Goal: Task Accomplishment & Management: Manage account settings

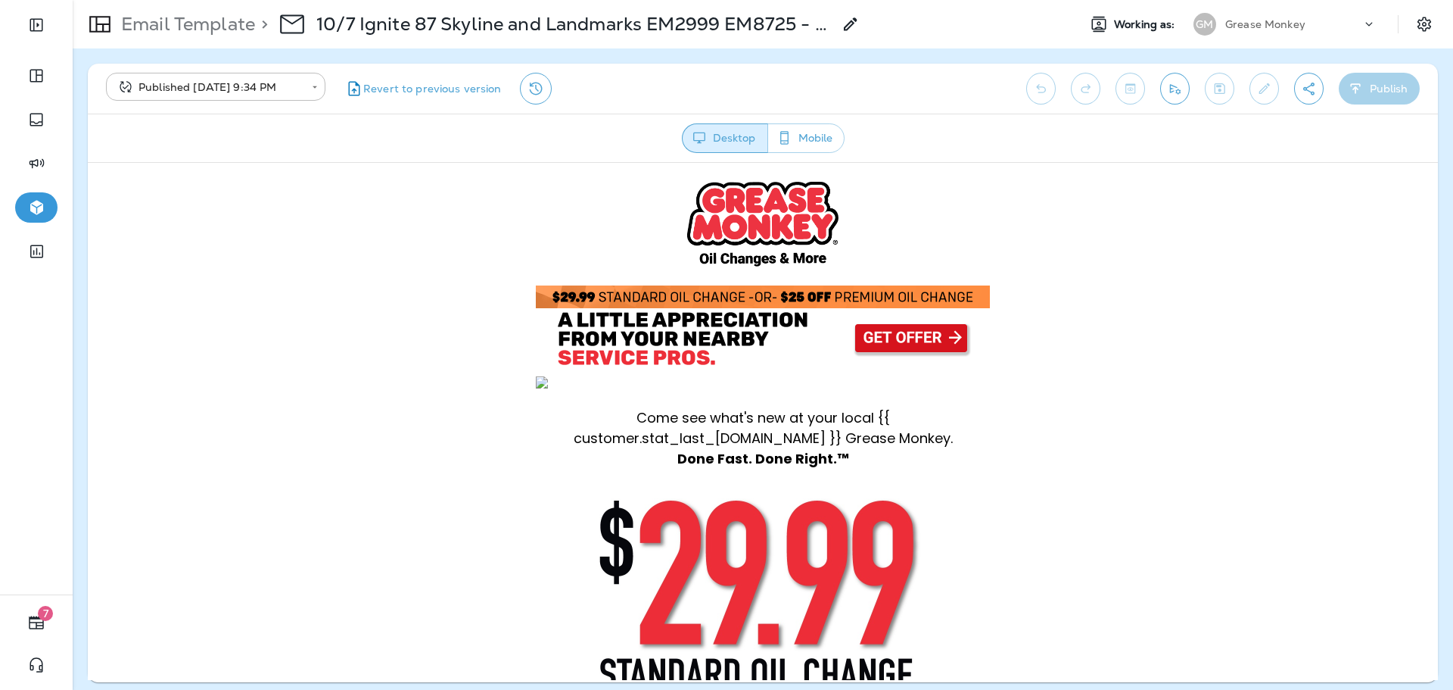
click at [194, 26] on p "Email Template" at bounding box center [185, 24] width 140 height 23
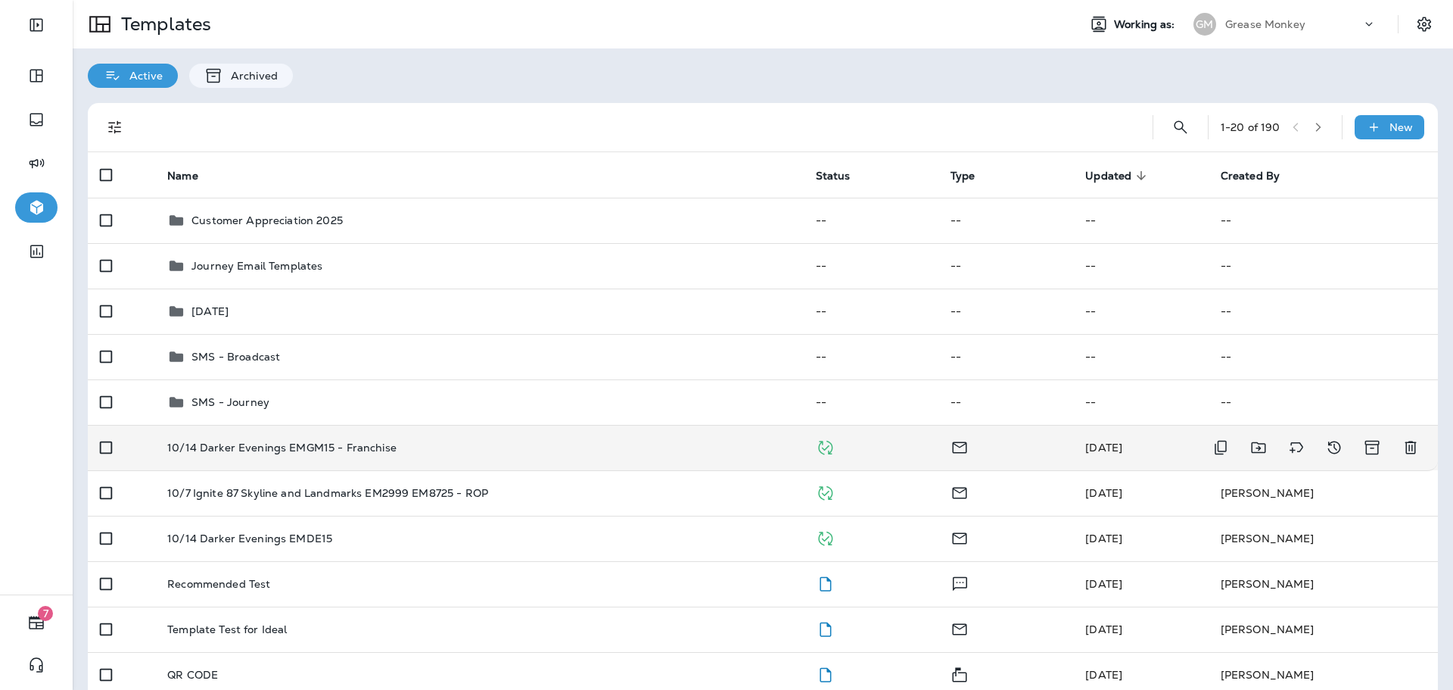
click at [590, 450] on div "10/14 Darker Evenings EMGM15 - Franchise" at bounding box center [479, 447] width 624 height 12
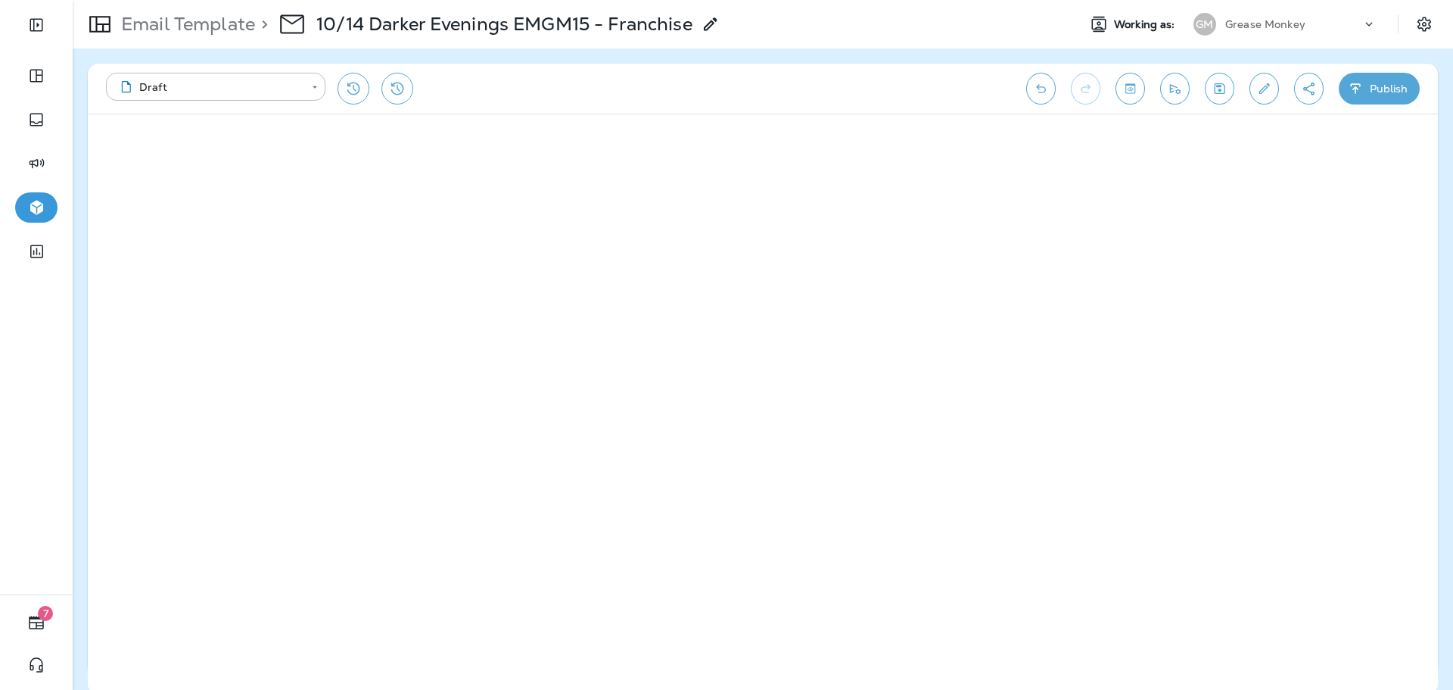
click at [670, 76] on div "**********" at bounding box center [558, 89] width 905 height 32
click at [205, 32] on p "Email Template" at bounding box center [185, 24] width 140 height 23
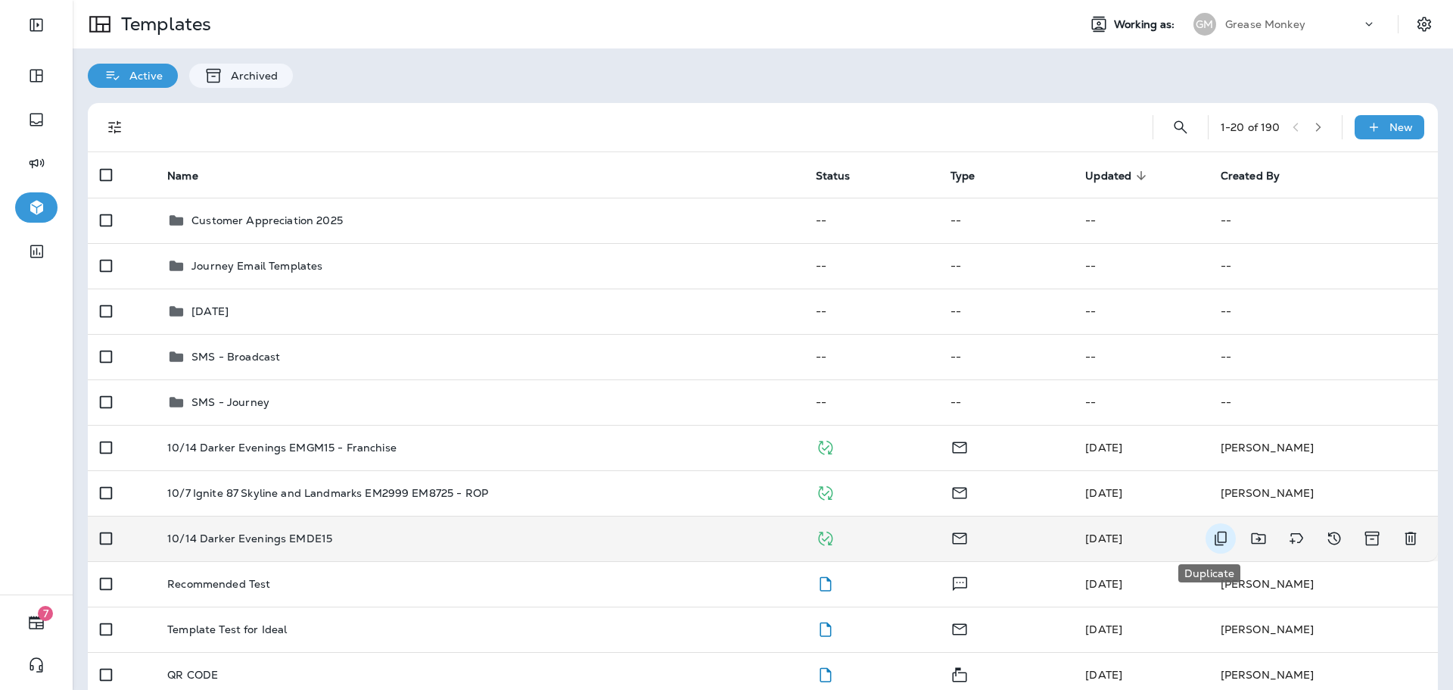
click at [1214, 546] on icon "Duplicate" at bounding box center [1221, 538] width 18 height 18
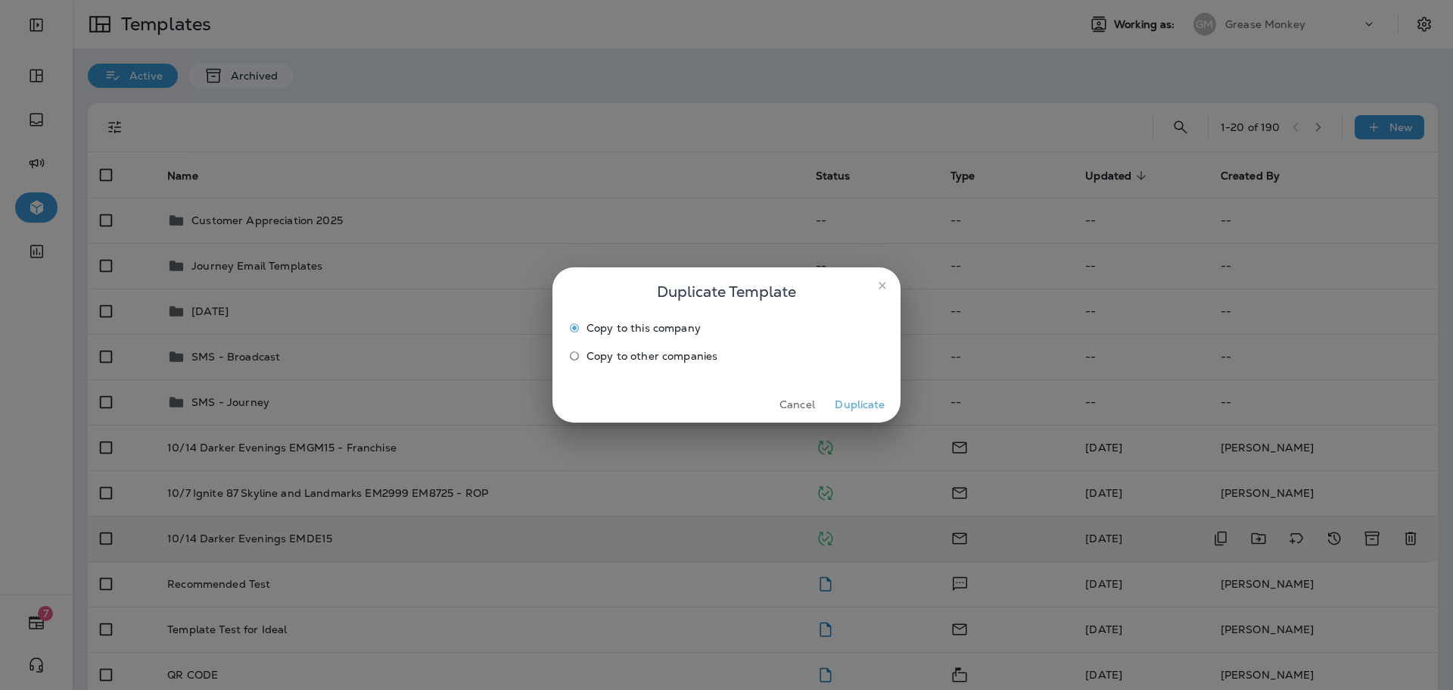
click at [698, 356] on span "Copy to other companies" at bounding box center [652, 356] width 131 height 12
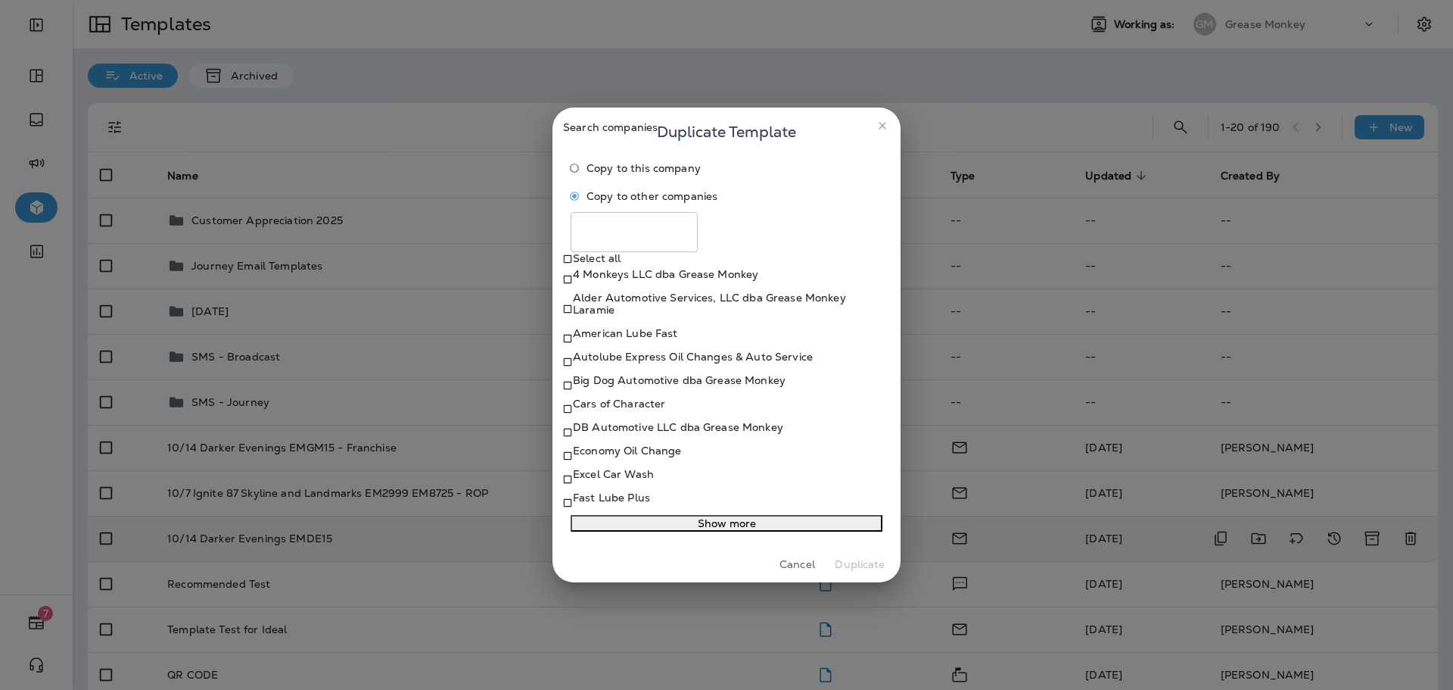
click at [630, 327] on p "American Lube Fast" at bounding box center [625, 333] width 105 height 12
click at [622, 531] on button "Show more" at bounding box center [727, 523] width 312 height 17
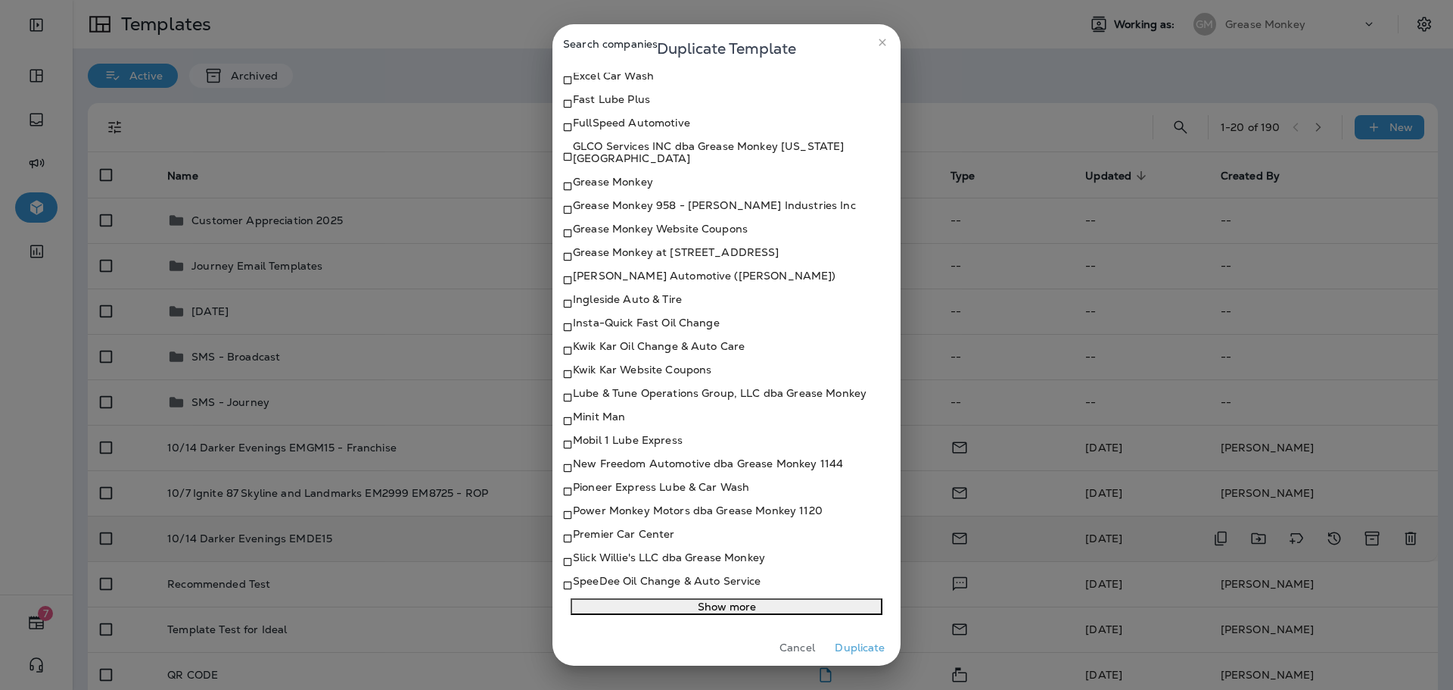
scroll to position [378, 0]
click at [891, 47] on button "close" at bounding box center [882, 42] width 24 height 24
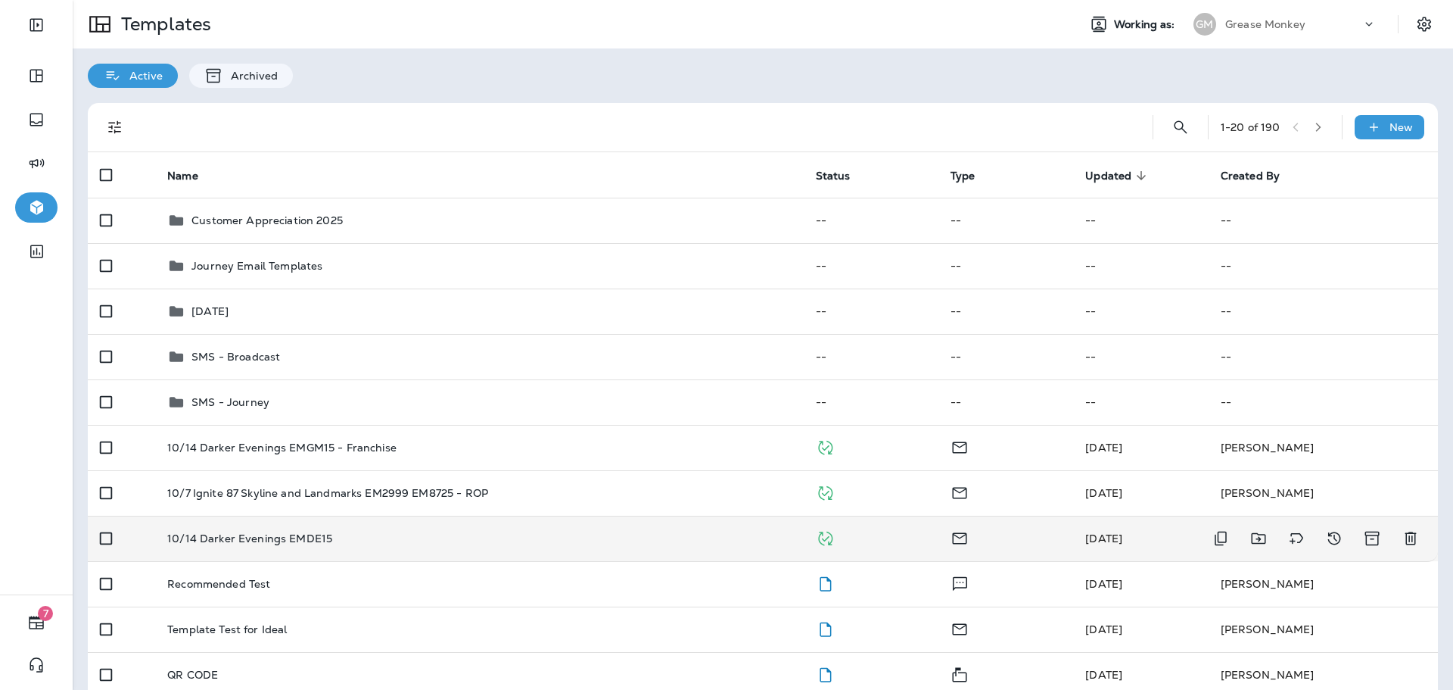
click at [385, 538] on div "10/14 Darker Evenings EMDE15" at bounding box center [479, 538] width 624 height 12
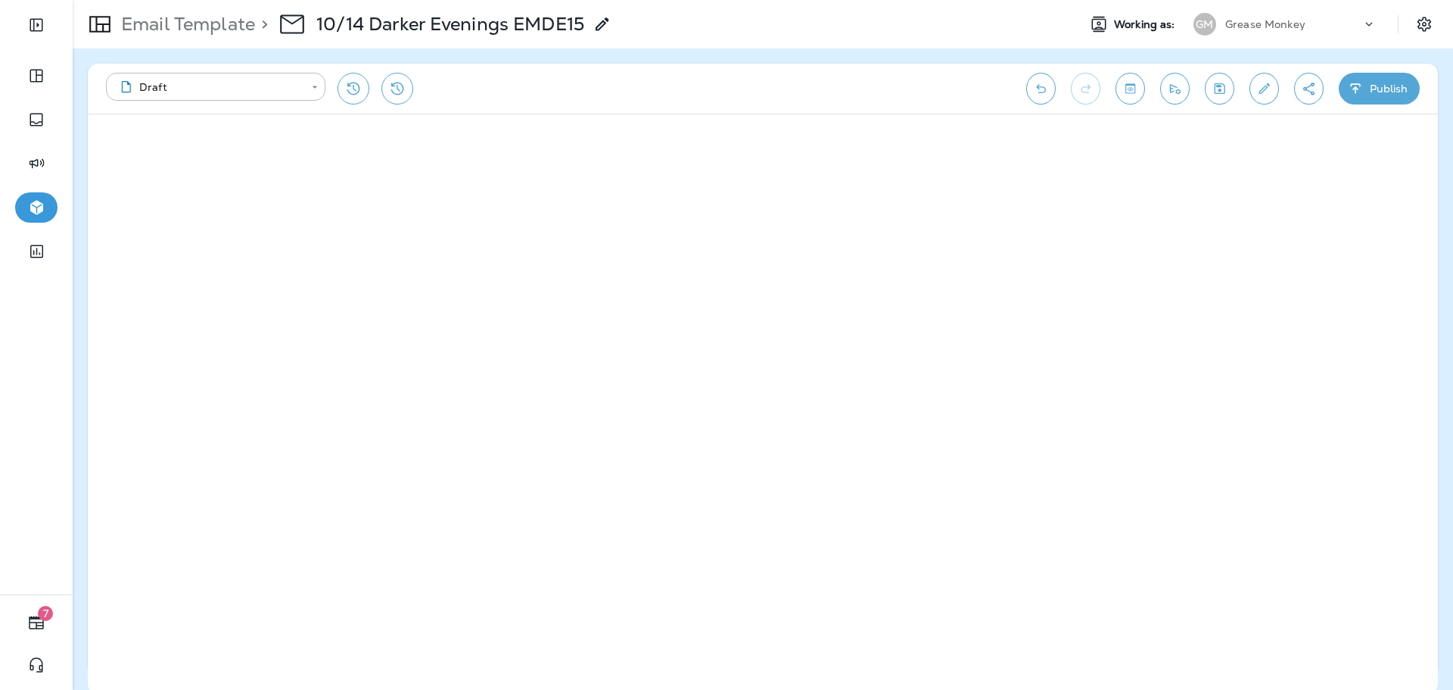
click at [186, 30] on p "Email Template" at bounding box center [185, 24] width 140 height 23
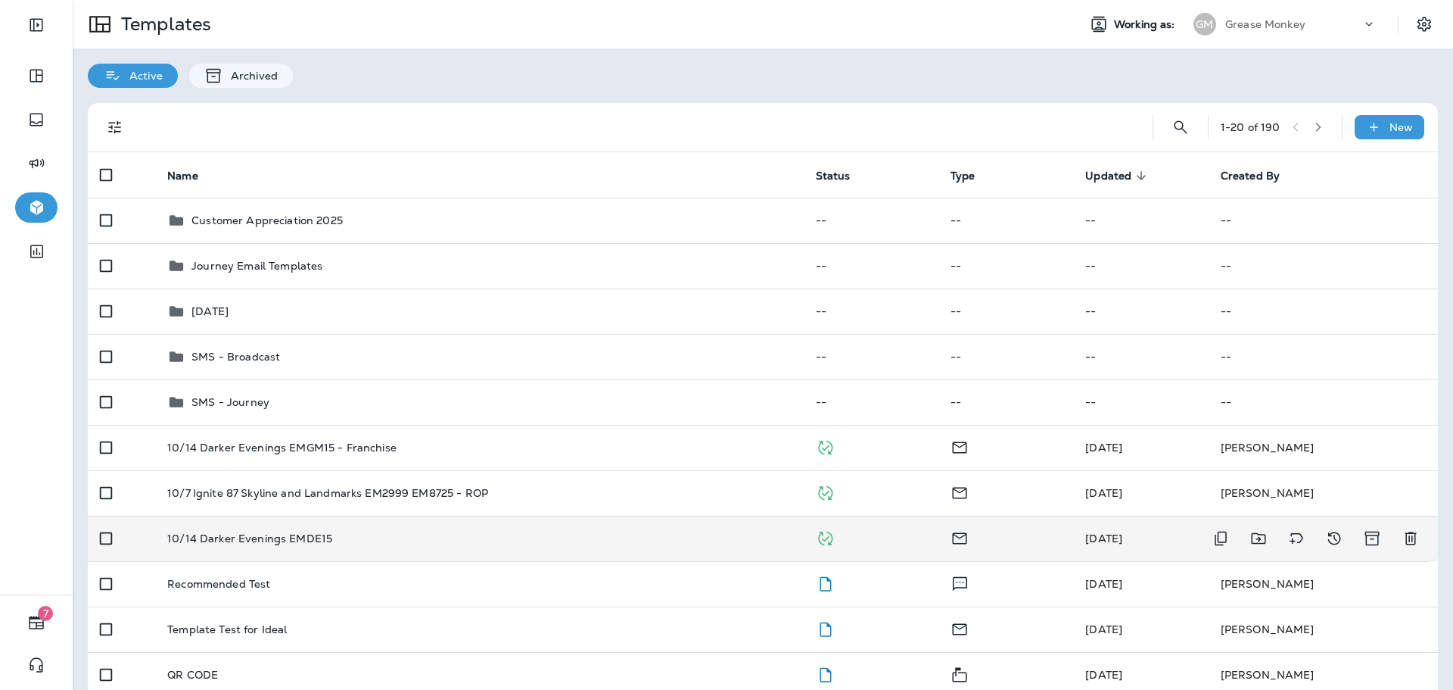
click at [347, 544] on td "10/14 Darker Evenings EMDE15" at bounding box center [479, 537] width 648 height 45
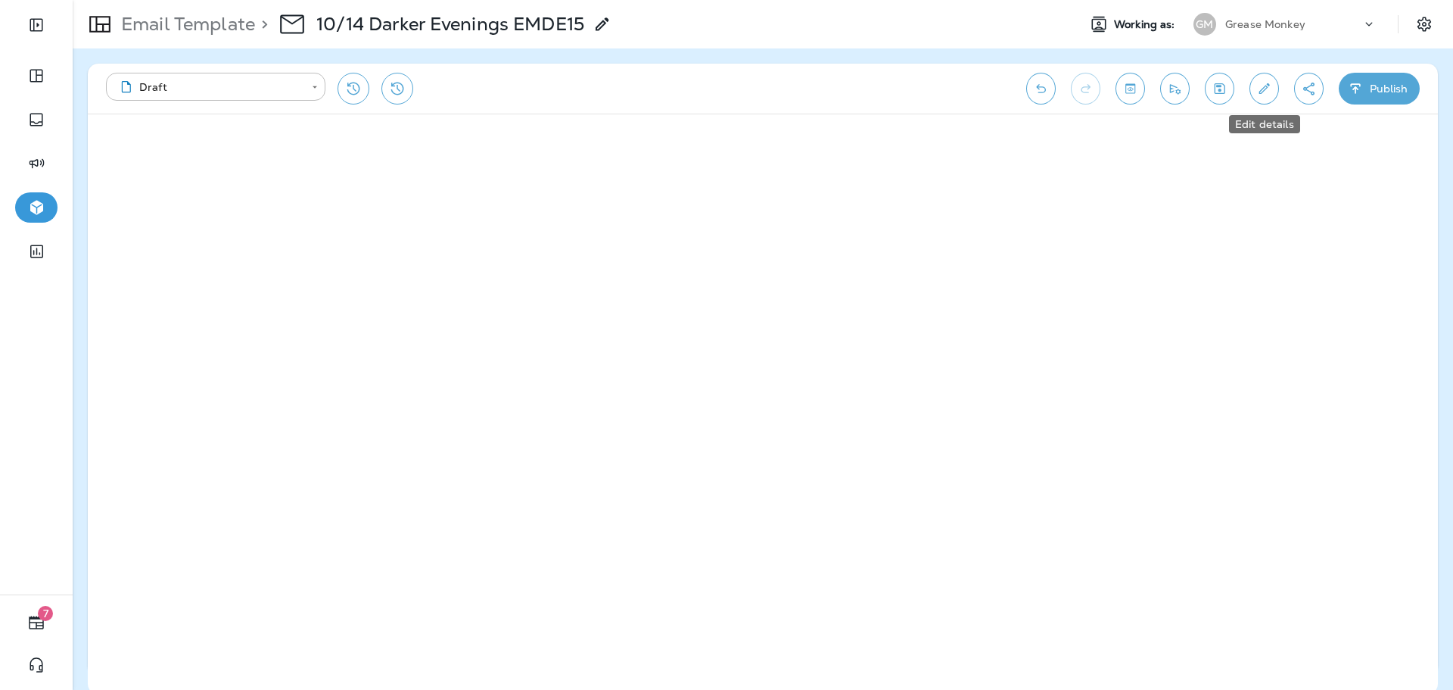
click at [1272, 84] on icon "Edit details" at bounding box center [1264, 88] width 16 height 15
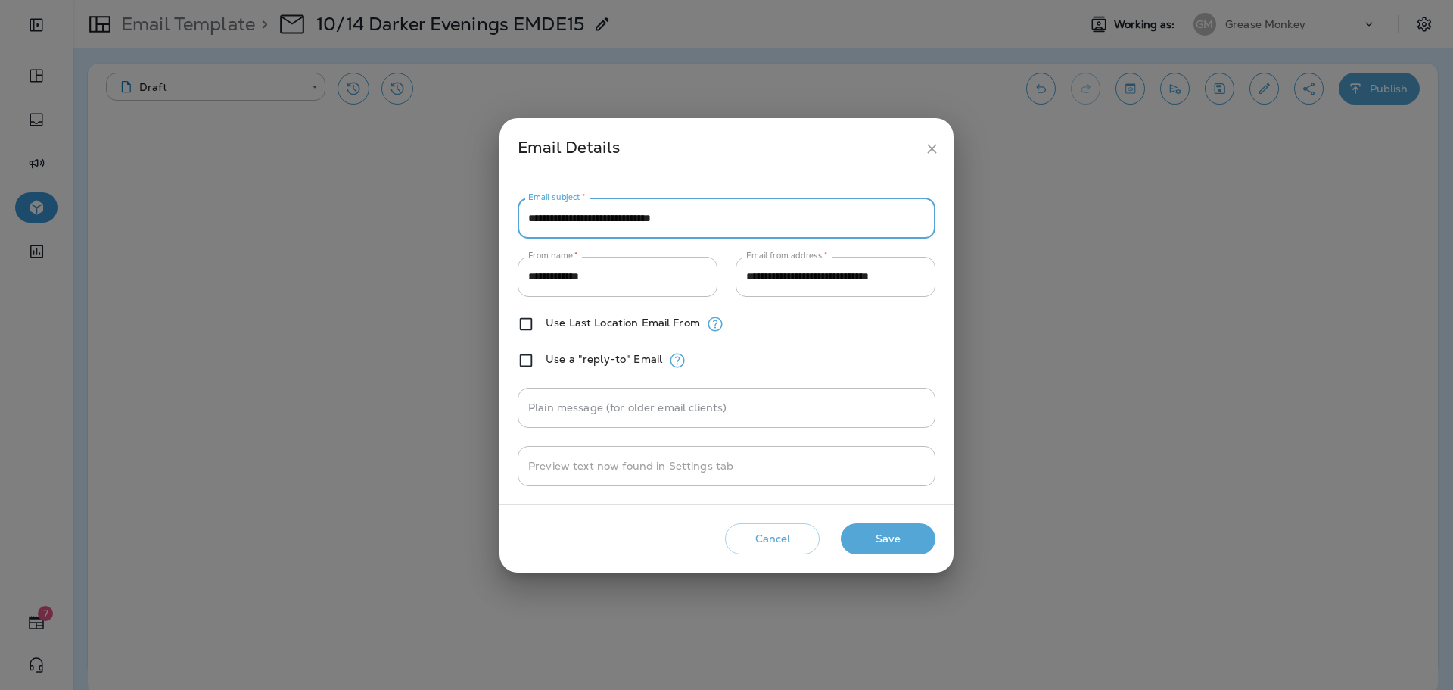
click at [735, 226] on input "**********" at bounding box center [727, 218] width 418 height 40
paste input "**"
type input "**********"
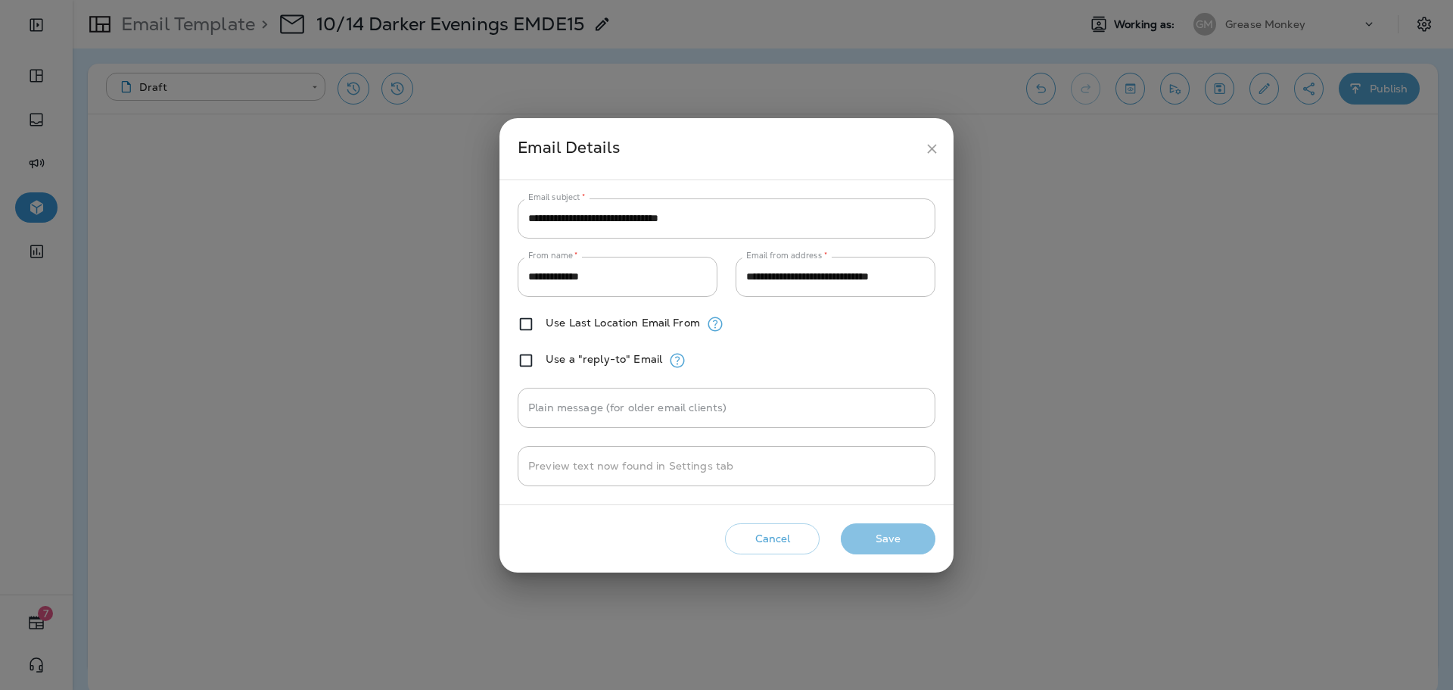
click at [888, 531] on button "Save" at bounding box center [888, 538] width 95 height 31
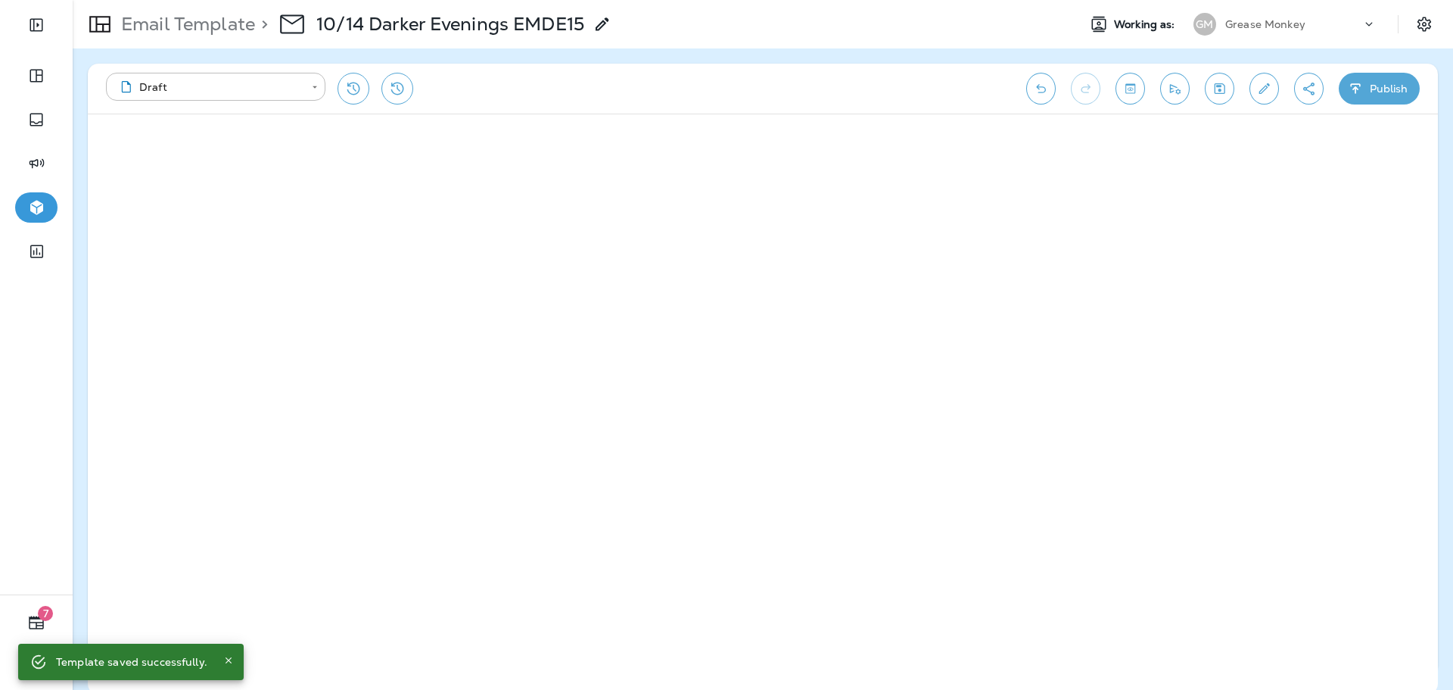
click at [867, 52] on div "**********" at bounding box center [763, 368] width 1381 height 641
click at [1126, 77] on button "Toggle preview" at bounding box center [1131, 89] width 30 height 32
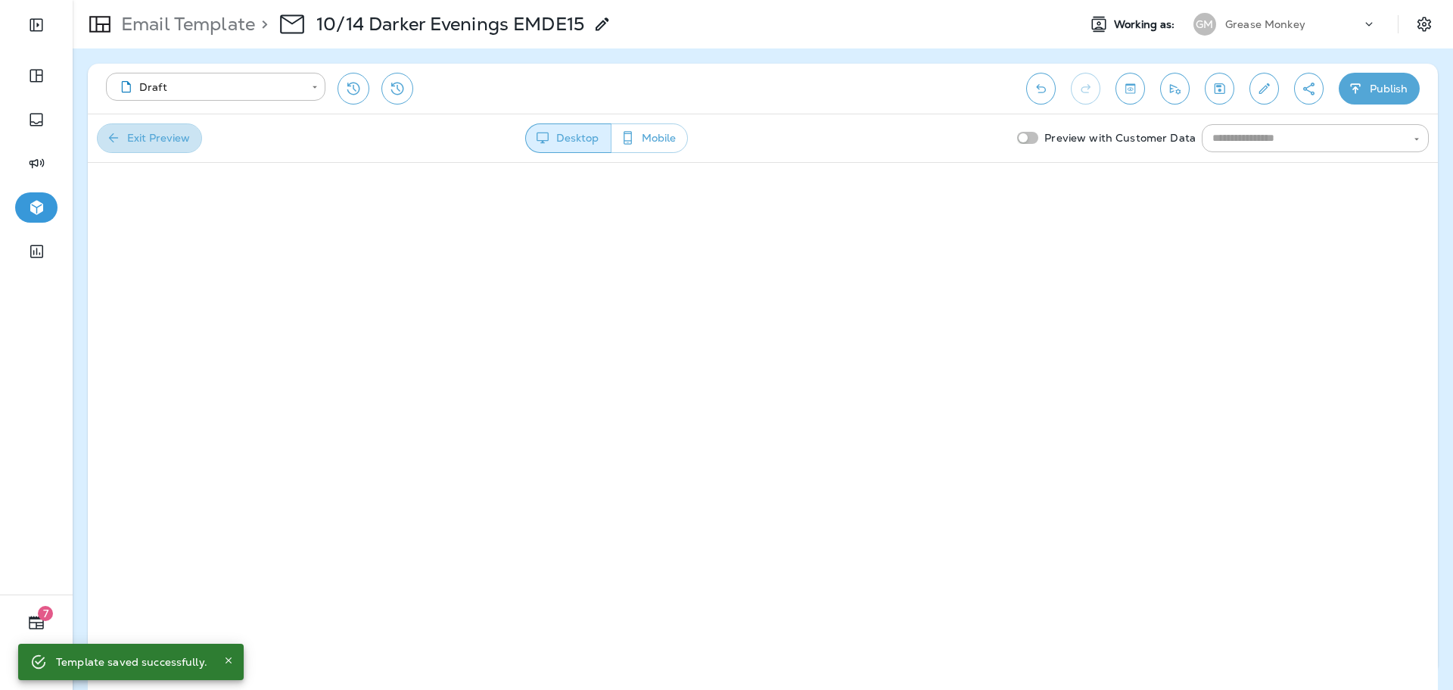
click at [175, 139] on button "Exit Preview" at bounding box center [149, 138] width 105 height 30
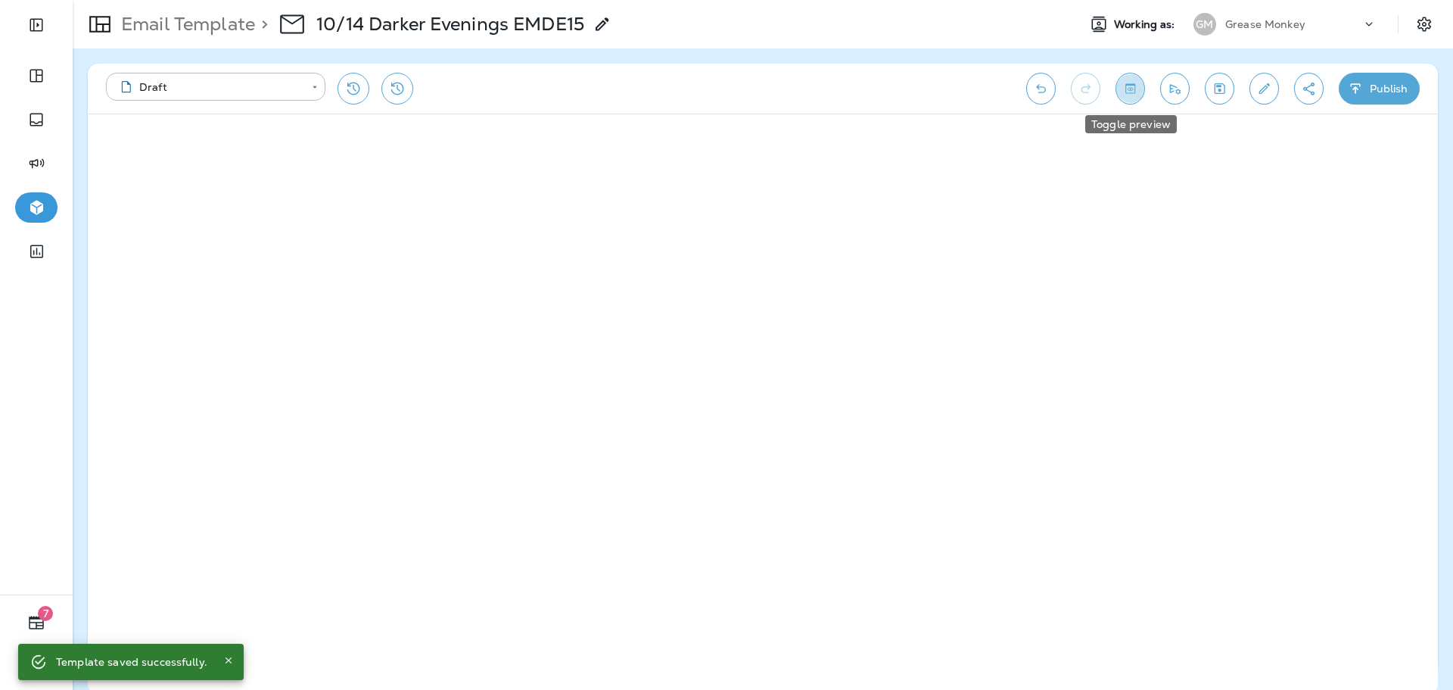
click at [1131, 104] on button "Toggle preview" at bounding box center [1131, 89] width 30 height 32
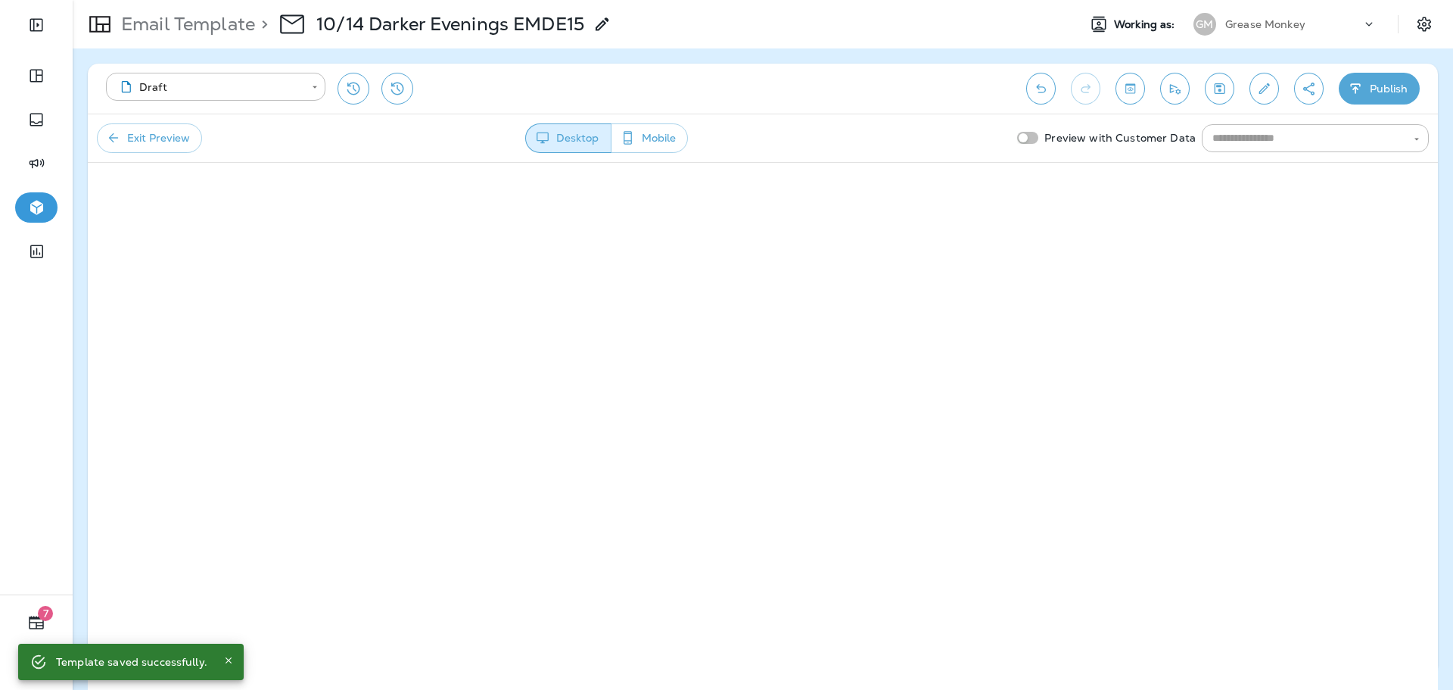
click at [188, 138] on button "Exit Preview" at bounding box center [149, 138] width 105 height 30
click at [1136, 92] on icon "Toggle preview" at bounding box center [1130, 88] width 16 height 15
click at [161, 147] on button "Exit Preview" at bounding box center [149, 138] width 105 height 30
click at [1360, 86] on icon "button" at bounding box center [1355, 88] width 10 height 10
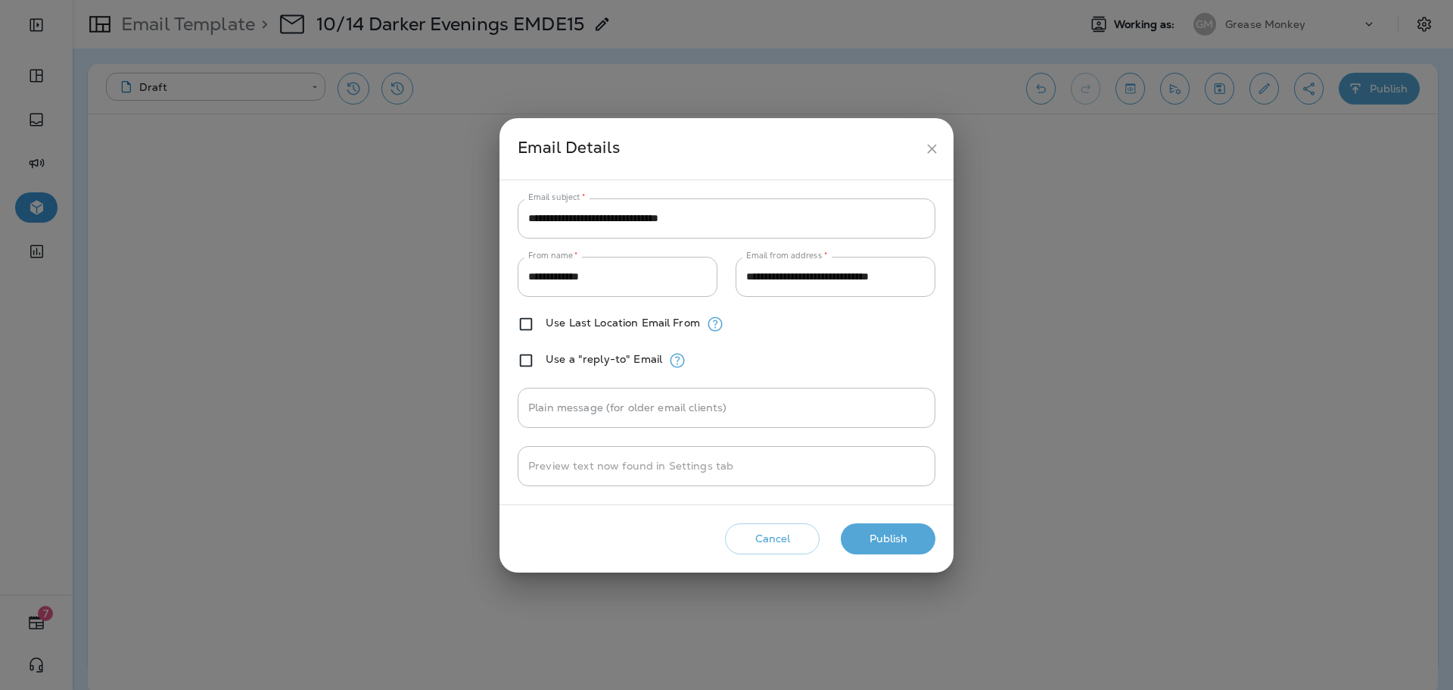
click at [908, 538] on button "Publish" at bounding box center [888, 538] width 95 height 31
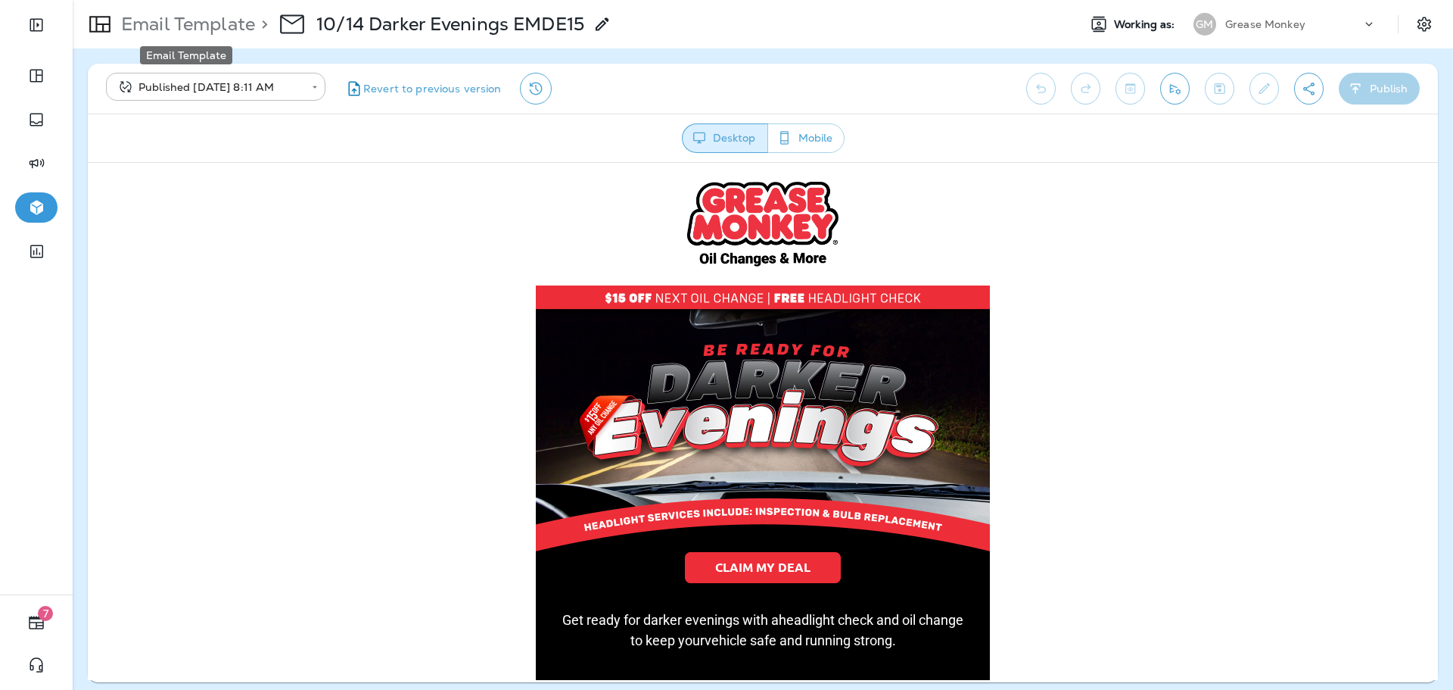
click at [234, 26] on p "Email Template" at bounding box center [185, 24] width 140 height 23
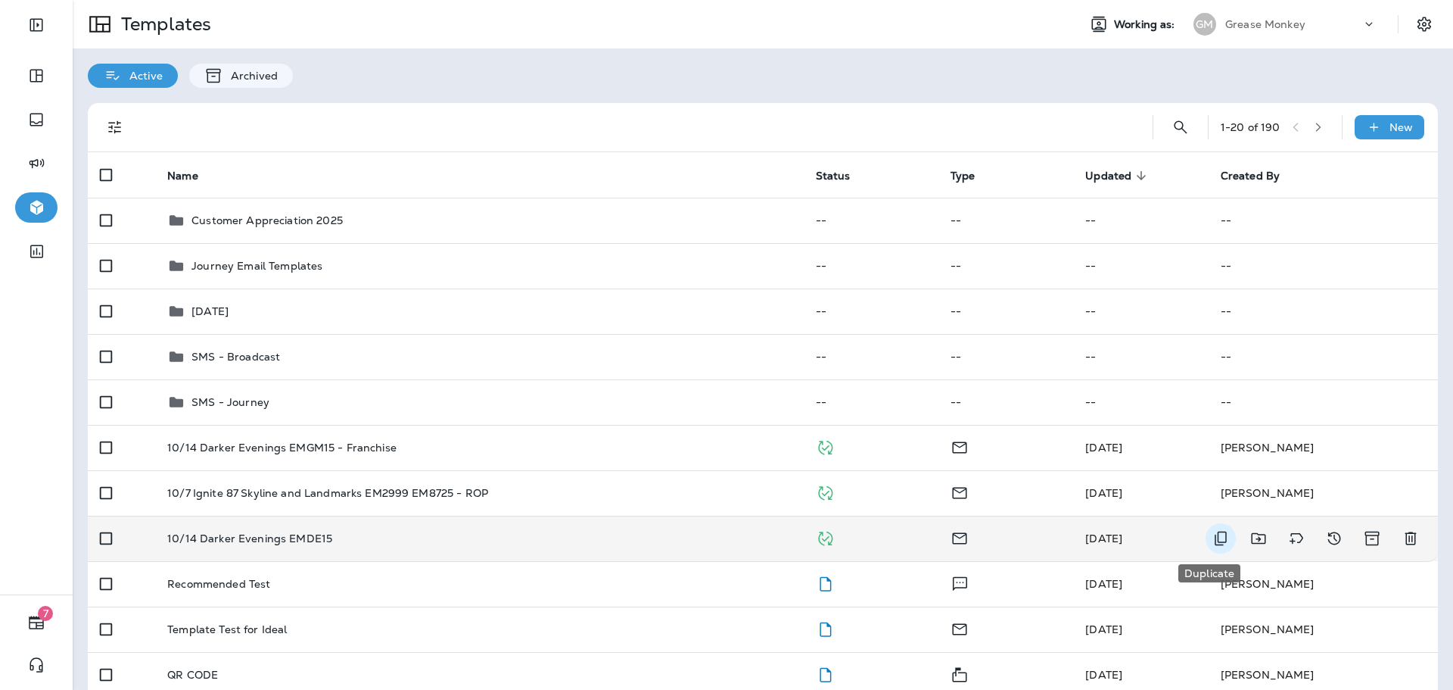
click at [1212, 535] on icon "Duplicate" at bounding box center [1221, 538] width 18 height 18
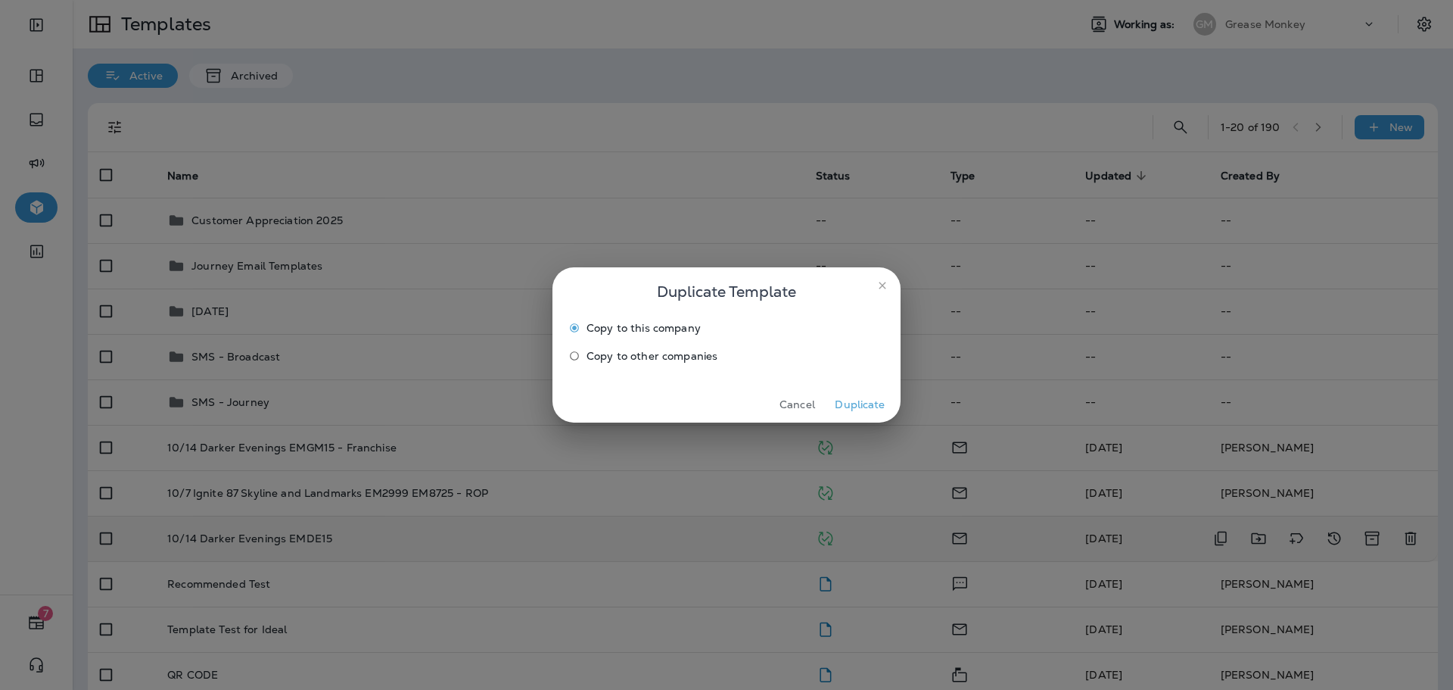
click at [660, 363] on label "Copy to other companies" at bounding box center [716, 356] width 308 height 24
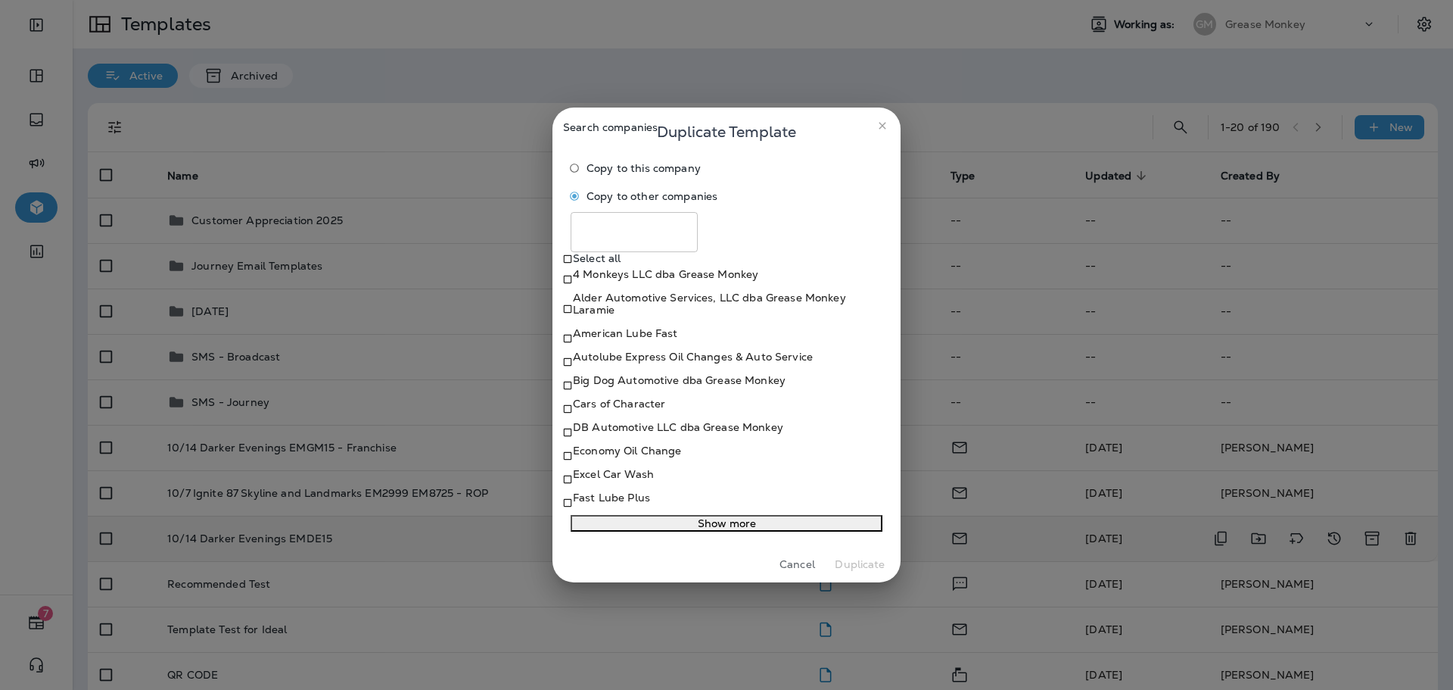
click at [649, 327] on p "American Lube Fast" at bounding box center [625, 333] width 105 height 12
click at [596, 531] on button "Show more" at bounding box center [727, 523] width 312 height 17
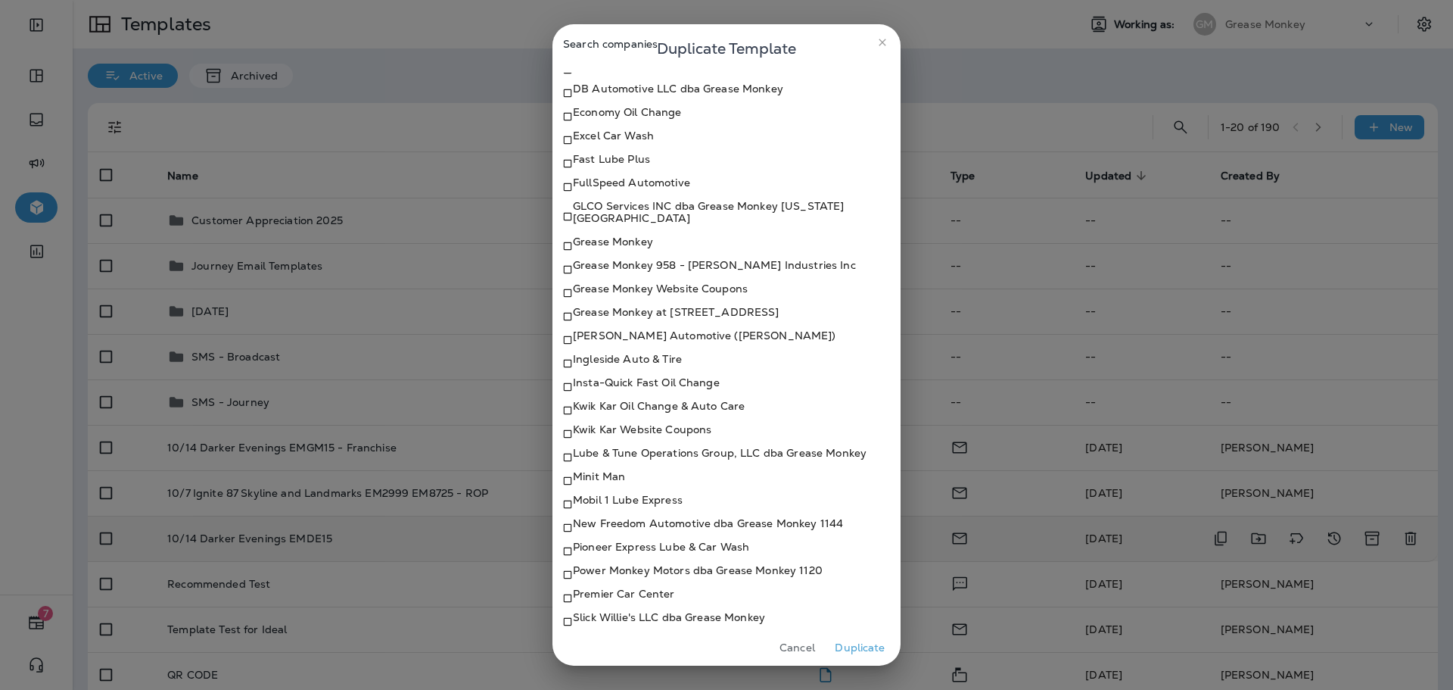
scroll to position [303, 0]
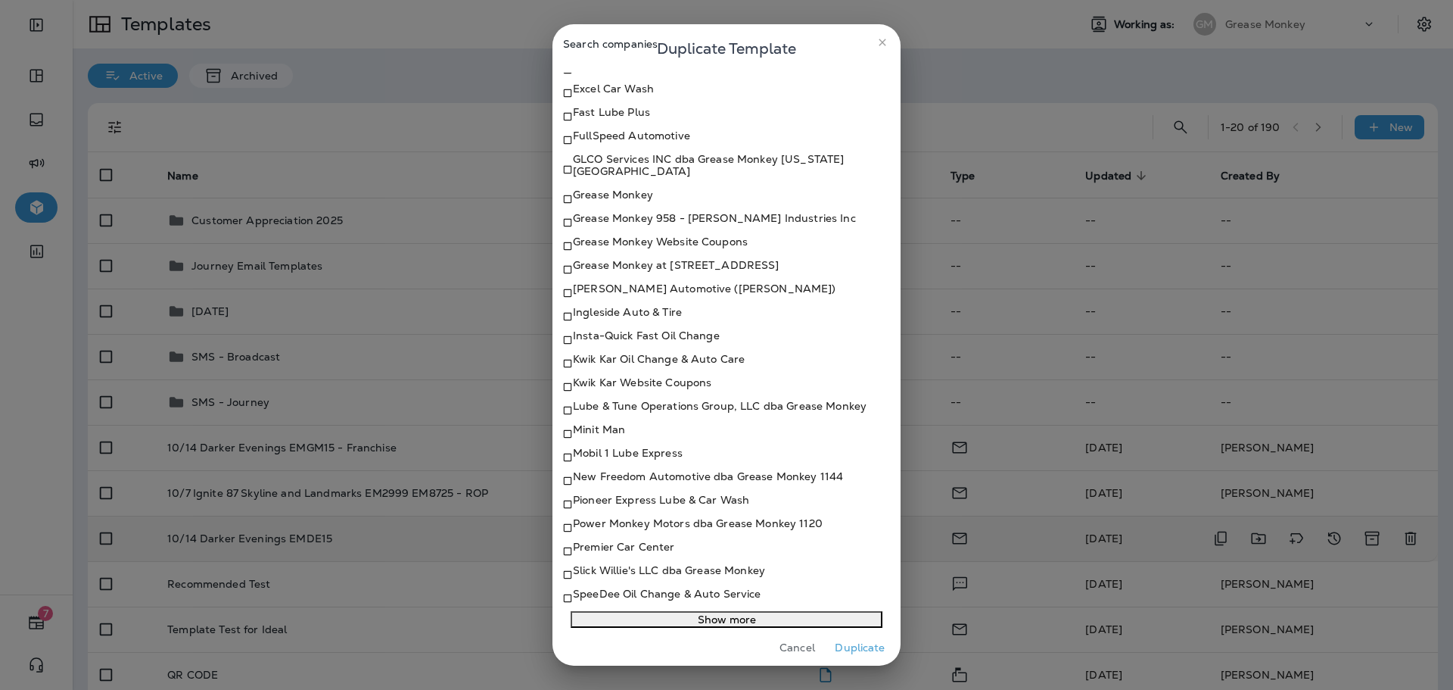
click at [640, 365] on p "Kwik Kar Oil Change & Auto Care" at bounding box center [659, 359] width 172 height 12
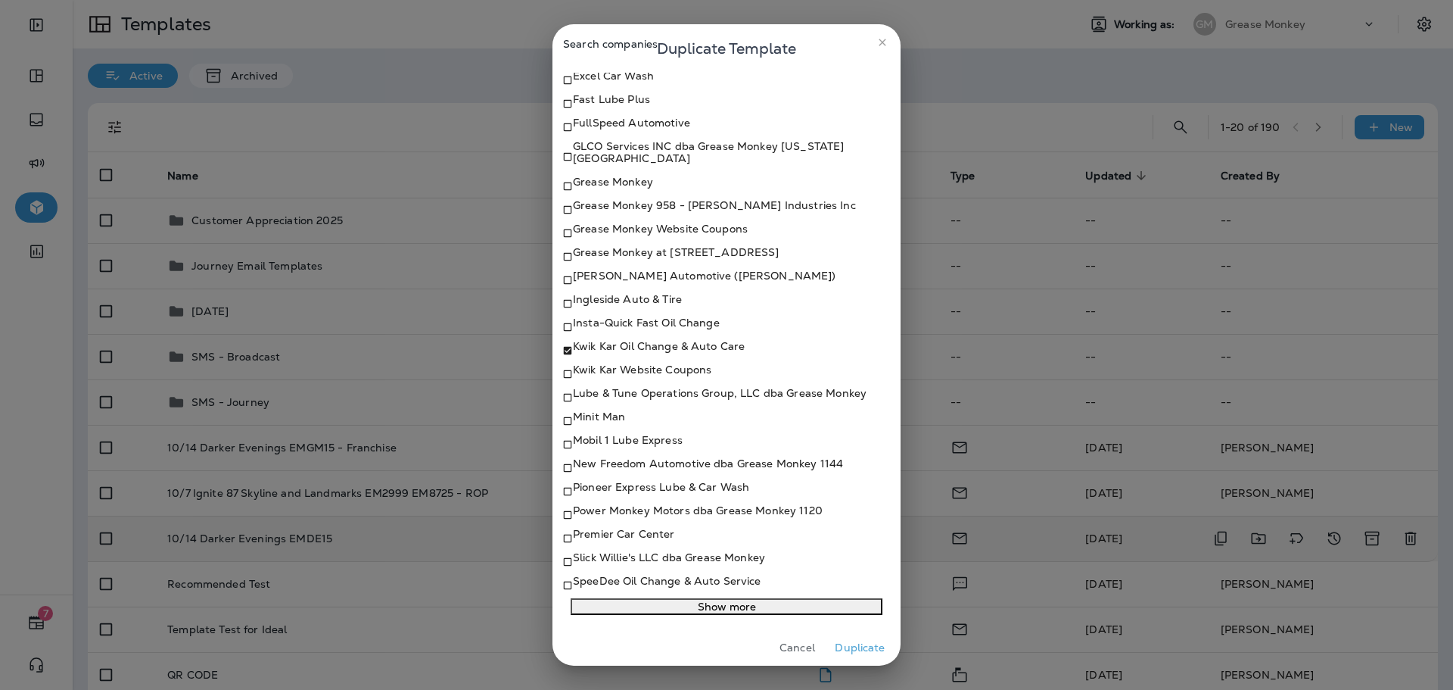
scroll to position [450, 0]
click at [609, 574] on p "SpeeDee Oil Change & Auto Service" at bounding box center [667, 580] width 188 height 12
click at [879, 649] on button "Duplicate" at bounding box center [860, 647] width 57 height 23
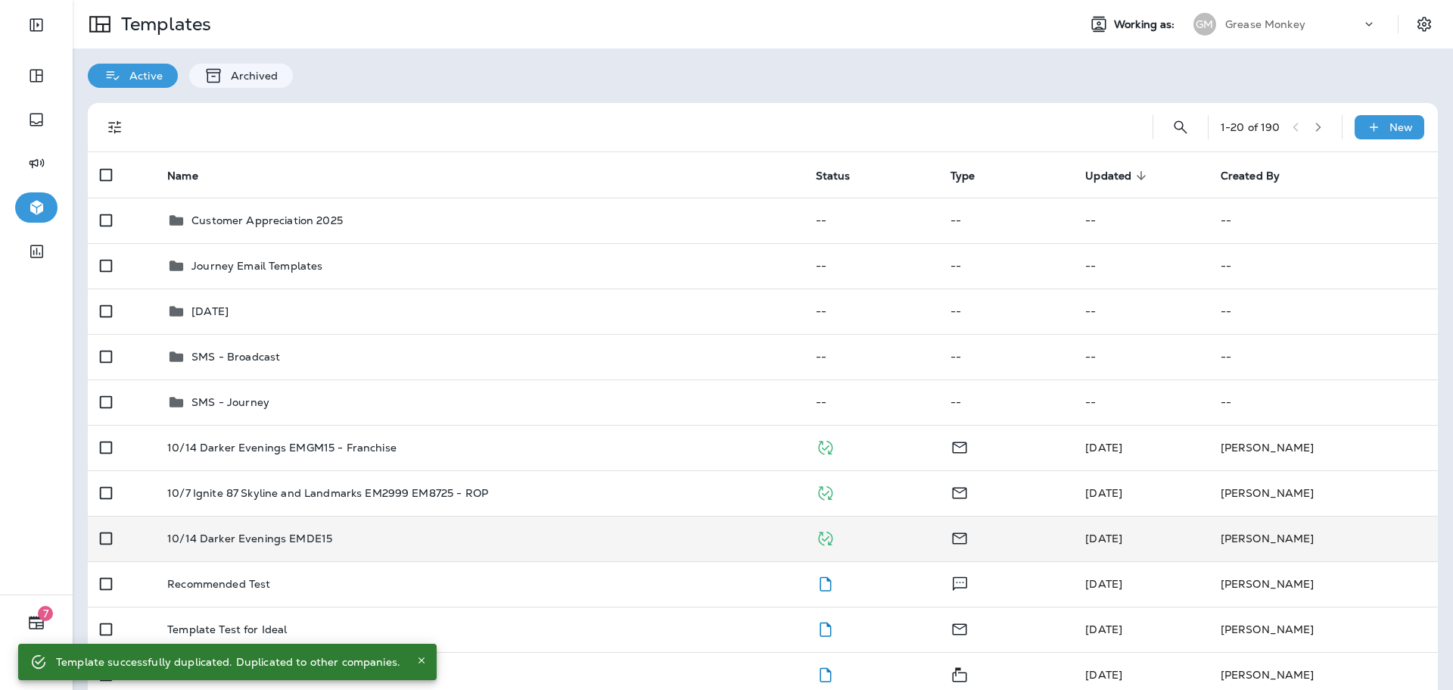
click at [1246, 22] on p "Grease Monkey" at bounding box center [1265, 24] width 80 height 12
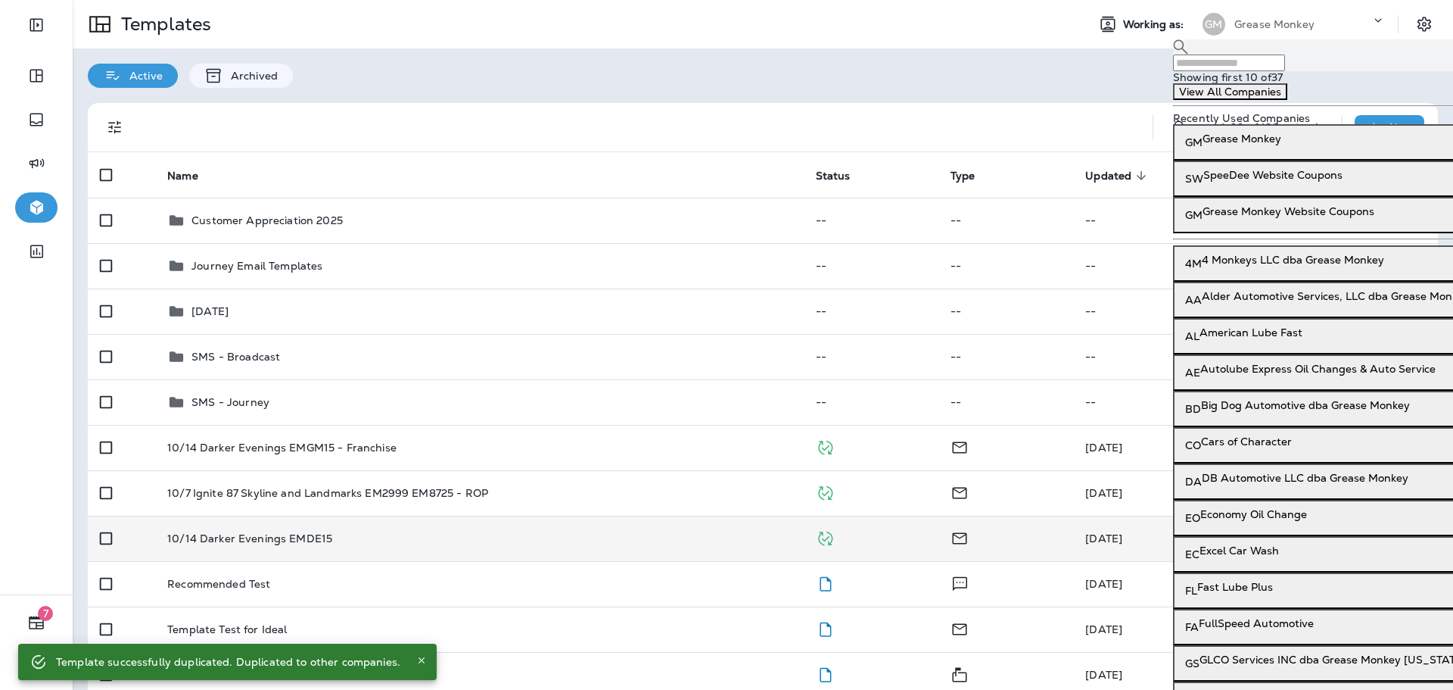
click at [1254, 64] on input "text" at bounding box center [1229, 62] width 112 height 17
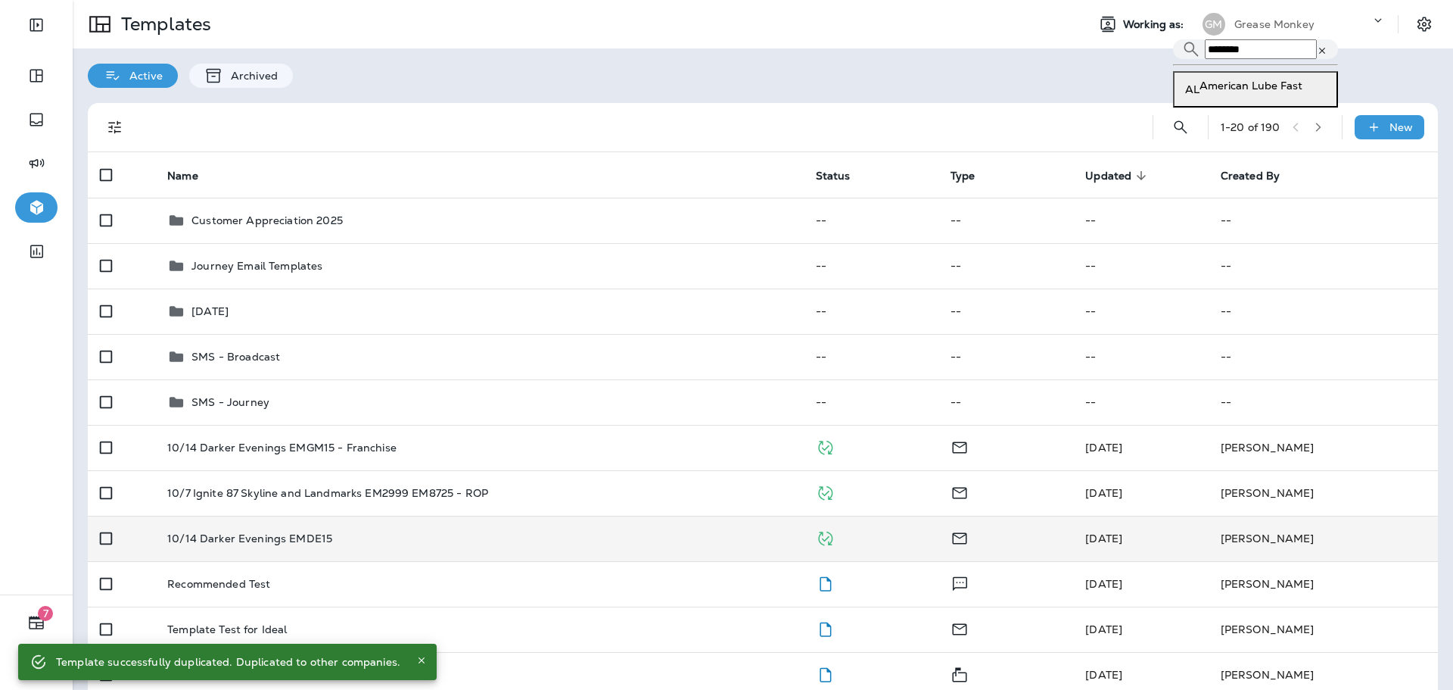
type input "********"
drag, startPoint x: 1259, startPoint y: 120, endPoint x: 1259, endPoint y: 1, distance: 119.6
click at [1259, 92] on p "American Lube Fast" at bounding box center [1251, 85] width 103 height 12
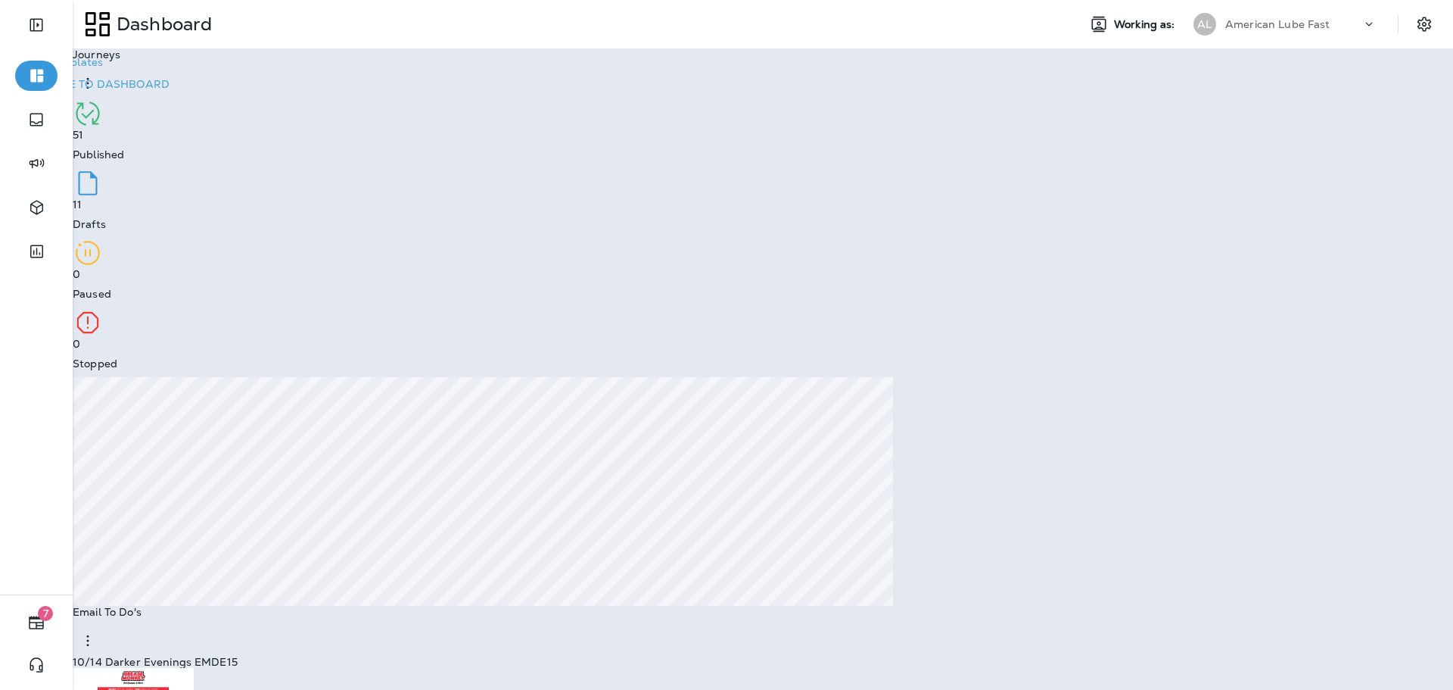
click at [170, 92] on p "Continue to Dashboard" at bounding box center [93, 84] width 151 height 14
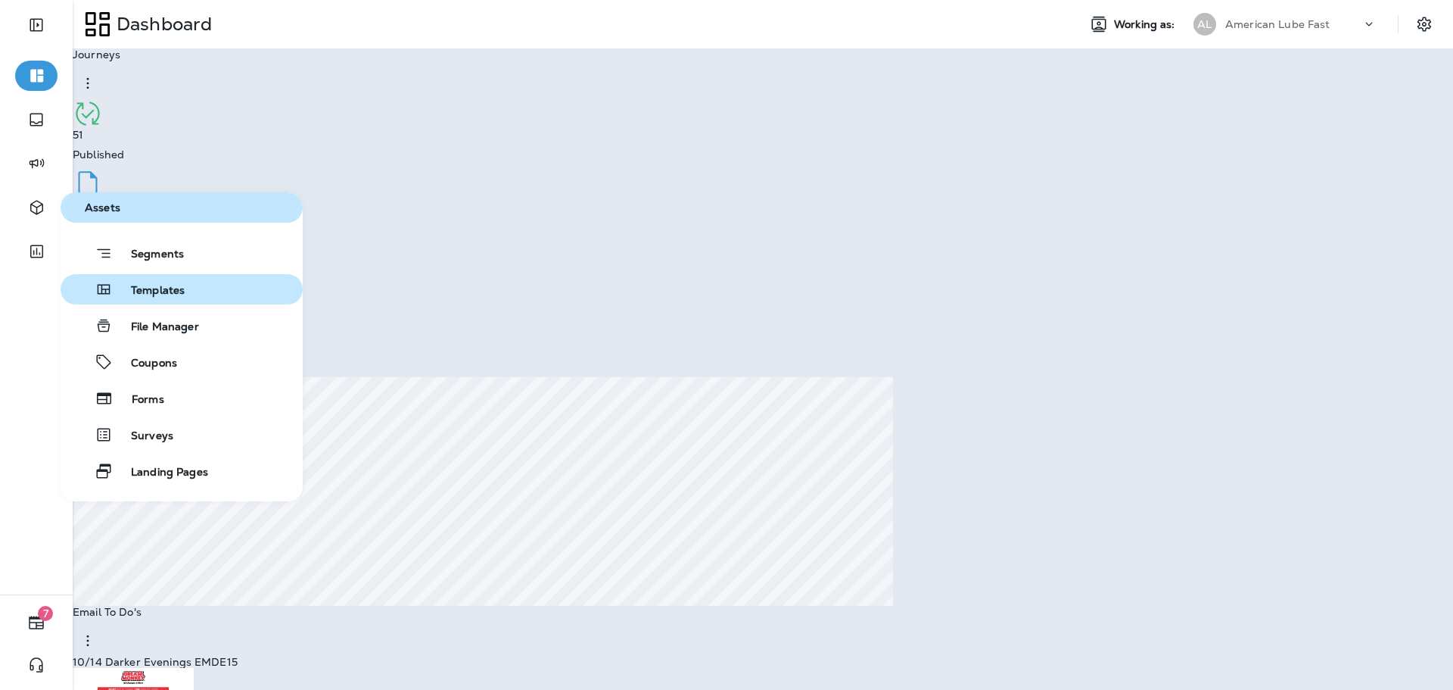
click at [183, 289] on span "Templates" at bounding box center [149, 291] width 72 height 14
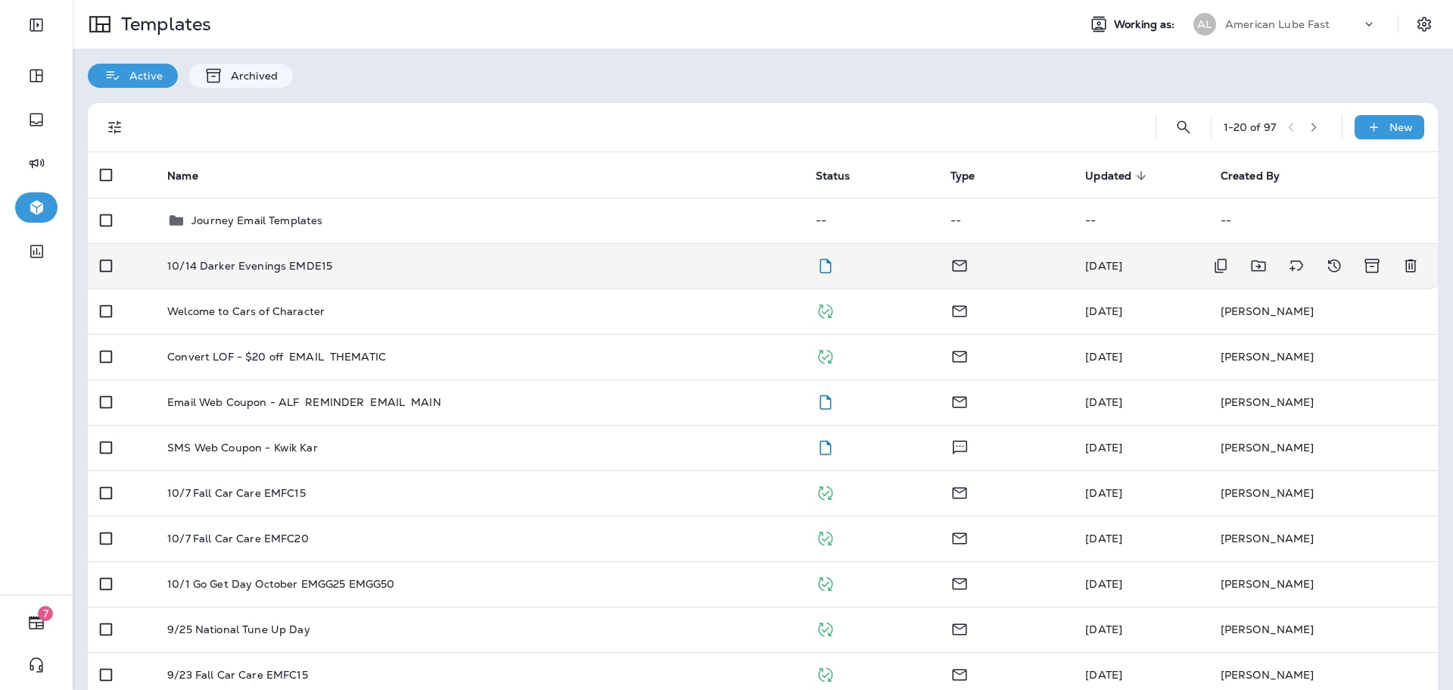
click at [679, 274] on td "10/14 Darker Evenings EMDE15" at bounding box center [479, 265] width 648 height 45
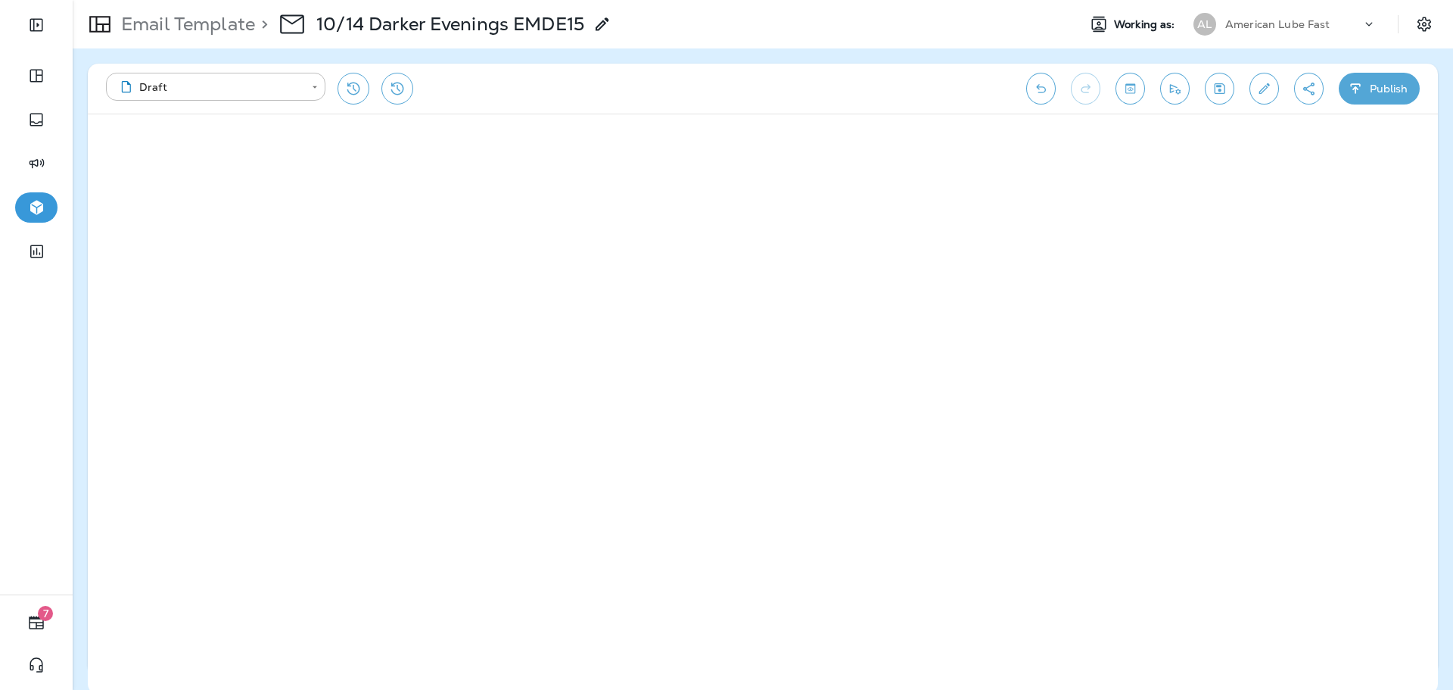
click at [1384, 87] on button "Publish" at bounding box center [1379, 89] width 81 height 32
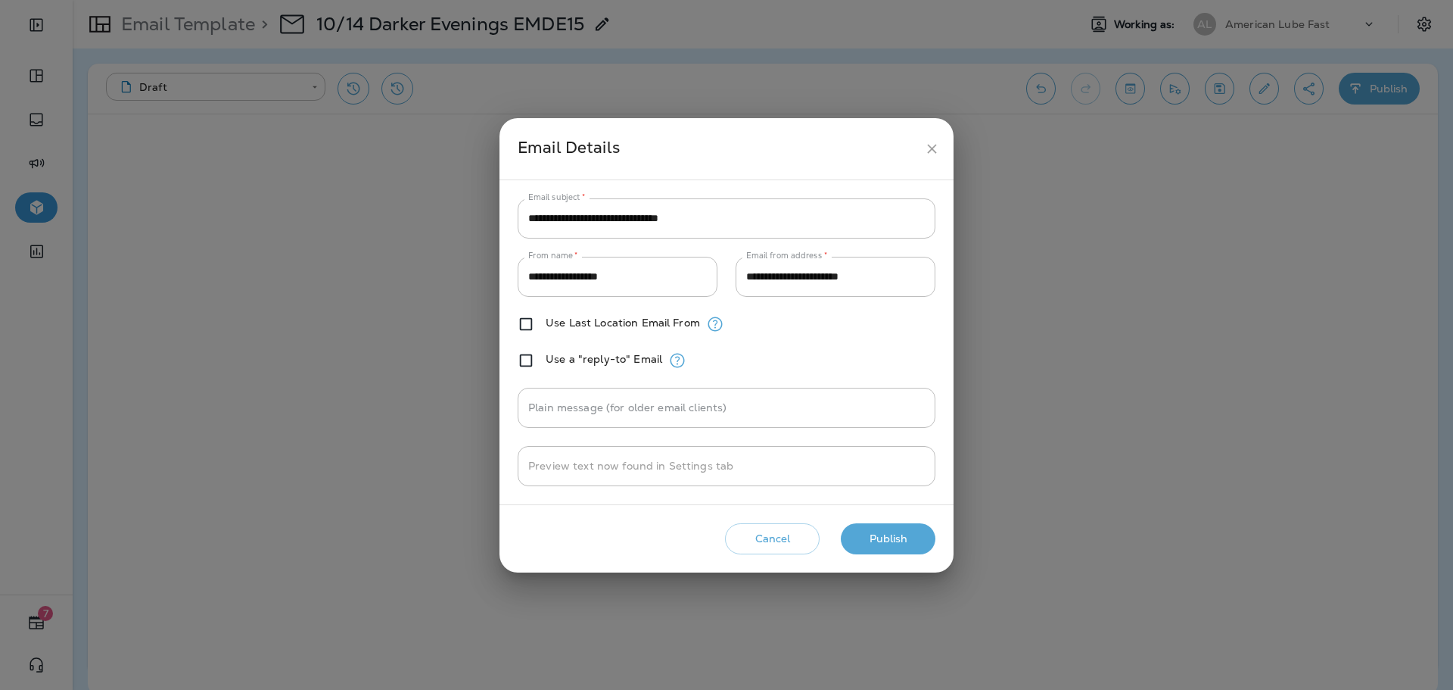
click at [873, 552] on button "Publish" at bounding box center [888, 538] width 95 height 31
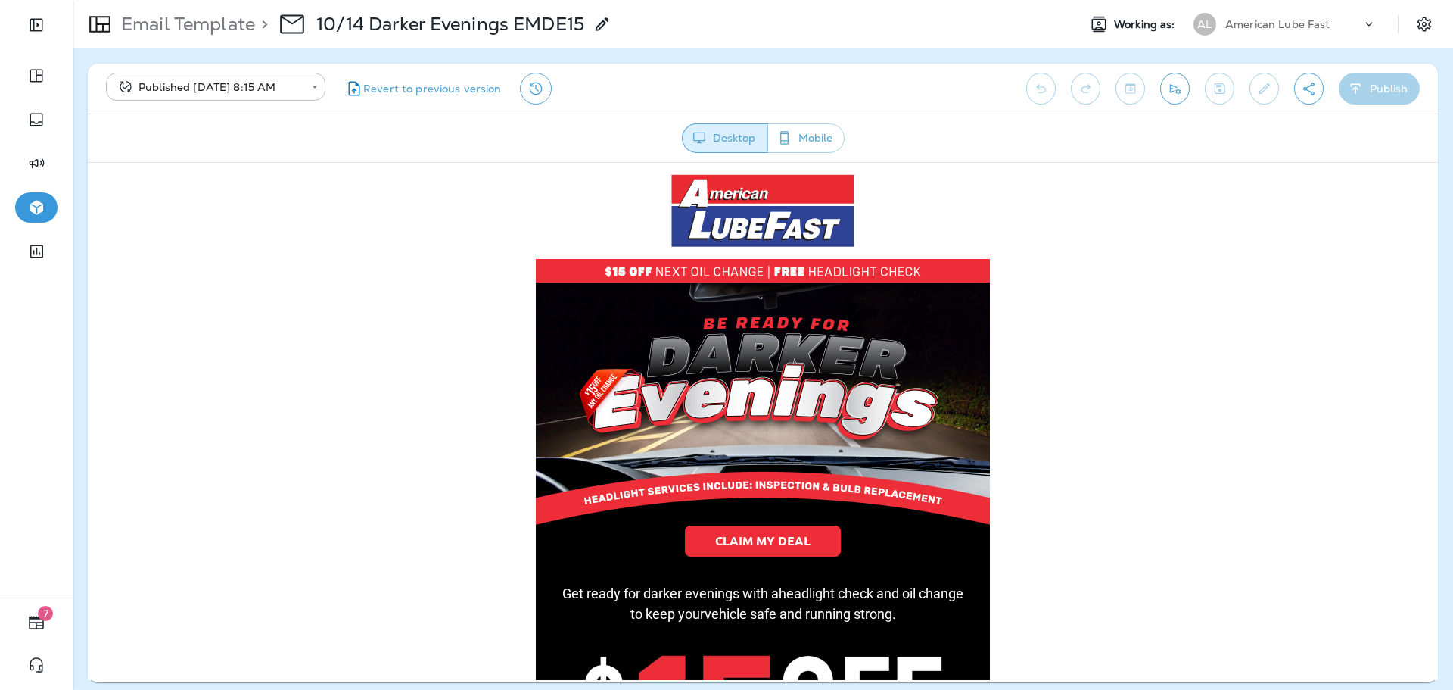
click at [1259, 29] on p "American Lube Fast" at bounding box center [1277, 24] width 105 height 12
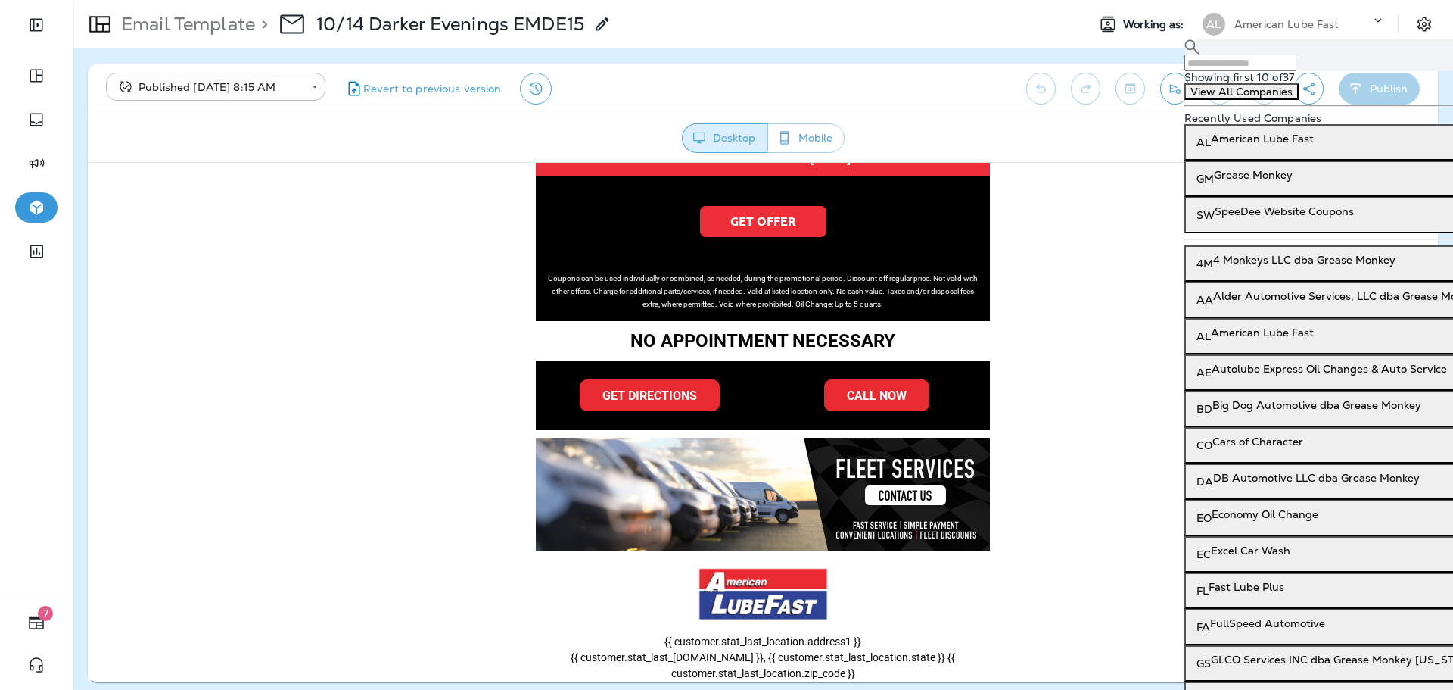
scroll to position [1045, 0]
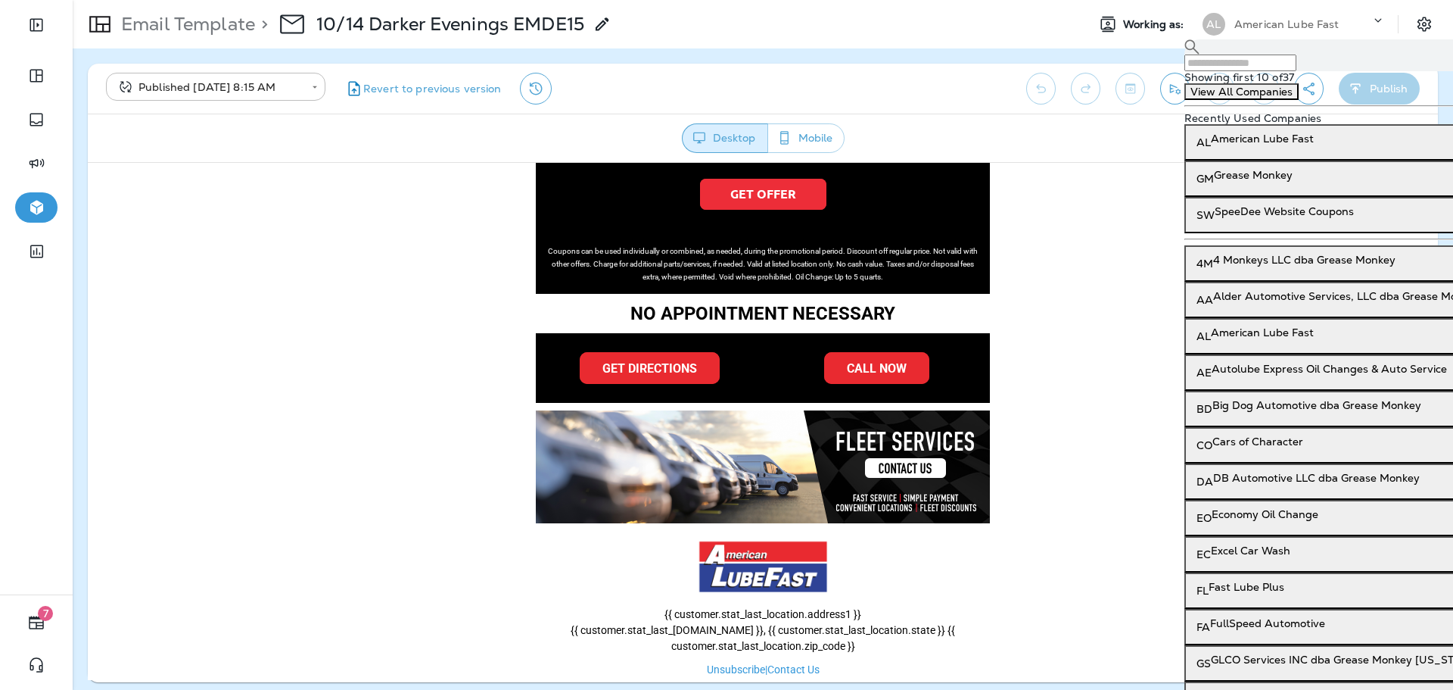
click at [1297, 71] on input "text" at bounding box center [1241, 62] width 112 height 17
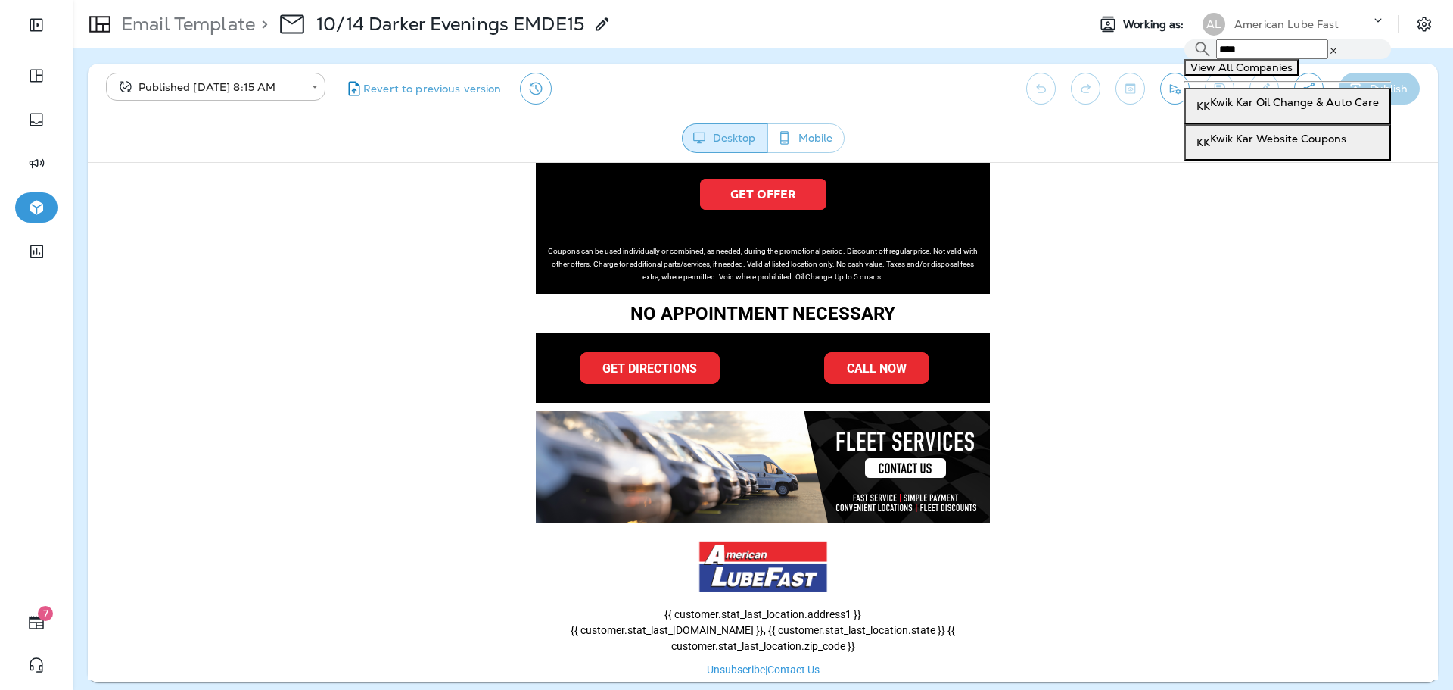
type input "****"
click at [1306, 108] on p "Kwik Kar Oil Change & Auto Care" at bounding box center [1294, 102] width 169 height 12
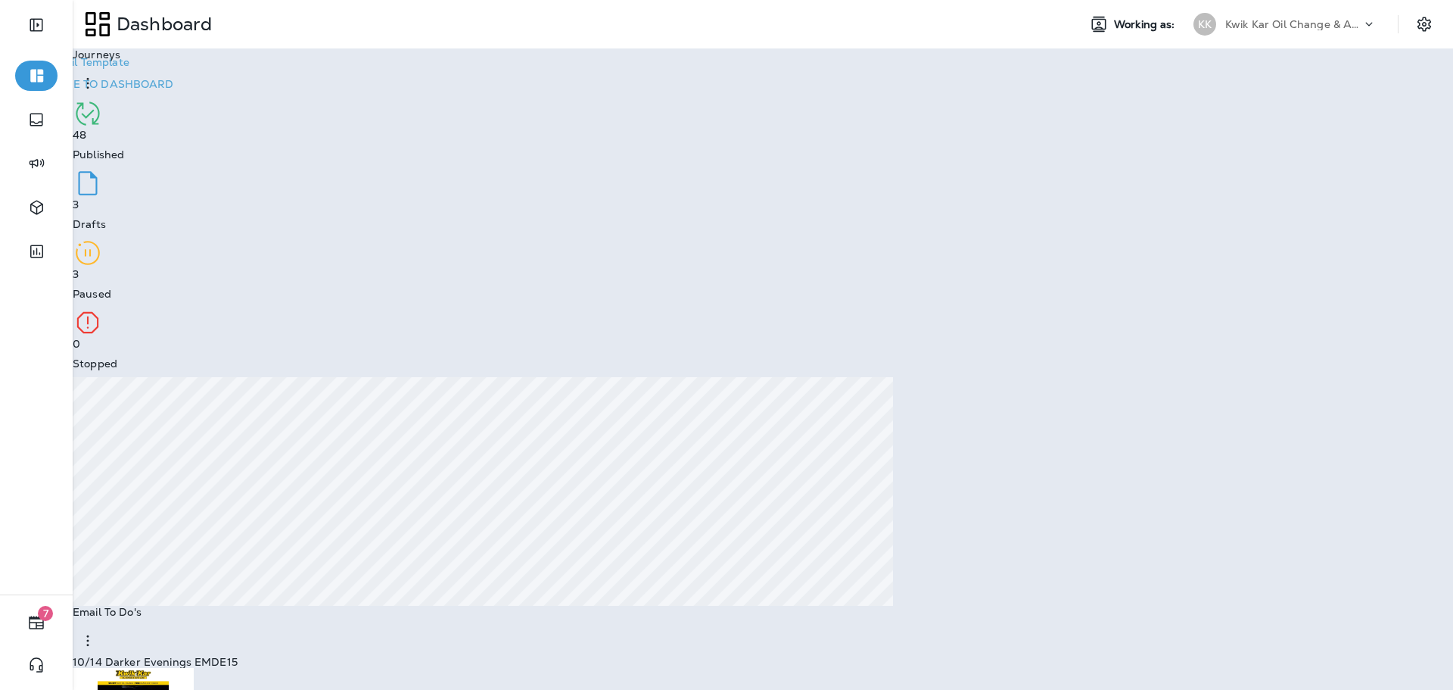
click at [129, 68] on p "Go to Email Template" at bounding box center [73, 62] width 111 height 12
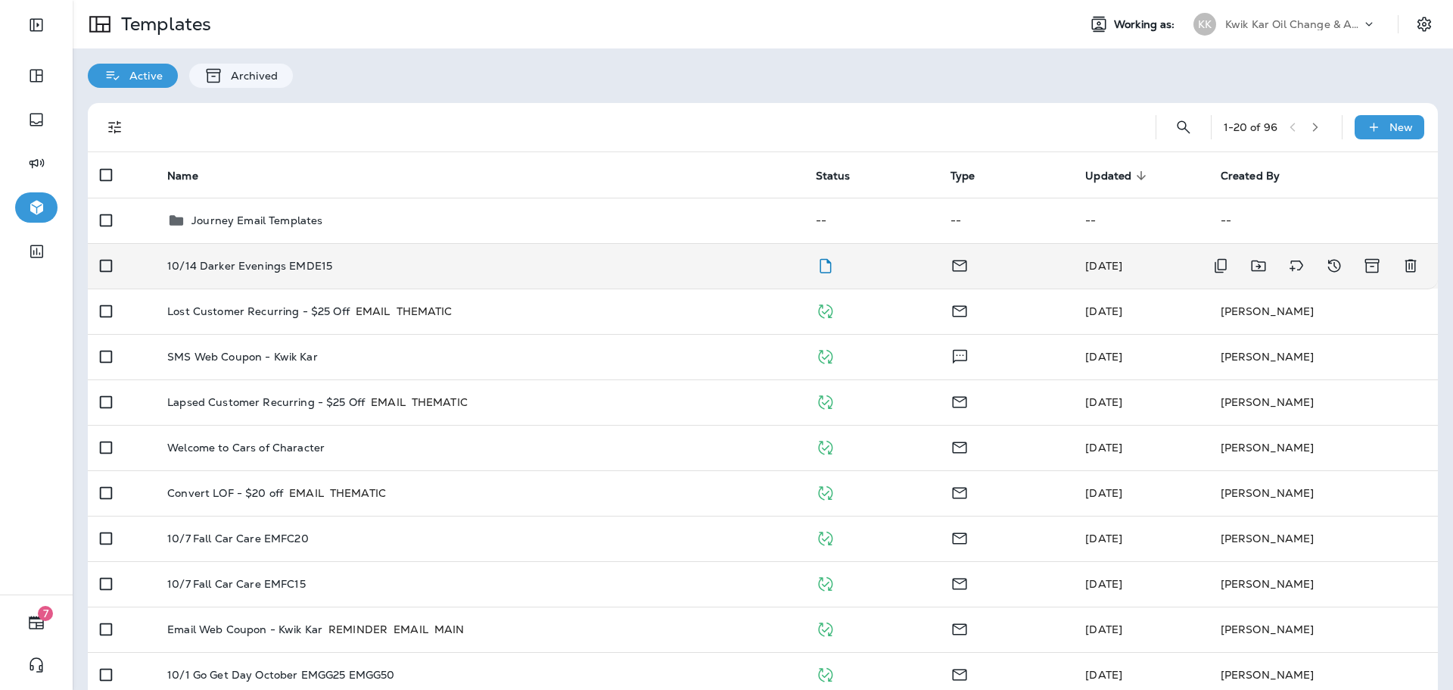
click at [629, 273] on td "10/14 Darker Evenings EMDE15" at bounding box center [479, 265] width 648 height 45
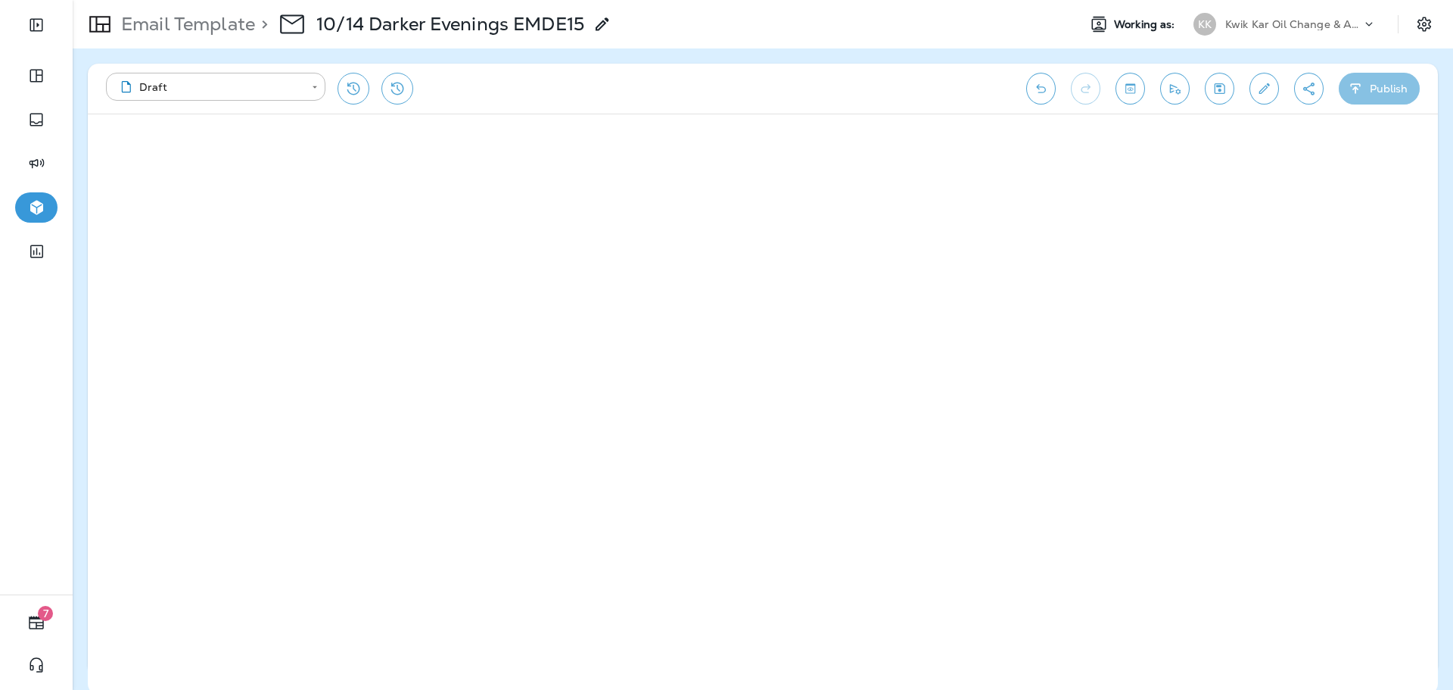
click at [1387, 99] on button "Publish" at bounding box center [1379, 89] width 81 height 32
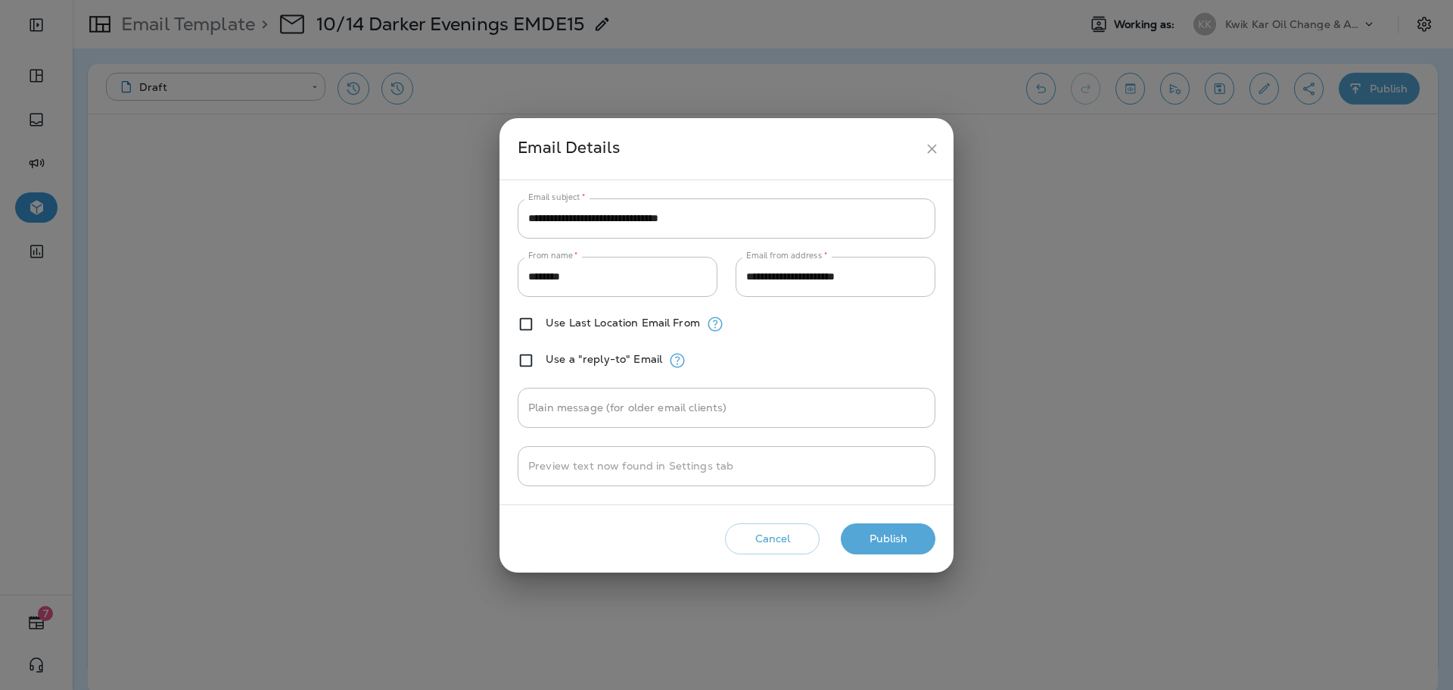
click at [913, 536] on button "Publish" at bounding box center [888, 538] width 95 height 31
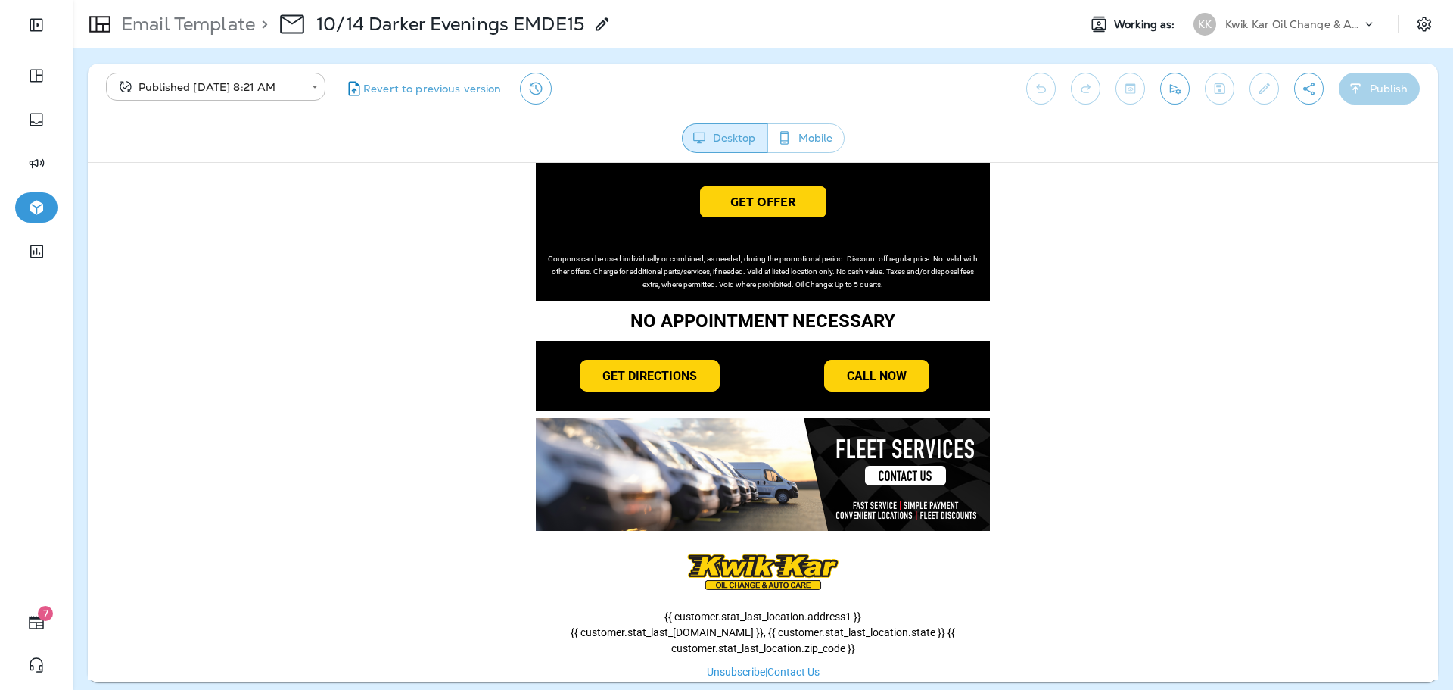
scroll to position [1029, 0]
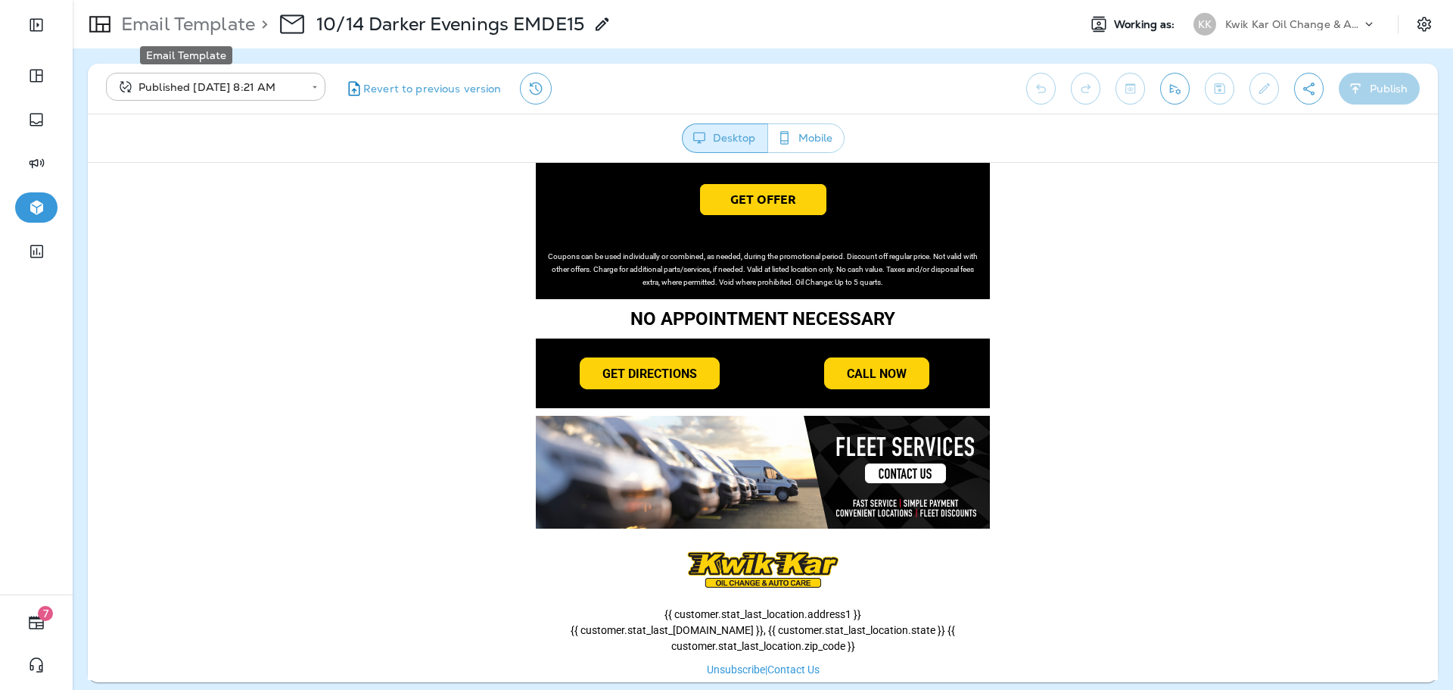
click at [204, 26] on p "Email Template" at bounding box center [185, 24] width 140 height 23
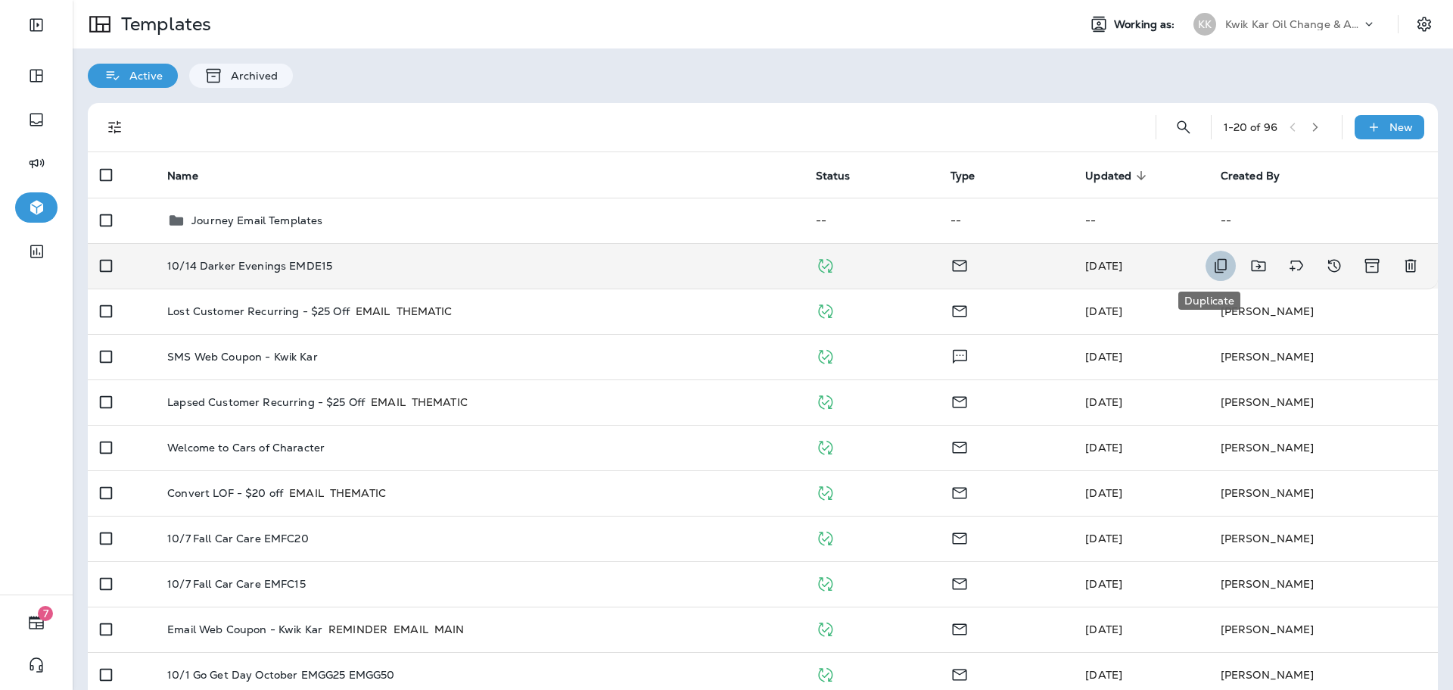
click at [1206, 264] on button "Duplicate" at bounding box center [1221, 266] width 30 height 30
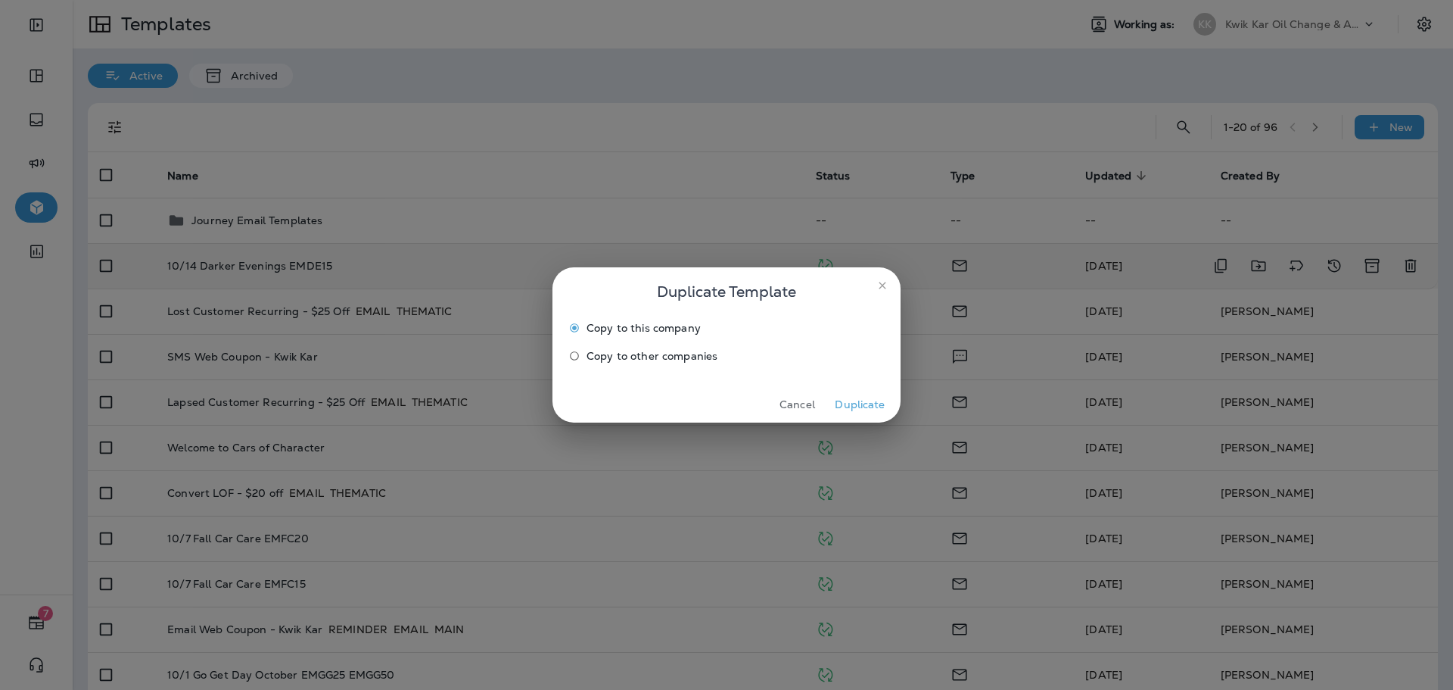
click at [619, 347] on label "Copy to other companies" at bounding box center [716, 356] width 308 height 24
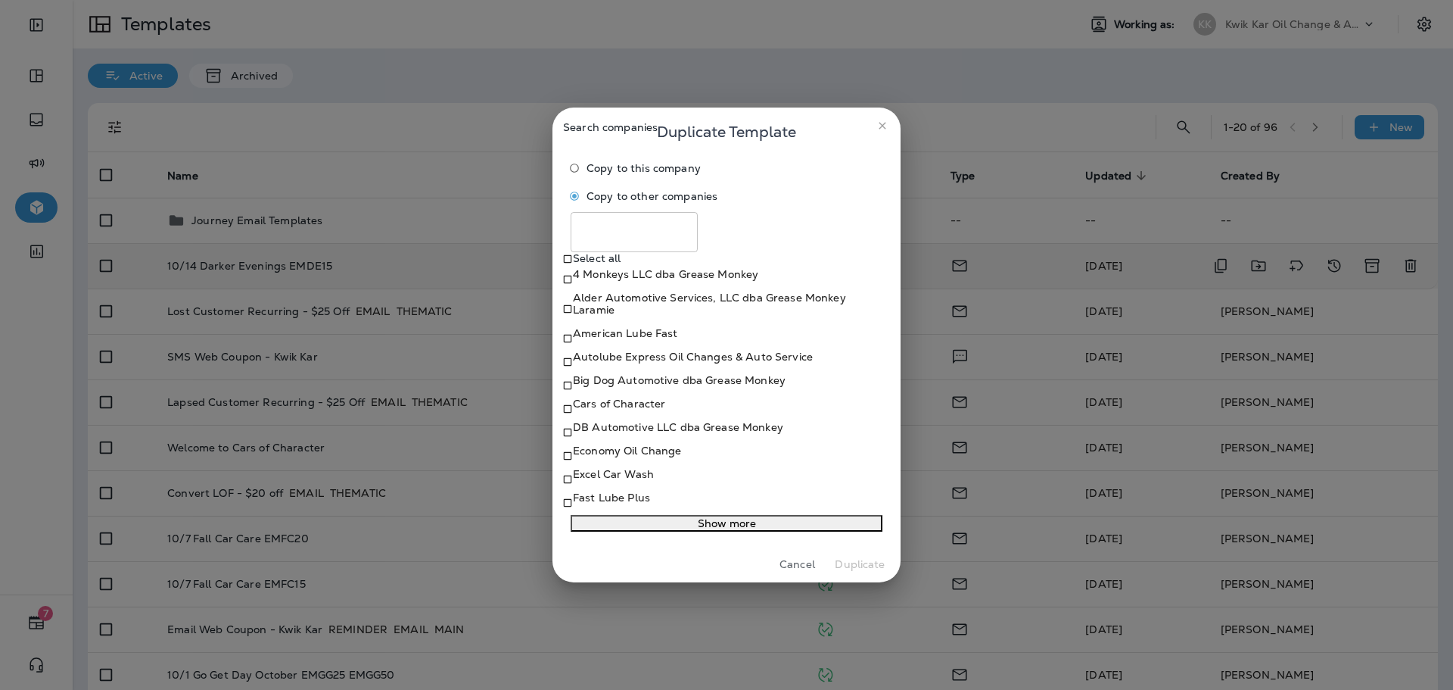
click at [623, 353] on p "Autolube Express Oil Changes & Auto Service" at bounding box center [693, 356] width 240 height 12
click at [614, 531] on button "Show more" at bounding box center [727, 523] width 312 height 17
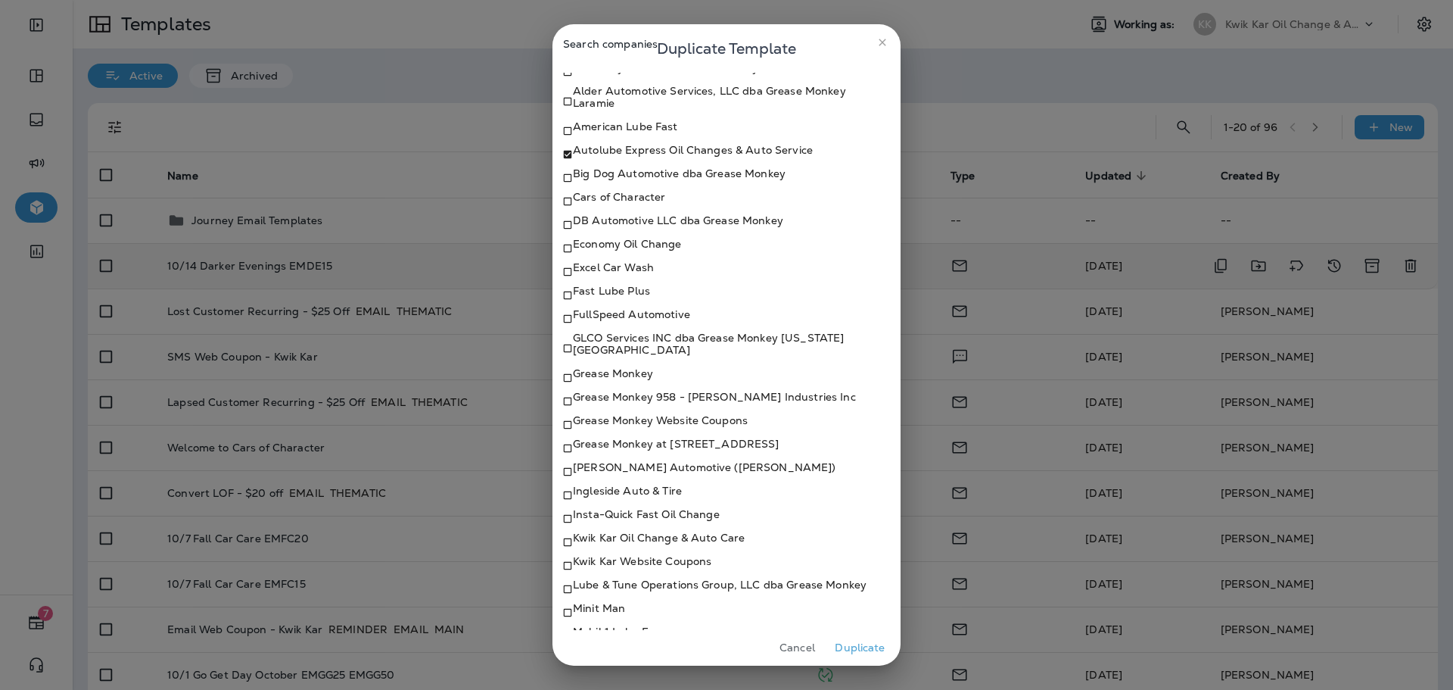
scroll to position [151, 0]
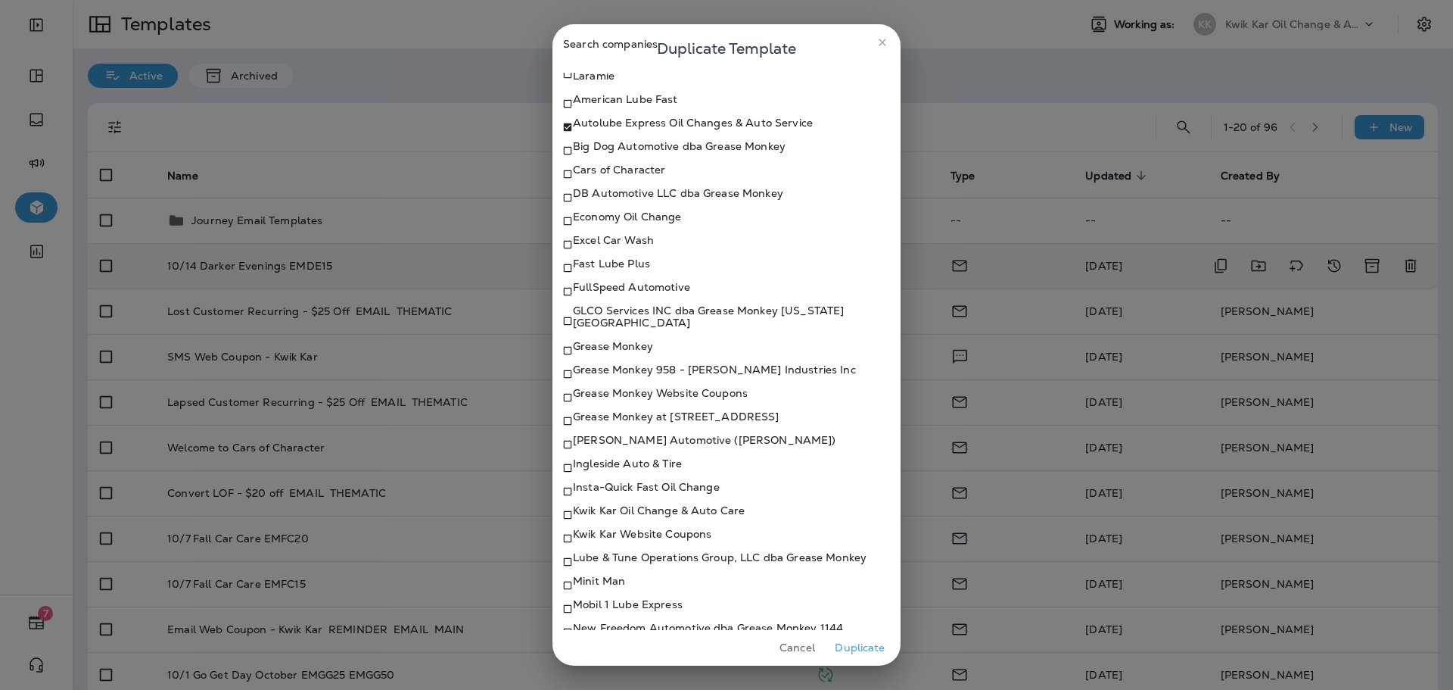
click at [636, 223] on p "Economy Oil Change" at bounding box center [627, 216] width 109 height 12
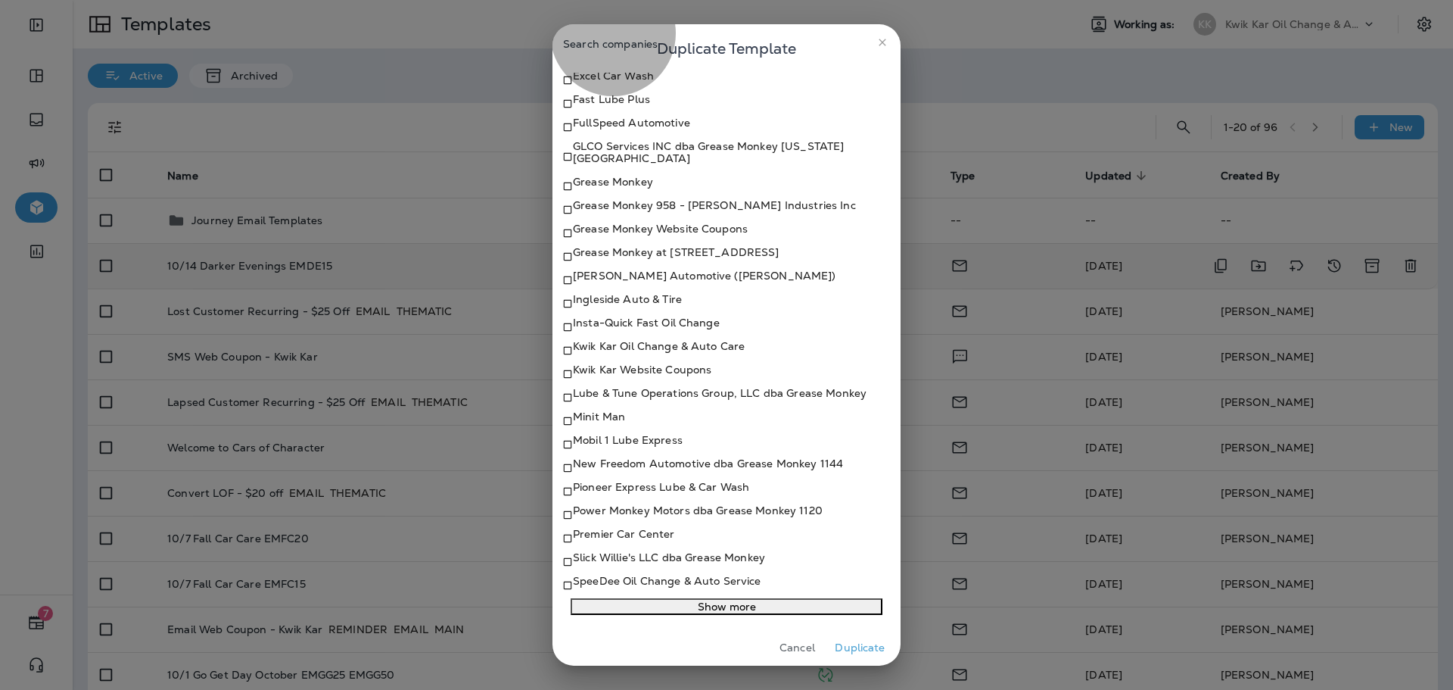
click at [631, 600] on button "Show more" at bounding box center [727, 606] width 312 height 17
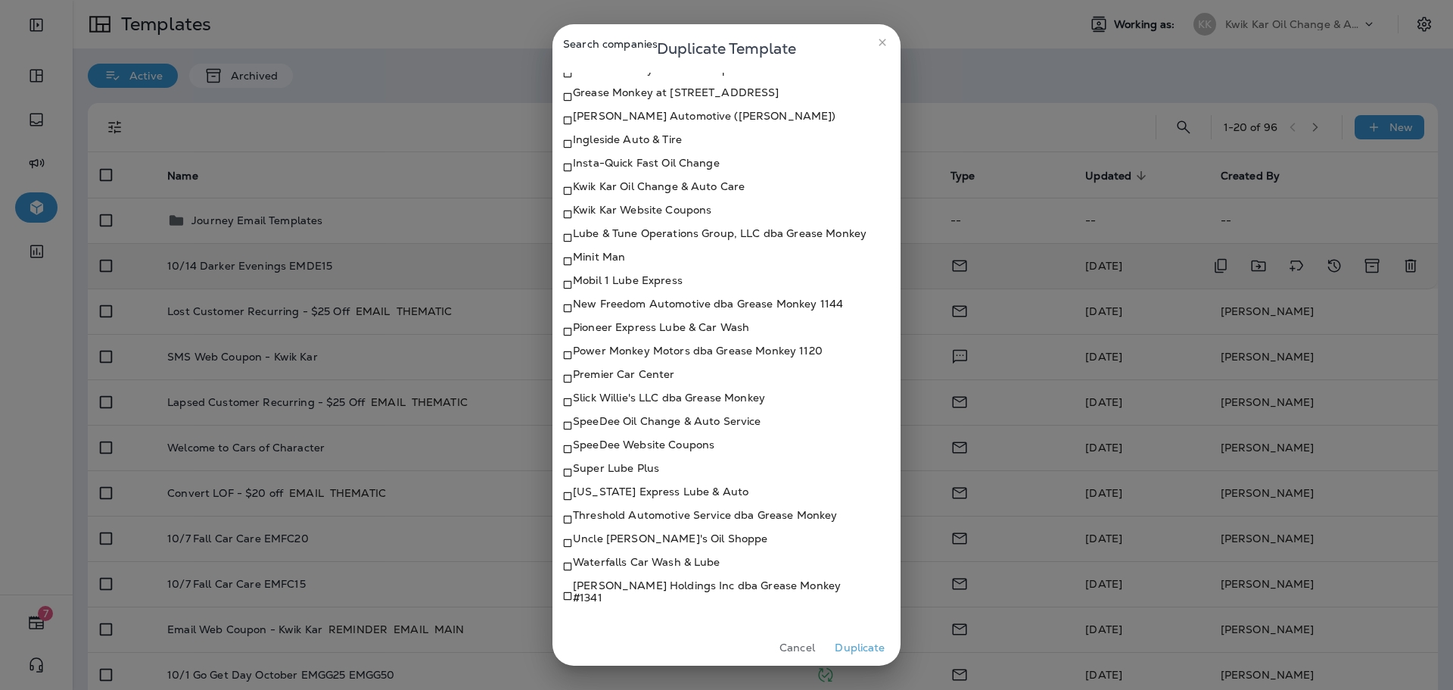
scroll to position [622, 0]
click at [640, 540] on p "Uncle Ed's Oil Shoppe" at bounding box center [670, 538] width 195 height 12
click at [867, 653] on button "Duplicate" at bounding box center [860, 647] width 57 height 23
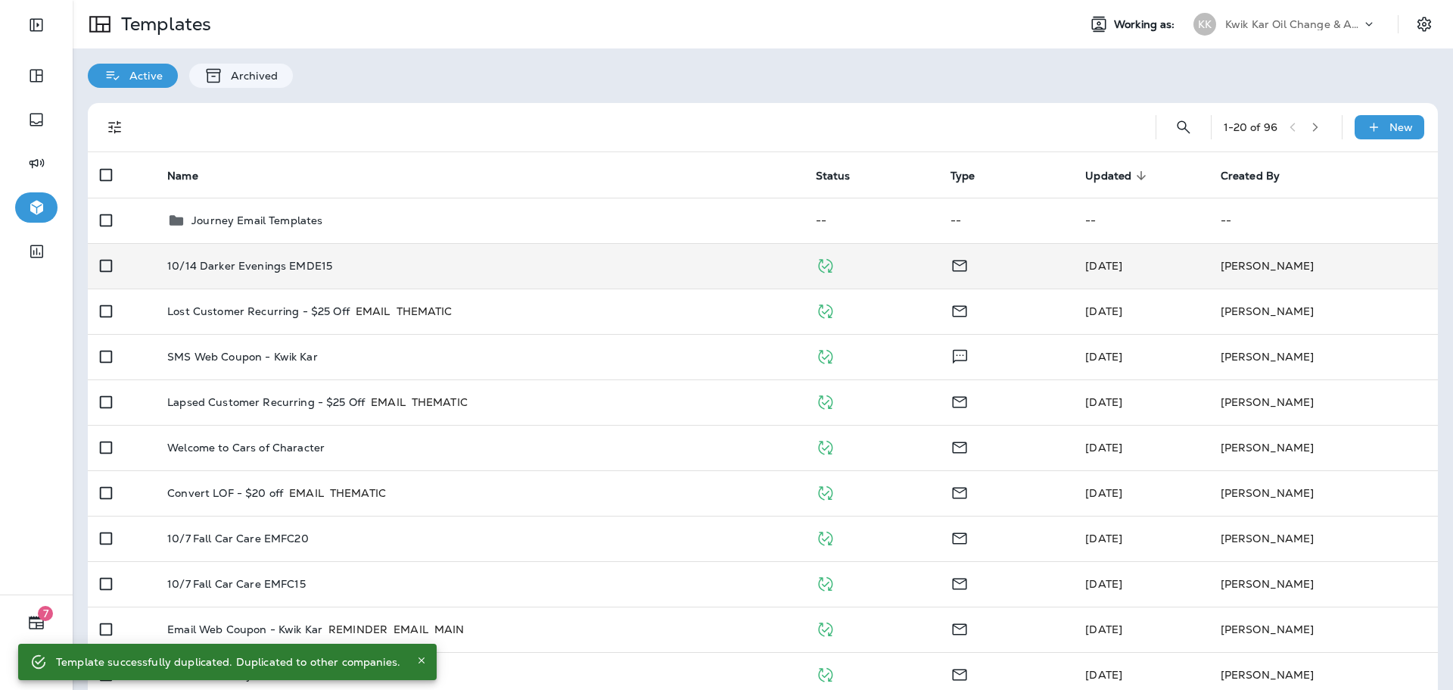
click at [1252, 32] on div "Kwik Kar Oil Change & Auto Care" at bounding box center [1293, 24] width 136 height 23
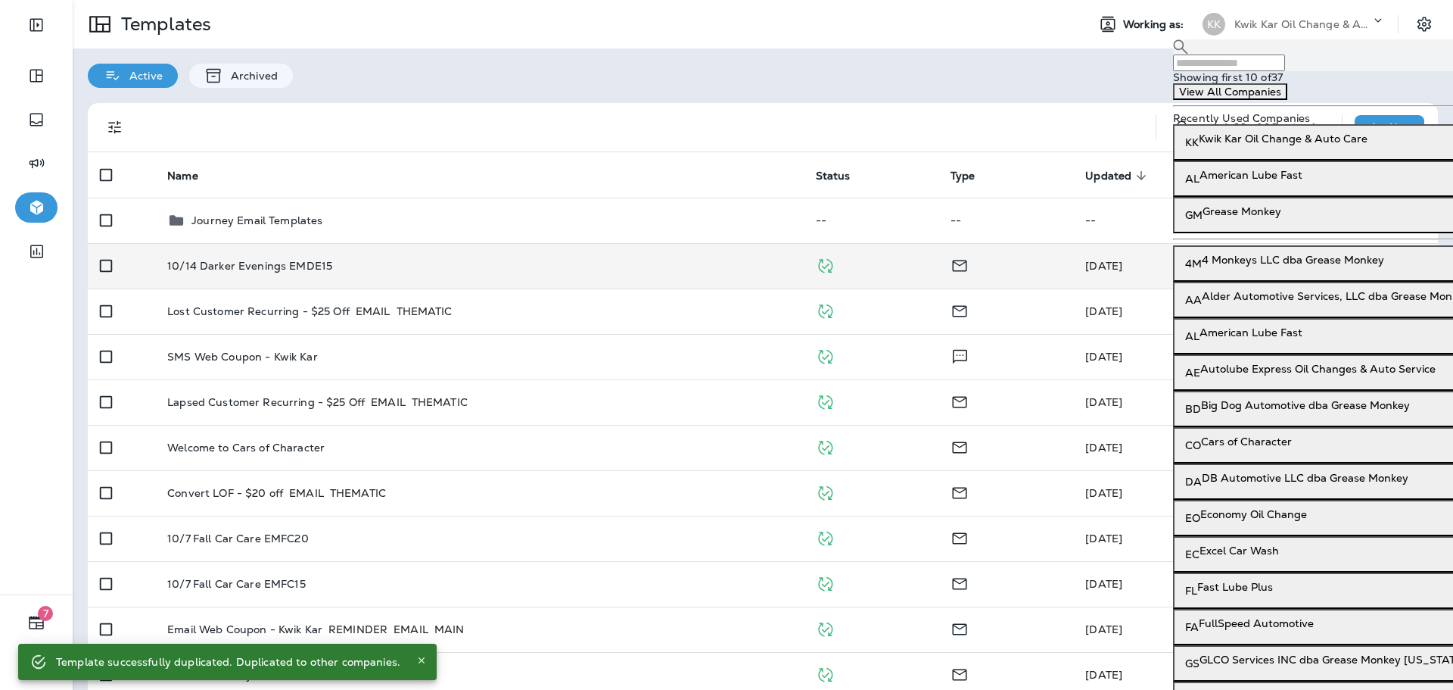
drag, startPoint x: 1252, startPoint y: 37, endPoint x: 1259, endPoint y: 65, distance: 28.8
click at [1259, 65] on input "text" at bounding box center [1229, 62] width 112 height 17
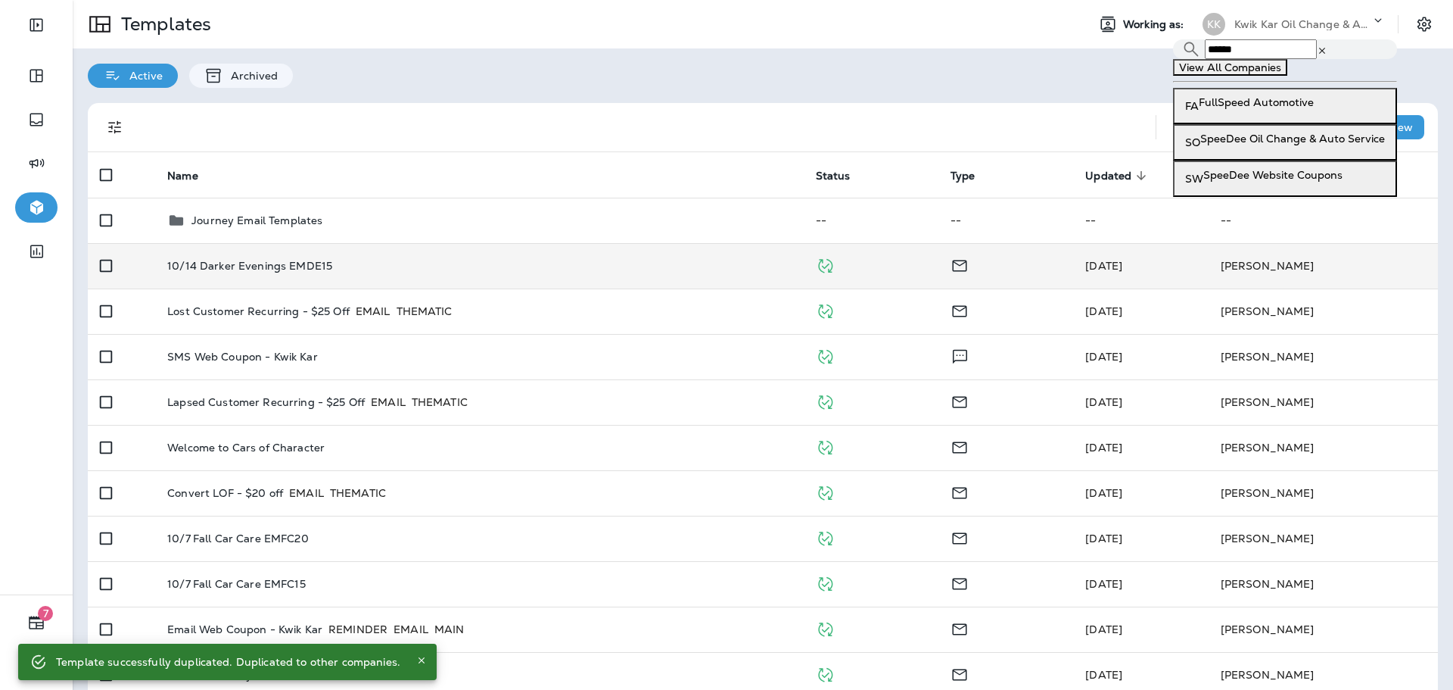
type input "*******"
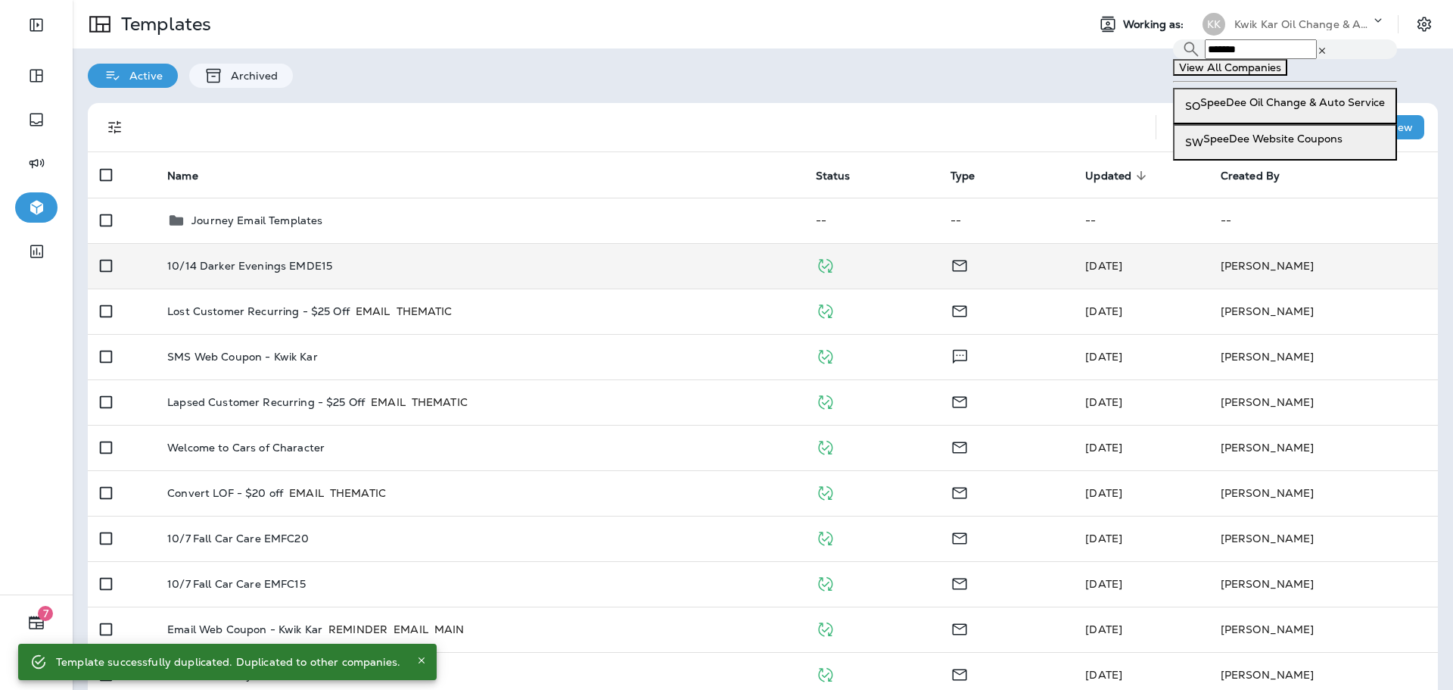
click at [1259, 108] on p "SpeeDee Oil Change & Auto Service" at bounding box center [1292, 102] width 185 height 12
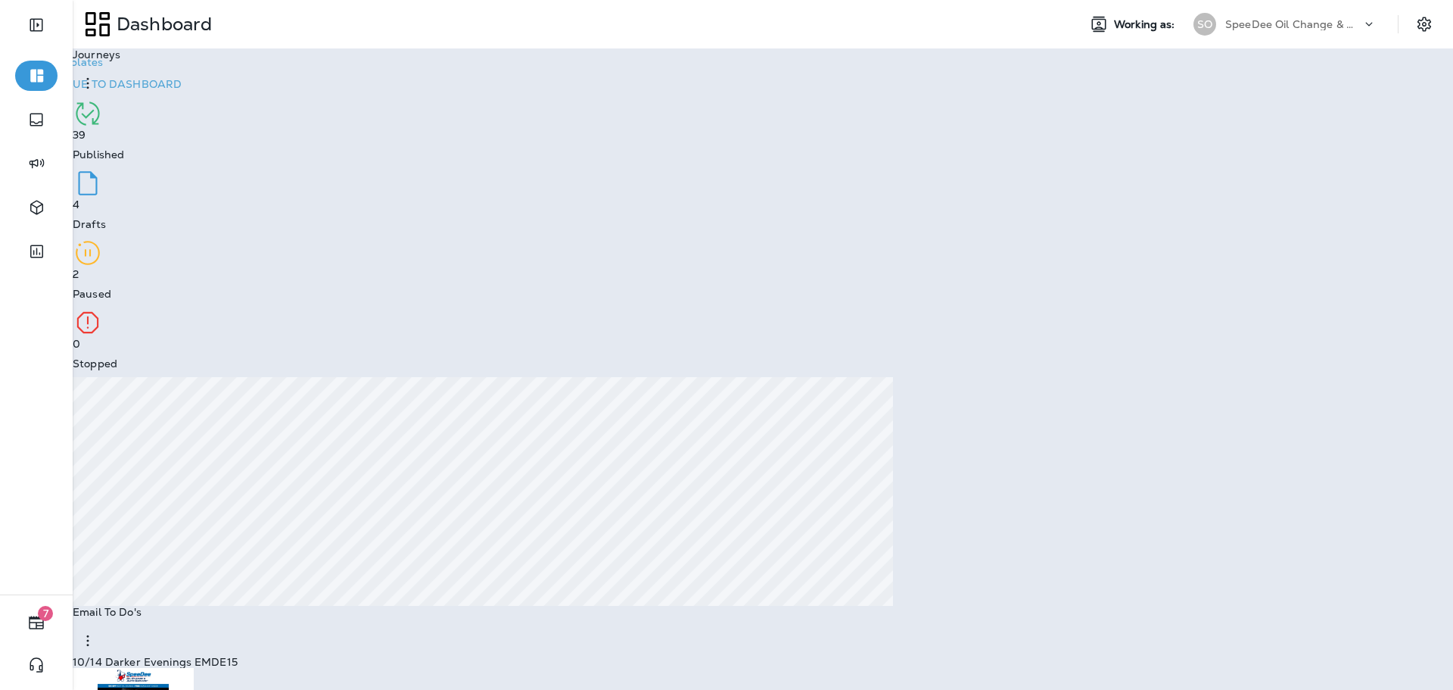
click at [103, 68] on p "Go to Templates" at bounding box center [60, 62] width 85 height 12
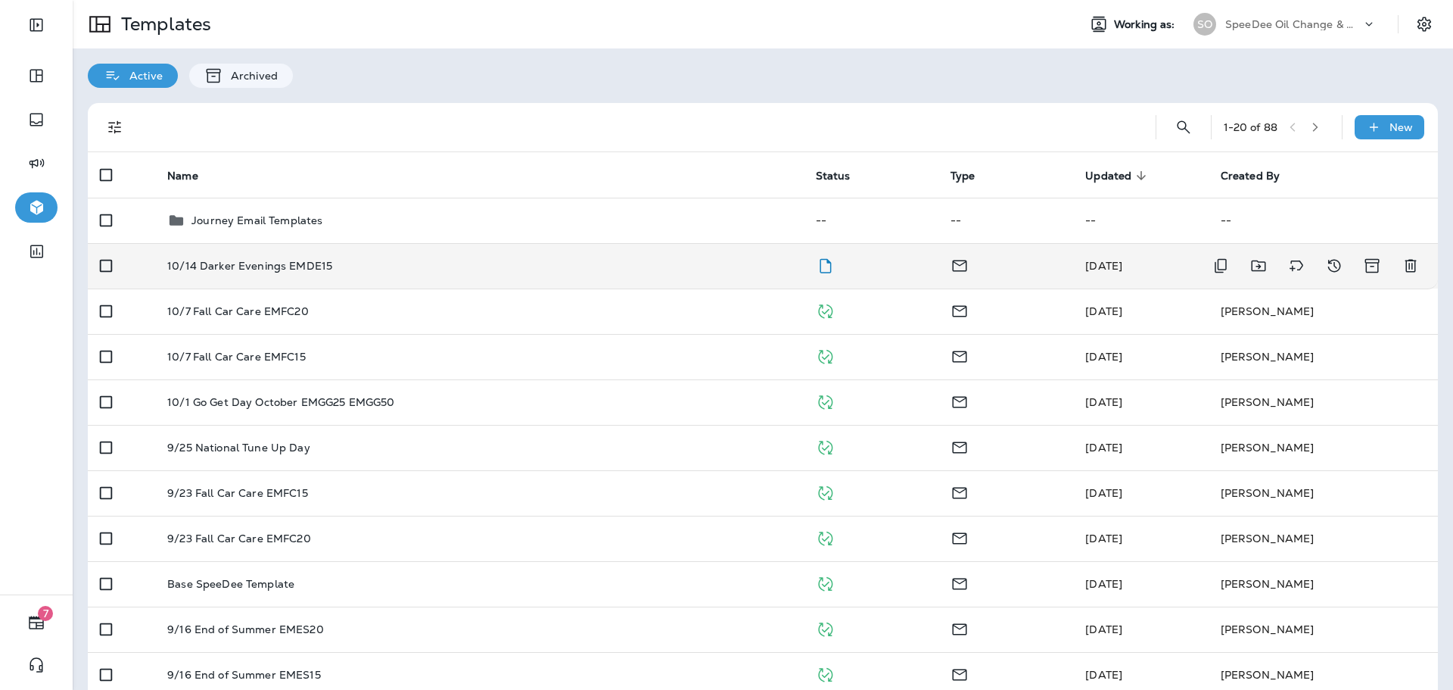
click at [513, 262] on div "10/14 Darker Evenings EMDE15" at bounding box center [479, 266] width 624 height 12
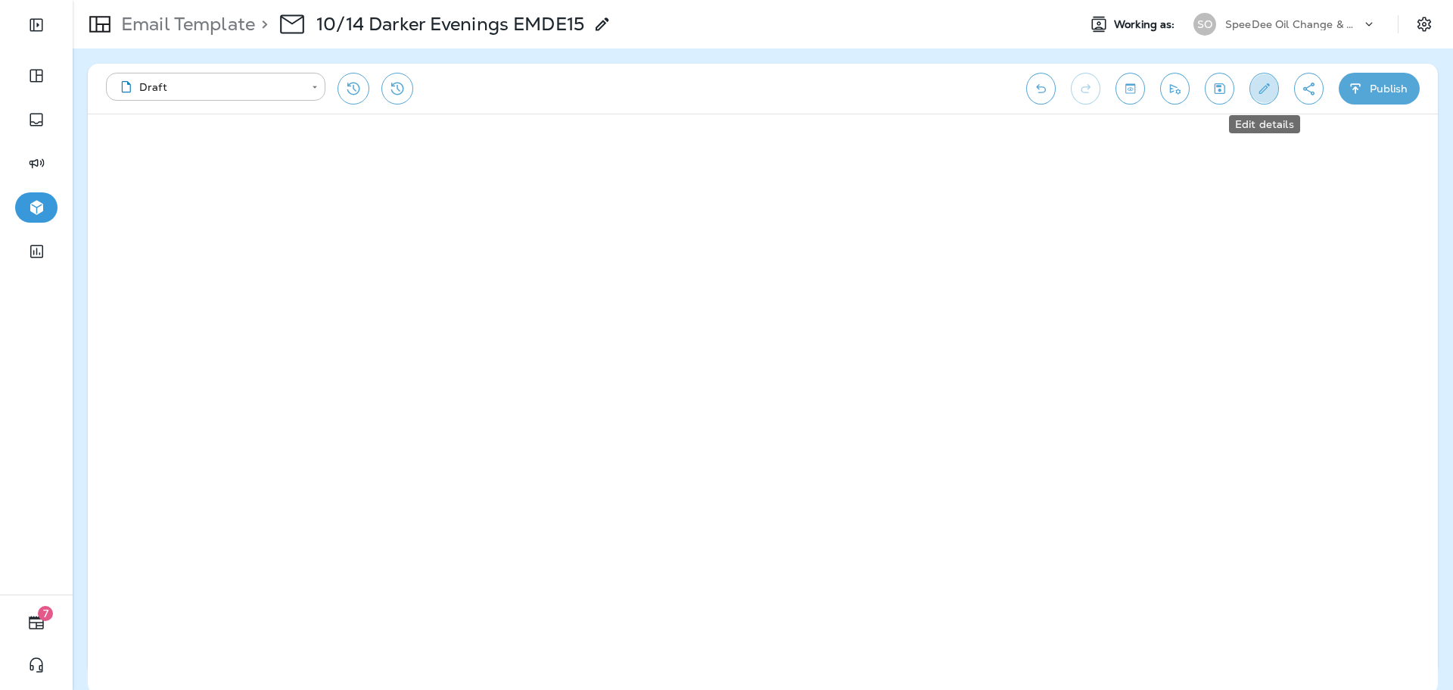
click at [1266, 88] on icon "Edit details" at bounding box center [1264, 88] width 16 height 15
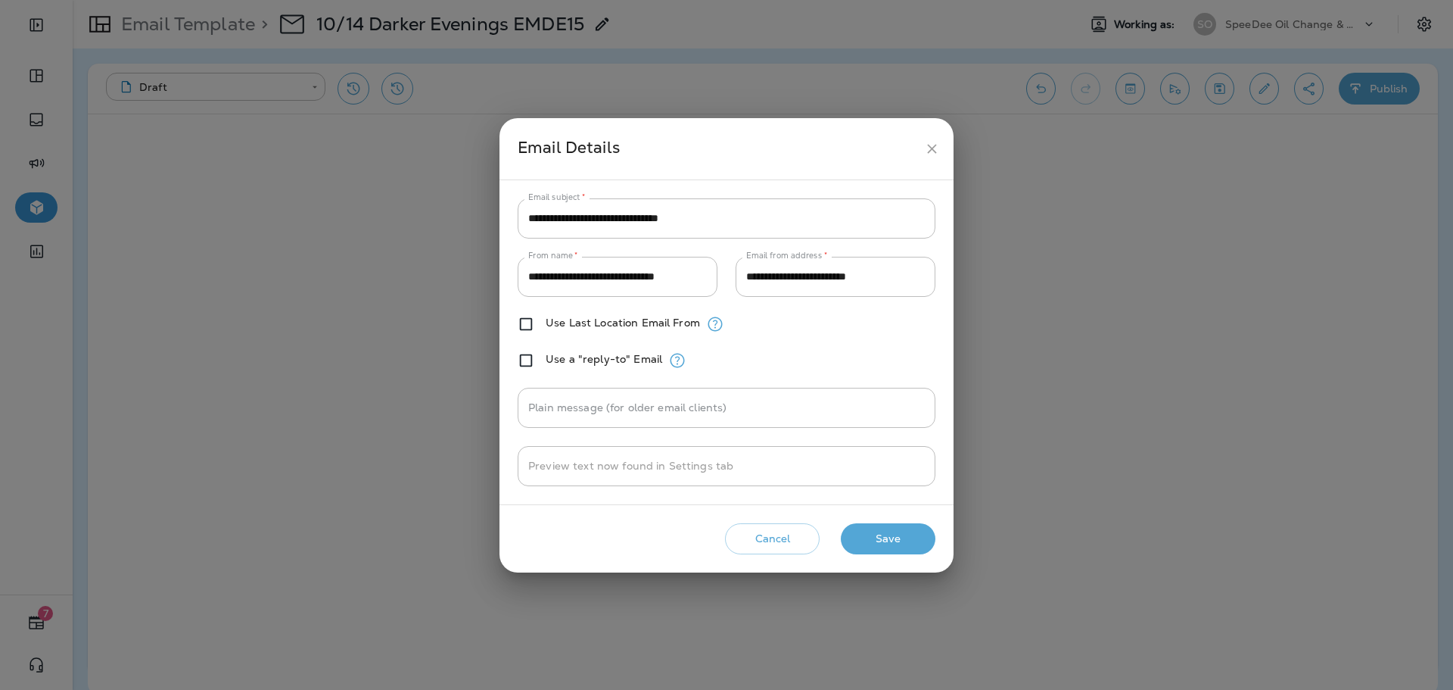
click at [920, 138] on h2 "Email Details" at bounding box center [727, 148] width 454 height 61
click at [929, 144] on icon "close" at bounding box center [932, 149] width 16 height 16
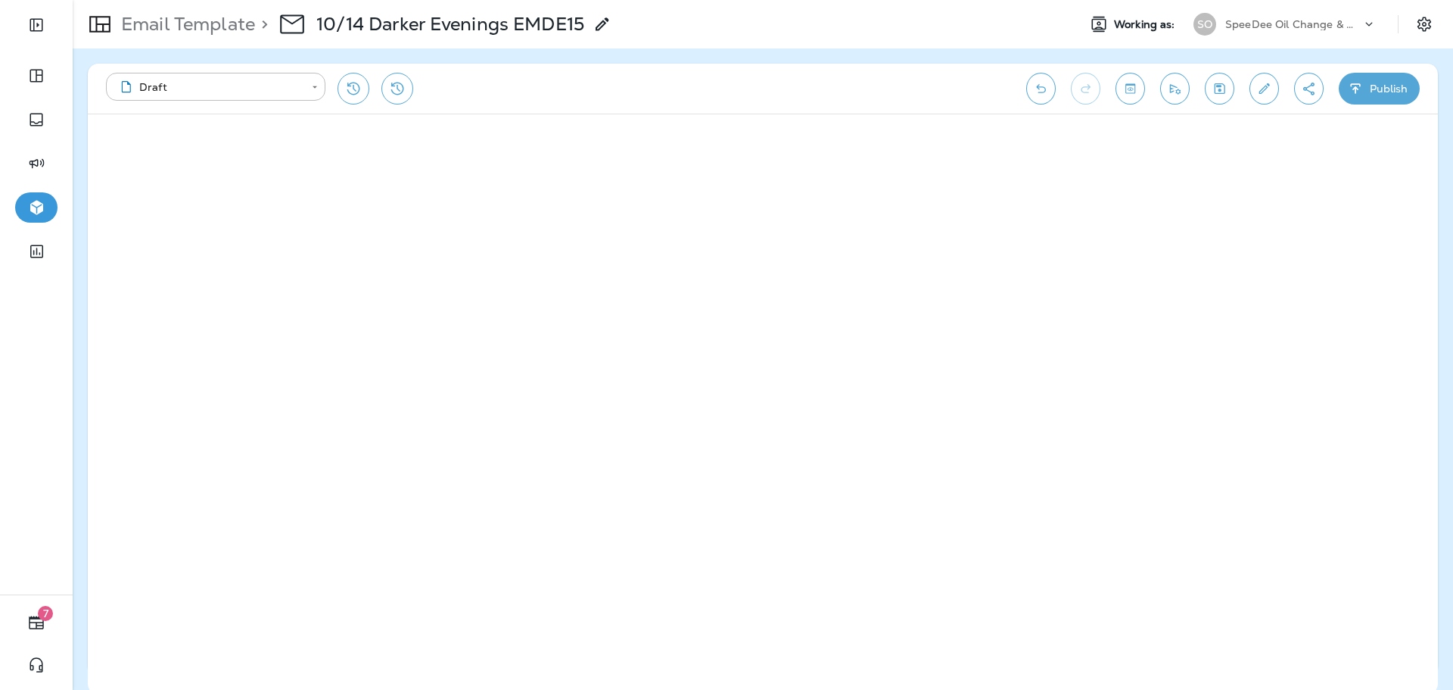
click at [1383, 90] on button "Publish" at bounding box center [1379, 89] width 81 height 32
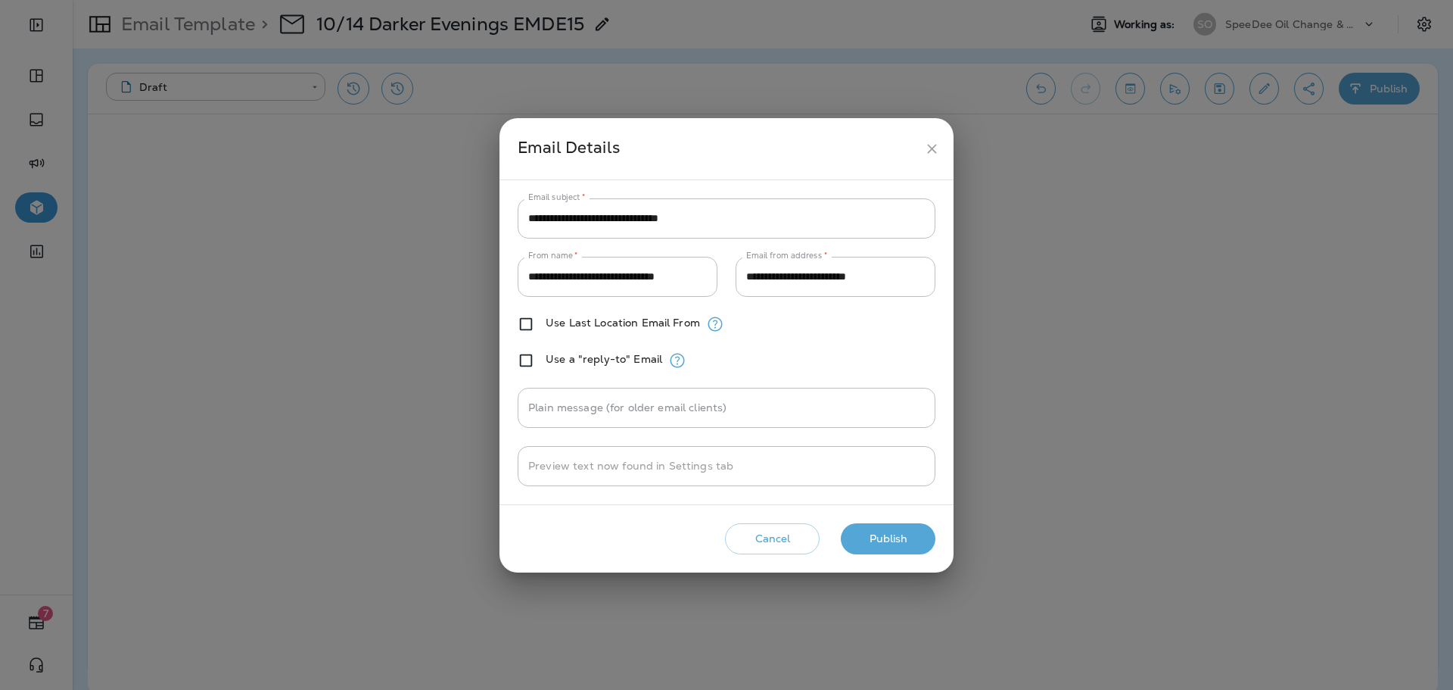
click at [882, 522] on div "Cancel Publish" at bounding box center [727, 538] width 430 height 43
click at [883, 533] on button "Publish" at bounding box center [888, 538] width 95 height 31
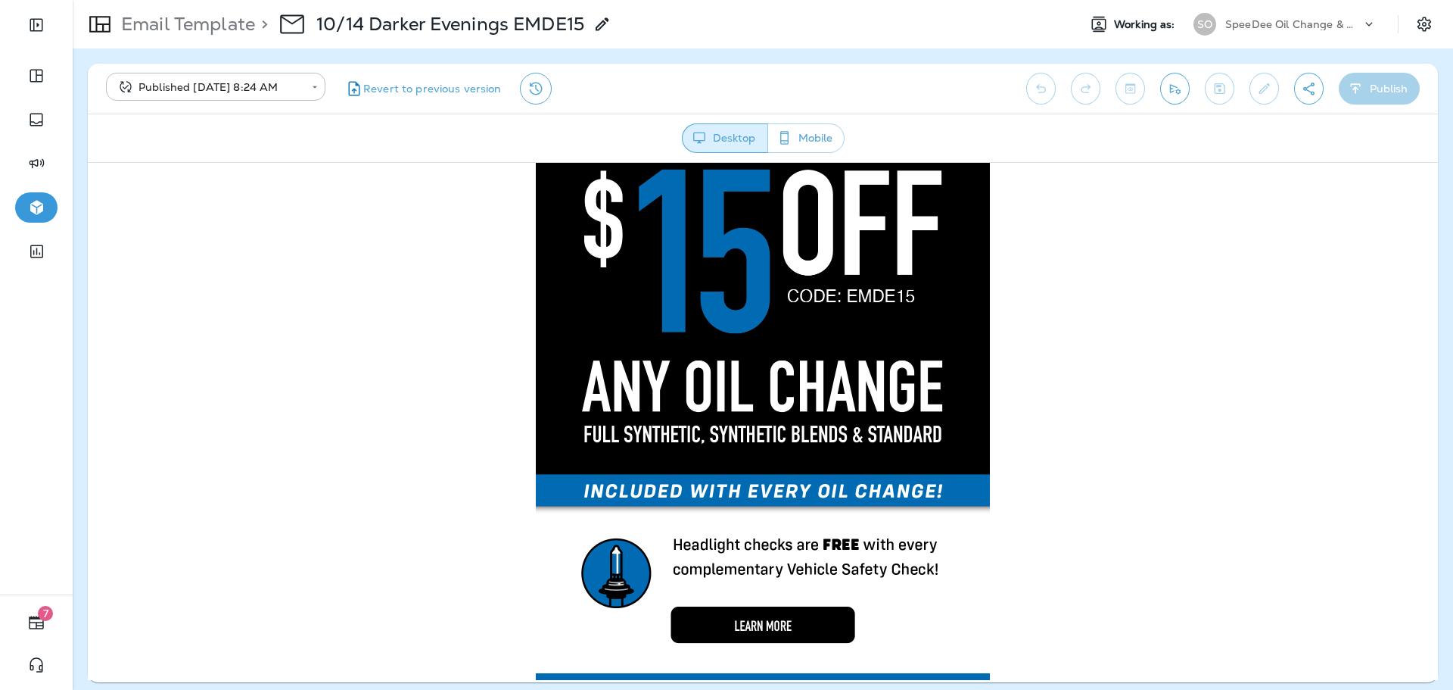
scroll to position [606, 0]
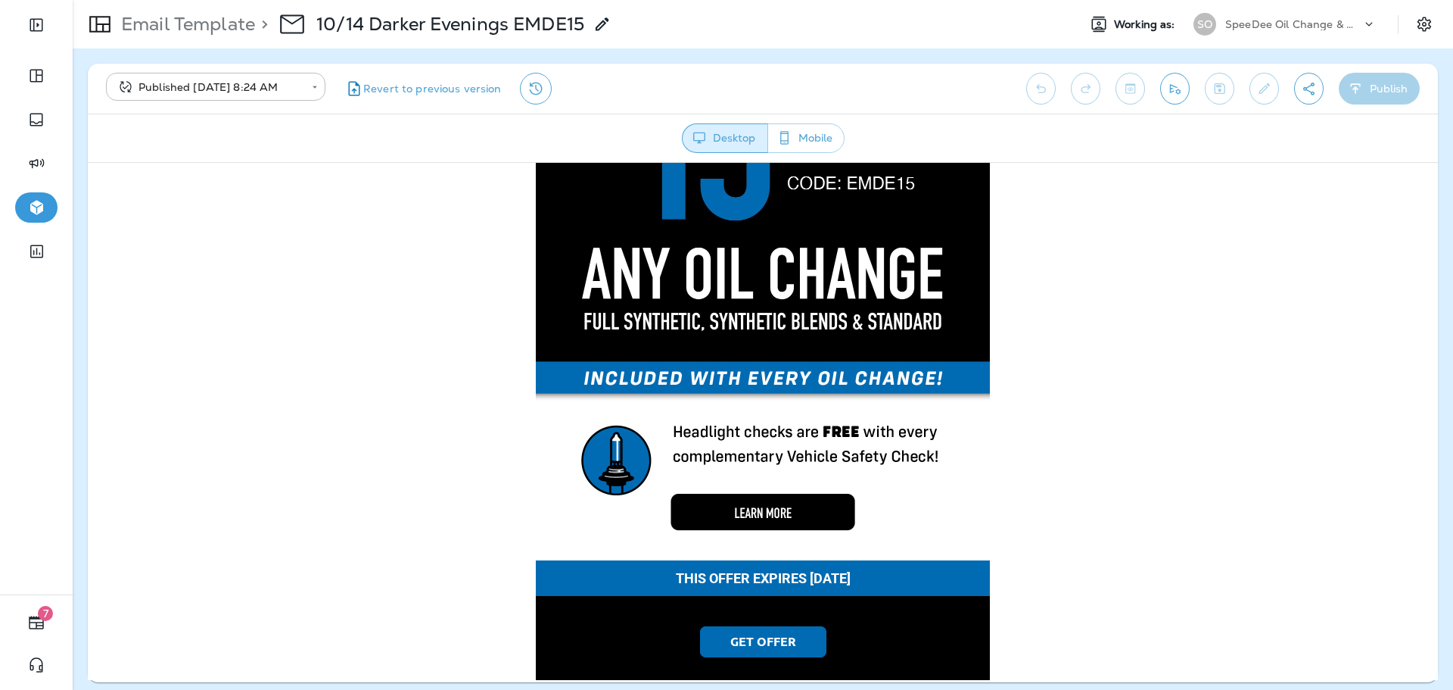
click at [820, 450] on img at bounding box center [763, 456] width 454 height 206
click at [222, 30] on p "Email Template" at bounding box center [185, 24] width 140 height 23
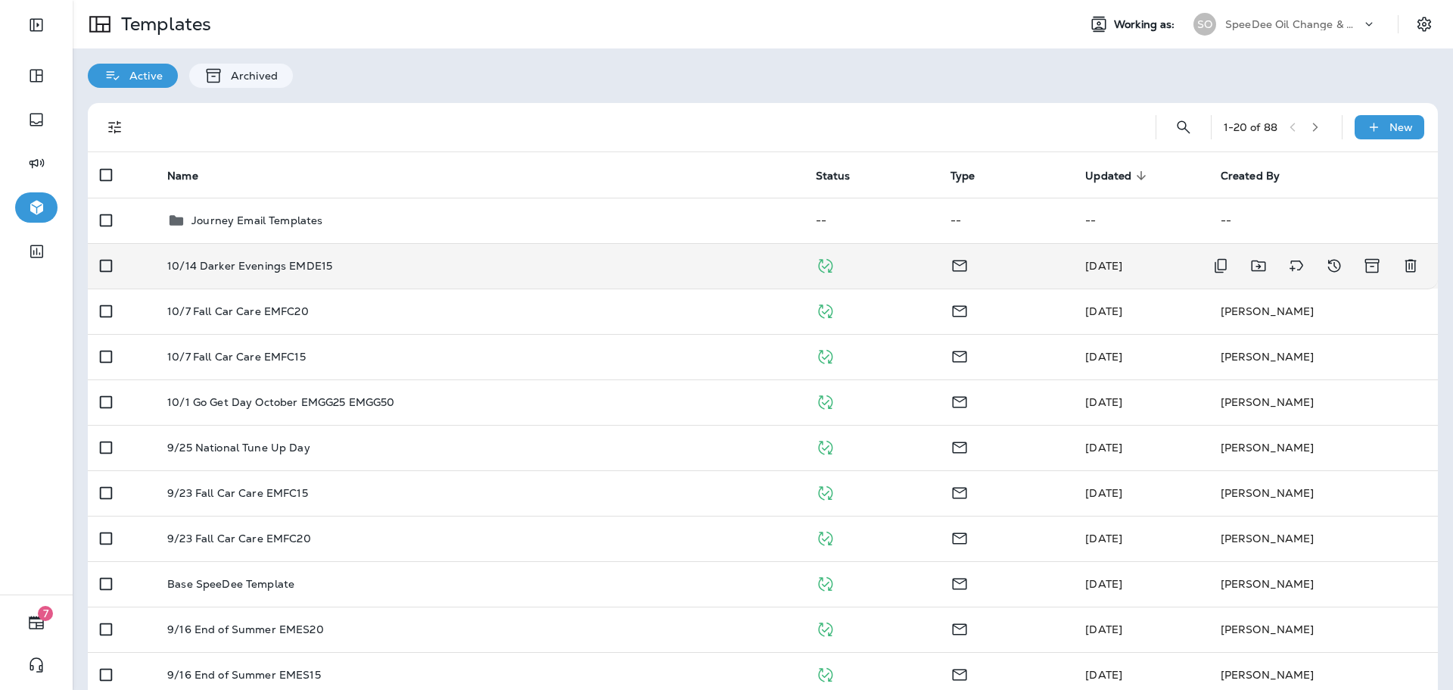
click at [322, 271] on p "10/14 Darker Evenings EMDE15" at bounding box center [249, 266] width 165 height 12
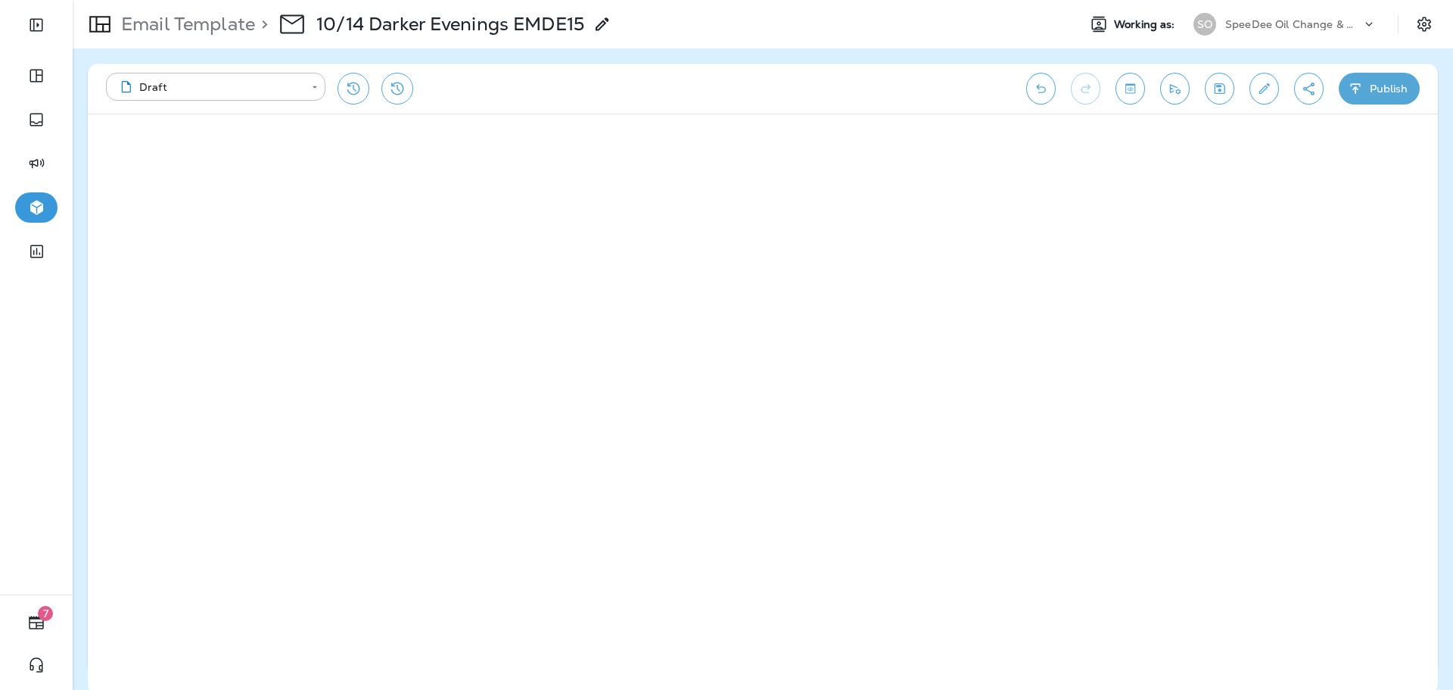
click at [1390, 100] on button "Publish" at bounding box center [1379, 89] width 81 height 32
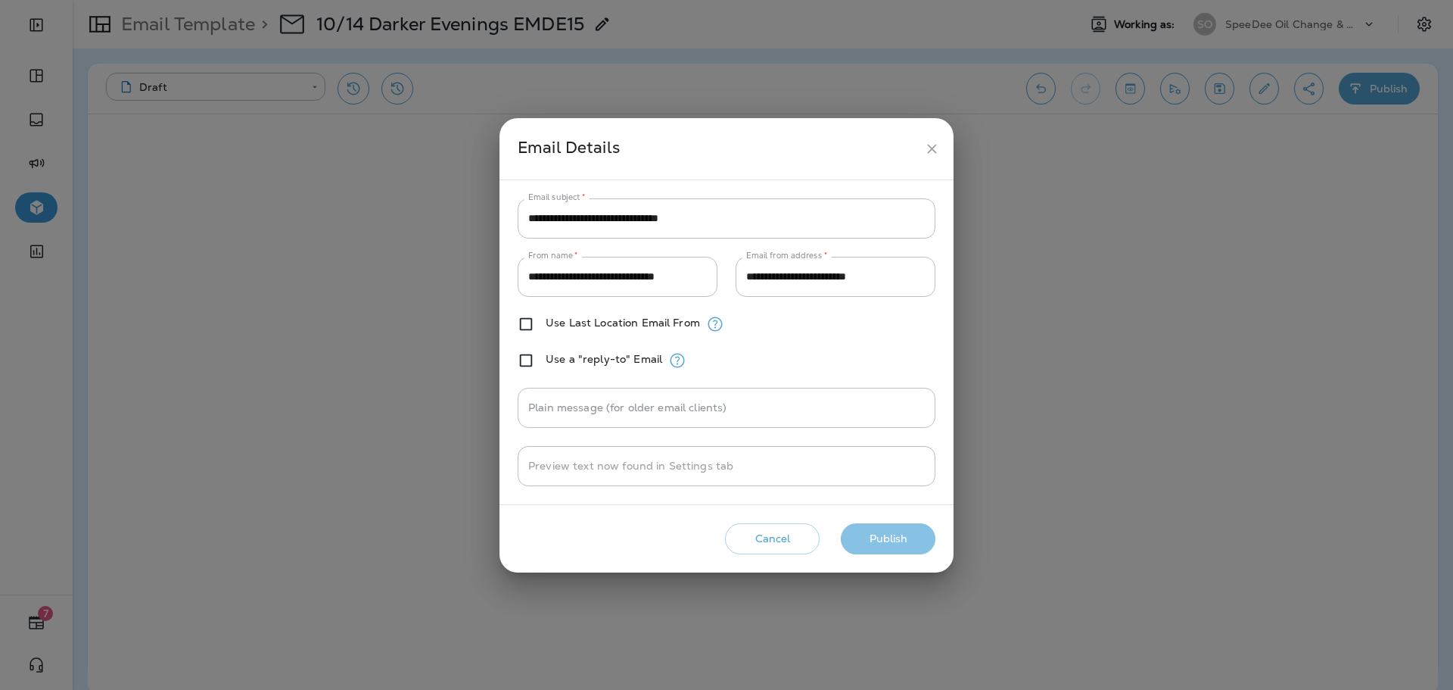
click at [873, 546] on button "Publish" at bounding box center [888, 538] width 95 height 31
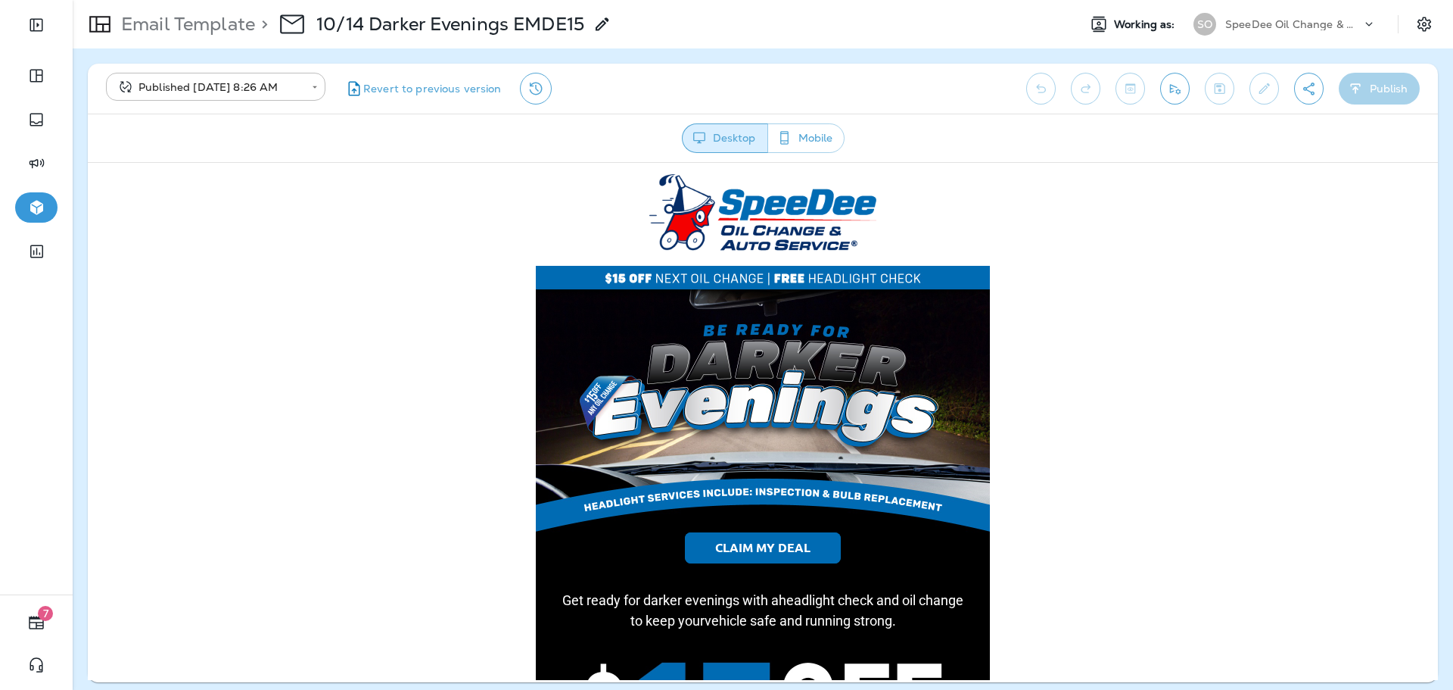
click at [223, 27] on p "Email Template" at bounding box center [185, 24] width 140 height 23
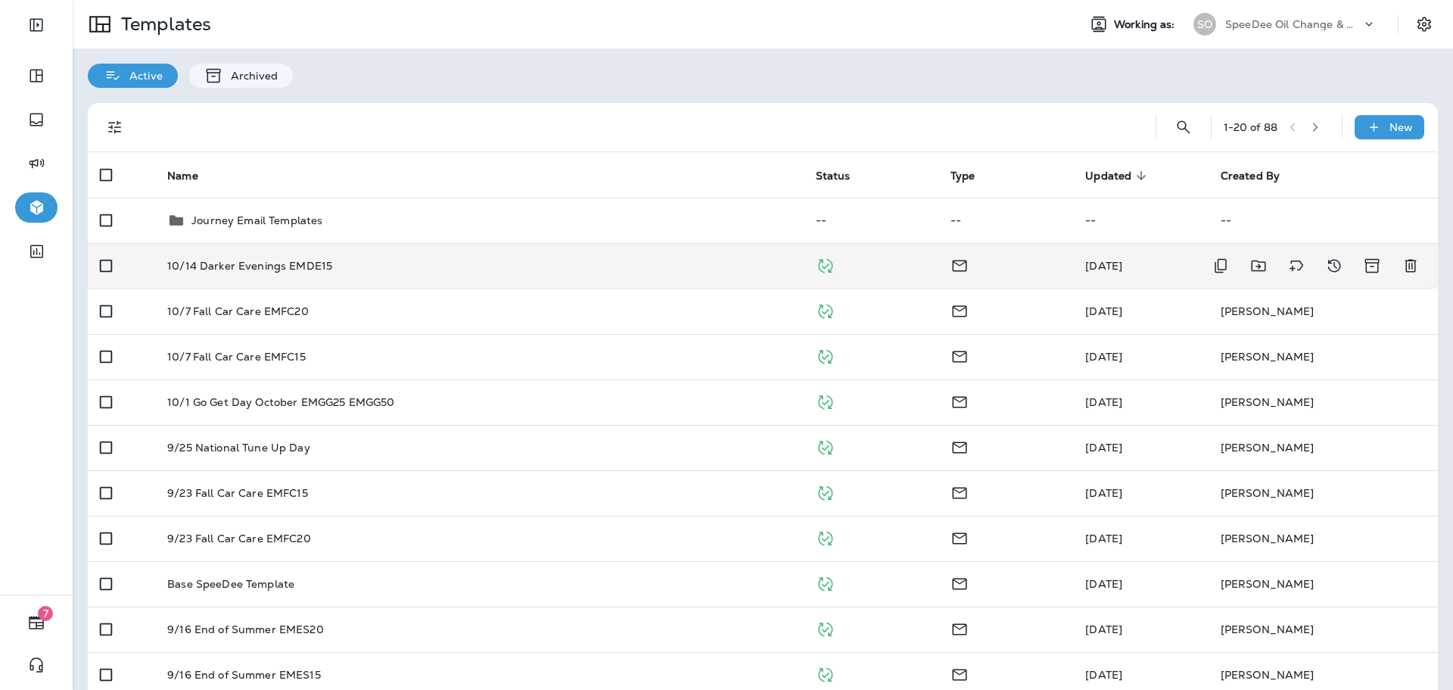
click at [353, 263] on div "10/14 Darker Evenings EMDE15" at bounding box center [479, 266] width 624 height 12
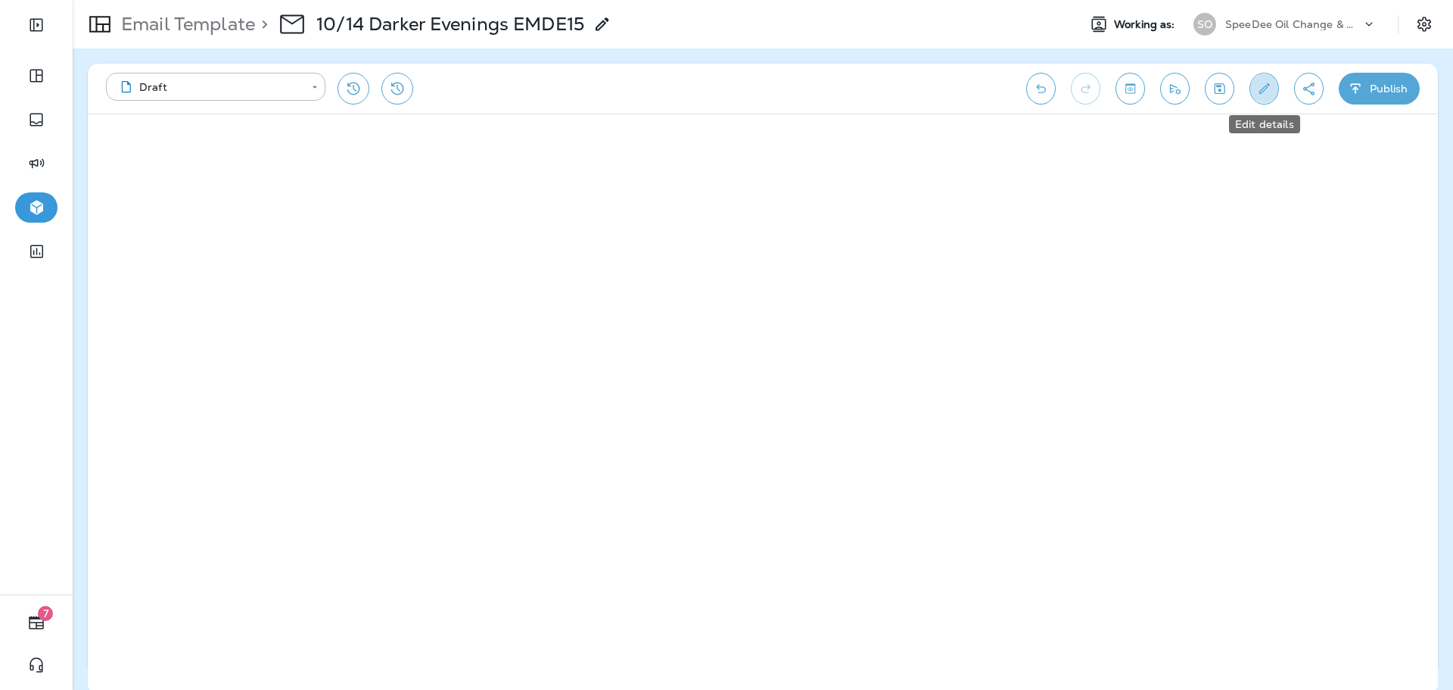
click at [1272, 89] on button "Edit details" at bounding box center [1265, 89] width 30 height 32
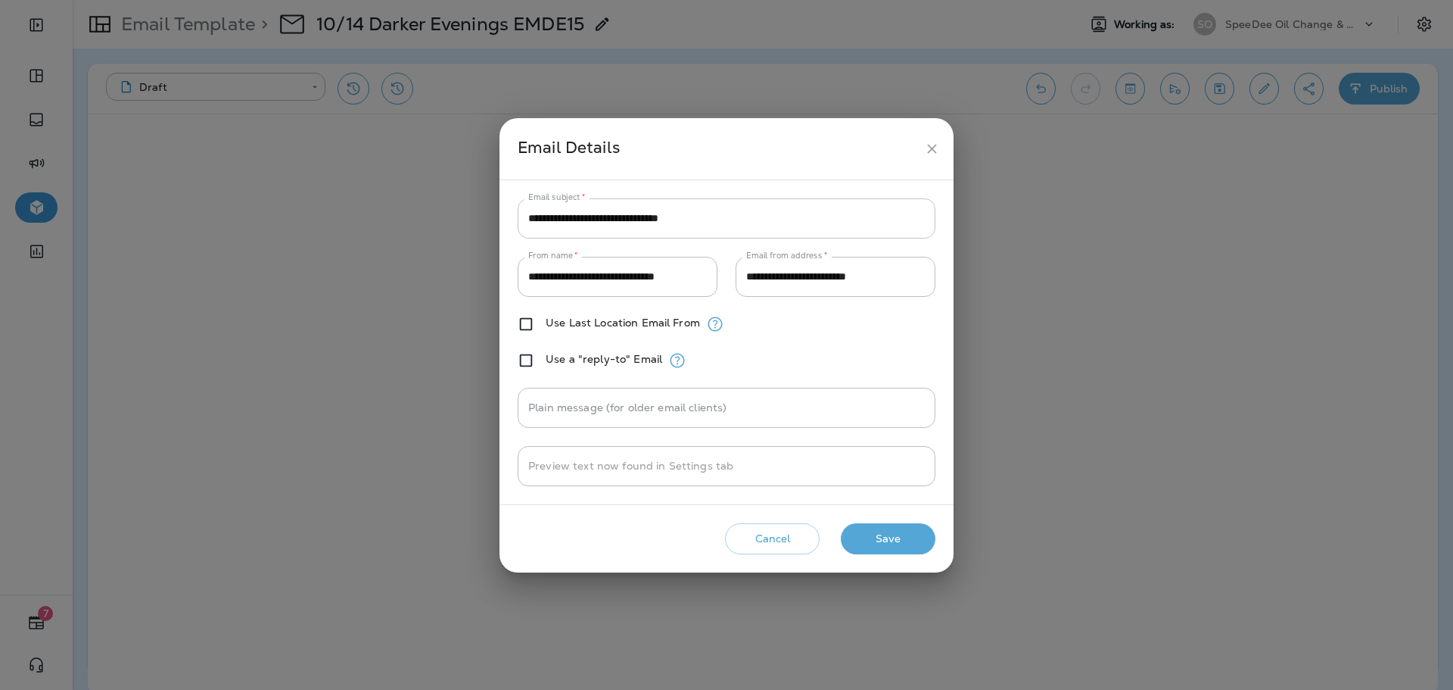
click at [724, 210] on input "**********" at bounding box center [727, 218] width 418 height 40
paste input "**"
type input "**********"
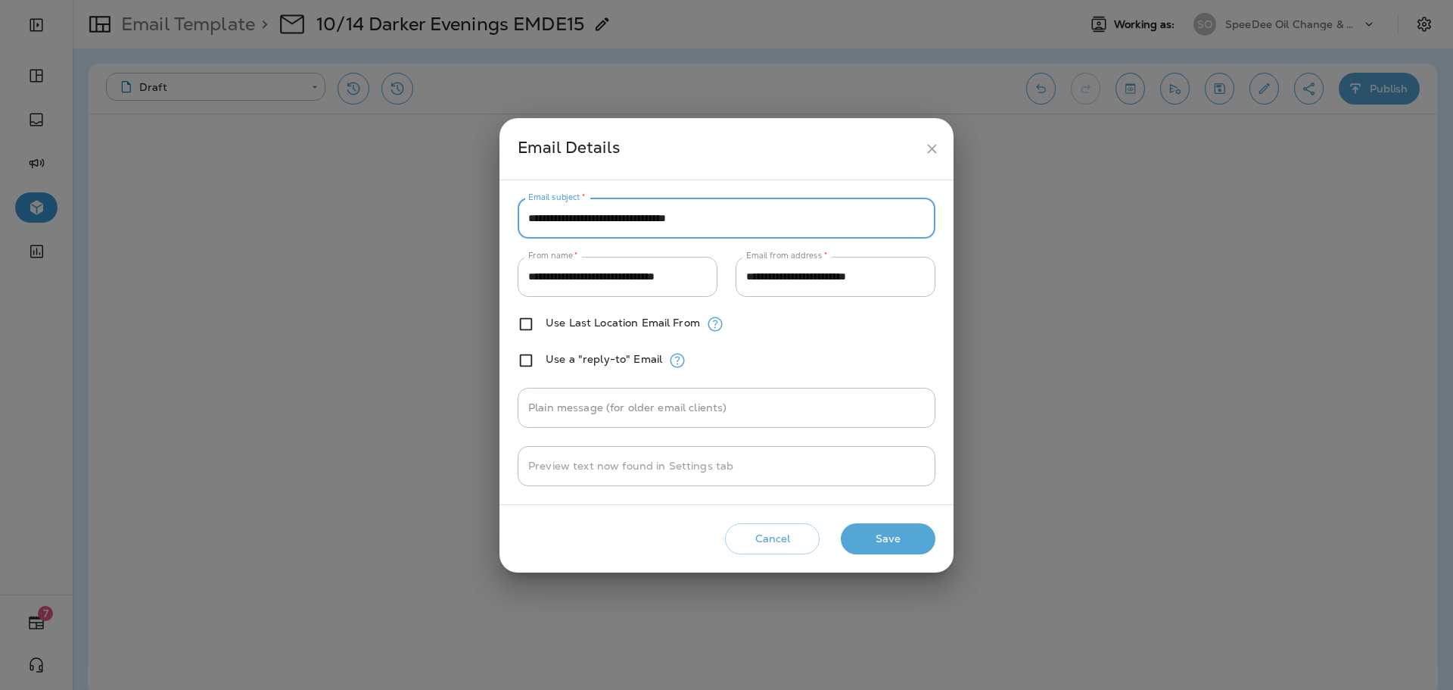
click at [887, 529] on button "Save" at bounding box center [888, 538] width 95 height 31
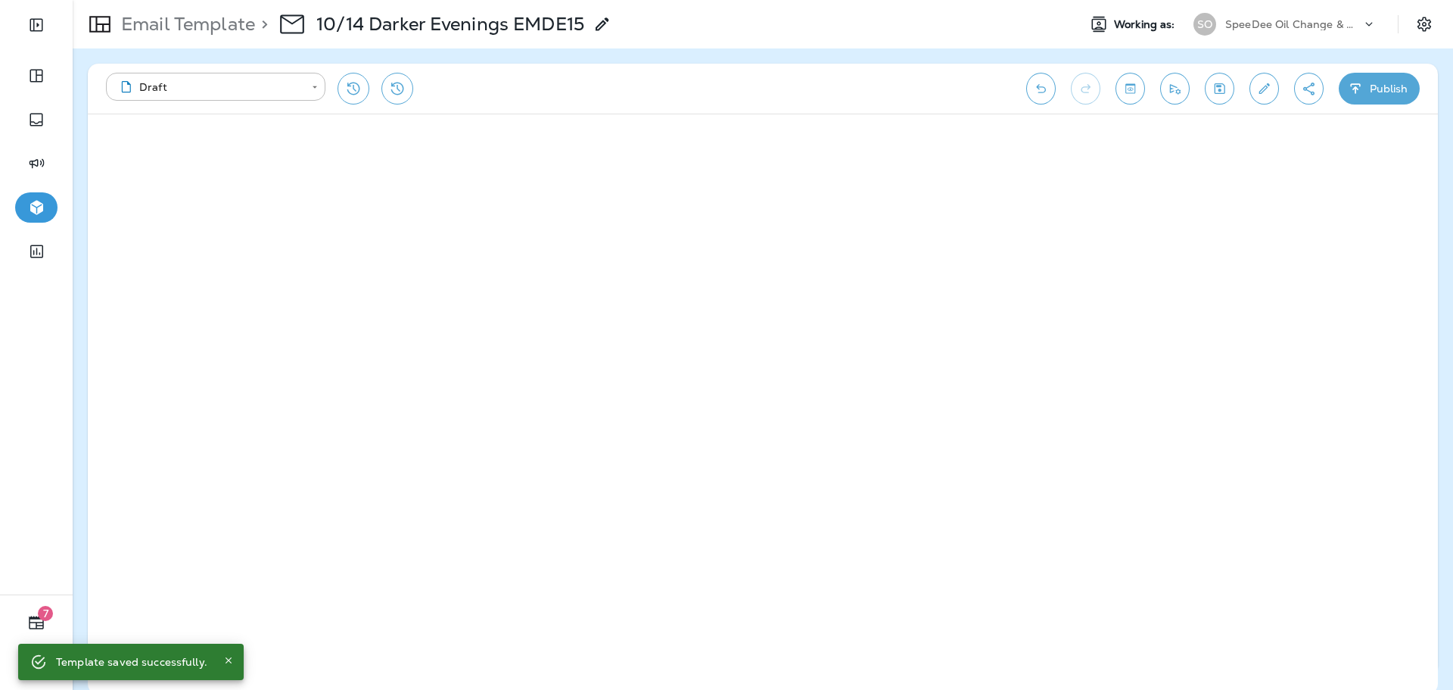
click at [1372, 100] on button "Publish" at bounding box center [1379, 89] width 81 height 32
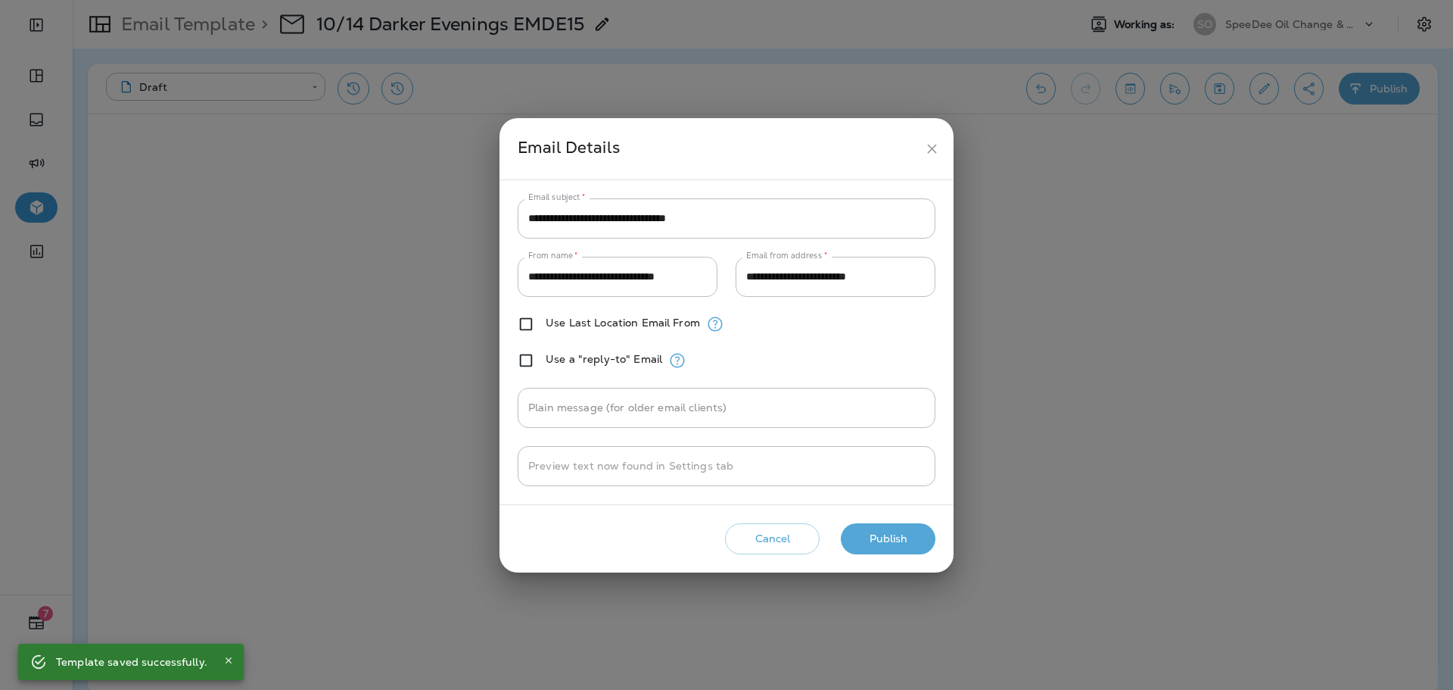
click at [871, 541] on button "Publish" at bounding box center [888, 538] width 95 height 31
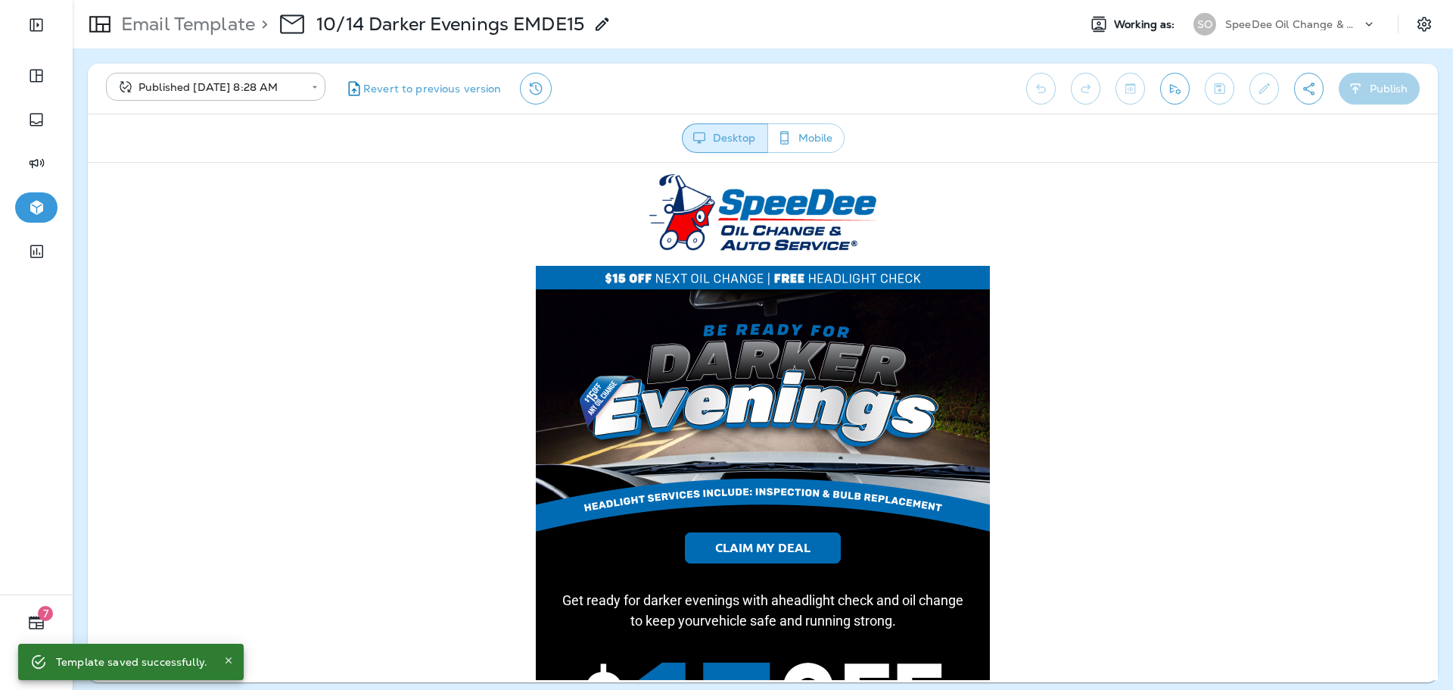
click at [148, 2] on div "Email Template > 10/14 Darker Evenings EMDE15 Working as: SO SpeeDee Oil Change…" at bounding box center [763, 24] width 1381 height 48
click at [154, 18] on p "Email Template" at bounding box center [185, 24] width 140 height 23
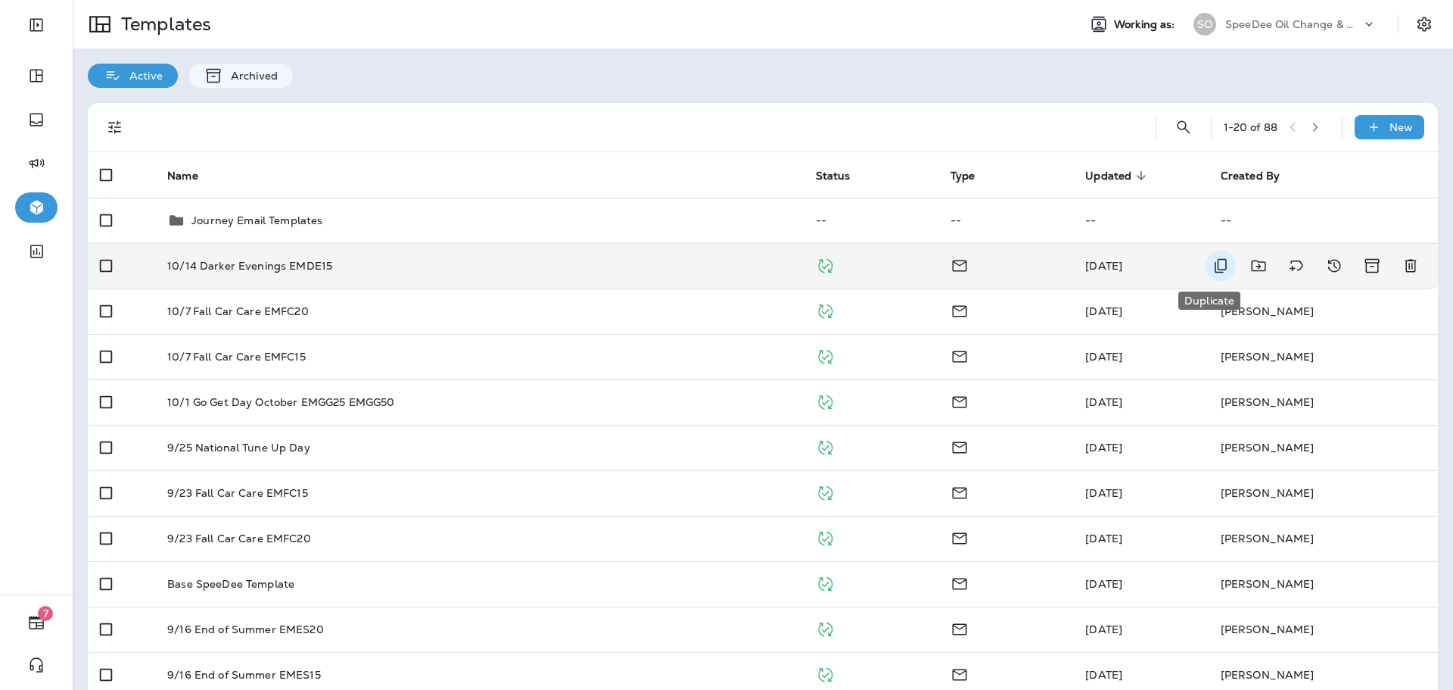
click at [1206, 270] on button "Duplicate" at bounding box center [1221, 266] width 30 height 30
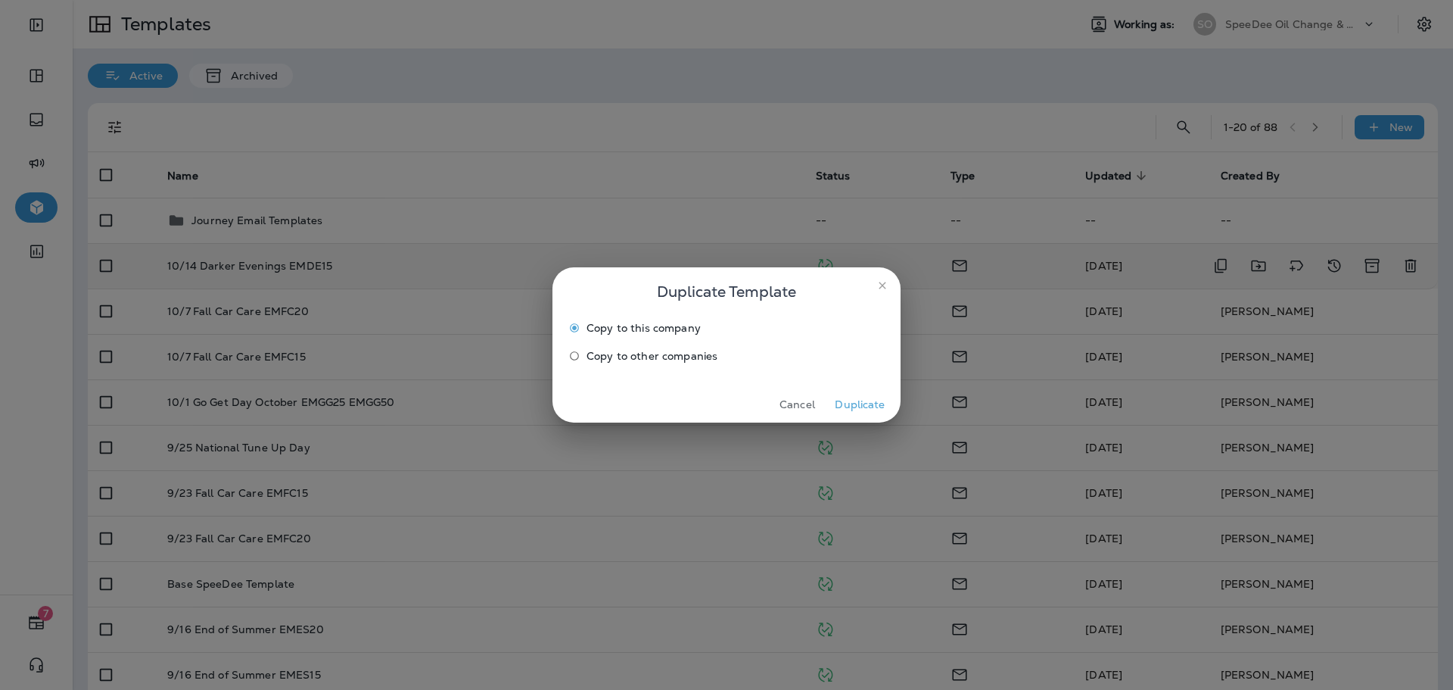
click at [608, 354] on span "Copy to other companies" at bounding box center [652, 356] width 131 height 12
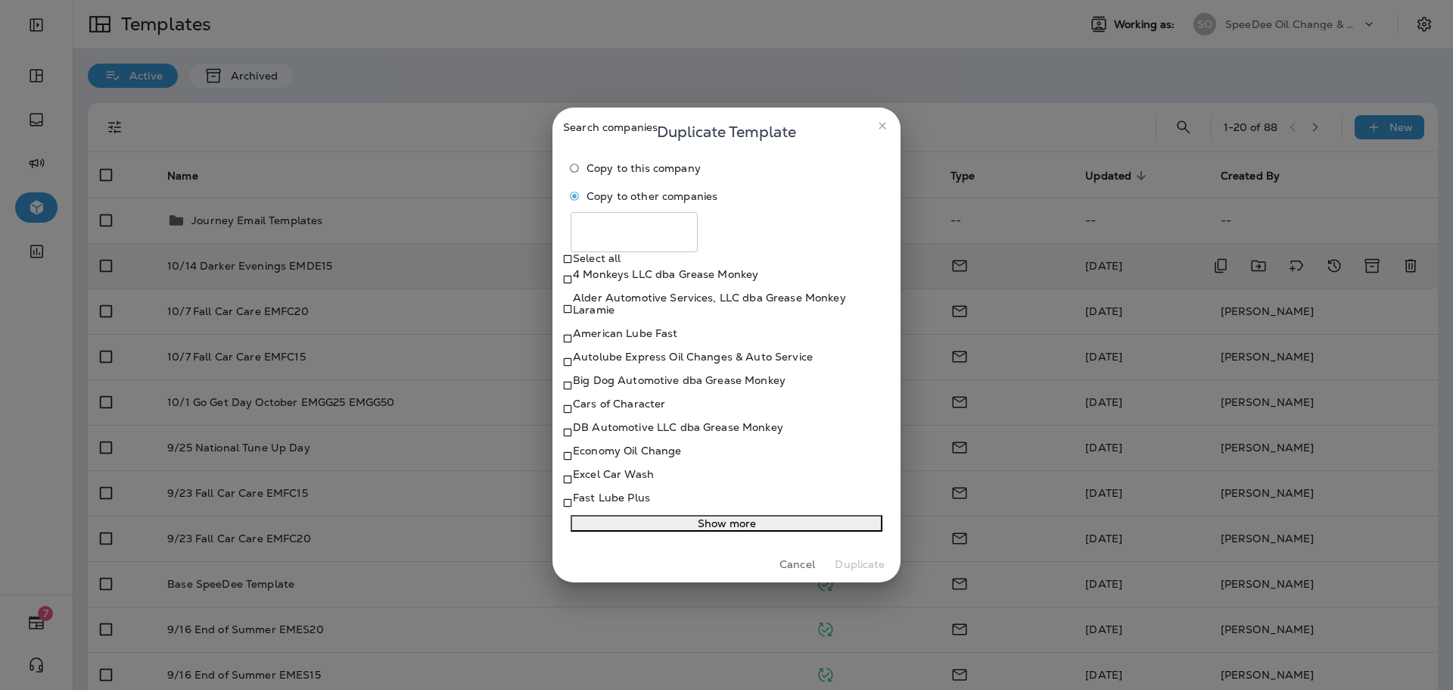
click at [610, 531] on button "Show more" at bounding box center [727, 523] width 312 height 17
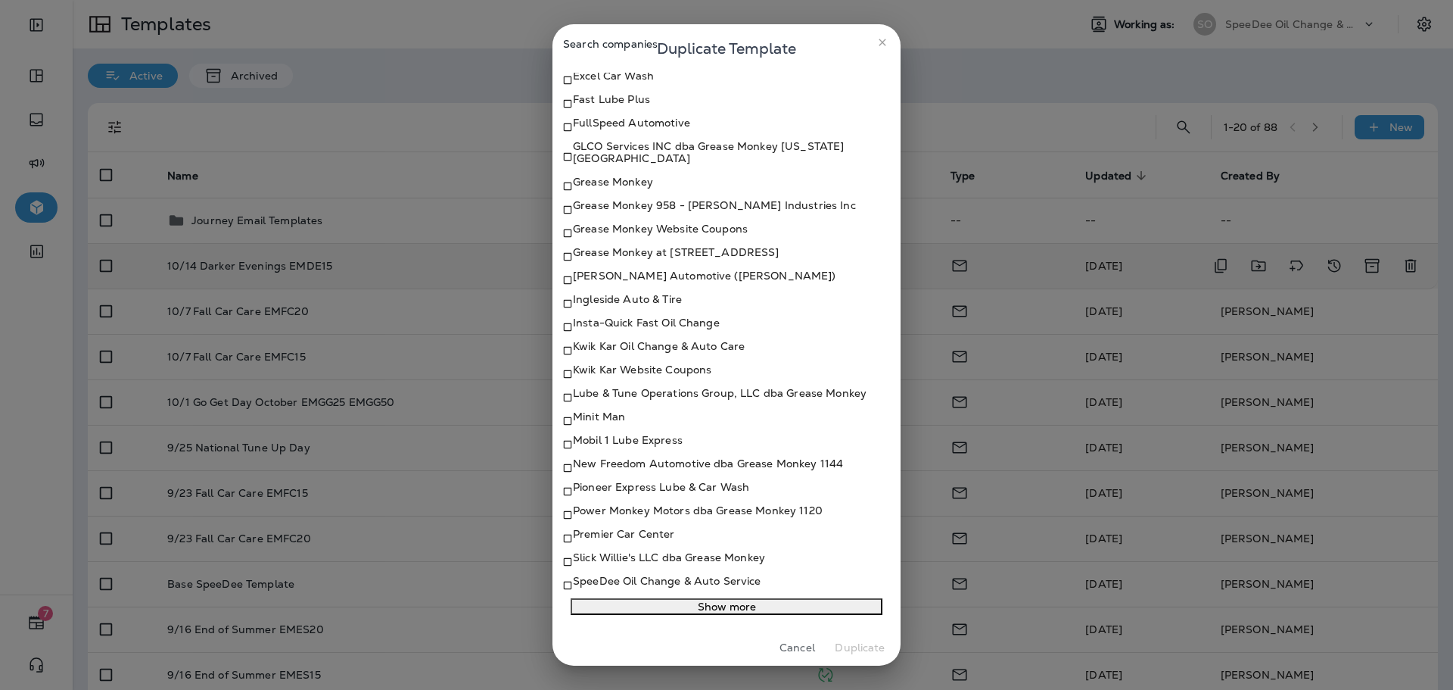
scroll to position [450, 0]
click at [622, 600] on button "Show more" at bounding box center [727, 606] width 312 height 17
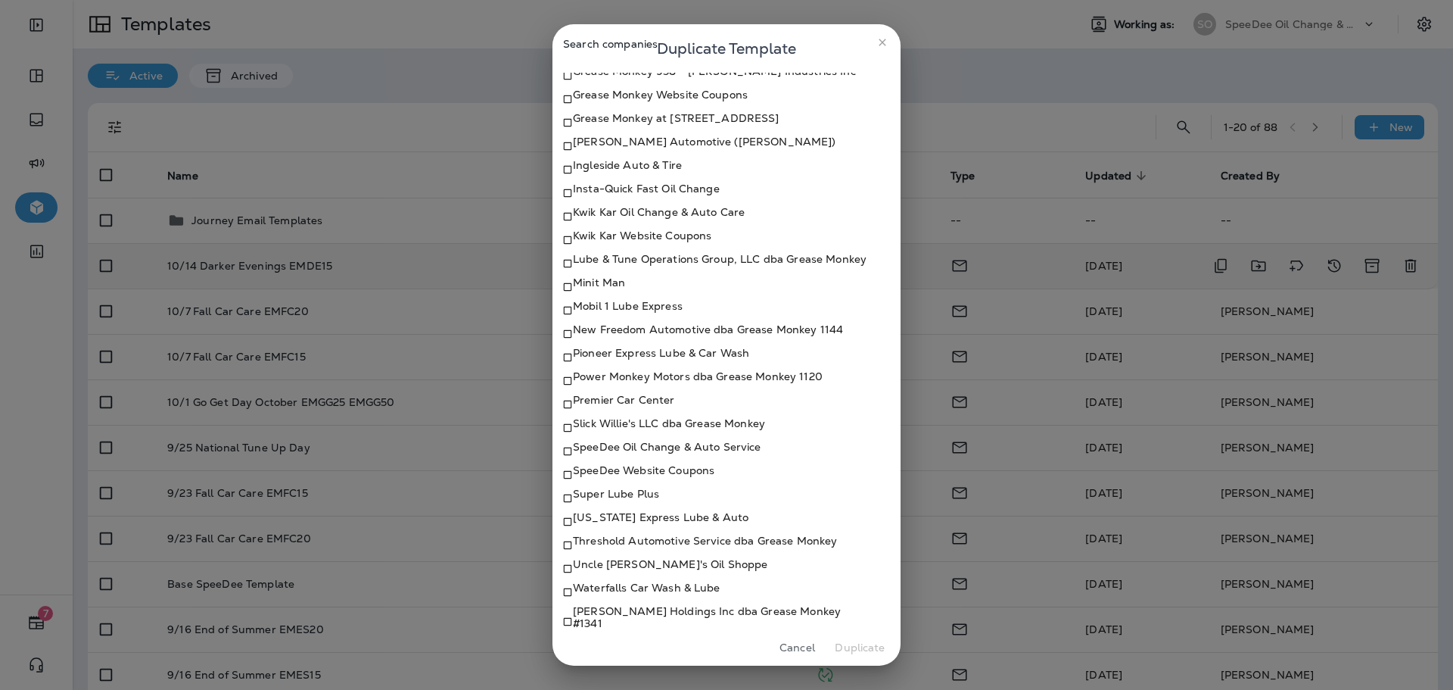
scroll to position [601, 0]
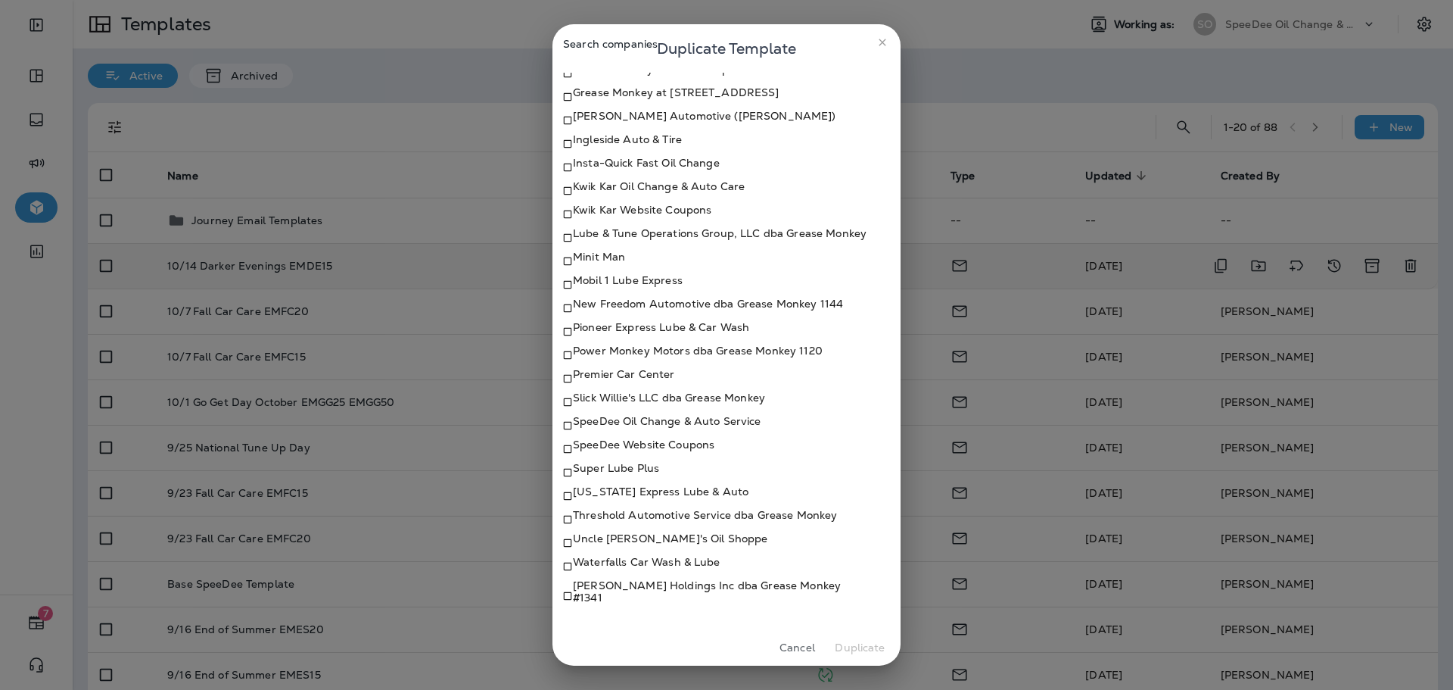
click at [626, 180] on p "Kwik Kar Oil Change & Auto Care" at bounding box center [659, 186] width 172 height 12
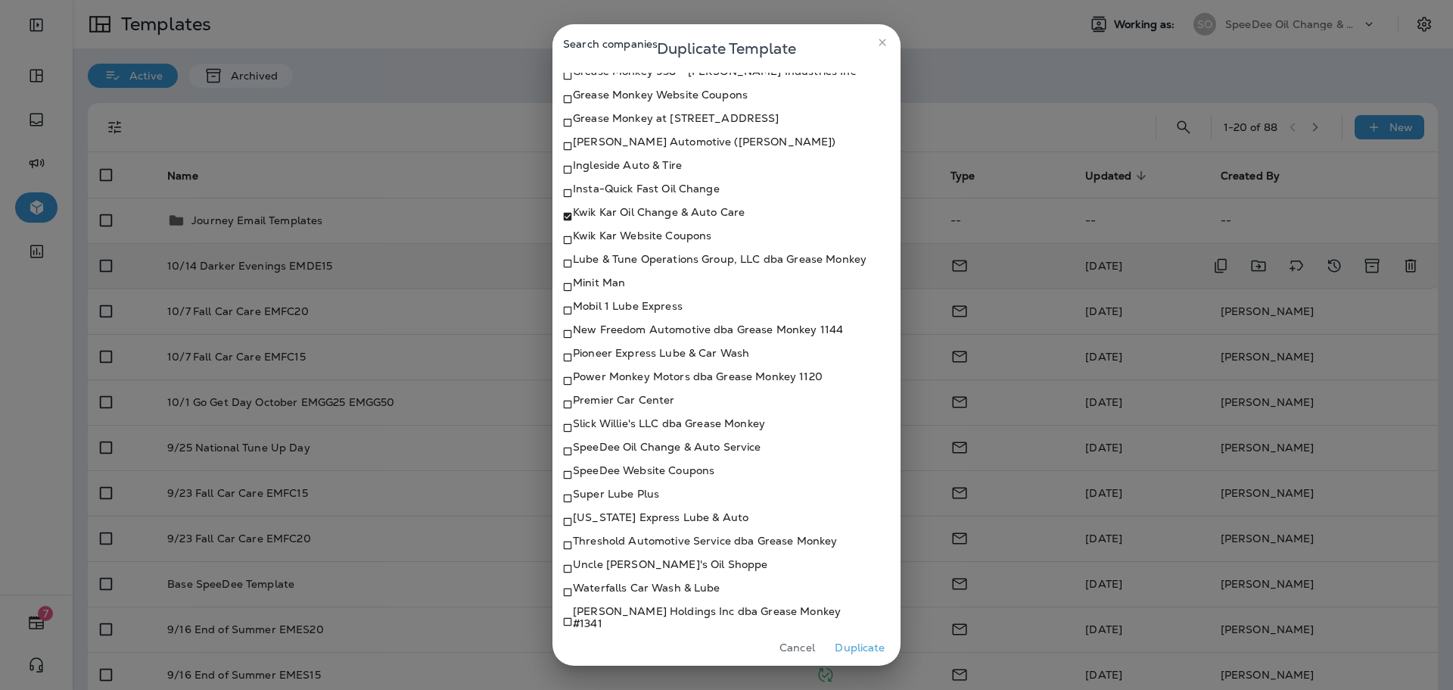
click at [640, 218] on p "Kwik Kar Oil Change & Auto Care" at bounding box center [659, 212] width 172 height 12
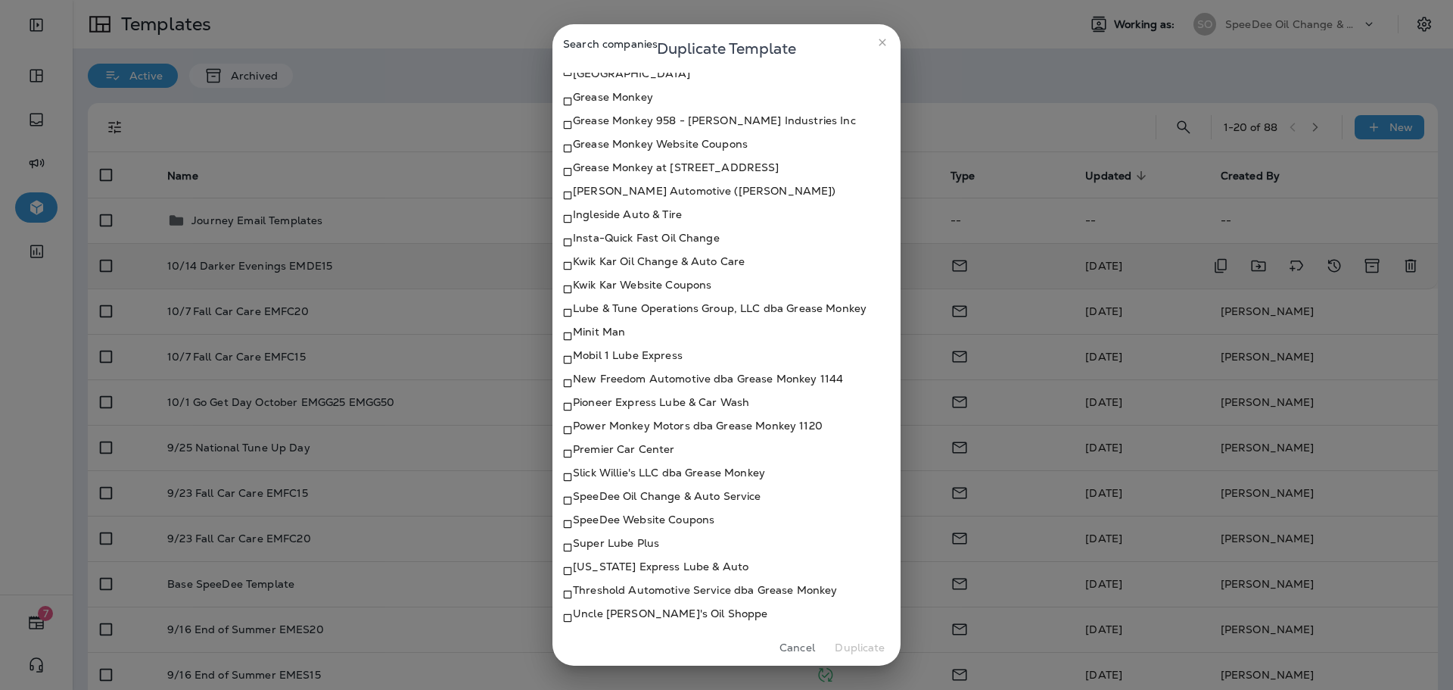
scroll to position [374, 0]
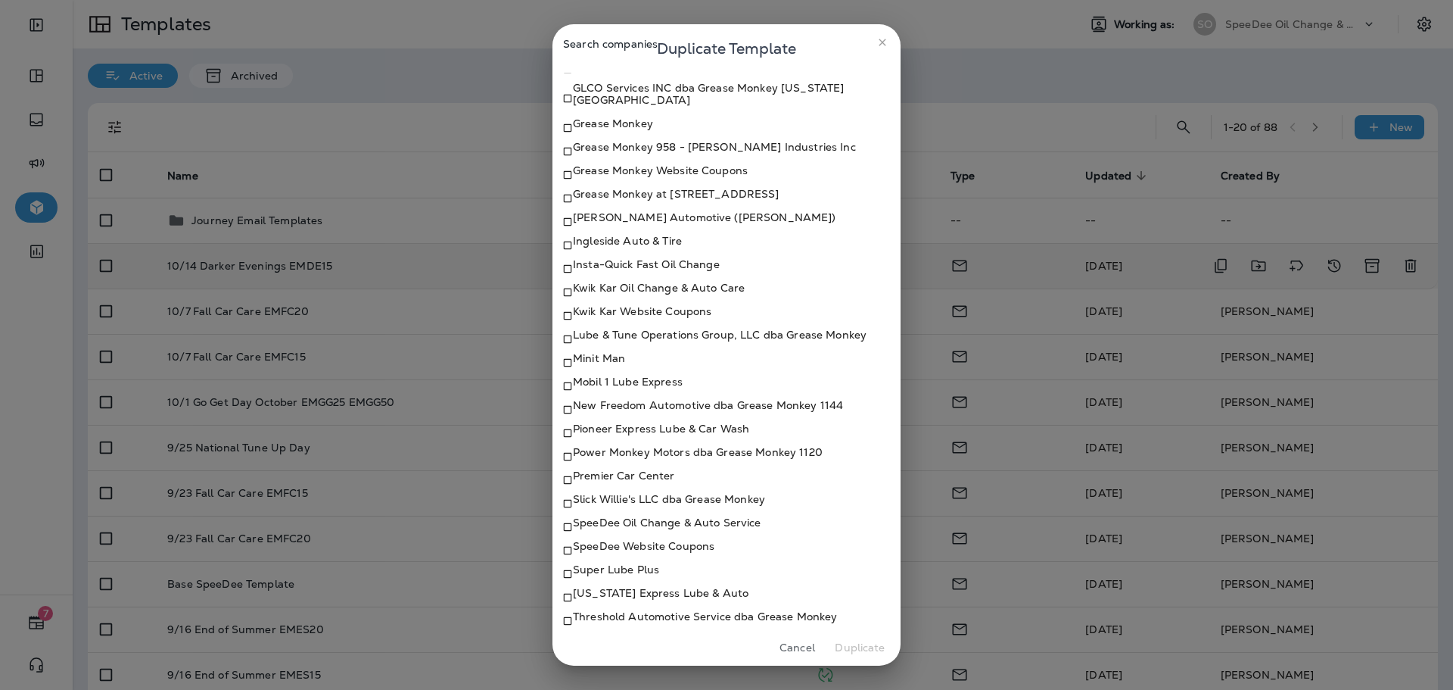
click at [621, 223] on p "[PERSON_NAME] Automotive ([PERSON_NAME])" at bounding box center [704, 217] width 263 height 12
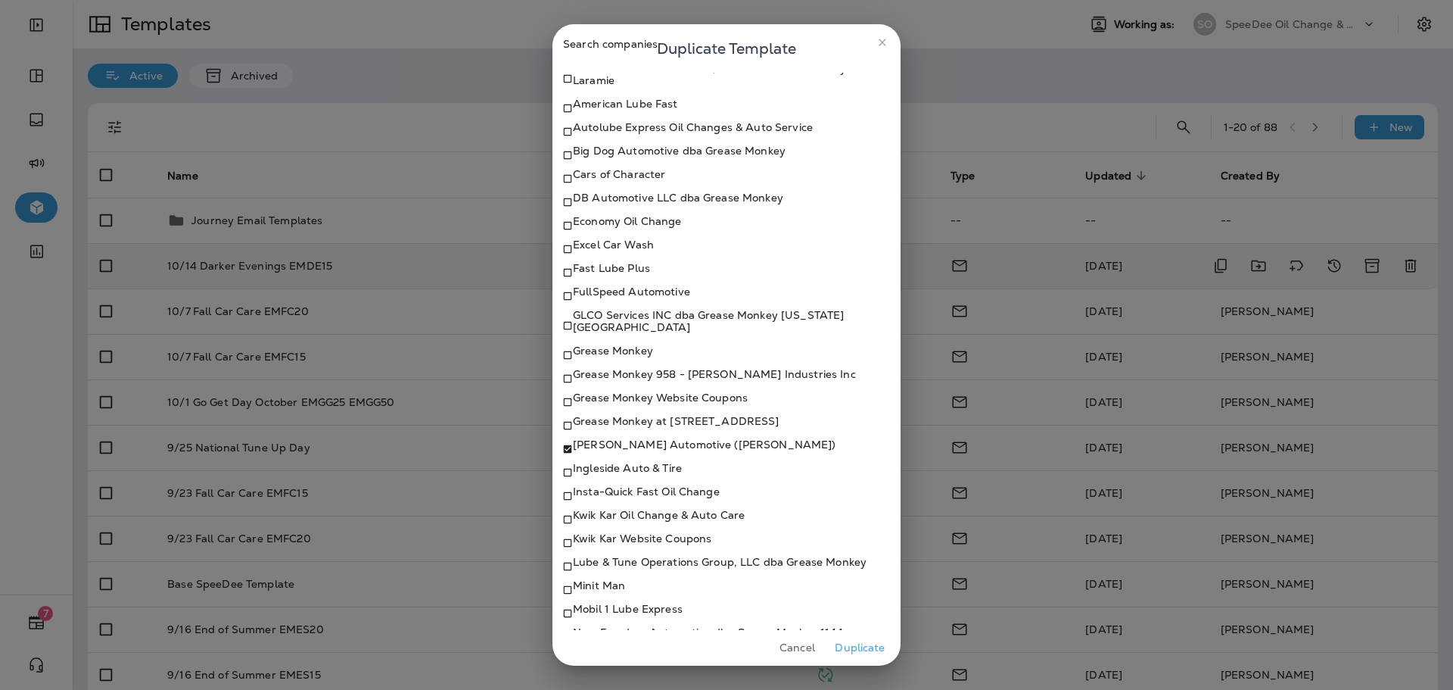
scroll to position [71, 0]
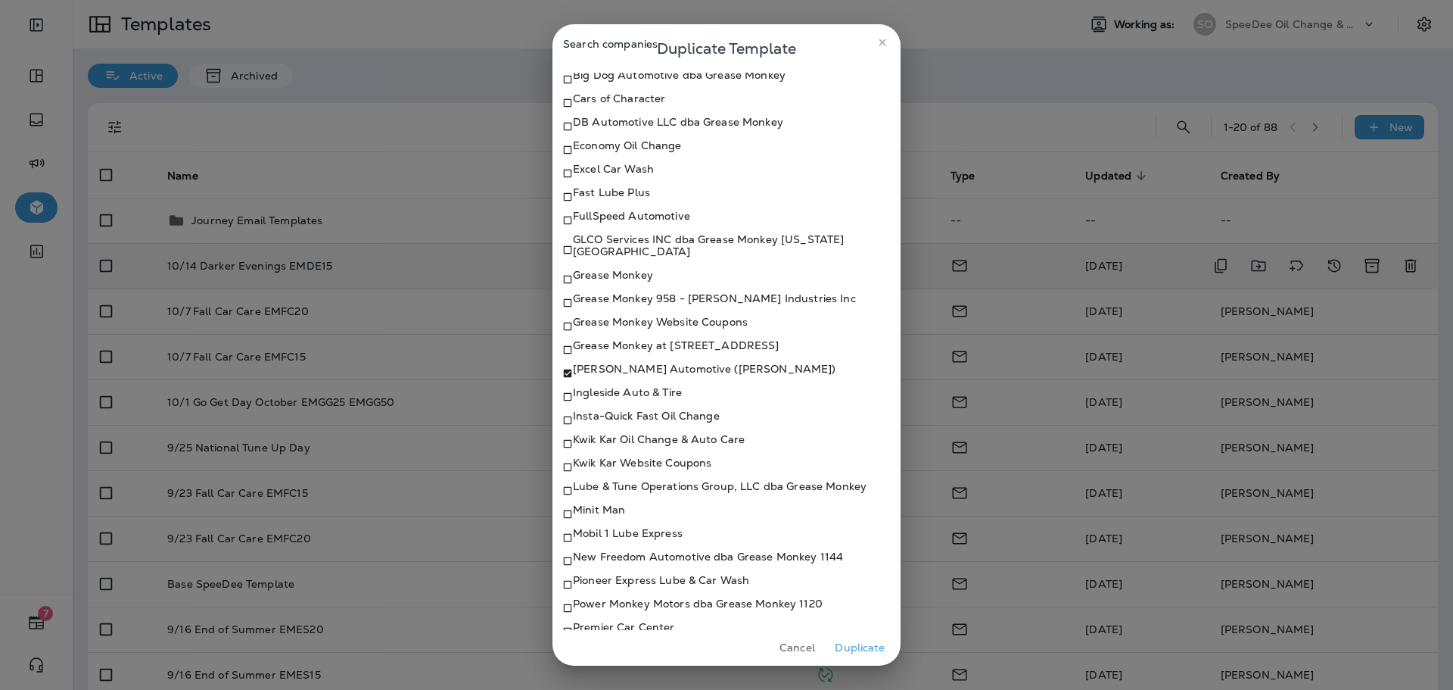
click at [631, 398] on p "Ingleside Auto & Tire" at bounding box center [627, 392] width 109 height 12
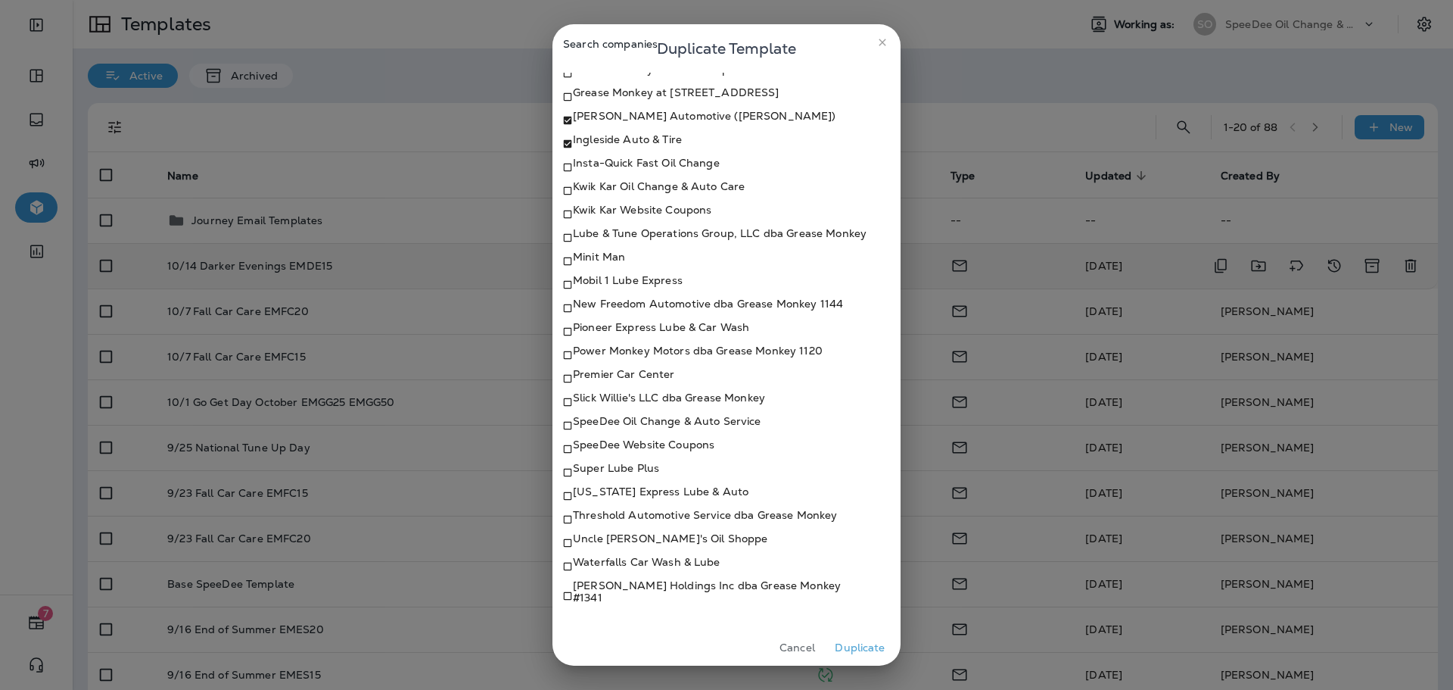
scroll to position [622, 0]
click at [609, 568] on p "Waterfalls Car Wash & Lube" at bounding box center [647, 562] width 148 height 12
click at [834, 651] on button "Duplicate" at bounding box center [860, 647] width 57 height 23
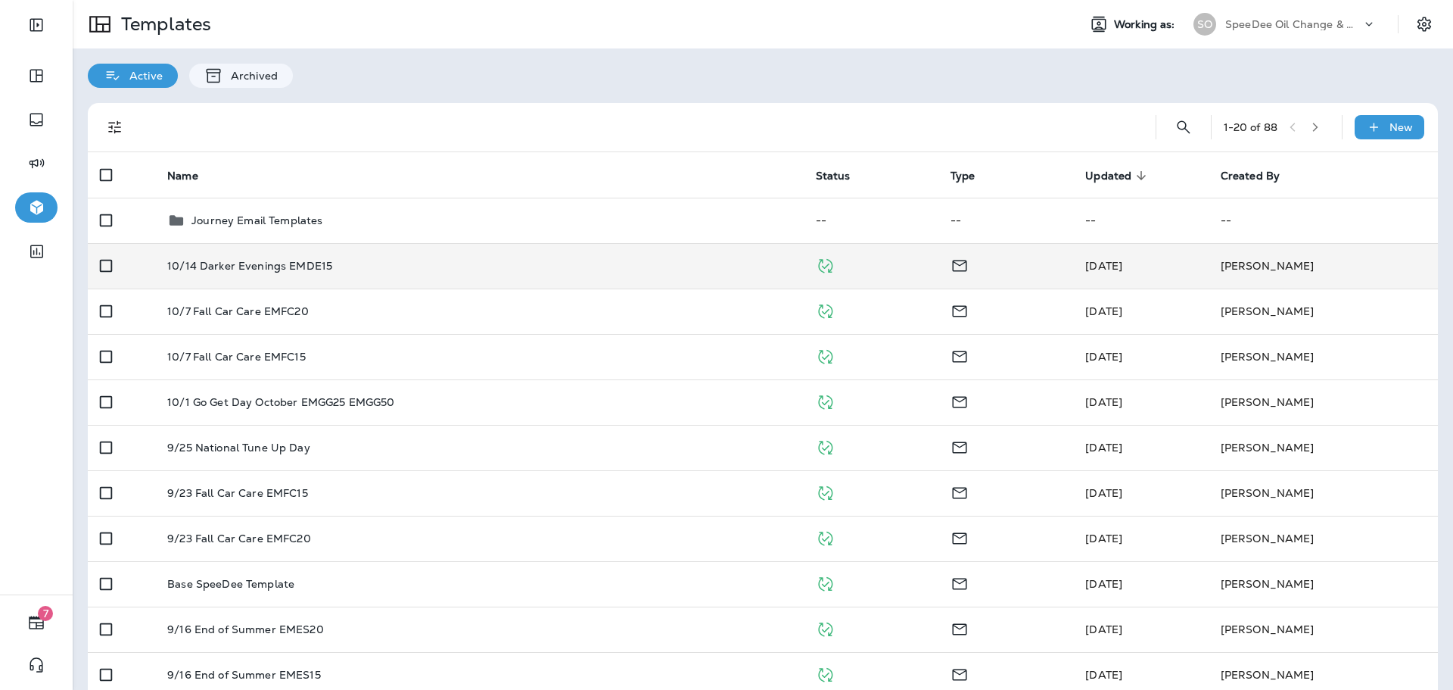
click at [1317, 36] on div "SO SpeeDee Oil Change & Auto Service" at bounding box center [1285, 24] width 201 height 30
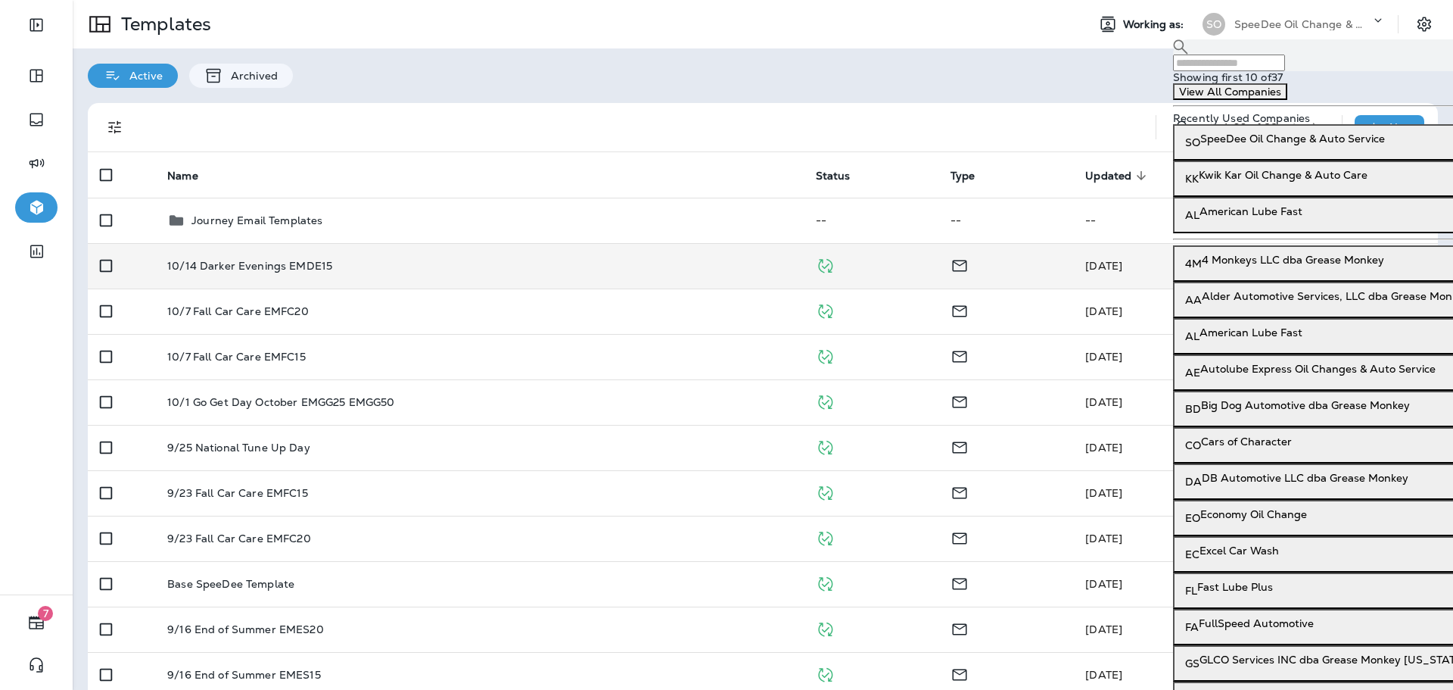
click at [1285, 70] on input "text" at bounding box center [1229, 62] width 112 height 17
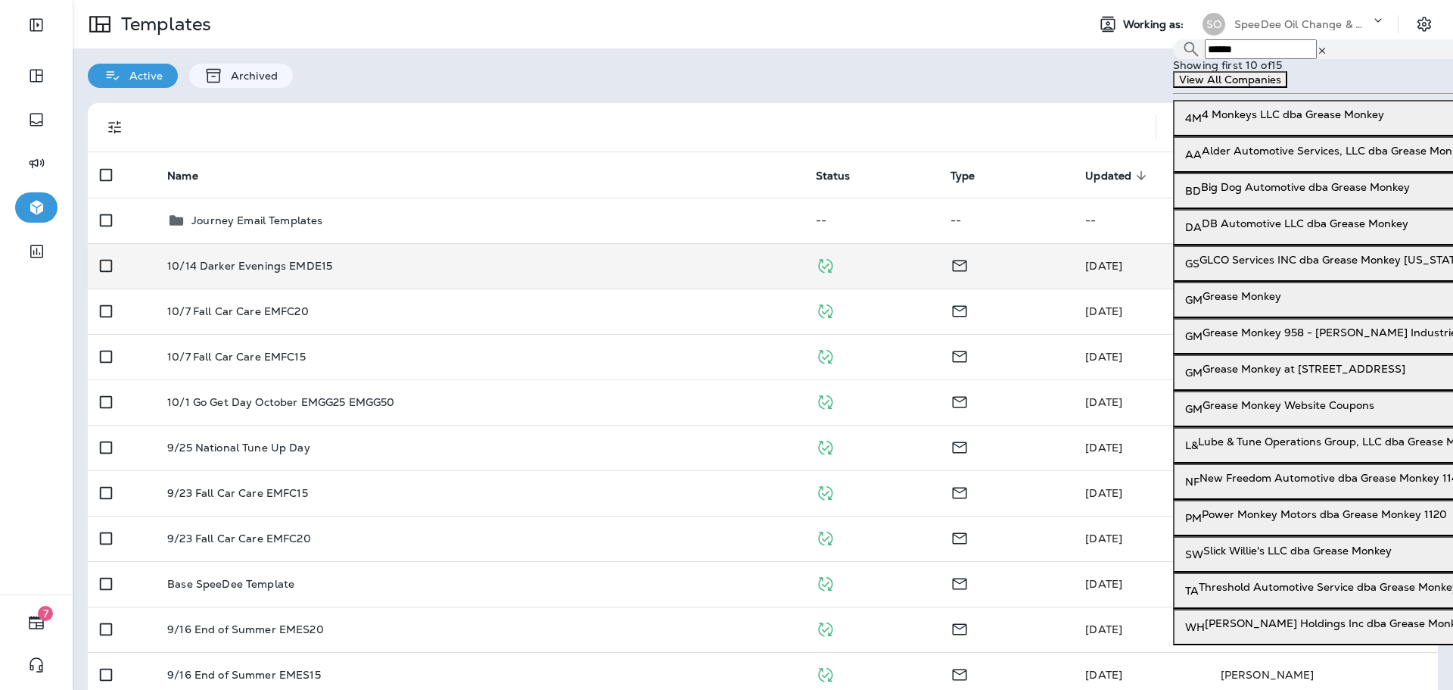
type input "******"
click at [1298, 318] on button "GM Grease Monkey" at bounding box center [1383, 300] width 421 height 36
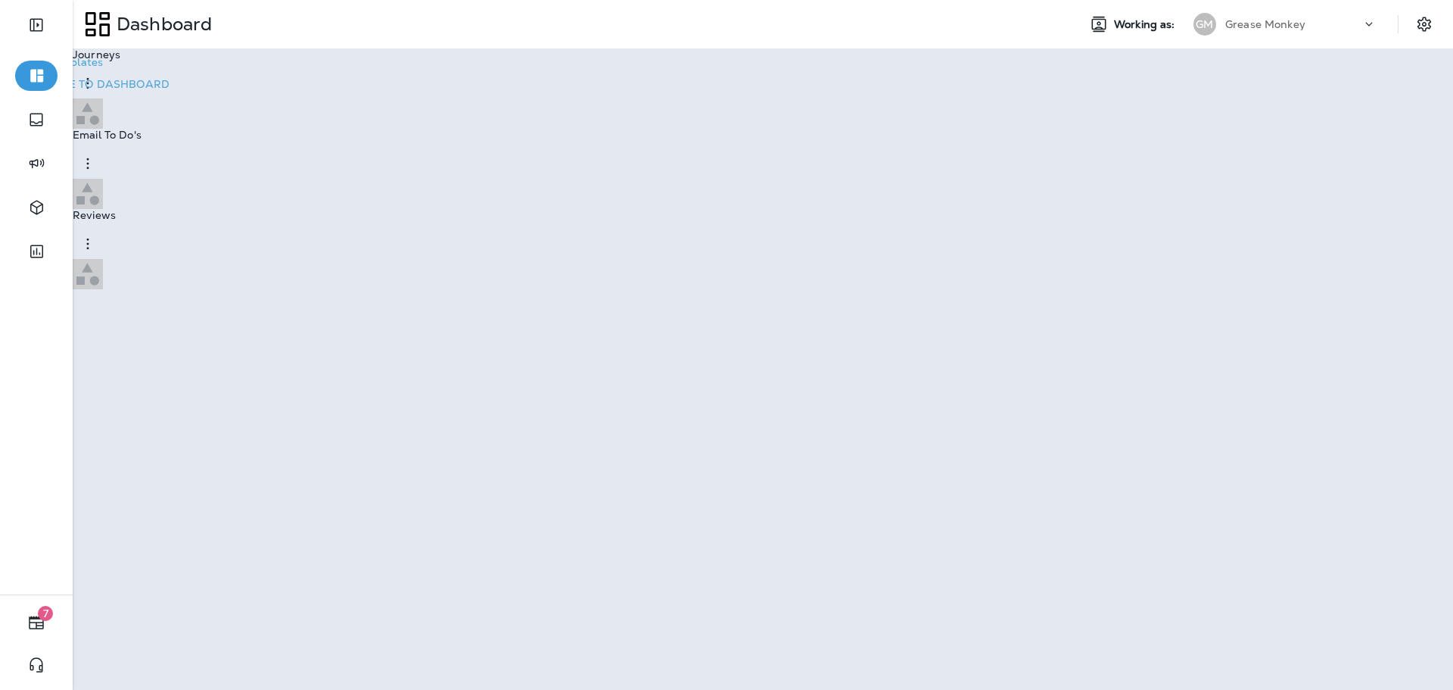
click at [103, 68] on p "Go to Templates" at bounding box center [60, 62] width 85 height 12
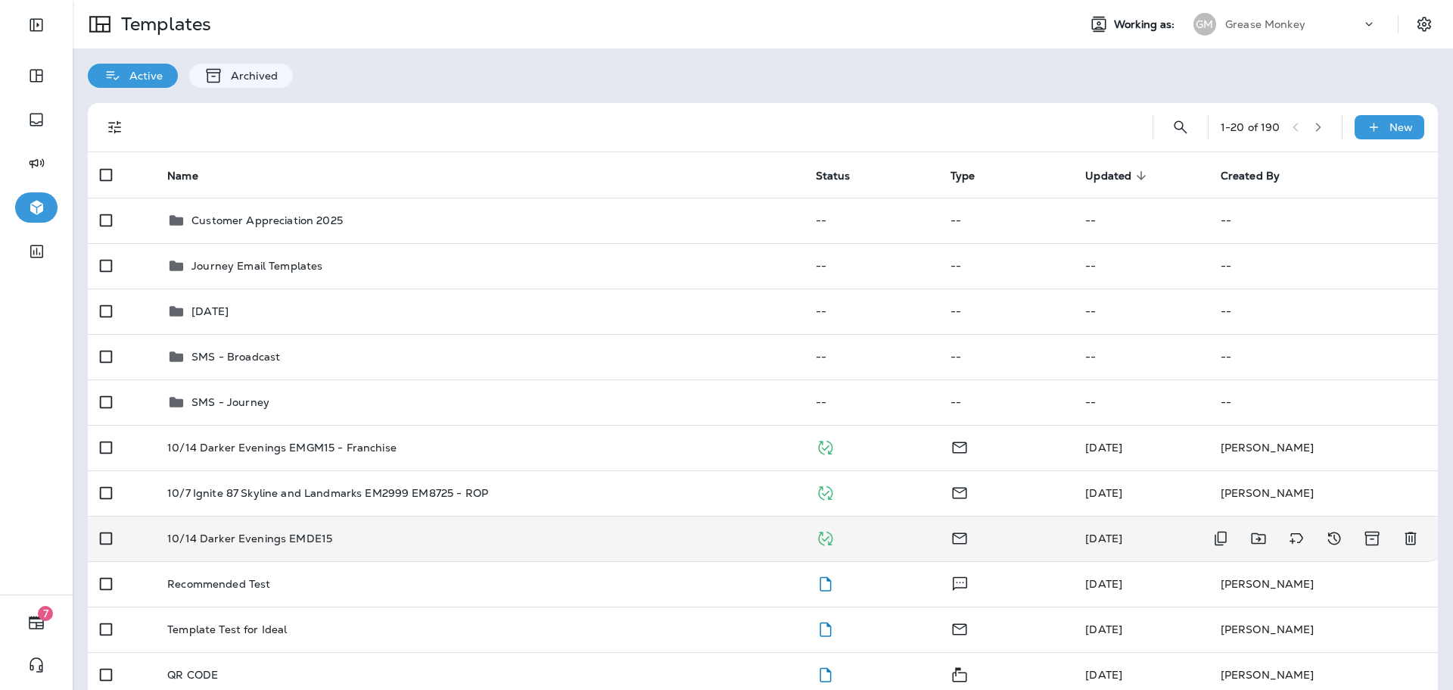
click at [387, 543] on div "10/14 Darker Evenings EMDE15" at bounding box center [479, 538] width 624 height 12
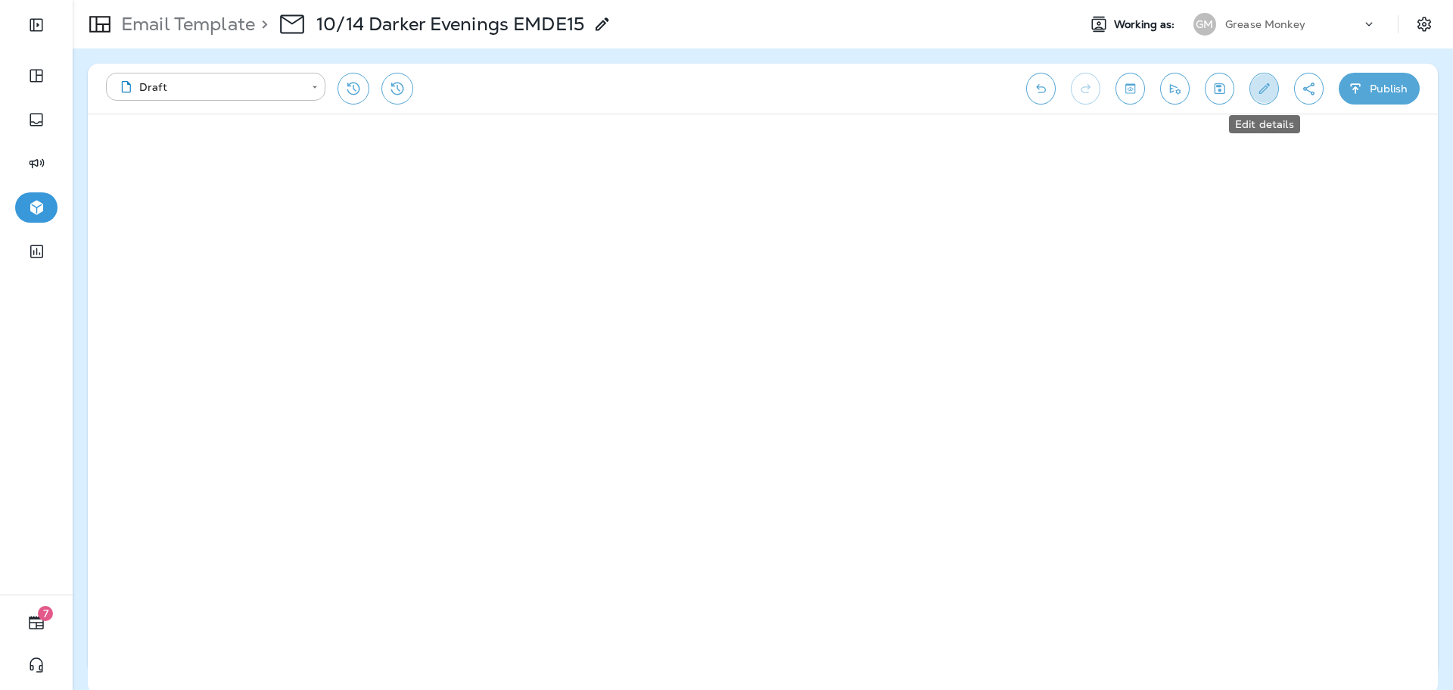
click at [1256, 90] on icon "Edit details" at bounding box center [1264, 88] width 16 height 15
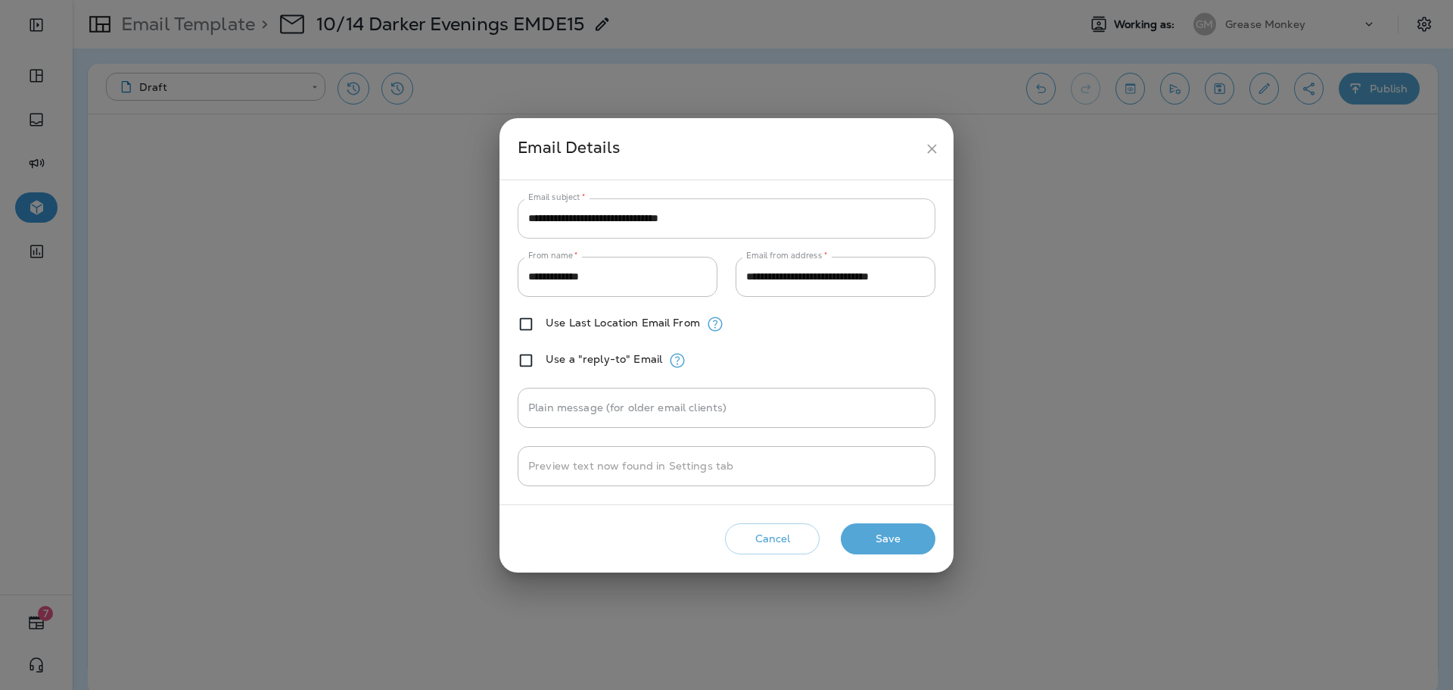
click at [586, 218] on input "**********" at bounding box center [727, 218] width 418 height 40
paste input "**"
type input "**********"
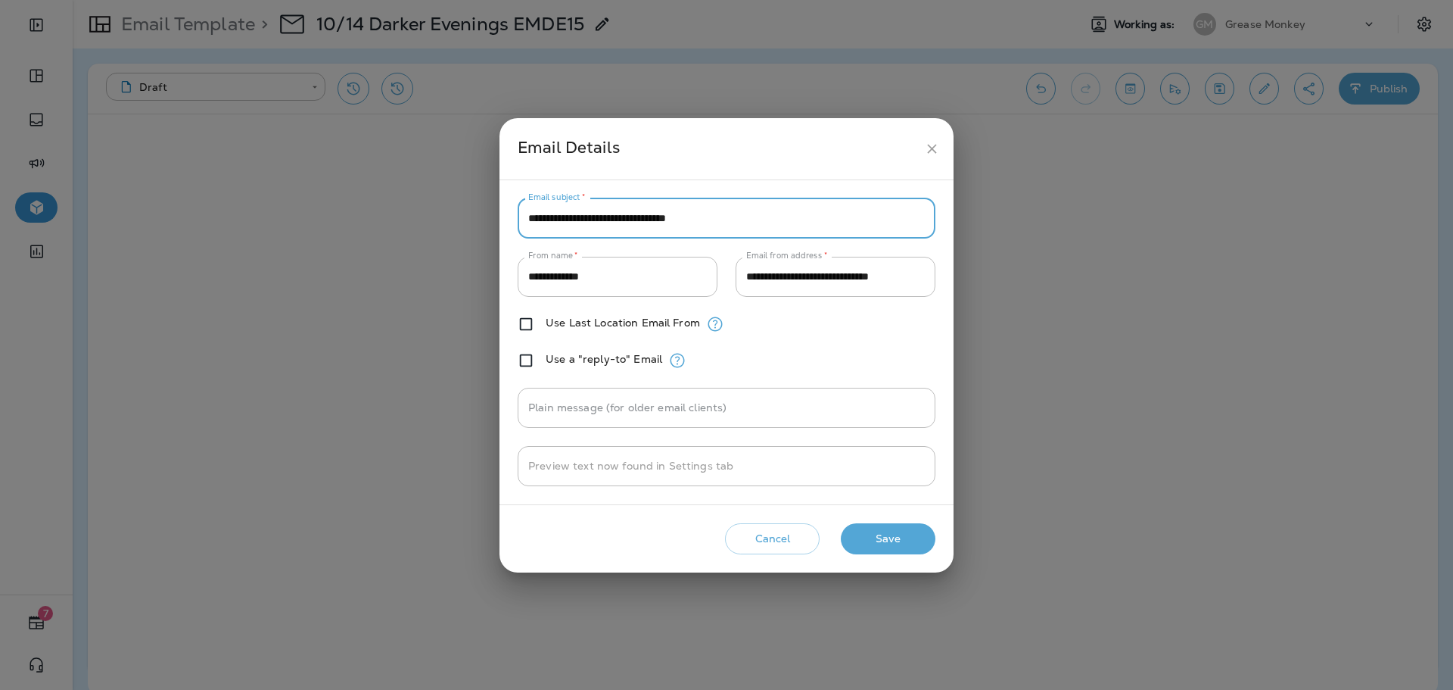
click at [917, 544] on button "Save" at bounding box center [888, 538] width 95 height 31
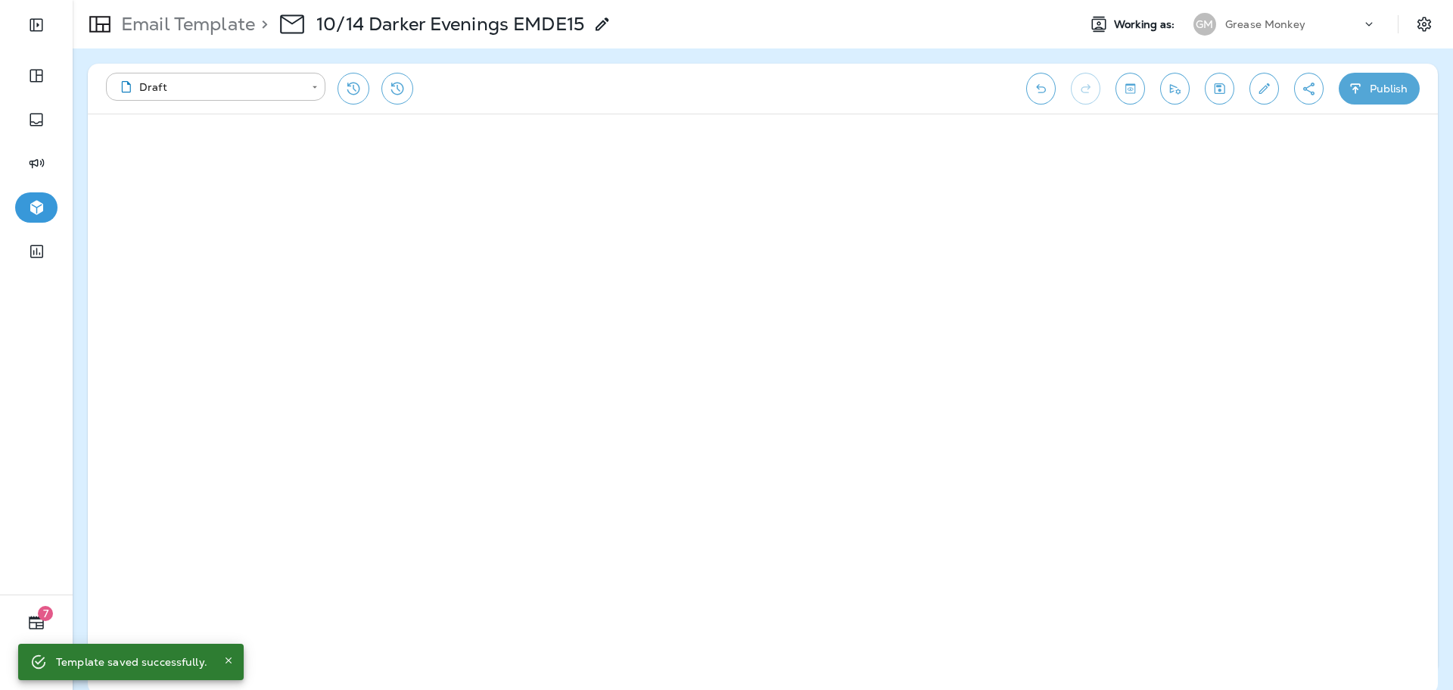
click at [1373, 94] on button "Publish" at bounding box center [1379, 89] width 81 height 32
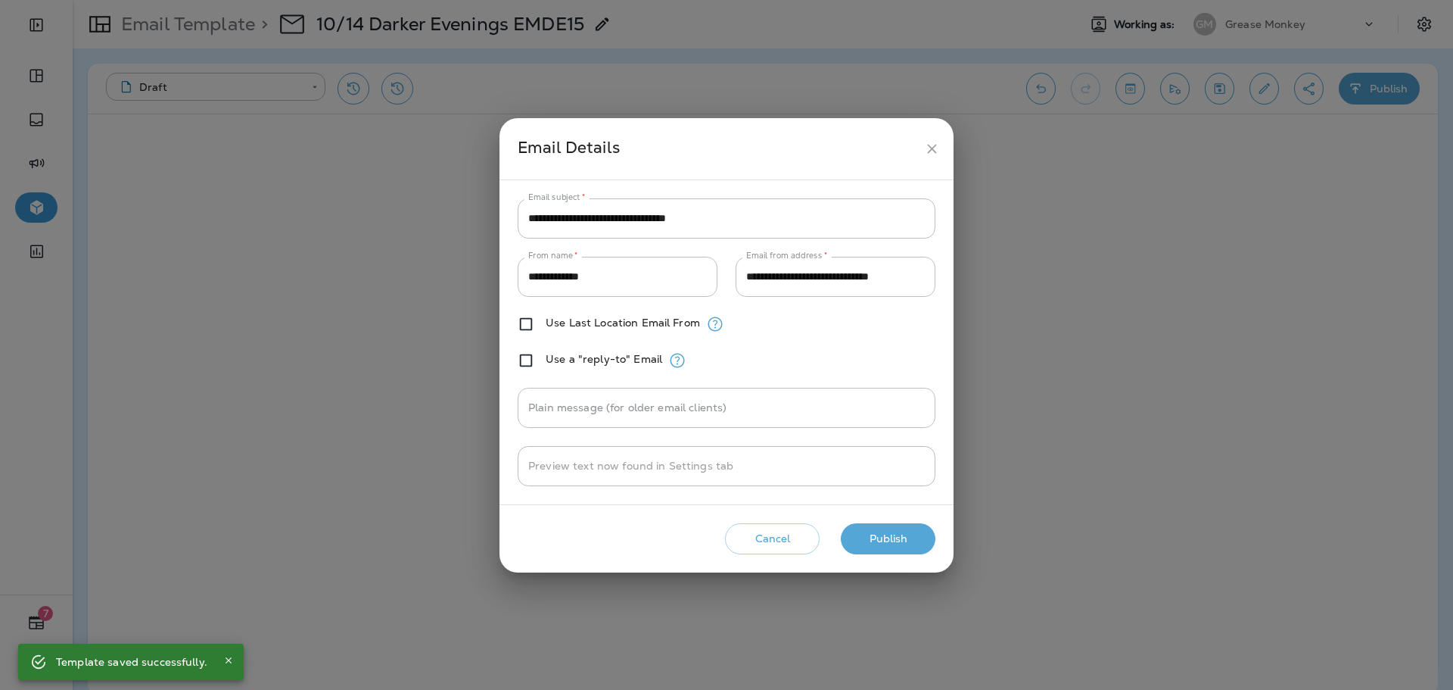
click at [909, 531] on button "Publish" at bounding box center [888, 538] width 95 height 31
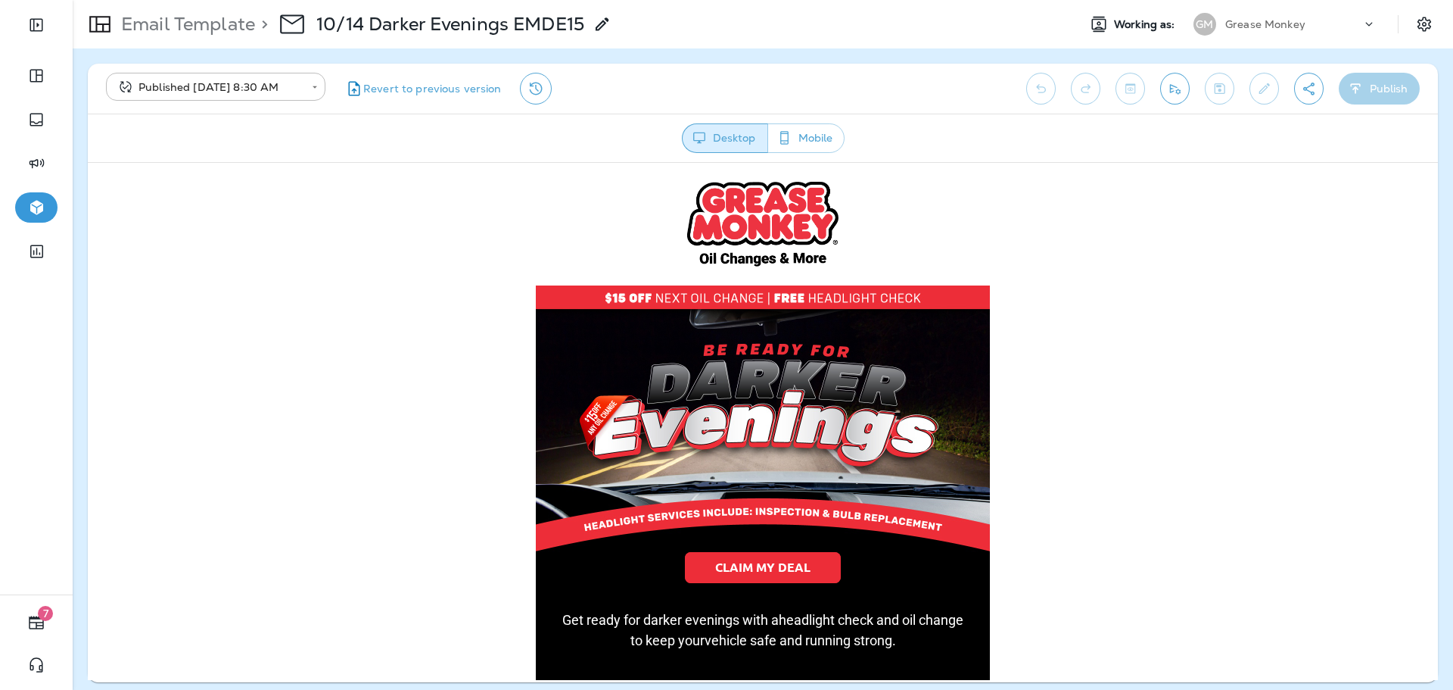
click at [215, 30] on p "Email Template" at bounding box center [185, 24] width 140 height 23
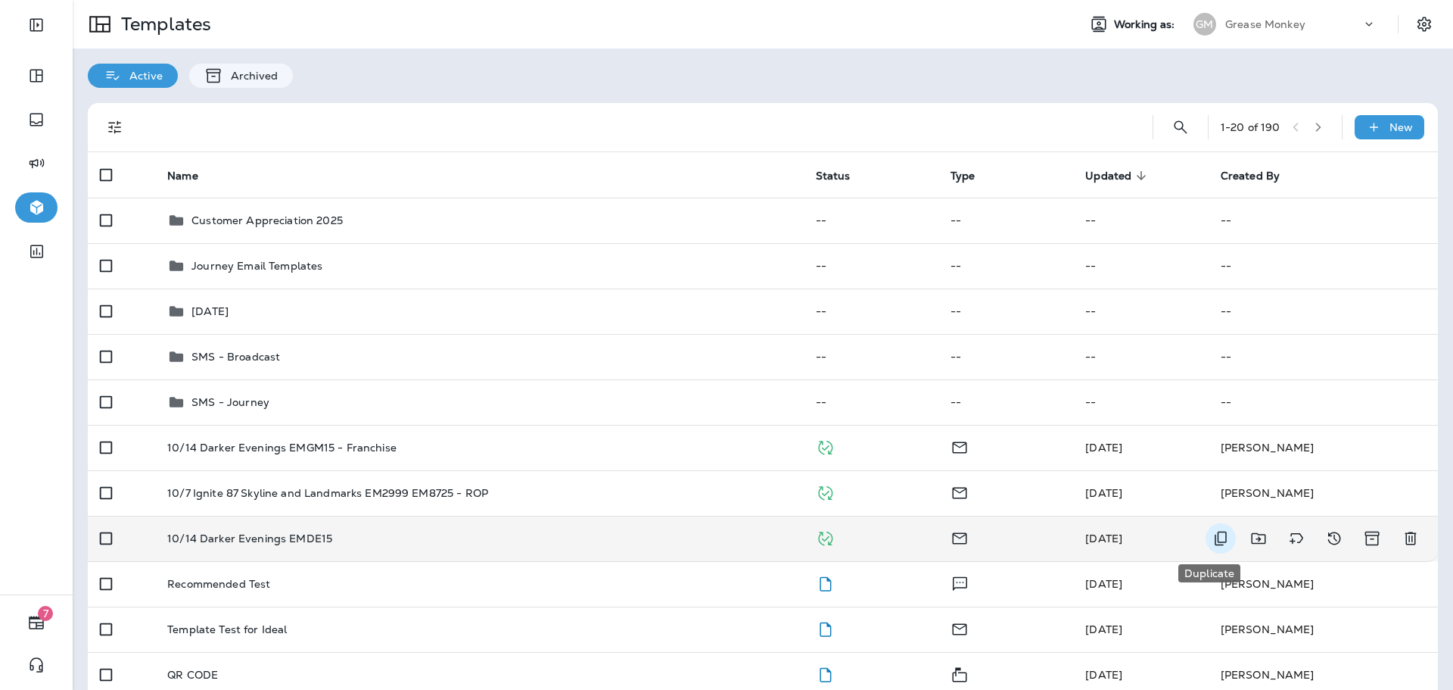
click at [1212, 540] on icon "Duplicate" at bounding box center [1221, 538] width 18 height 18
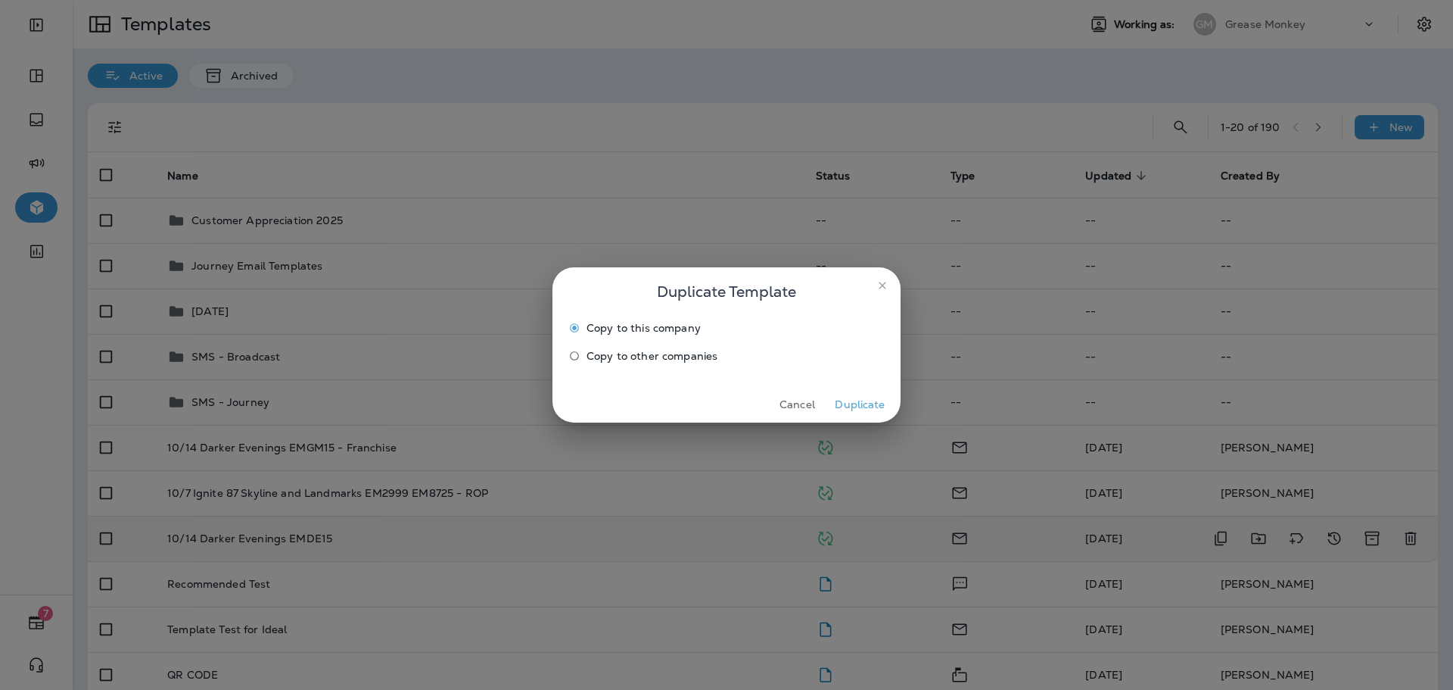
click at [621, 356] on span "Copy to other companies" at bounding box center [652, 356] width 131 height 12
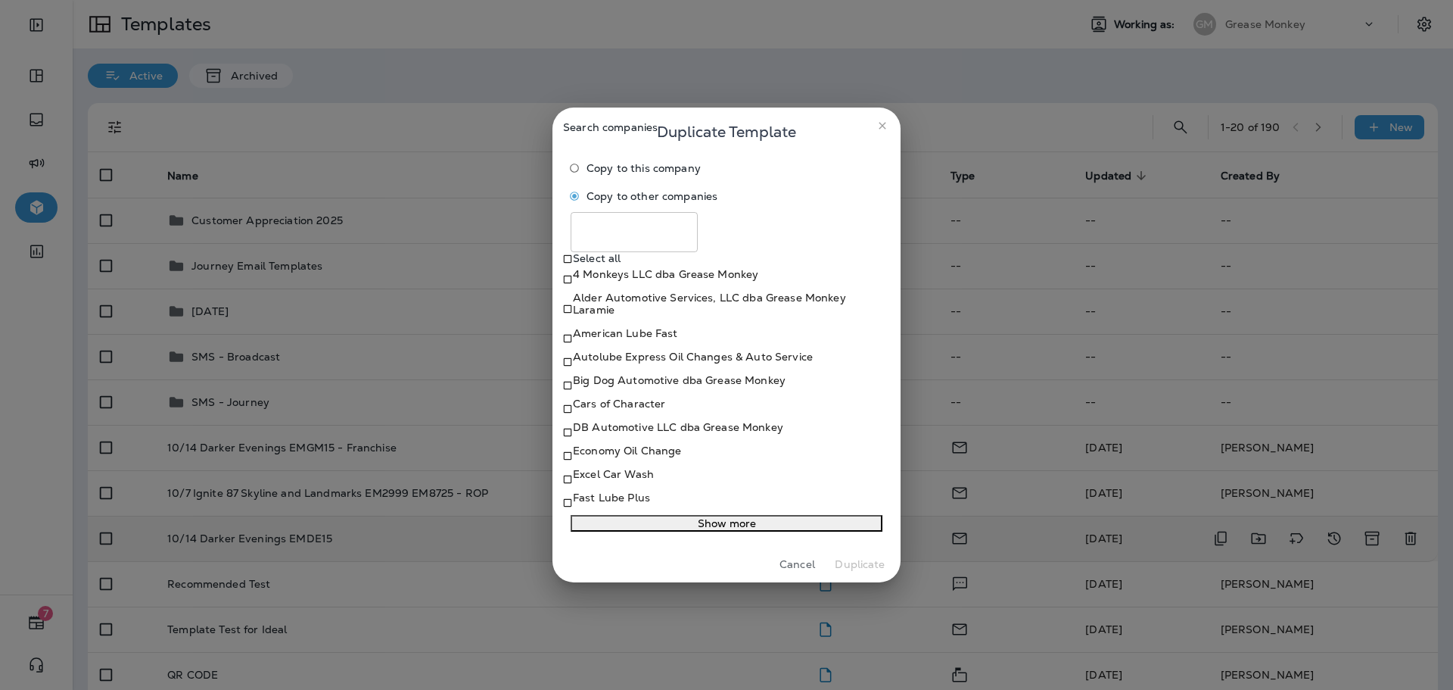
click at [602, 531] on button "Show more" at bounding box center [727, 523] width 312 height 17
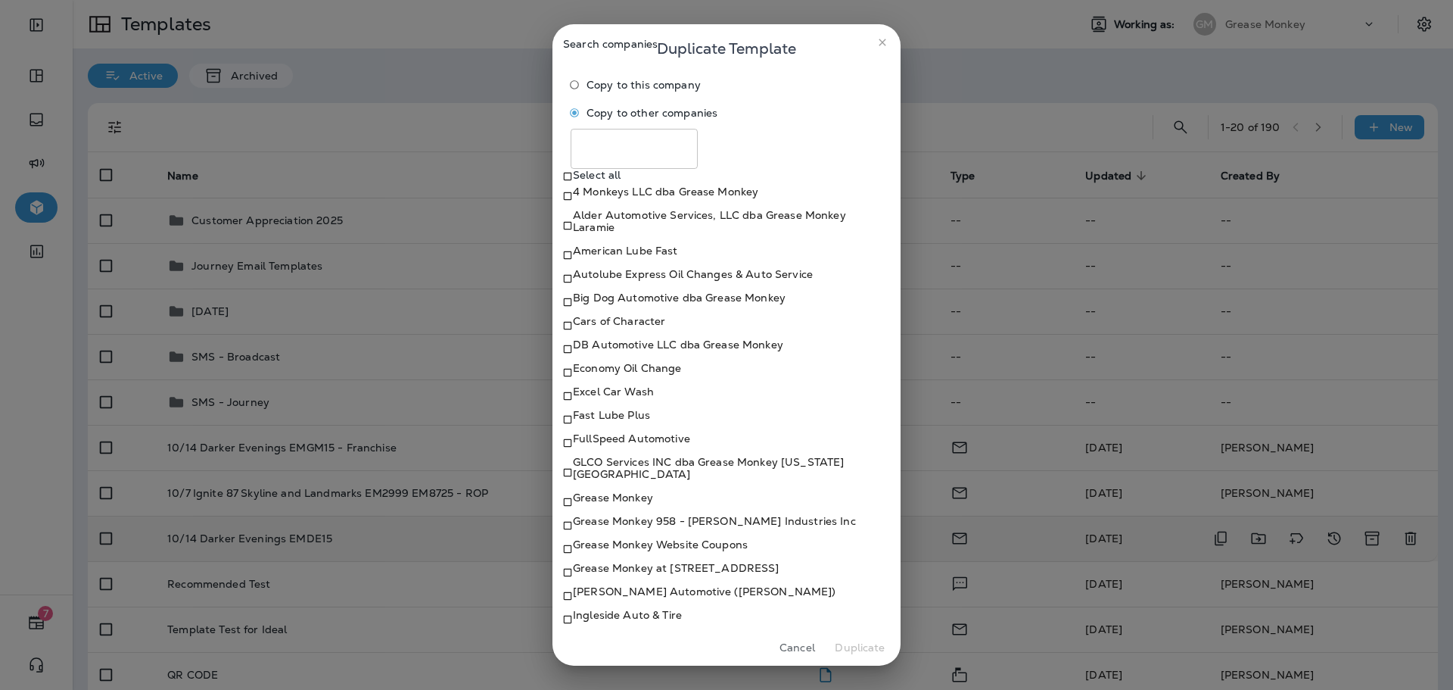
click at [622, 421] on p "Fast Lube Plus" at bounding box center [611, 415] width 77 height 12
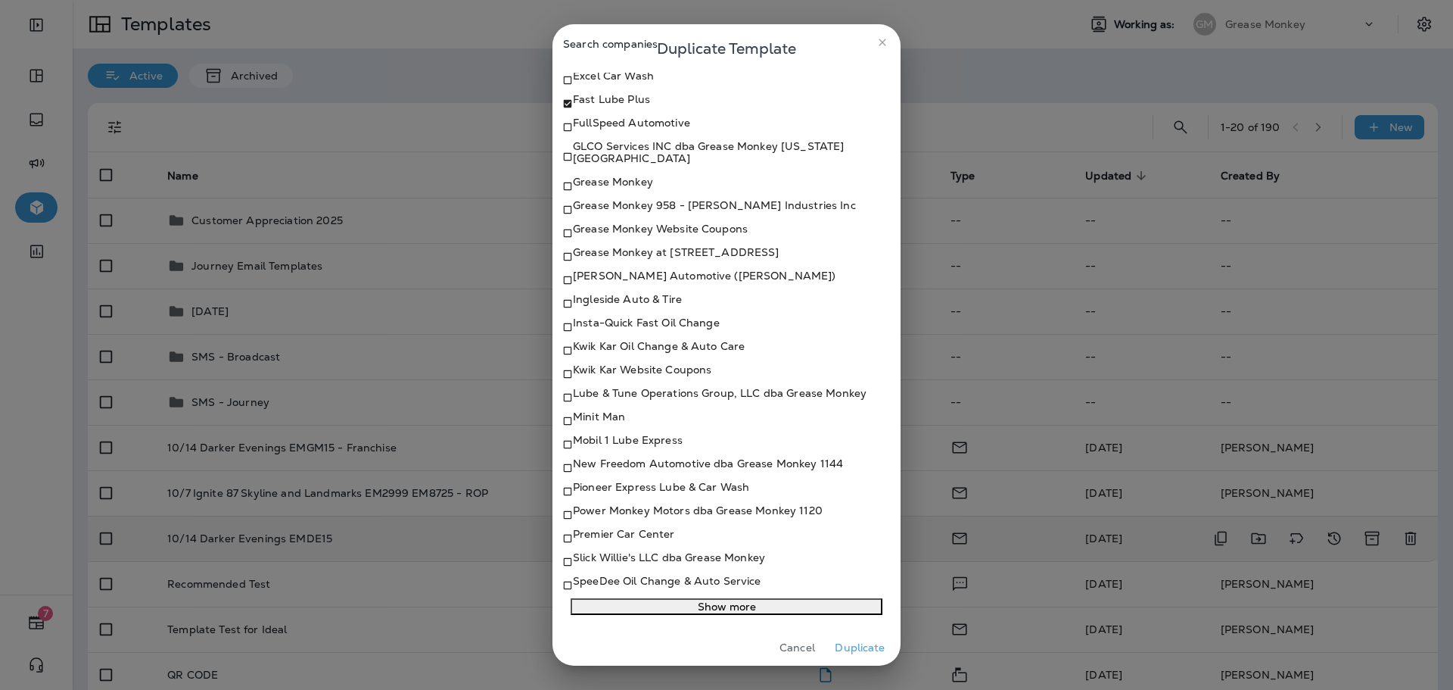
scroll to position [450, 0]
click at [624, 434] on p "Mobil 1 Lube Express" at bounding box center [628, 440] width 110 height 12
click at [612, 481] on p "Pioneer Express Lube & Car Wash" at bounding box center [661, 487] width 176 height 12
click at [609, 528] on p "Premier Car Center" at bounding box center [624, 534] width 102 height 12
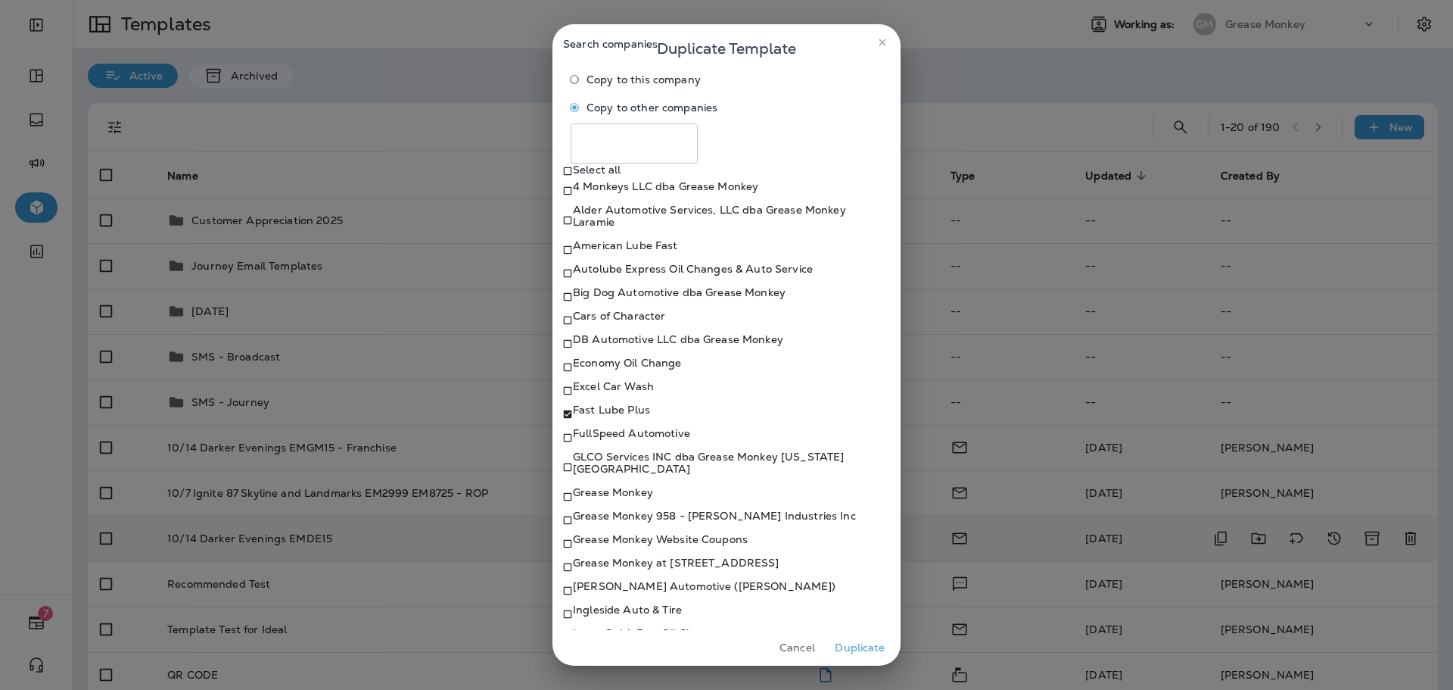
scroll to position [0, 0]
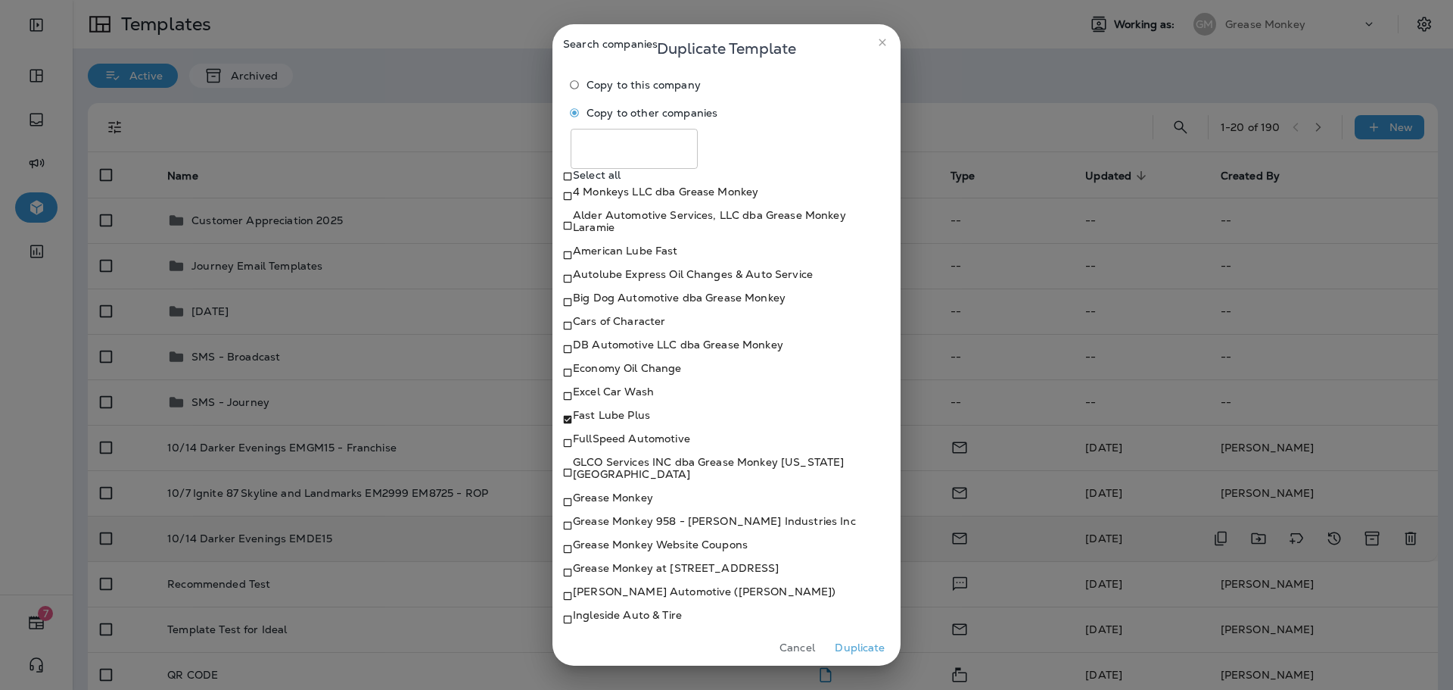
click at [847, 646] on button "Duplicate" at bounding box center [860, 647] width 57 height 23
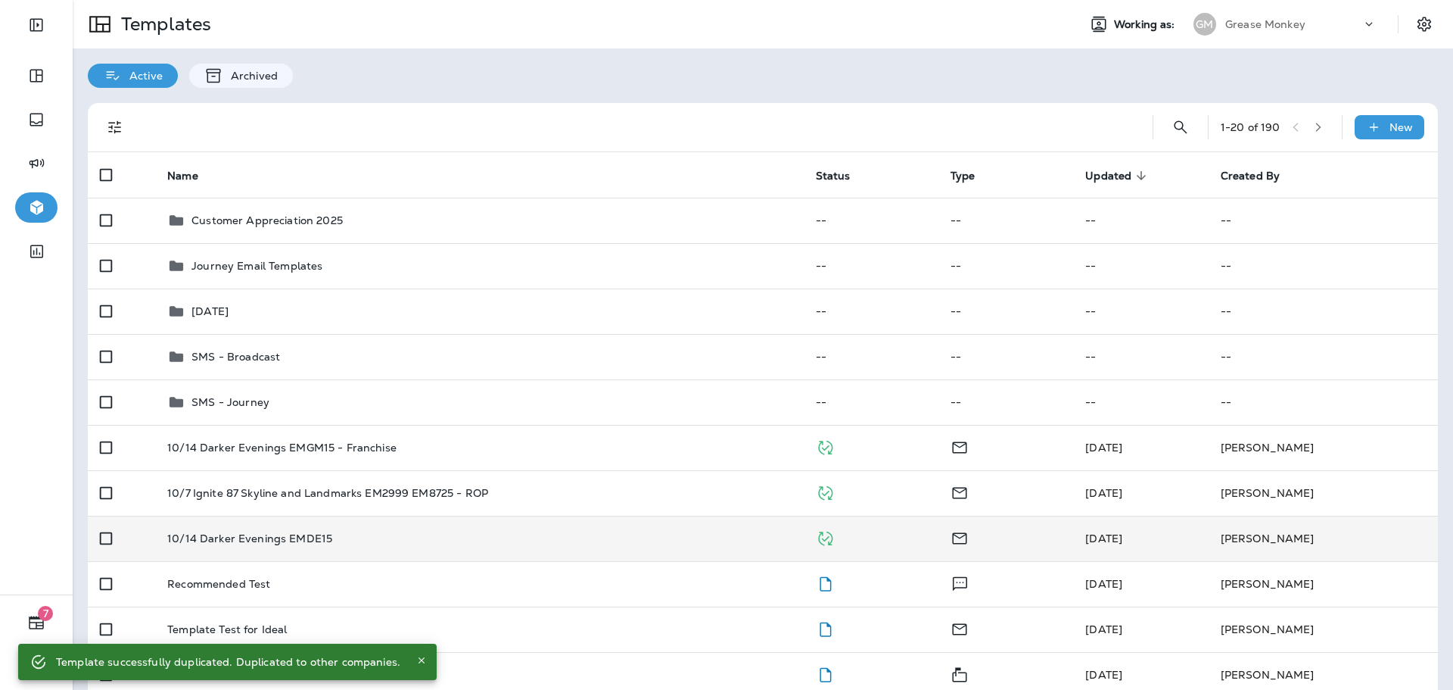
click at [1259, 26] on p "Grease Monkey" at bounding box center [1265, 24] width 80 height 12
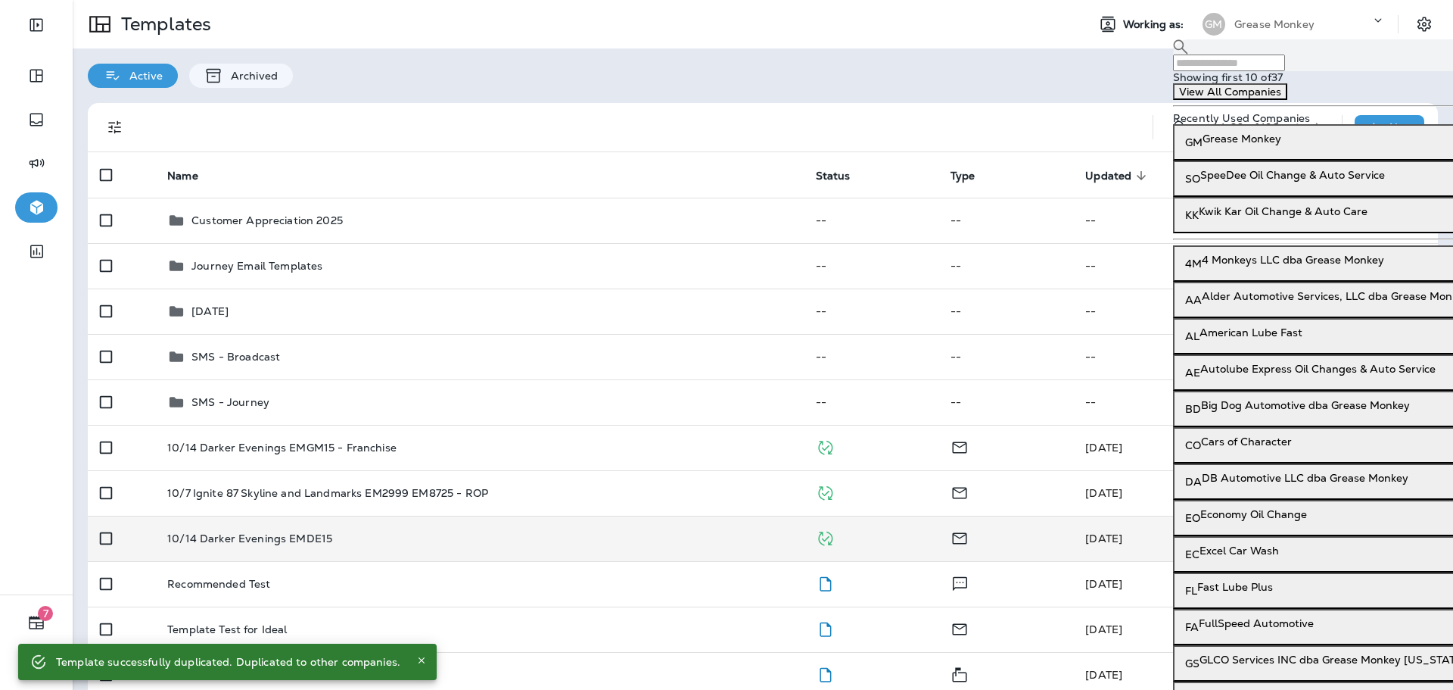
click at [1250, 338] on p "American Lube Fast" at bounding box center [1251, 332] width 103 height 12
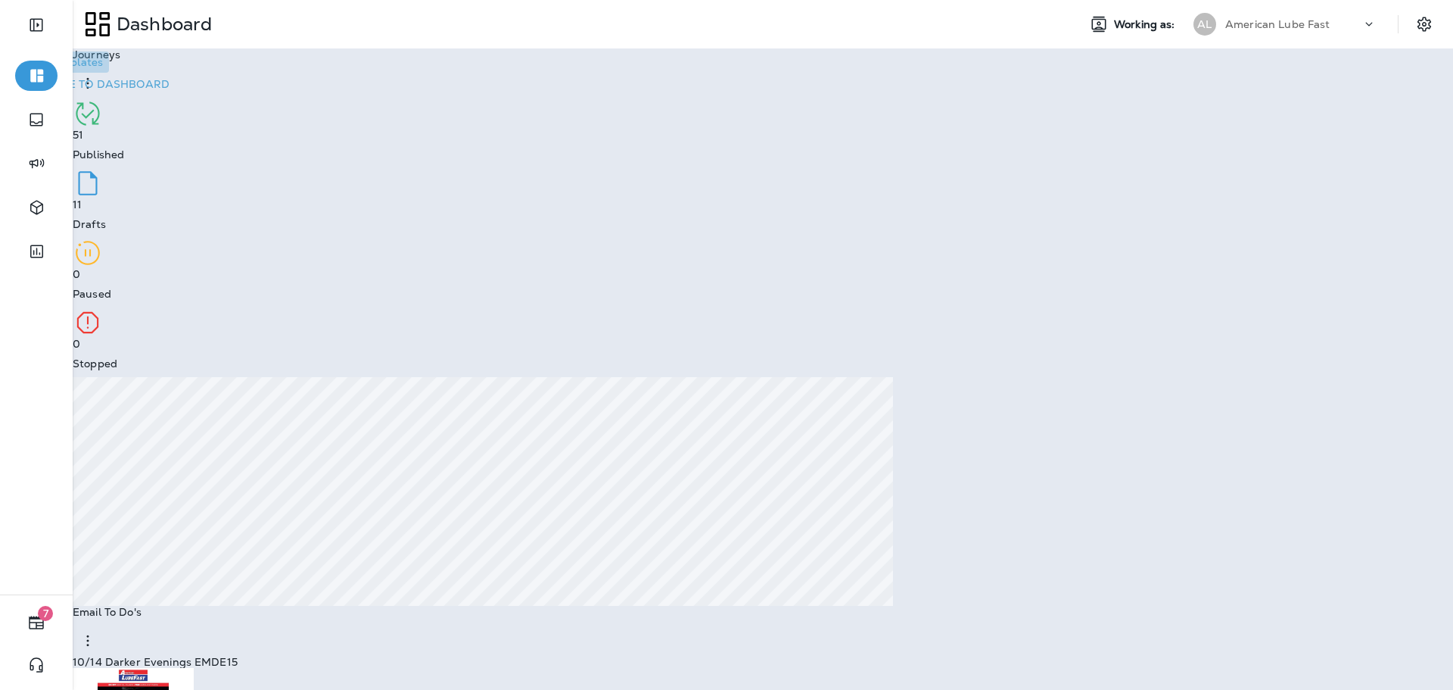
click at [103, 68] on p "Go to Templates" at bounding box center [60, 62] width 85 height 12
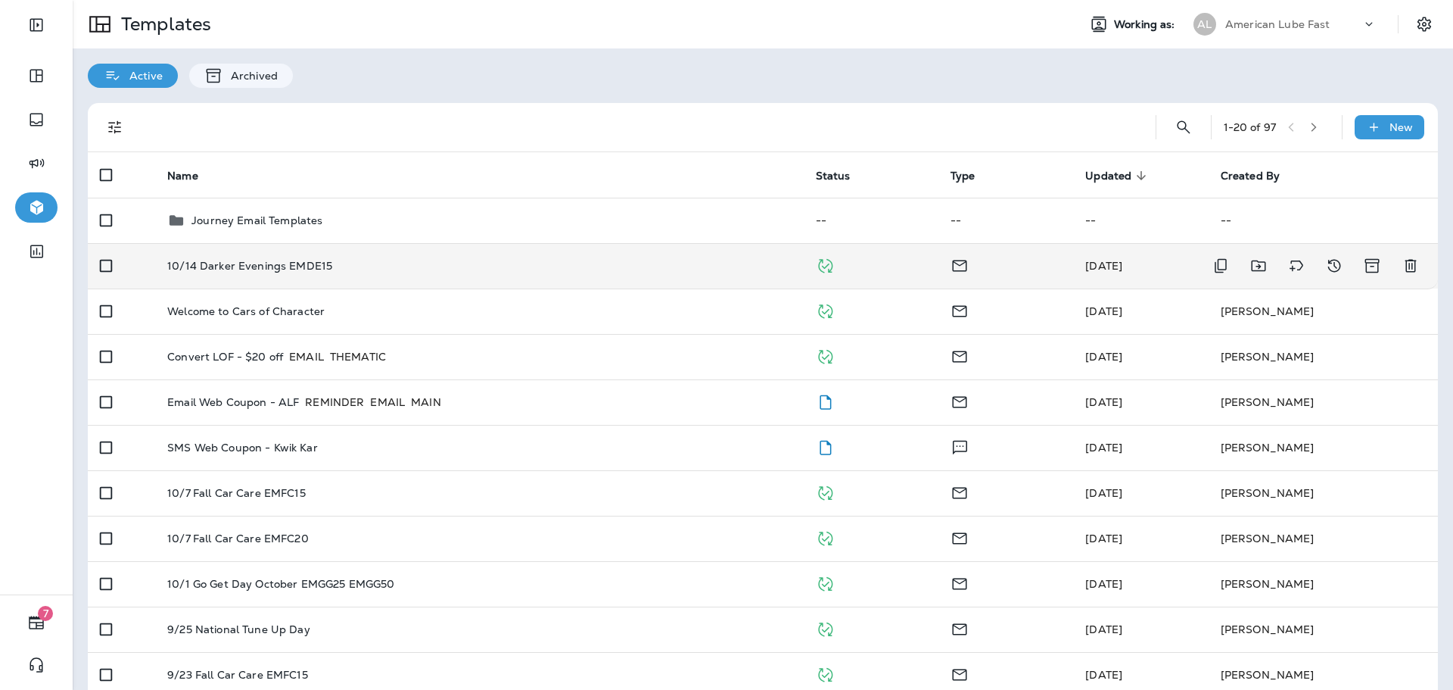
click at [538, 270] on div "10/14 Darker Evenings EMDE15" at bounding box center [479, 266] width 624 height 12
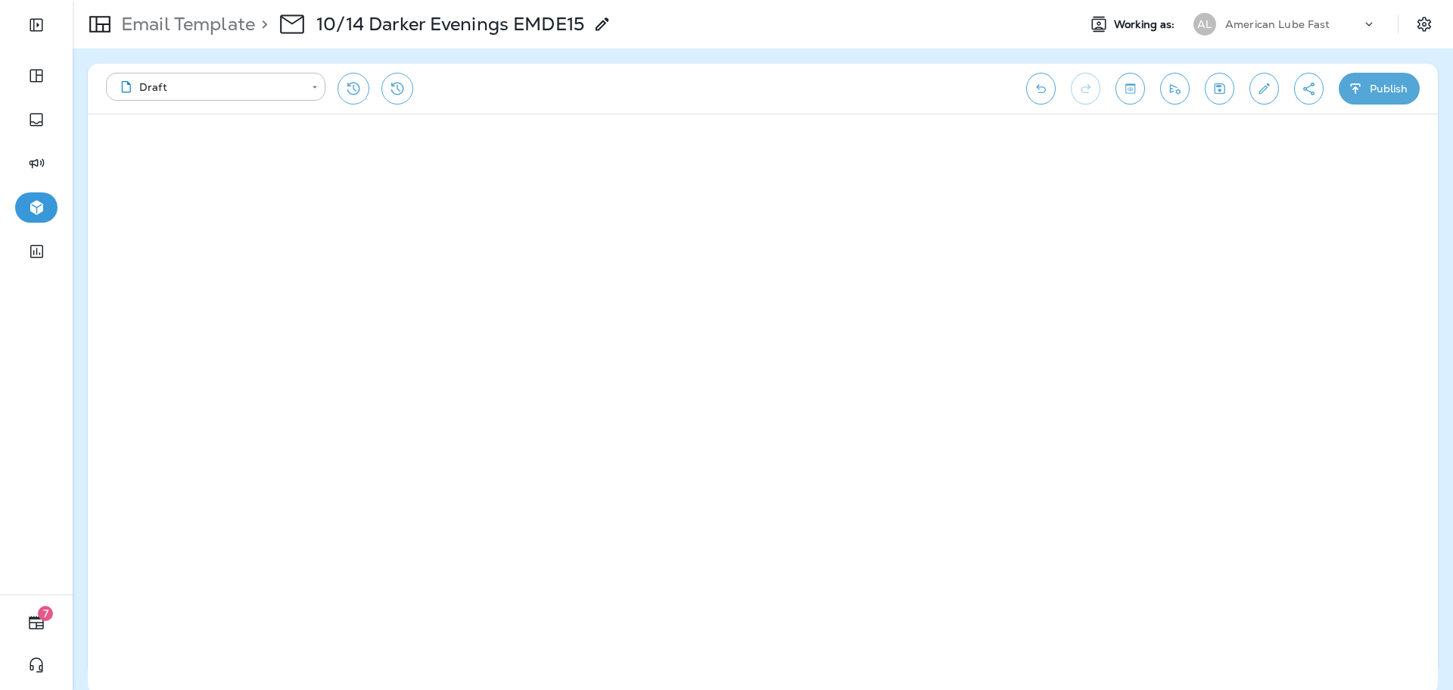
click at [1277, 86] on button "Edit details" at bounding box center [1265, 89] width 30 height 32
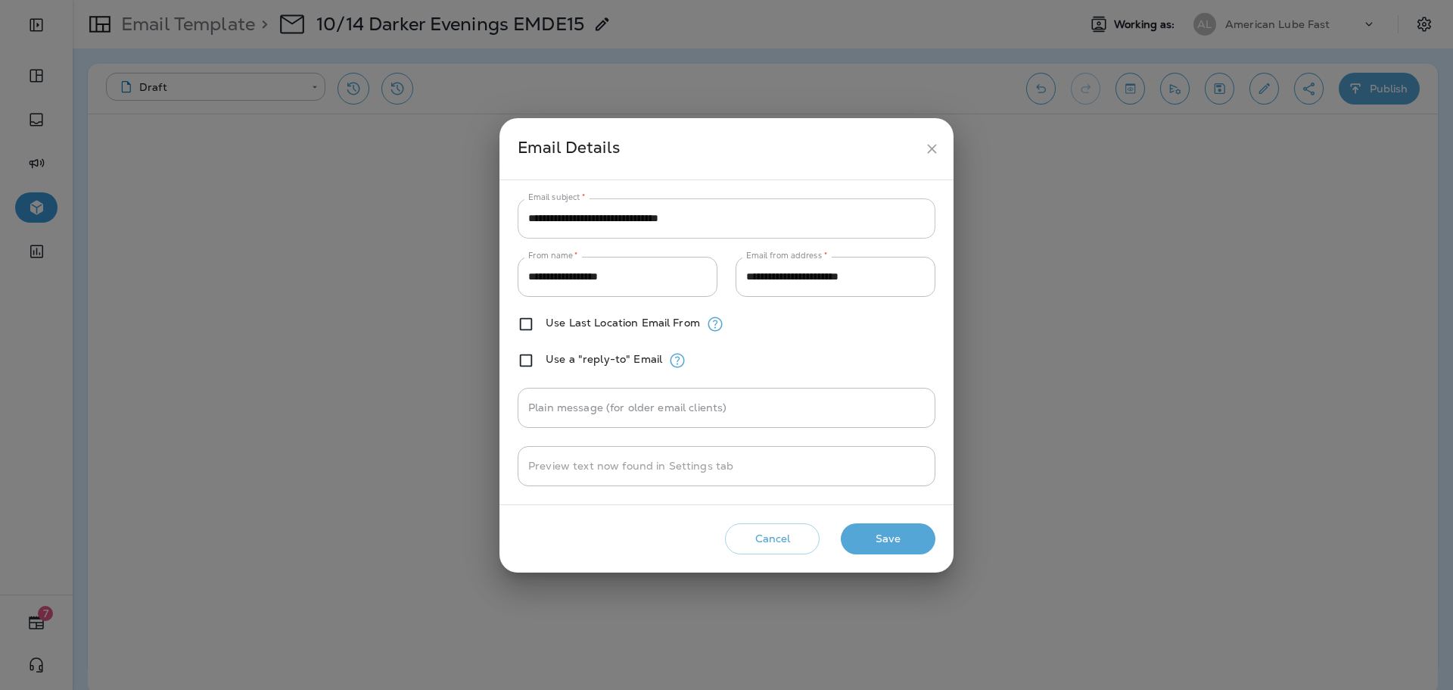
click at [627, 216] on input "**********" at bounding box center [727, 218] width 418 height 40
paste input "**"
type input "**********"
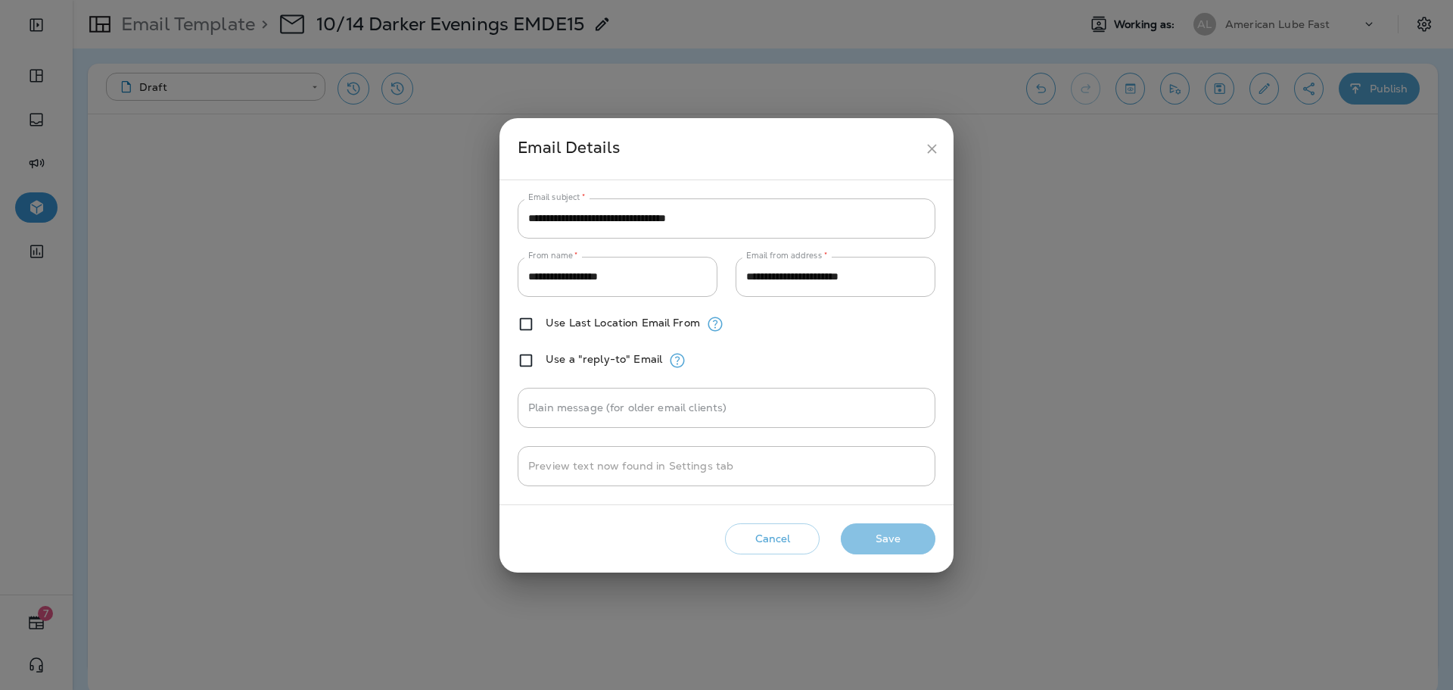
click at [890, 537] on button "Save" at bounding box center [888, 538] width 95 height 31
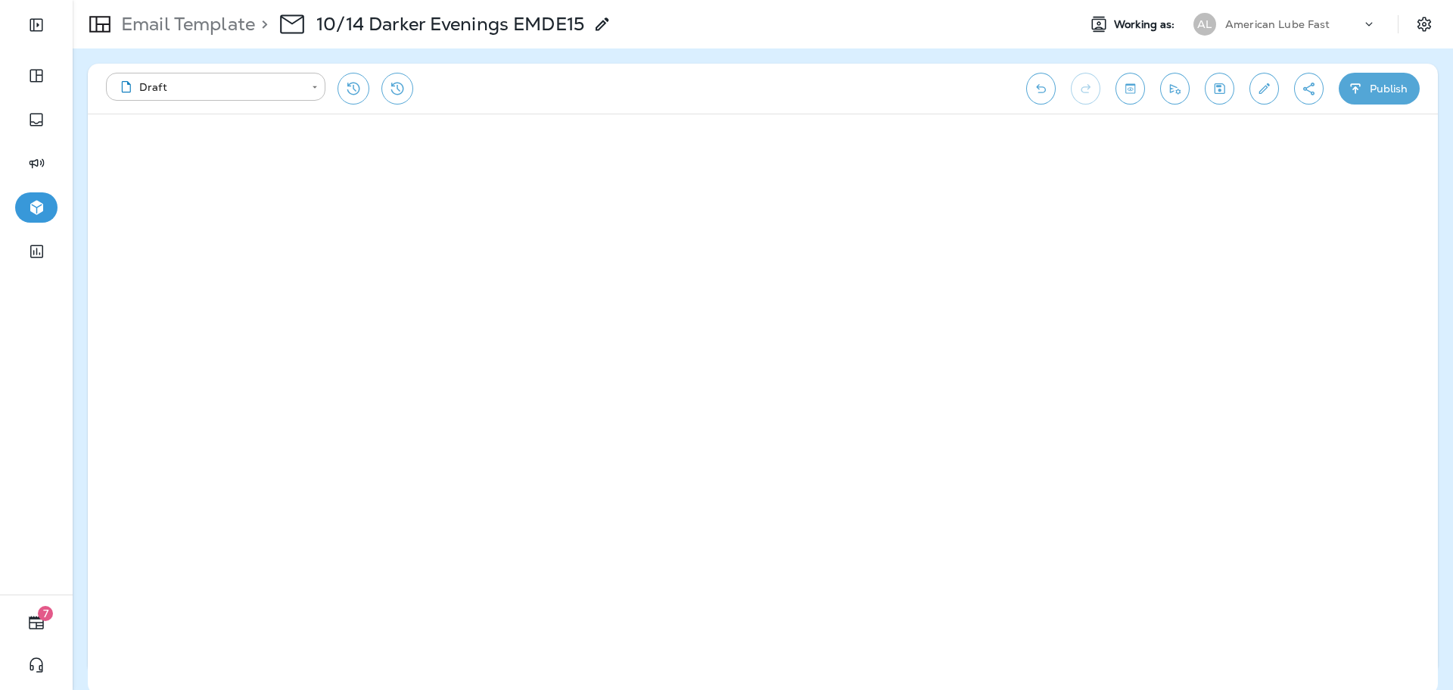
click at [1132, 95] on icon "Toggle preview" at bounding box center [1130, 88] width 16 height 15
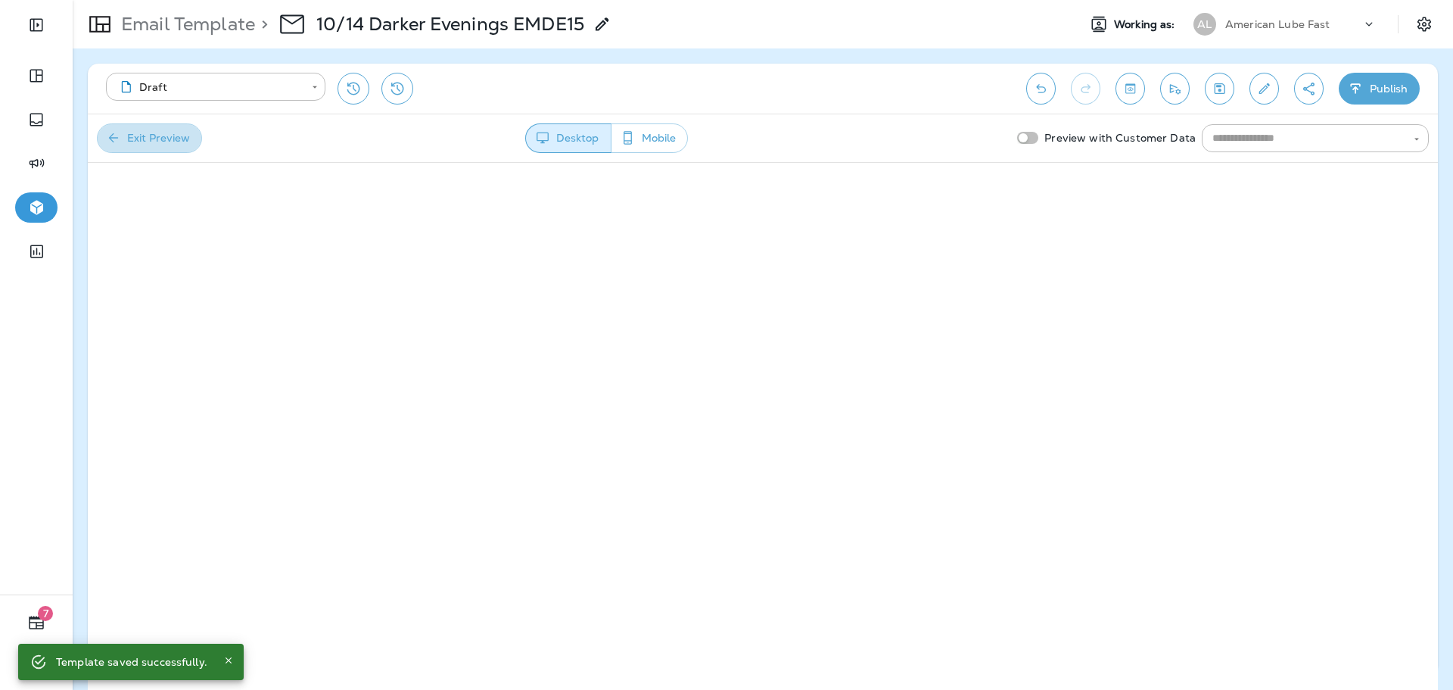
click at [165, 142] on button "Exit Preview" at bounding box center [149, 138] width 105 height 30
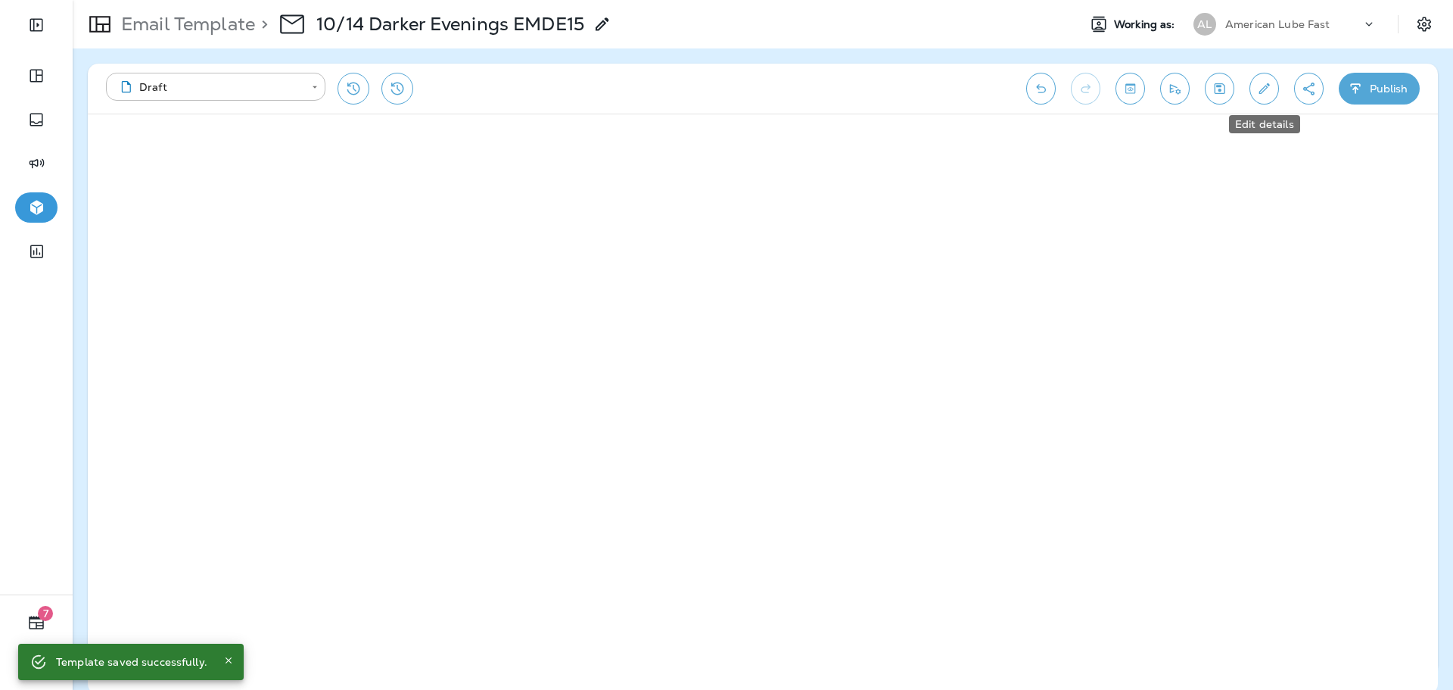
click at [1260, 90] on icon "Edit details" at bounding box center [1264, 88] width 16 height 15
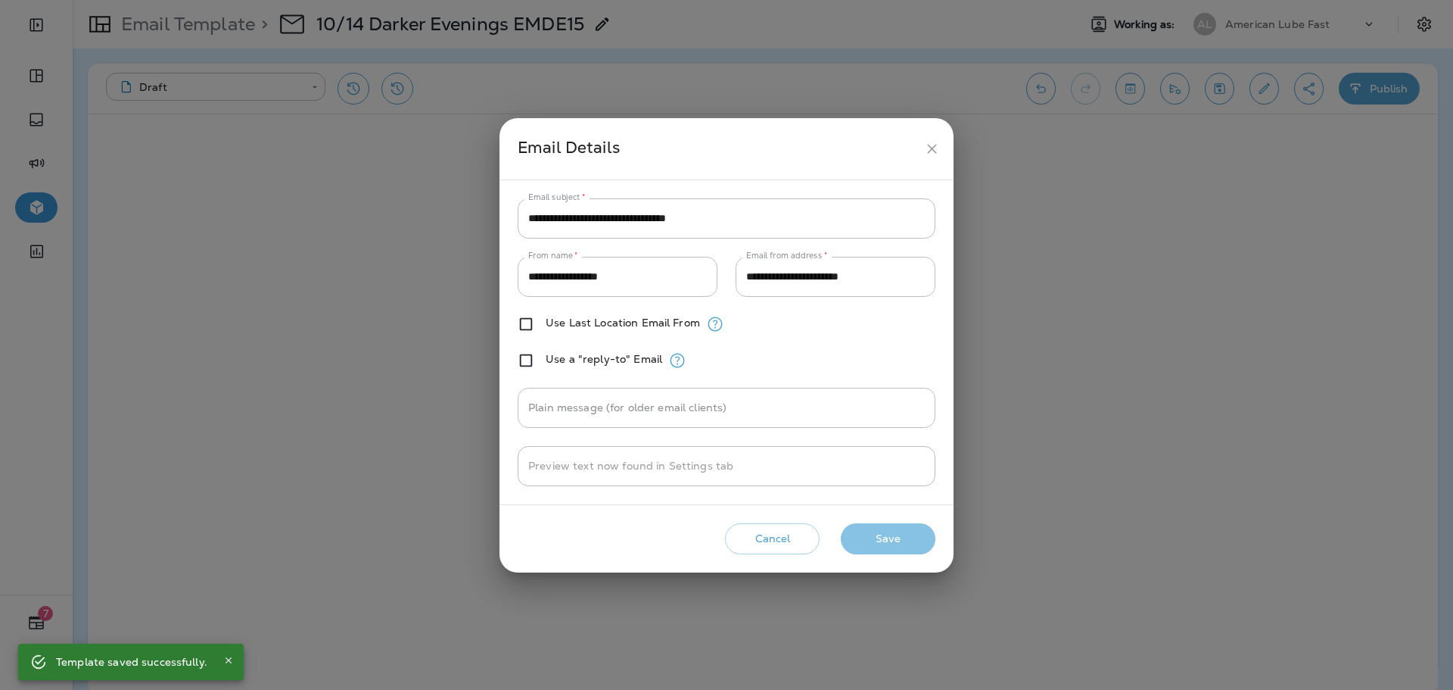
drag, startPoint x: 885, startPoint y: 534, endPoint x: 876, endPoint y: 521, distance: 16.4
click at [886, 535] on button "Save" at bounding box center [888, 538] width 95 height 31
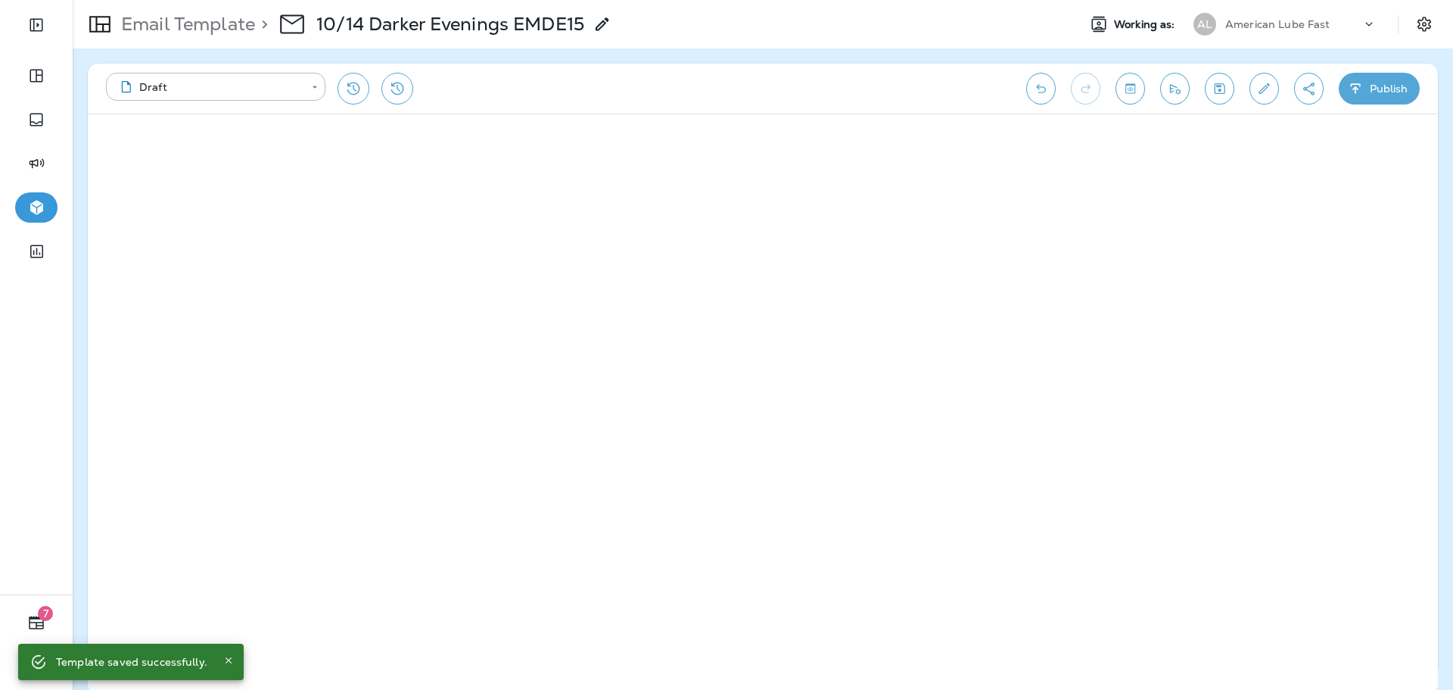
click at [1356, 86] on icon "button" at bounding box center [1356, 88] width 16 height 15
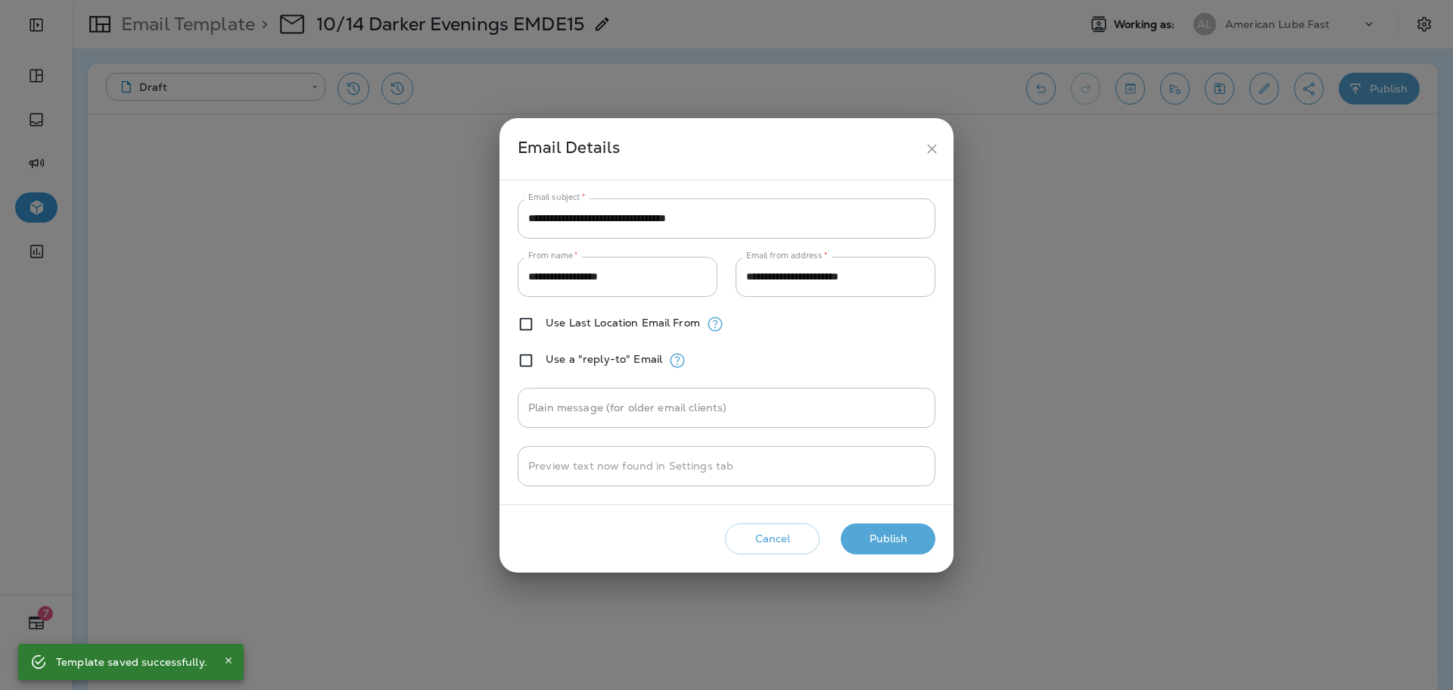
click at [879, 545] on button "Publish" at bounding box center [888, 538] width 95 height 31
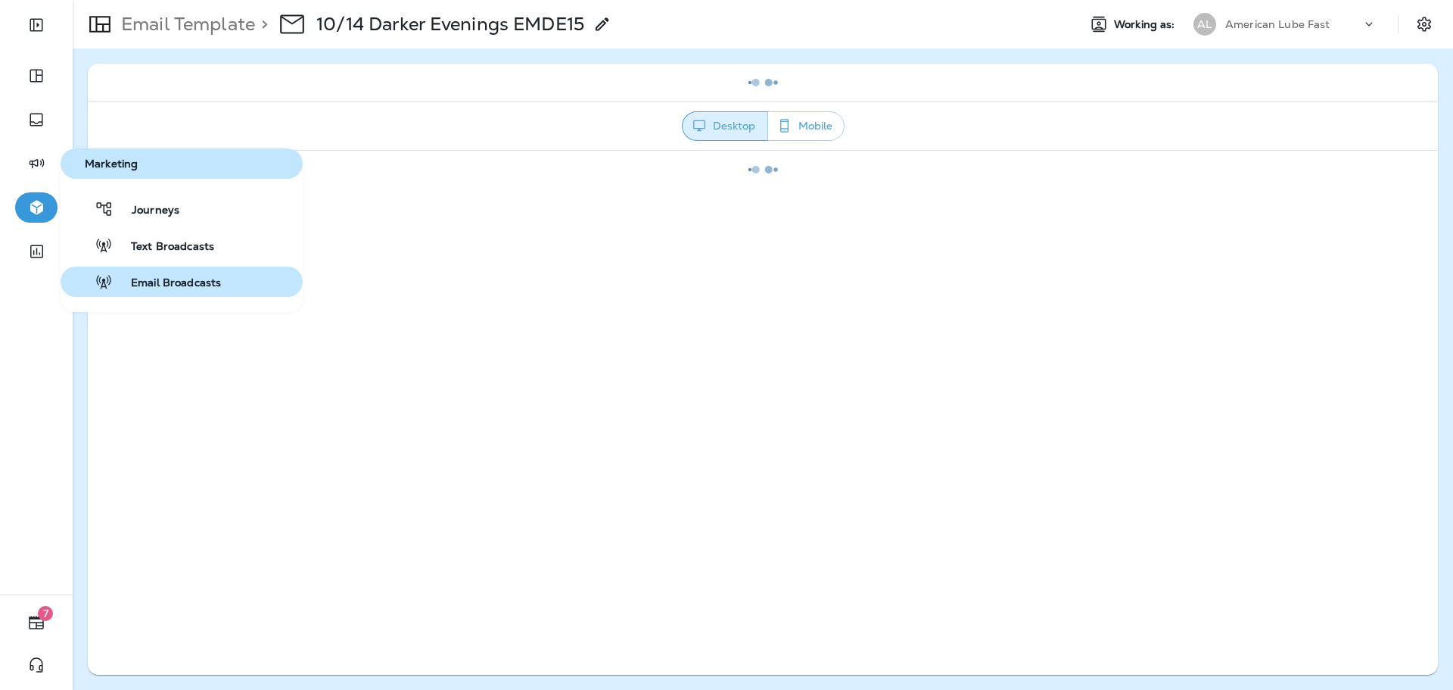
click at [177, 279] on span "Email Broadcasts" at bounding box center [167, 283] width 108 height 14
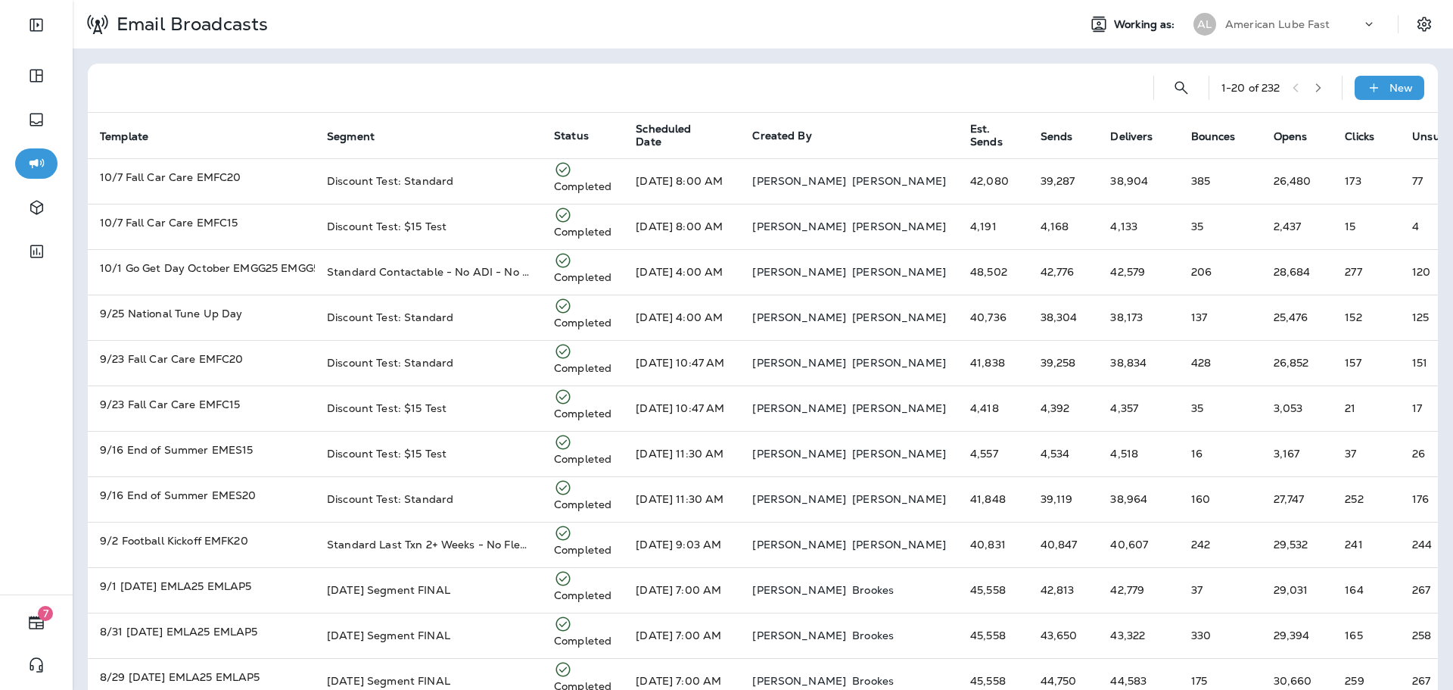
click at [1372, 101] on div "1 - 20 of 232 New" at bounding box center [766, 88] width 1332 height 48
click at [1375, 98] on div "New" at bounding box center [1390, 88] width 70 height 24
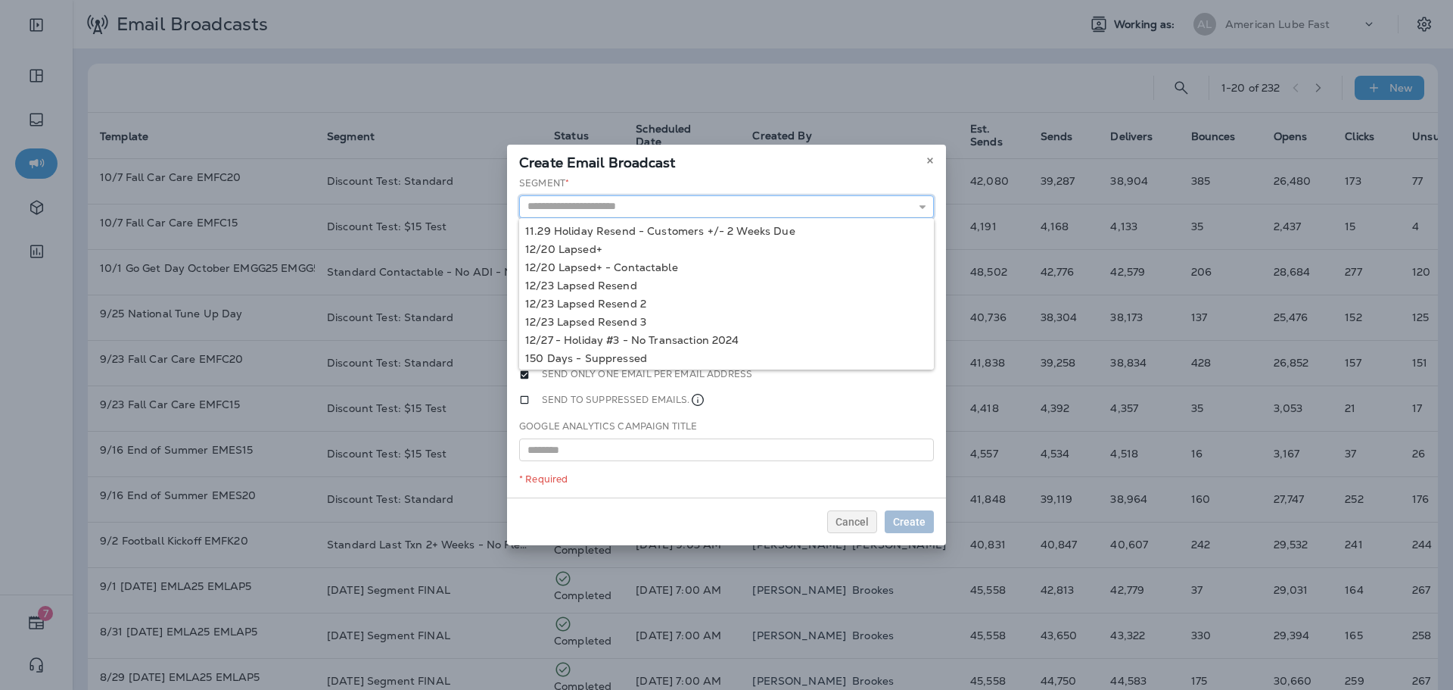
click at [798, 198] on input "text" at bounding box center [726, 206] width 415 height 23
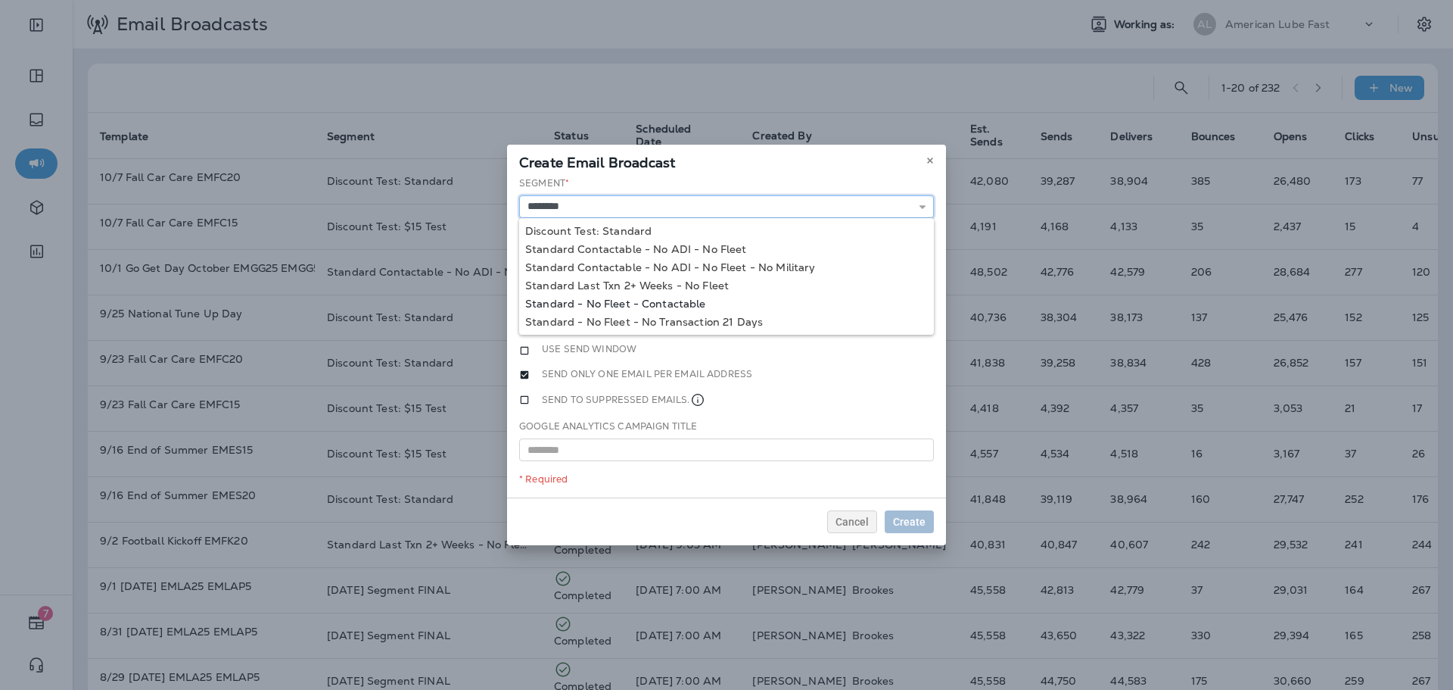
type input "**********"
click at [693, 298] on div "**********" at bounding box center [726, 337] width 439 height 322
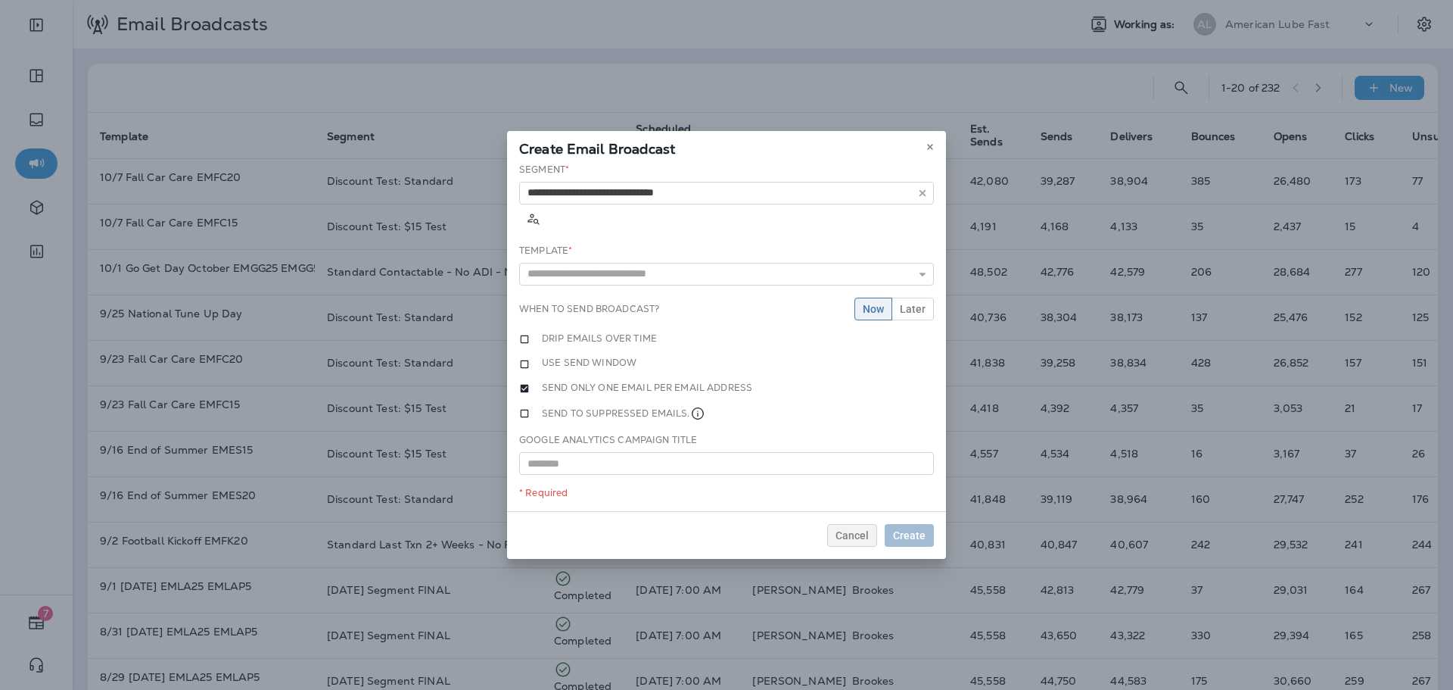
click at [695, 272] on div "**********" at bounding box center [726, 337] width 439 height 349
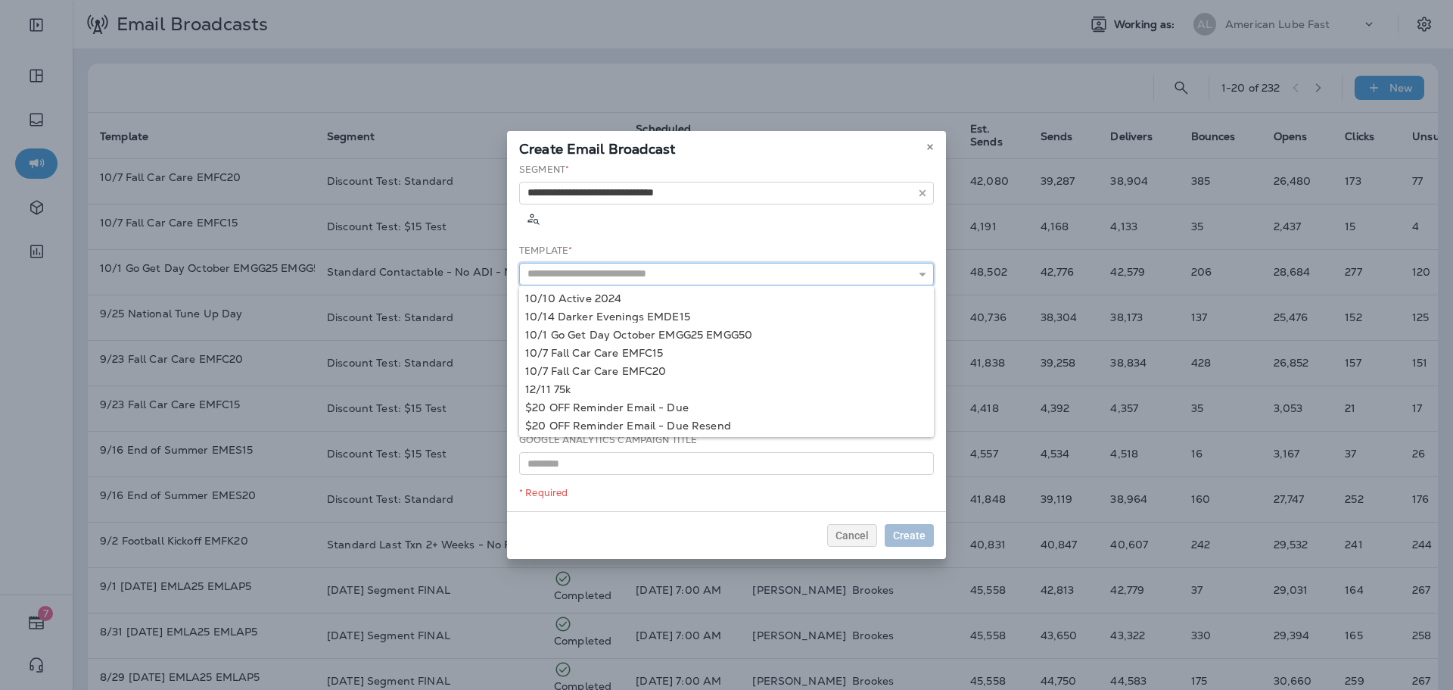
click at [699, 263] on input "text" at bounding box center [726, 274] width 415 height 23
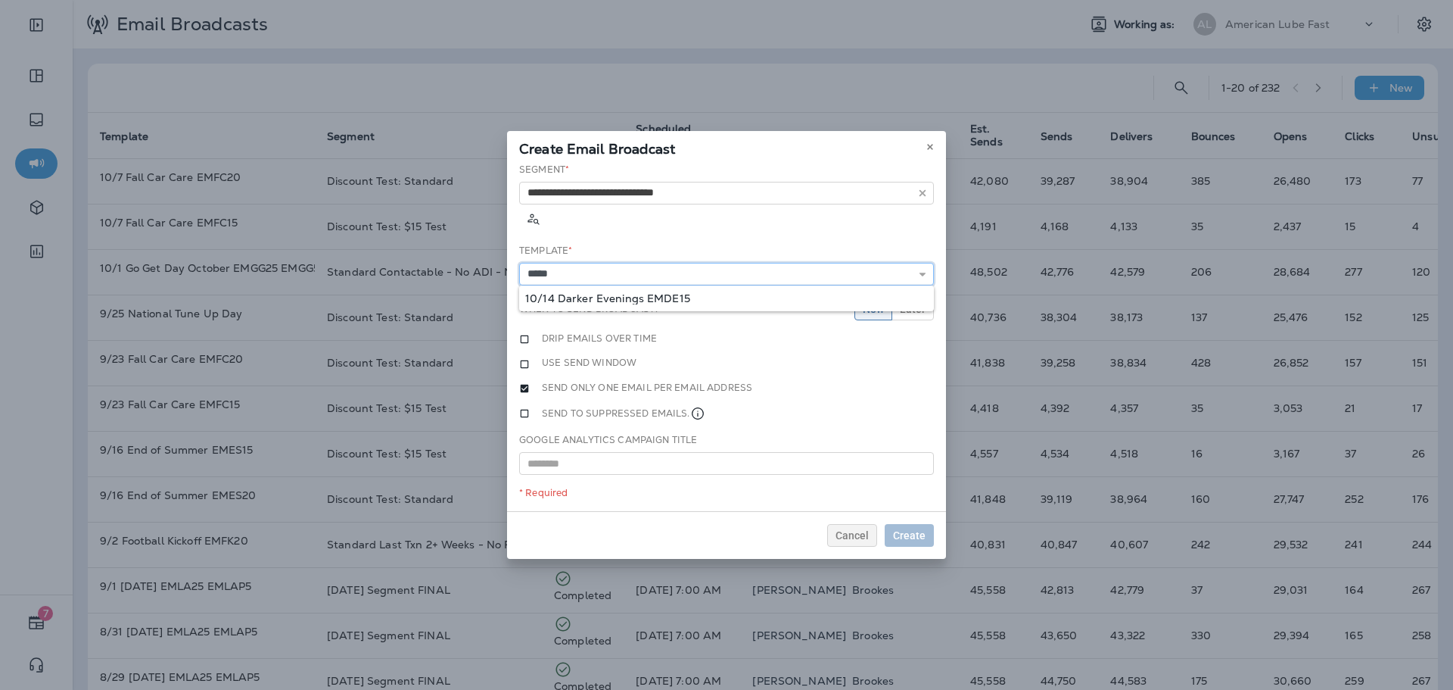
type input "**********"
click at [687, 280] on div "**********" at bounding box center [726, 337] width 439 height 349
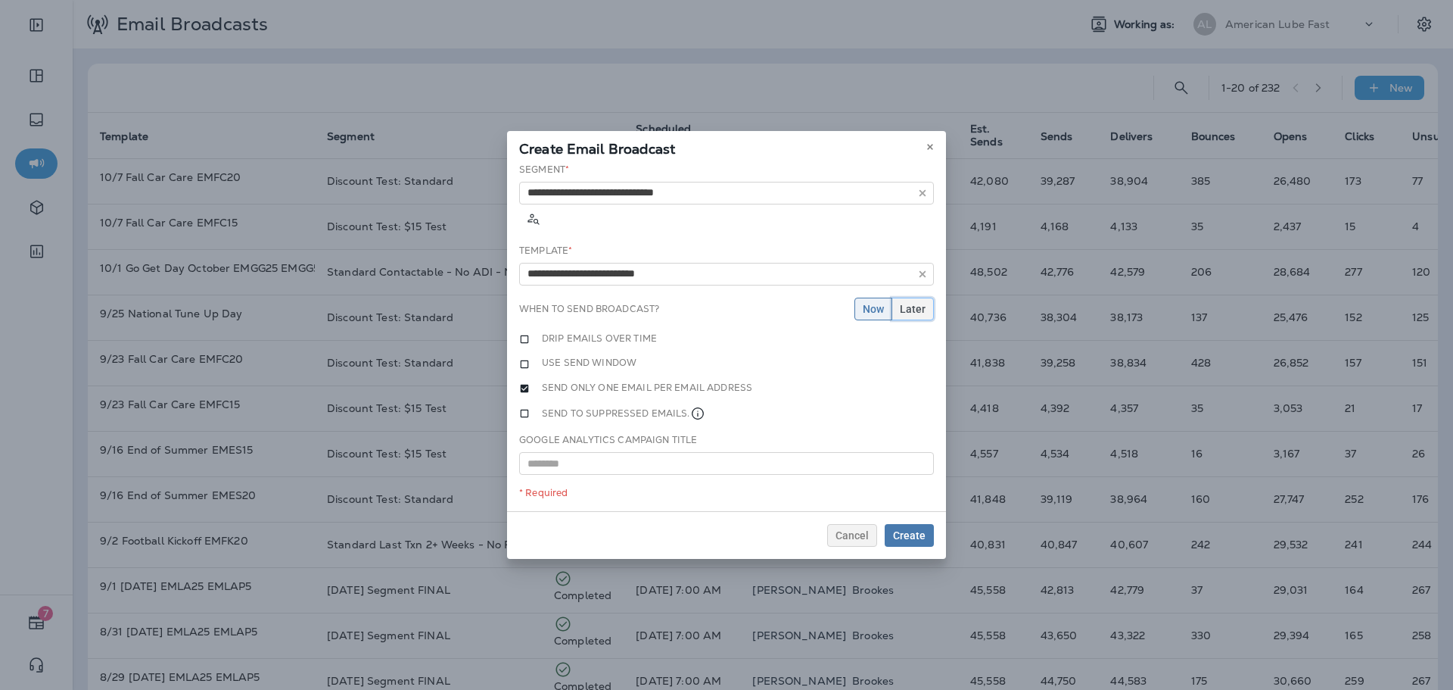
click at [913, 304] on span "Later" at bounding box center [913, 309] width 26 height 11
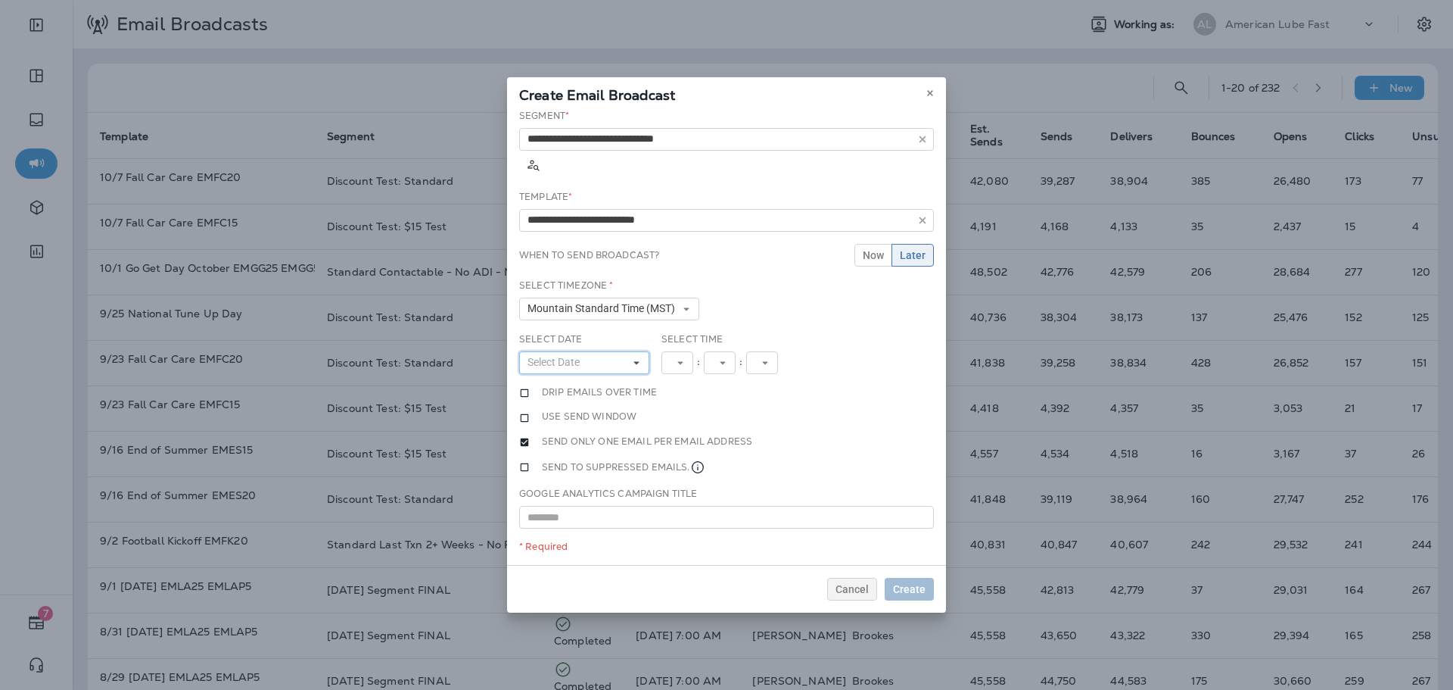
click at [640, 358] on icon at bounding box center [636, 362] width 9 height 9
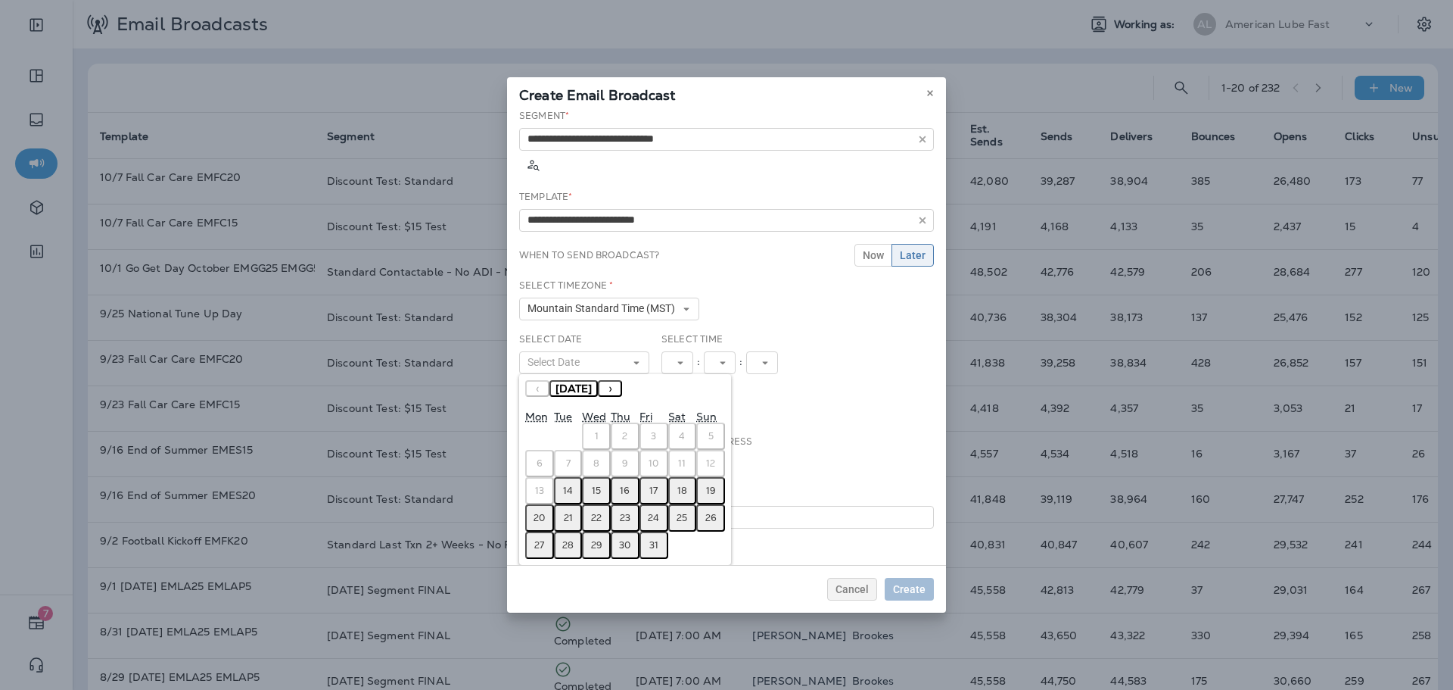
click at [575, 477] on button "14" at bounding box center [568, 490] width 29 height 27
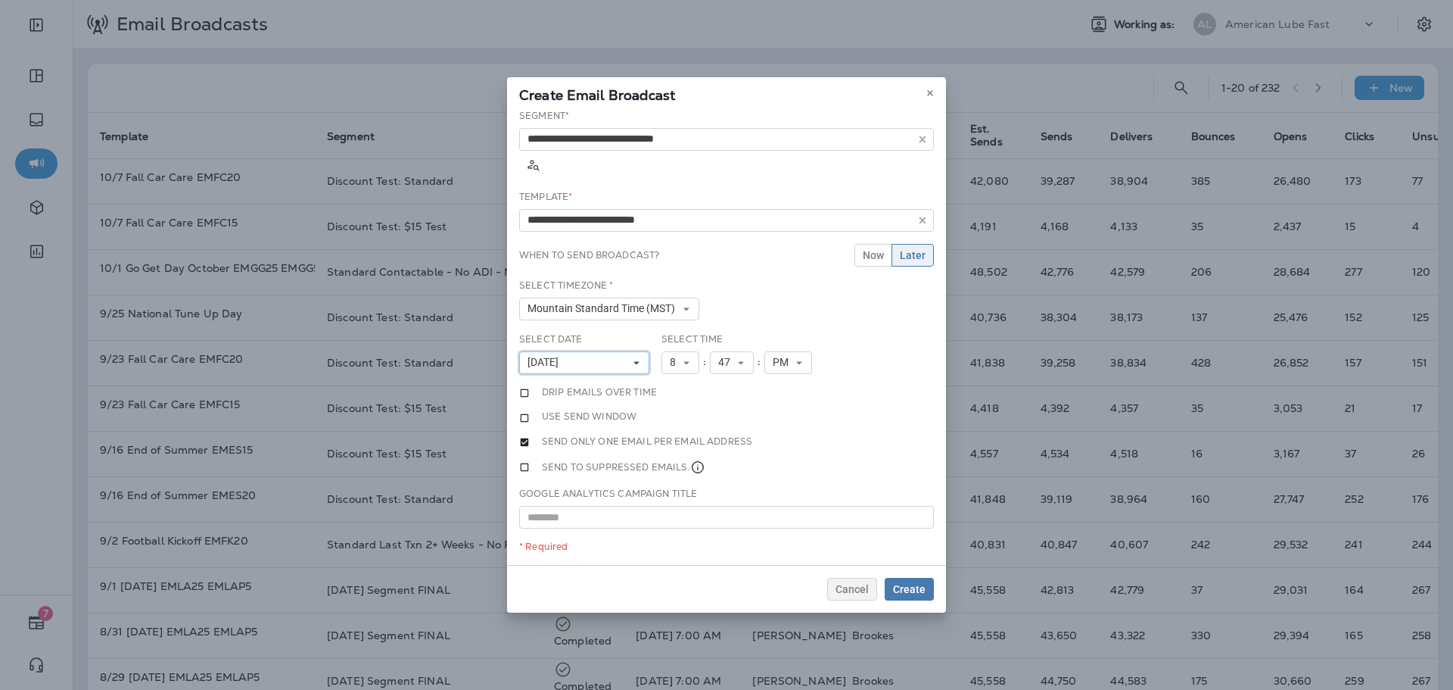
click at [636, 358] on icon at bounding box center [636, 362] width 9 height 9
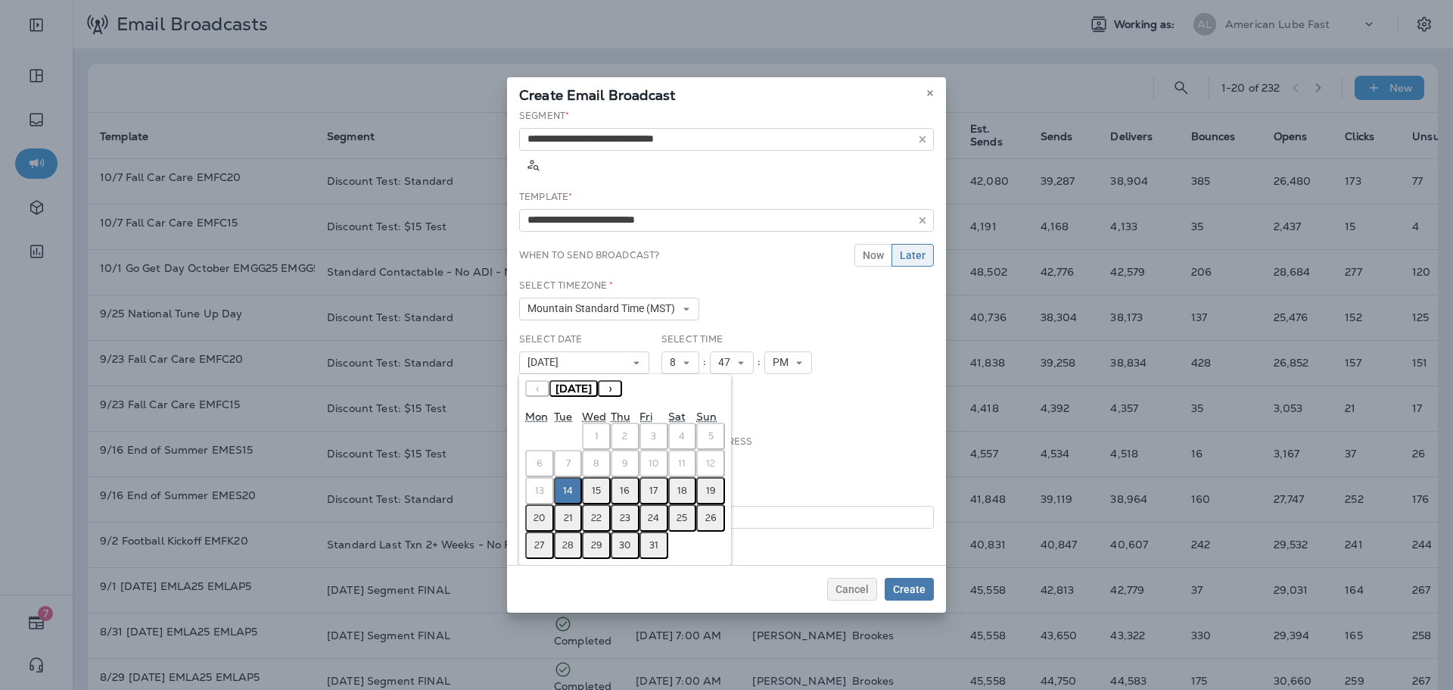
click at [590, 477] on button "15" at bounding box center [596, 490] width 29 height 27
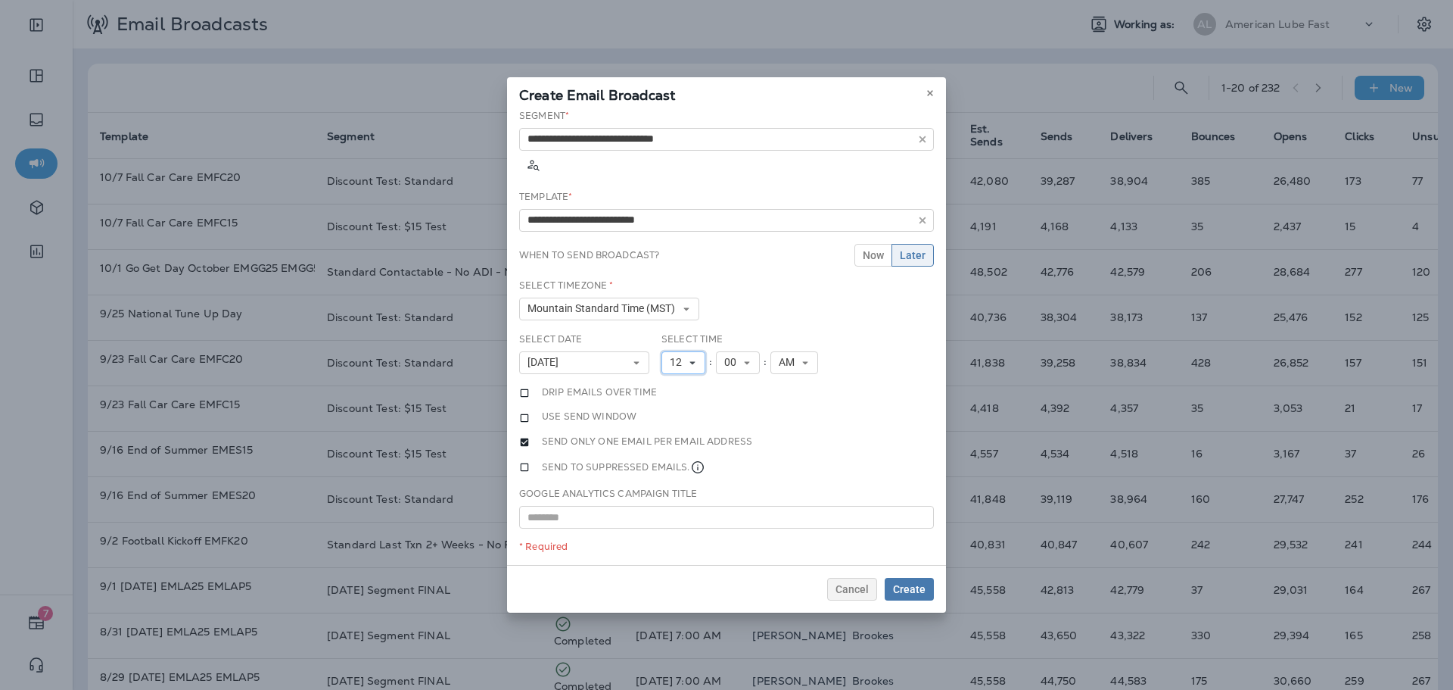
click at [694, 358] on icon at bounding box center [692, 362] width 9 height 9
click at [671, 559] on link "11" at bounding box center [684, 568] width 44 height 18
click at [904, 584] on span "Create" at bounding box center [909, 589] width 33 height 11
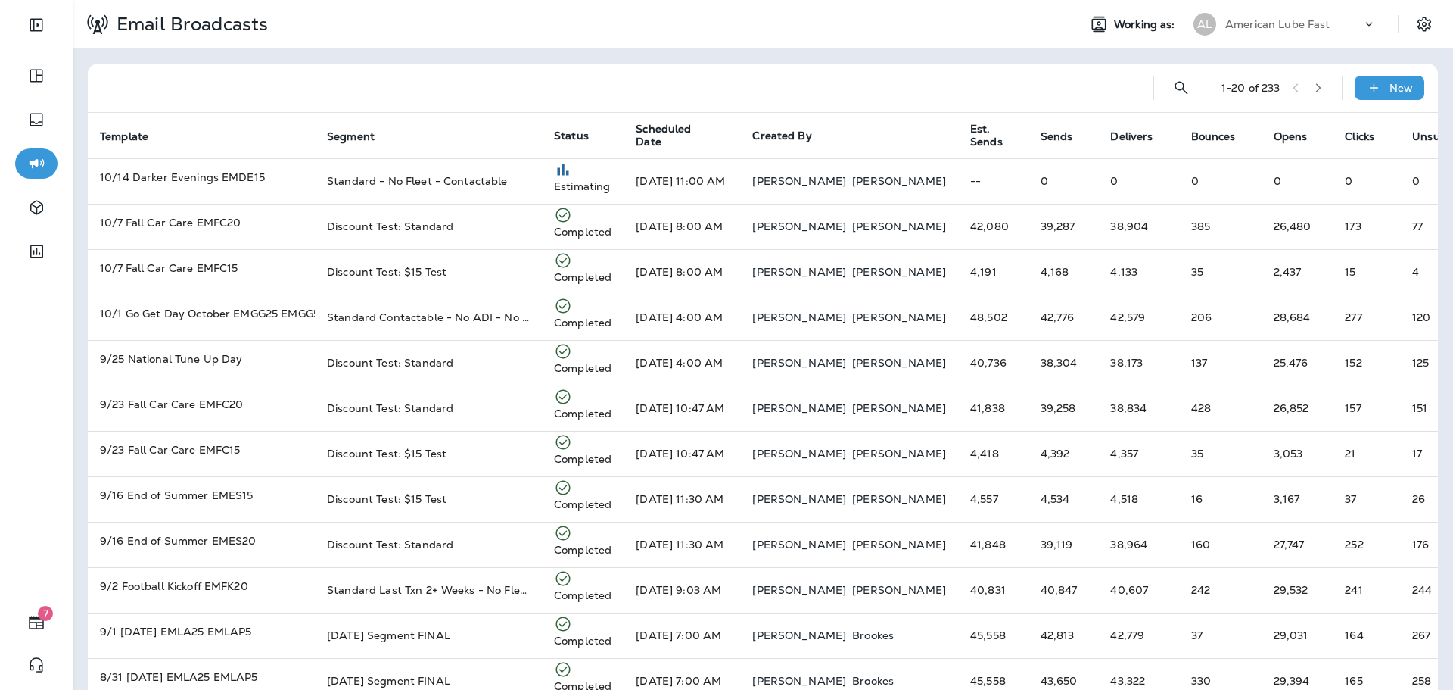
click at [1257, 22] on p "American Lube Fast" at bounding box center [1277, 24] width 105 height 12
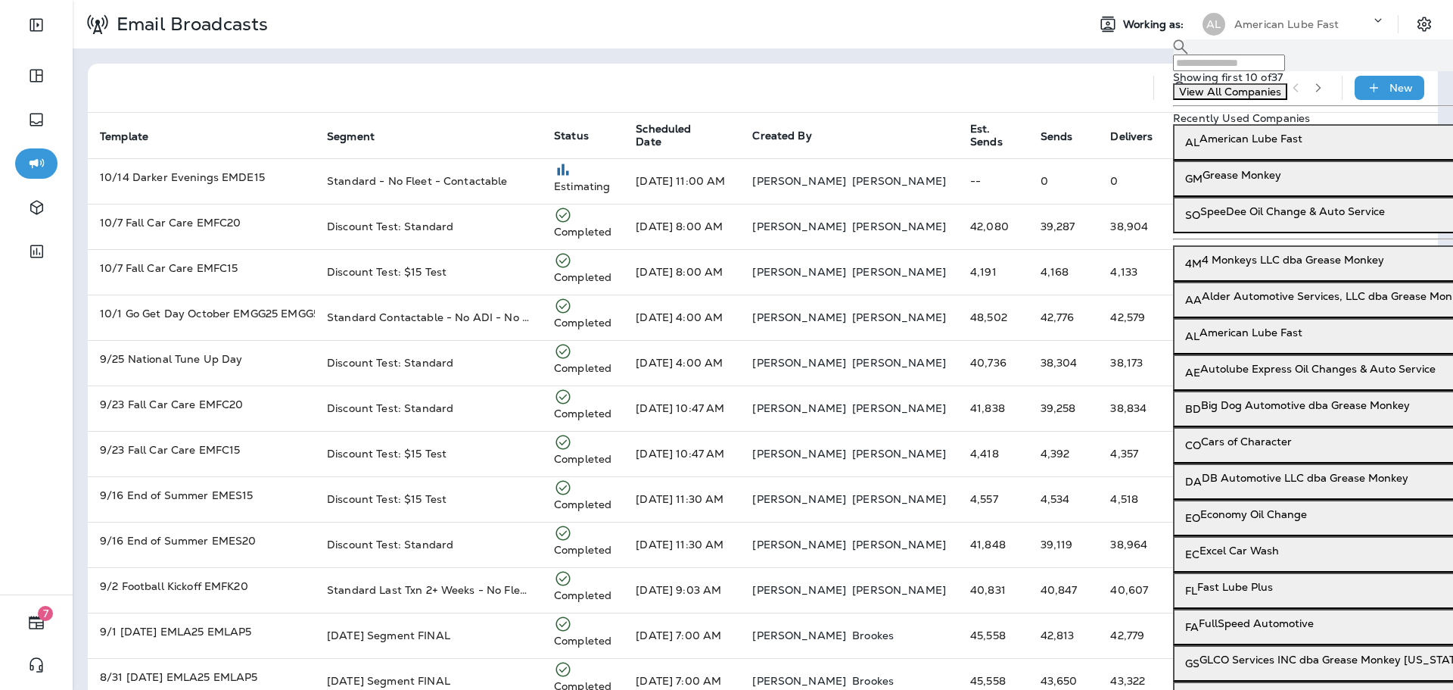
click at [1262, 67] on input "text" at bounding box center [1229, 62] width 112 height 17
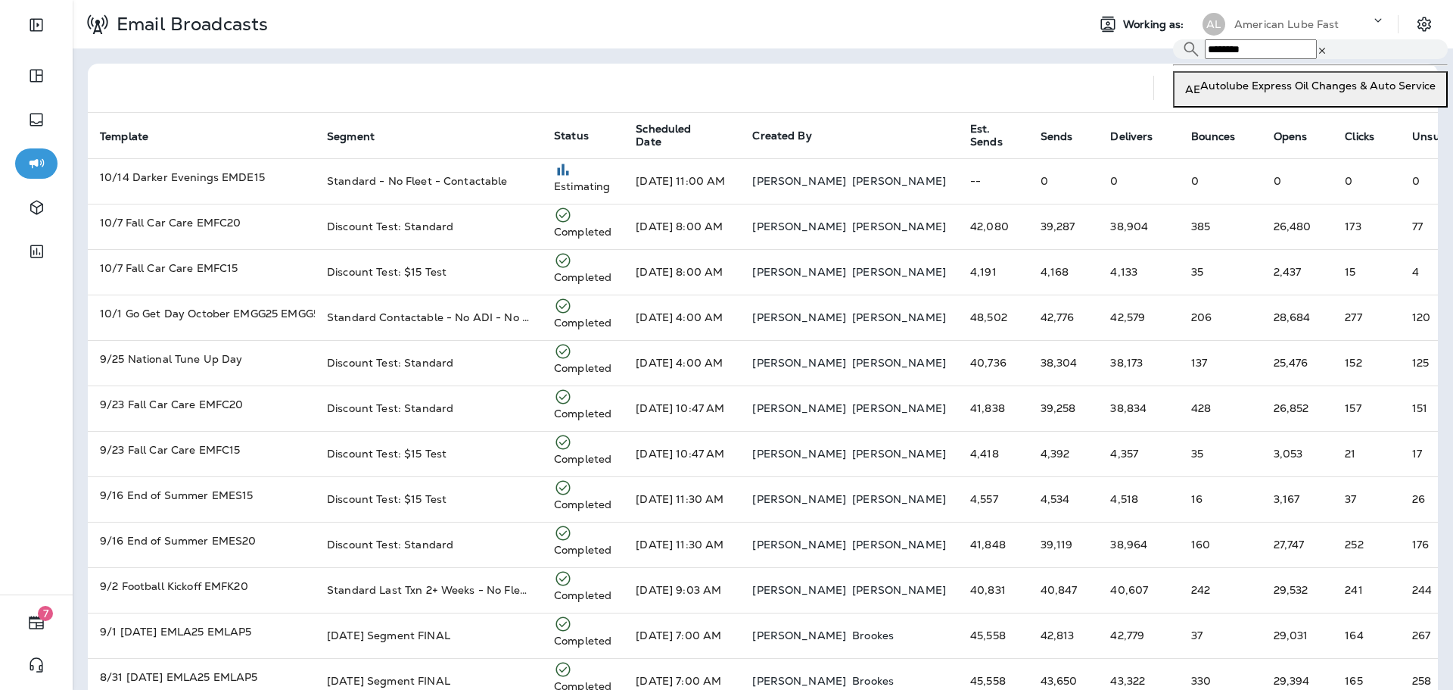
type input "********"
click at [1263, 92] on p "Autolube Express Oil Changes & Auto Service" at bounding box center [1317, 85] width 235 height 12
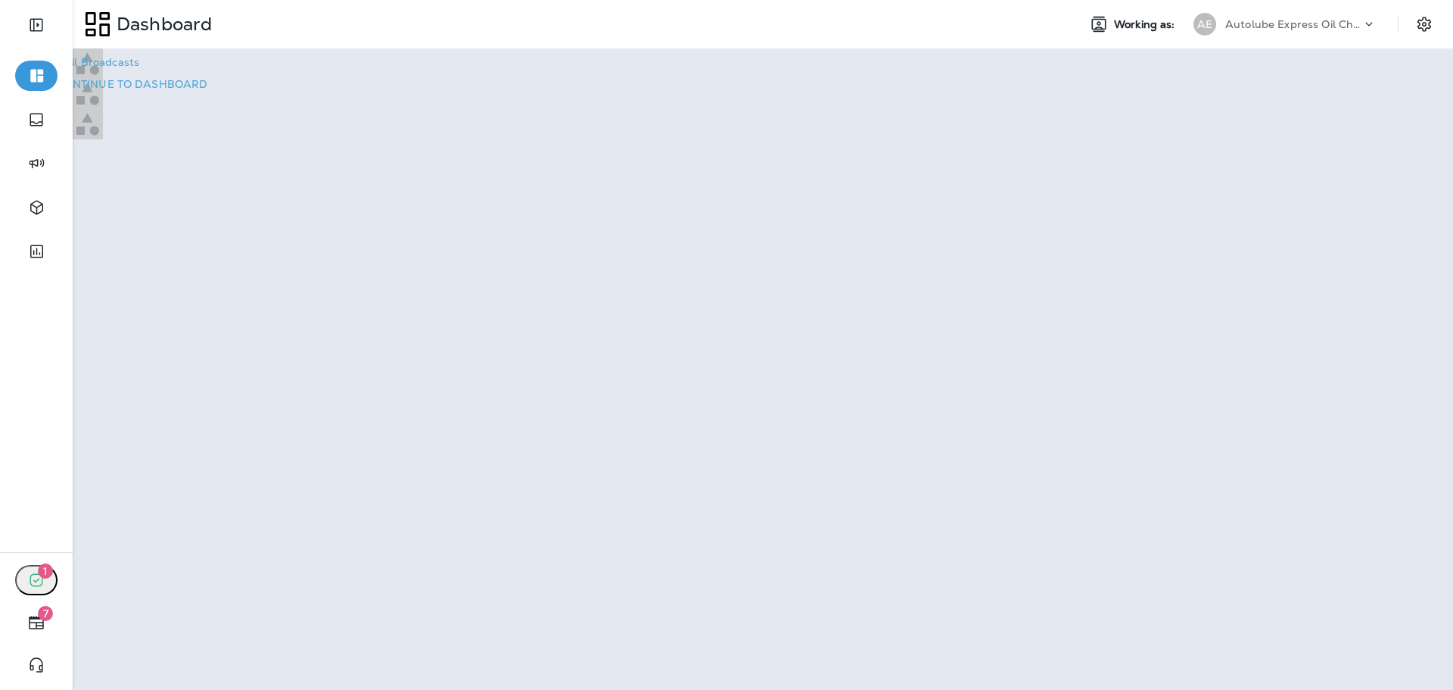
click at [139, 68] on p "Go to Email Broadcasts" at bounding box center [78, 62] width 121 height 12
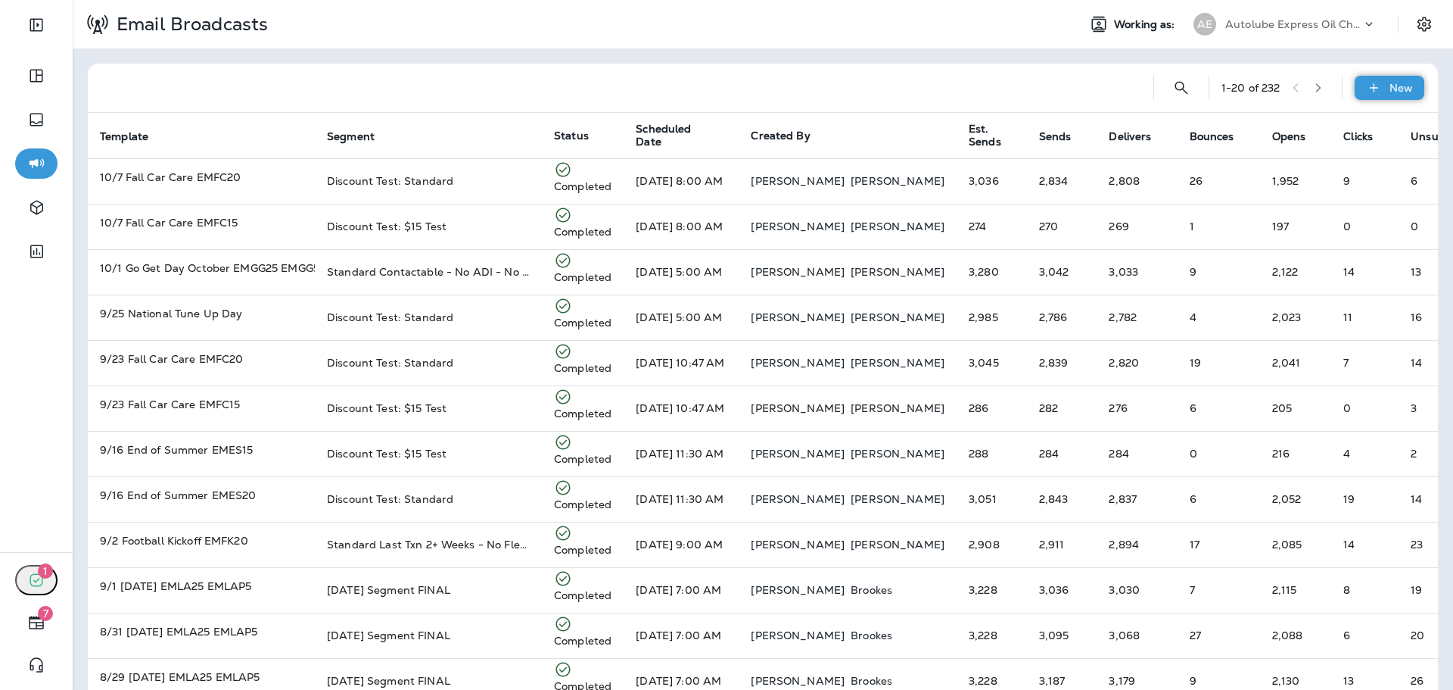
click at [1378, 79] on div "New" at bounding box center [1390, 88] width 70 height 24
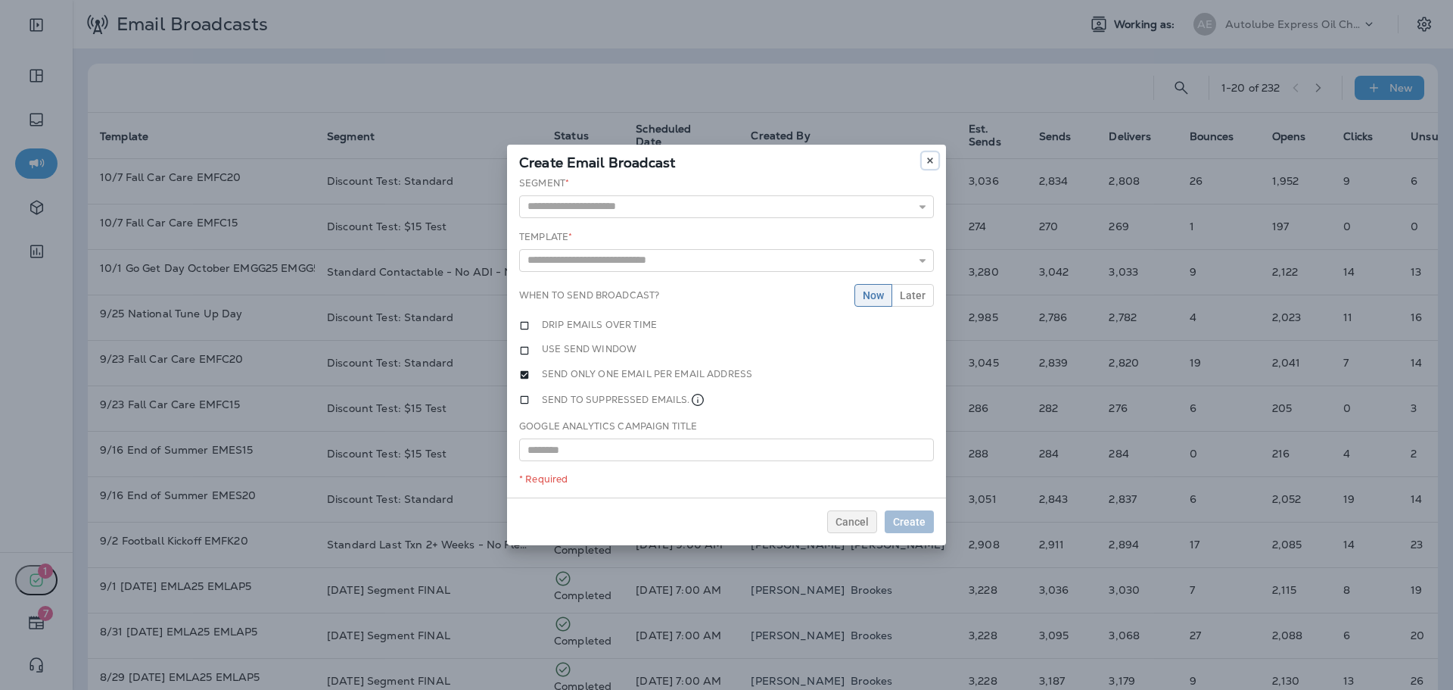
drag, startPoint x: 930, startPoint y: 153, endPoint x: 460, endPoint y: 157, distance: 470.1
click at [930, 156] on icon at bounding box center [930, 160] width 9 height 9
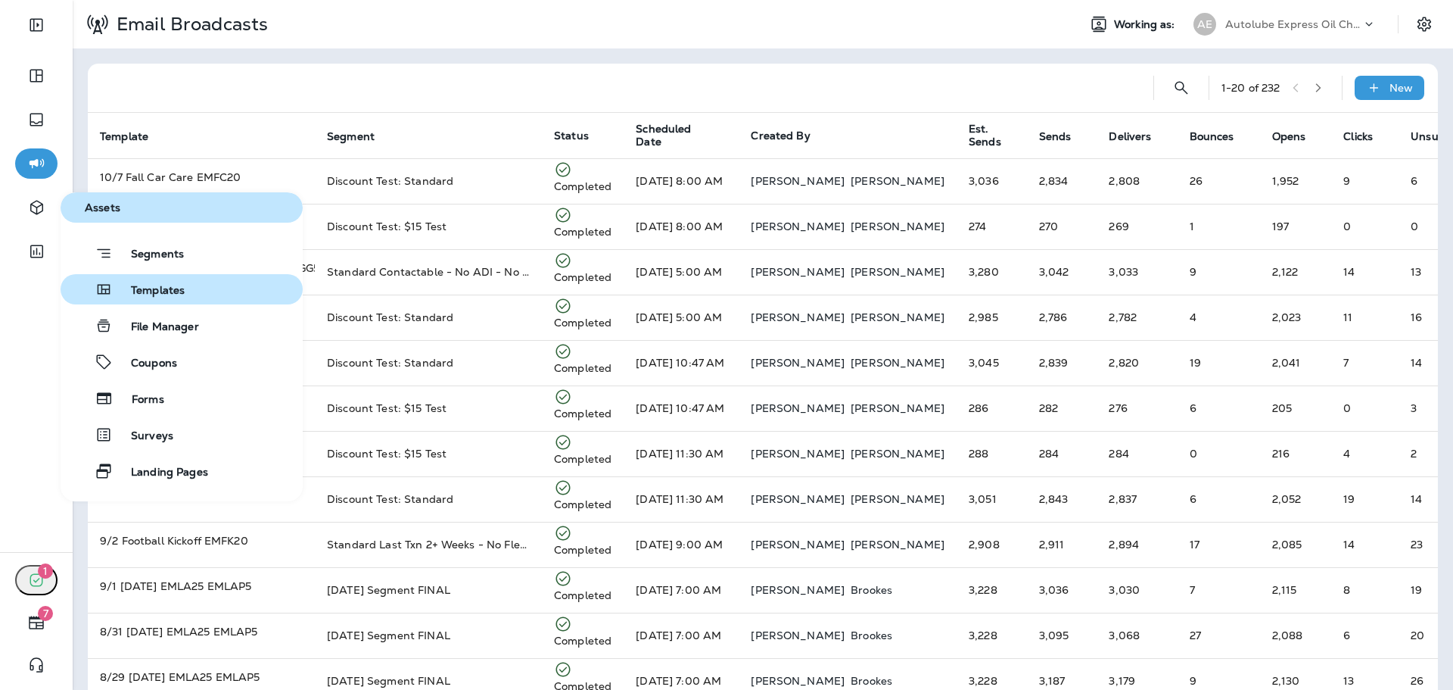
click at [149, 279] on button "Templates" at bounding box center [182, 289] width 242 height 30
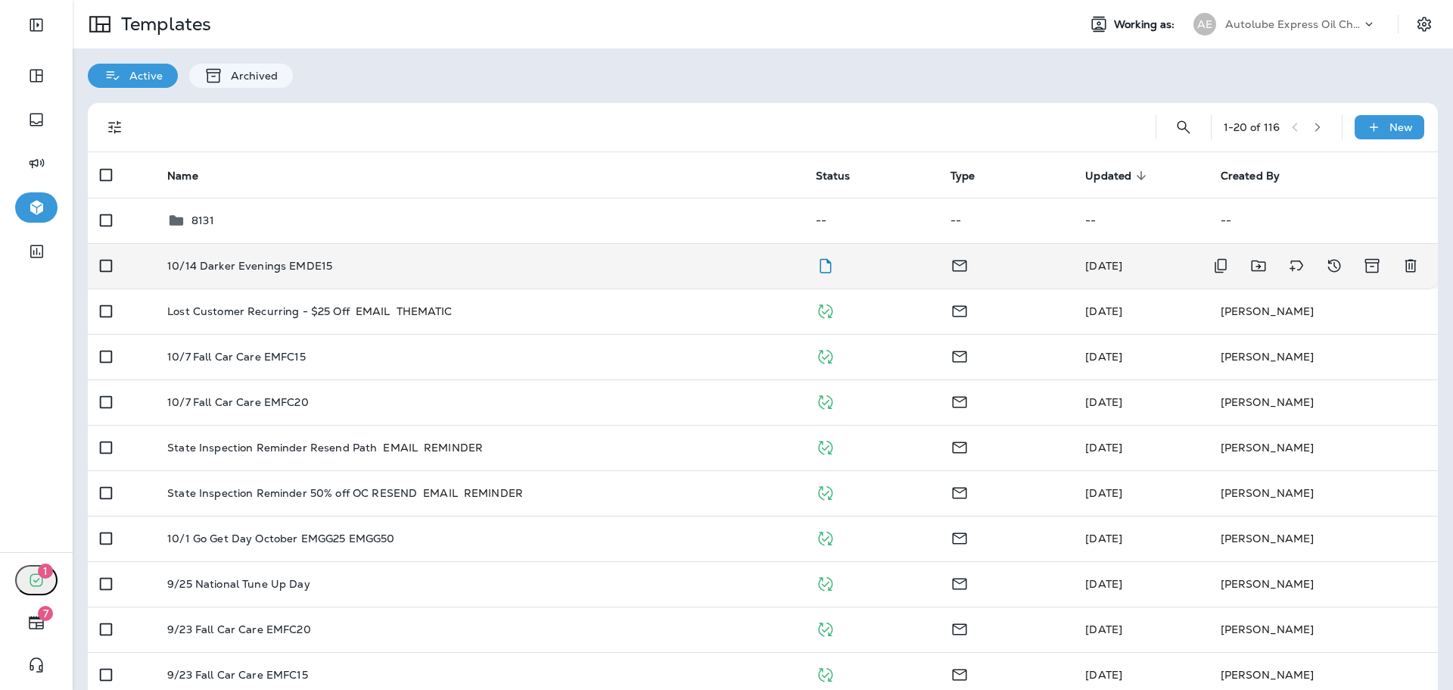
click at [513, 267] on div "10/14 Darker Evenings EMDE15" at bounding box center [479, 266] width 624 height 12
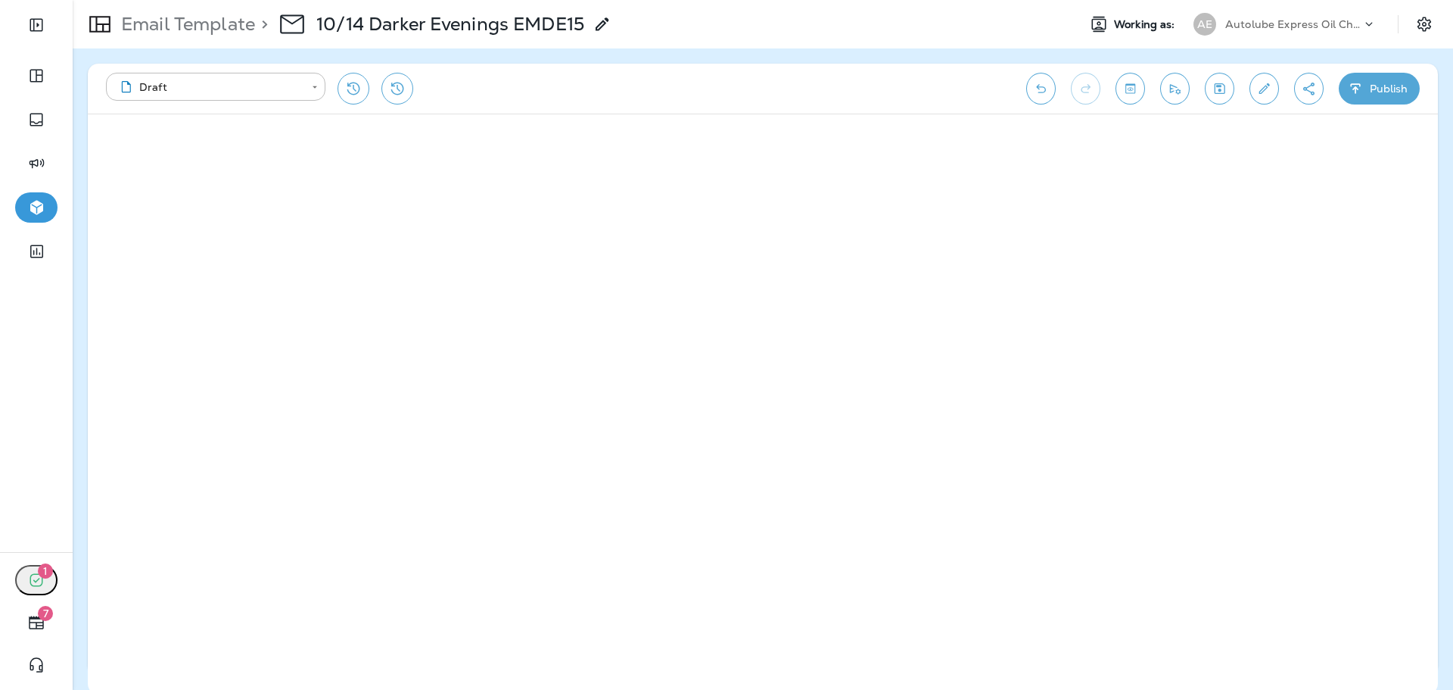
click at [1269, 90] on icon "Edit details" at bounding box center [1264, 88] width 16 height 15
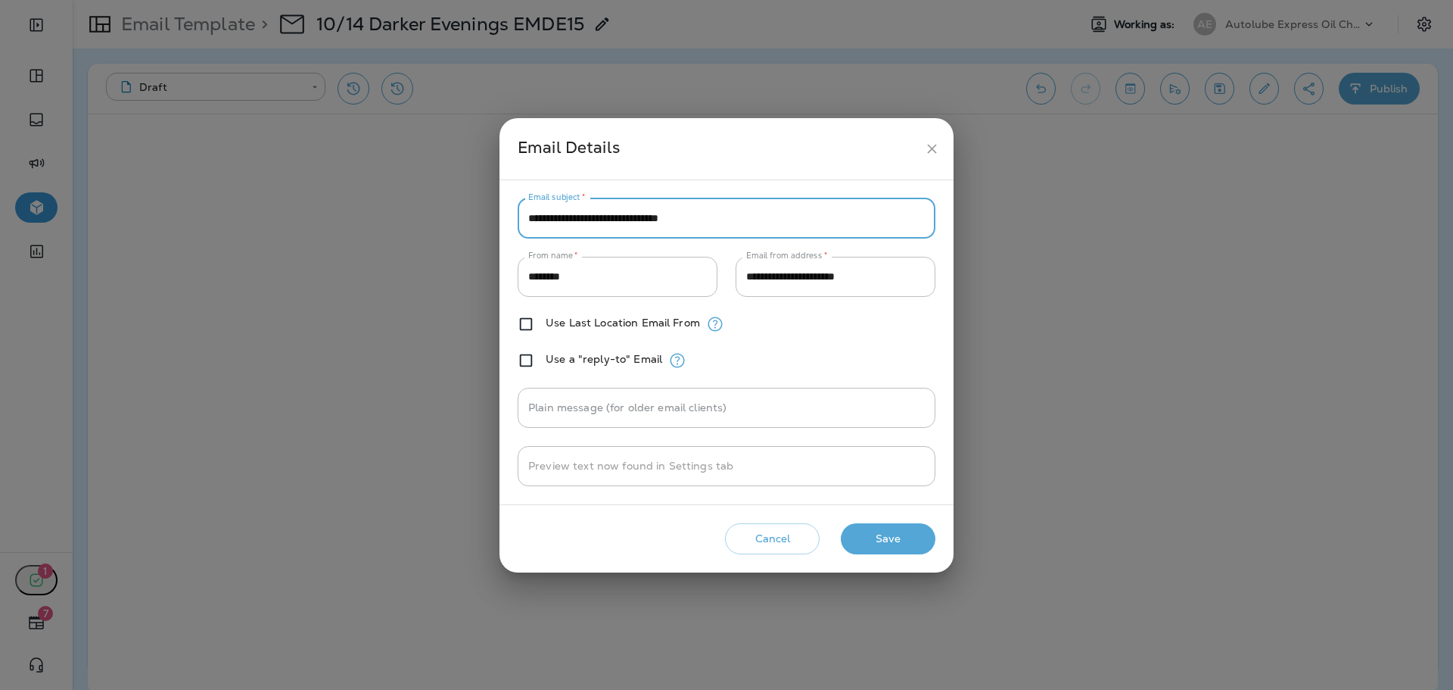
click at [649, 223] on input "**********" at bounding box center [727, 218] width 418 height 40
paste input "**"
type input "**********"
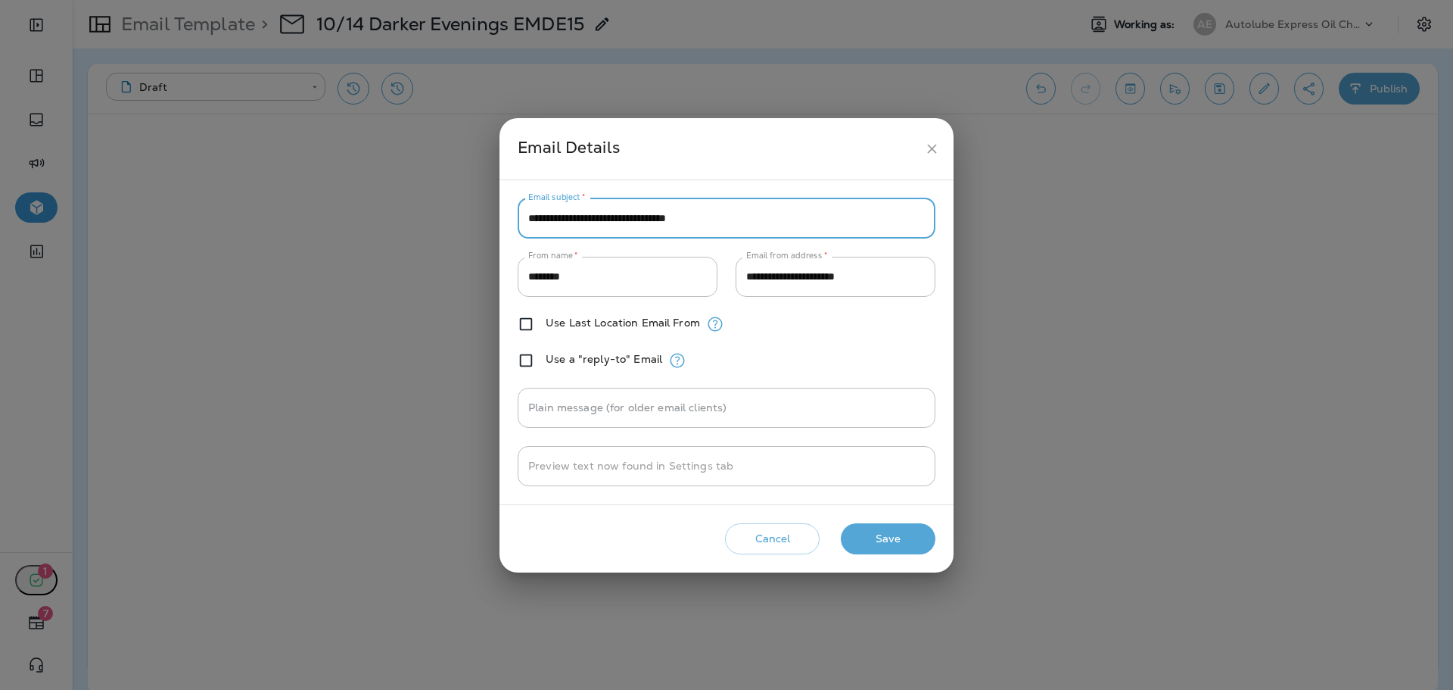
click at [908, 545] on button "Save" at bounding box center [888, 538] width 95 height 31
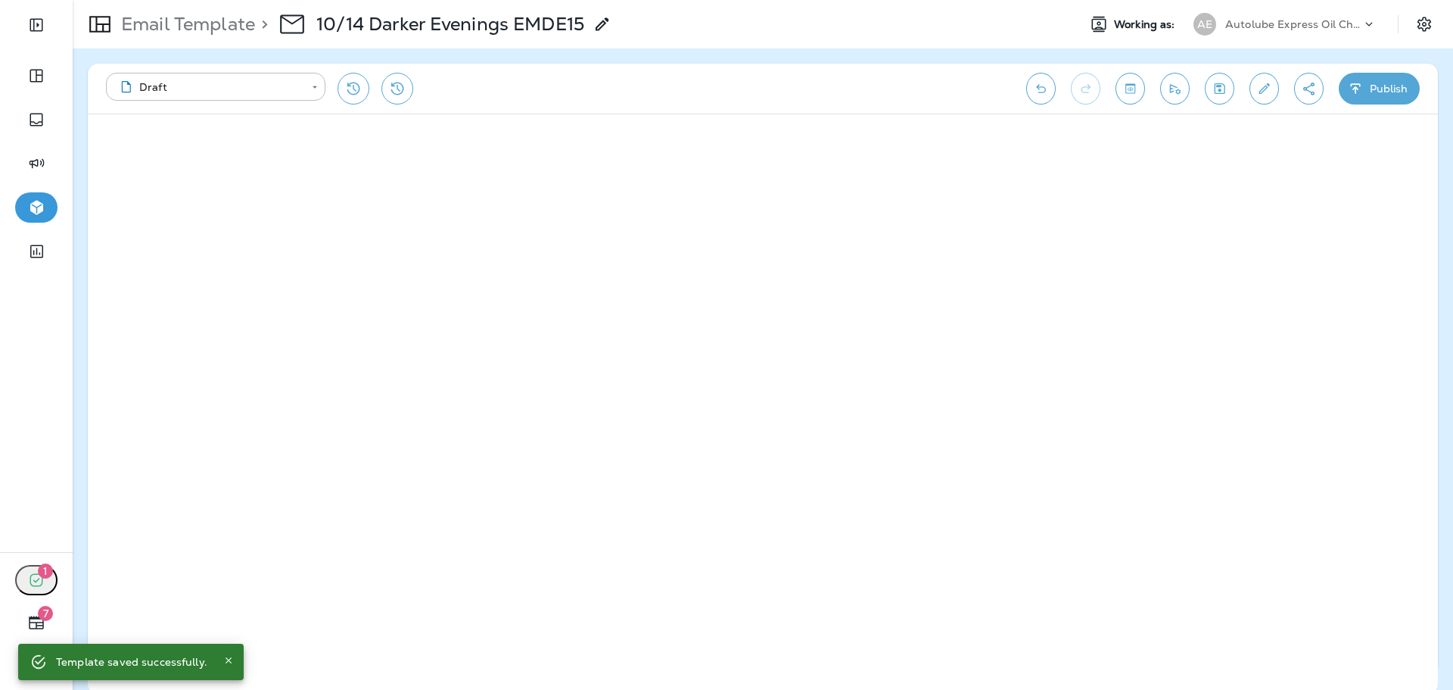
click at [1278, 88] on button "Edit details" at bounding box center [1265, 89] width 30 height 32
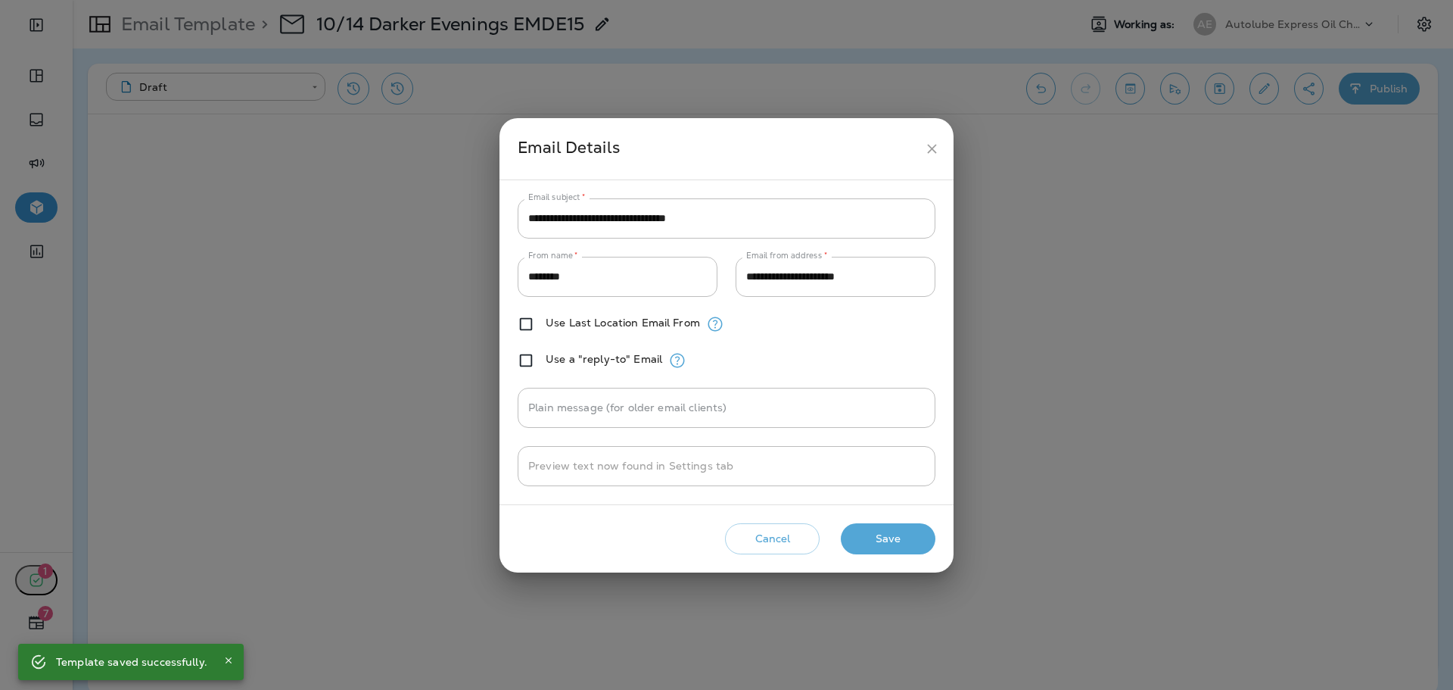
click at [923, 535] on button "Save" at bounding box center [888, 538] width 95 height 31
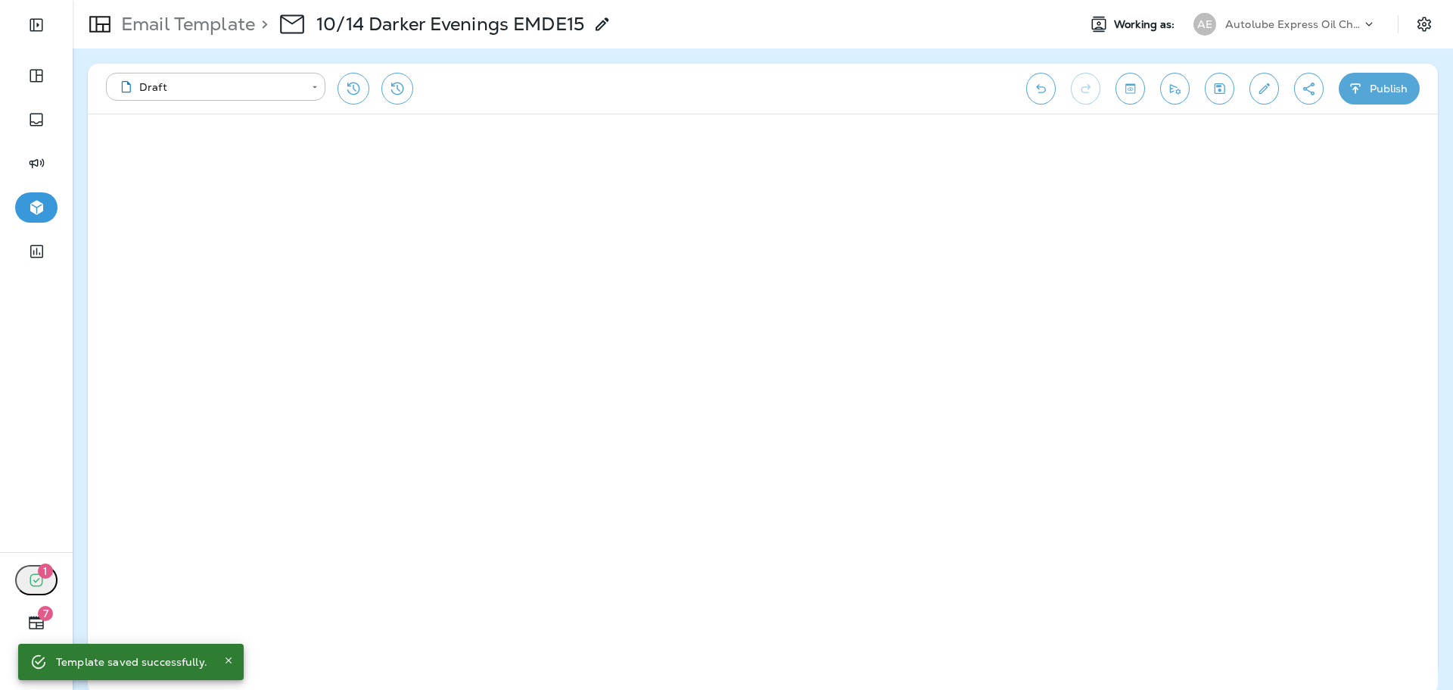
click at [1384, 100] on button "Publish" at bounding box center [1379, 89] width 81 height 32
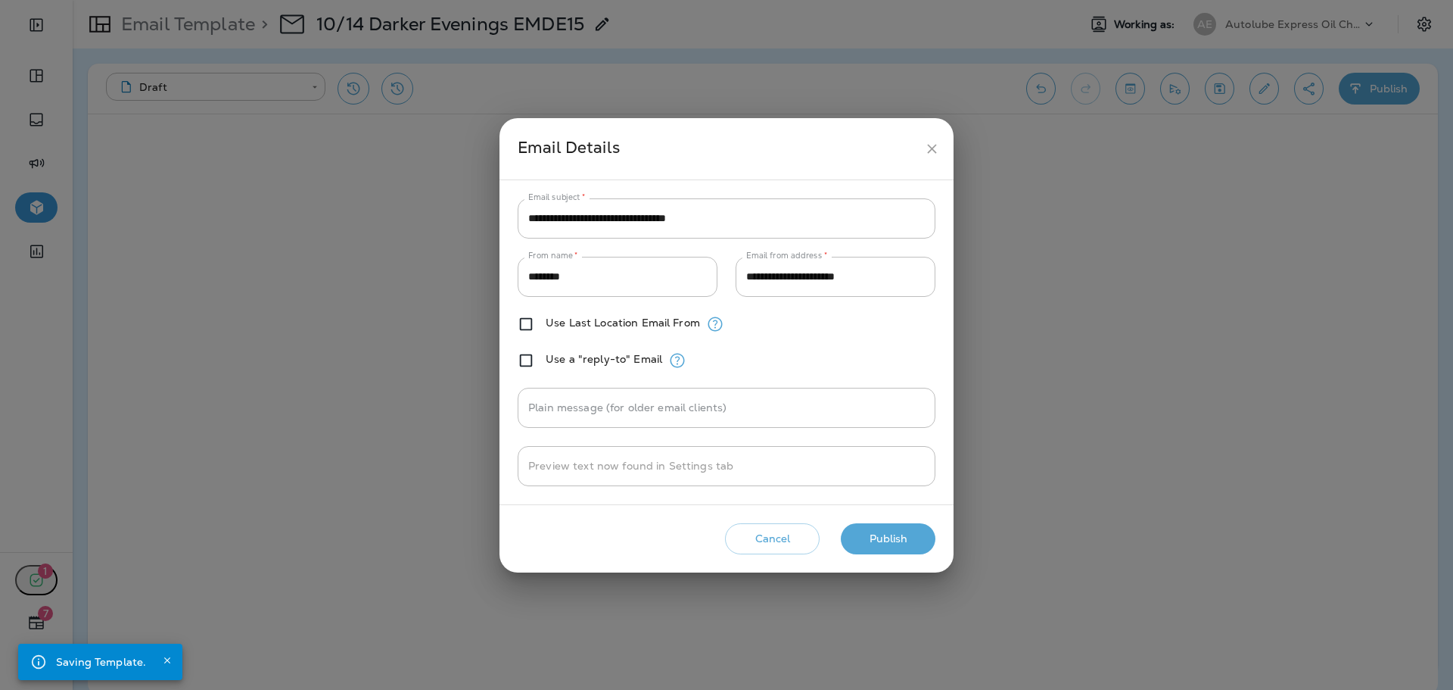
click at [901, 531] on button "Publish" at bounding box center [888, 538] width 95 height 31
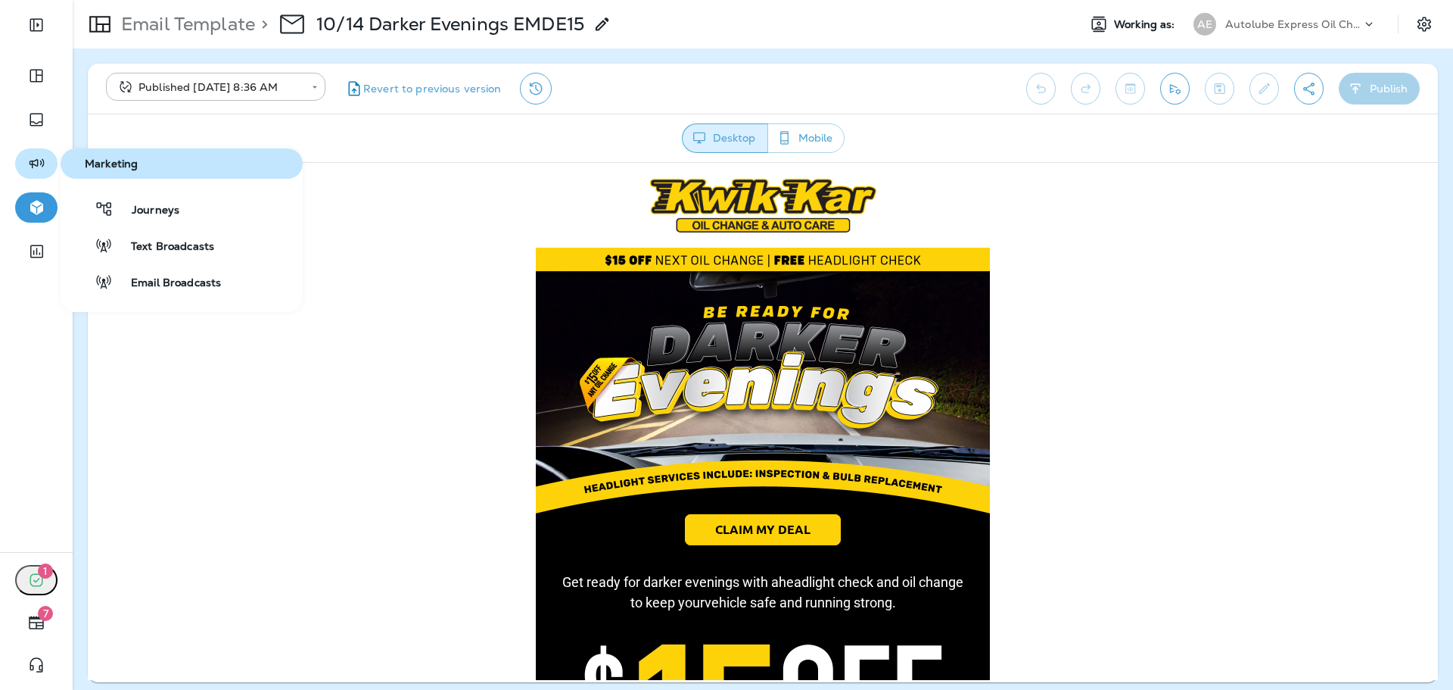
drag, startPoint x: 44, startPoint y: 158, endPoint x: 105, endPoint y: 189, distance: 68.7
click at [44, 158] on icon "button" at bounding box center [36, 163] width 19 height 18
click at [170, 281] on span "Email Broadcasts" at bounding box center [167, 283] width 108 height 14
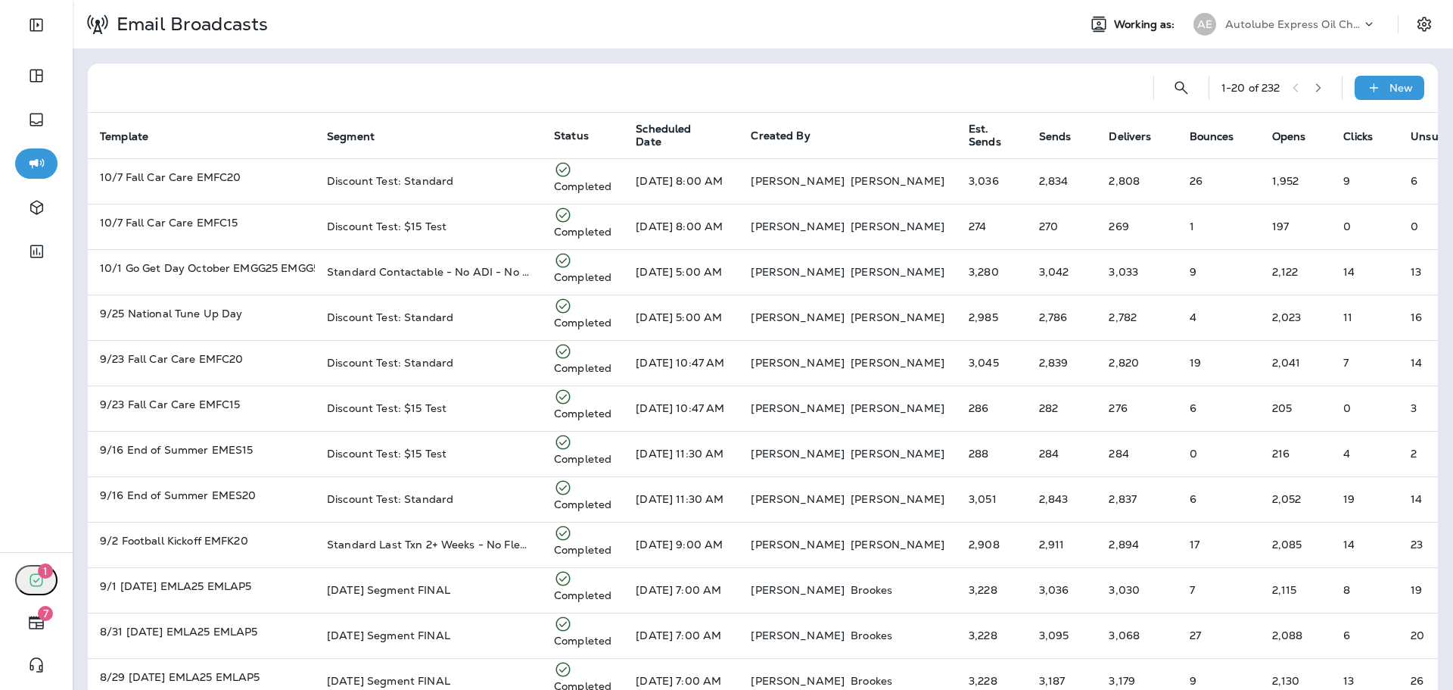
click at [1386, 75] on div "1 - 20 of 232 New" at bounding box center [766, 88] width 1332 height 48
click at [1390, 83] on p "New" at bounding box center [1401, 88] width 23 height 12
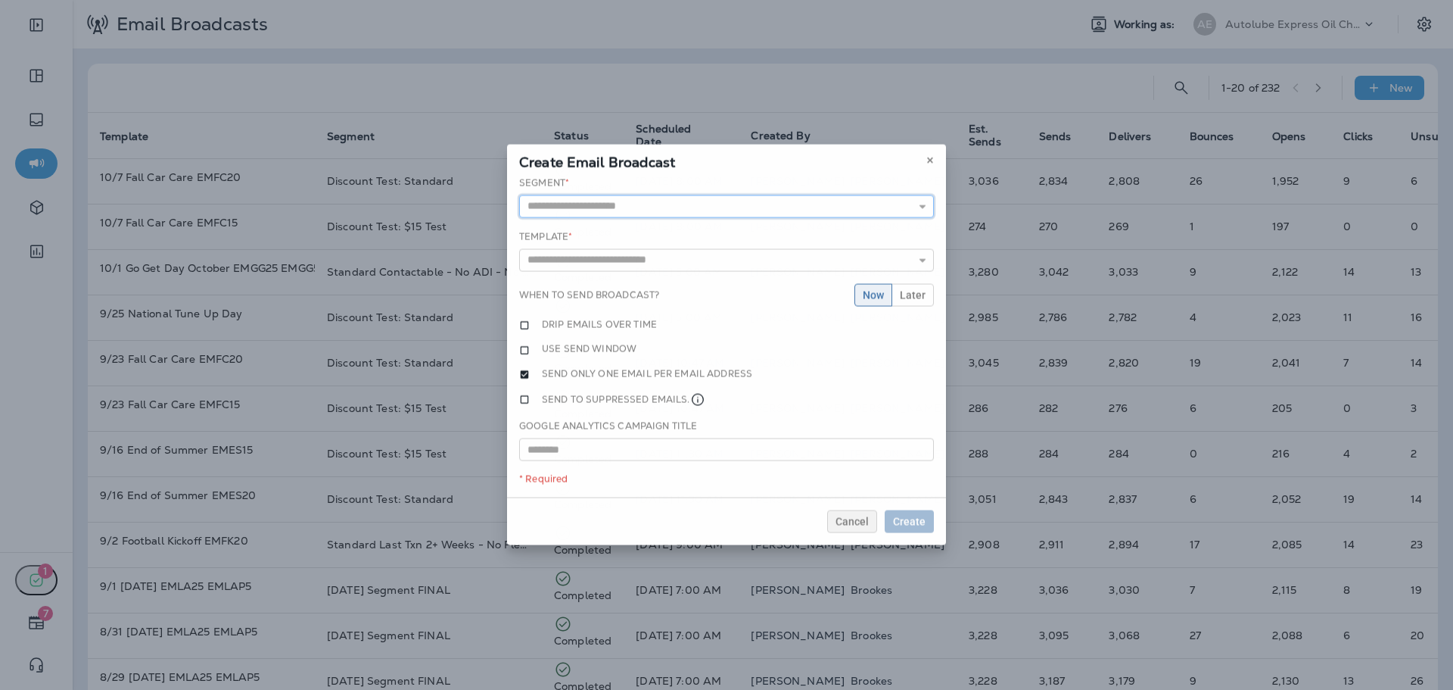
click at [645, 202] on input "text" at bounding box center [726, 206] width 415 height 23
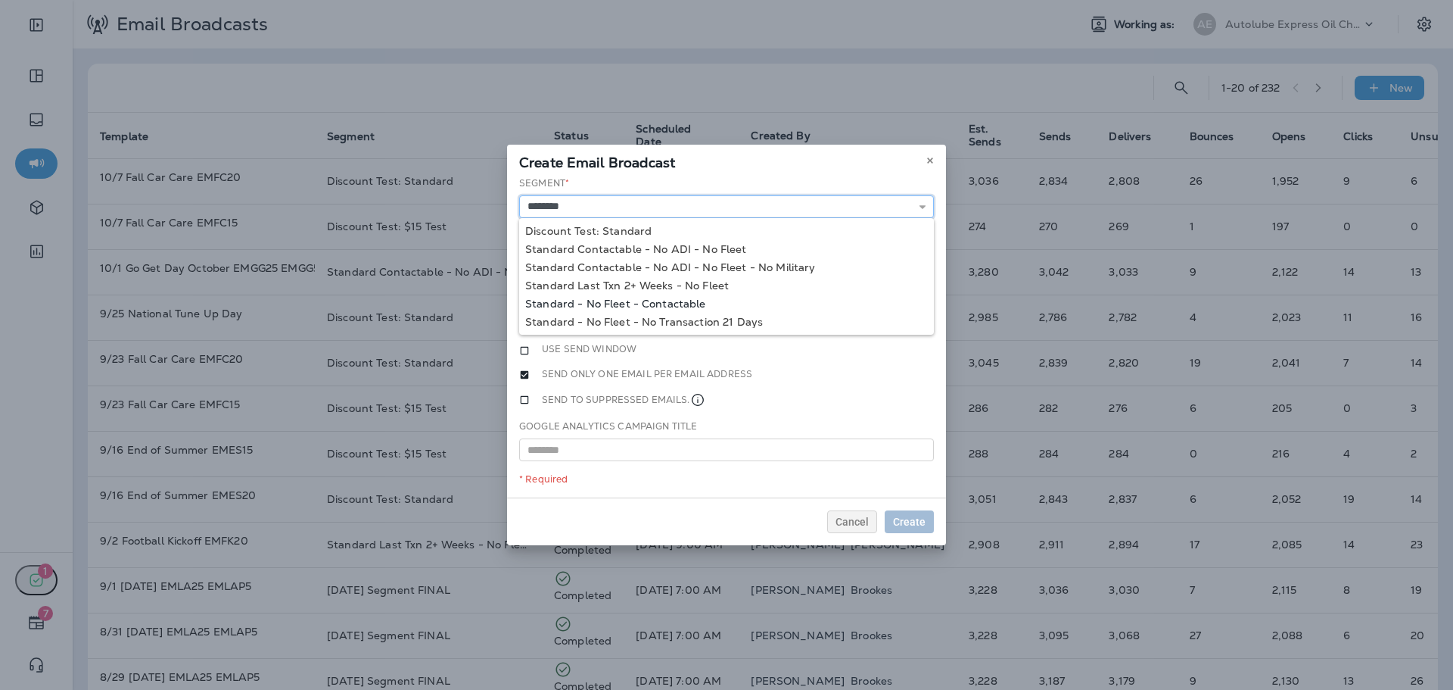
type input "**********"
click at [658, 301] on div "**********" at bounding box center [726, 337] width 439 height 322
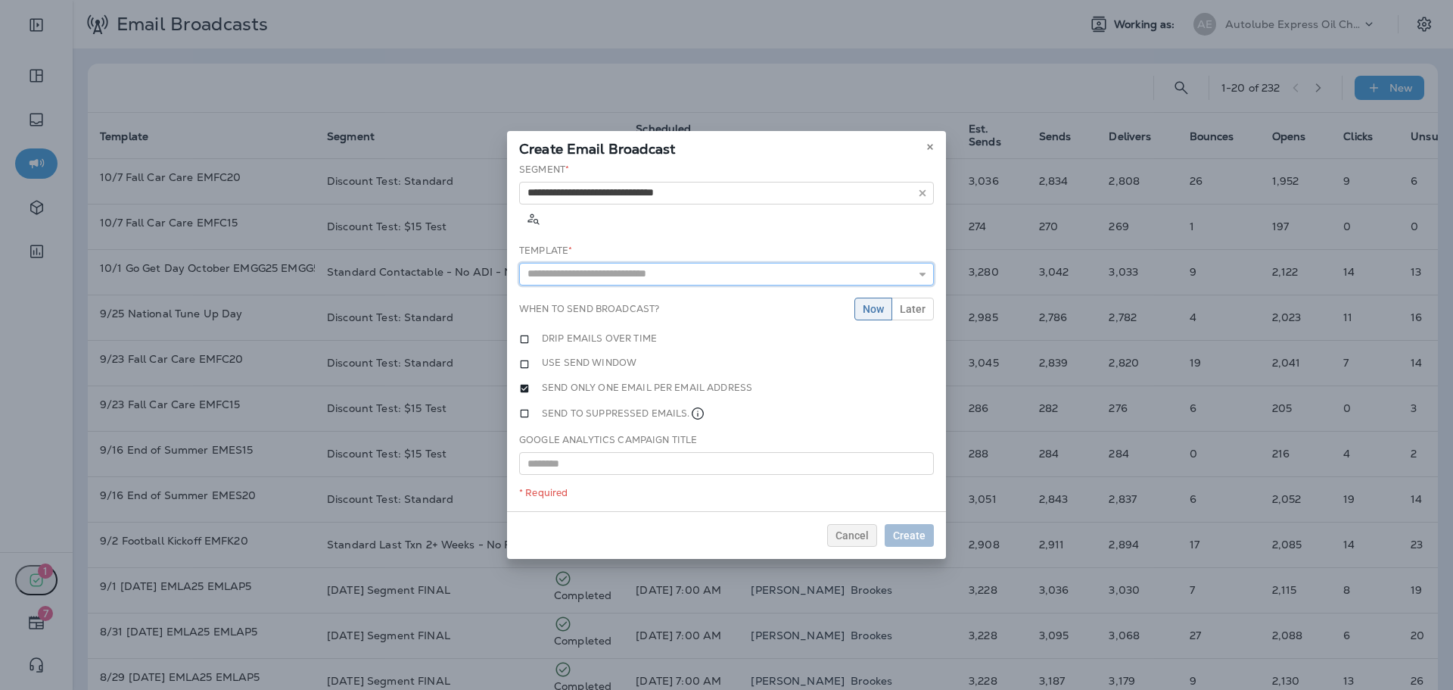
click at [664, 263] on input "text" at bounding box center [726, 274] width 415 height 23
type input "**********"
click at [680, 274] on div "**********" at bounding box center [726, 337] width 439 height 349
click at [913, 304] on span "Later" at bounding box center [913, 309] width 26 height 11
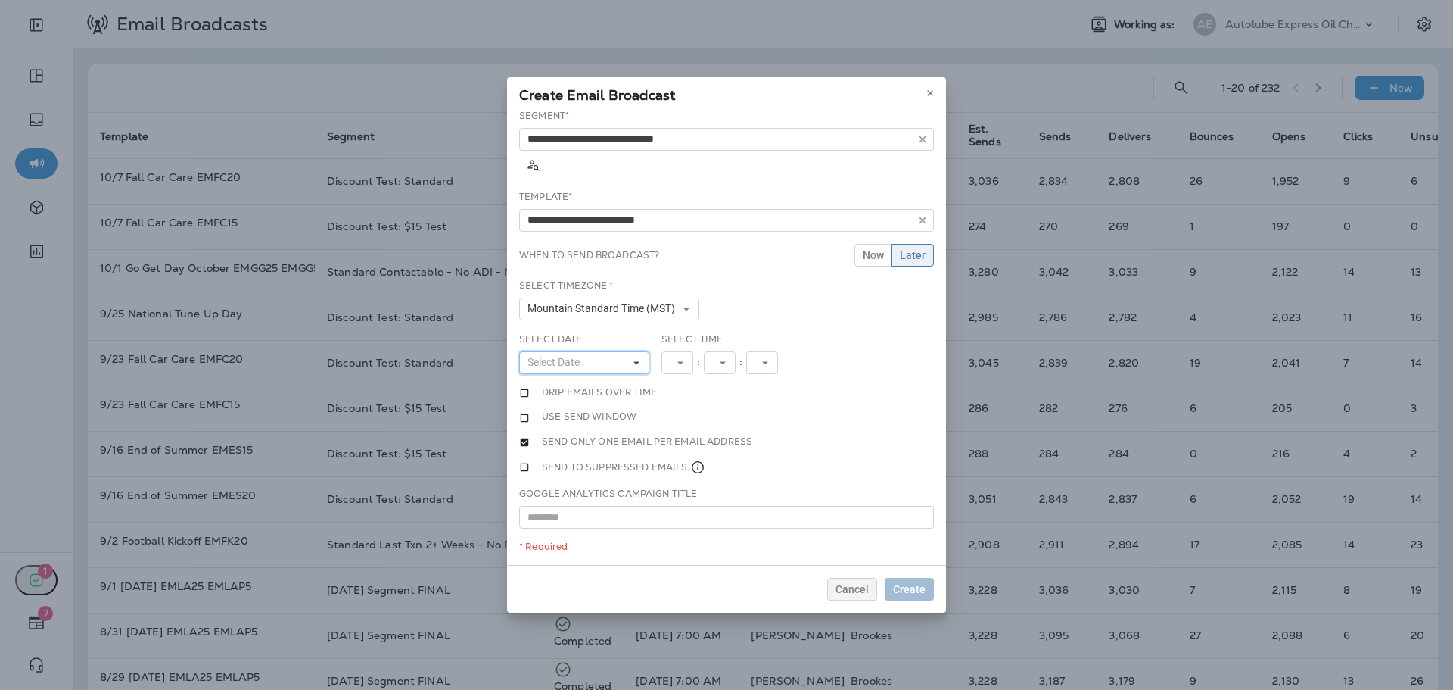
click at [631, 351] on button "Select Date" at bounding box center [584, 362] width 130 height 23
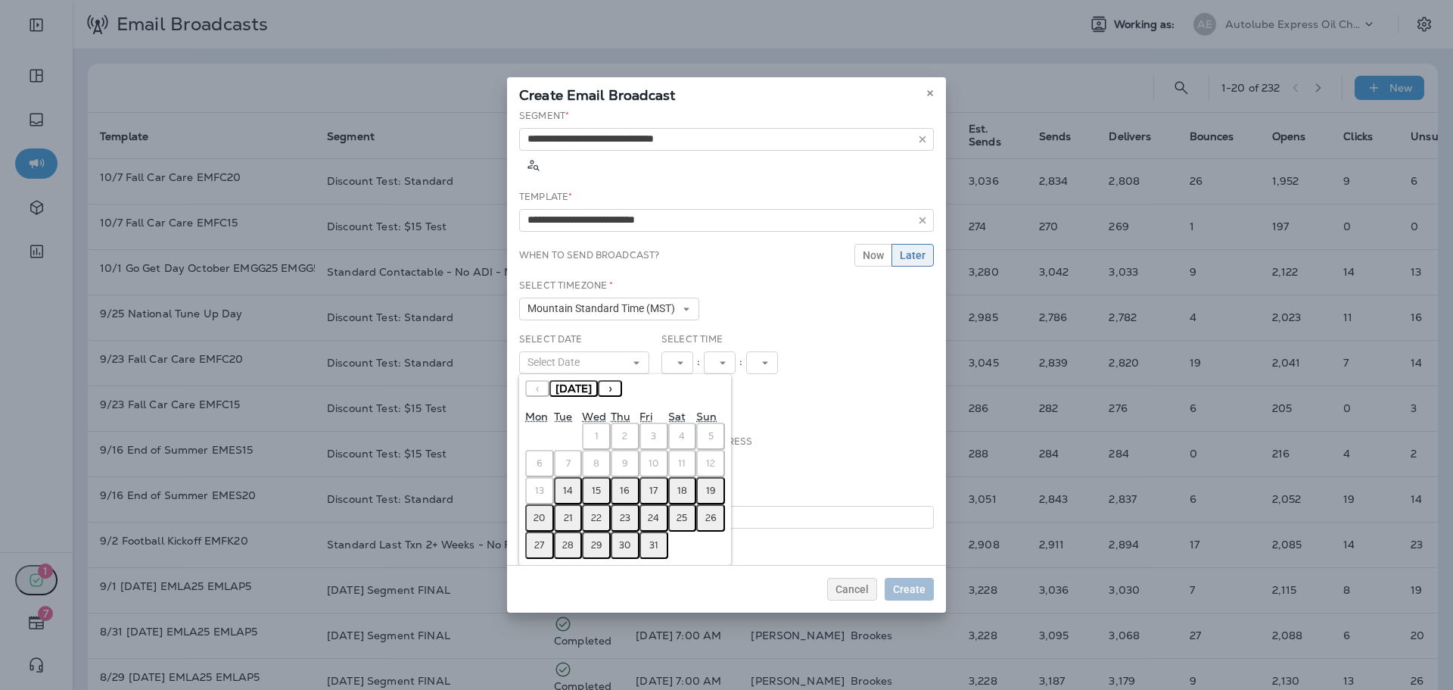
click at [602, 477] on button "15" at bounding box center [596, 490] width 29 height 27
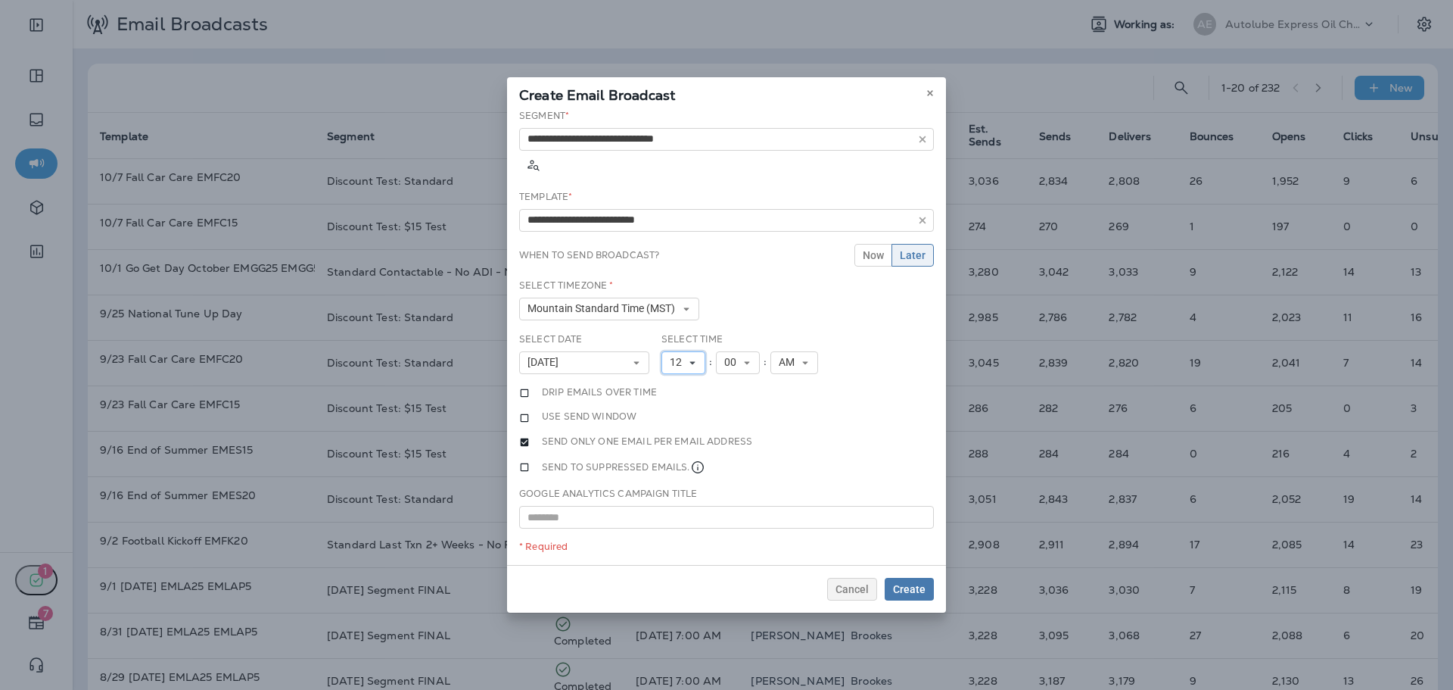
click at [683, 356] on span "12" at bounding box center [679, 362] width 18 height 13
click at [674, 559] on link "11" at bounding box center [684, 568] width 44 height 18
click at [919, 584] on span "Create" at bounding box center [909, 589] width 33 height 11
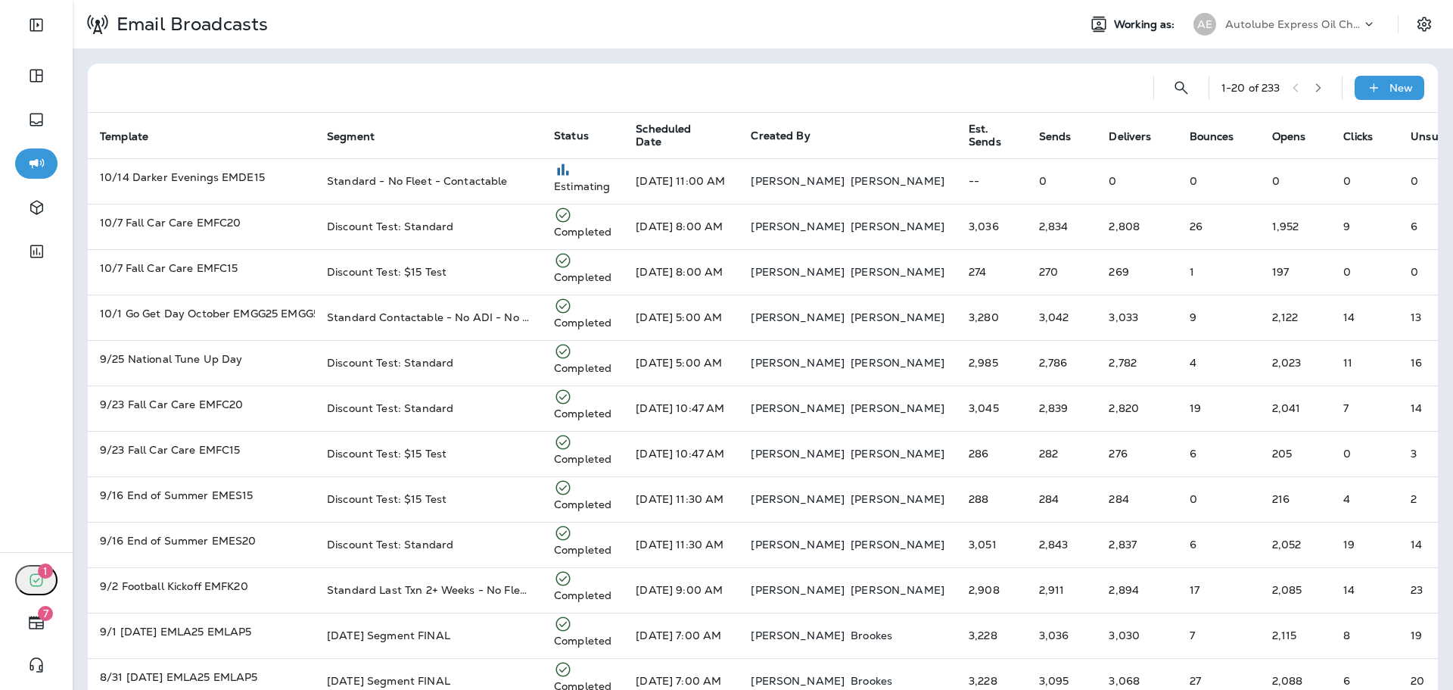
click at [1286, 16] on div "Autolube Express Oil Changes & Auto Service" at bounding box center [1293, 24] width 136 height 23
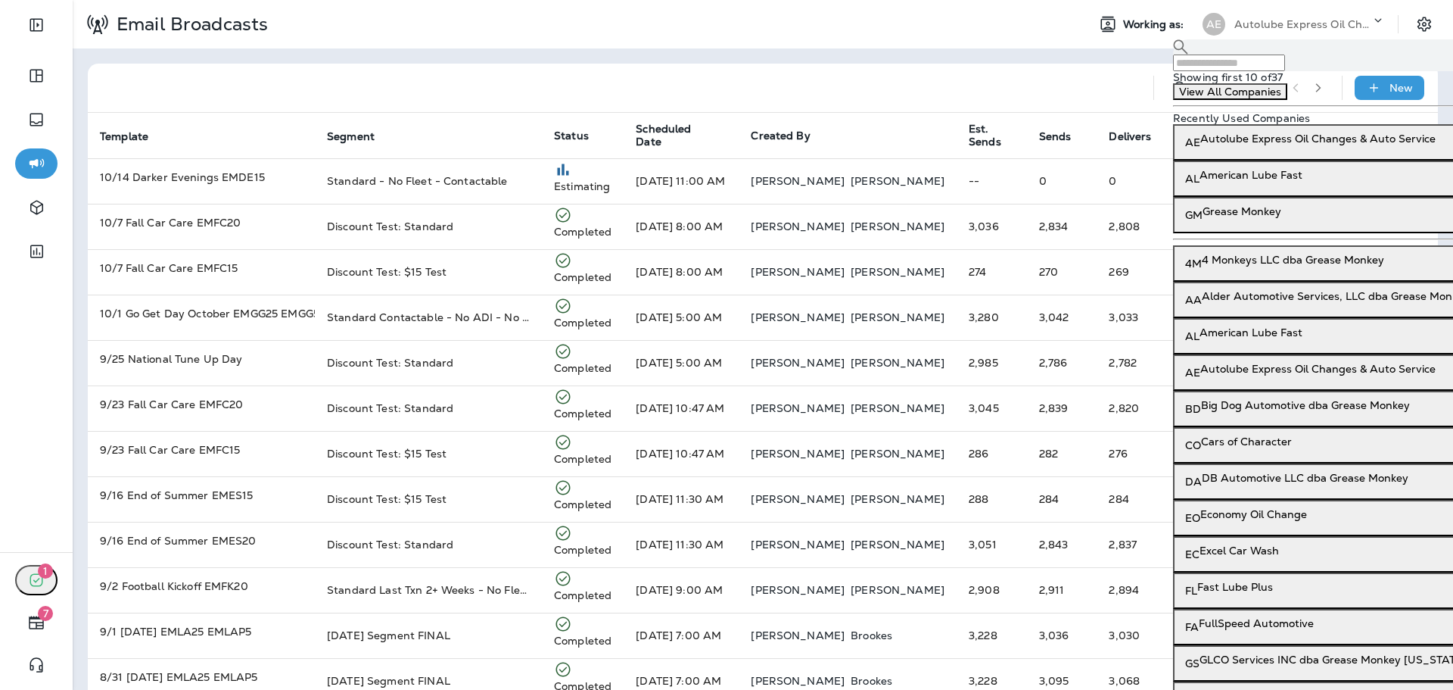
click at [1261, 71] on input "text" at bounding box center [1229, 62] width 112 height 17
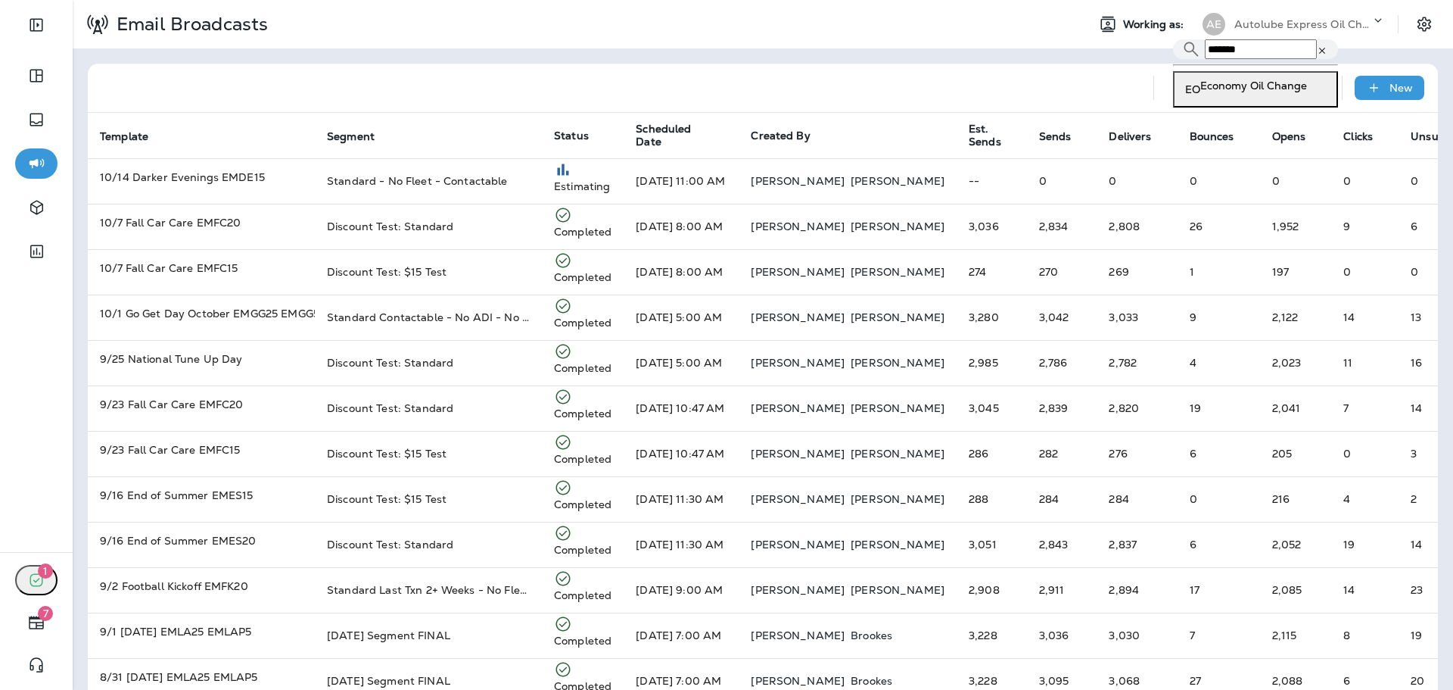
type input "*******"
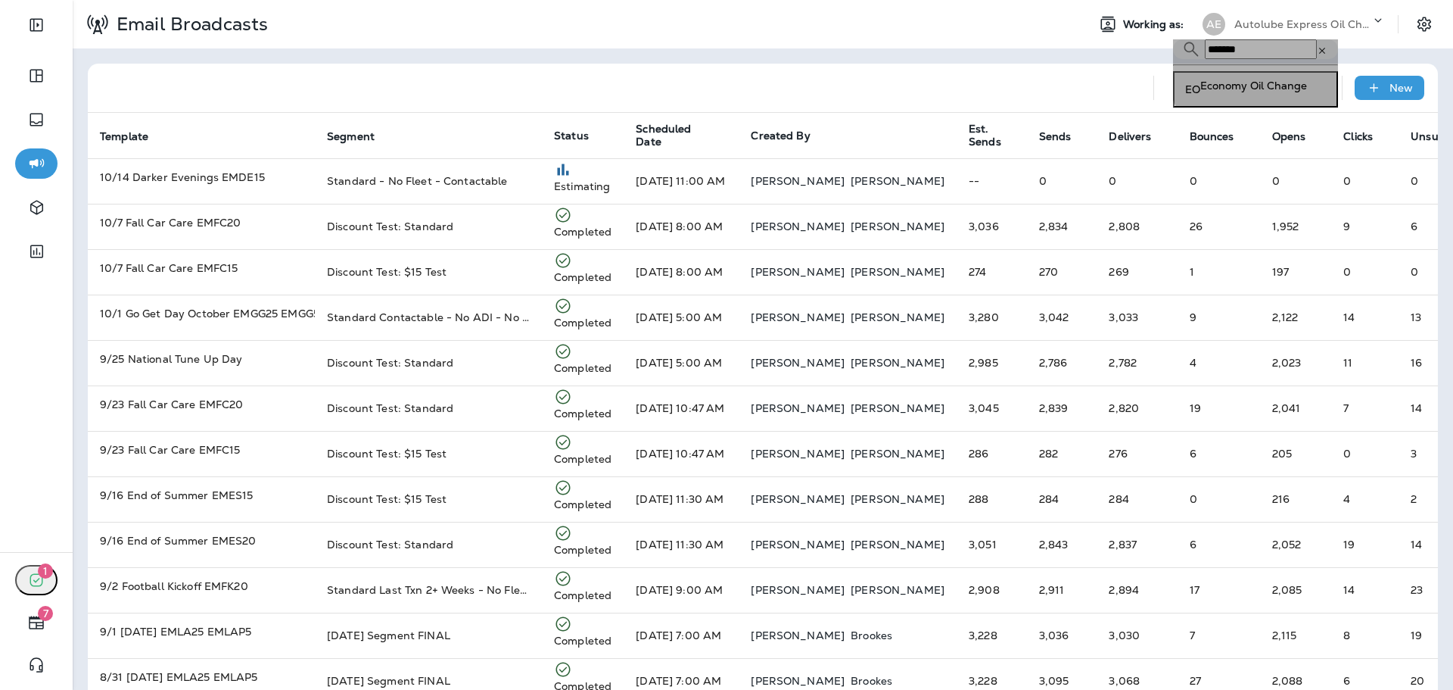
click at [1270, 92] on p "Economy Oil Change" at bounding box center [1253, 85] width 107 height 12
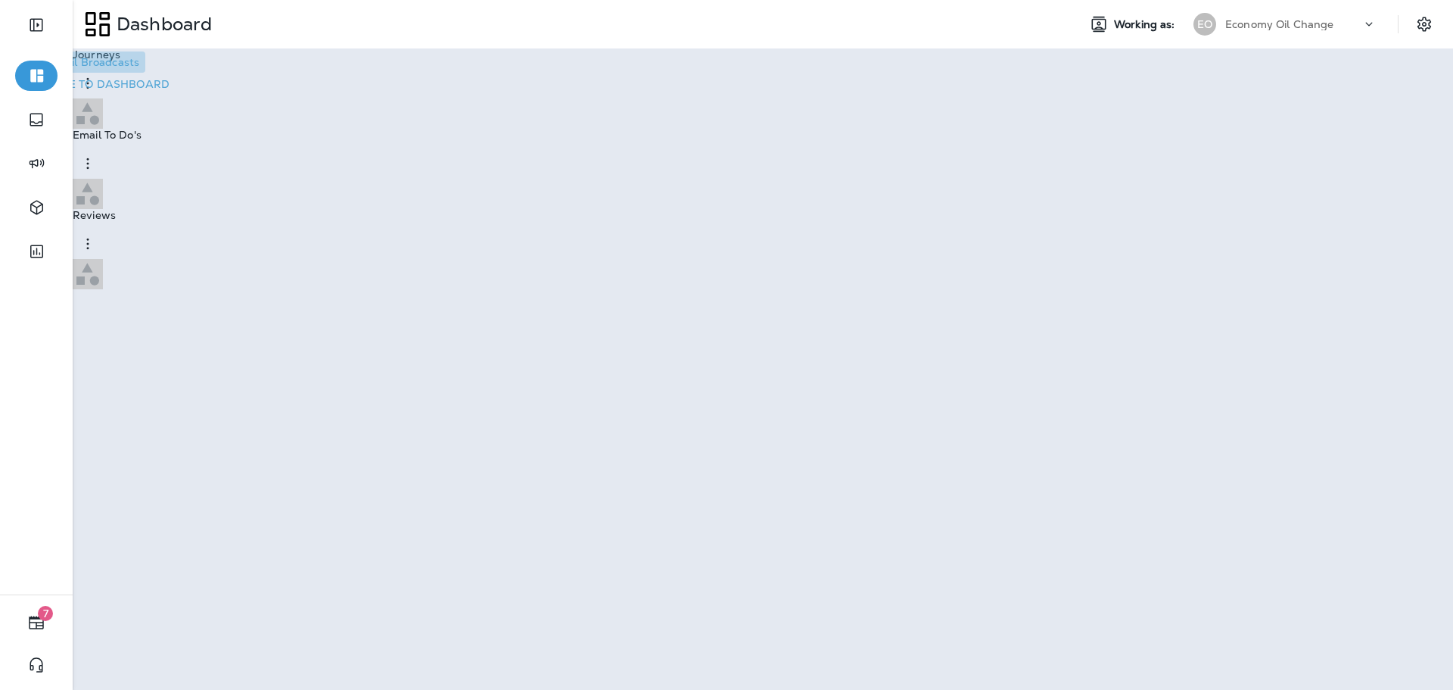
click at [139, 68] on p "Go to Email Broadcasts" at bounding box center [78, 62] width 121 height 12
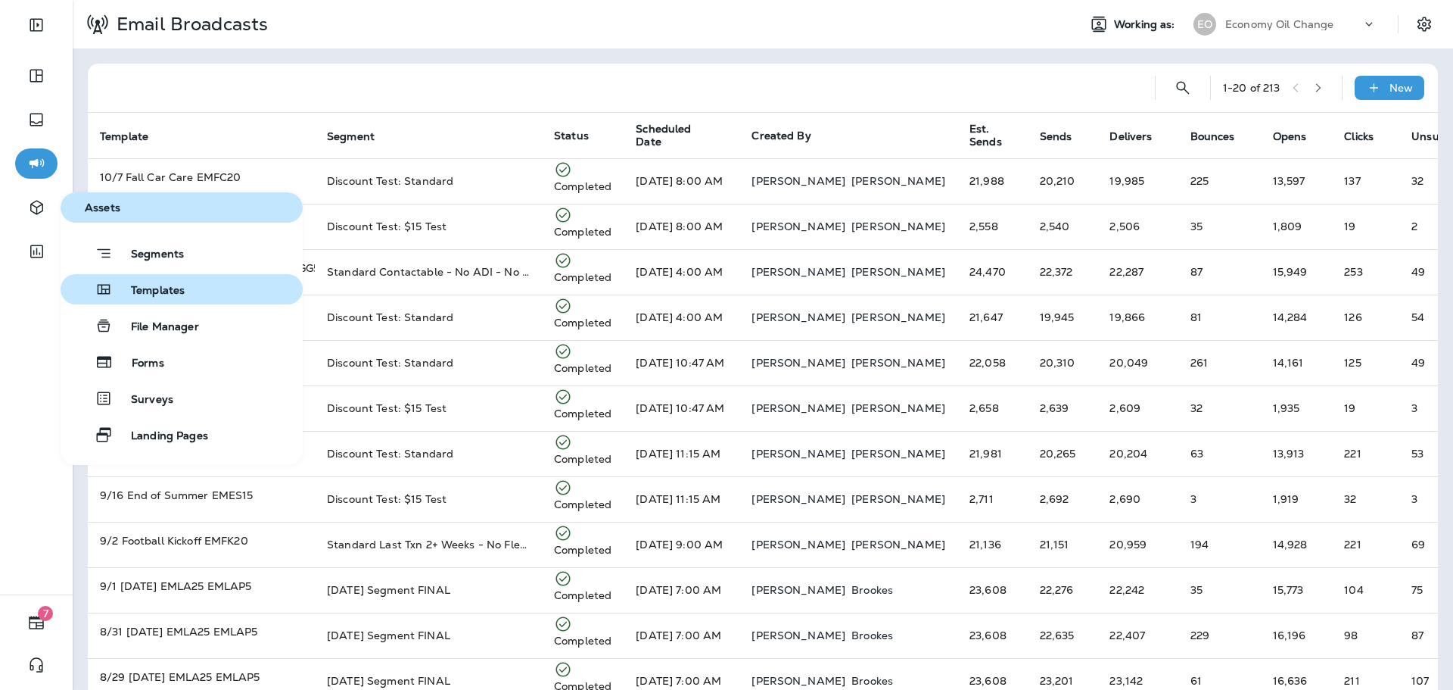
click at [176, 287] on span "Templates" at bounding box center [149, 291] width 72 height 14
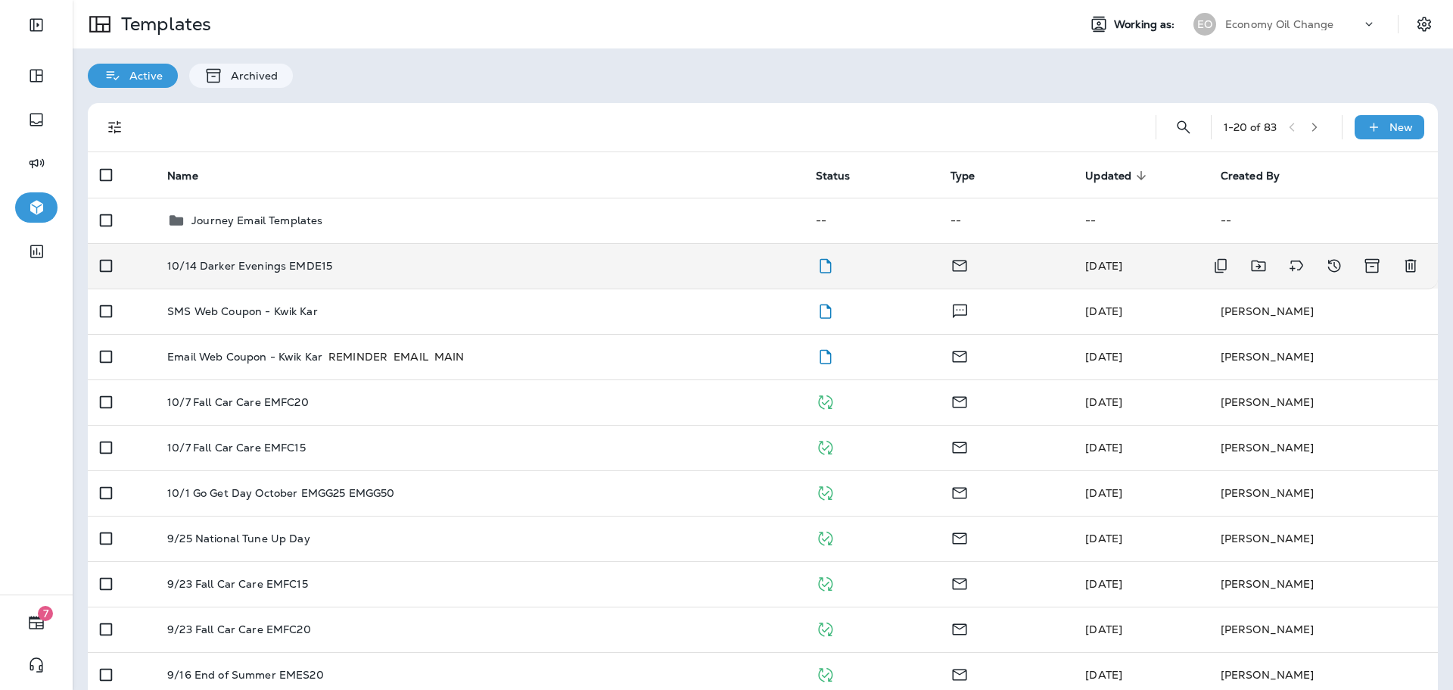
click at [531, 262] on div "10/14 Darker Evenings EMDE15" at bounding box center [479, 266] width 624 height 12
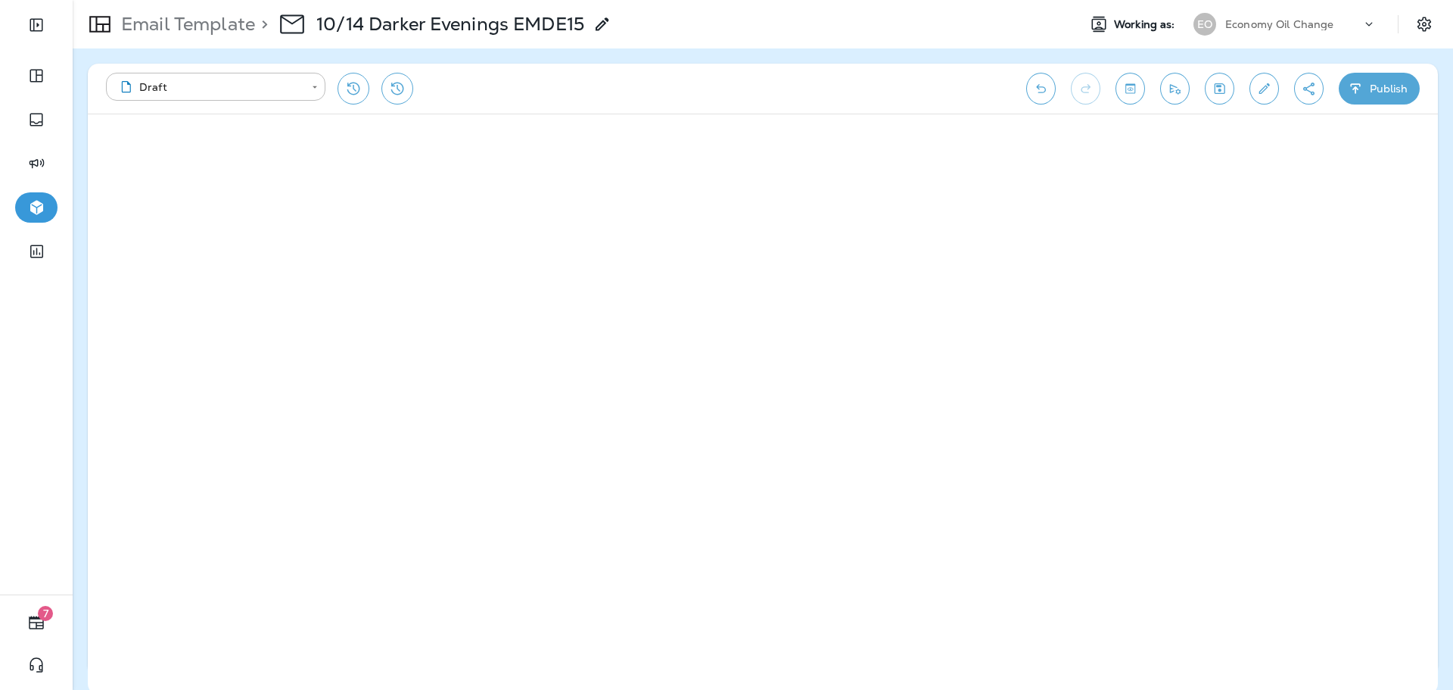
drag, startPoint x: 1248, startPoint y: 81, endPoint x: 1256, endPoint y: 85, distance: 9.1
click at [1251, 83] on div "**********" at bounding box center [763, 89] width 1350 height 50
click at [1264, 87] on icon "Edit details" at bounding box center [1264, 88] width 11 height 11
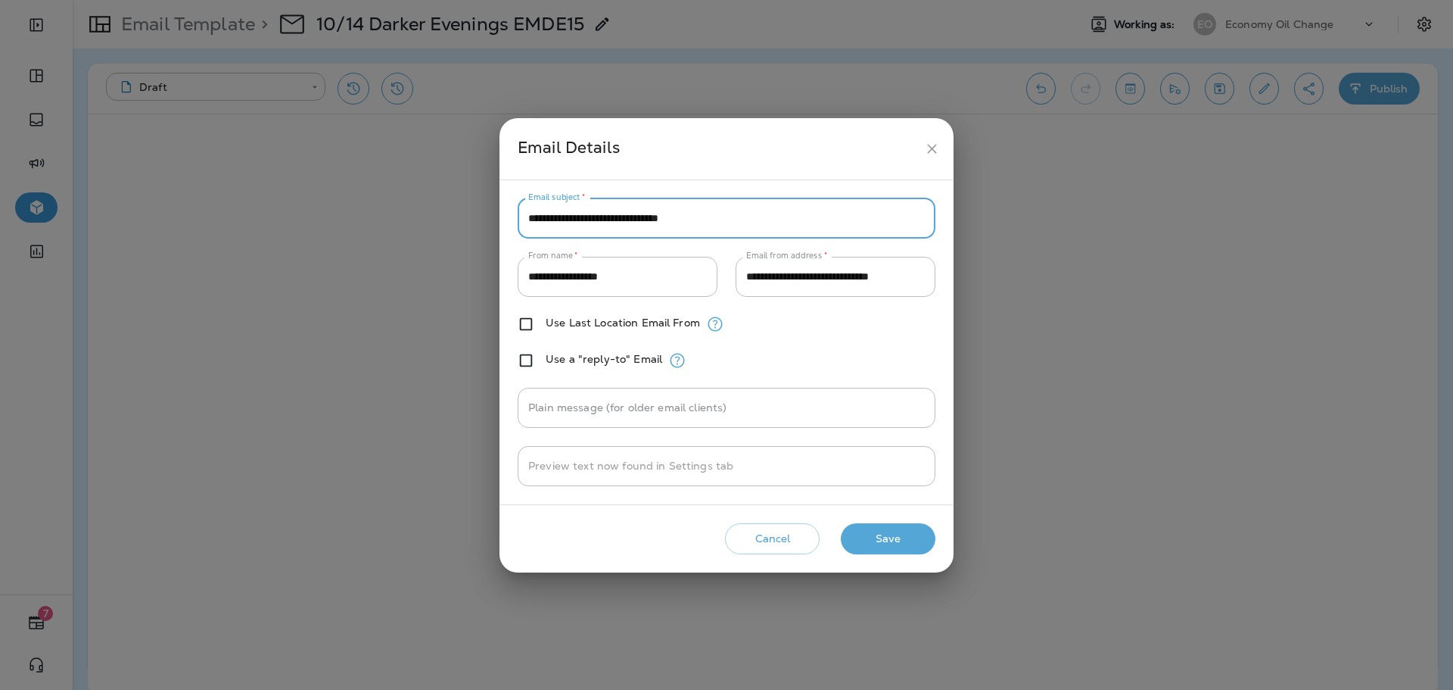
click at [648, 207] on input "**********" at bounding box center [727, 218] width 418 height 40
paste input "**"
type input "**********"
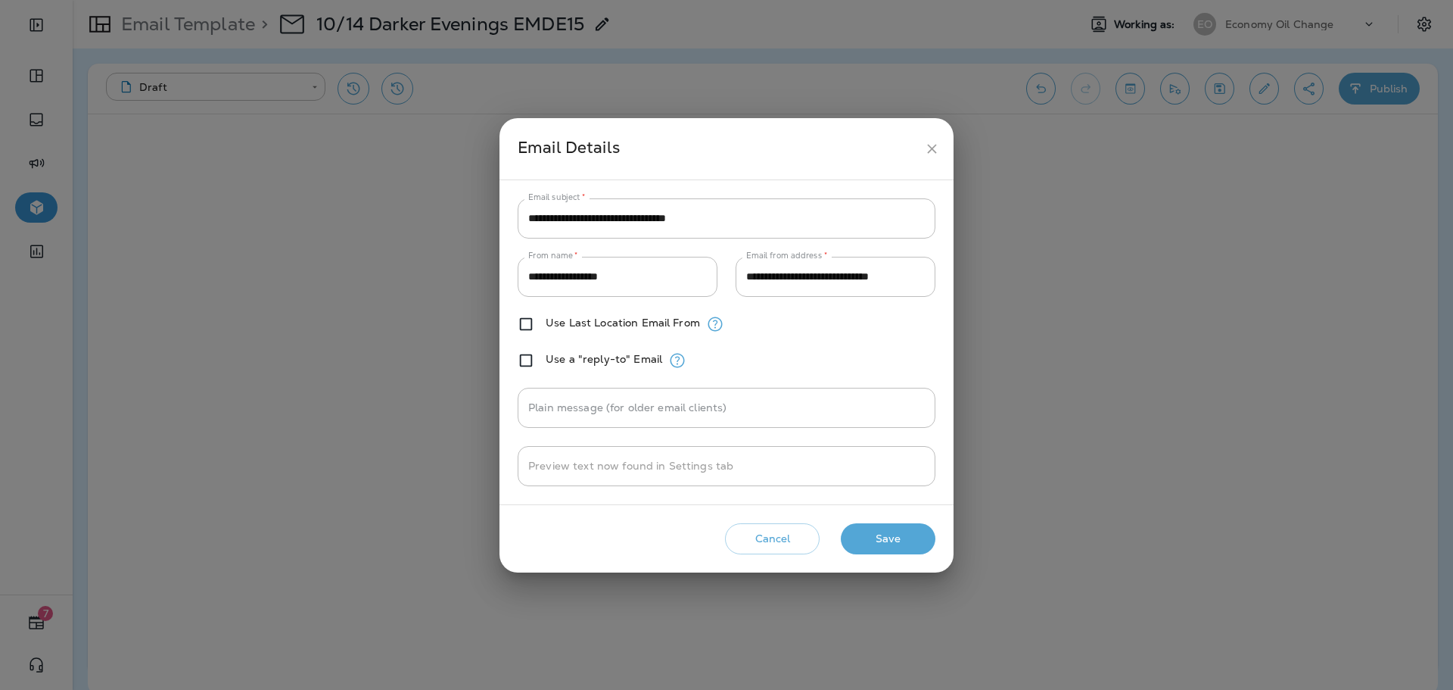
click at [304, 379] on div "**********" at bounding box center [726, 345] width 1453 height 690
click at [939, 145] on icon "close" at bounding box center [932, 149] width 16 height 16
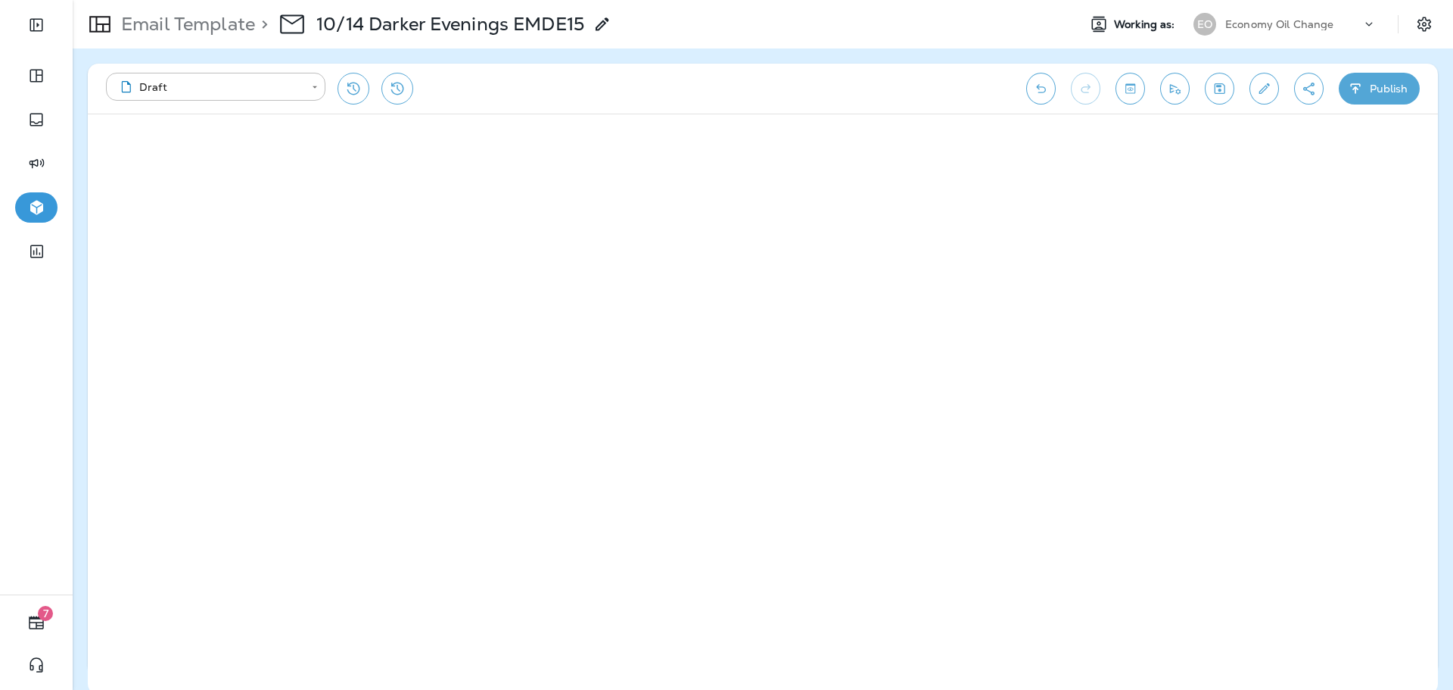
click at [1375, 92] on button "Publish" at bounding box center [1379, 89] width 81 height 32
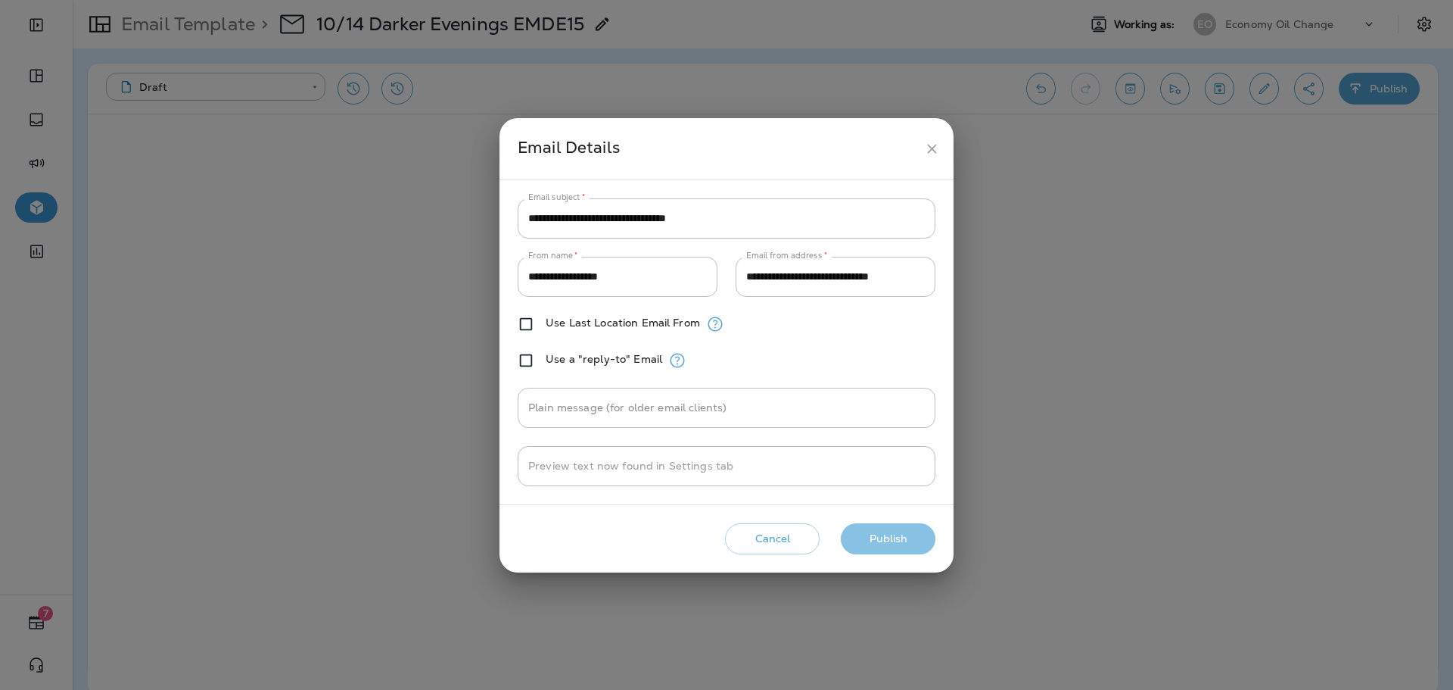
click at [912, 528] on button "Publish" at bounding box center [888, 538] width 95 height 31
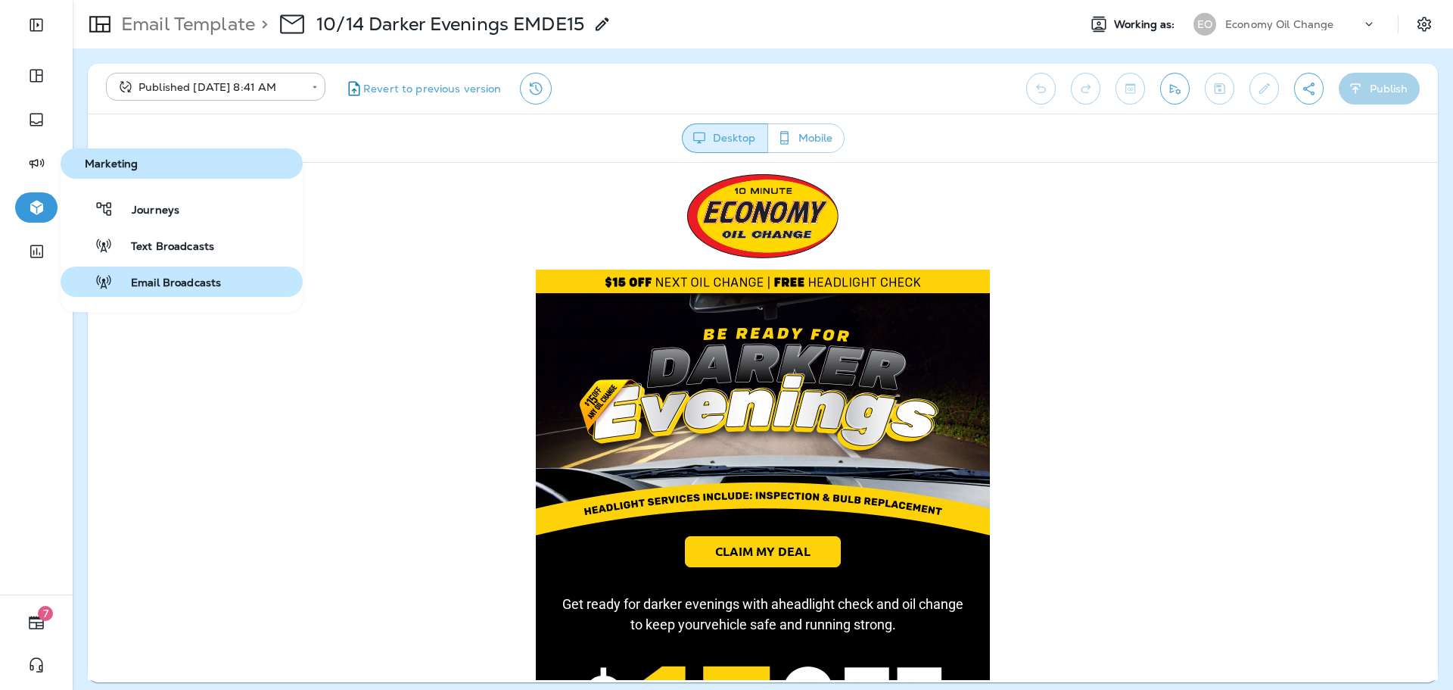
click at [176, 279] on span "Email Broadcasts" at bounding box center [167, 283] width 108 height 14
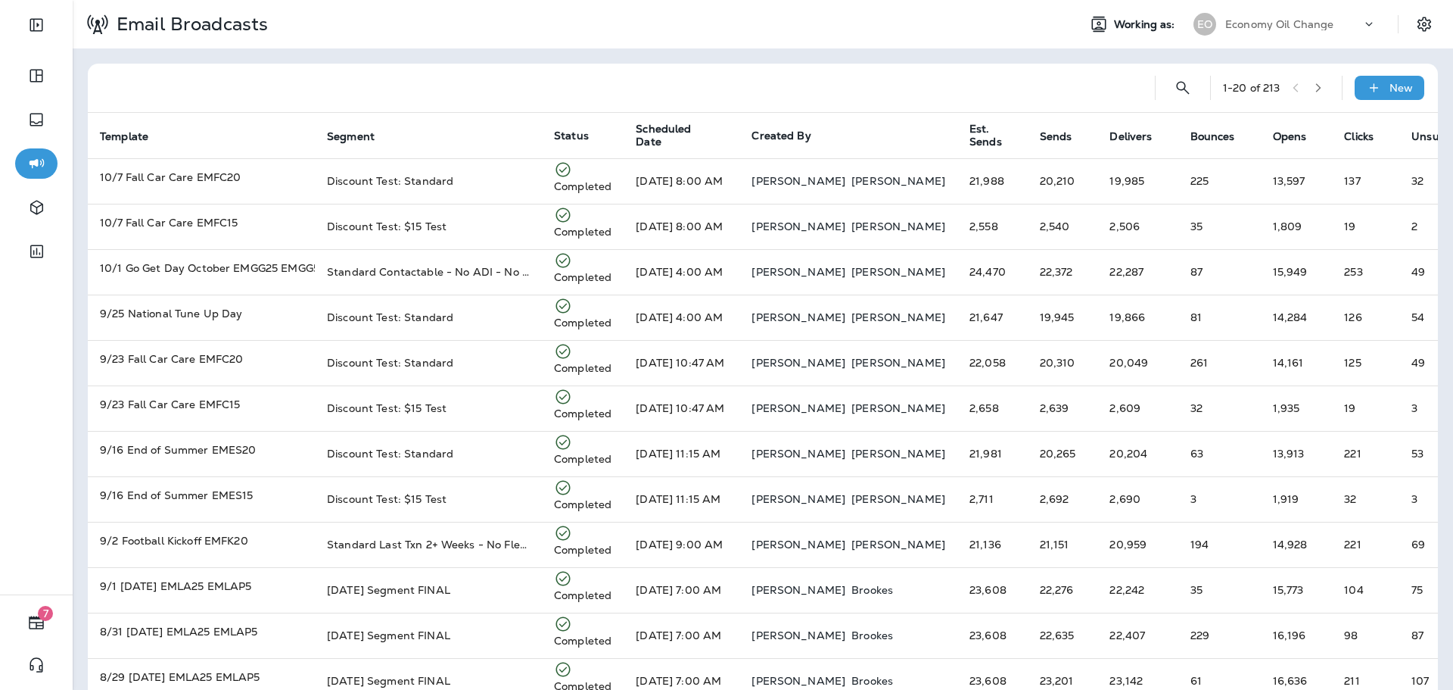
click at [1382, 101] on div "1 - 20 of 213 New" at bounding box center [766, 88] width 1332 height 48
click at [1382, 96] on div "New" at bounding box center [1390, 88] width 70 height 24
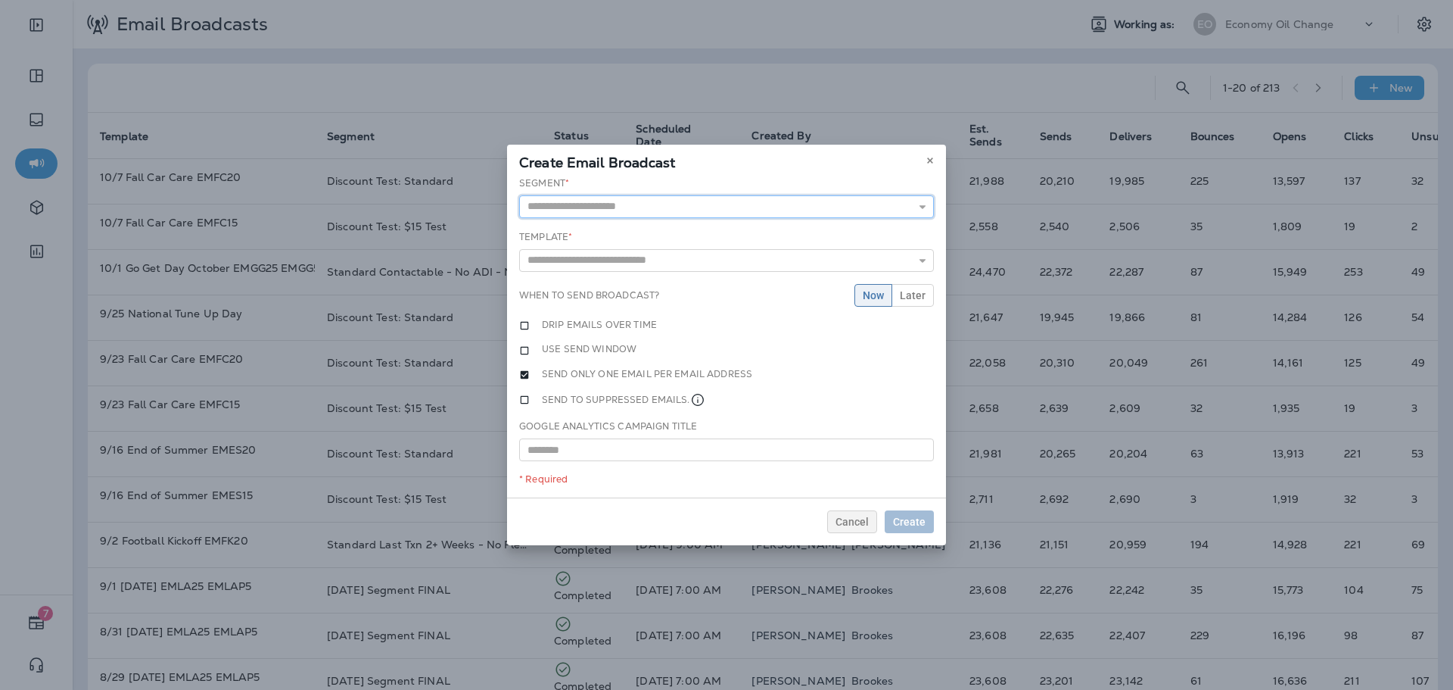
click at [627, 200] on input "text" at bounding box center [726, 206] width 415 height 23
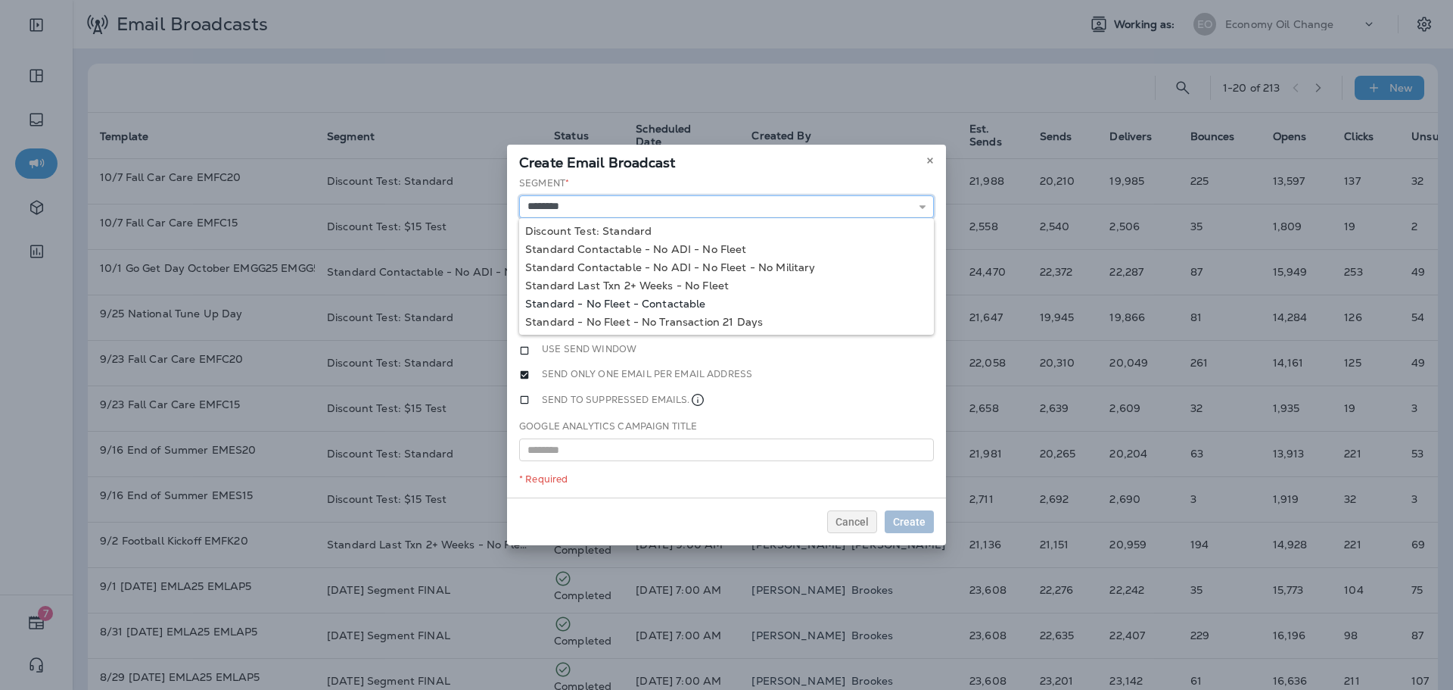
type input "**********"
click at [627, 297] on div "**********" at bounding box center [726, 337] width 439 height 322
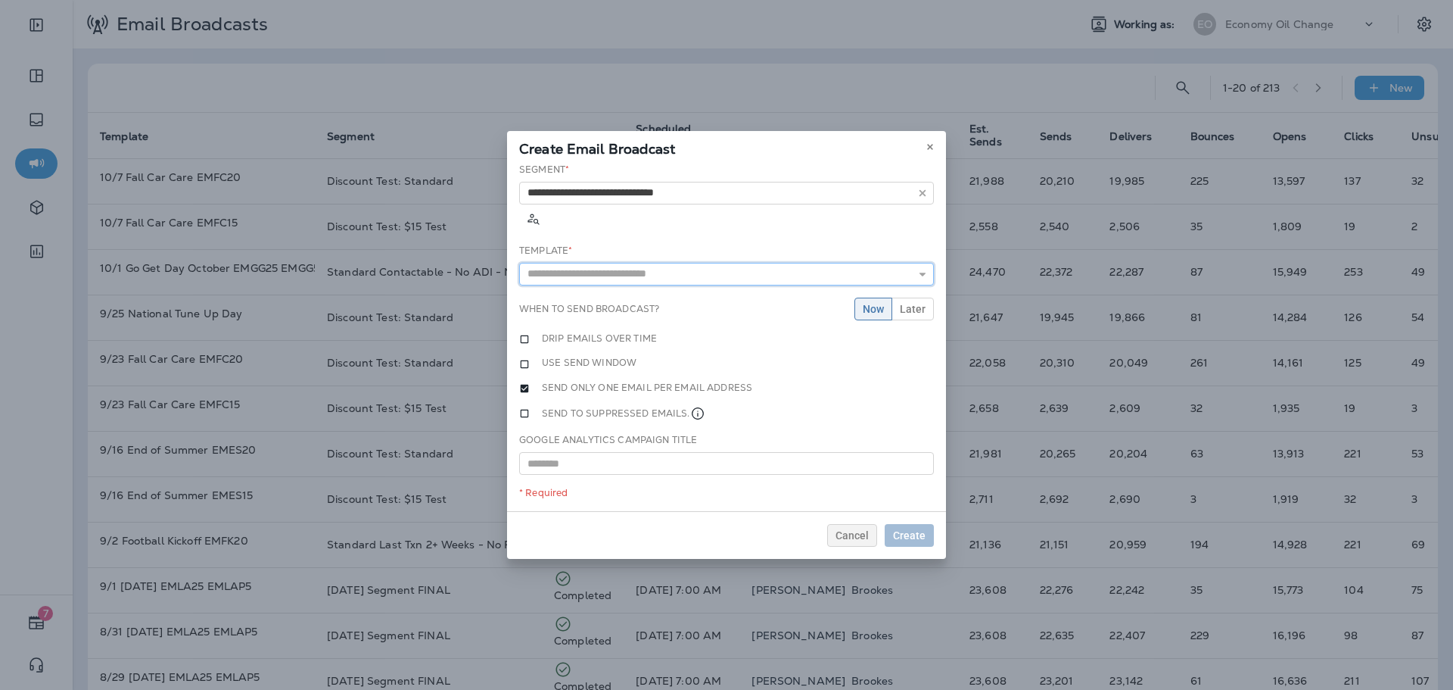
click at [625, 263] on input "text" at bounding box center [726, 274] width 415 height 23
type input "**********"
click at [624, 274] on div "**********" at bounding box center [726, 337] width 439 height 349
click at [929, 297] on button "Later" at bounding box center [913, 308] width 42 height 23
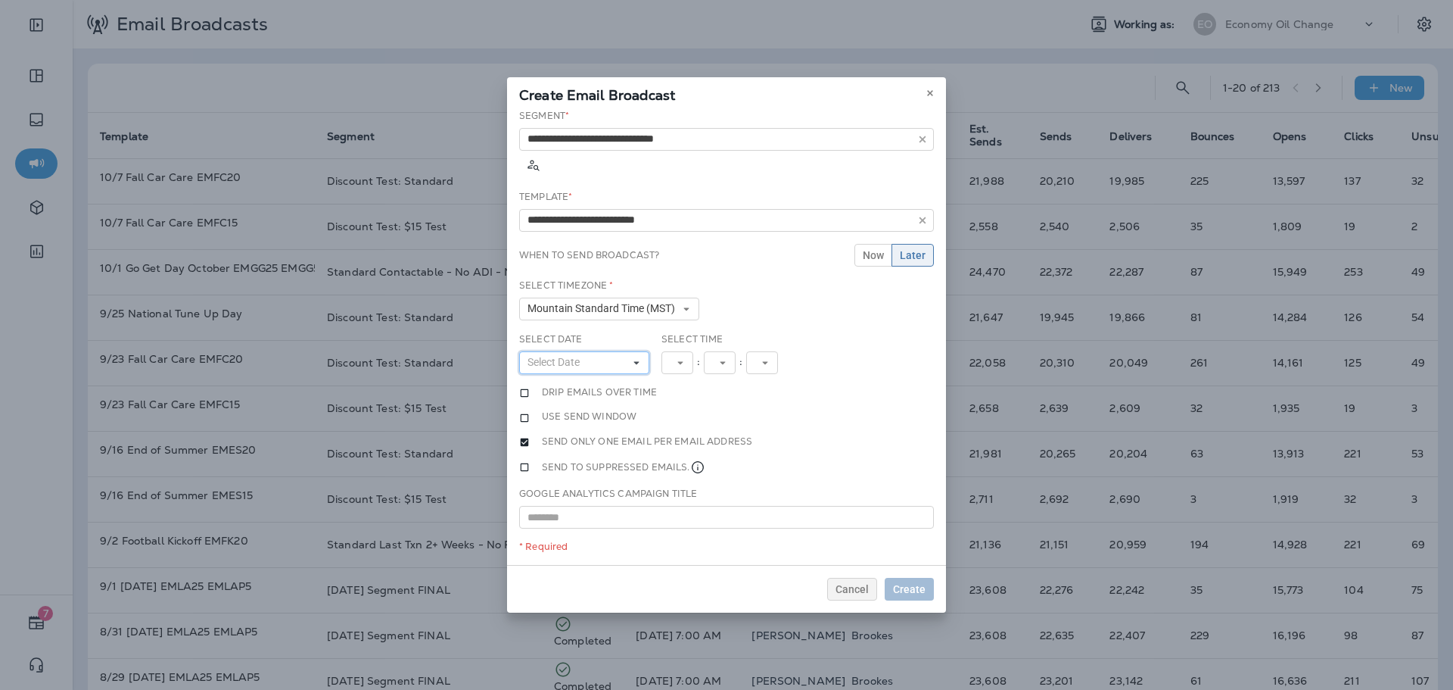
click at [609, 351] on button "Select Date" at bounding box center [584, 362] width 130 height 23
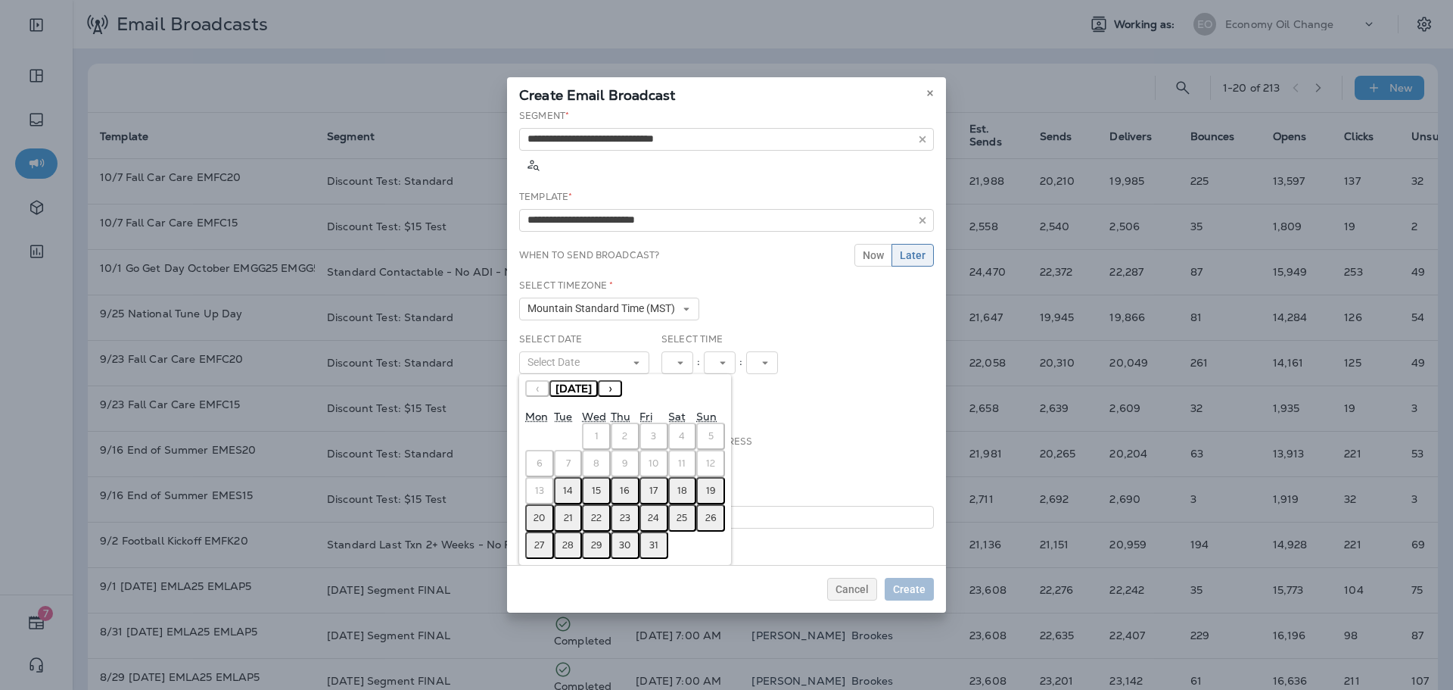
click at [599, 484] on abbr "15" at bounding box center [596, 490] width 9 height 12
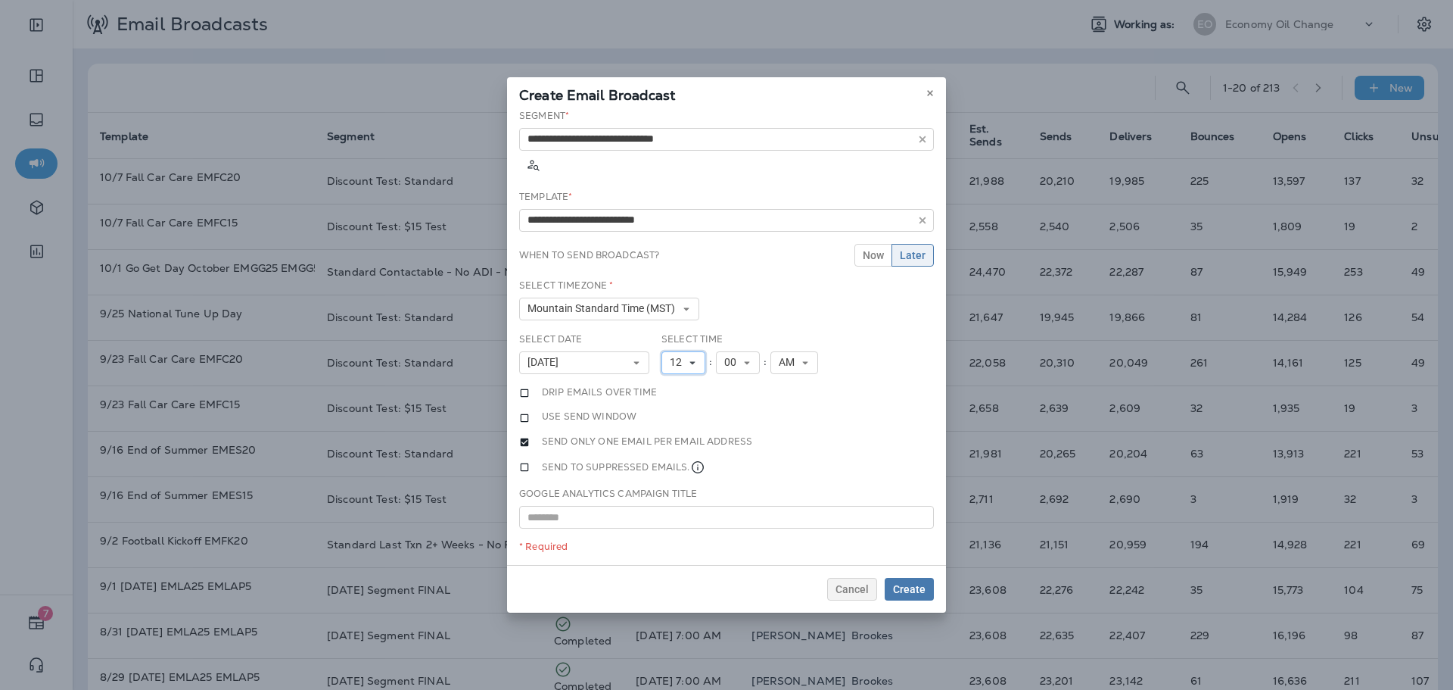
drag, startPoint x: 690, startPoint y: 347, endPoint x: 692, endPoint y: 431, distance: 84.8
click at [690, 358] on icon at bounding box center [692, 362] width 9 height 9
click at [677, 559] on link "11" at bounding box center [684, 568] width 44 height 18
click at [913, 587] on span "Create" at bounding box center [909, 589] width 33 height 11
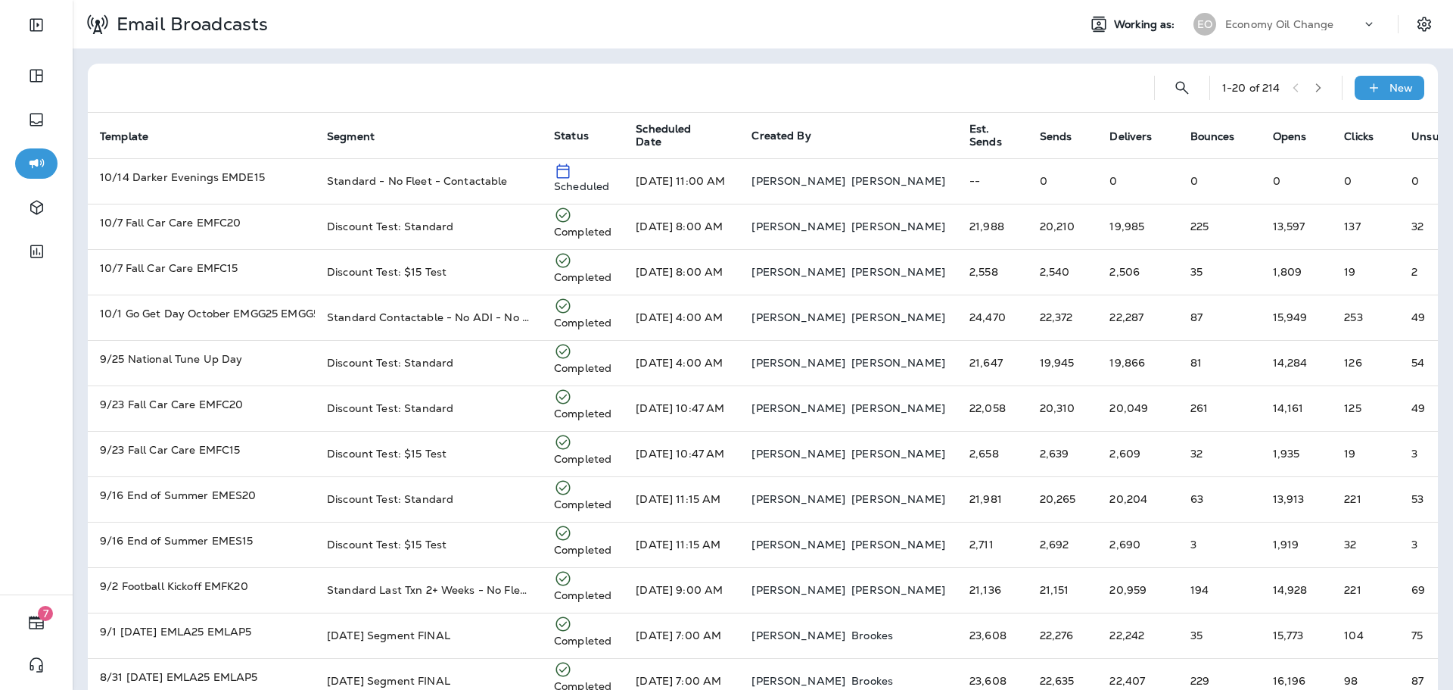
click at [1314, 33] on div "Economy Oil Change" at bounding box center [1293, 24] width 136 height 23
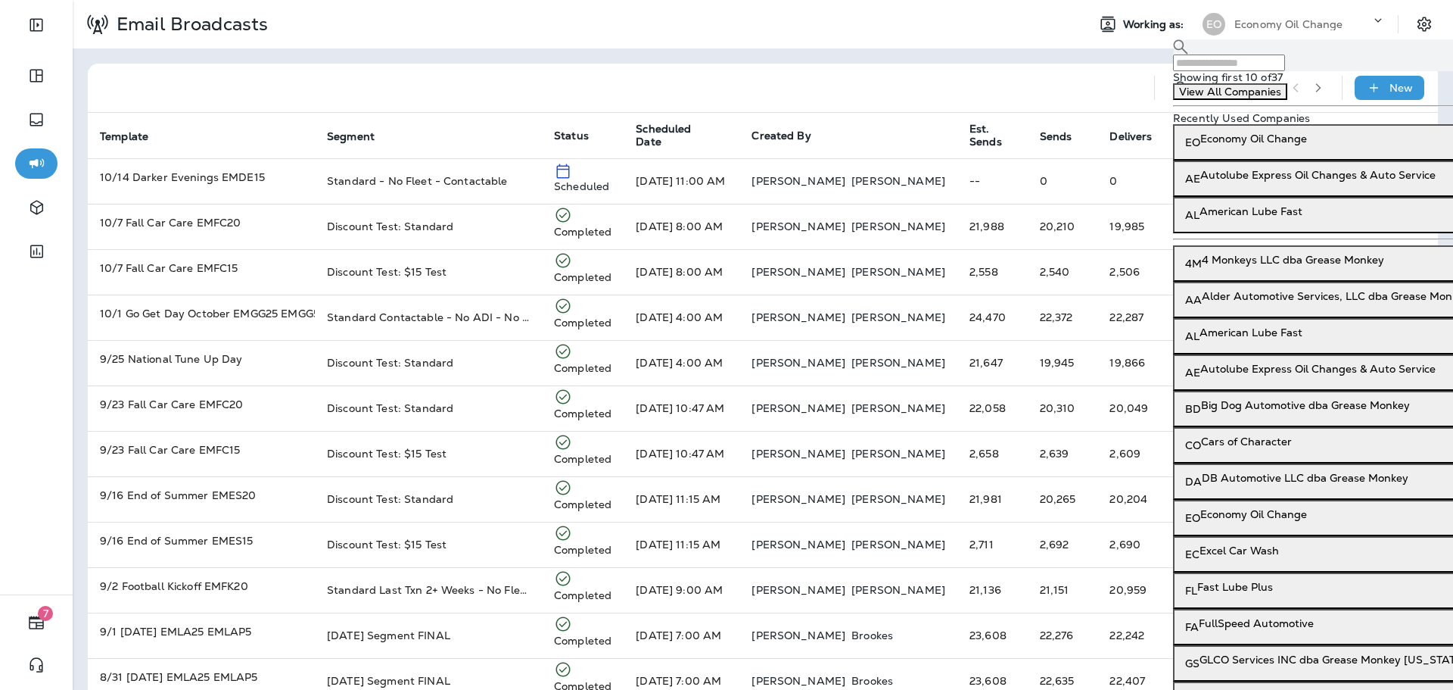
click at [1281, 68] on input "text" at bounding box center [1229, 62] width 112 height 17
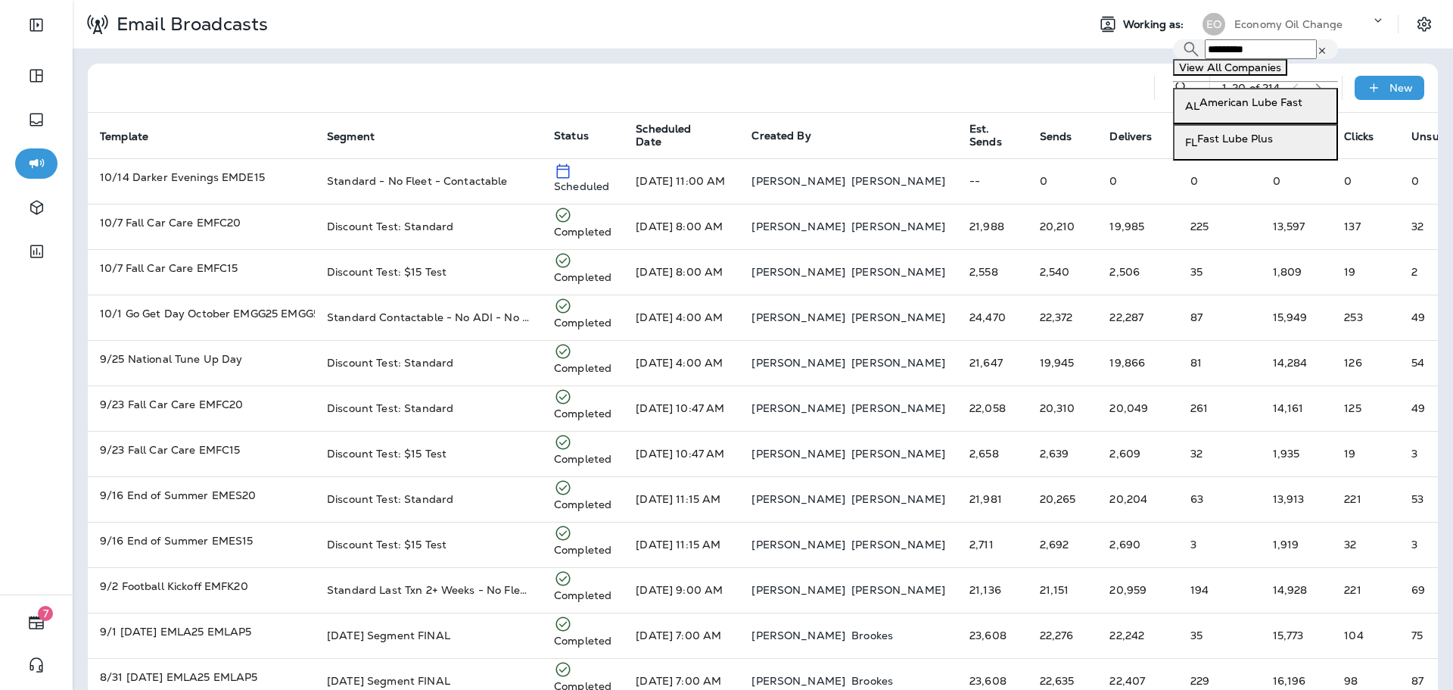
type input "*********"
click at [1258, 145] on p "Fast Lube Plus" at bounding box center [1235, 138] width 76 height 12
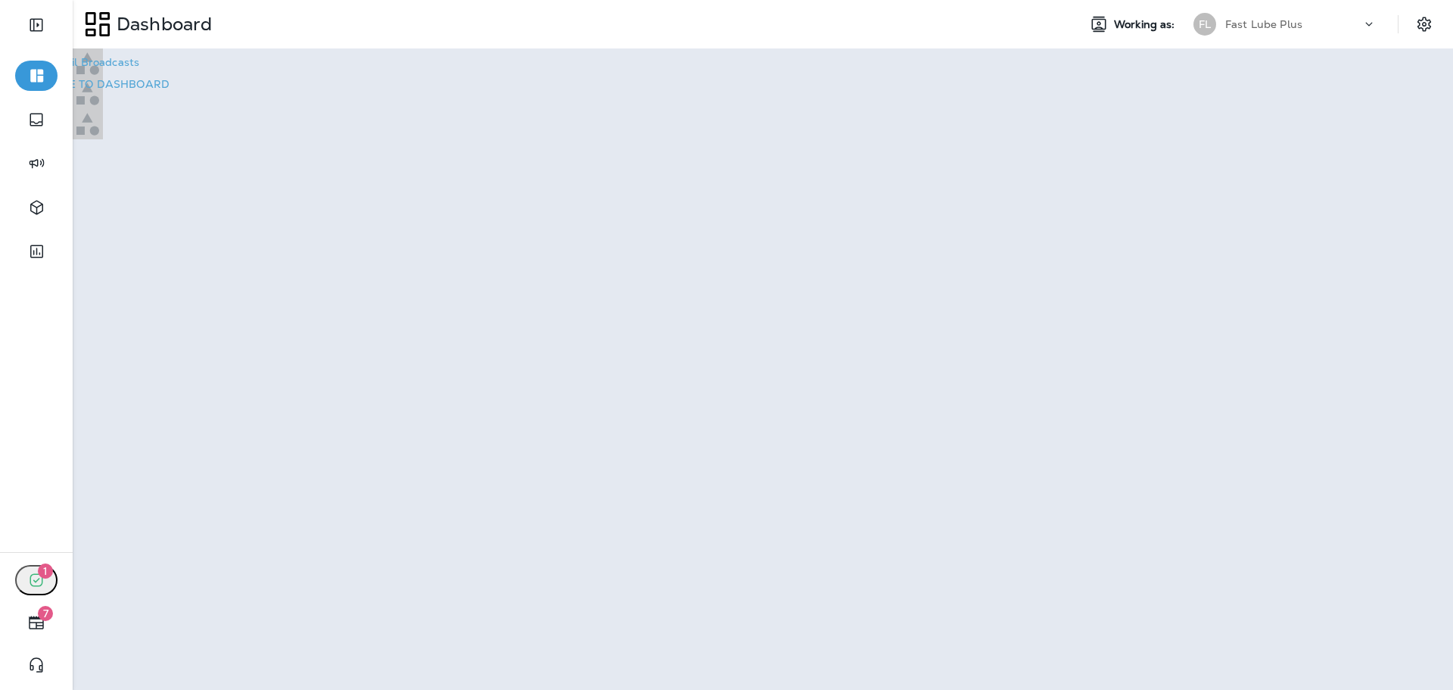
click at [139, 68] on p "Go to Email Broadcasts" at bounding box center [78, 62] width 121 height 12
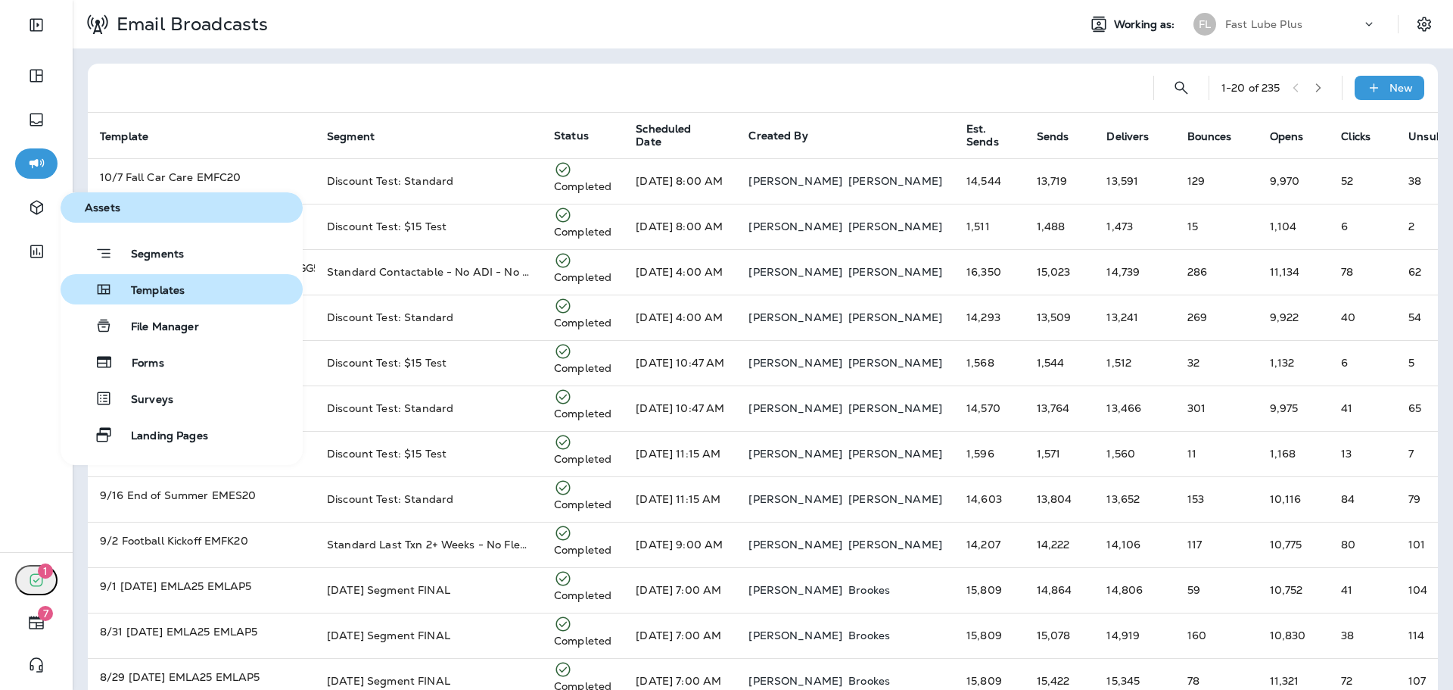
click at [154, 297] on span "Templates" at bounding box center [149, 291] width 72 height 14
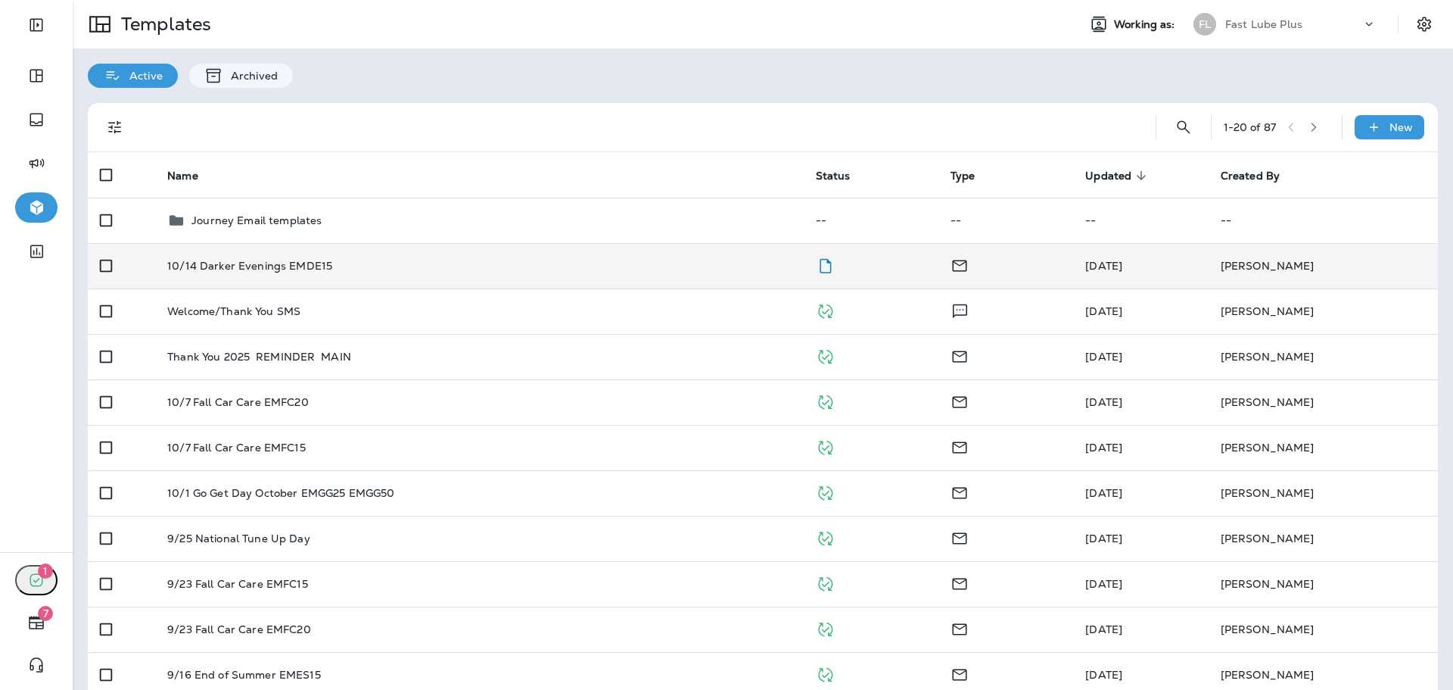
click at [732, 257] on td "10/14 Darker Evenings EMDE15" at bounding box center [479, 265] width 648 height 45
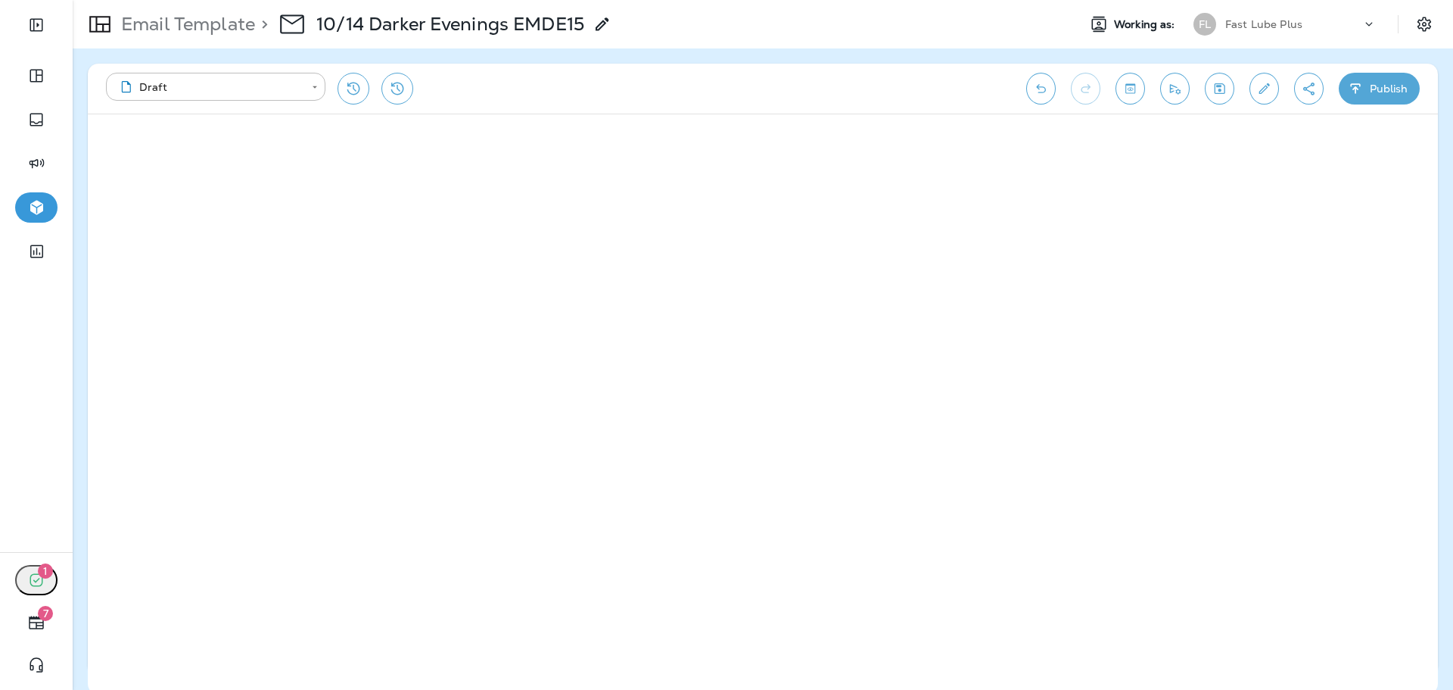
click at [1259, 87] on icon "Edit details" at bounding box center [1264, 88] width 16 height 15
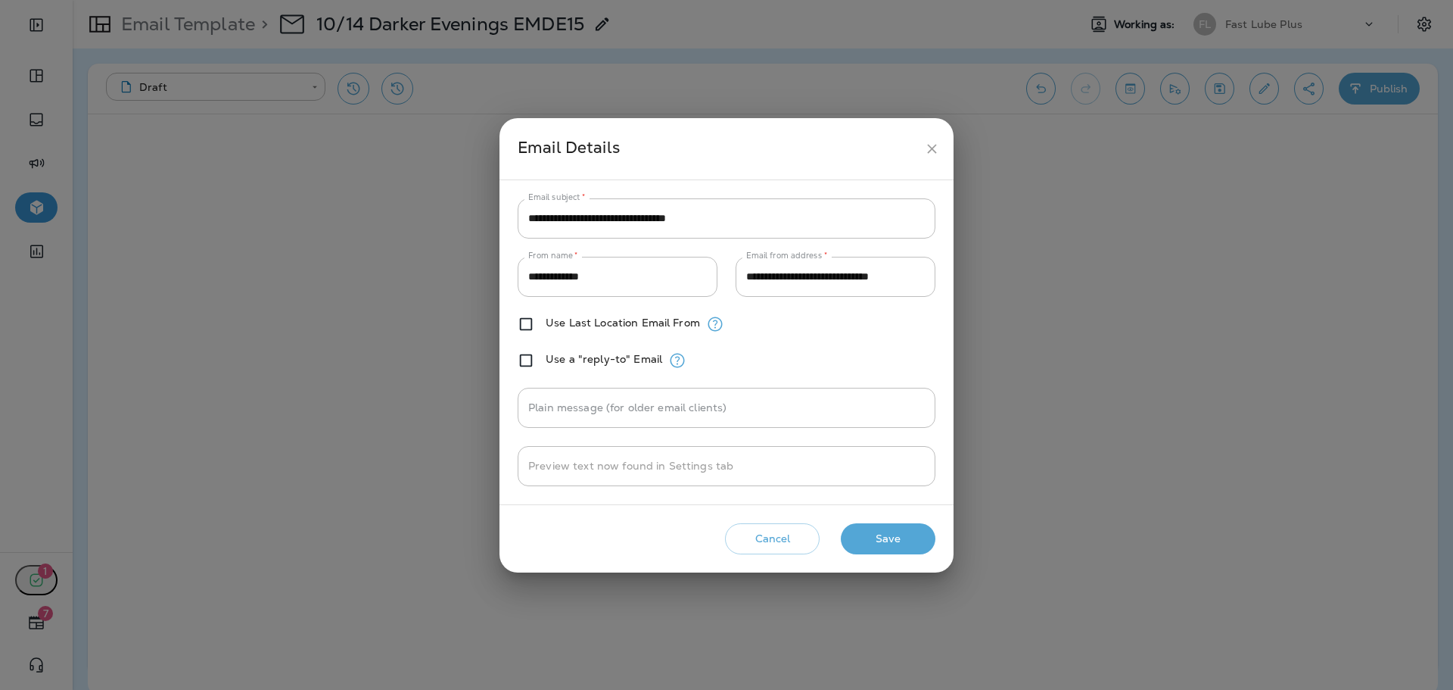
click at [912, 542] on button "Save" at bounding box center [888, 538] width 95 height 31
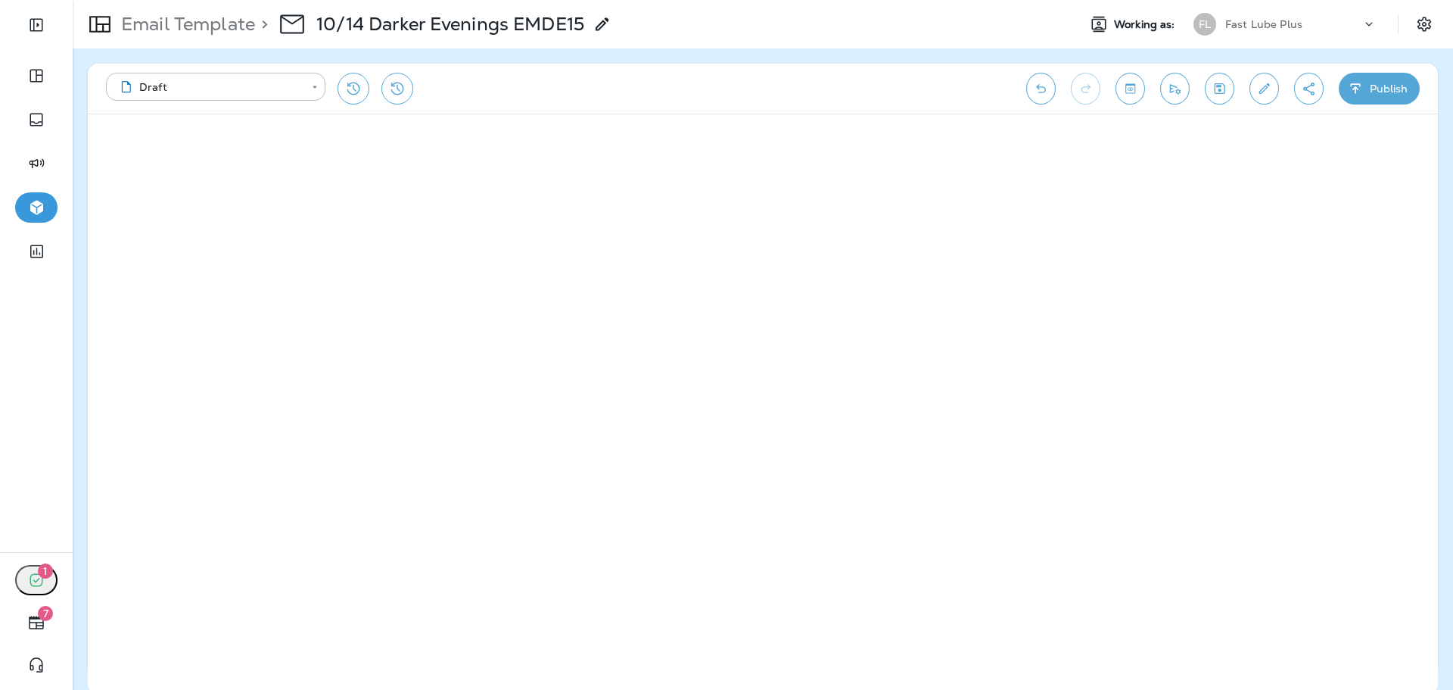
click at [1367, 77] on button "Publish" at bounding box center [1379, 89] width 81 height 32
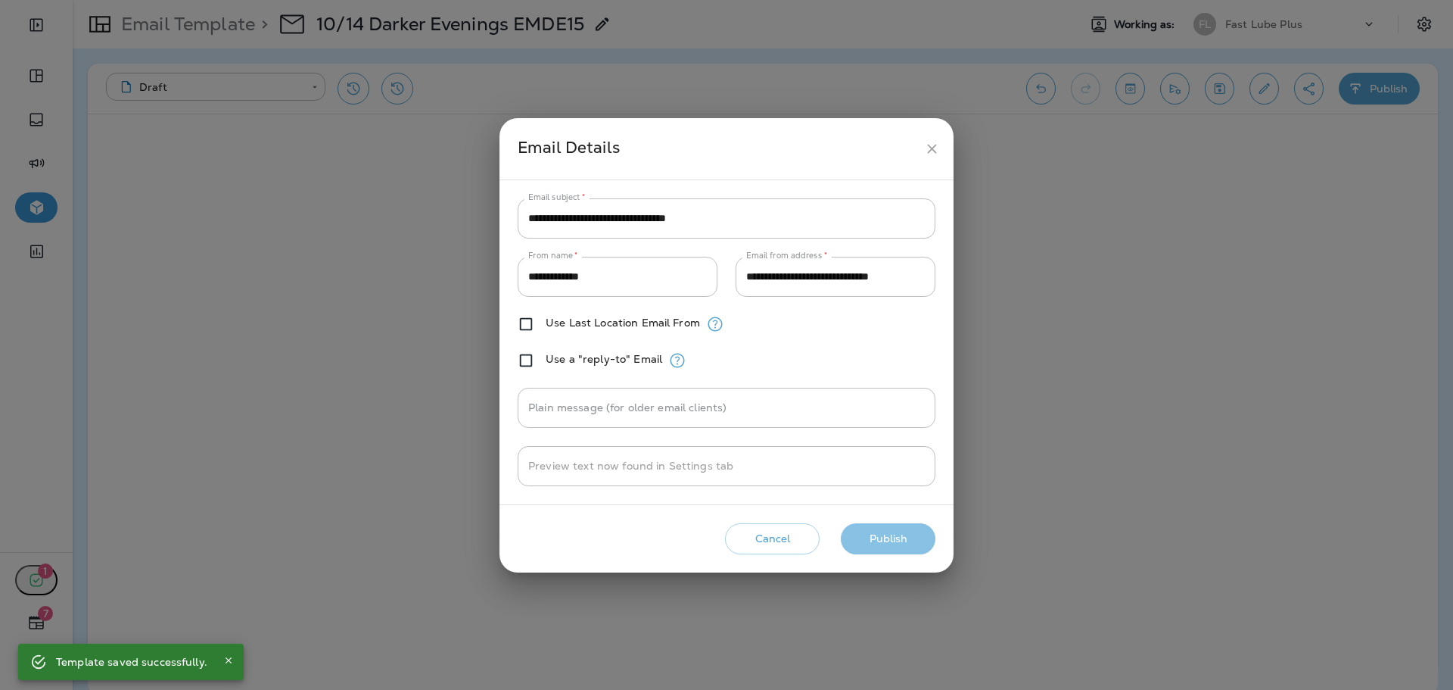
click at [864, 534] on button "Publish" at bounding box center [888, 538] width 95 height 31
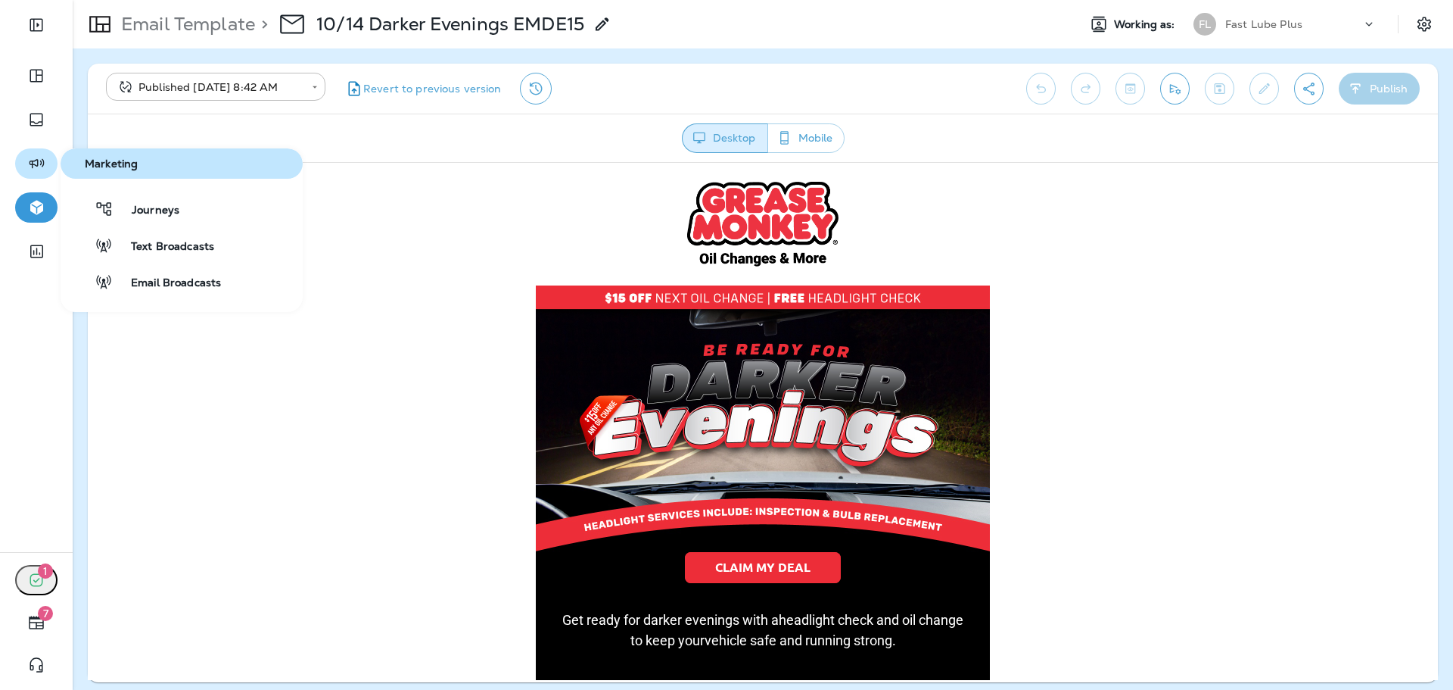
click at [48, 170] on button "button" at bounding box center [36, 163] width 42 height 30
click at [179, 280] on span "Email Broadcasts" at bounding box center [167, 283] width 108 height 14
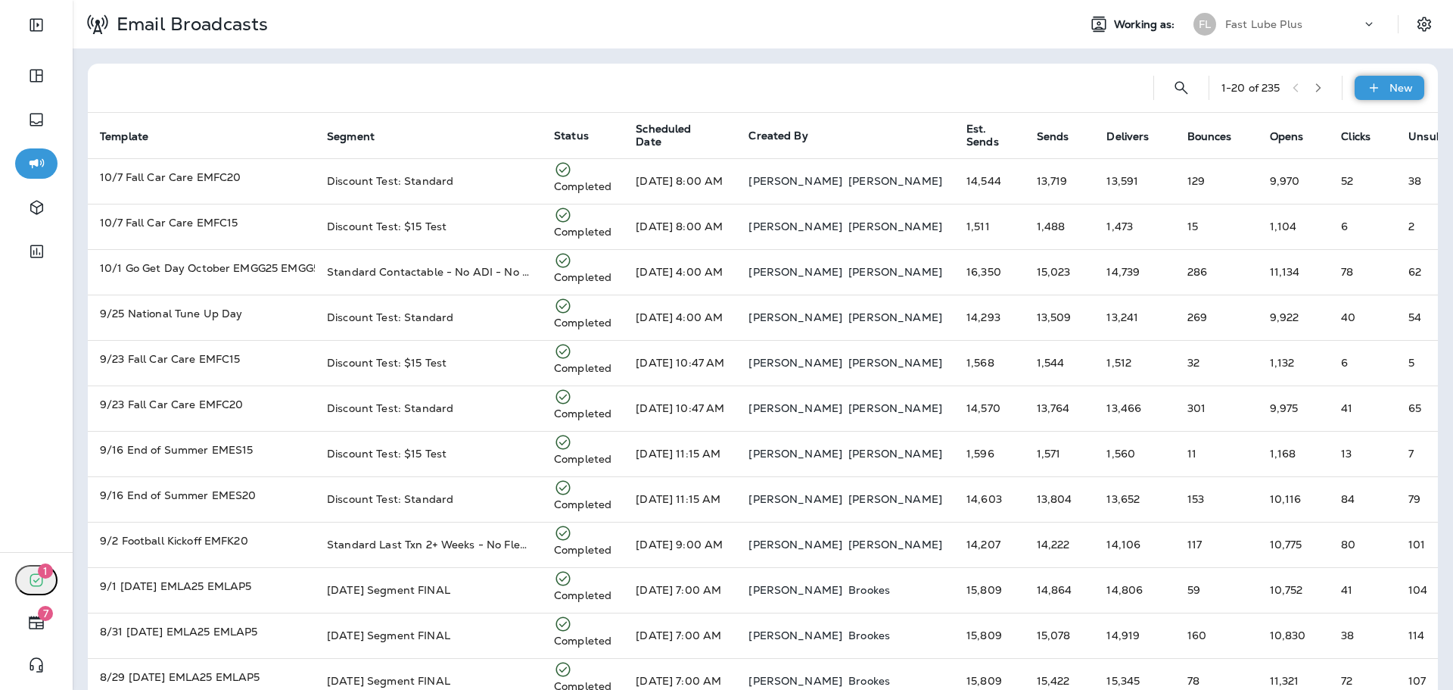
click at [1371, 92] on icon at bounding box center [1374, 87] width 16 height 15
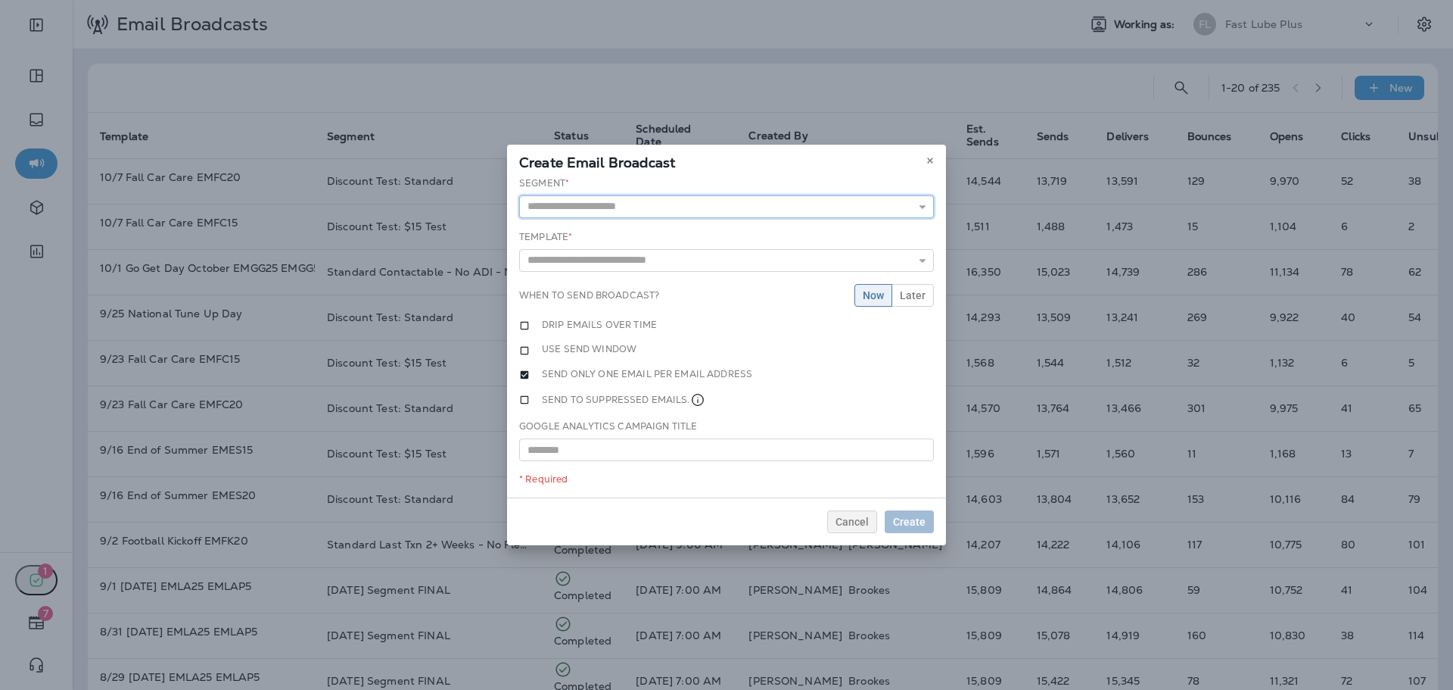
click at [645, 195] on input "text" at bounding box center [726, 206] width 415 height 23
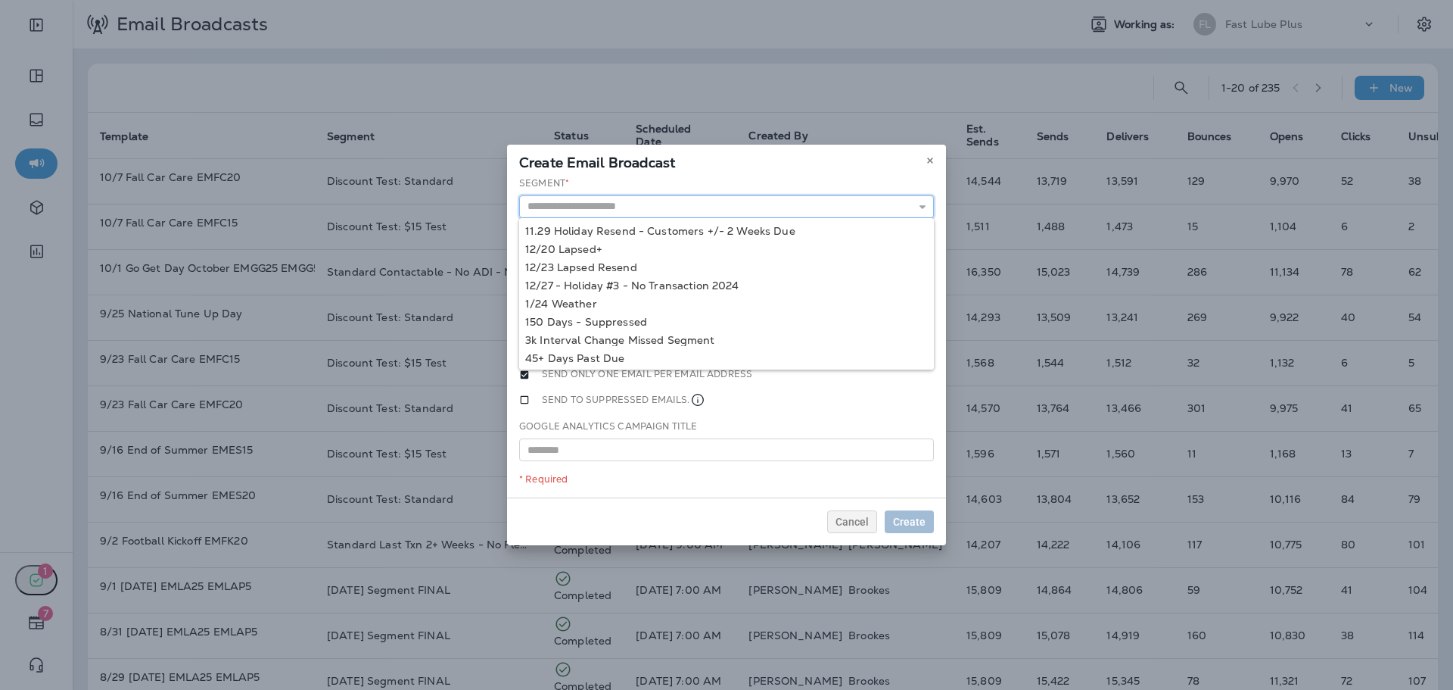
click at [631, 204] on input "text" at bounding box center [726, 206] width 415 height 23
click at [605, 198] on input "text" at bounding box center [726, 206] width 415 height 23
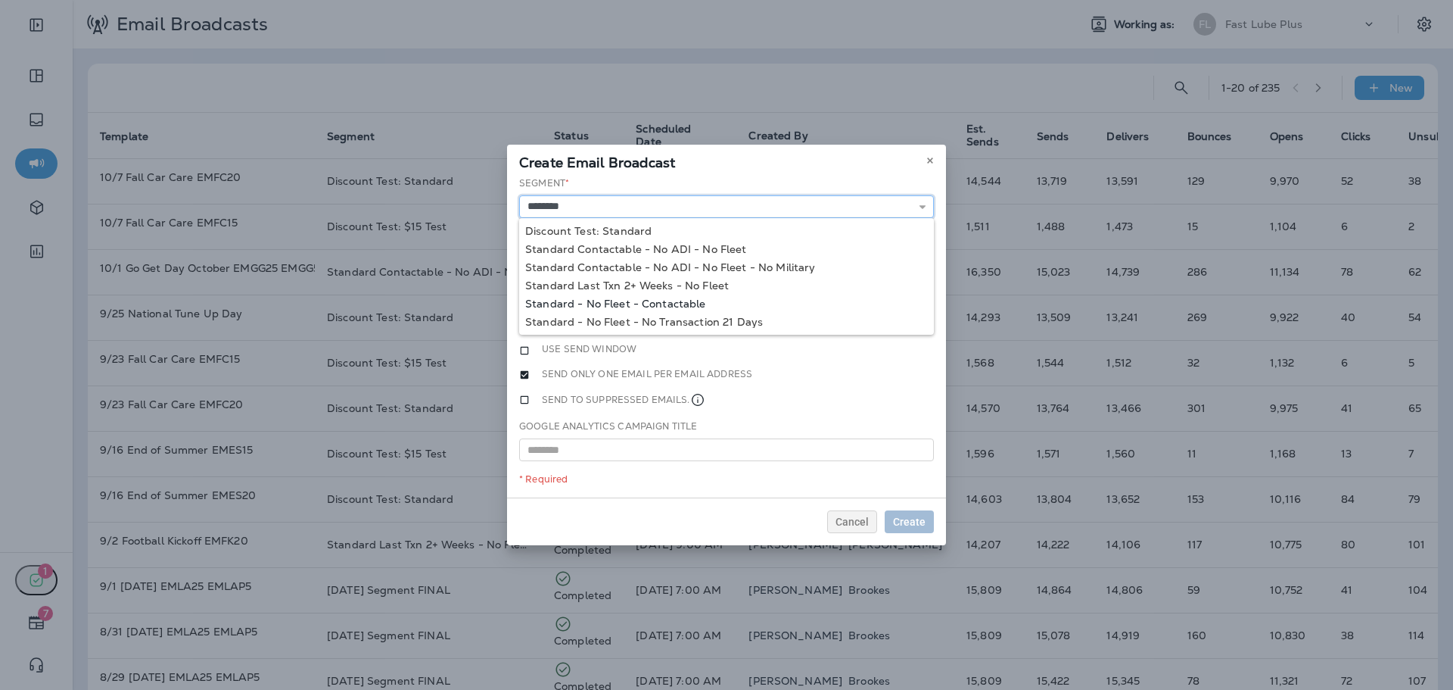
type input "**********"
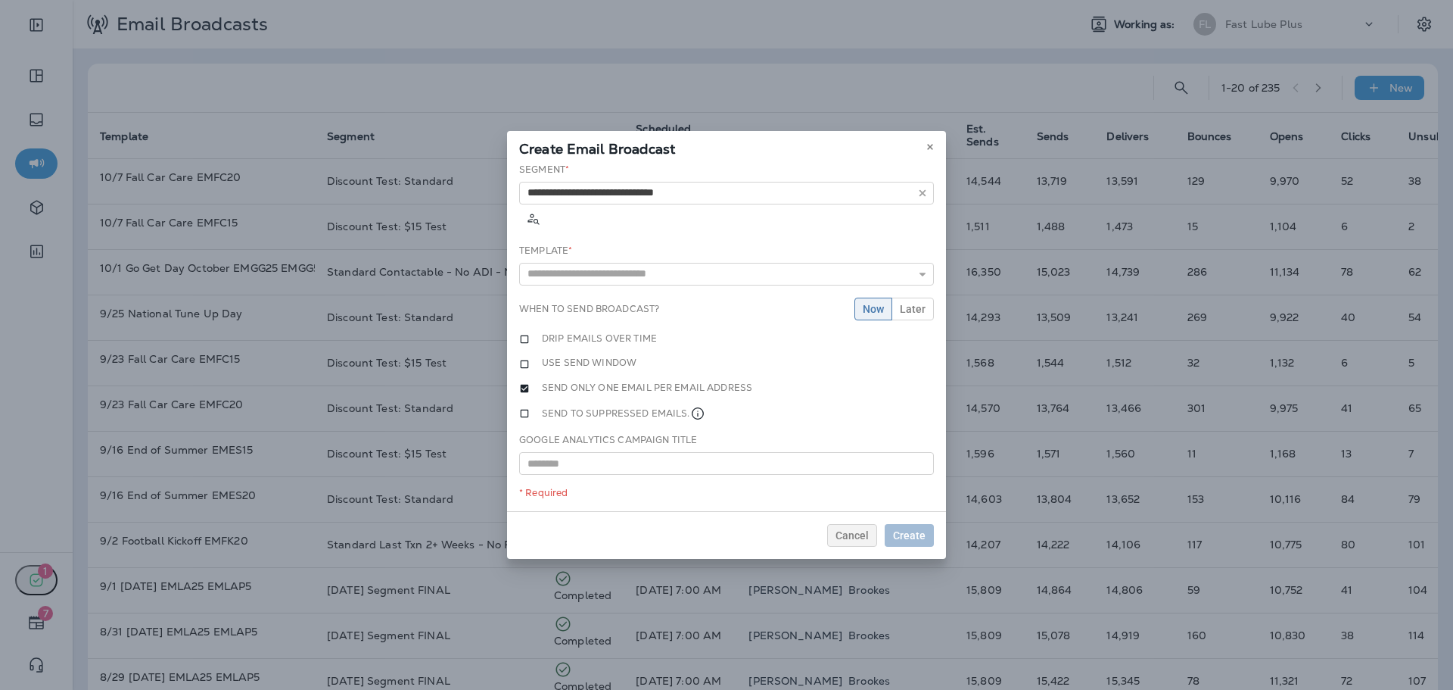
click at [655, 294] on div "**********" at bounding box center [726, 337] width 439 height 349
click at [657, 263] on input "text" at bounding box center [726, 274] width 415 height 23
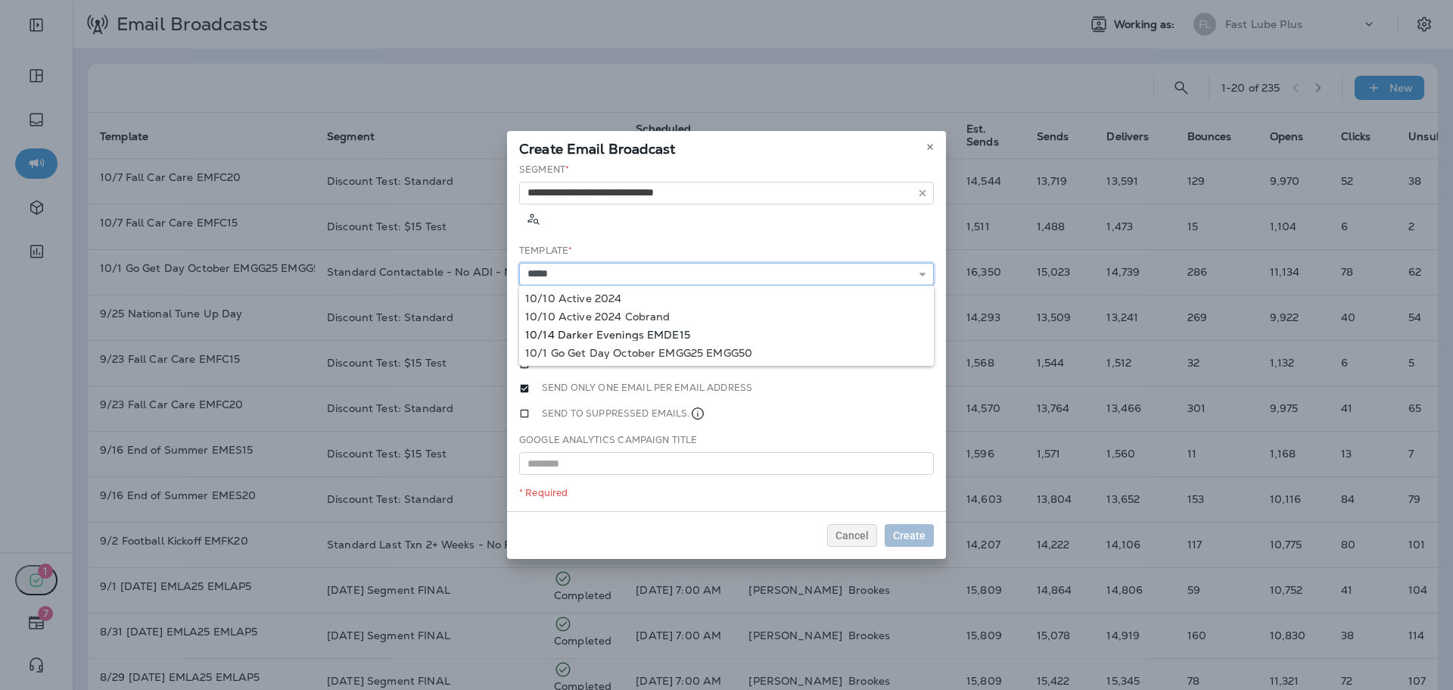
type input "**********"
click at [625, 318] on div "**********" at bounding box center [726, 337] width 439 height 349
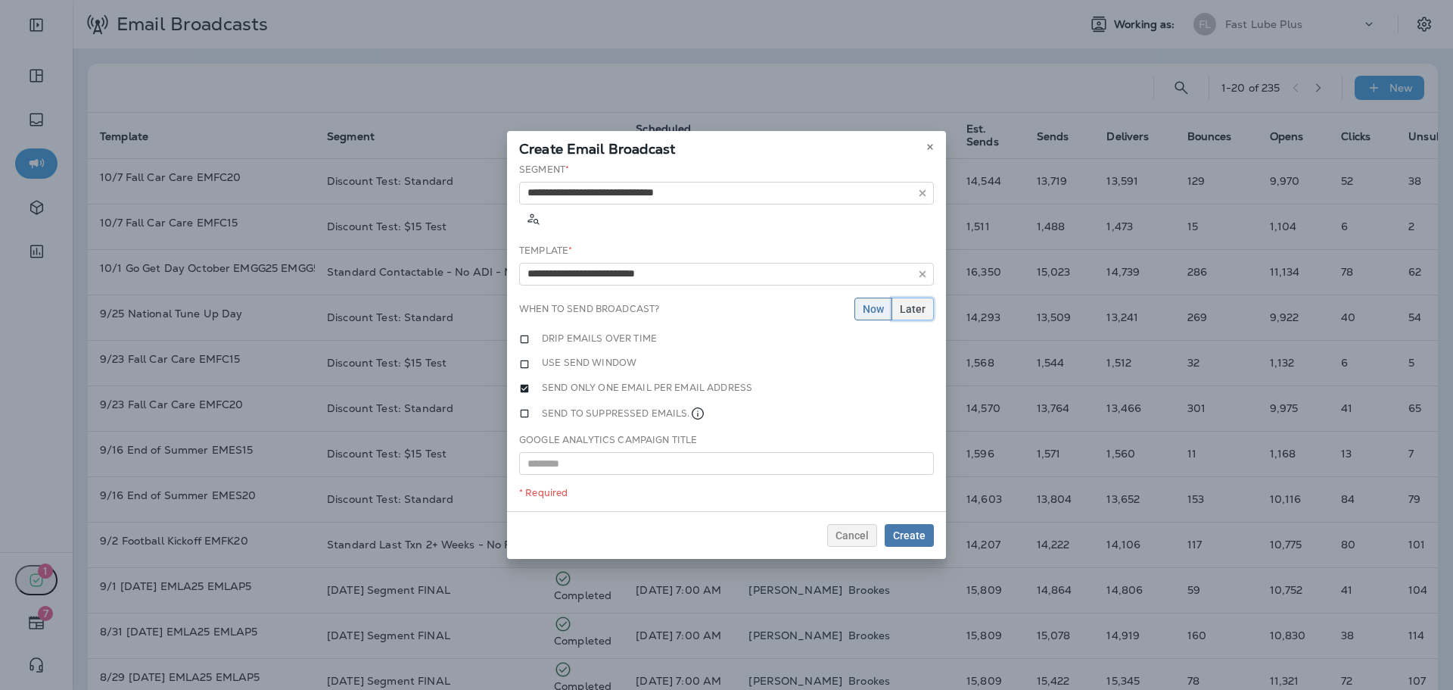
click at [918, 304] on span "Later" at bounding box center [913, 309] width 26 height 11
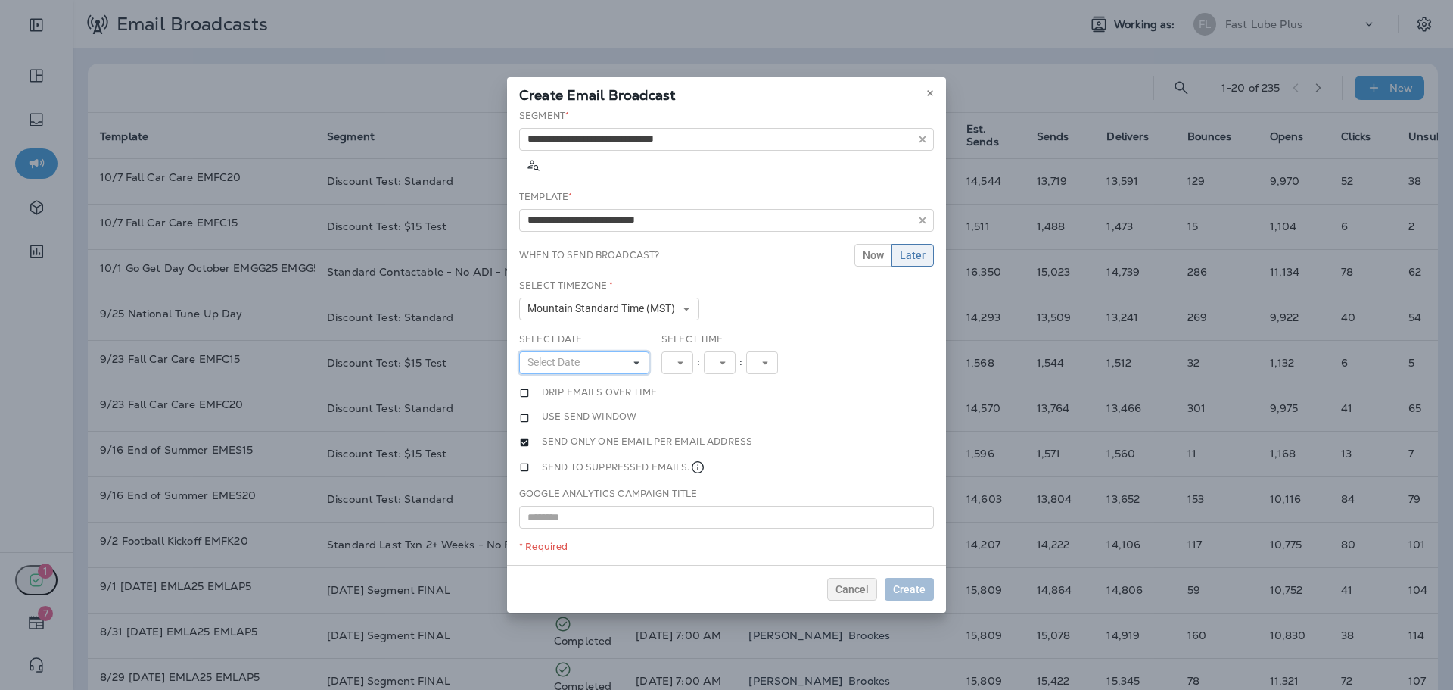
click at [599, 351] on button "Select Date" at bounding box center [584, 362] width 130 height 23
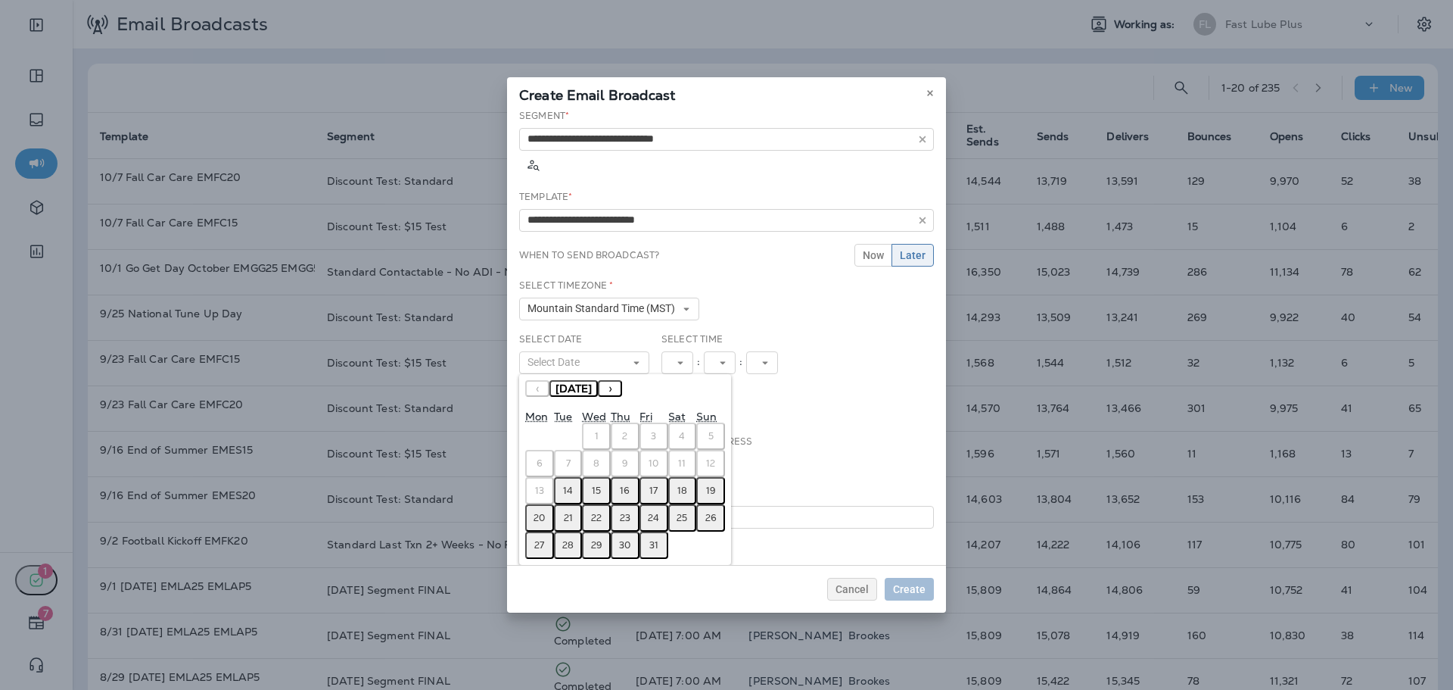
click at [601, 484] on abbr "15" at bounding box center [596, 490] width 9 height 12
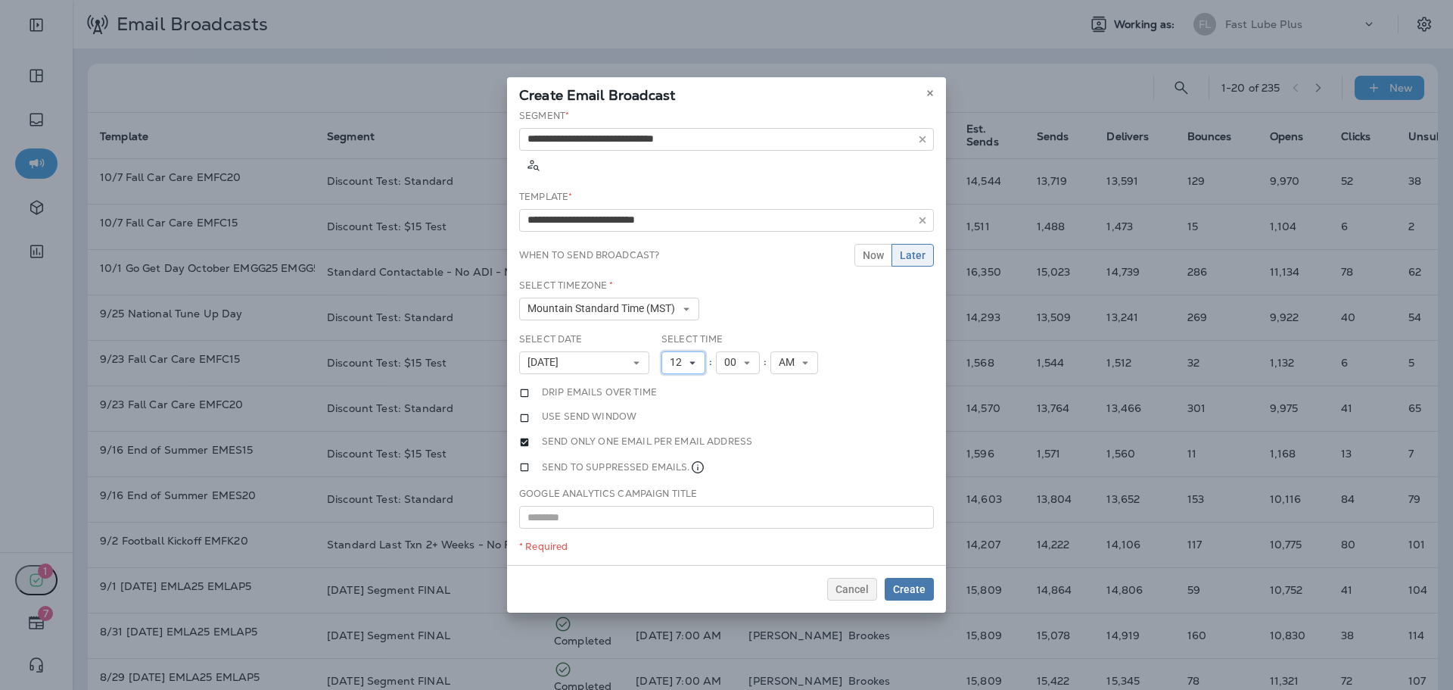
click at [686, 351] on button "12" at bounding box center [684, 362] width 44 height 23
click at [673, 559] on link "11" at bounding box center [684, 568] width 44 height 18
click at [919, 584] on span "Create" at bounding box center [909, 589] width 33 height 11
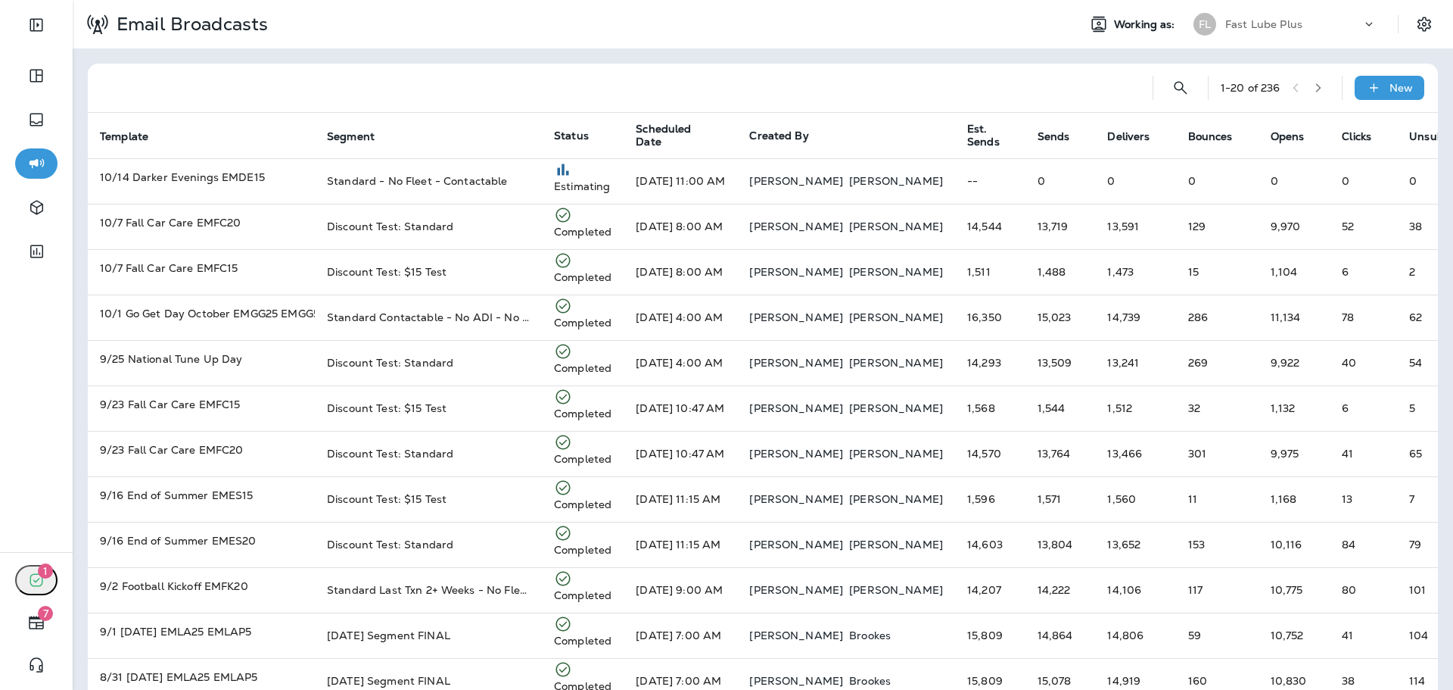
click at [1261, 15] on div "Fast Lube Plus" at bounding box center [1293, 24] width 136 height 23
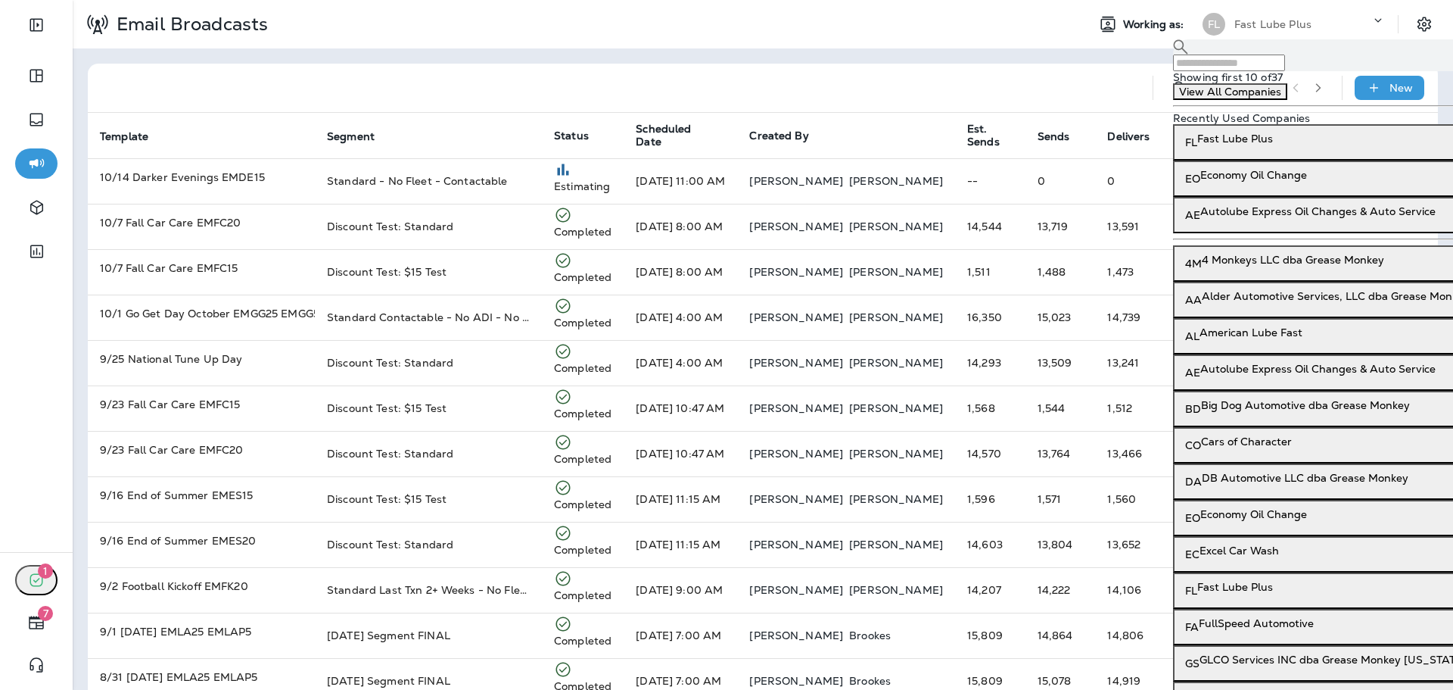
click at [1263, 68] on input "text" at bounding box center [1229, 62] width 112 height 17
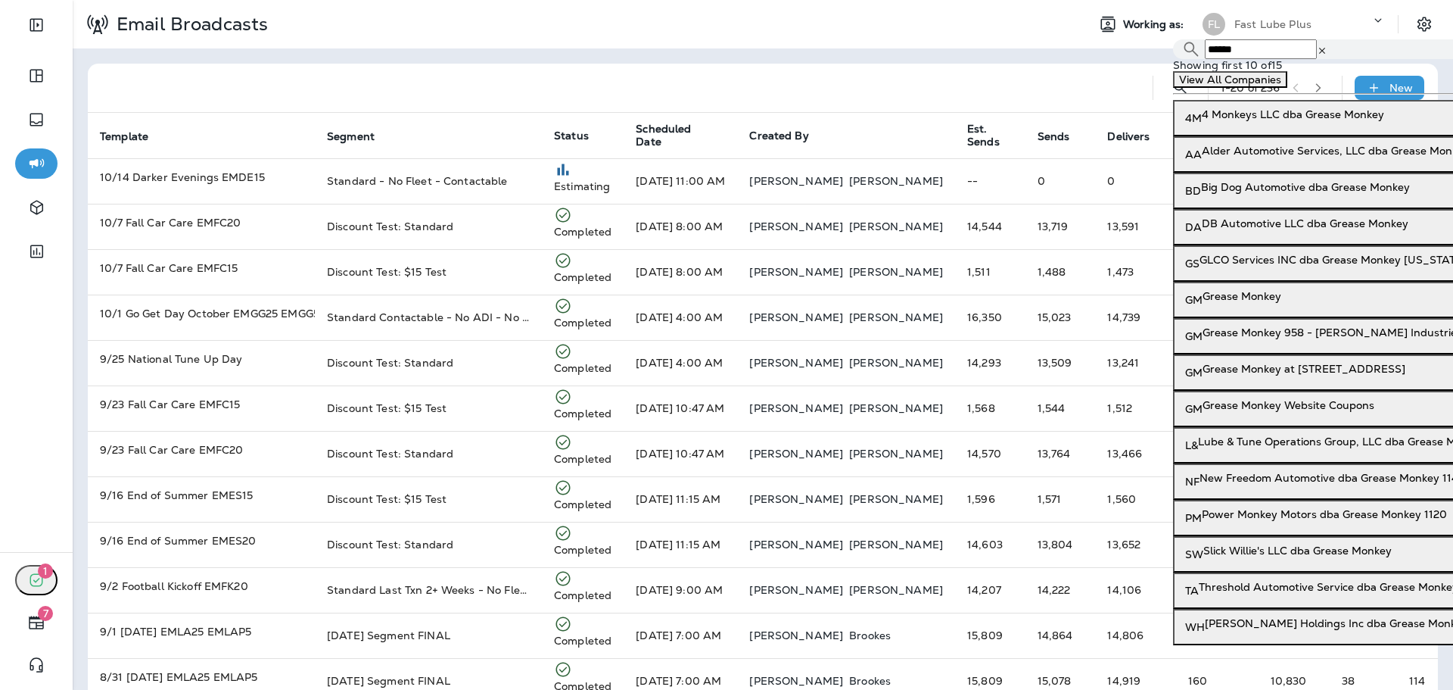
type input "******"
click at [1250, 302] on p "Grease Monkey" at bounding box center [1242, 296] width 79 height 12
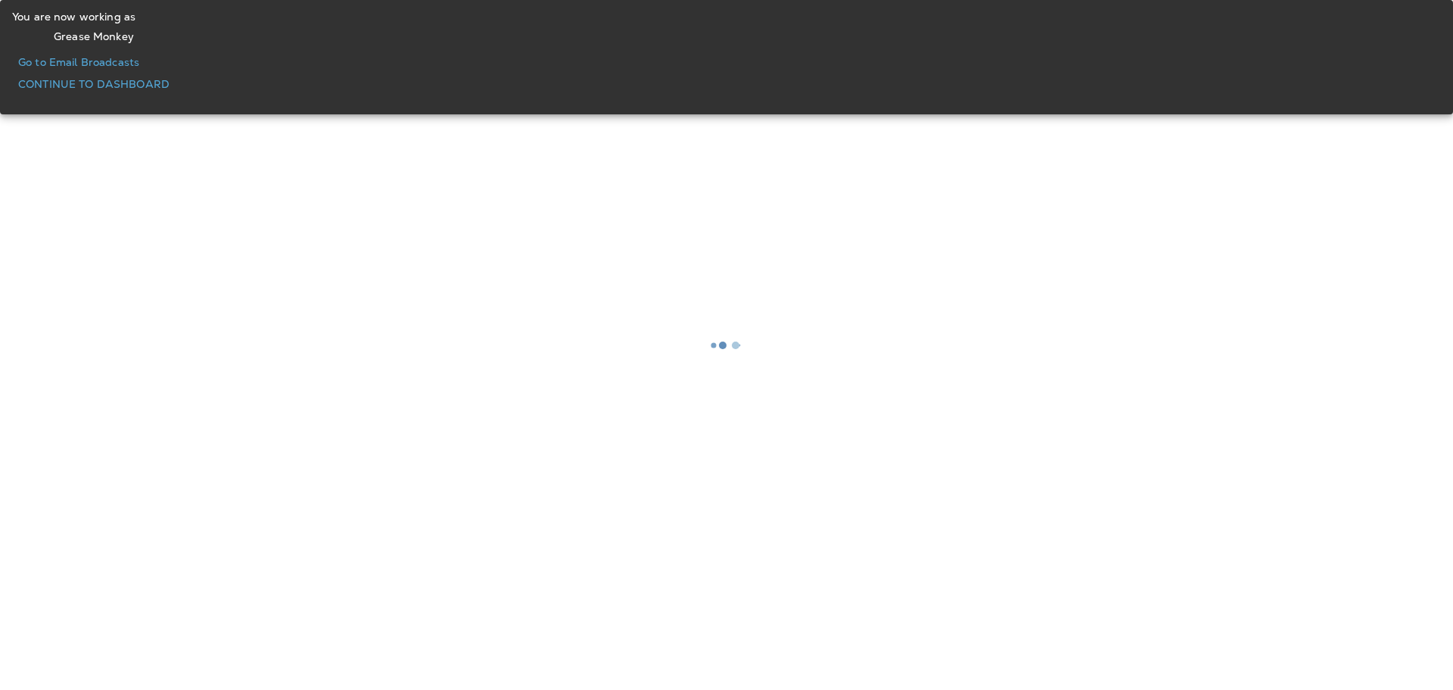
click at [139, 68] on p "Go to Email Broadcasts" at bounding box center [78, 62] width 121 height 12
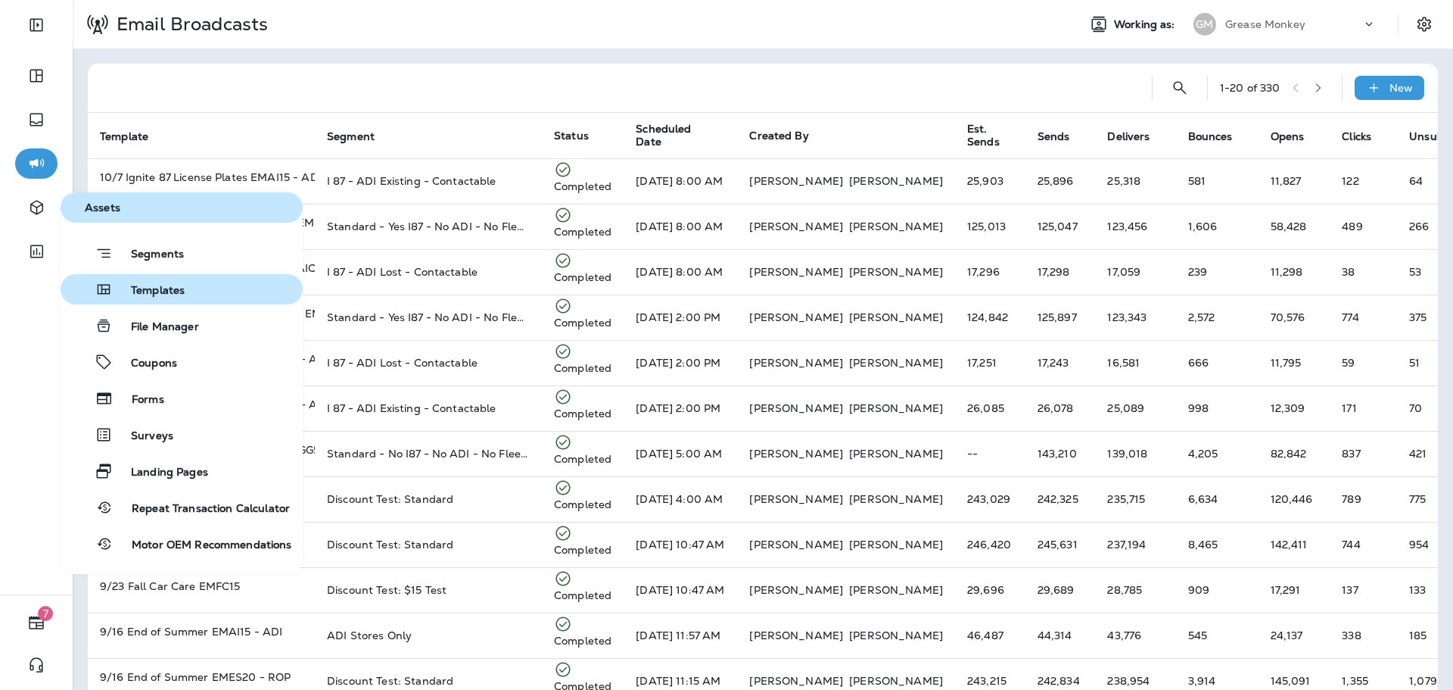
click at [169, 293] on span "Templates" at bounding box center [149, 291] width 72 height 14
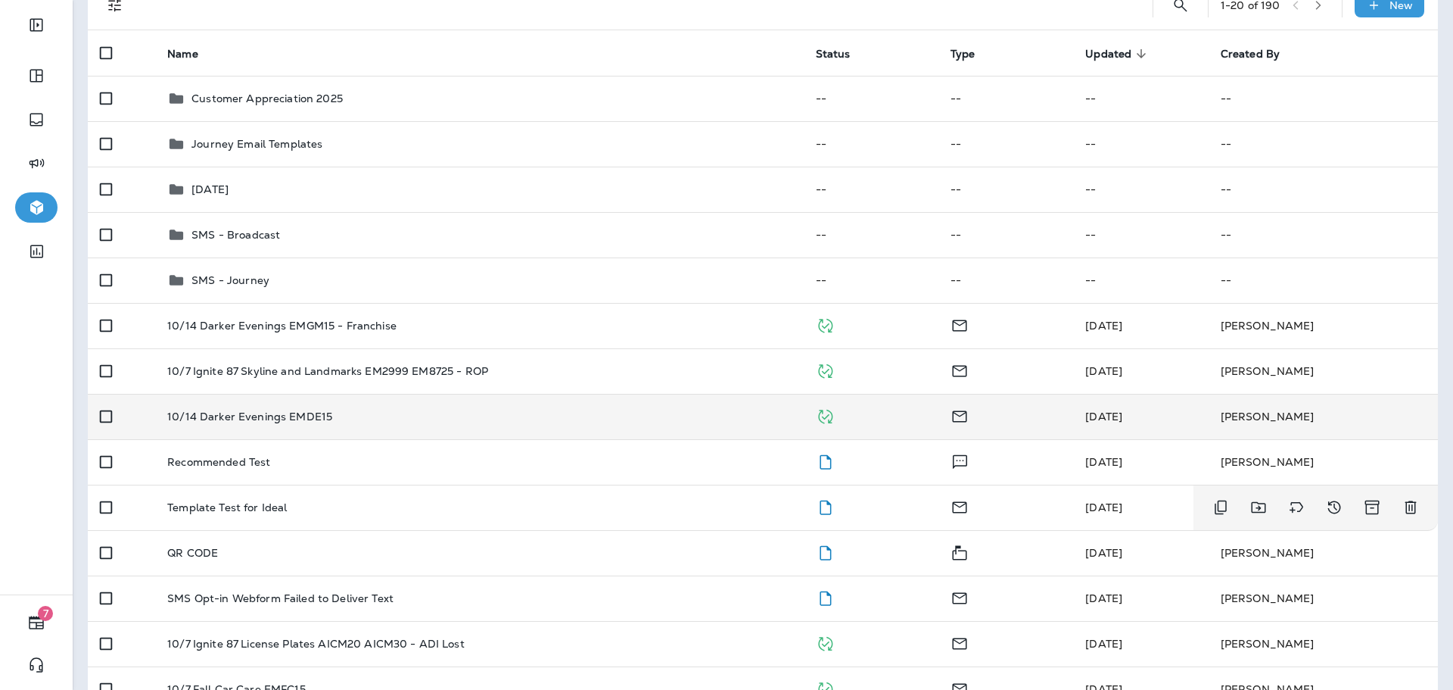
scroll to position [151, 0]
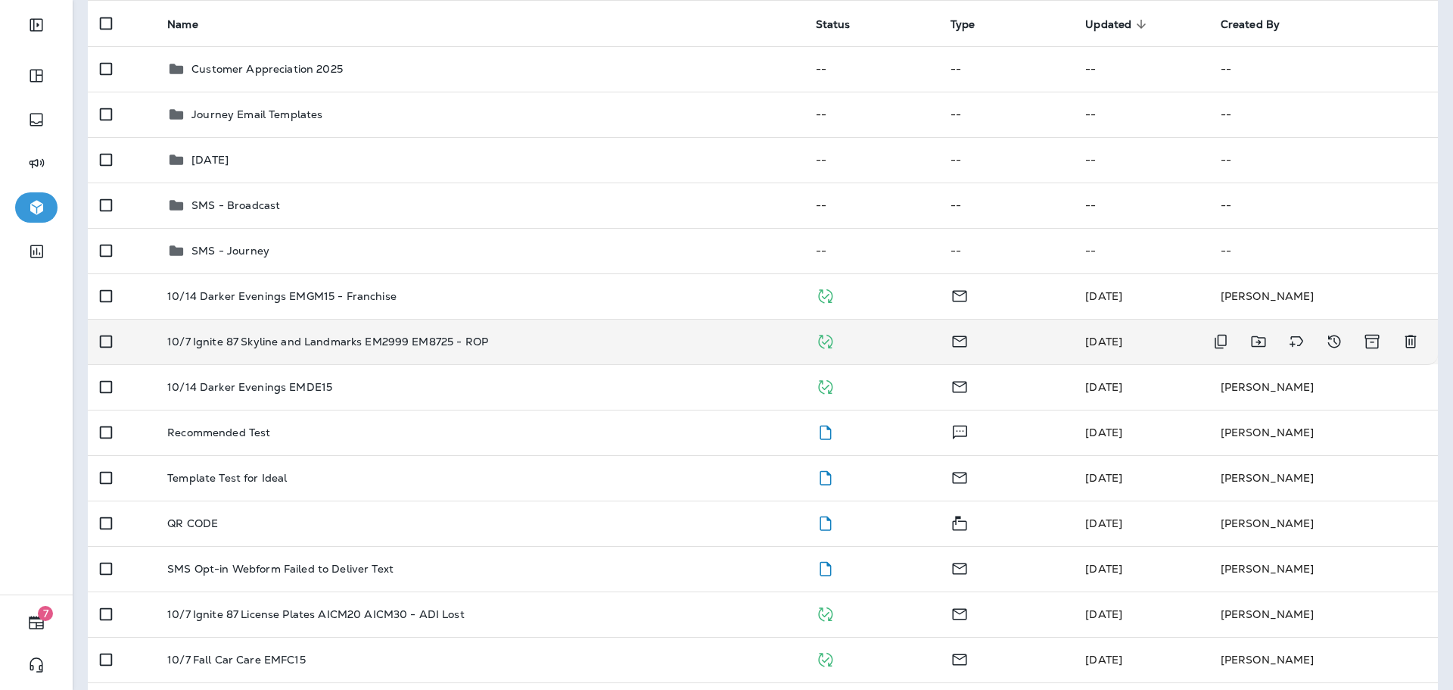
click at [536, 346] on div "10/7 Ignite 87 Skyline and Landmarks EM2999 EM8725 - ROP" at bounding box center [479, 341] width 624 height 12
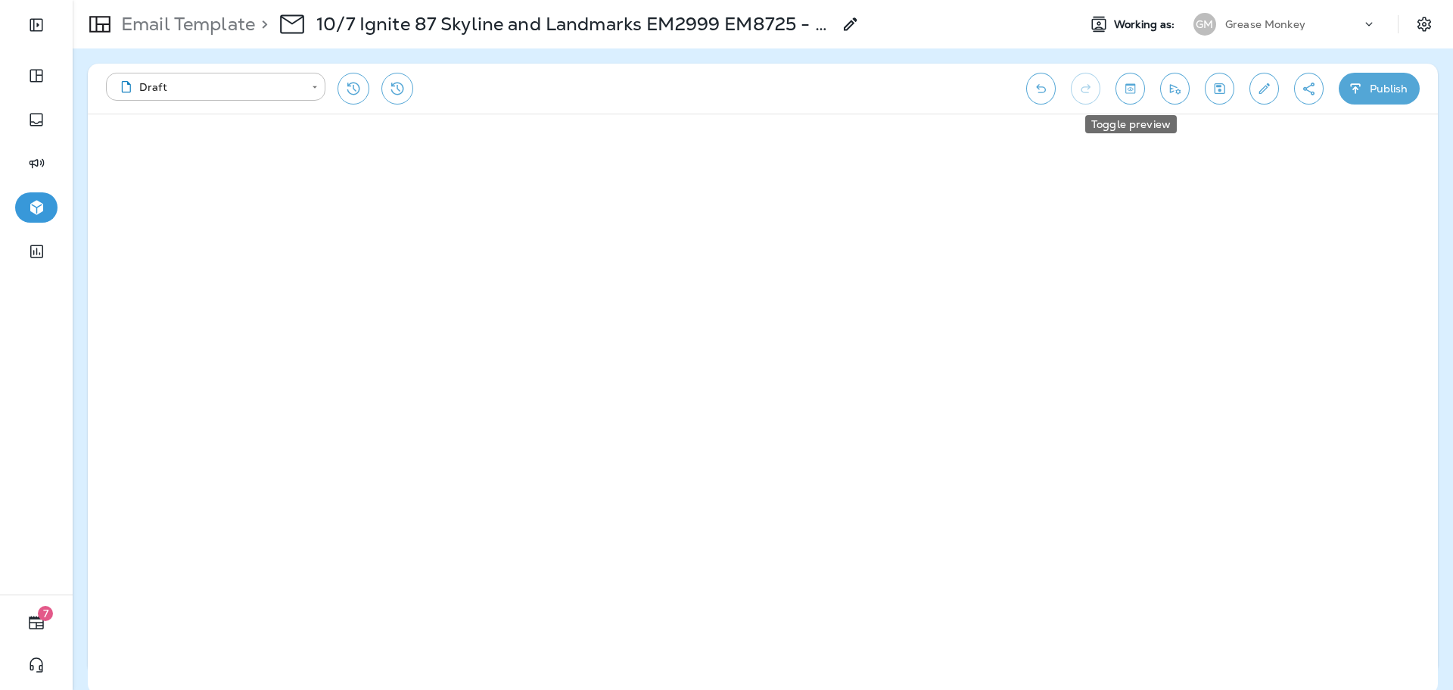
click at [1138, 86] on button "Toggle preview" at bounding box center [1131, 89] width 30 height 32
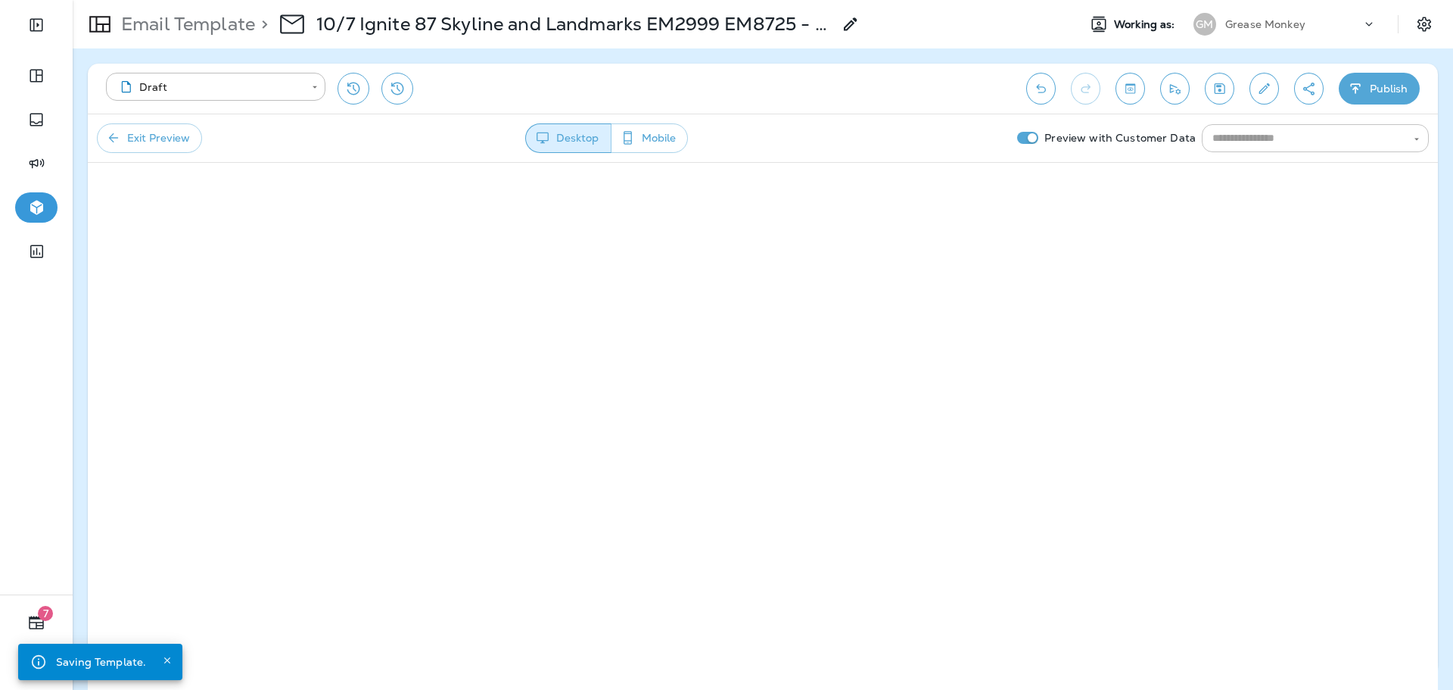
click at [1423, 137] on button "Open" at bounding box center [1417, 139] width 14 height 14
click at [1317, 139] on input "text" at bounding box center [1303, 138] width 193 height 19
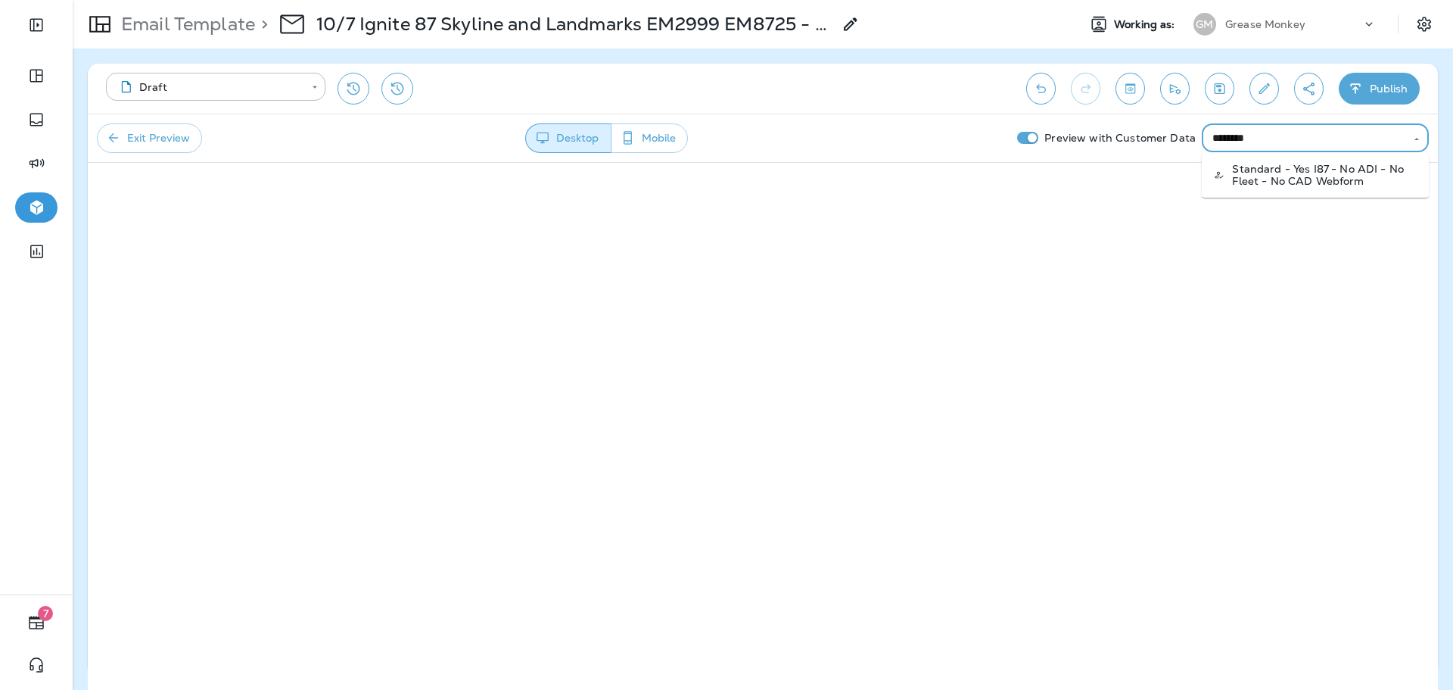
click at [1331, 181] on p "Standard - Yes I87 - No ADI - No Fleet - No CAD Webform" at bounding box center [1324, 175] width 185 height 24
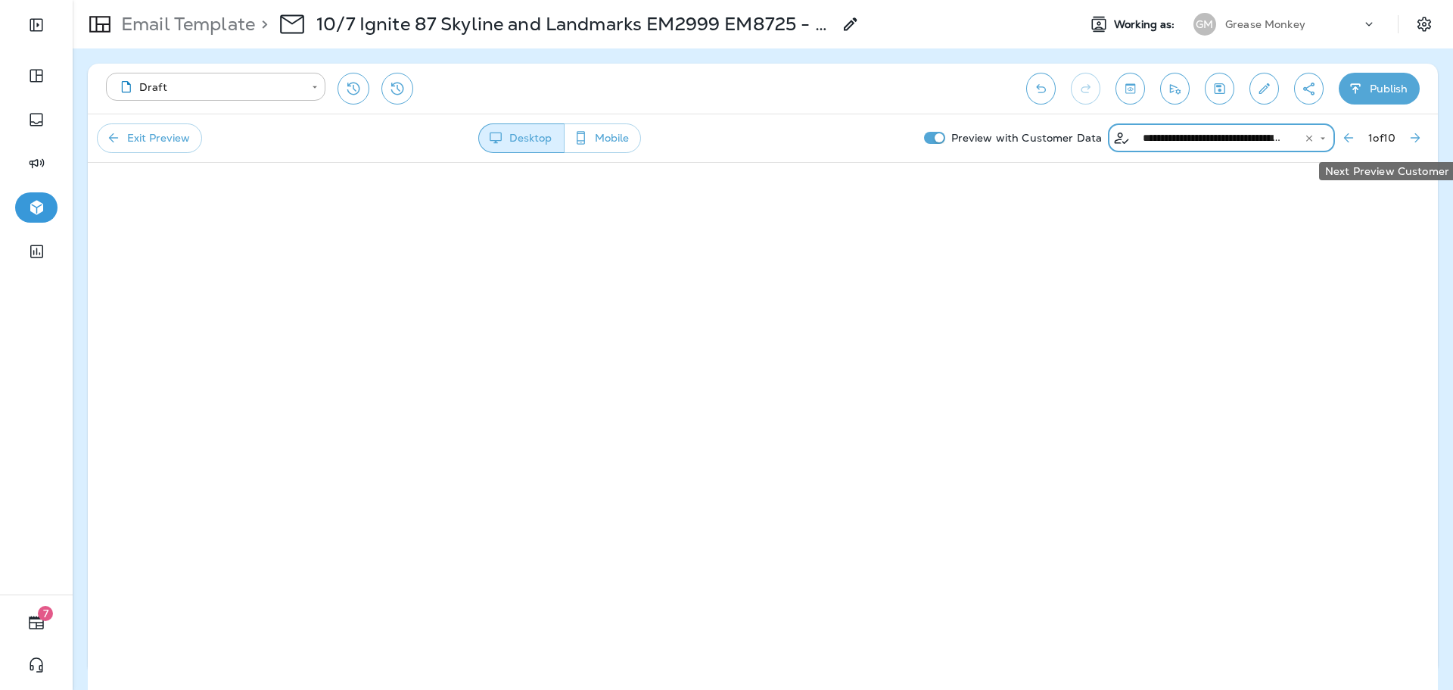
type input "**********"
click at [1418, 139] on icon "Next Preview Customer" at bounding box center [1415, 137] width 9 height 9
click at [1414, 137] on icon "Next Preview Customer" at bounding box center [1415, 137] width 15 height 15
click at [1409, 142] on icon "Next Preview Customer" at bounding box center [1415, 137] width 15 height 15
click at [1415, 139] on icon "Next Preview Customer" at bounding box center [1415, 137] width 15 height 15
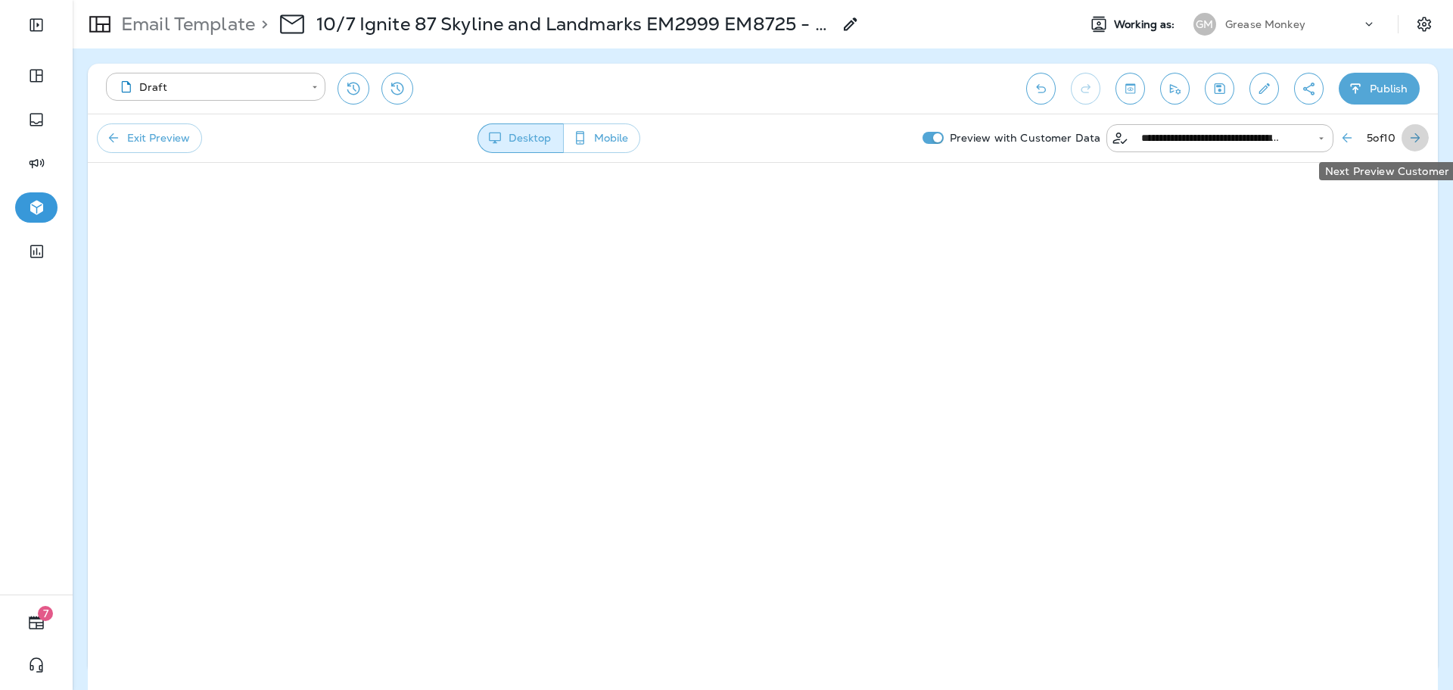
click at [1413, 141] on icon "Next Preview Customer" at bounding box center [1415, 137] width 15 height 15
click at [1409, 144] on icon "Next Preview Customer" at bounding box center [1415, 137] width 15 height 15
click at [1409, 145] on icon "Next Preview Customer" at bounding box center [1415, 137] width 15 height 15
click at [1409, 142] on icon "Next Preview Customer" at bounding box center [1415, 137] width 15 height 15
click at [1412, 144] on icon "Next Preview Customer" at bounding box center [1415, 137] width 15 height 15
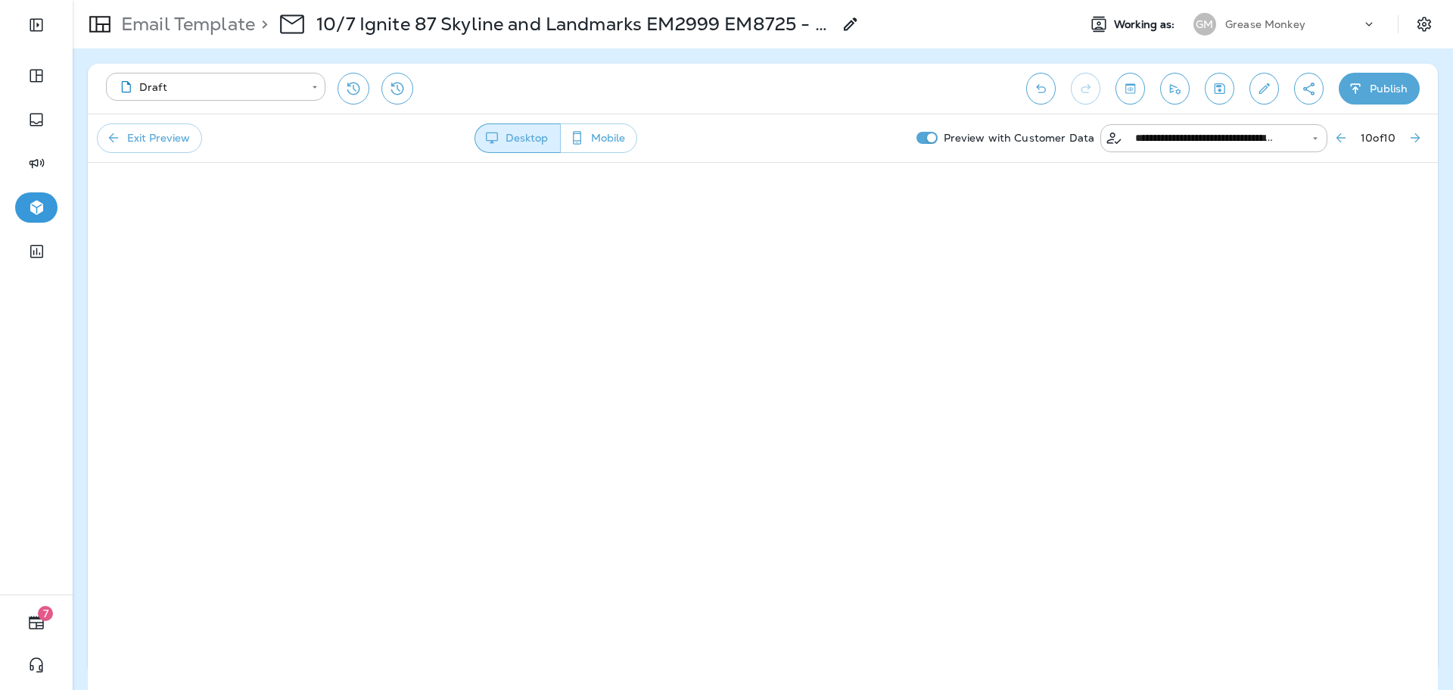
click at [184, 137] on button "Exit Preview" at bounding box center [149, 138] width 105 height 30
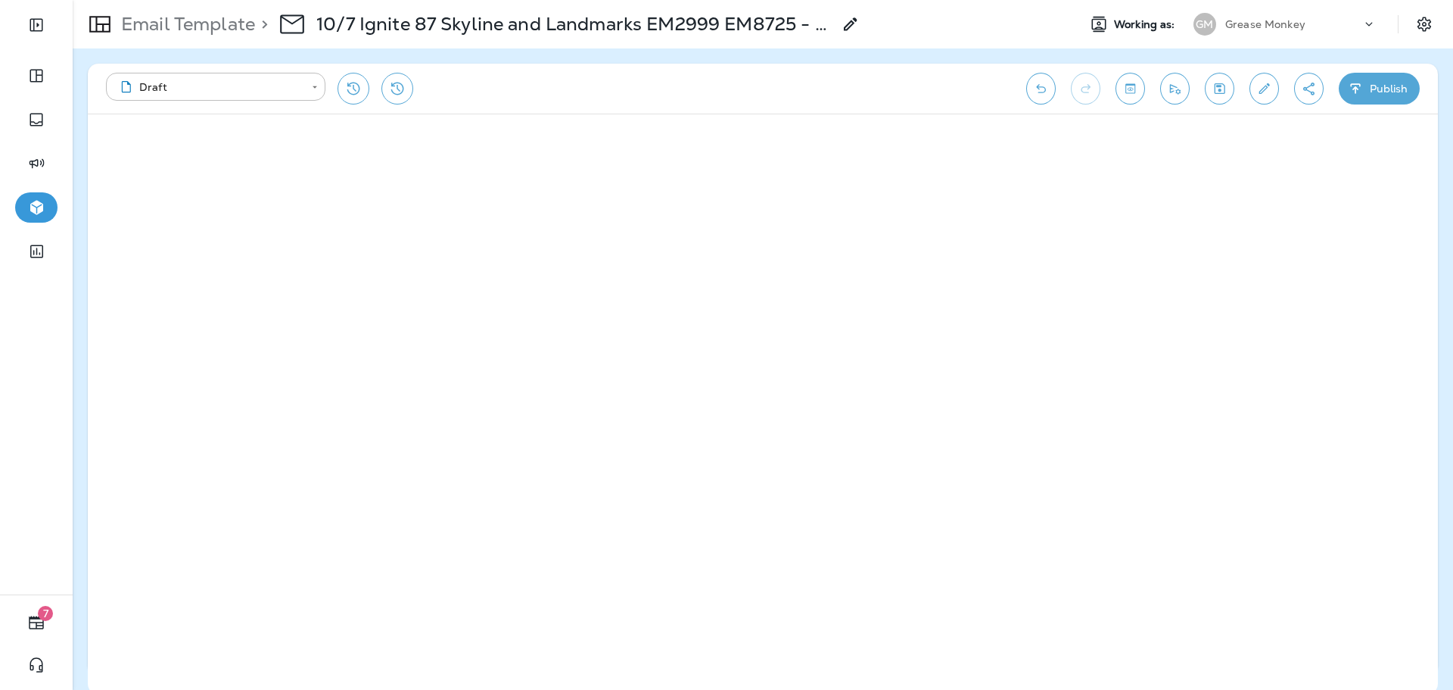
click at [1263, 92] on icon "Edit details" at bounding box center [1264, 88] width 11 height 11
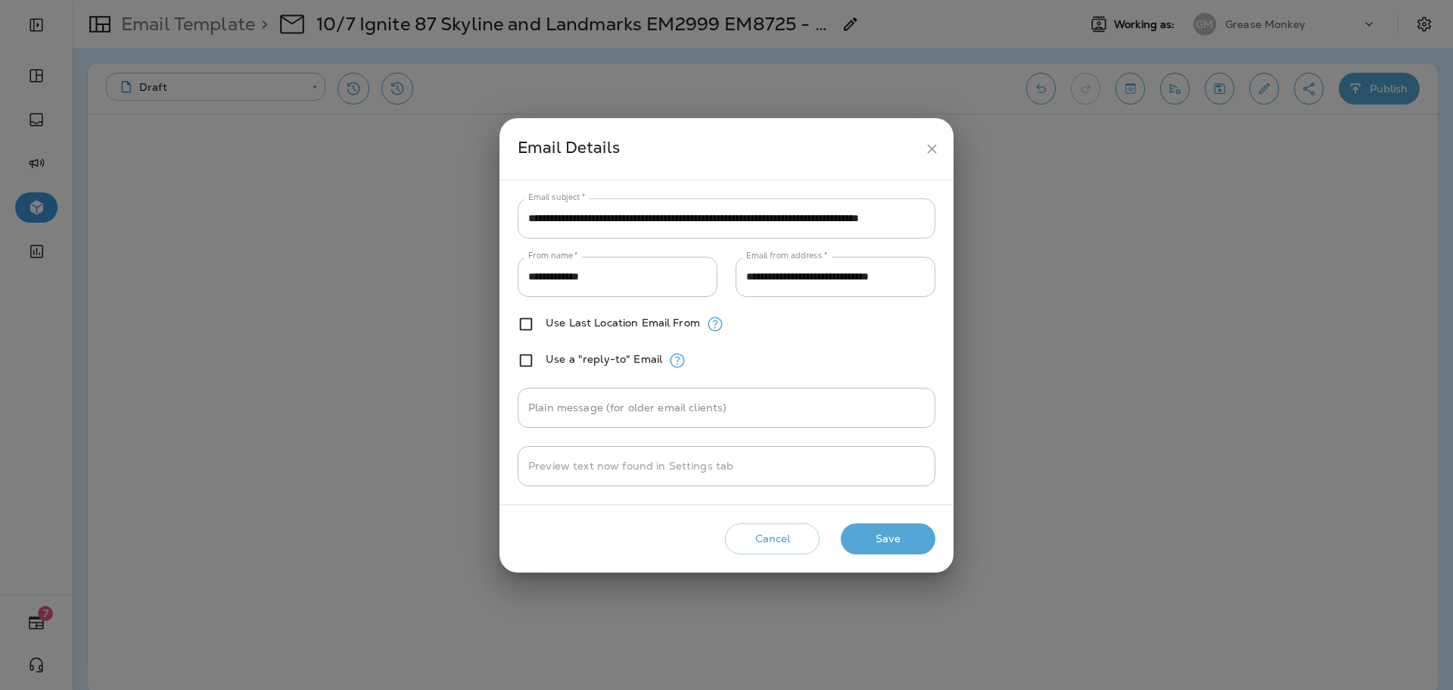
click at [605, 216] on input "**********" at bounding box center [727, 218] width 418 height 40
paste input "text"
type input "**********"
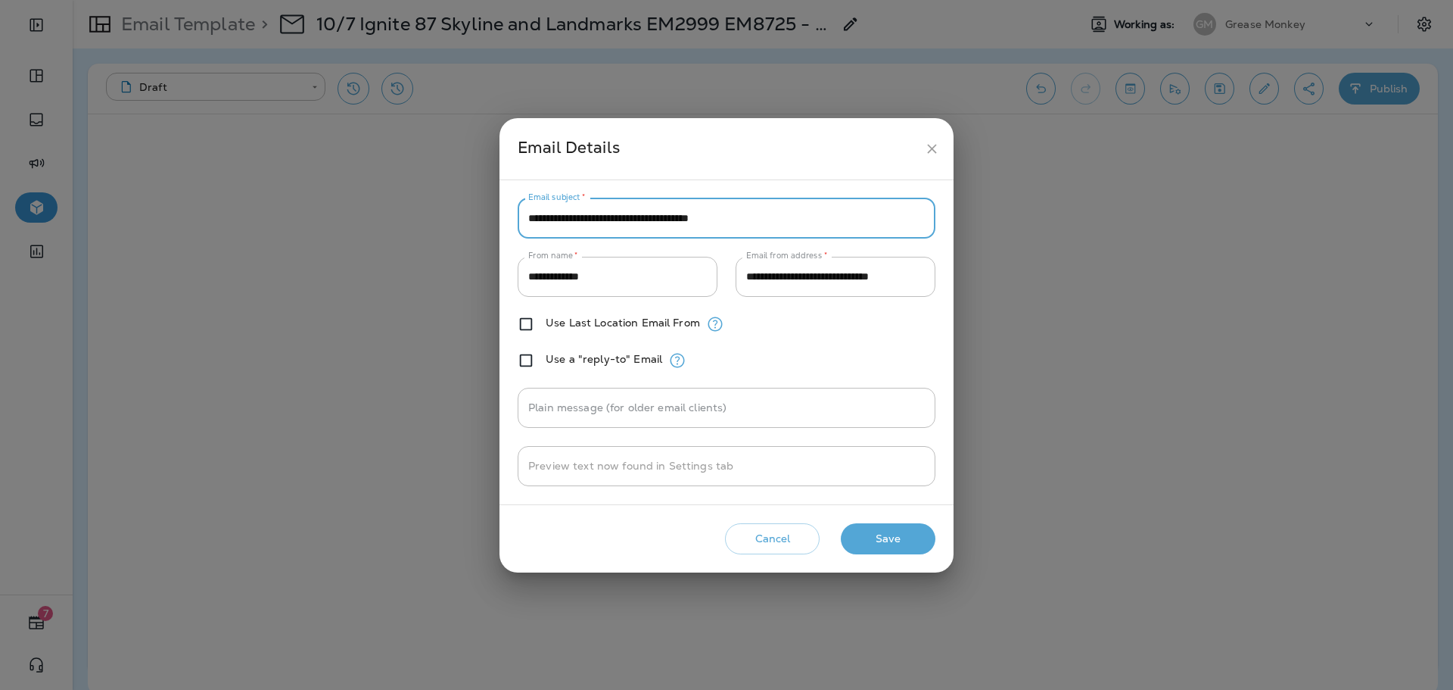
click at [907, 546] on button "Save" at bounding box center [888, 538] width 95 height 31
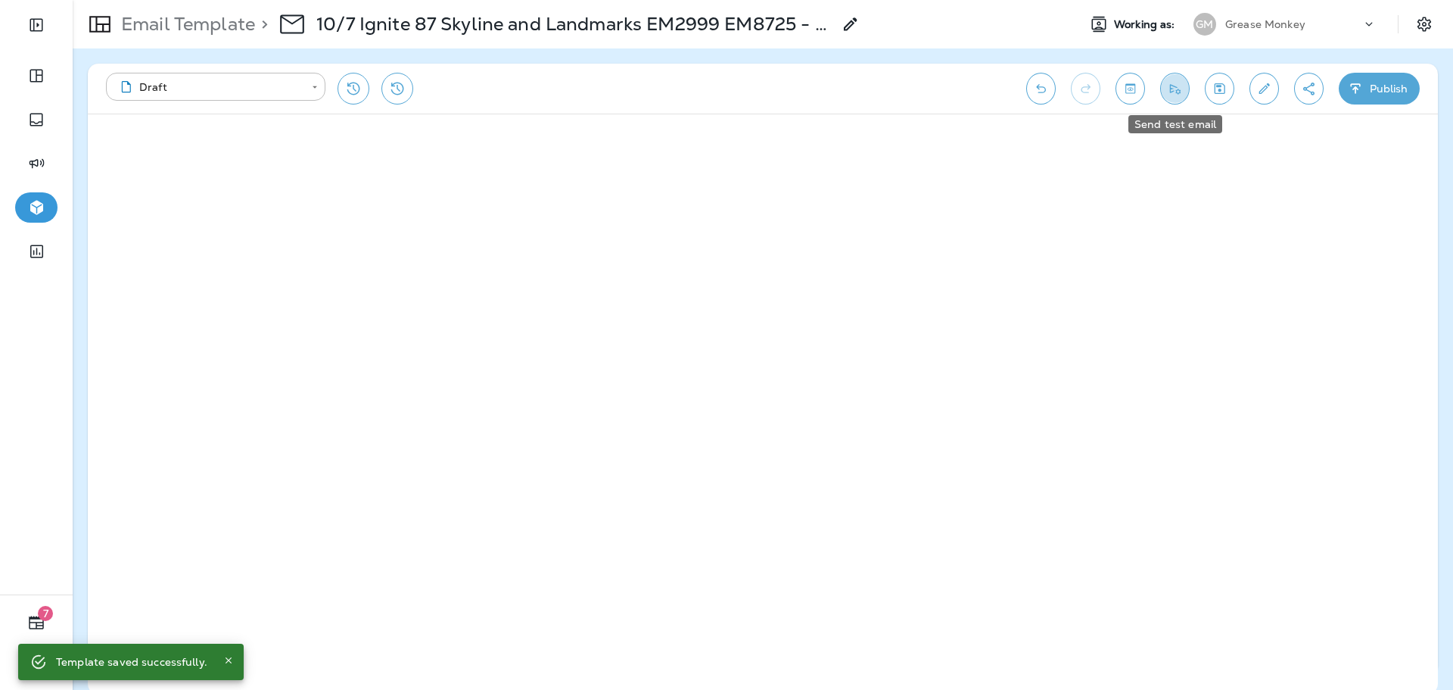
click at [1173, 91] on icon "Send test email" at bounding box center [1175, 89] width 11 height 10
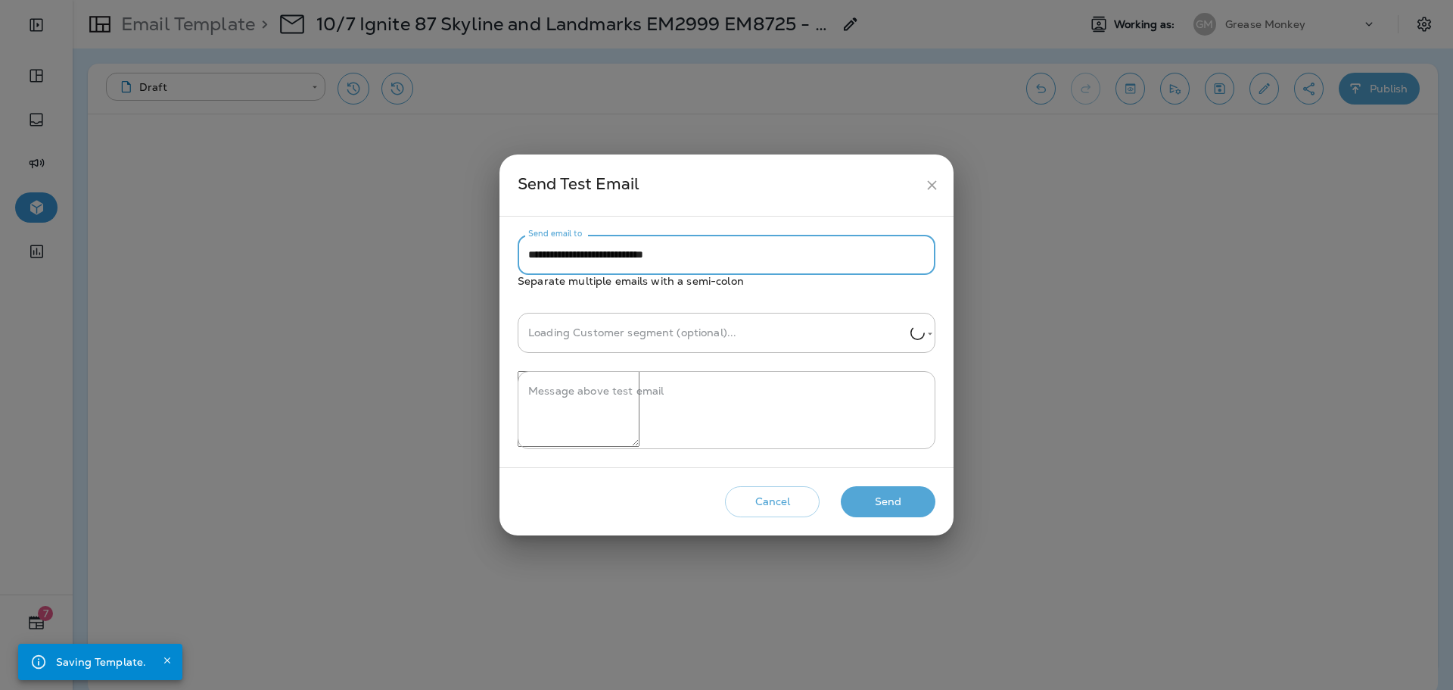
click at [724, 241] on input "**********" at bounding box center [727, 255] width 418 height 40
type input "**********"
click at [702, 321] on input "Customer segment (optional)" at bounding box center [721, 333] width 407 height 40
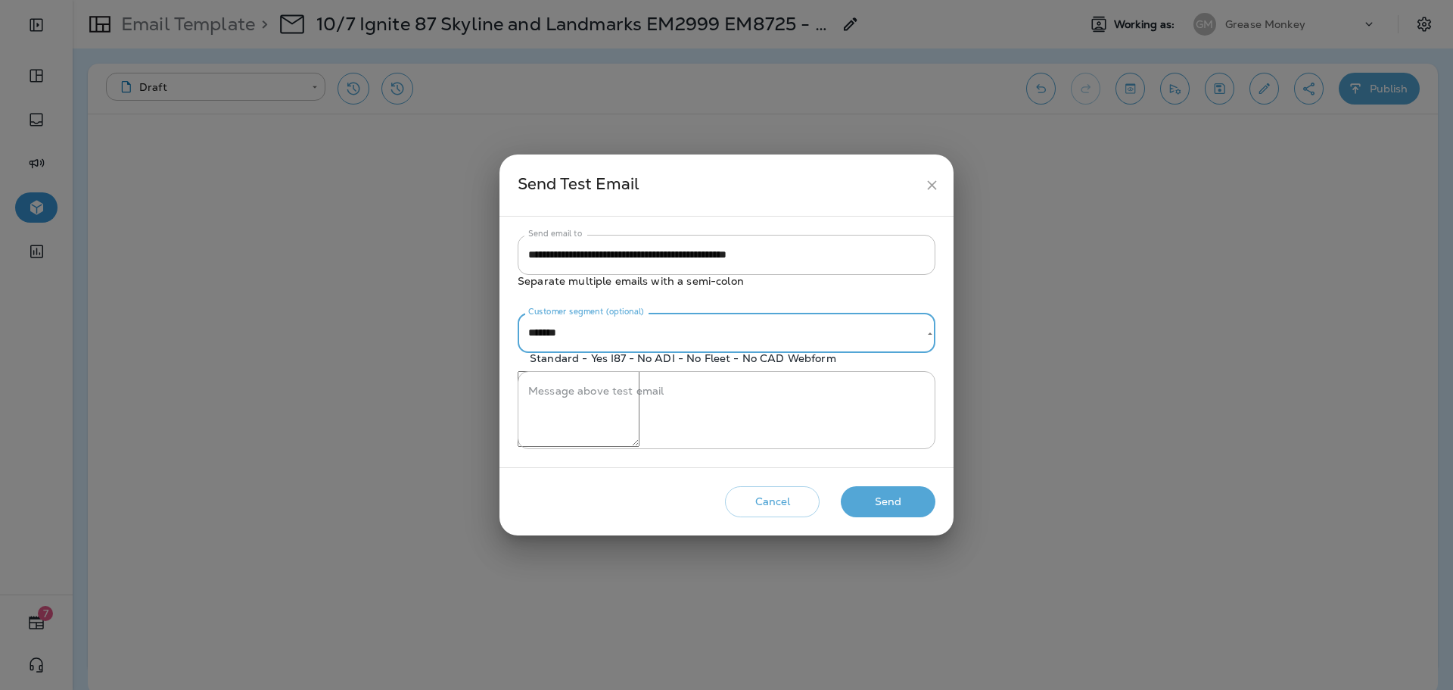
click at [715, 351] on li "Standard - Yes I87 - No ADI - No Fleet - No CAD Webform" at bounding box center [727, 357] width 418 height 21
type input "**********"
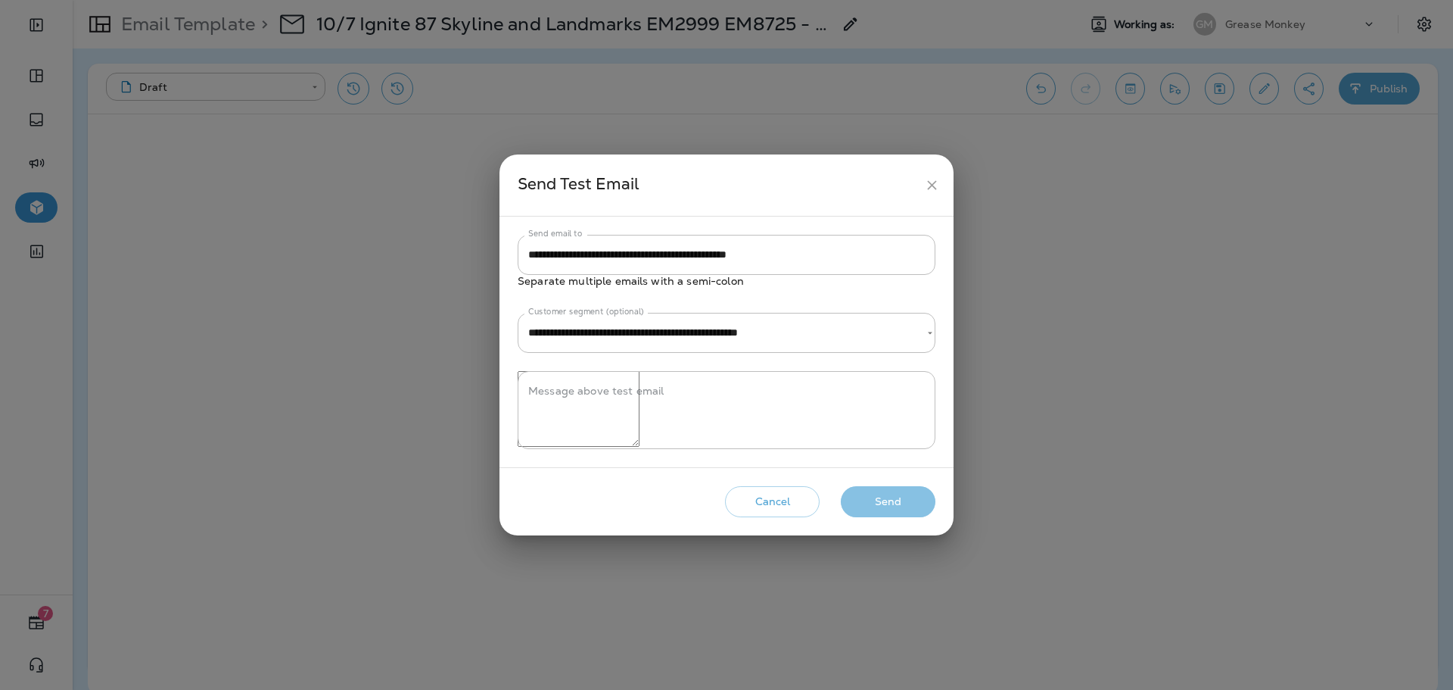
click at [891, 506] on button "Send" at bounding box center [888, 501] width 95 height 31
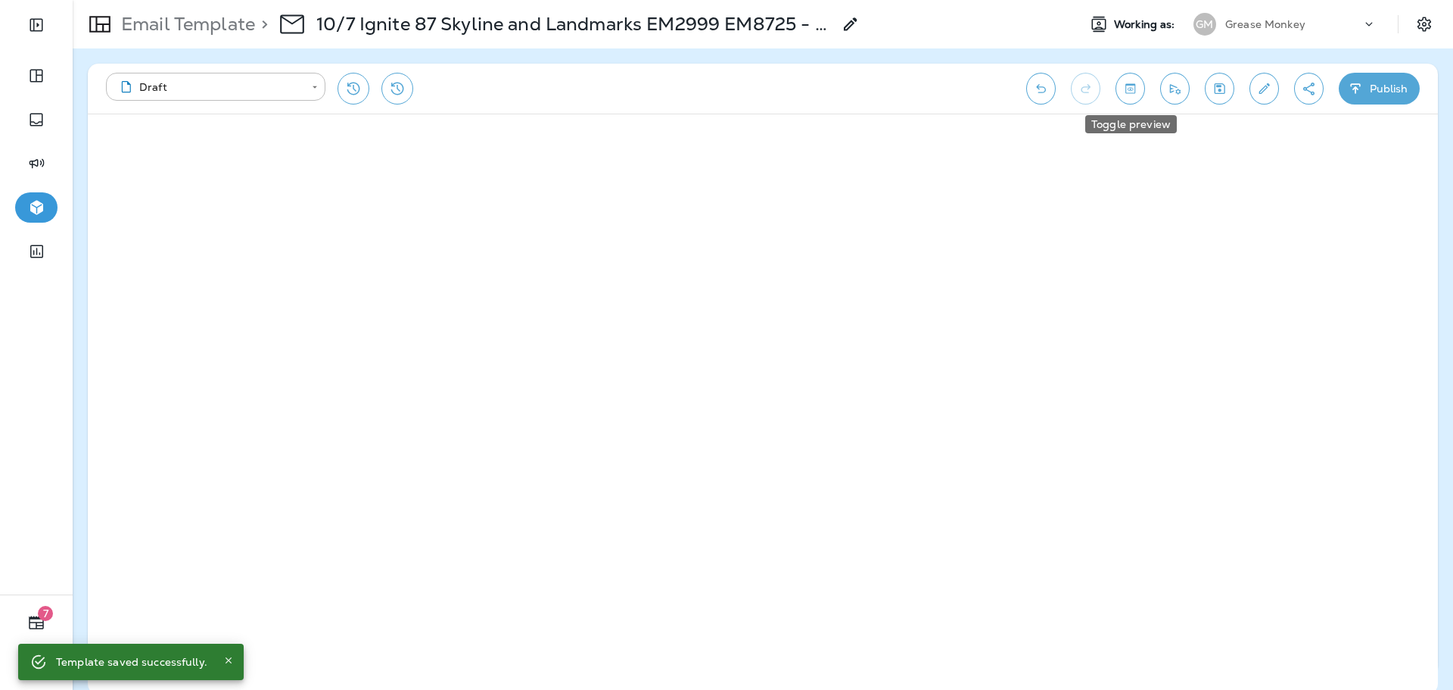
click at [1137, 87] on icon "Toggle preview" at bounding box center [1130, 88] width 16 height 15
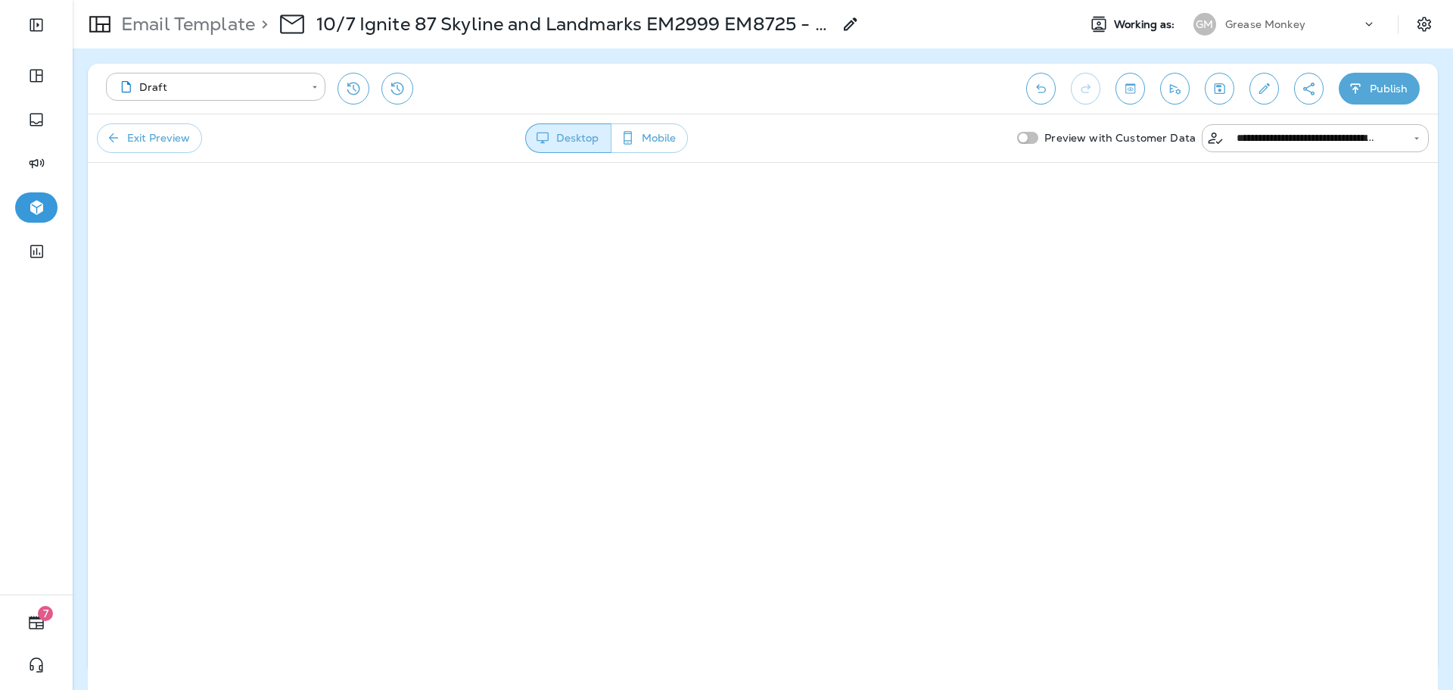
click at [140, 135] on button "Exit Preview" at bounding box center [149, 138] width 105 height 30
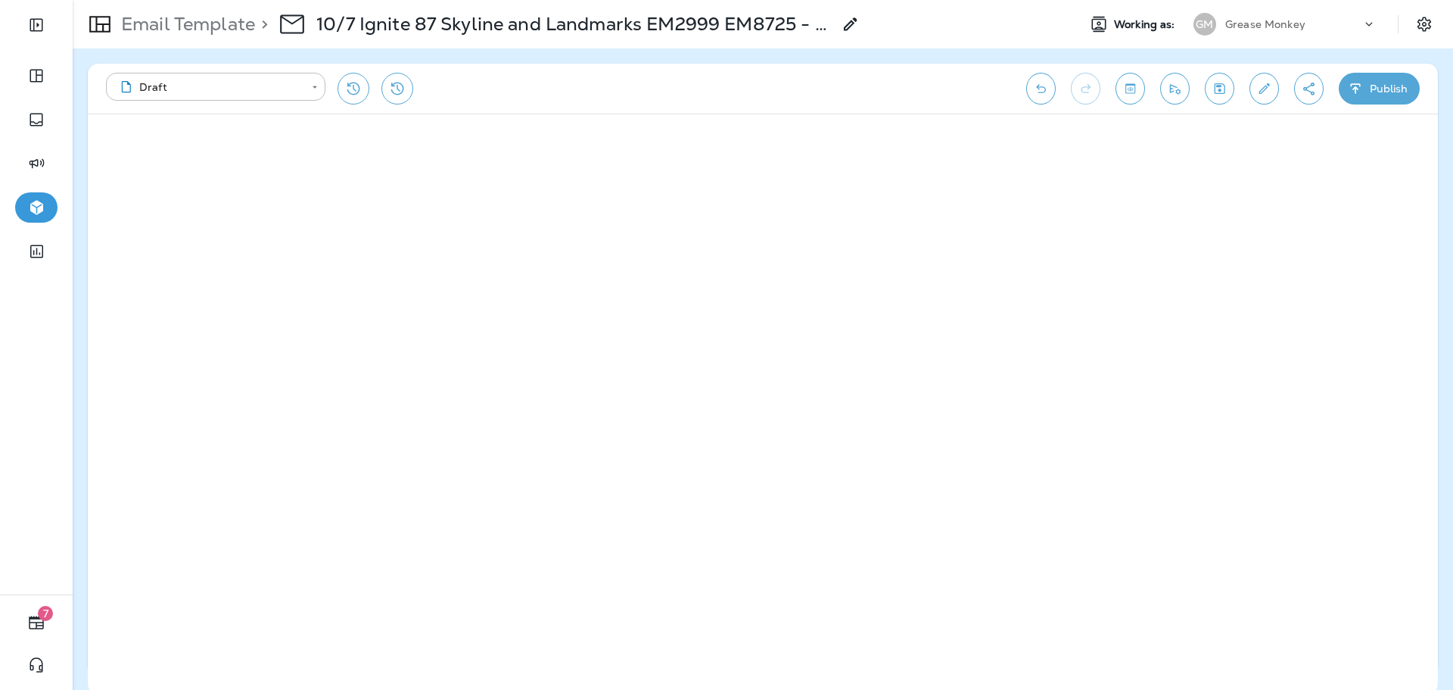
click at [1266, 70] on div "**********" at bounding box center [763, 89] width 1350 height 50
click at [1266, 77] on button "Edit details" at bounding box center [1265, 89] width 30 height 32
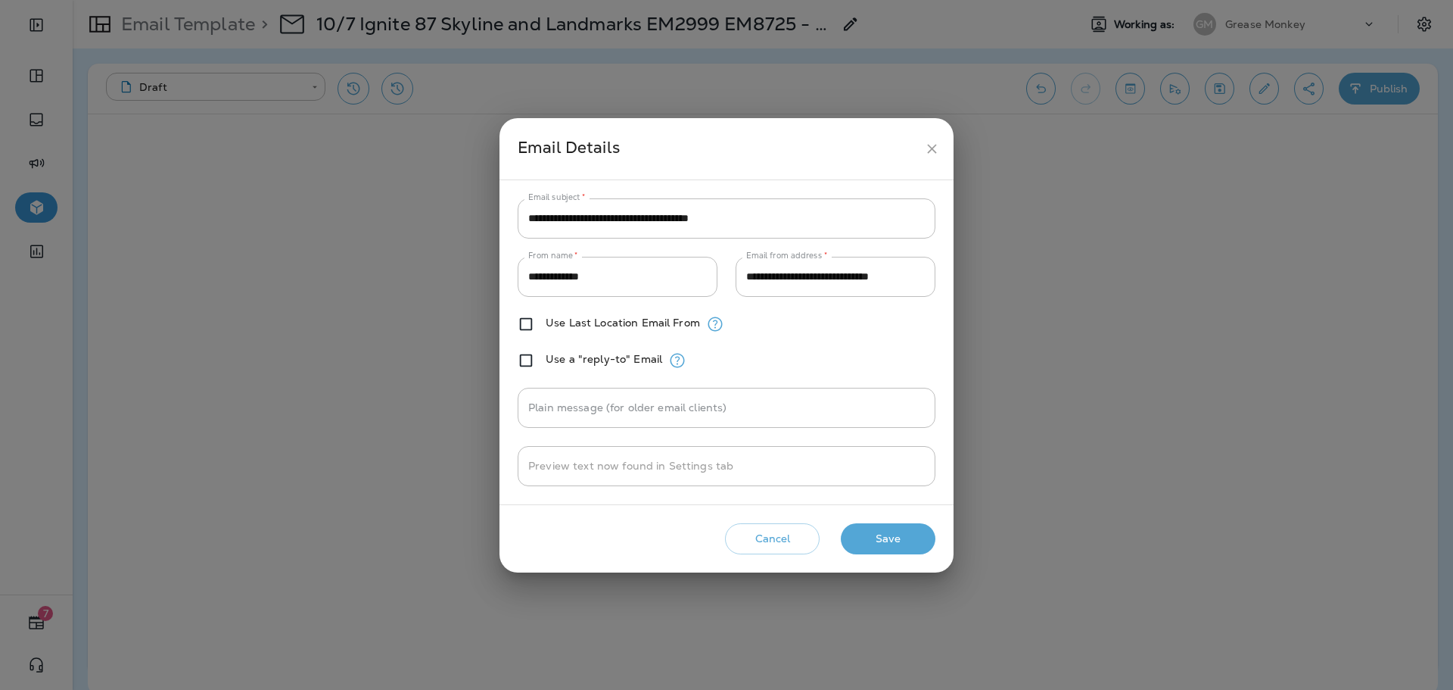
click at [893, 552] on button "Save" at bounding box center [888, 538] width 95 height 31
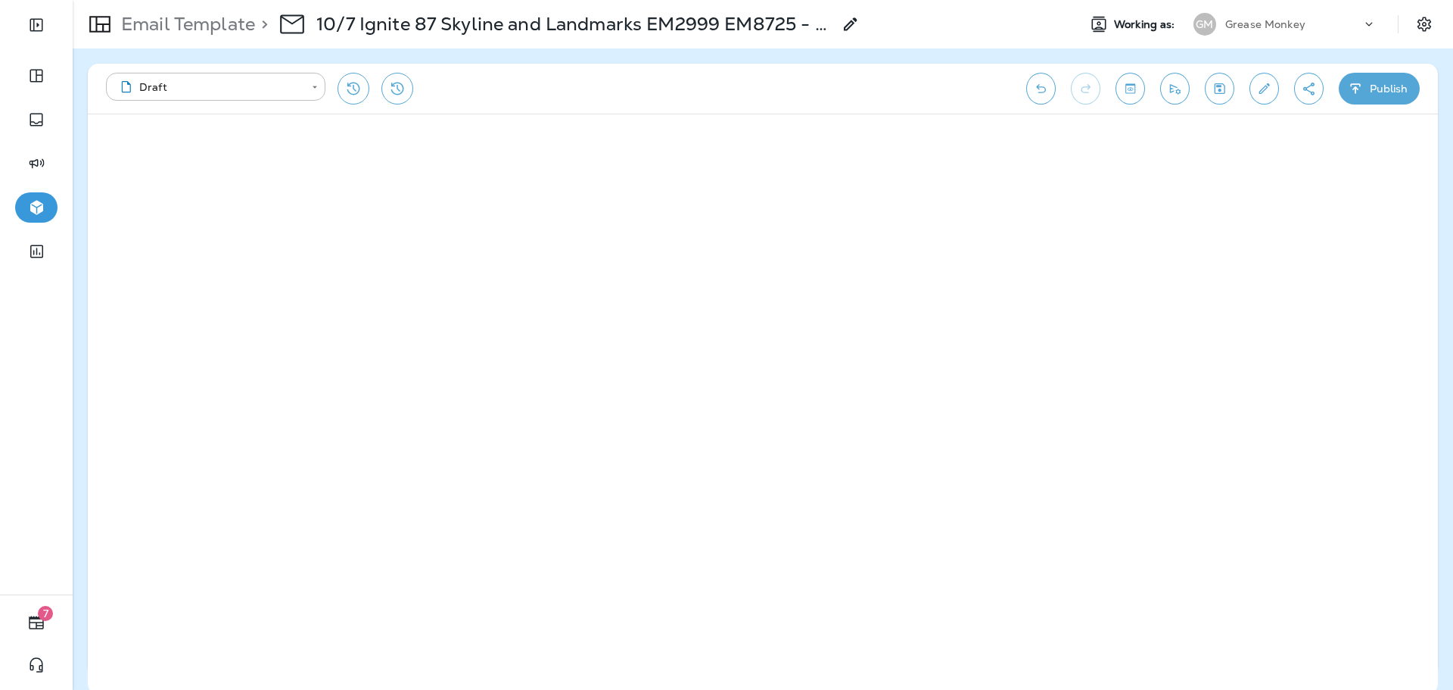
click at [1368, 95] on button "Publish" at bounding box center [1379, 89] width 81 height 32
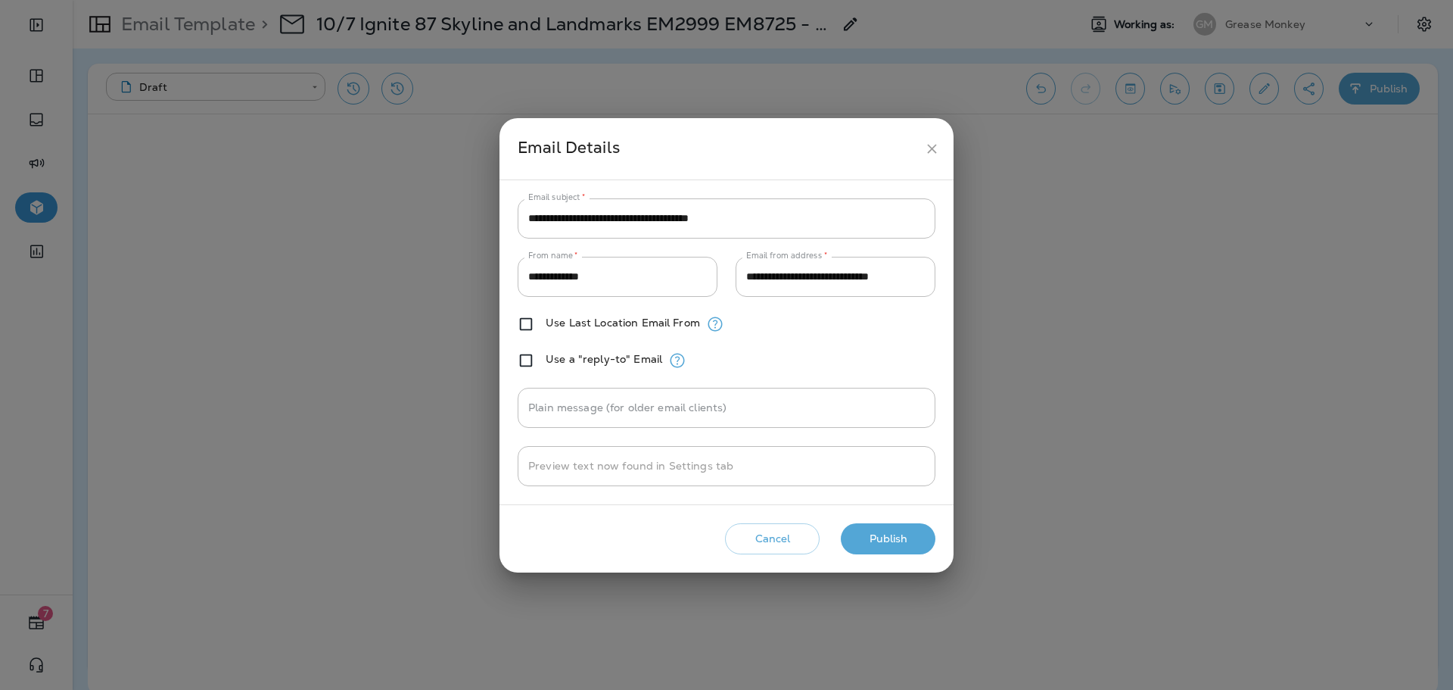
click at [912, 537] on button "Publish" at bounding box center [888, 538] width 95 height 31
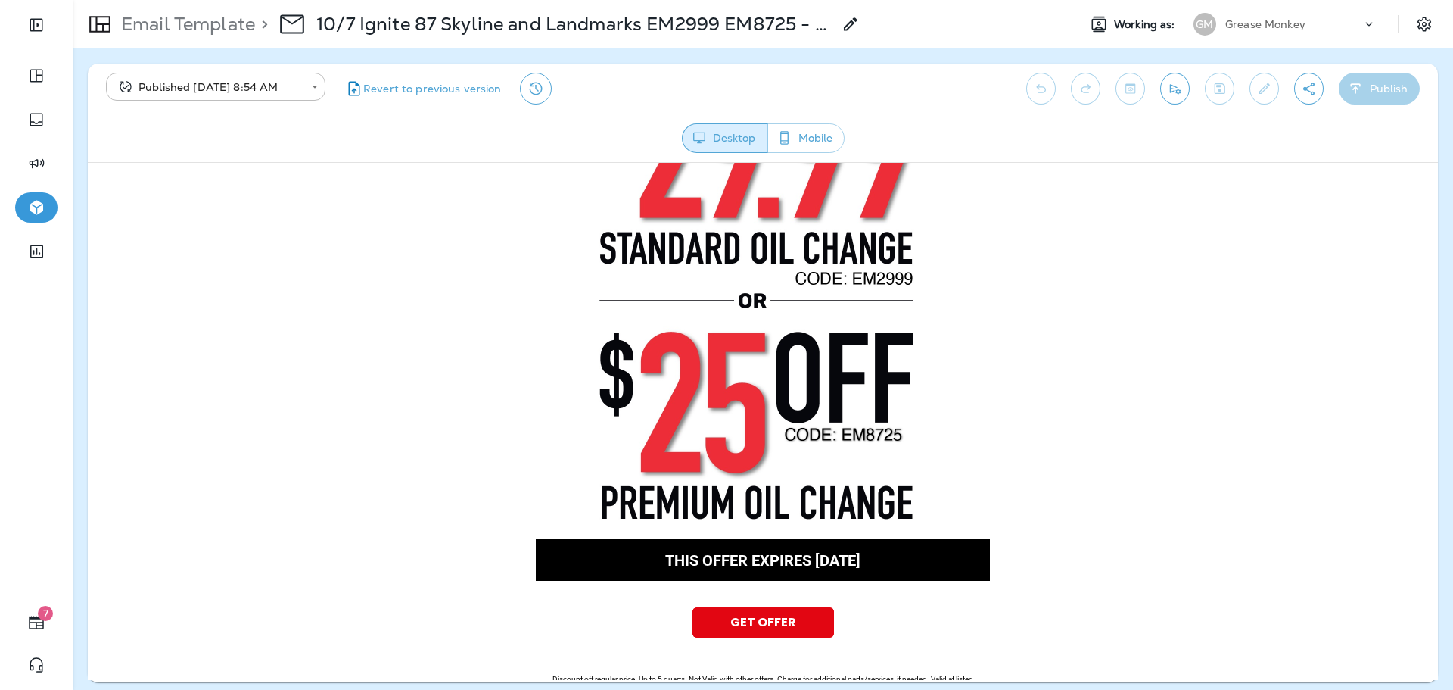
scroll to position [606, 0]
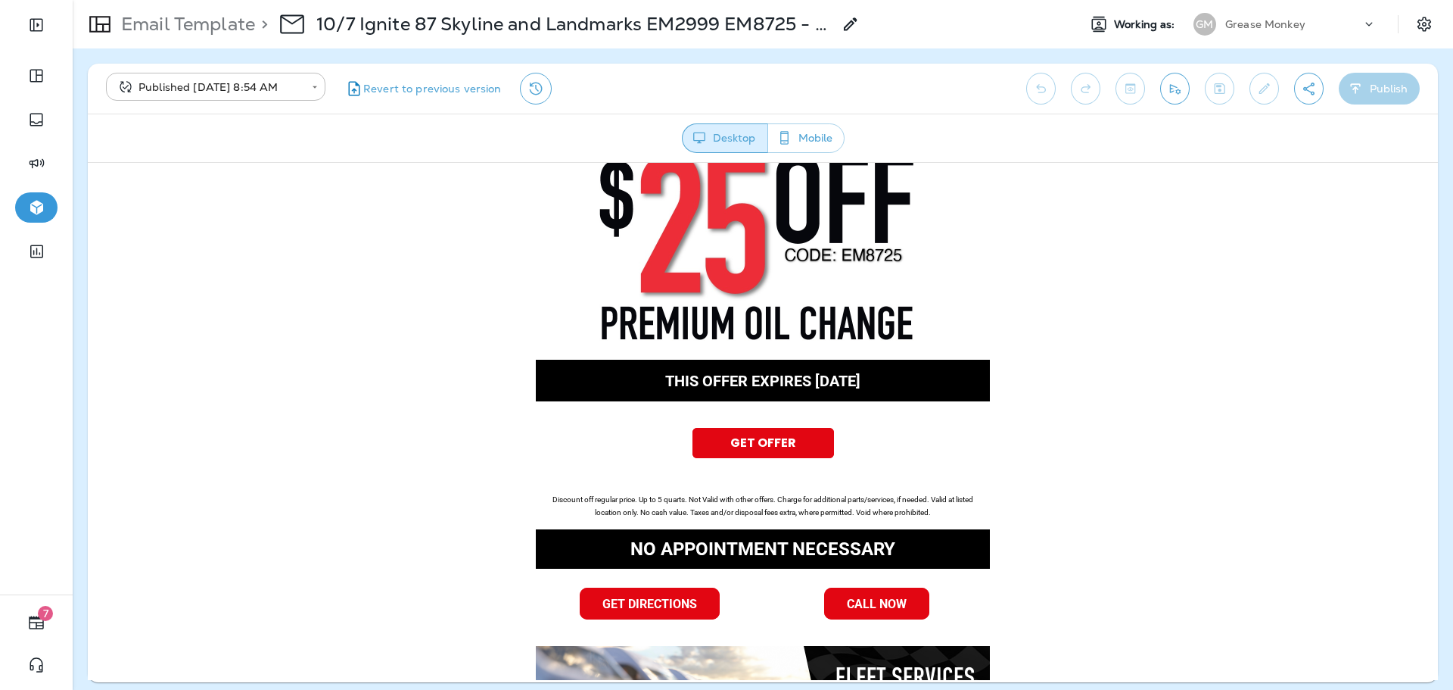
click at [264, 11] on div "> 10/7 Ignite 87 Skyline and Landmarks EM2999 EM8725 - ROP" at bounding box center [557, 24] width 605 height 42
click at [242, 21] on p "Email Template" at bounding box center [185, 24] width 140 height 23
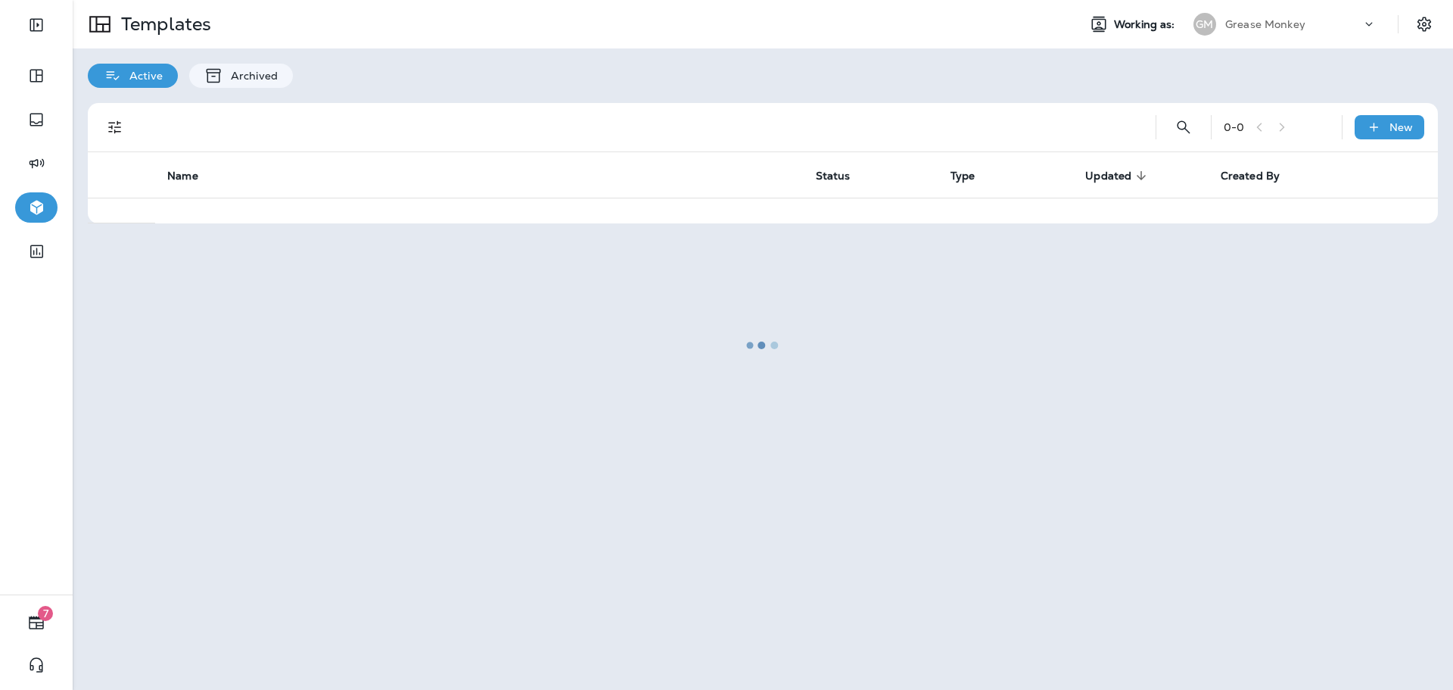
click at [1250, 23] on div at bounding box center [763, 345] width 1378 height 687
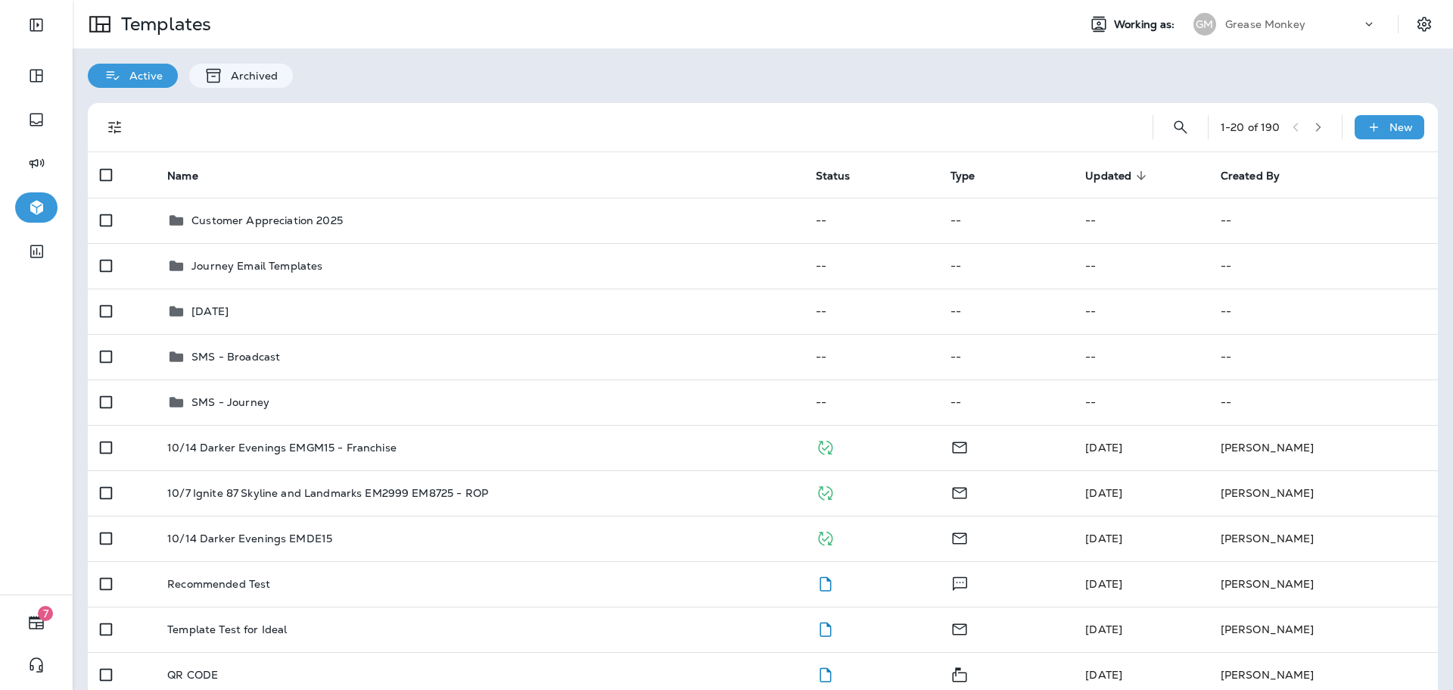
click at [1273, 23] on p "Grease Monkey" at bounding box center [1265, 24] width 80 height 12
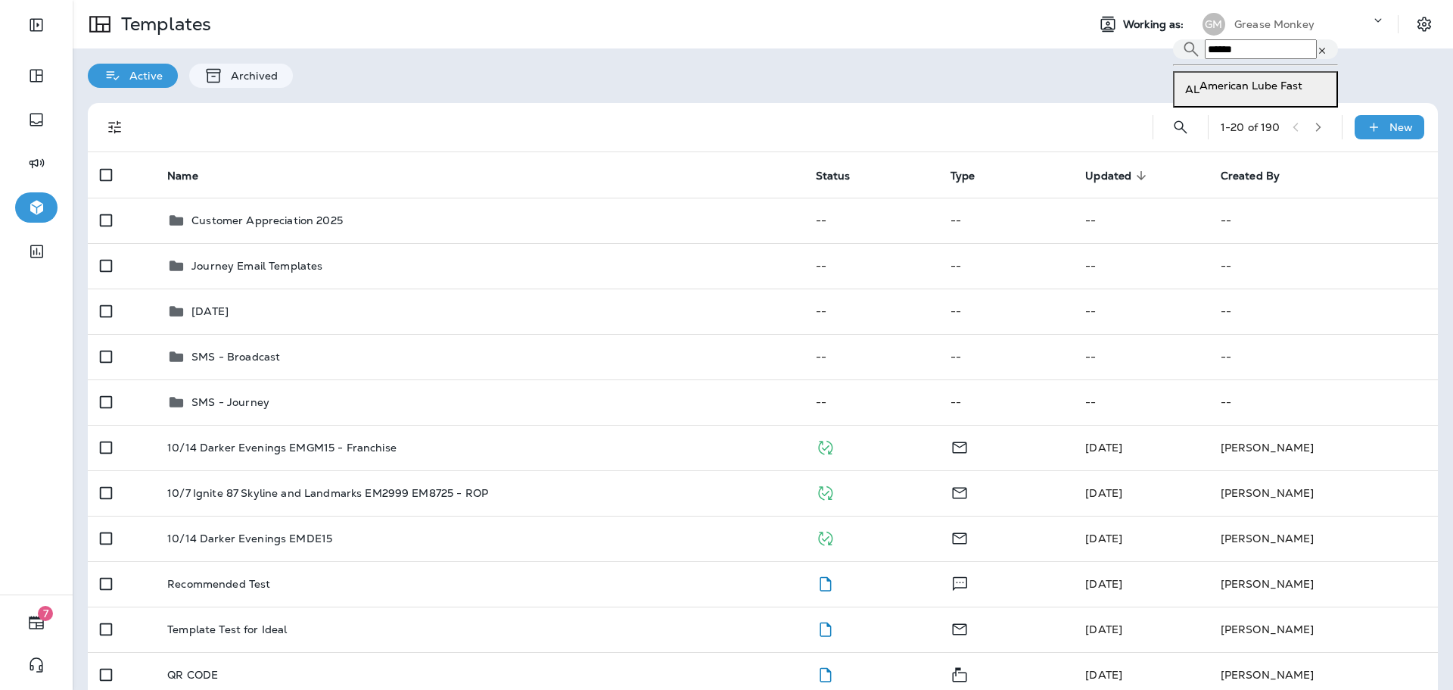
type input "******"
click at [1265, 92] on p "American Lube Fast" at bounding box center [1251, 85] width 103 height 12
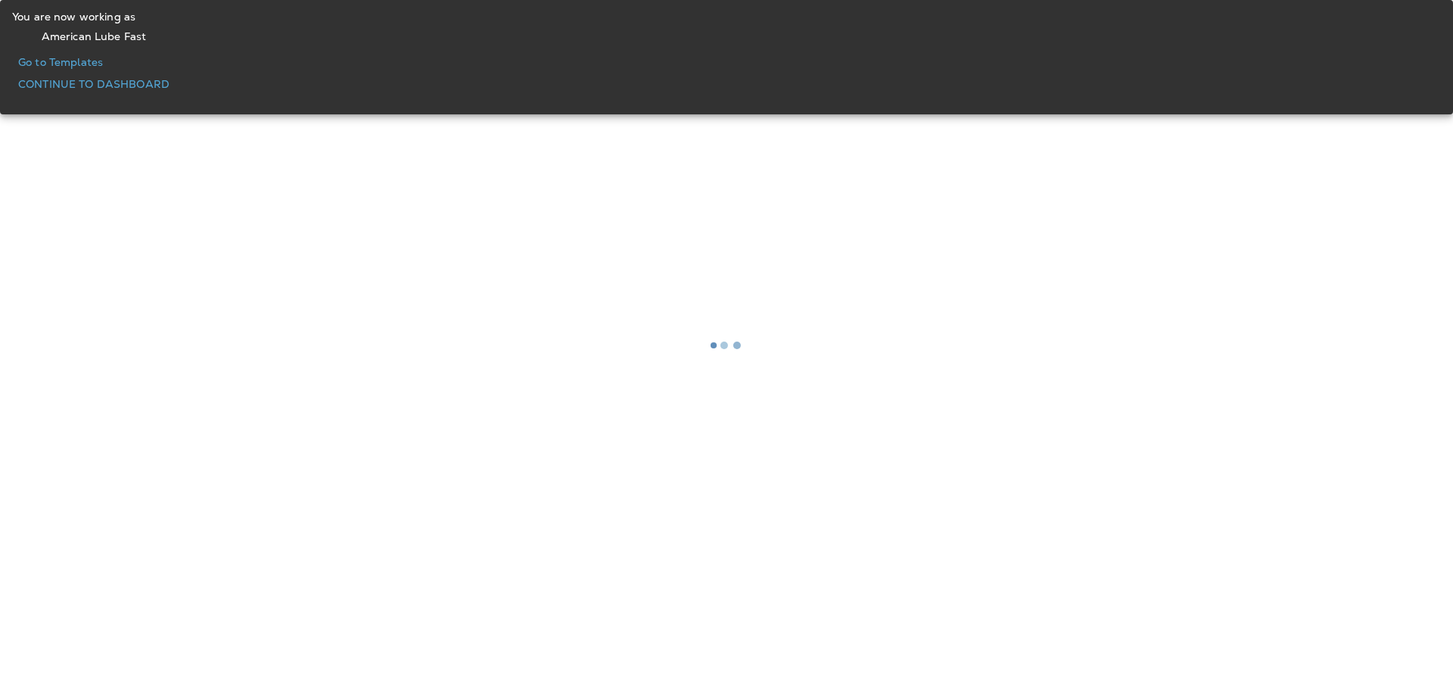
click at [103, 68] on p "Go to Templates" at bounding box center [60, 62] width 85 height 12
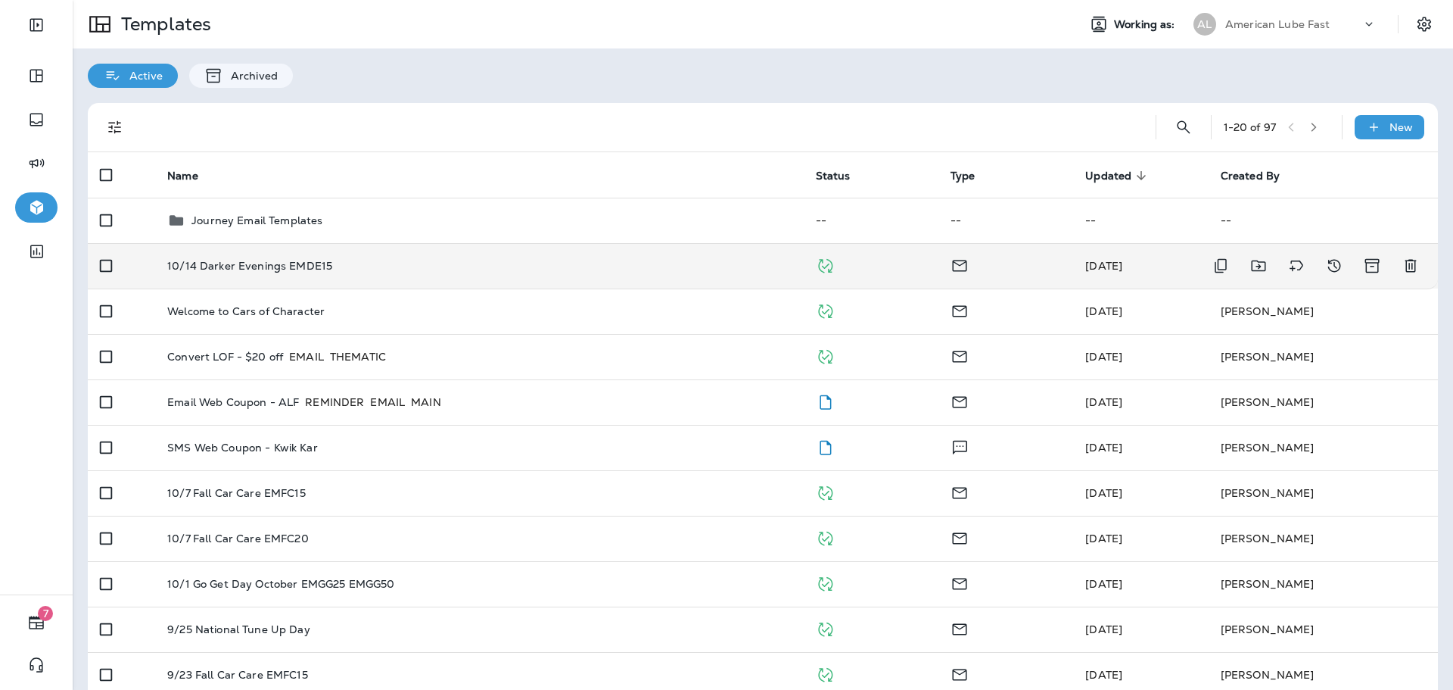
click at [394, 272] on td "10/14 Darker Evenings EMDE15" at bounding box center [479, 265] width 648 height 45
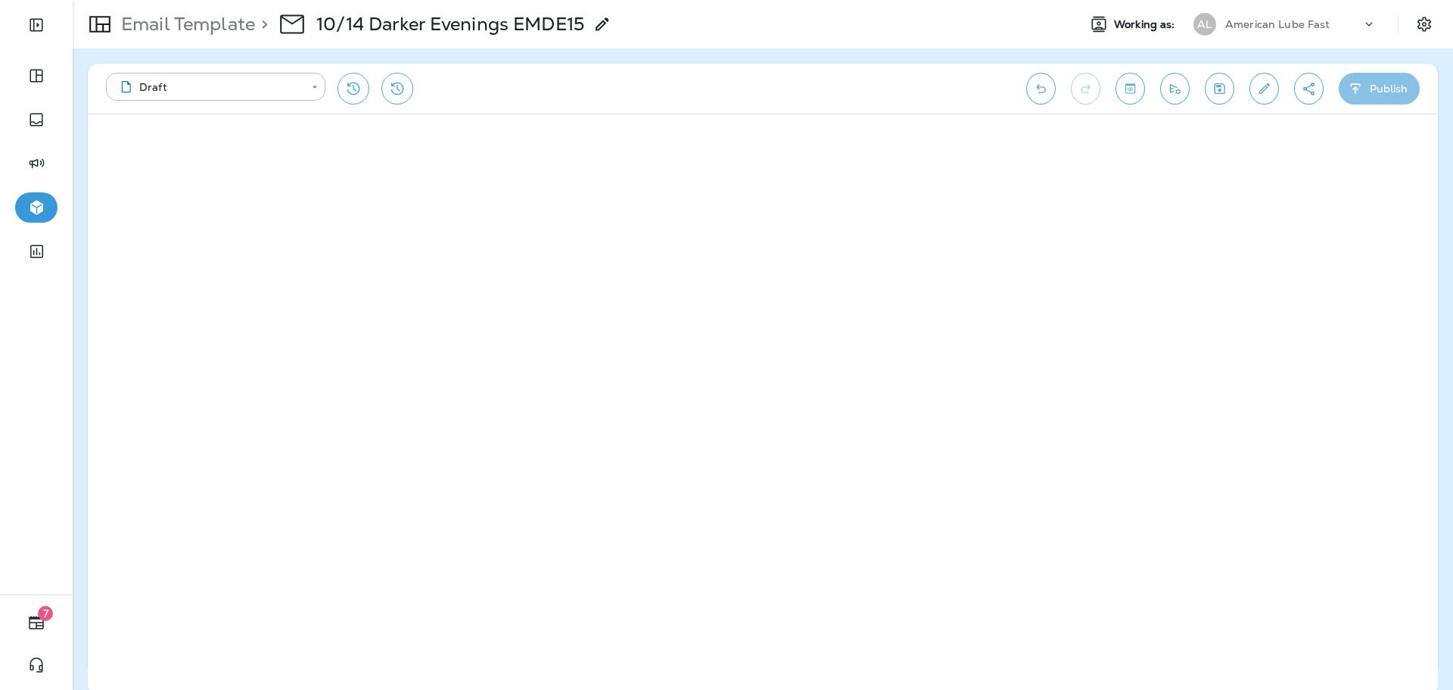
click at [1387, 85] on button "Publish" at bounding box center [1379, 89] width 81 height 32
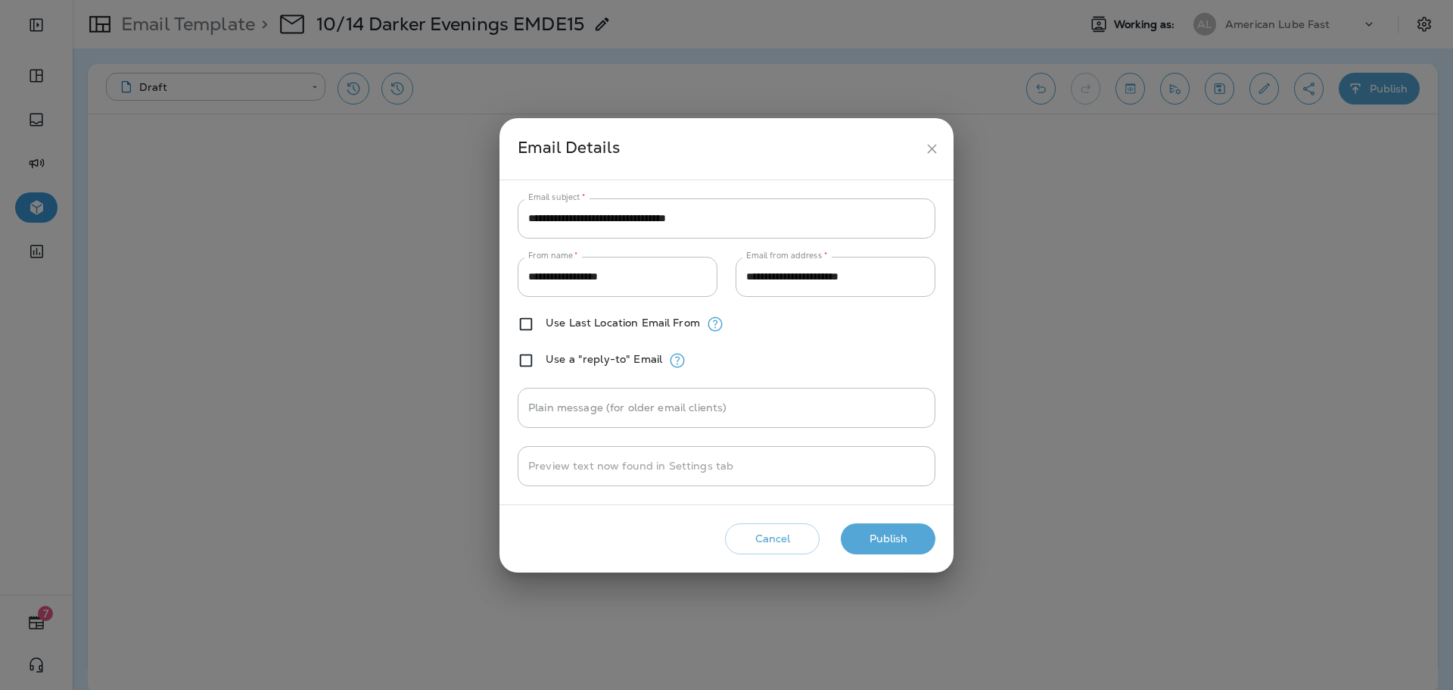
click at [909, 526] on button "Publish" at bounding box center [888, 538] width 95 height 31
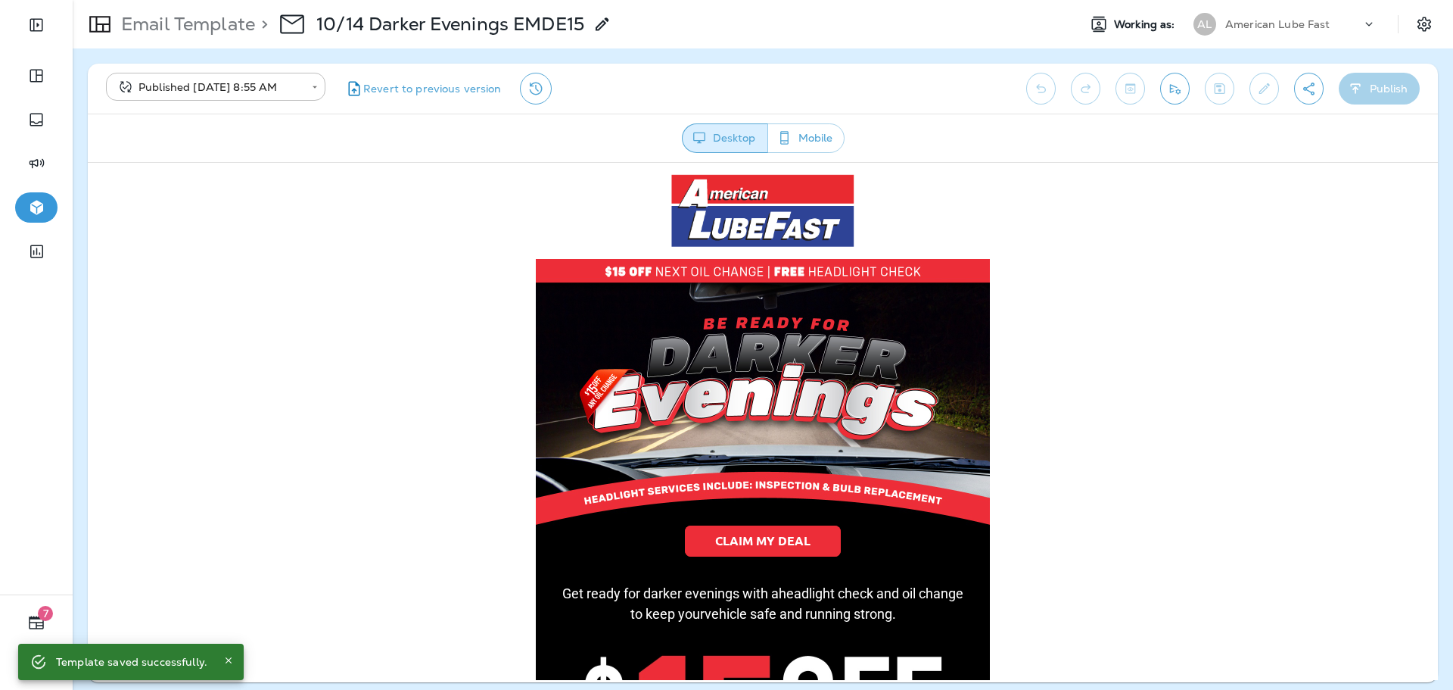
click at [1252, 23] on p "American Lube Fast" at bounding box center [1277, 24] width 105 height 12
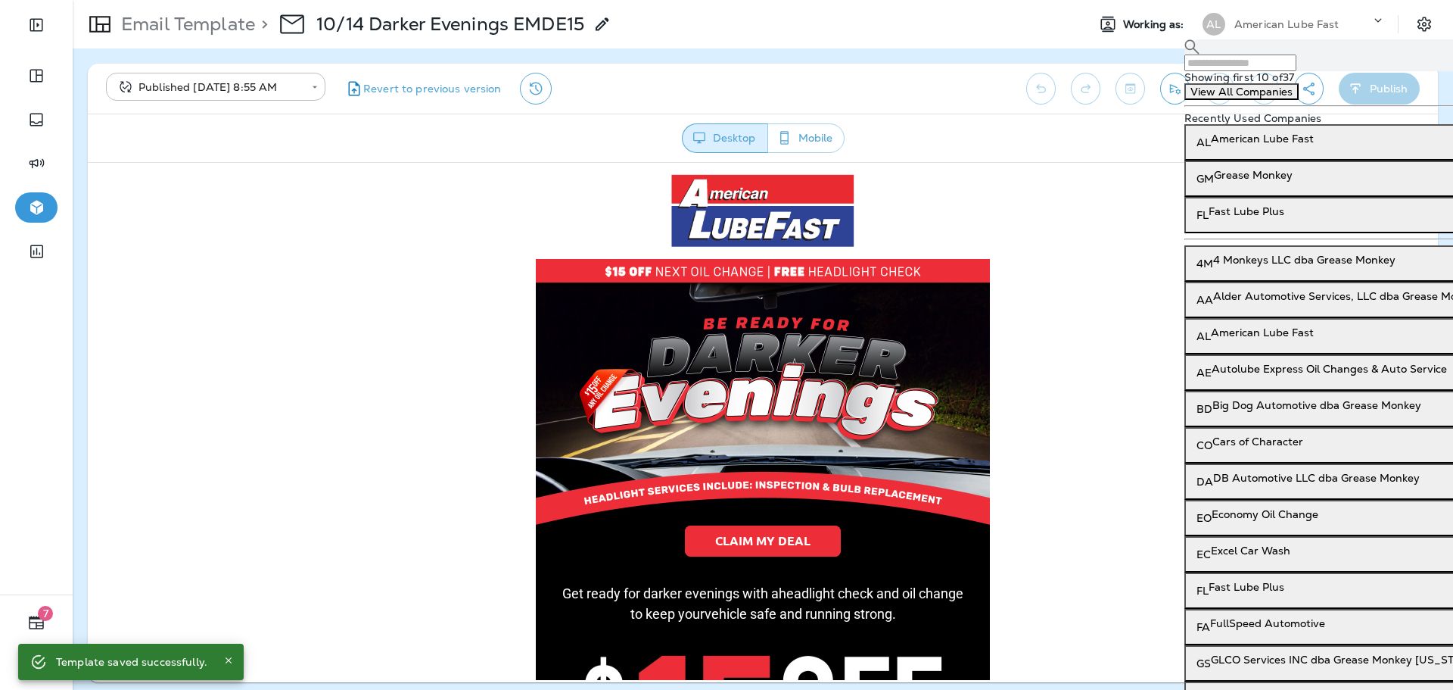
click at [1236, 71] on input "text" at bounding box center [1241, 62] width 112 height 17
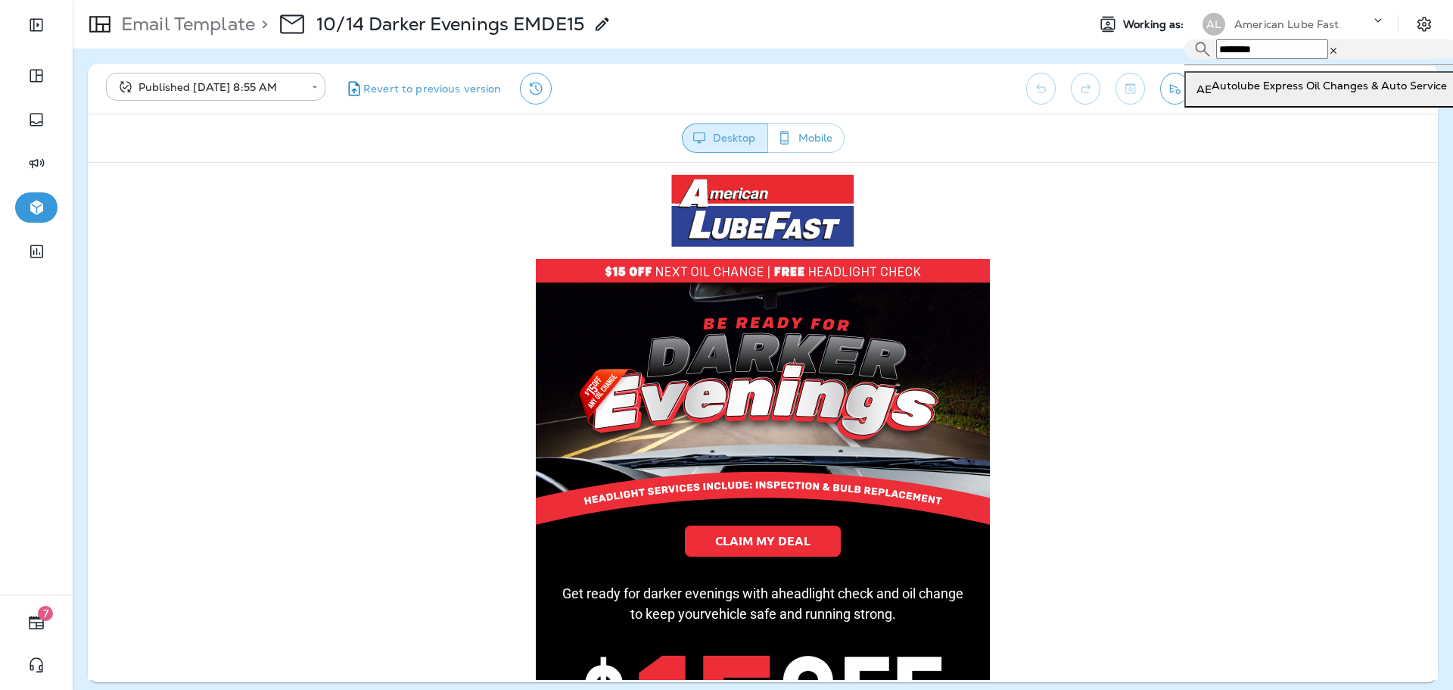
type input "********"
click at [1247, 92] on p "Autolube Express Oil Changes & Auto Service" at bounding box center [1329, 85] width 235 height 12
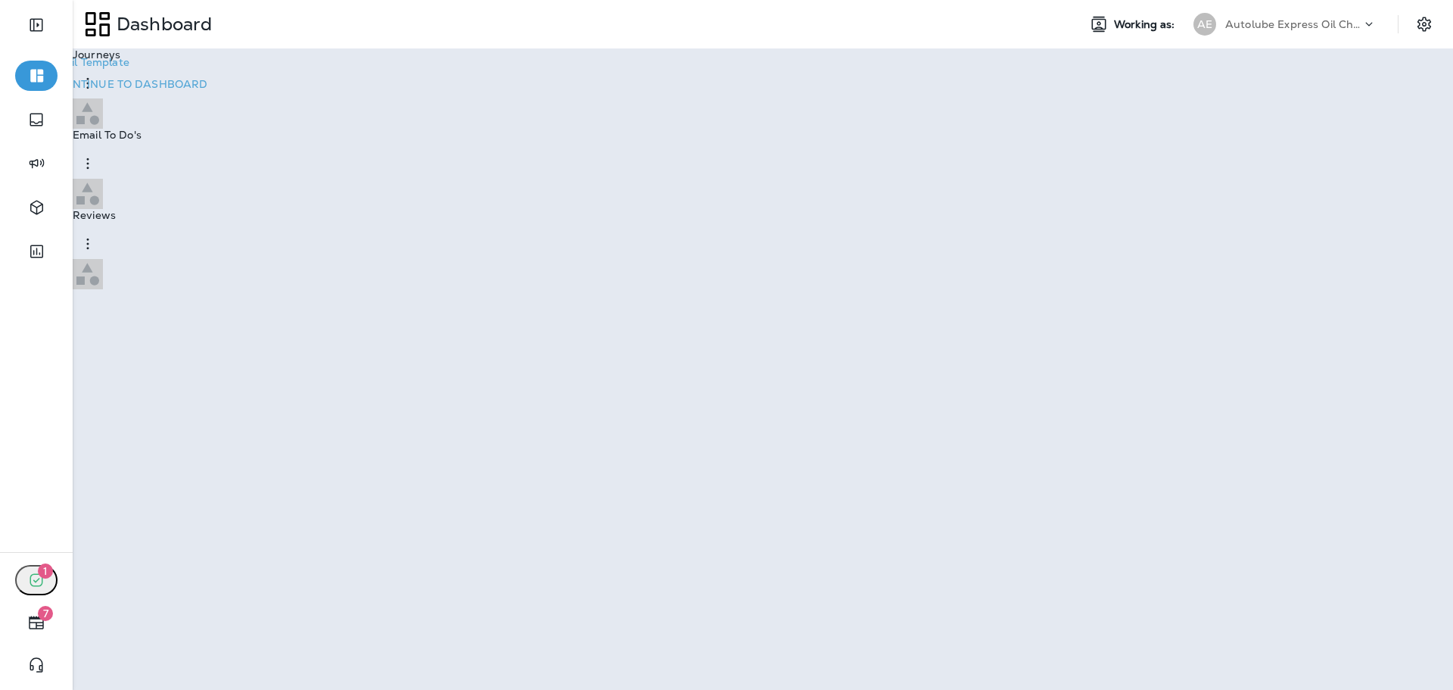
click at [129, 68] on p "Go to Email Template" at bounding box center [73, 62] width 111 height 12
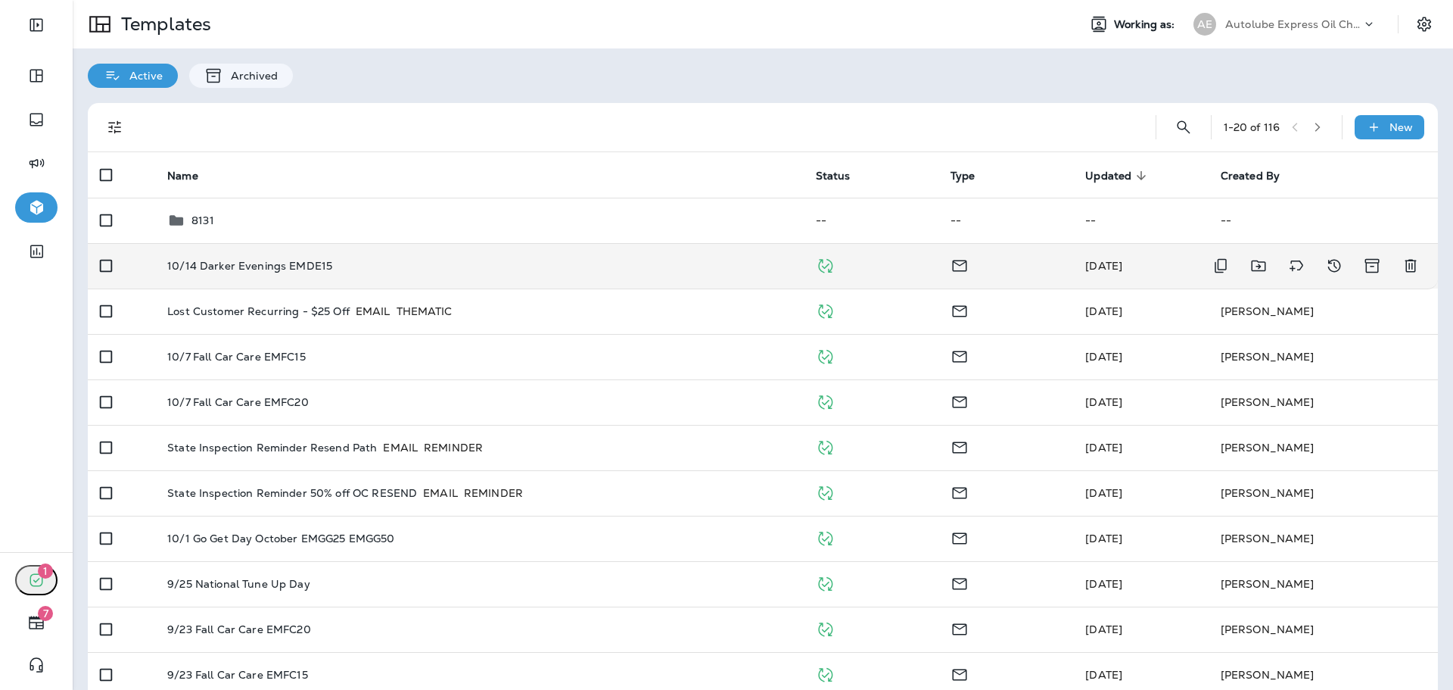
click at [518, 255] on td "10/14 Darker Evenings EMDE15" at bounding box center [479, 265] width 648 height 45
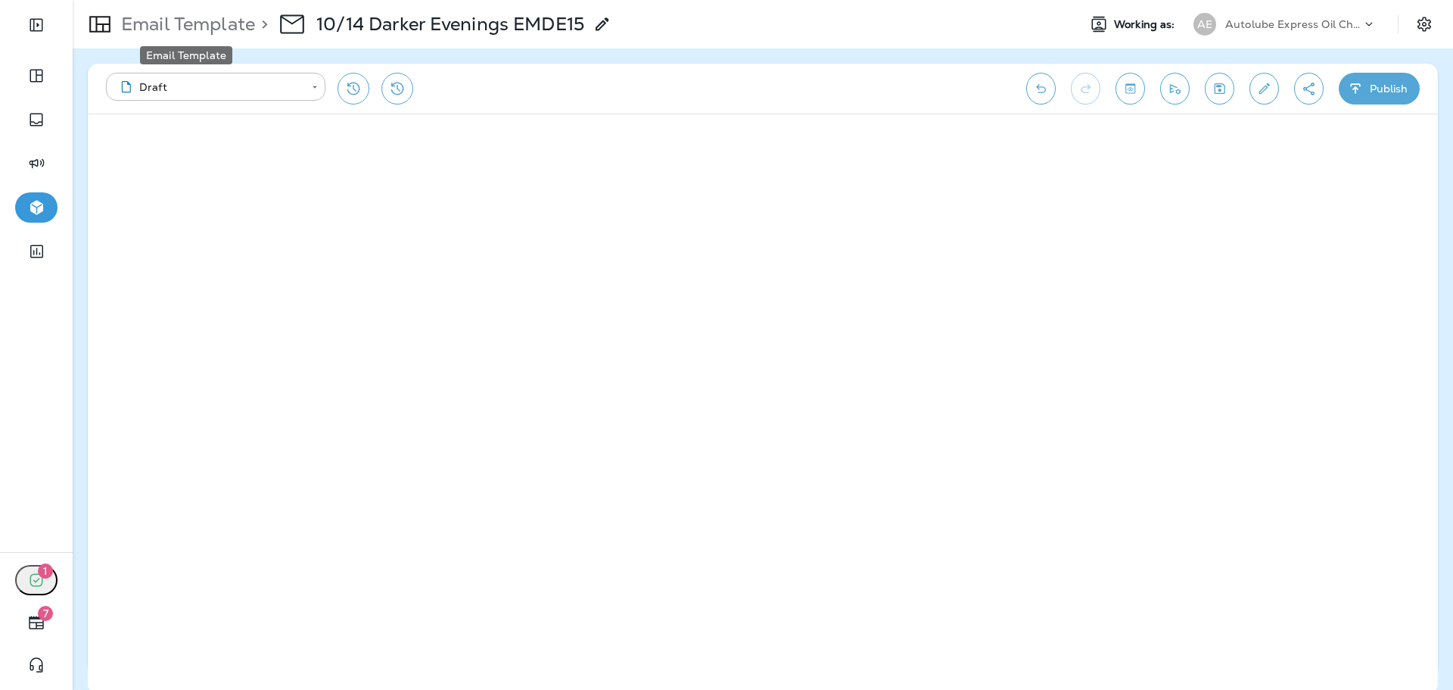
click at [191, 29] on p "Email Template" at bounding box center [185, 24] width 140 height 23
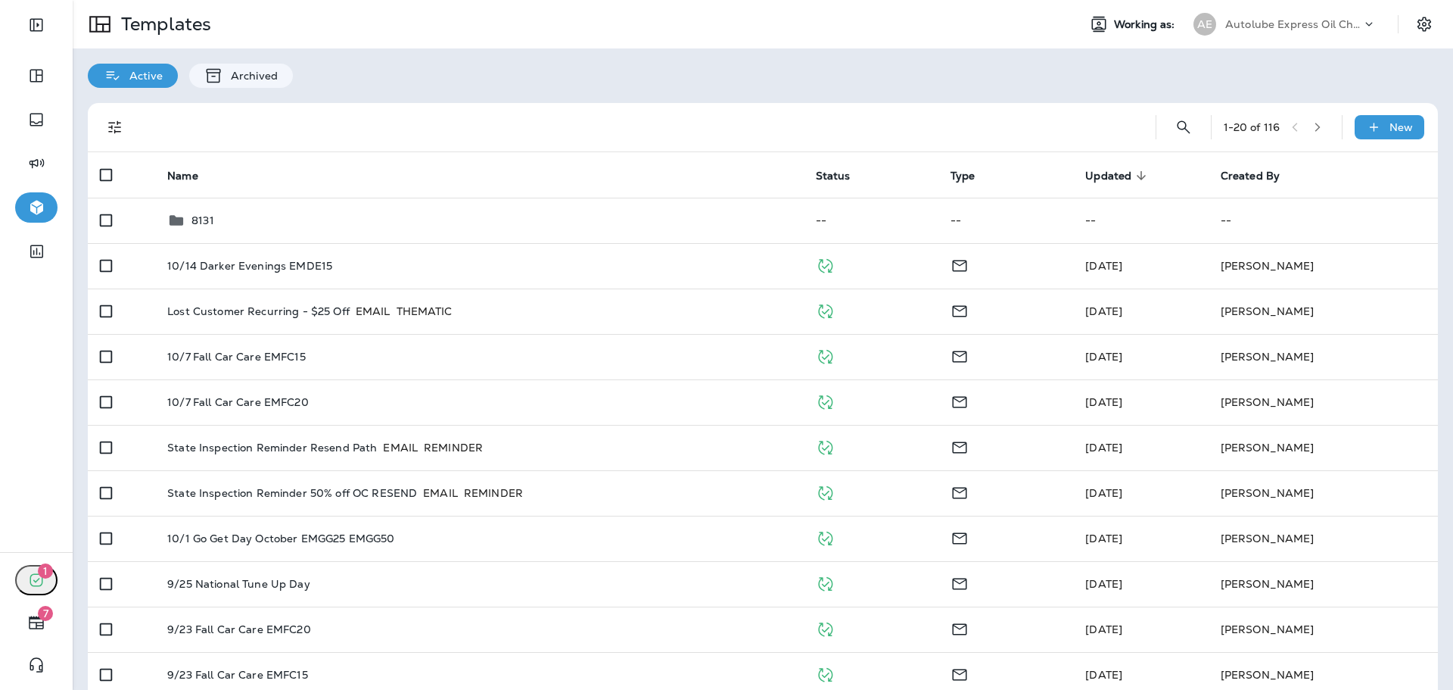
click at [1328, 30] on p "Autolube Express Oil Changes & Auto Service" at bounding box center [1293, 24] width 136 height 12
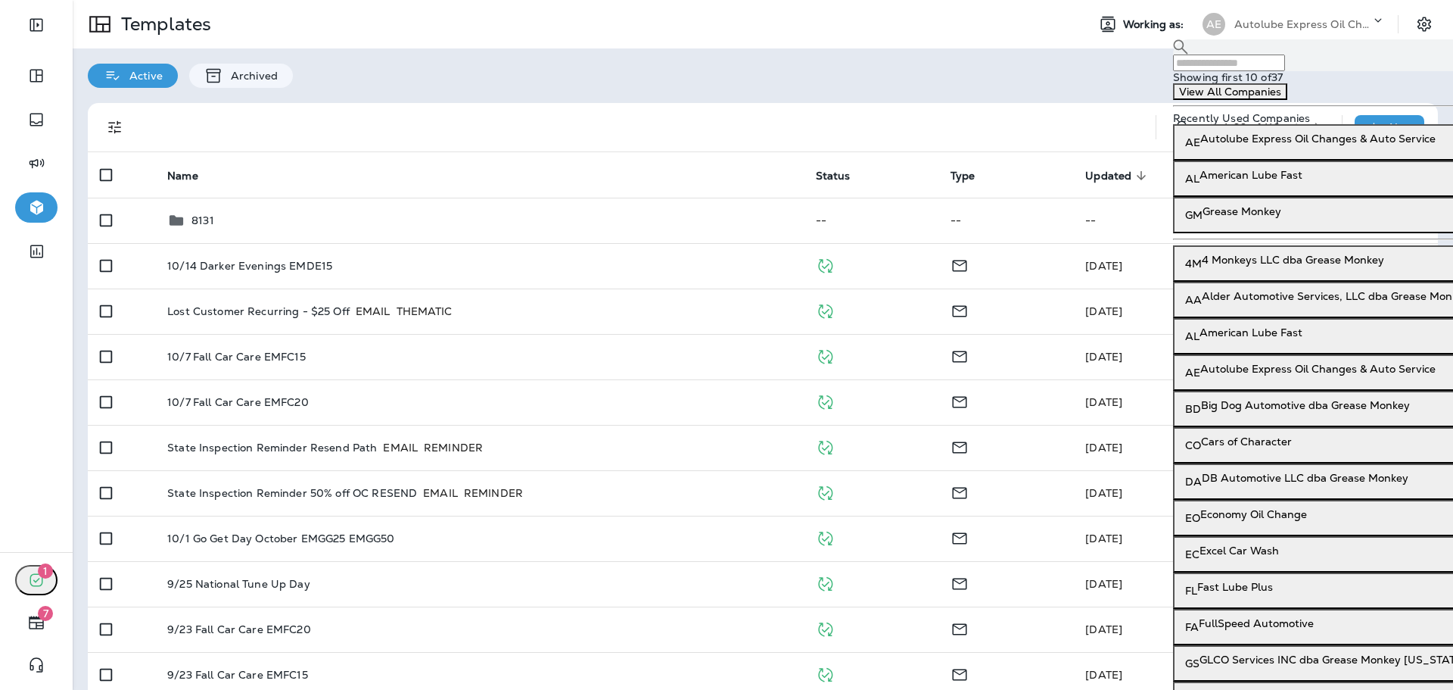
click at [1285, 63] on input "text" at bounding box center [1229, 62] width 112 height 17
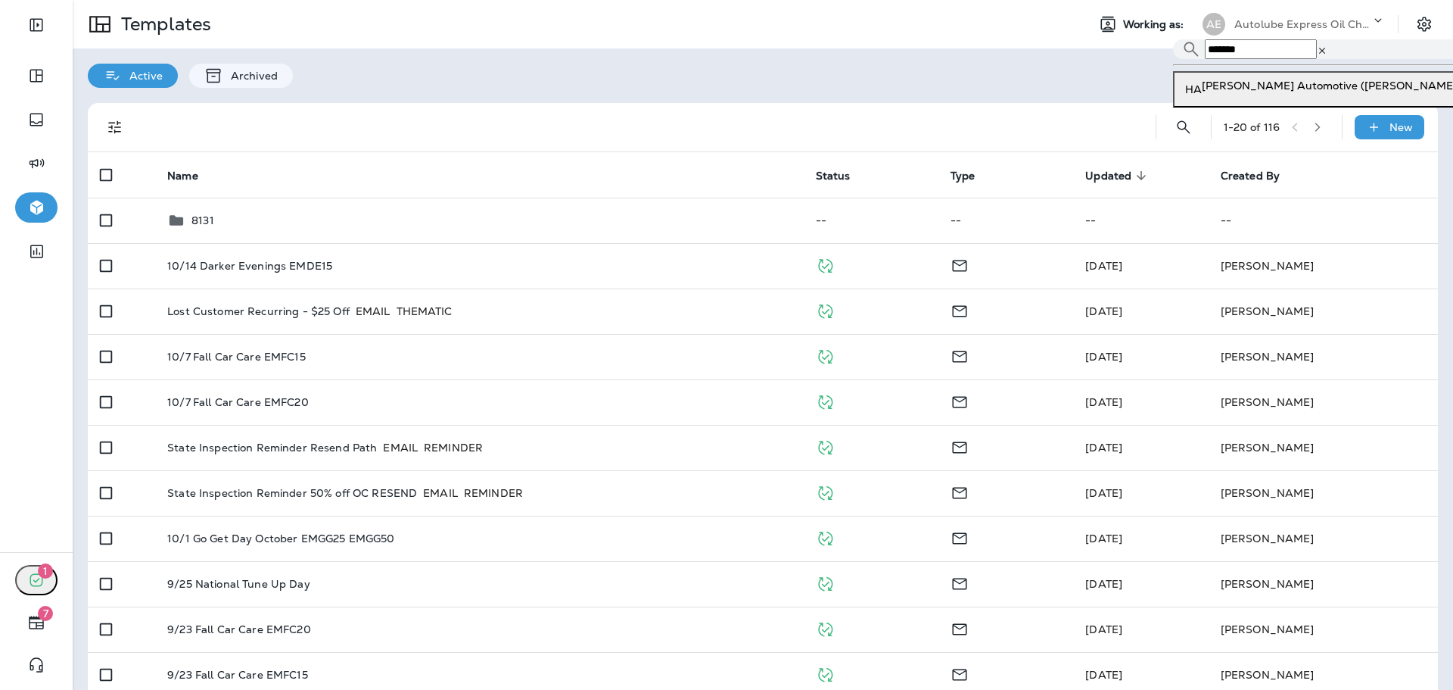
type input "*******"
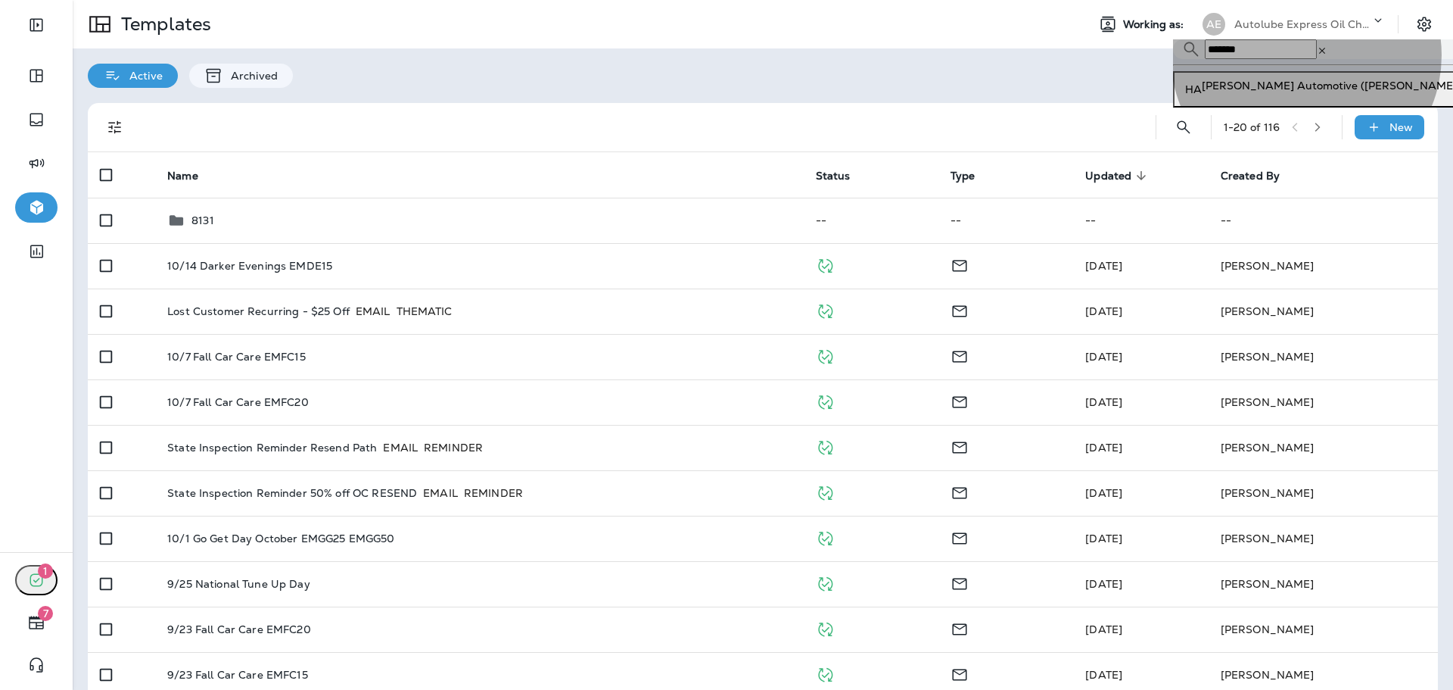
click at [1308, 92] on p "[PERSON_NAME] Automotive ([PERSON_NAME])" at bounding box center [1331, 85] width 259 height 12
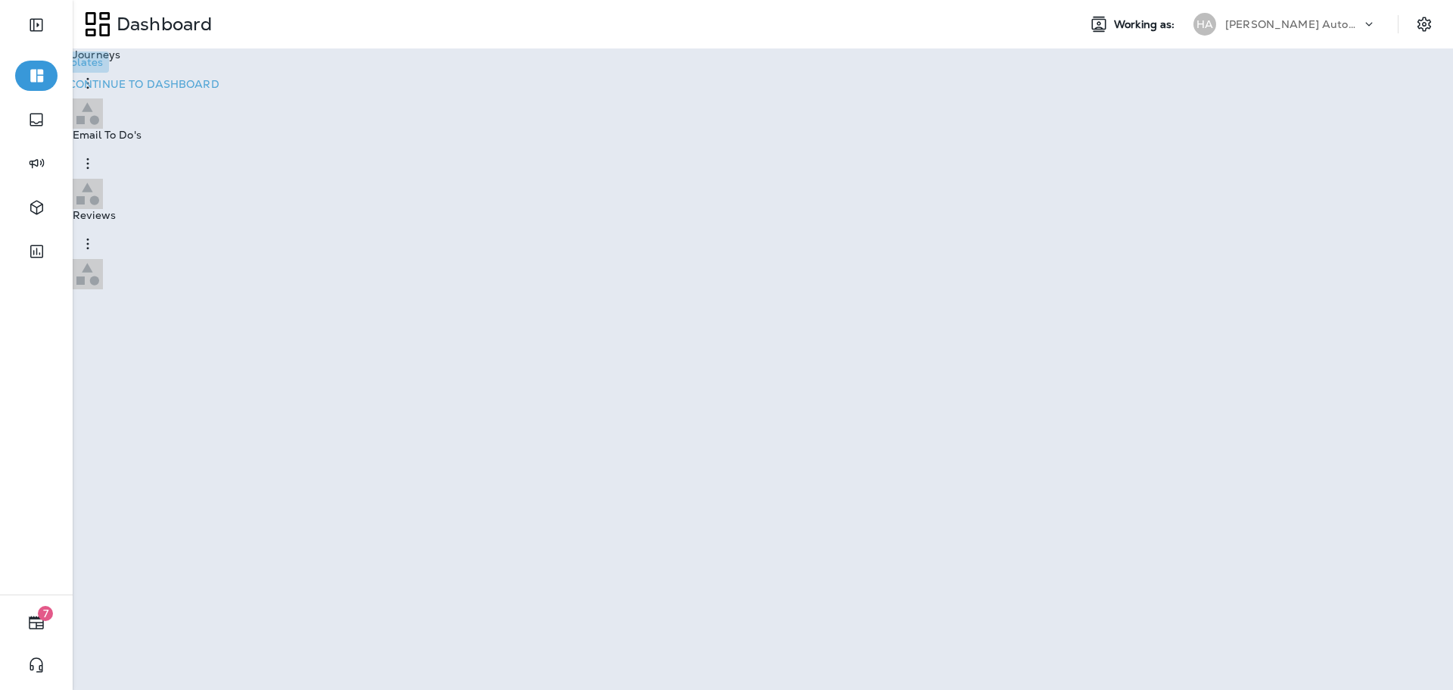
click at [109, 73] on button "Go to Templates" at bounding box center [60, 61] width 97 height 21
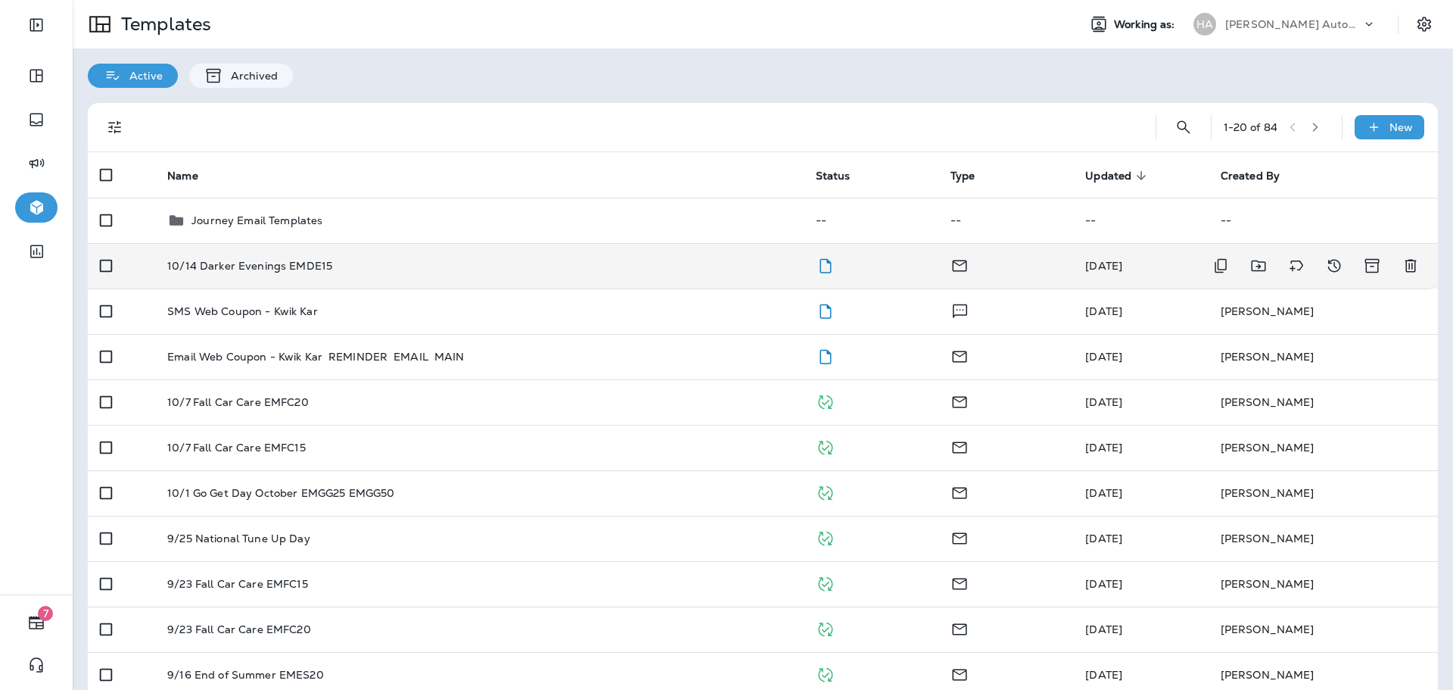
click at [615, 260] on div "10/14 Darker Evenings EMDE15" at bounding box center [479, 266] width 624 height 12
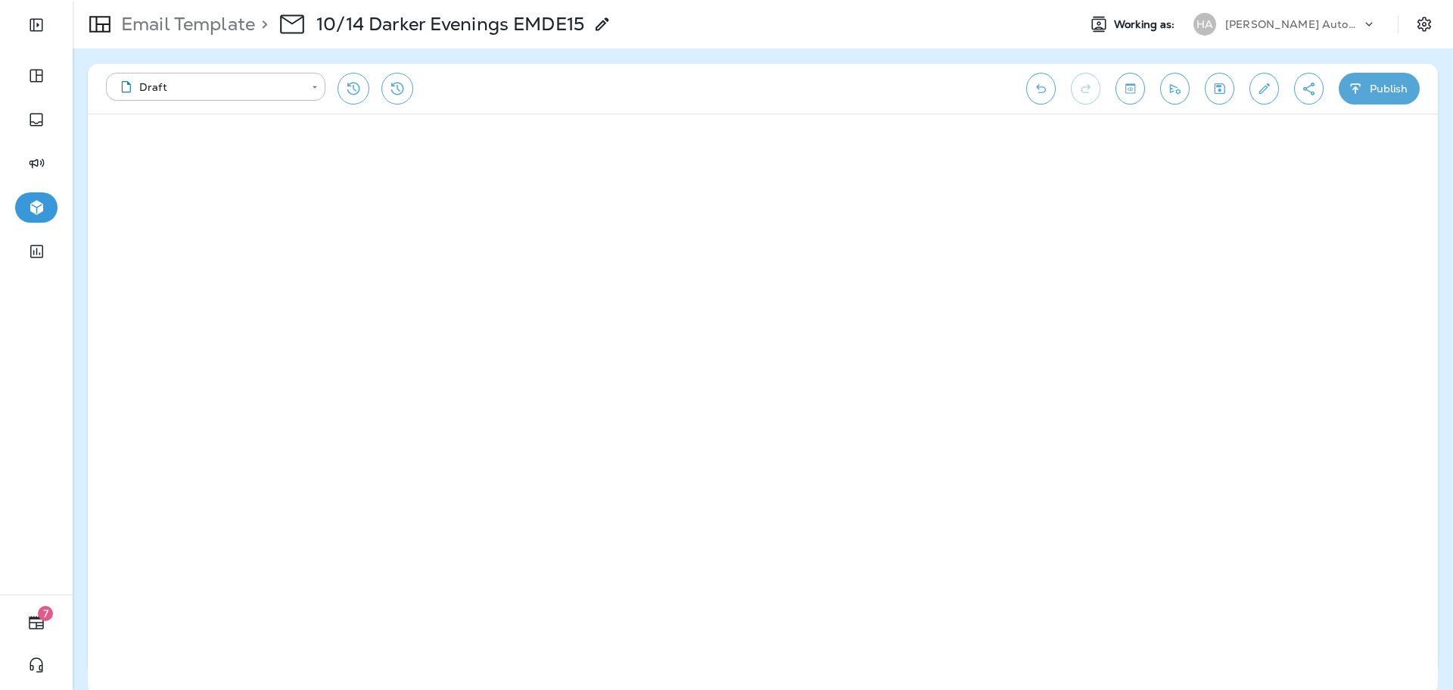
click at [1270, 89] on icon "Edit details" at bounding box center [1264, 88] width 16 height 15
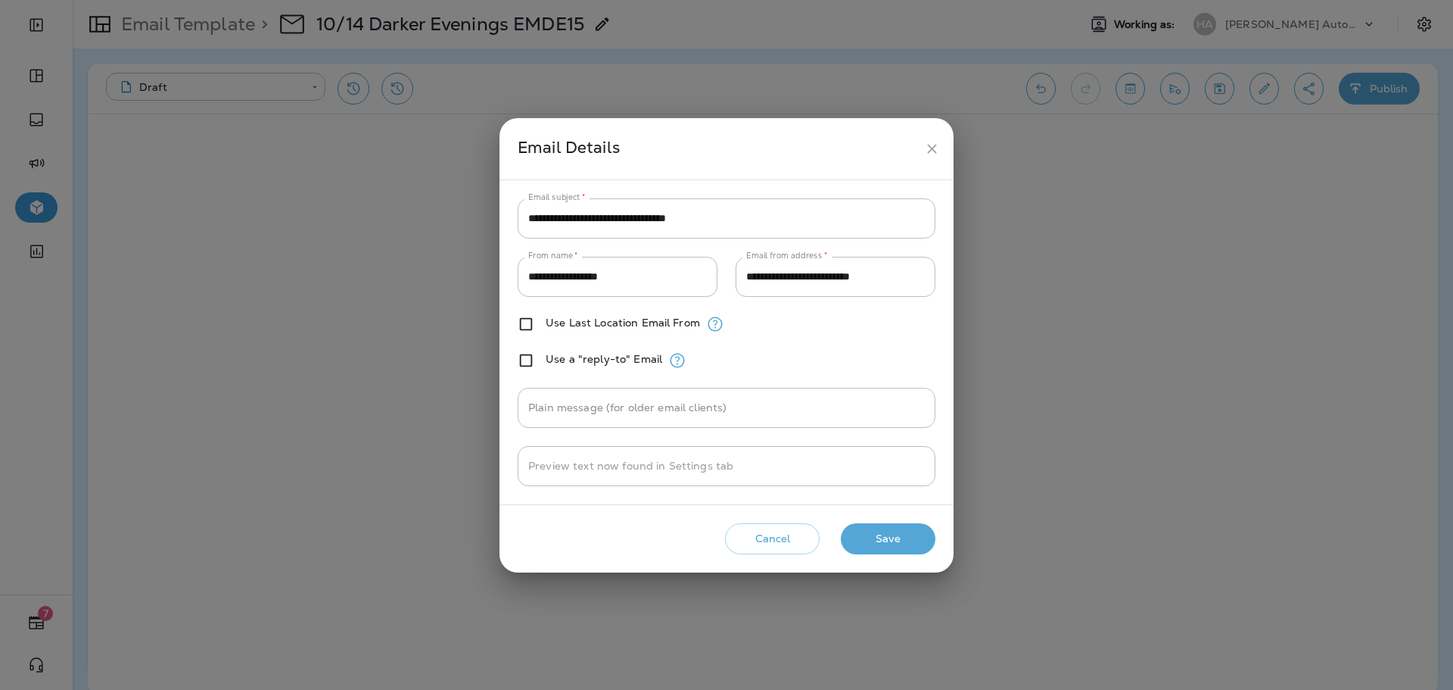
click at [908, 540] on button "Save" at bounding box center [888, 538] width 95 height 31
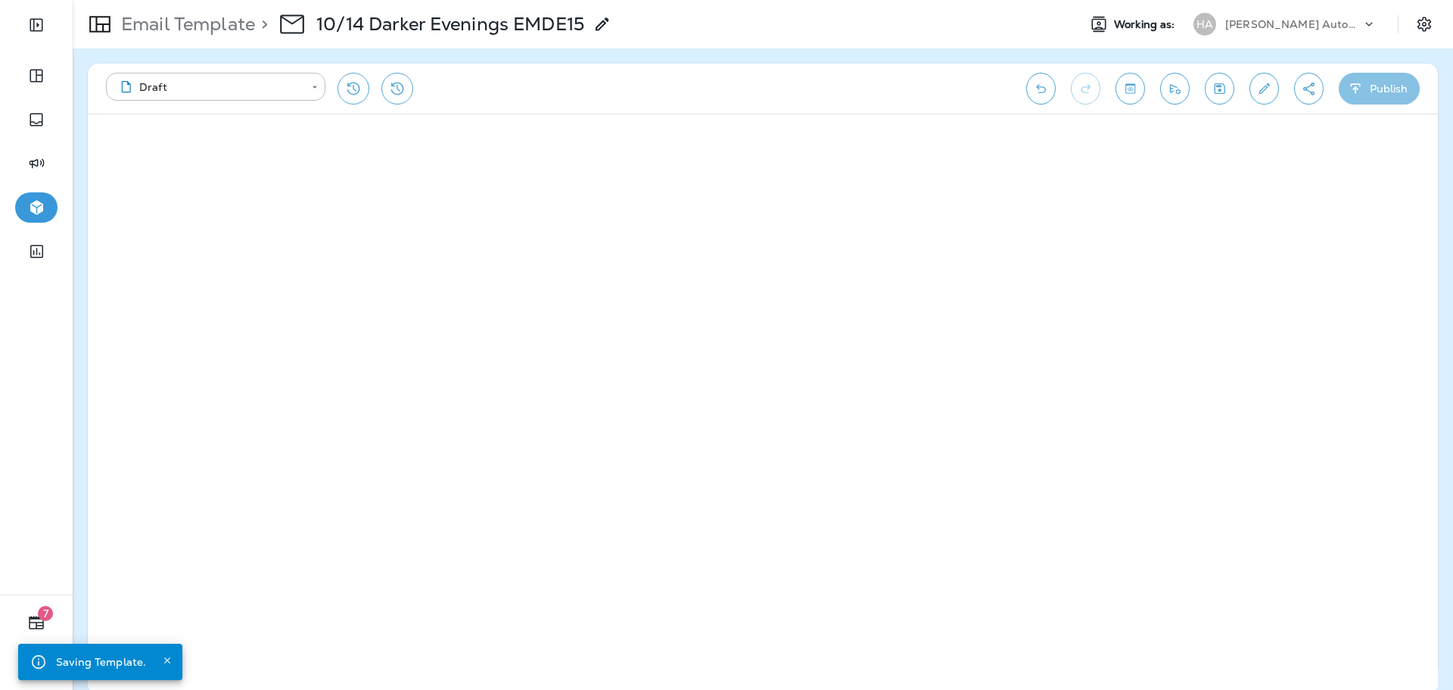
click at [1388, 95] on button "Publish" at bounding box center [1379, 89] width 81 height 32
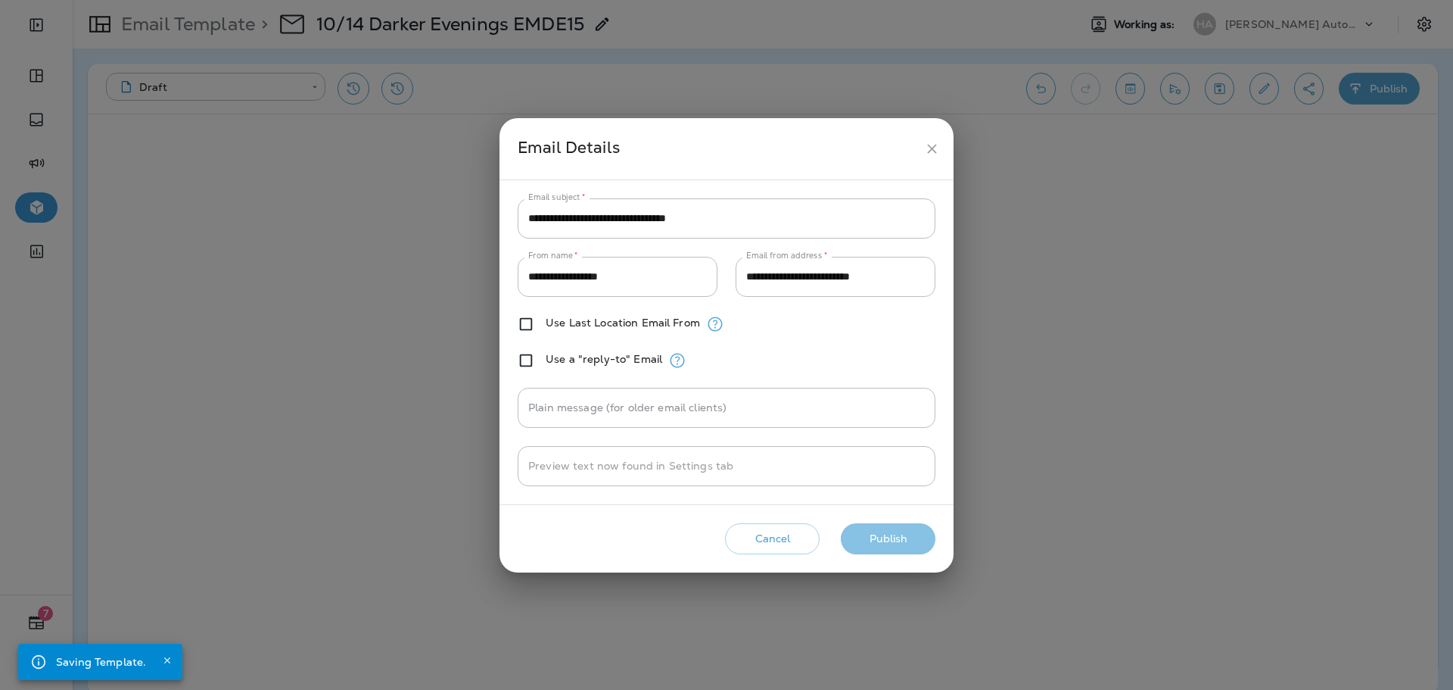
click at [899, 531] on button "Publish" at bounding box center [888, 538] width 95 height 31
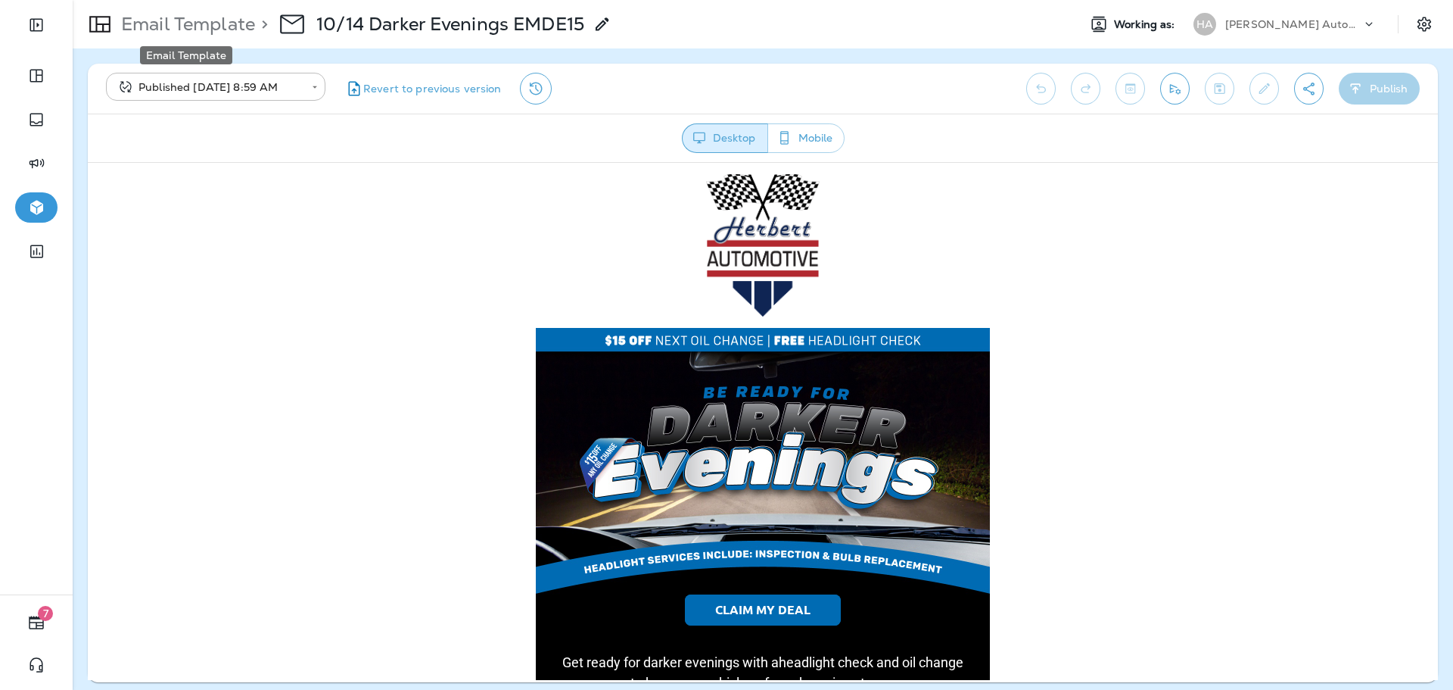
click at [166, 24] on p "Email Template" at bounding box center [185, 24] width 140 height 23
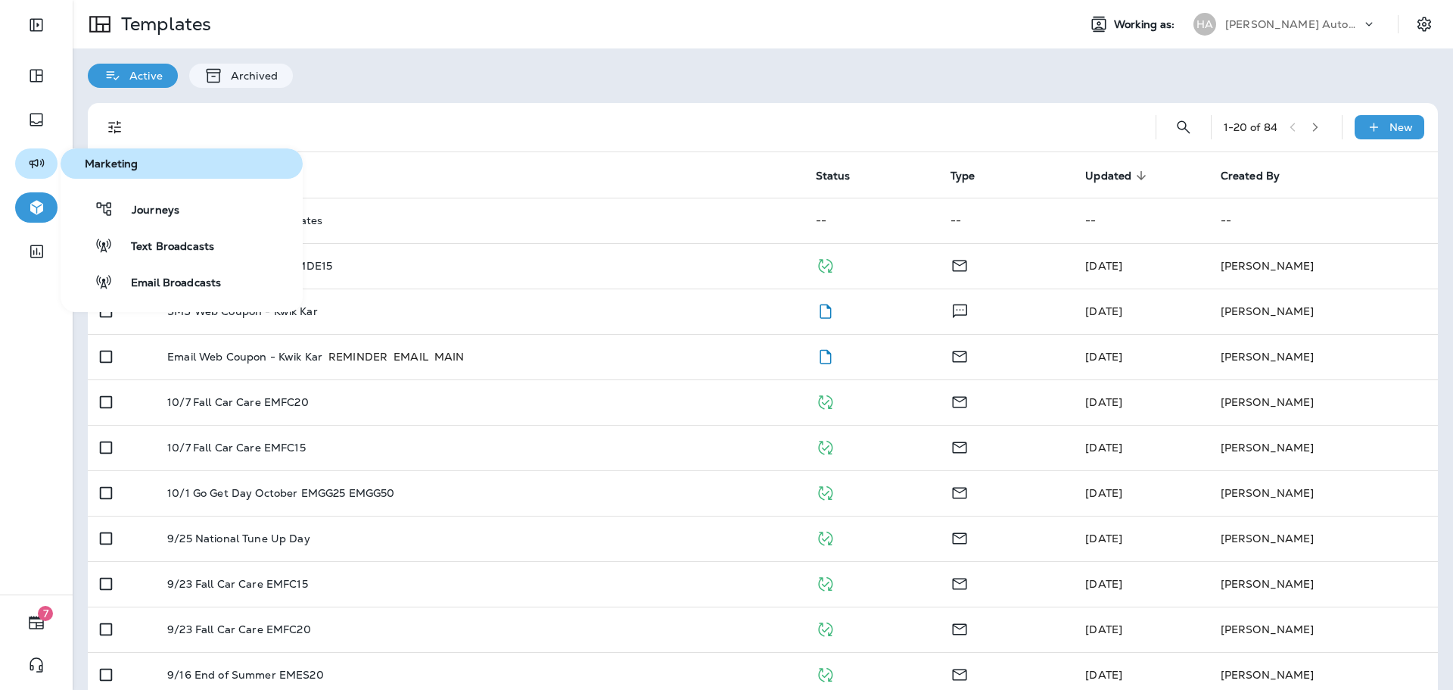
drag, startPoint x: 19, startPoint y: 159, endPoint x: 33, endPoint y: 162, distance: 14.0
click at [19, 159] on button "button" at bounding box center [36, 163] width 42 height 30
click at [159, 280] on span "Email Broadcasts" at bounding box center [167, 283] width 108 height 14
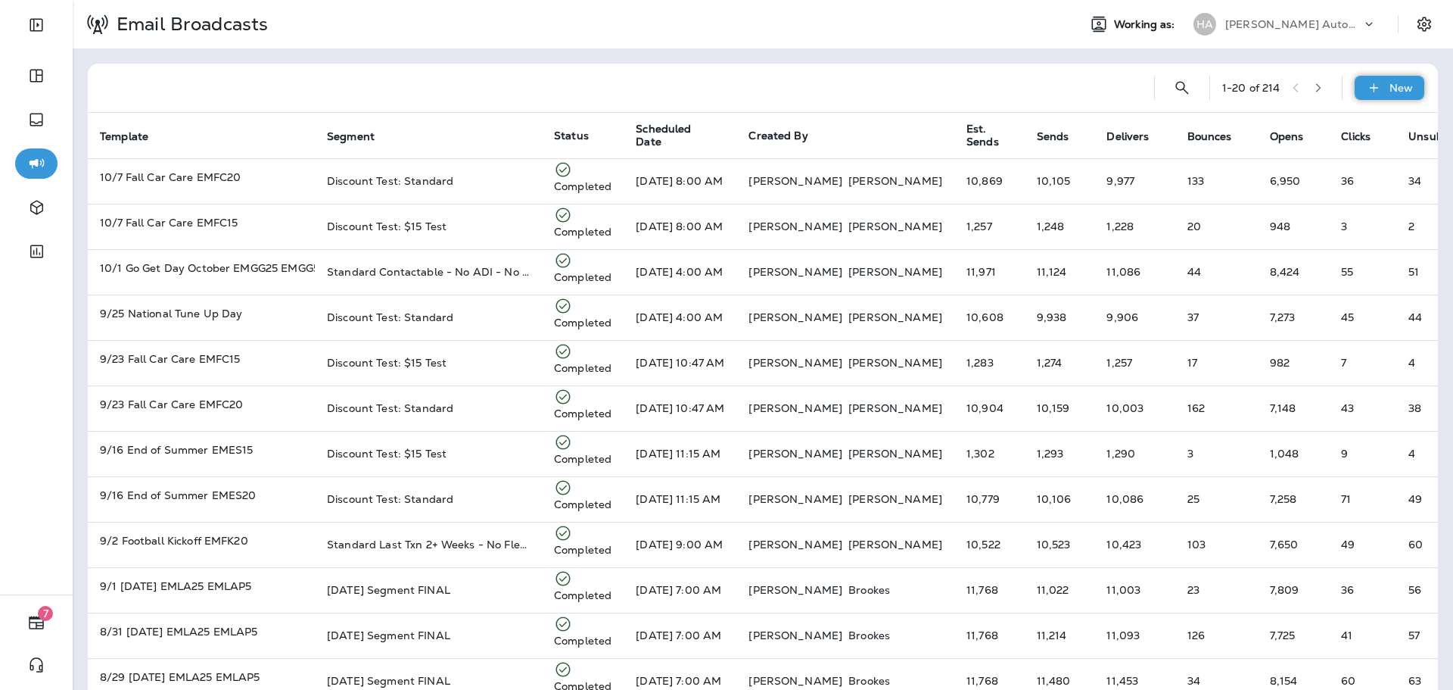
click at [1372, 92] on div "New" at bounding box center [1390, 88] width 70 height 24
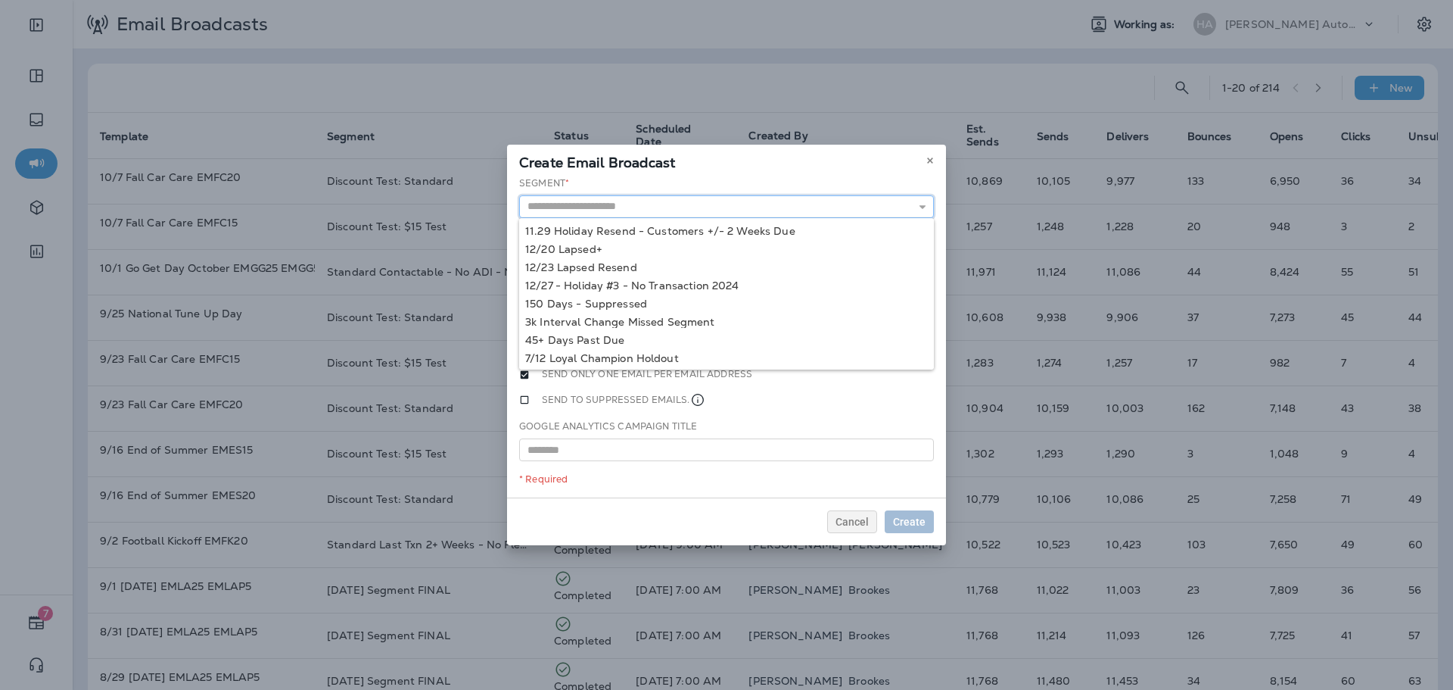
click at [748, 206] on input "text" at bounding box center [726, 206] width 415 height 23
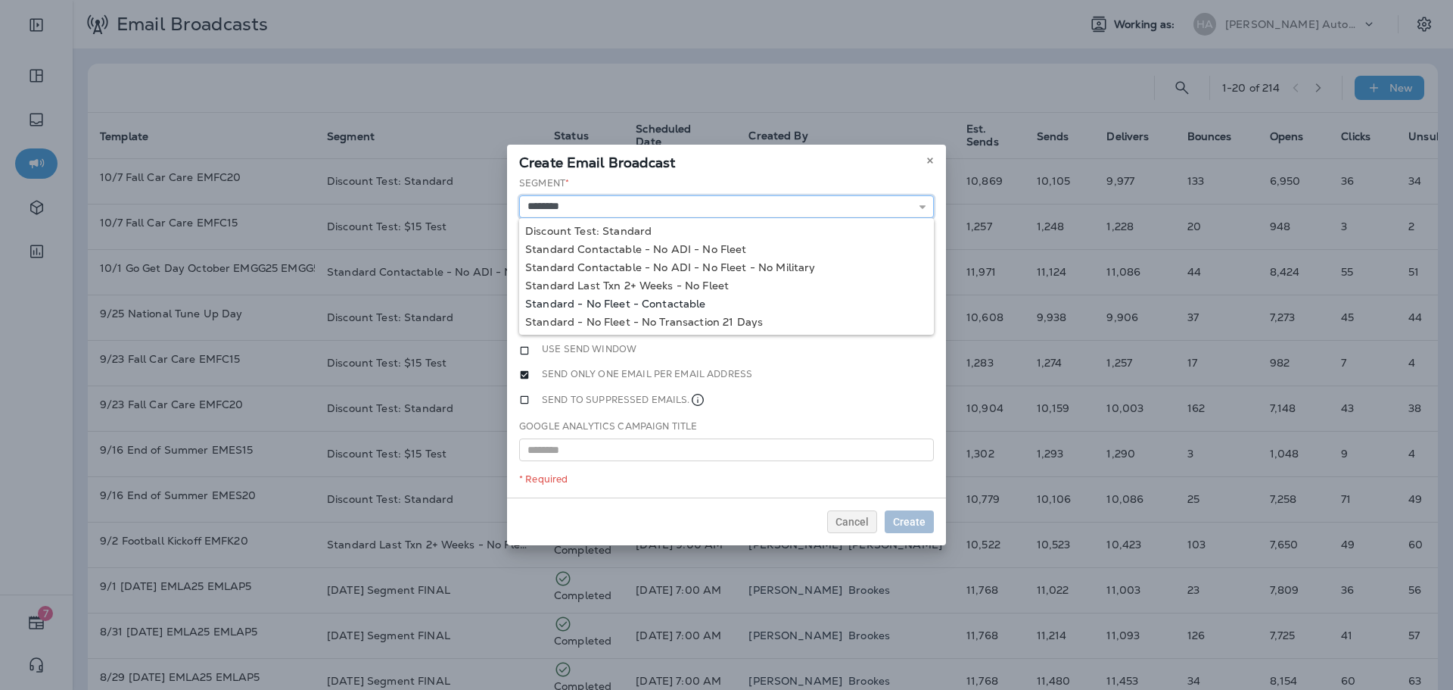
type input "**********"
click at [702, 297] on div "**********" at bounding box center [726, 337] width 439 height 322
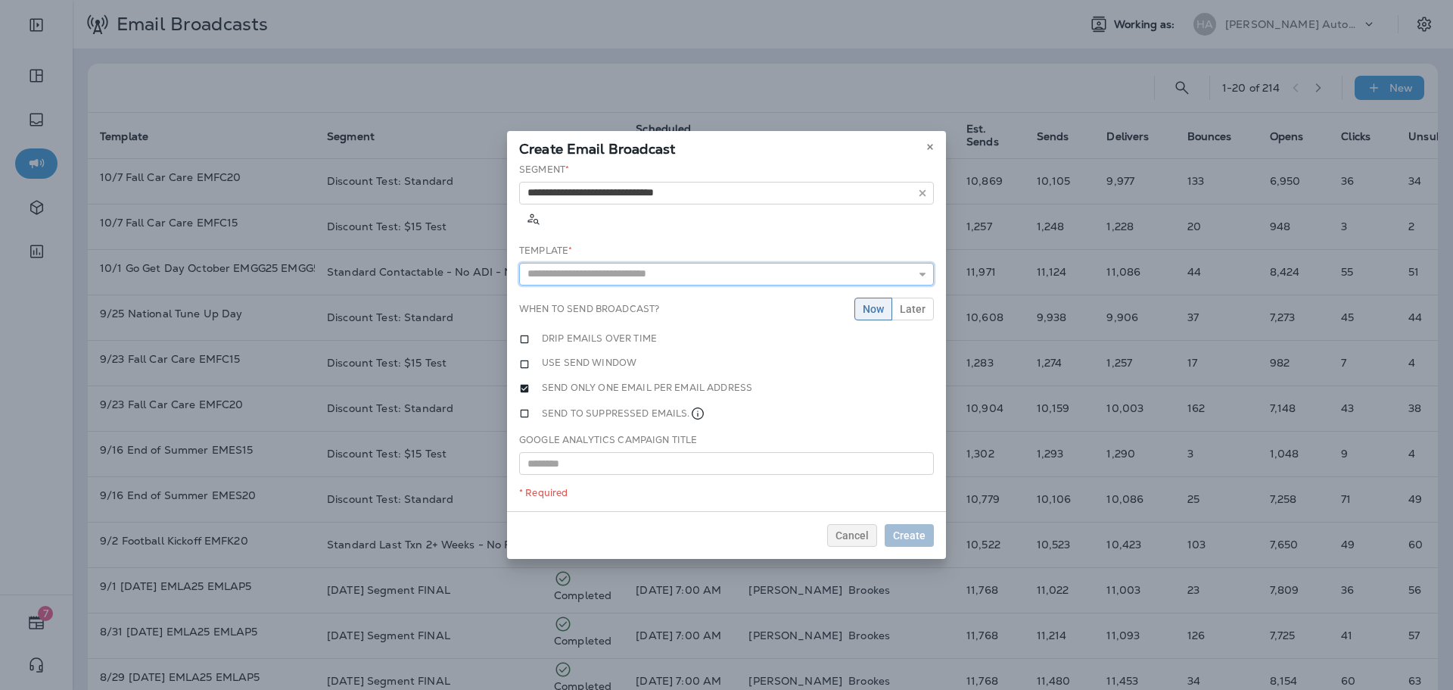
click at [706, 265] on input "text" at bounding box center [726, 274] width 415 height 23
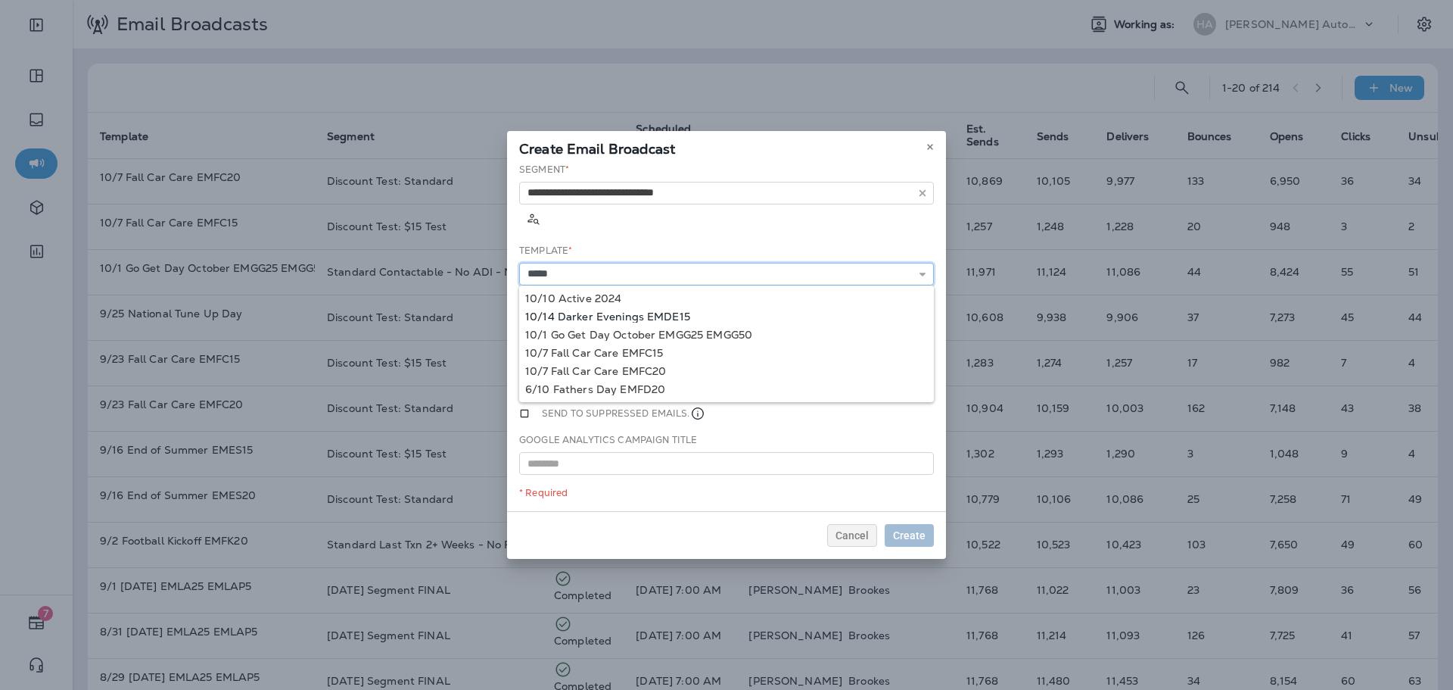
type input "**********"
click at [673, 299] on div "**********" at bounding box center [726, 337] width 439 height 349
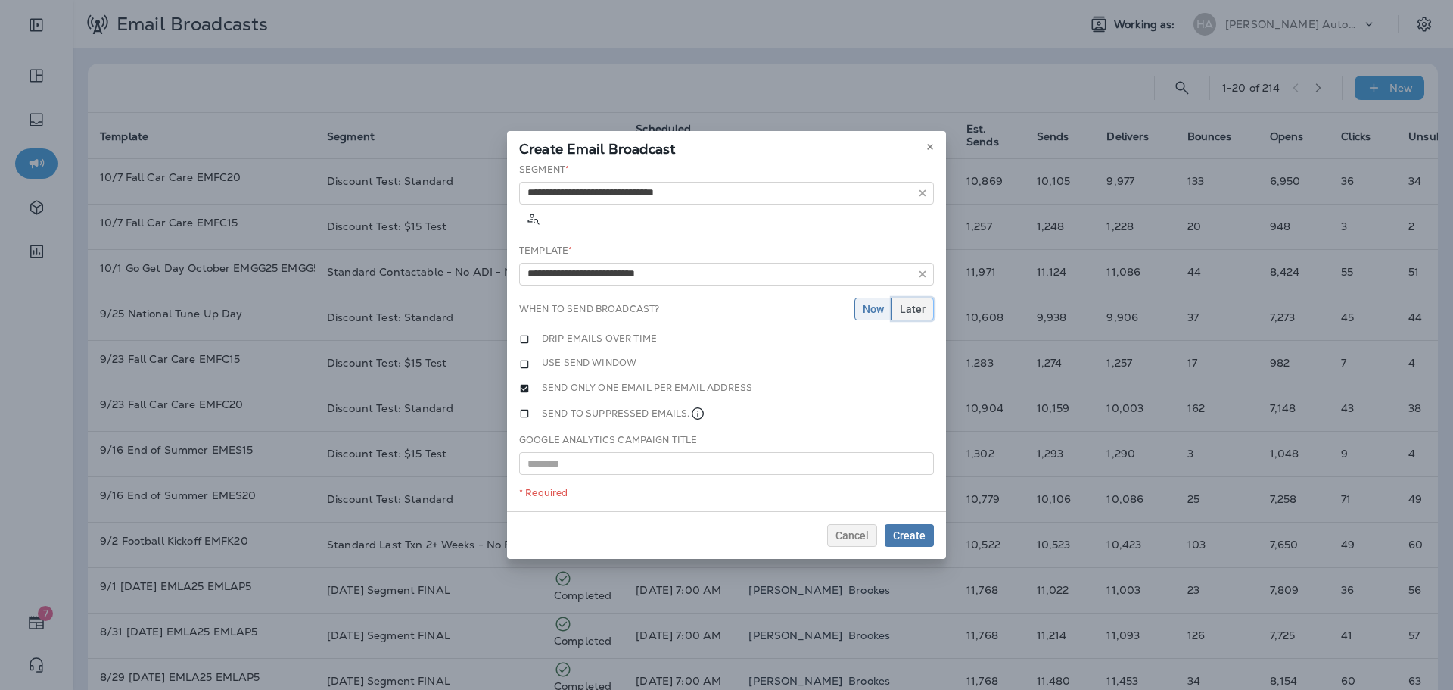
click at [910, 304] on span "Later" at bounding box center [913, 309] width 26 height 11
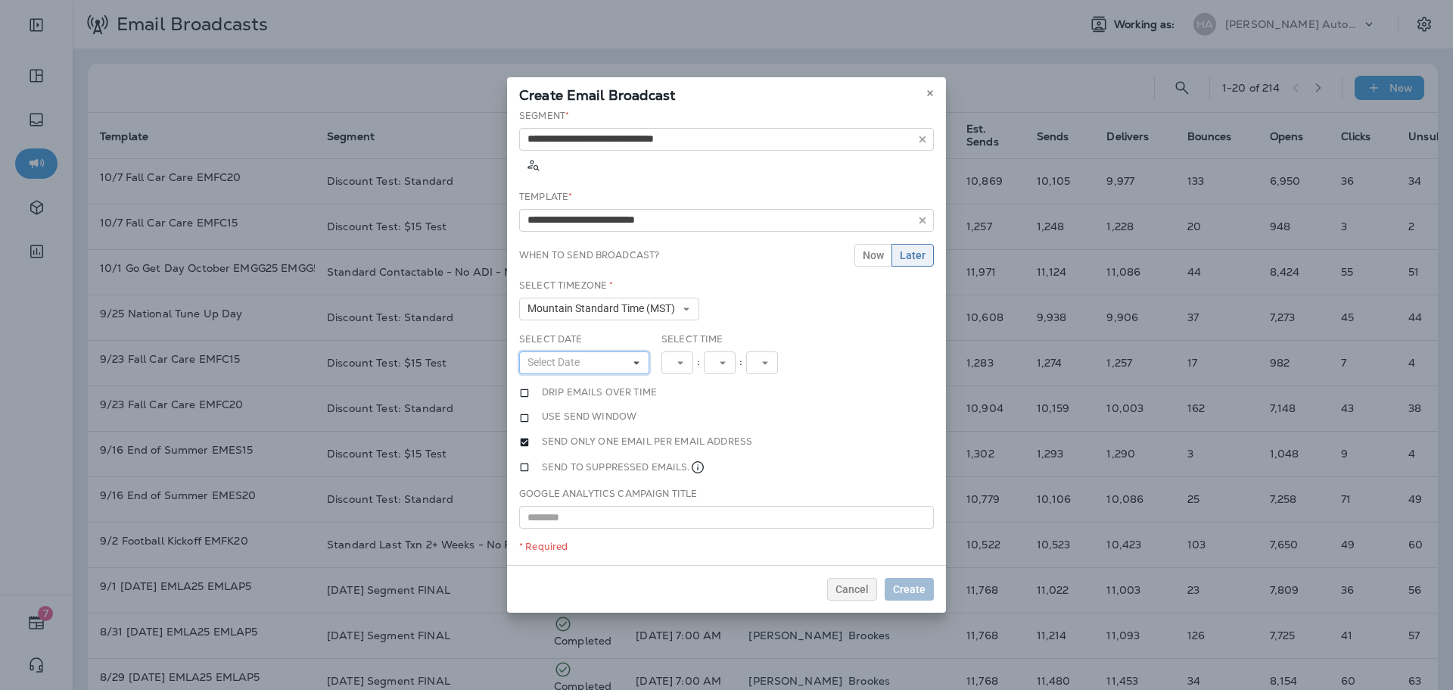
click at [618, 351] on button "Select Date" at bounding box center [584, 362] width 130 height 23
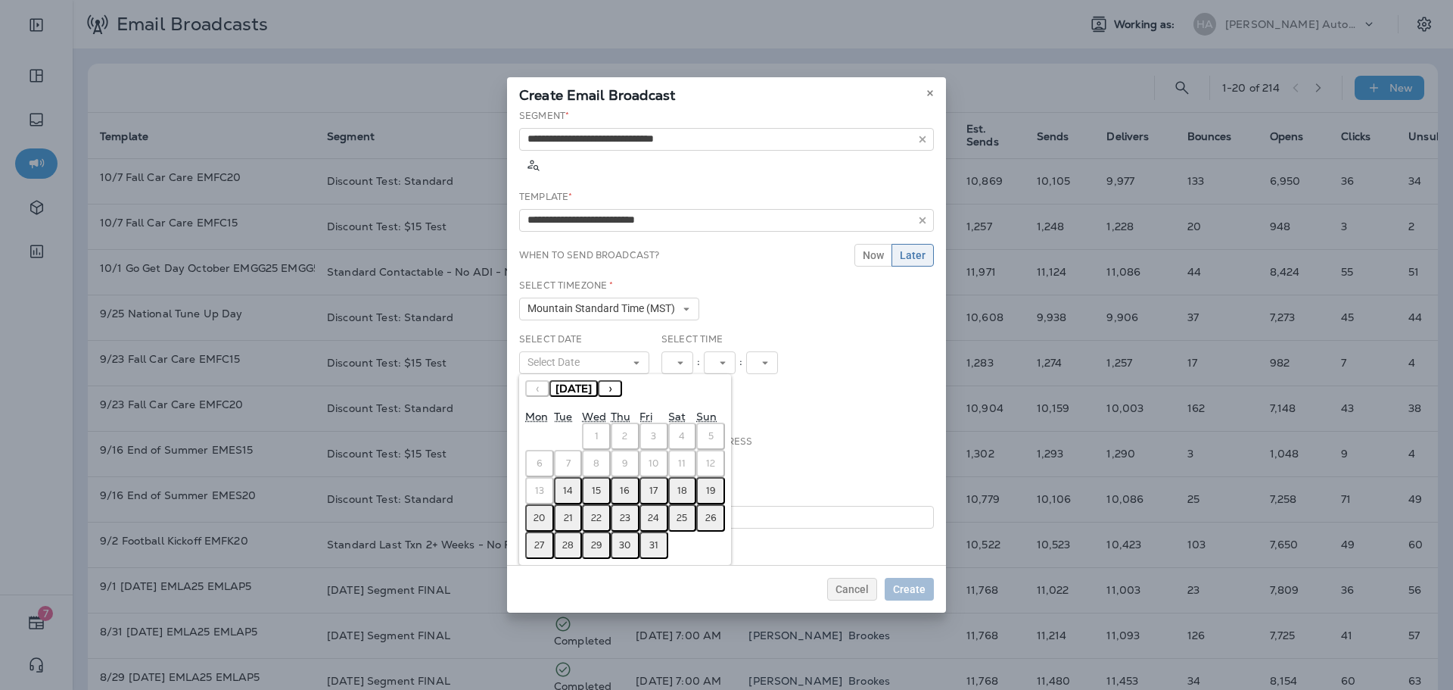
click at [599, 484] on abbr "15" at bounding box center [596, 490] width 9 height 12
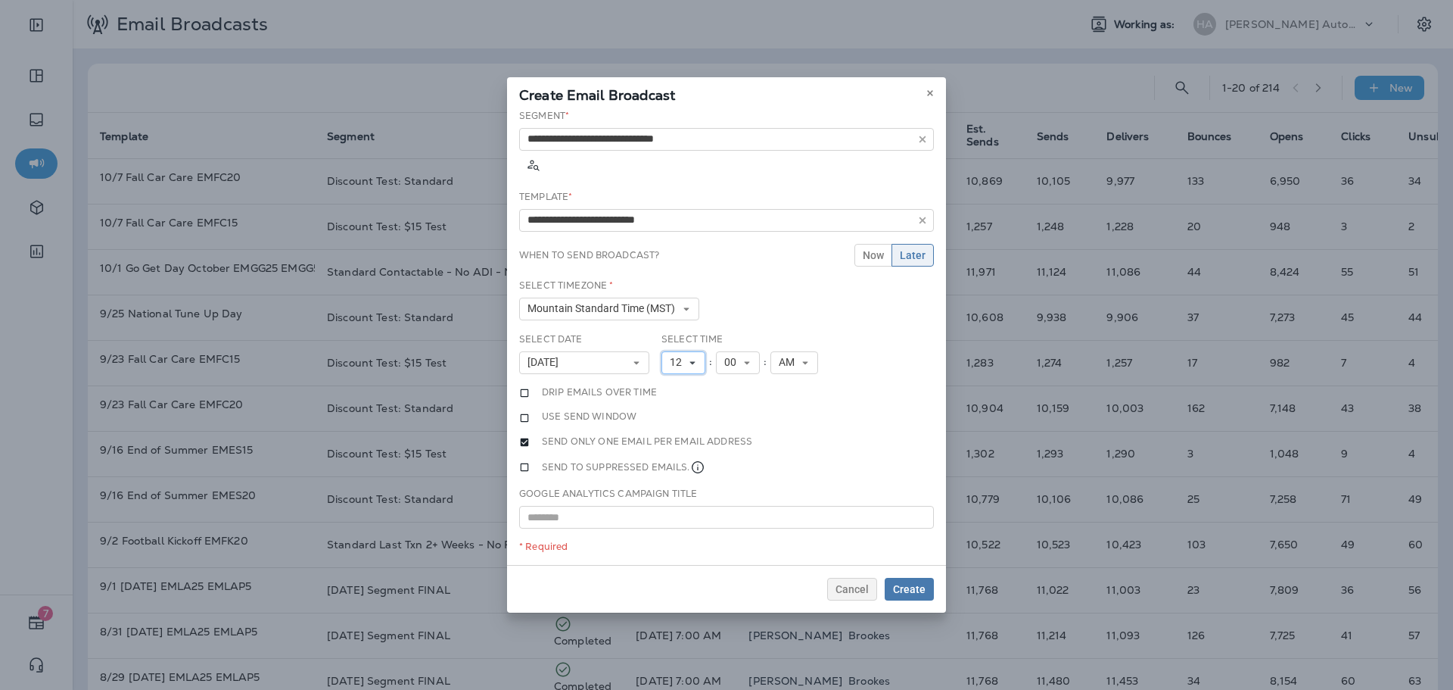
click at [685, 356] on span "12" at bounding box center [679, 362] width 18 height 13
click at [677, 559] on link "11" at bounding box center [684, 568] width 44 height 18
click at [912, 584] on span "Create" at bounding box center [909, 589] width 33 height 11
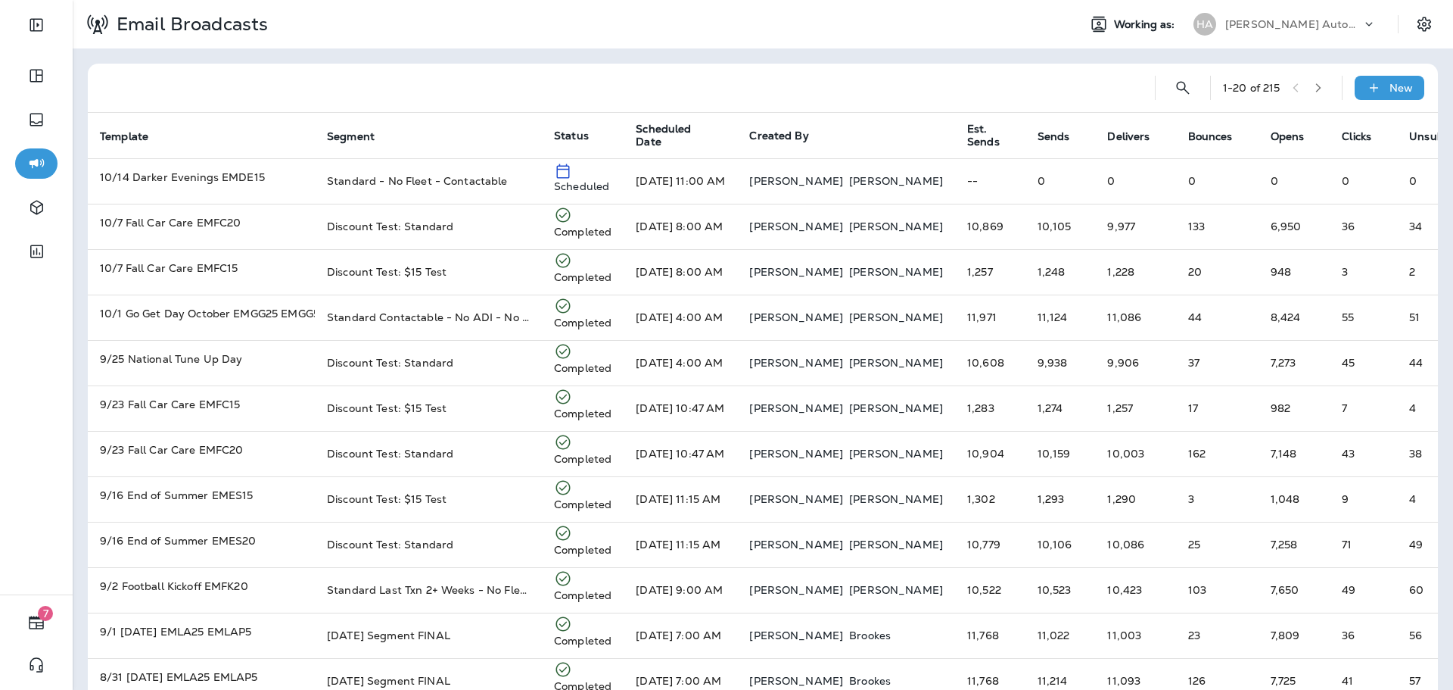
click at [823, 78] on div at bounding box center [621, 88] width 1043 height 48
drag, startPoint x: 1245, startPoint y: 11, endPoint x: 1237, endPoint y: 32, distance: 22.1
click at [1245, 11] on div "HA Herbert Automotive (Herbert Emissions)" at bounding box center [1285, 24] width 201 height 30
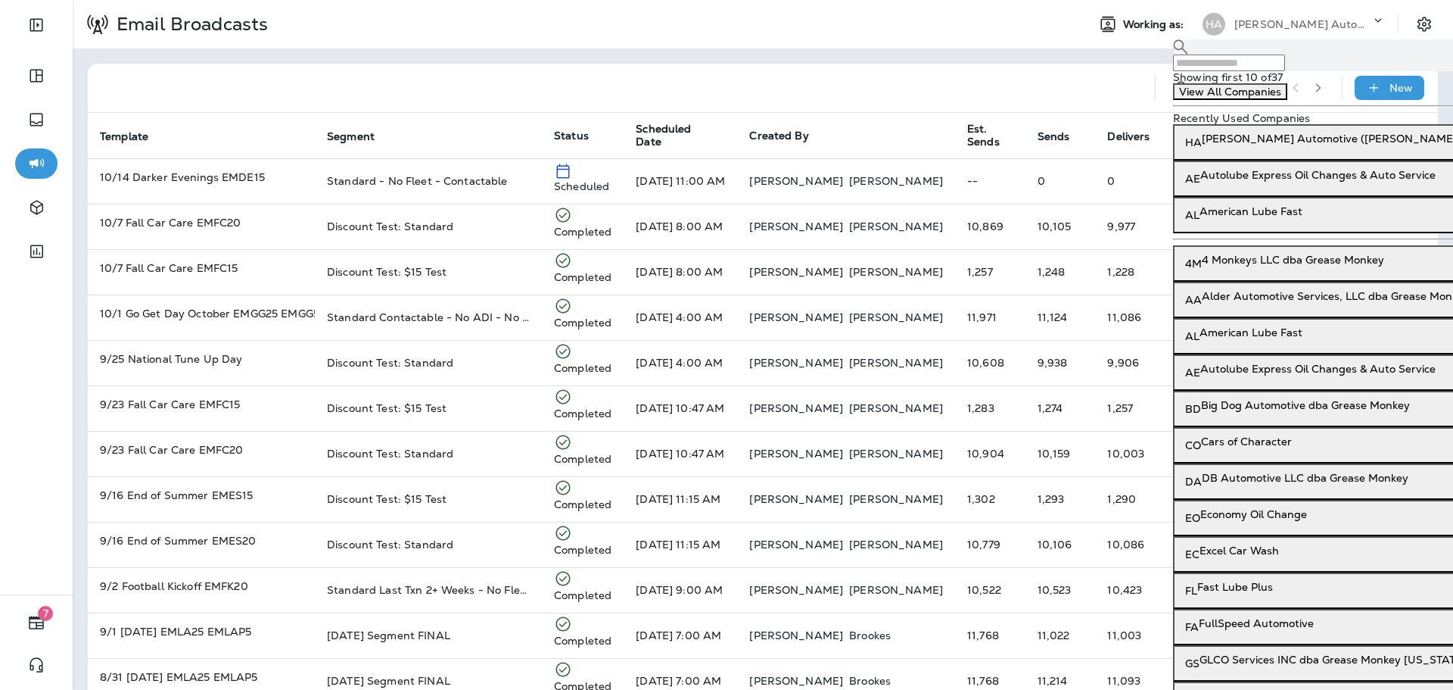
click at [1230, 64] on input "text" at bounding box center [1229, 62] width 112 height 17
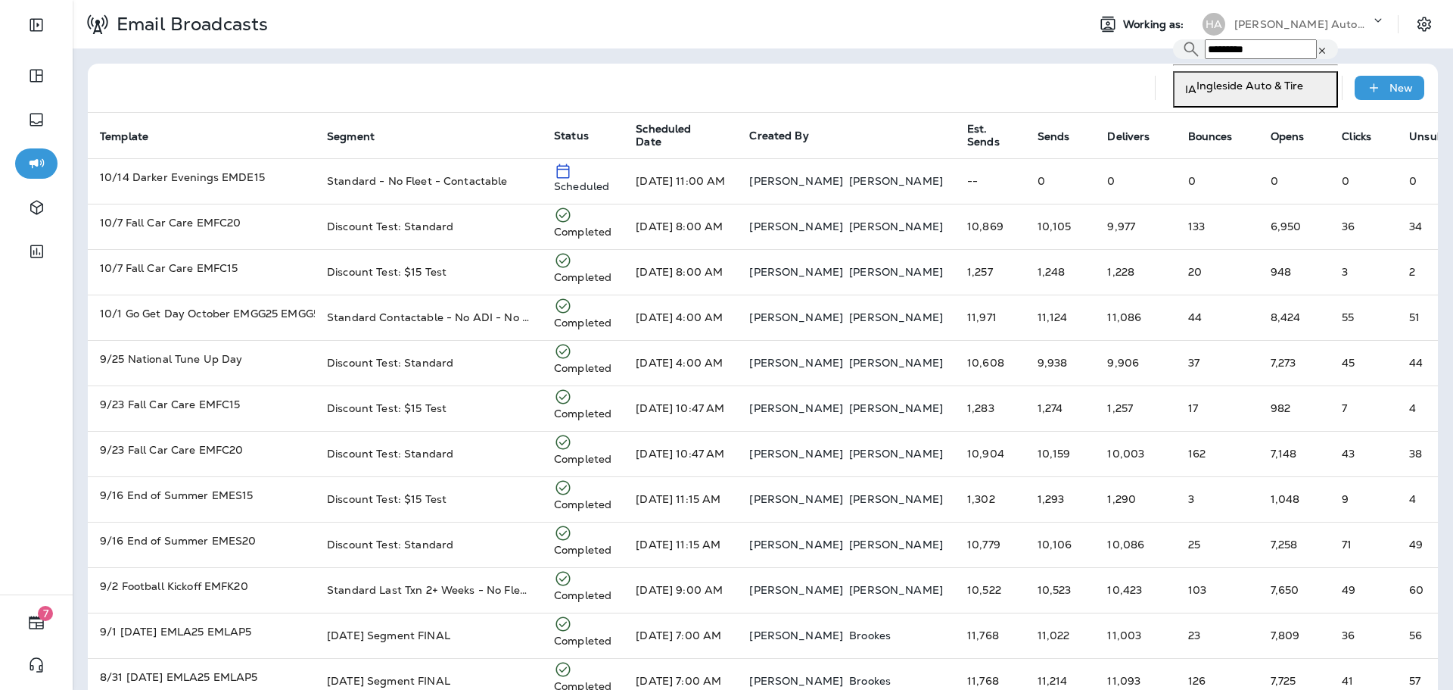
type input "*********"
click at [1242, 105] on div "IA Ingleside Auto & Tire" at bounding box center [1255, 89] width 153 height 32
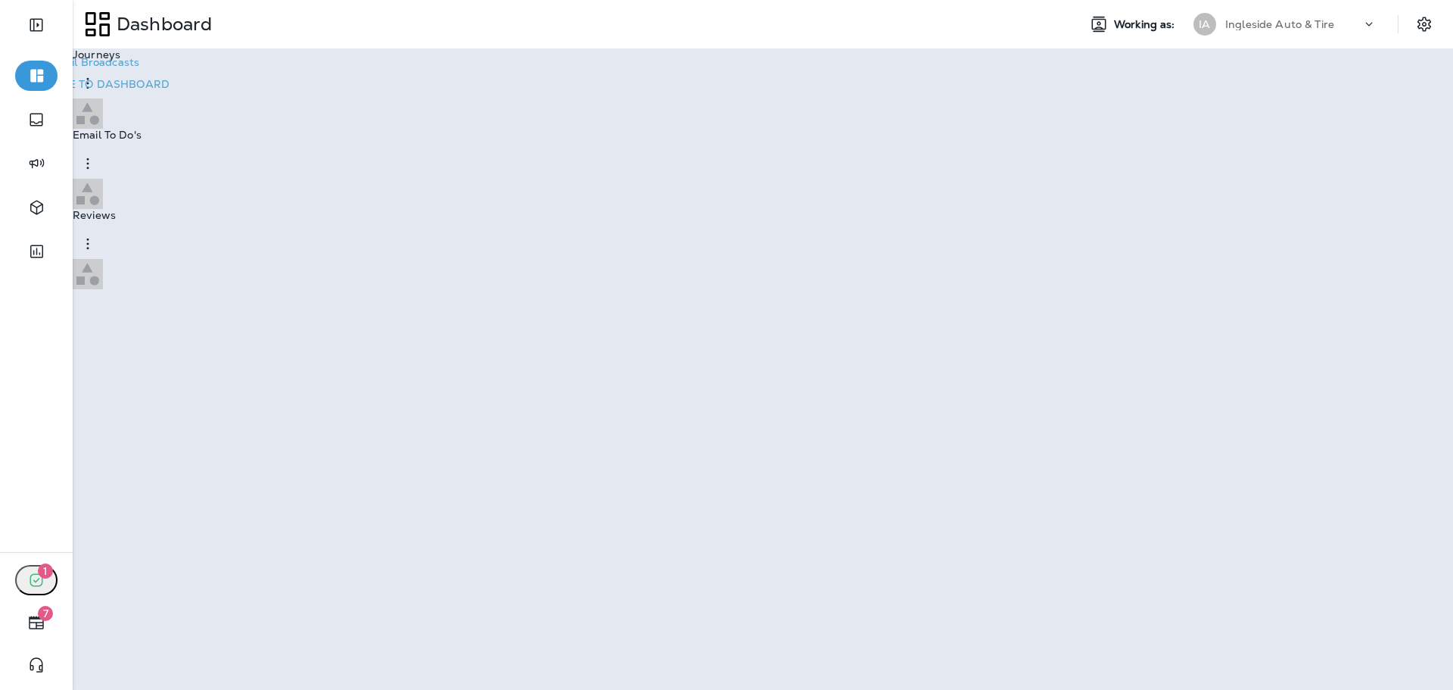
click at [145, 73] on button "Go to Email Broadcasts" at bounding box center [78, 61] width 133 height 21
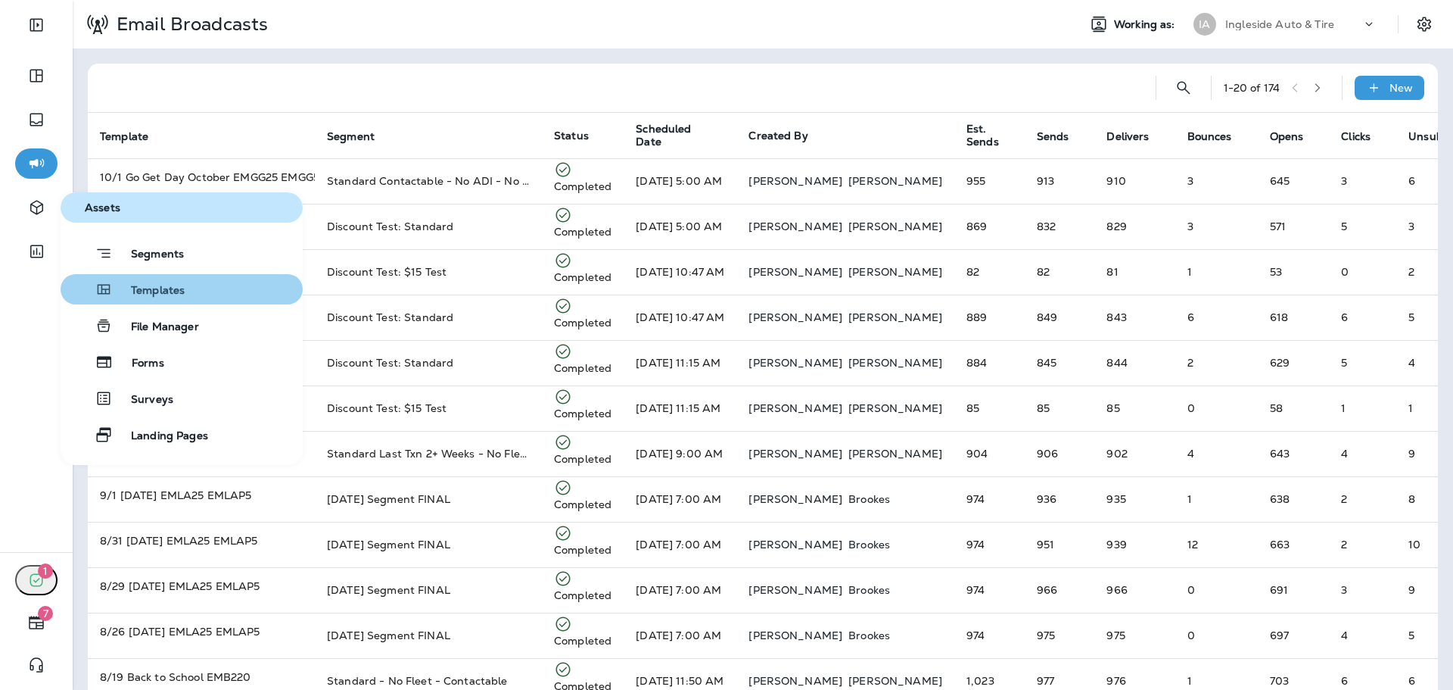
click at [164, 289] on span "Templates" at bounding box center [149, 291] width 72 height 14
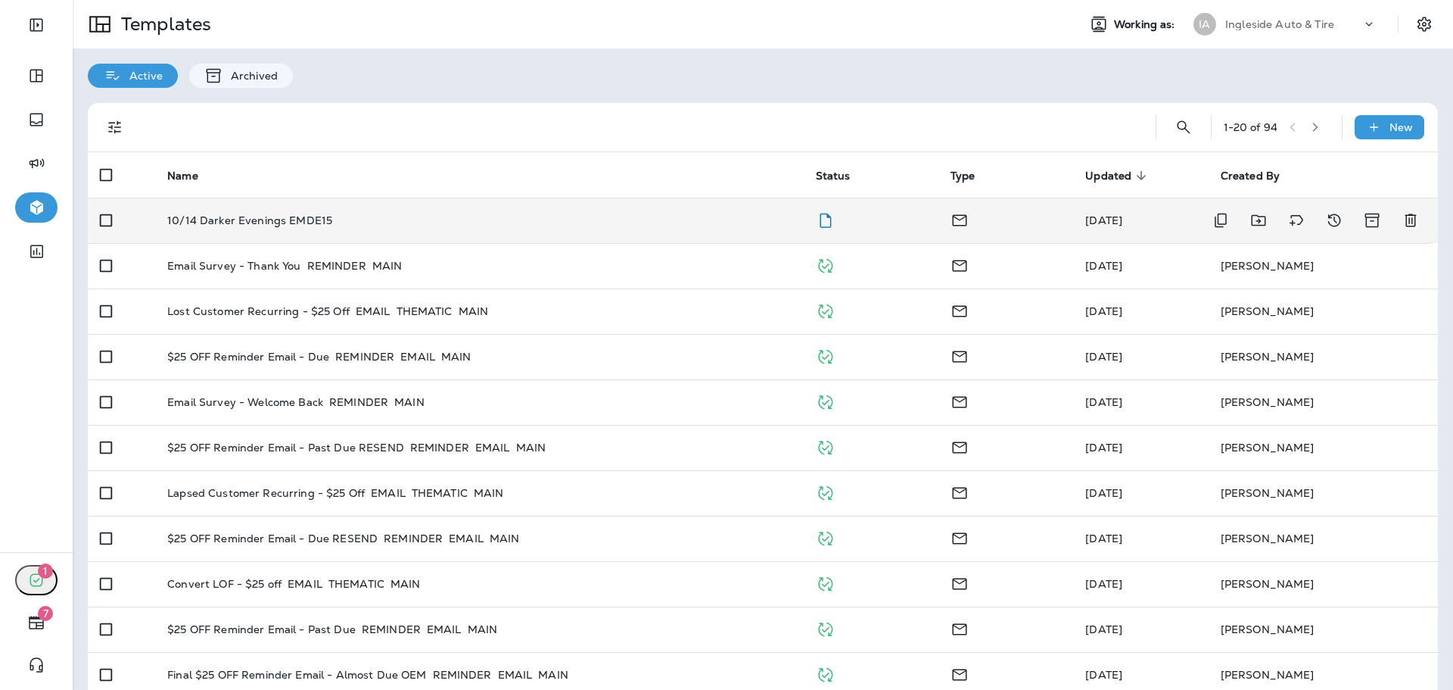
click at [681, 223] on div "10/14 Darker Evenings EMDE15" at bounding box center [479, 220] width 624 height 12
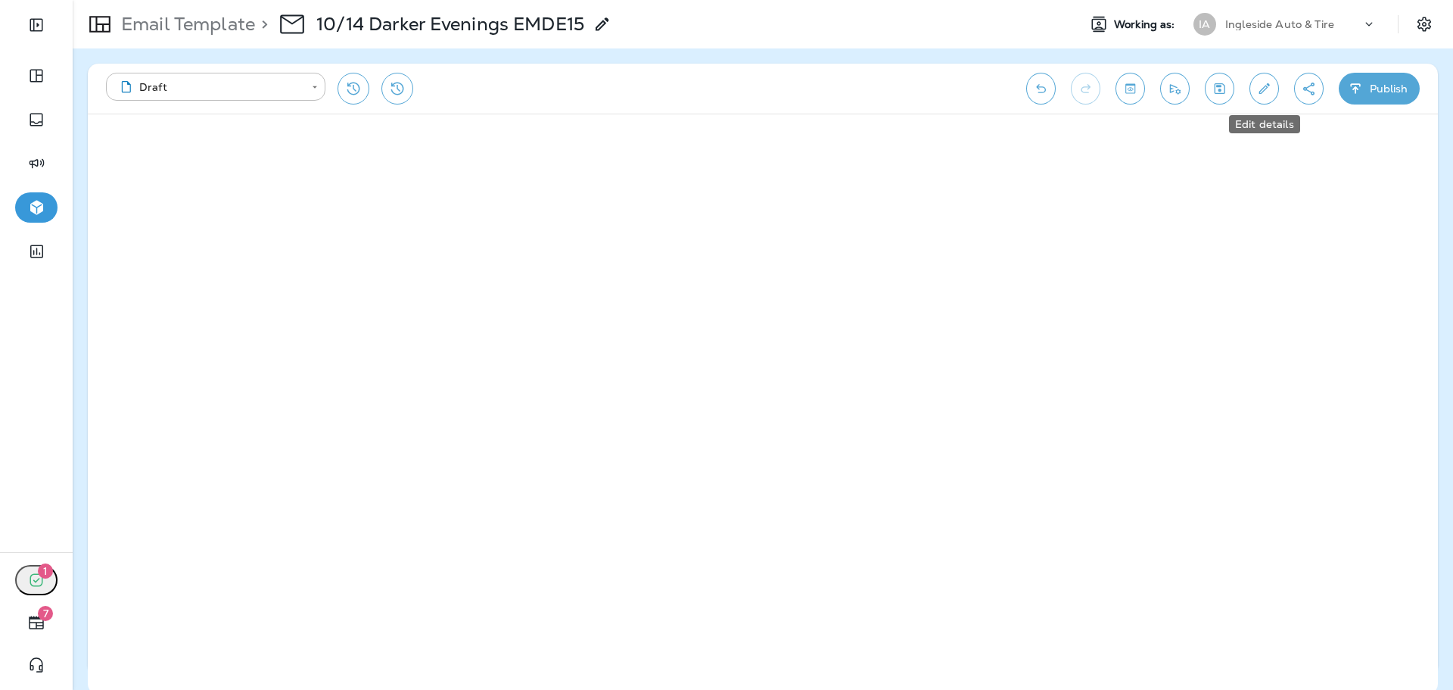
click at [1262, 82] on icon "Edit details" at bounding box center [1264, 88] width 16 height 15
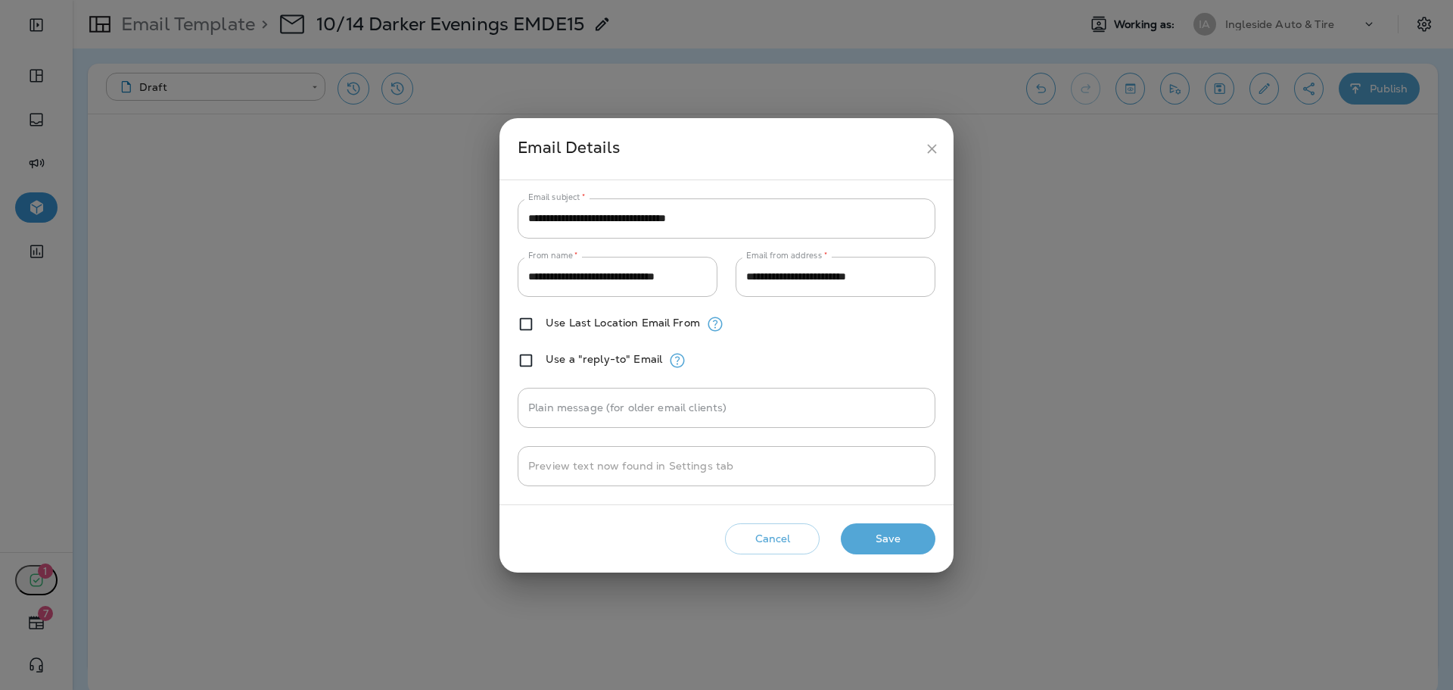
click at [865, 519] on div "Cancel Save" at bounding box center [727, 538] width 430 height 43
click at [868, 528] on button "Save" at bounding box center [888, 538] width 95 height 31
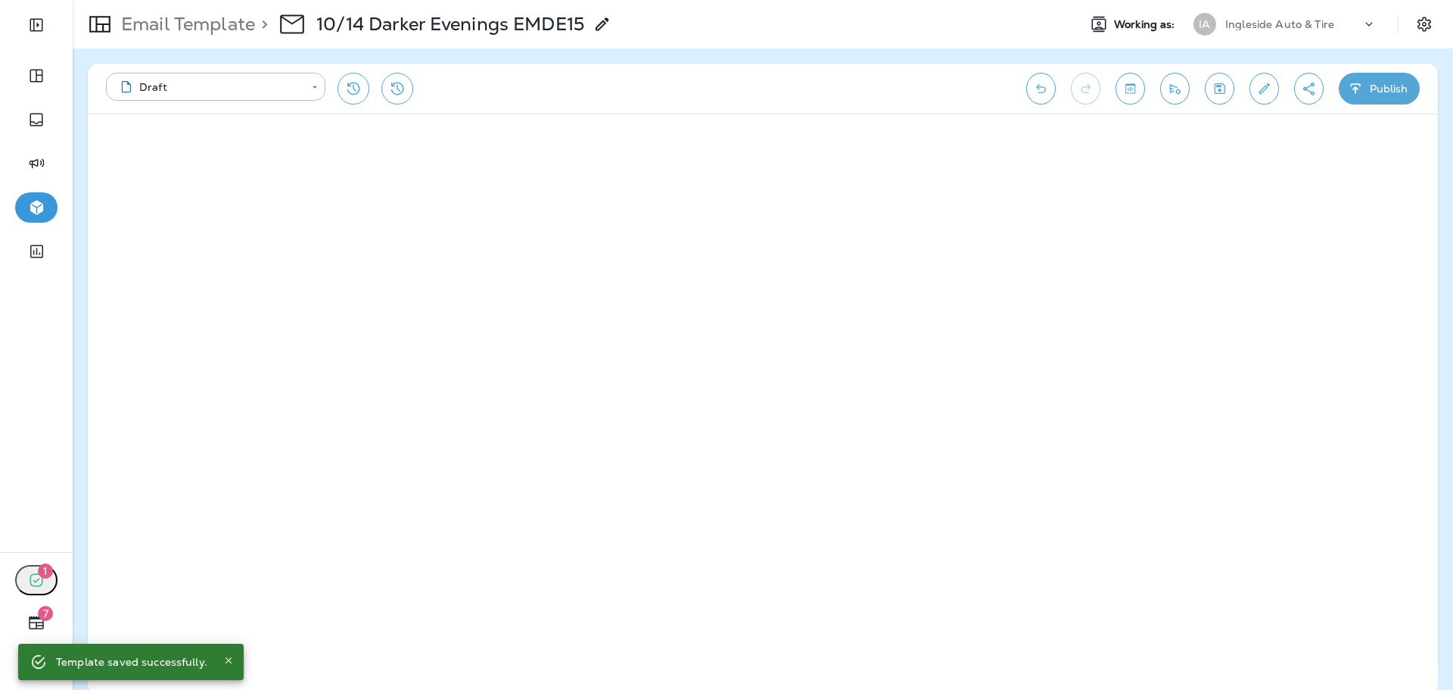
click at [1381, 85] on button "Publish" at bounding box center [1379, 89] width 81 height 32
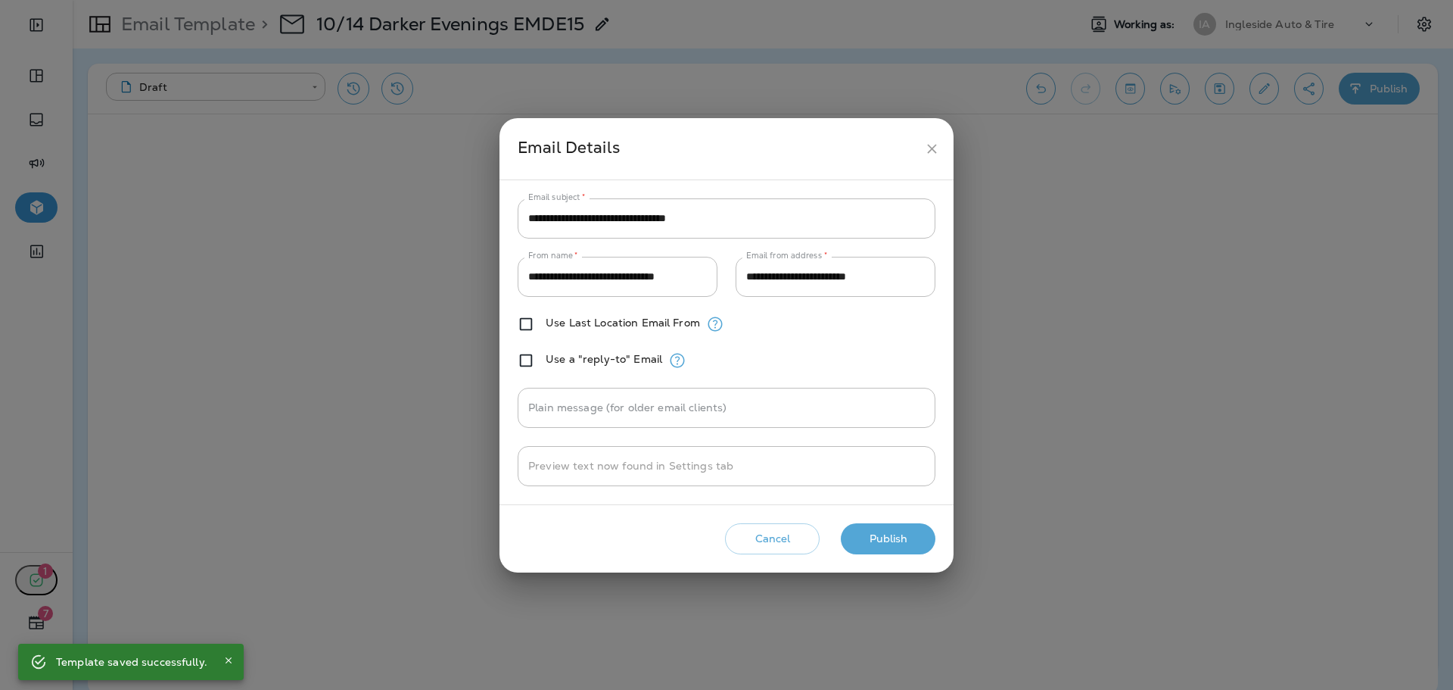
click at [883, 520] on div "Cancel Publish" at bounding box center [727, 538] width 430 height 43
click at [886, 535] on button "Publish" at bounding box center [888, 538] width 95 height 31
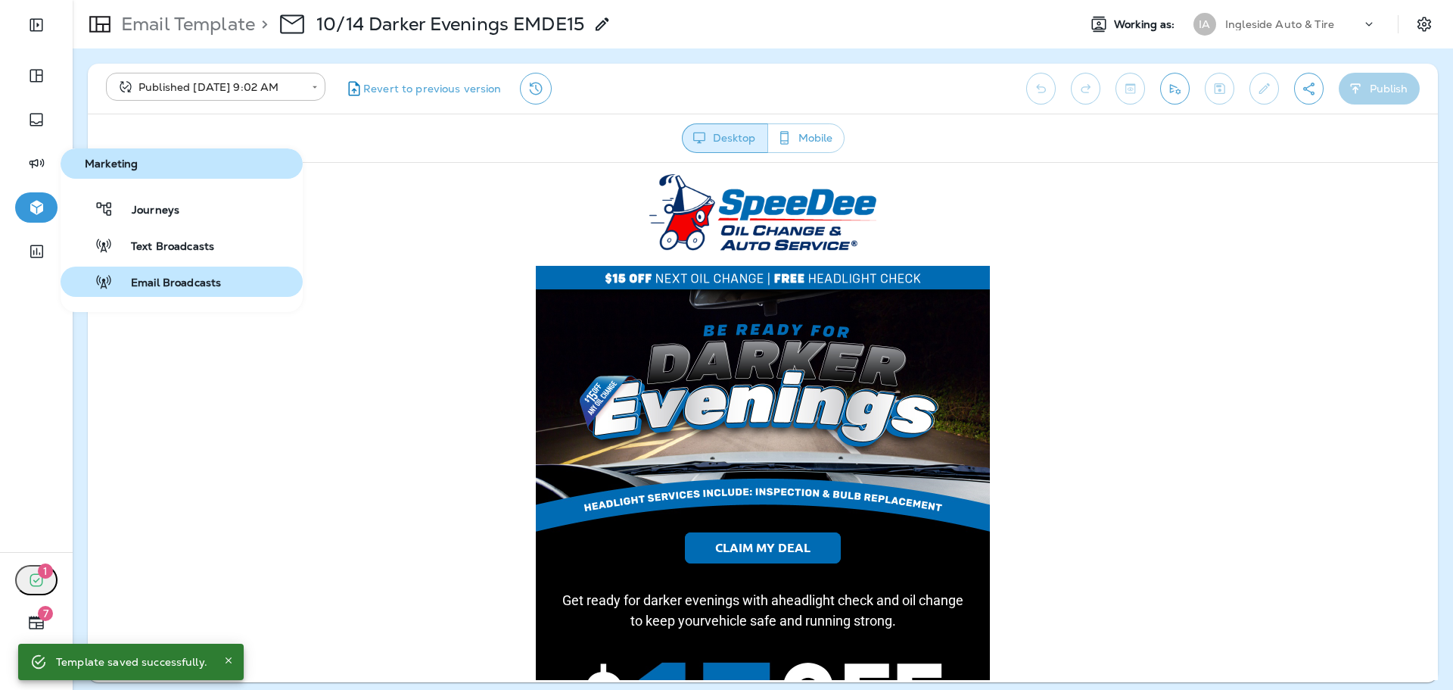
click at [138, 278] on span "Email Broadcasts" at bounding box center [167, 283] width 108 height 14
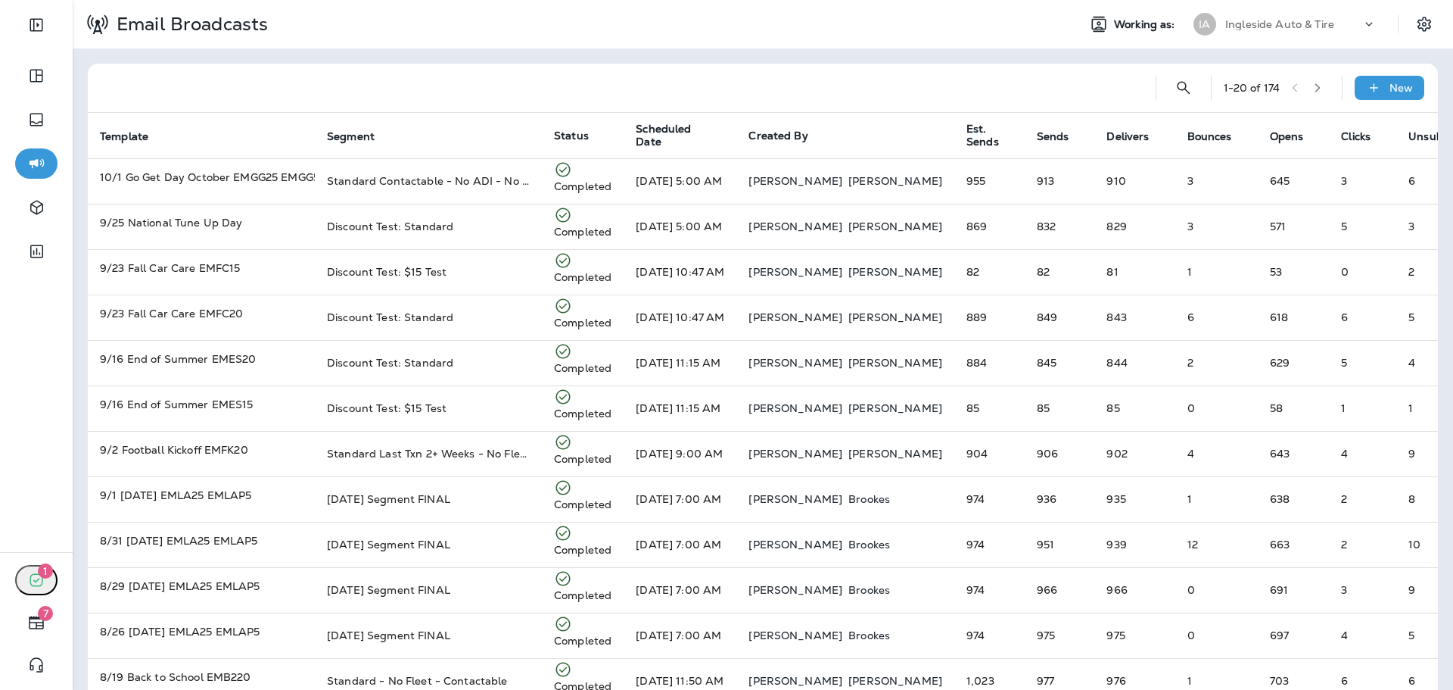
click at [1371, 73] on div "1 - 20 of 174 New" at bounding box center [766, 88] width 1332 height 48
click at [1375, 94] on div "New" at bounding box center [1390, 88] width 70 height 24
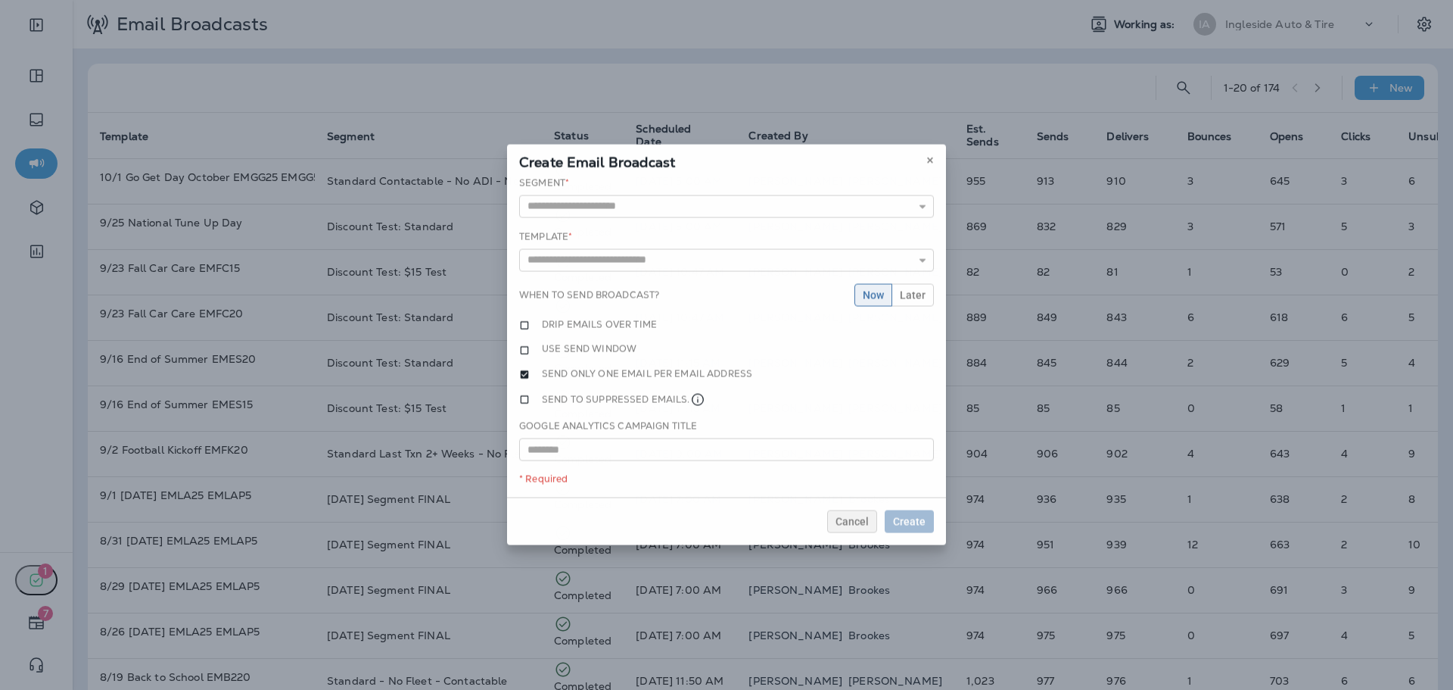
click at [805, 211] on div "Segment * 11.29 Holiday Resend - Customers +/- 2 Weeks Due 12/20 Lapsed+ 12/23 …" at bounding box center [726, 337] width 439 height 322
click at [802, 199] on input "text" at bounding box center [726, 206] width 415 height 23
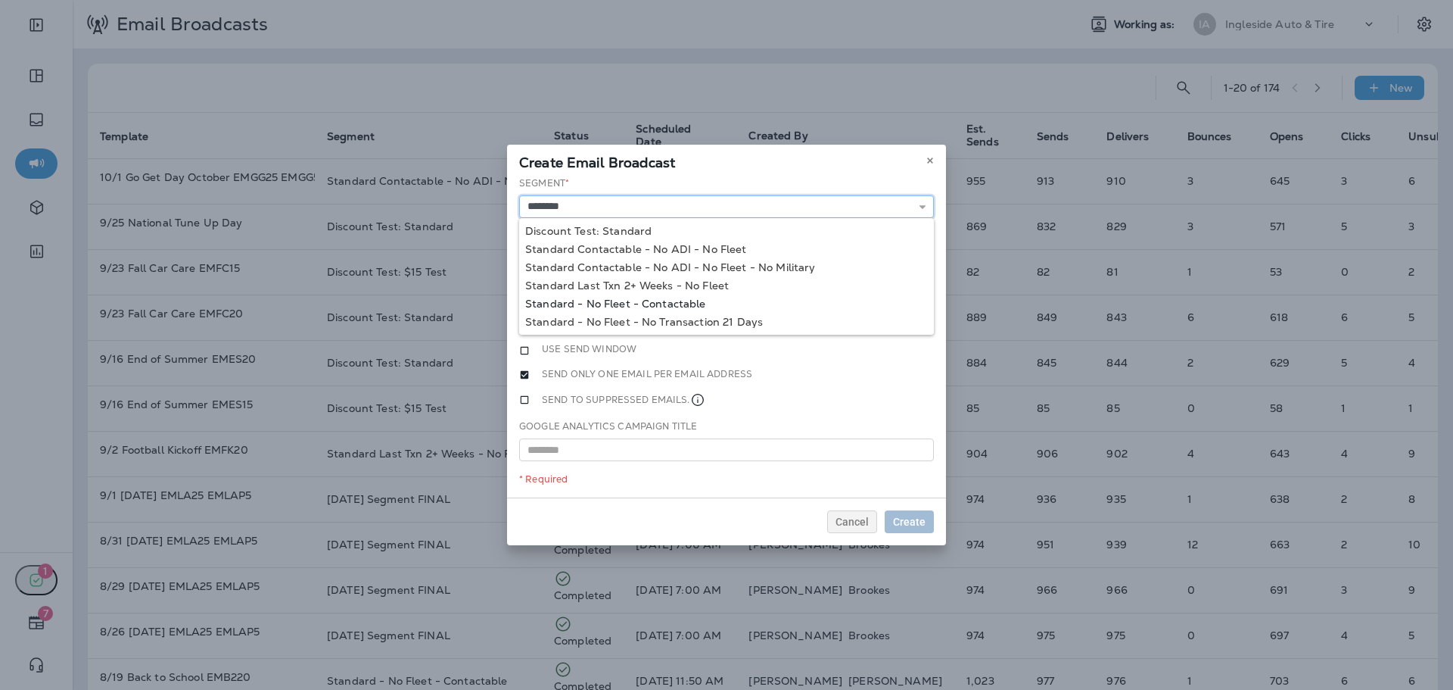
type input "**********"
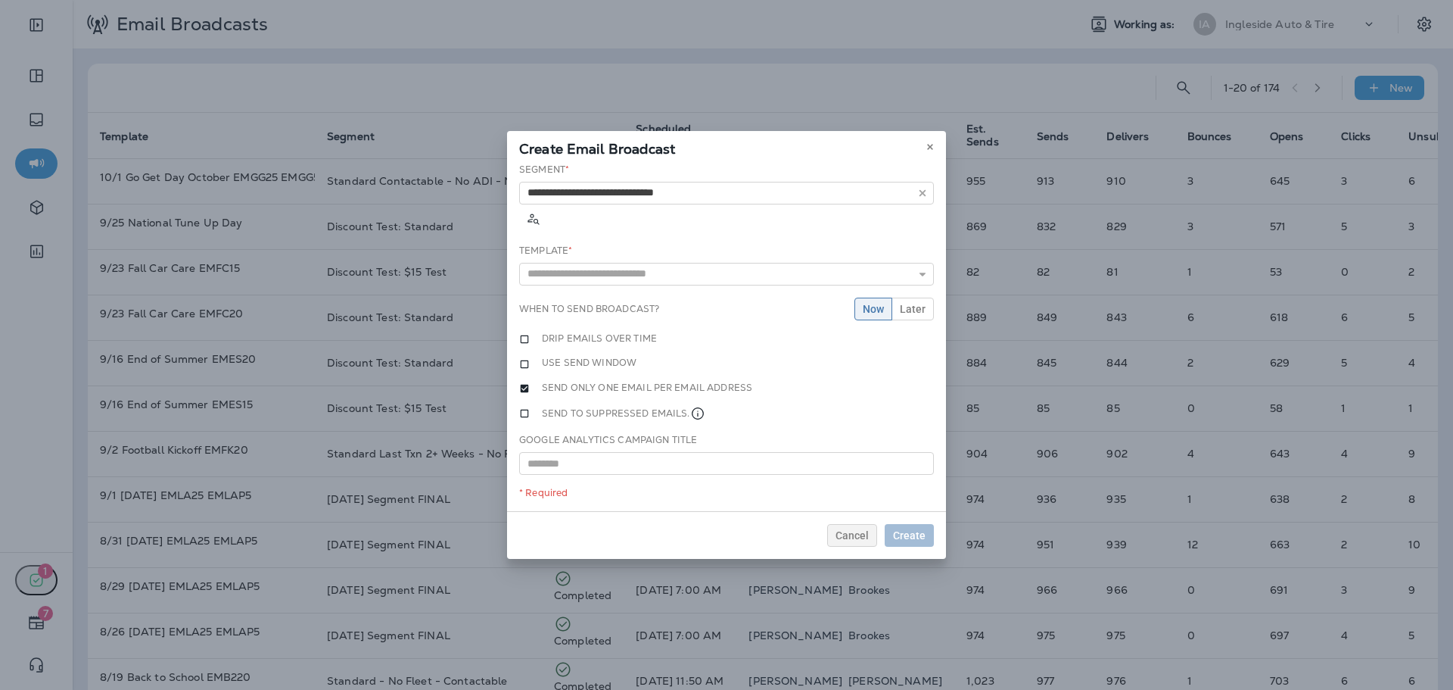
click at [671, 294] on div "**********" at bounding box center [726, 337] width 439 height 349
click at [759, 263] on input "text" at bounding box center [726, 274] width 415 height 23
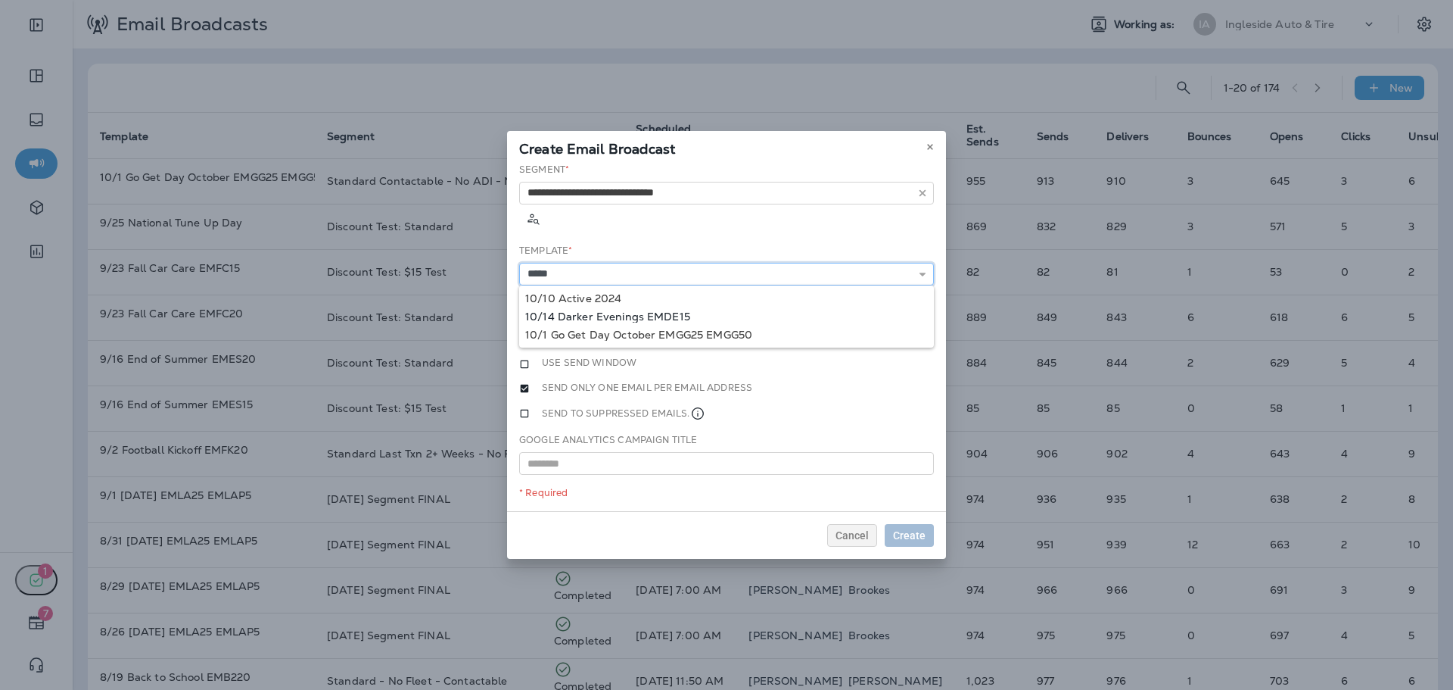
type input "**********"
click at [655, 296] on div "**********" at bounding box center [726, 337] width 439 height 349
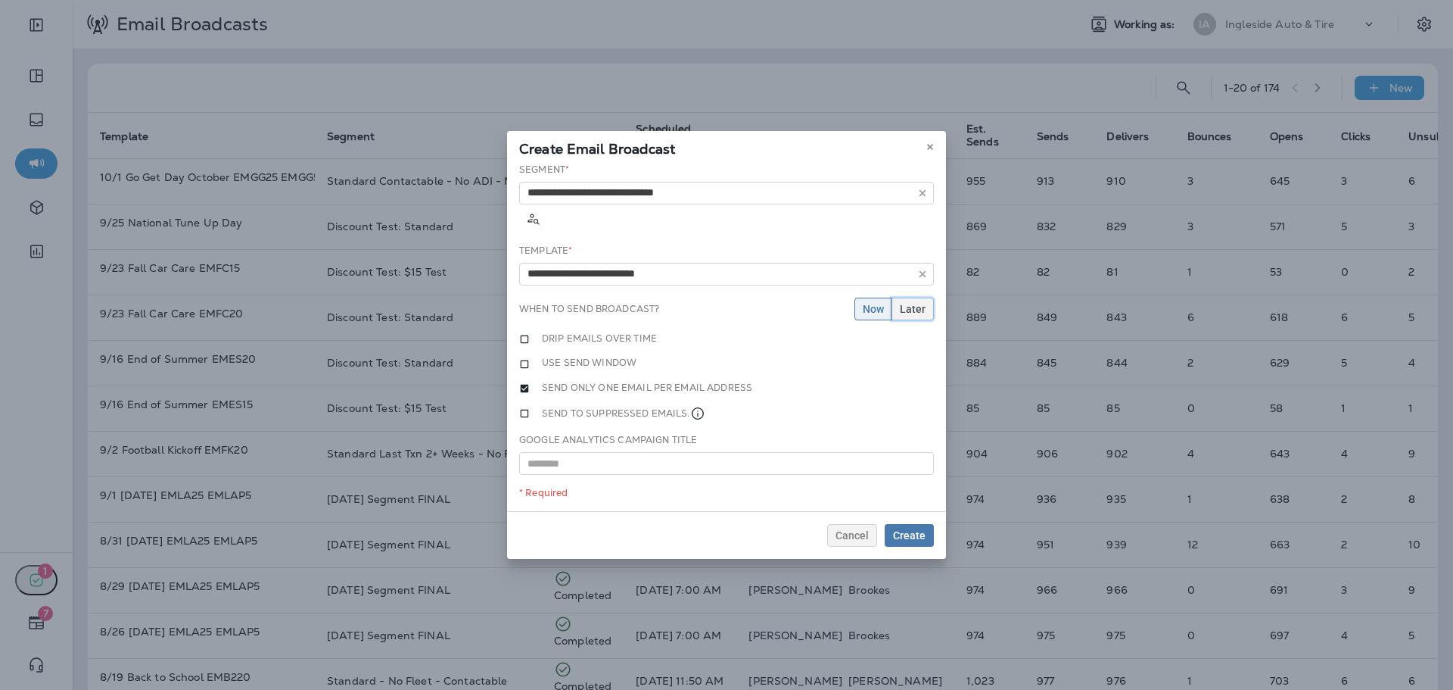
click at [904, 304] on span "Later" at bounding box center [913, 309] width 26 height 11
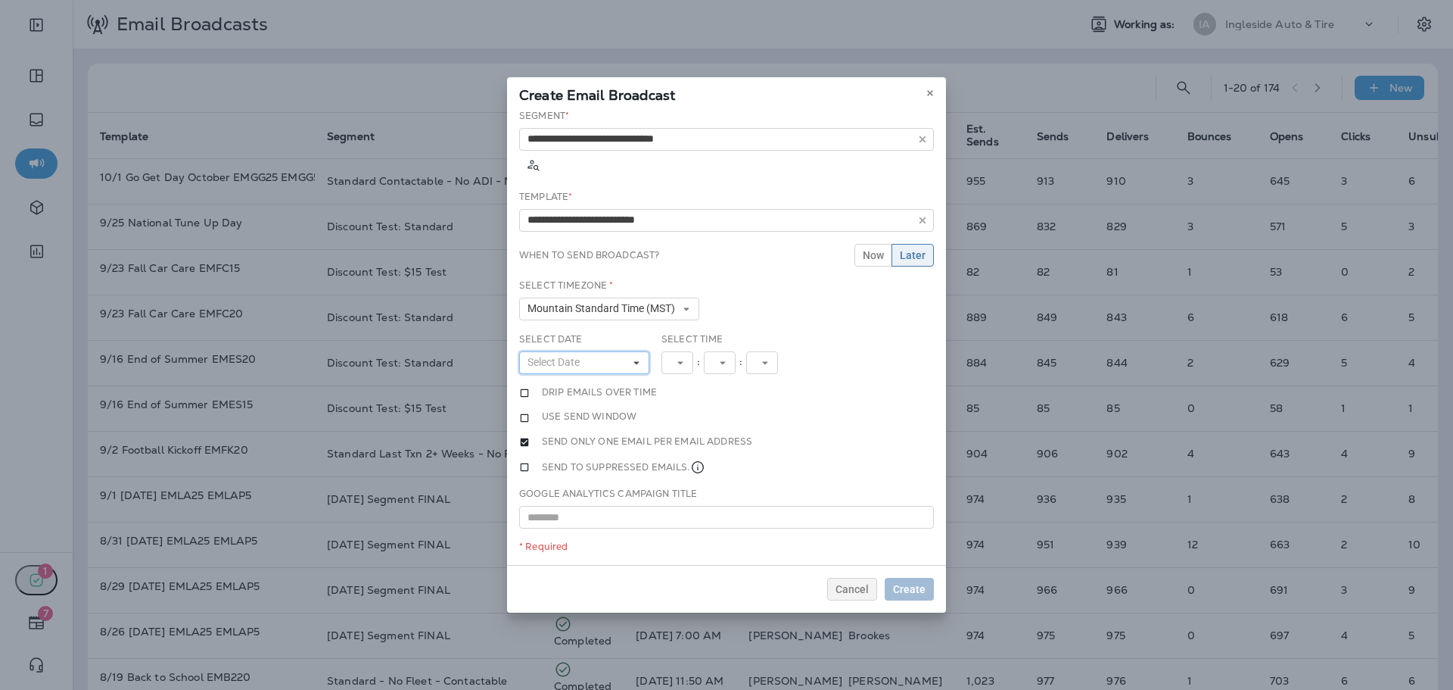
click at [615, 351] on button "Select Date" at bounding box center [584, 362] width 130 height 23
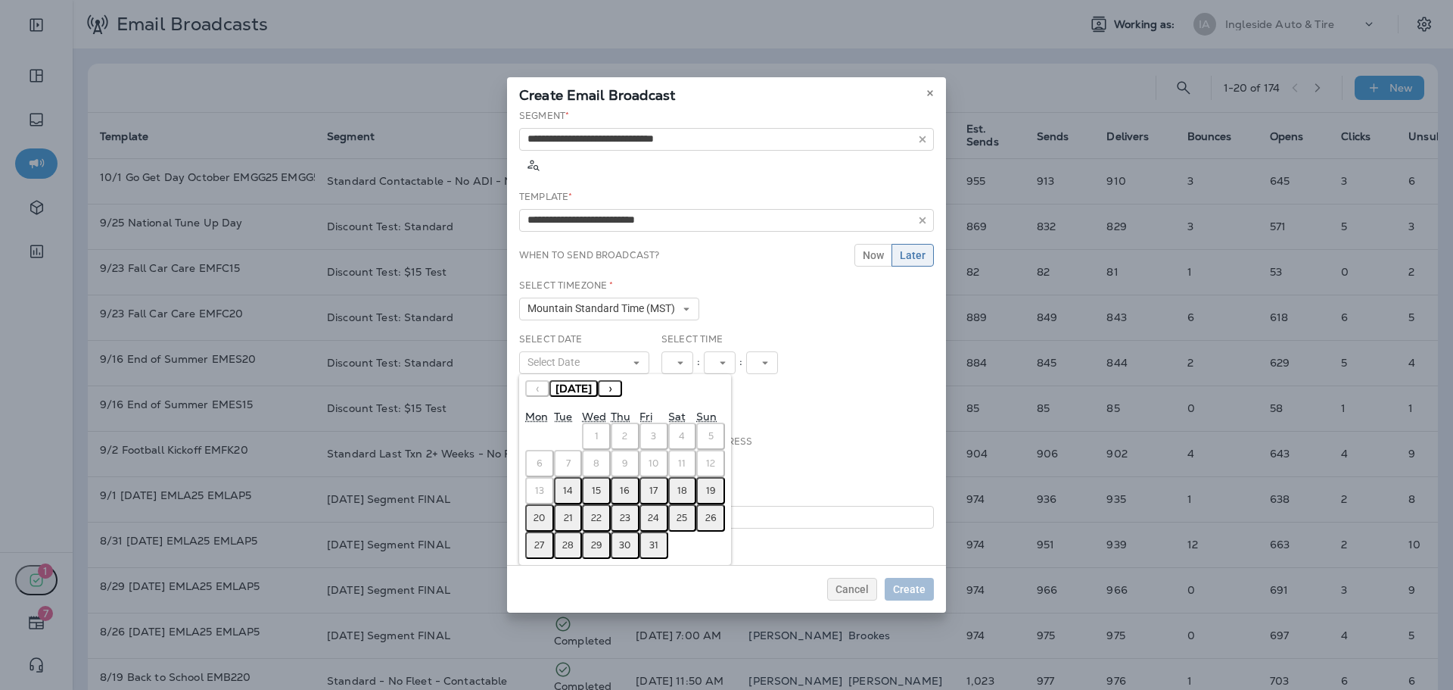
click at [597, 484] on abbr "15" at bounding box center [596, 490] width 9 height 12
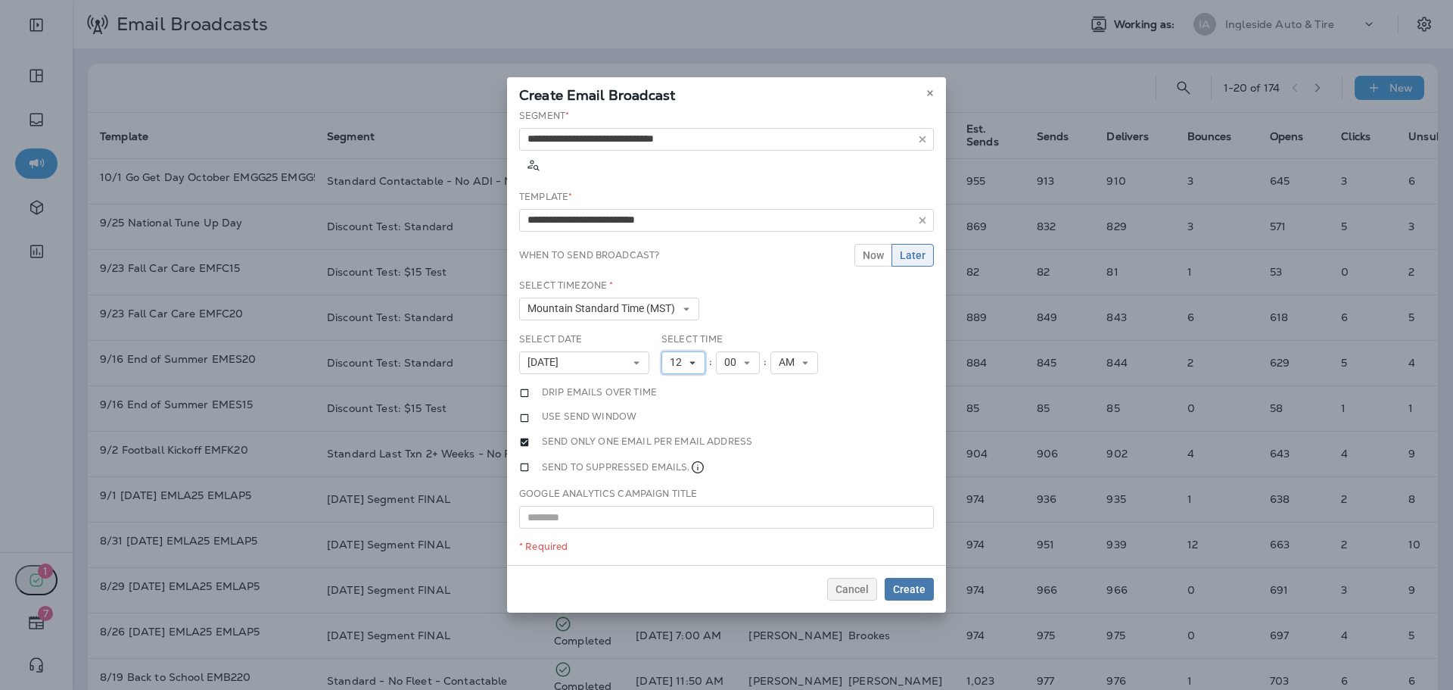
click at [685, 356] on span "12" at bounding box center [679, 362] width 18 height 13
click at [667, 559] on link "11" at bounding box center [684, 568] width 44 height 18
click at [901, 584] on span "Create" at bounding box center [909, 589] width 33 height 11
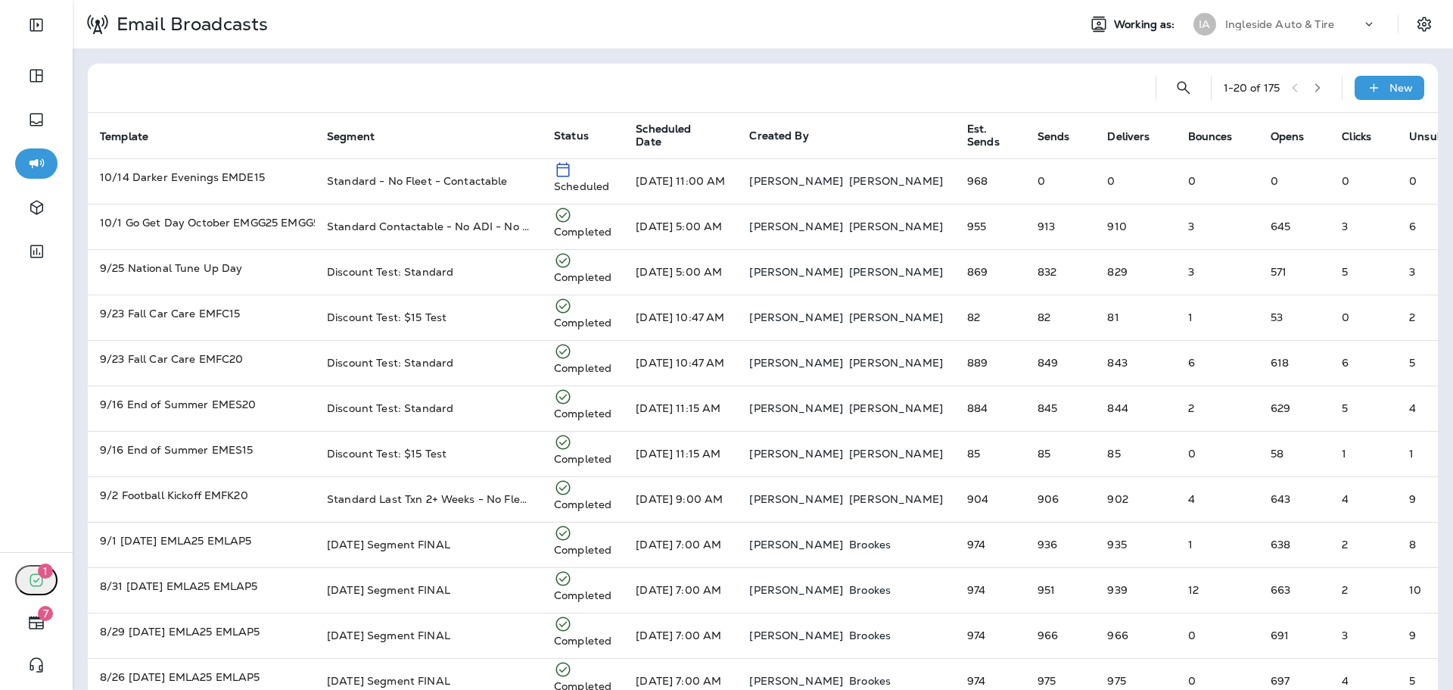
click at [1252, 35] on div "Ingleside Auto & Tire" at bounding box center [1293, 24] width 136 height 23
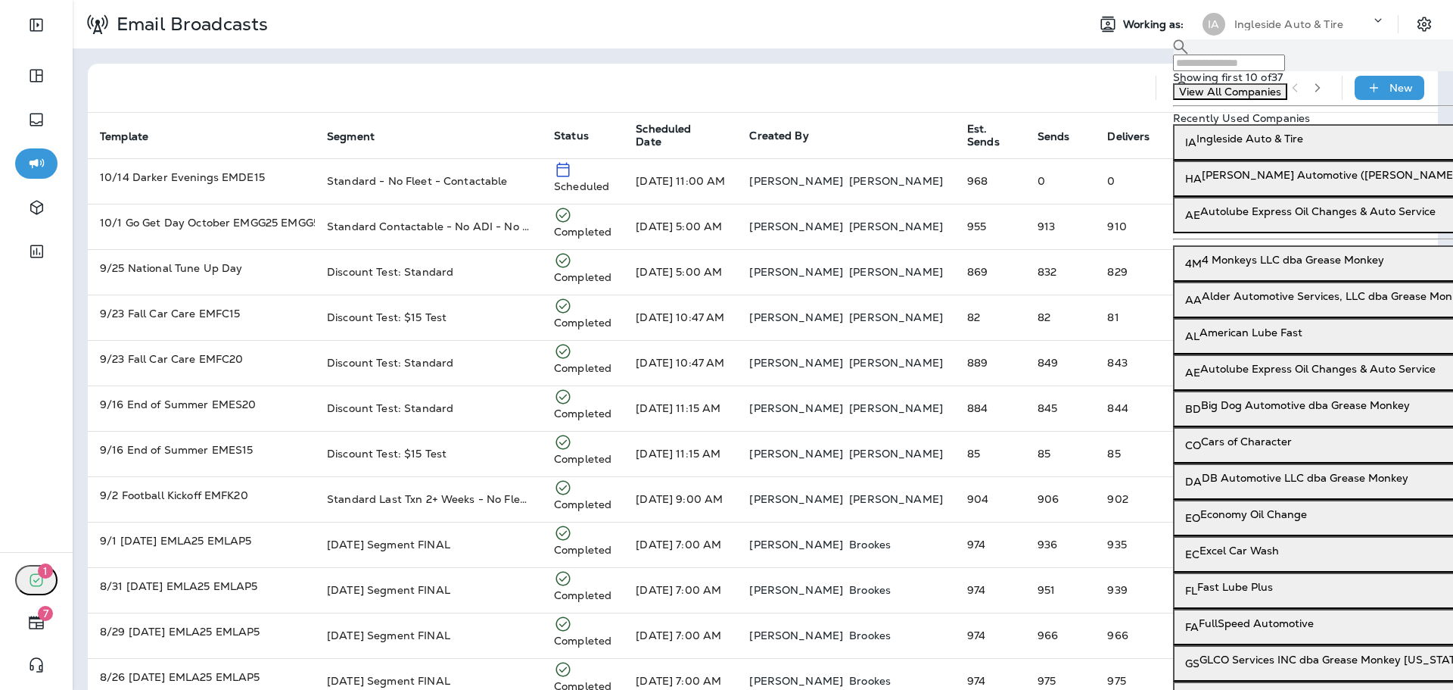
click at [1247, 63] on input "text" at bounding box center [1229, 62] width 112 height 17
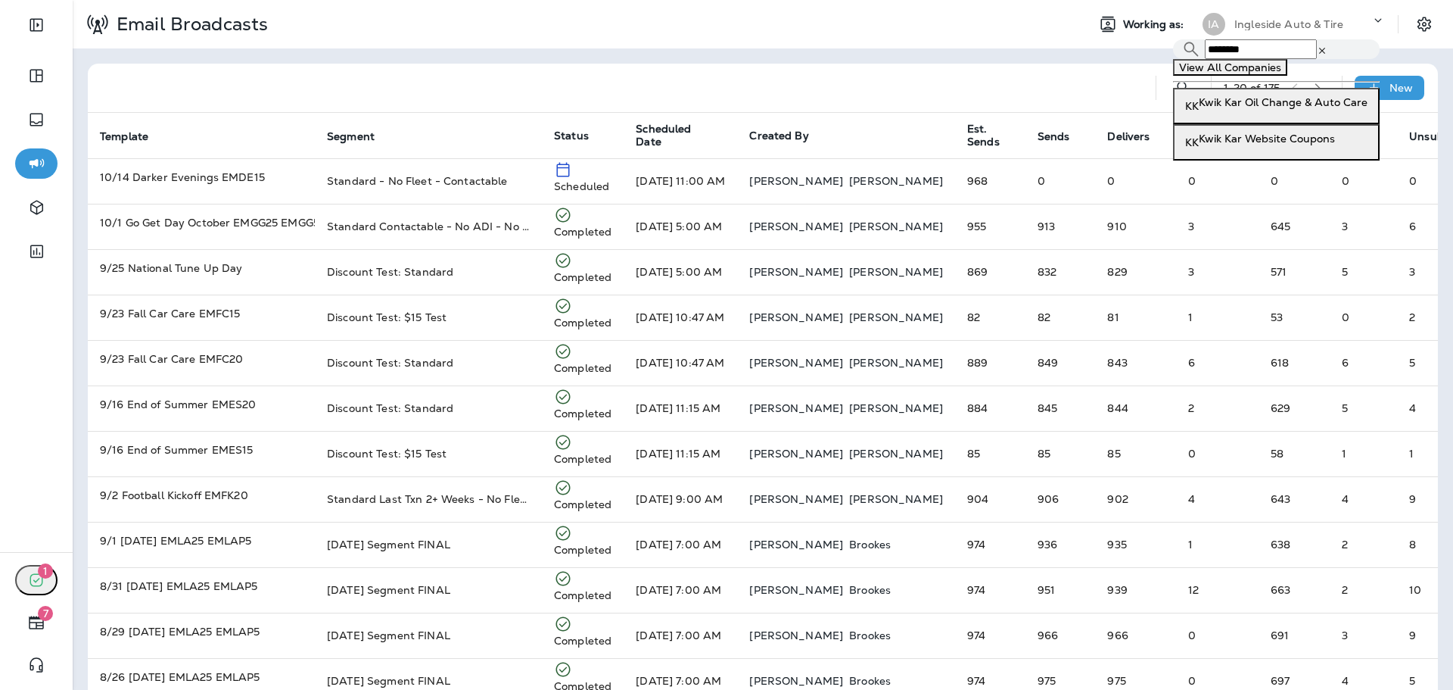
type input "********"
click at [1260, 108] on p "Kwik Kar Oil Change & Auto Care" at bounding box center [1283, 102] width 169 height 12
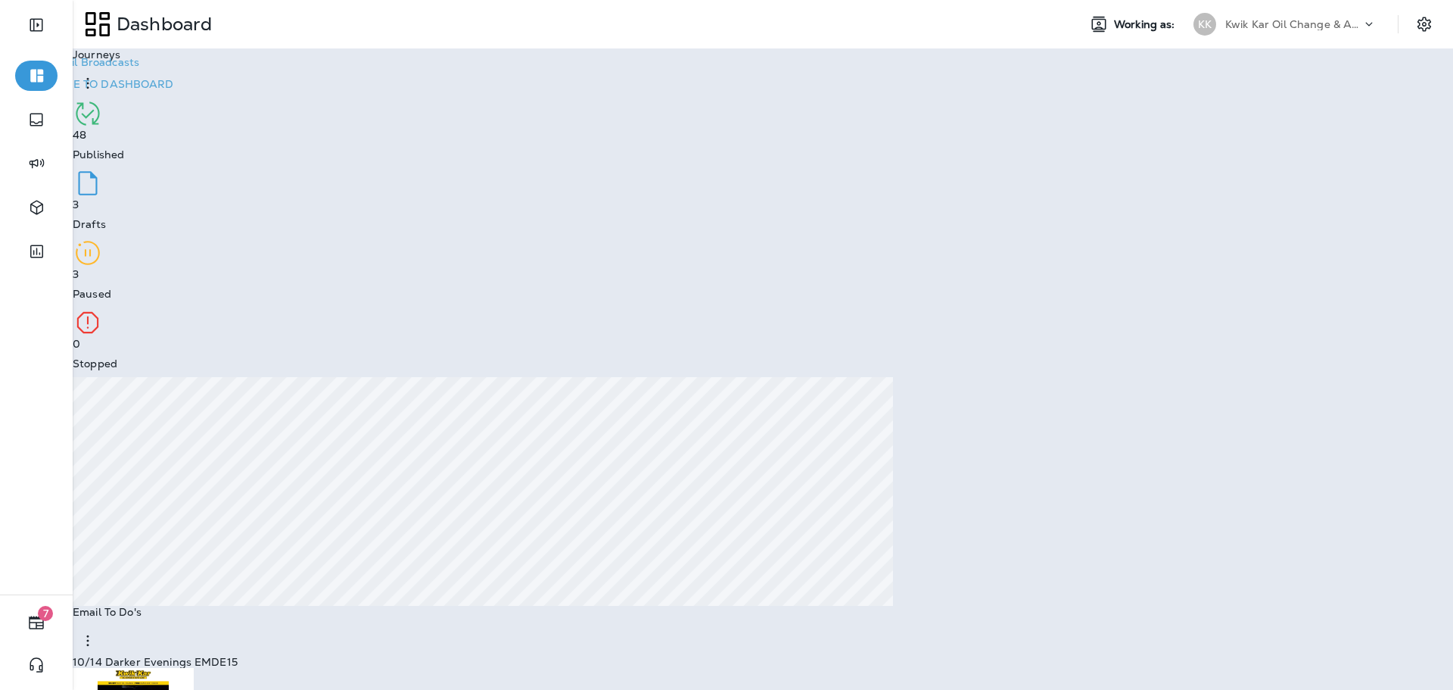
click at [139, 68] on p "Go to Email Broadcasts" at bounding box center [78, 62] width 121 height 12
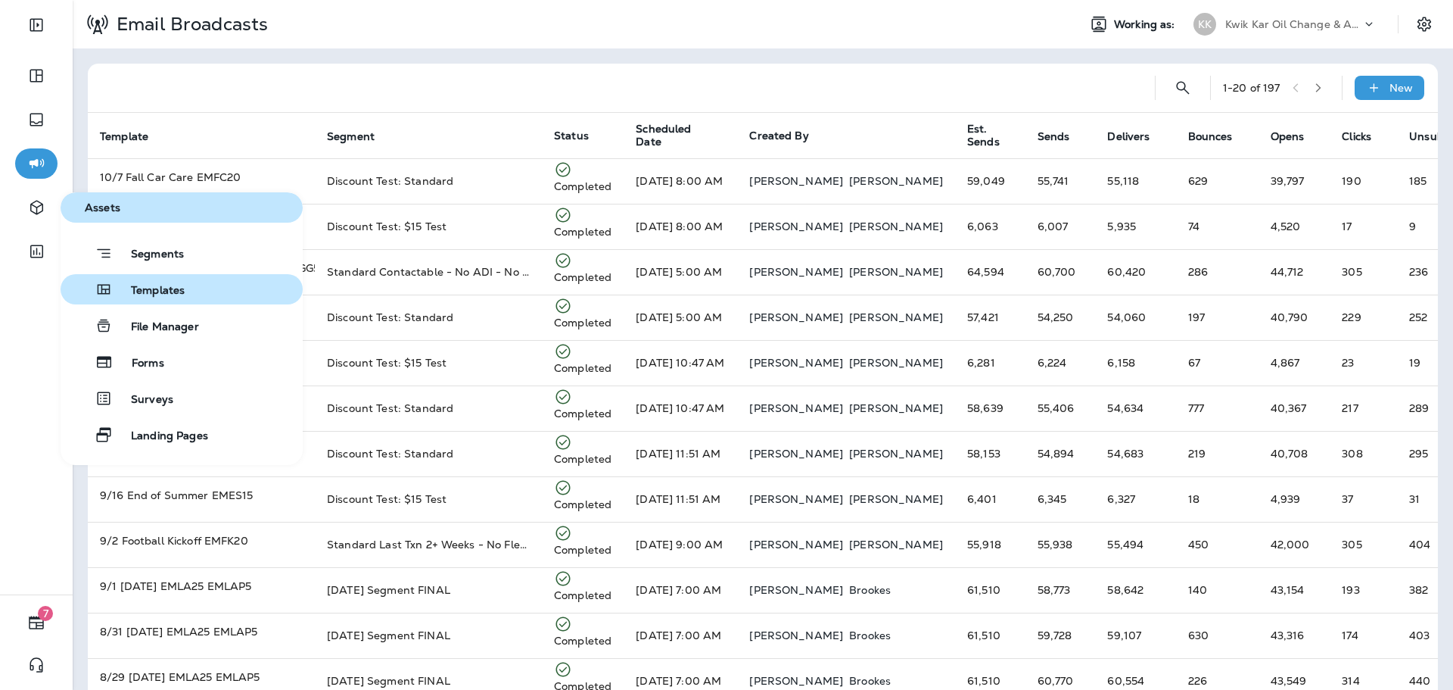
click at [162, 288] on span "Templates" at bounding box center [149, 291] width 72 height 14
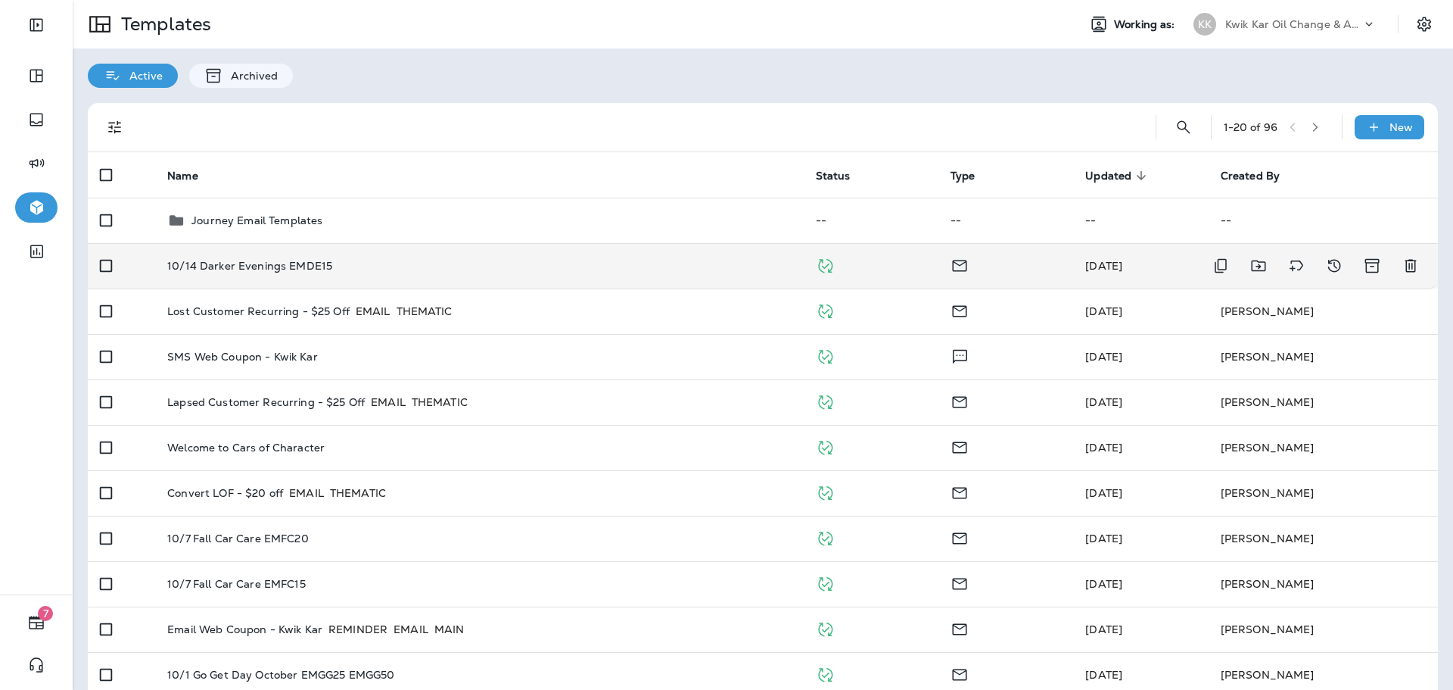
click at [416, 265] on div "10/14 Darker Evenings EMDE15" at bounding box center [479, 266] width 624 height 12
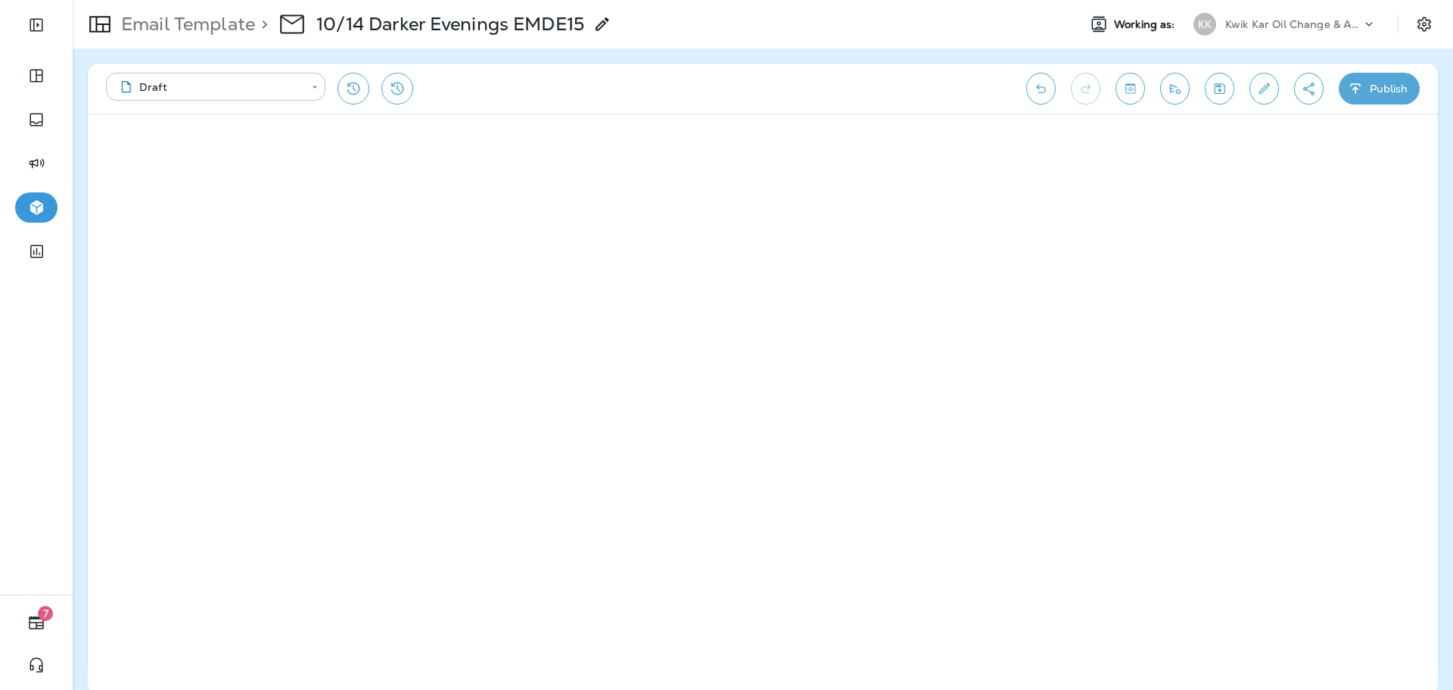
click at [1261, 99] on button "Edit details" at bounding box center [1265, 89] width 30 height 32
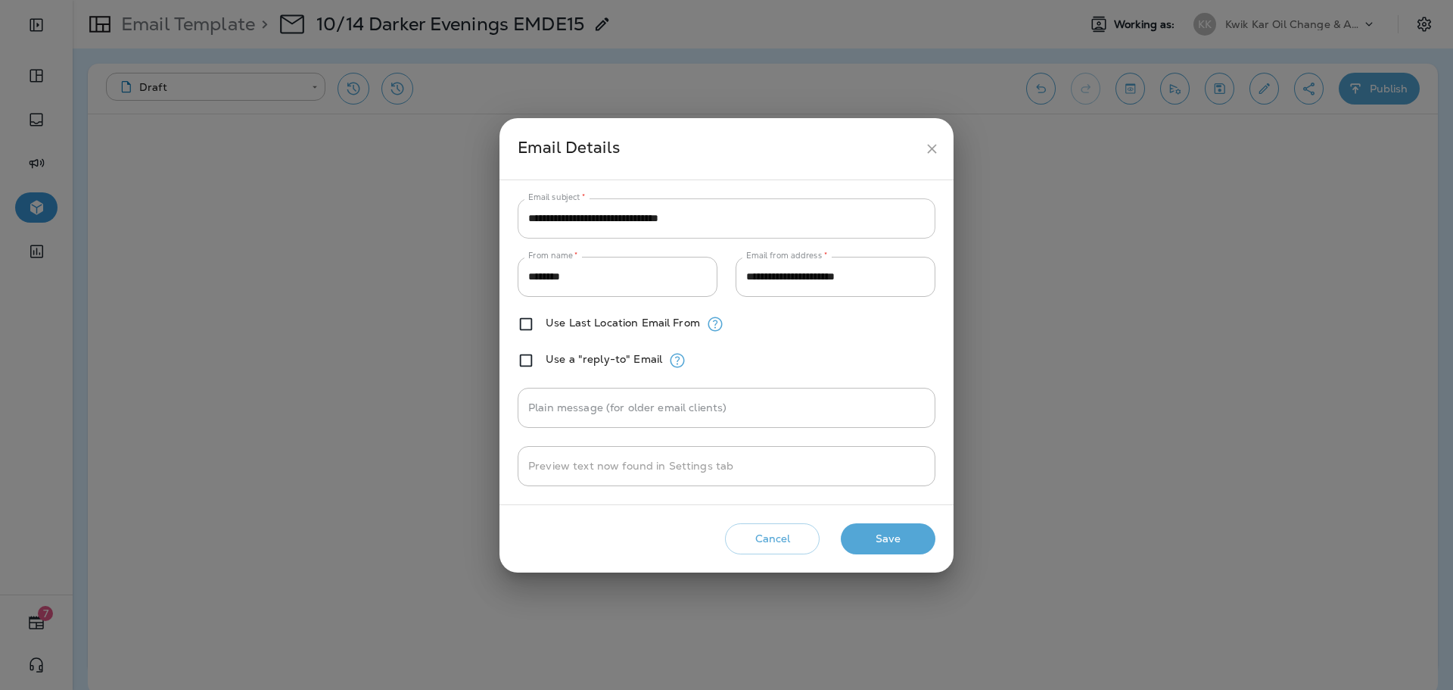
click at [591, 220] on input "**********" at bounding box center [727, 218] width 418 height 40
paste input "**"
type input "**********"
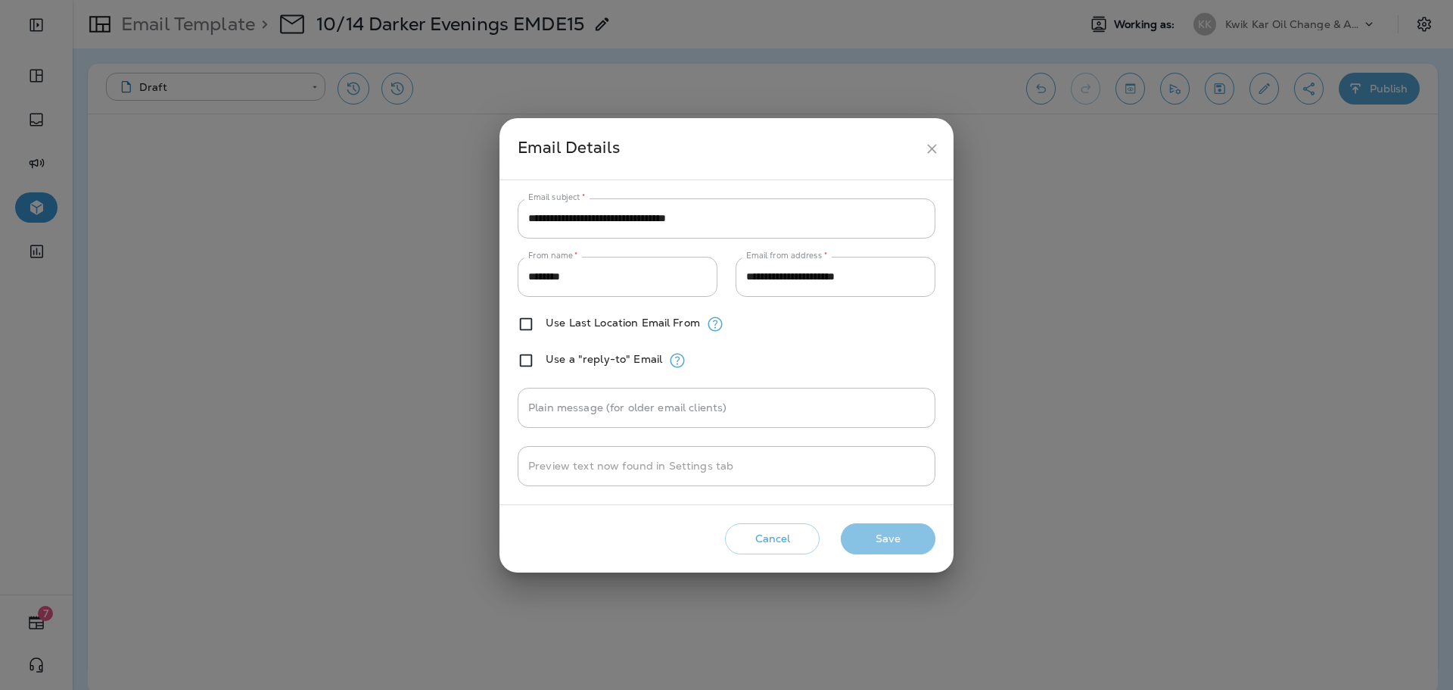
click at [884, 542] on button "Save" at bounding box center [888, 538] width 95 height 31
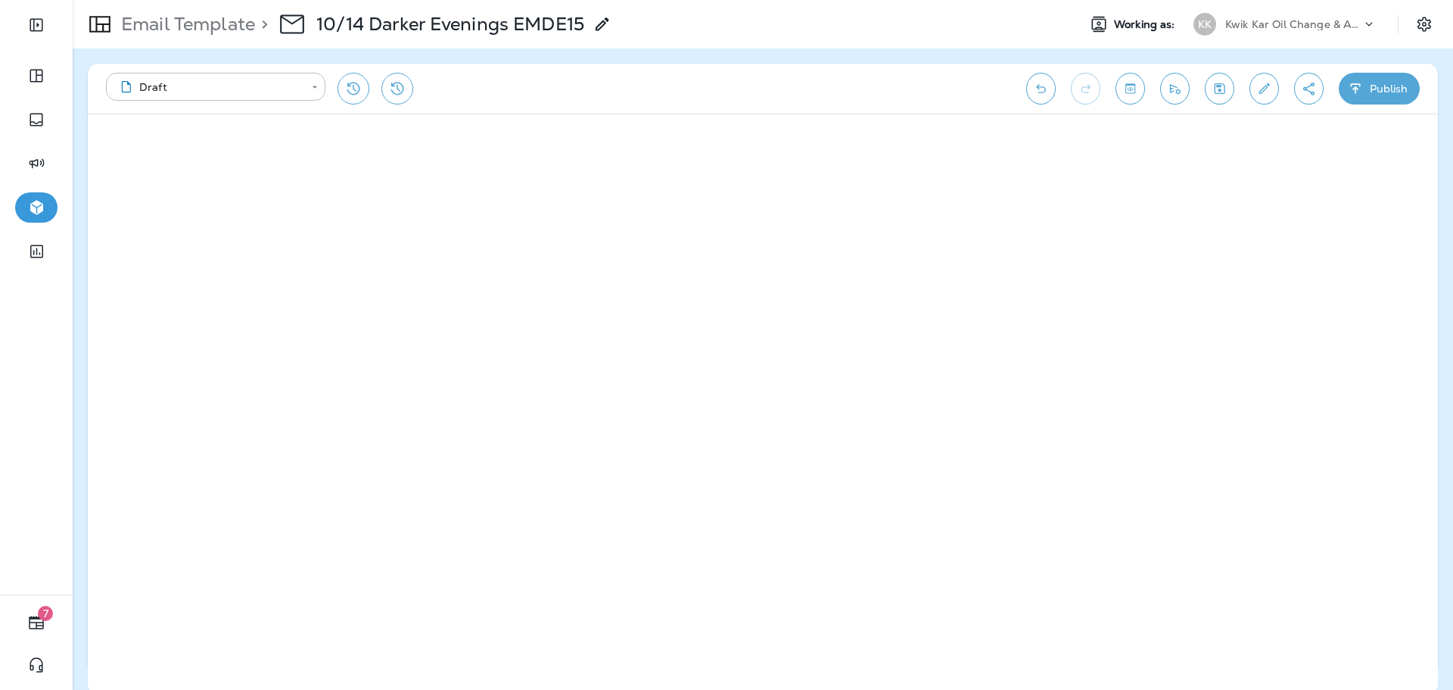
click at [1376, 88] on button "Publish" at bounding box center [1379, 89] width 81 height 32
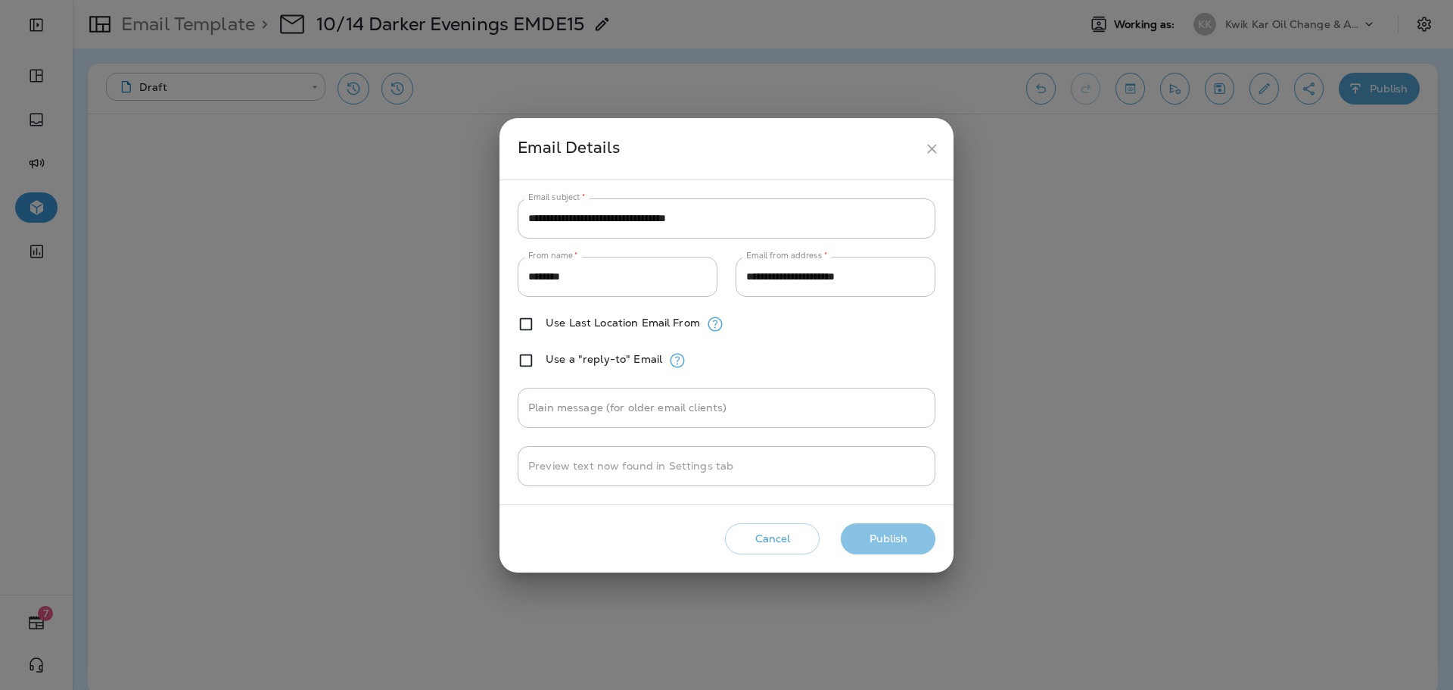
click at [898, 531] on button "Publish" at bounding box center [888, 538] width 95 height 31
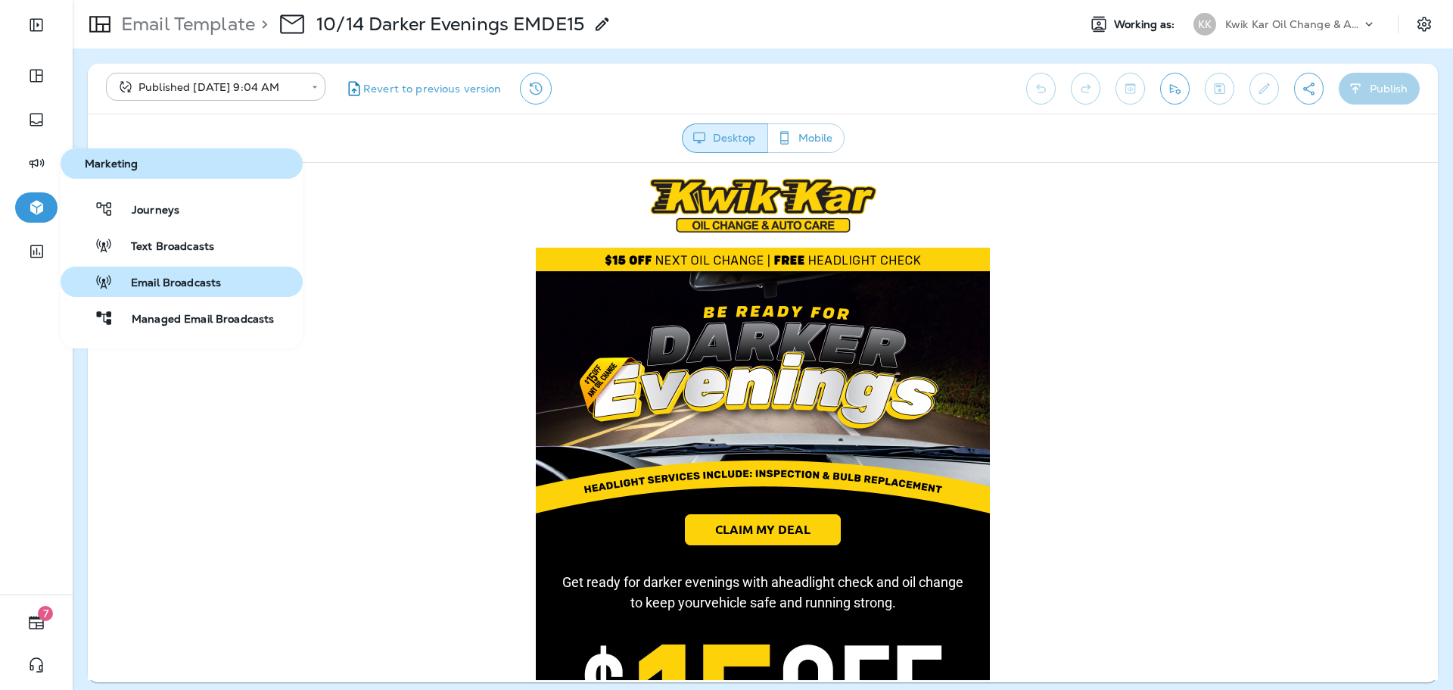
click at [192, 280] on span "Email Broadcasts" at bounding box center [167, 283] width 108 height 14
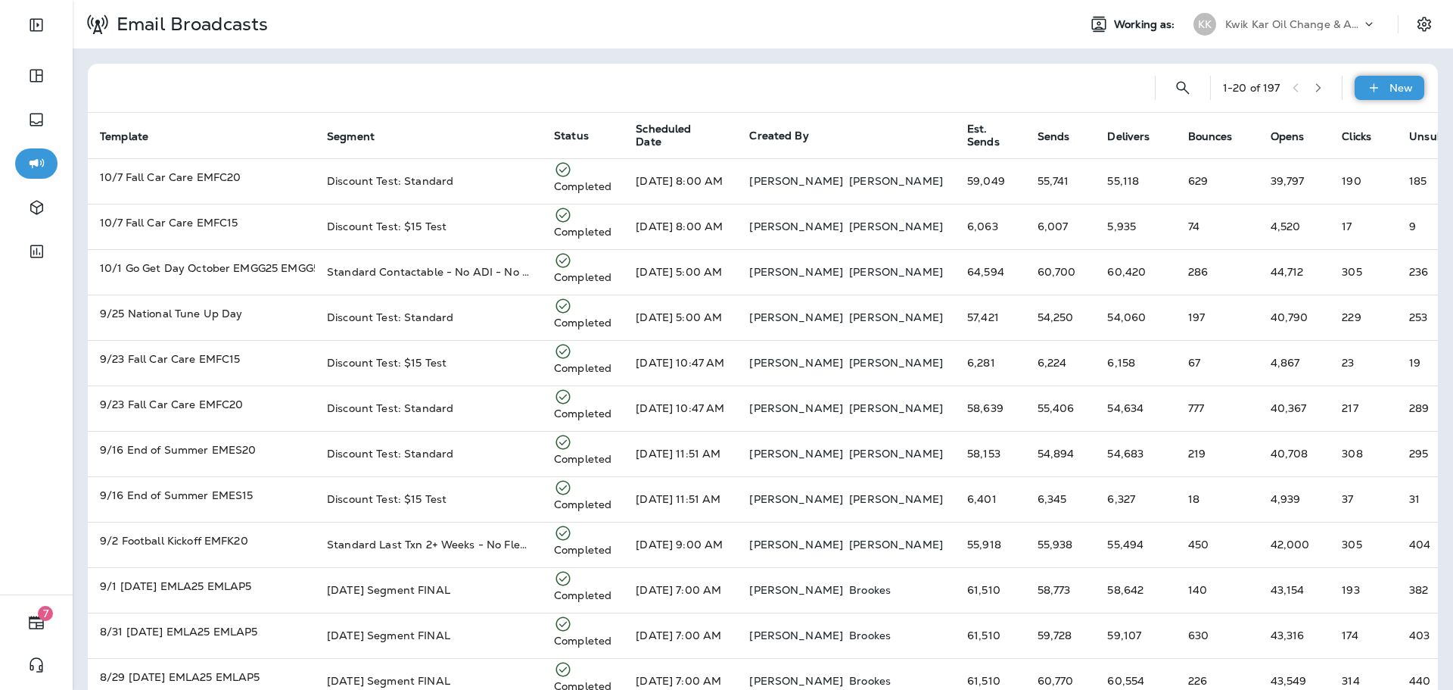
click at [1369, 95] on div "New" at bounding box center [1390, 88] width 70 height 24
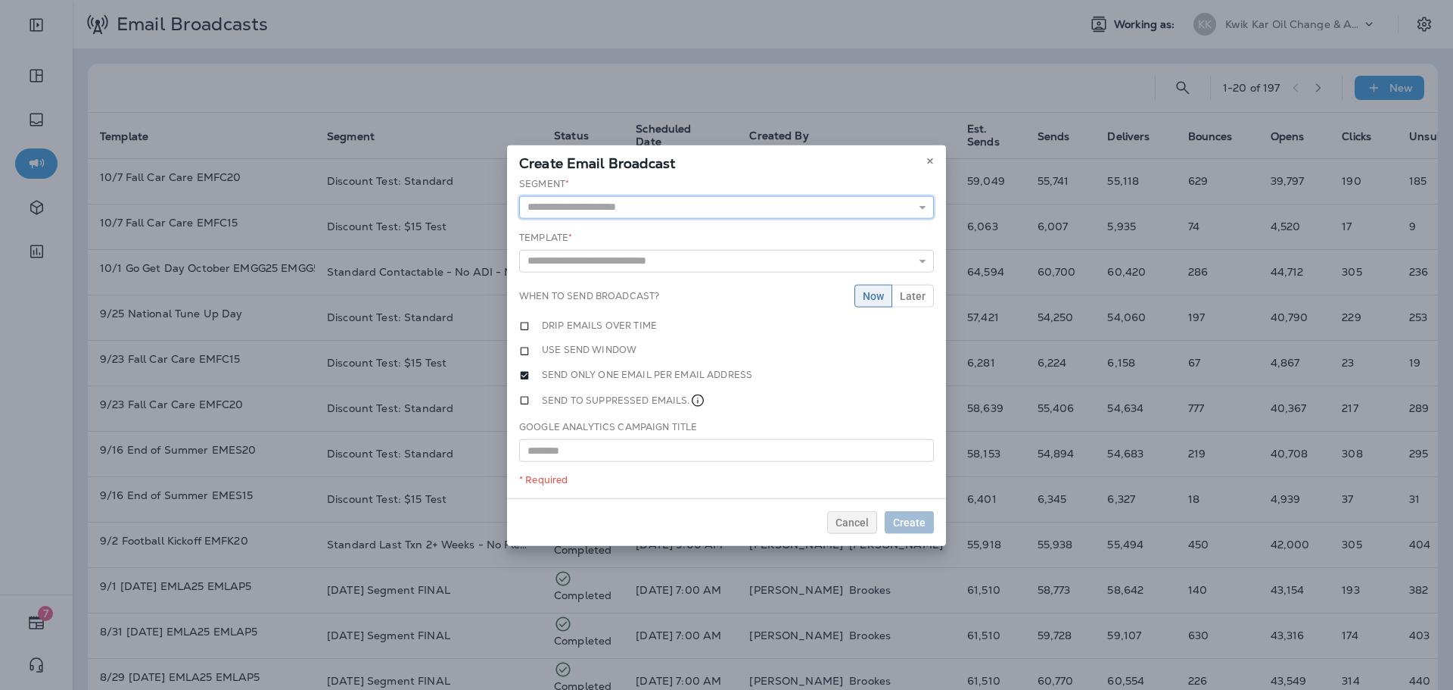
click at [699, 201] on input "text" at bounding box center [726, 206] width 415 height 23
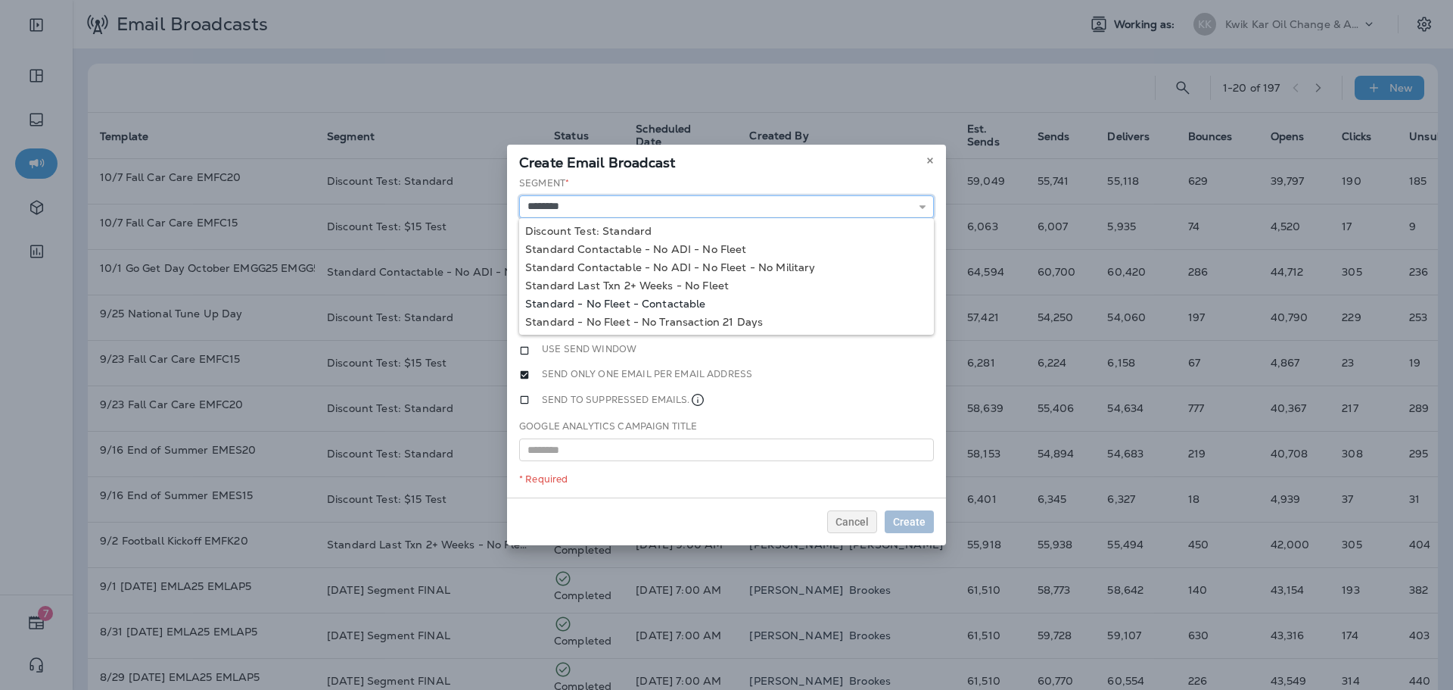
type input "**********"
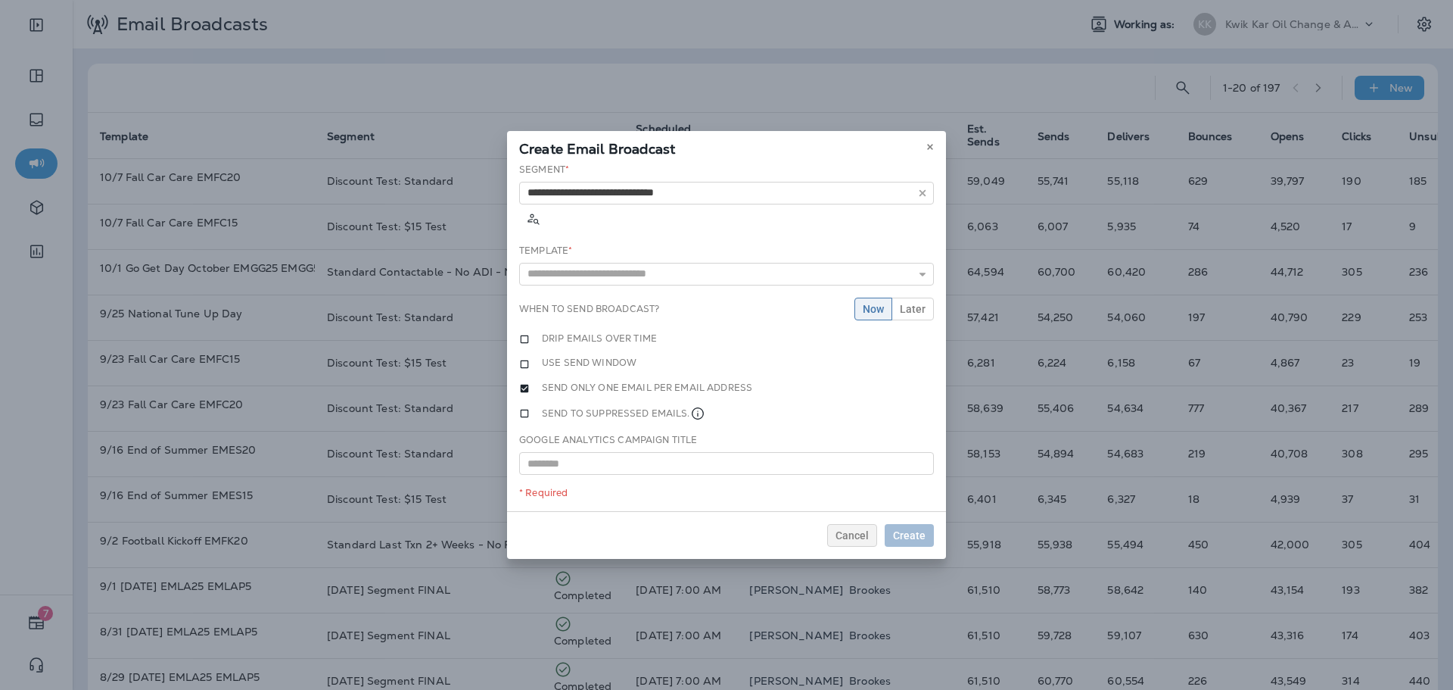
click at [677, 294] on div "**********" at bounding box center [726, 337] width 439 height 349
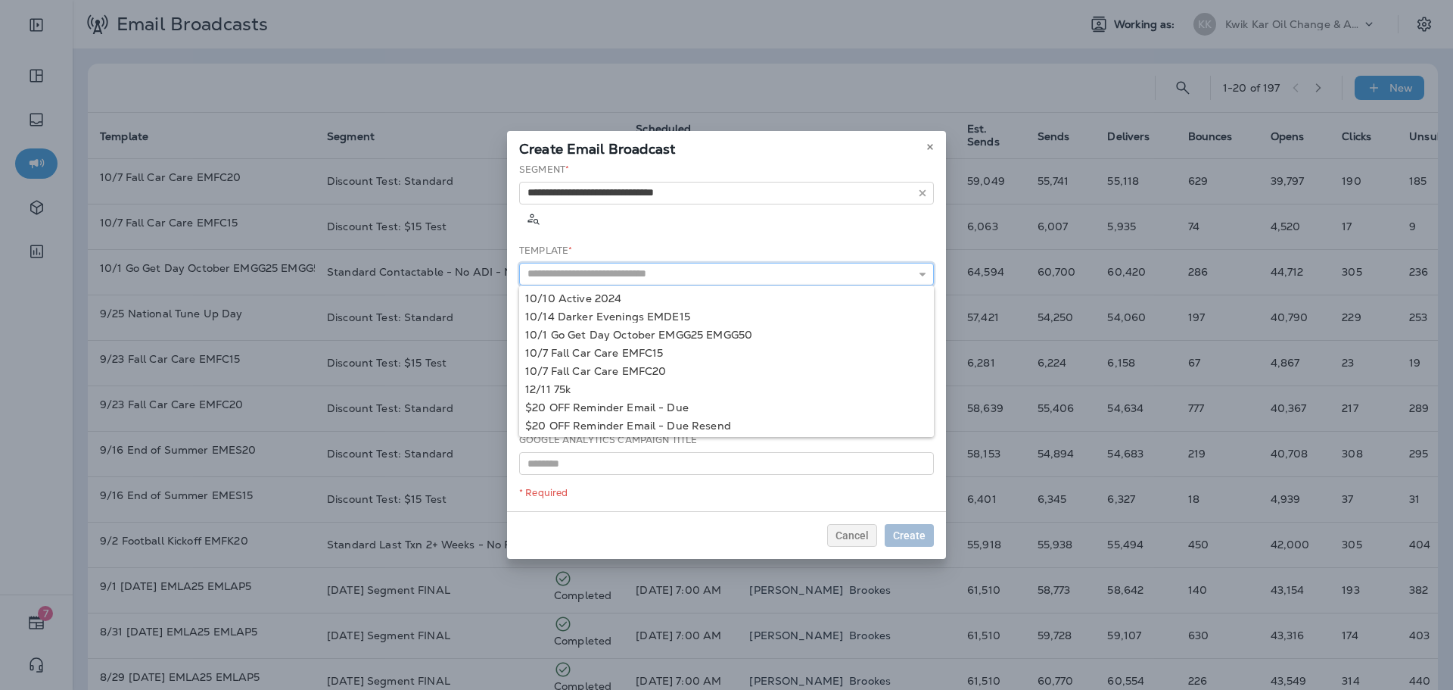
click at [696, 263] on input "text" at bounding box center [726, 274] width 415 height 23
type input "**********"
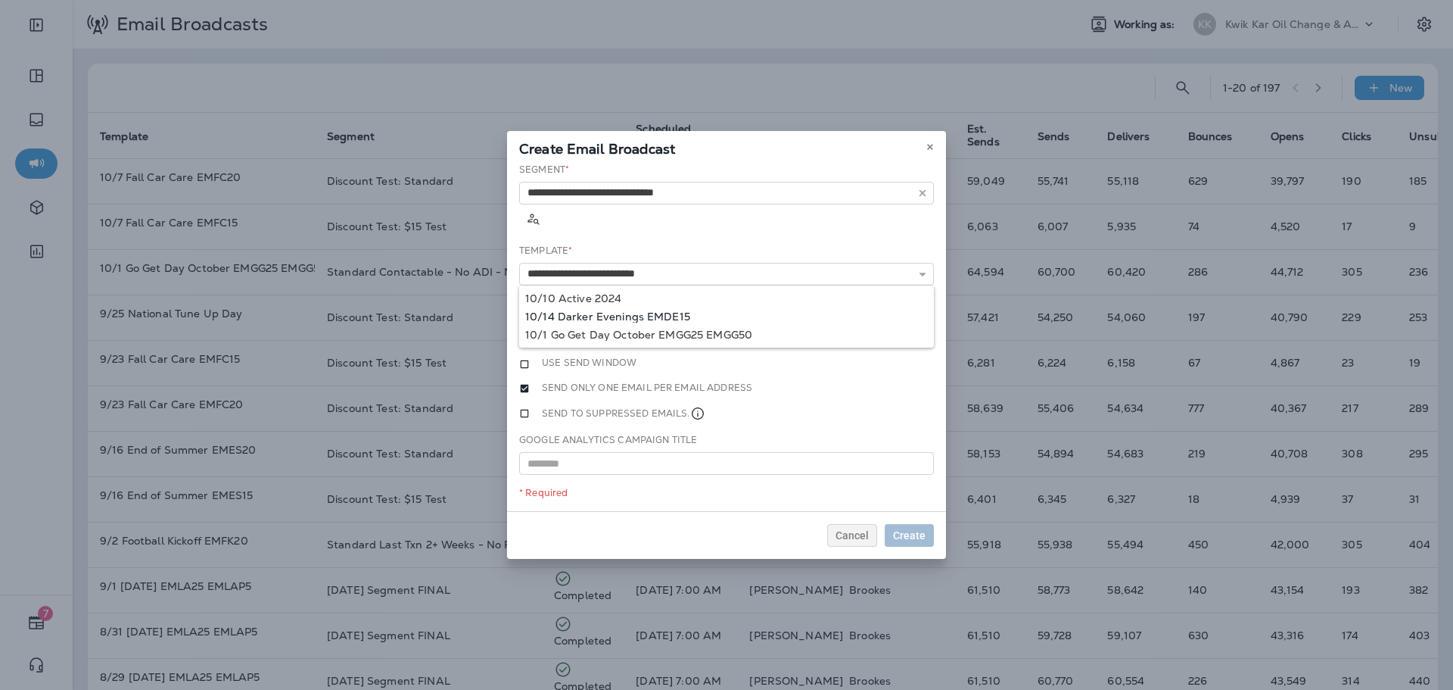
click at [670, 298] on div "**********" at bounding box center [726, 337] width 439 height 349
click at [902, 304] on span "Later" at bounding box center [913, 309] width 26 height 11
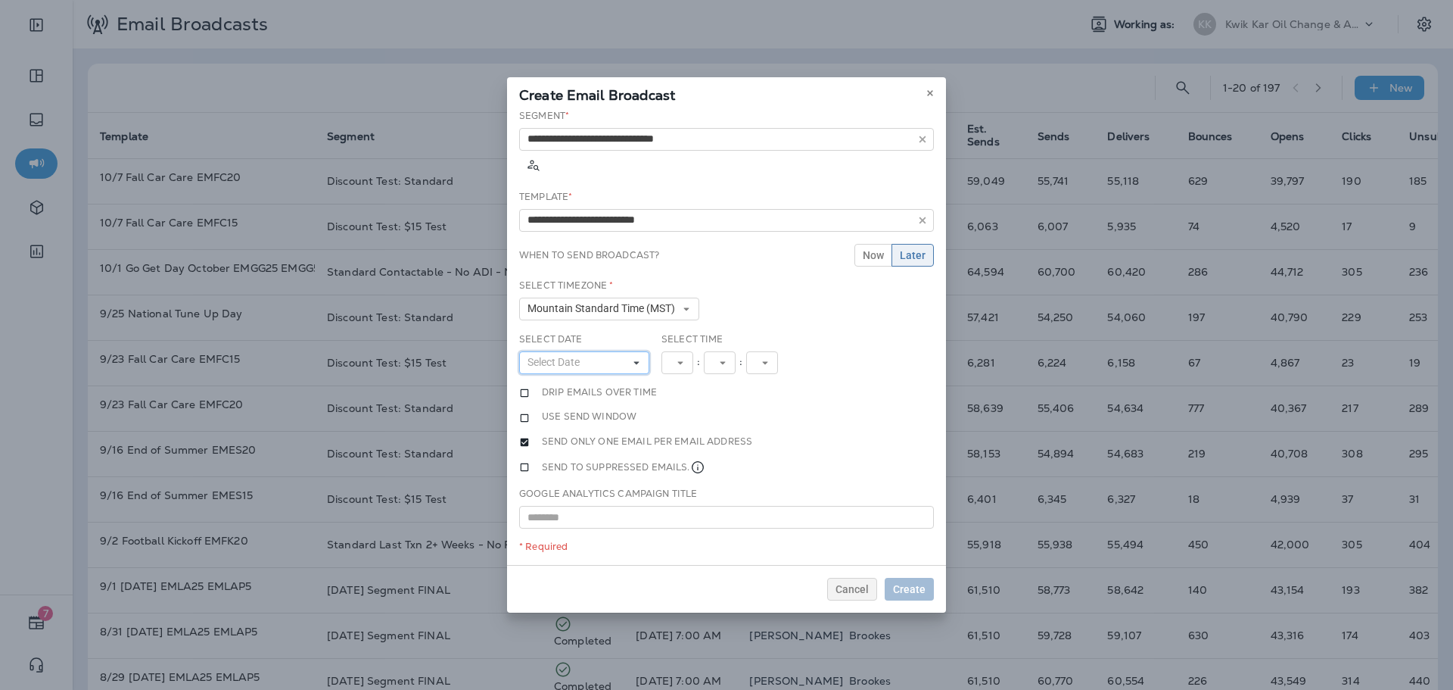
click at [590, 351] on button "Select Date" at bounding box center [584, 362] width 130 height 23
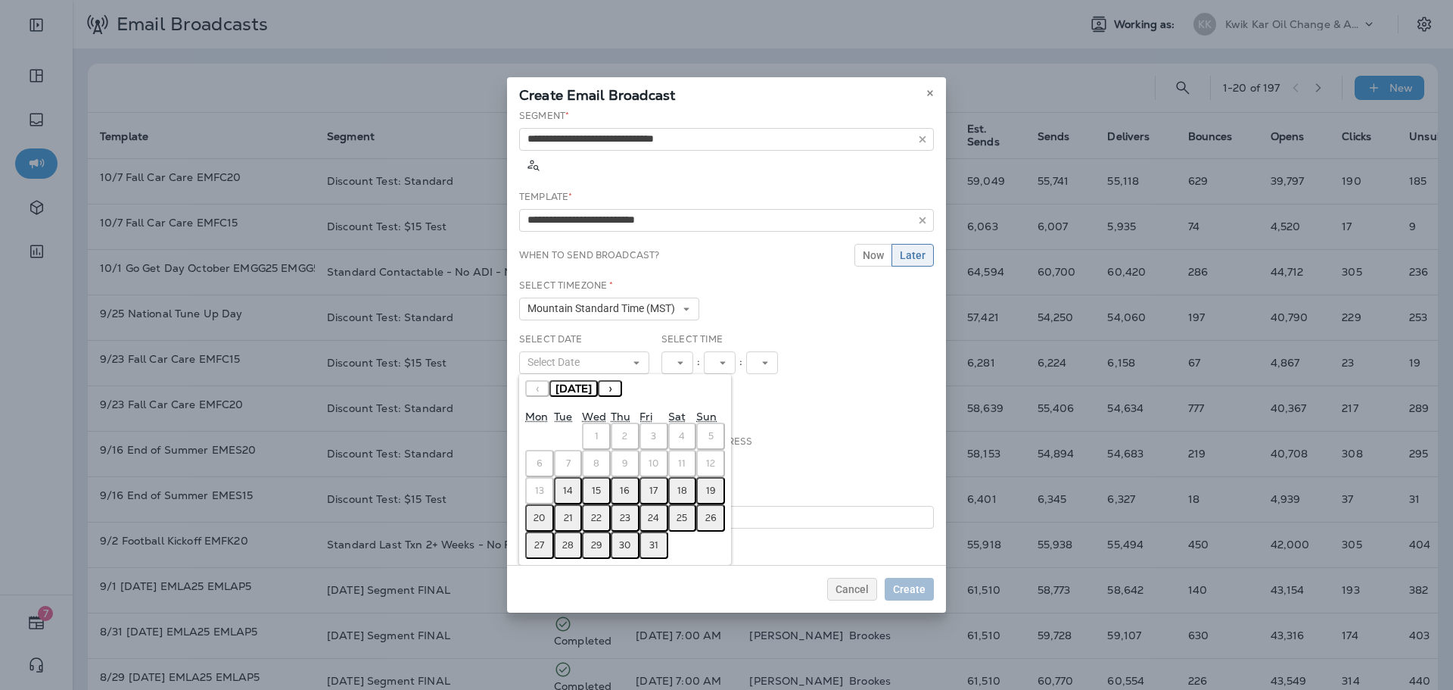
click at [599, 484] on abbr "15" at bounding box center [596, 490] width 9 height 12
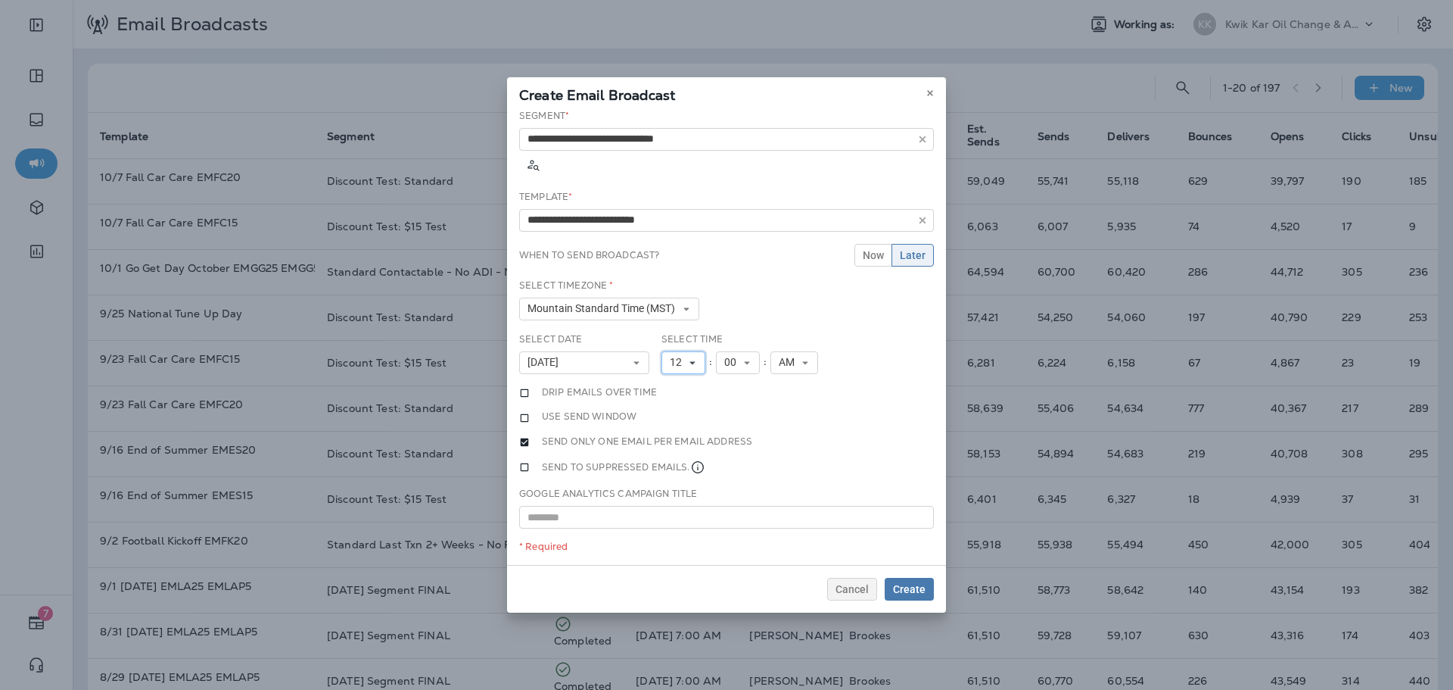
click at [686, 356] on span "12" at bounding box center [679, 362] width 18 height 13
click at [675, 559] on link "11" at bounding box center [684, 568] width 44 height 18
click at [910, 590] on span "Create" at bounding box center [909, 589] width 33 height 11
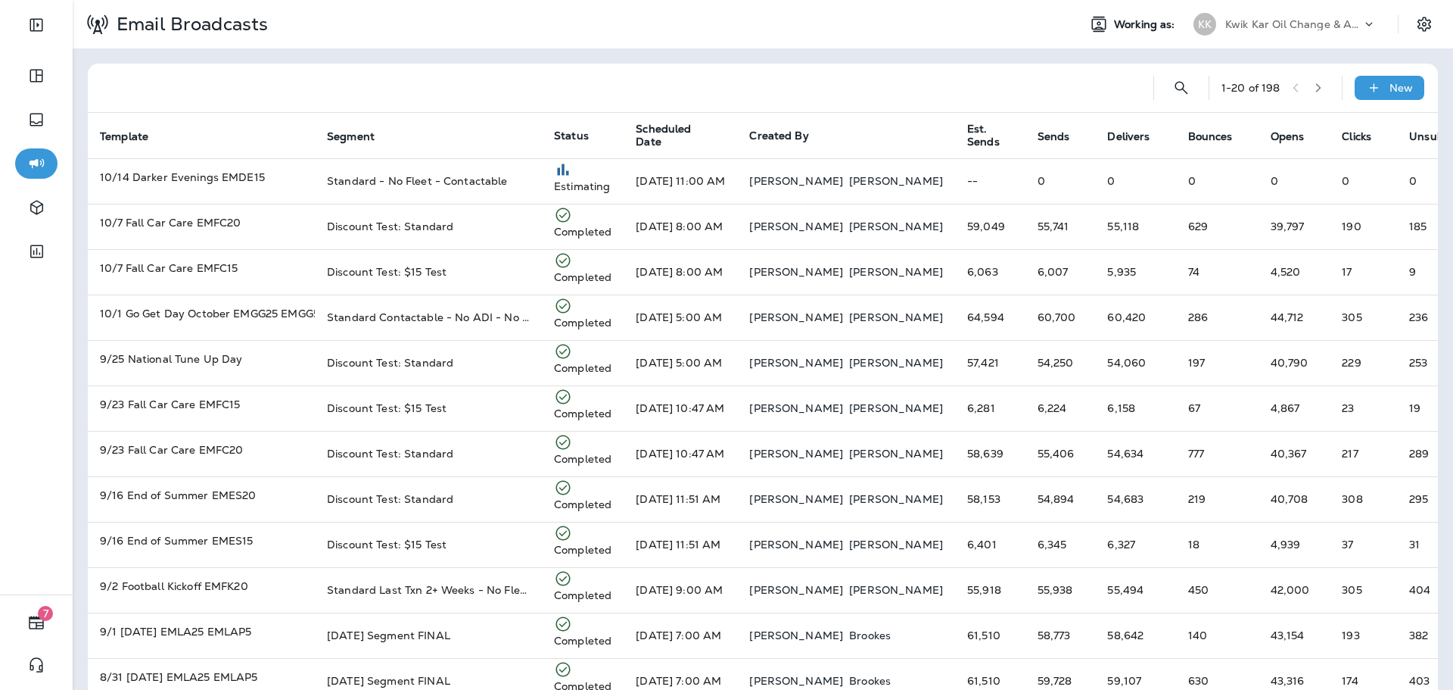
click at [1270, 24] on p "Kwik Kar Oil Change & Auto Care" at bounding box center [1293, 24] width 136 height 12
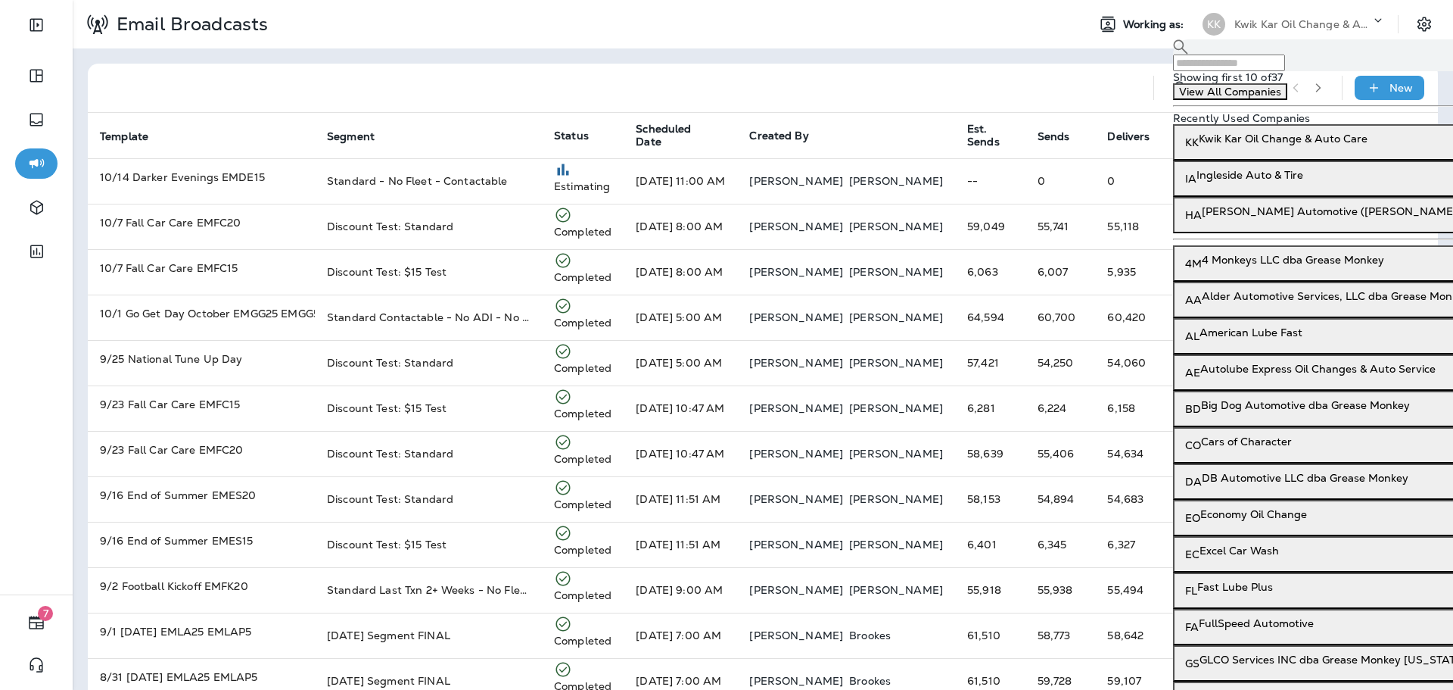
click at [1263, 71] on input "text" at bounding box center [1229, 62] width 112 height 17
click at [1222, 67] on input "text" at bounding box center [1229, 62] width 112 height 17
click at [1251, 71] on input "text" at bounding box center [1229, 62] width 112 height 17
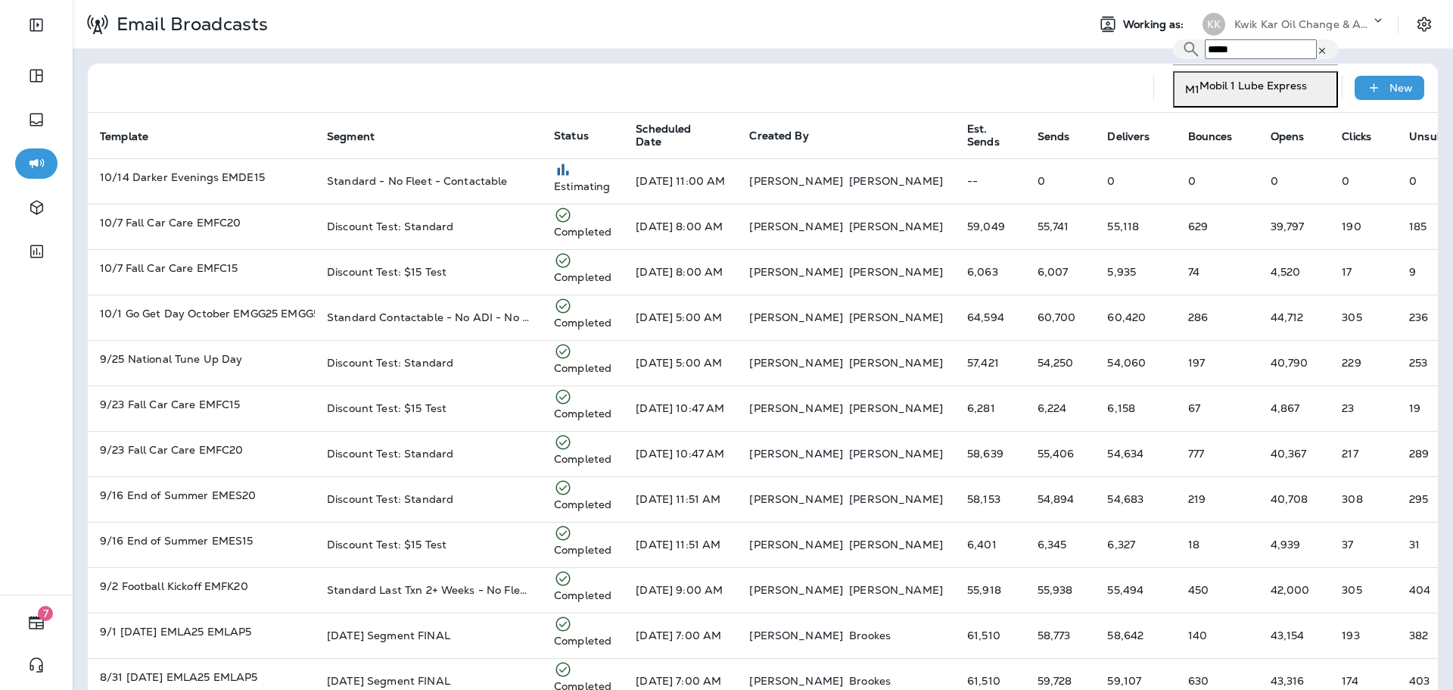
type input "*****"
click at [1247, 92] on p "Mobil 1 Lube Express" at bounding box center [1253, 85] width 107 height 12
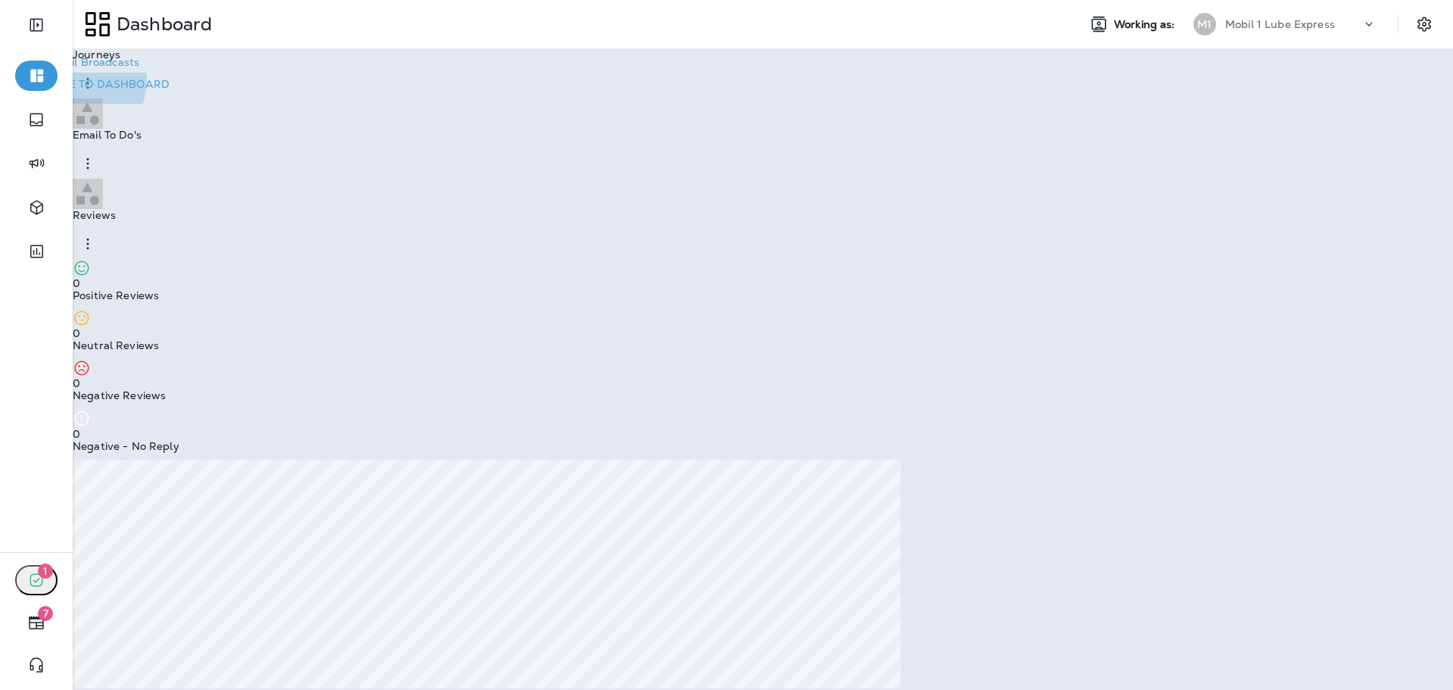
click at [170, 92] on p "Continue to Dashboard" at bounding box center [93, 84] width 151 height 14
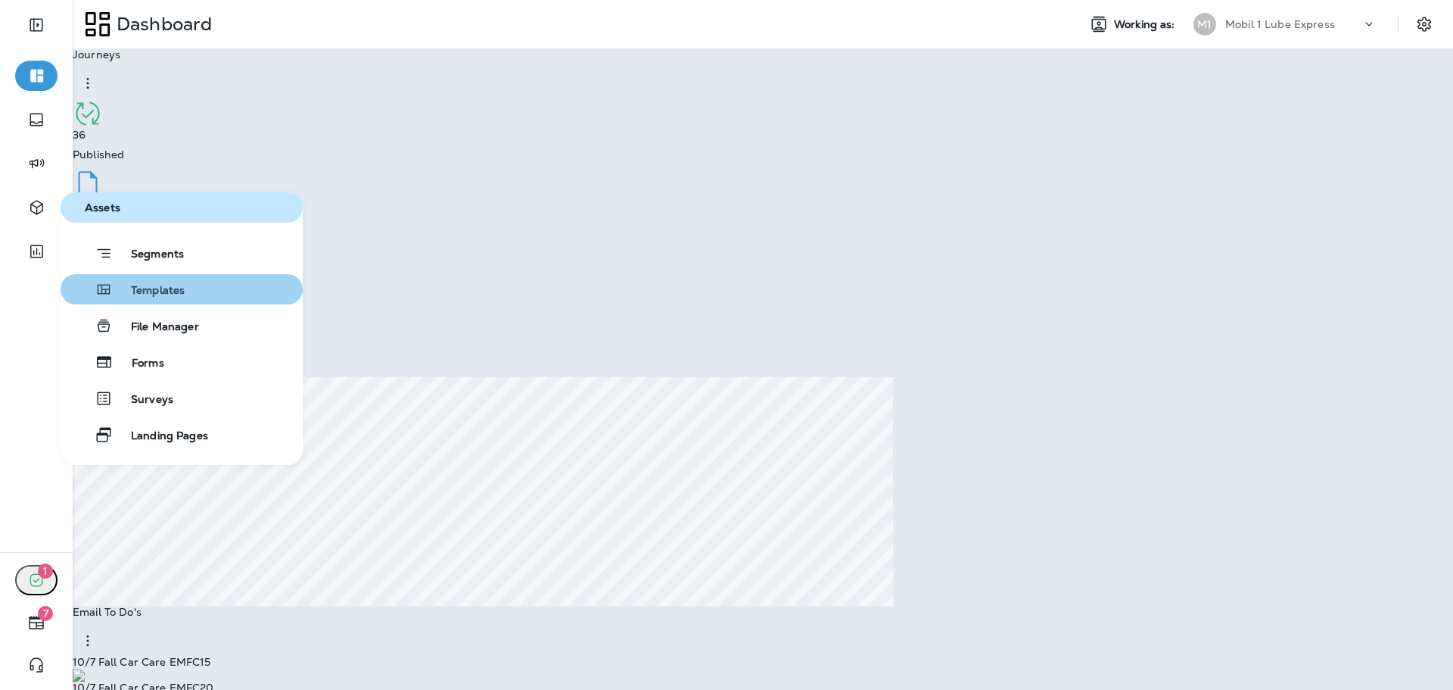
click at [135, 293] on span "Templates" at bounding box center [149, 291] width 72 height 14
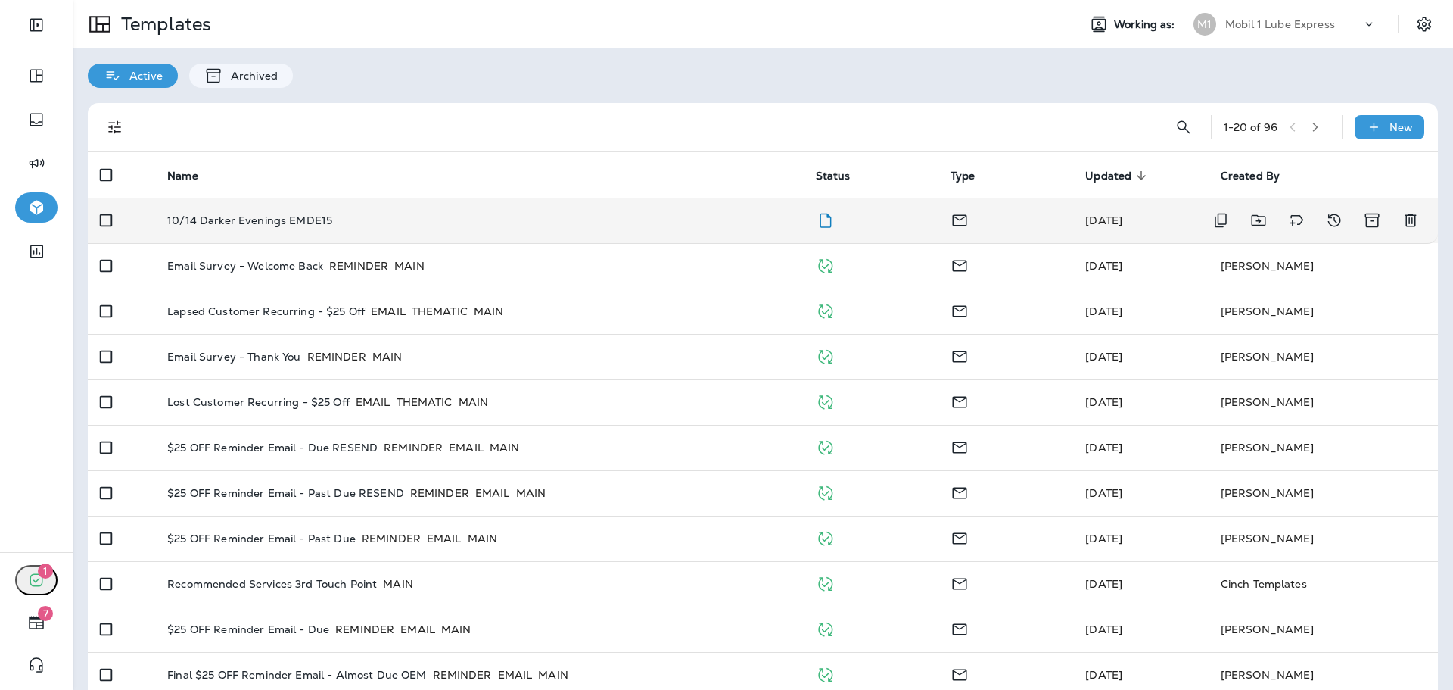
click at [640, 223] on div "10/14 Darker Evenings EMDE15" at bounding box center [479, 220] width 624 height 12
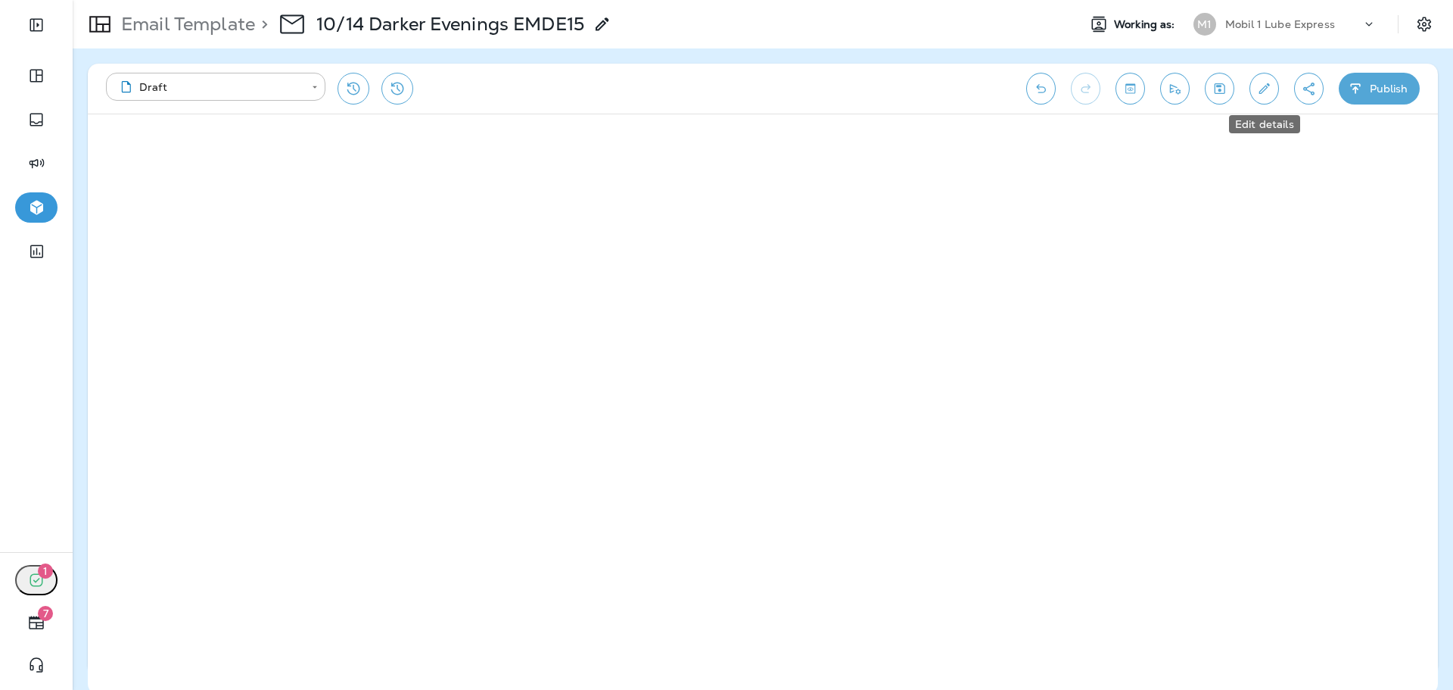
click at [1273, 92] on button "Edit details" at bounding box center [1265, 89] width 30 height 32
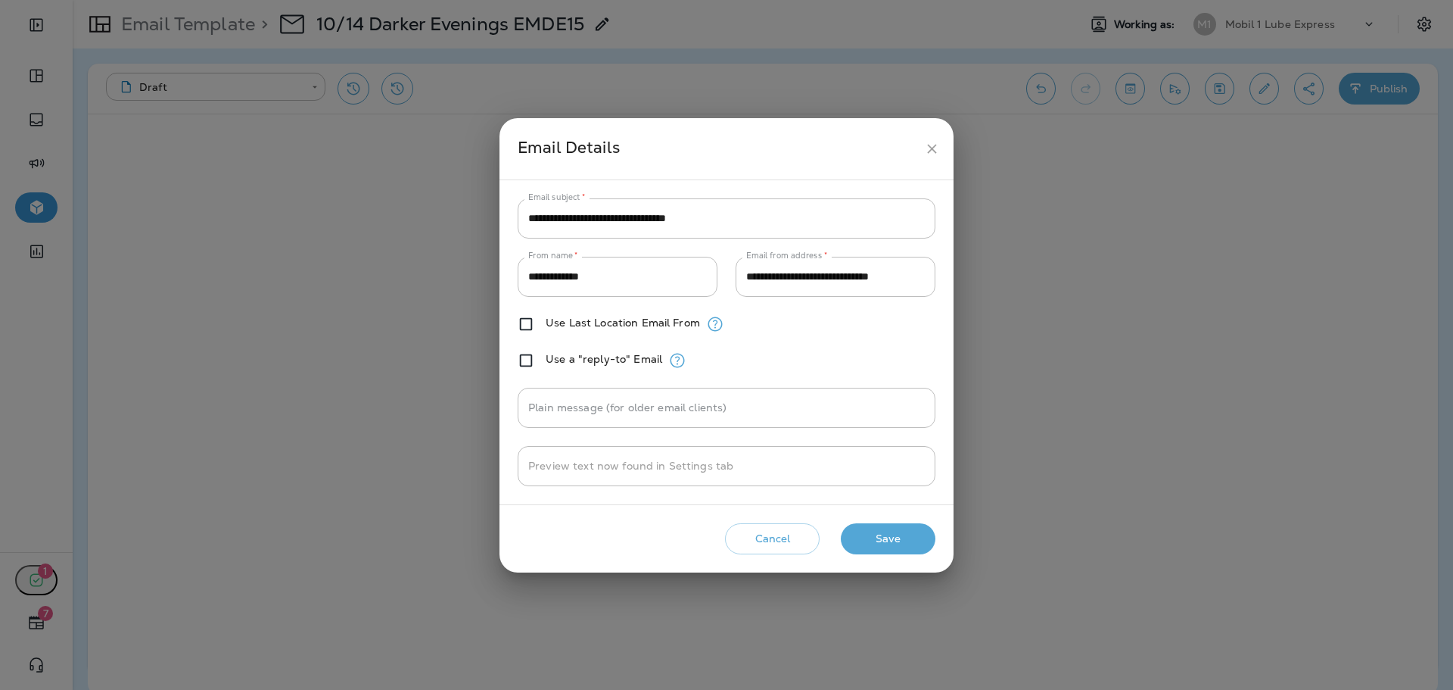
click at [927, 544] on button "Save" at bounding box center [888, 538] width 95 height 31
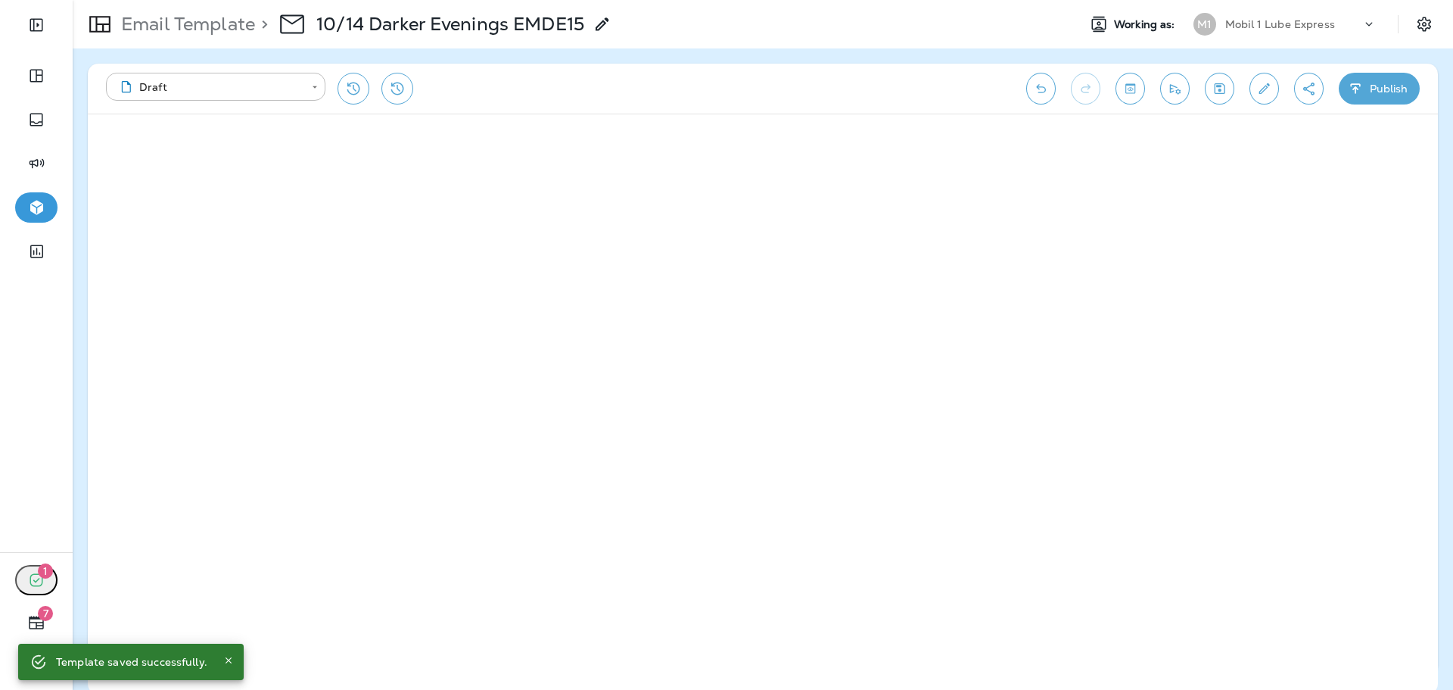
click at [1409, 86] on button "Publish" at bounding box center [1379, 89] width 81 height 32
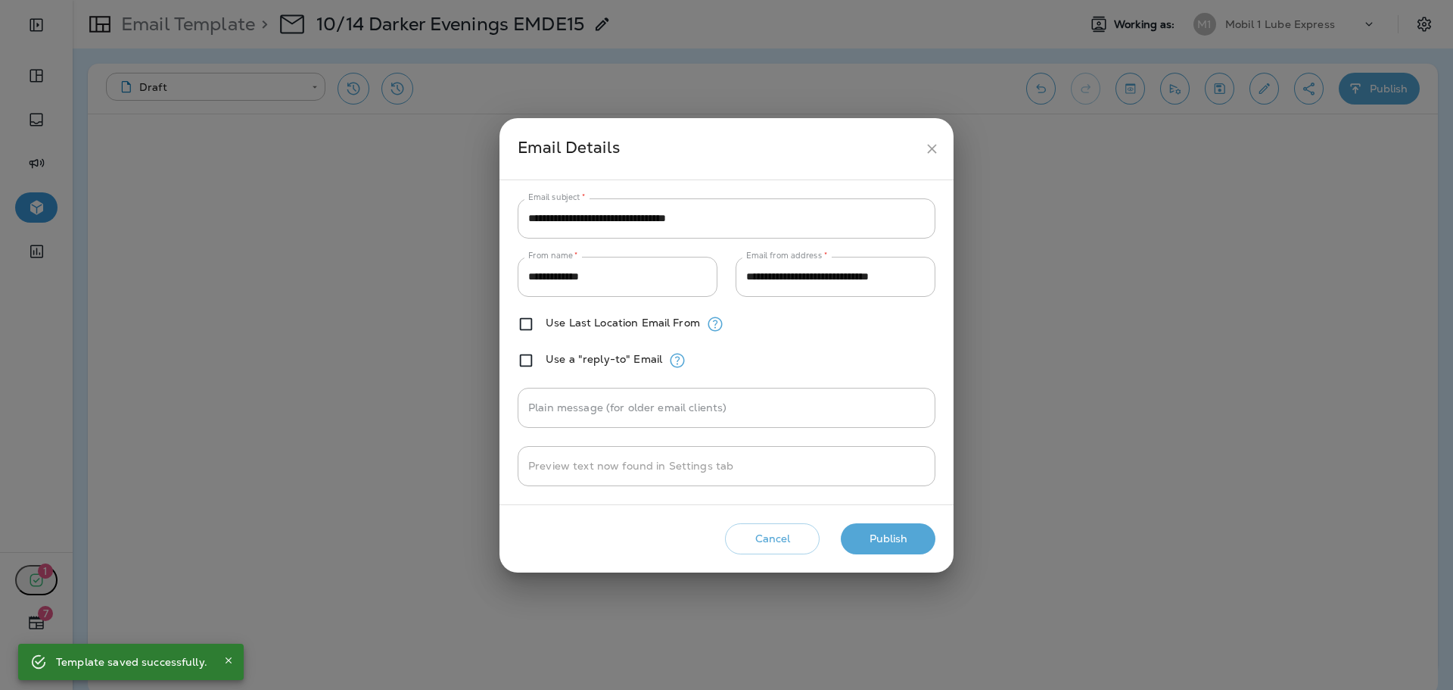
click at [862, 536] on button "Publish" at bounding box center [888, 538] width 95 height 31
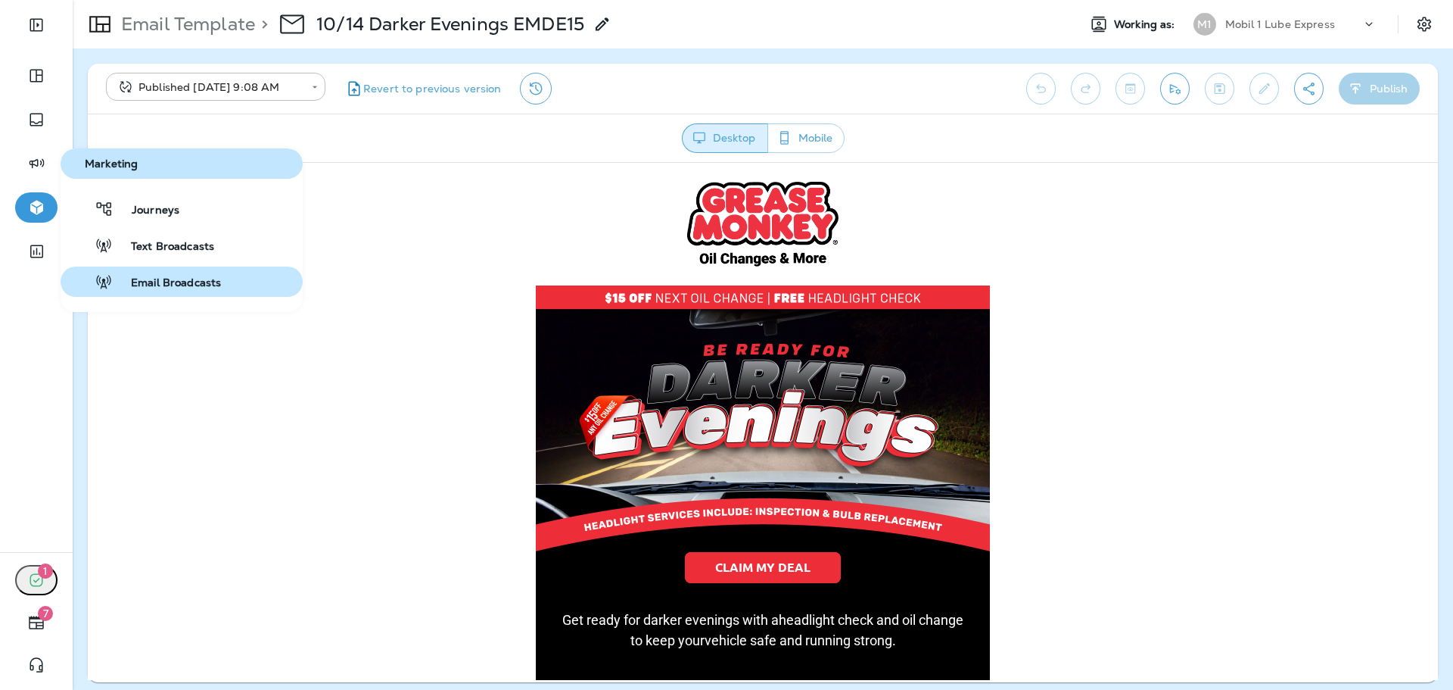
click at [229, 294] on button "Email Broadcasts" at bounding box center [182, 281] width 242 height 30
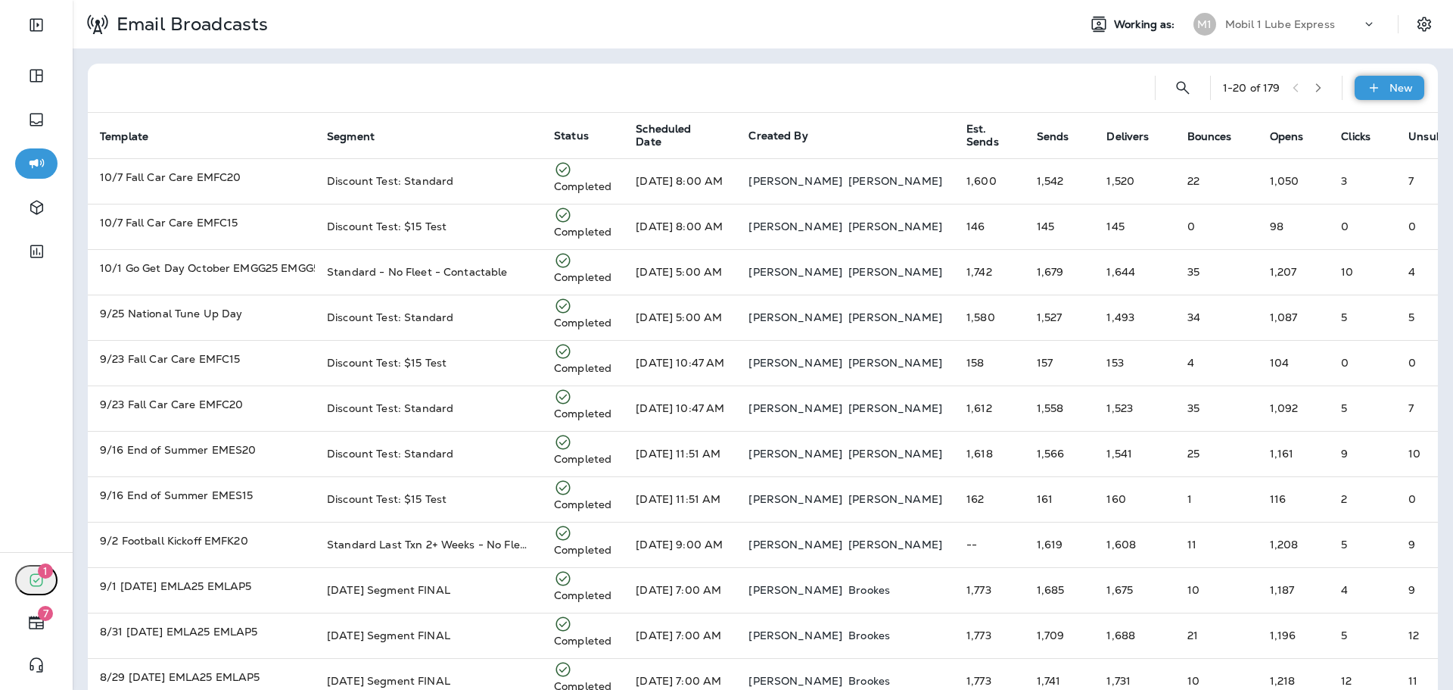
click at [1393, 82] on p "New" at bounding box center [1401, 88] width 23 height 12
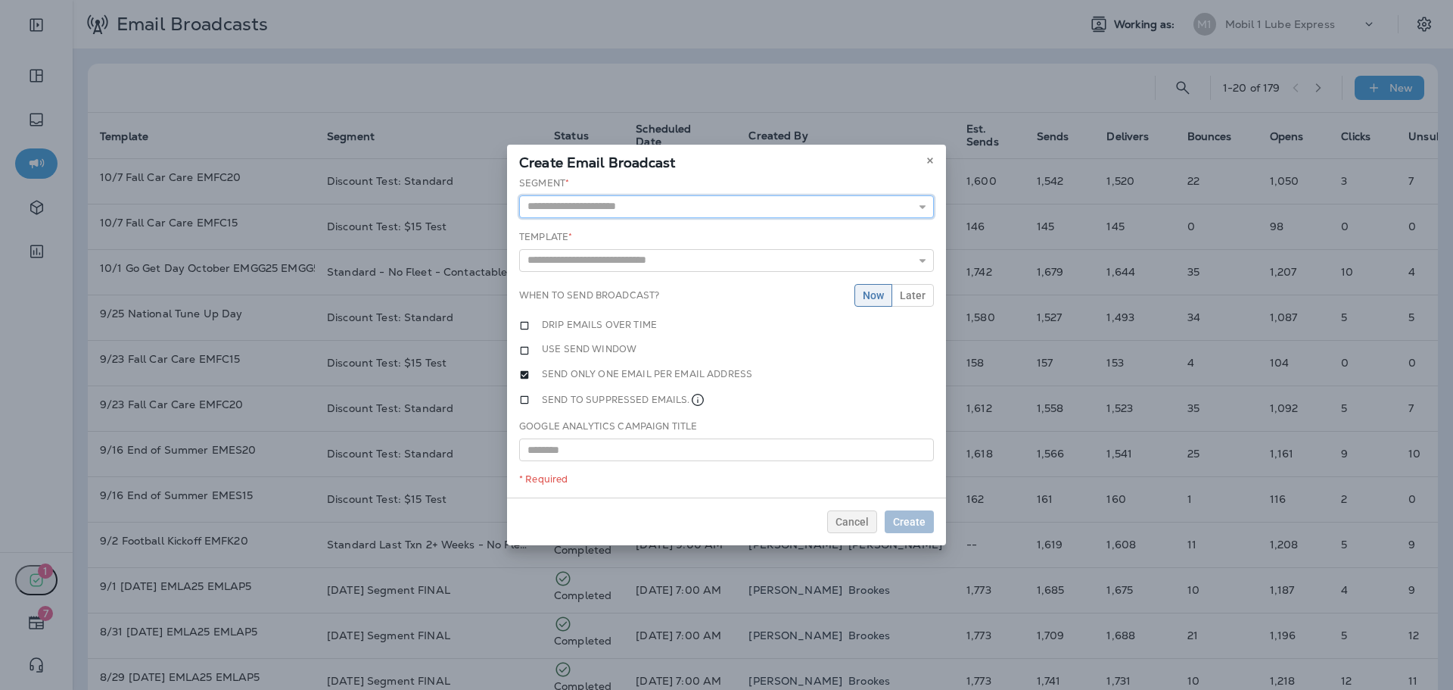
click at [696, 207] on input "text" at bounding box center [726, 206] width 415 height 23
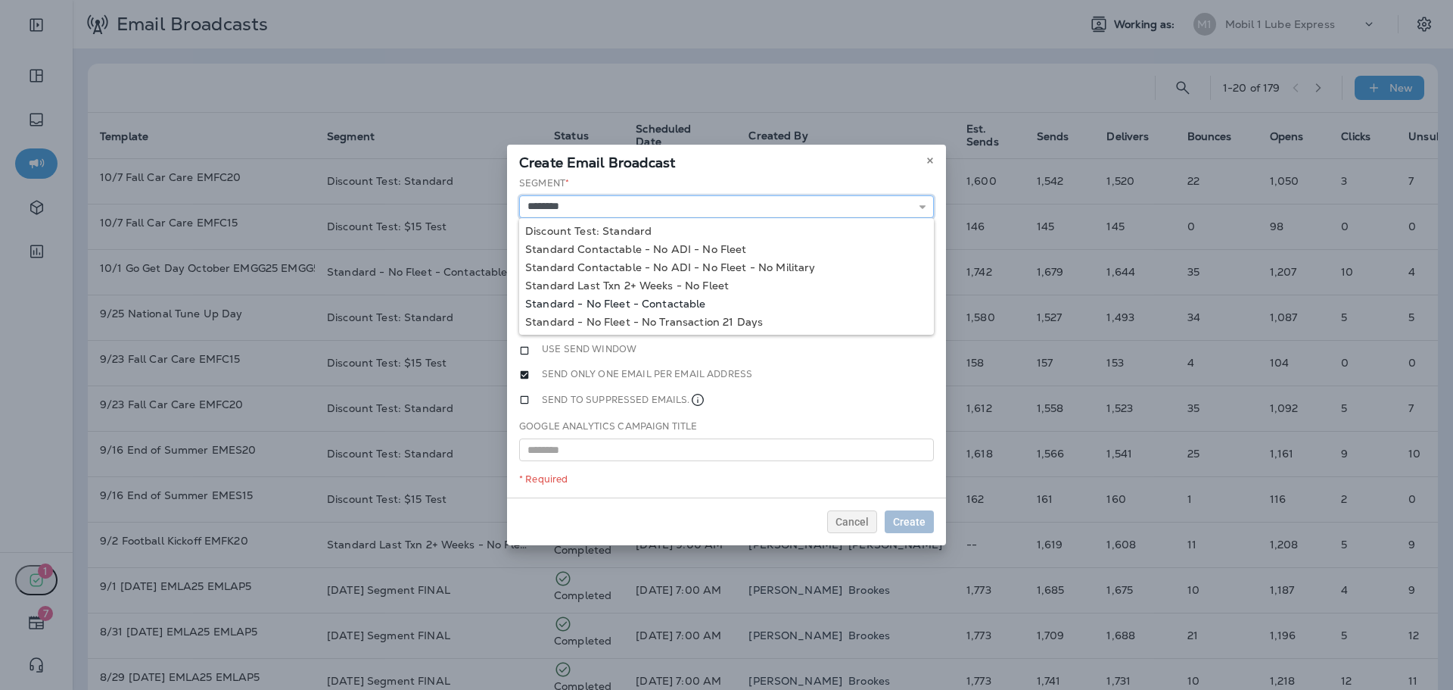
type input "**********"
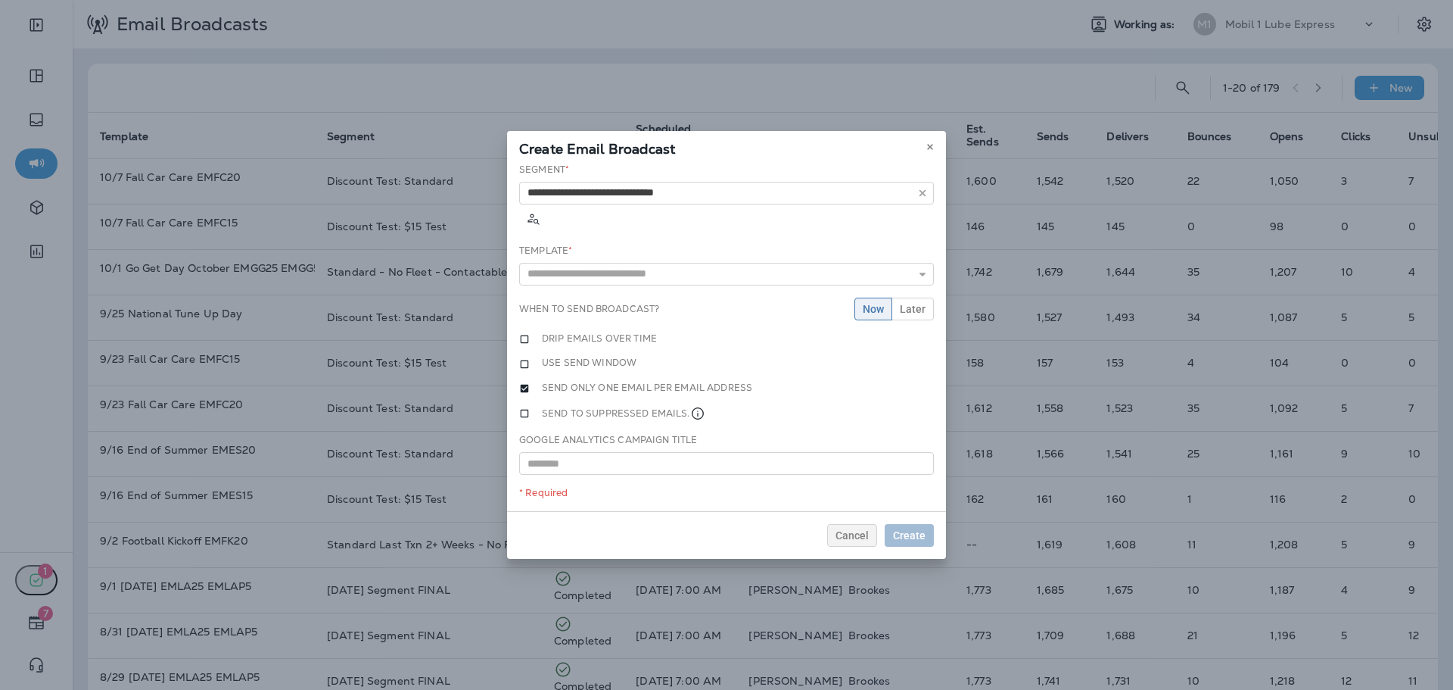
click at [662, 296] on div "**********" at bounding box center [726, 337] width 439 height 349
click at [659, 263] on input "text" at bounding box center [726, 274] width 415 height 23
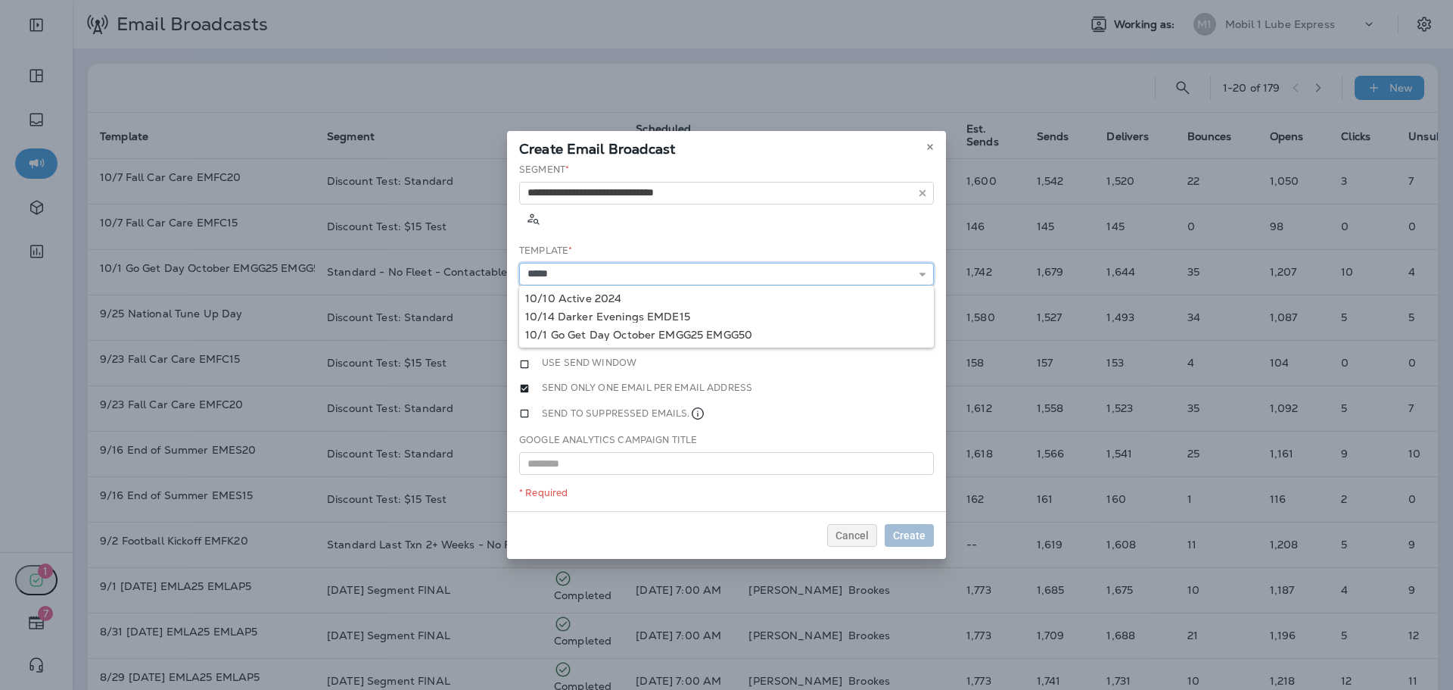
type input "**********"
click at [649, 297] on div "**********" at bounding box center [726, 337] width 439 height 349
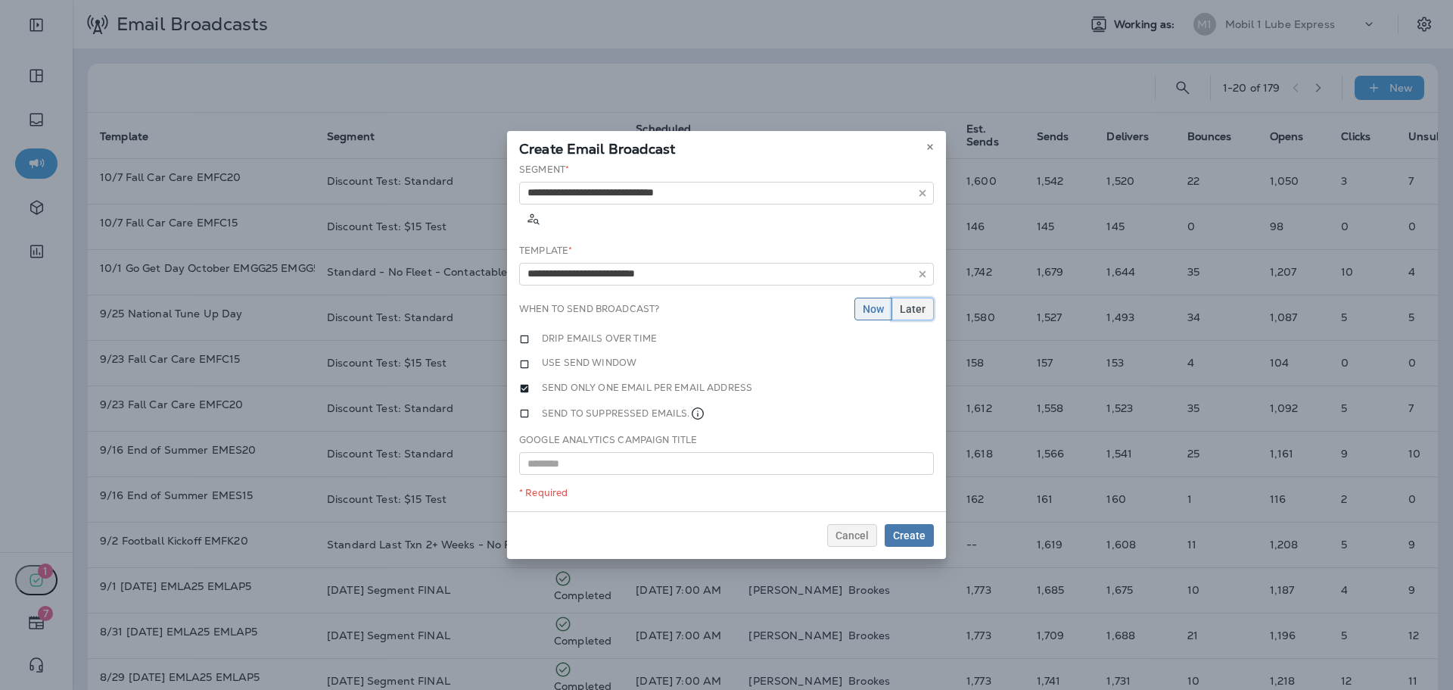
click at [905, 304] on span "Later" at bounding box center [913, 309] width 26 height 11
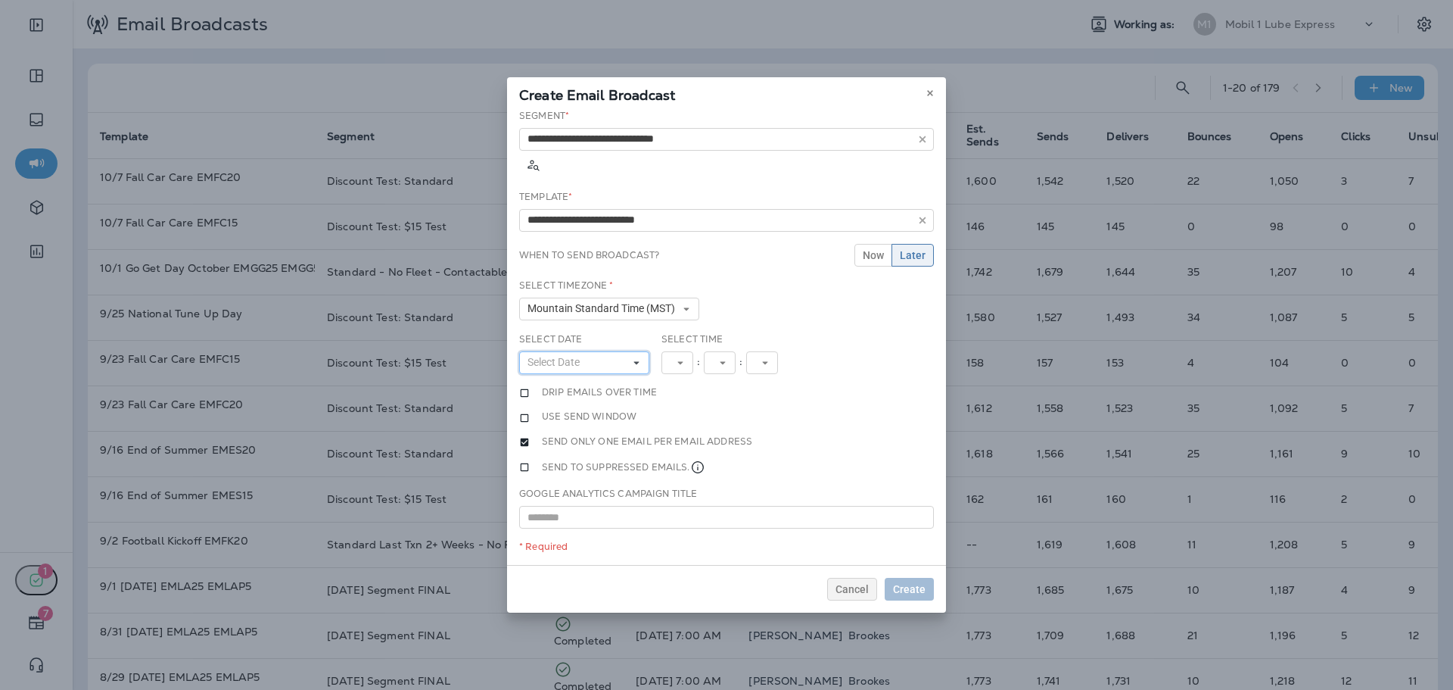
click at [594, 351] on button "Select Date" at bounding box center [584, 362] width 130 height 23
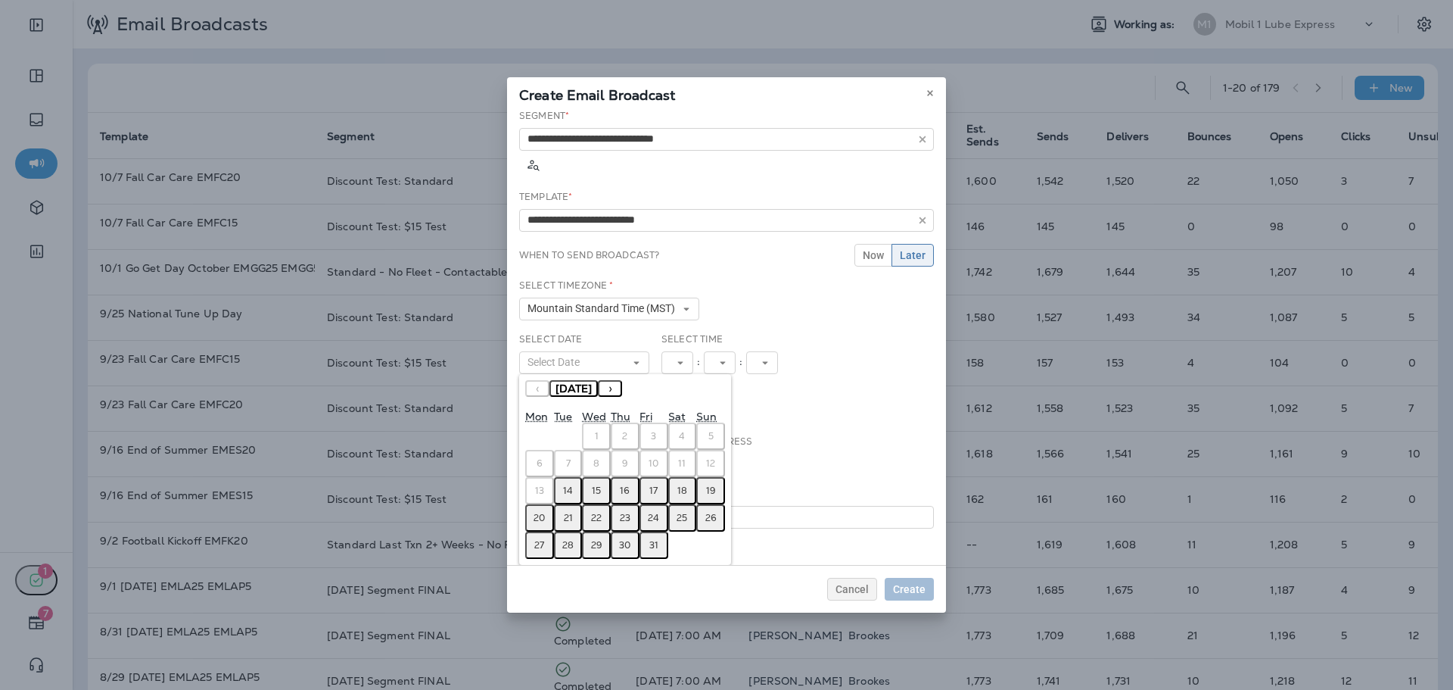
click at [596, 484] on abbr "15" at bounding box center [596, 490] width 9 height 12
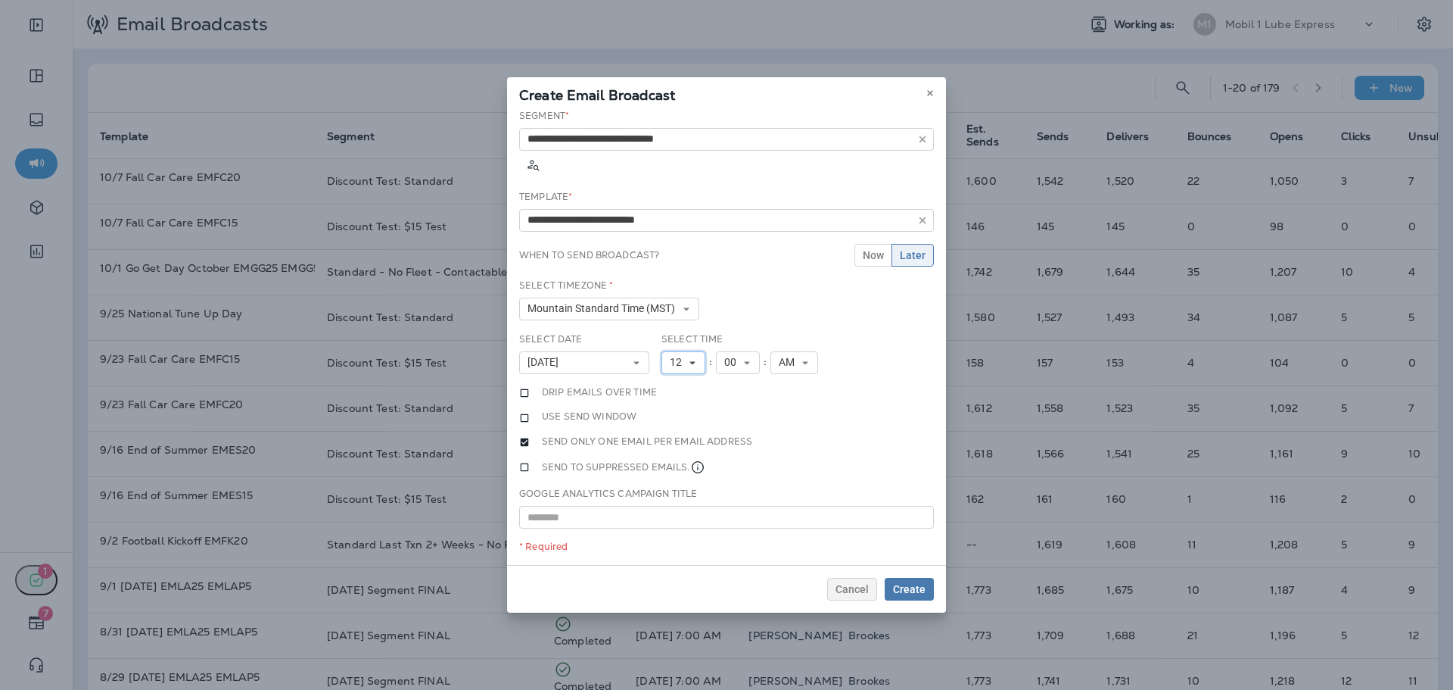
click at [699, 351] on button "12" at bounding box center [684, 362] width 44 height 23
click at [674, 559] on link "11" at bounding box center [684, 568] width 44 height 18
click at [923, 589] on span "Create" at bounding box center [909, 589] width 33 height 11
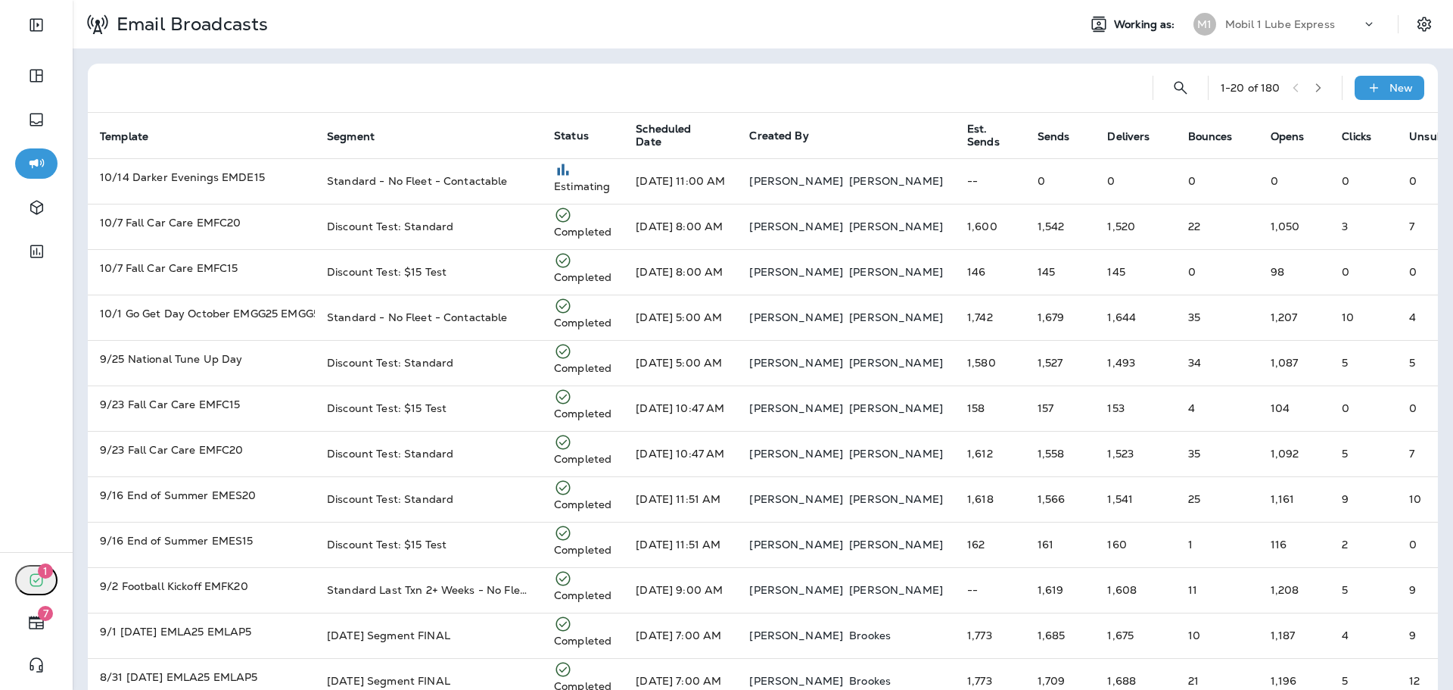
click at [1205, 20] on div "M1" at bounding box center [1205, 24] width 41 height 23
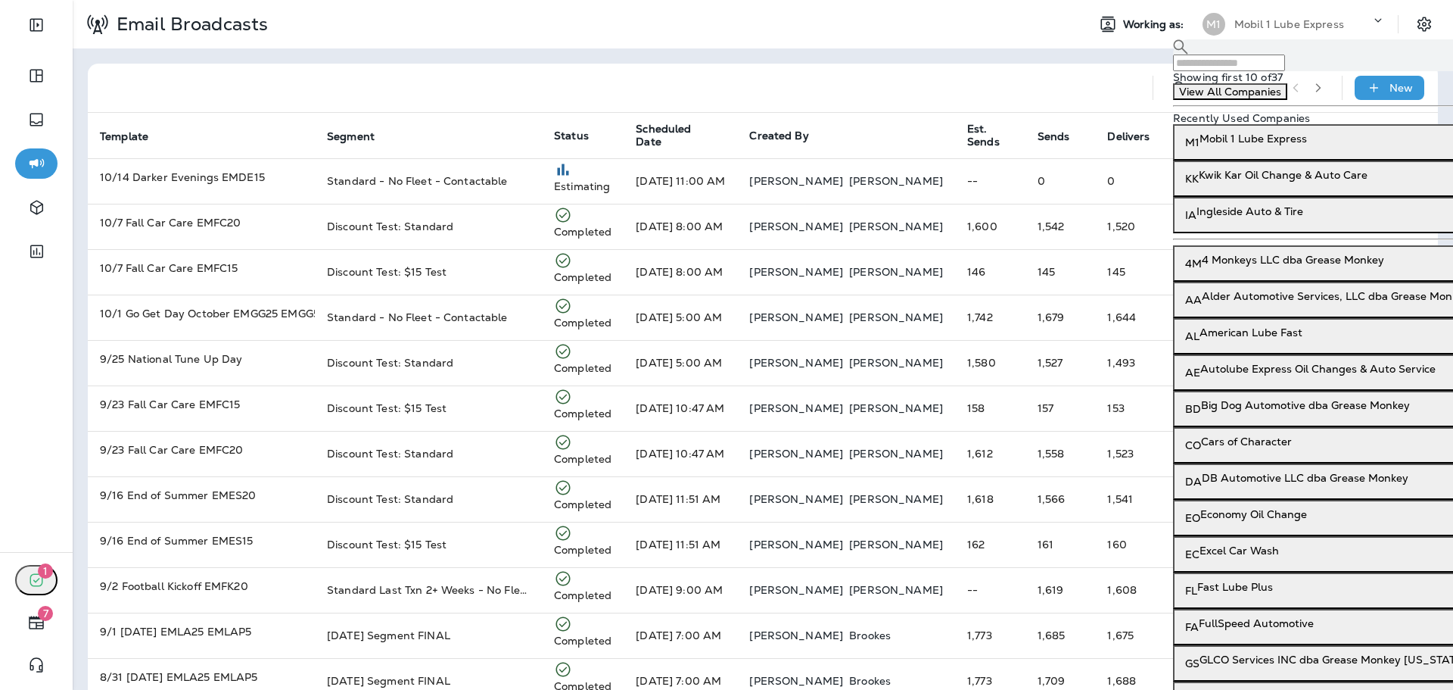
click at [1214, 71] on input "text" at bounding box center [1229, 62] width 112 height 17
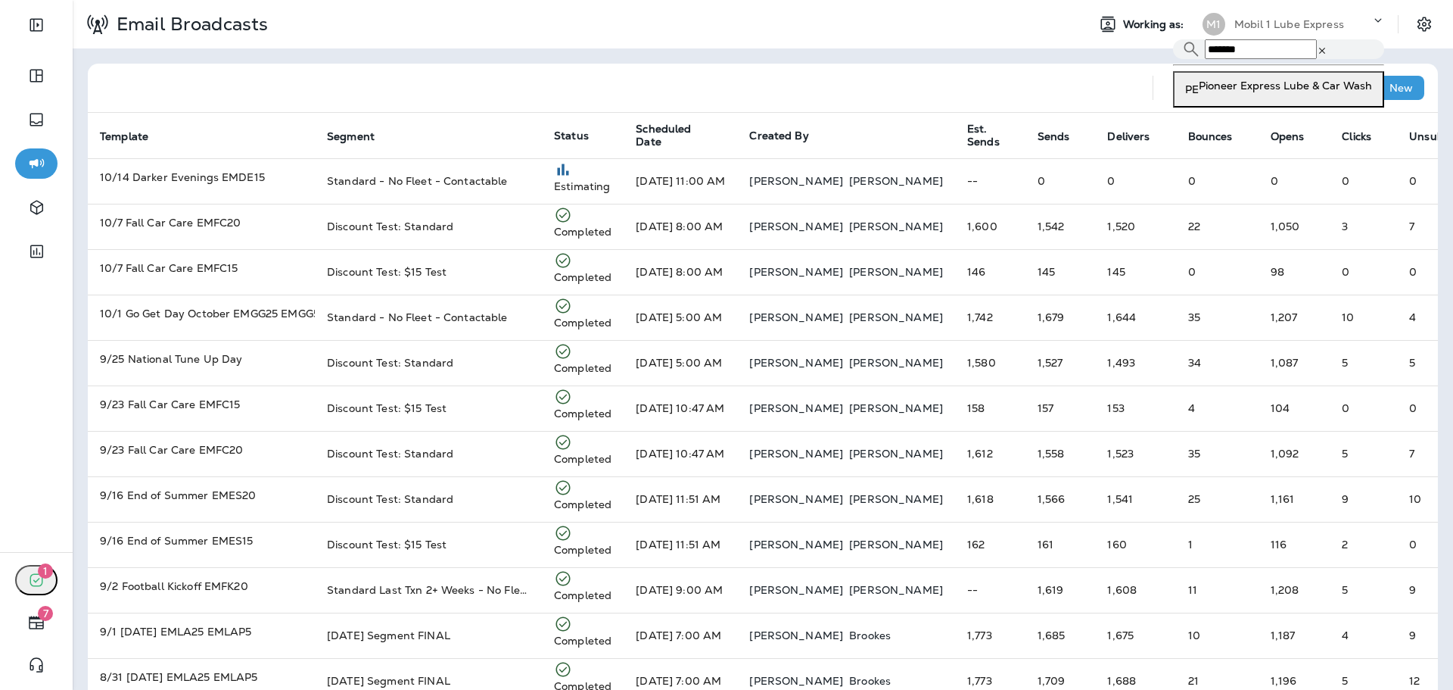
type input "*******"
click at [1233, 107] on div "​ ******* ​ ​ PE Pioneer Express Lube & Car Wash" at bounding box center [1278, 73] width 211 height 68
click at [1236, 92] on p "Pioneer Express Lube & Car Wash" at bounding box center [1285, 85] width 173 height 12
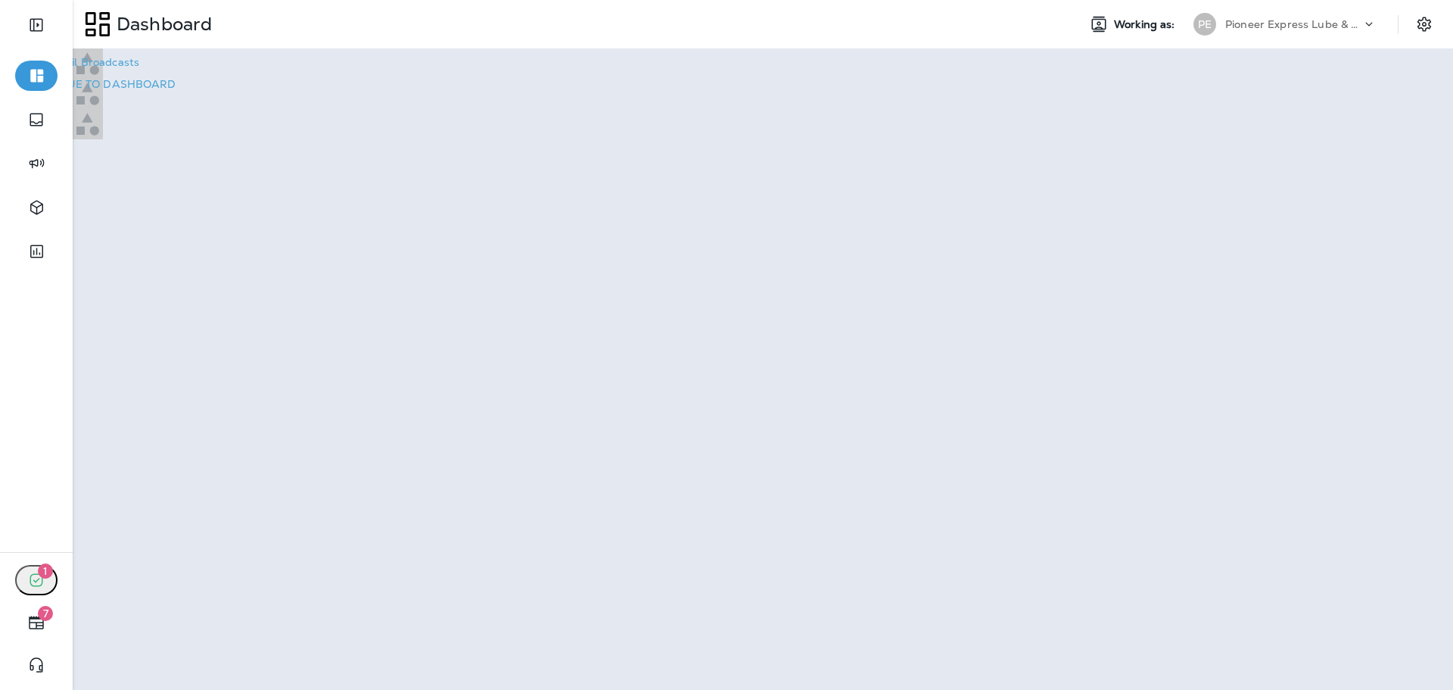
click at [139, 68] on p "Go to Email Broadcasts" at bounding box center [78, 62] width 121 height 12
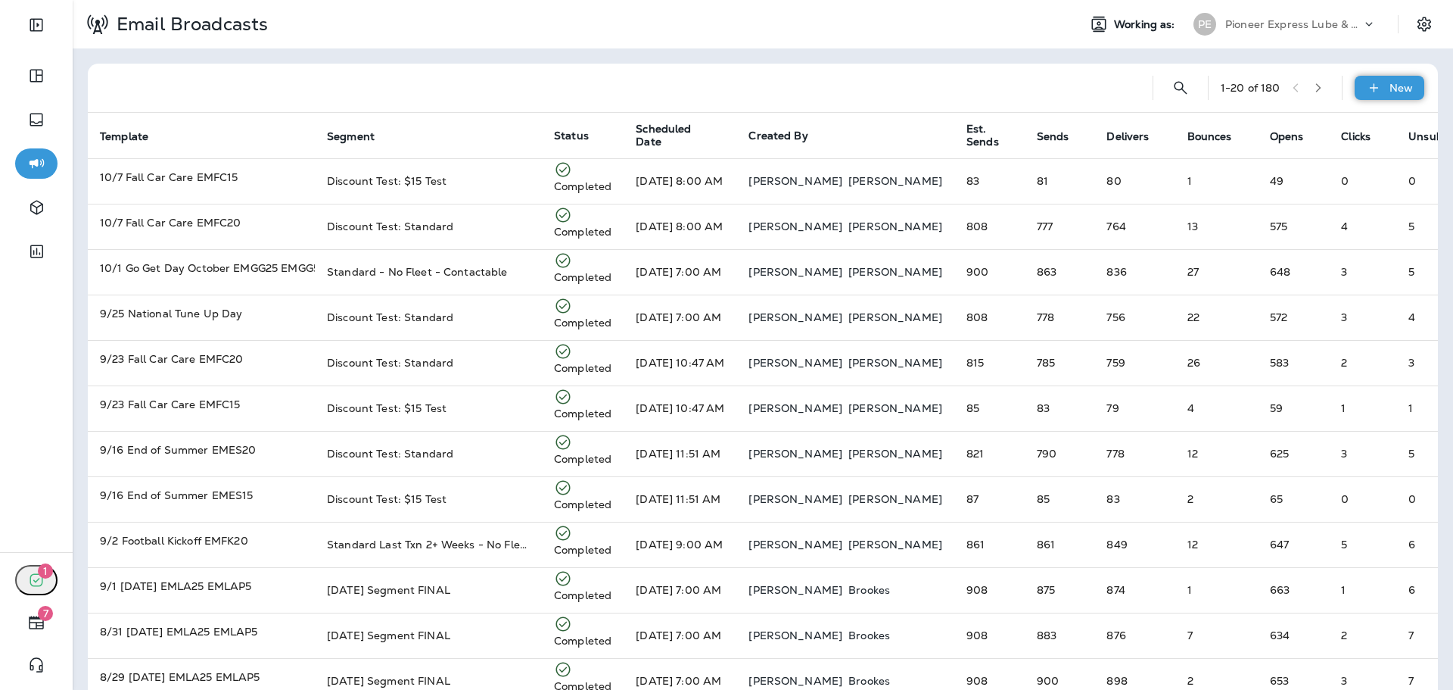
click at [1381, 86] on div "New" at bounding box center [1390, 88] width 70 height 24
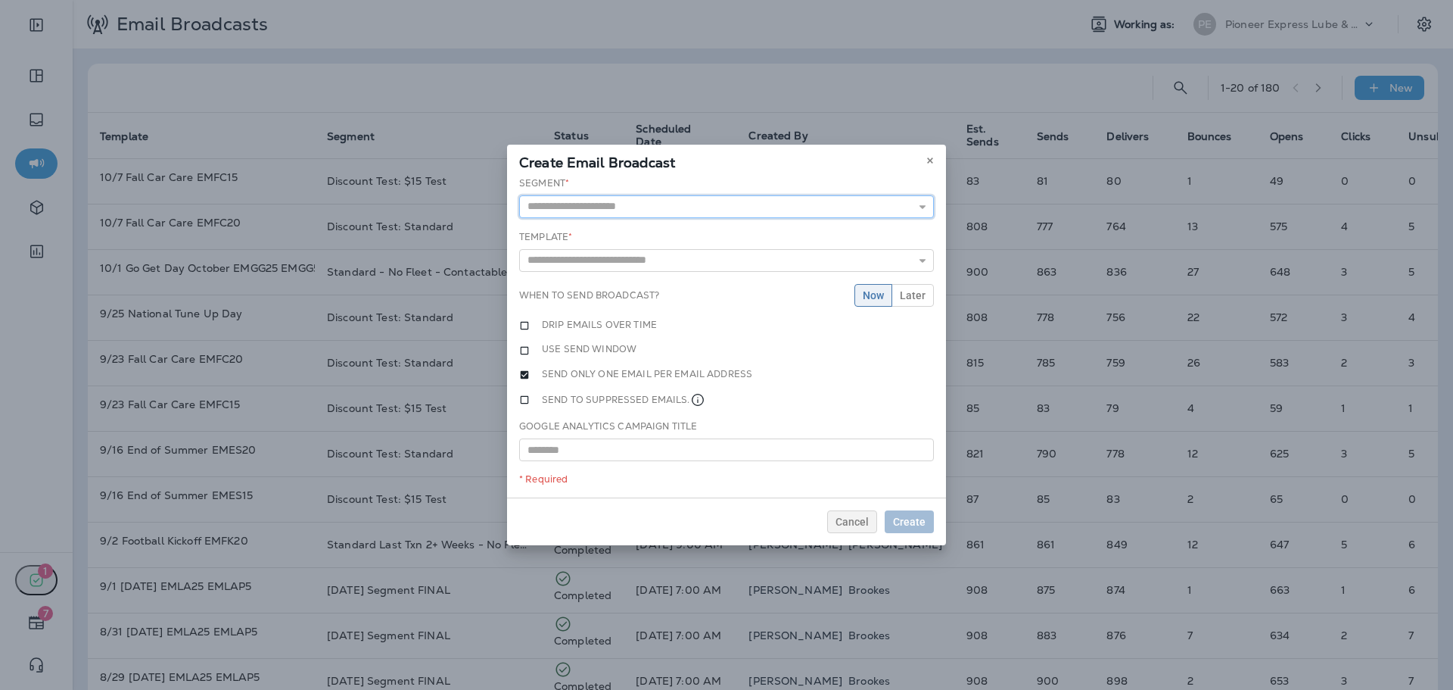
click at [636, 203] on input "text" at bounding box center [726, 206] width 415 height 23
type input "*"
click at [850, 525] on span "Cancel" at bounding box center [852, 521] width 33 height 11
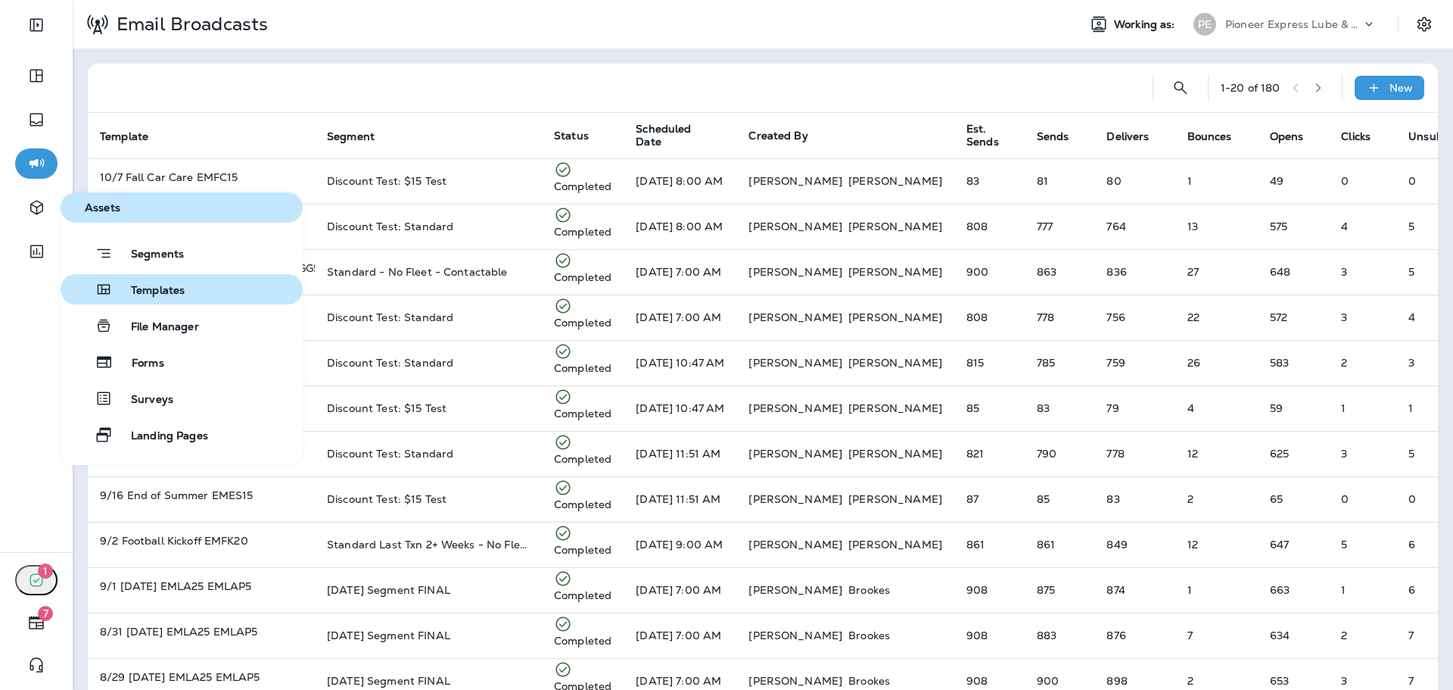
click at [185, 291] on button "Templates" at bounding box center [182, 289] width 242 height 30
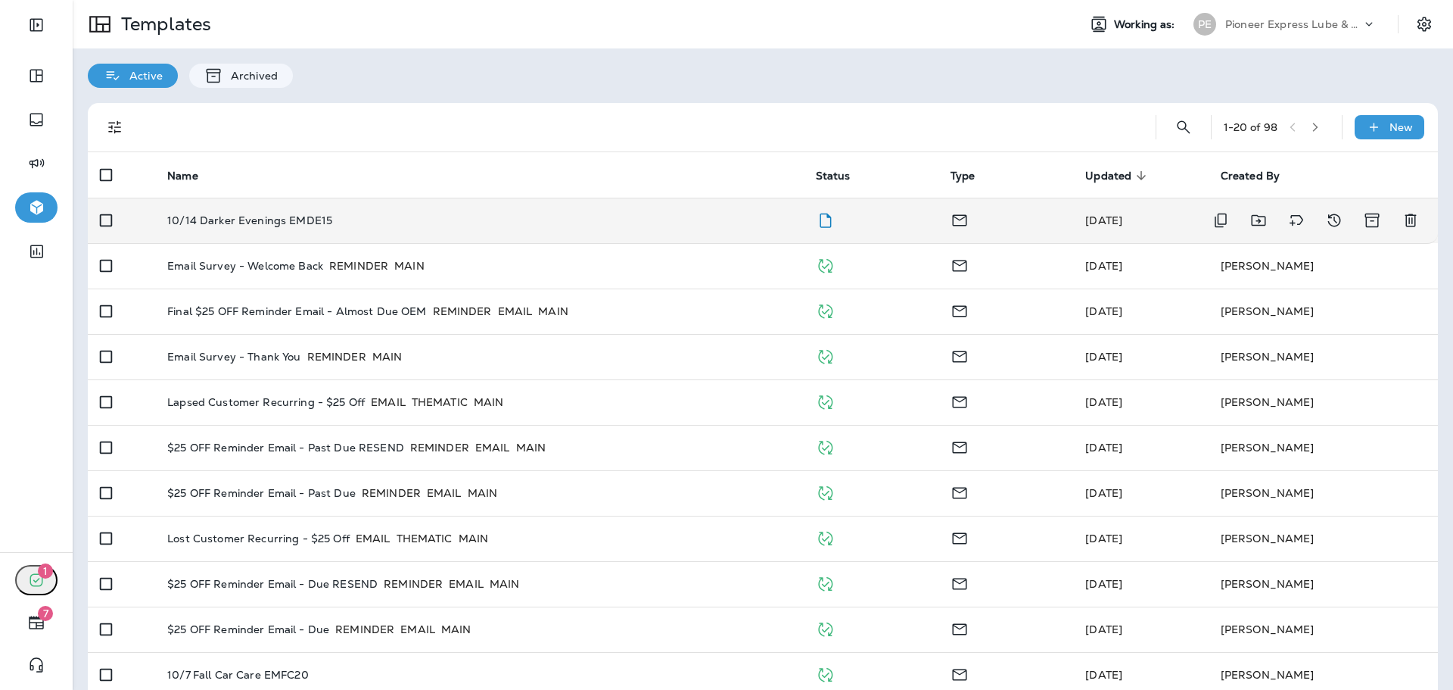
click at [717, 208] on td "10/14 Darker Evenings EMDE15" at bounding box center [479, 220] width 648 height 45
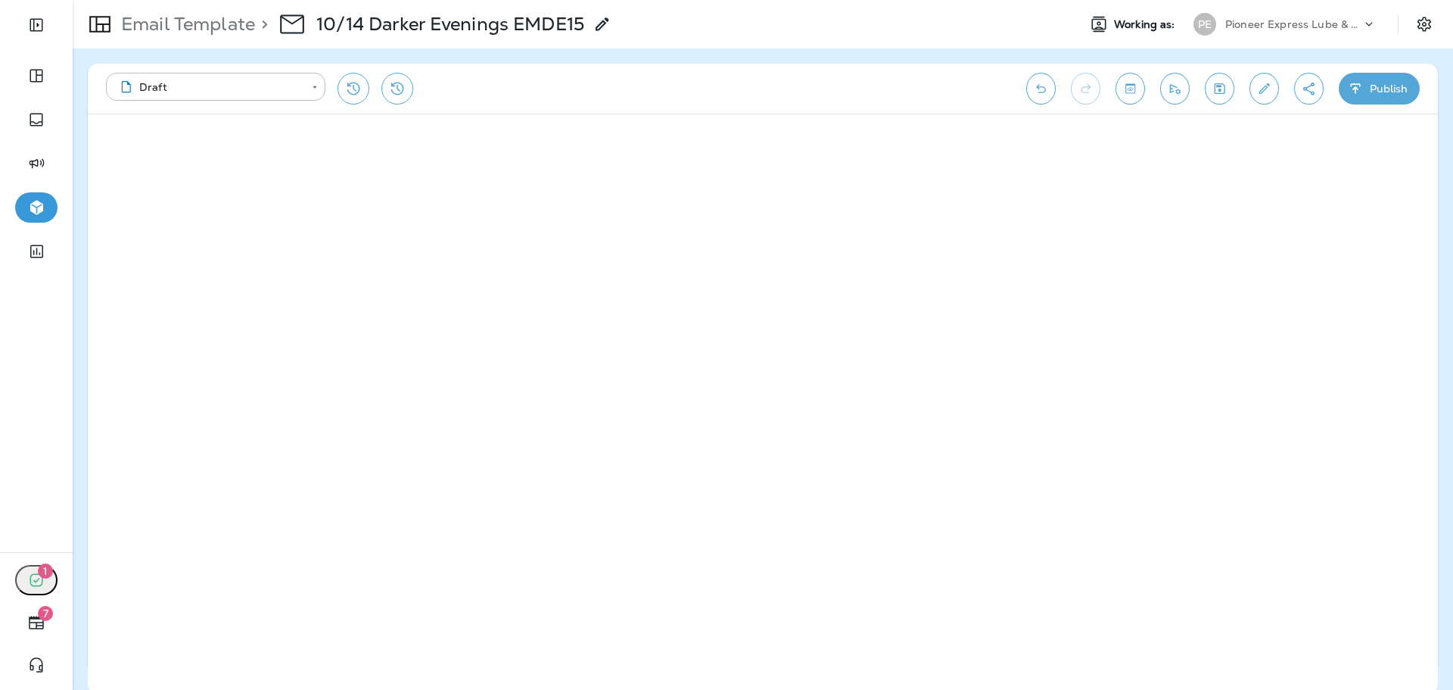
click at [1264, 89] on icon "Edit details" at bounding box center [1264, 88] width 16 height 15
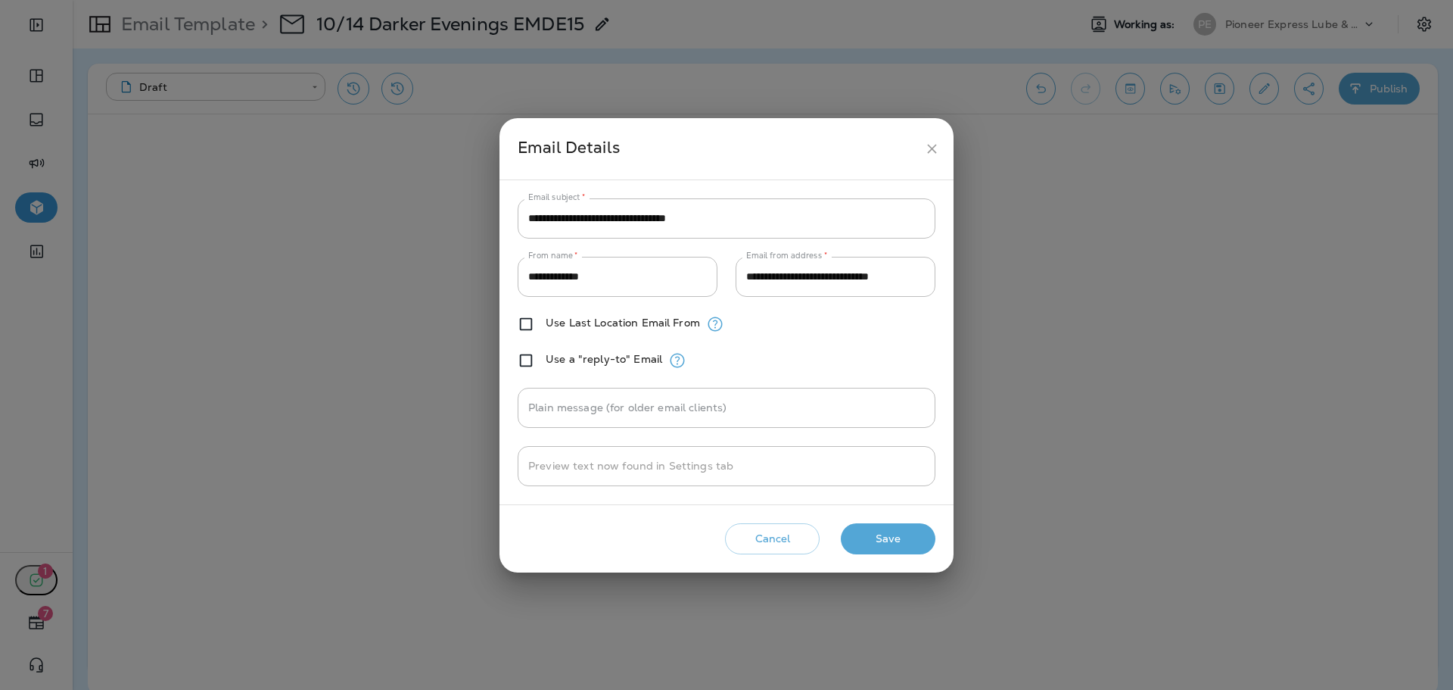
click at [920, 143] on button "close" at bounding box center [932, 149] width 28 height 28
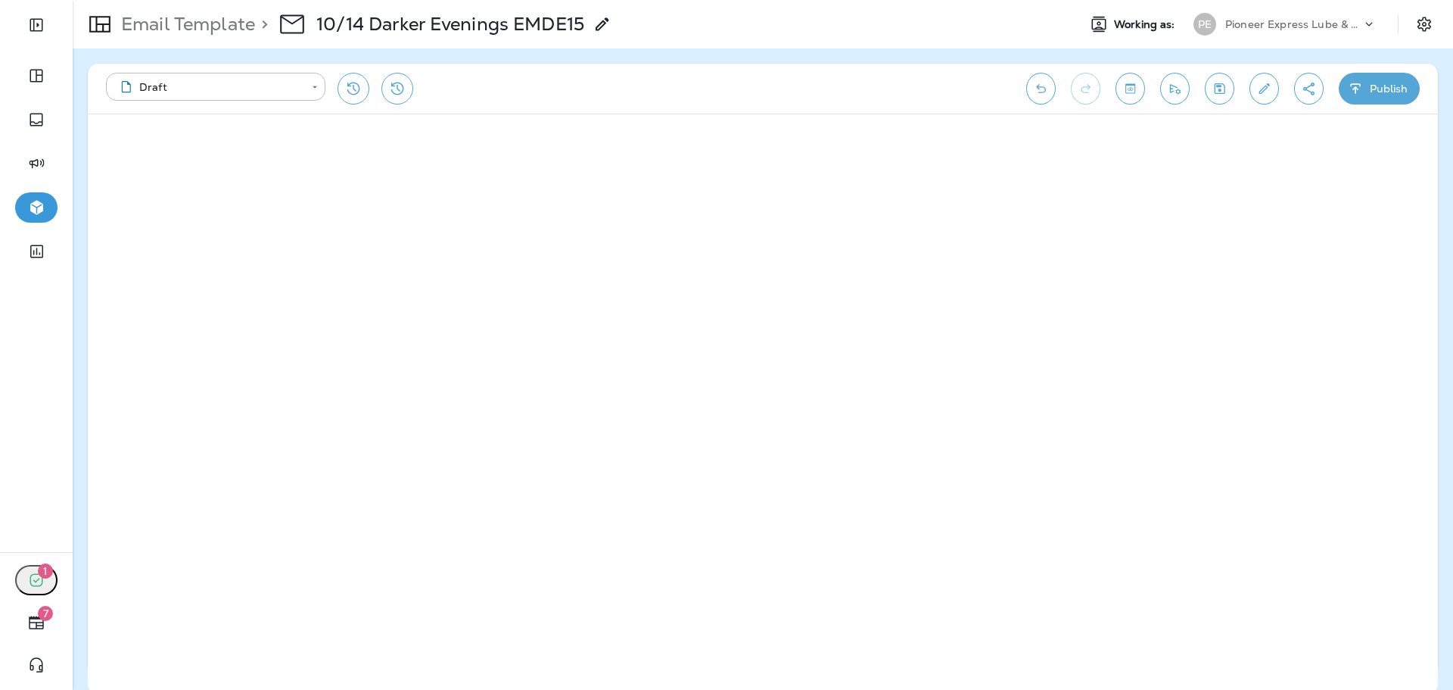
click at [1384, 95] on button "Publish" at bounding box center [1379, 89] width 81 height 32
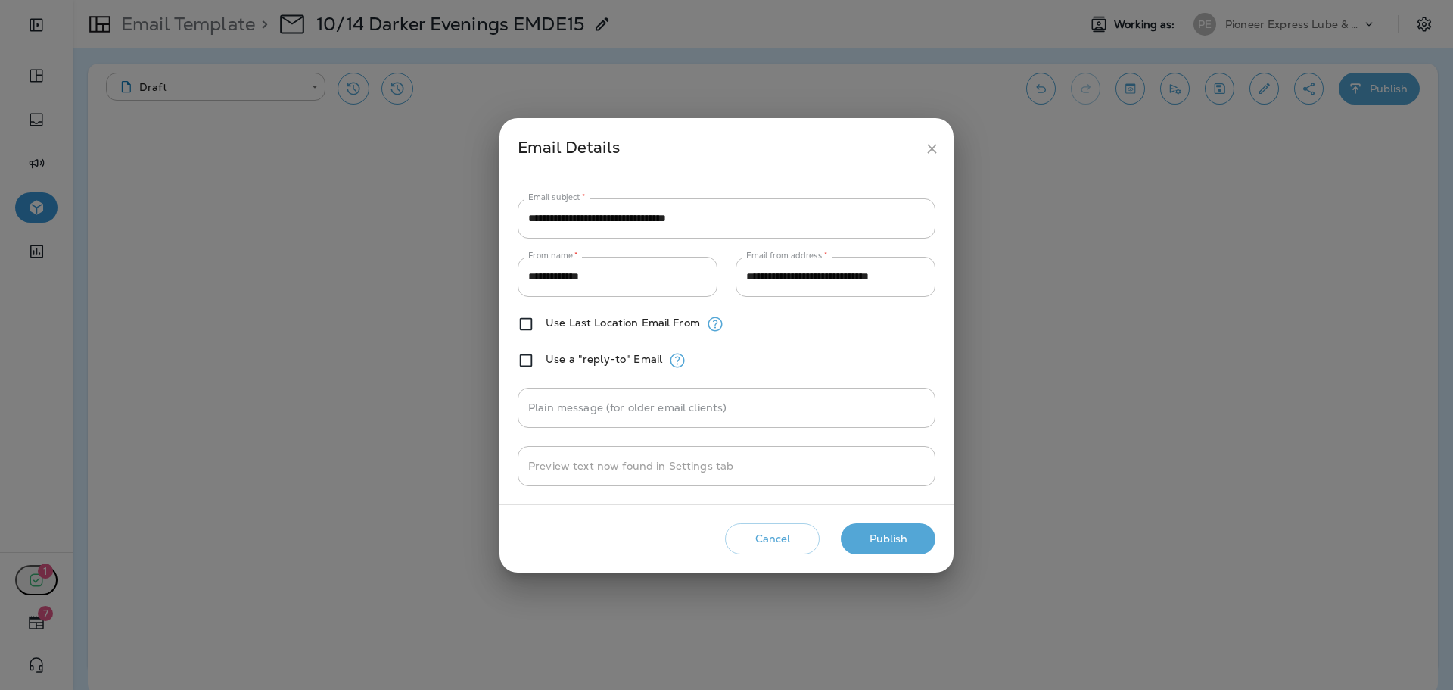
click at [752, 535] on button "Cancel" at bounding box center [772, 538] width 95 height 31
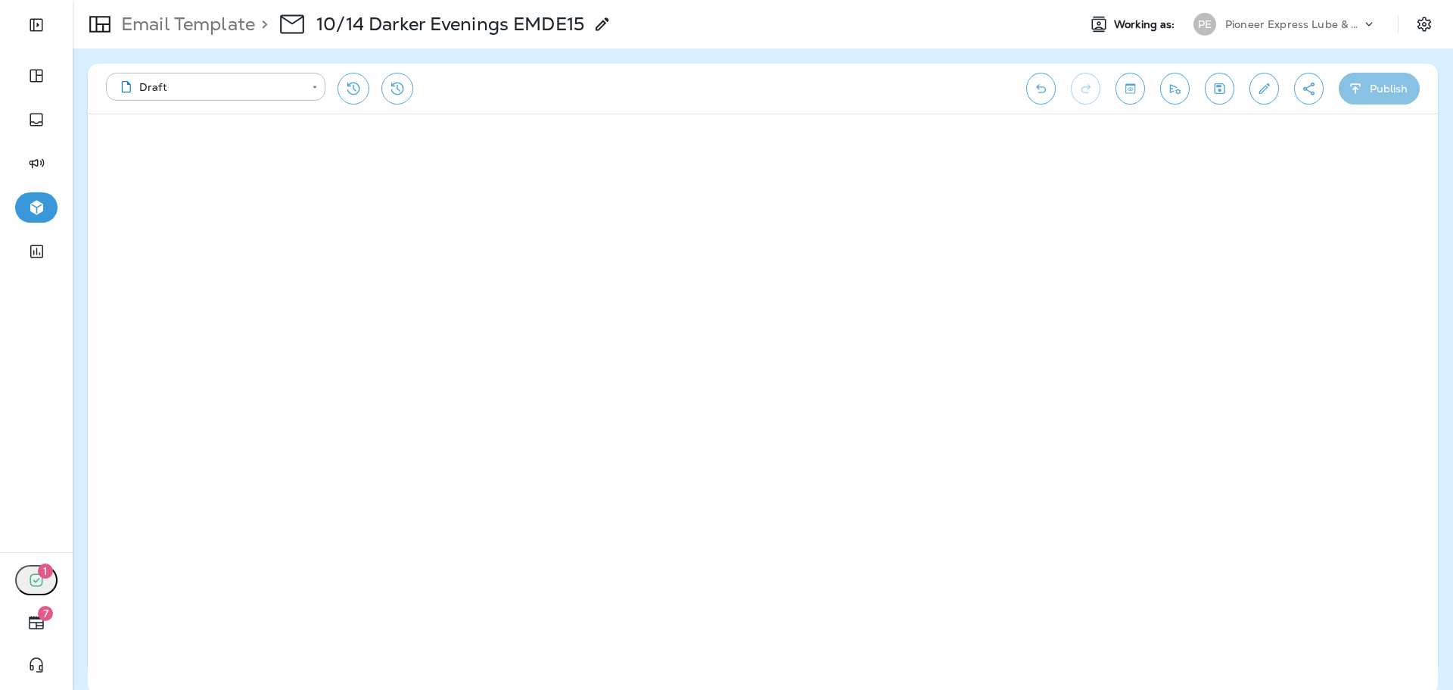
click at [1358, 89] on icon "button" at bounding box center [1355, 88] width 10 height 10
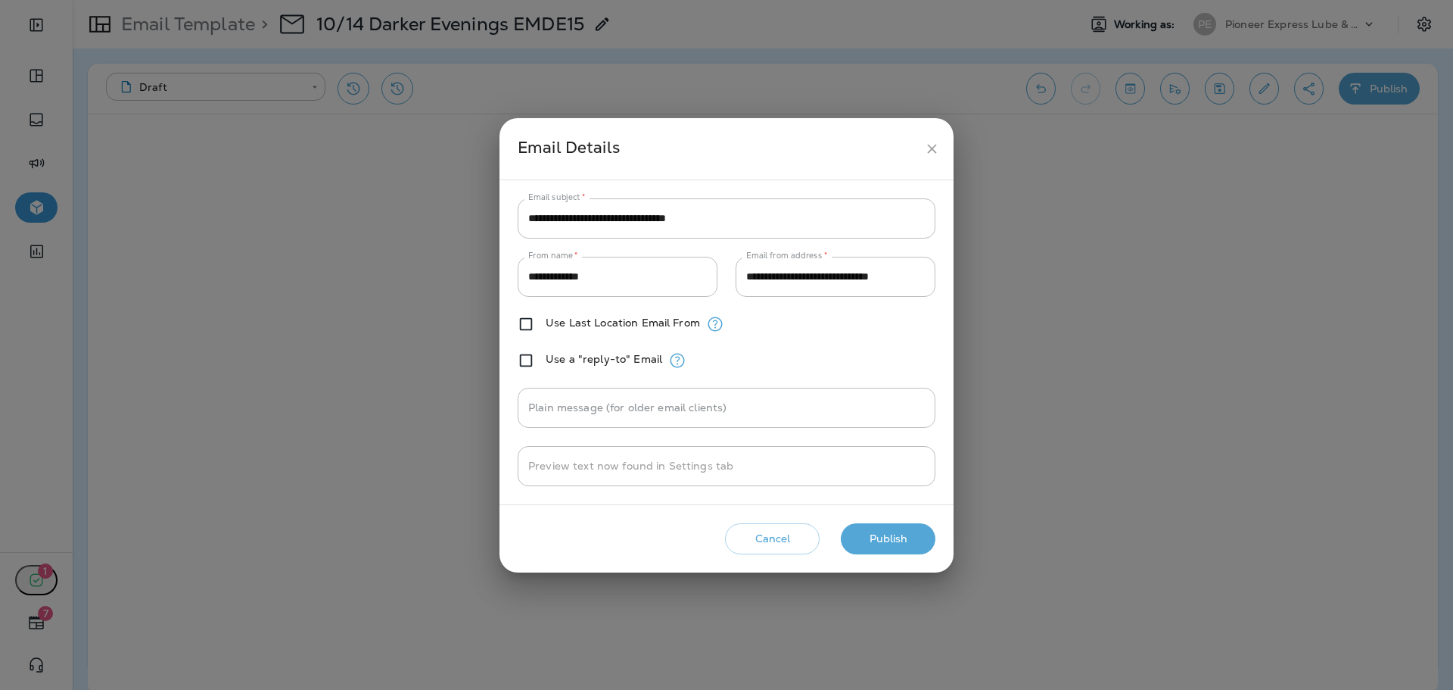
click at [911, 534] on button "Publish" at bounding box center [888, 538] width 95 height 31
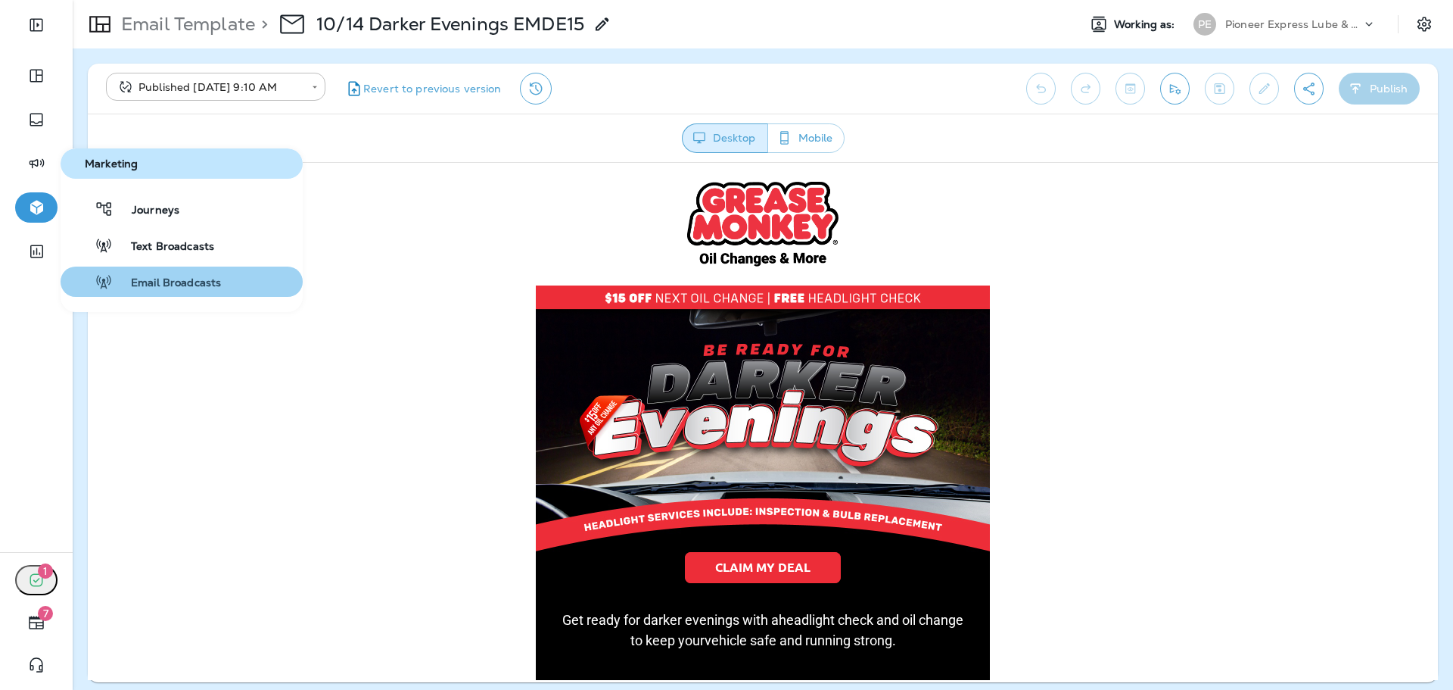
click at [151, 276] on span "Email Broadcasts" at bounding box center [167, 283] width 108 height 14
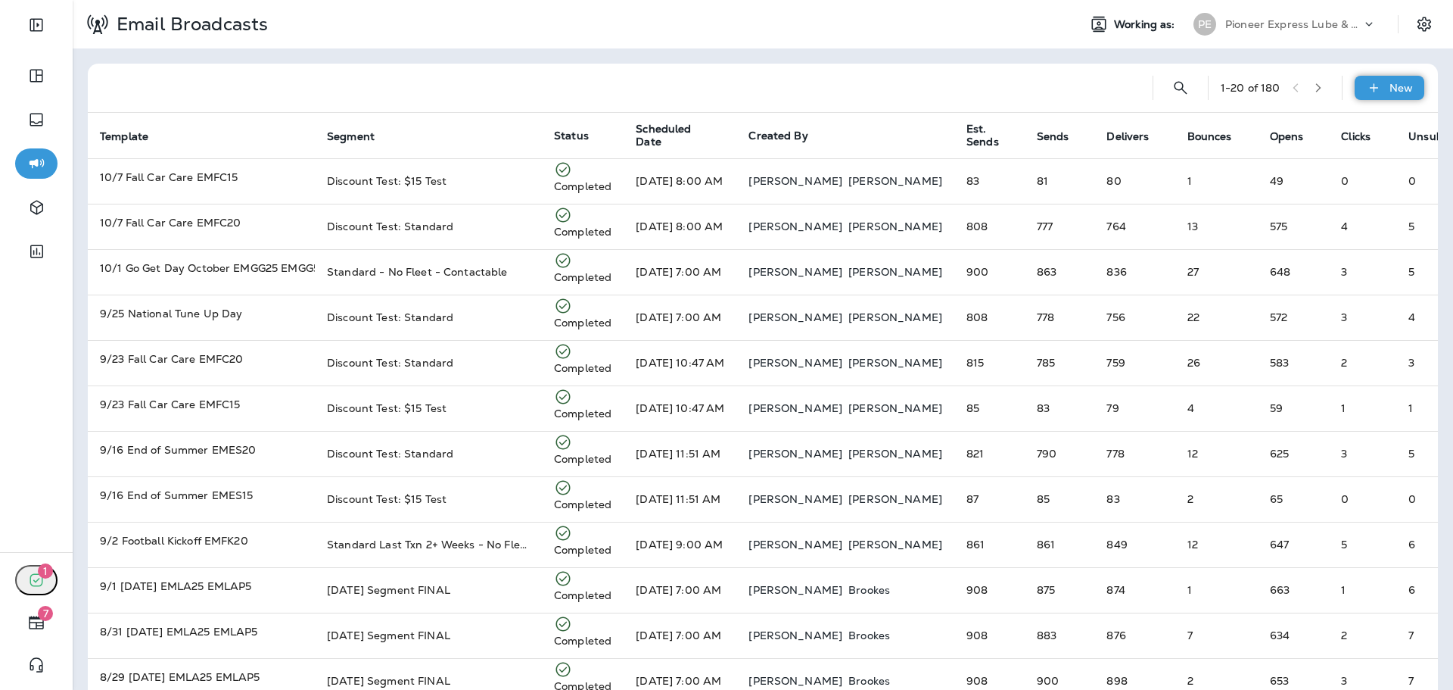
click at [1369, 89] on icon at bounding box center [1373, 87] width 8 height 8
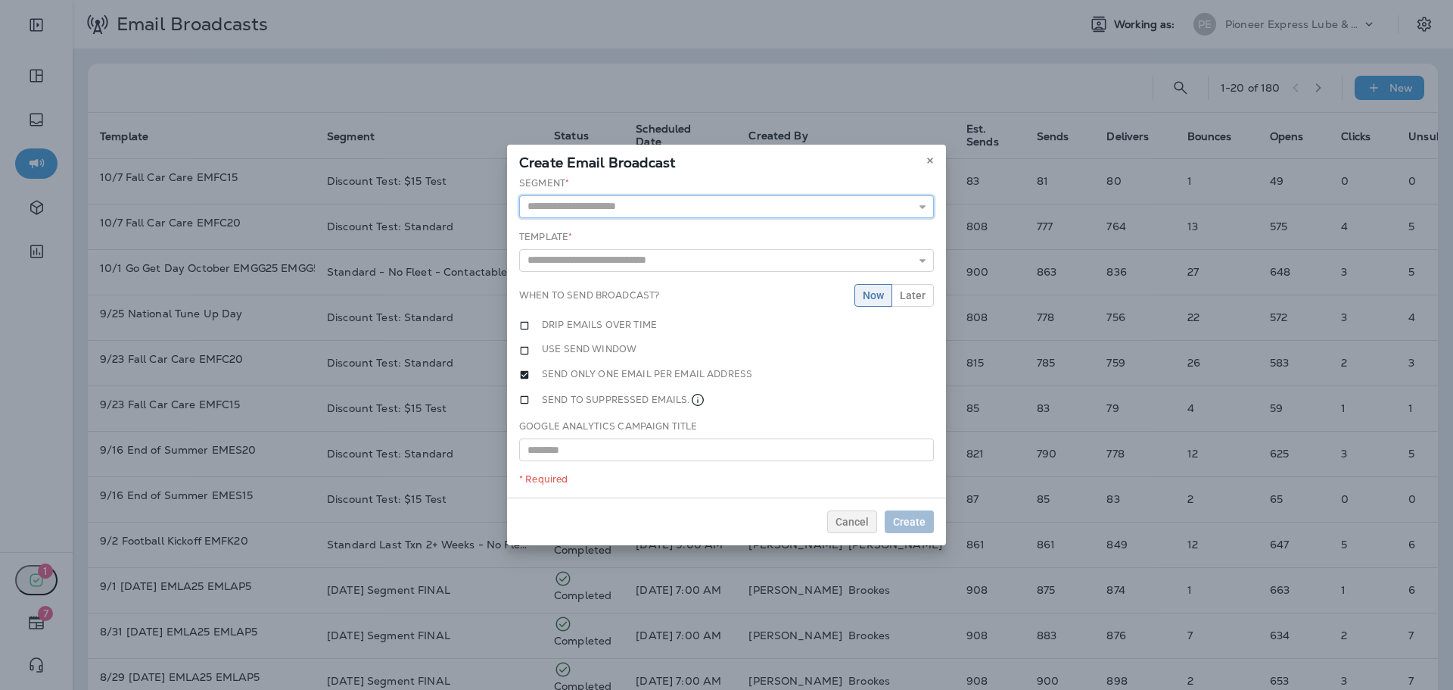
click at [812, 203] on input "text" at bounding box center [726, 206] width 415 height 23
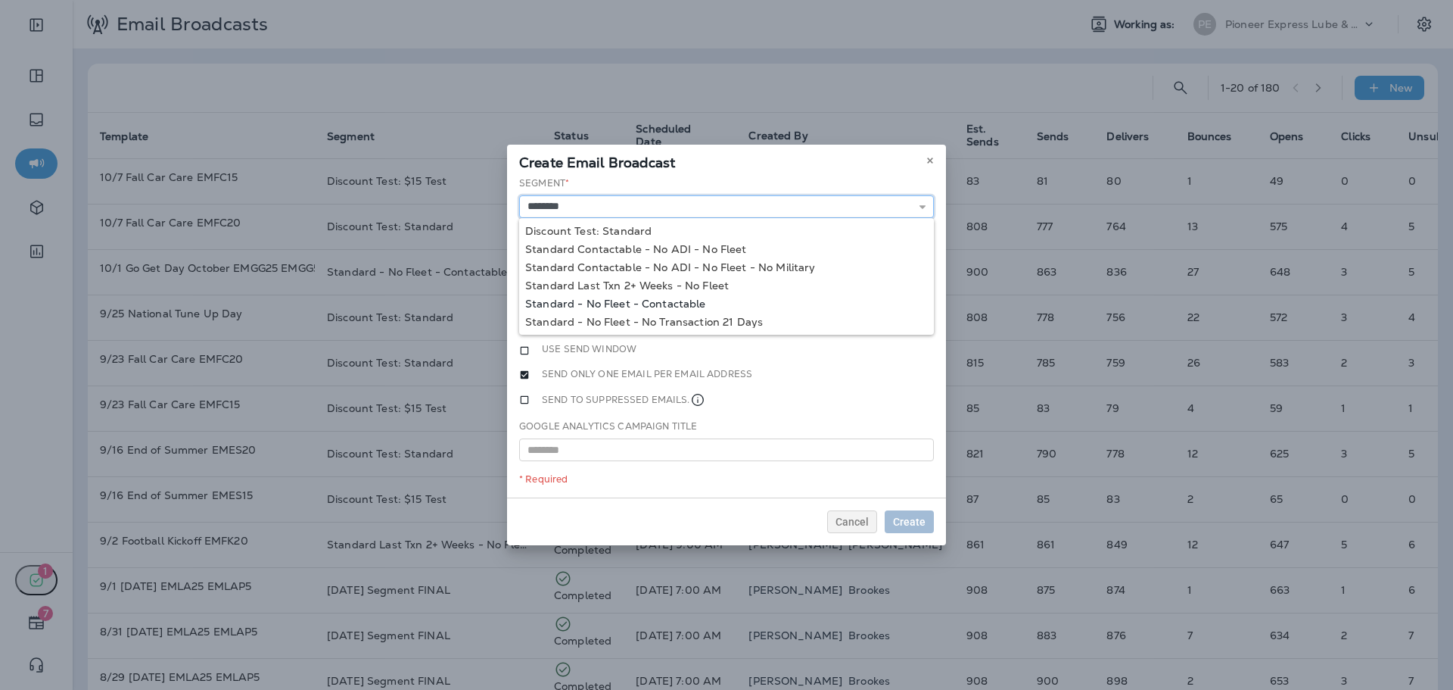
type input "**********"
click at [650, 301] on div "**********" at bounding box center [726, 337] width 439 height 322
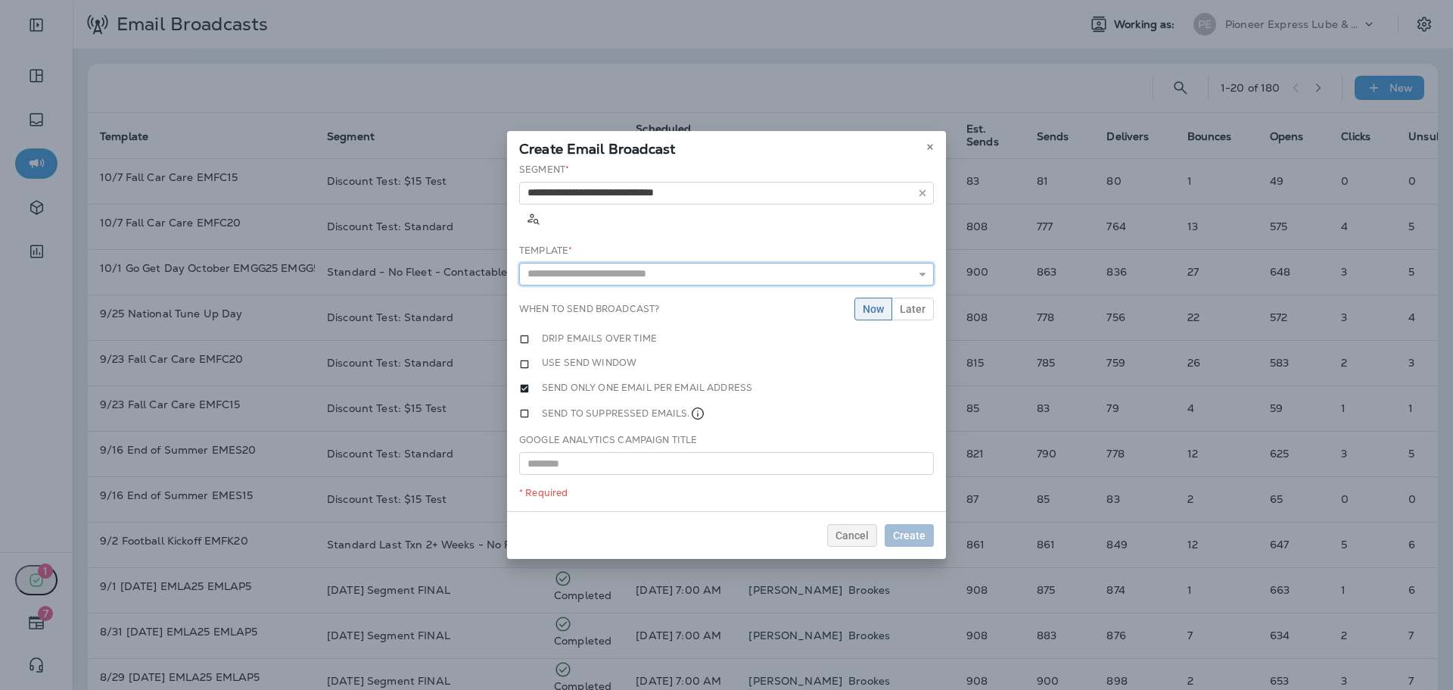
click at [661, 266] on input "text" at bounding box center [726, 274] width 415 height 23
type input "**********"
click at [657, 278] on div "**********" at bounding box center [726, 337] width 439 height 349
click at [920, 304] on span "Later" at bounding box center [913, 309] width 26 height 11
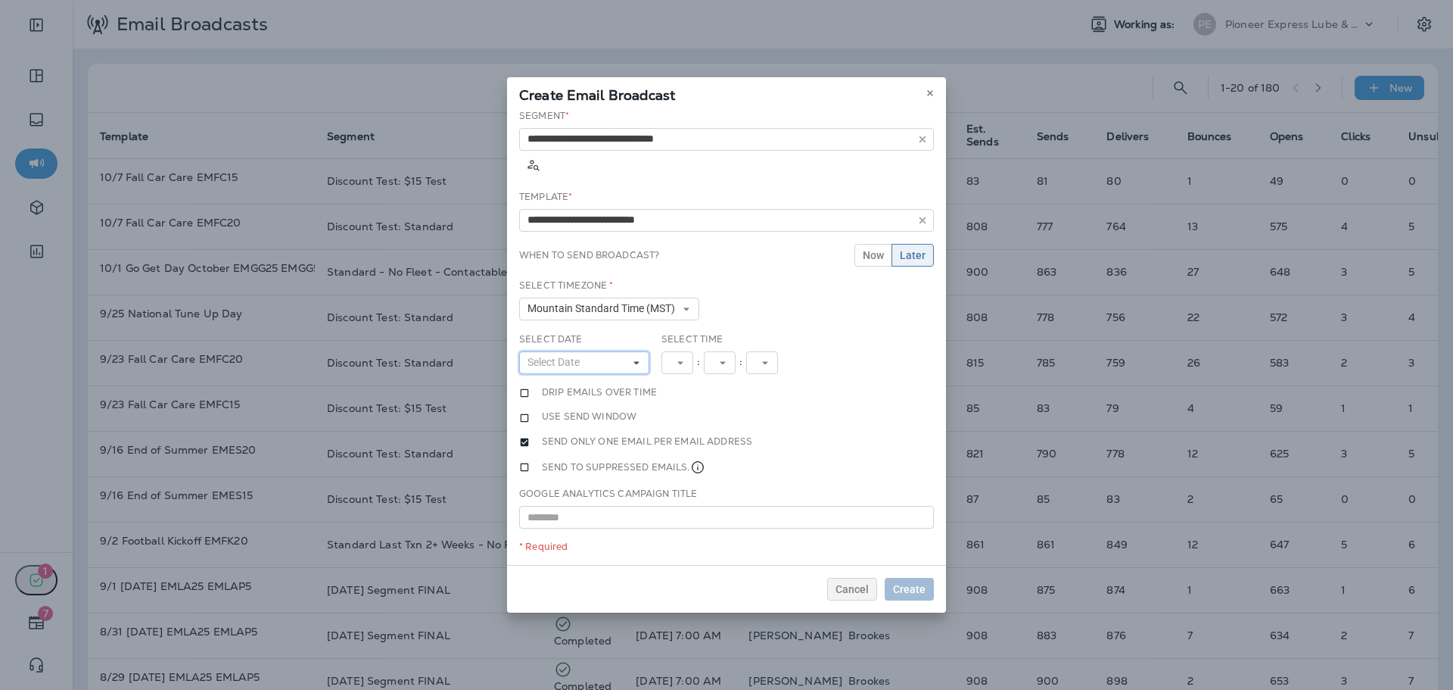
click at [574, 356] on span "Select Date" at bounding box center [557, 362] width 58 height 13
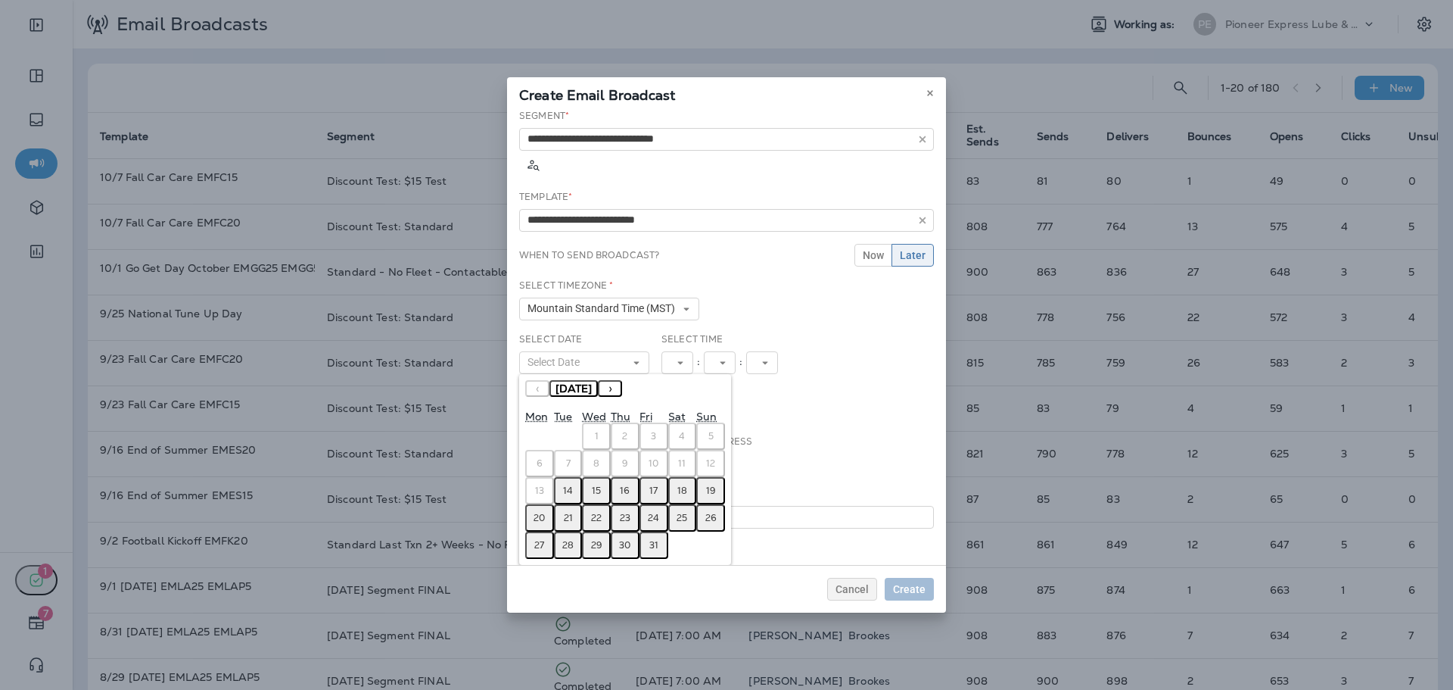
click at [589, 477] on button "15" at bounding box center [596, 490] width 29 height 27
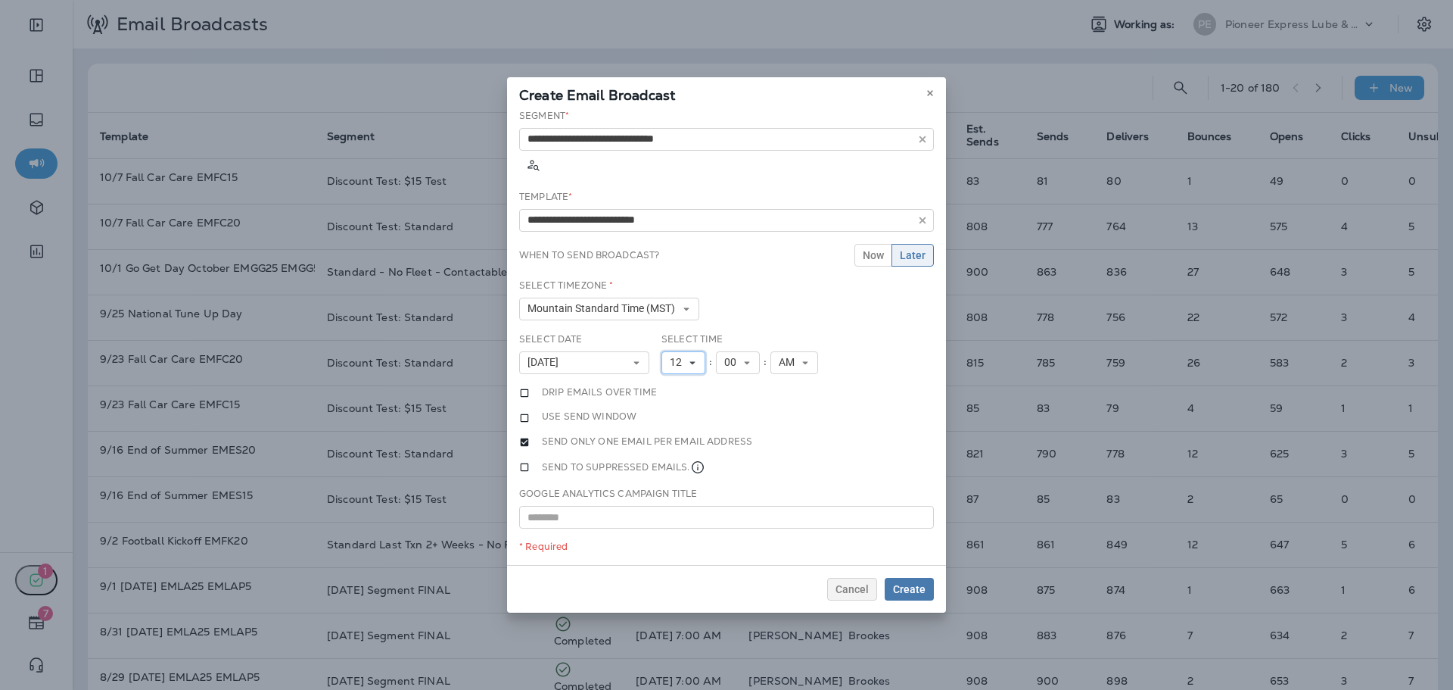
click at [691, 358] on icon at bounding box center [692, 362] width 9 height 9
click at [665, 559] on link "11" at bounding box center [684, 568] width 44 height 18
drag, startPoint x: 908, startPoint y: 587, endPoint x: 902, endPoint y: 559, distance: 28.7
click at [909, 587] on span "Create" at bounding box center [909, 589] width 33 height 11
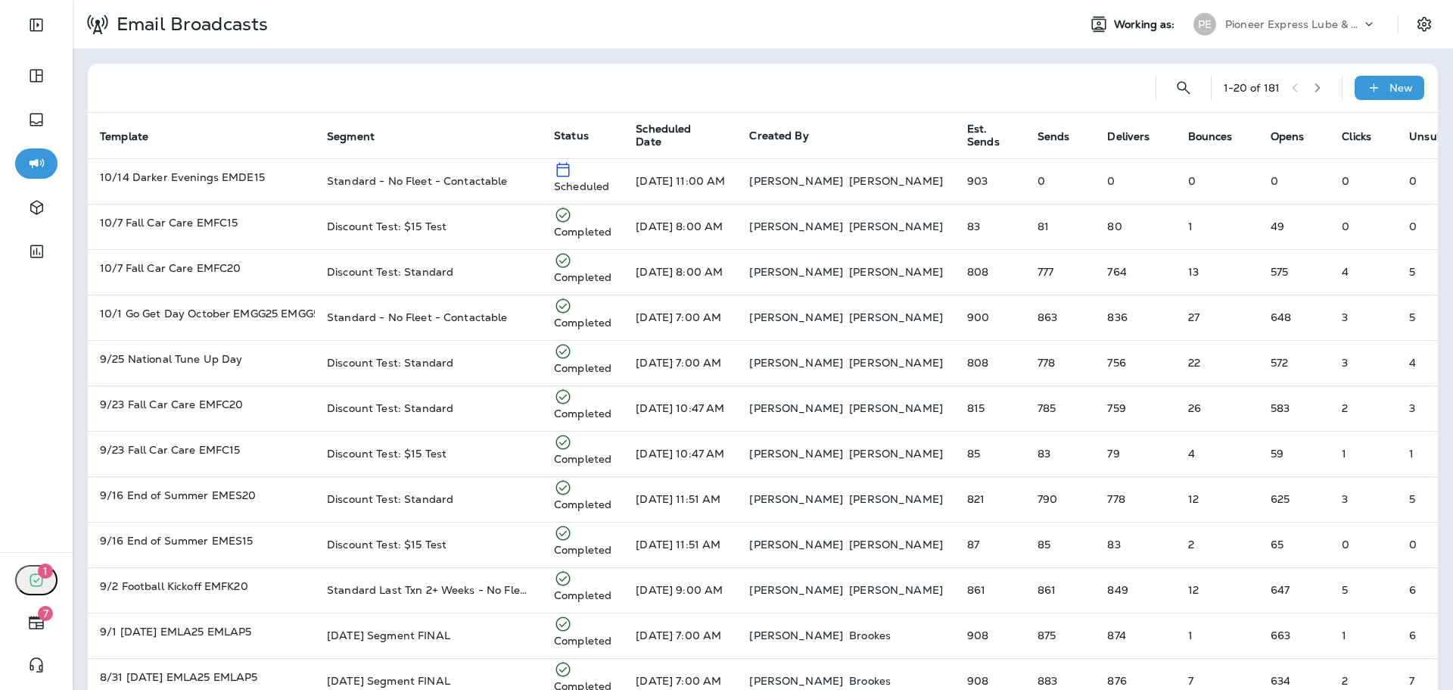
click at [1259, 36] on div "PE Pioneer Express Lube & Car Wash" at bounding box center [1285, 24] width 201 height 30
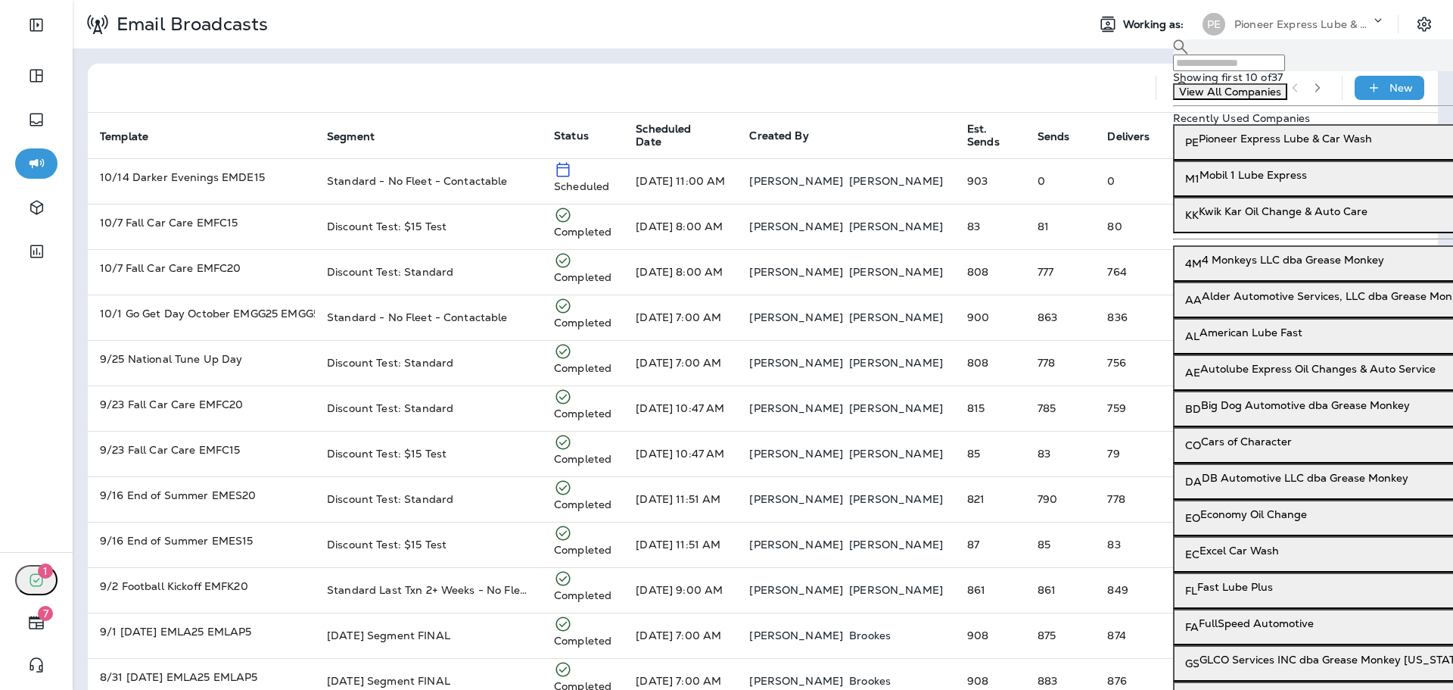
click at [1246, 70] on input "text" at bounding box center [1229, 62] width 112 height 17
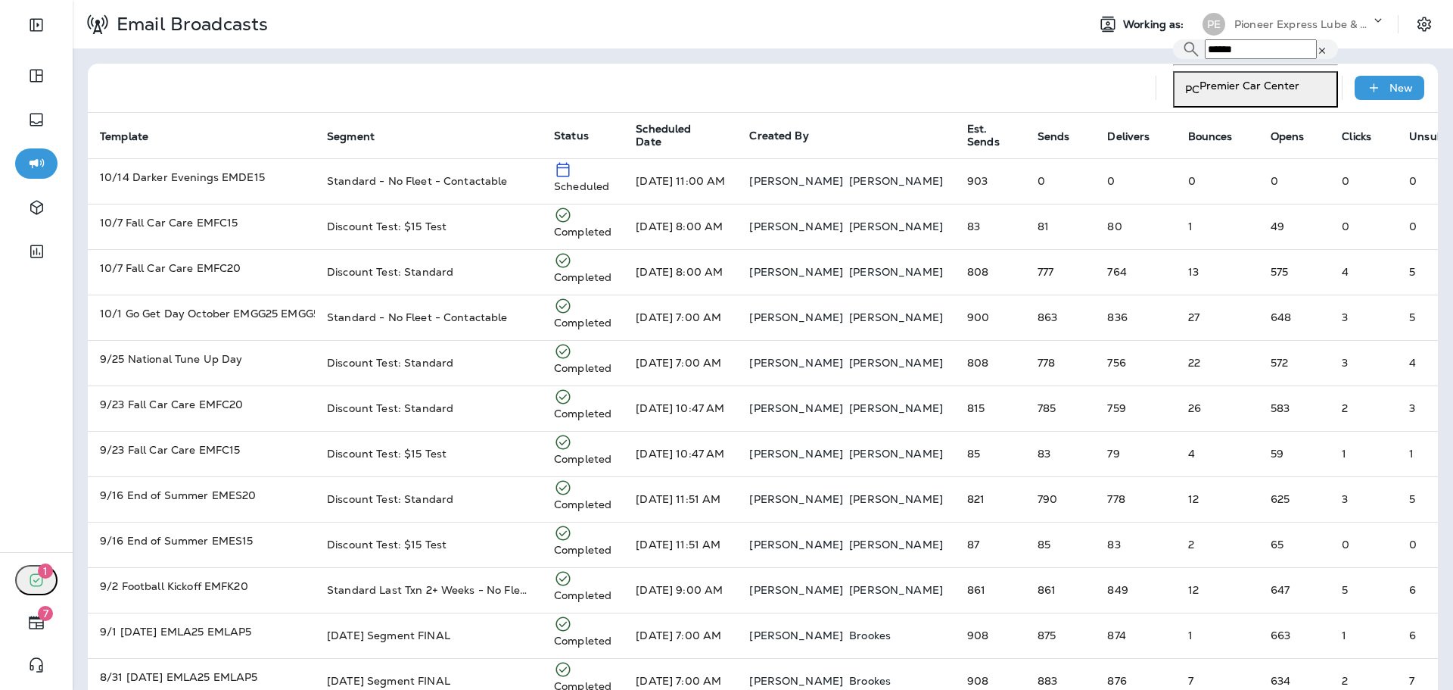
type input "*******"
click at [1241, 92] on p "Premier Car Center" at bounding box center [1250, 85] width 100 height 12
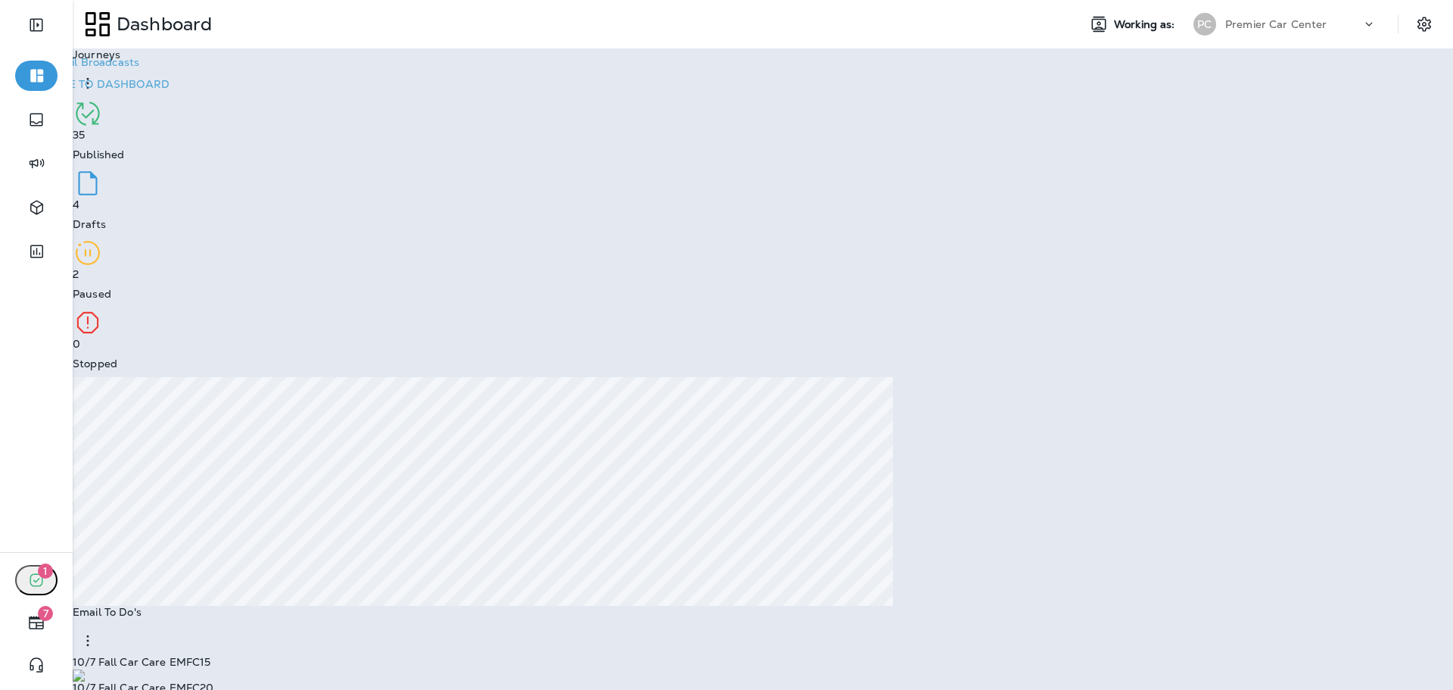
click at [1300, 28] on p "Premier Car Center" at bounding box center [1276, 24] width 102 height 12
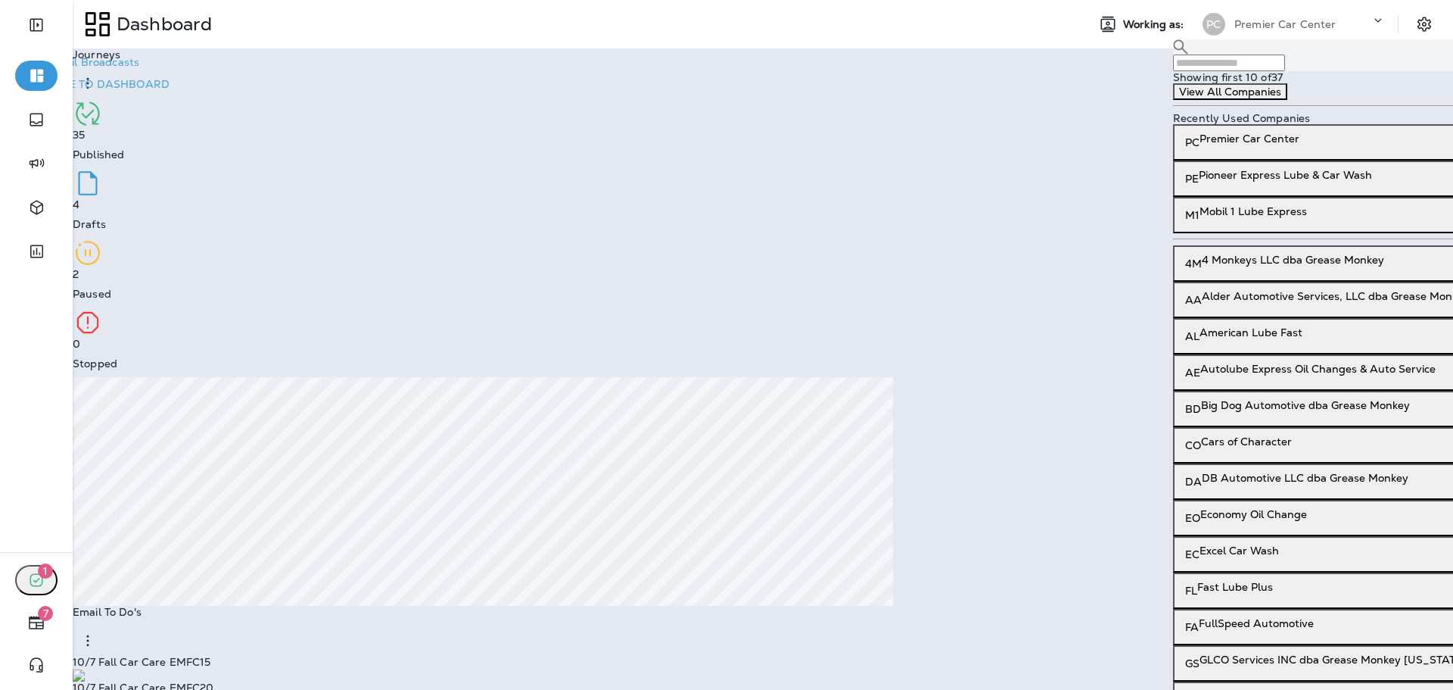
click at [1278, 70] on input "text" at bounding box center [1229, 62] width 112 height 17
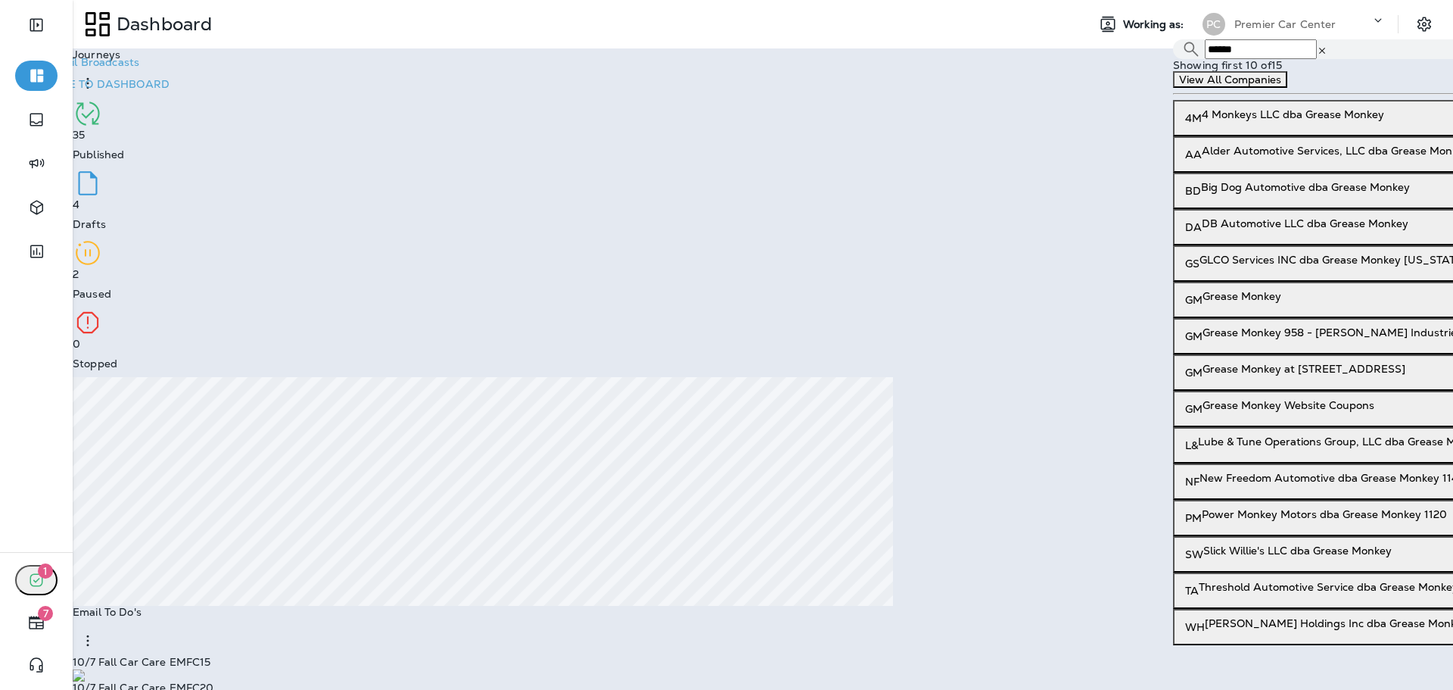
type input "******"
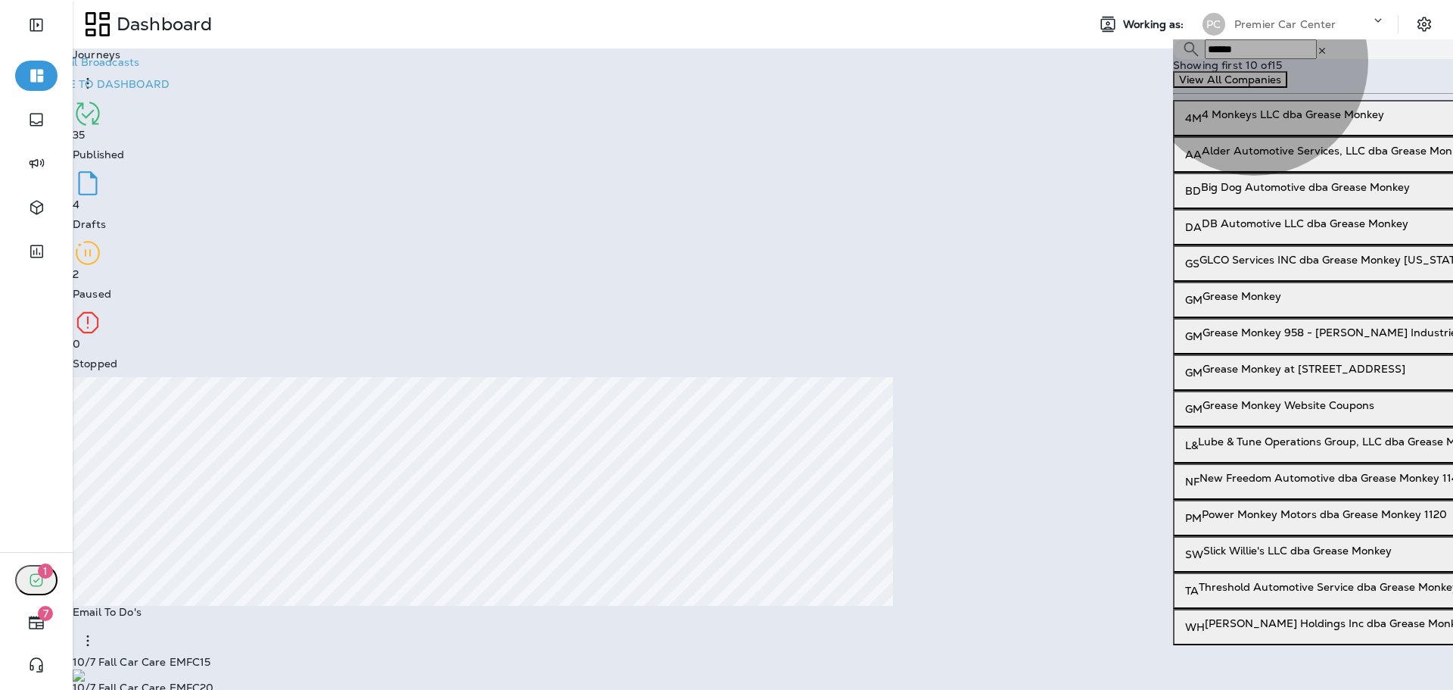
click at [1256, 302] on p "Grease Monkey" at bounding box center [1242, 296] width 79 height 12
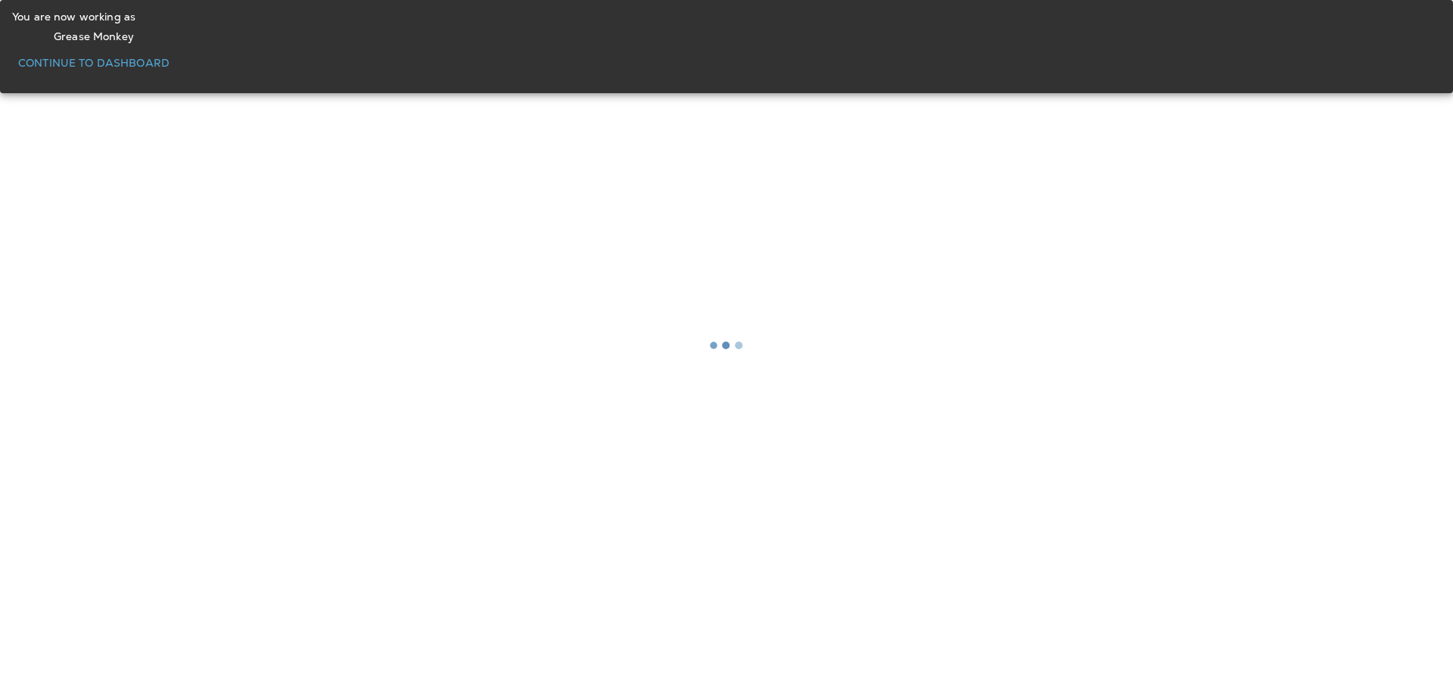
click at [176, 89] on div "You are now working as Grease Monkey Continue to Dashboard" at bounding box center [93, 47] width 163 height 84
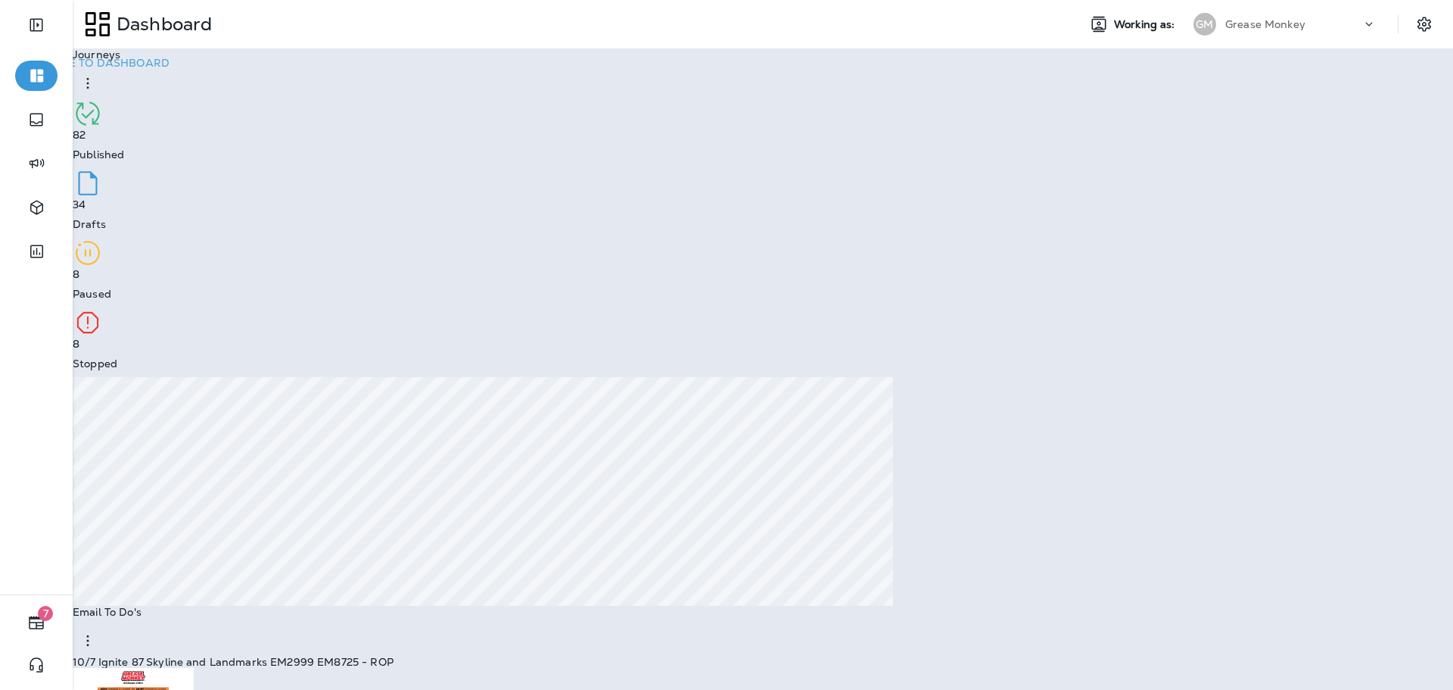
click at [170, 70] on p "Continue to Dashboard" at bounding box center [93, 63] width 151 height 14
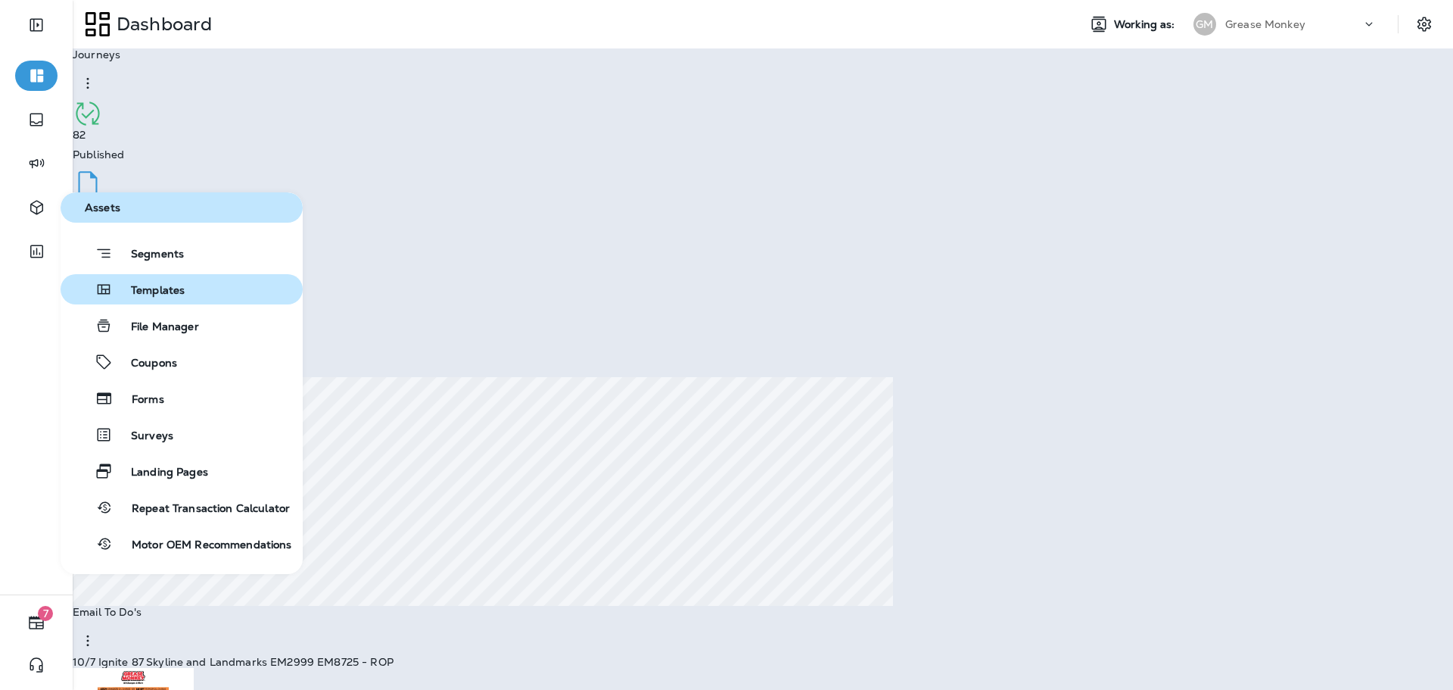
click at [139, 294] on span "Templates" at bounding box center [149, 291] width 72 height 14
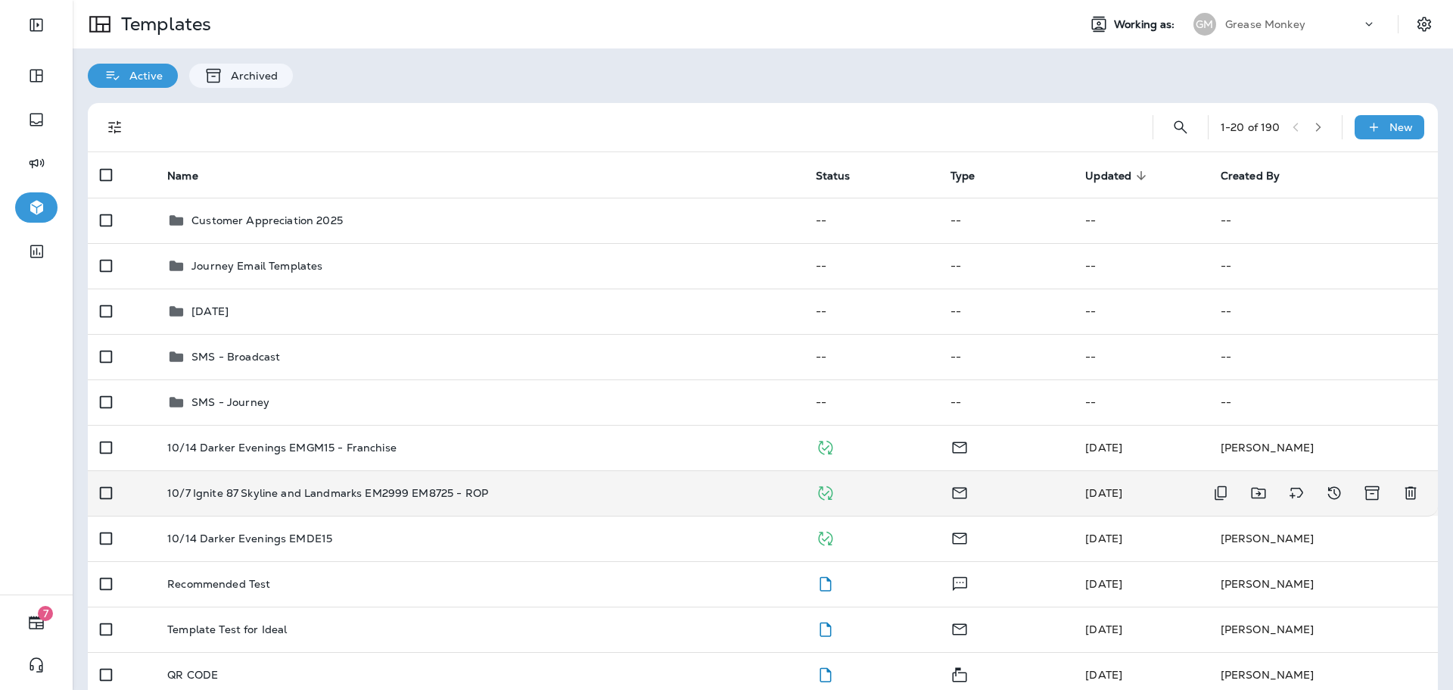
click at [515, 494] on div "10/7 Ignite 87 Skyline and Landmarks EM2999 EM8725 - ROP" at bounding box center [479, 493] width 624 height 12
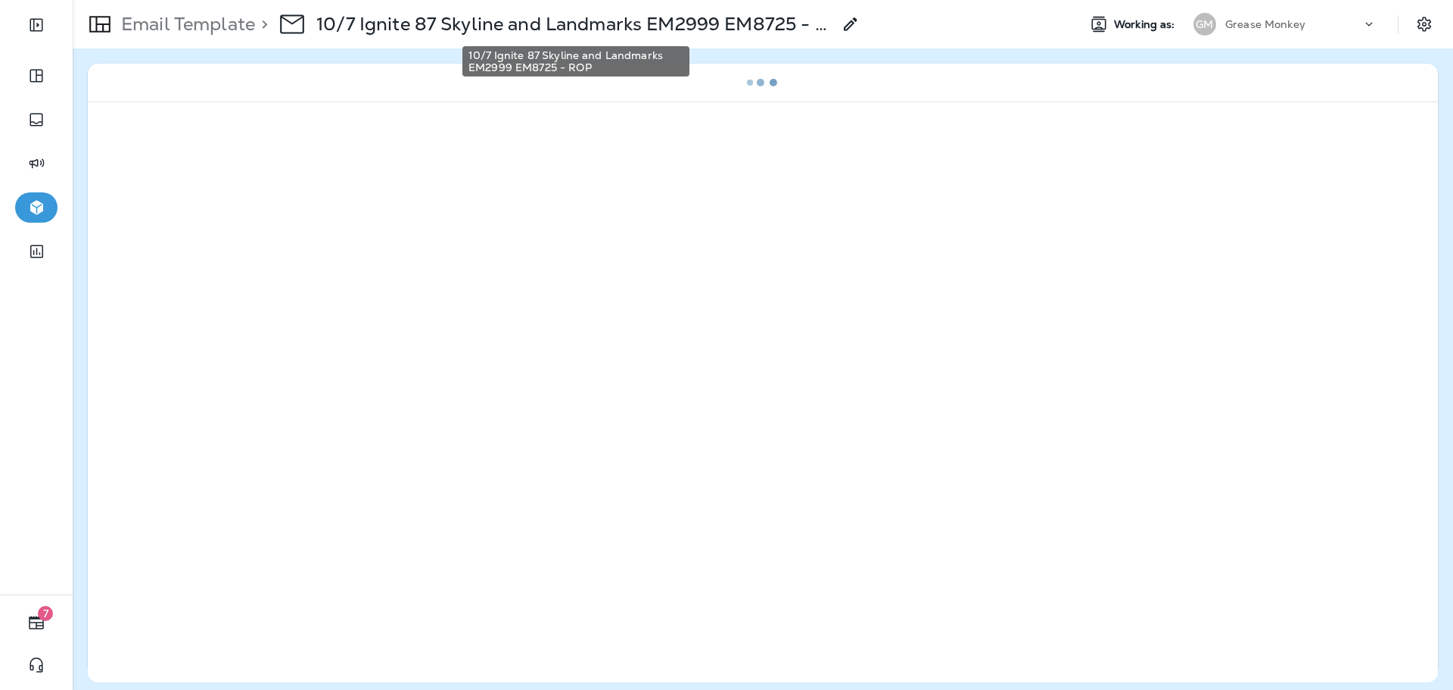
click at [502, 26] on p "10/7 Ignite 87 Skyline and Landmarks EM2999 EM8725 - ROP" at bounding box center [574, 24] width 516 height 23
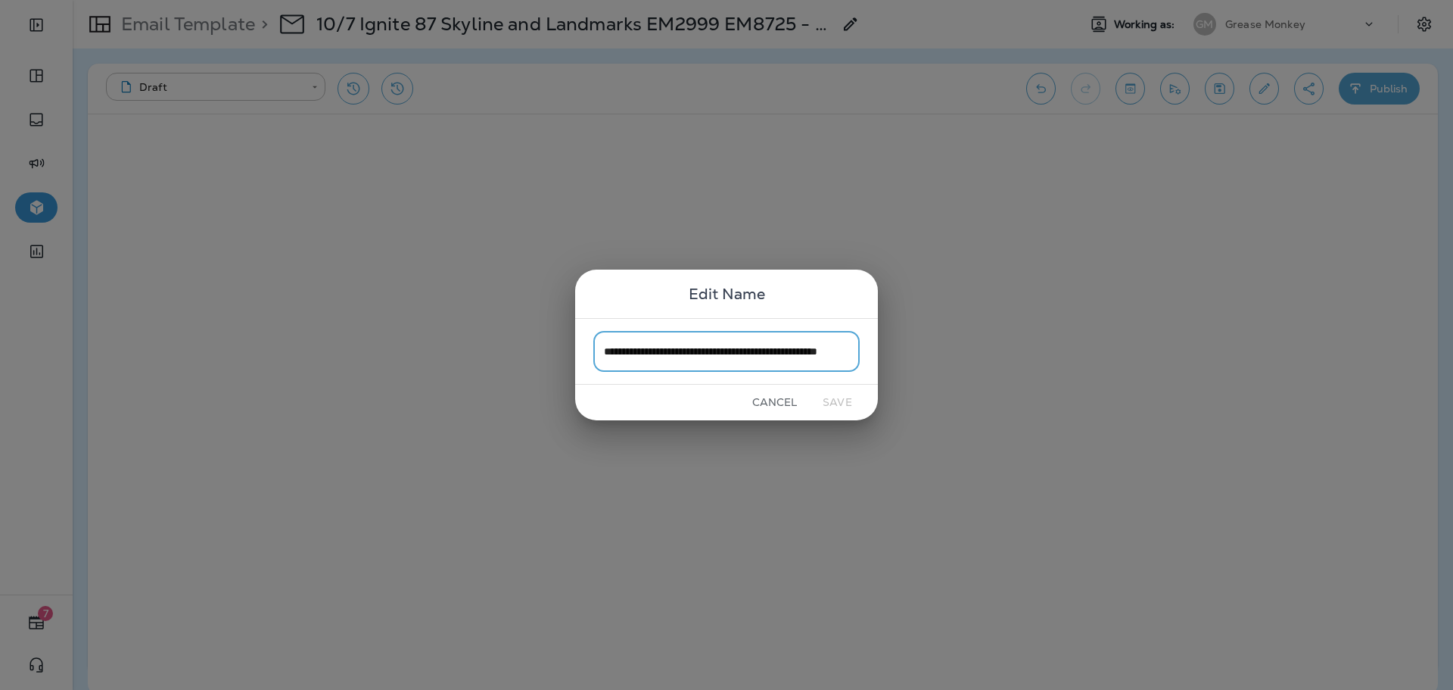
scroll to position [0, 72]
click at [627, 352] on input "**********" at bounding box center [726, 351] width 266 height 40
drag, startPoint x: 634, startPoint y: 352, endPoint x: 545, endPoint y: 351, distance: 88.6
click at [545, 351] on div "**********" at bounding box center [726, 345] width 1453 height 690
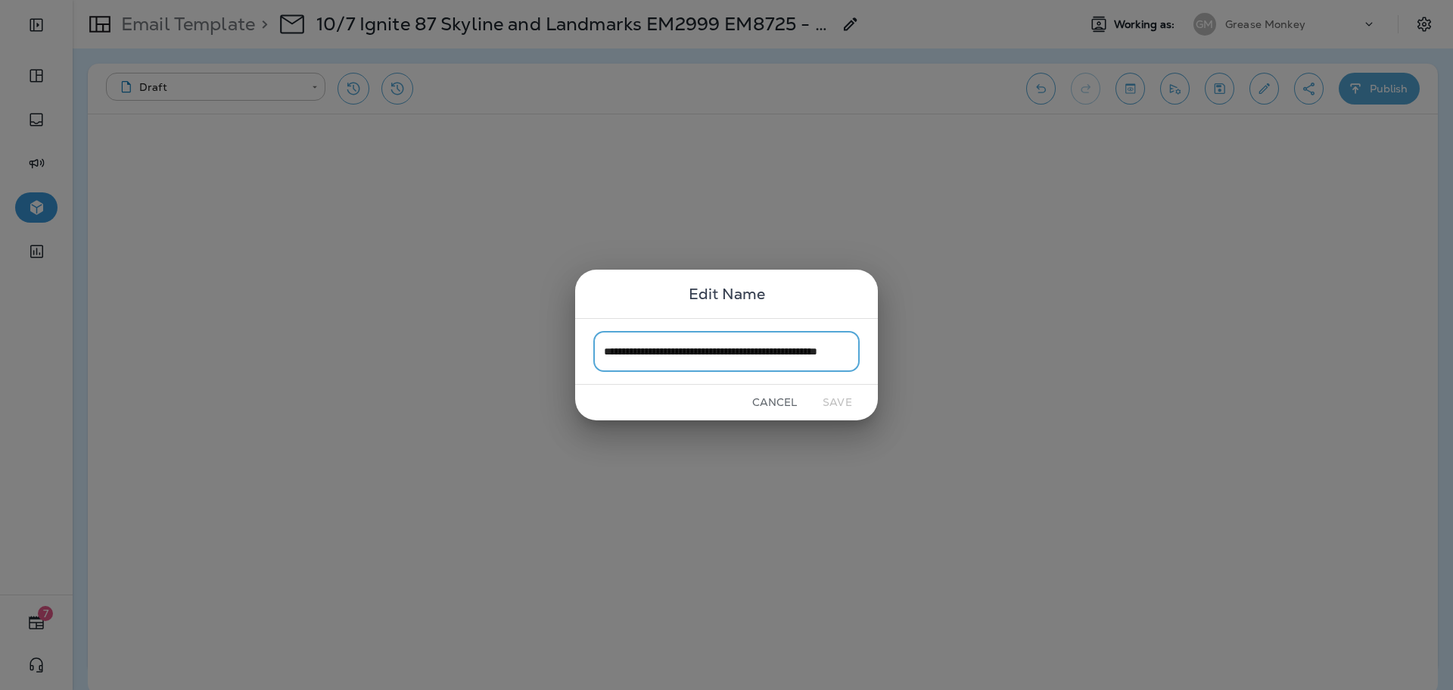
click at [623, 350] on input "**********" at bounding box center [726, 351] width 266 height 40
click at [624, 350] on input "**********" at bounding box center [726, 351] width 266 height 40
drag, startPoint x: 691, startPoint y: 348, endPoint x: 950, endPoint y: 360, distance: 259.1
click at [970, 353] on div "**********" at bounding box center [726, 345] width 1453 height 690
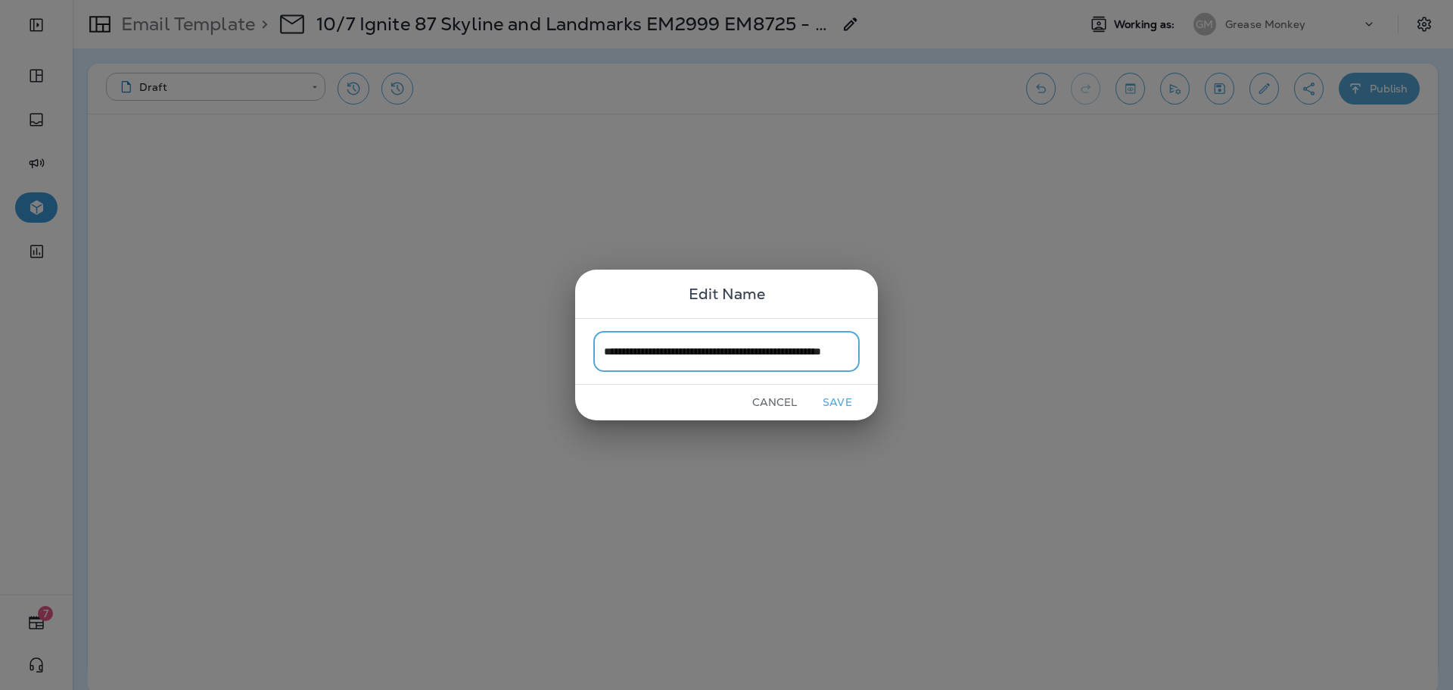
type input "**********"
click at [848, 396] on button "Save" at bounding box center [837, 402] width 57 height 23
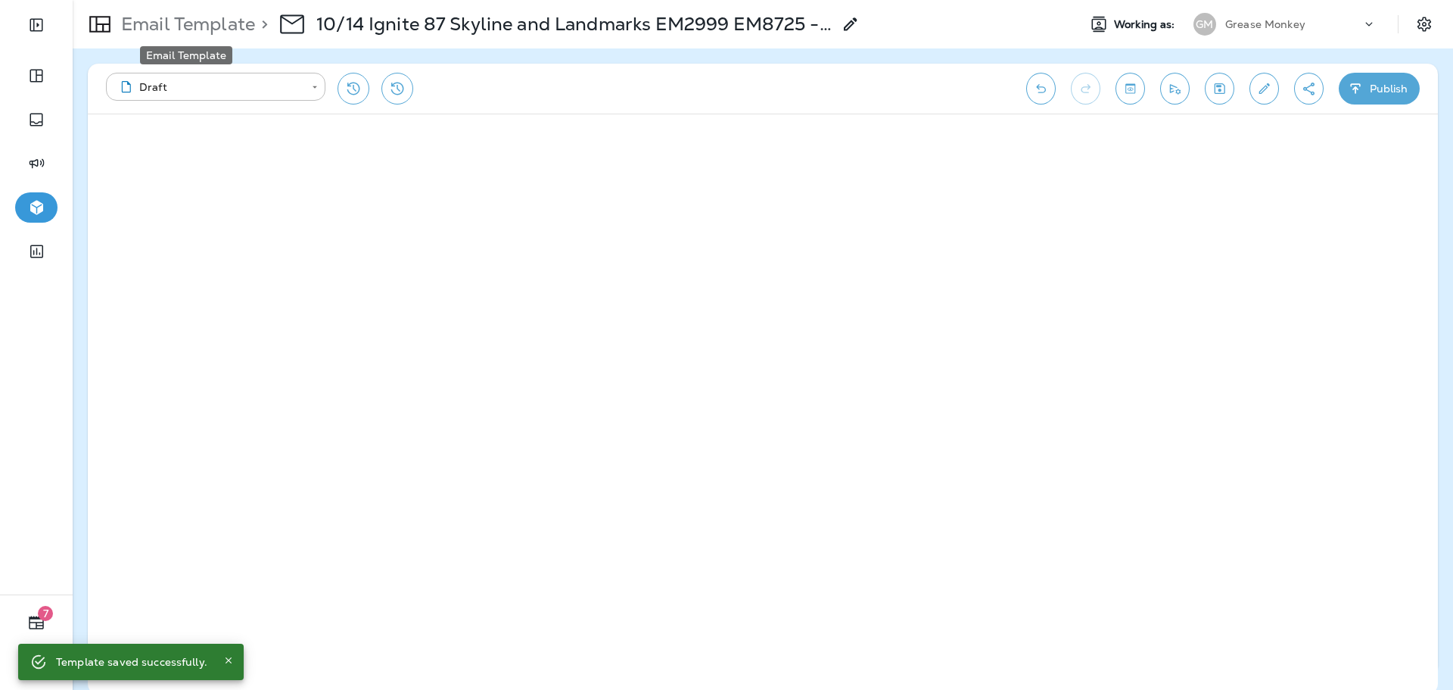
click at [207, 30] on p "Email Template" at bounding box center [185, 24] width 140 height 23
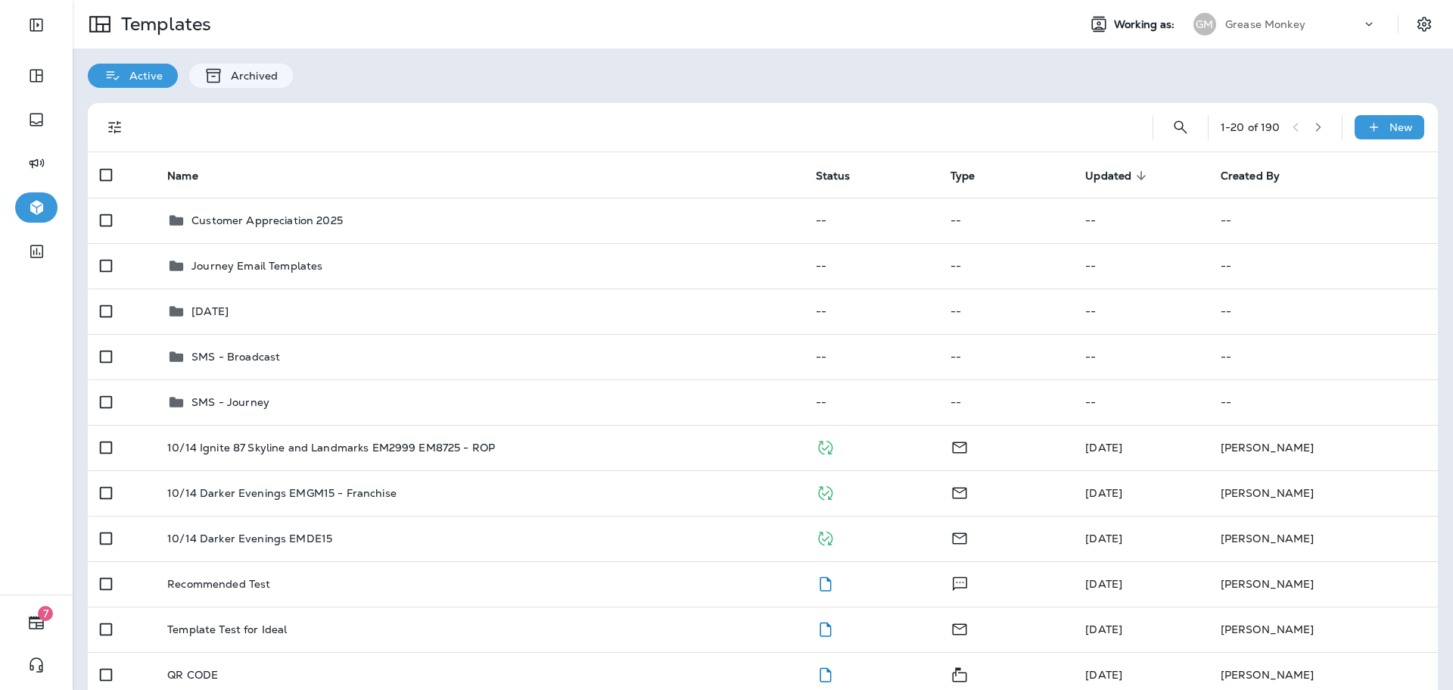
click at [1306, 30] on div "Grease Monkey" at bounding box center [1293, 24] width 136 height 23
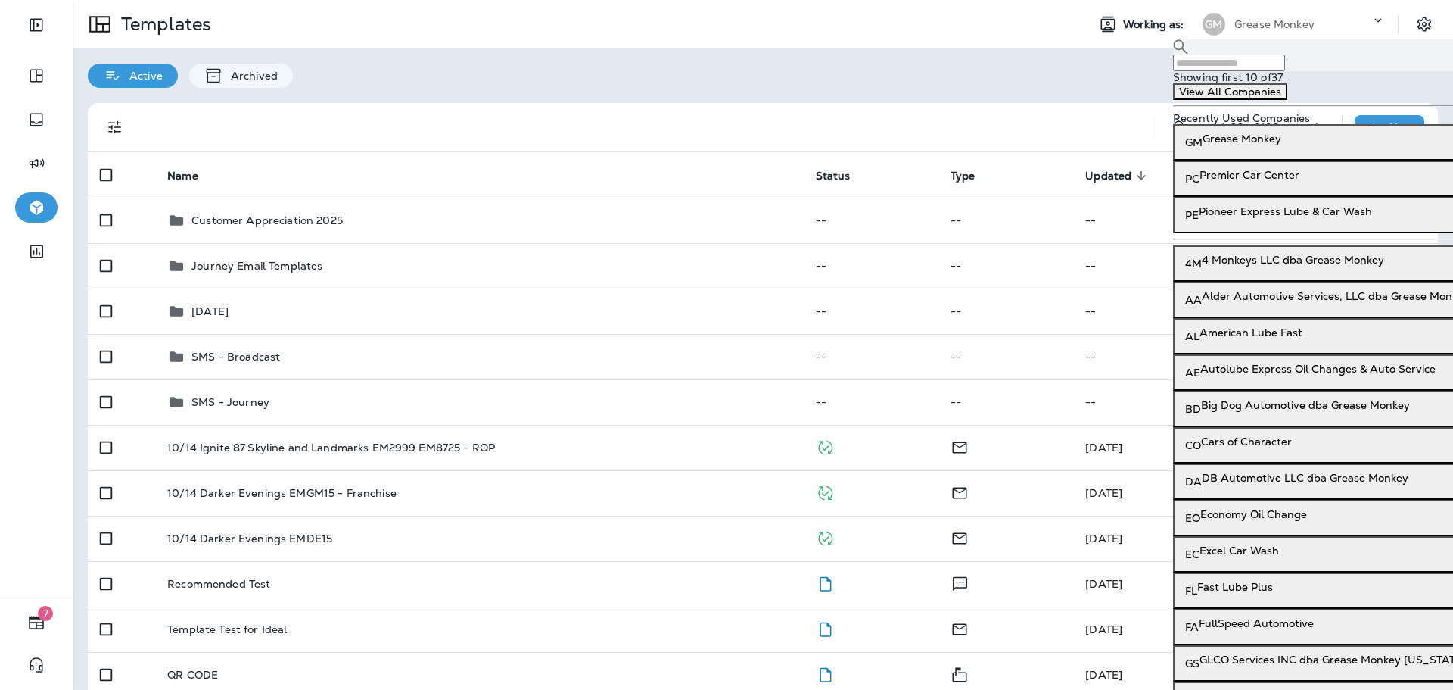
click at [1285, 68] on input "text" at bounding box center [1229, 62] width 112 height 17
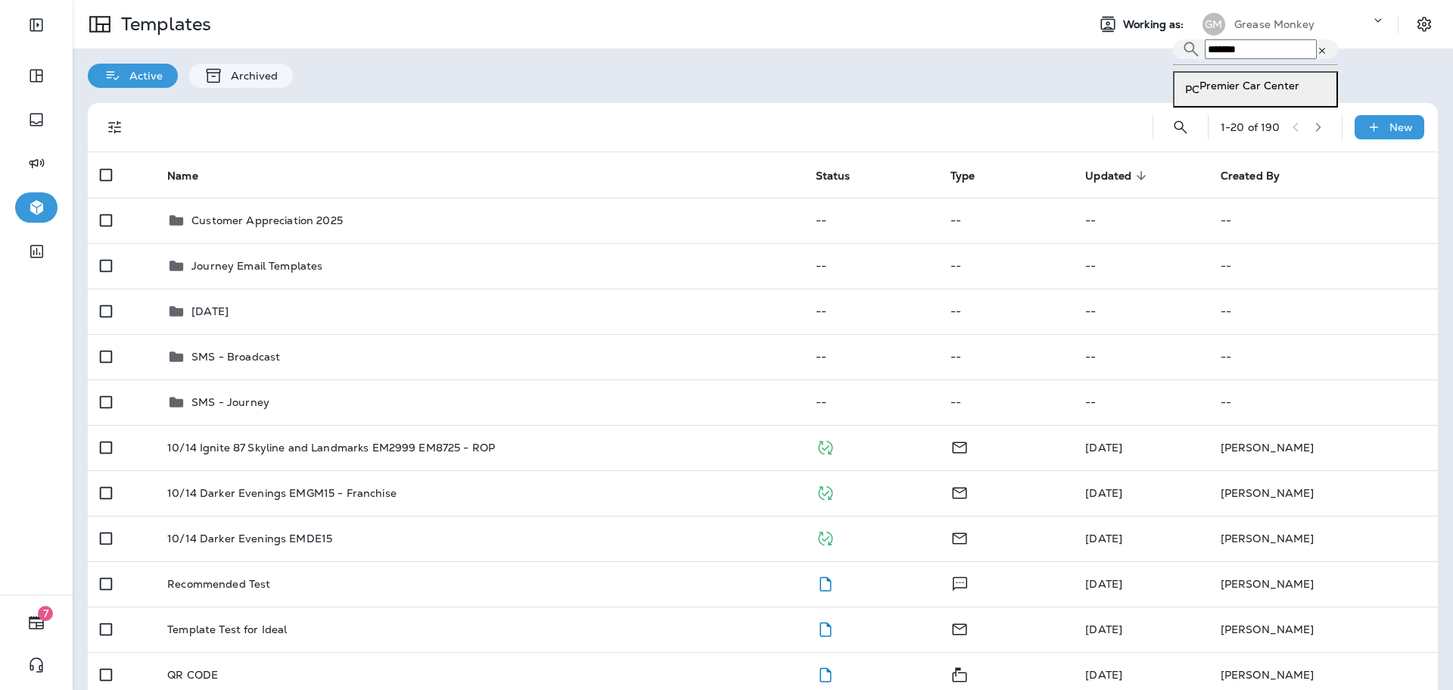
type input "*******"
click at [1281, 105] on div "PC Premier Car Center" at bounding box center [1255, 89] width 153 height 32
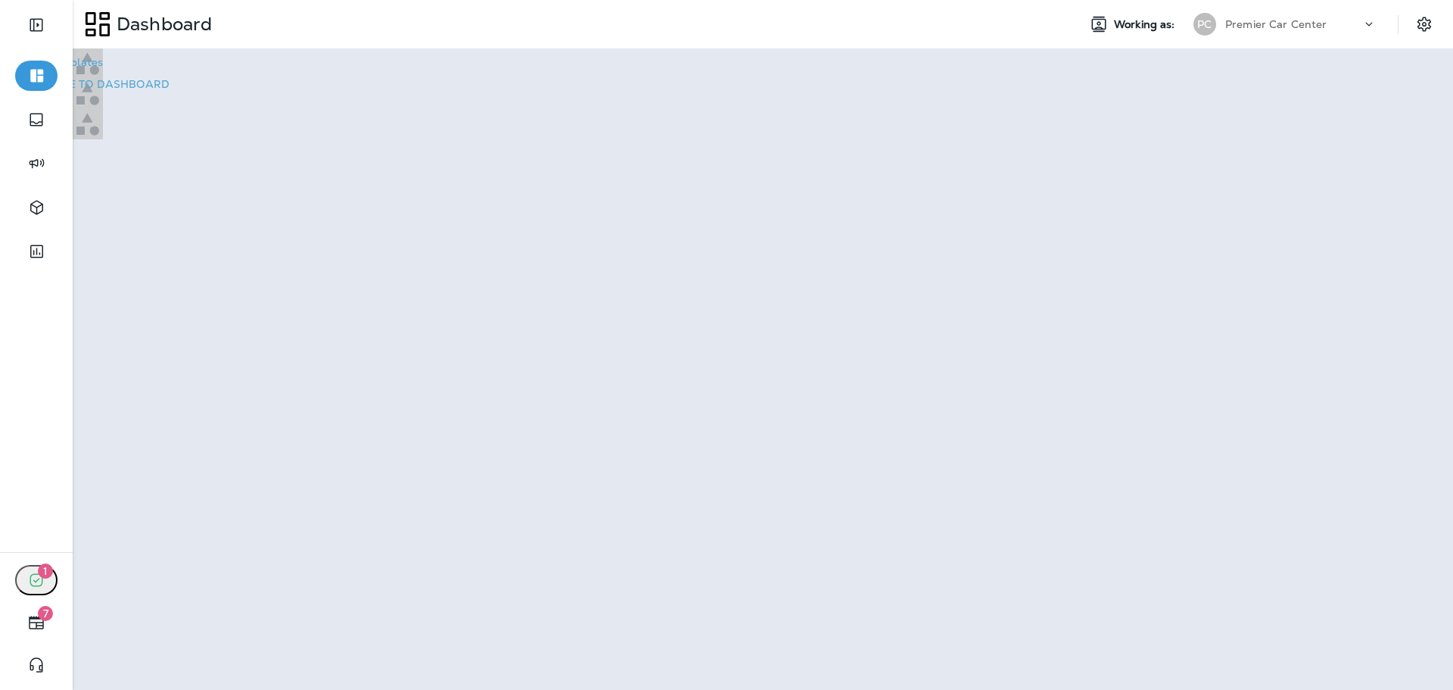
click at [109, 73] on button "Go to Templates" at bounding box center [60, 61] width 97 height 21
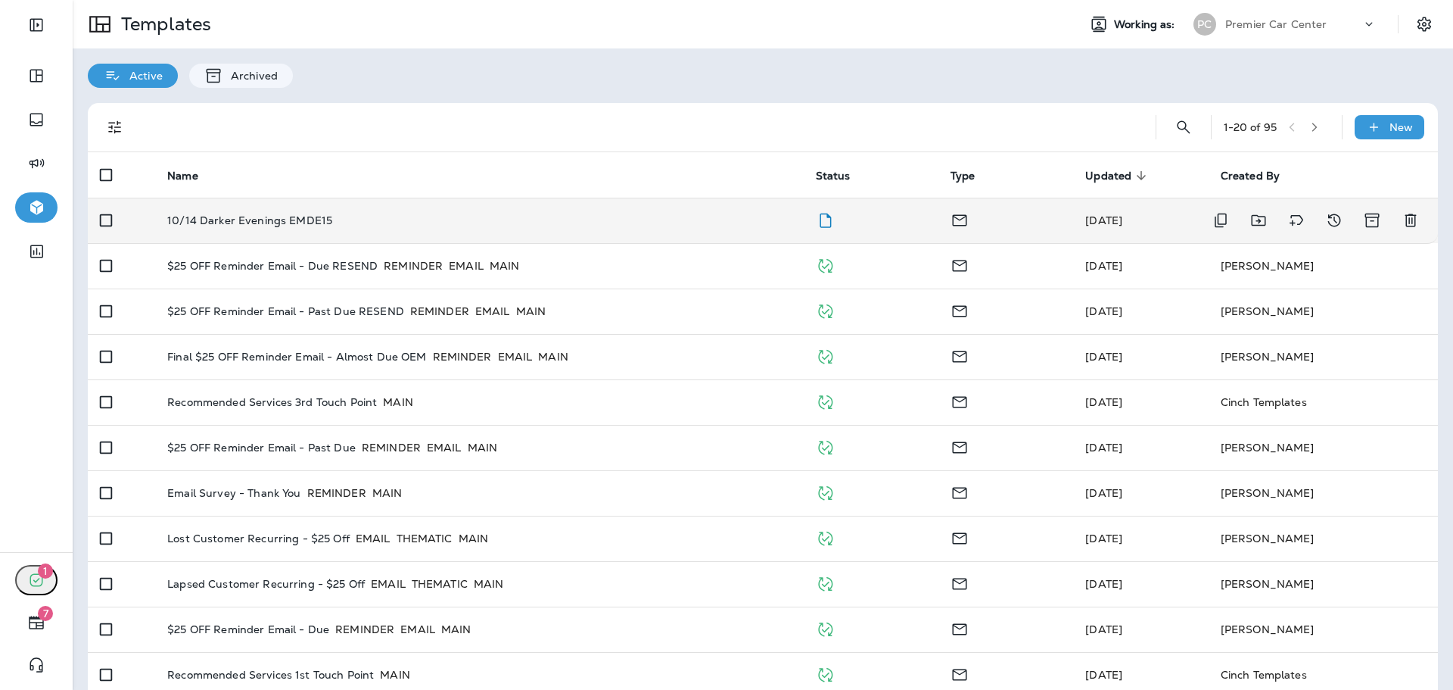
click at [733, 216] on div "10/14 Darker Evenings EMDE15" at bounding box center [479, 220] width 624 height 12
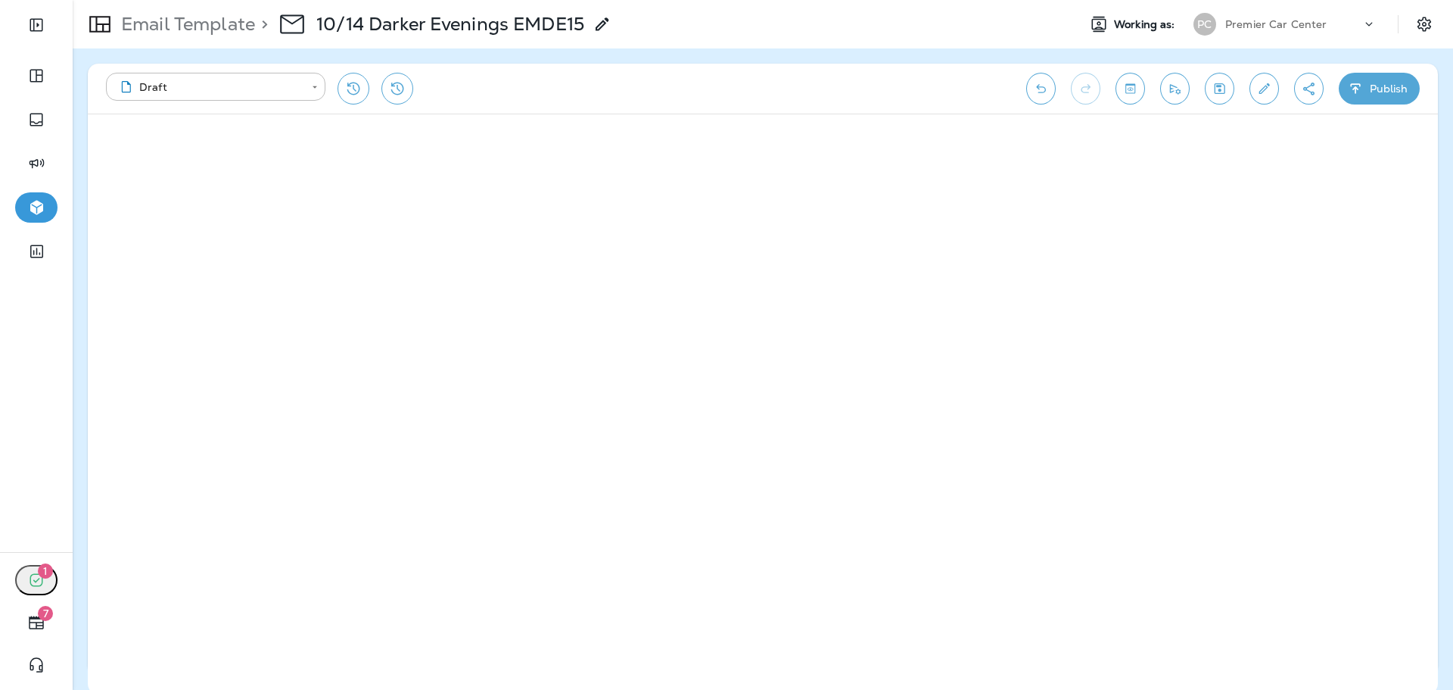
click at [1385, 88] on button "Publish" at bounding box center [1379, 89] width 81 height 32
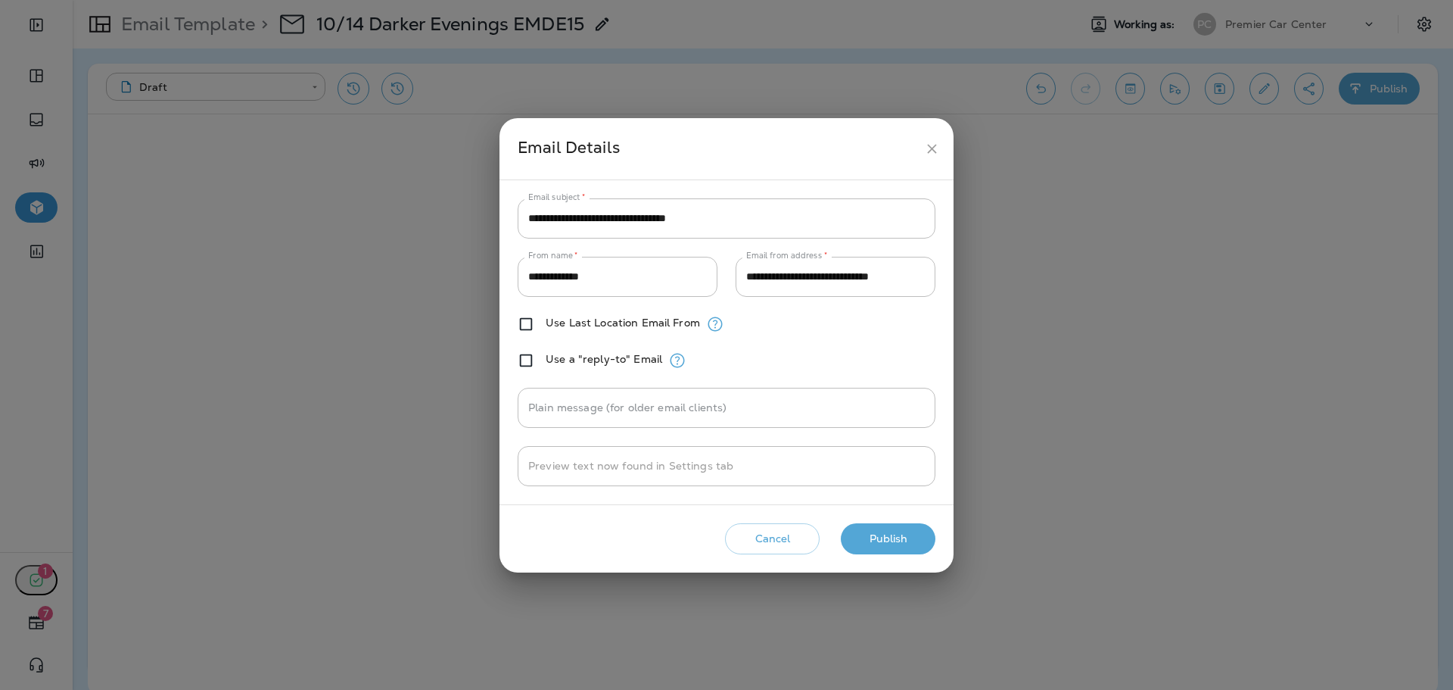
click at [879, 527] on button "Publish" at bounding box center [888, 538] width 95 height 31
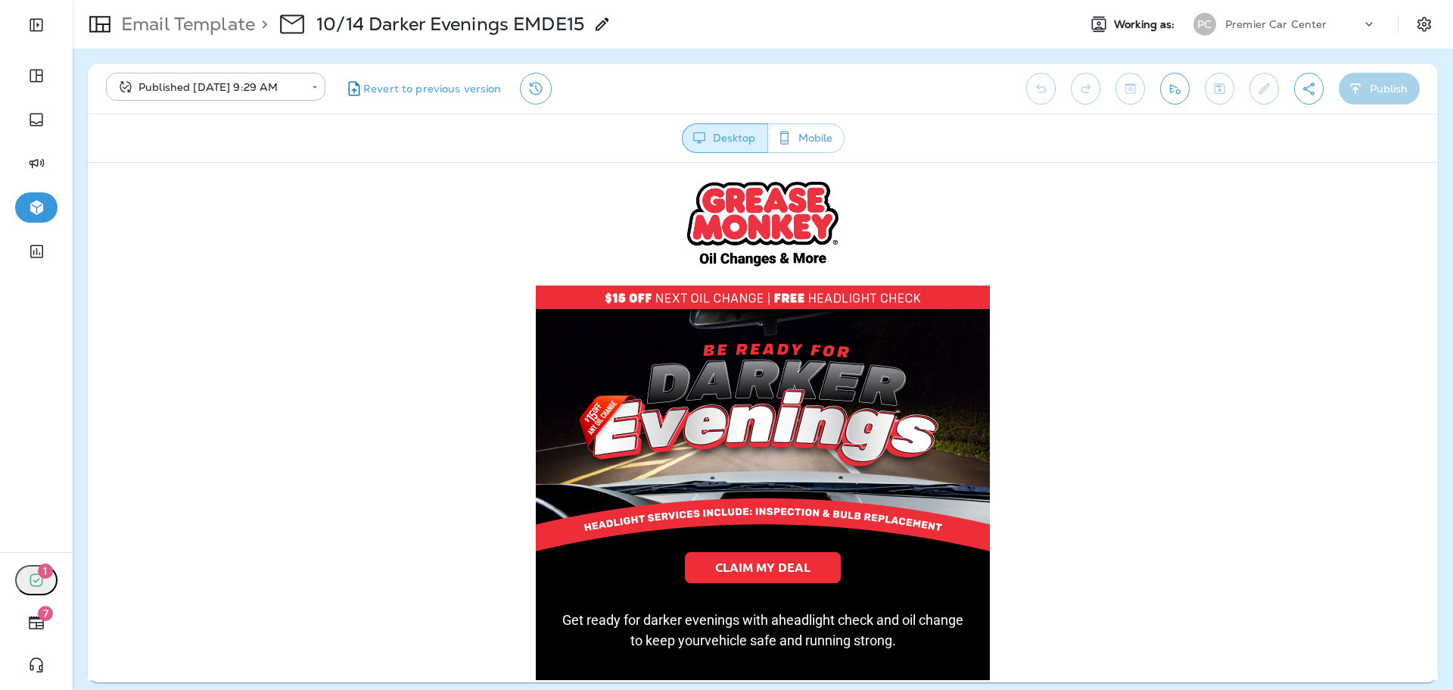
click at [194, 19] on p "Email Template" at bounding box center [185, 24] width 140 height 23
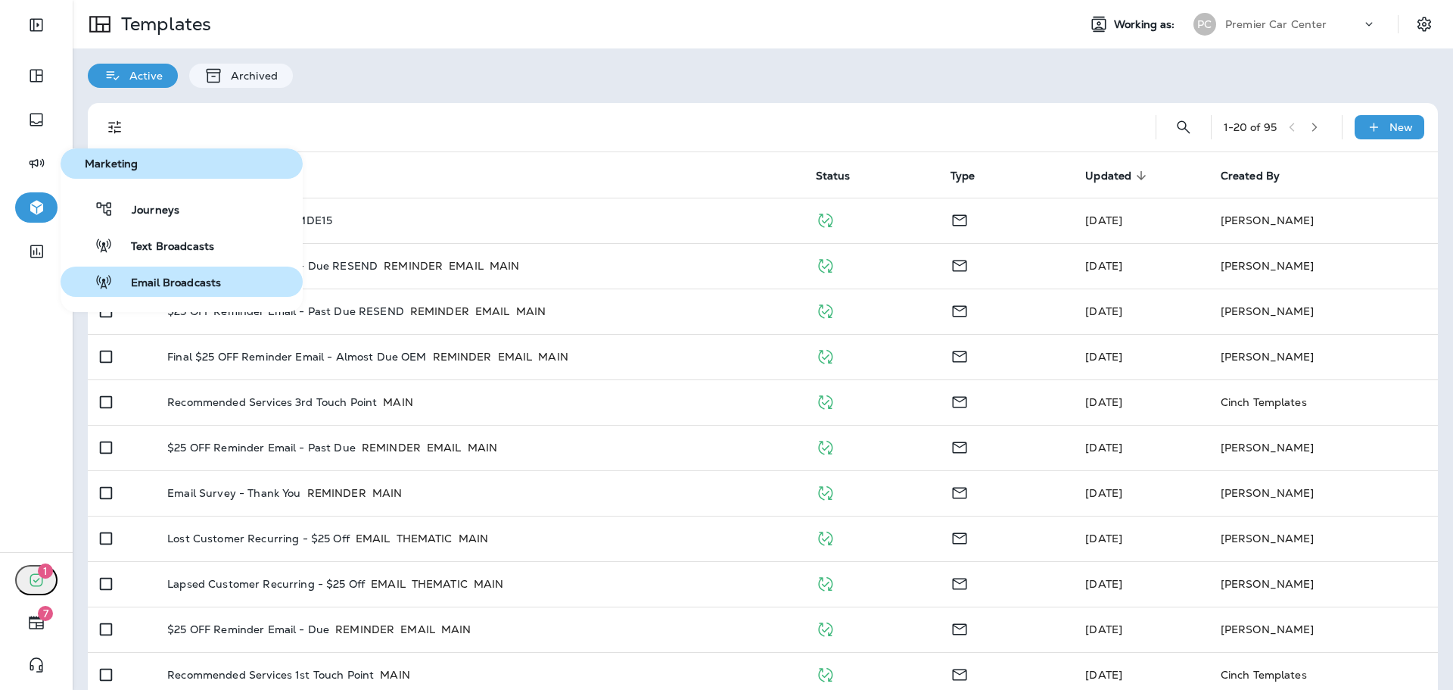
click at [179, 284] on span "Email Broadcasts" at bounding box center [167, 283] width 108 height 14
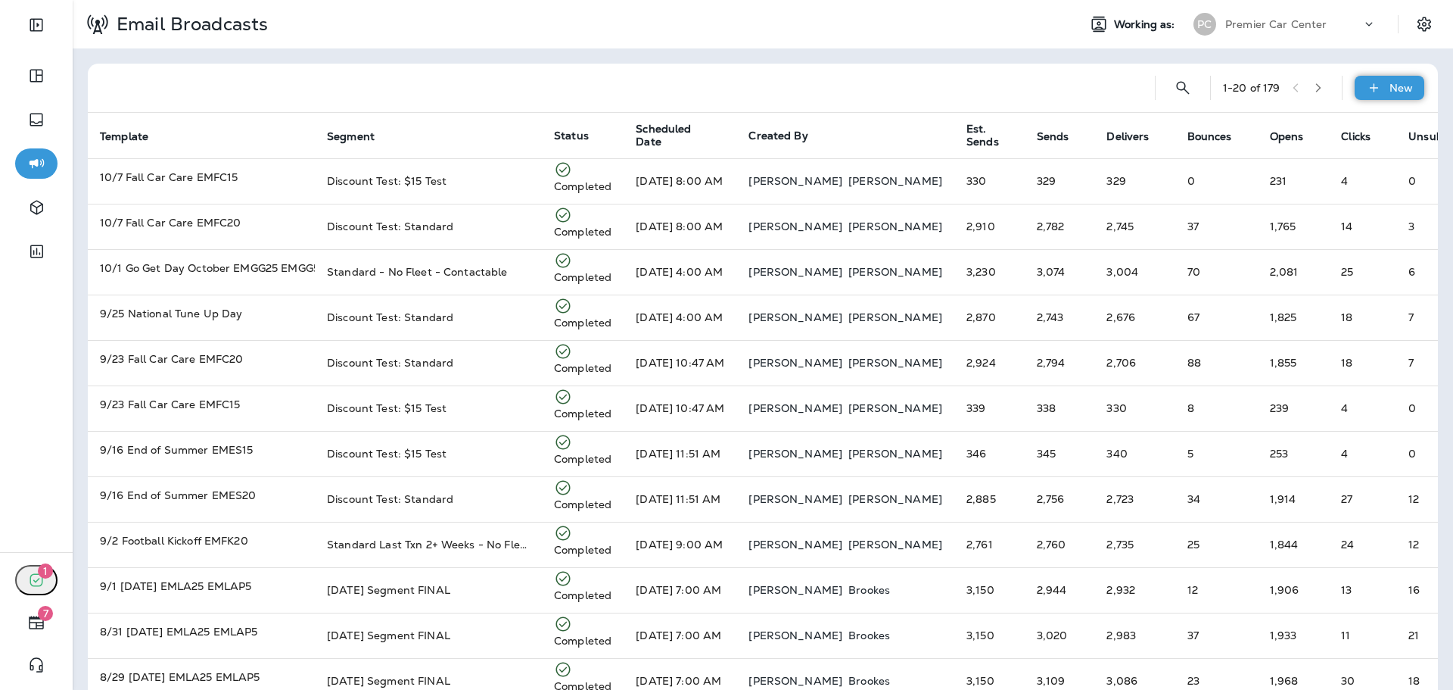
click at [1390, 86] on p "New" at bounding box center [1401, 88] width 23 height 12
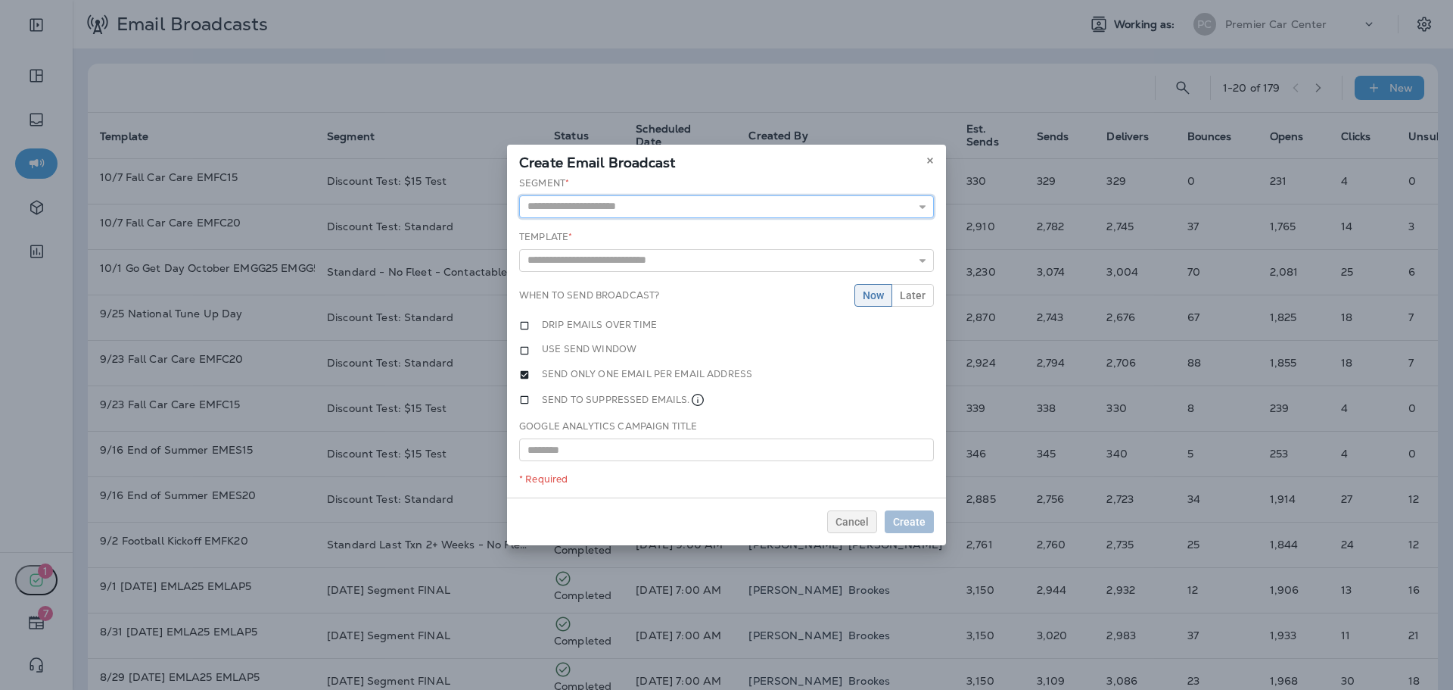
click at [665, 202] on input "text" at bounding box center [726, 206] width 415 height 23
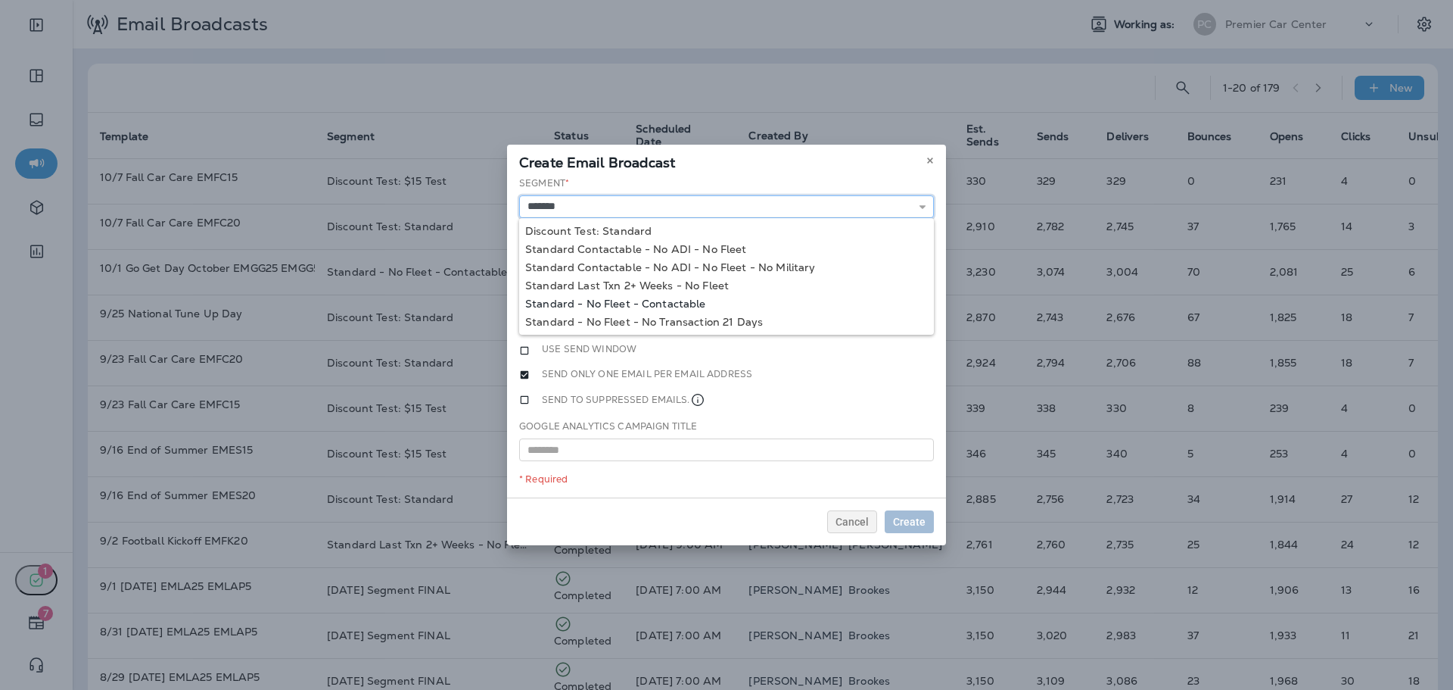
type input "**********"
click at [705, 297] on div "**********" at bounding box center [726, 337] width 439 height 322
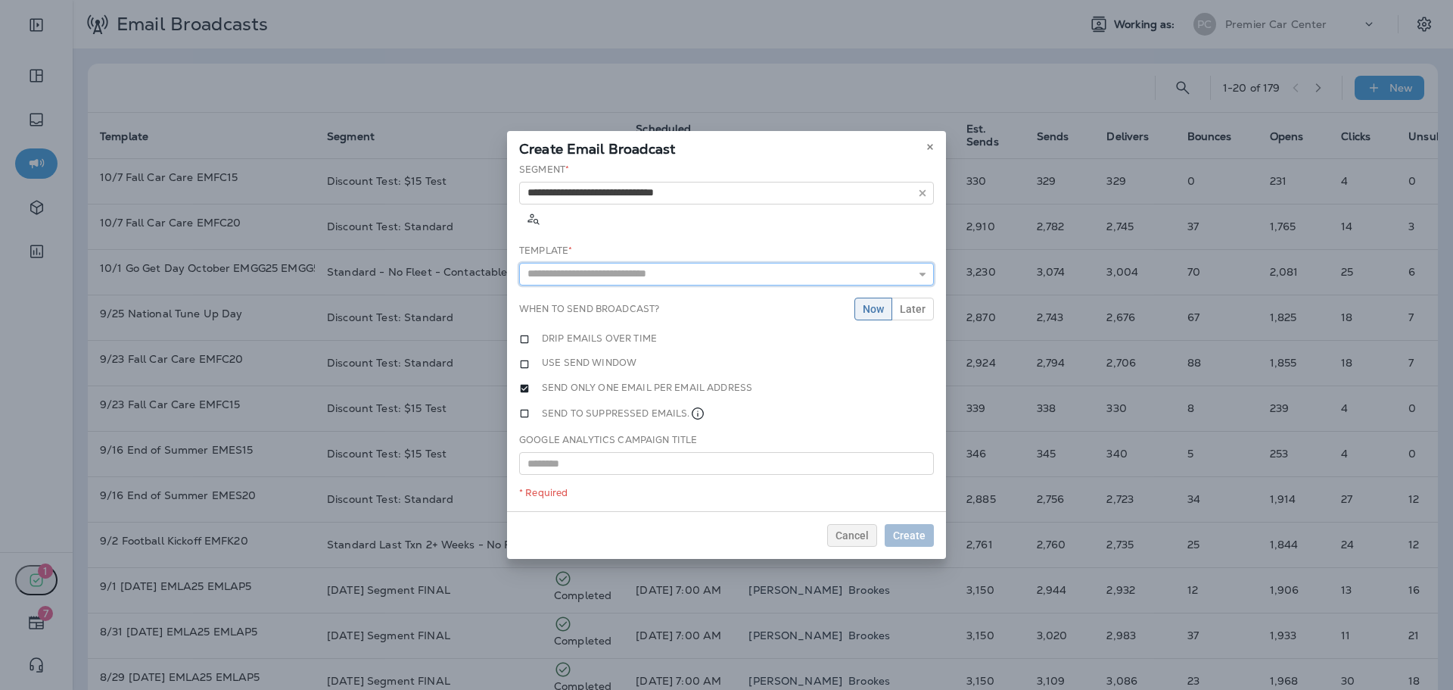
click at [769, 263] on input "text" at bounding box center [726, 274] width 415 height 23
type input "**********"
click at [729, 276] on div "**********" at bounding box center [726, 337] width 439 height 349
click at [900, 297] on button "Later" at bounding box center [913, 308] width 42 height 23
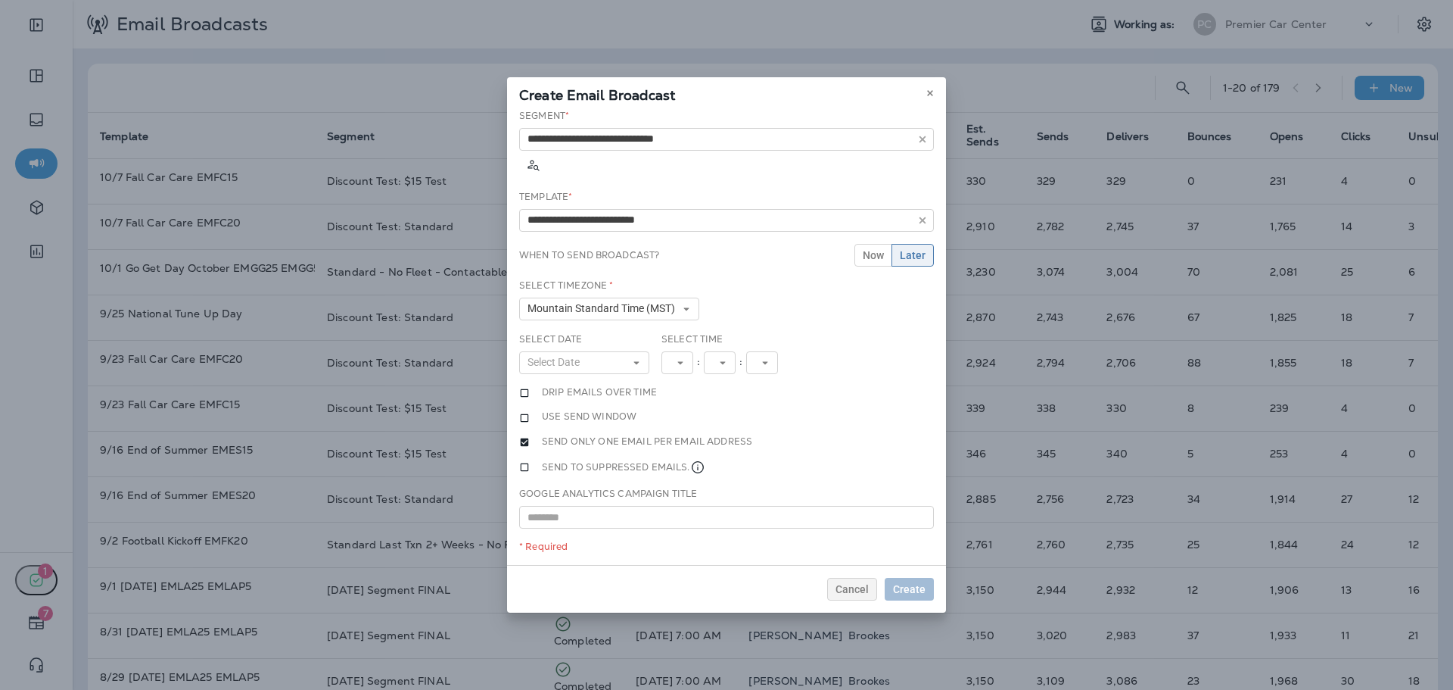
click at [593, 332] on div "Select Date Select Date « ‹ October 2025 › » Mon Tue Wed Thu Fri Sat Sun 1 2 3 …" at bounding box center [584, 353] width 130 height 42
click at [593, 351] on button "Select Date" at bounding box center [584, 362] width 130 height 23
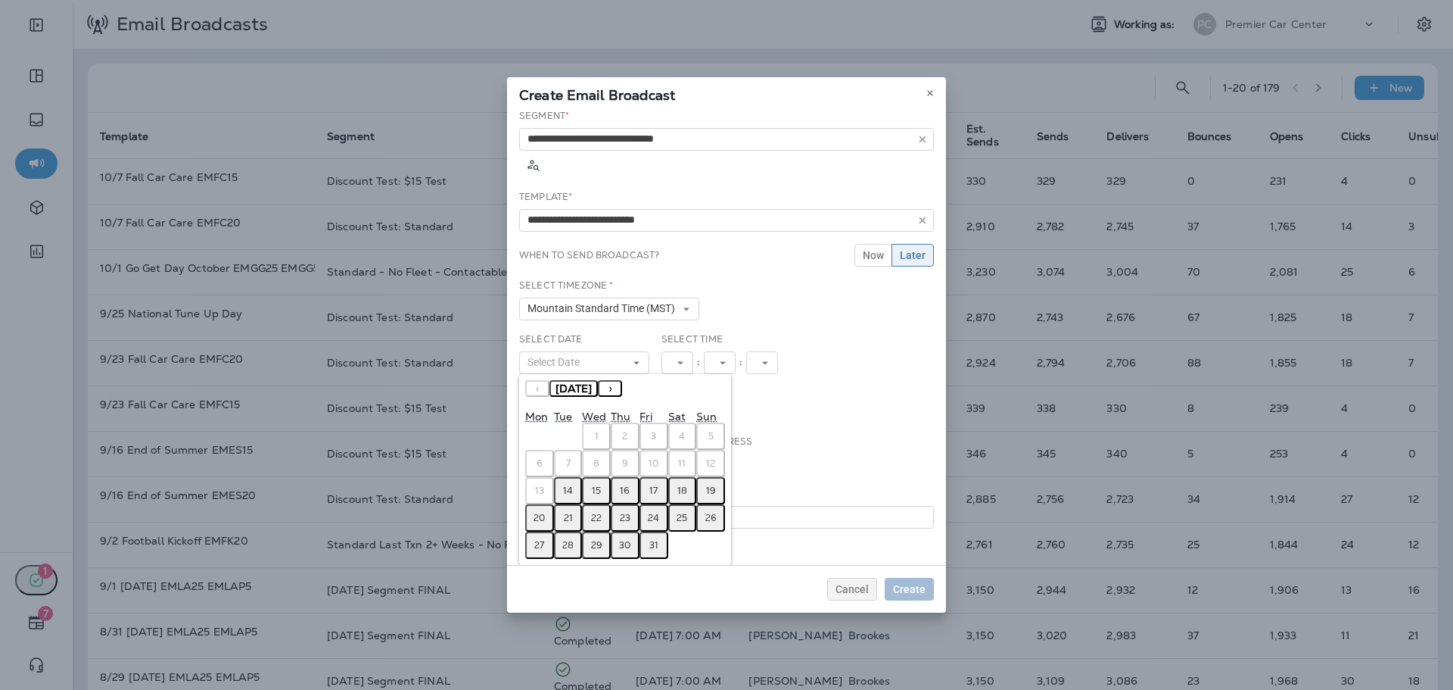
click at [602, 477] on button "15" at bounding box center [596, 490] width 29 height 27
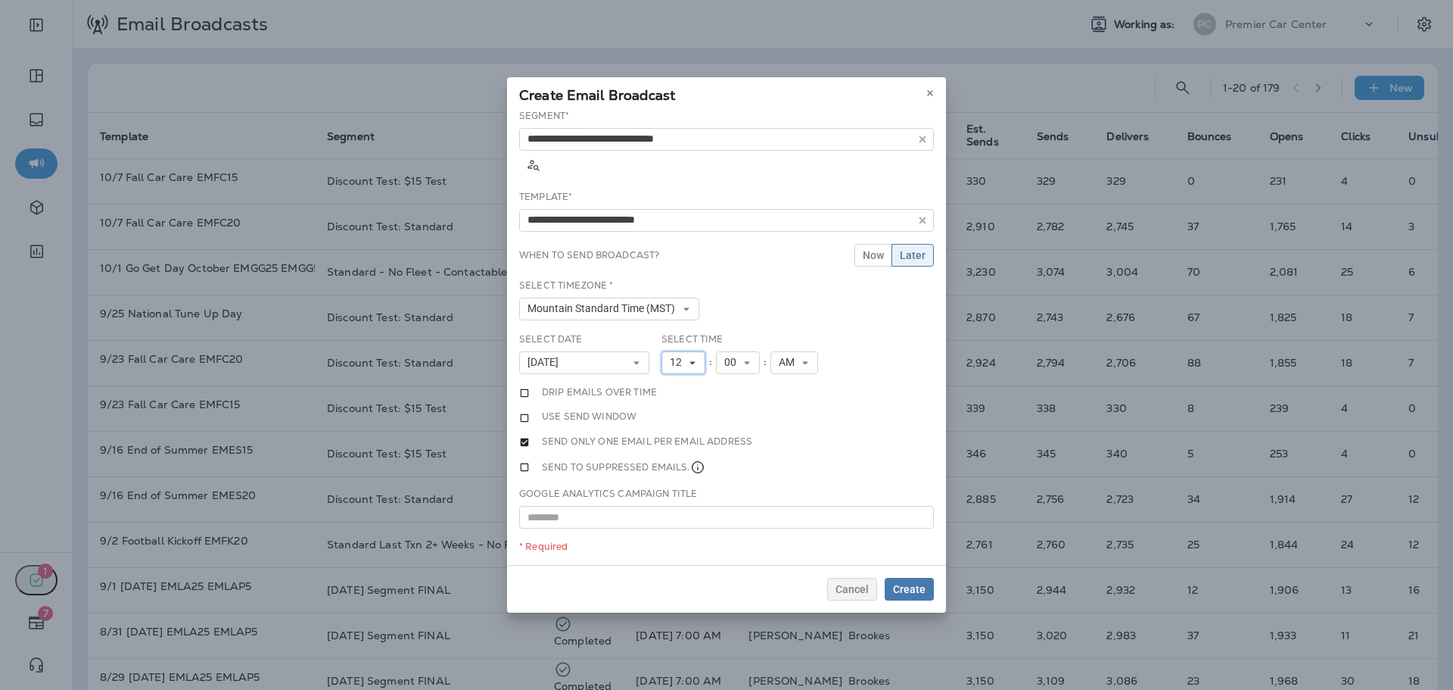
click at [679, 356] on span "12" at bounding box center [679, 362] width 18 height 13
click at [675, 559] on link "11" at bounding box center [684, 568] width 44 height 18
click at [910, 587] on span "Create" at bounding box center [909, 589] width 33 height 11
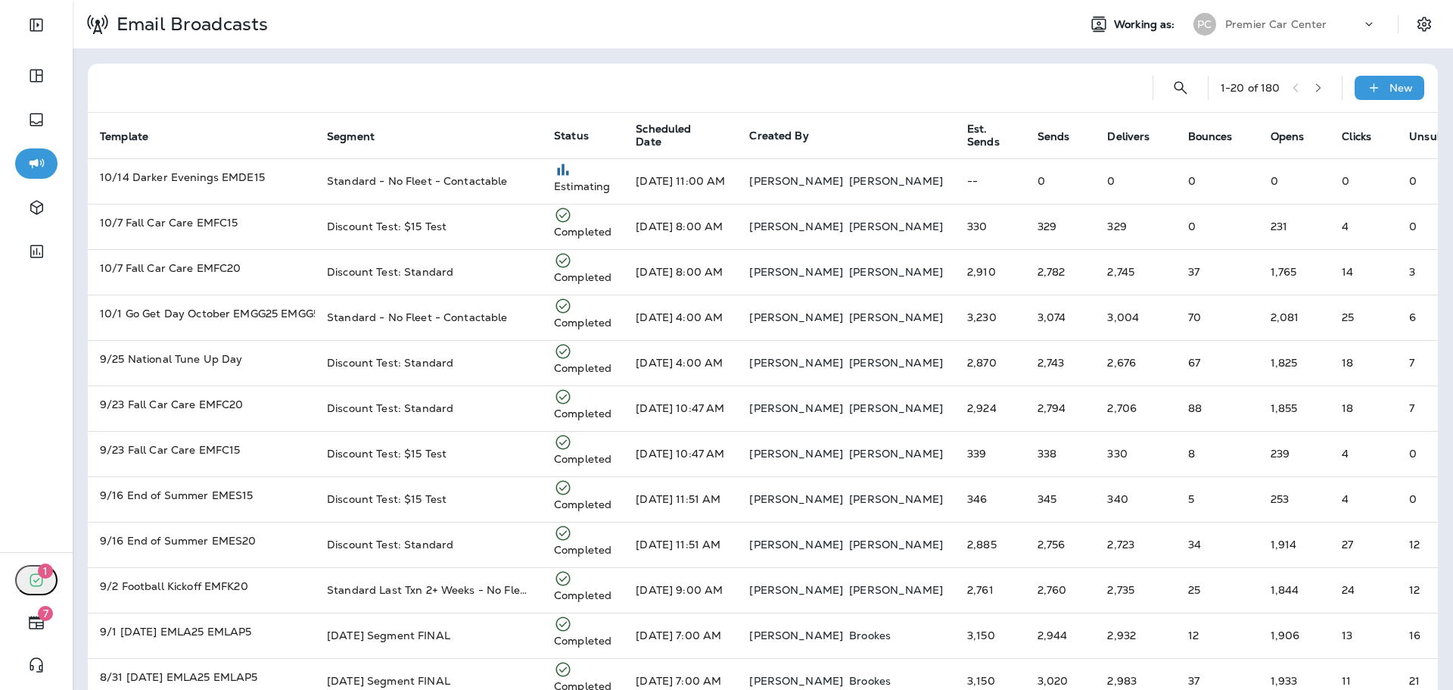
click at [1276, 8] on div "Email Broadcasts Working as: PC Premier Car Center" at bounding box center [763, 24] width 1381 height 48
click at [1255, 17] on div "Premier Car Center" at bounding box center [1293, 24] width 136 height 23
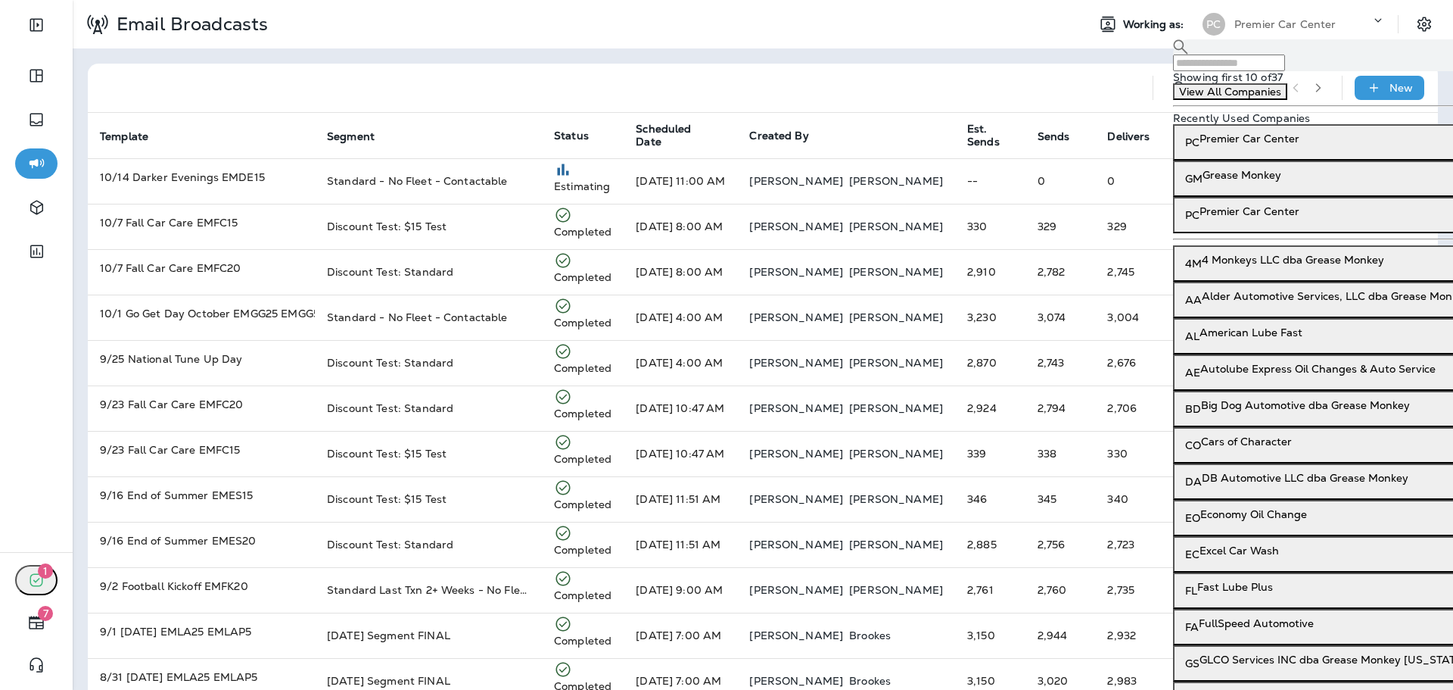
click at [1247, 62] on input "text" at bounding box center [1229, 62] width 112 height 17
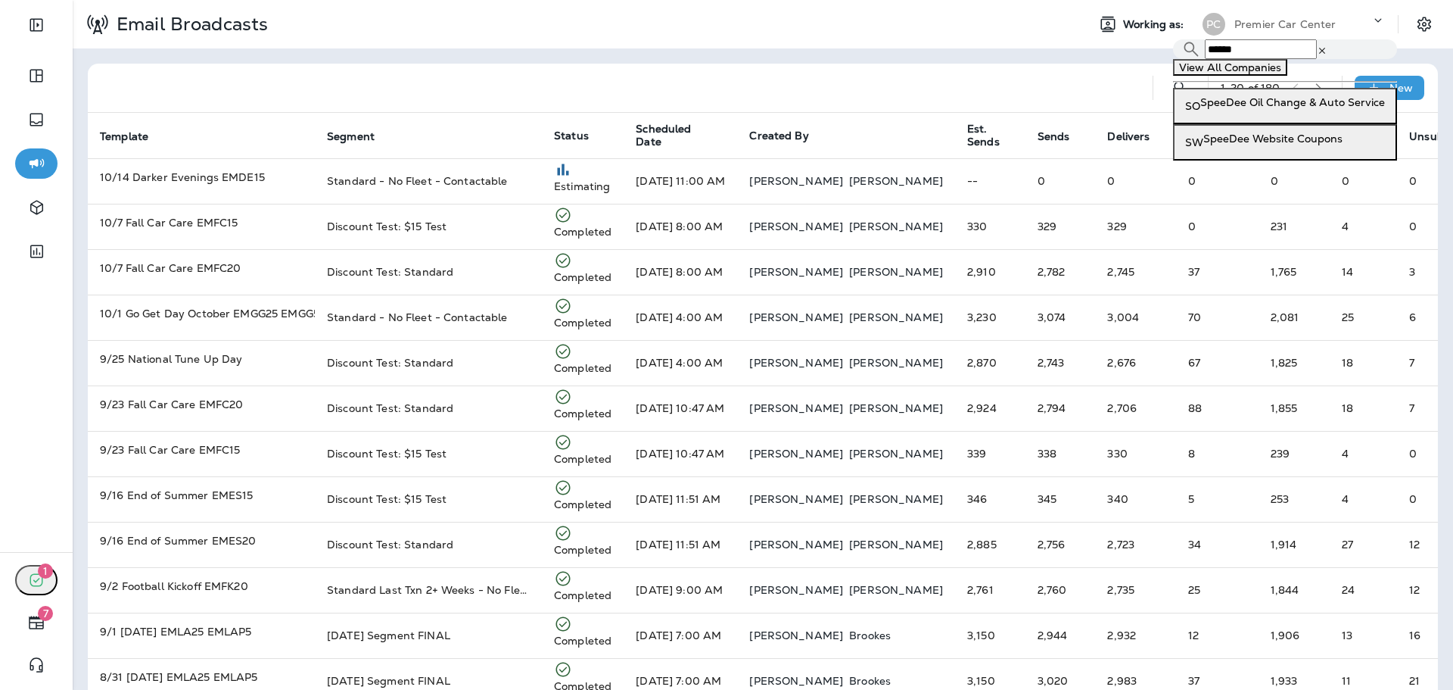
type input "******"
click at [1276, 108] on p "SpeeDee Oil Change & Auto Service" at bounding box center [1292, 102] width 185 height 12
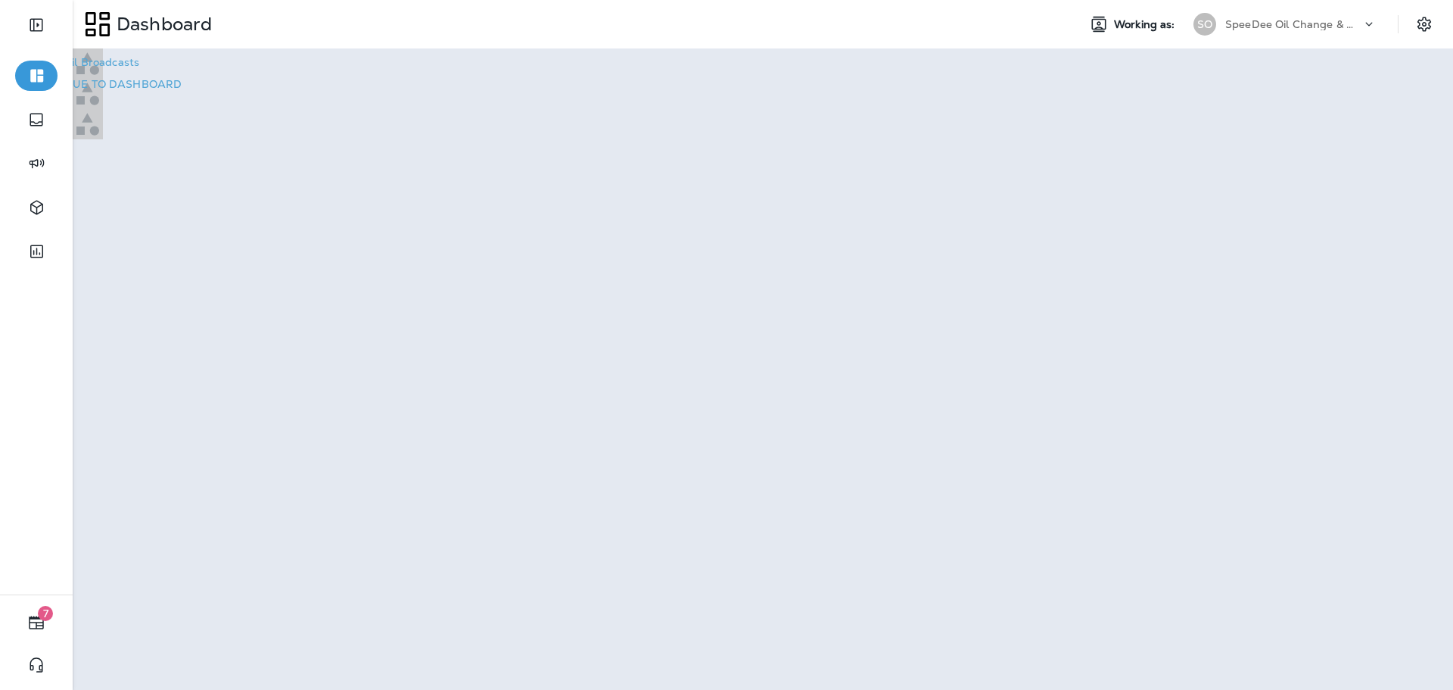
click at [139, 68] on p "Go to Email Broadcasts" at bounding box center [78, 62] width 121 height 12
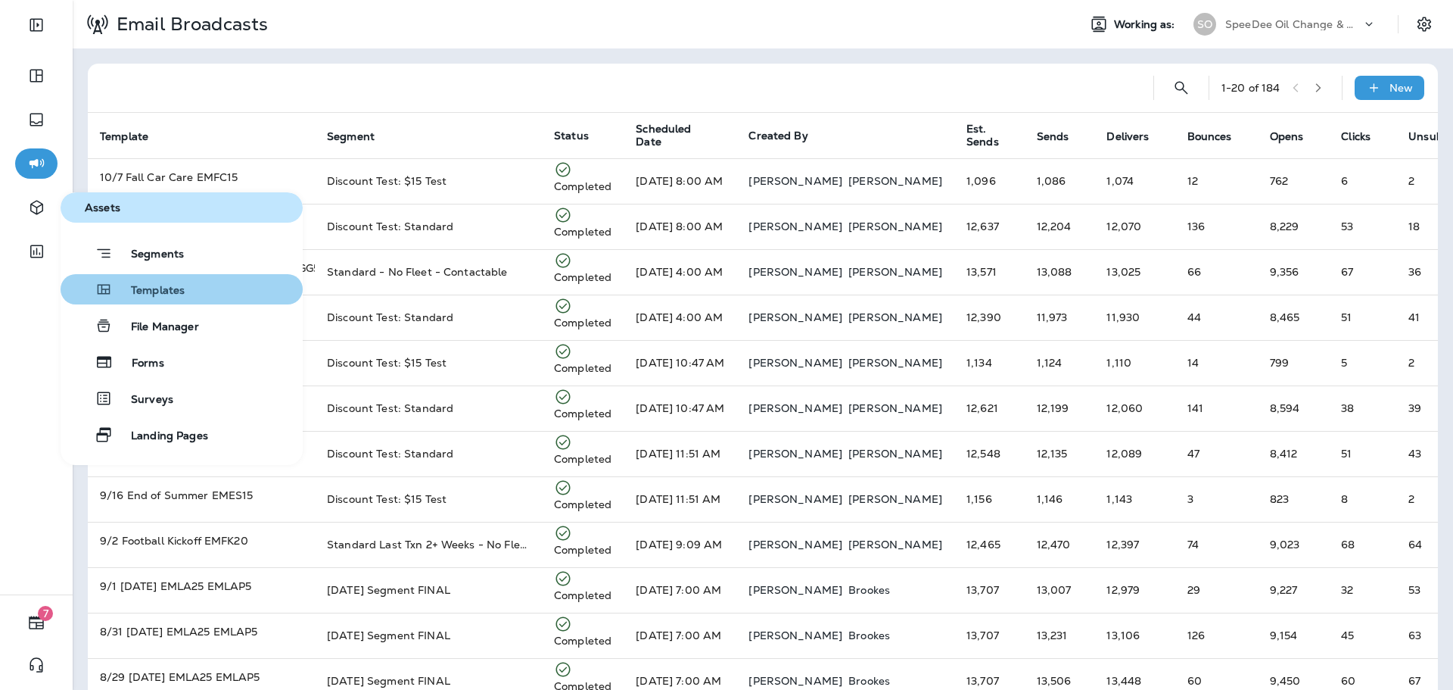
click at [143, 284] on span "Templates" at bounding box center [149, 291] width 72 height 14
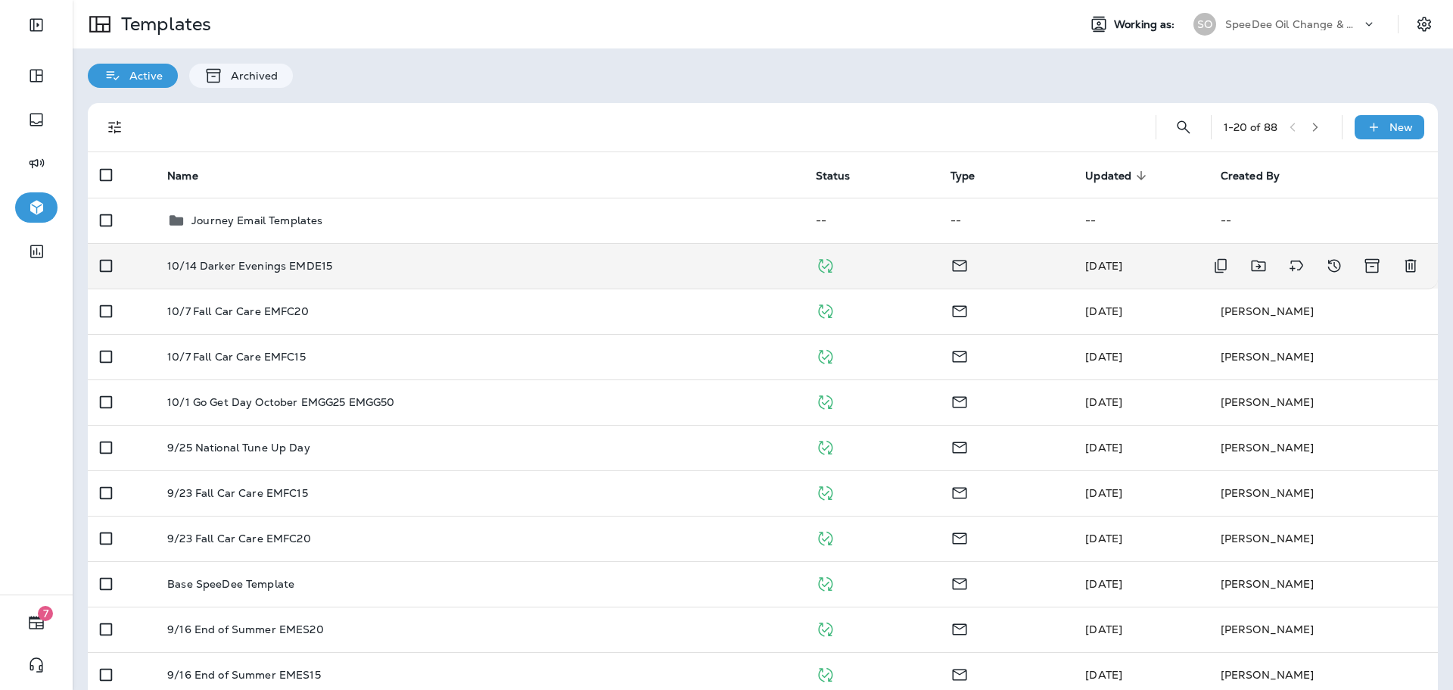
click at [514, 265] on div "10/14 Darker Evenings EMDE15" at bounding box center [479, 266] width 624 height 12
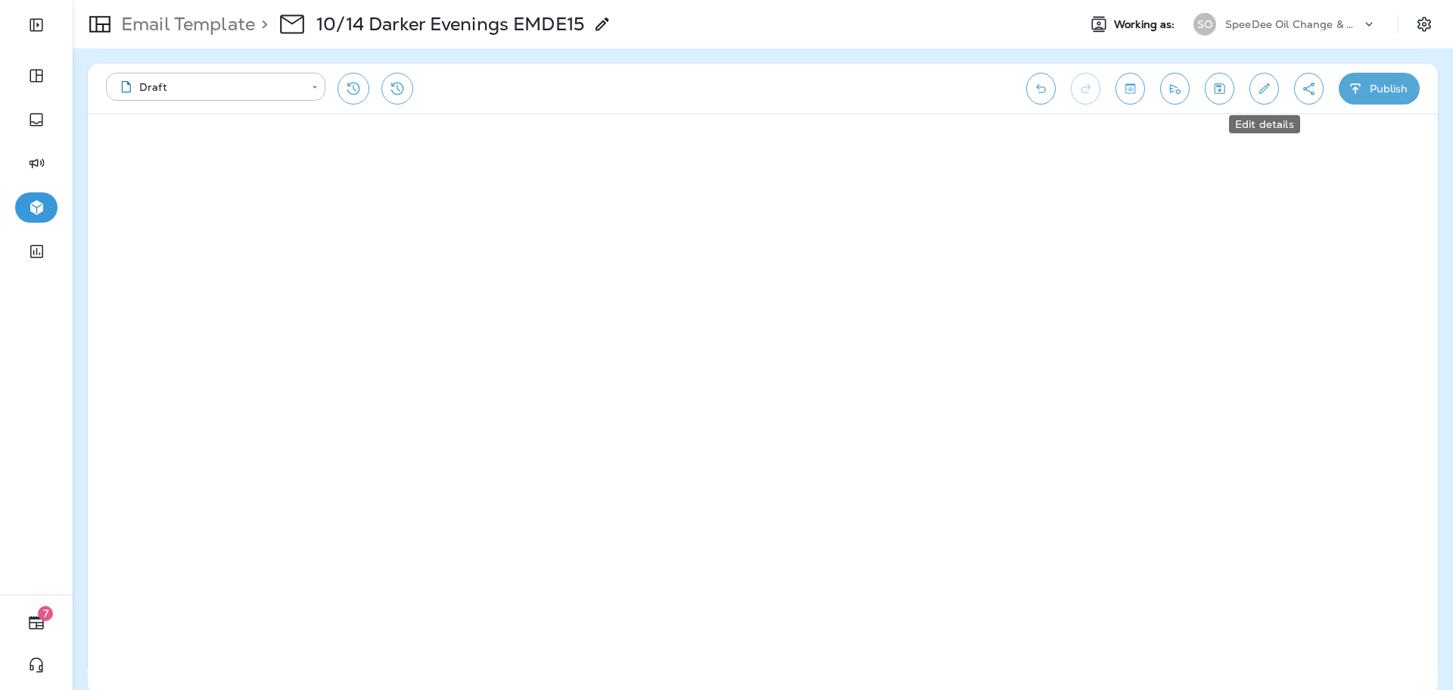
click at [1264, 83] on icon "Edit details" at bounding box center [1264, 88] width 16 height 15
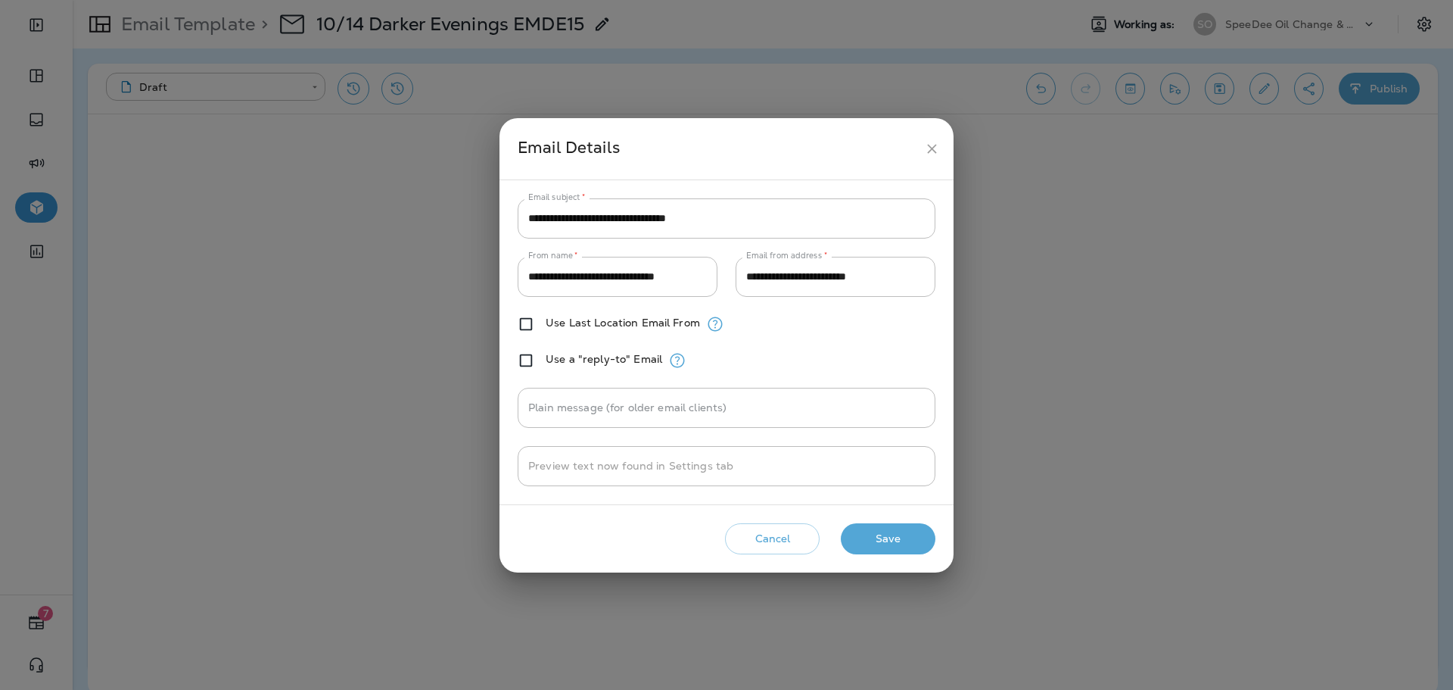
click at [922, 540] on button "Save" at bounding box center [888, 538] width 95 height 31
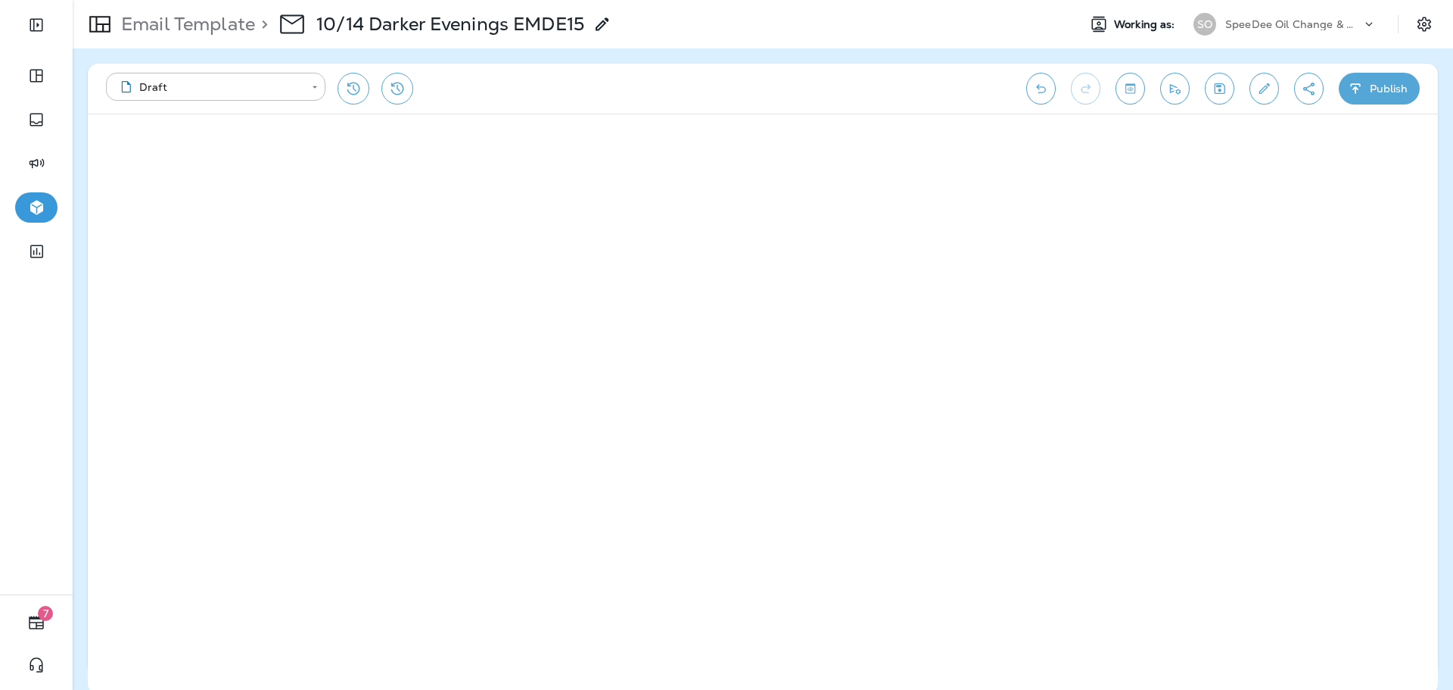
click at [1400, 88] on button "Publish" at bounding box center [1379, 89] width 81 height 32
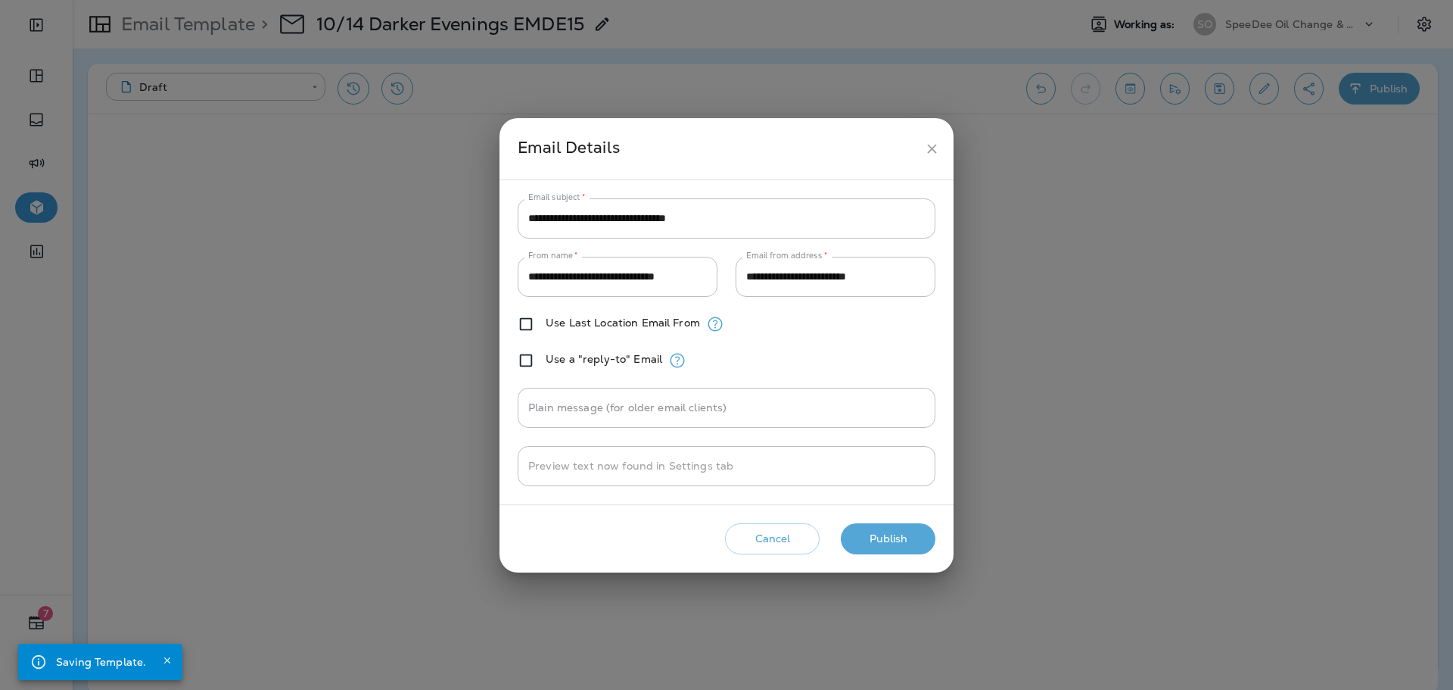
click at [917, 534] on button "Publish" at bounding box center [888, 538] width 95 height 31
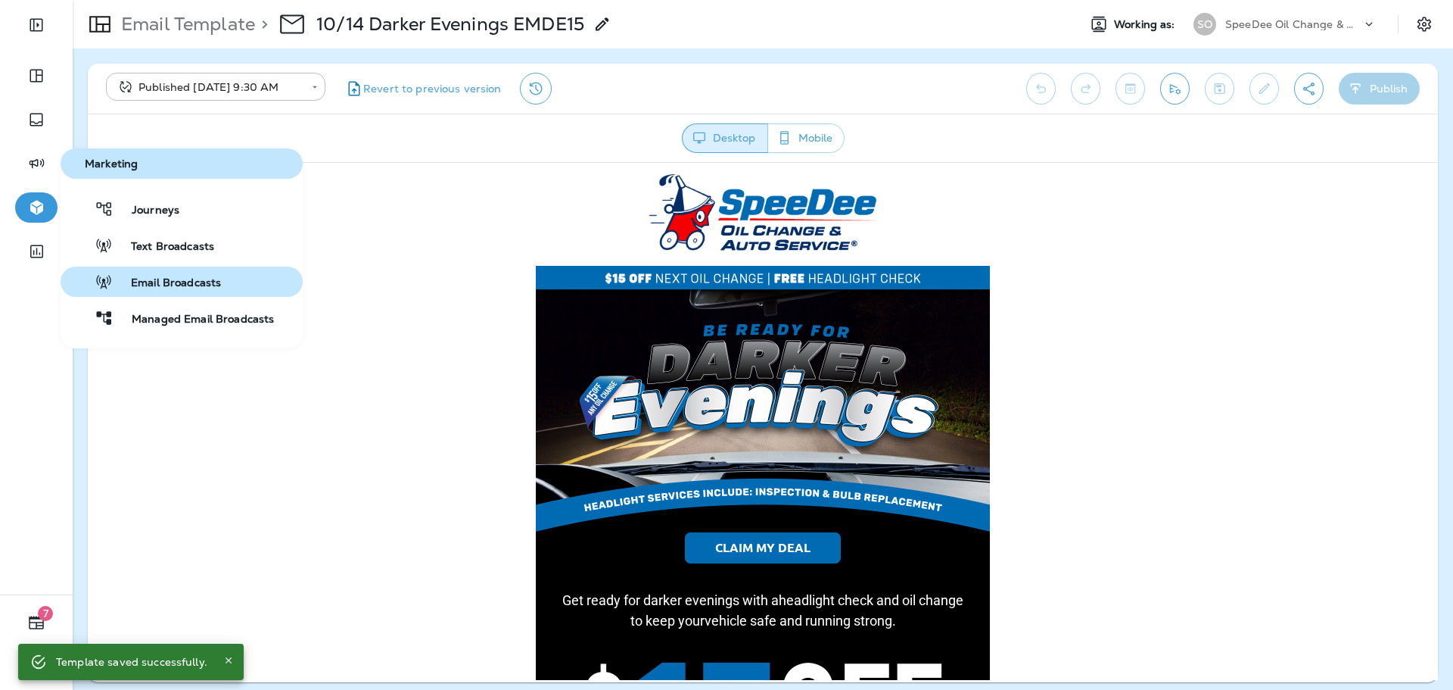
click at [176, 282] on span "Email Broadcasts" at bounding box center [167, 283] width 108 height 14
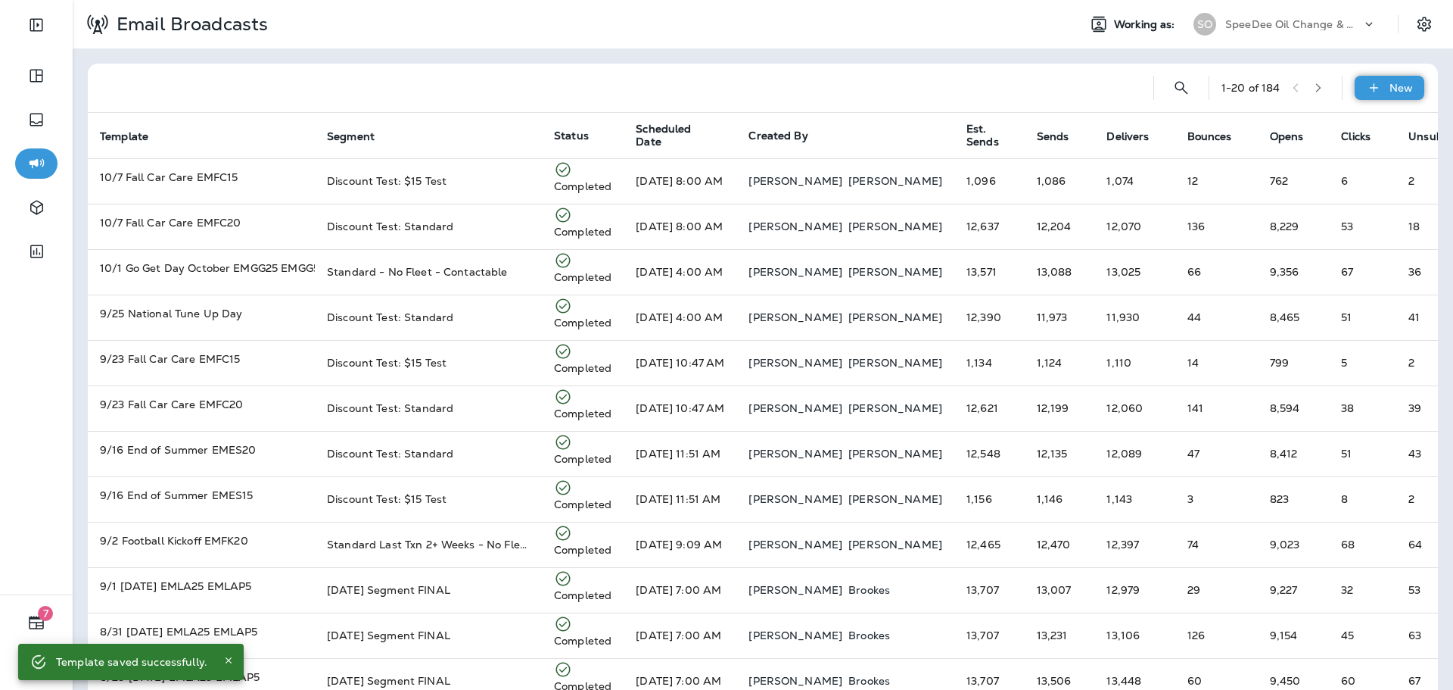
click at [1366, 88] on icon at bounding box center [1374, 87] width 16 height 15
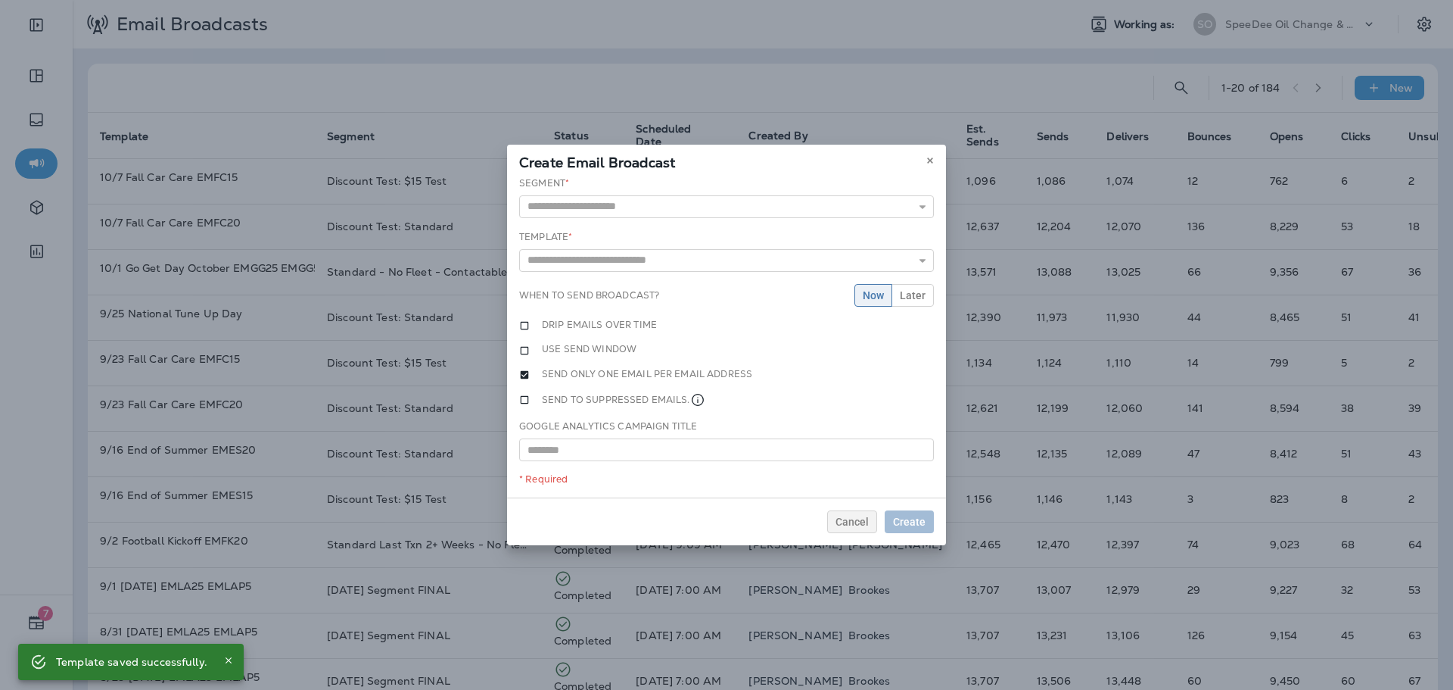
click at [721, 187] on div "Segment * 11.29 Holiday Resend - Customers +/- 2 Weeks Due 12/20 Lapsed+ 12/23 …" at bounding box center [726, 197] width 415 height 42
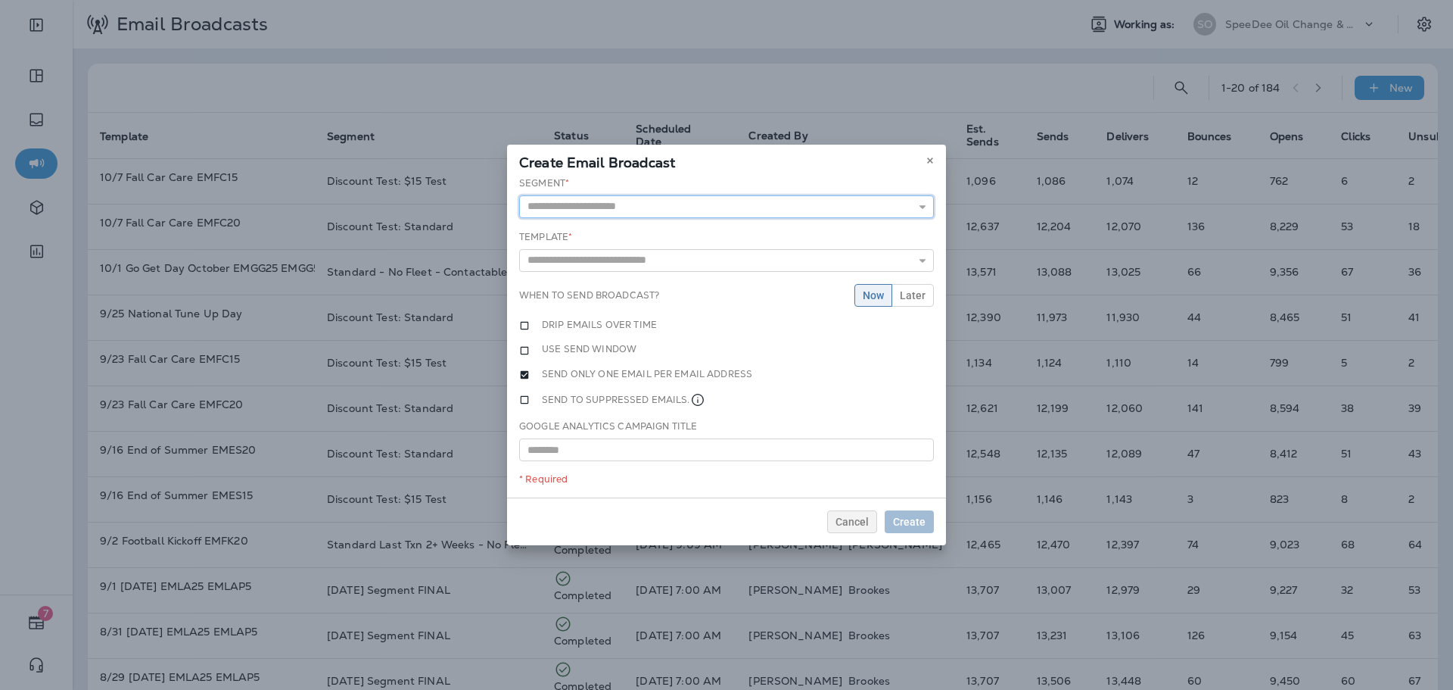
click at [721, 199] on input "text" at bounding box center [726, 206] width 415 height 23
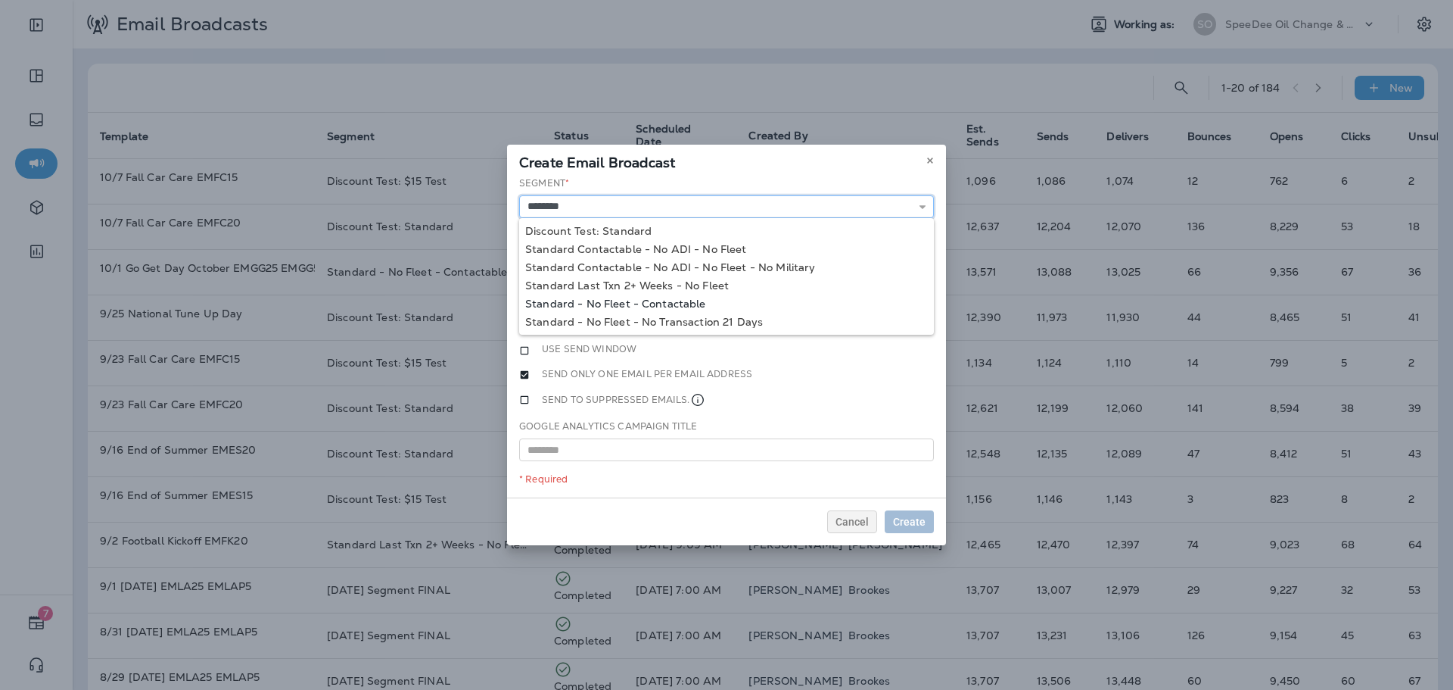
type input "**********"
click at [655, 294] on div "**********" at bounding box center [726, 337] width 439 height 322
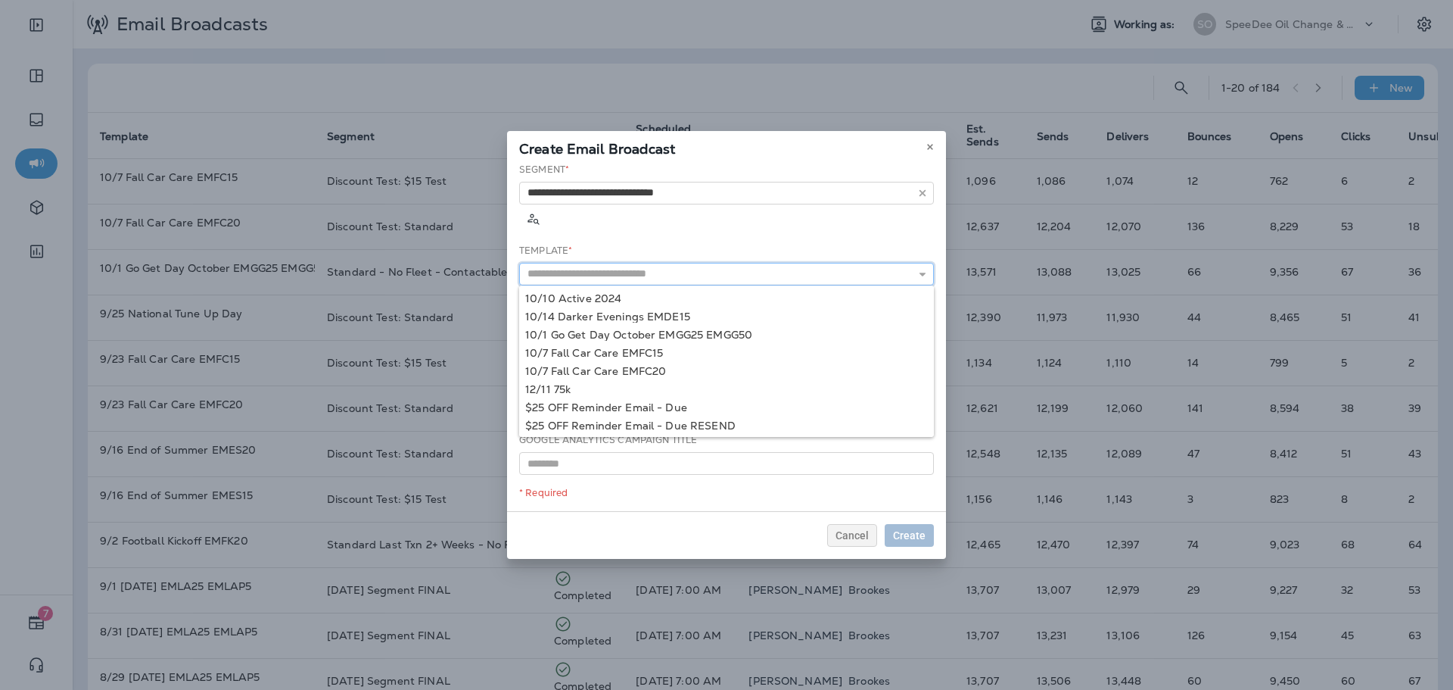
click at [662, 263] on input "text" at bounding box center [726, 274] width 415 height 23
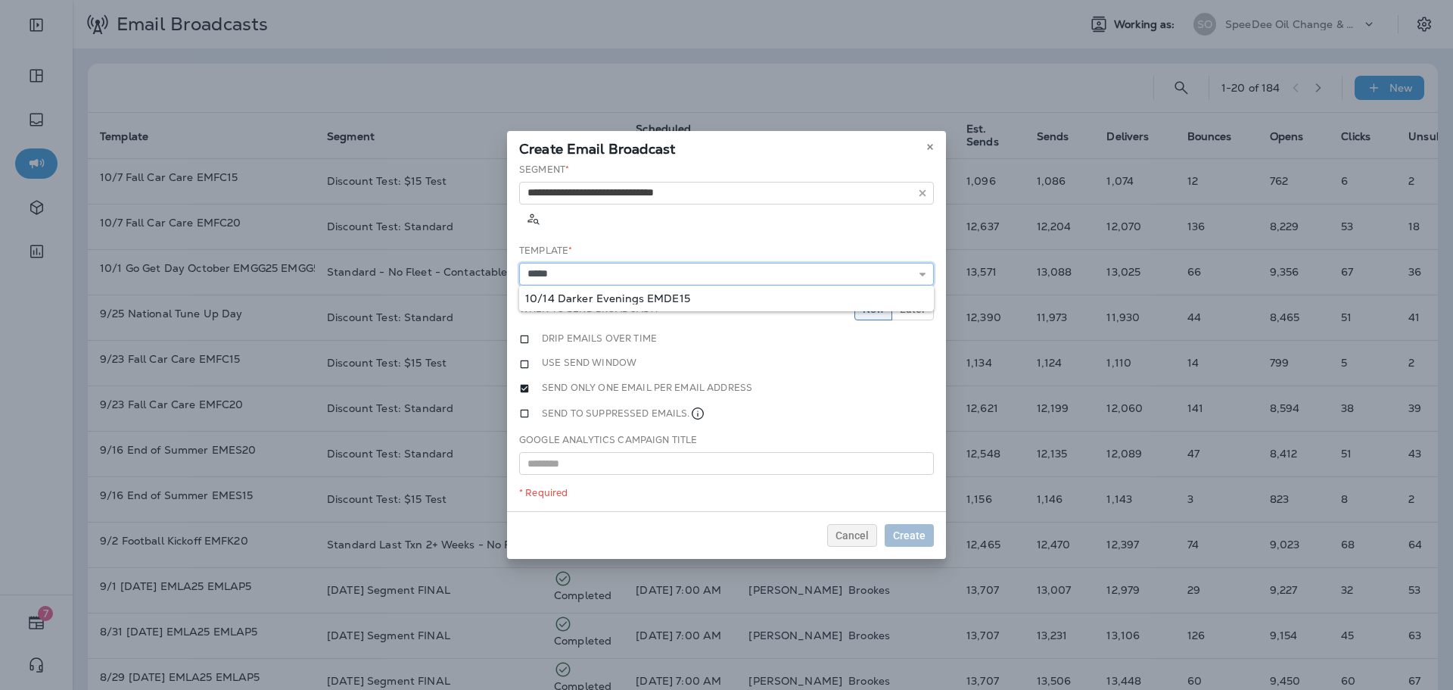
type input "**********"
click at [662, 280] on div "**********" at bounding box center [726, 337] width 439 height 349
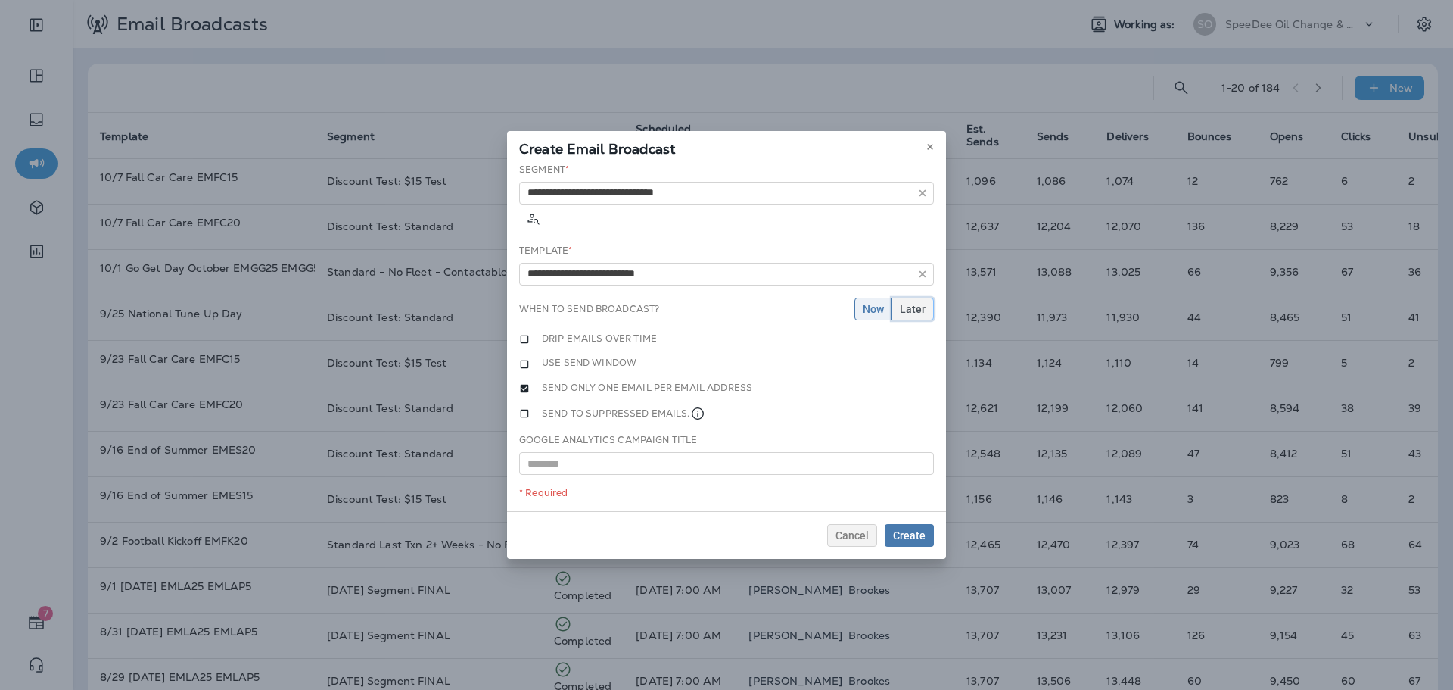
click at [913, 297] on button "Later" at bounding box center [913, 308] width 42 height 23
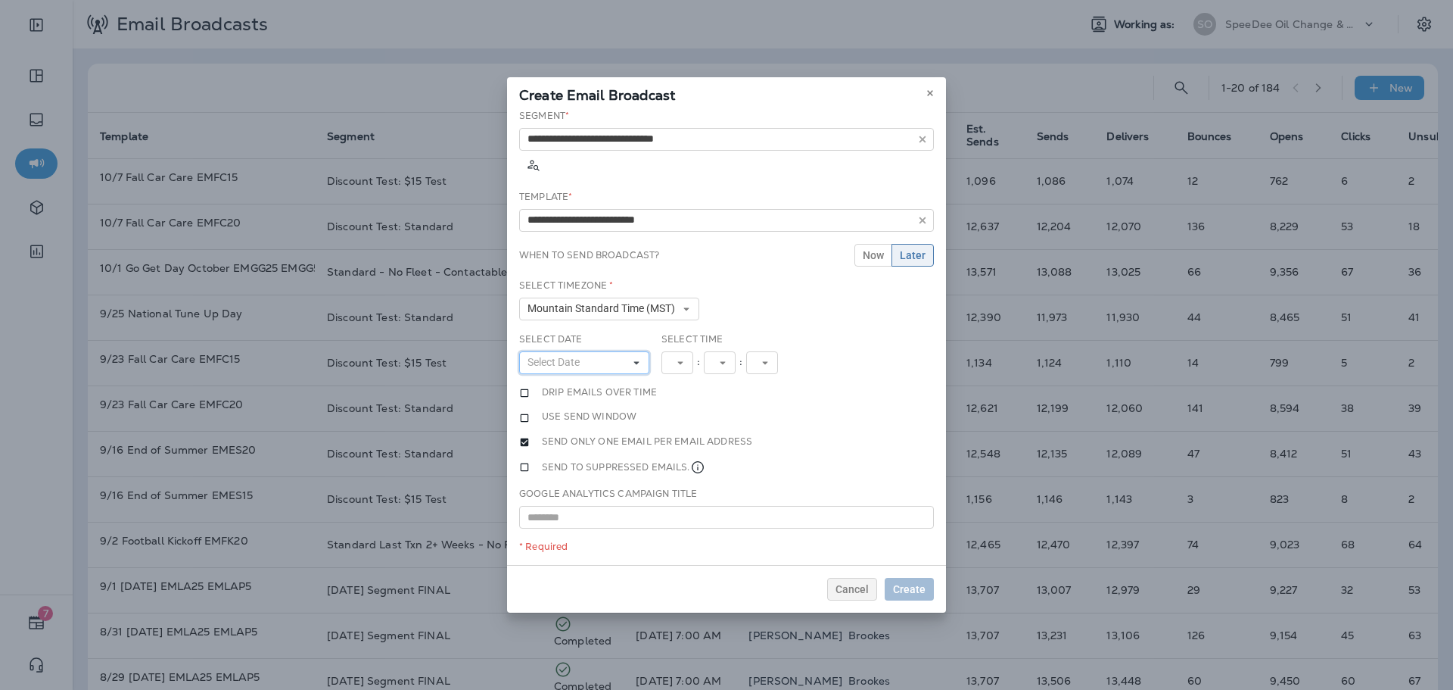
click at [586, 356] on span "Select Date" at bounding box center [557, 362] width 58 height 13
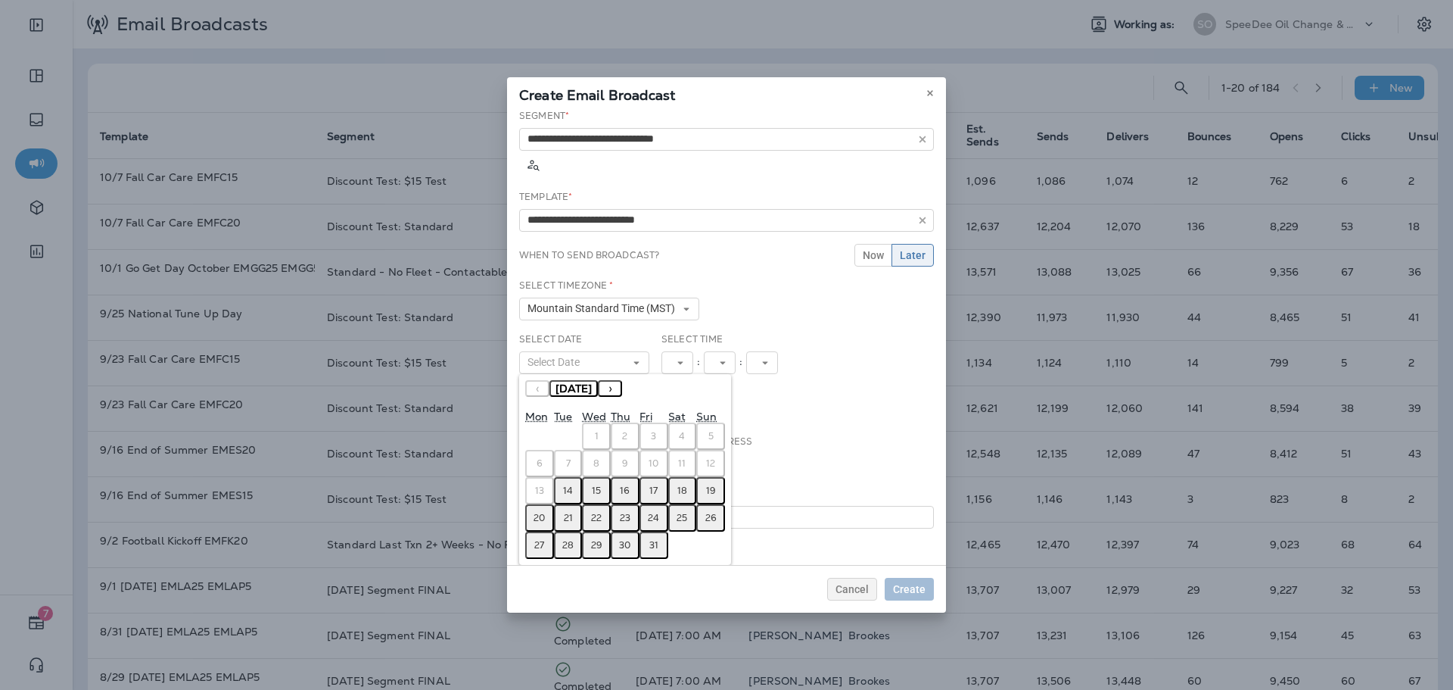
click at [594, 484] on abbr "15" at bounding box center [596, 490] width 9 height 12
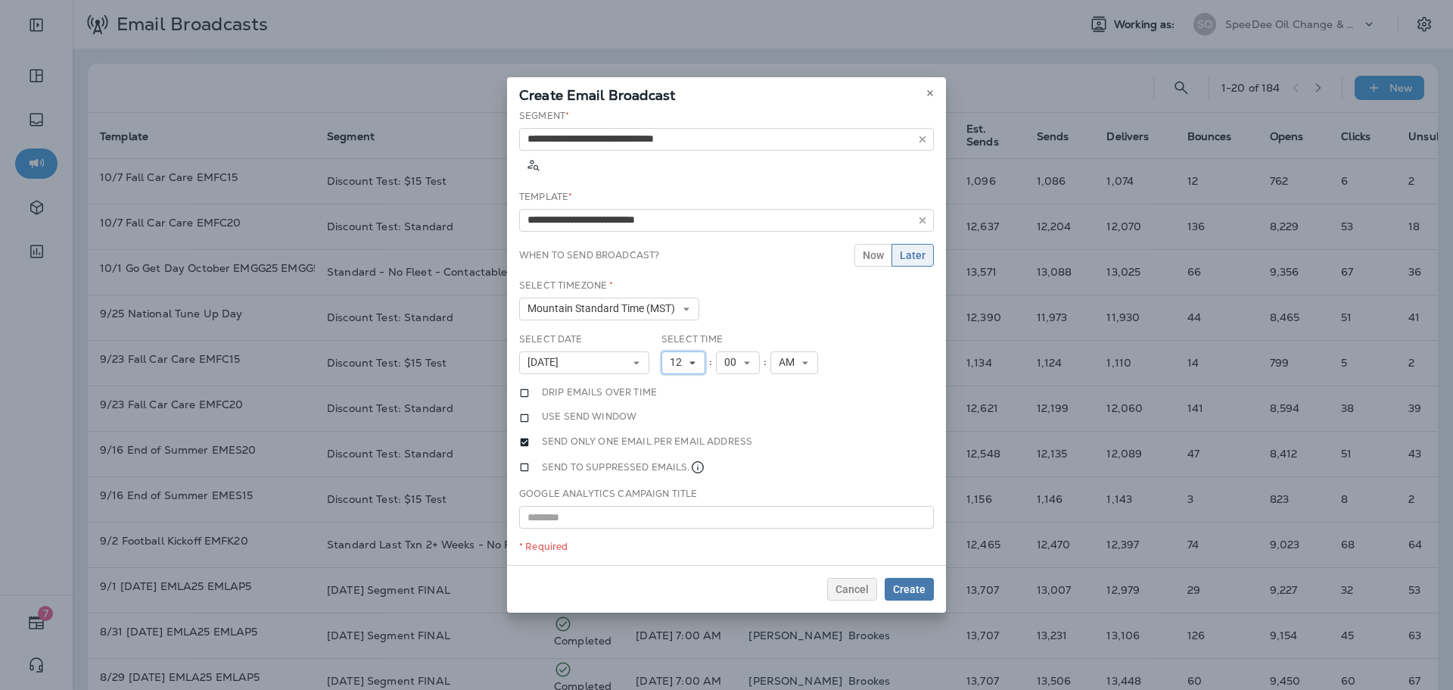
click at [683, 356] on span "12" at bounding box center [679, 362] width 18 height 13
click at [678, 559] on link "11" at bounding box center [684, 568] width 44 height 18
click at [909, 578] on button "Create" at bounding box center [909, 589] width 49 height 23
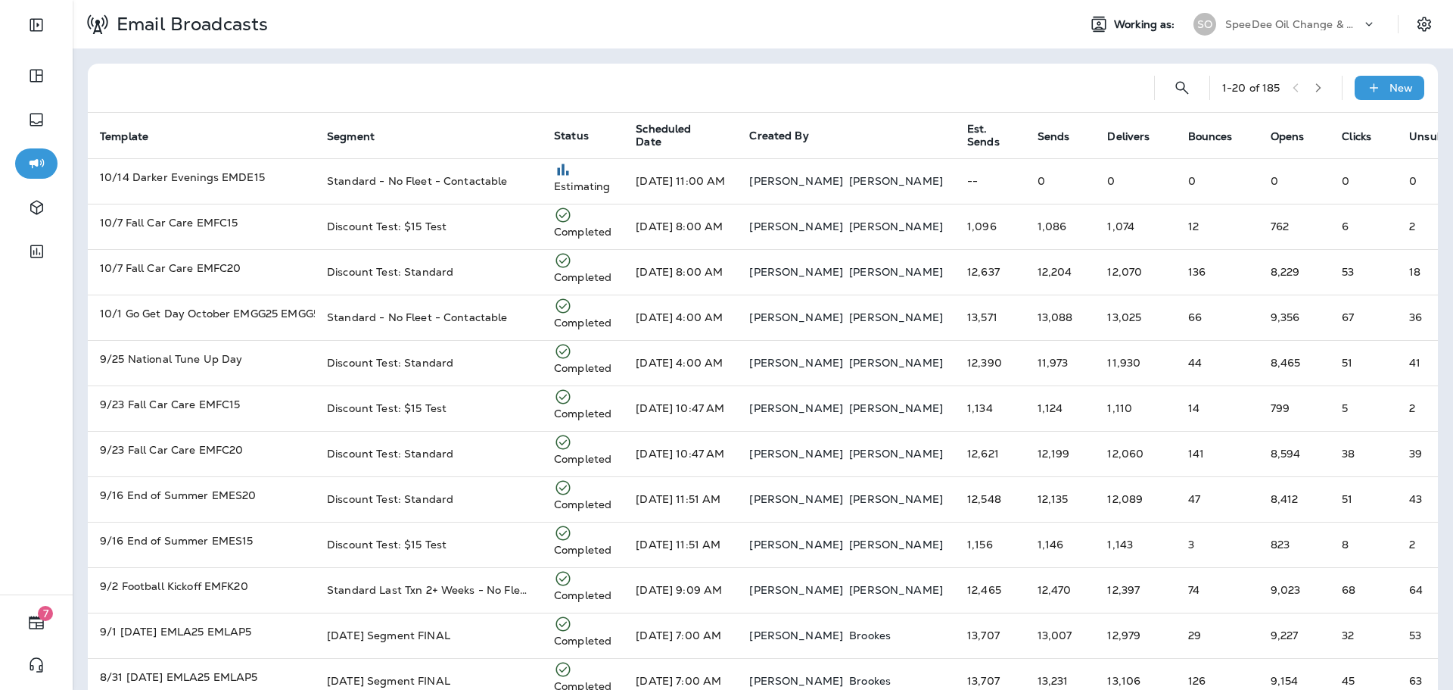
click at [1229, 20] on p "SpeeDee Oil Change & Auto Service" at bounding box center [1293, 24] width 136 height 12
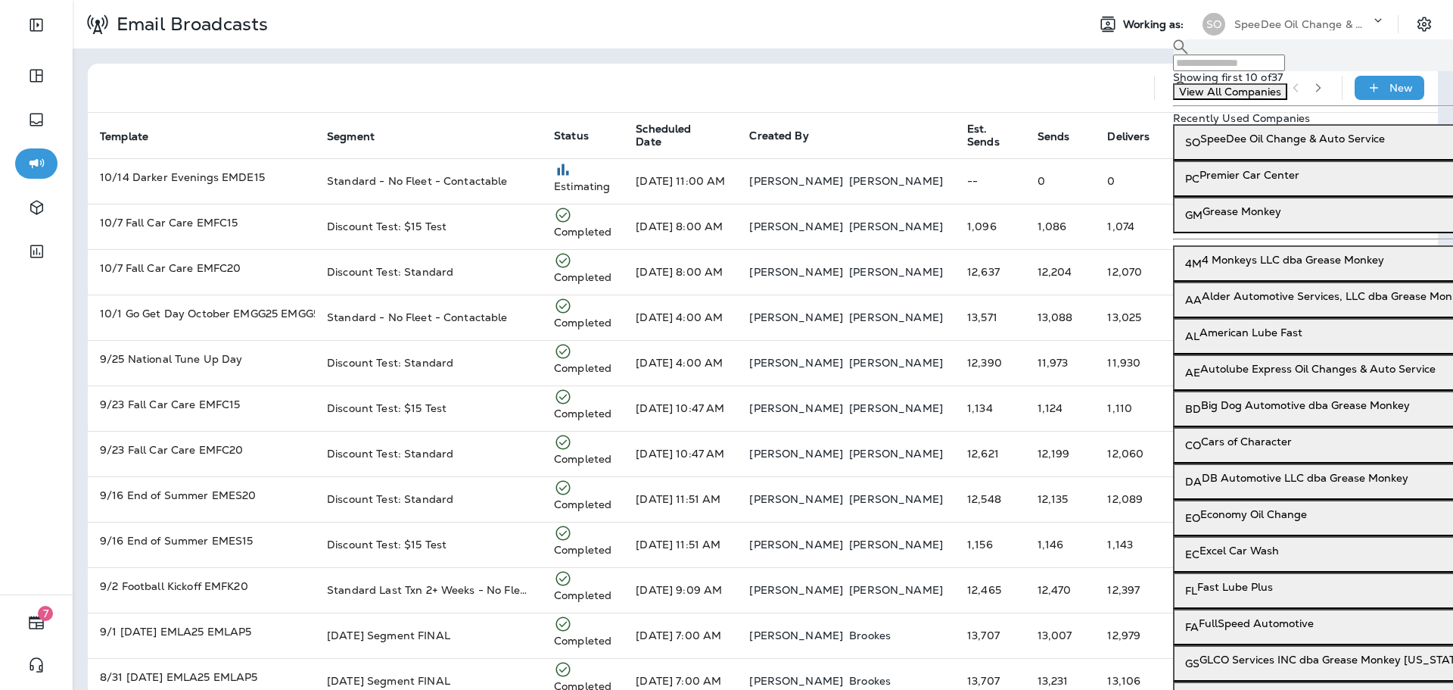
click at [1238, 69] on input "text" at bounding box center [1229, 62] width 112 height 17
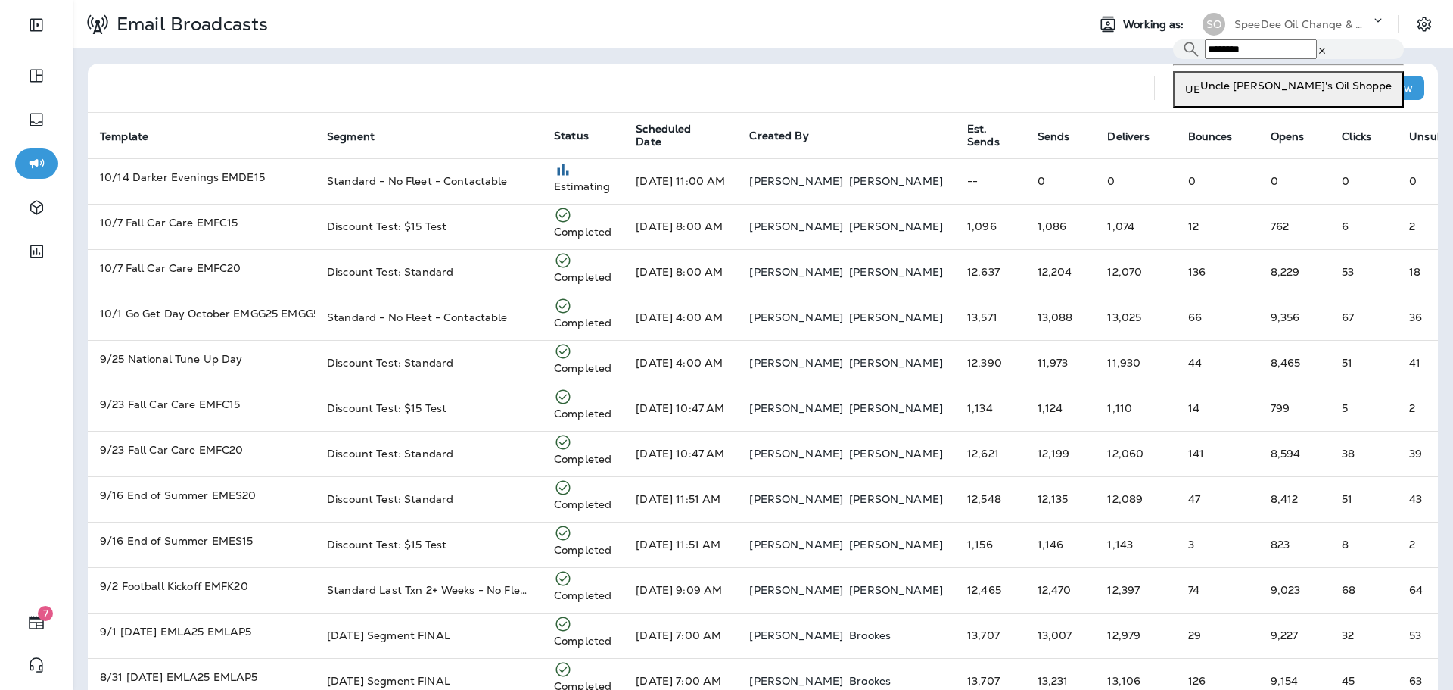
type input "********"
click at [1243, 105] on div "UE Uncle Ed's Oil Shoppe" at bounding box center [1288, 89] width 219 height 32
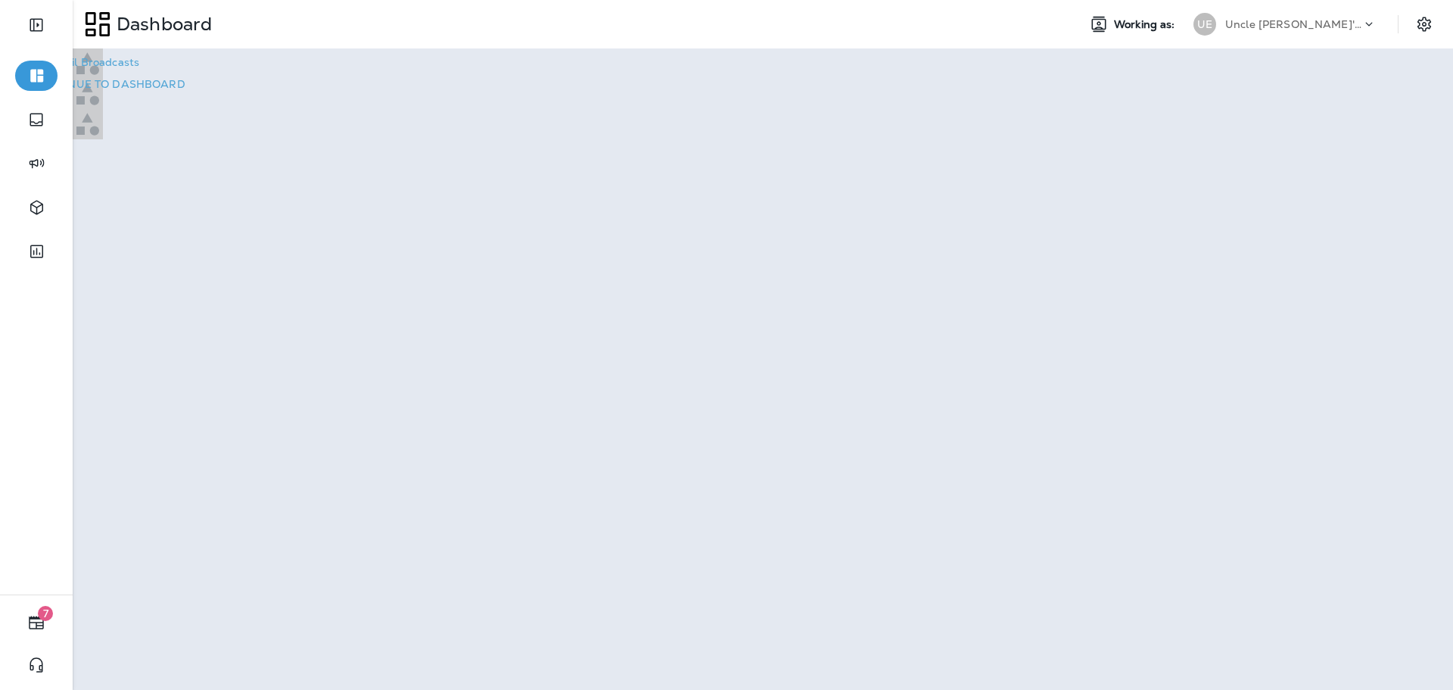
click at [139, 68] on p "Go to Email Broadcasts" at bounding box center [78, 62] width 121 height 12
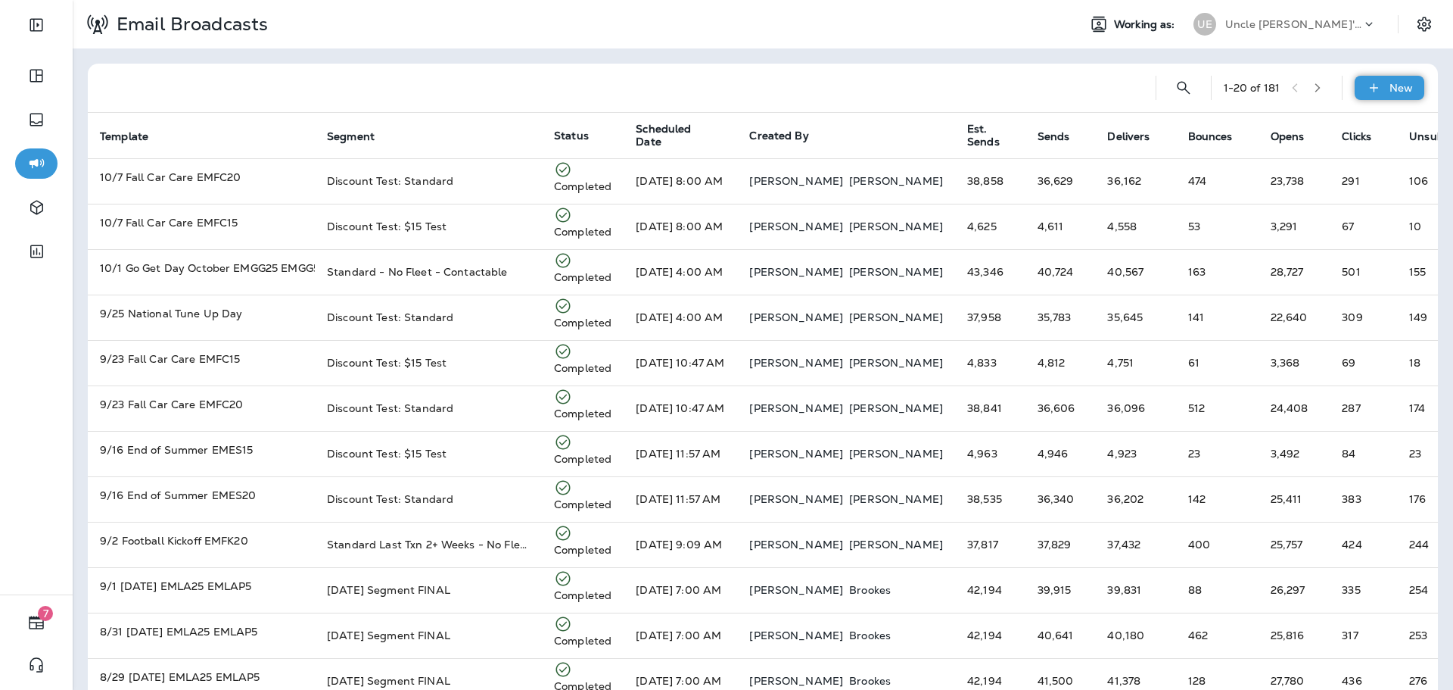
click at [1399, 89] on p "New" at bounding box center [1401, 88] width 23 height 12
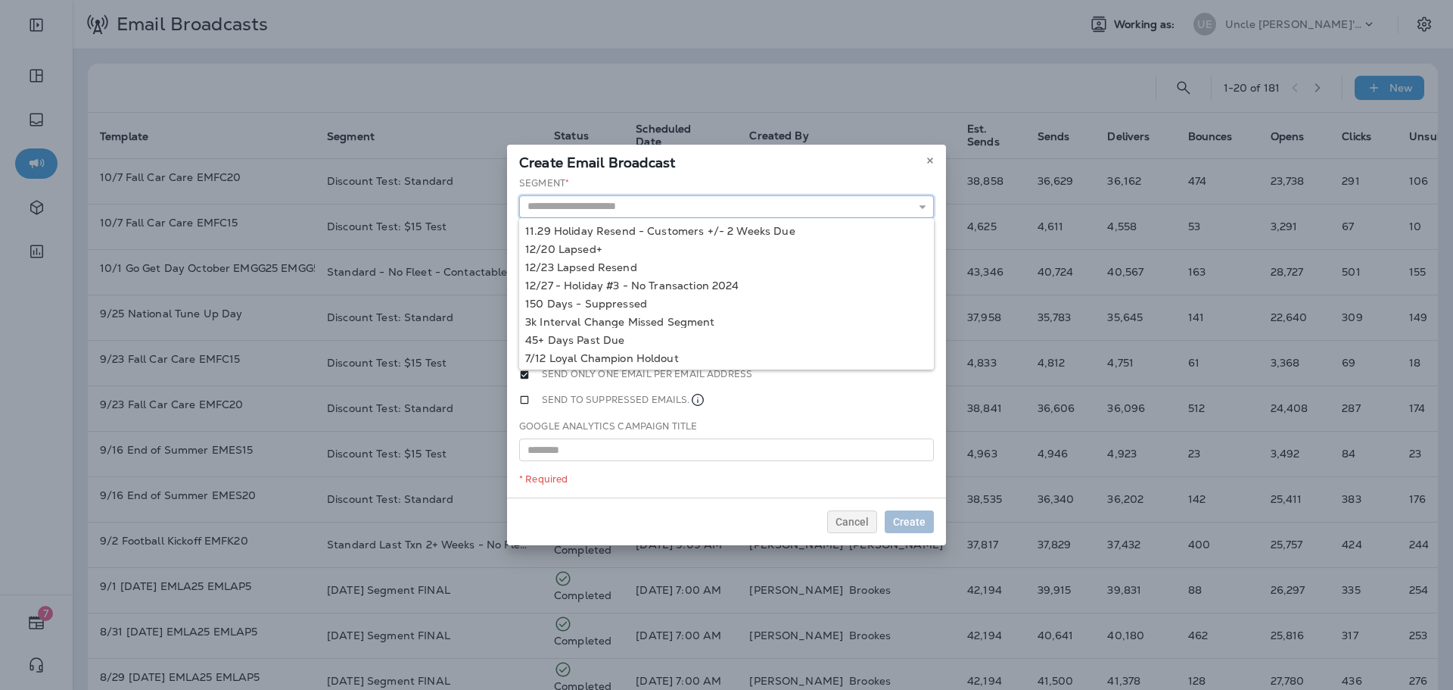
click at [727, 210] on input "text" at bounding box center [726, 206] width 415 height 23
type input "**"
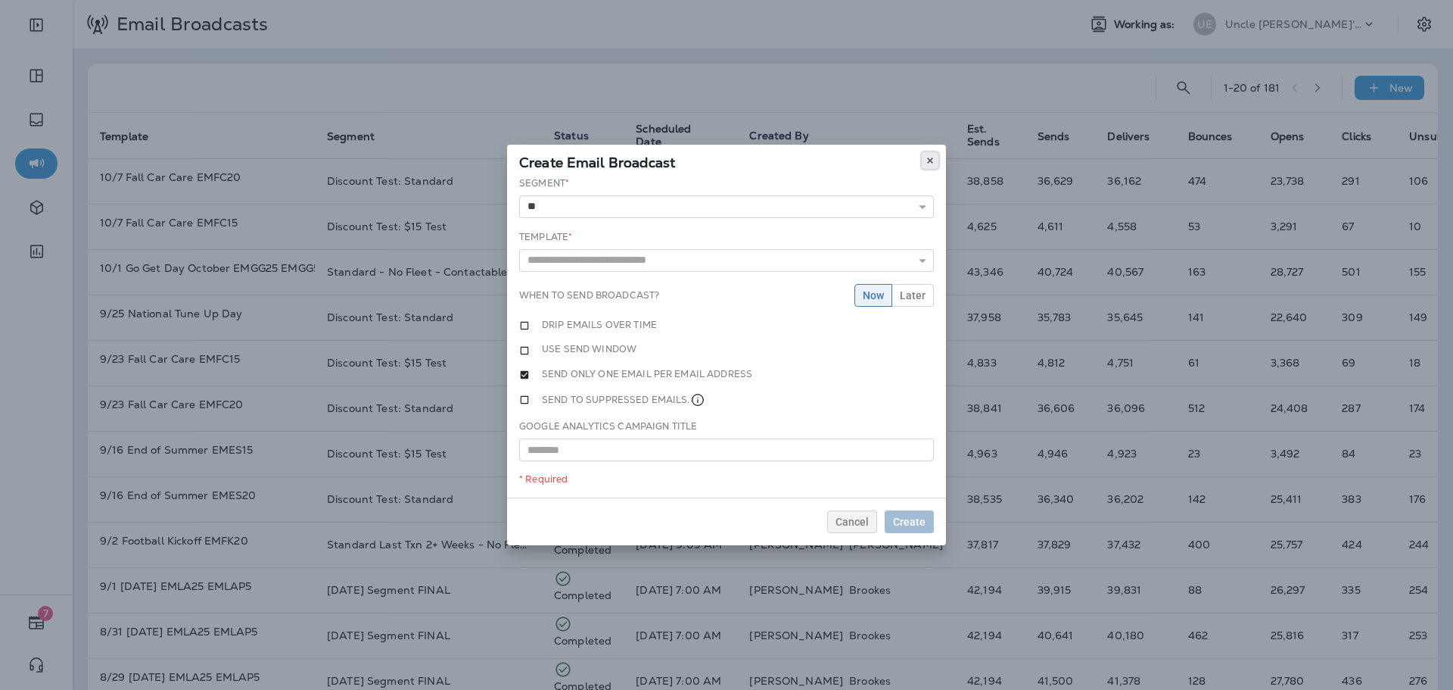
click at [932, 156] on icon at bounding box center [930, 160] width 9 height 9
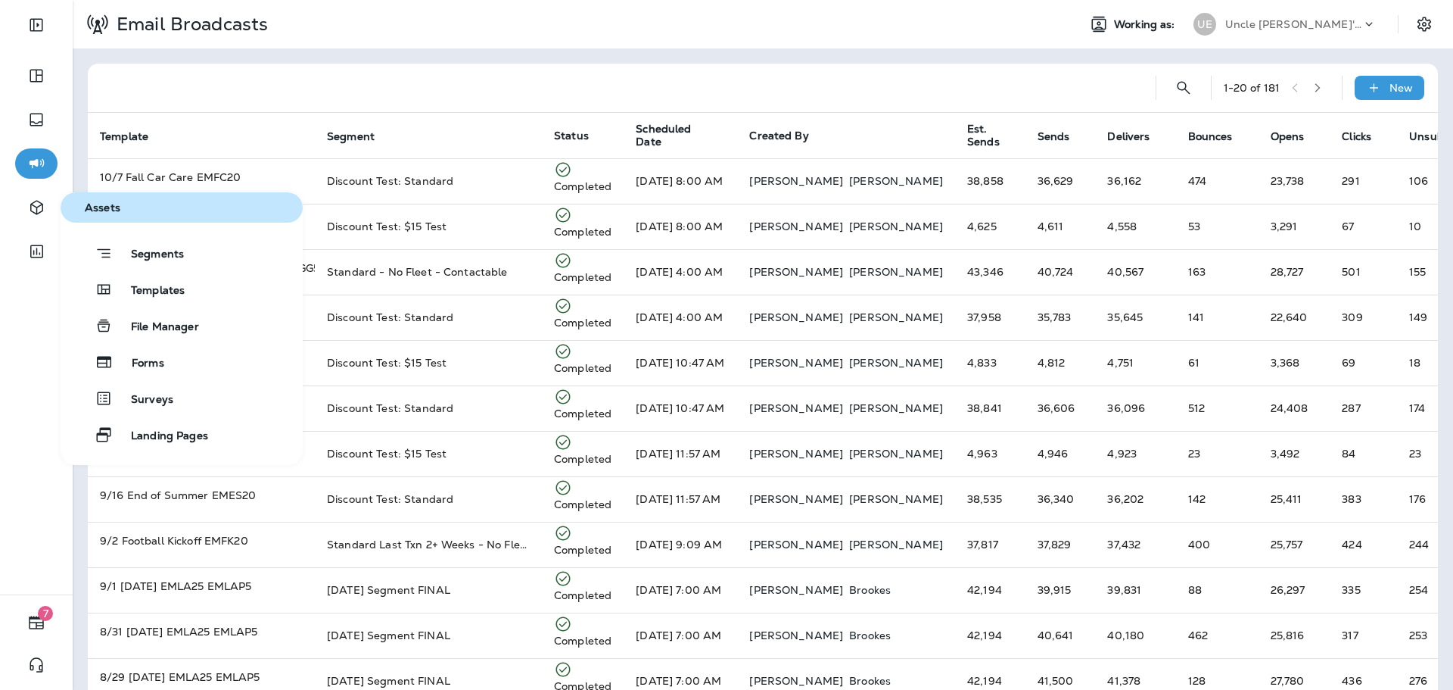
click at [167, 308] on div "Segments Templates File Manager Forms Surveys Landing Pages" at bounding box center [182, 344] width 242 height 212
click at [171, 290] on span "Templates" at bounding box center [149, 291] width 72 height 14
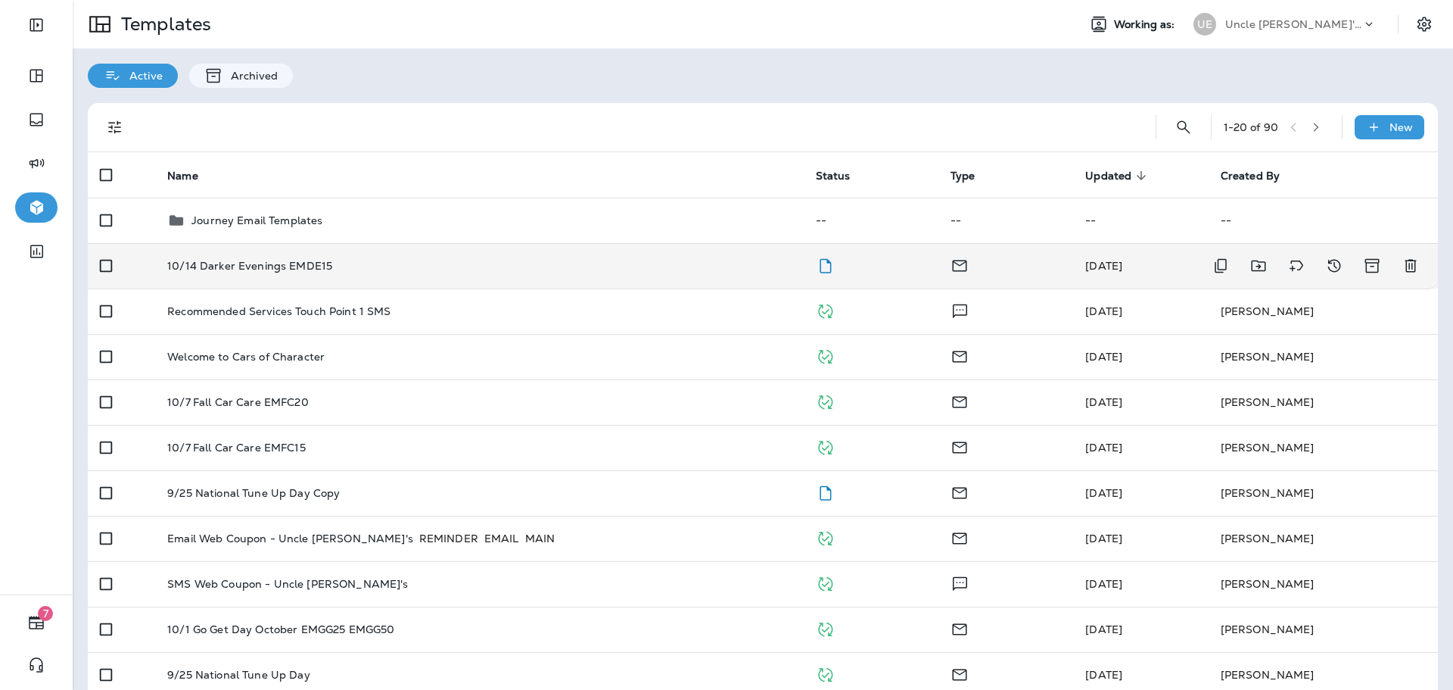
click at [677, 255] on td "10/14 Darker Evenings EMDE15" at bounding box center [479, 265] width 648 height 45
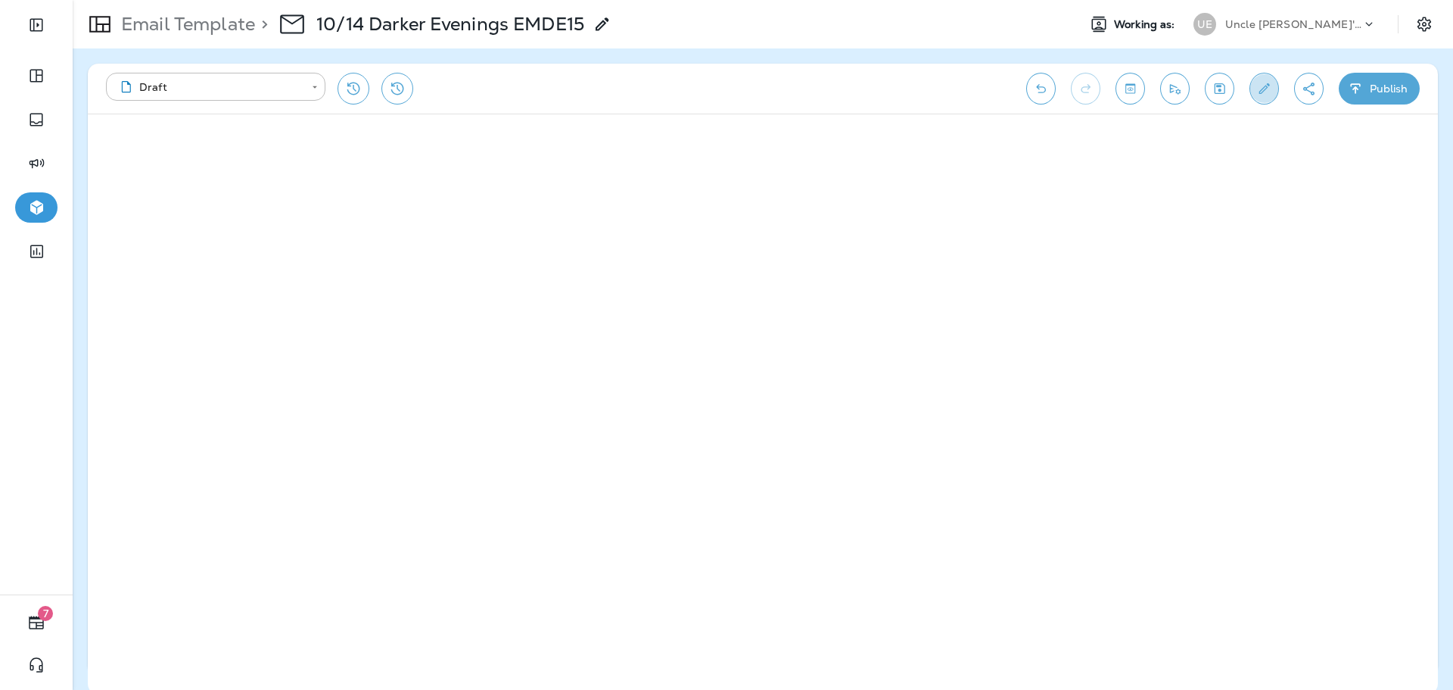
click at [1265, 84] on icon "Edit details" at bounding box center [1264, 88] width 16 height 15
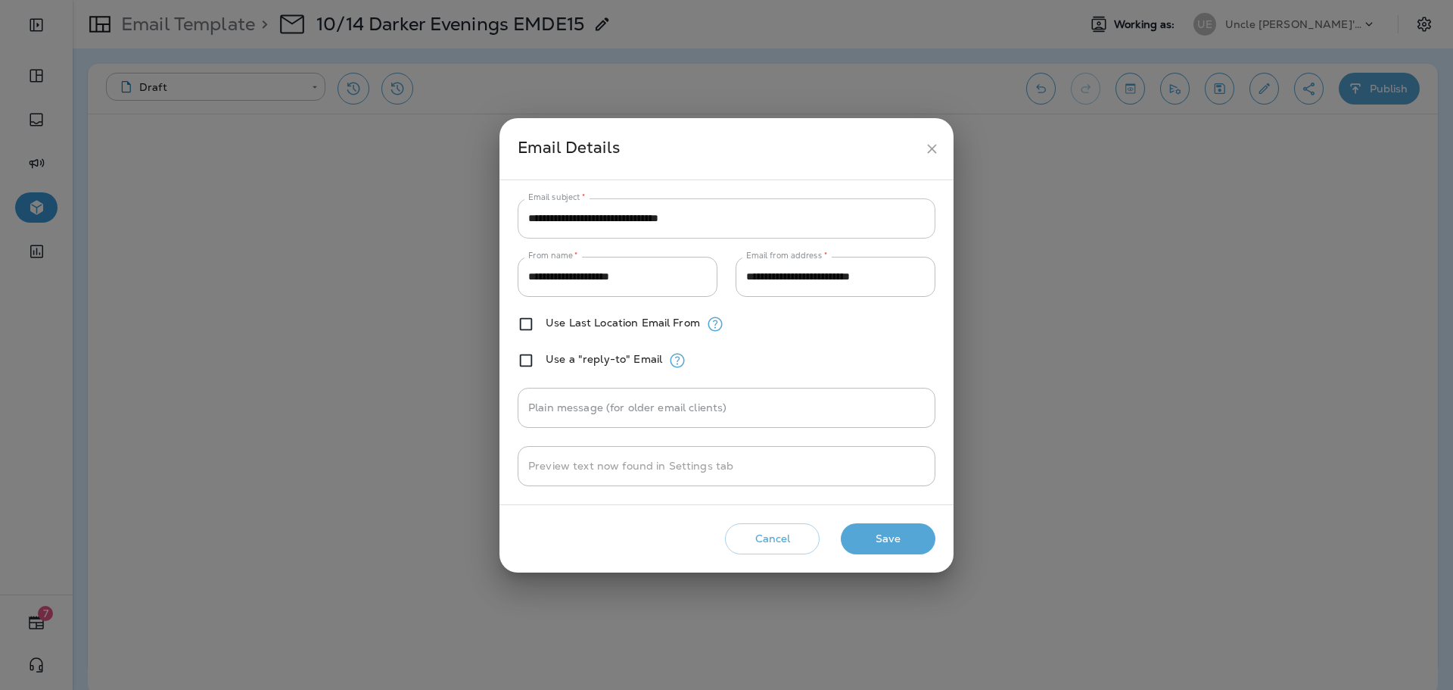
click at [724, 218] on input "**********" at bounding box center [727, 218] width 418 height 40
click at [668, 223] on input "**********" at bounding box center [727, 218] width 418 height 40
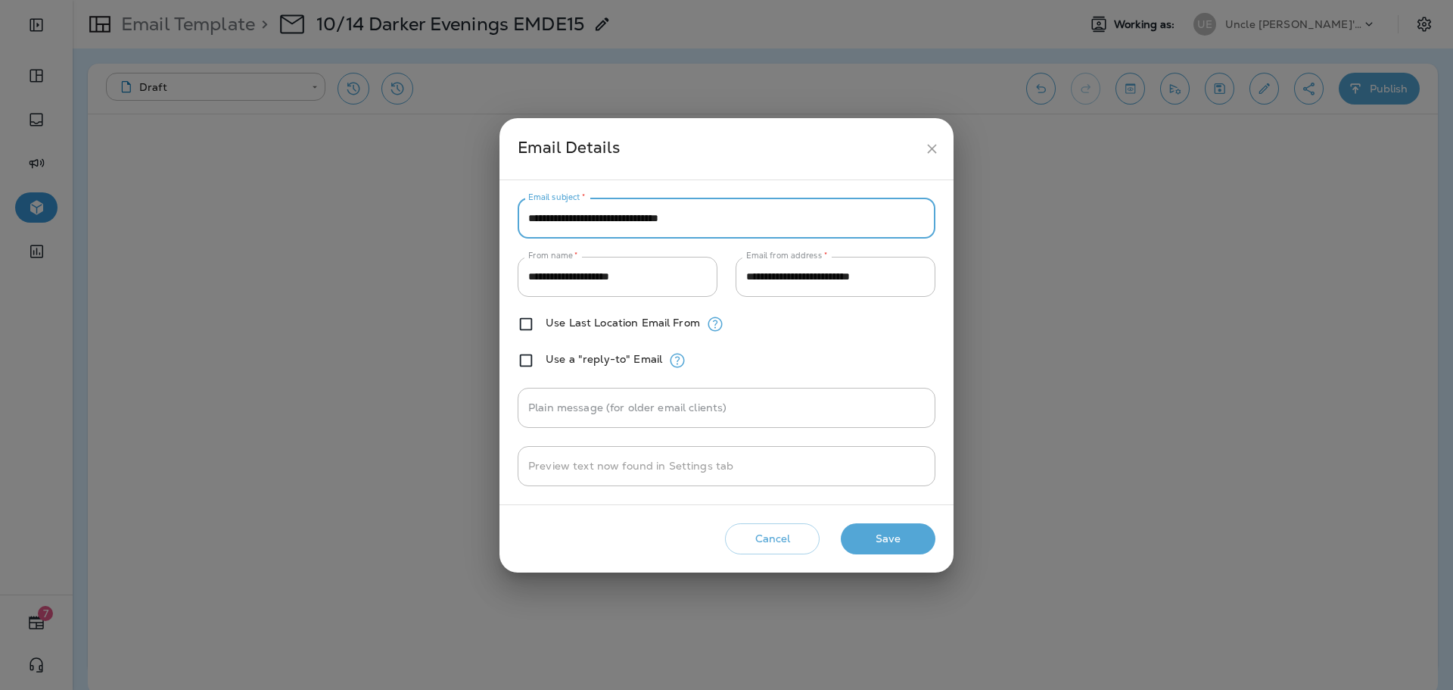
click at [668, 223] on input "**********" at bounding box center [727, 218] width 418 height 40
paste input "**"
type input "**********"
click at [876, 536] on button "Save" at bounding box center [888, 538] width 95 height 31
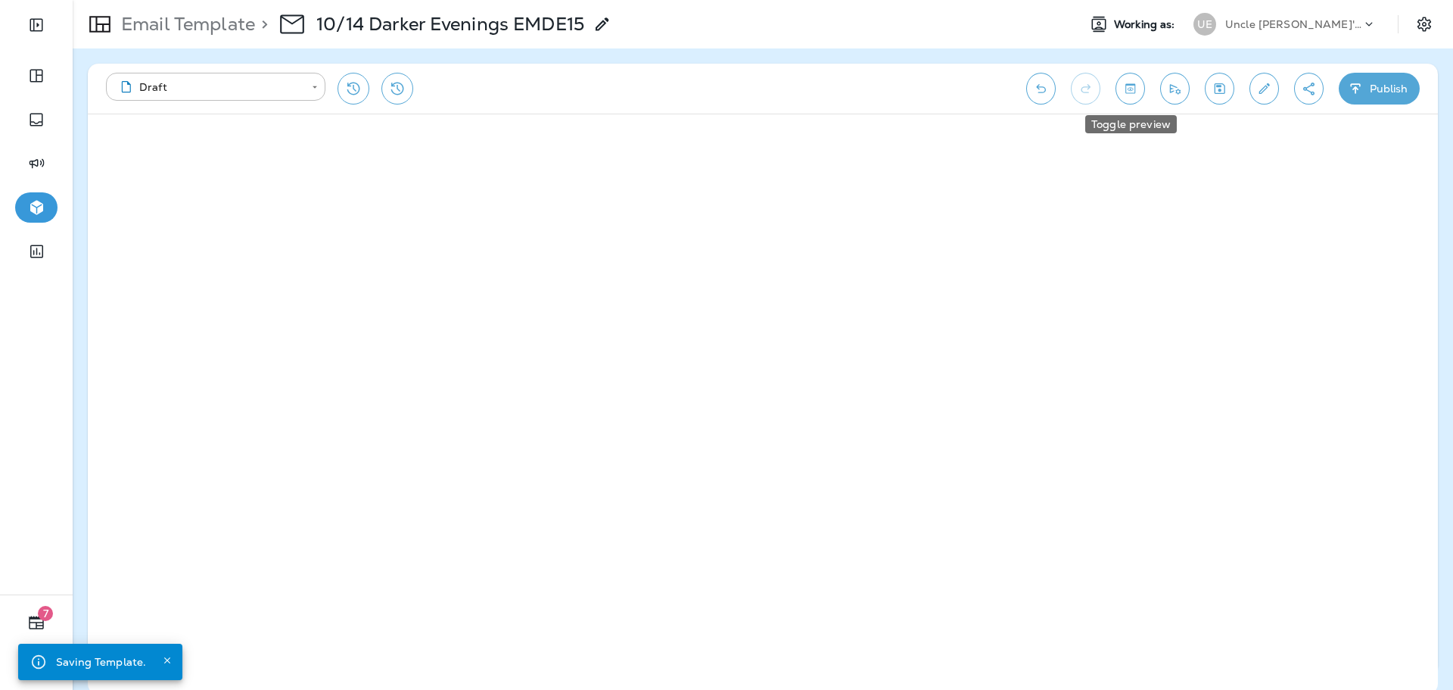
click at [1126, 88] on icon "Toggle preview" at bounding box center [1130, 88] width 16 height 15
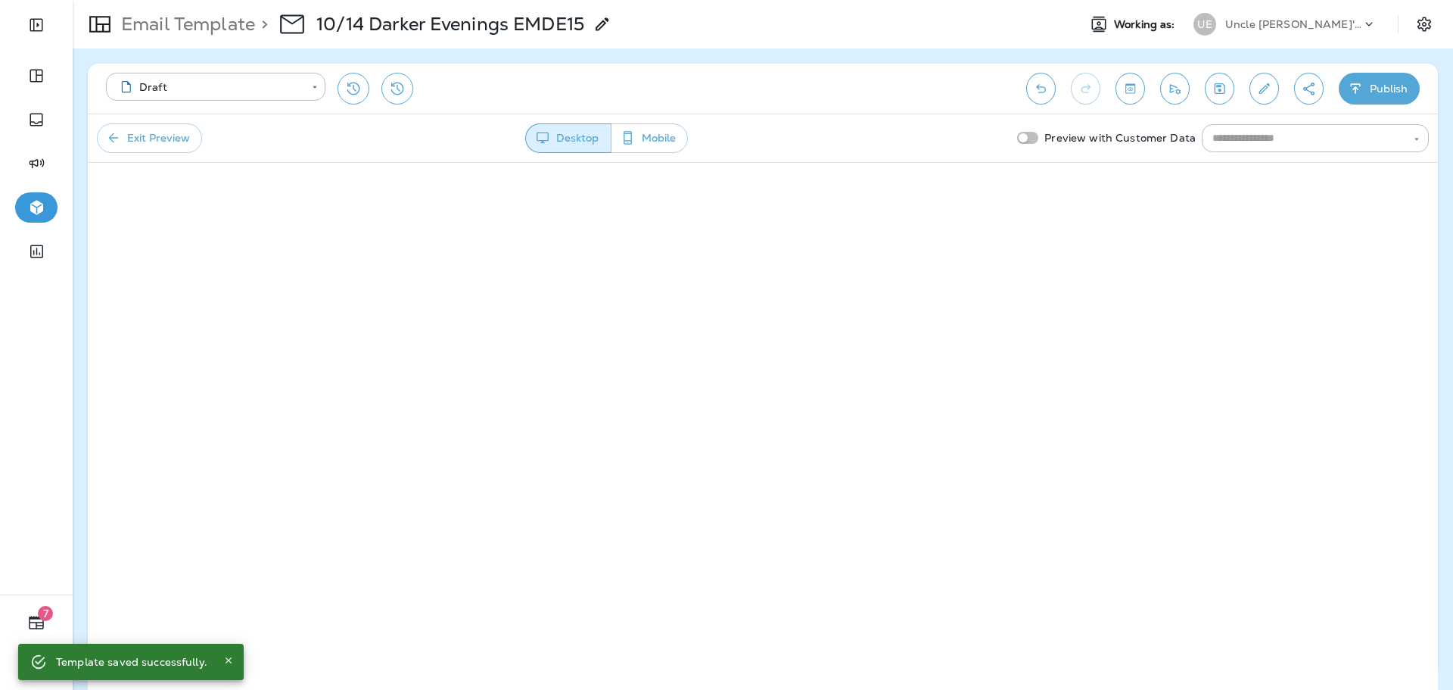
click at [184, 134] on button "Exit Preview" at bounding box center [149, 138] width 105 height 30
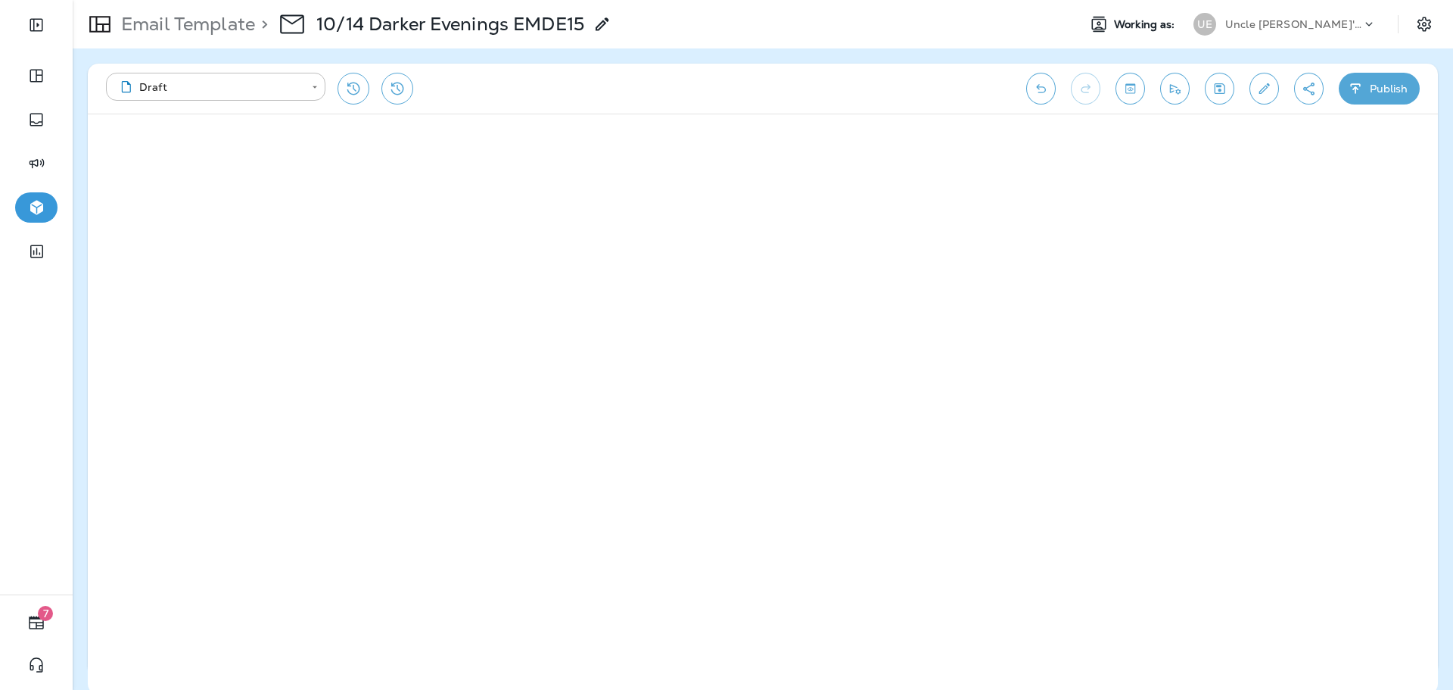
click at [1388, 83] on button "Publish" at bounding box center [1379, 89] width 81 height 32
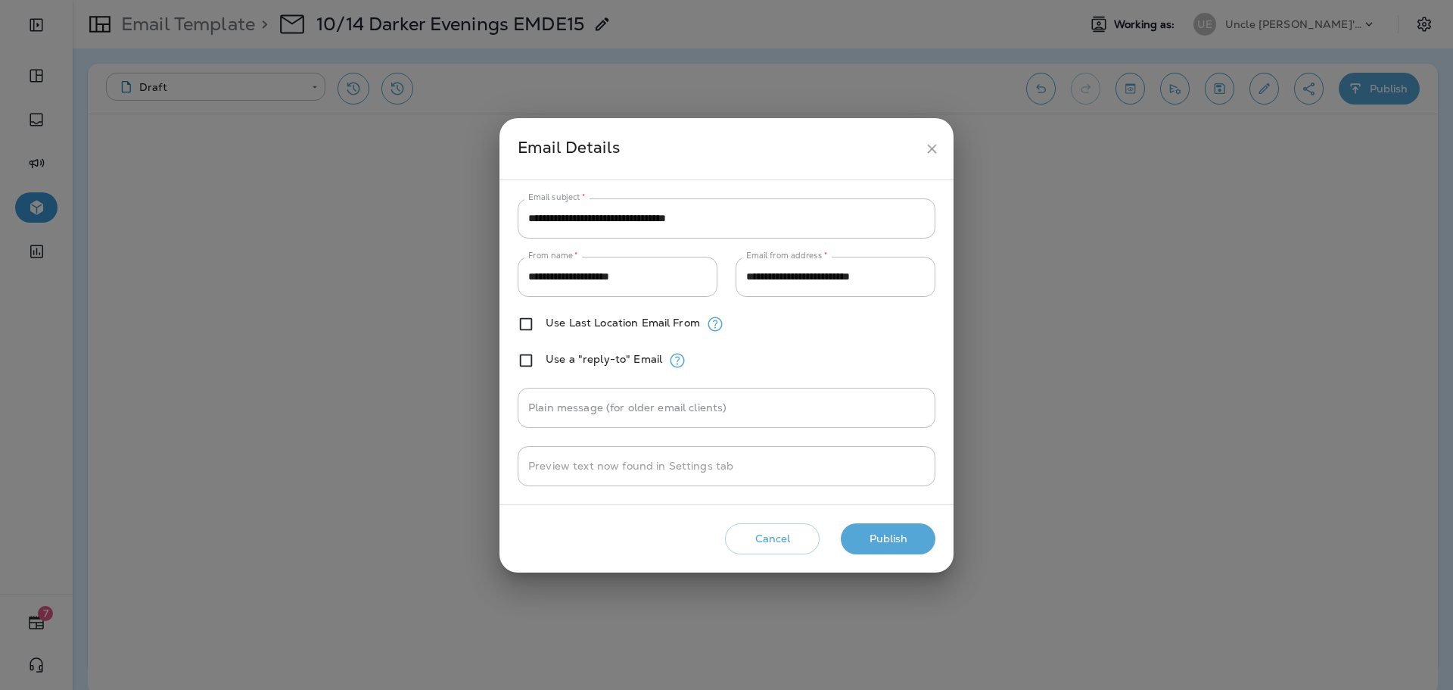
click at [863, 529] on button "Publish" at bounding box center [888, 538] width 95 height 31
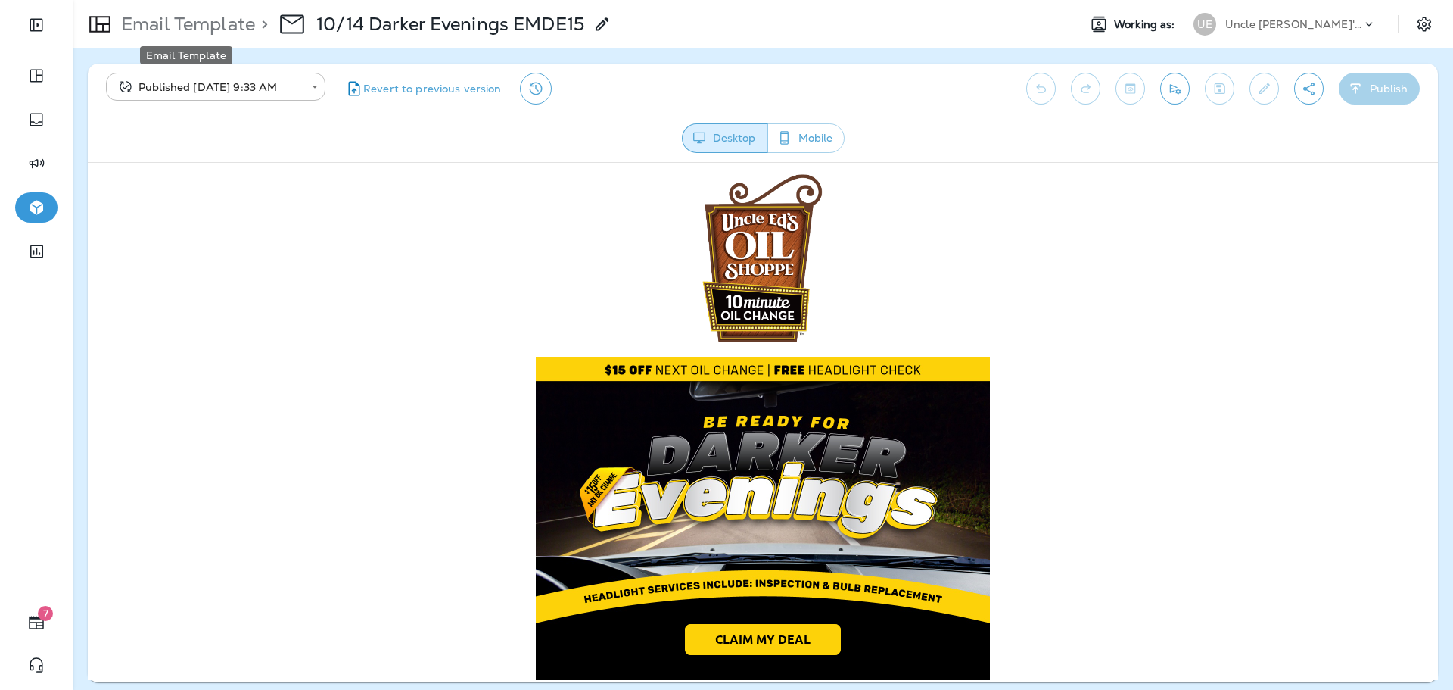
click at [227, 20] on p "Email Template" at bounding box center [185, 24] width 140 height 23
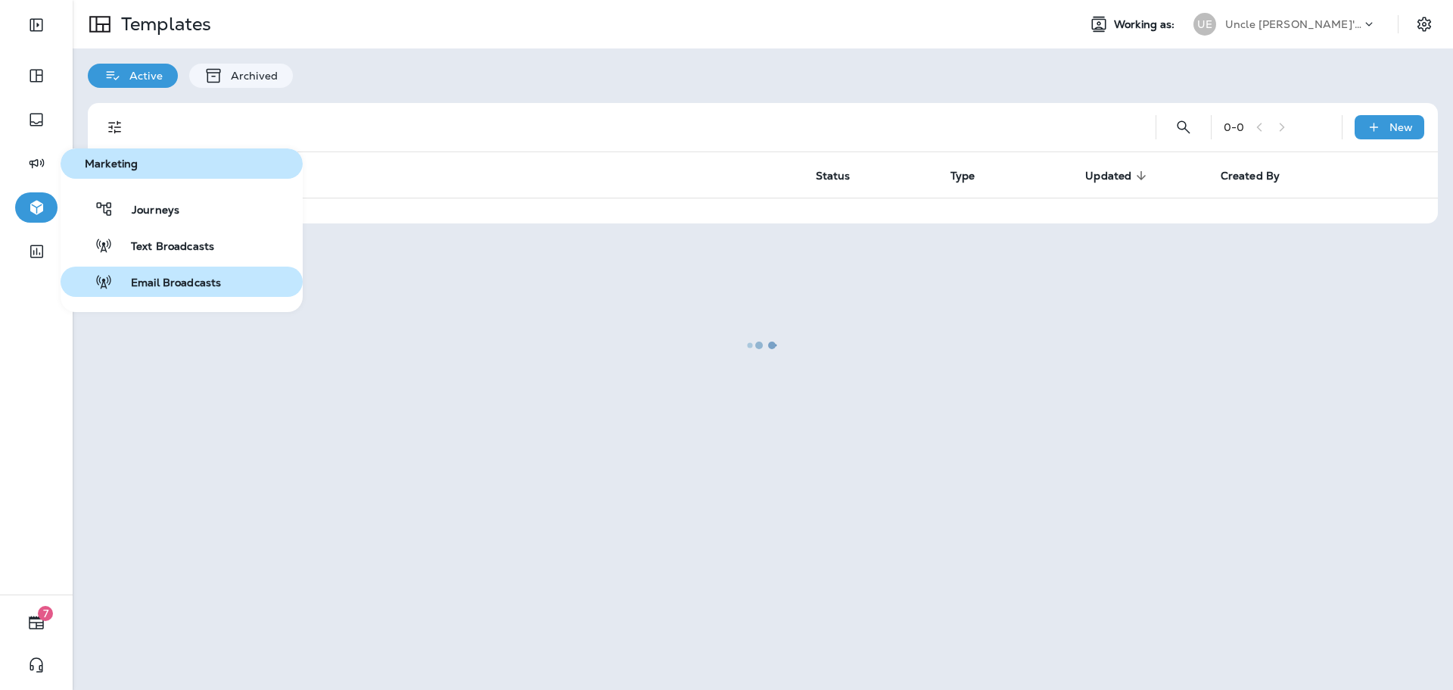
click at [163, 275] on div "Email Broadcasts" at bounding box center [144, 281] width 154 height 18
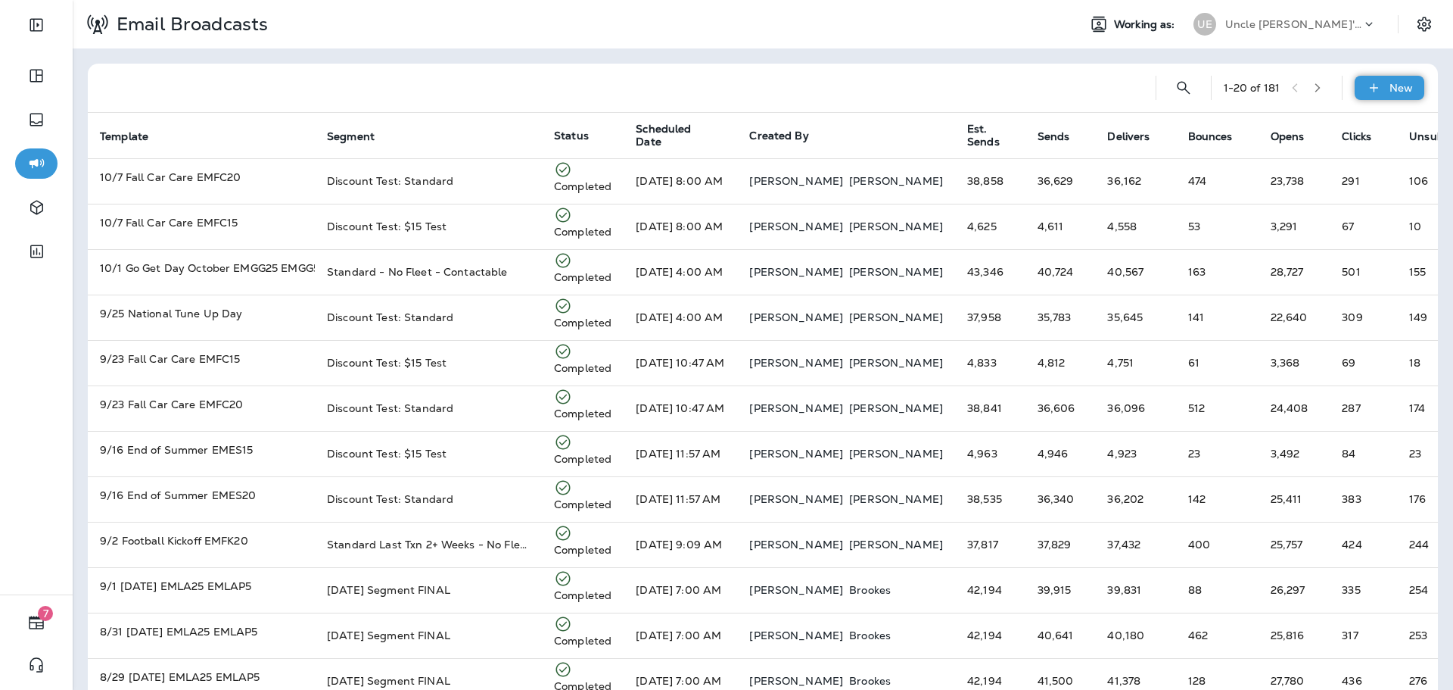
click at [1366, 95] on div "New" at bounding box center [1390, 88] width 70 height 24
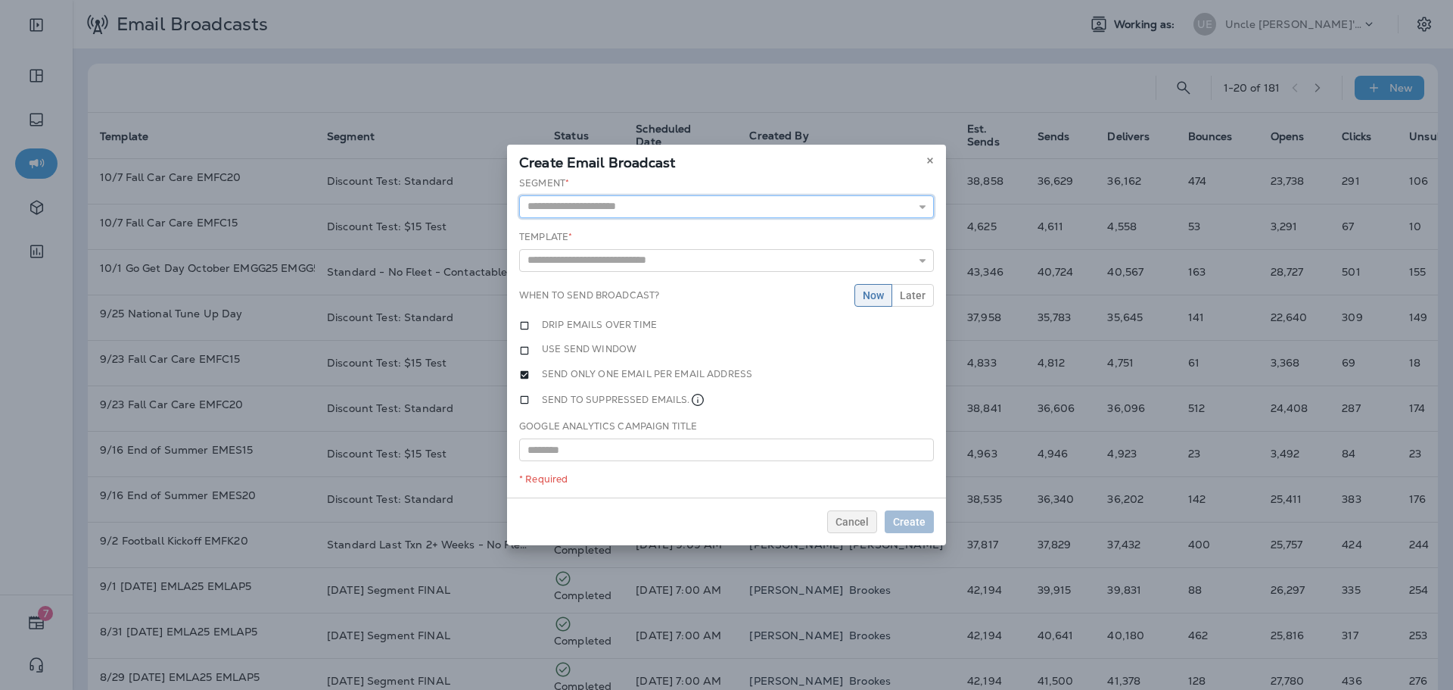
click at [606, 196] on input "text" at bounding box center [726, 206] width 415 height 23
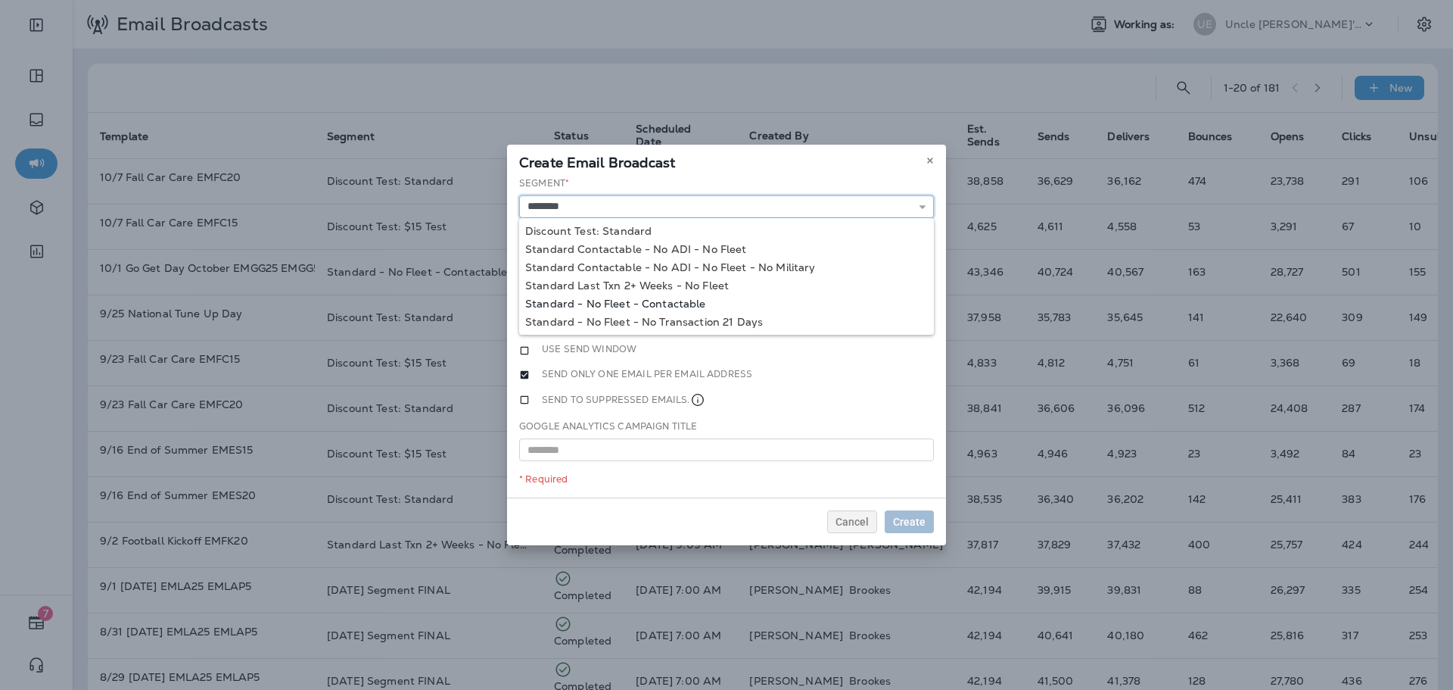
type input "**********"
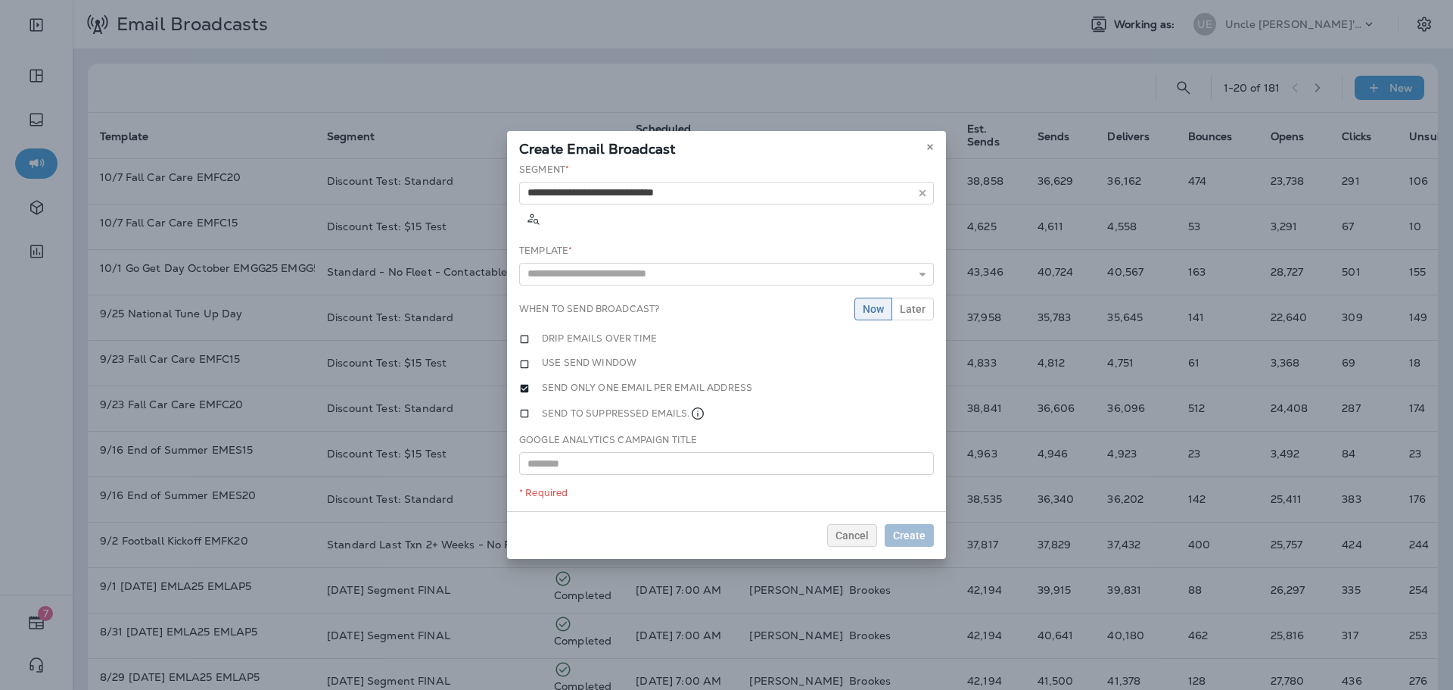
click at [604, 297] on div "**********" at bounding box center [726, 337] width 439 height 349
click at [612, 263] on input "text" at bounding box center [726, 274] width 415 height 23
type input "**********"
click at [613, 273] on div "**********" at bounding box center [726, 337] width 439 height 349
click at [911, 304] on span "Later" at bounding box center [913, 309] width 26 height 11
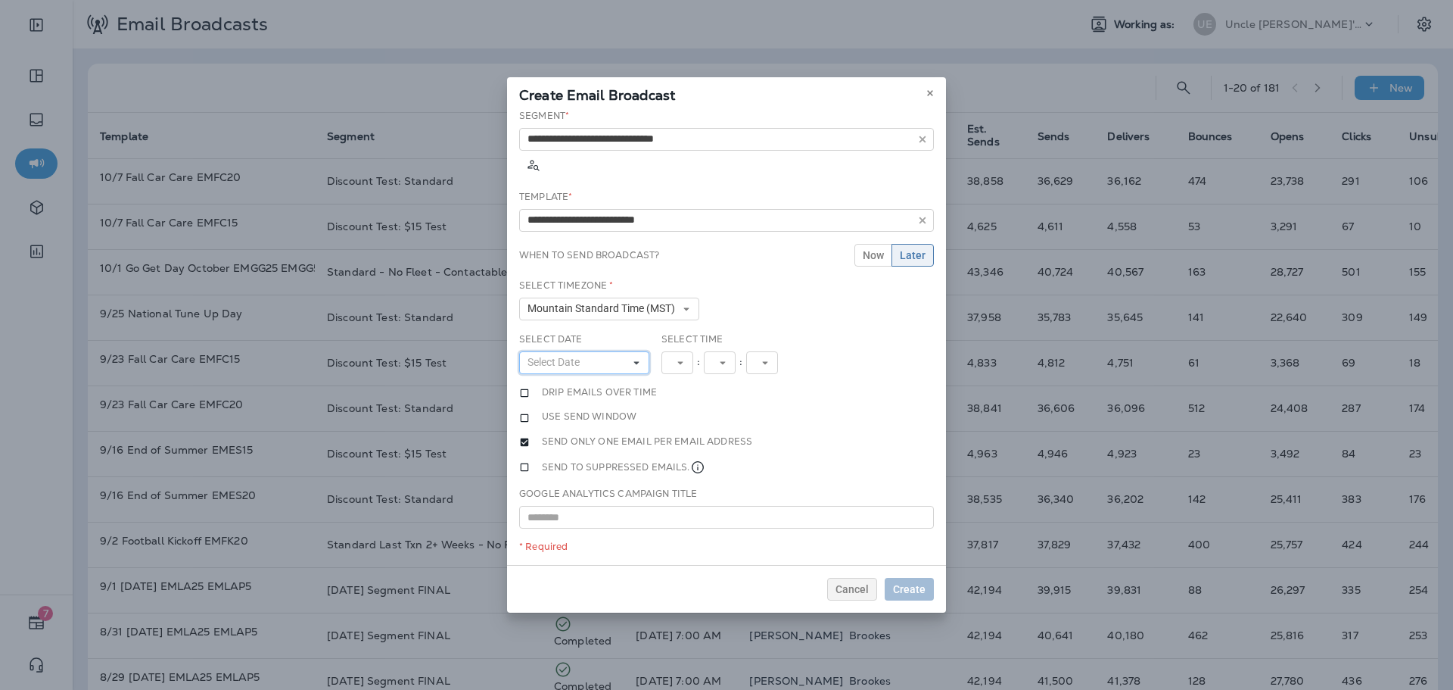
click at [619, 351] on button "Select Date" at bounding box center [584, 362] width 130 height 23
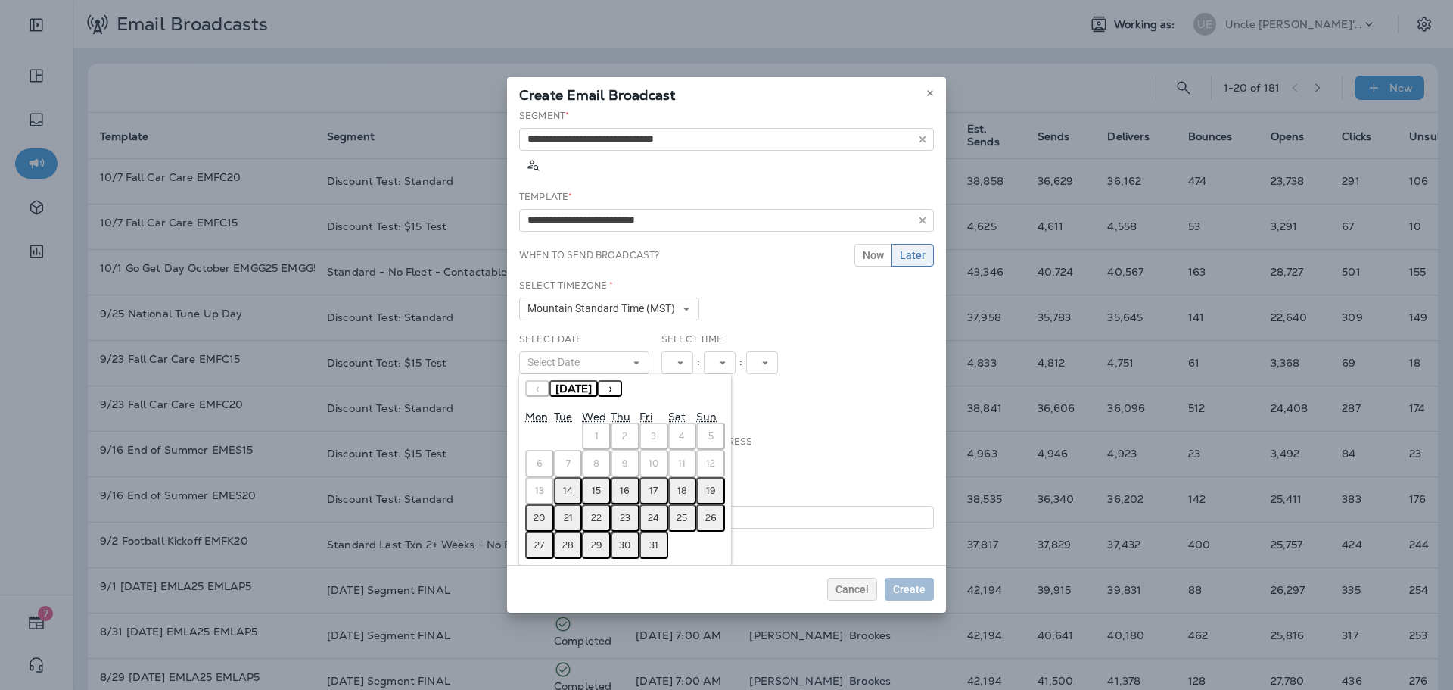
click at [595, 484] on abbr "15" at bounding box center [596, 490] width 9 height 12
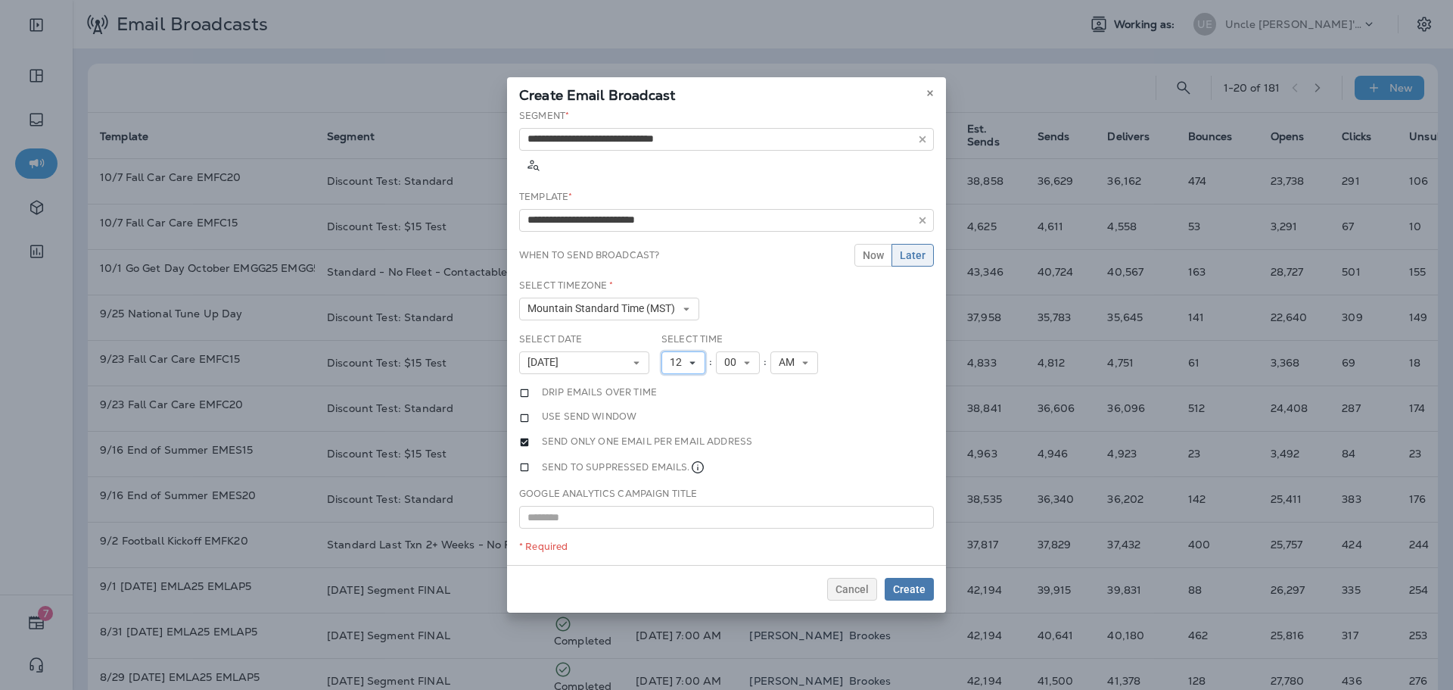
click at [686, 356] on span "12" at bounding box center [679, 362] width 18 height 13
click at [683, 559] on link "11" at bounding box center [684, 568] width 44 height 18
click at [896, 586] on span "Create" at bounding box center [909, 589] width 33 height 11
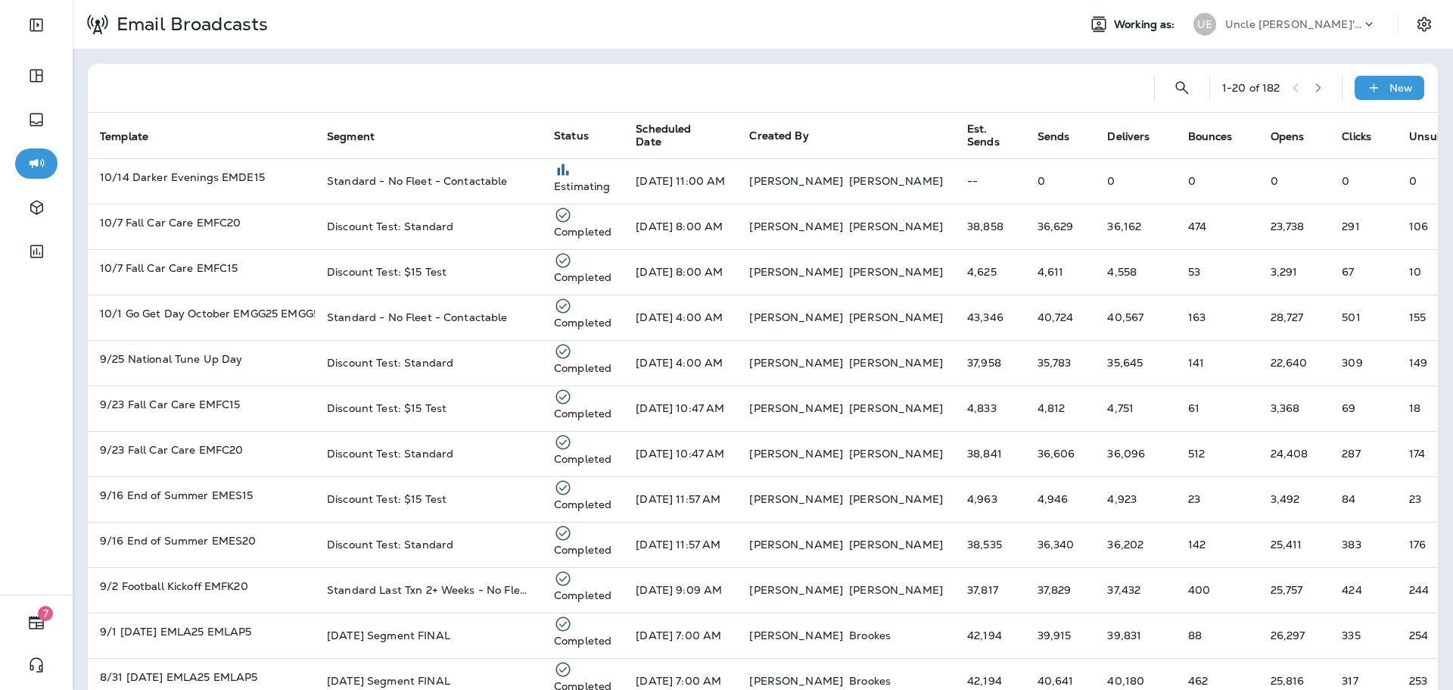
click at [1243, 21] on p "Uncle Ed's Oil Shoppe" at bounding box center [1293, 24] width 136 height 12
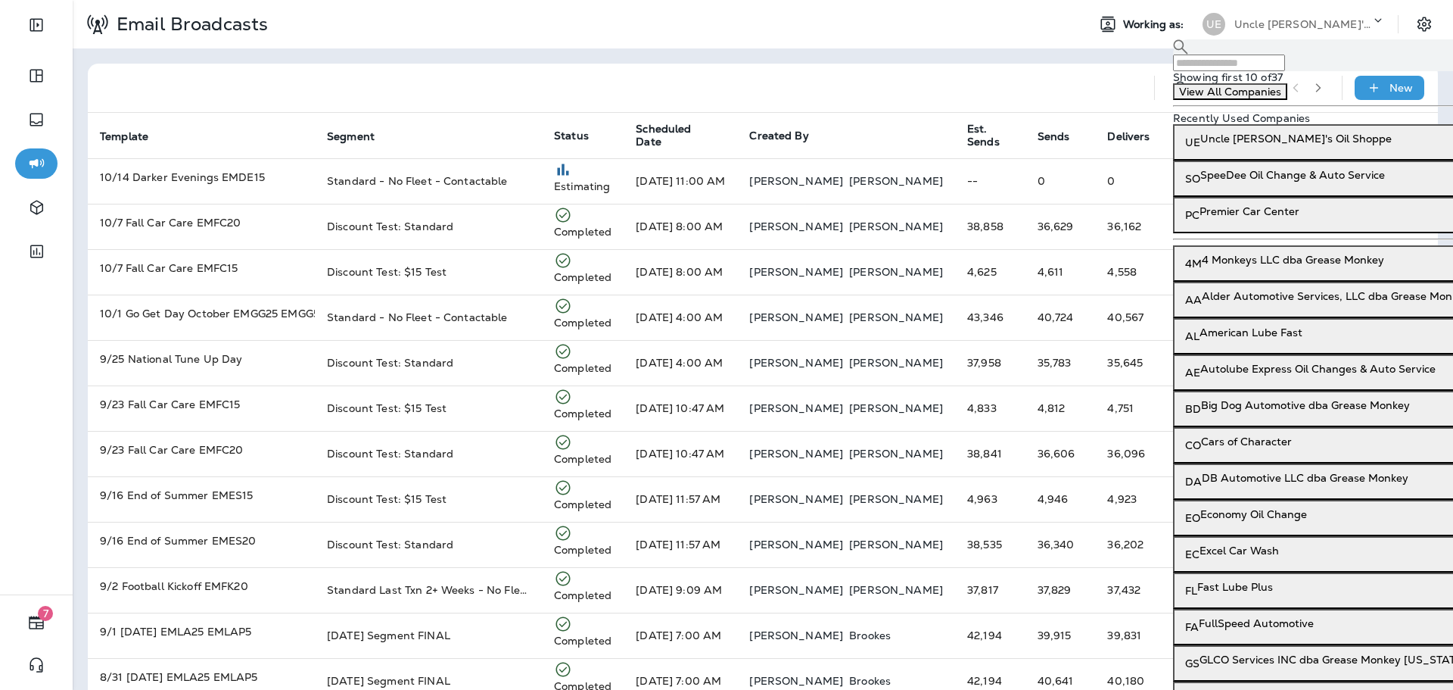
click at [1232, 67] on input "text" at bounding box center [1229, 62] width 112 height 17
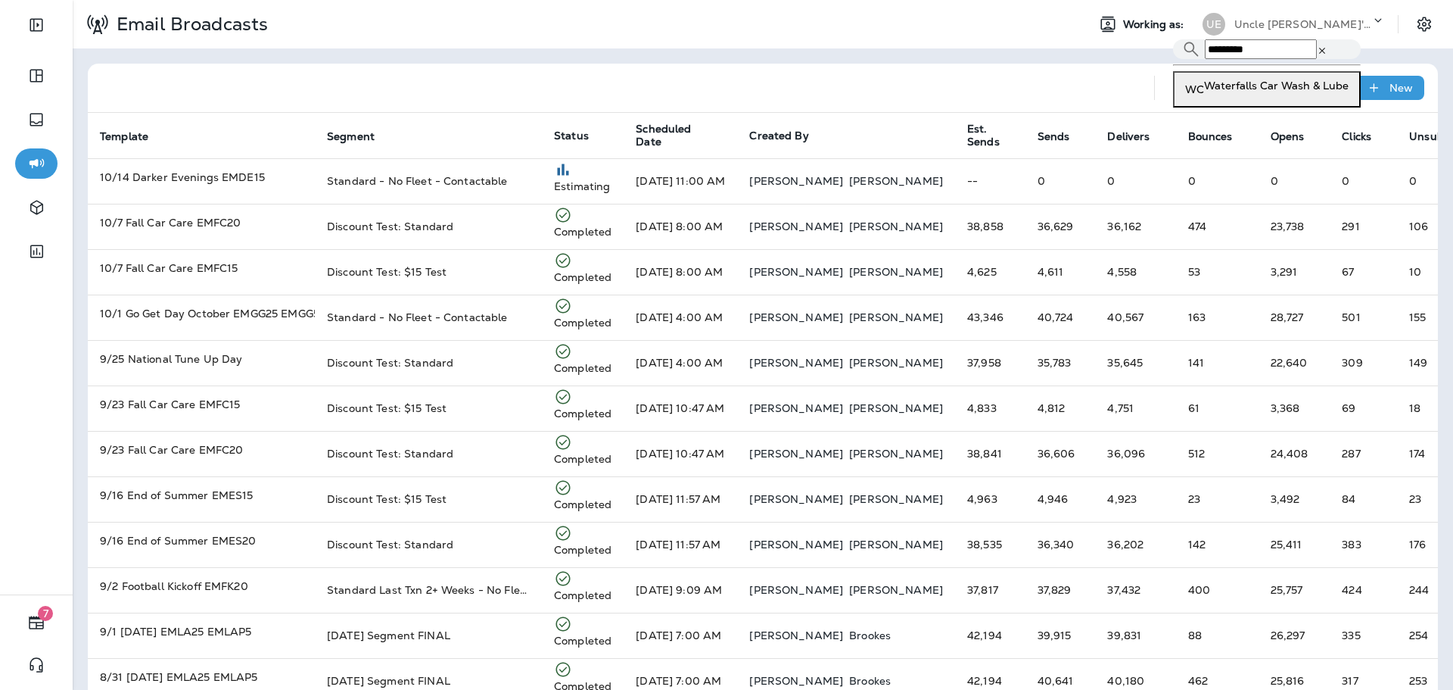
type input "*********"
click at [1237, 92] on p "Waterfalls Car Wash & Lube" at bounding box center [1276, 85] width 145 height 12
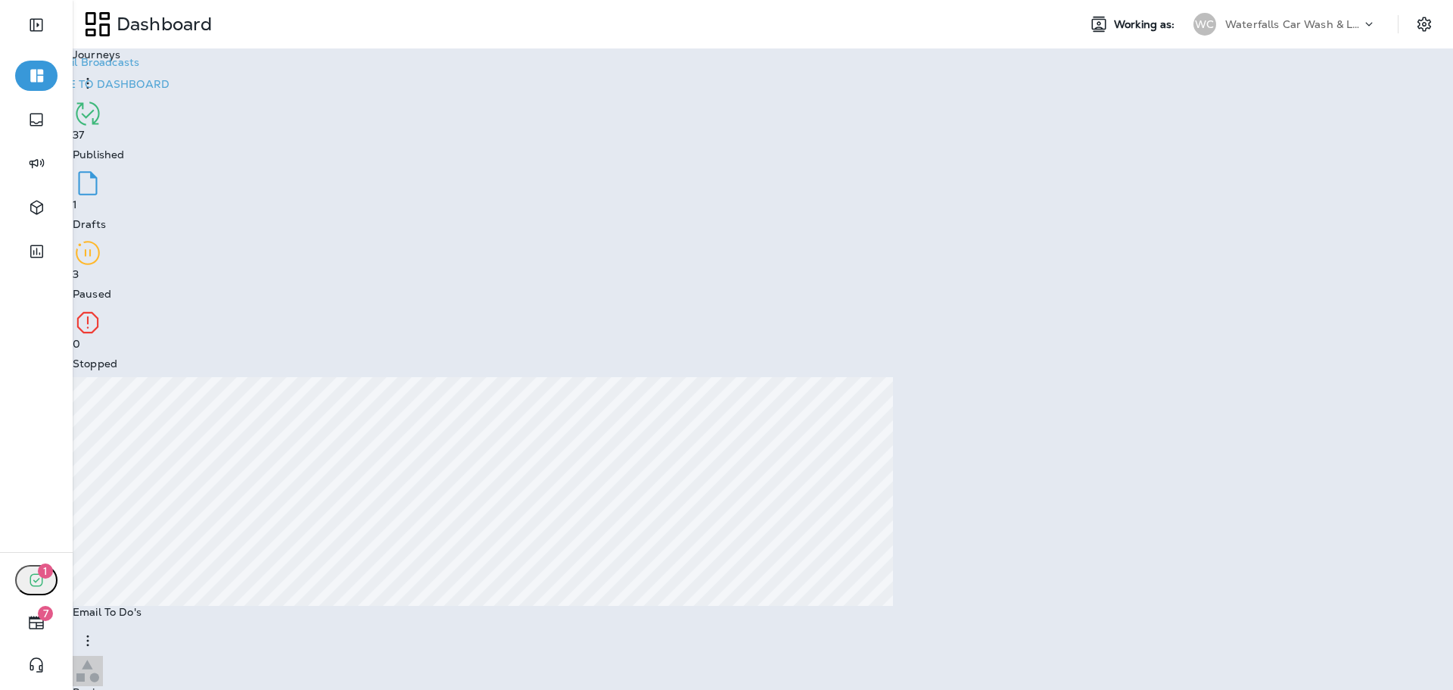
click at [139, 68] on p "Go to Email Broadcasts" at bounding box center [78, 62] width 121 height 12
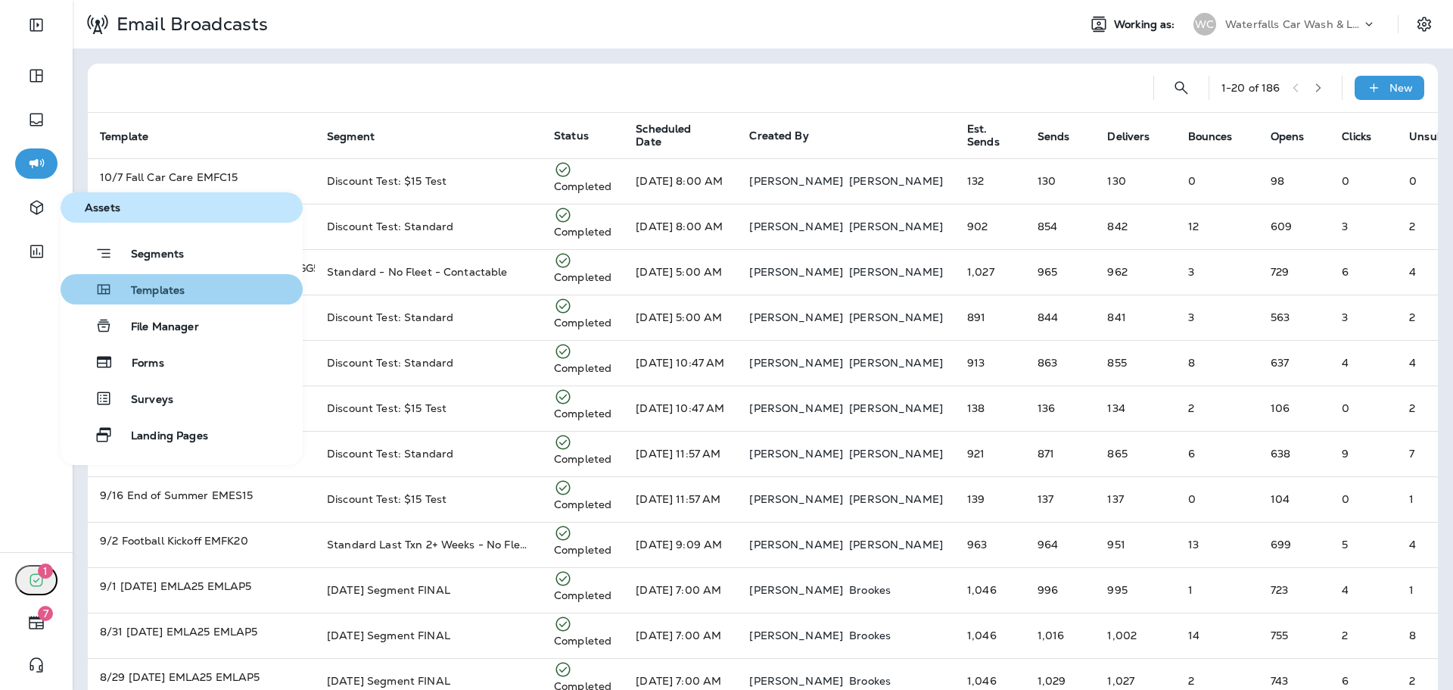
click at [142, 288] on span "Templates" at bounding box center [149, 291] width 72 height 14
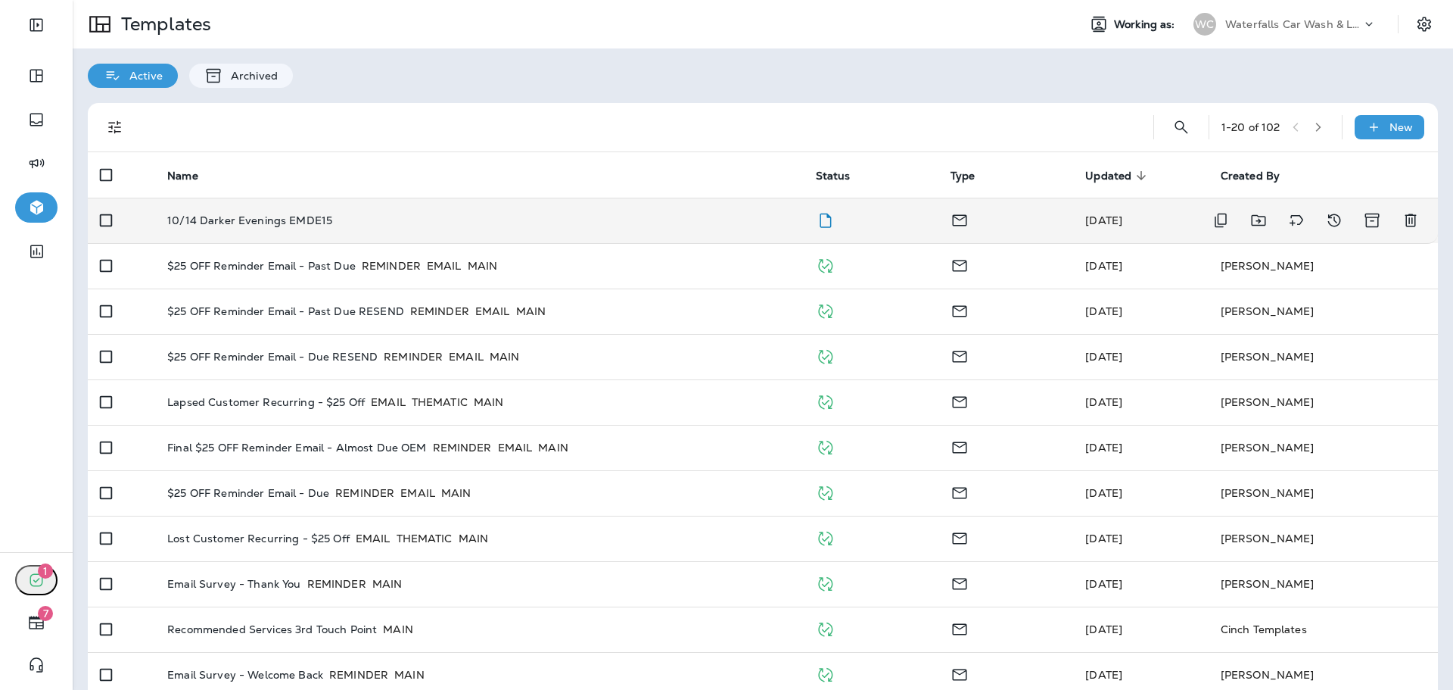
click at [388, 207] on td "10/14 Darker Evenings EMDE15" at bounding box center [479, 220] width 648 height 45
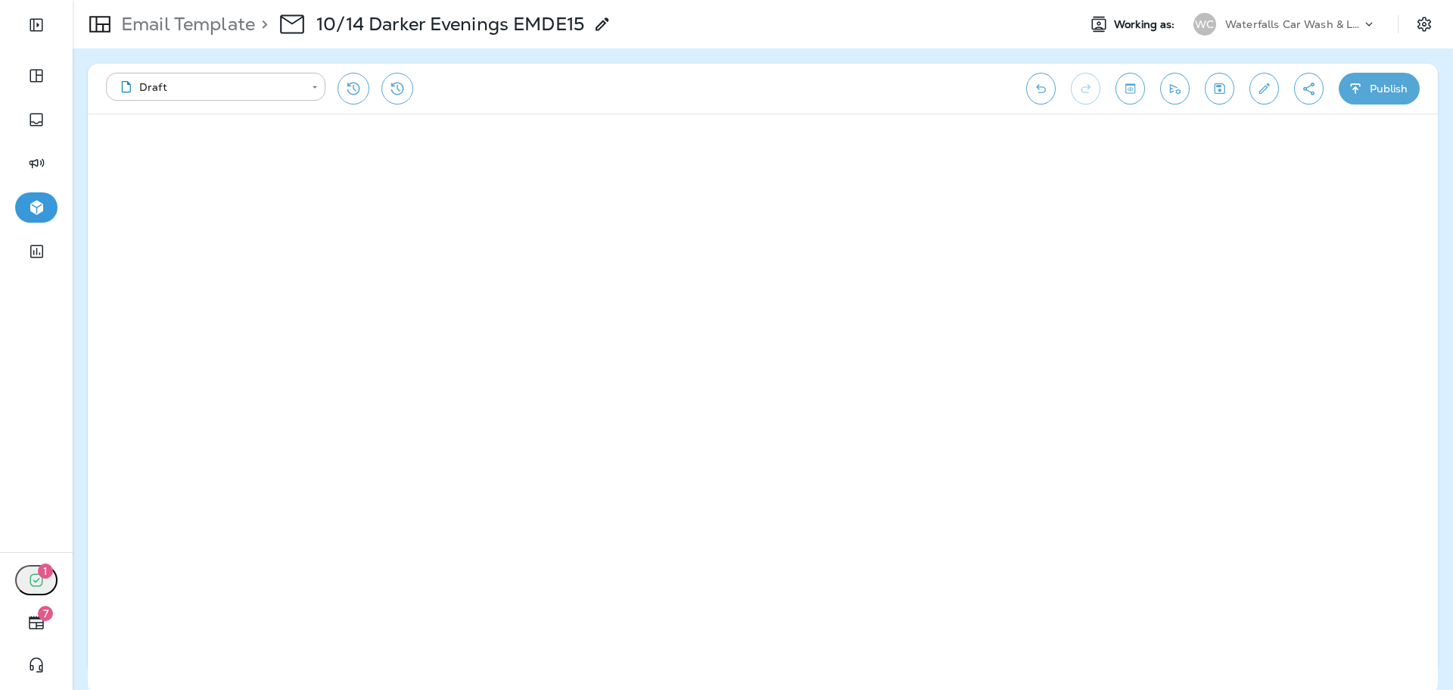
click at [1393, 106] on div "**********" at bounding box center [763, 89] width 1350 height 50
click at [1360, 92] on icon "button" at bounding box center [1356, 88] width 16 height 15
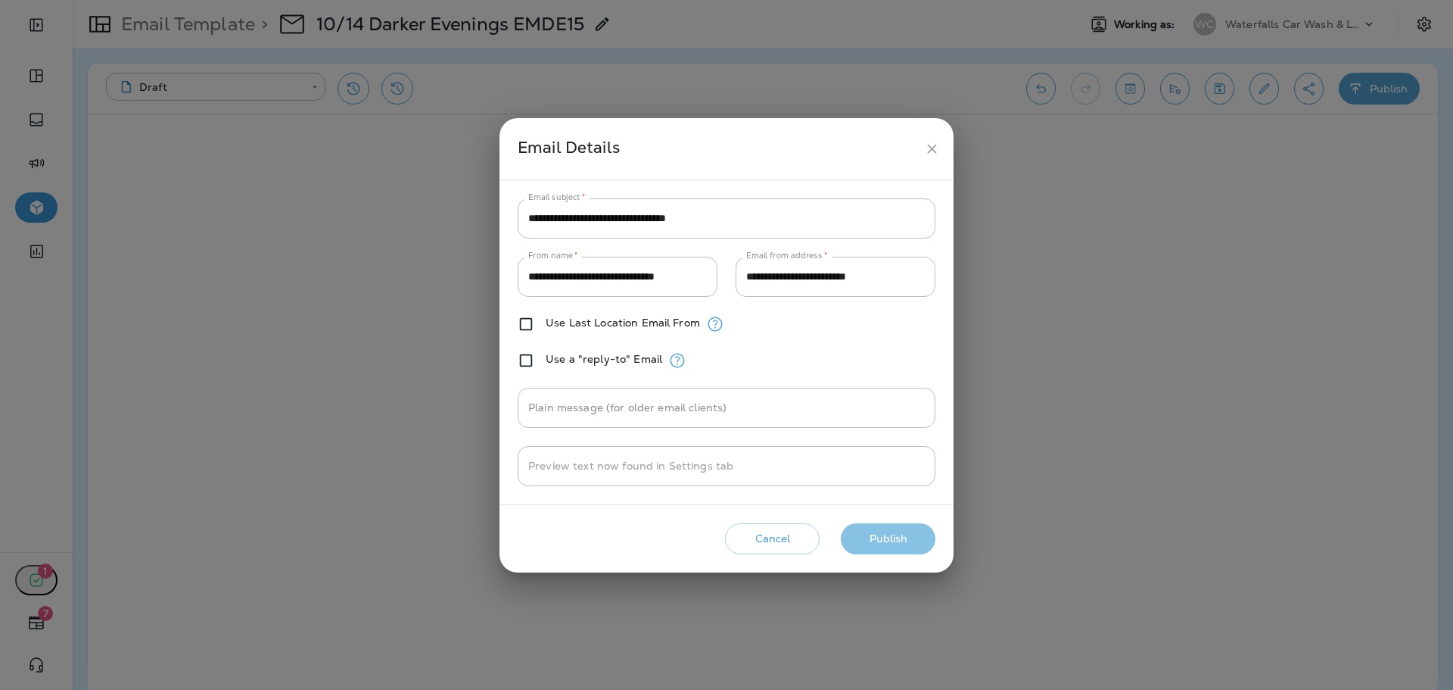
click at [868, 537] on button "Publish" at bounding box center [888, 538] width 95 height 31
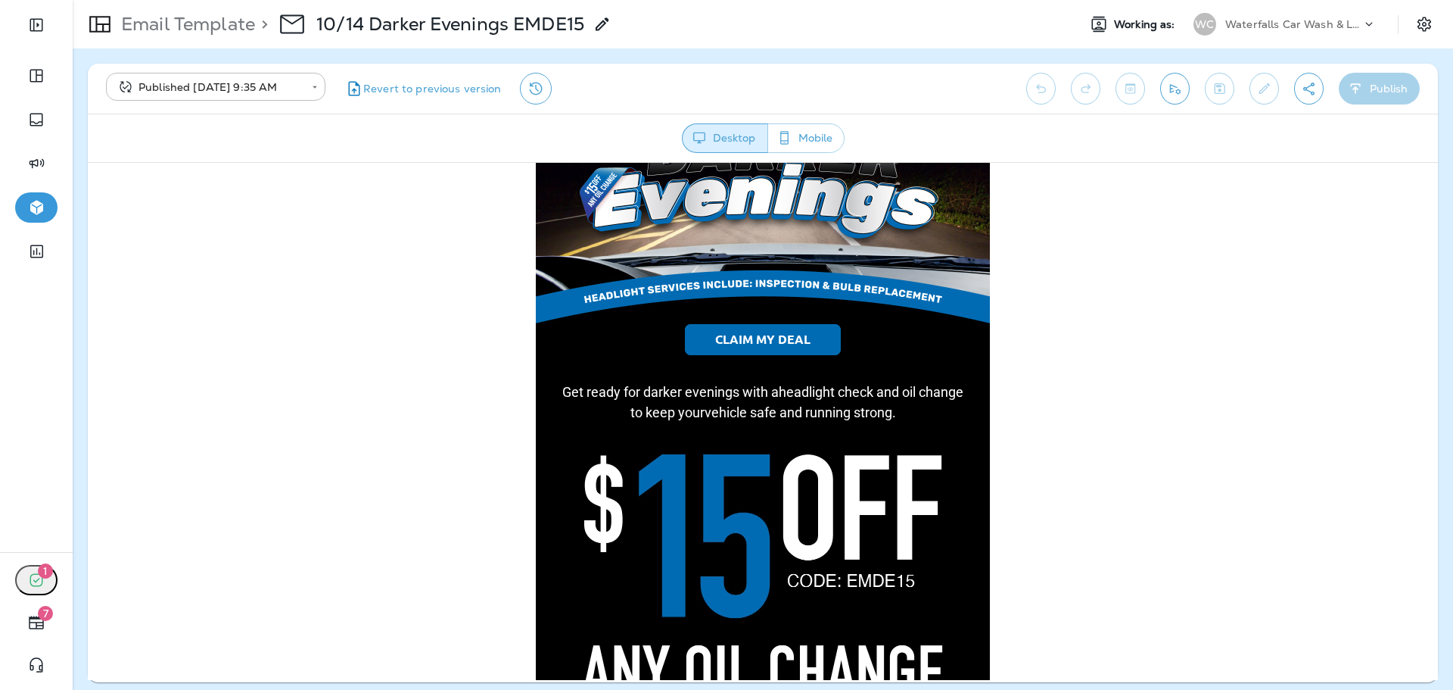
scroll to position [227, 0]
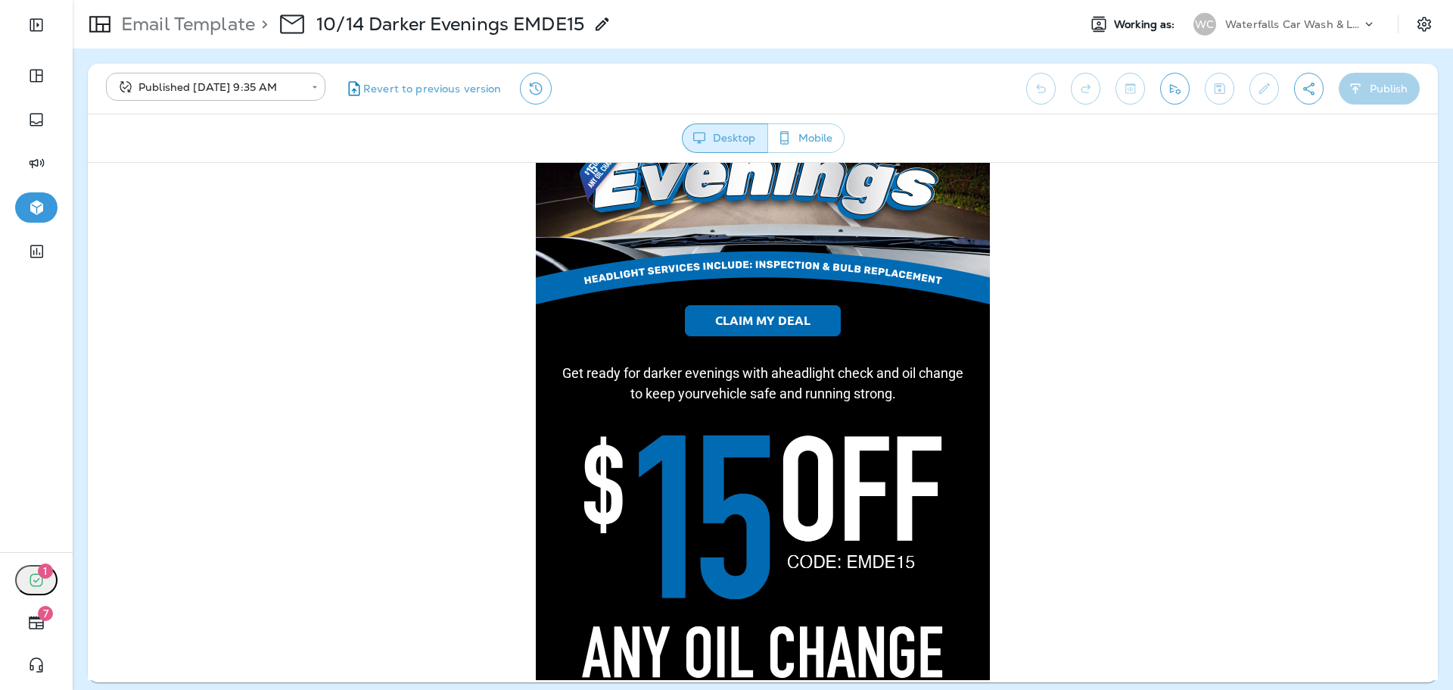
click at [786, 317] on span "CLAIM MY DEAL" at bounding box center [762, 319] width 95 height 16
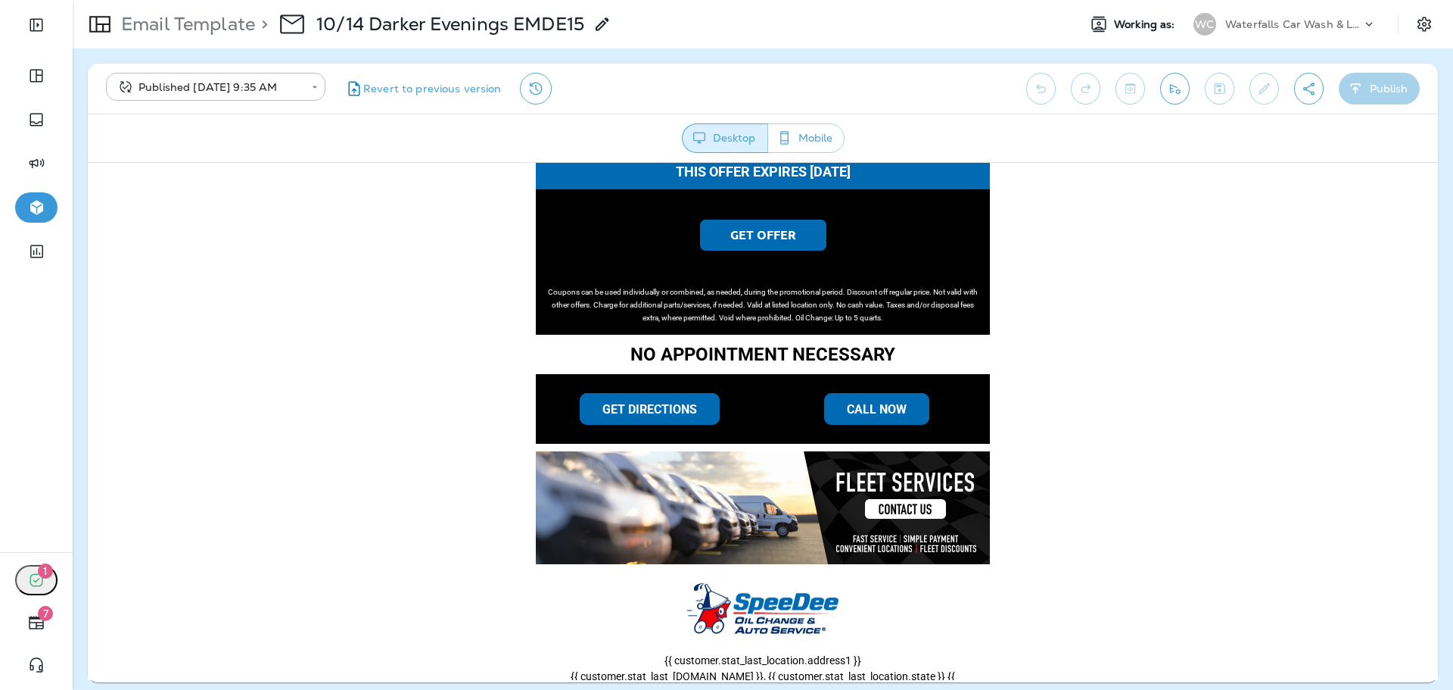
scroll to position [1058, 0]
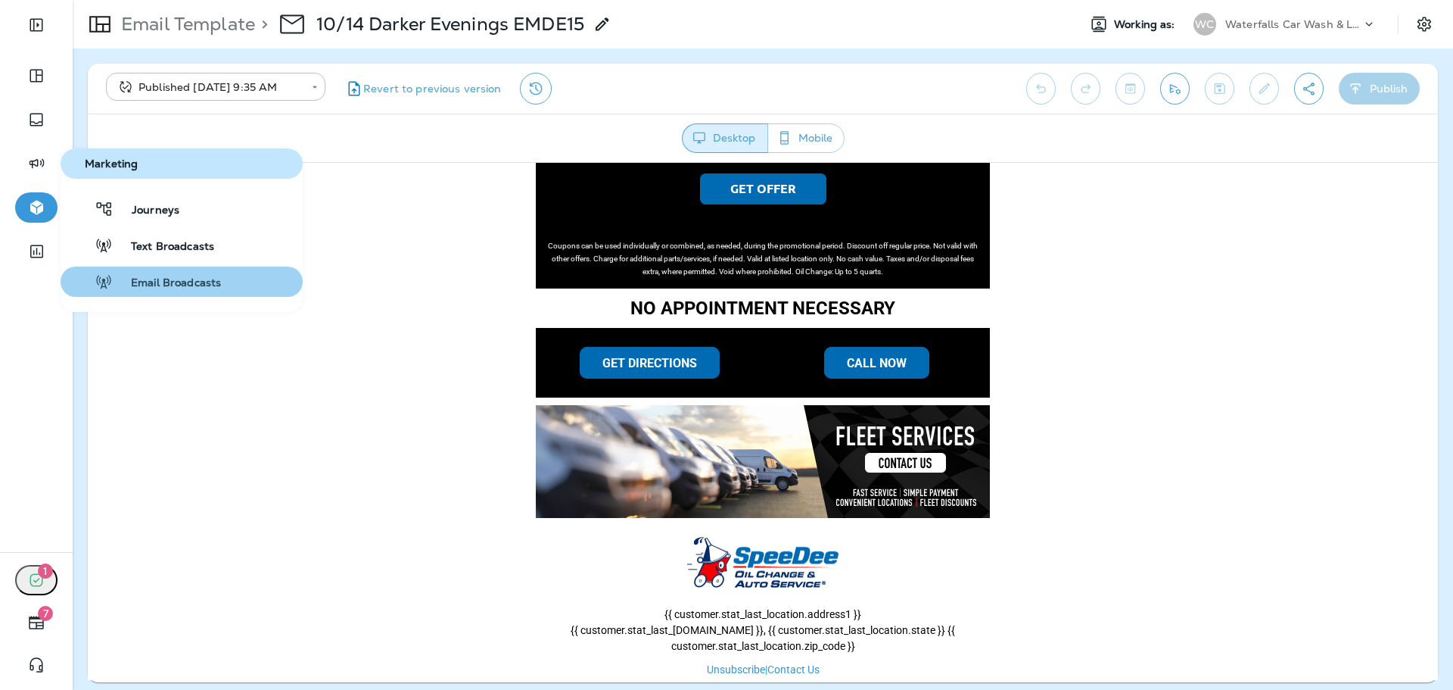
click at [154, 279] on span "Email Broadcasts" at bounding box center [167, 283] width 108 height 14
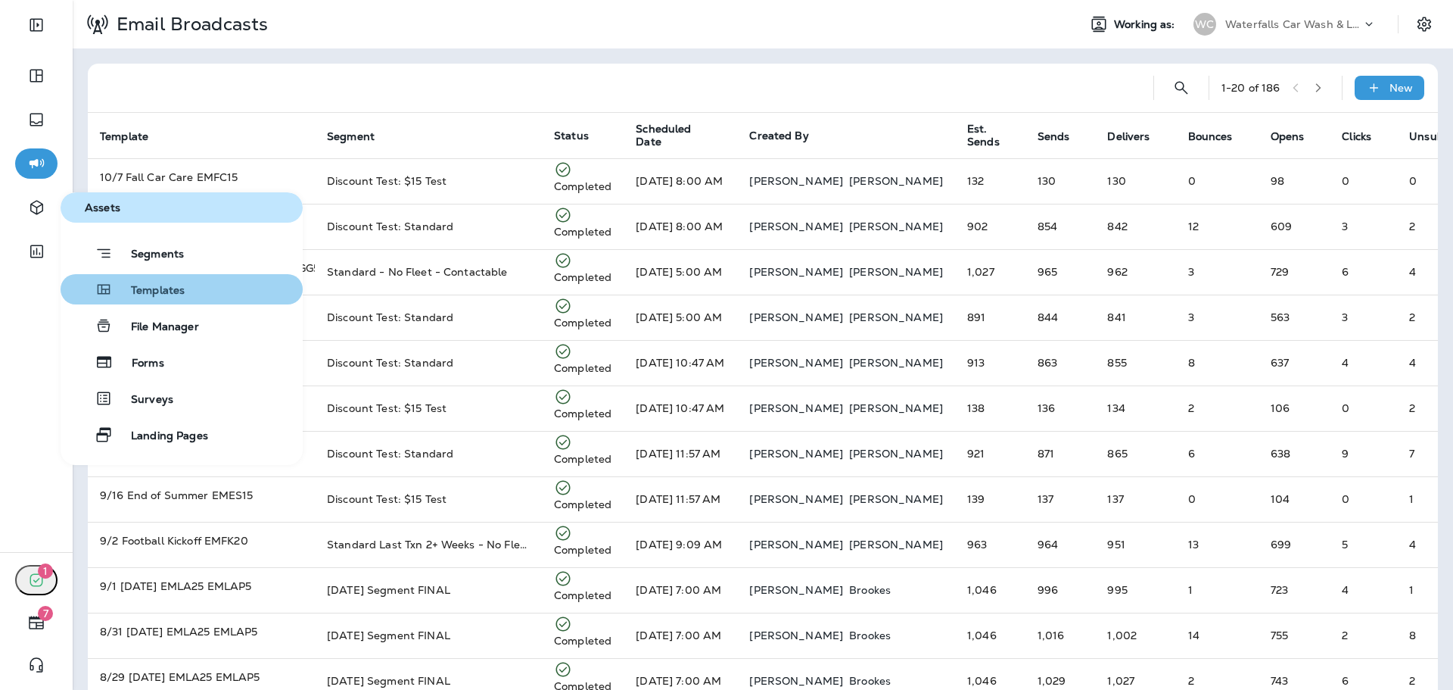
click at [156, 285] on span "Templates" at bounding box center [149, 291] width 72 height 14
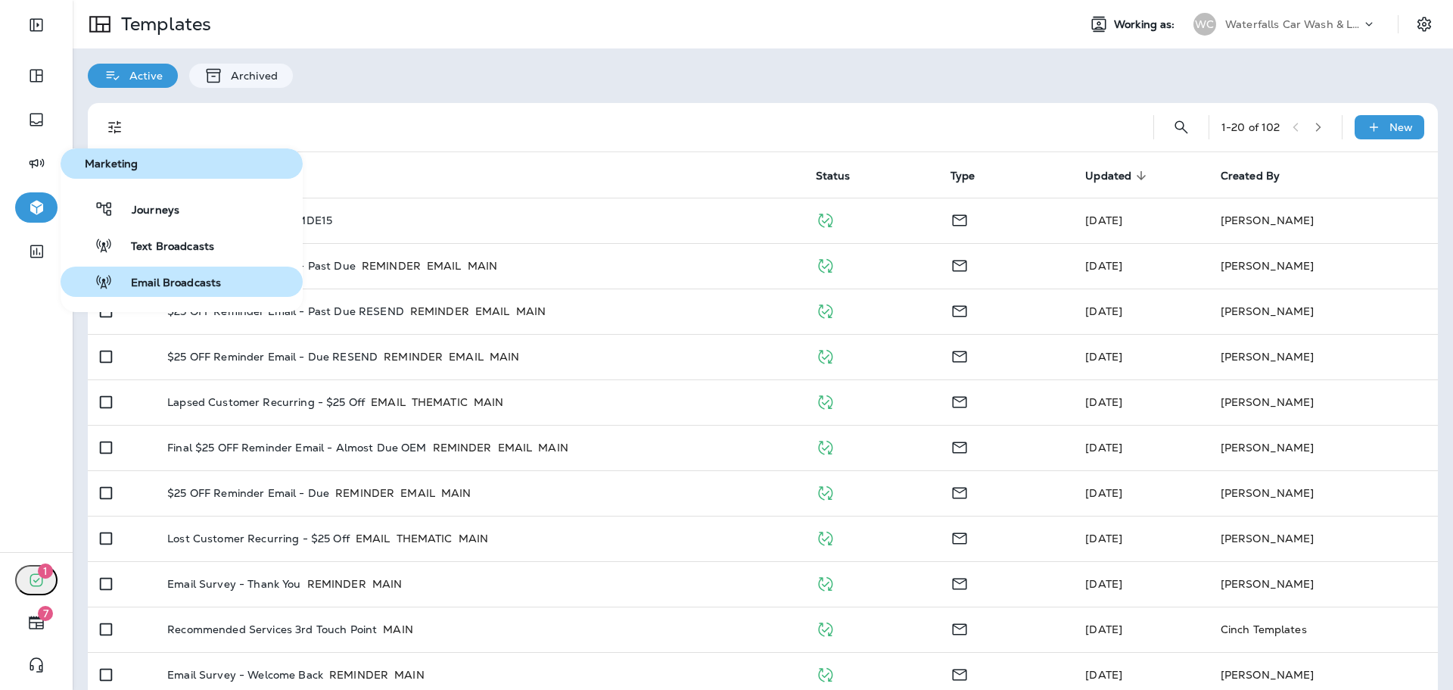
click at [178, 285] on span "Email Broadcasts" at bounding box center [167, 283] width 108 height 14
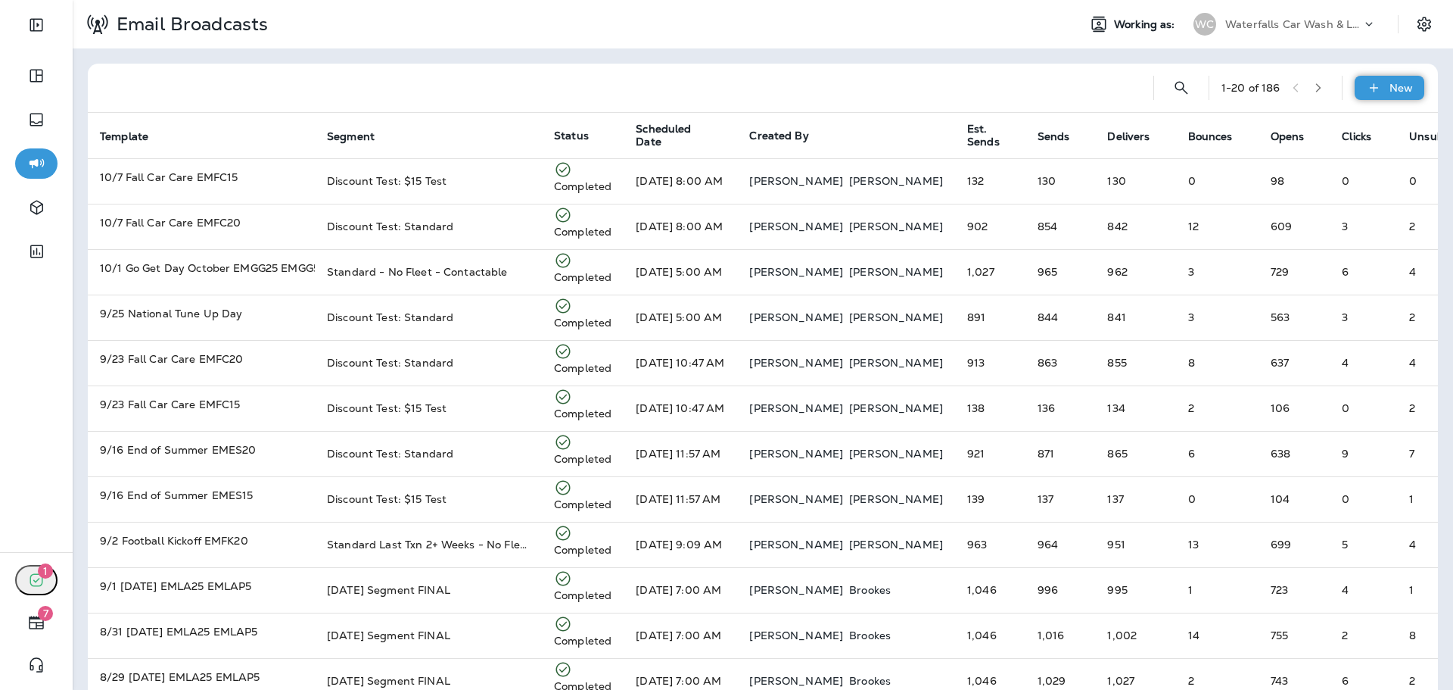
click at [1366, 82] on icon at bounding box center [1374, 87] width 16 height 15
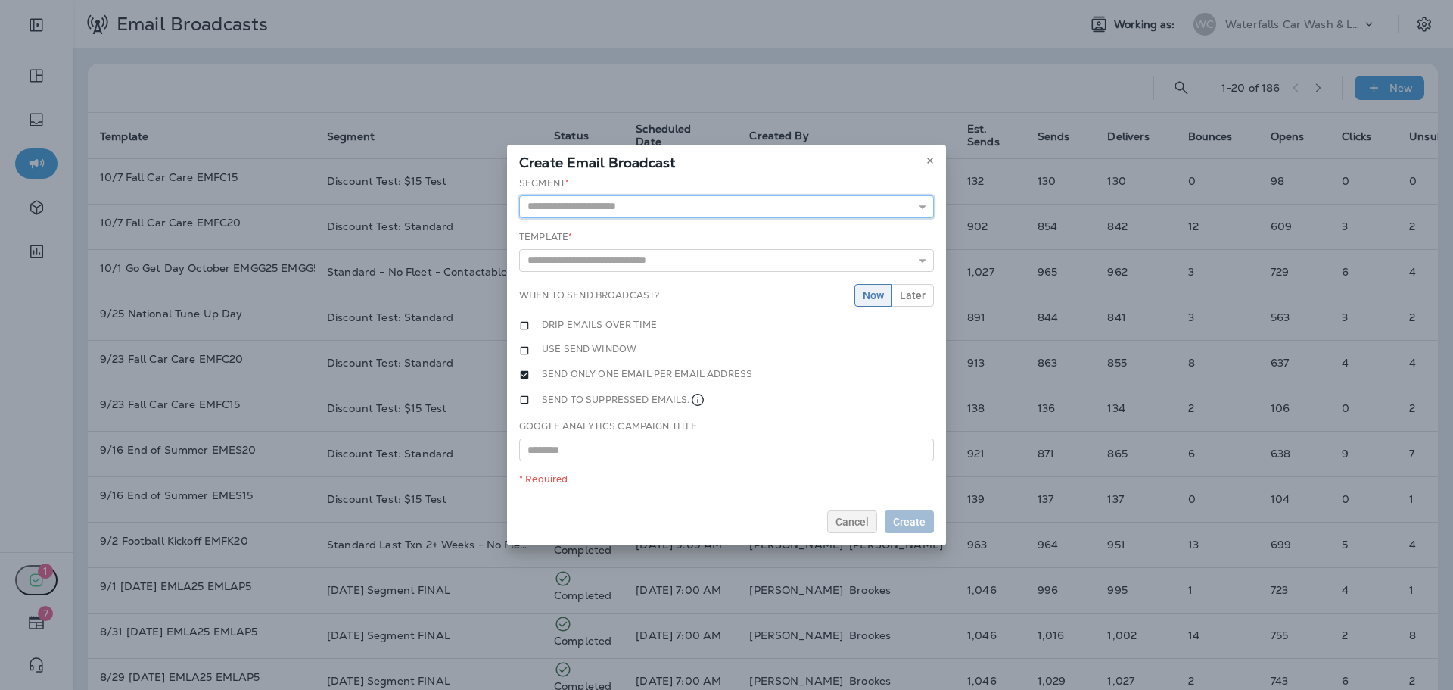
click at [720, 204] on input "text" at bounding box center [726, 206] width 415 height 23
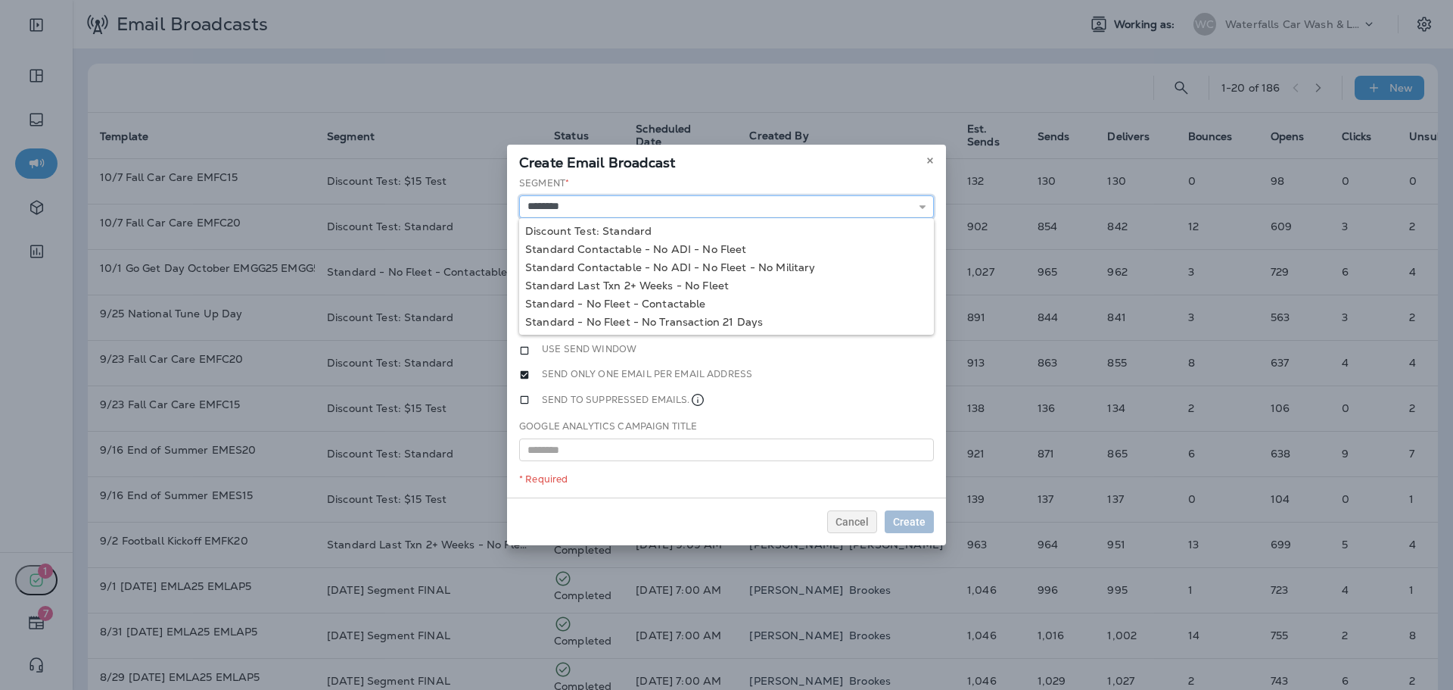
type input "**********"
click at [694, 297] on div "**********" at bounding box center [726, 337] width 439 height 322
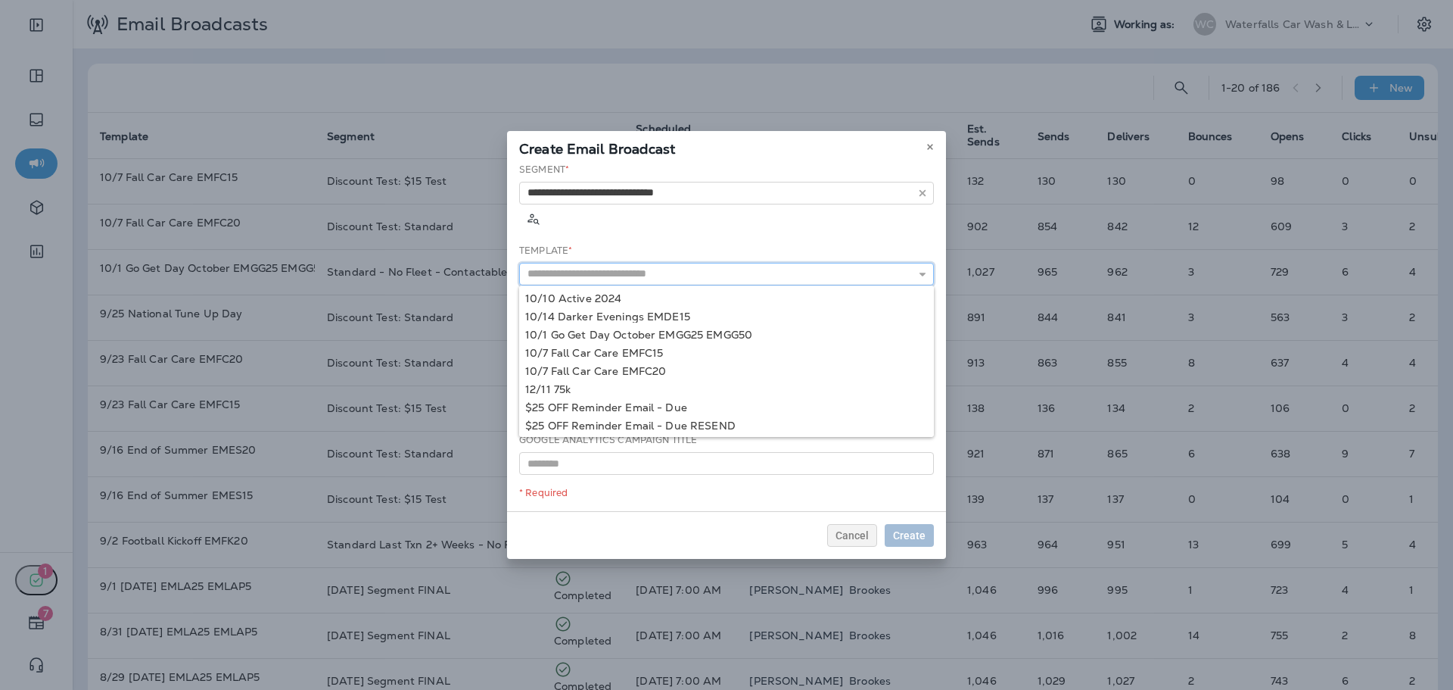
click at [802, 263] on input "text" at bounding box center [726, 274] width 415 height 23
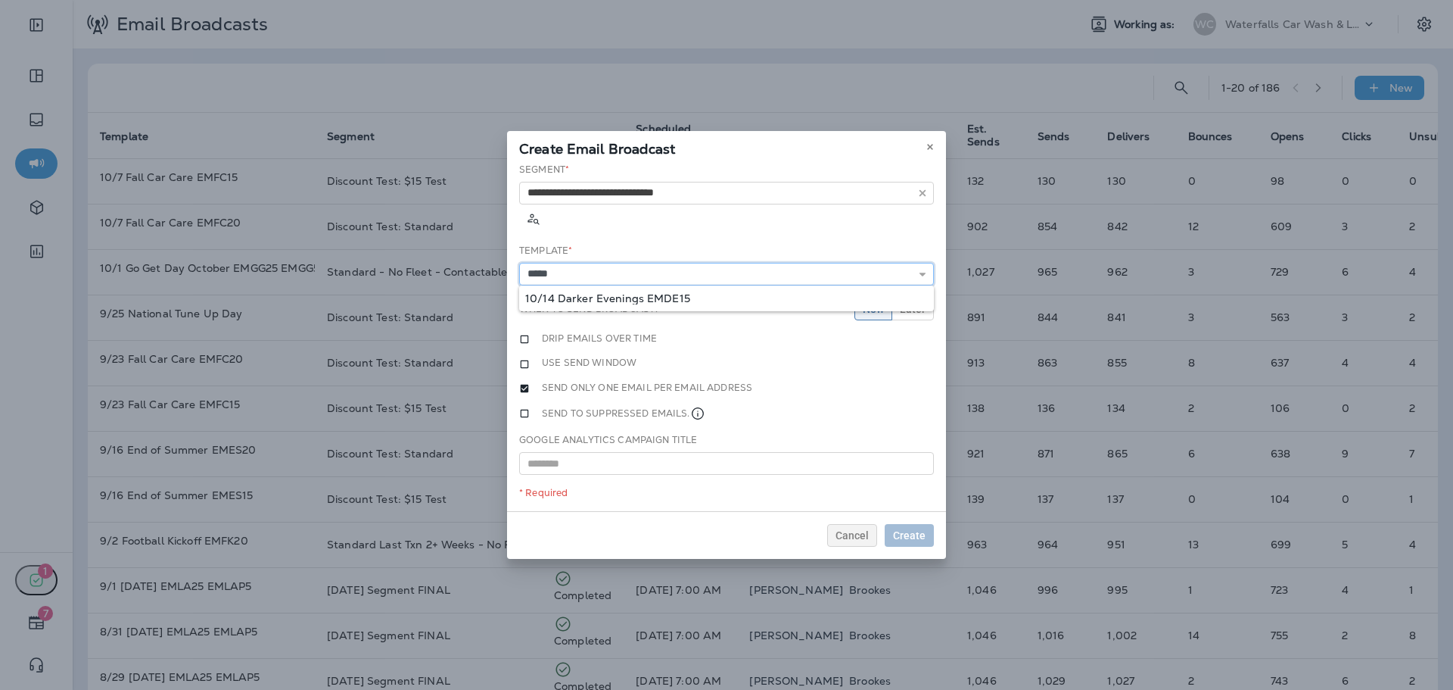
type input "**********"
click at [698, 278] on div "**********" at bounding box center [726, 337] width 439 height 349
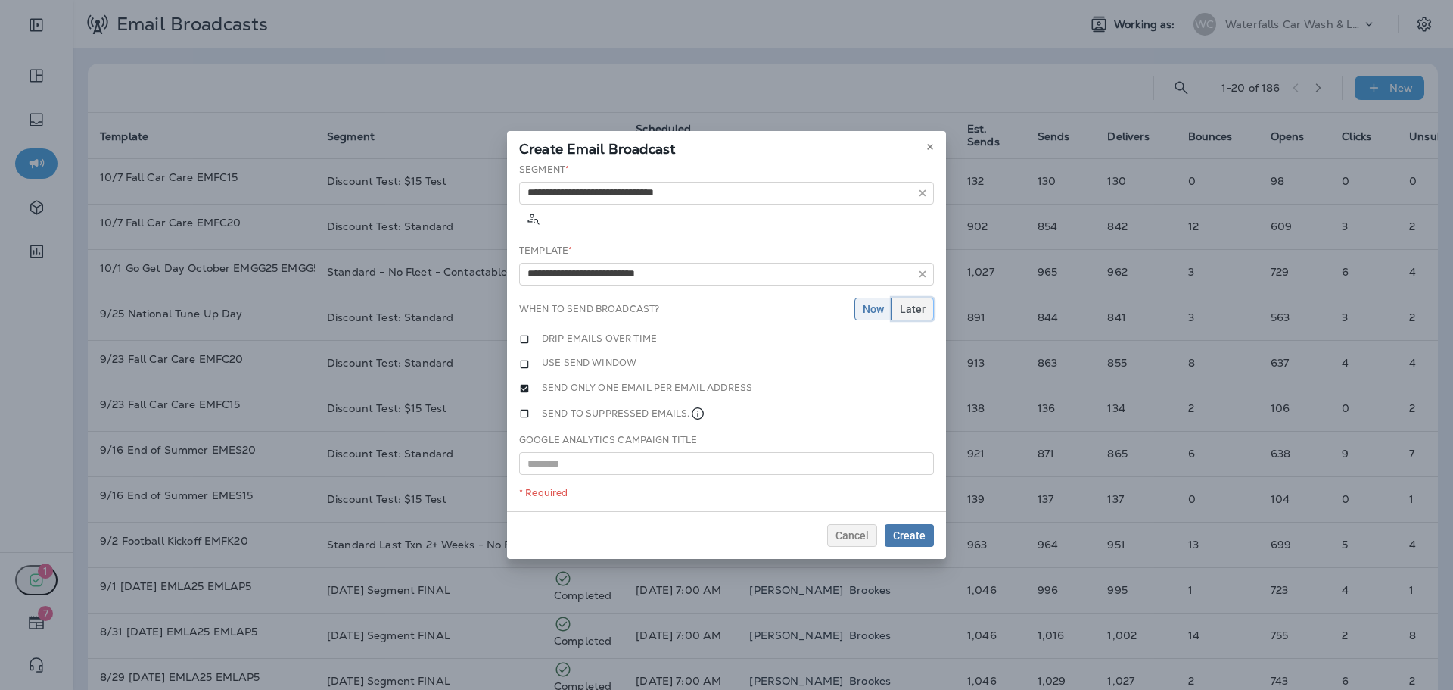
click at [924, 304] on span "Later" at bounding box center [913, 309] width 26 height 11
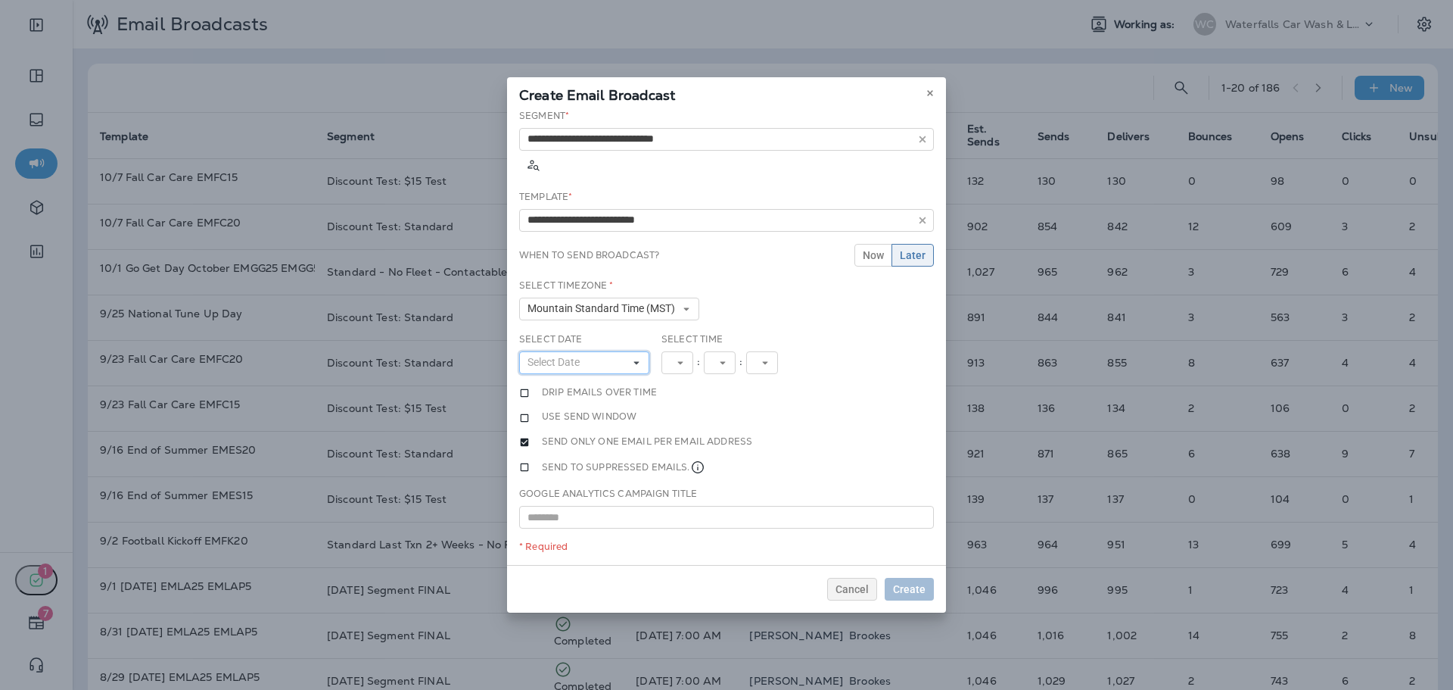
click at [607, 351] on button "Select Date" at bounding box center [584, 362] width 130 height 23
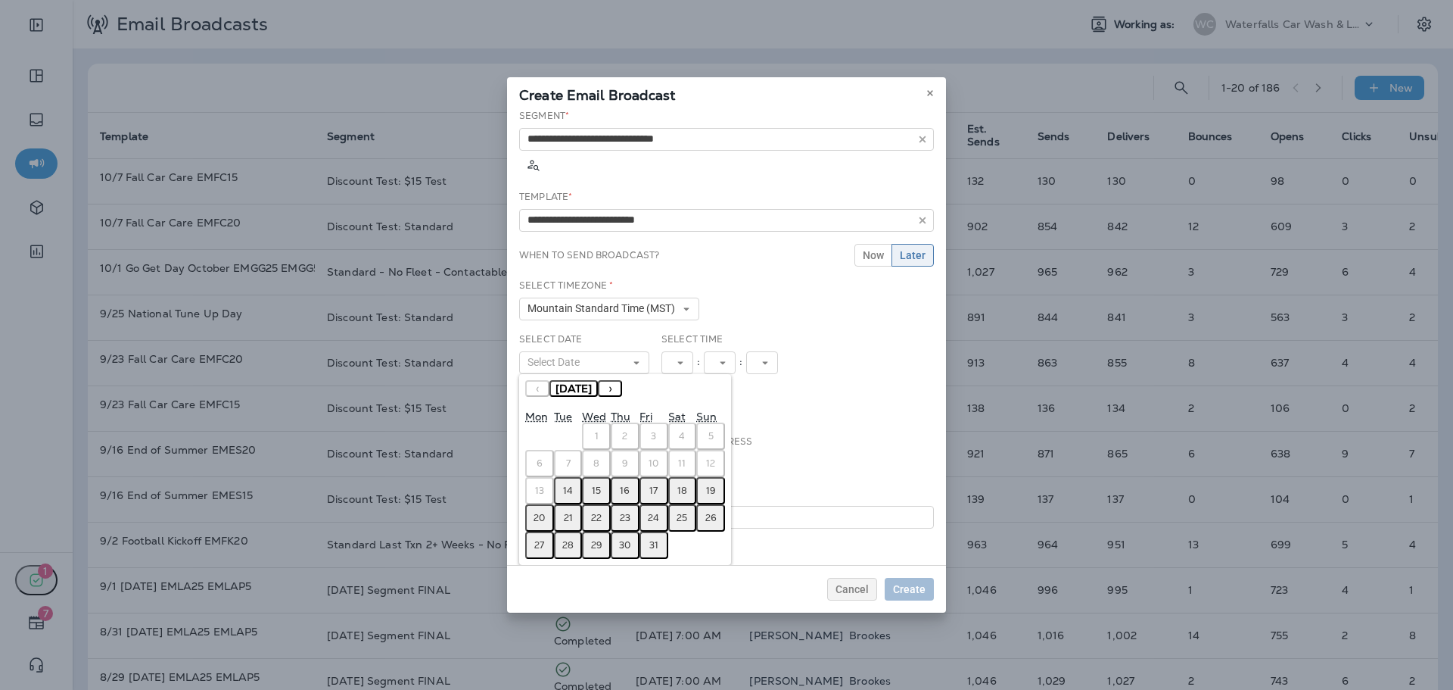
click at [598, 484] on abbr "15" at bounding box center [596, 490] width 9 height 12
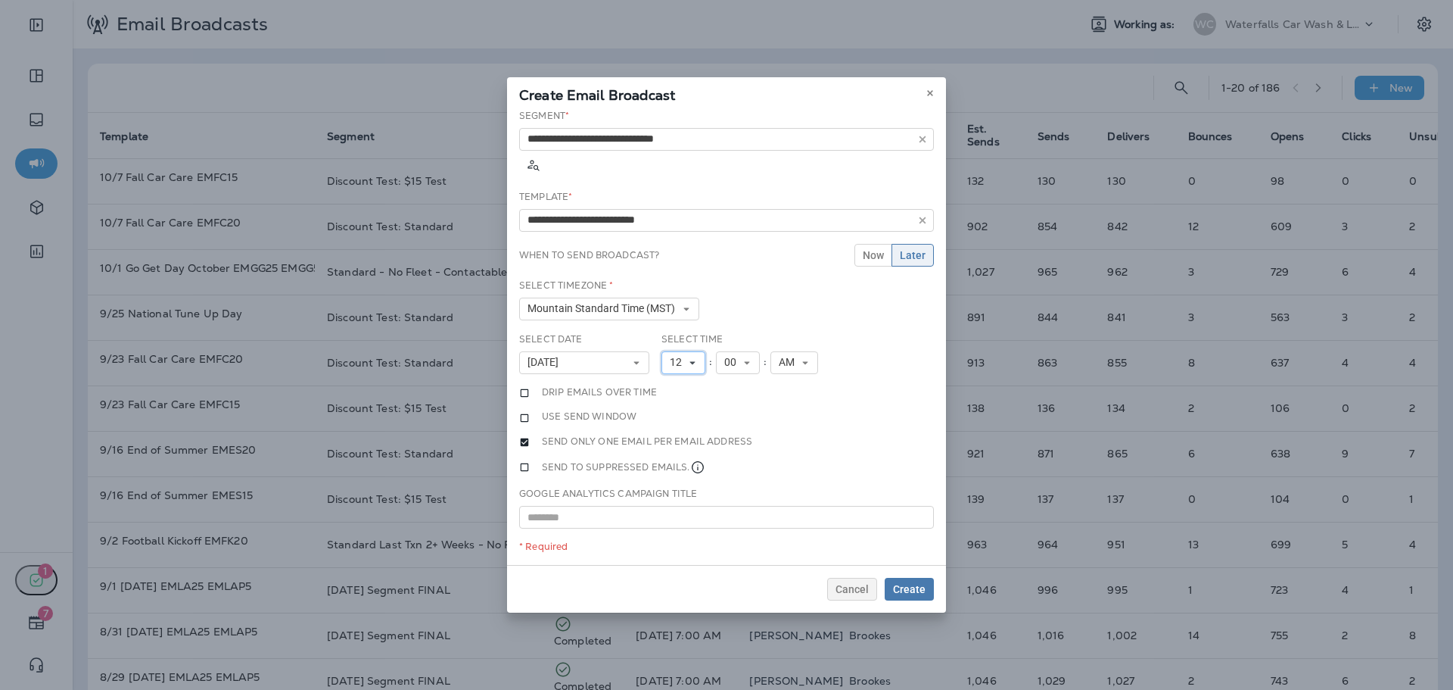
click at [687, 356] on span "12" at bounding box center [679, 362] width 18 height 13
click at [675, 559] on link "11" at bounding box center [684, 568] width 44 height 18
drag, startPoint x: 907, startPoint y: 583, endPoint x: 895, endPoint y: 525, distance: 58.8
click at [907, 584] on span "Create" at bounding box center [909, 589] width 33 height 11
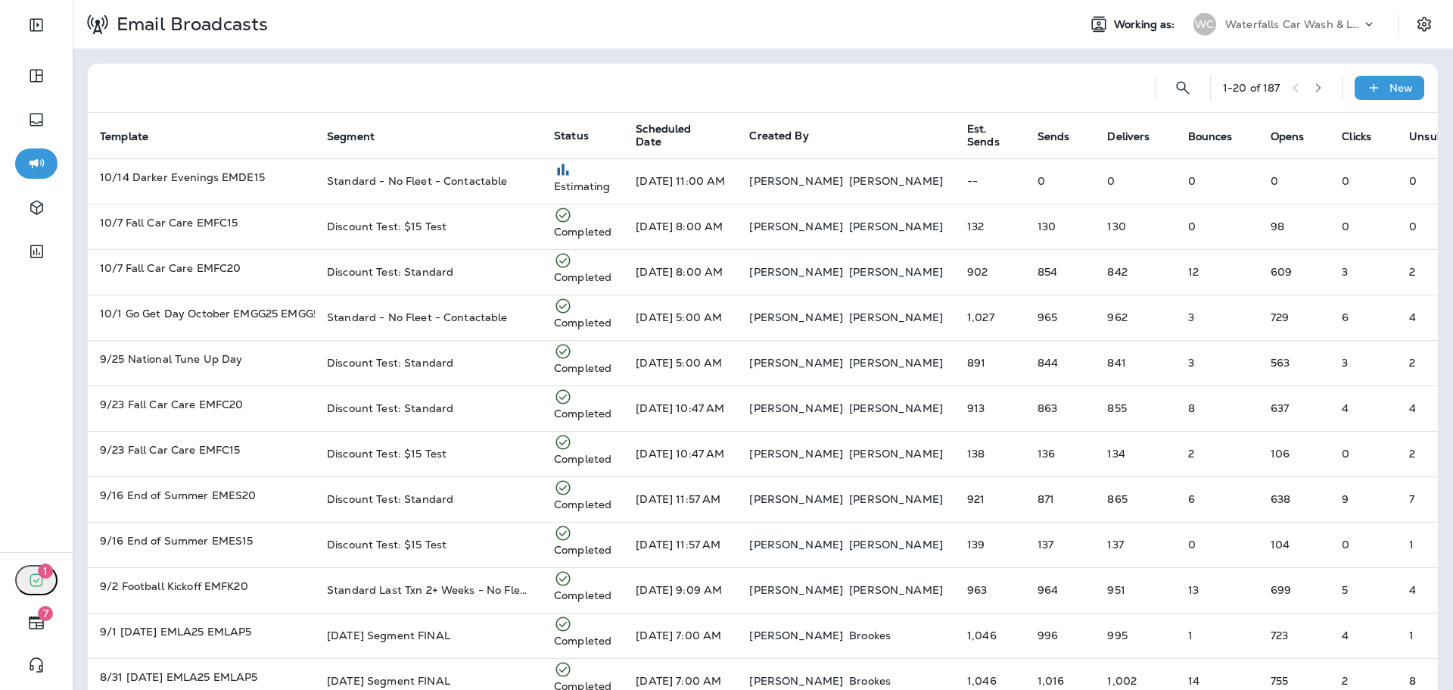
click at [1284, 27] on p "Waterfalls Car Wash & Lube" at bounding box center [1293, 24] width 136 height 12
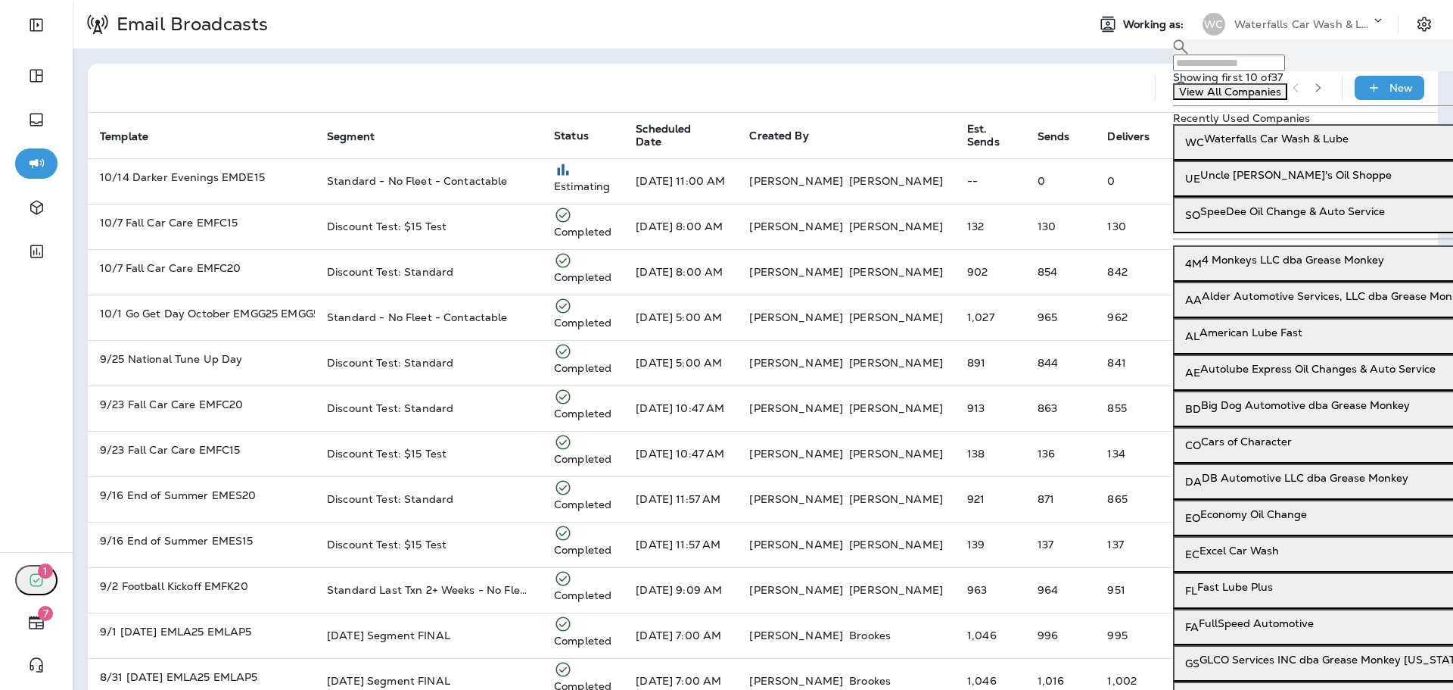
scroll to position [447, 0]
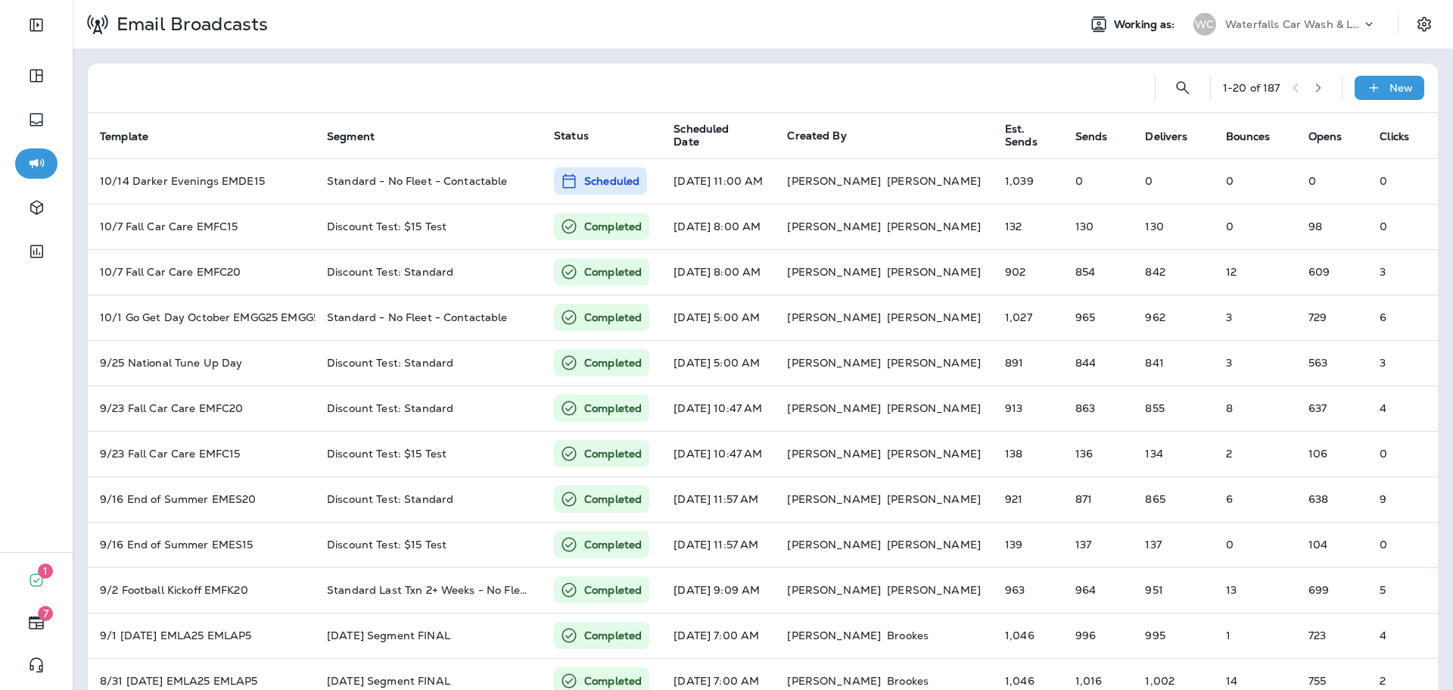
click at [1299, 34] on div "Waterfalls Car Wash & Lube" at bounding box center [1293, 24] width 136 height 23
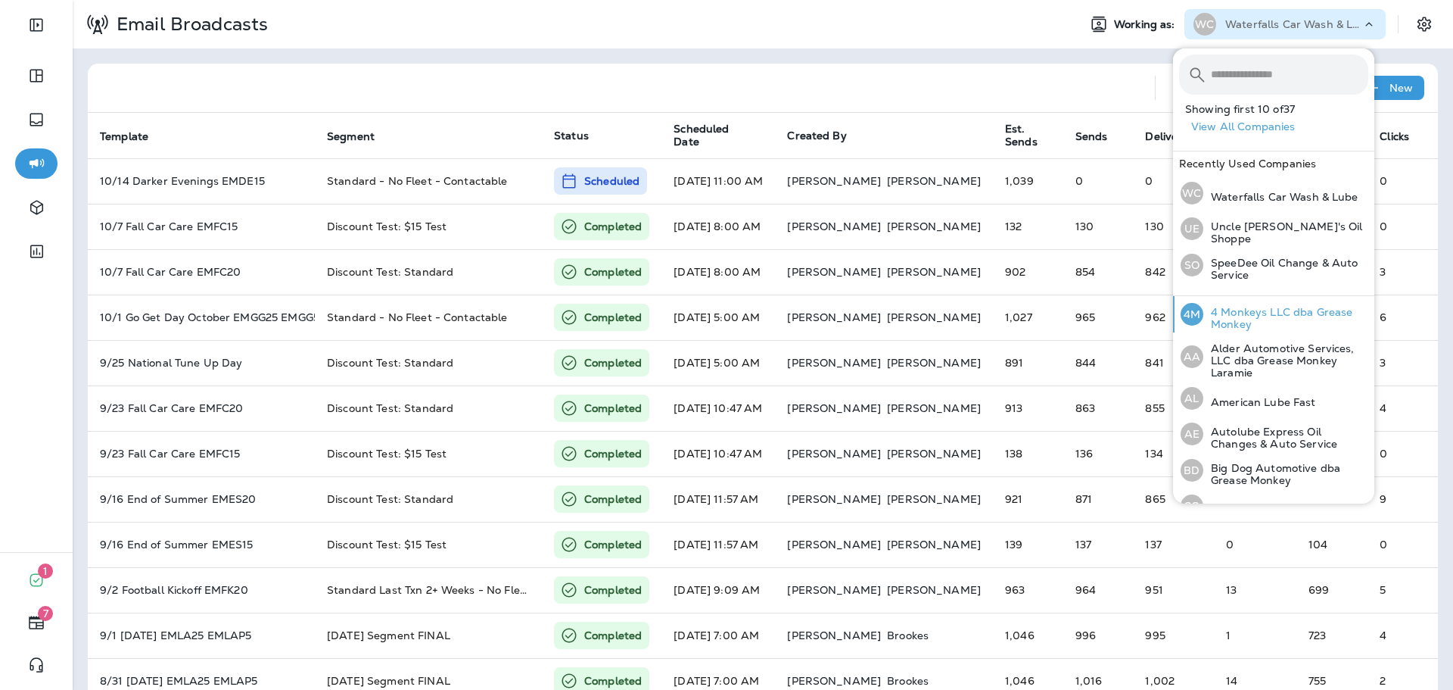
click at [1255, 316] on p "4 Monkeys LLC dba Grease Monkey" at bounding box center [1285, 318] width 165 height 24
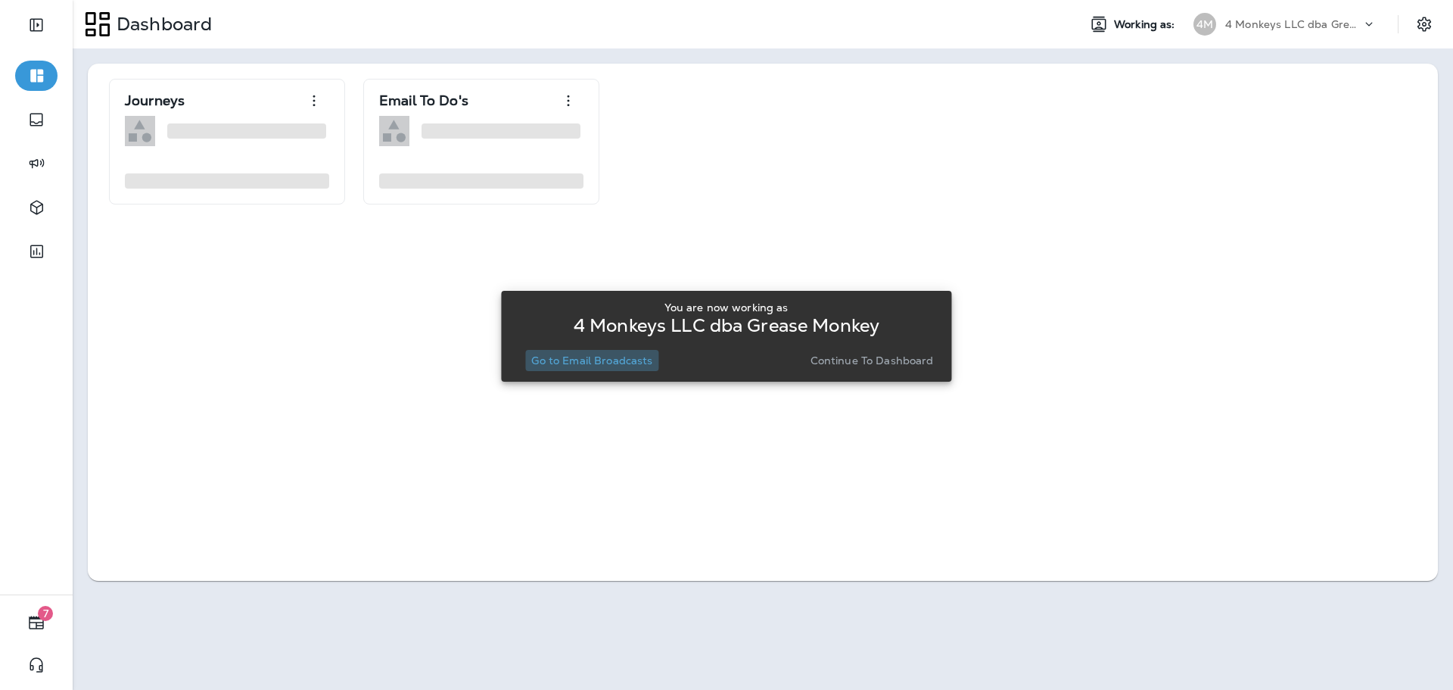
click at [621, 358] on p "Go to Email Broadcasts" at bounding box center [591, 360] width 121 height 12
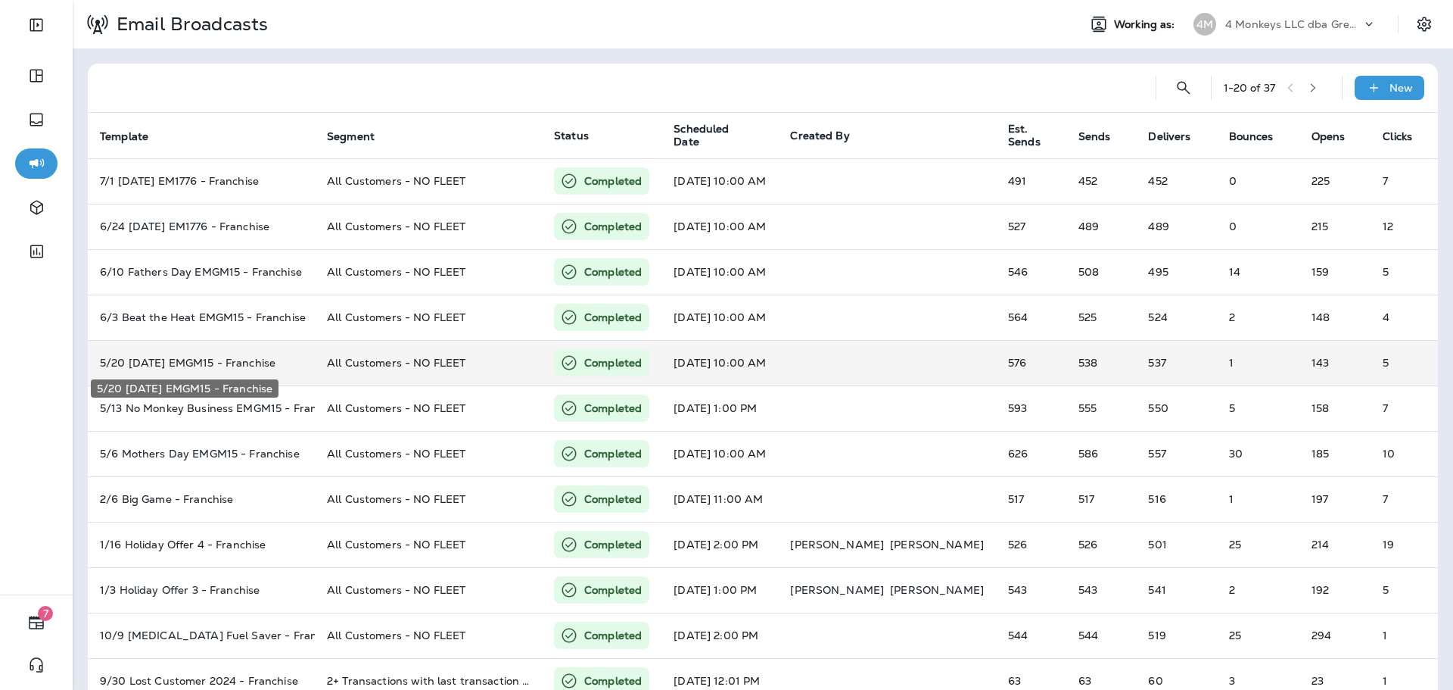
click at [272, 357] on p "5/20 Memorial Day EMGM15 - Franchise" at bounding box center [201, 363] width 203 height 12
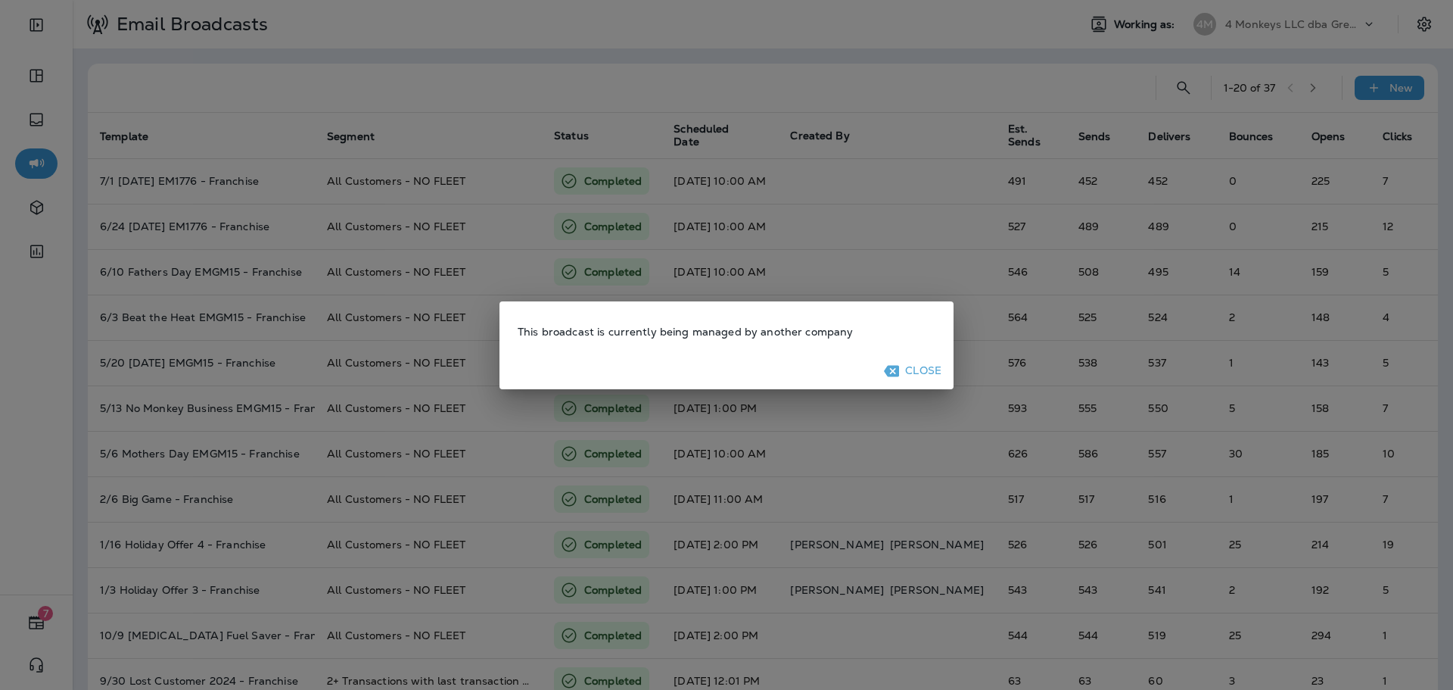
click at [898, 364] on icon "button" at bounding box center [891, 370] width 15 height 15
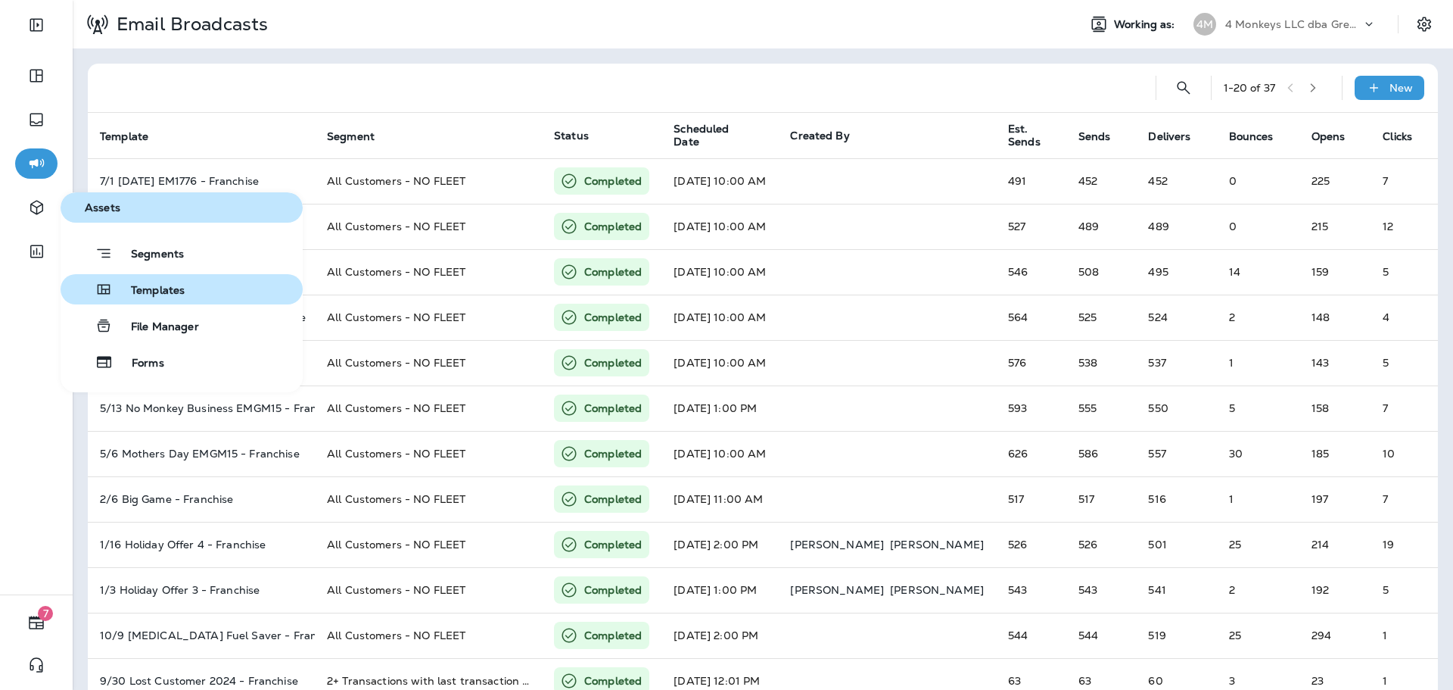
click at [136, 289] on span "Templates" at bounding box center [149, 291] width 72 height 14
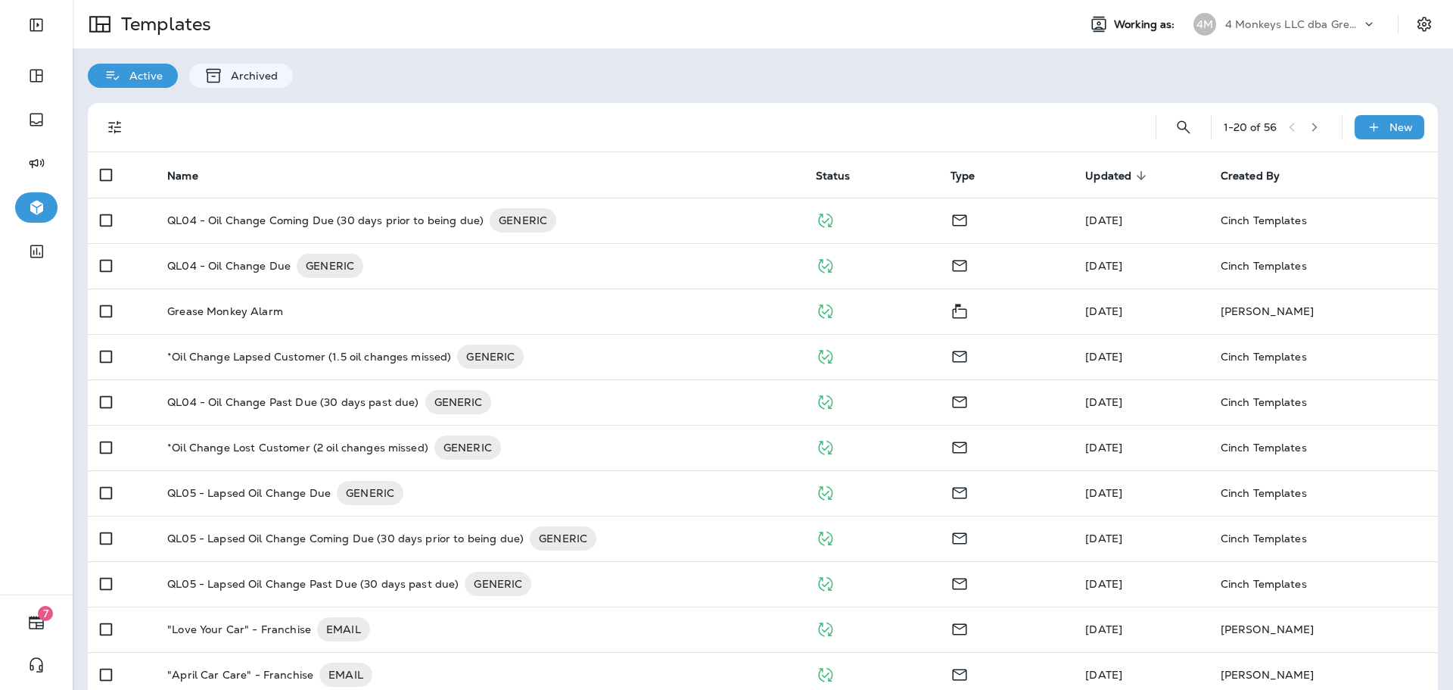
click at [1270, 38] on div "4M 4 Monkeys LLC dba Grease Monkey" at bounding box center [1285, 24] width 201 height 30
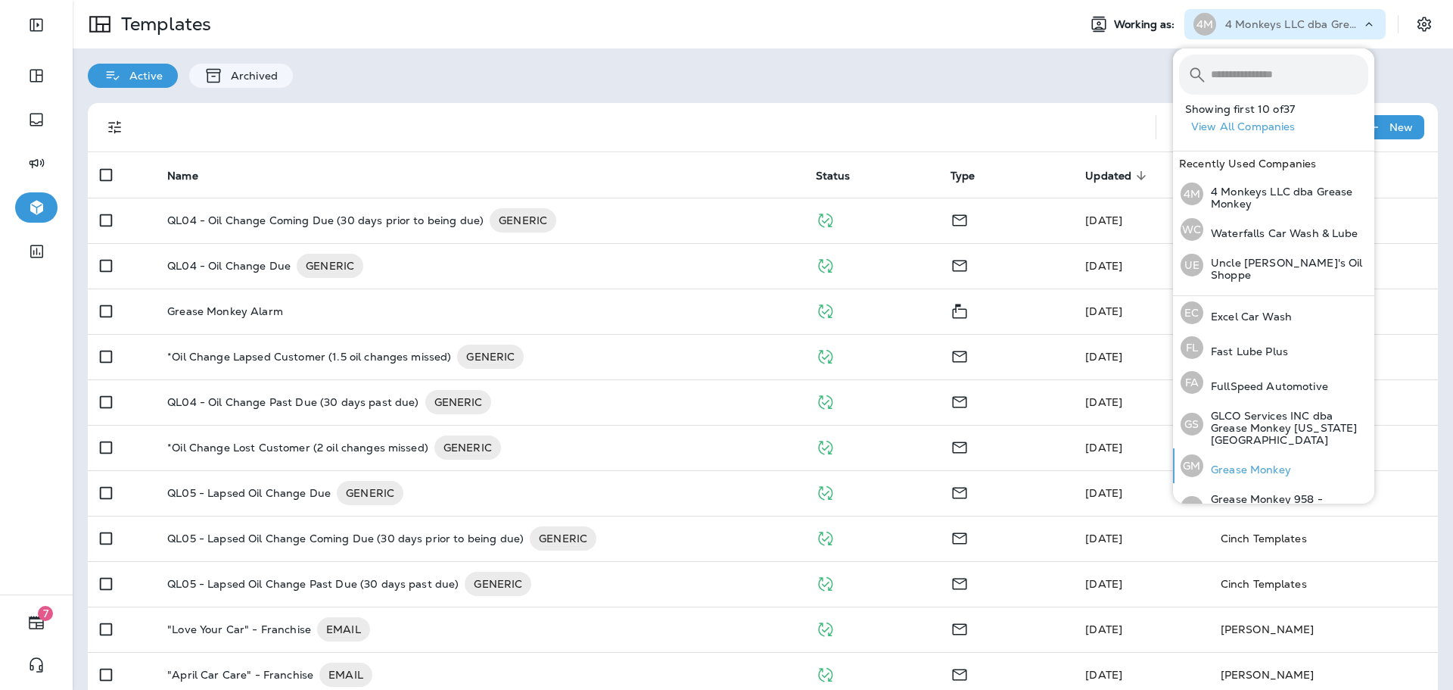
scroll to position [303, 0]
click at [1248, 459] on p "Grease Monkey" at bounding box center [1247, 465] width 88 height 12
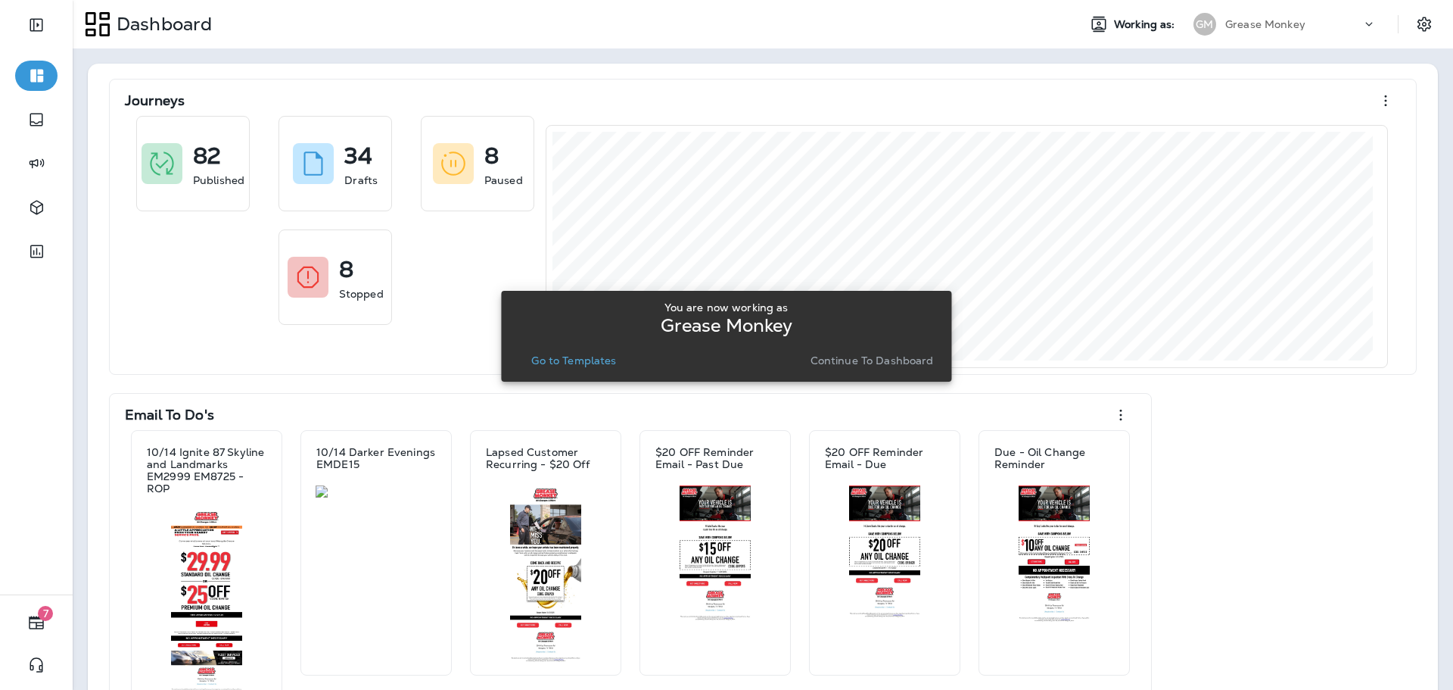
click at [605, 357] on p "Go to Templates" at bounding box center [573, 360] width 85 height 12
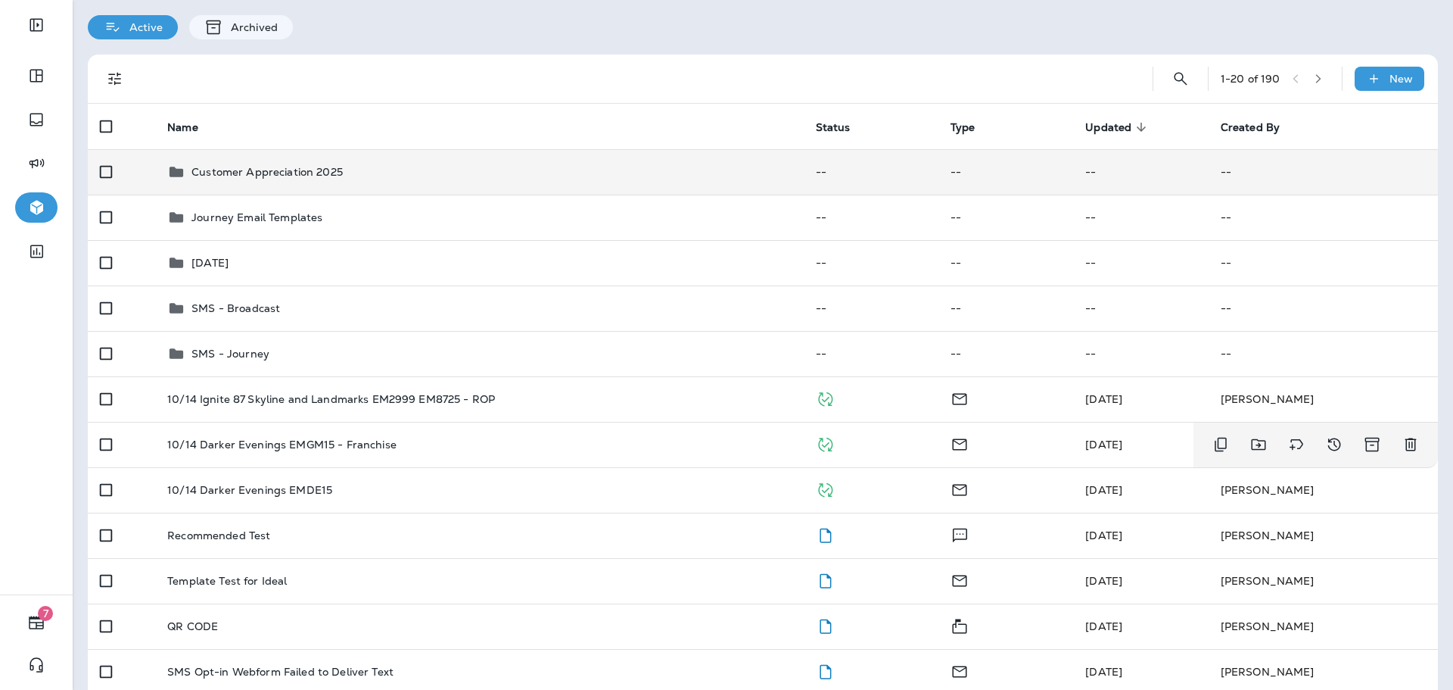
scroll to position [76, 0]
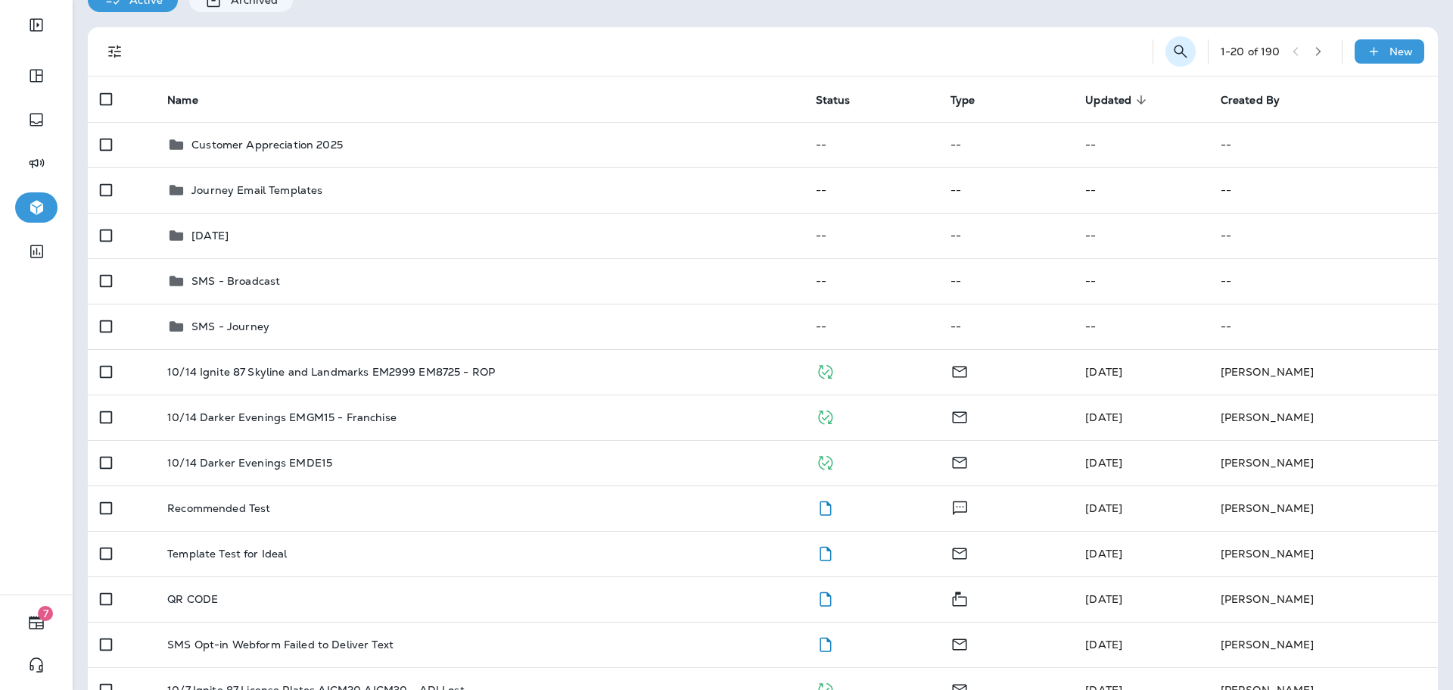
click at [1176, 50] on button "Search Templates" at bounding box center [1181, 51] width 30 height 30
click at [1127, 50] on input "text" at bounding box center [1113, 50] width 135 height 40
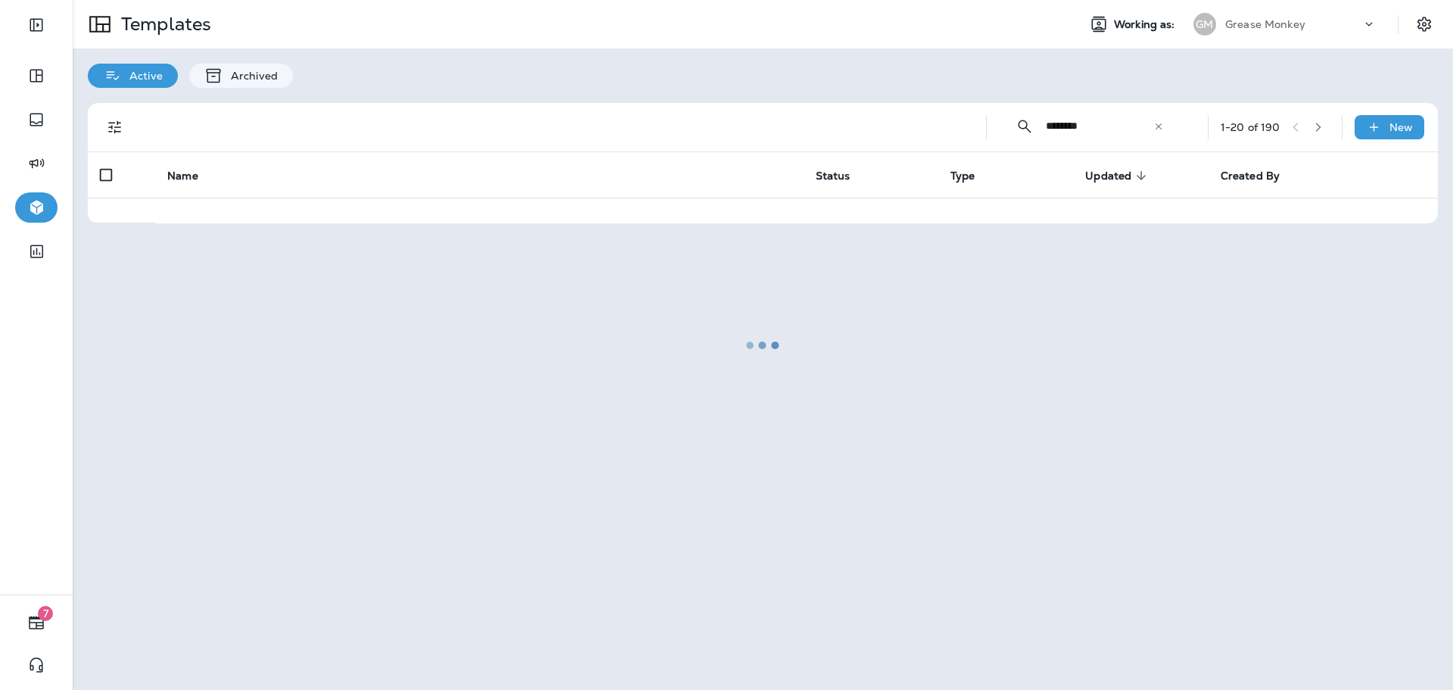
scroll to position [0, 0]
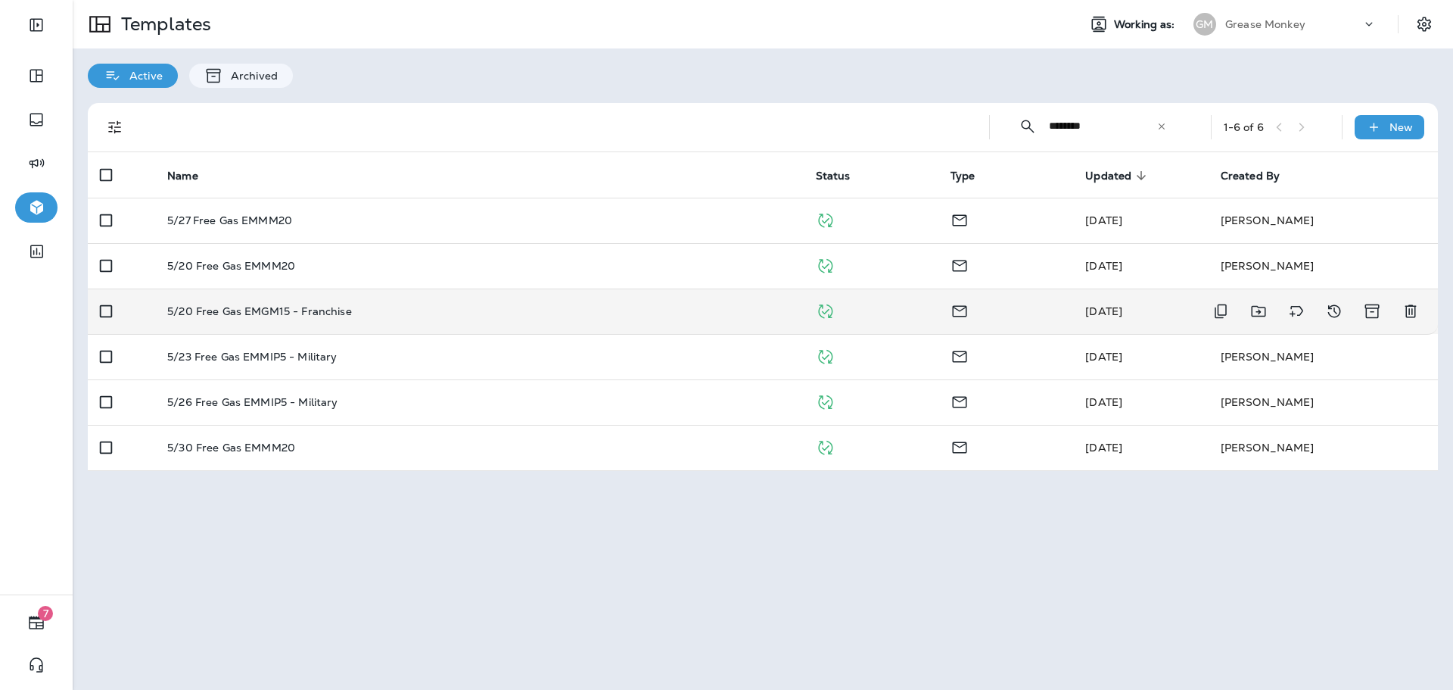
type input "********"
click at [371, 317] on td "5/20 Free Gas EMGM15 - Franchise" at bounding box center [479, 310] width 648 height 45
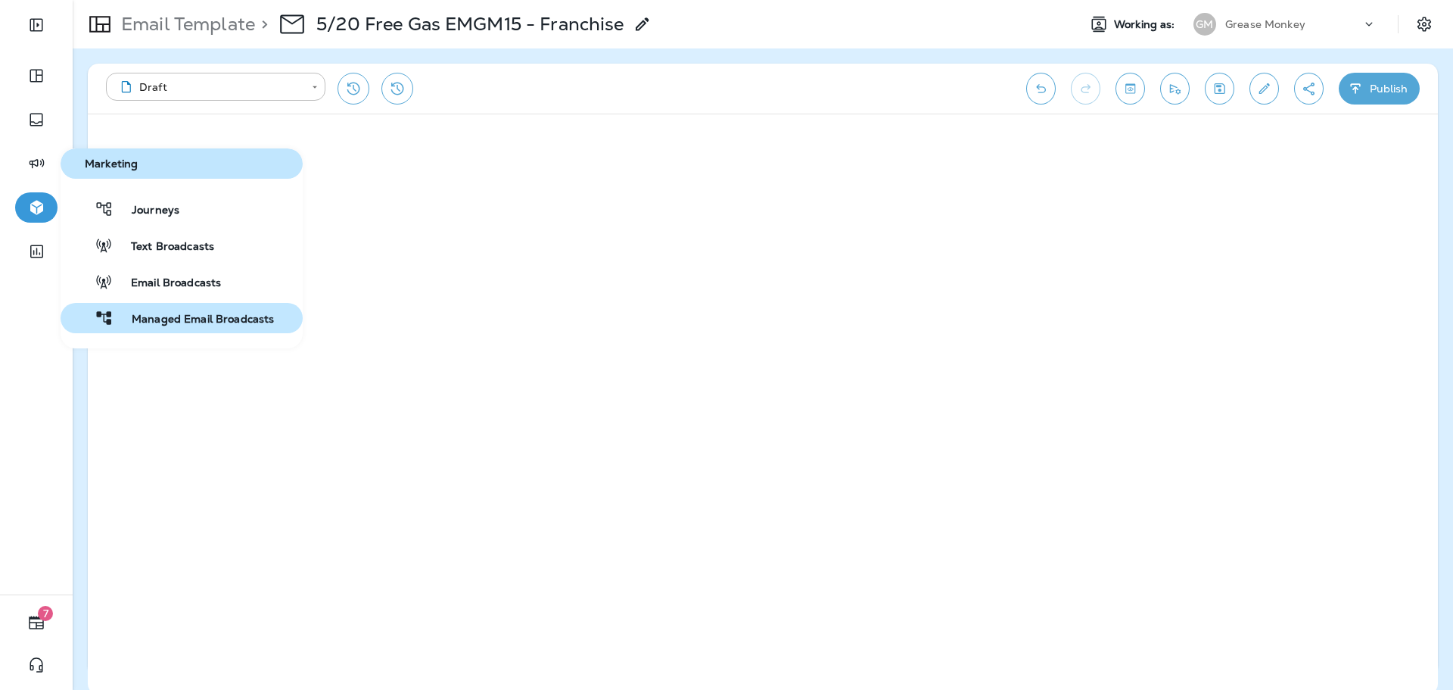
click at [190, 320] on span "Managed Email Broadcasts" at bounding box center [194, 320] width 160 height 14
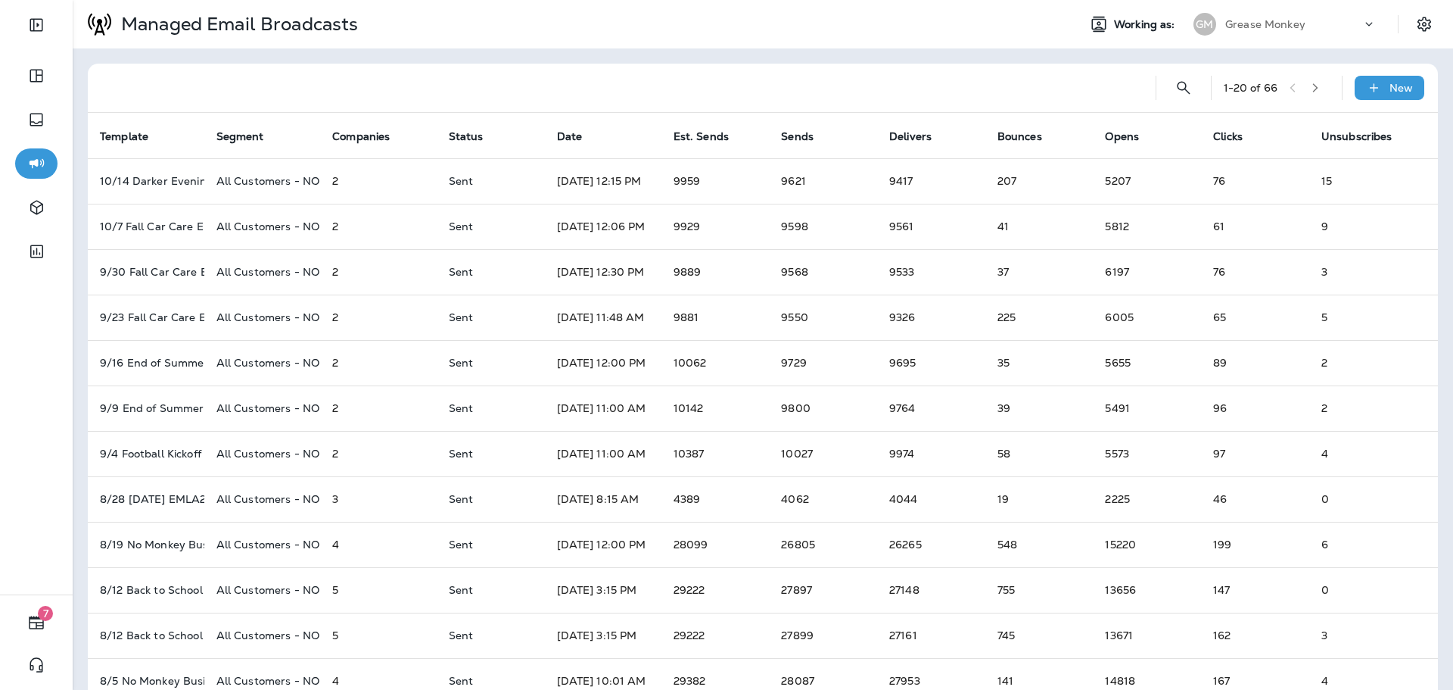
click at [1310, 92] on icon "button" at bounding box center [1315, 88] width 11 height 11
click at [1291, 84] on icon "button" at bounding box center [1296, 88] width 11 height 11
click at [1305, 96] on button "button" at bounding box center [1315, 87] width 23 height 23
click at [1270, 17] on div "Grease Monkey" at bounding box center [1293, 24] width 136 height 23
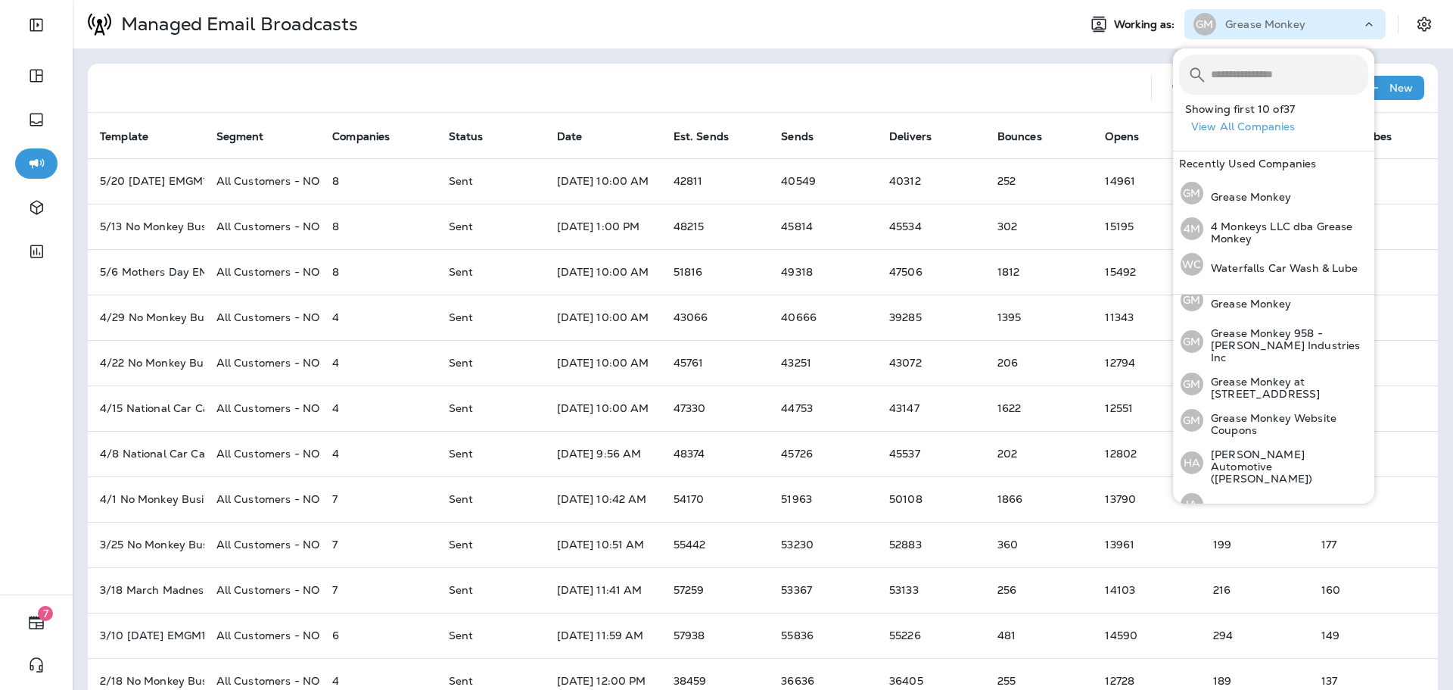
scroll to position [522, 0]
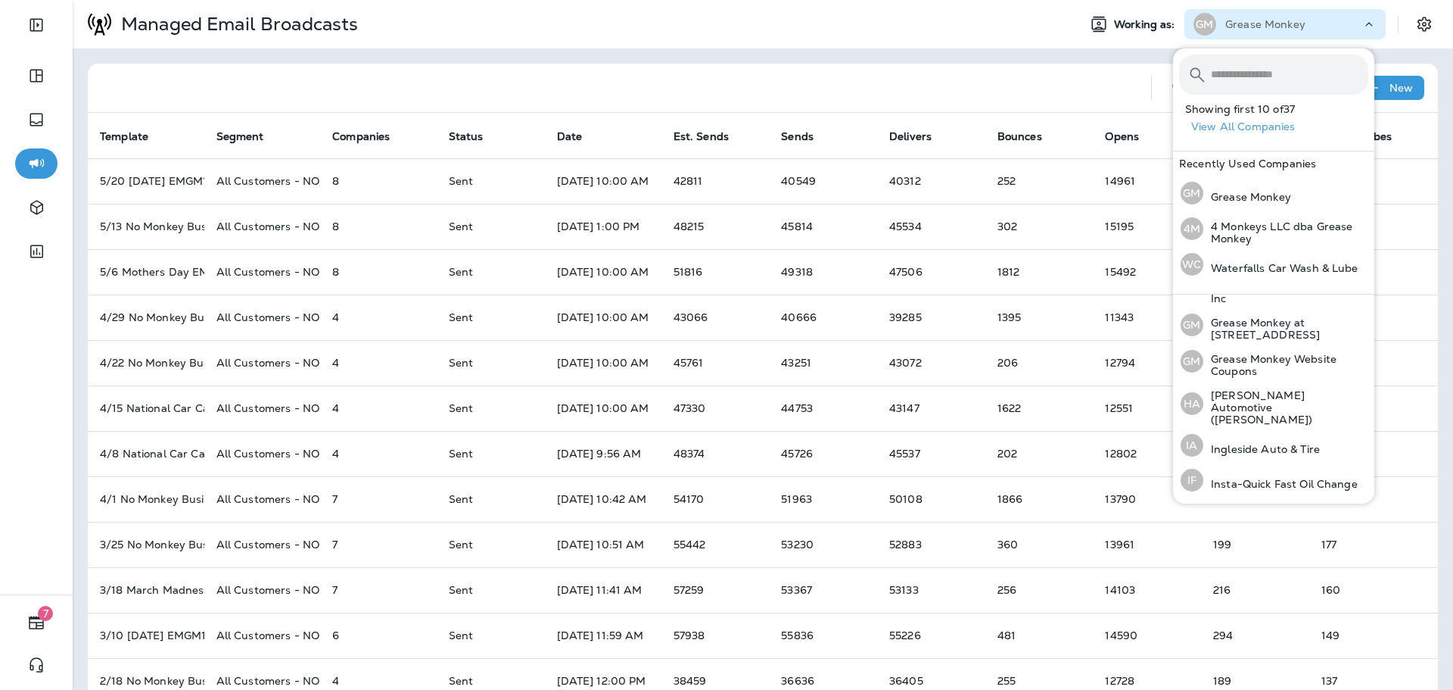
click at [1269, 78] on input "text" at bounding box center [1289, 74] width 157 height 40
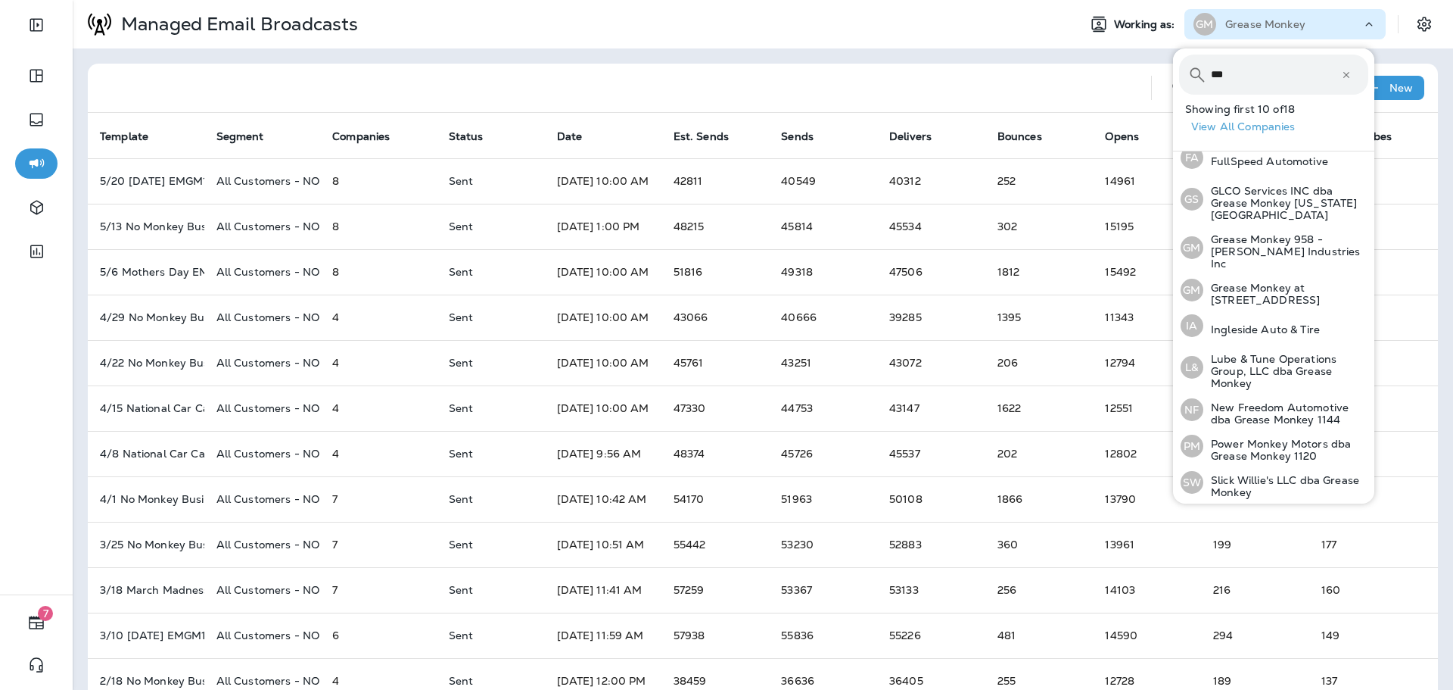
scroll to position [78, 0]
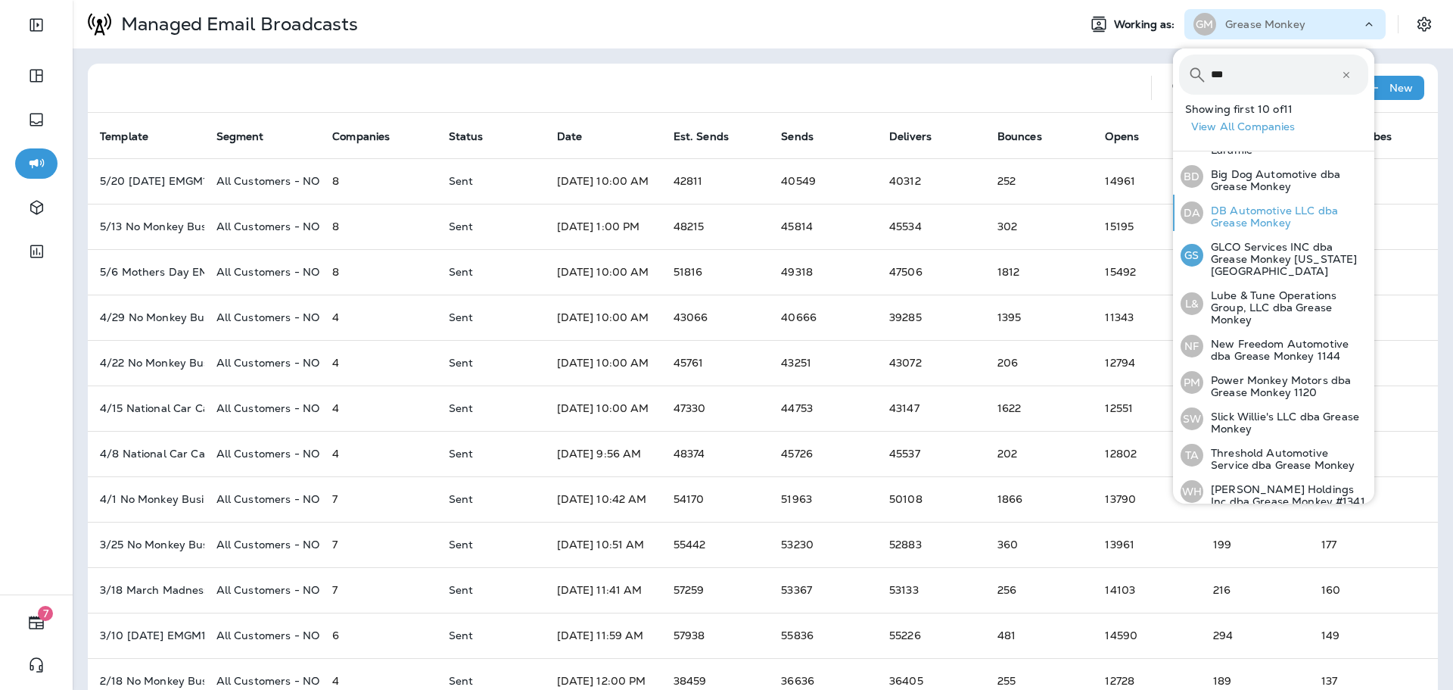
type input "**"
click at [1272, 208] on p "DB Automotive LLC dba Grease Monkey" at bounding box center [1285, 216] width 165 height 24
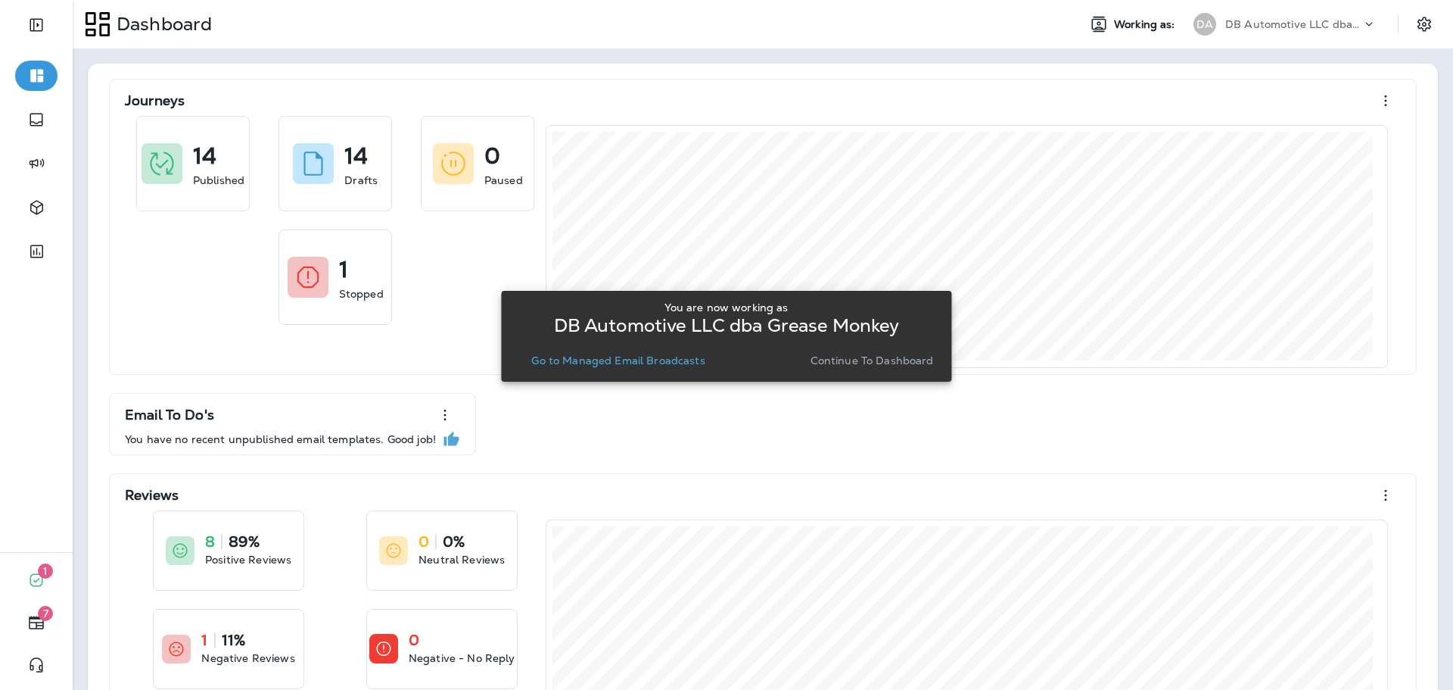
click at [660, 358] on p "Go to Managed Email Broadcasts" at bounding box center [617, 360] width 173 height 12
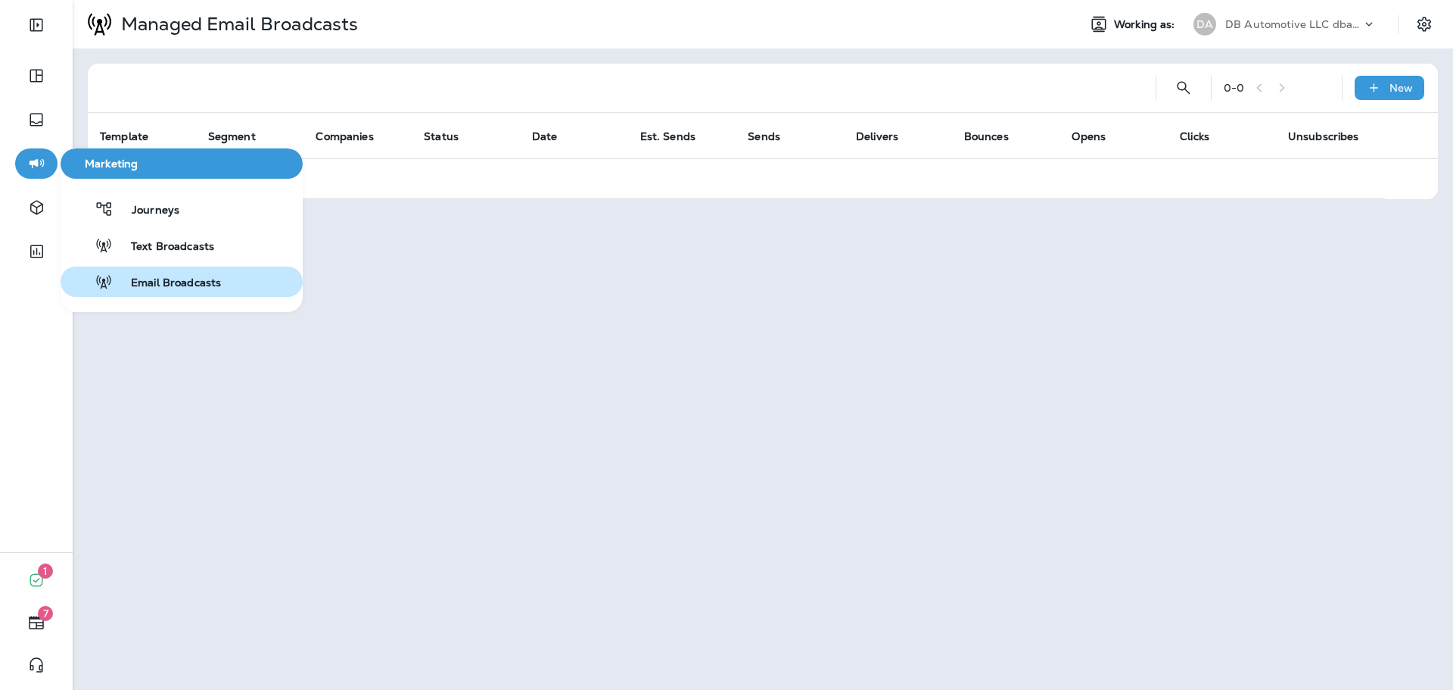
click at [154, 291] on button "Email Broadcasts" at bounding box center [182, 281] width 242 height 30
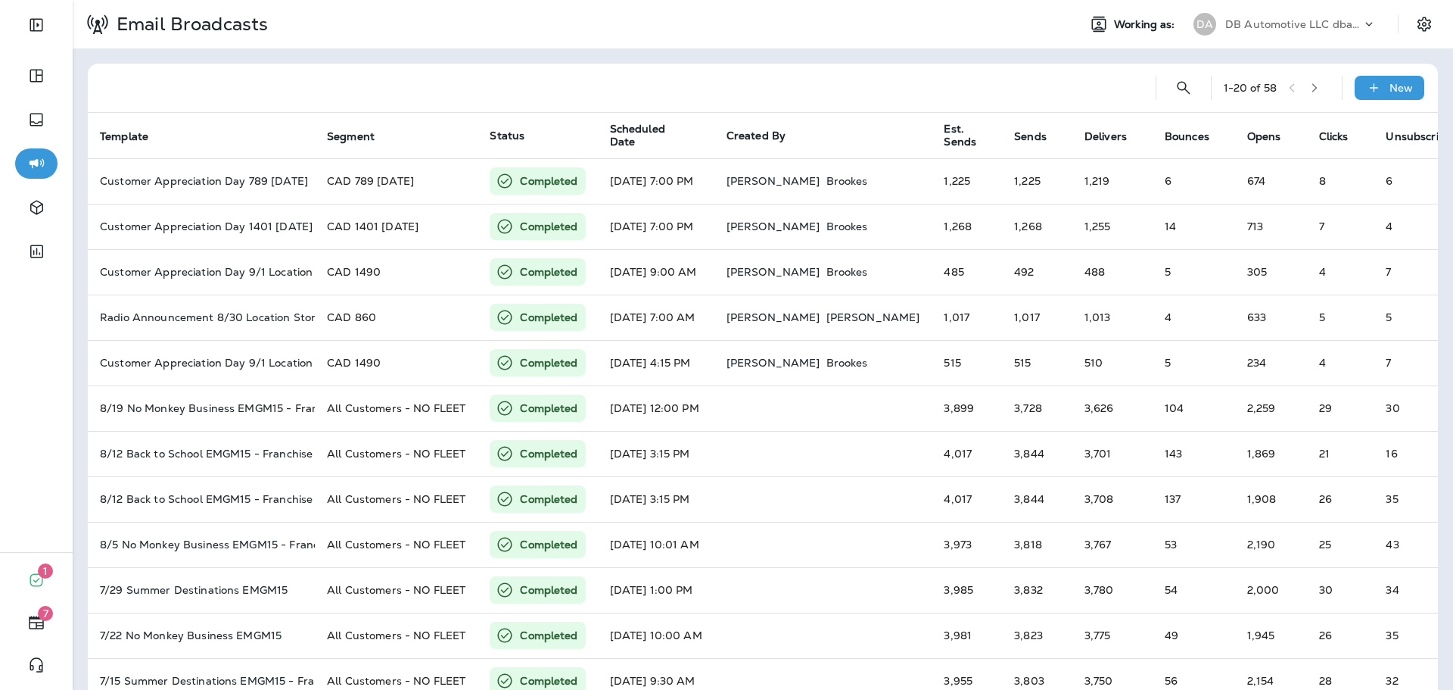
click at [1349, 19] on p "DB Automotive LLC dba Grease Monkey" at bounding box center [1293, 24] width 136 height 12
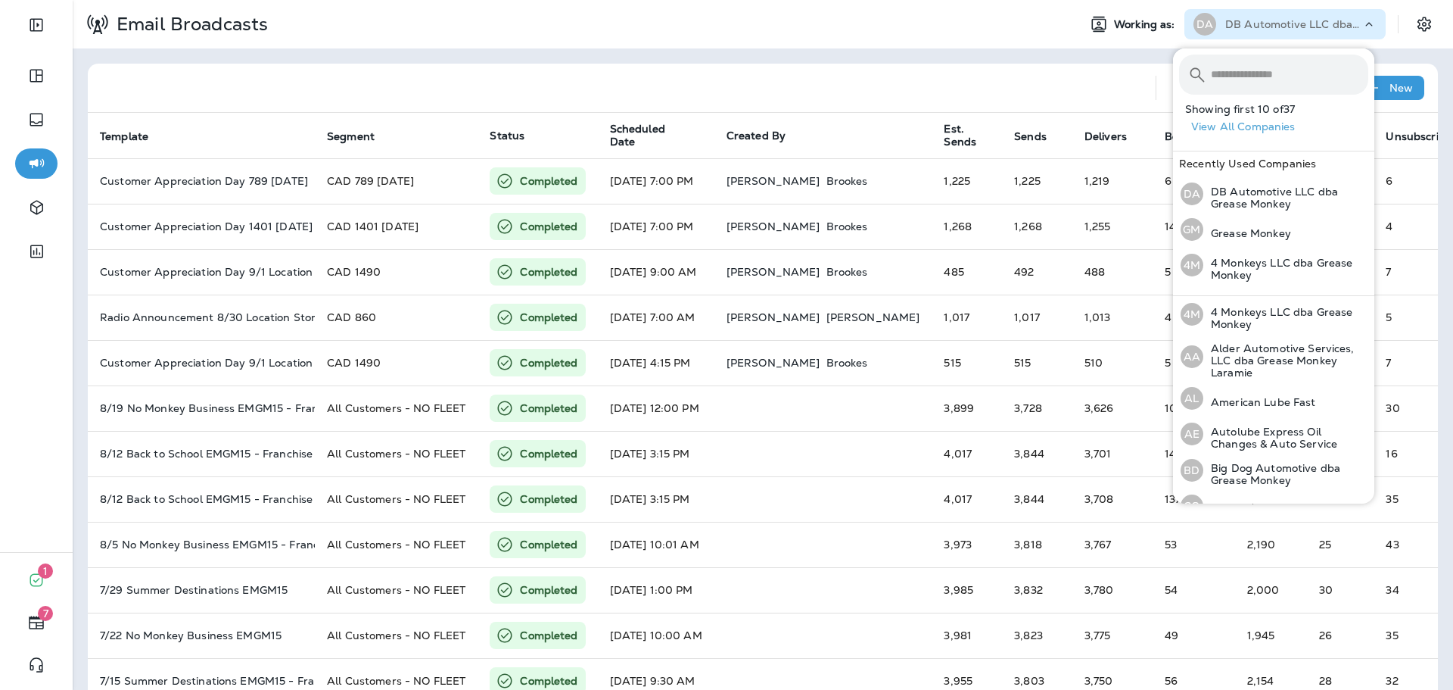
click at [1297, 67] on input "text" at bounding box center [1289, 74] width 157 height 40
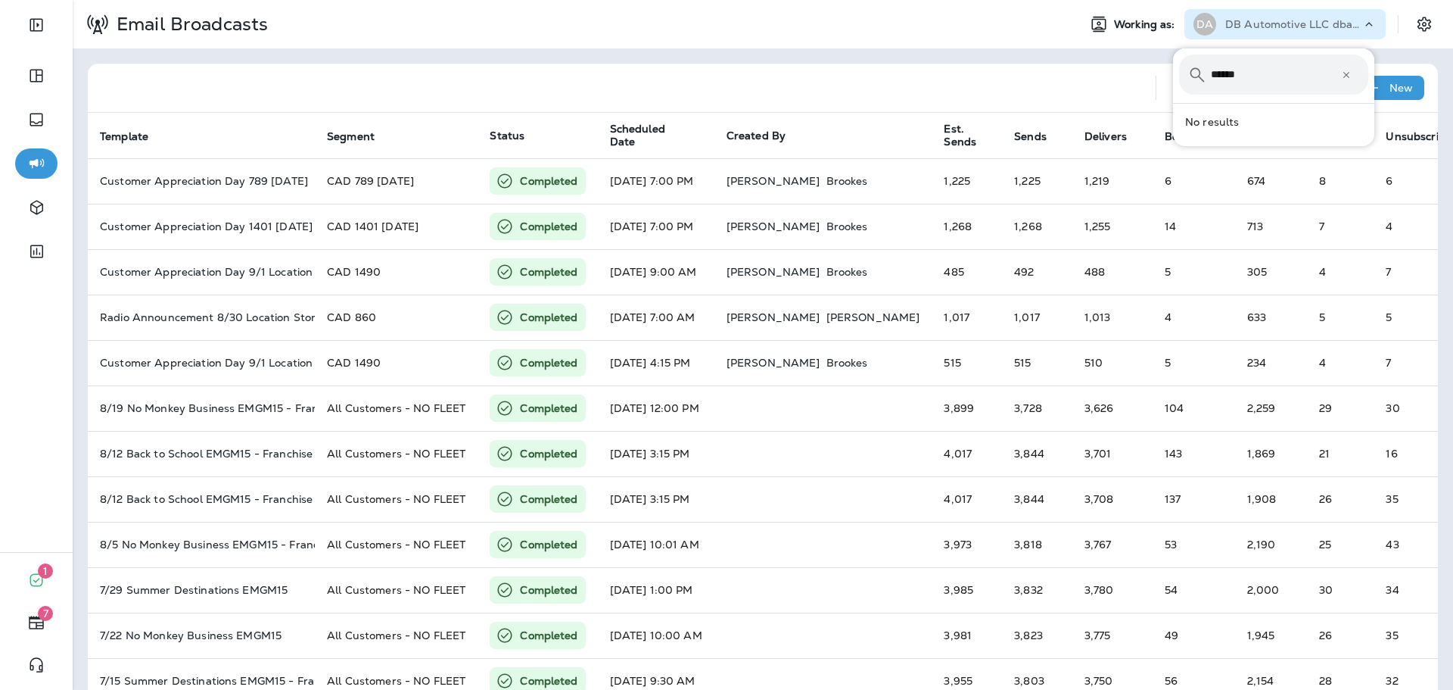
type input "******"
click at [1341, 74] on icon at bounding box center [1346, 75] width 11 height 11
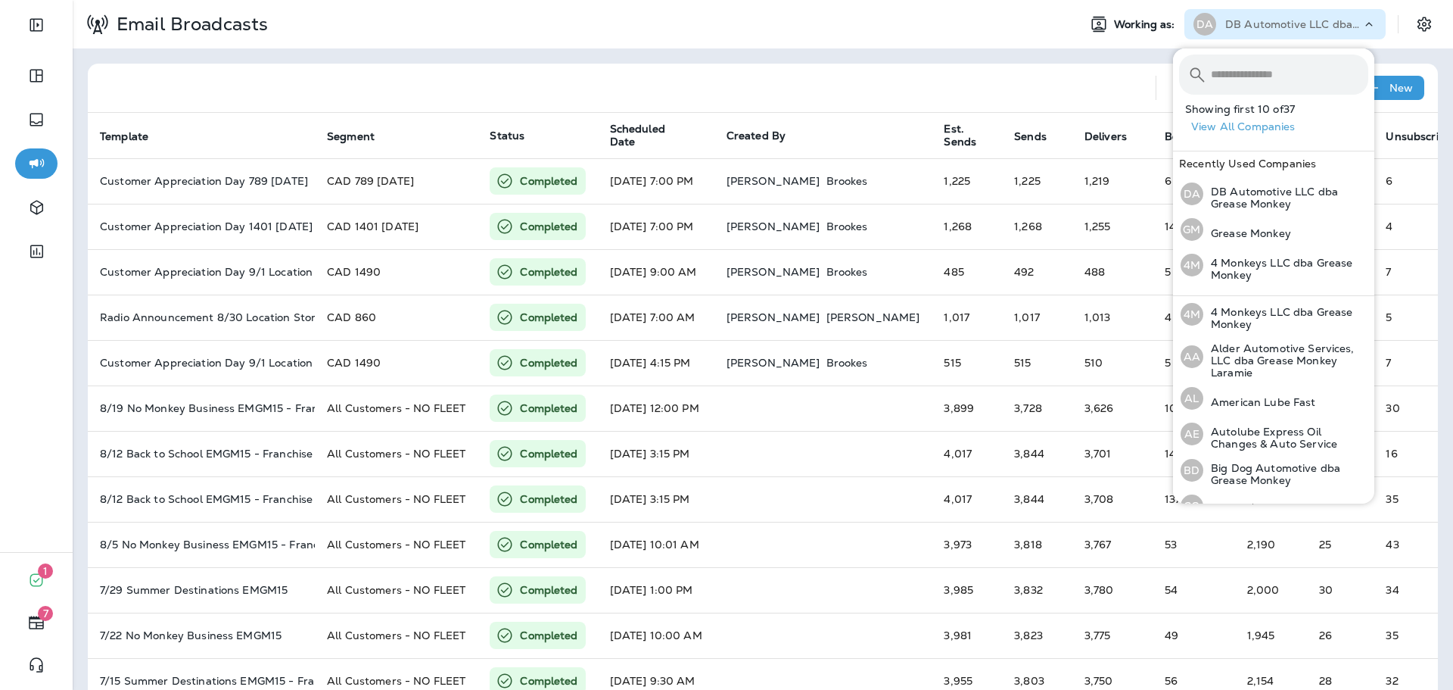
click at [154, 67] on div at bounding box center [622, 88] width 1044 height 48
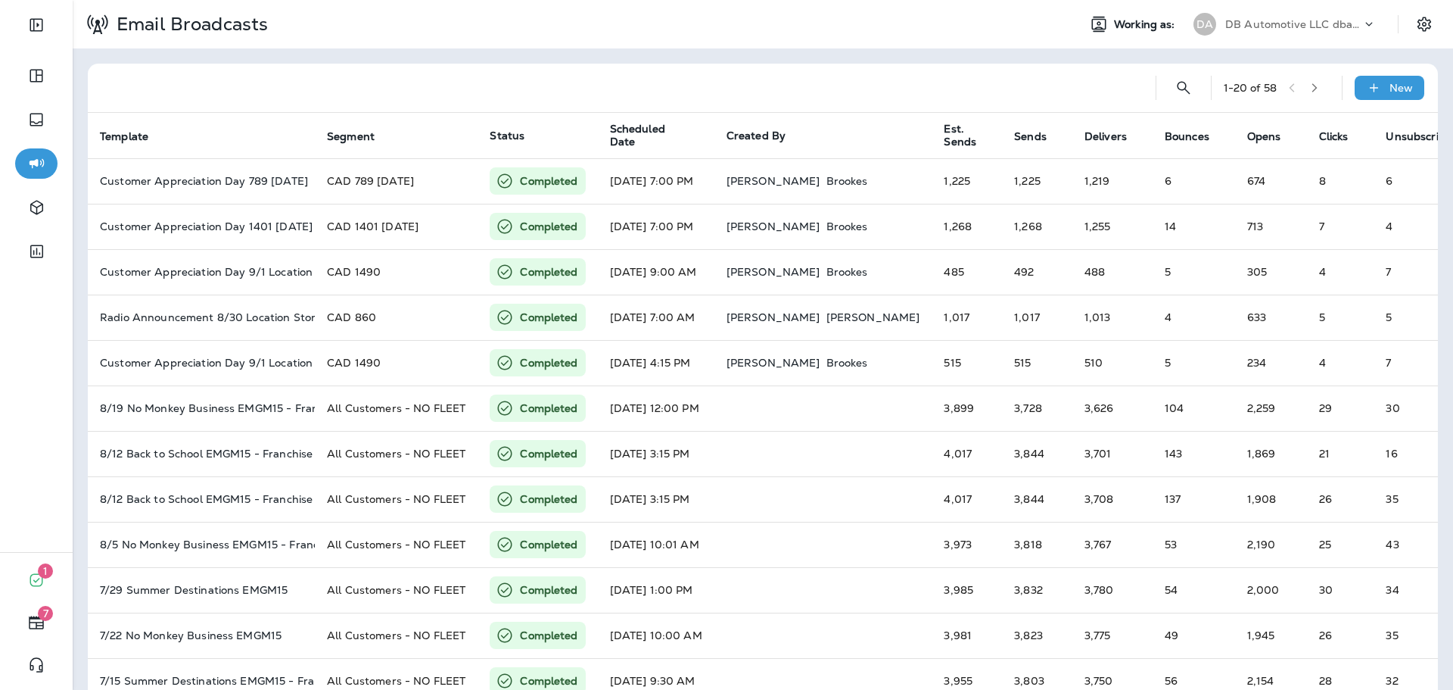
click at [1247, 23] on p "DB Automotive LLC dba Grease Monkey" at bounding box center [1293, 24] width 136 height 12
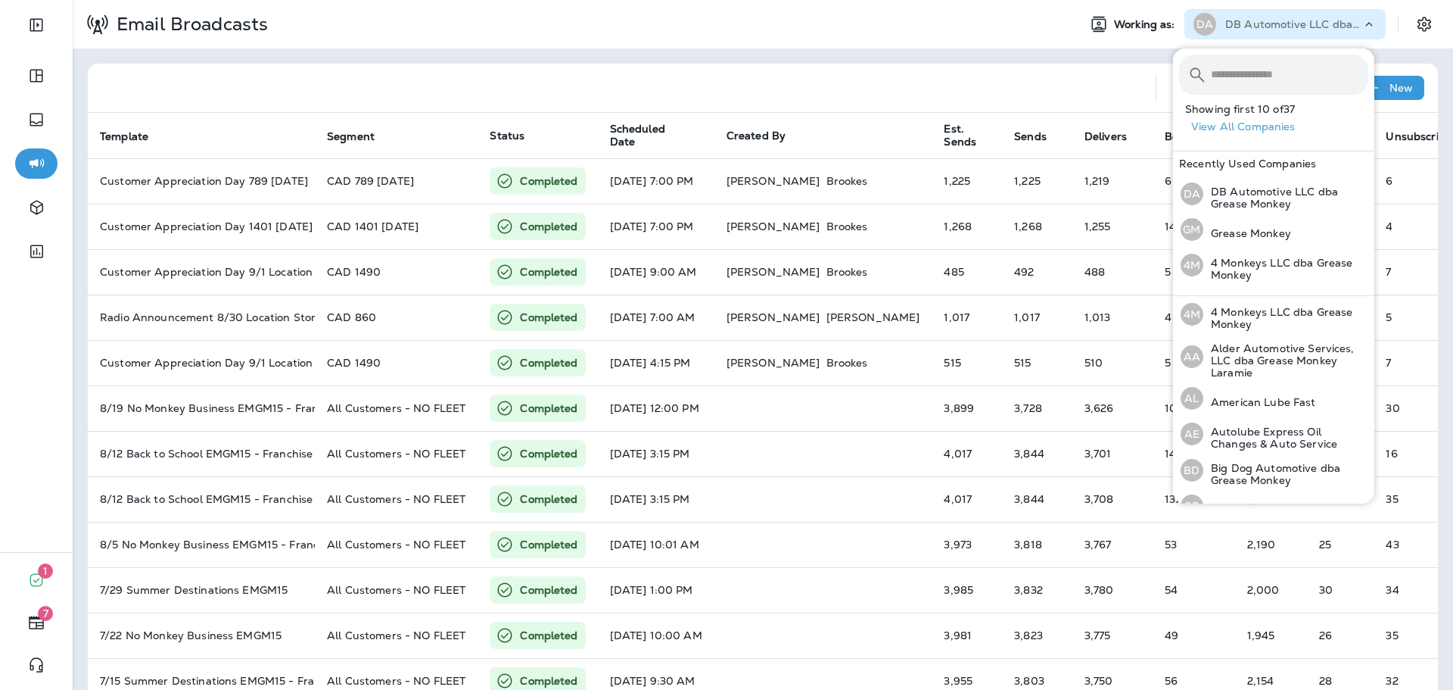
click at [1252, 79] on input "text" at bounding box center [1289, 74] width 157 height 40
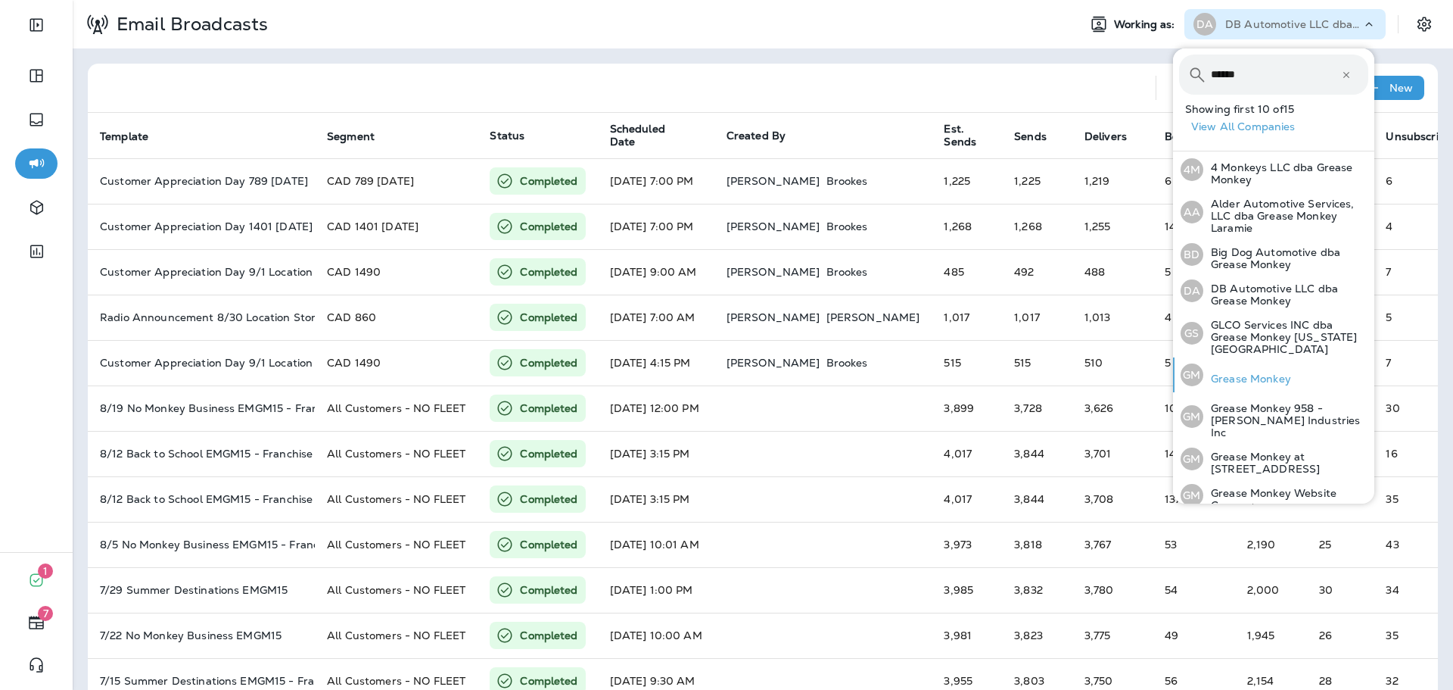
type input "******"
click at [1259, 372] on p "Grease Monkey" at bounding box center [1247, 378] width 88 height 12
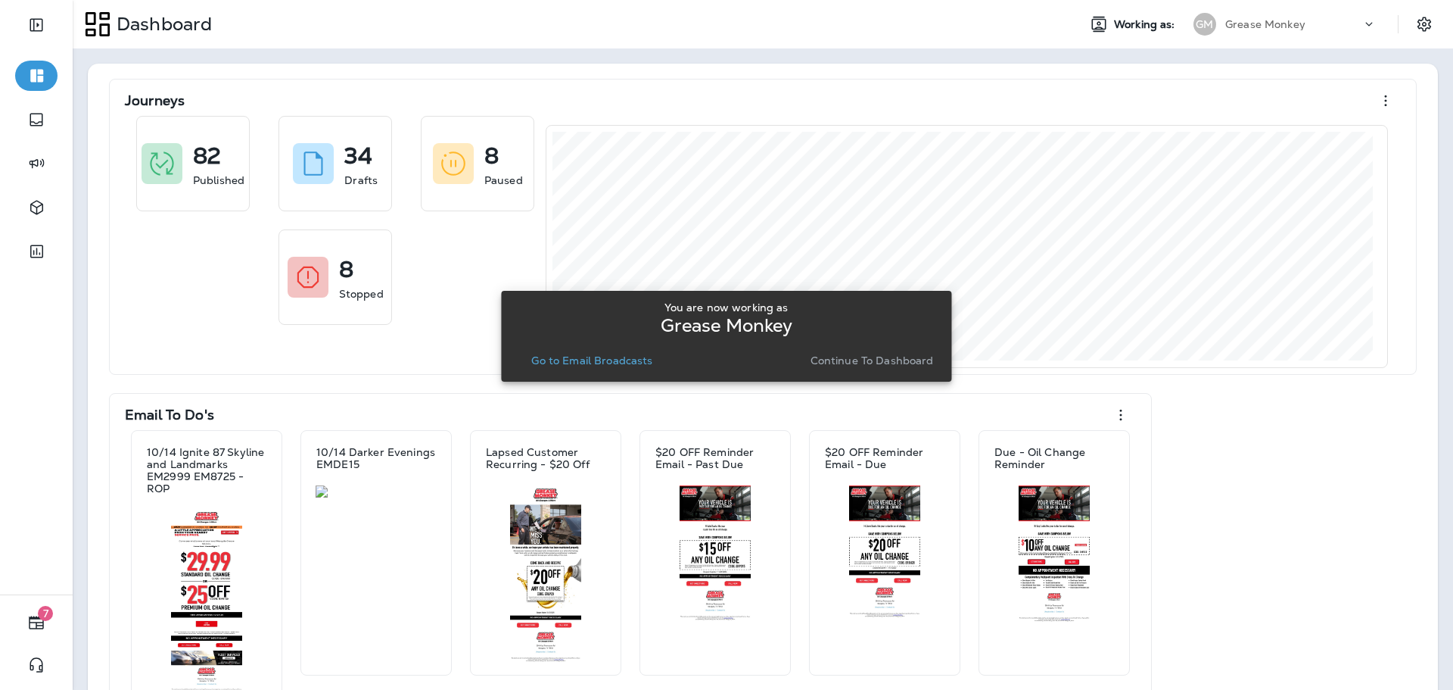
click at [830, 363] on p "Continue to Dashboard" at bounding box center [872, 360] width 123 height 12
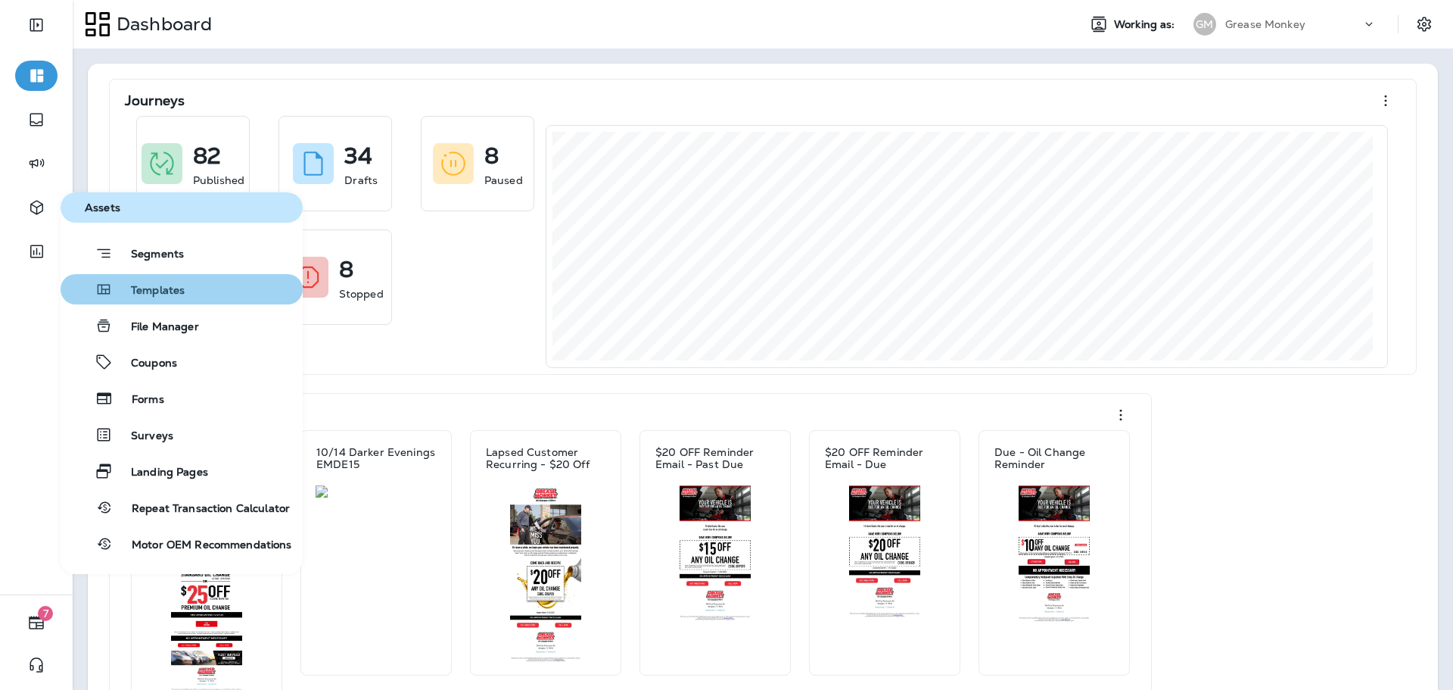
click at [173, 290] on span "Templates" at bounding box center [149, 291] width 72 height 14
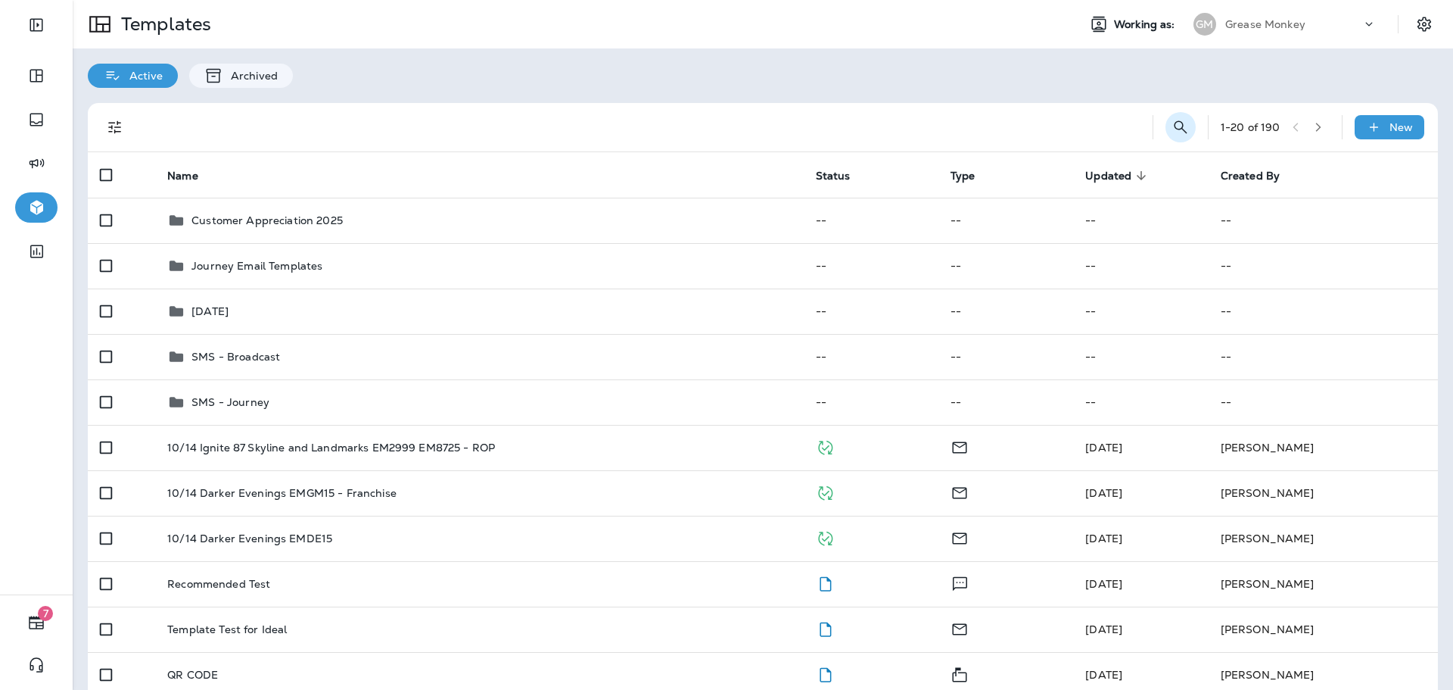
click at [1180, 123] on div "1 - 20 of 190 New" at bounding box center [766, 127] width 1332 height 48
click at [1174, 121] on icon "Search Templates" at bounding box center [1180, 126] width 13 height 13
click at [1095, 123] on input "text" at bounding box center [1113, 126] width 135 height 40
type input "*"
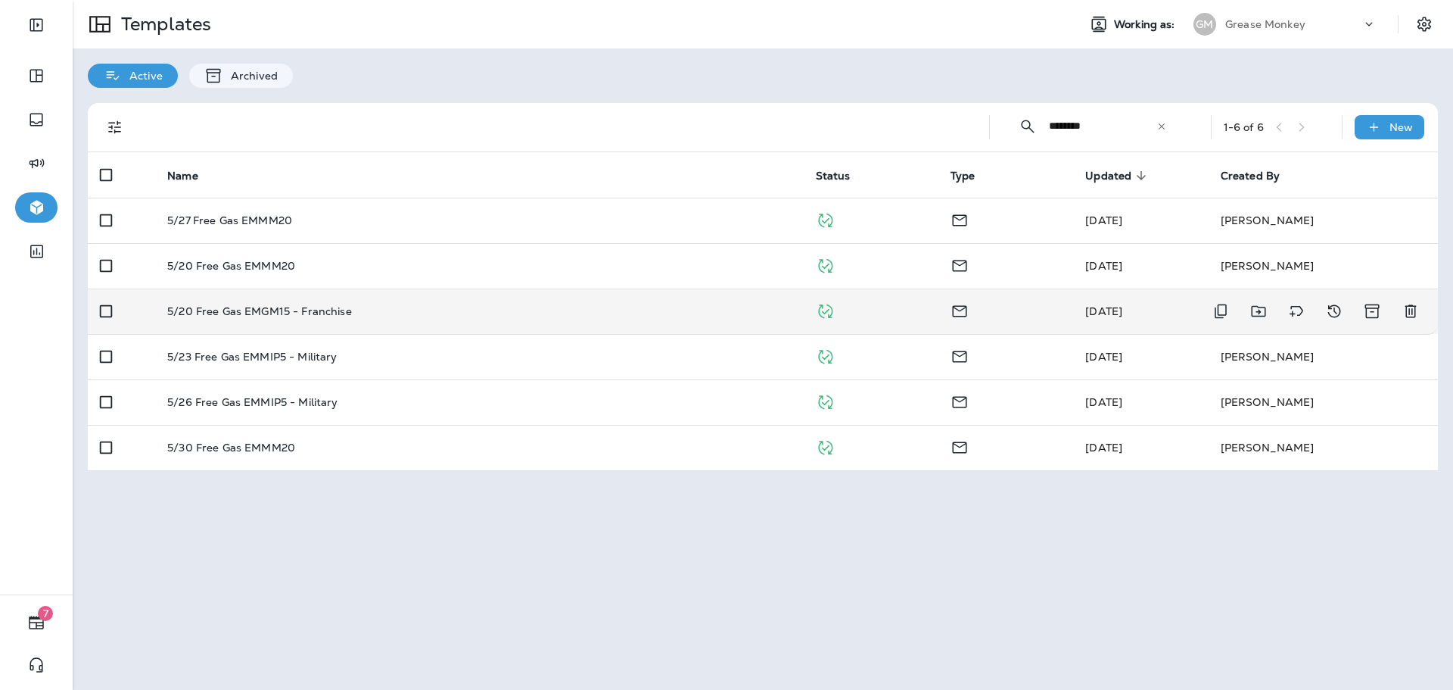
type input "********"
click at [364, 319] on td "5/20 Free Gas EMGM15 - Franchise" at bounding box center [479, 310] width 648 height 45
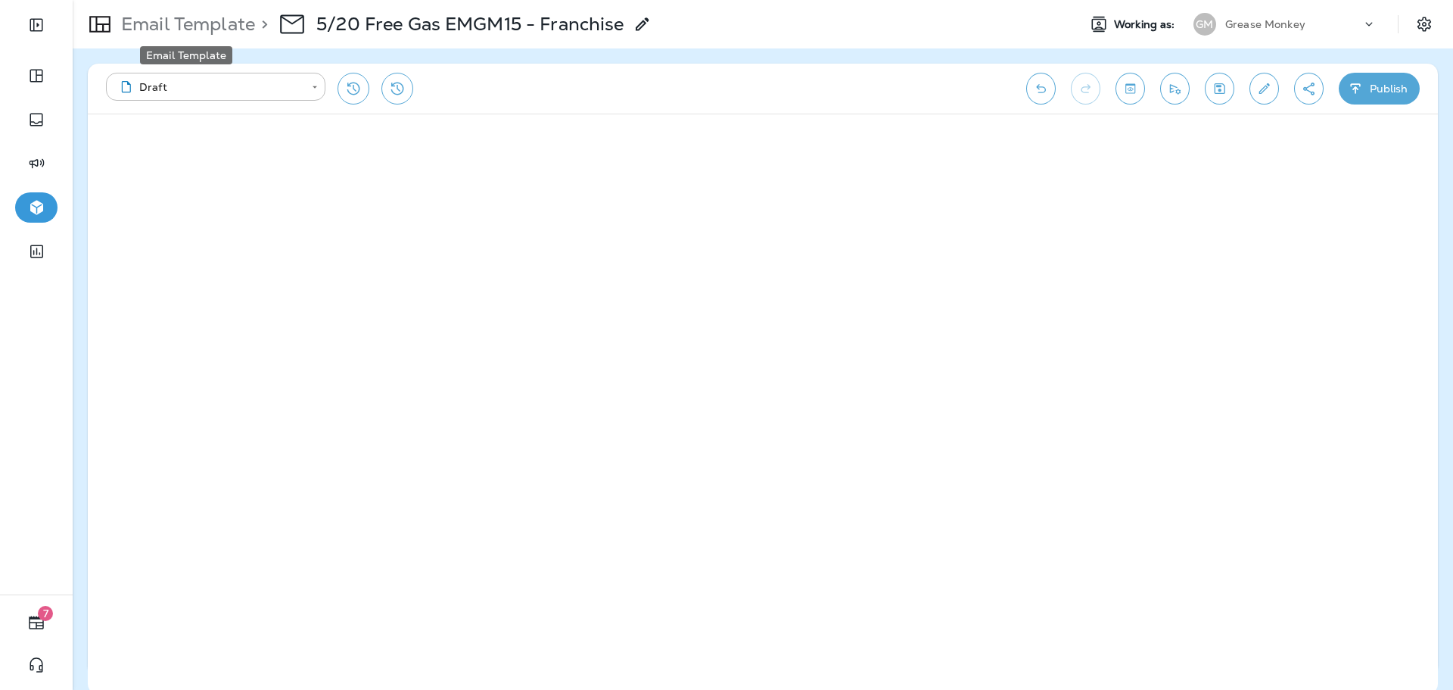
click at [217, 19] on p "Email Template" at bounding box center [185, 24] width 140 height 23
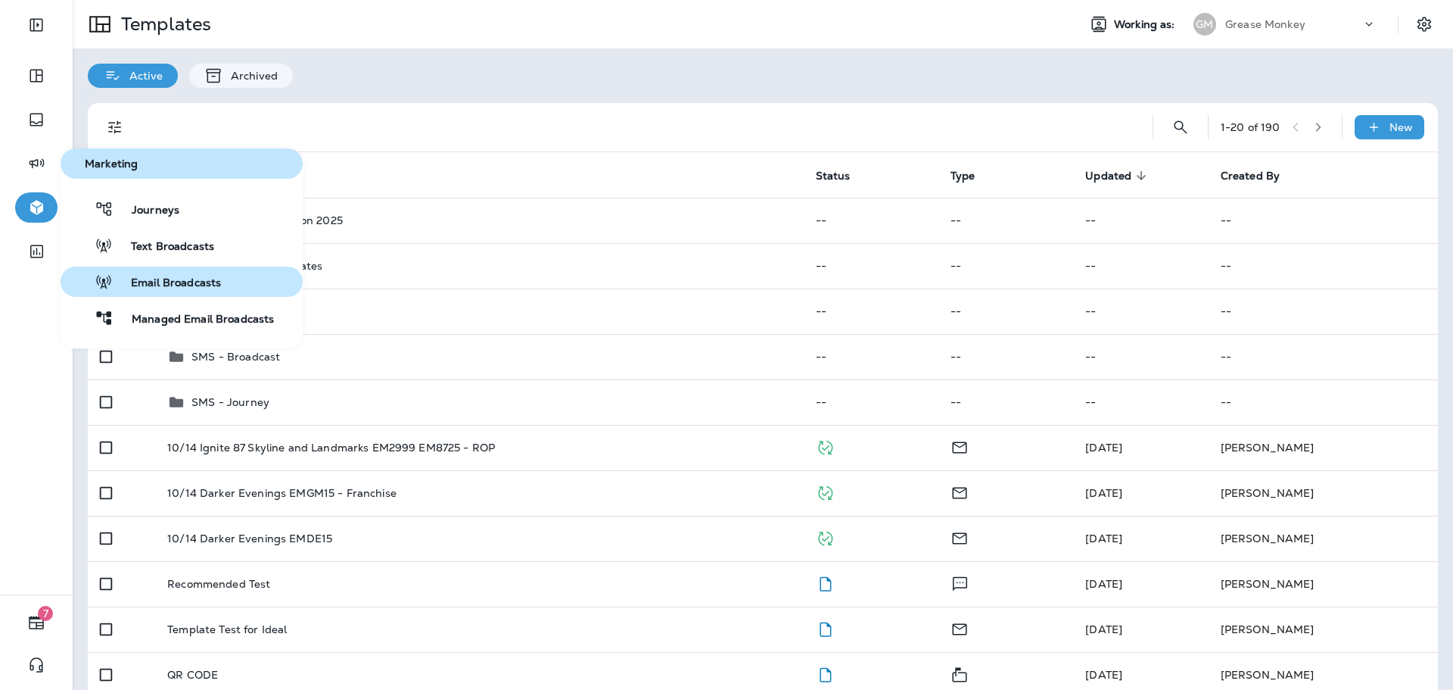
click at [175, 282] on span "Email Broadcasts" at bounding box center [167, 283] width 108 height 14
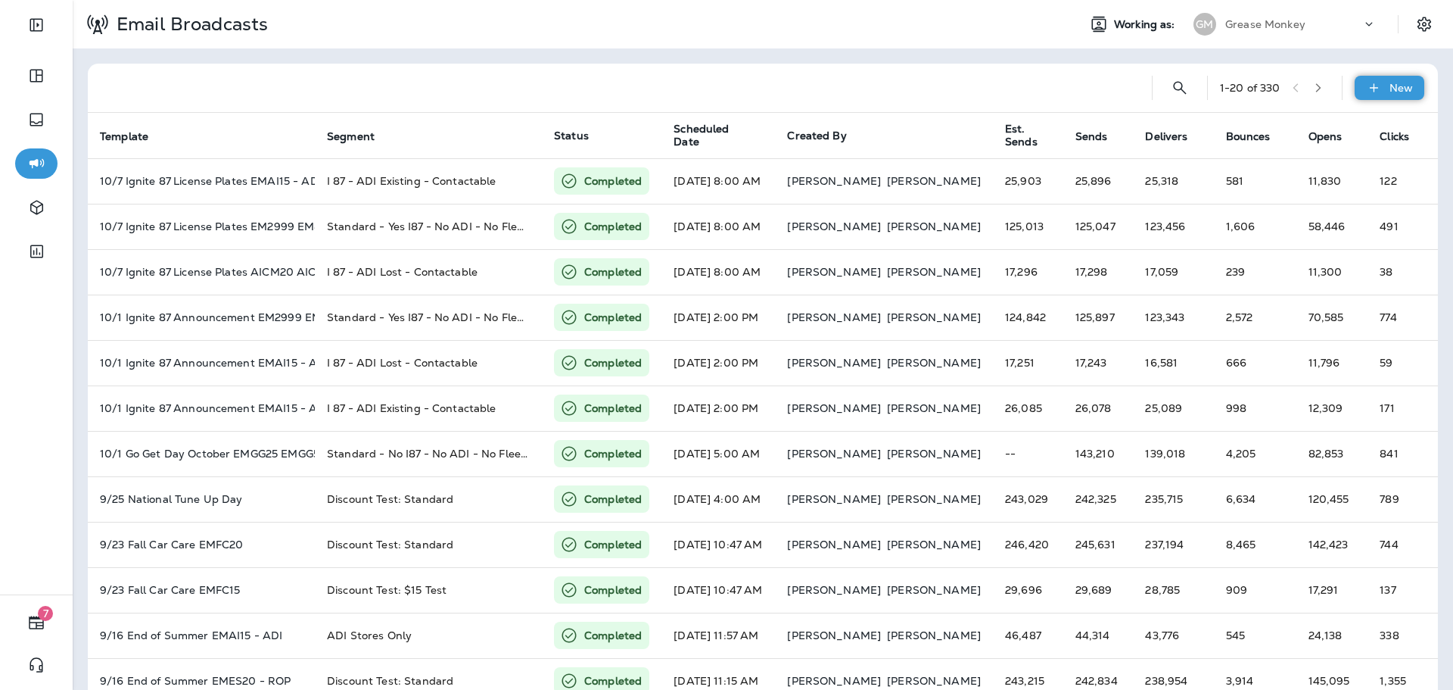
click at [1390, 91] on p "New" at bounding box center [1401, 88] width 23 height 12
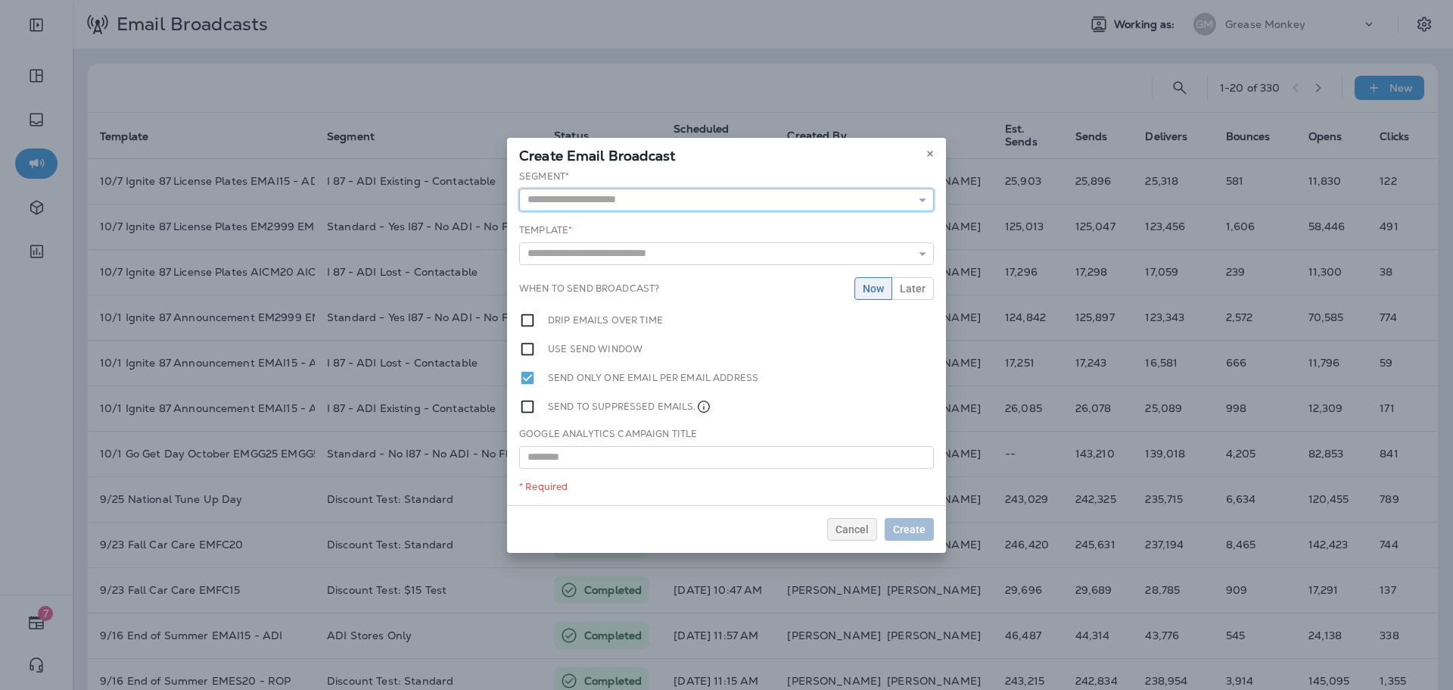
click at [867, 202] on input "text" at bounding box center [726, 199] width 415 height 23
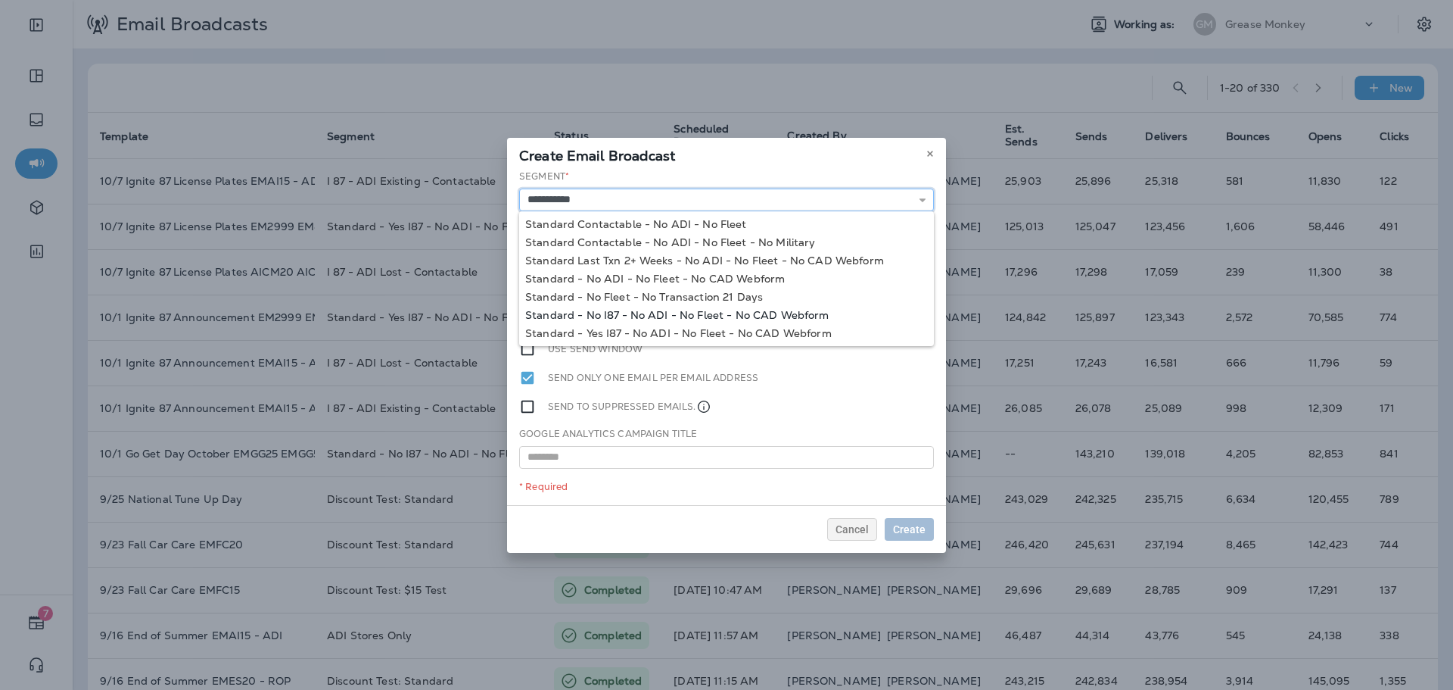
type input "**********"
click at [752, 312] on div "**********" at bounding box center [726, 337] width 439 height 335
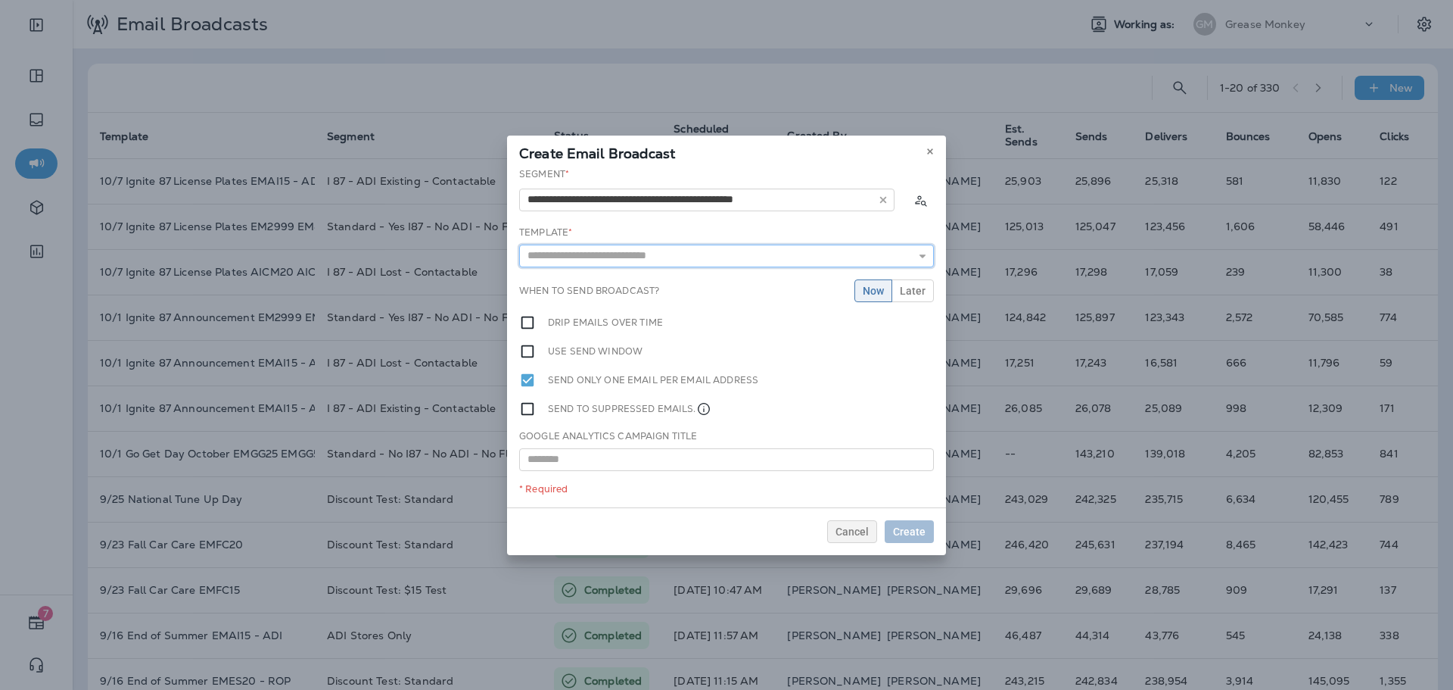
click at [757, 263] on input "text" at bounding box center [726, 255] width 415 height 23
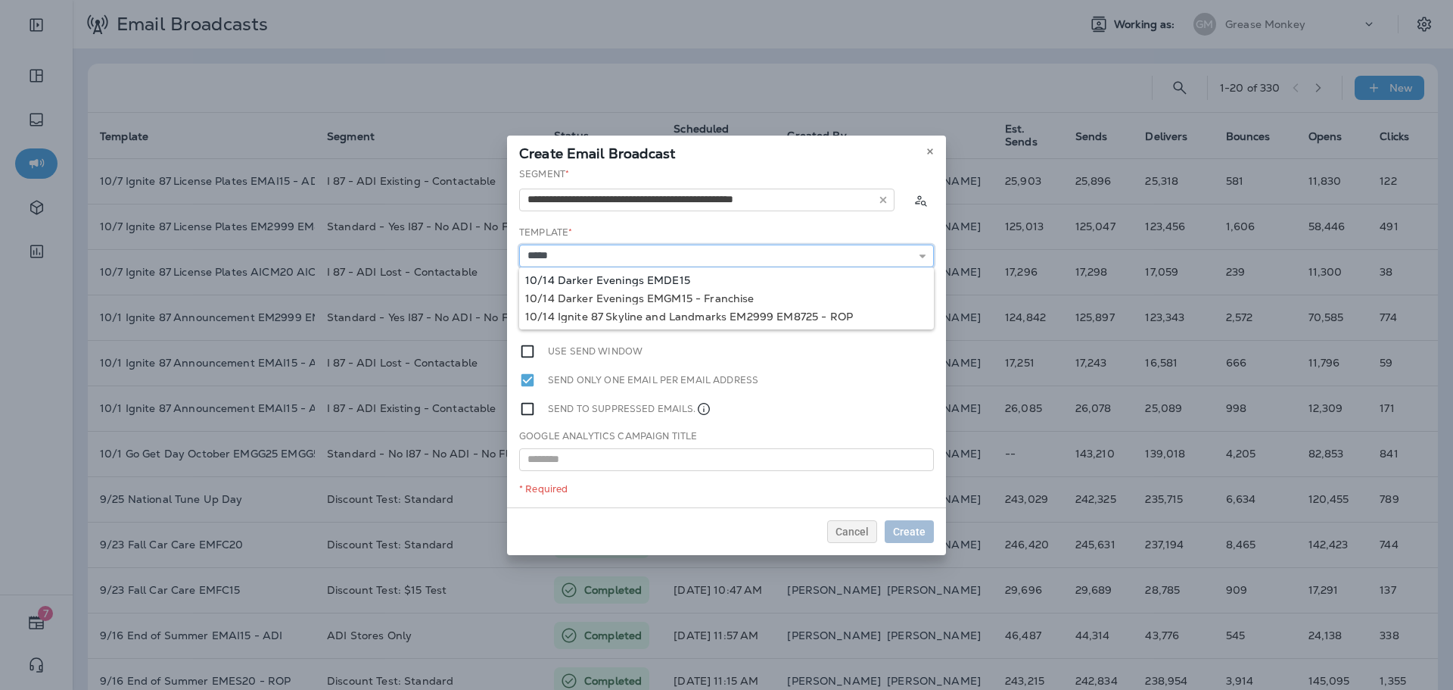
type input "**********"
click at [689, 277] on div "**********" at bounding box center [726, 337] width 439 height 340
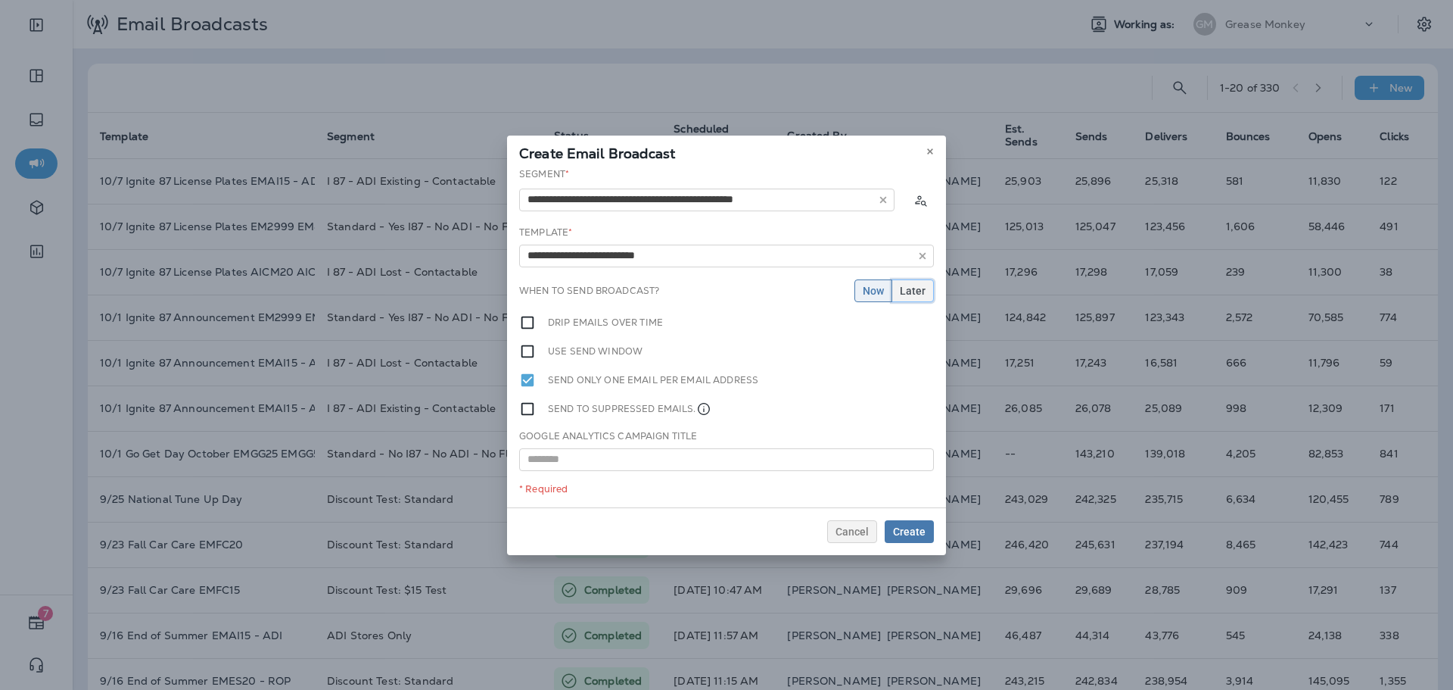
click at [913, 291] on span "Later" at bounding box center [913, 290] width 26 height 11
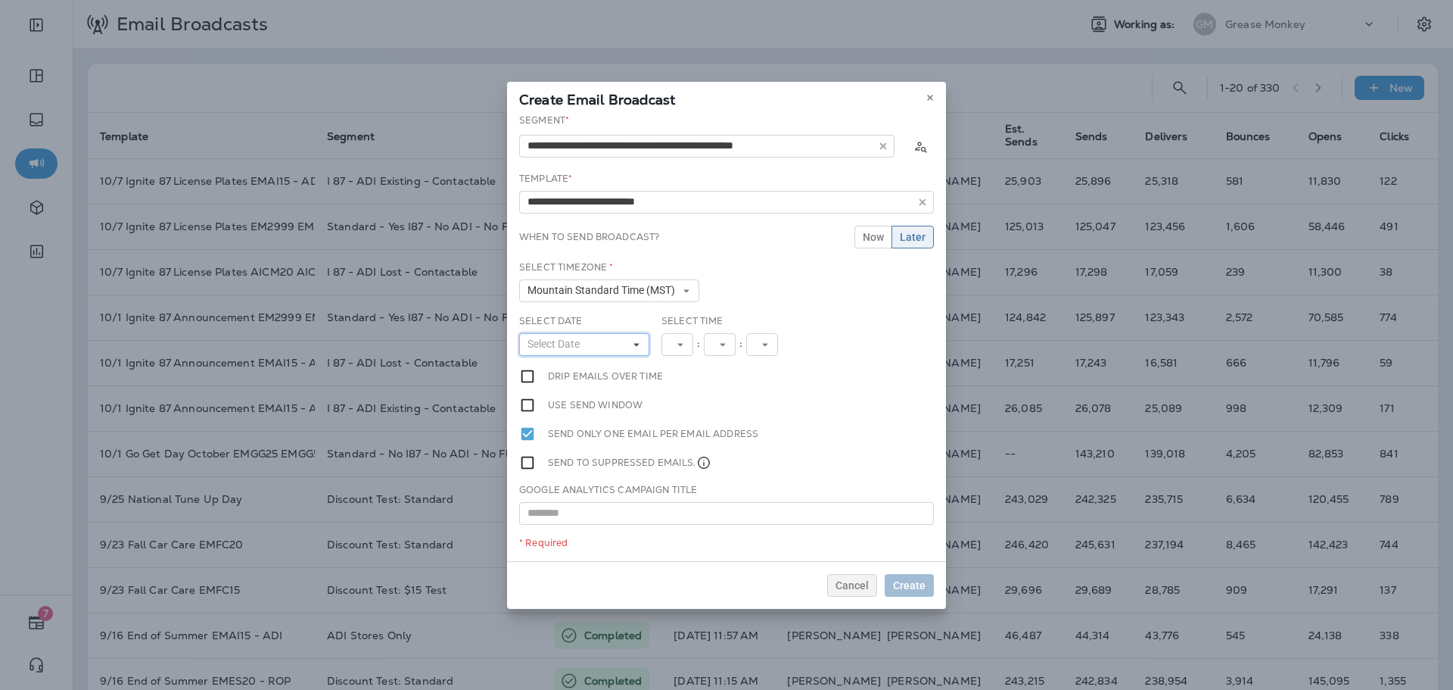
click at [619, 342] on button "Select Date" at bounding box center [584, 344] width 130 height 23
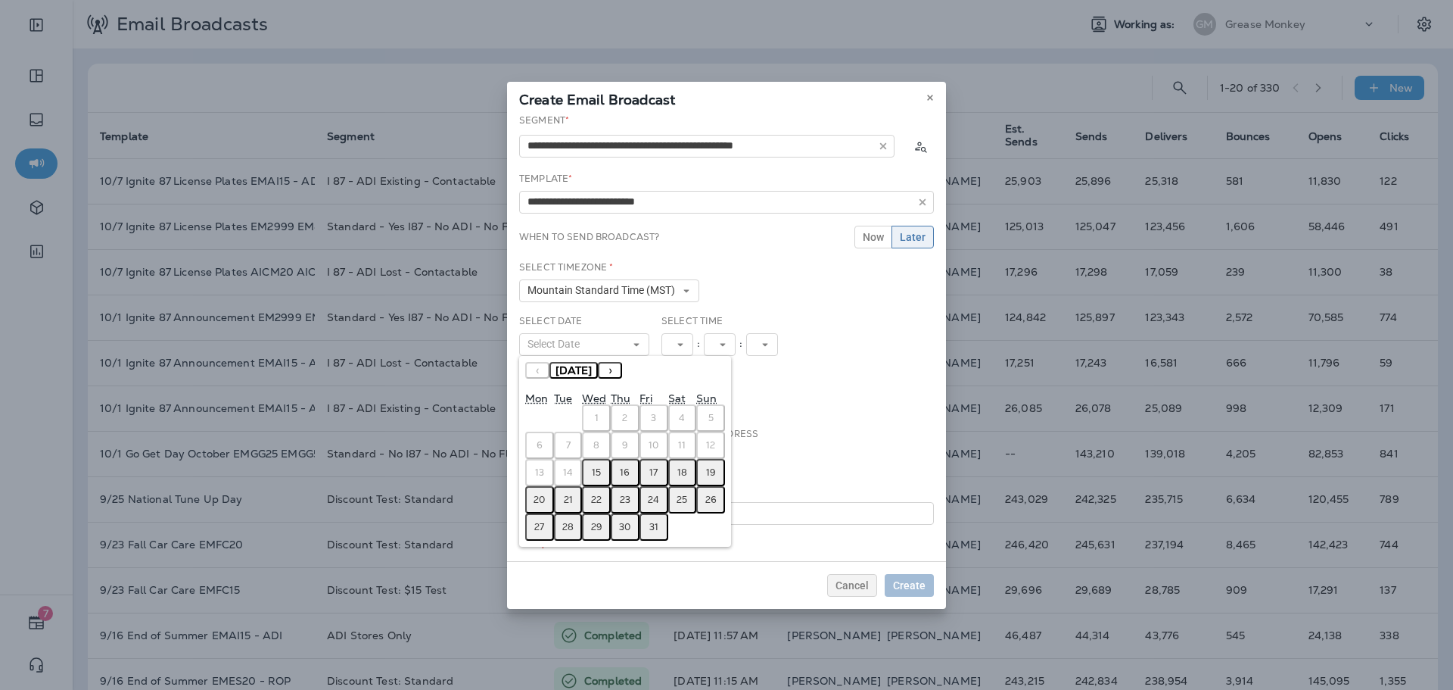
click at [593, 474] on abbr "15" at bounding box center [596, 472] width 9 height 12
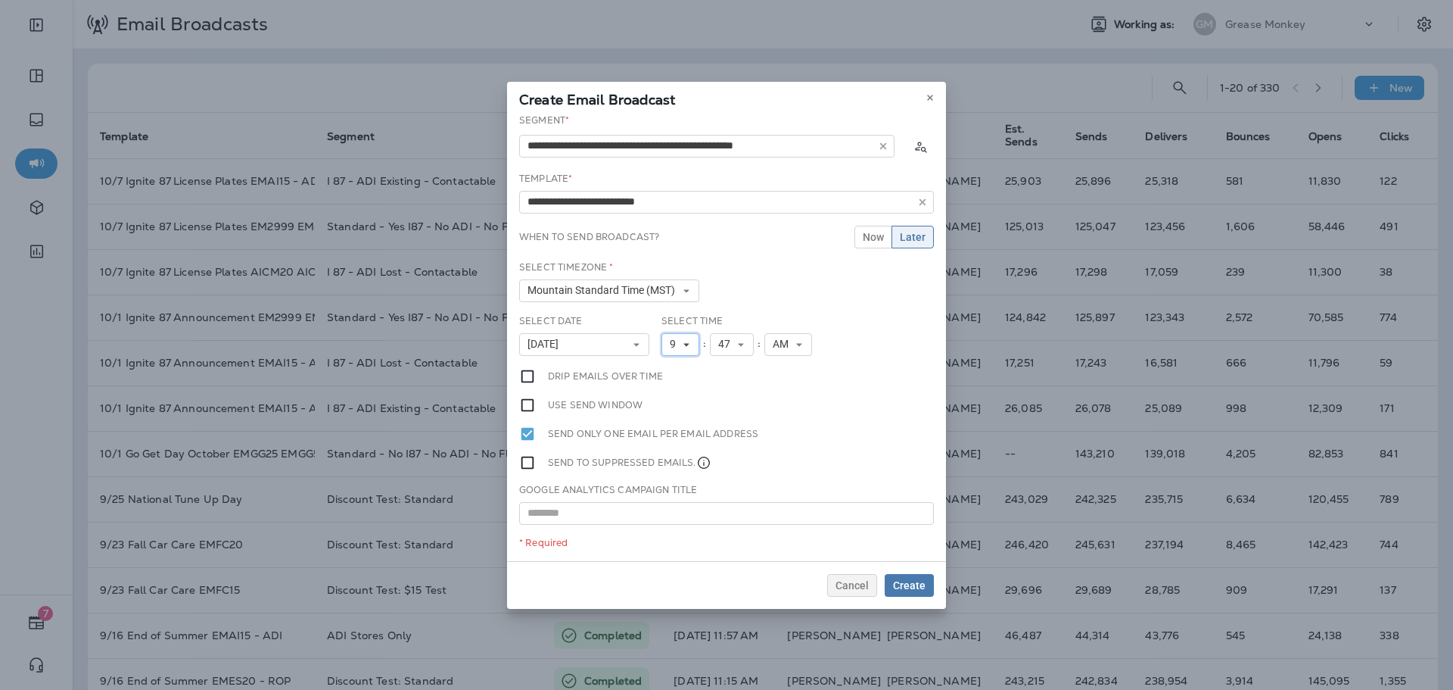
click at [683, 341] on icon at bounding box center [686, 344] width 9 height 9
click at [672, 362] on link "1" at bounding box center [681, 369] width 38 height 18
click at [676, 344] on span "1" at bounding box center [676, 344] width 12 height 13
click at [673, 554] on link "11" at bounding box center [681, 550] width 38 height 18
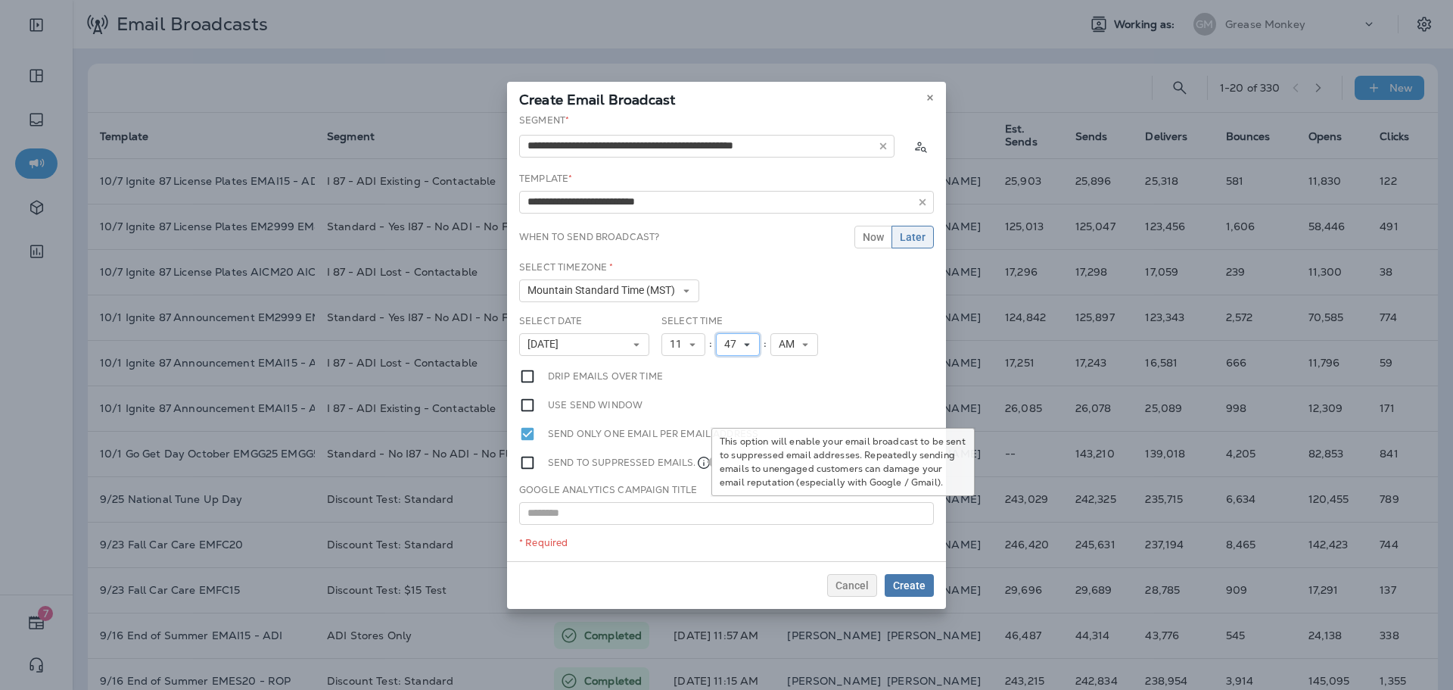
click at [736, 341] on span "47" at bounding box center [733, 344] width 18 height 13
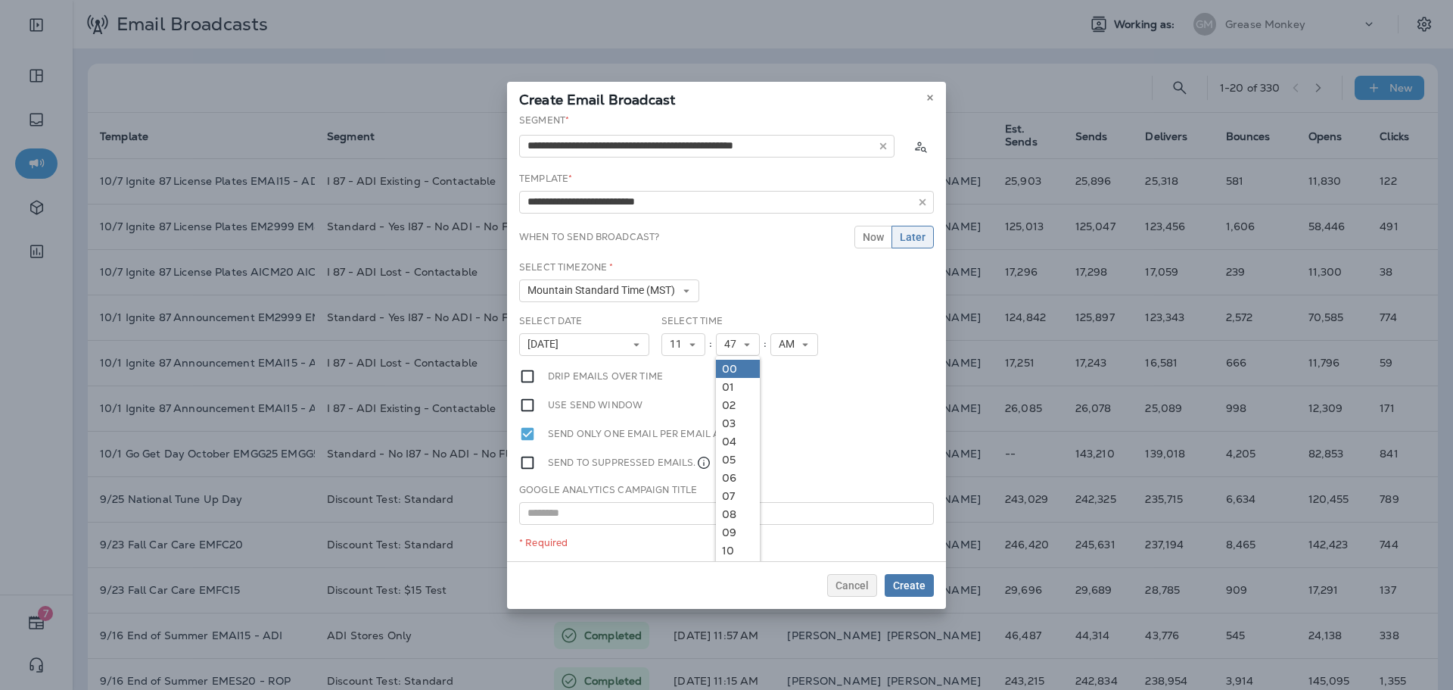
click at [735, 369] on link "00" at bounding box center [738, 369] width 44 height 18
click at [894, 581] on span "Create" at bounding box center [909, 585] width 33 height 11
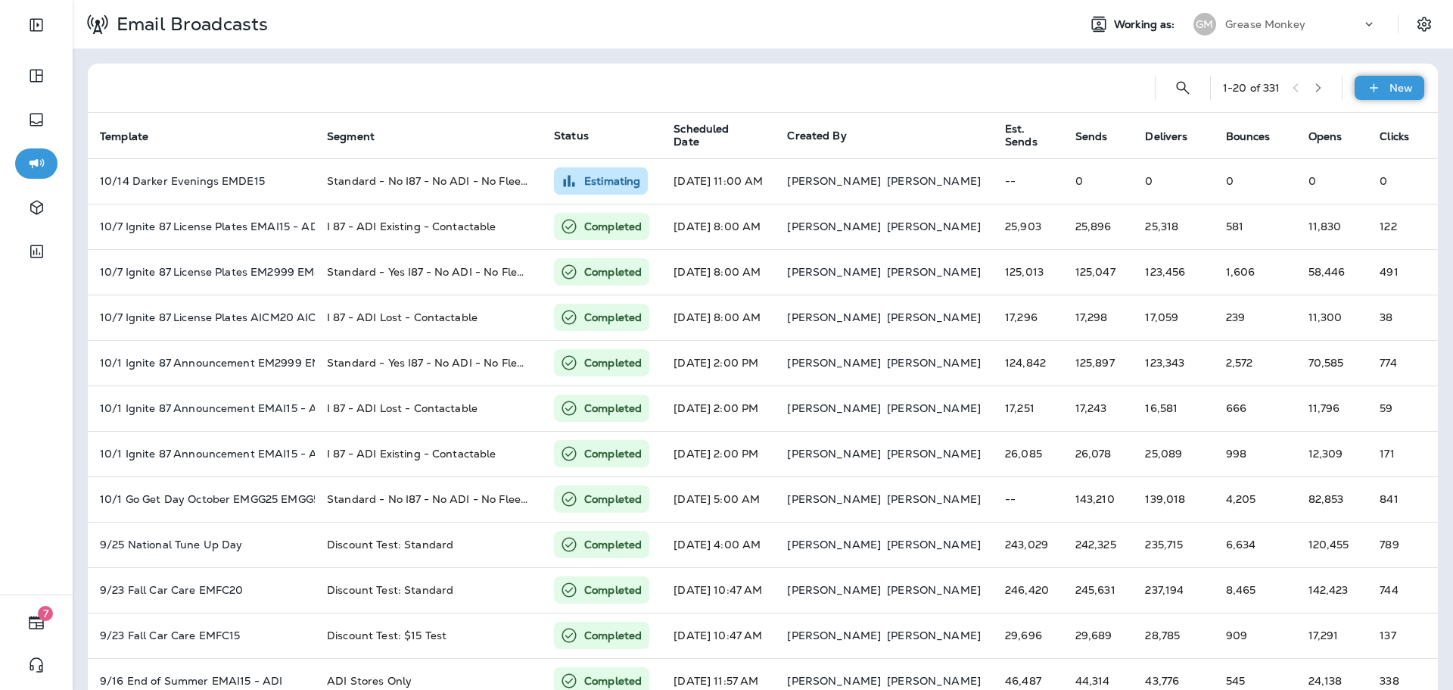
click at [1367, 87] on icon at bounding box center [1374, 87] width 16 height 15
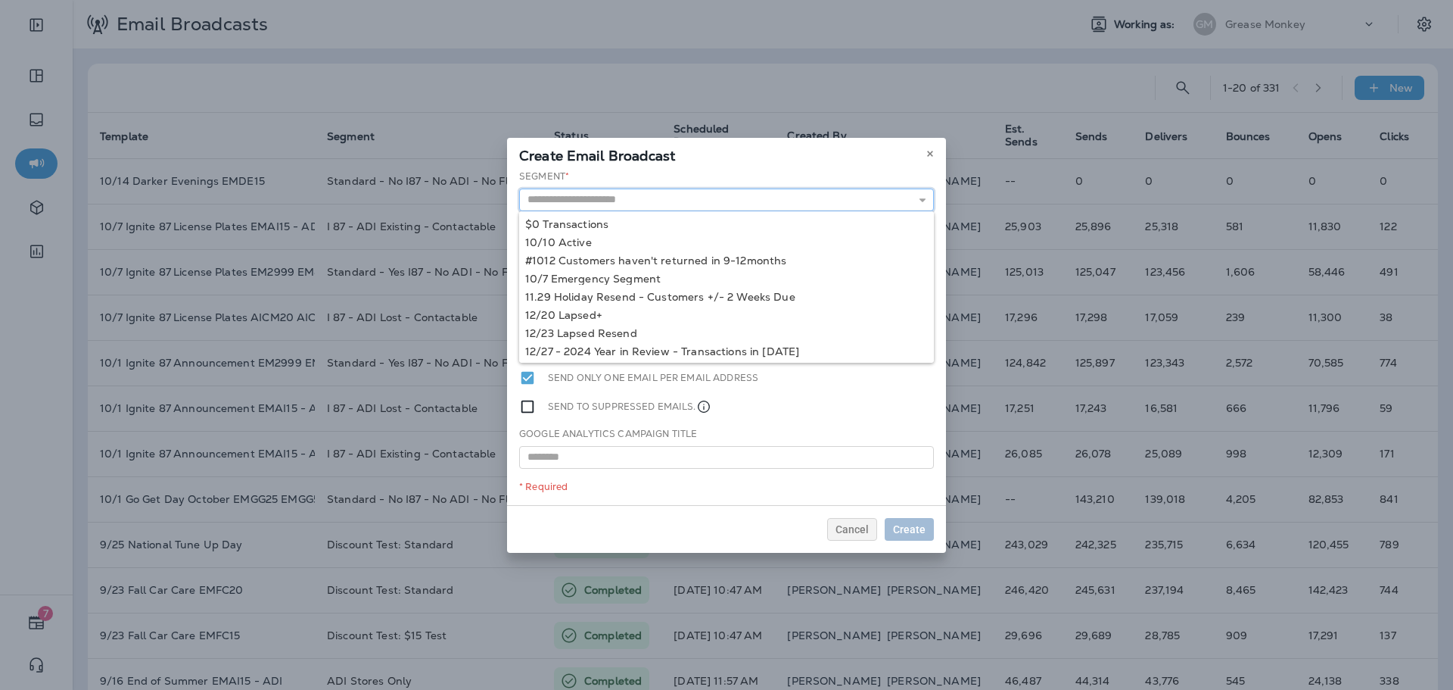
click at [871, 195] on input "text" at bounding box center [726, 199] width 415 height 23
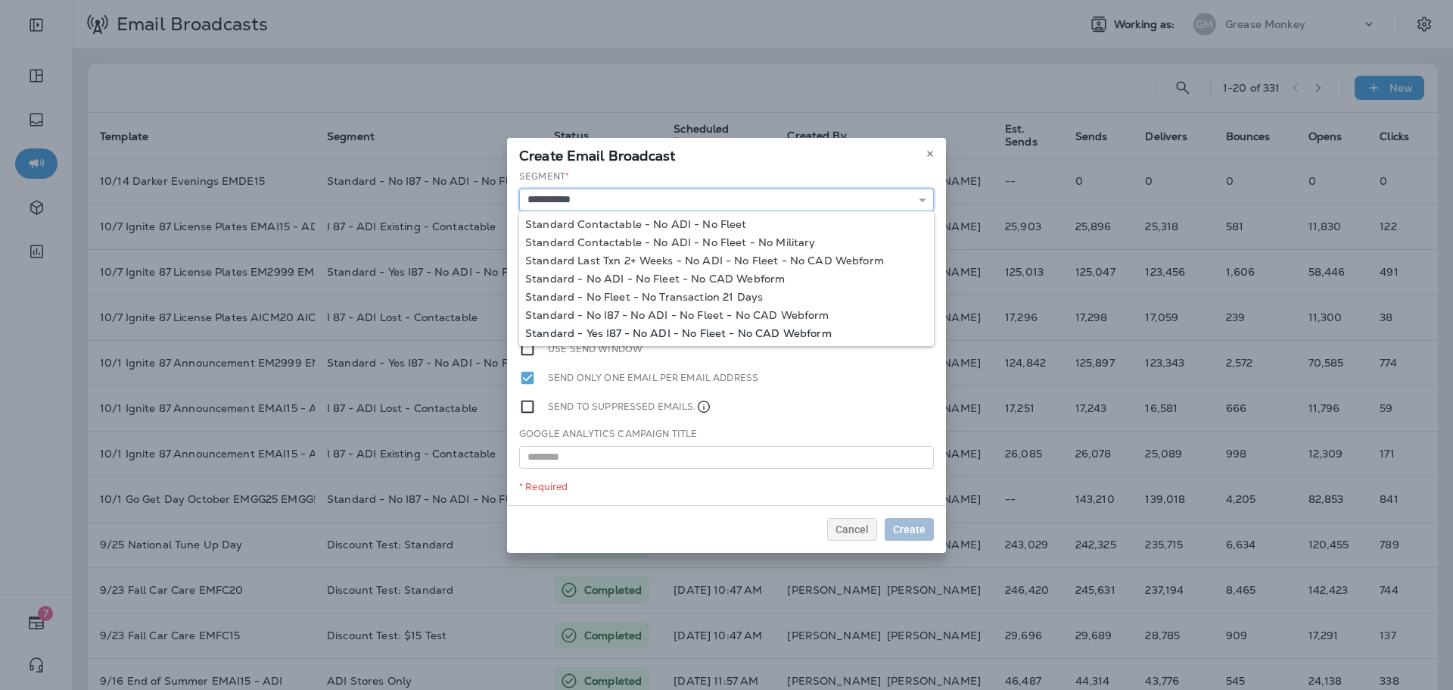
type input "**********"
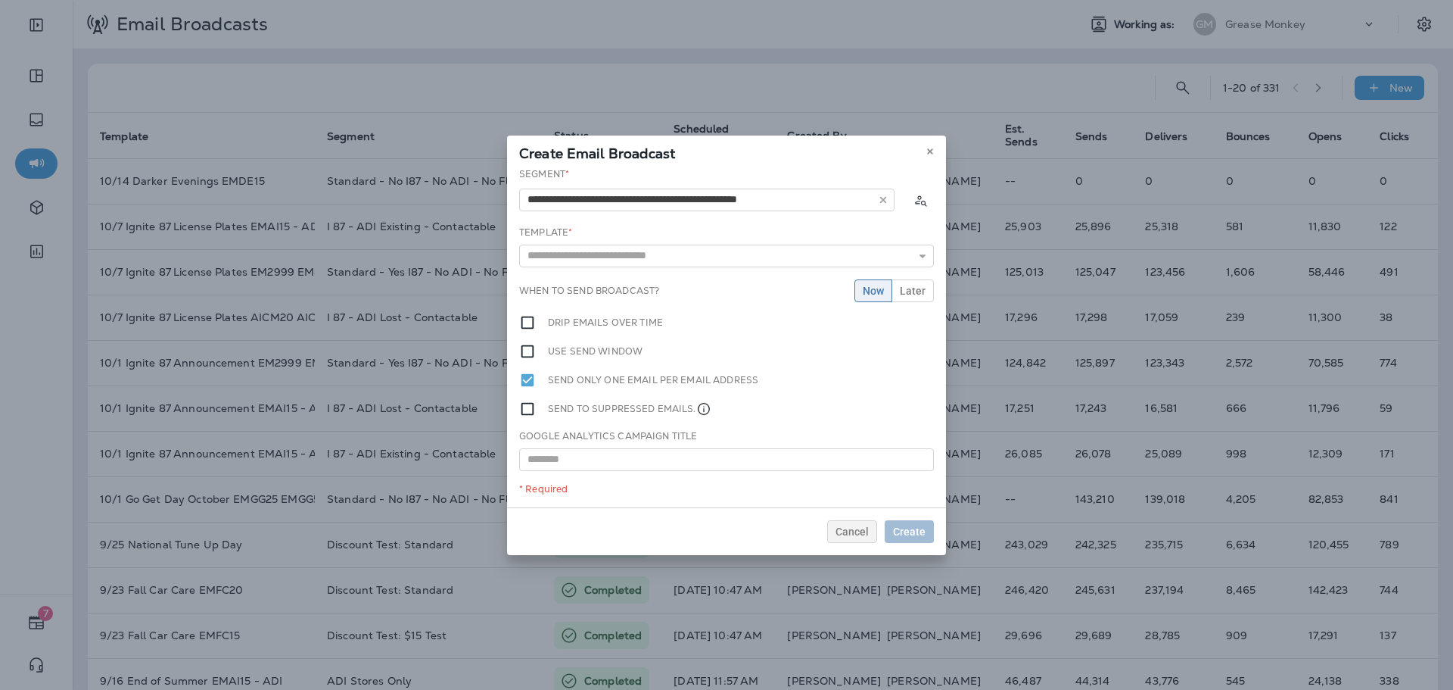
click at [742, 332] on div "**********" at bounding box center [726, 337] width 439 height 340
click at [699, 255] on input "text" at bounding box center [726, 255] width 415 height 23
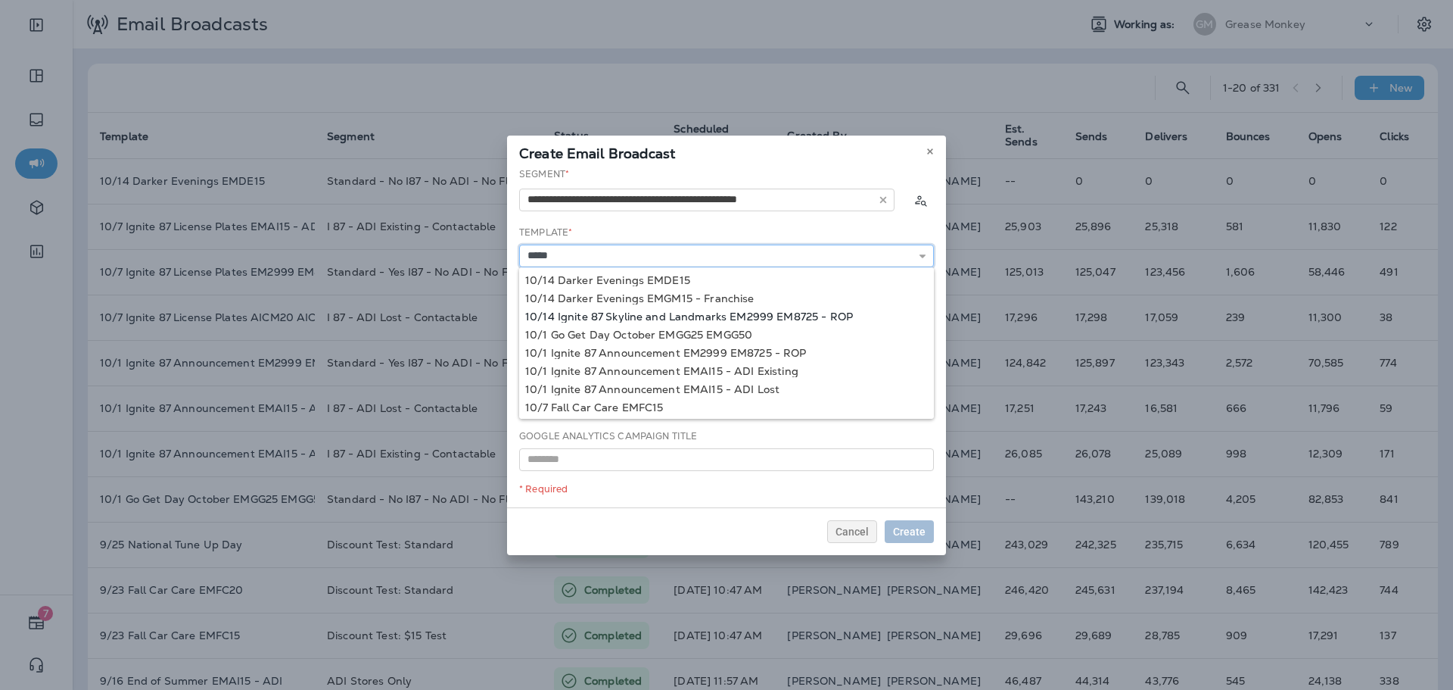
type input "**********"
click at [674, 316] on div "**********" at bounding box center [726, 337] width 439 height 340
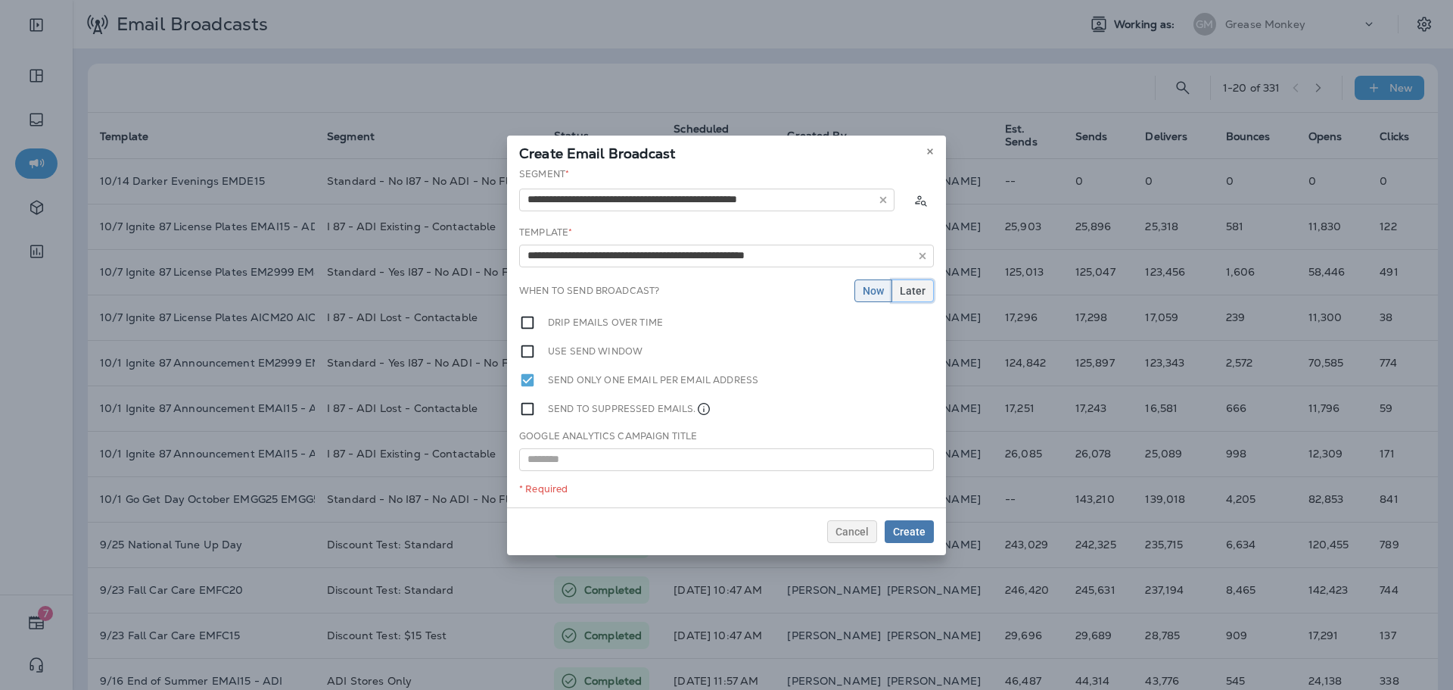
click at [906, 295] on span "Later" at bounding box center [913, 290] width 26 height 11
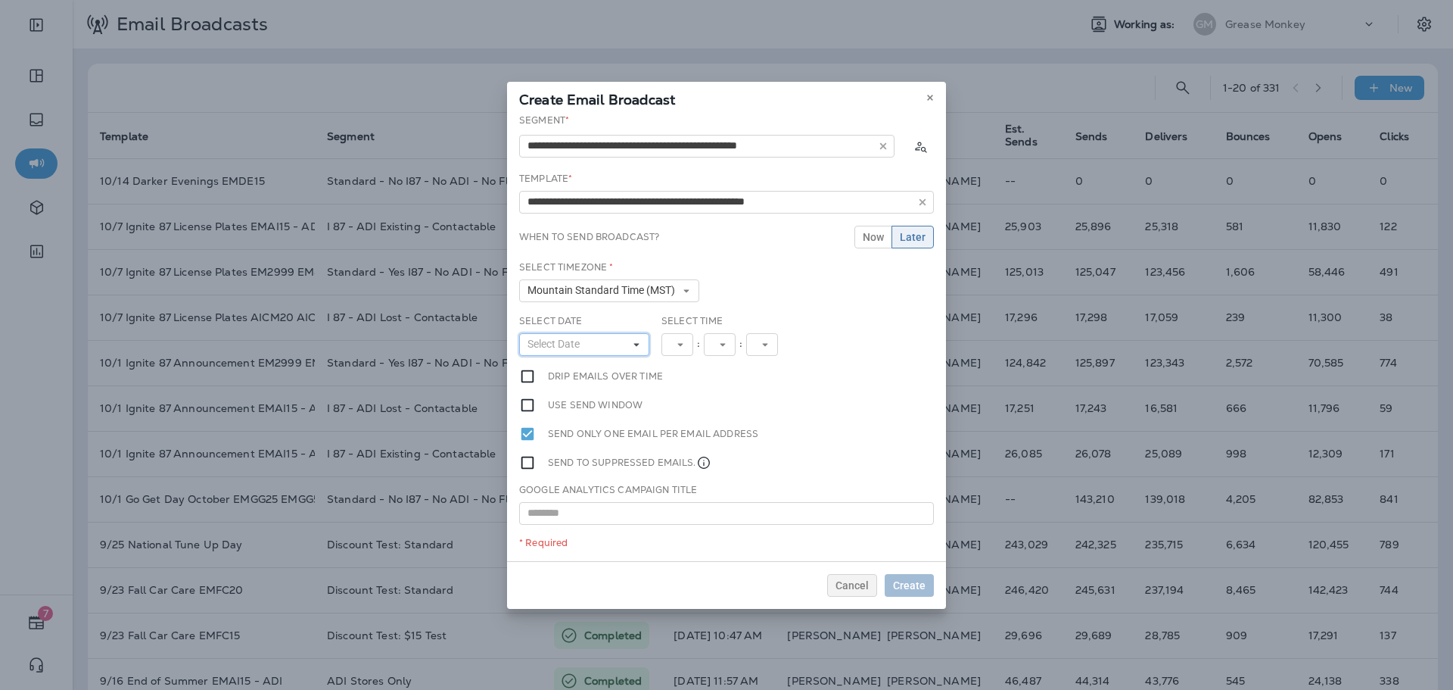
click at [634, 344] on use at bounding box center [636, 344] width 5 height 3
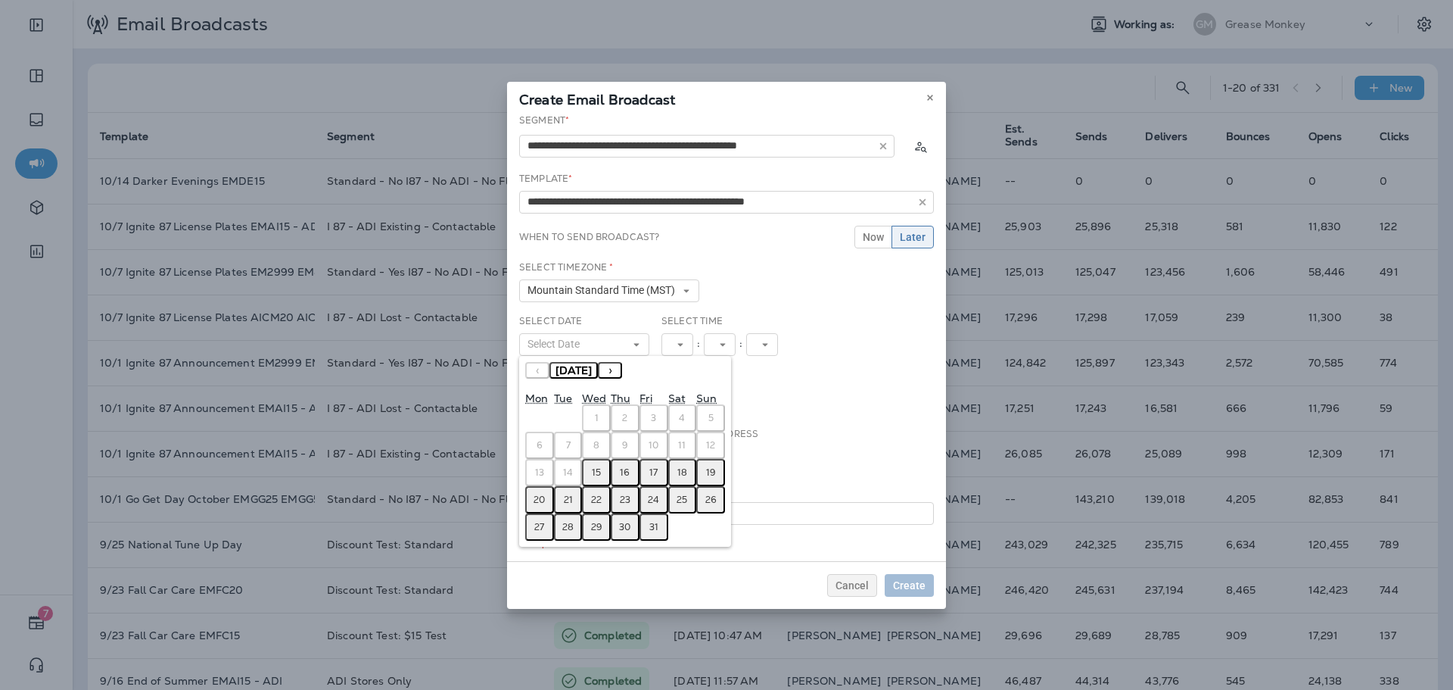
click at [602, 472] on button "15" at bounding box center [596, 472] width 29 height 27
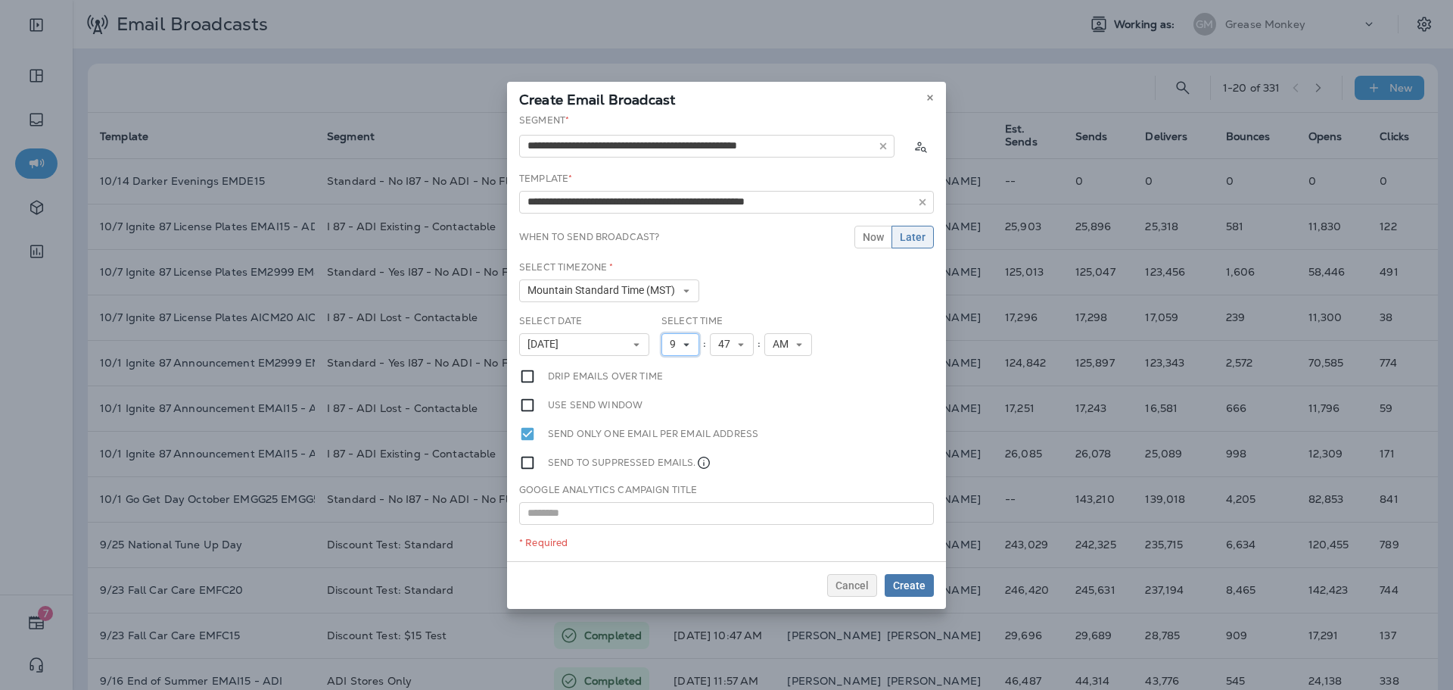
click at [677, 345] on span "9" at bounding box center [676, 344] width 12 height 13
drag, startPoint x: 665, startPoint y: 549, endPoint x: 689, endPoint y: 478, distance: 74.9
click at [665, 549] on link "11" at bounding box center [681, 550] width 38 height 18
click at [744, 344] on icon at bounding box center [747, 344] width 9 height 9
click at [729, 367] on link "00" at bounding box center [738, 369] width 44 height 18
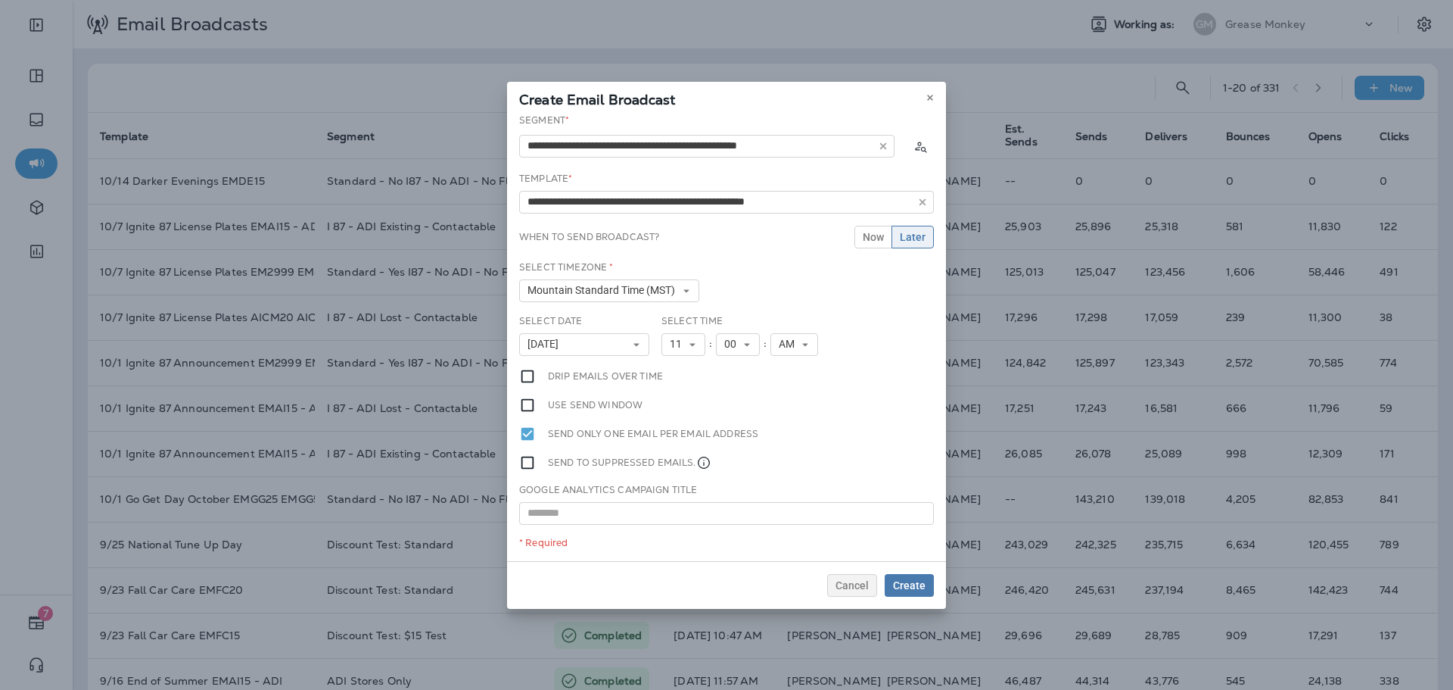
click at [905, 571] on div "Cancel Create" at bounding box center [726, 585] width 439 height 48
click at [911, 580] on span "Create" at bounding box center [909, 585] width 33 height 11
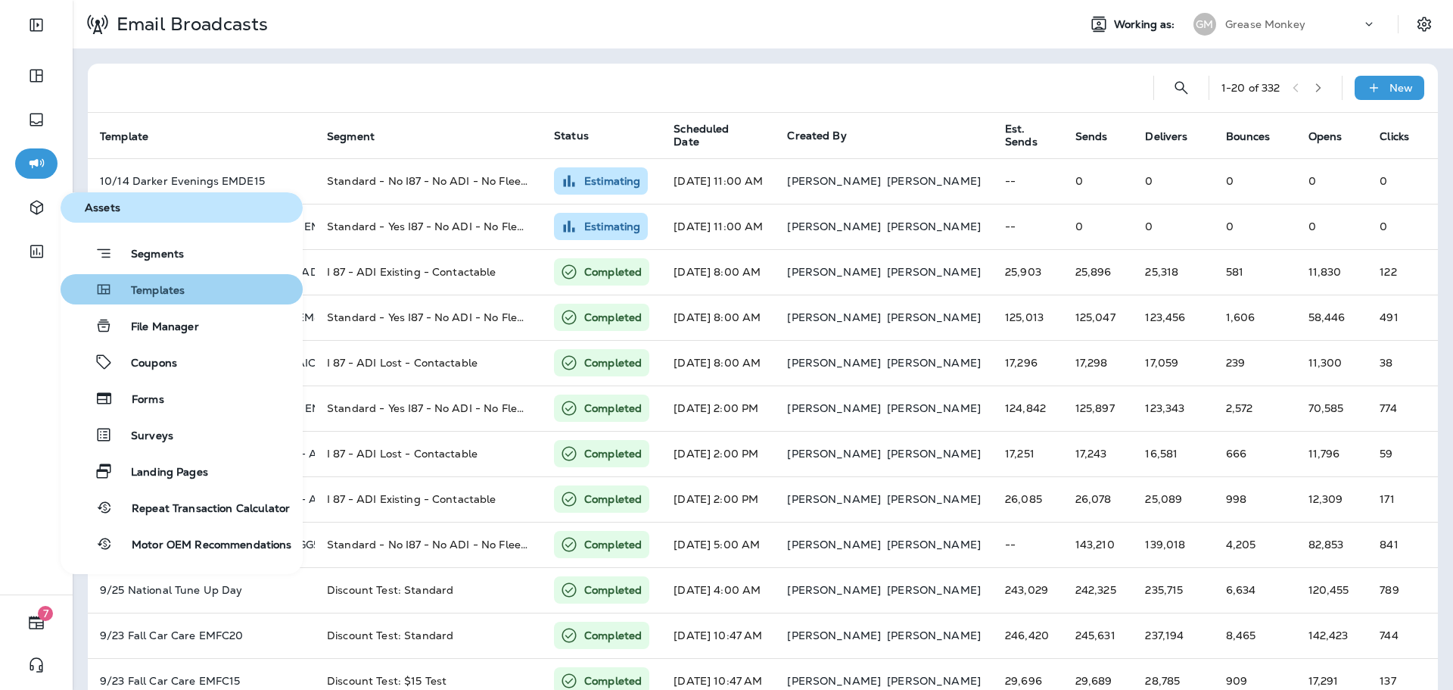
click at [137, 295] on span "Templates" at bounding box center [149, 291] width 72 height 14
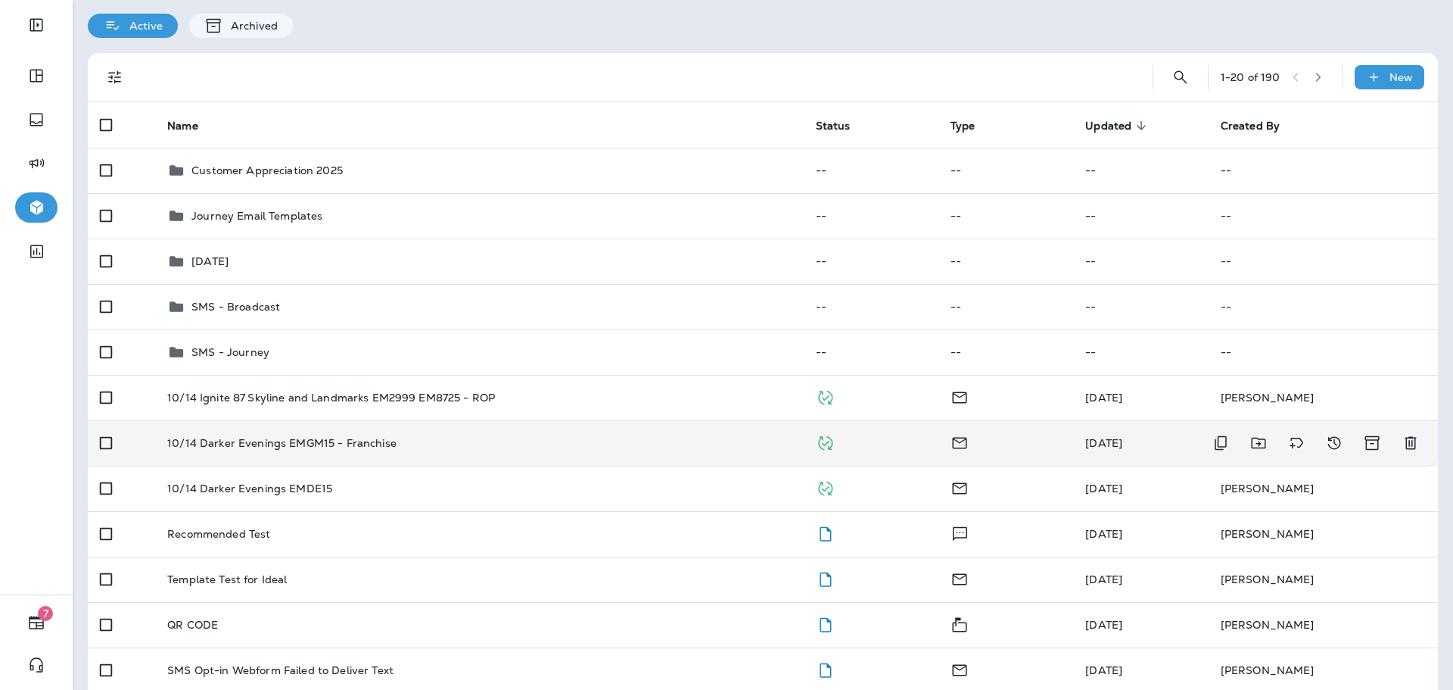
scroll to position [76, 0]
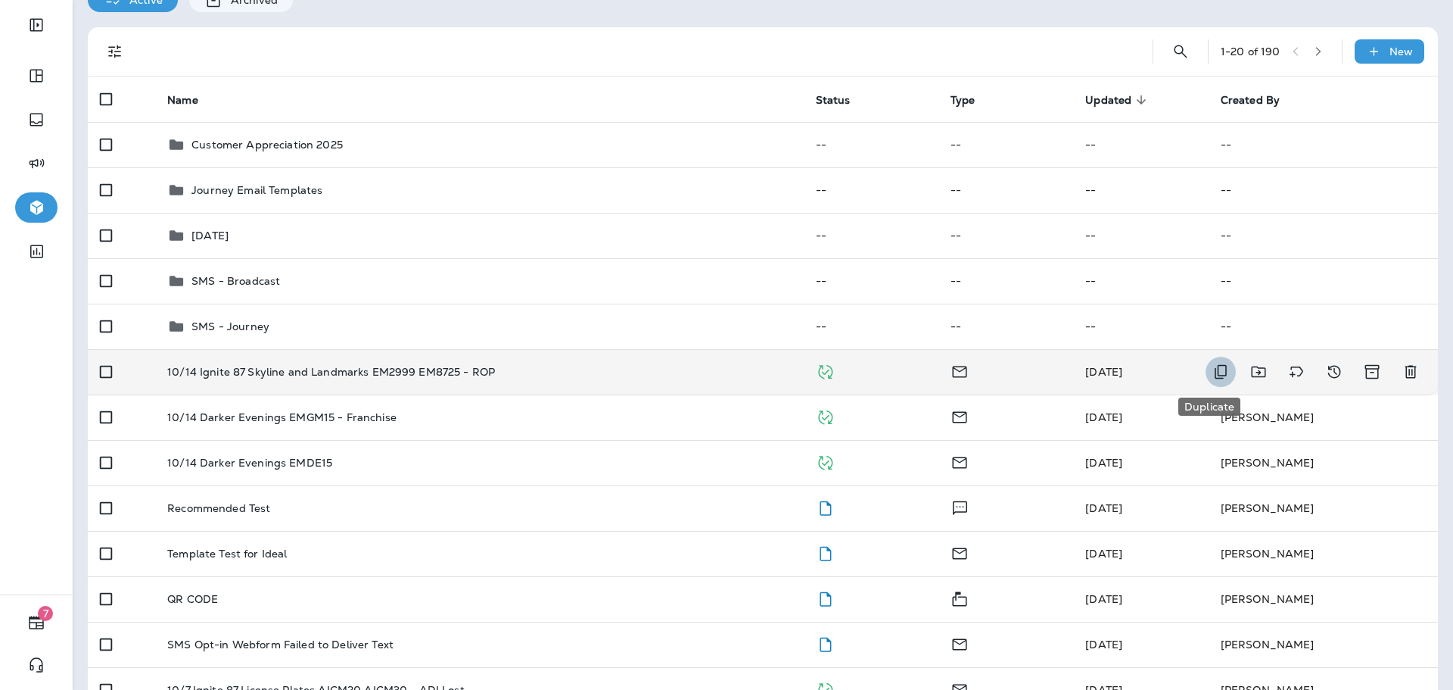
click at [1216, 376] on icon "Duplicate" at bounding box center [1221, 372] width 18 height 18
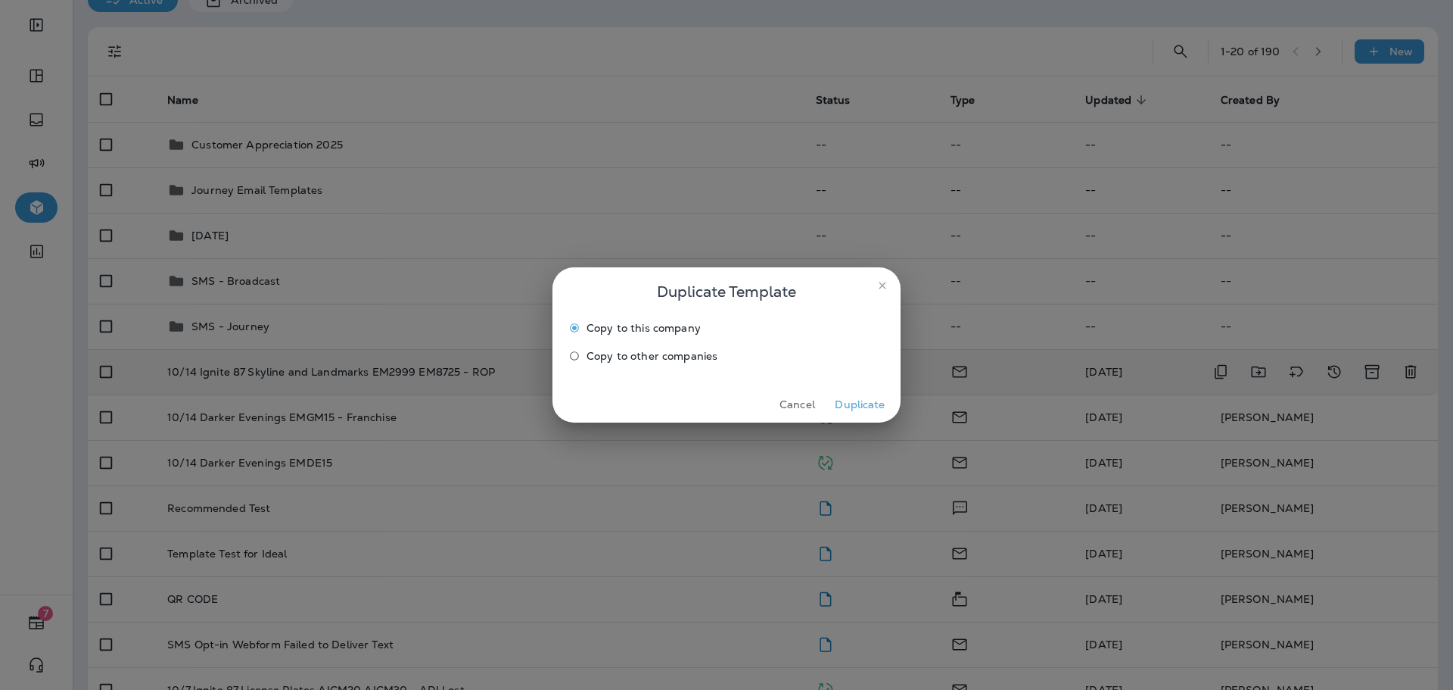
click at [712, 356] on span "Copy to other companies" at bounding box center [652, 356] width 131 height 12
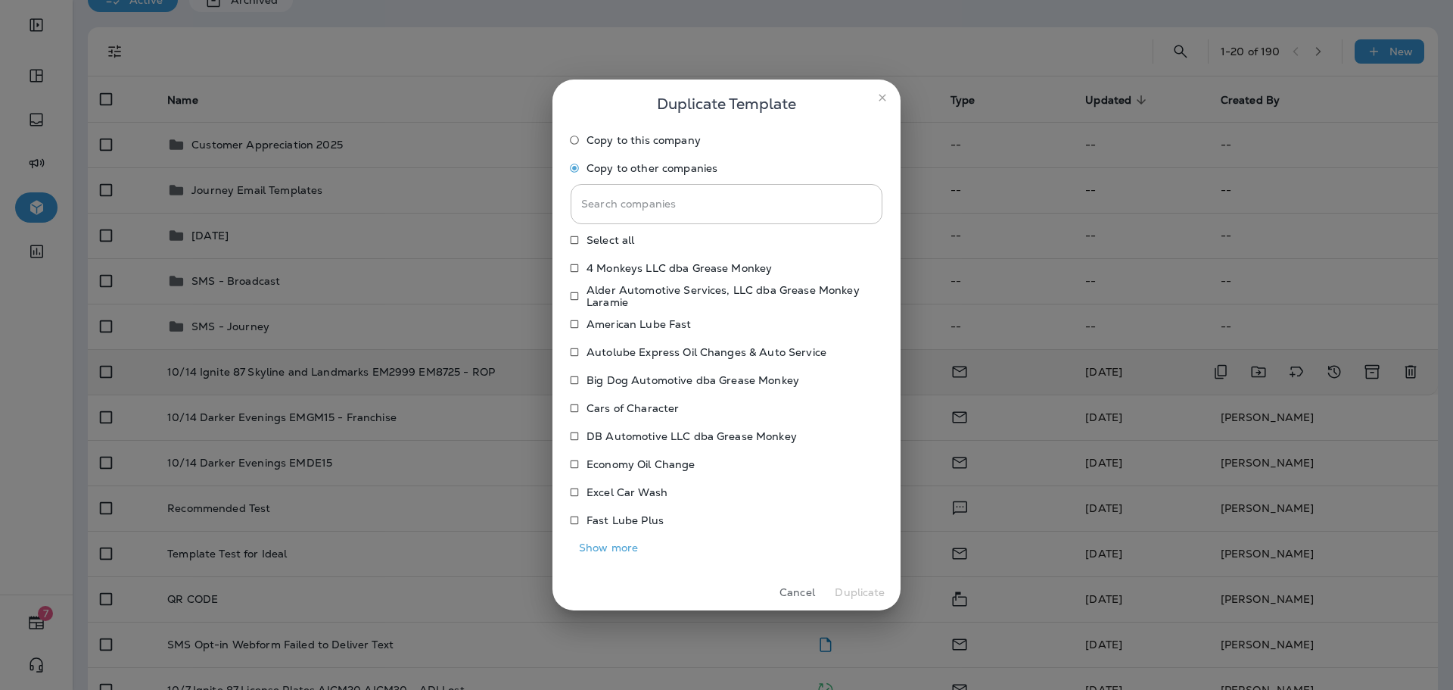
click at [609, 545] on button "Show more" at bounding box center [609, 547] width 76 height 23
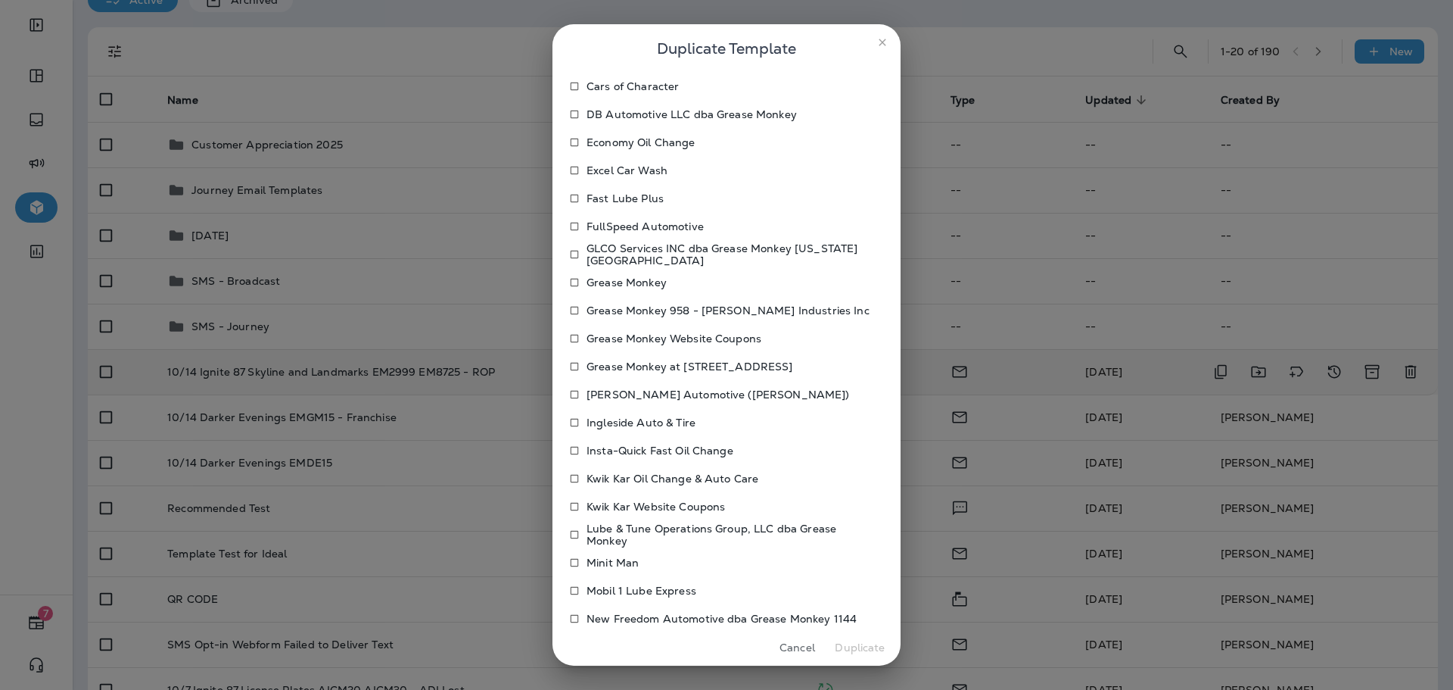
scroll to position [303, 0]
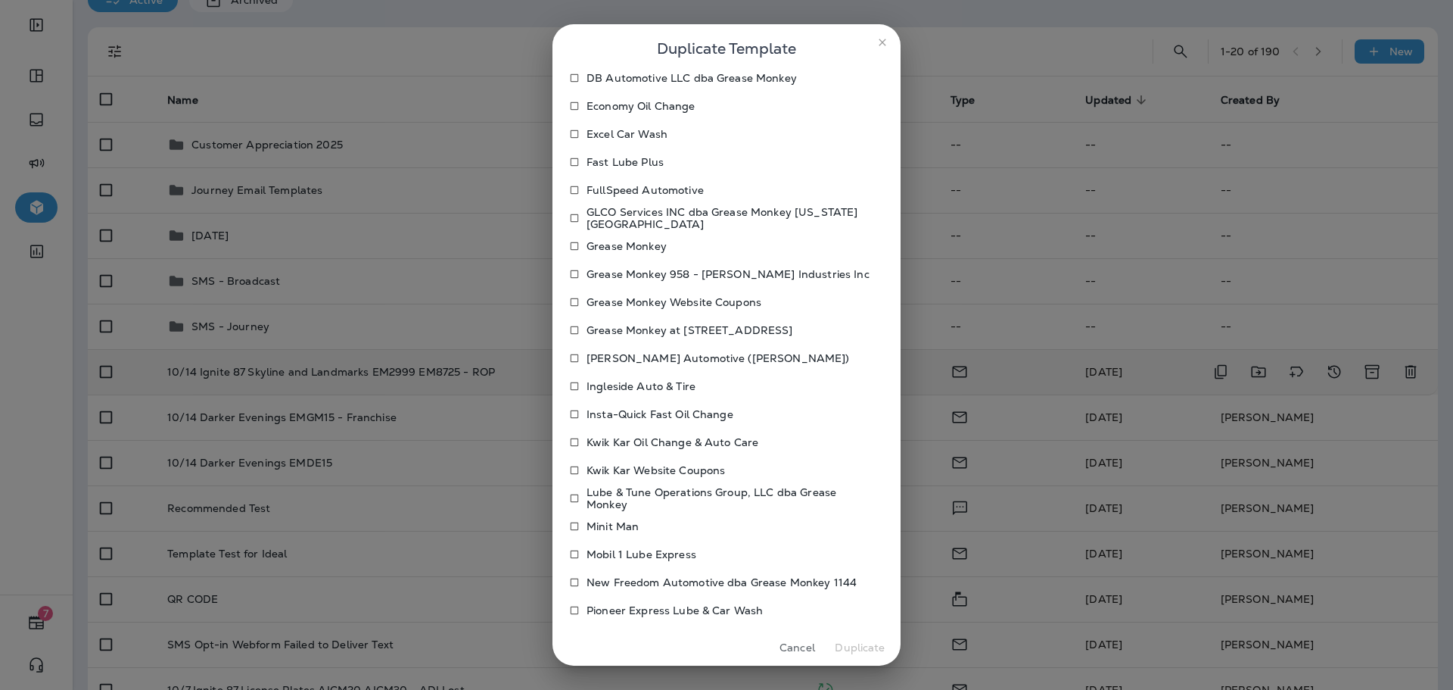
click at [620, 413] on p "Insta-Quick Fast Oil Change" at bounding box center [660, 414] width 147 height 12
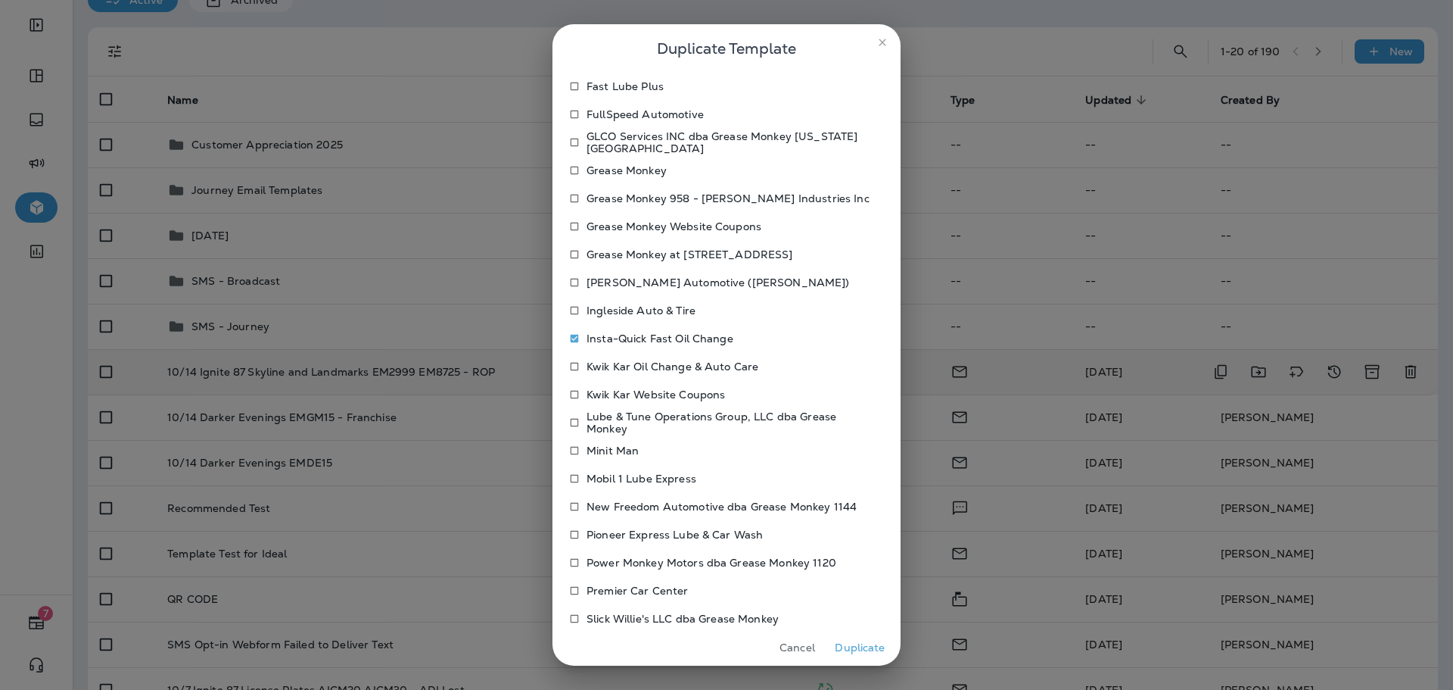
click at [618, 452] on p "Minit Man" at bounding box center [613, 450] width 52 height 12
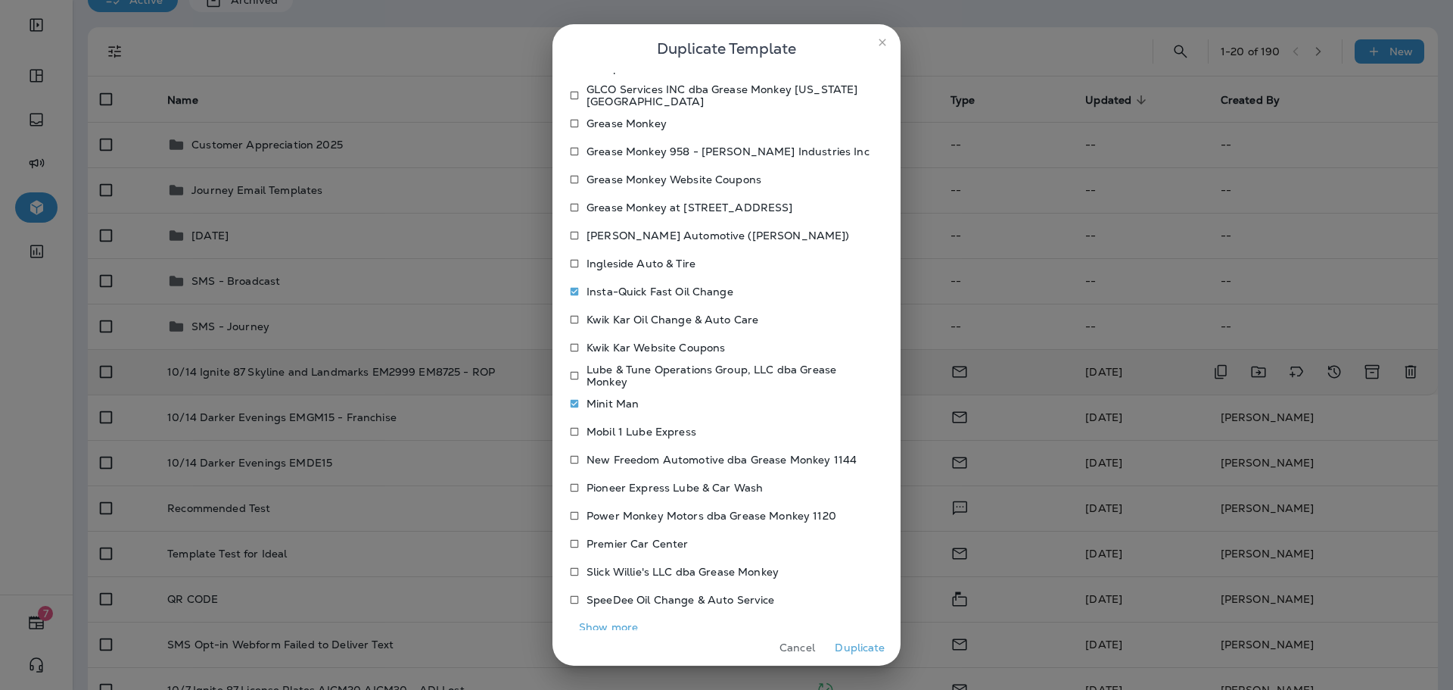
scroll to position [450, 0]
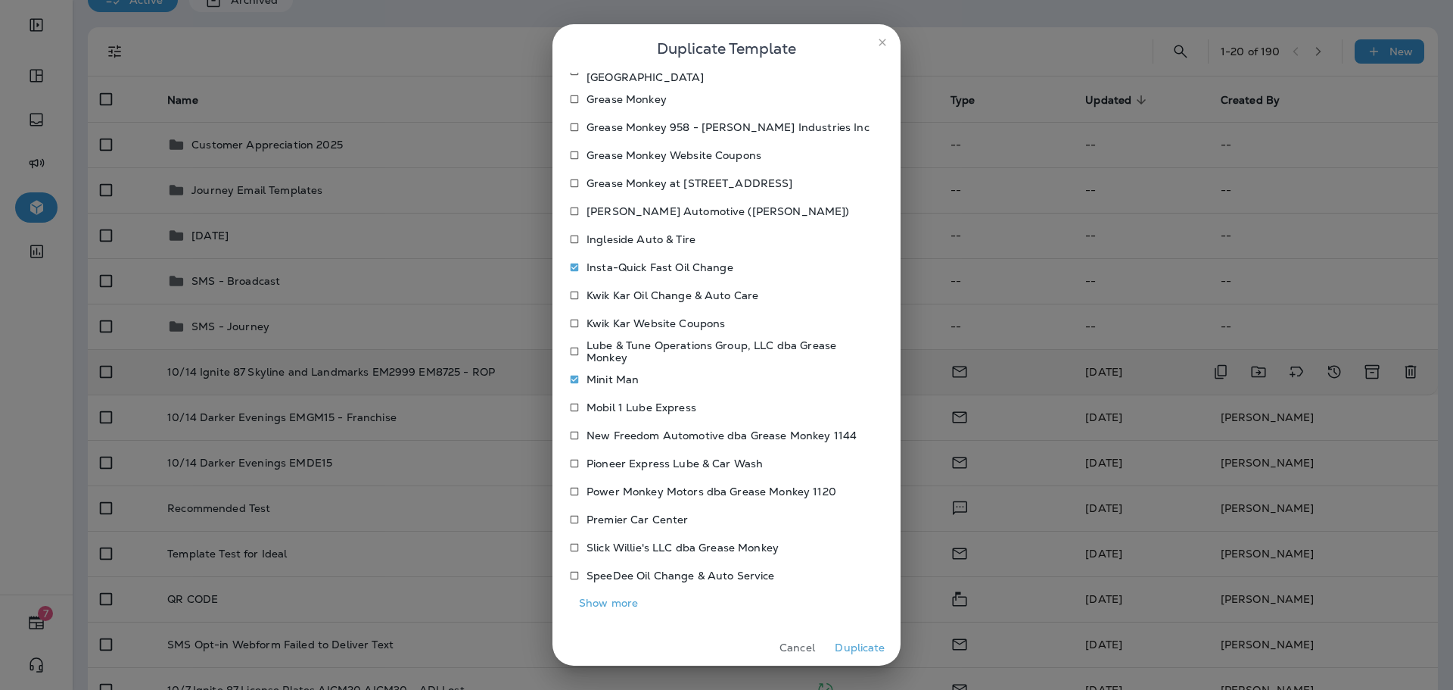
click at [621, 601] on button "Show more" at bounding box center [609, 602] width 76 height 23
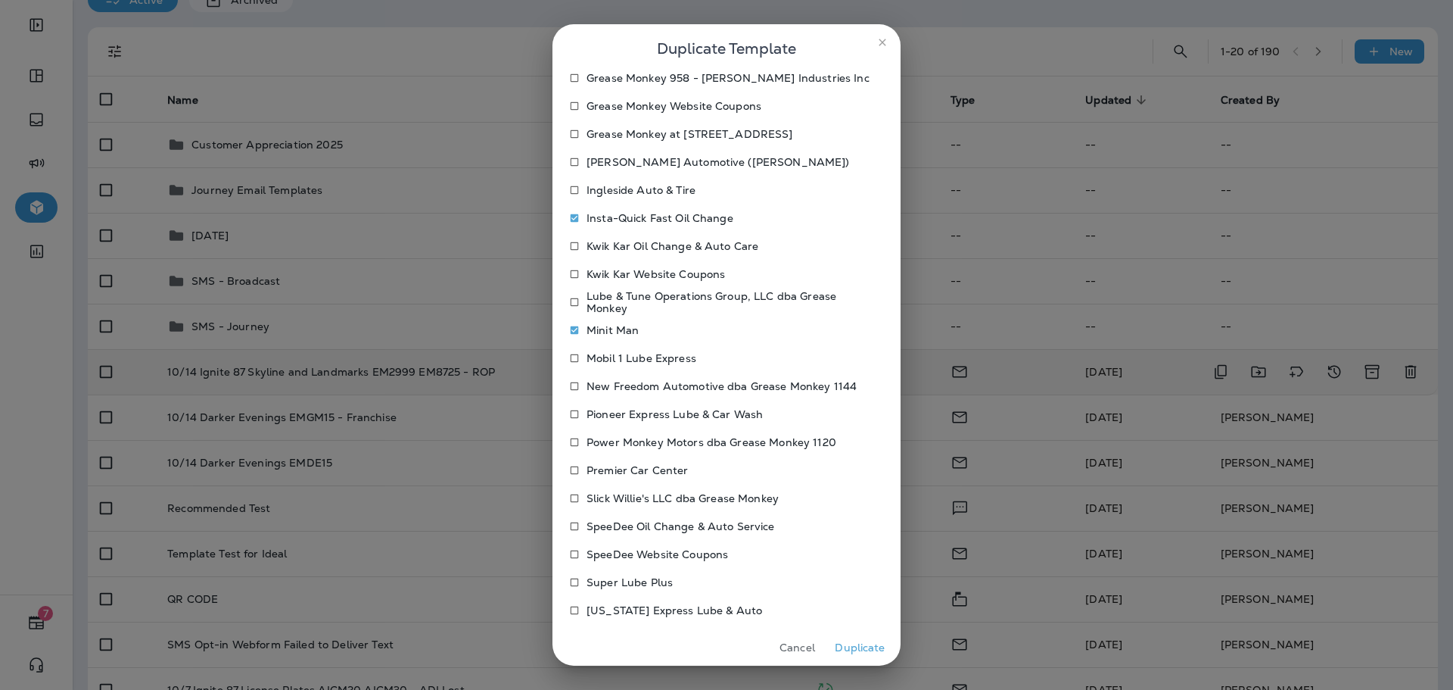
scroll to position [525, 0]
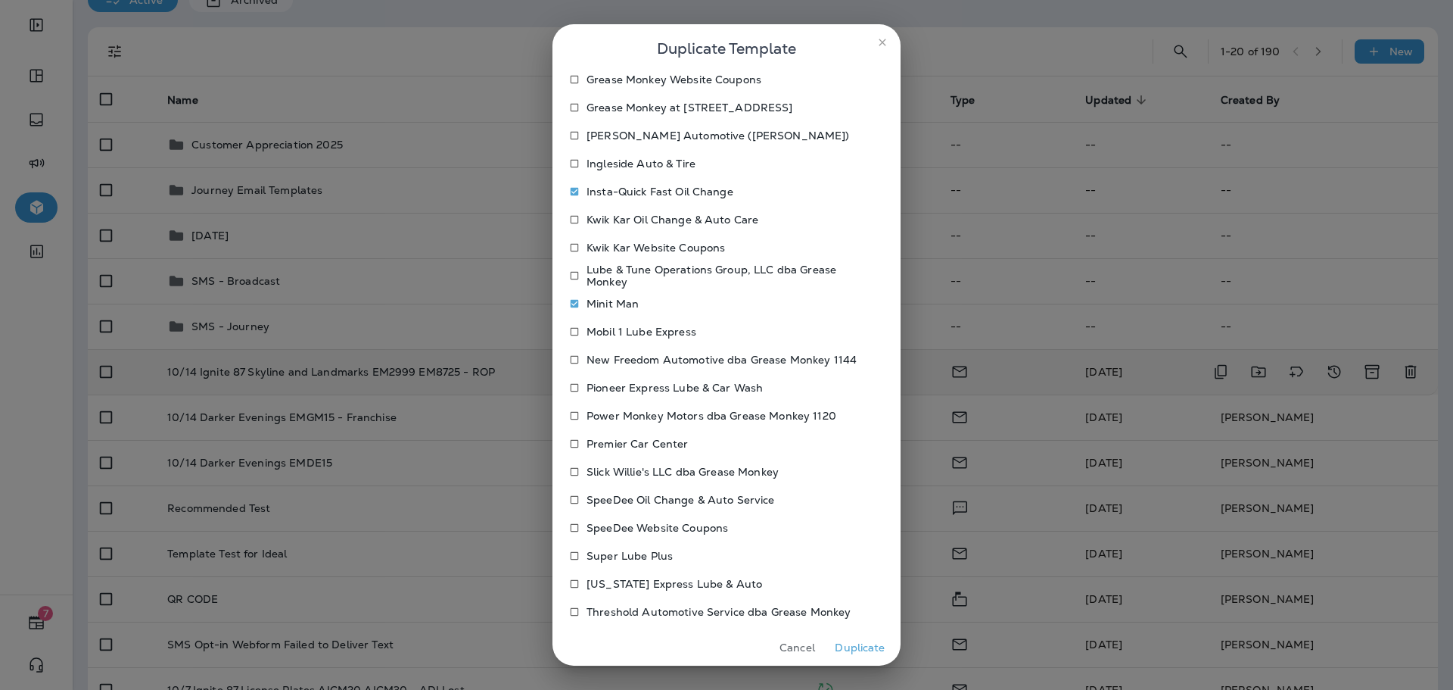
click at [641, 553] on p "Super Lube Plus" at bounding box center [630, 556] width 86 height 12
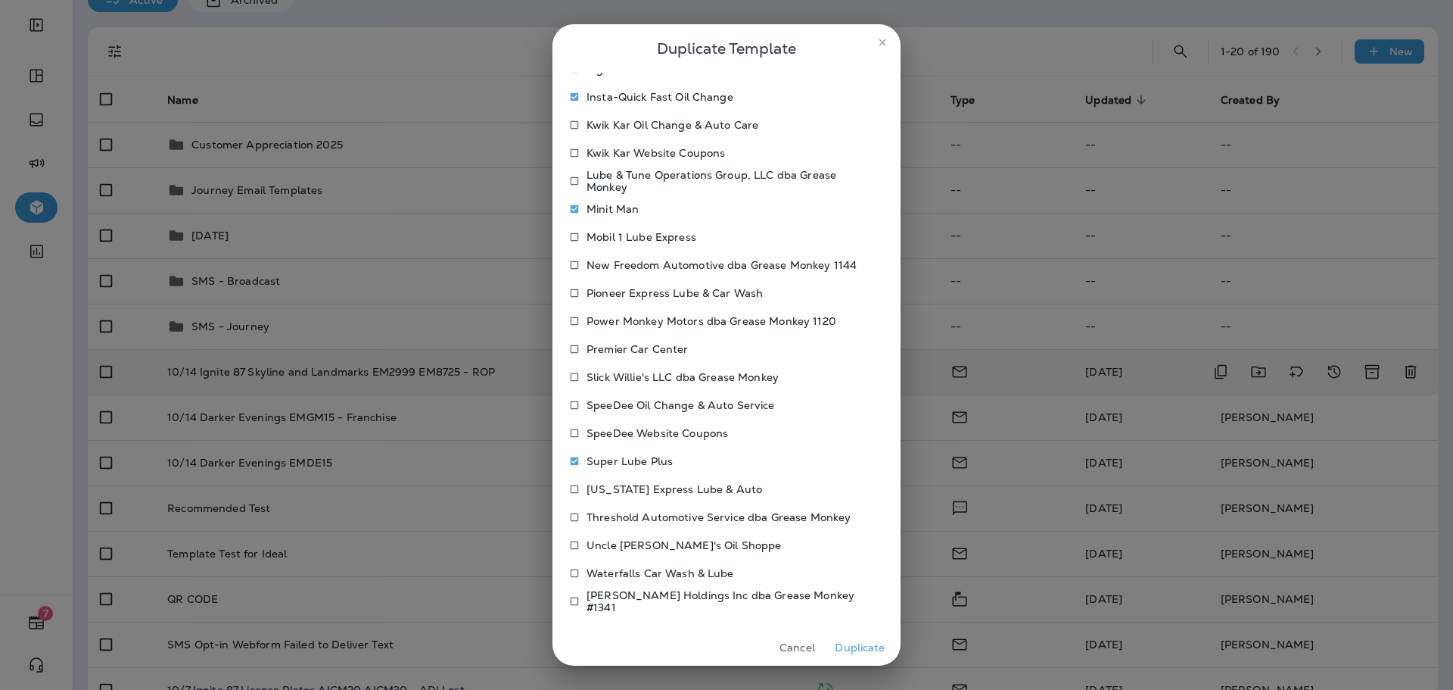
scroll to position [622, 0]
click at [643, 490] on p "Texas Express Lube & Auto" at bounding box center [675, 487] width 176 height 12
click at [859, 652] on button "Duplicate" at bounding box center [860, 647] width 57 height 23
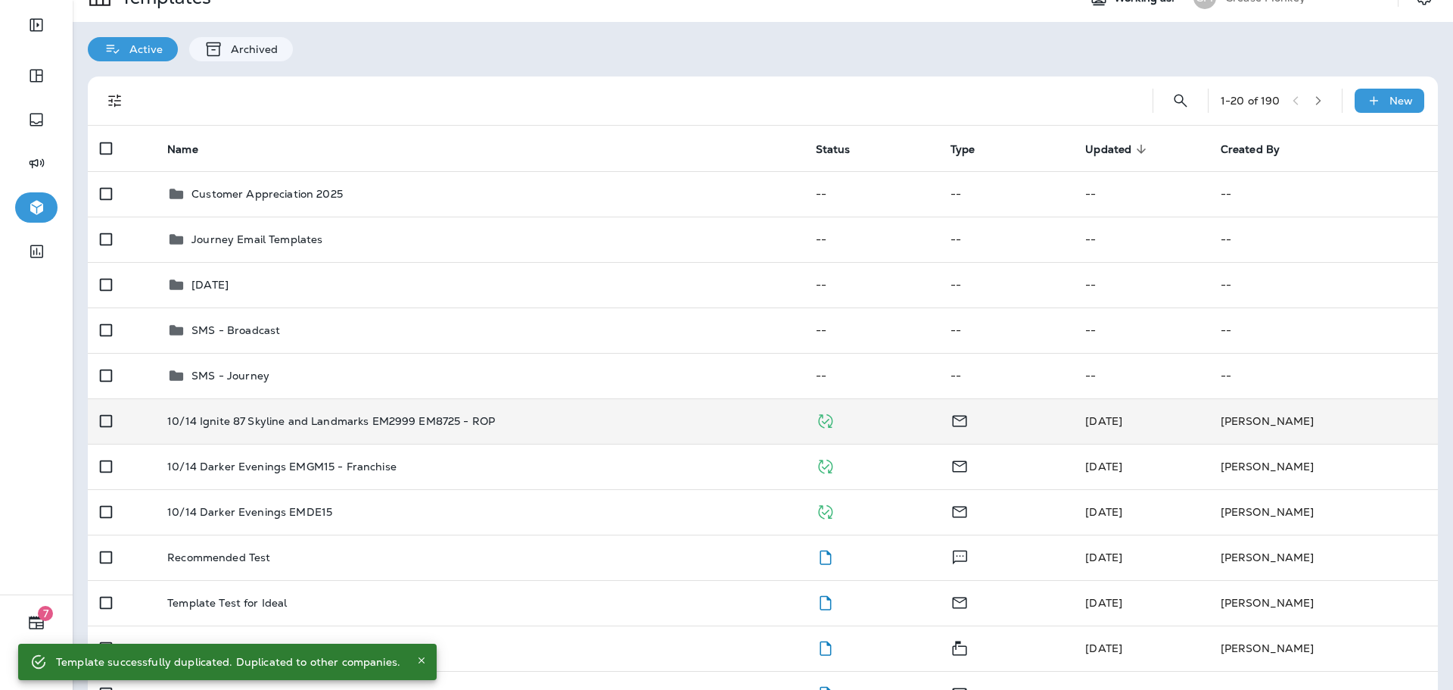
scroll to position [0, 0]
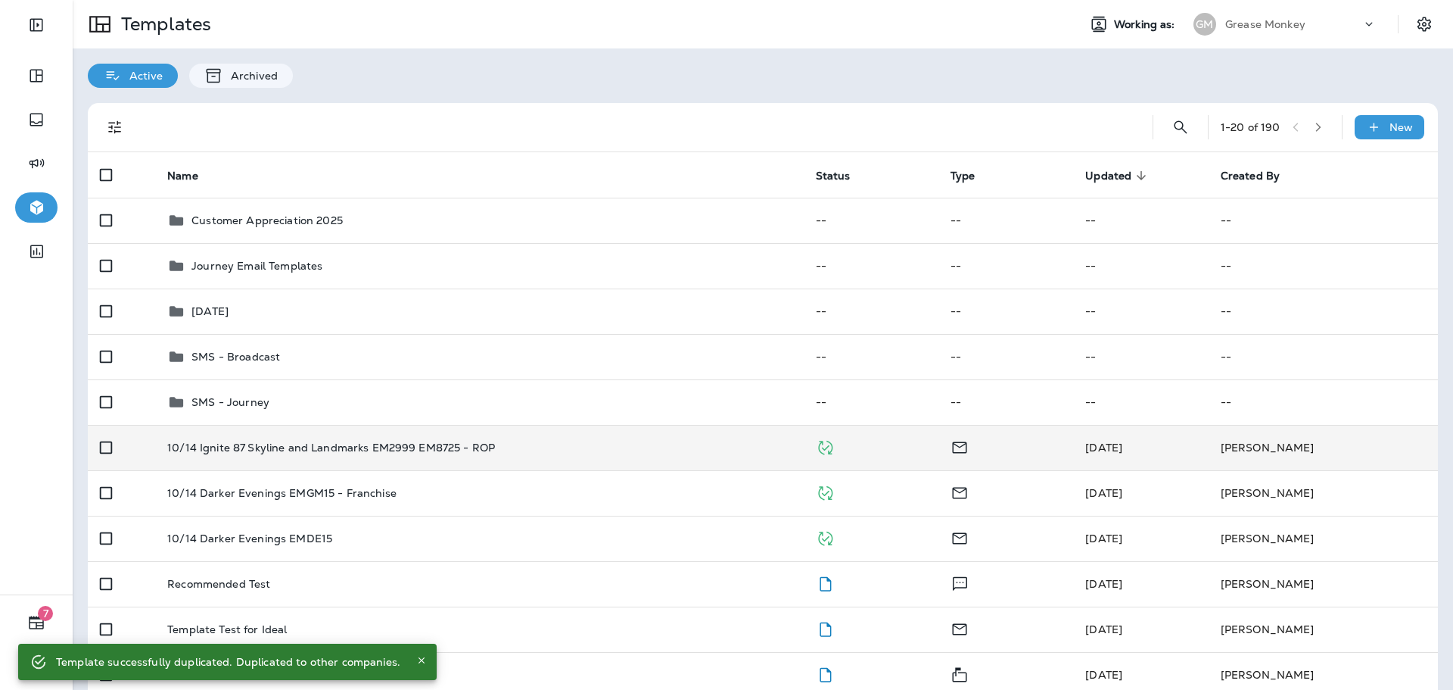
click at [1362, 21] on icon at bounding box center [1369, 24] width 15 height 15
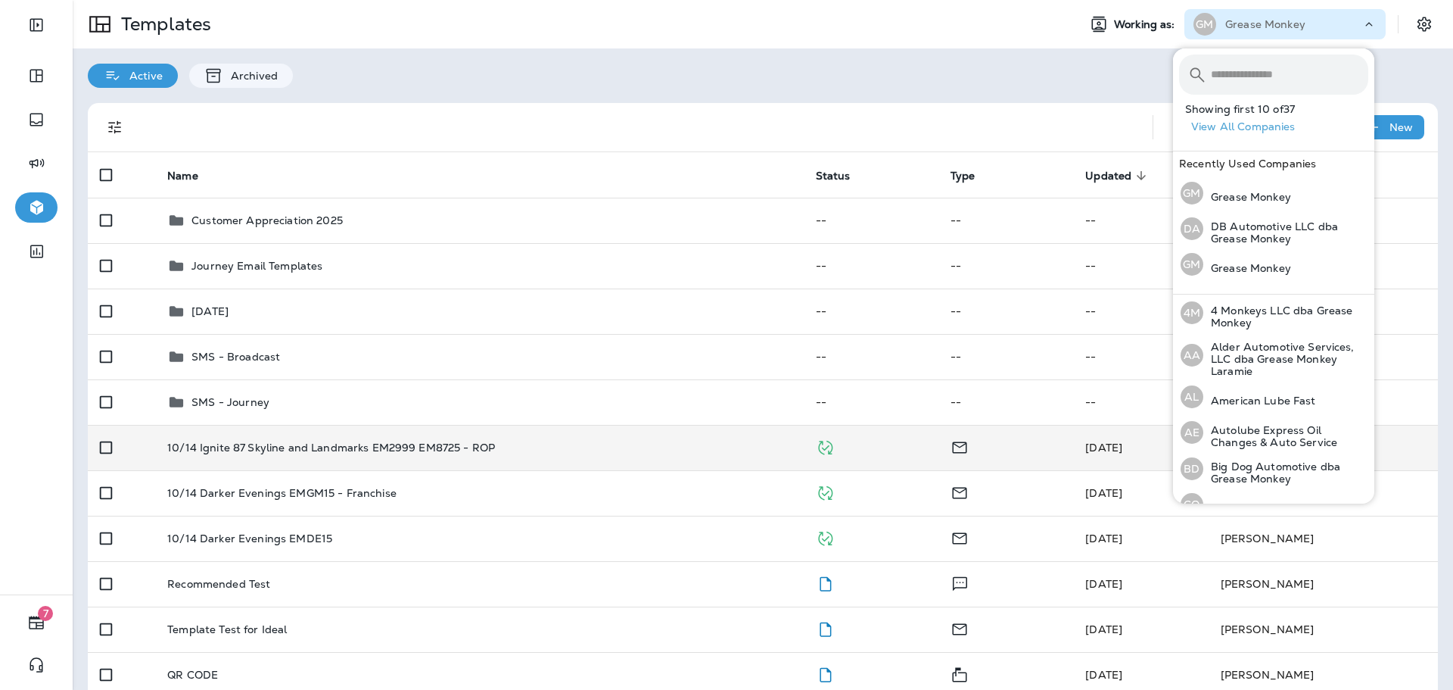
click at [1223, 69] on input "text" at bounding box center [1289, 74] width 157 height 40
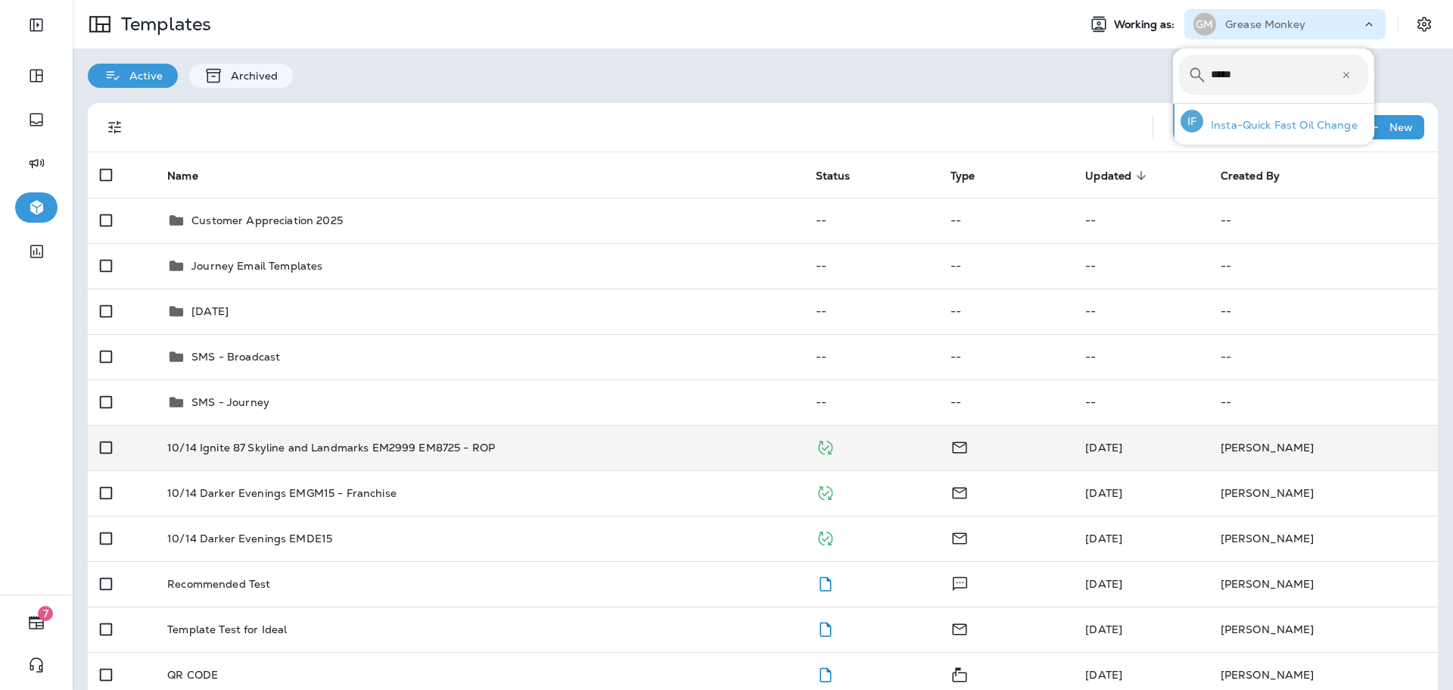
type input "*****"
click at [1274, 131] on p "Insta-Quick Fast Oil Change" at bounding box center [1280, 125] width 154 height 12
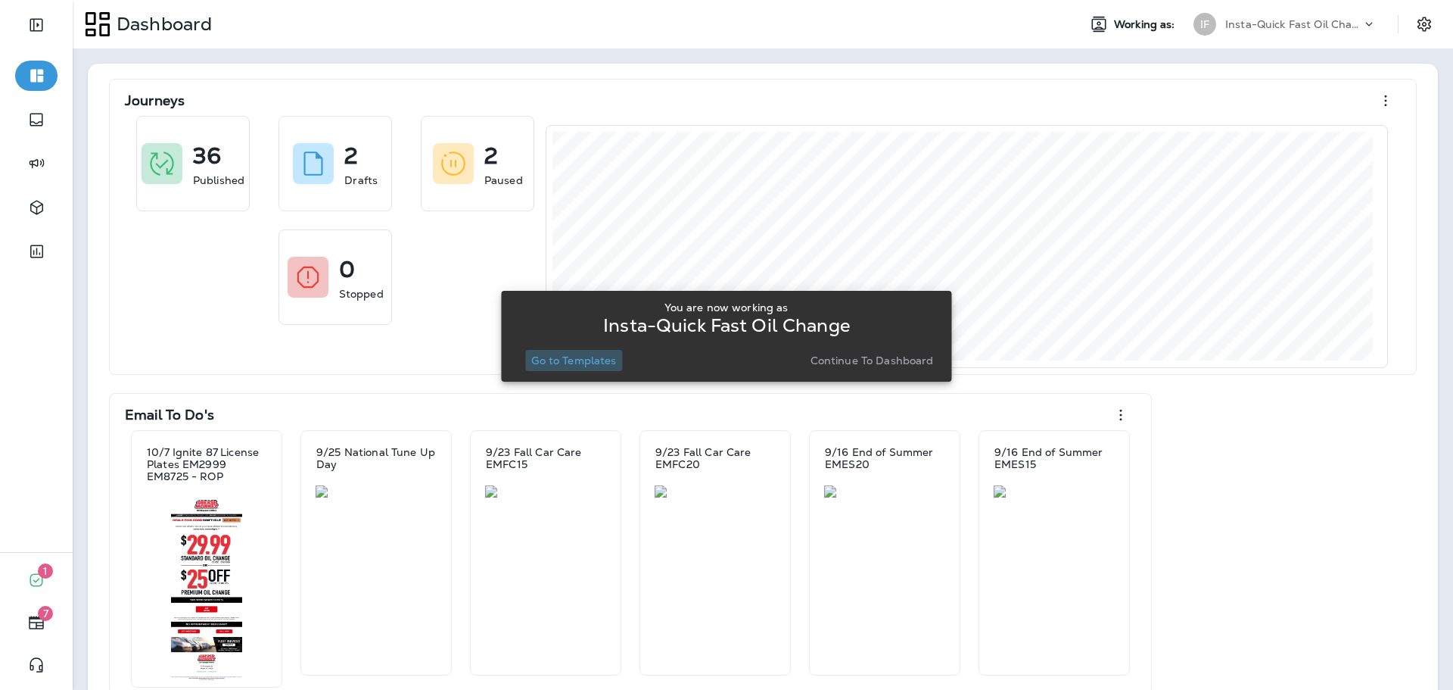
click at [593, 350] on button "Go to Templates" at bounding box center [573, 360] width 97 height 21
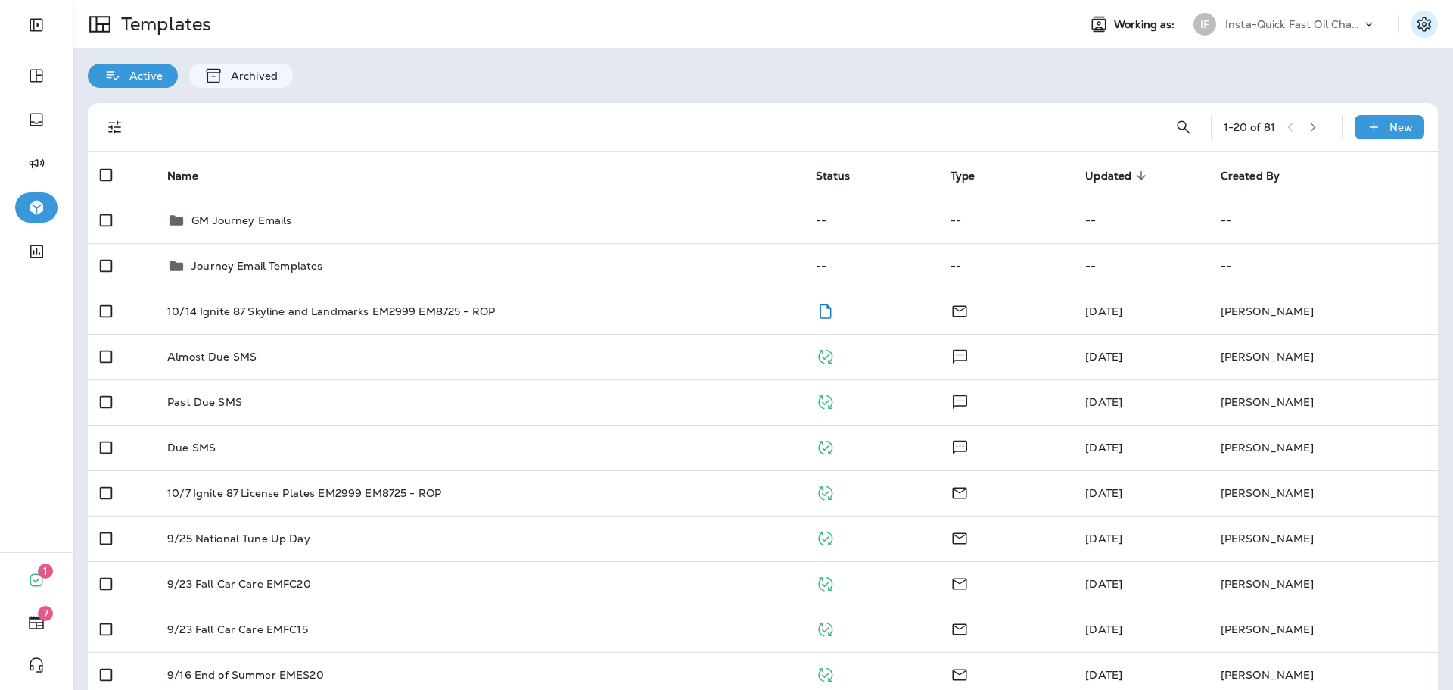
click at [1415, 25] on icon "Settings" at bounding box center [1424, 24] width 18 height 18
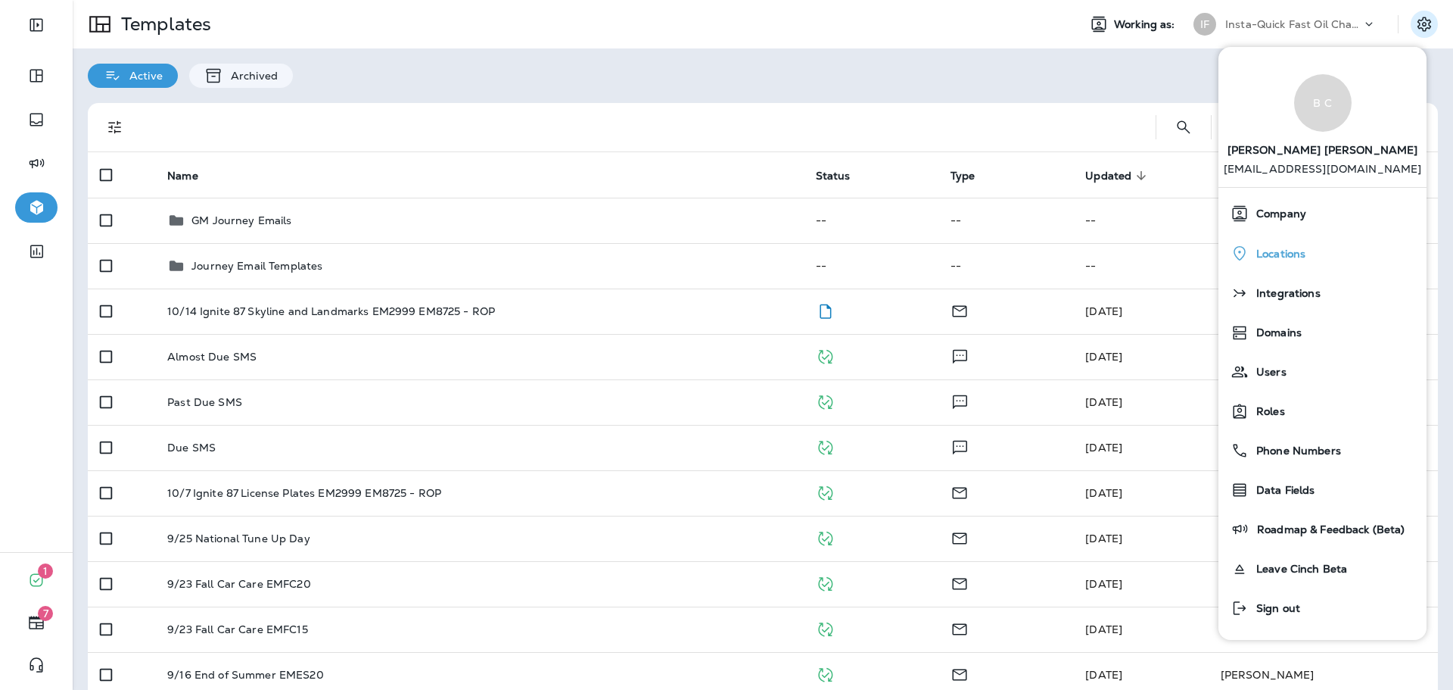
click at [1300, 249] on span "Locations" at bounding box center [1277, 254] width 57 height 13
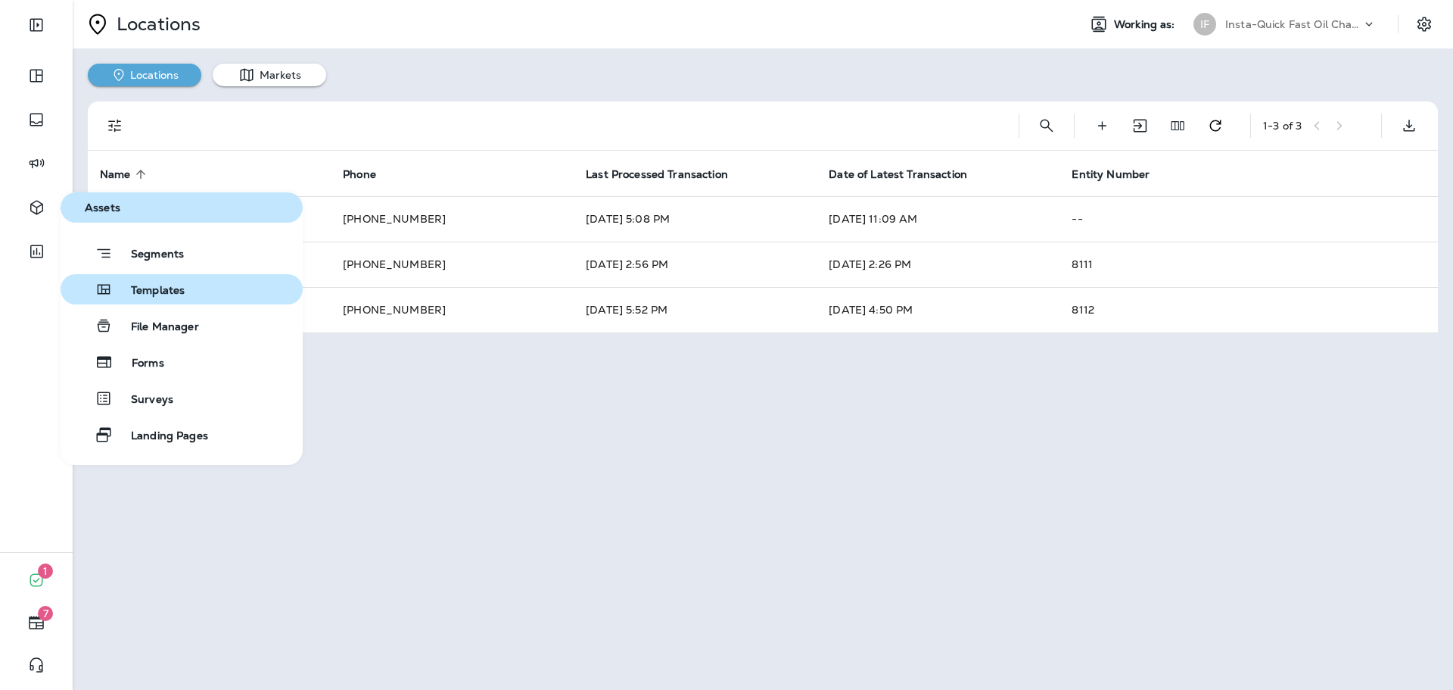
click at [147, 279] on button "Templates" at bounding box center [182, 289] width 242 height 30
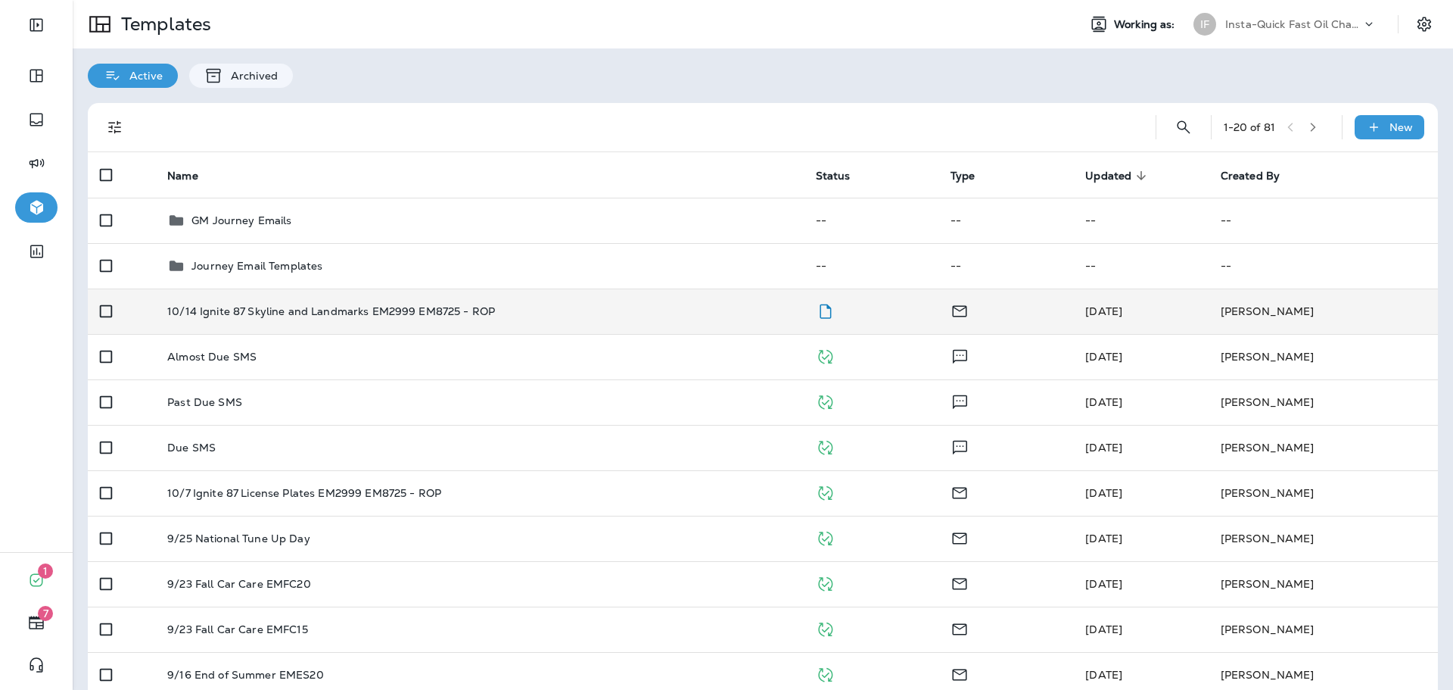
click at [611, 316] on div "10/14 Ignite 87 Skyline and Landmarks EM2999 EM8725 - ROP" at bounding box center [479, 311] width 624 height 12
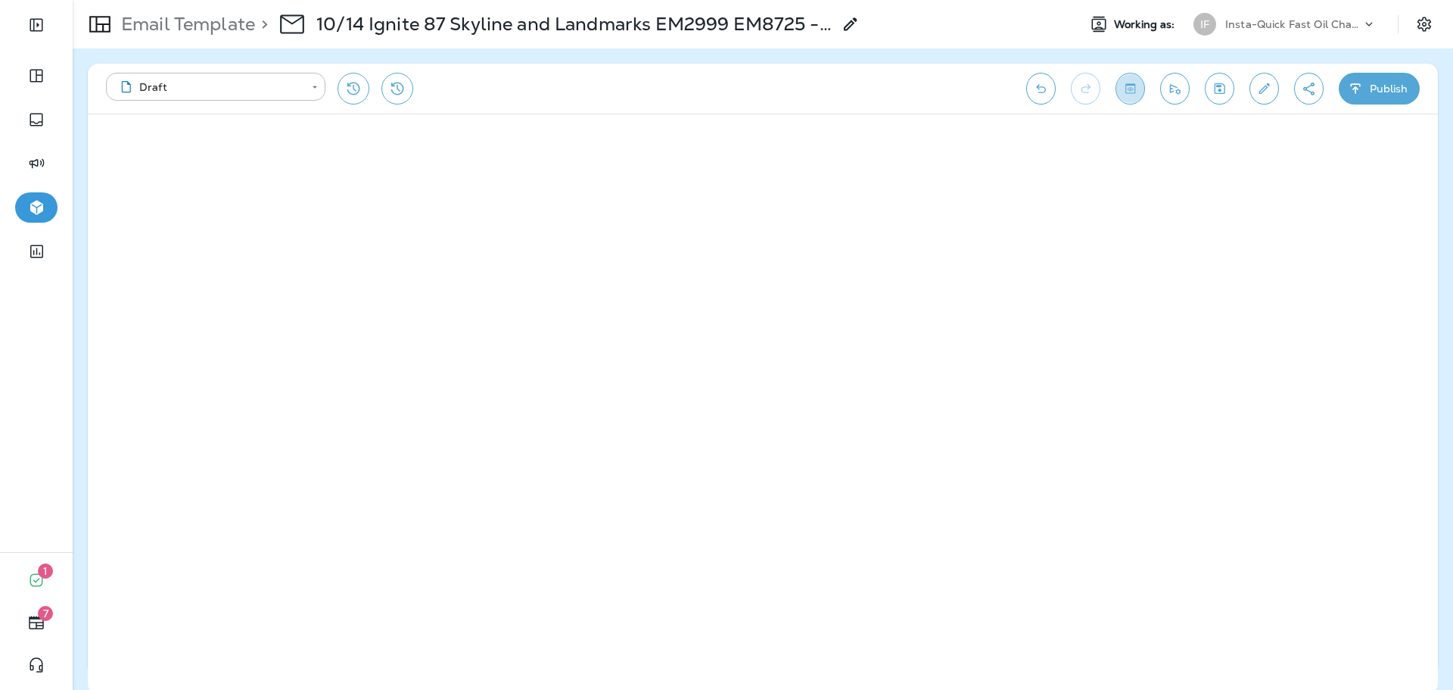
click at [1134, 88] on icon "Toggle preview" at bounding box center [1130, 88] width 16 height 15
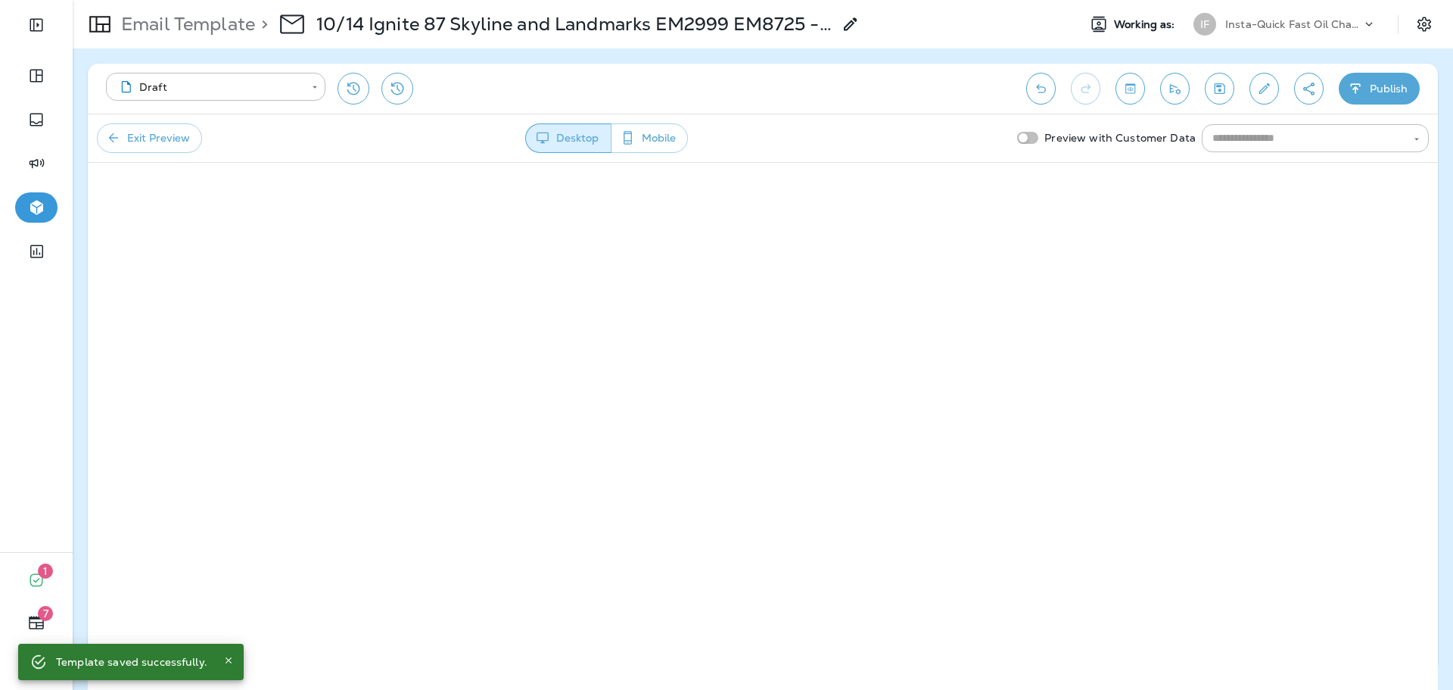
click at [1142, 89] on button "Toggle preview" at bounding box center [1131, 89] width 30 height 32
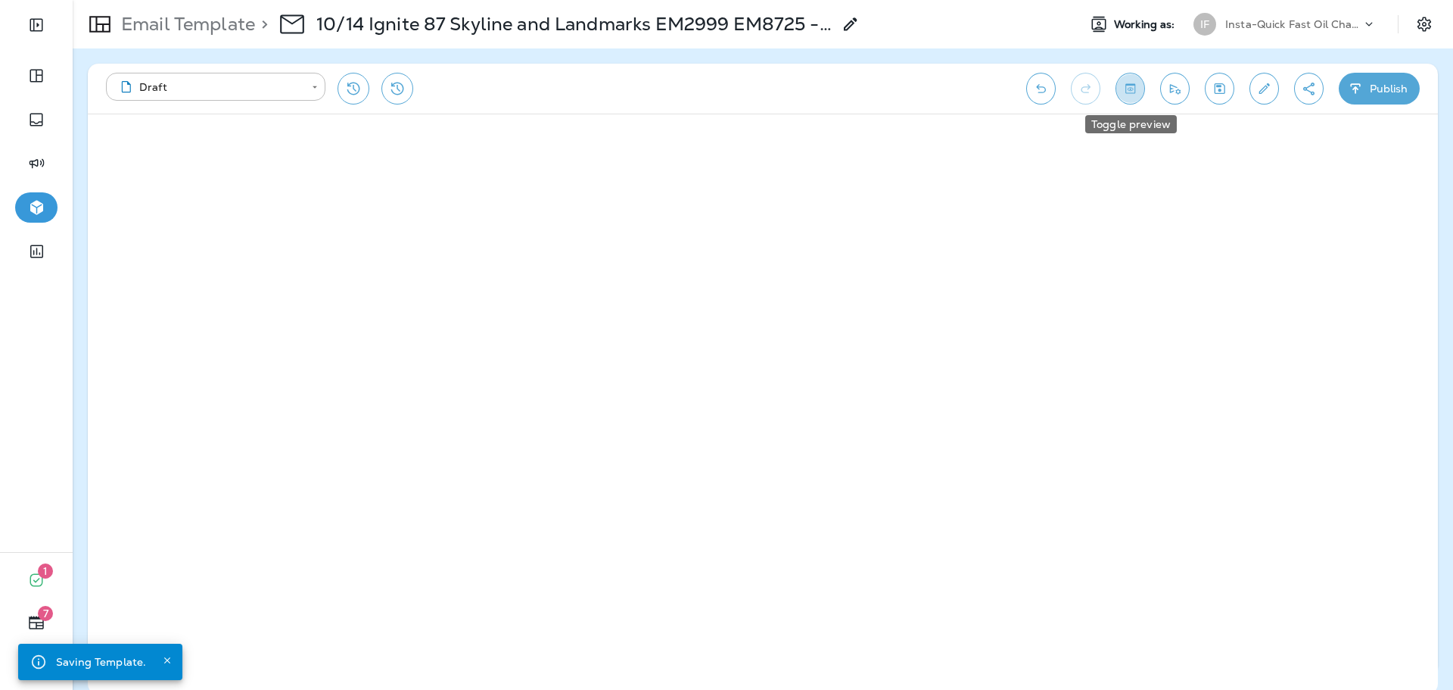
click at [1136, 82] on icon "Toggle preview" at bounding box center [1130, 88] width 16 height 15
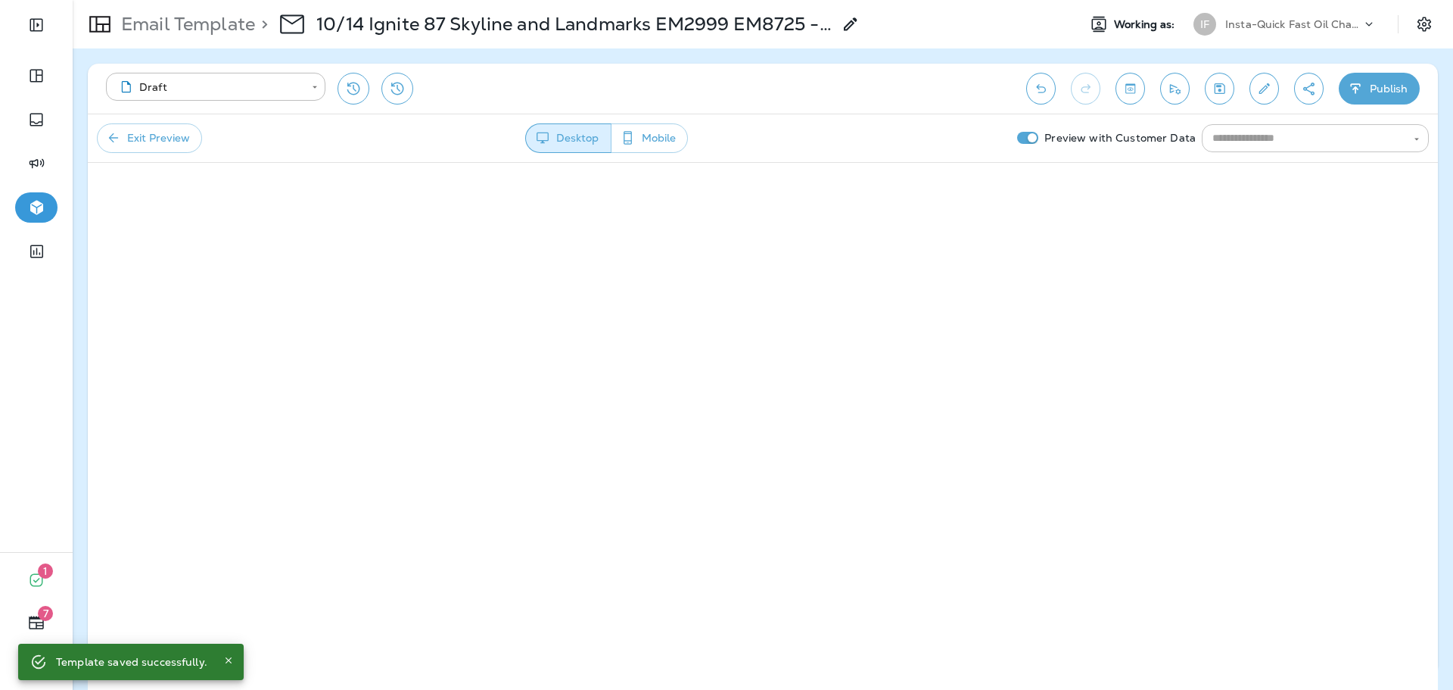
click at [1294, 139] on input "text" at bounding box center [1303, 138] width 193 height 19
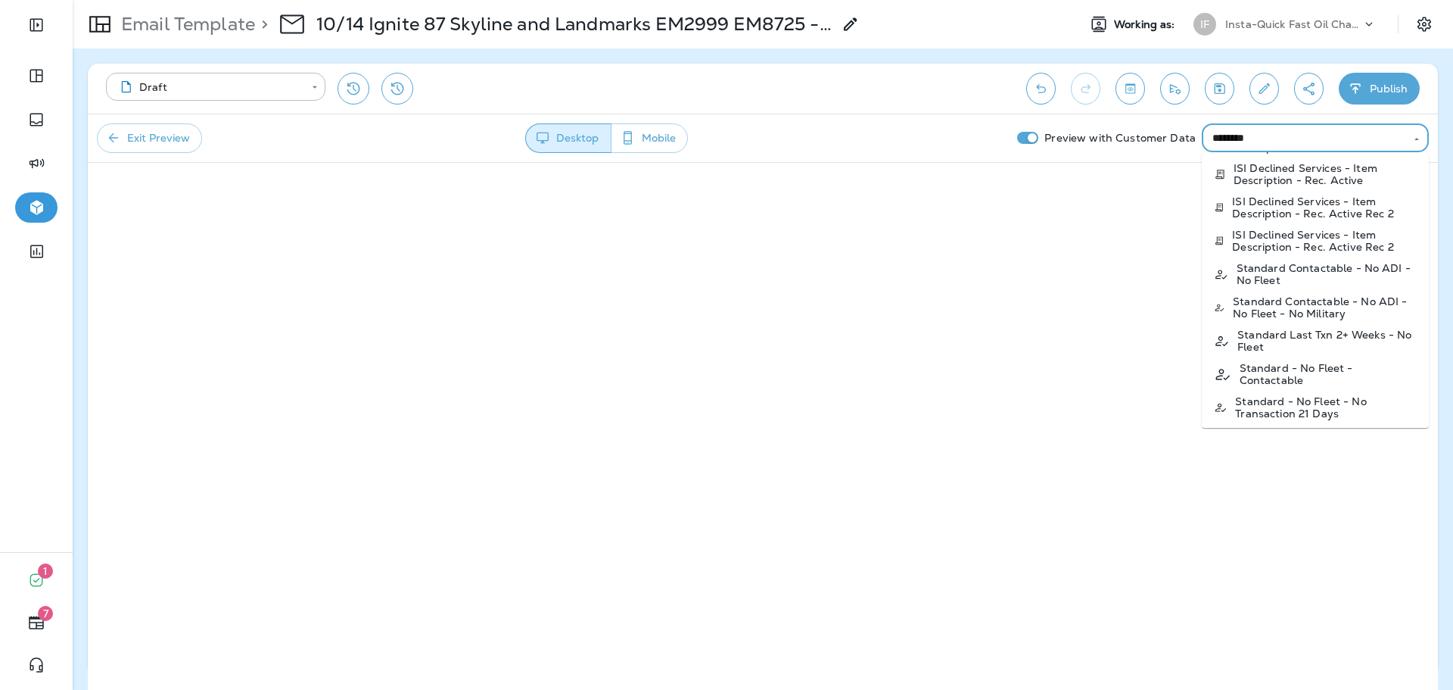
scroll to position [231, 0]
click at [1320, 373] on p "Standard - No Fleet - Contactable" at bounding box center [1328, 372] width 177 height 24
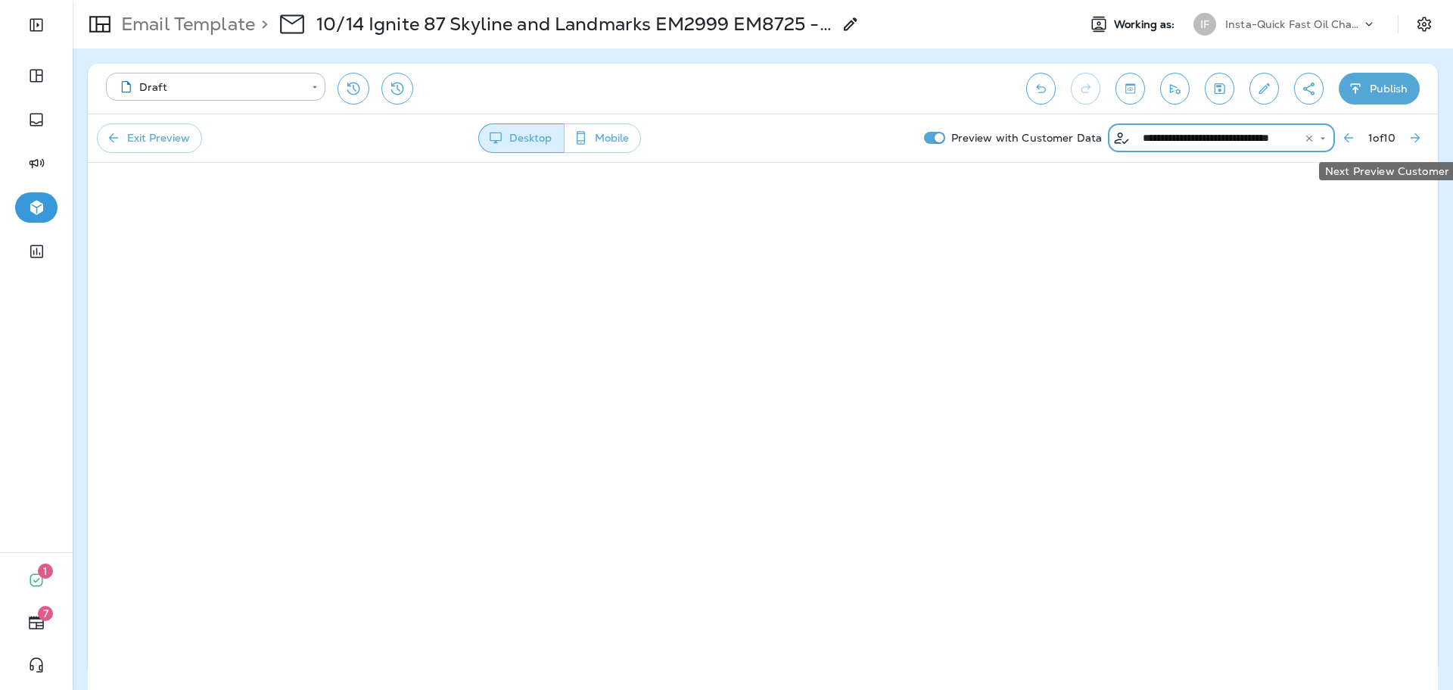
type input "**********"
click at [1414, 137] on icon "Next Preview Customer" at bounding box center [1415, 137] width 15 height 15
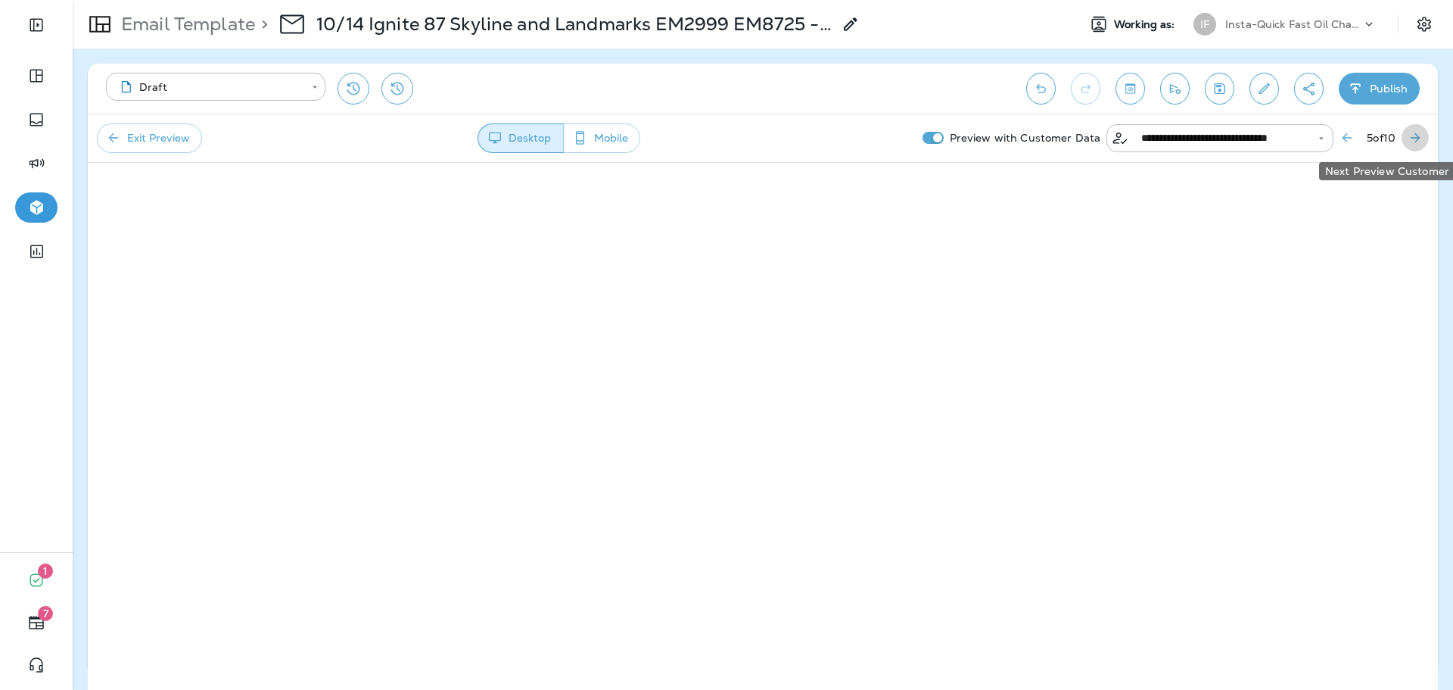
click at [1415, 137] on icon "Next Preview Customer" at bounding box center [1415, 137] width 15 height 15
click at [1348, 126] on button "Previous Preview Customer" at bounding box center [1346, 137] width 27 height 27
click at [1335, 129] on button "Previous Preview Customer" at bounding box center [1347, 137] width 27 height 27
click at [1345, 135] on icon "Previous Preview Customer" at bounding box center [1346, 137] width 15 height 15
click at [1370, 95] on button "Publish" at bounding box center [1379, 89] width 81 height 32
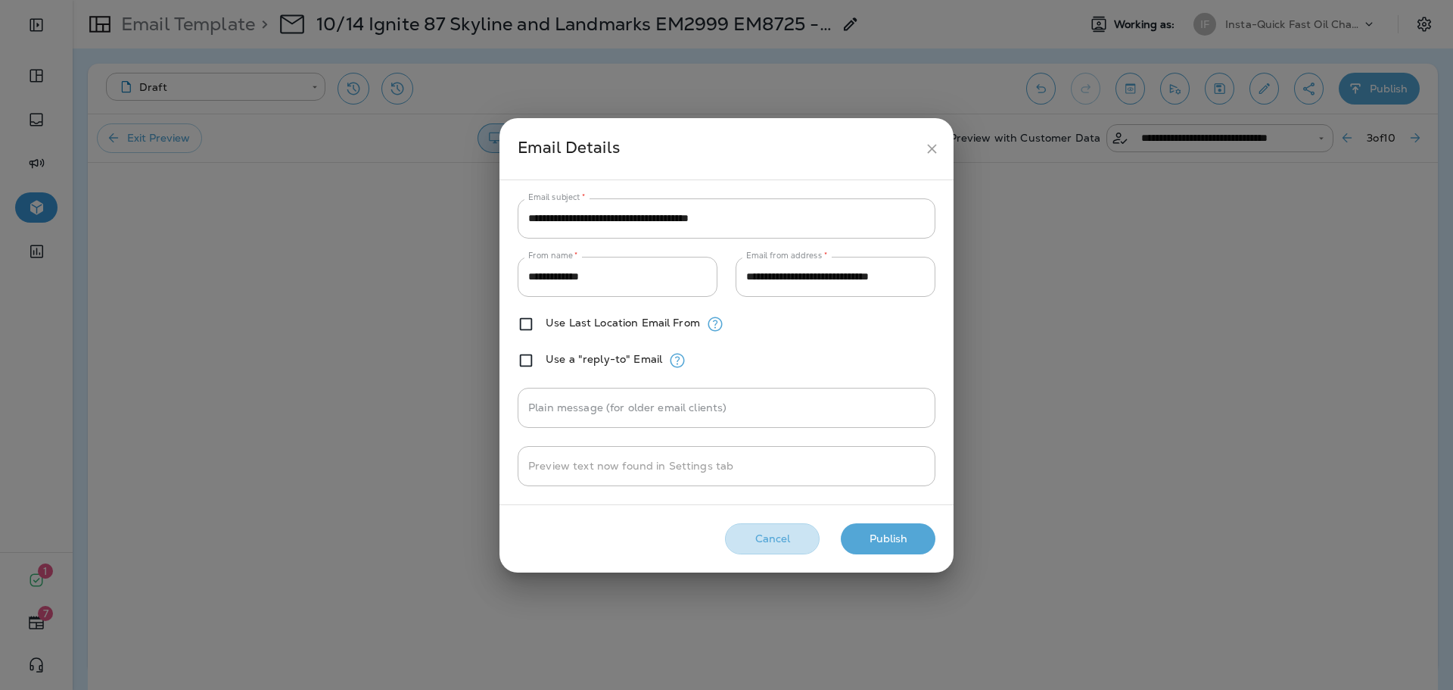
click at [788, 529] on button "Cancel" at bounding box center [772, 538] width 95 height 31
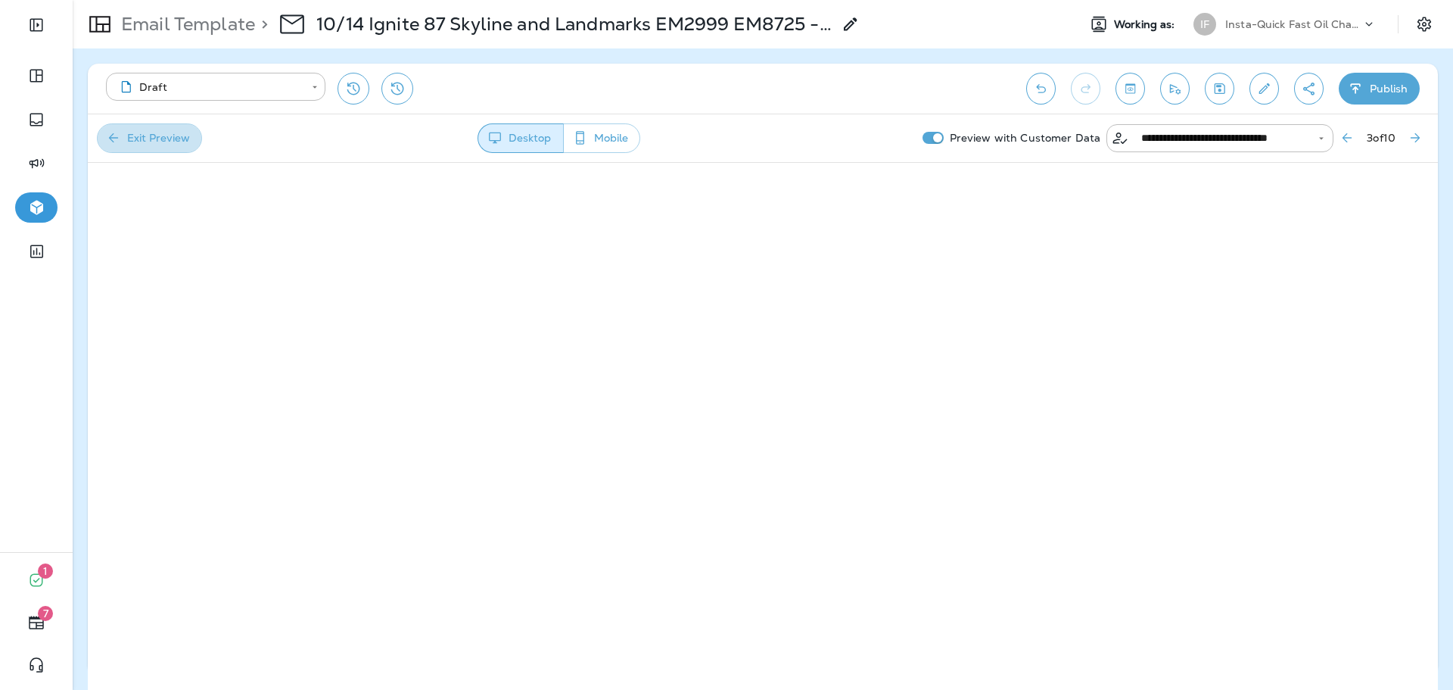
click at [170, 132] on button "Exit Preview" at bounding box center [149, 138] width 105 height 30
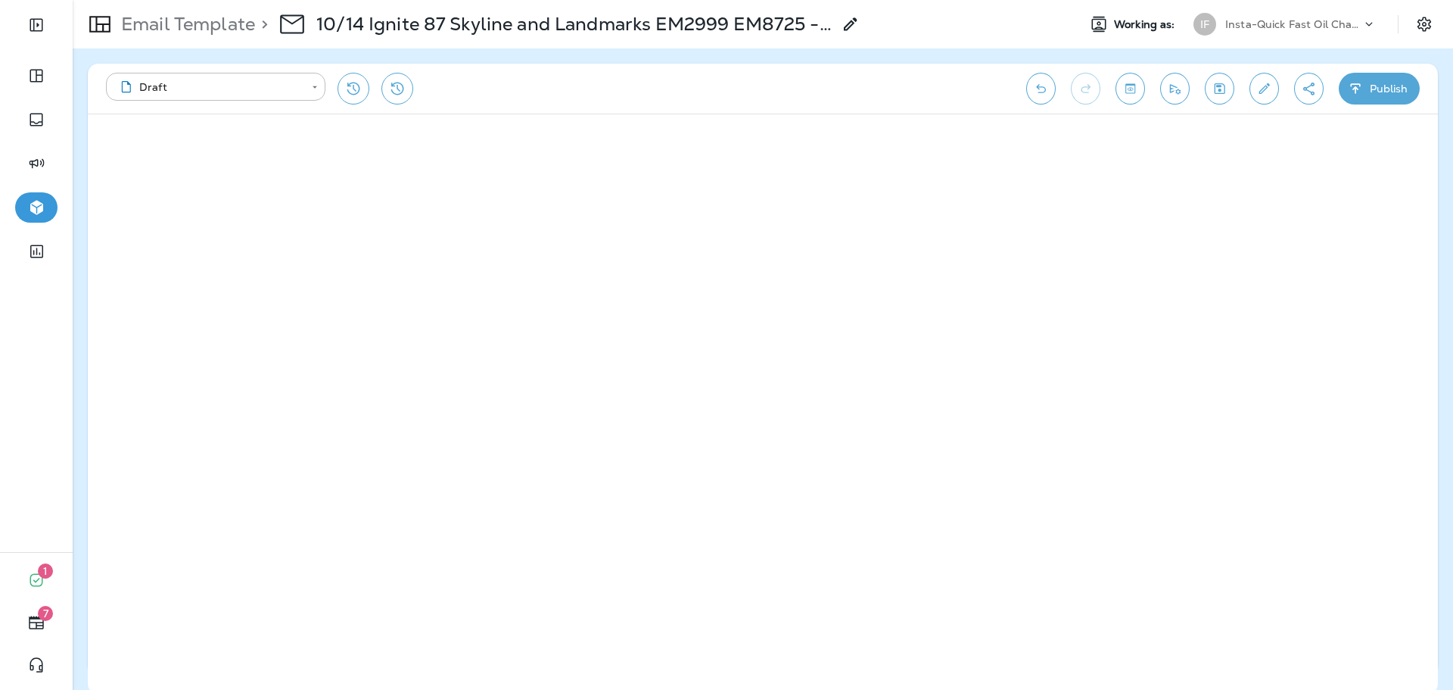
click at [1365, 95] on button "Publish" at bounding box center [1379, 89] width 81 height 32
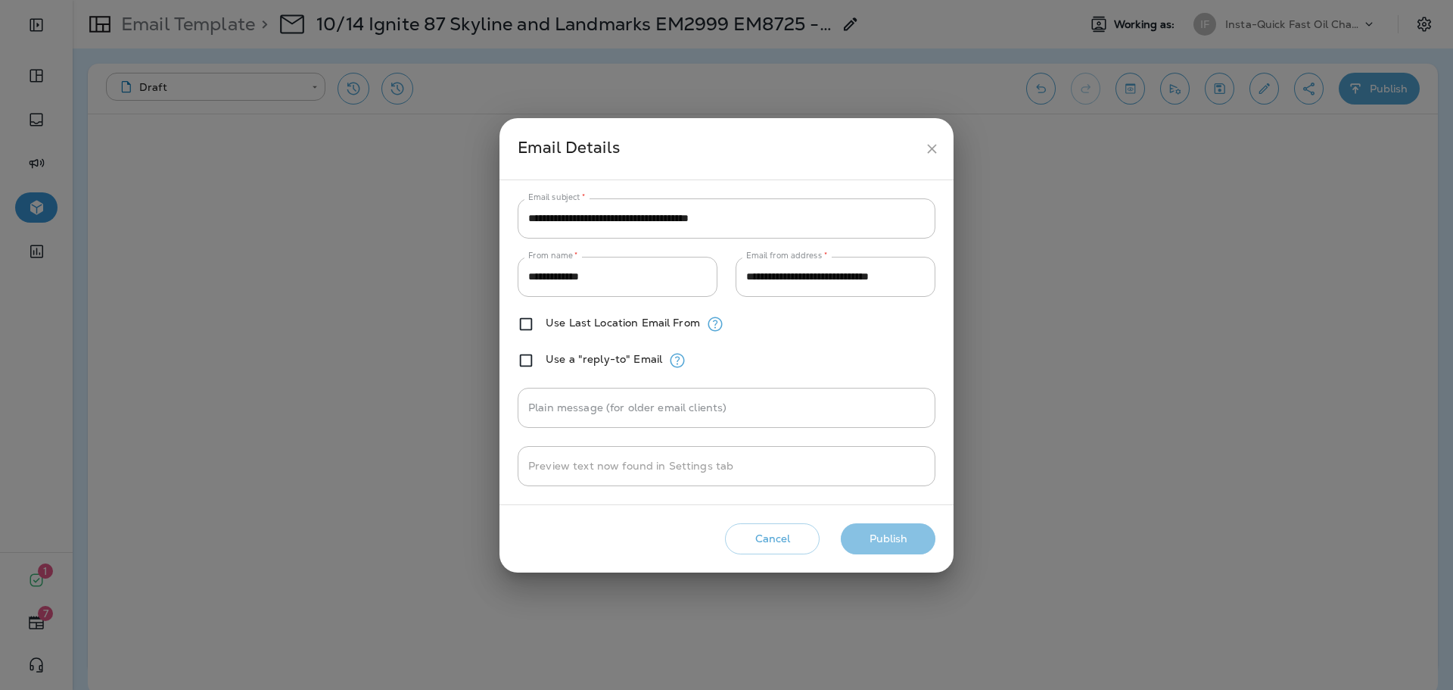
click at [889, 537] on button "Publish" at bounding box center [888, 538] width 95 height 31
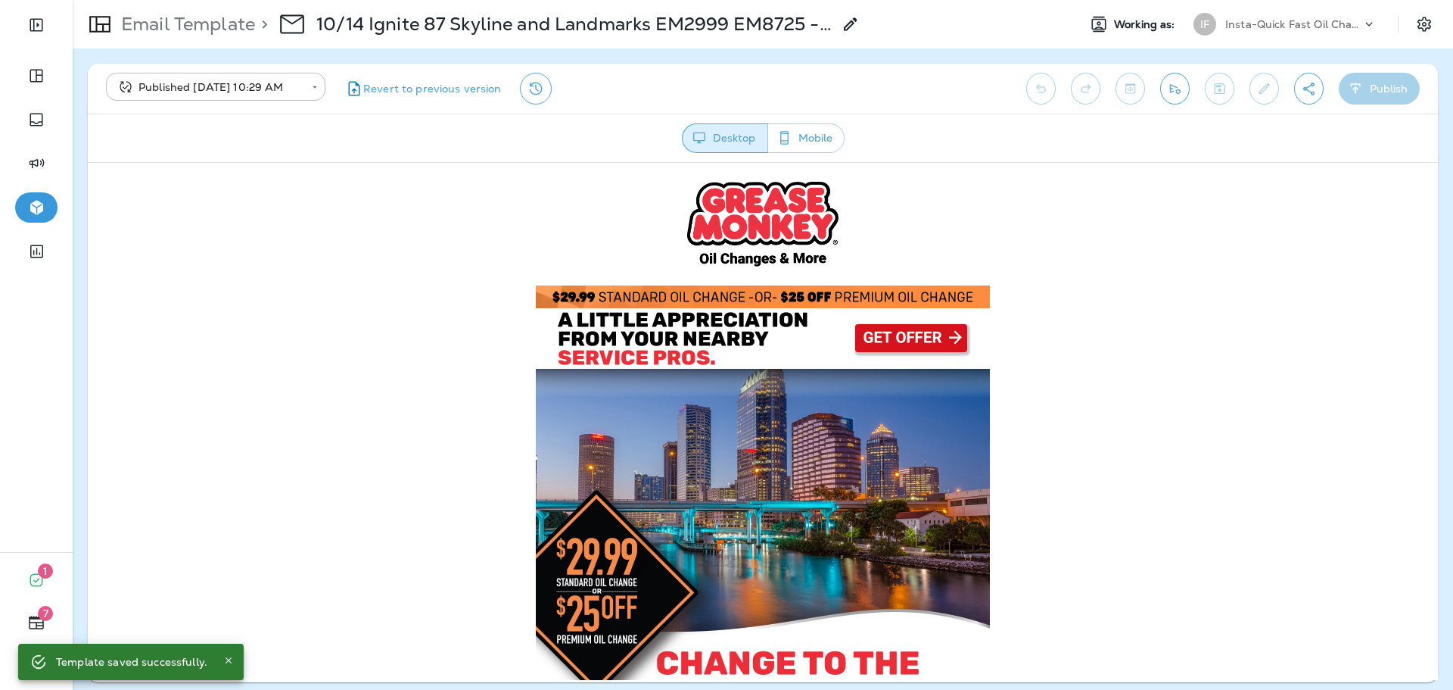
scroll to position [0, 0]
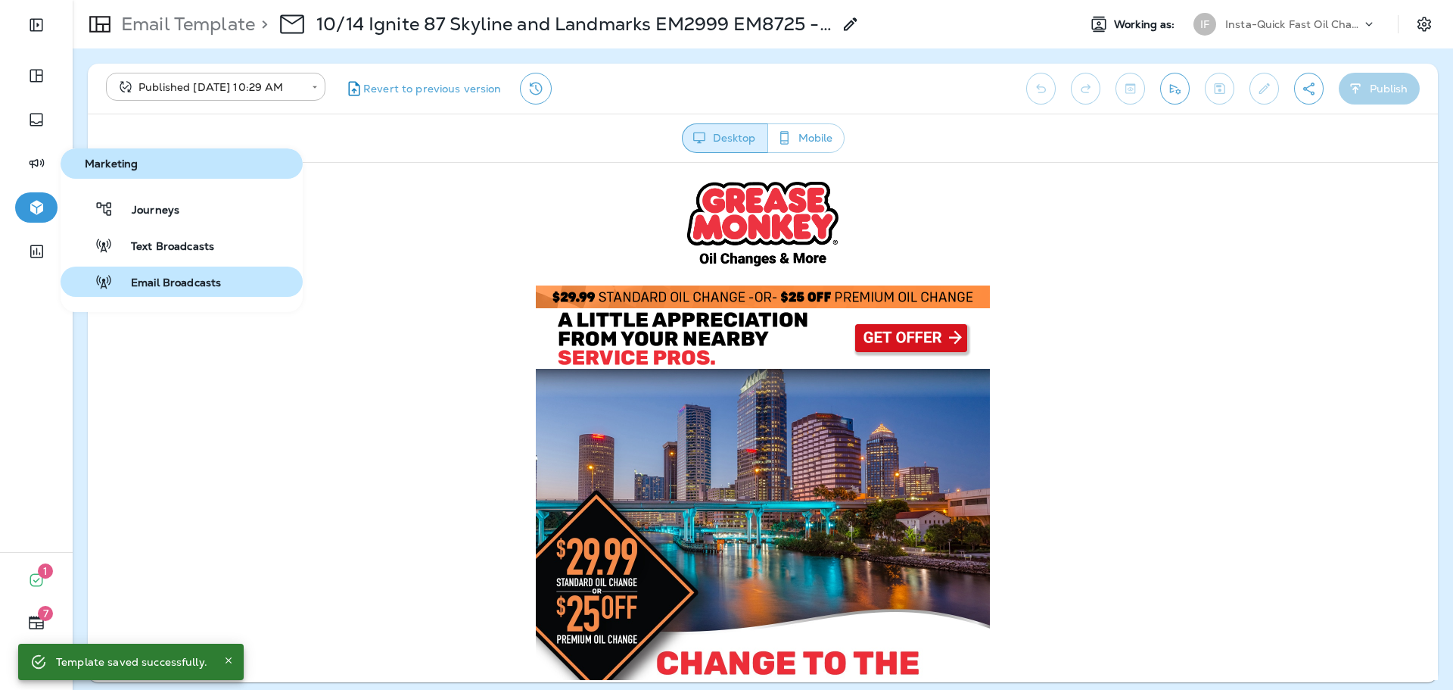
click at [185, 281] on span "Email Broadcasts" at bounding box center [167, 283] width 108 height 14
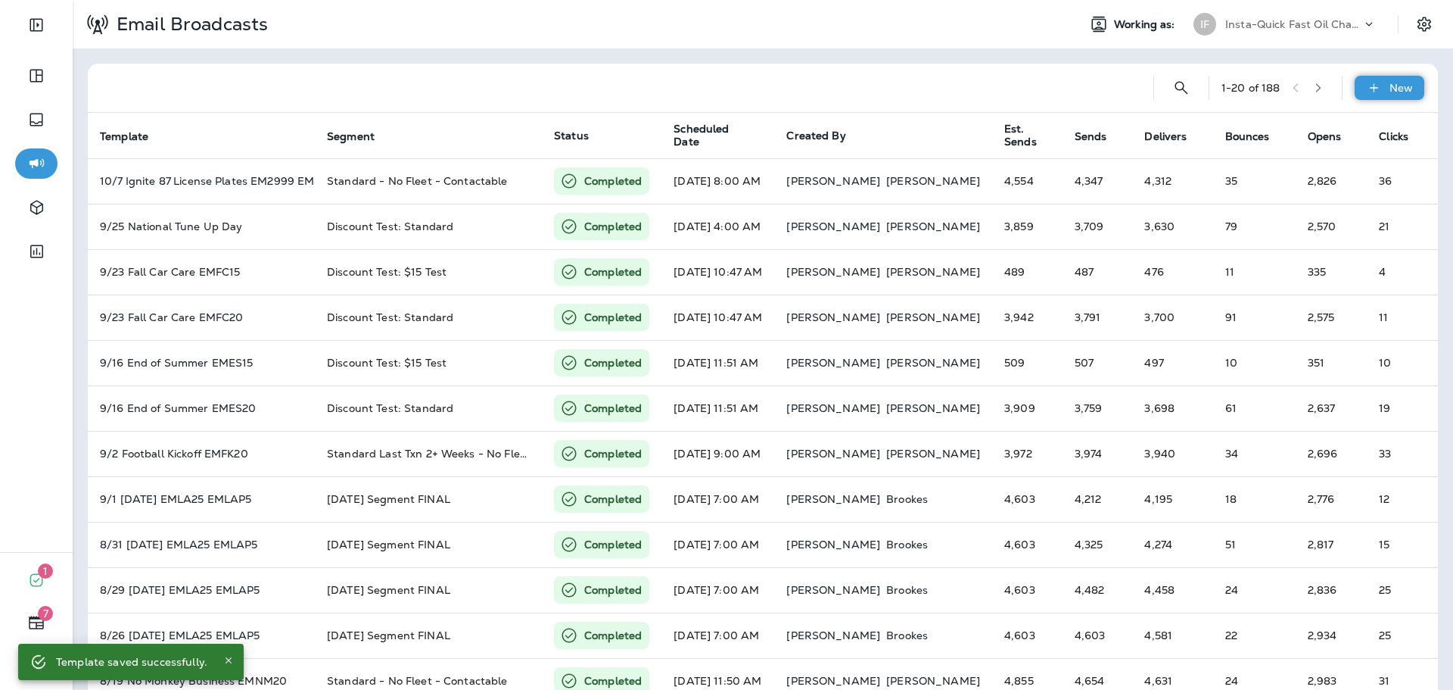
click at [1369, 98] on div "New" at bounding box center [1390, 88] width 70 height 24
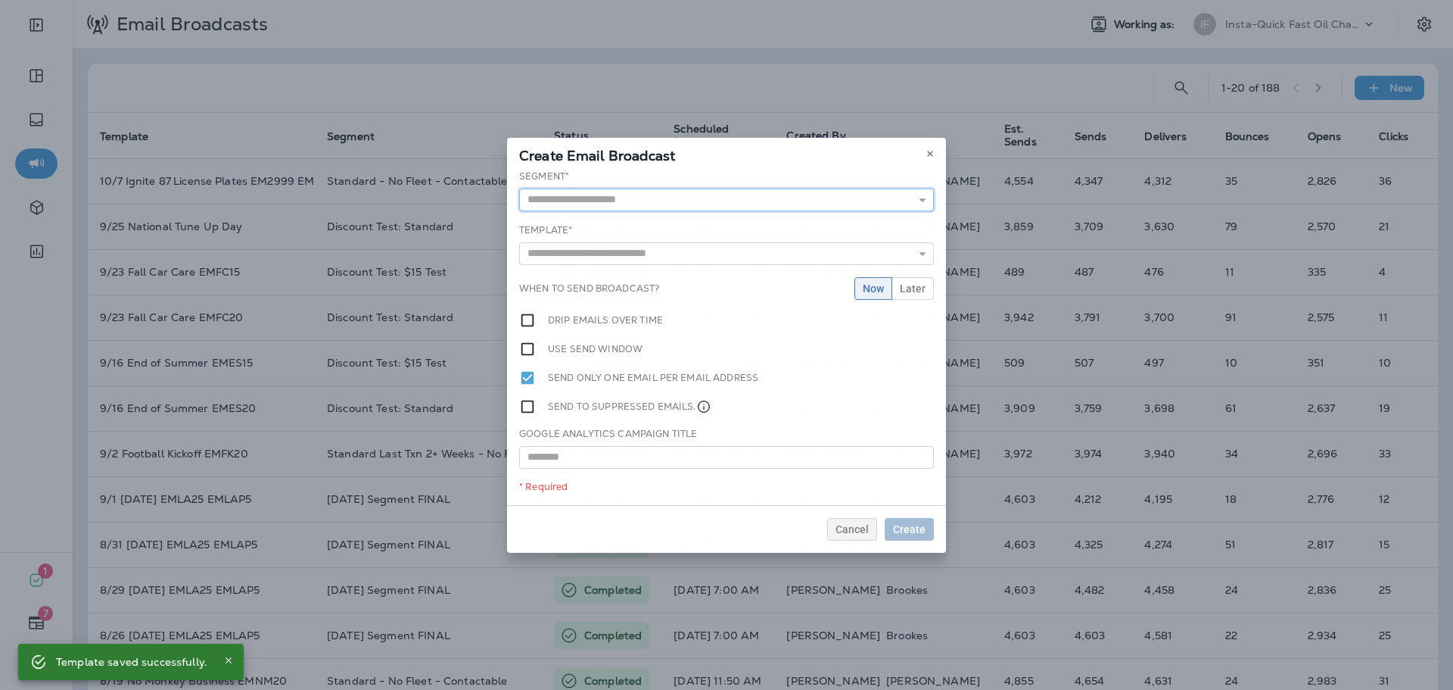
click at [783, 199] on input "text" at bounding box center [726, 199] width 415 height 23
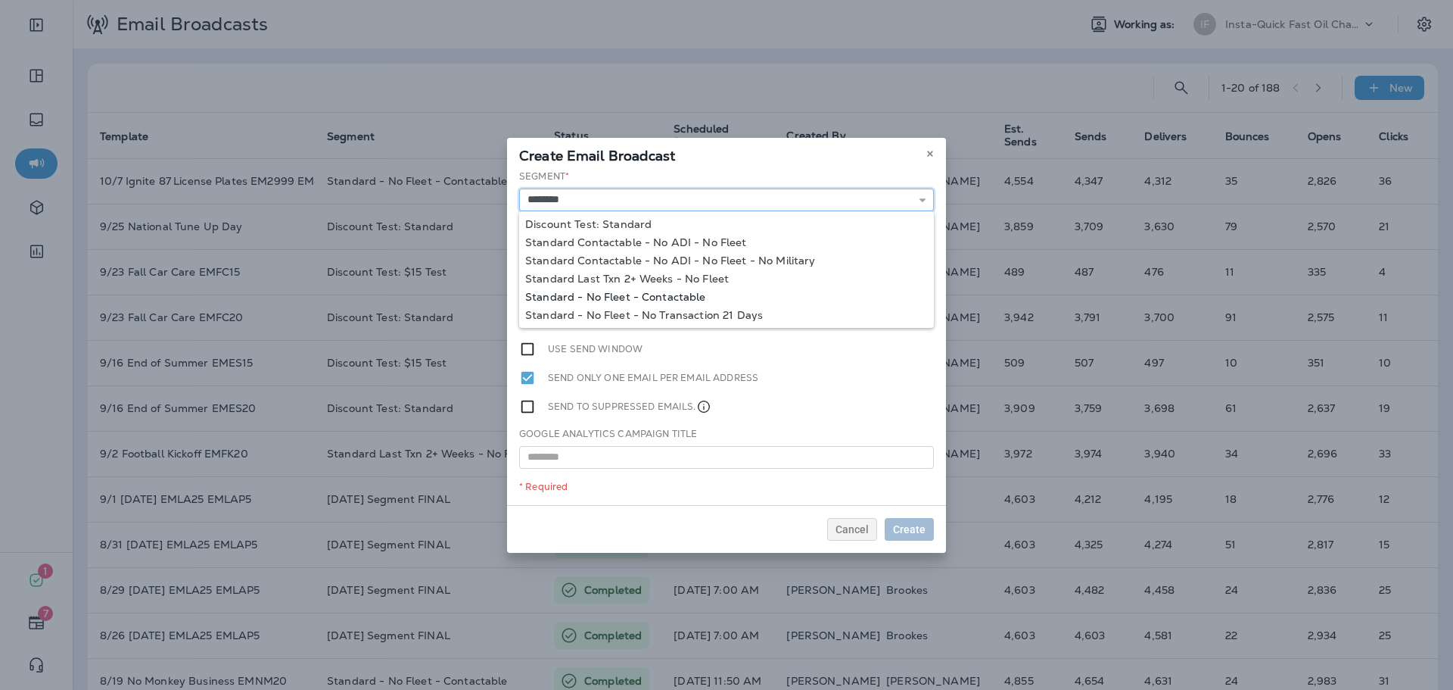
type input "**********"
click at [605, 297] on div "**********" at bounding box center [726, 337] width 439 height 335
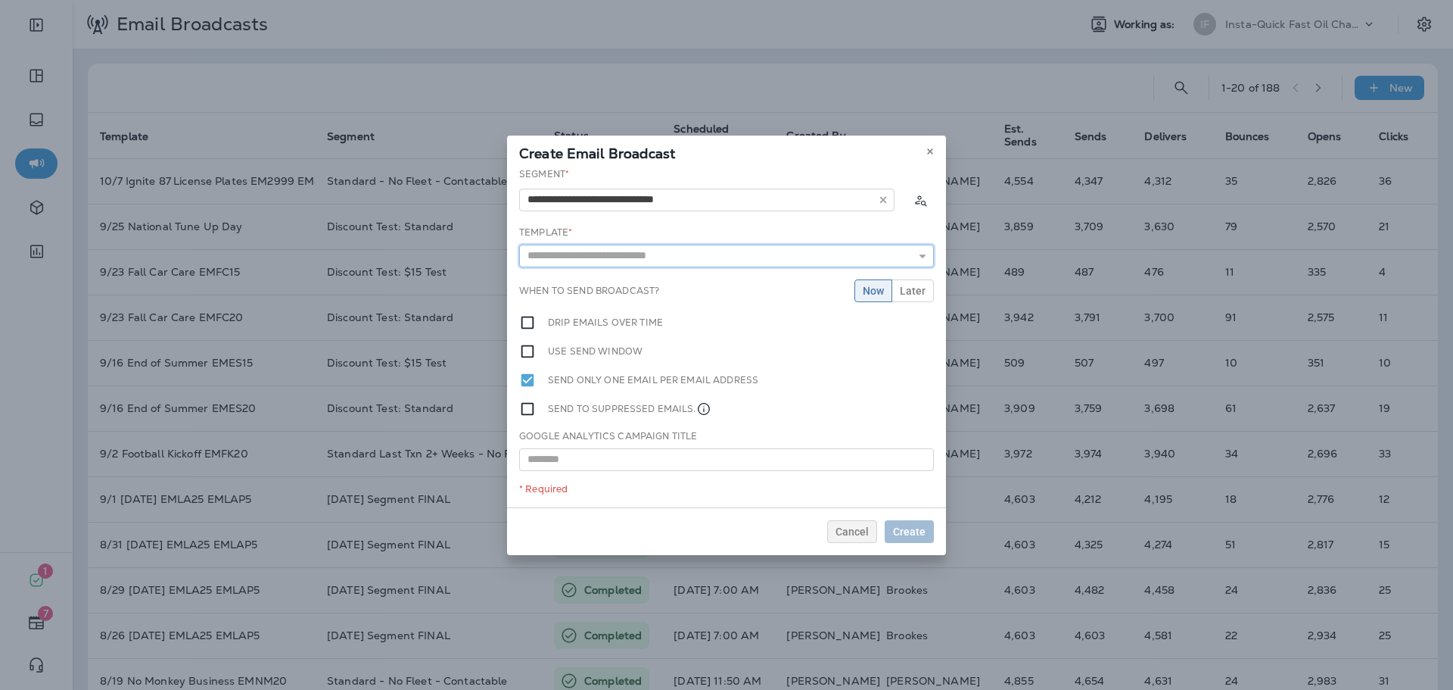
click at [644, 255] on input "text" at bounding box center [726, 255] width 415 height 23
type input "**********"
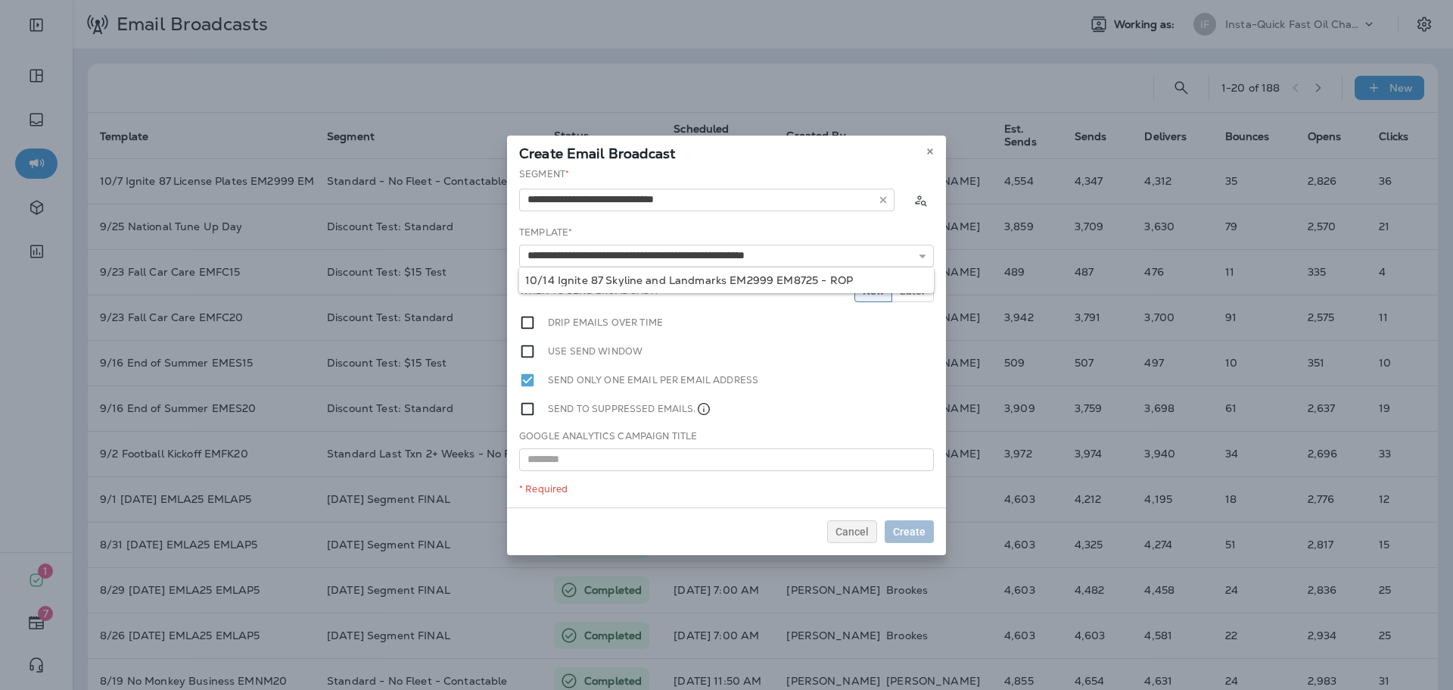
click at [646, 275] on div "**********" at bounding box center [726, 337] width 439 height 340
click at [914, 288] on span "Later" at bounding box center [913, 290] width 26 height 11
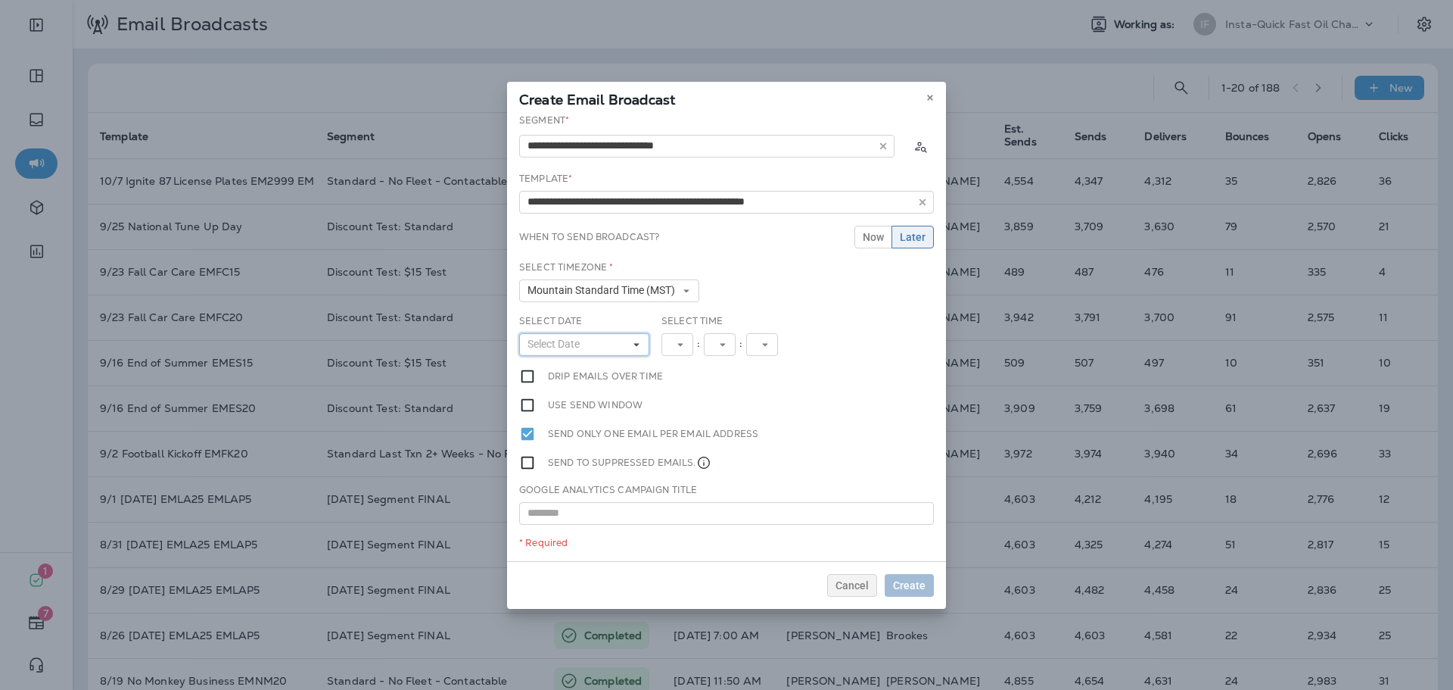
click at [606, 346] on button "Select Date" at bounding box center [584, 344] width 130 height 23
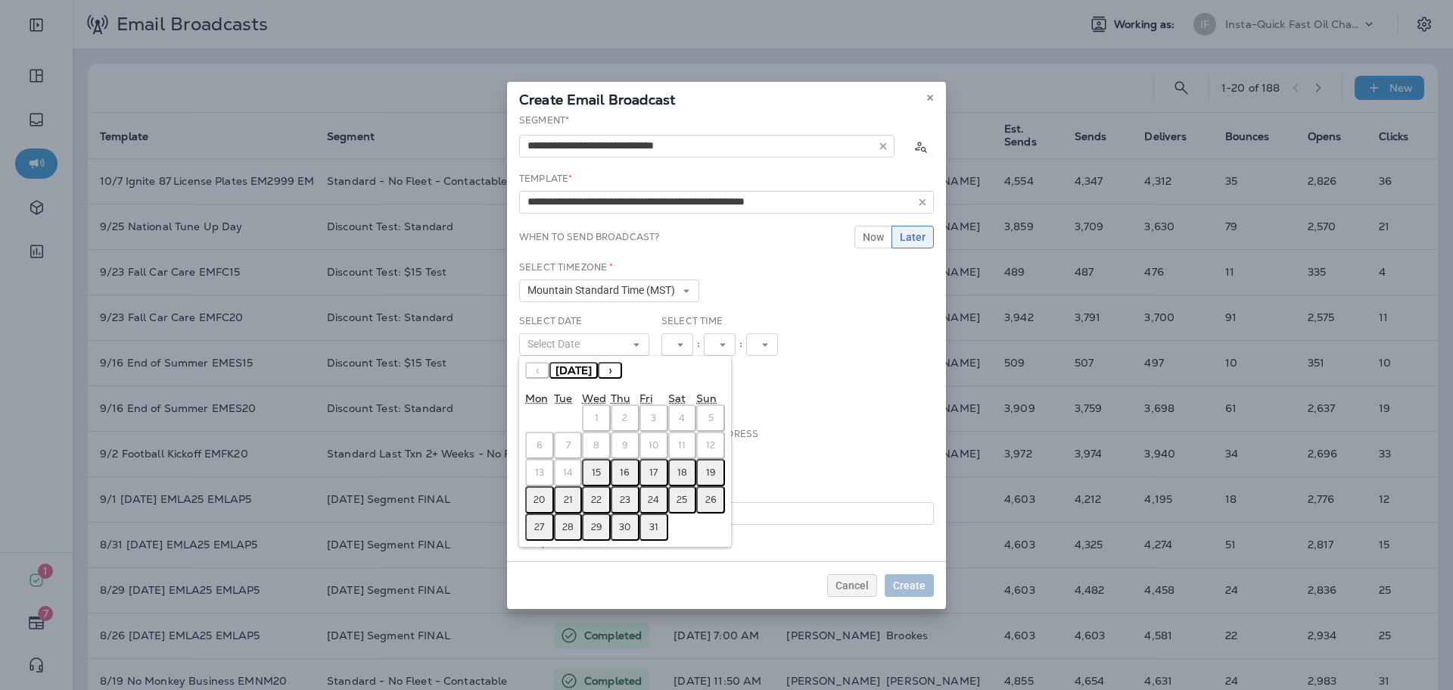
click at [600, 481] on button "15" at bounding box center [596, 472] width 29 height 27
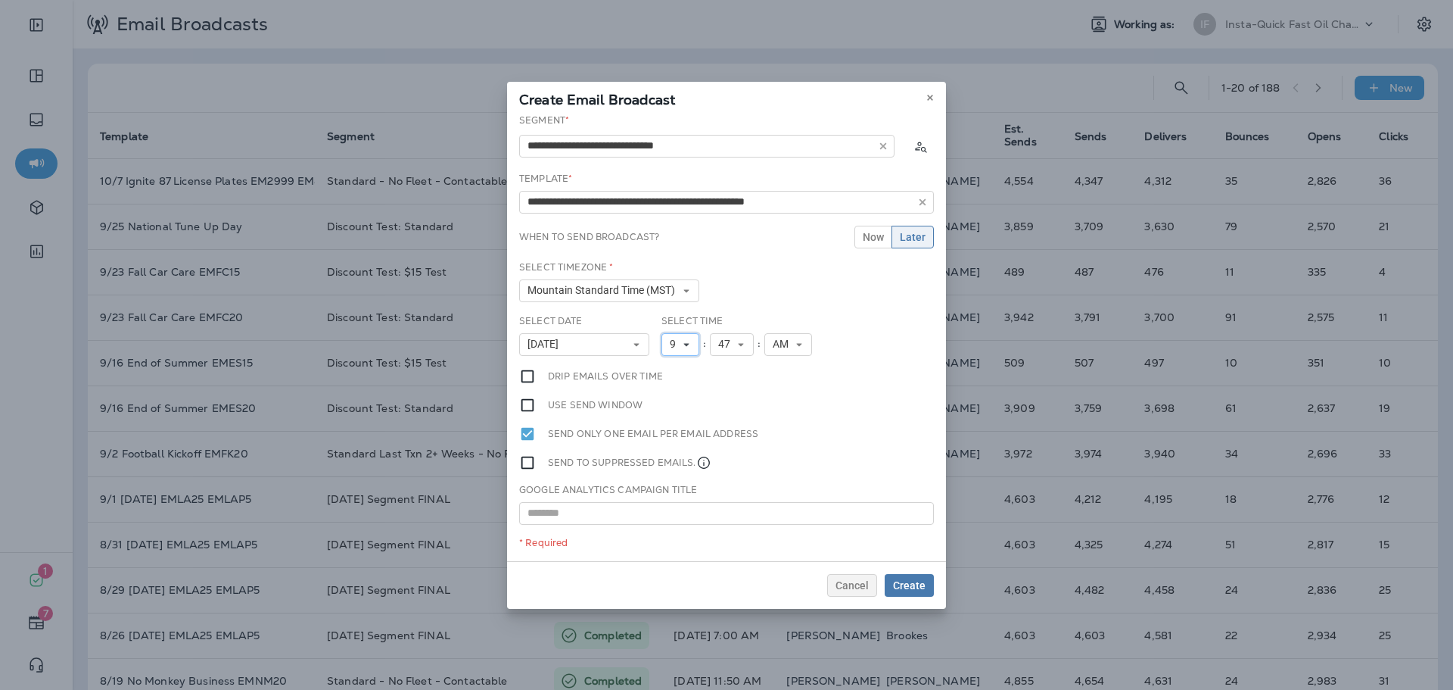
click at [682, 338] on button "9" at bounding box center [681, 344] width 38 height 23
click at [671, 550] on link "11" at bounding box center [681, 550] width 38 height 18
click at [733, 346] on span "47" at bounding box center [733, 344] width 18 height 13
click at [738, 369] on link "00" at bounding box center [738, 369] width 44 height 18
click at [916, 581] on span "Create" at bounding box center [909, 585] width 33 height 11
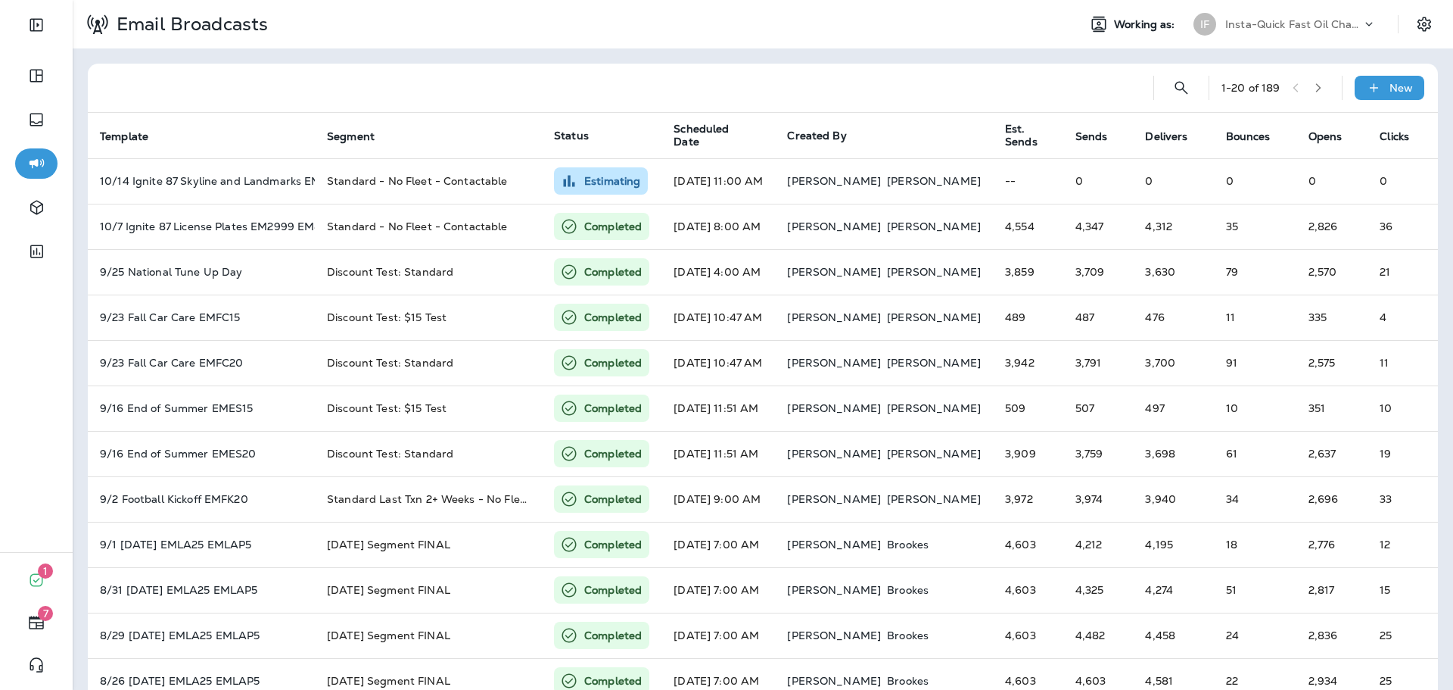
drag, startPoint x: 1275, startPoint y: 17, endPoint x: 1272, endPoint y: 24, distance: 7.9
click at [1275, 18] on div "Insta-Quick Fast Oil Change" at bounding box center [1293, 24] width 136 height 23
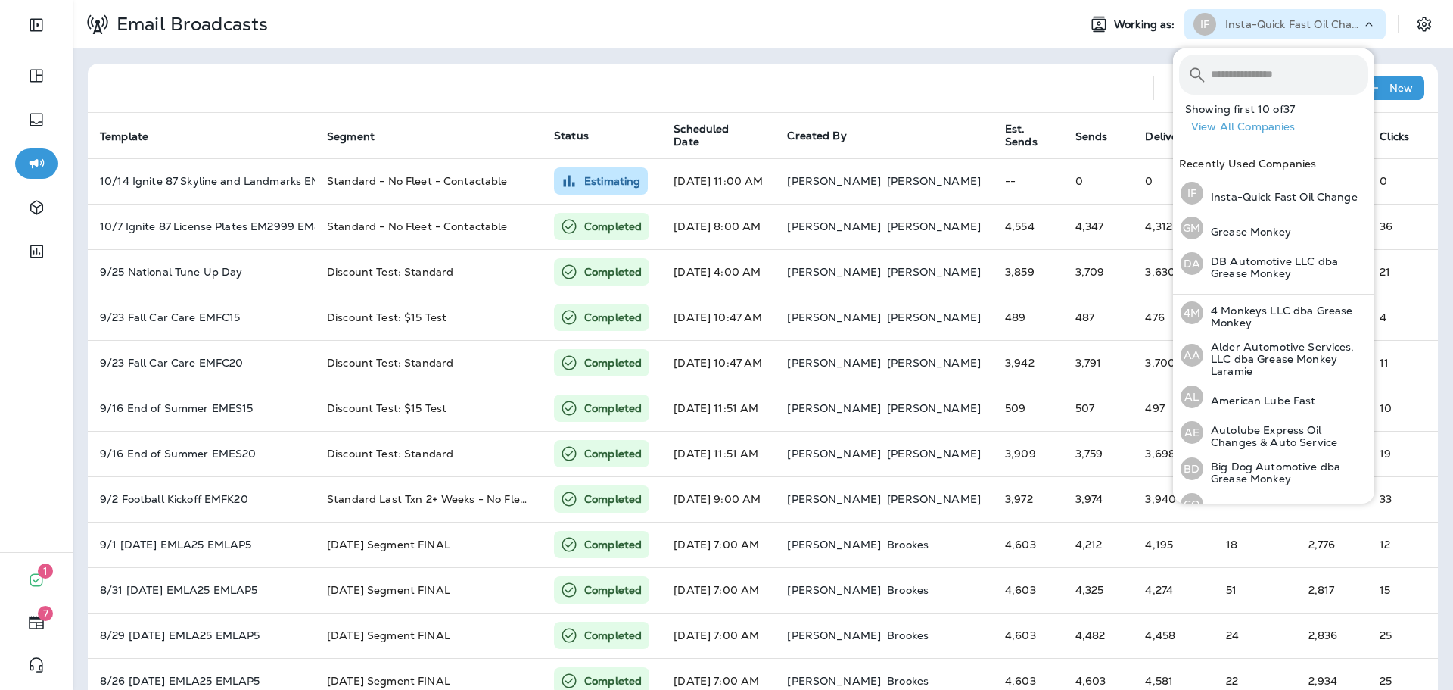
click at [1243, 86] on input "text" at bounding box center [1289, 74] width 157 height 40
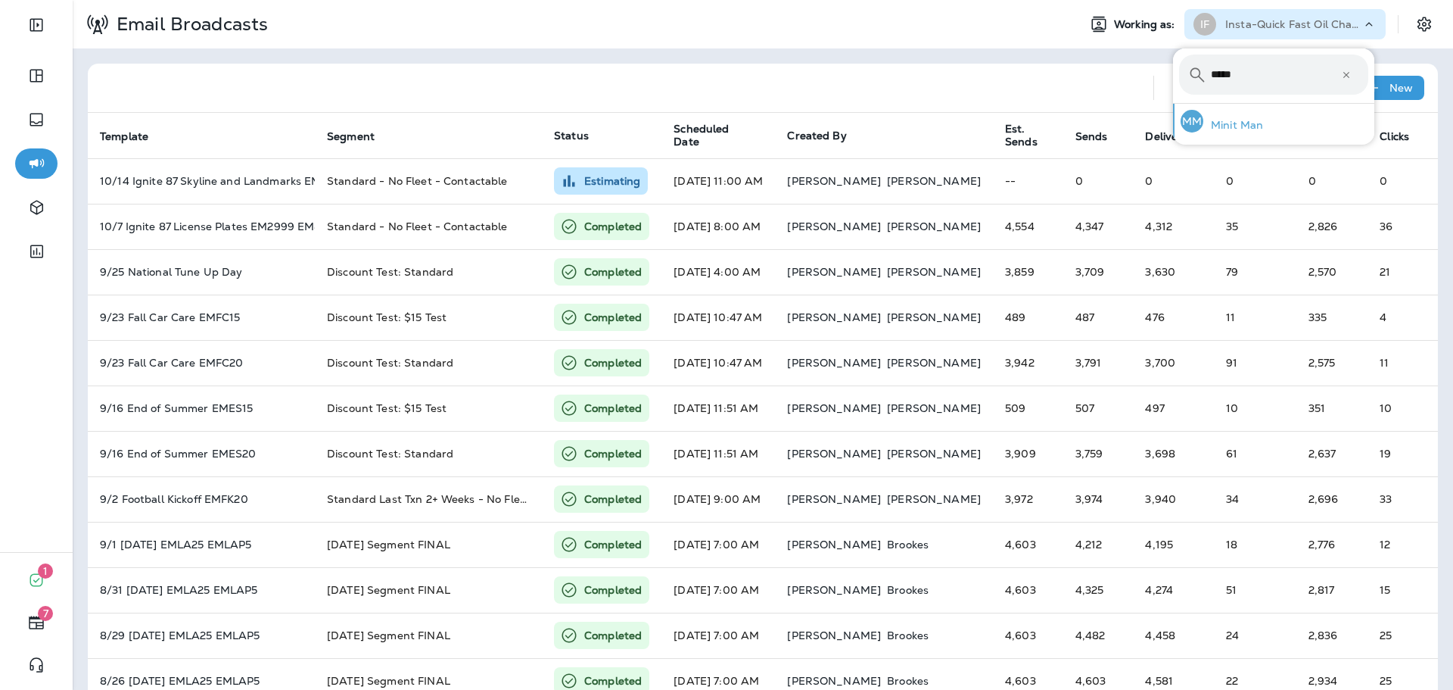
type input "*****"
click at [1250, 117] on div "MM Minit Man" at bounding box center [1222, 121] width 95 height 35
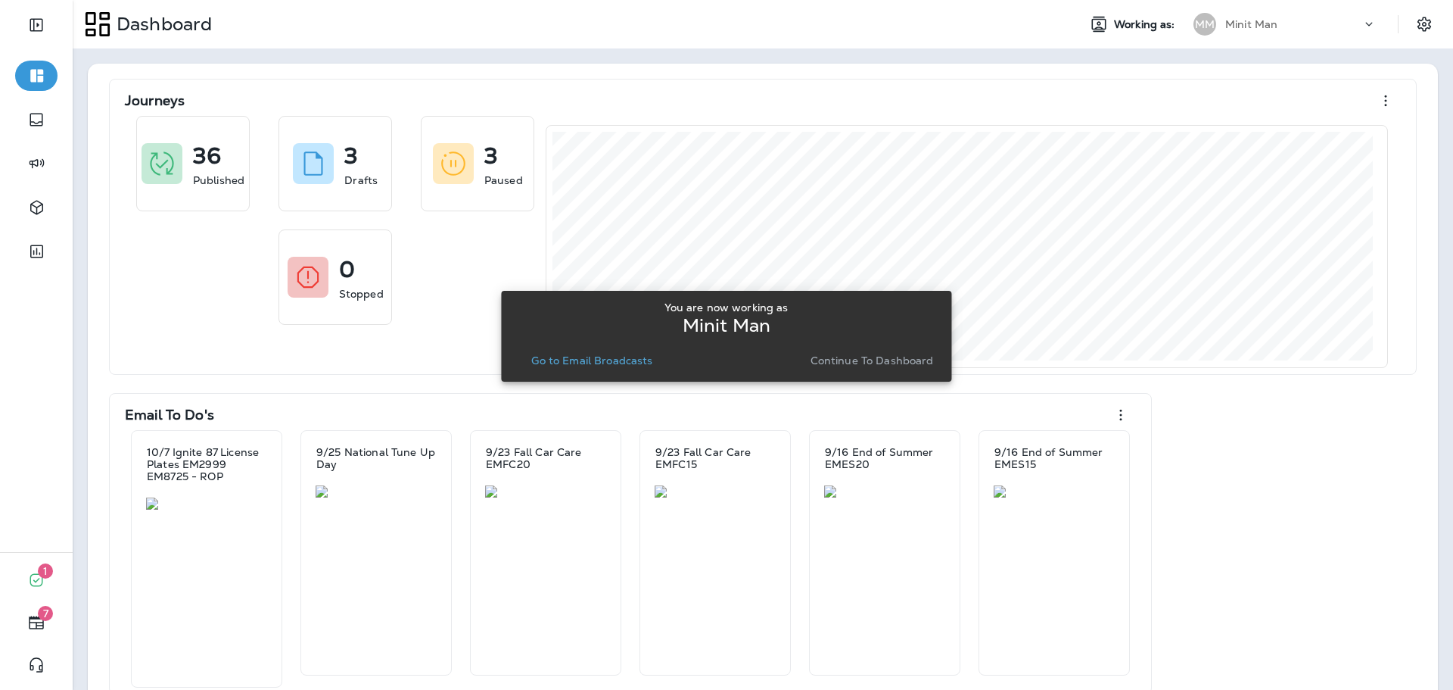
click at [835, 363] on p "Continue to Dashboard" at bounding box center [872, 360] width 123 height 12
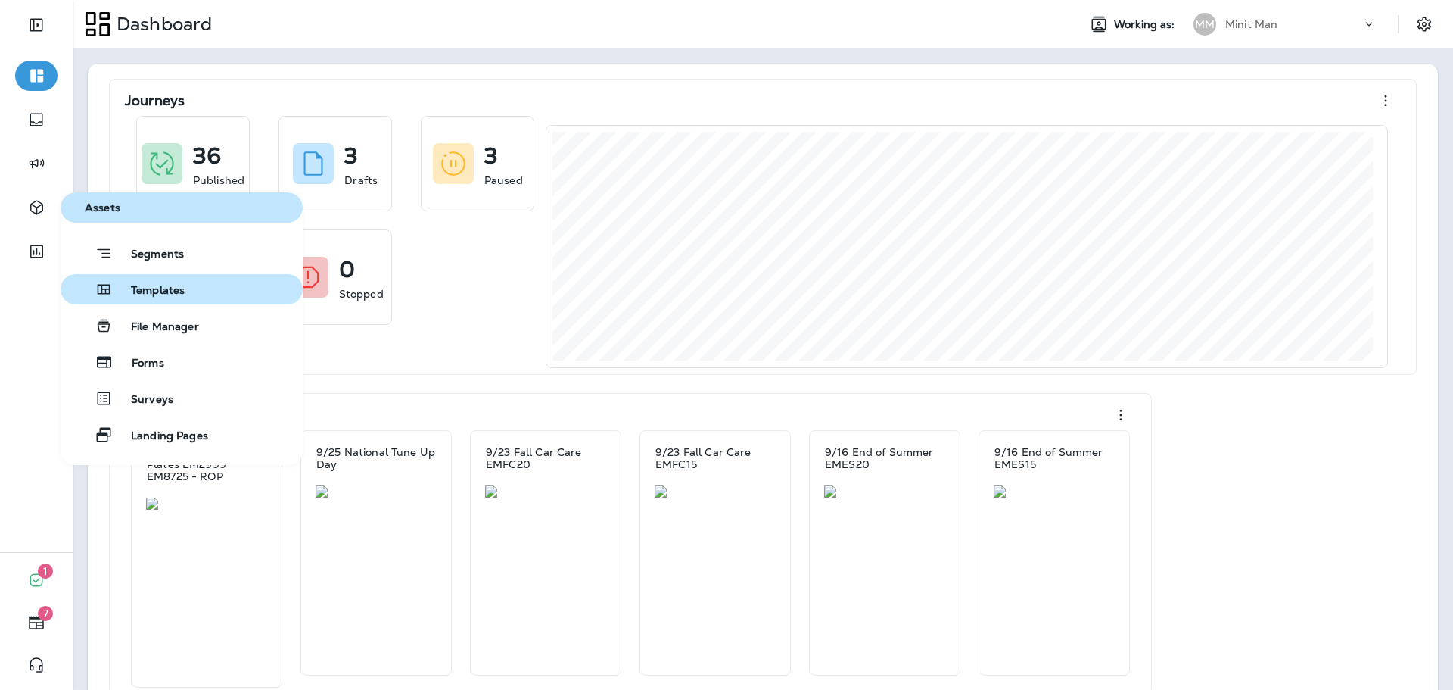
click at [177, 284] on span "Templates" at bounding box center [149, 291] width 72 height 14
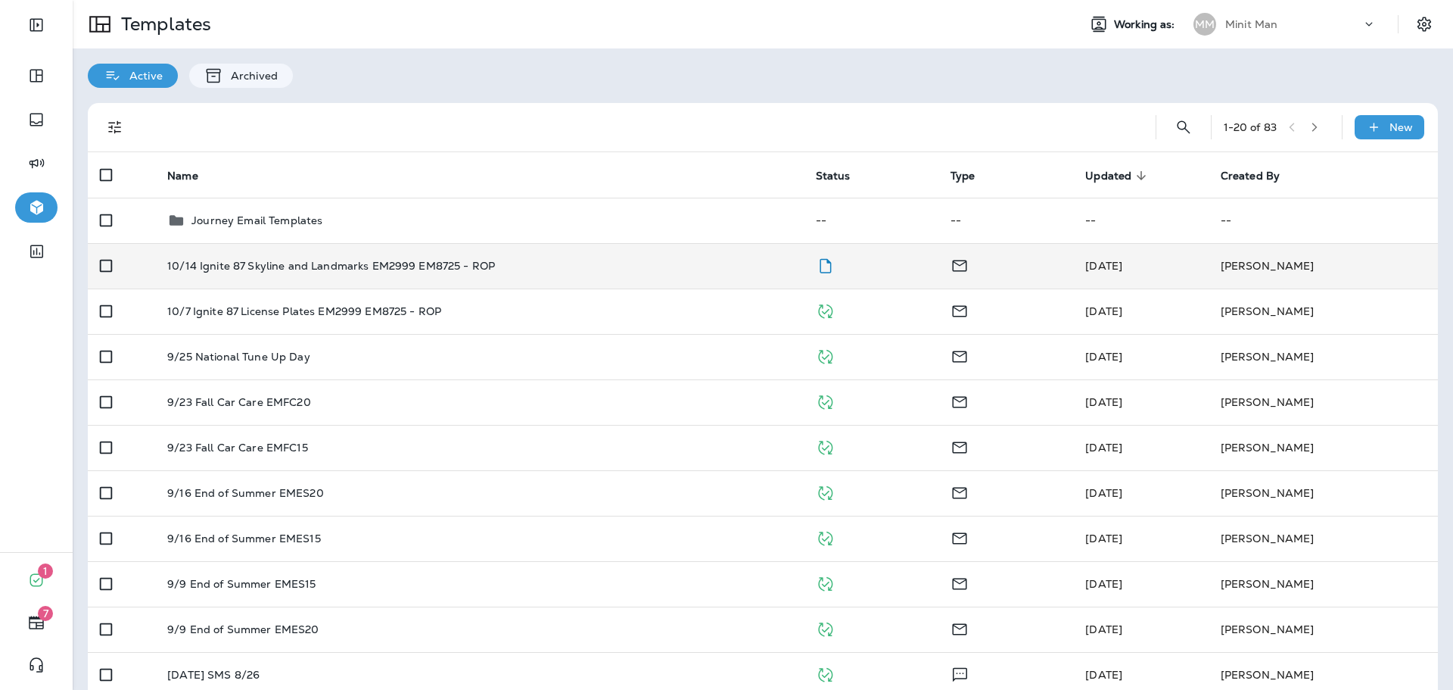
click at [538, 265] on div "10/14 Ignite 87 Skyline and Landmarks EM2999 EM8725 - ROP" at bounding box center [479, 266] width 624 height 12
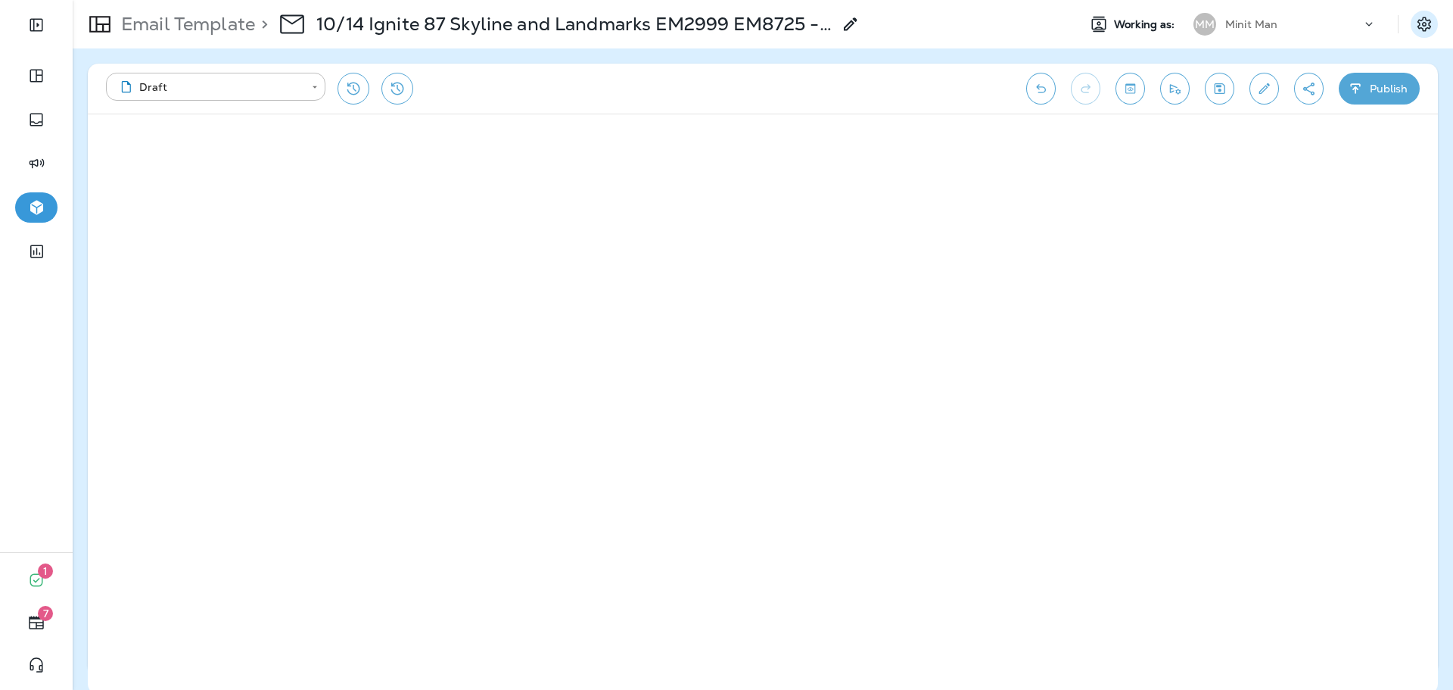
click at [1424, 26] on icon "Settings" at bounding box center [1425, 24] width 14 height 14
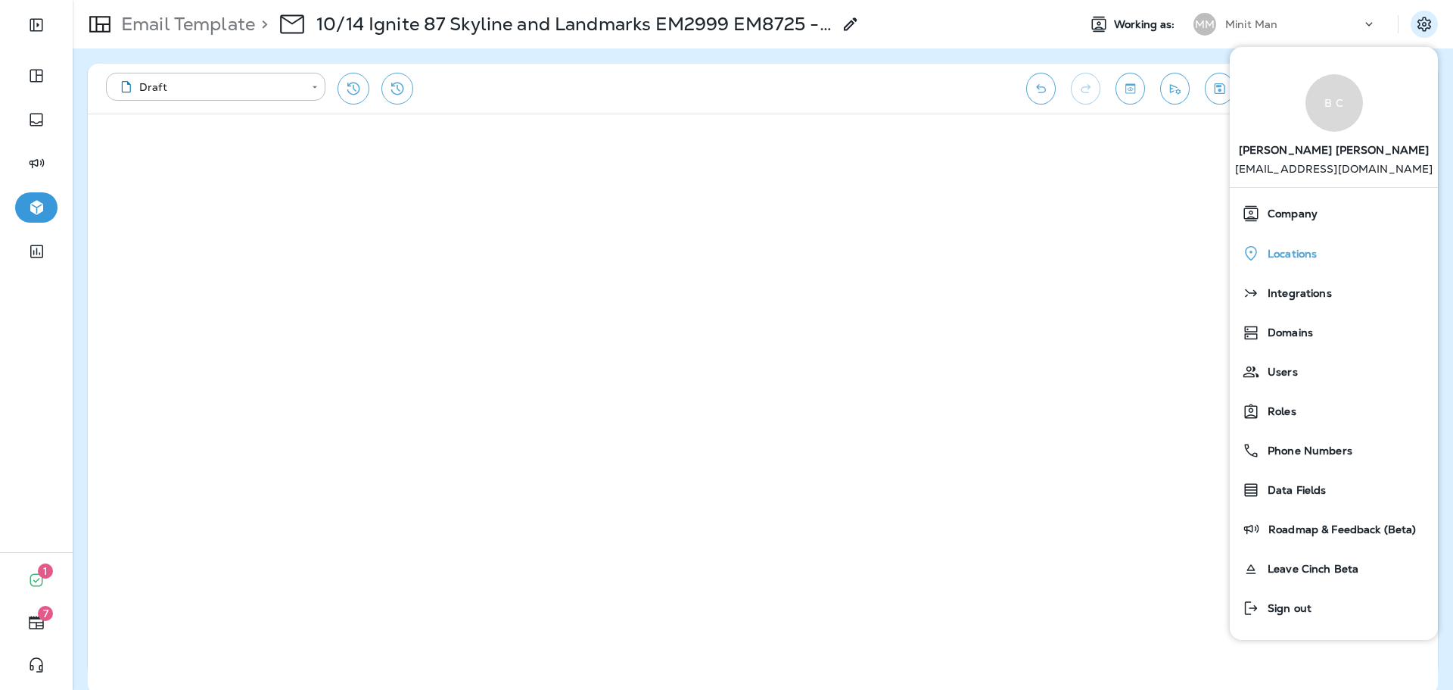
click at [1307, 244] on div "Locations" at bounding box center [1334, 253] width 196 height 31
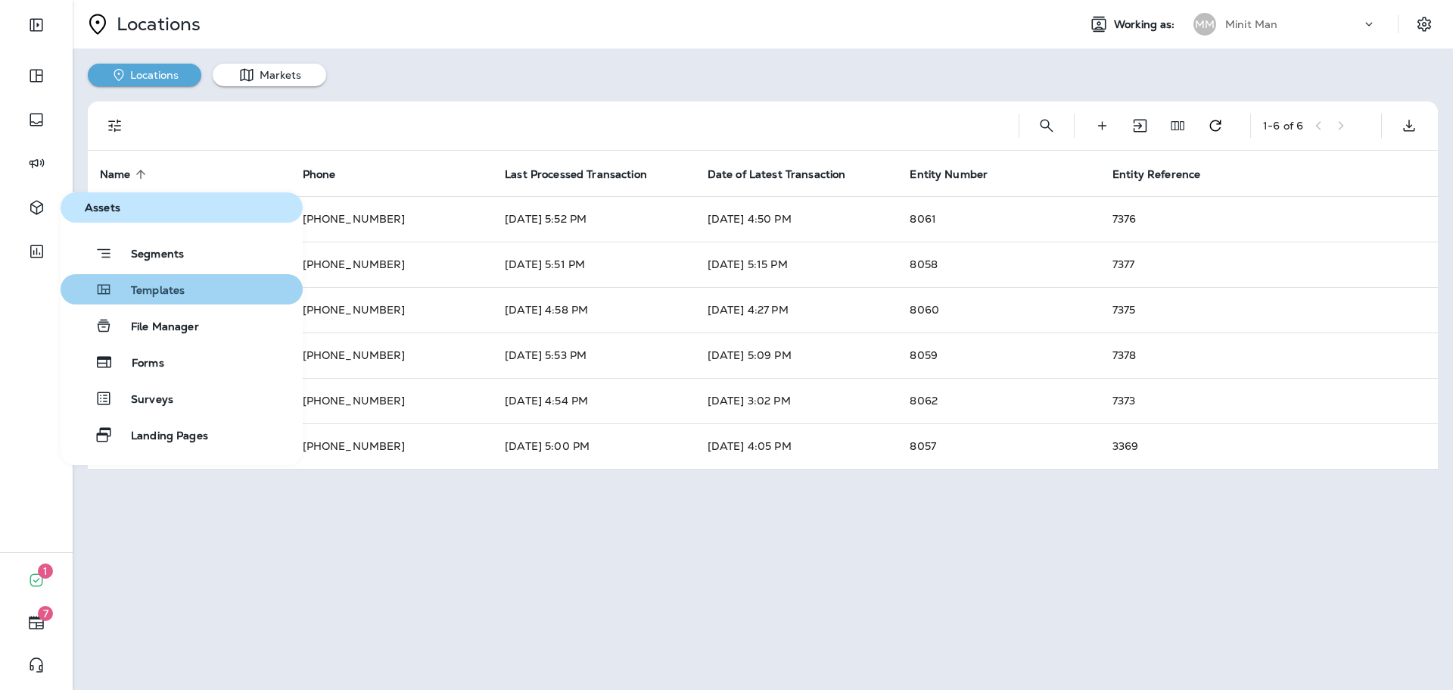
click at [153, 285] on span "Templates" at bounding box center [149, 291] width 72 height 14
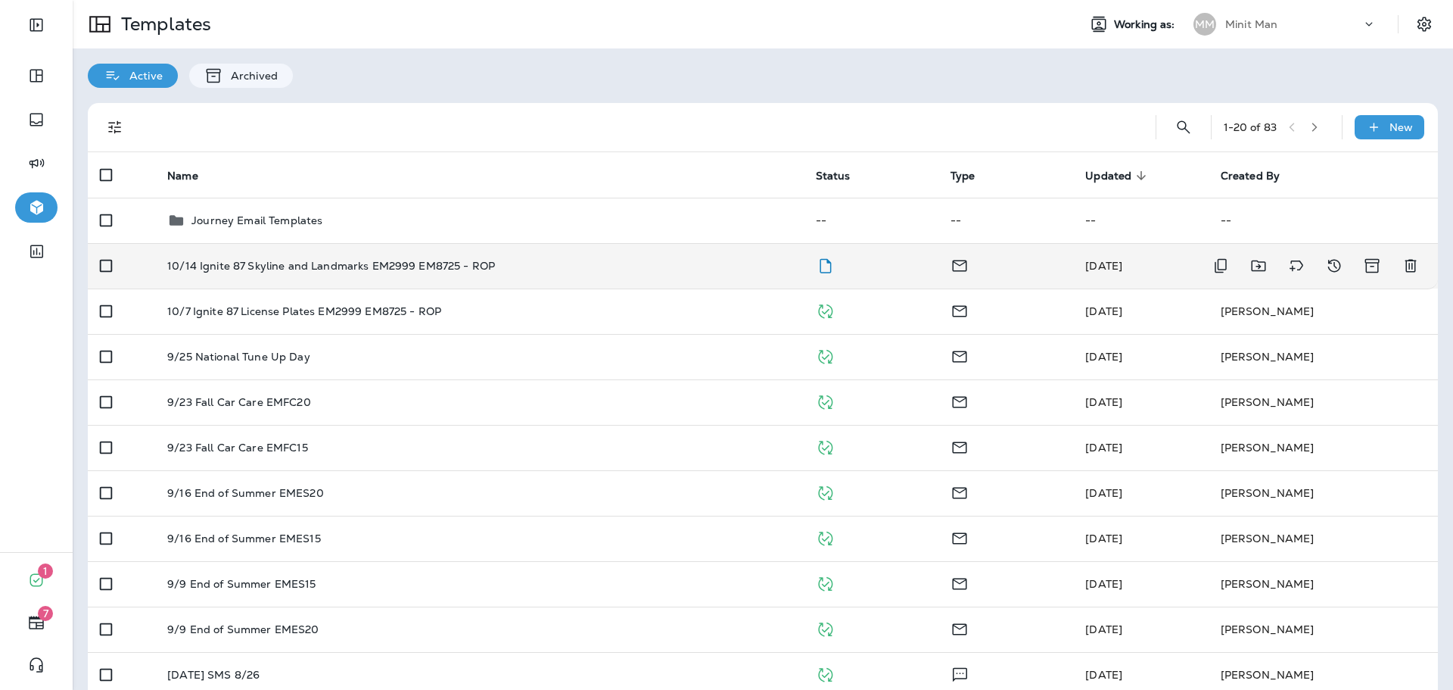
click at [617, 270] on div "10/14 Ignite 87 Skyline and Landmarks EM2999 EM8725 - ROP" at bounding box center [479, 266] width 624 height 12
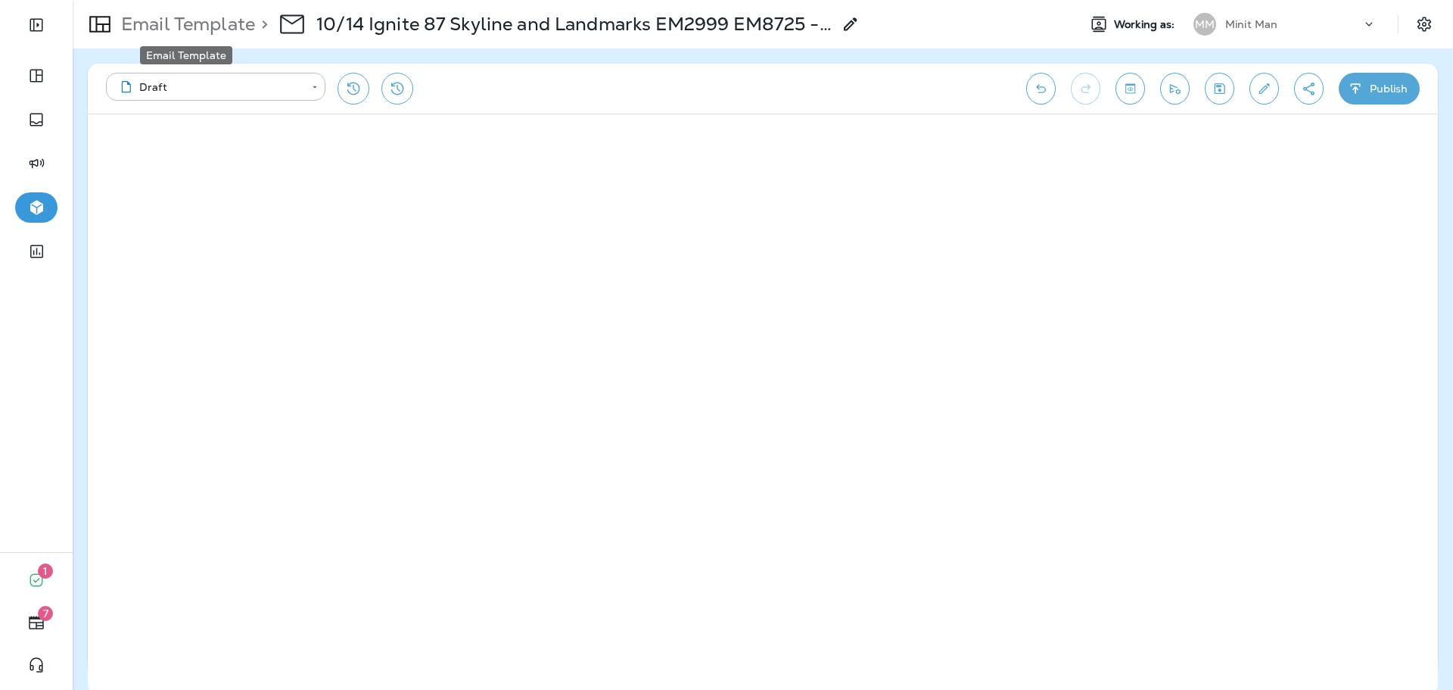
click at [214, 25] on p "Email Template" at bounding box center [185, 24] width 140 height 23
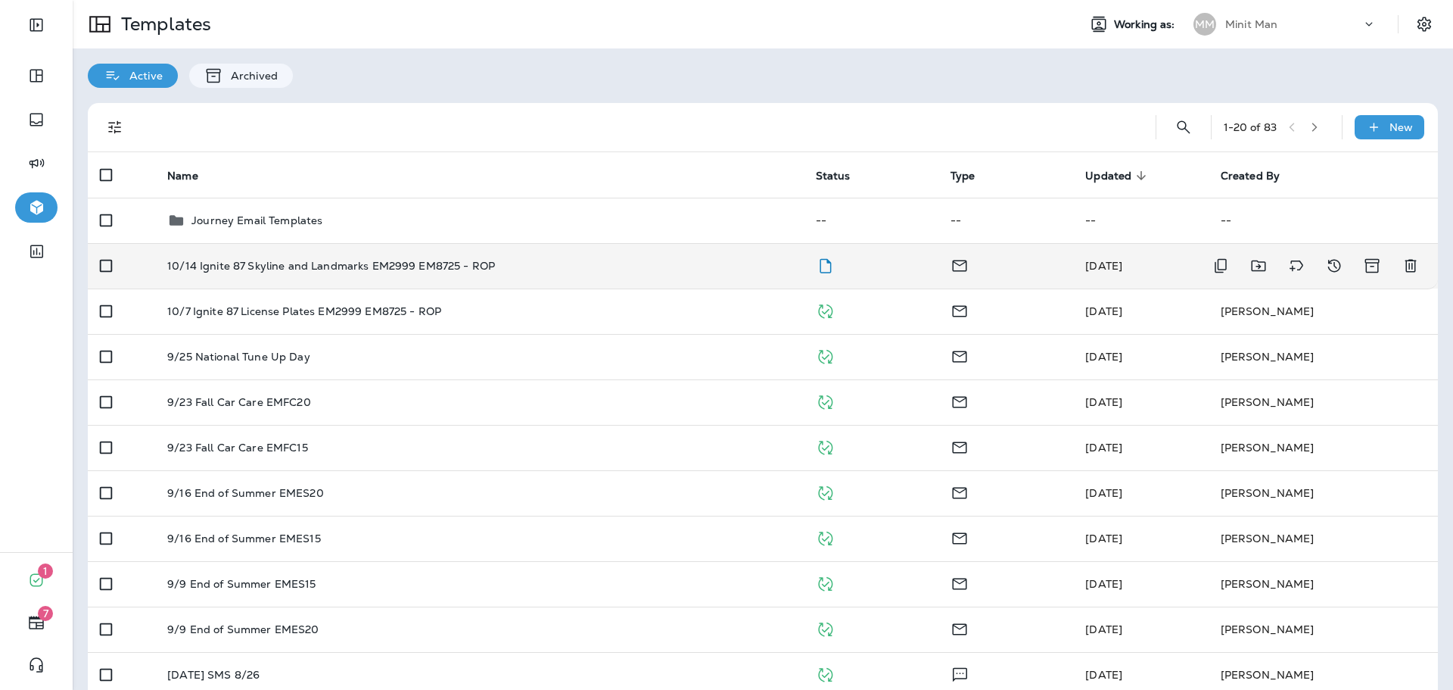
click at [529, 266] on div "10/14 Ignite 87 Skyline and Landmarks EM2999 EM8725 - ROP" at bounding box center [479, 266] width 624 height 12
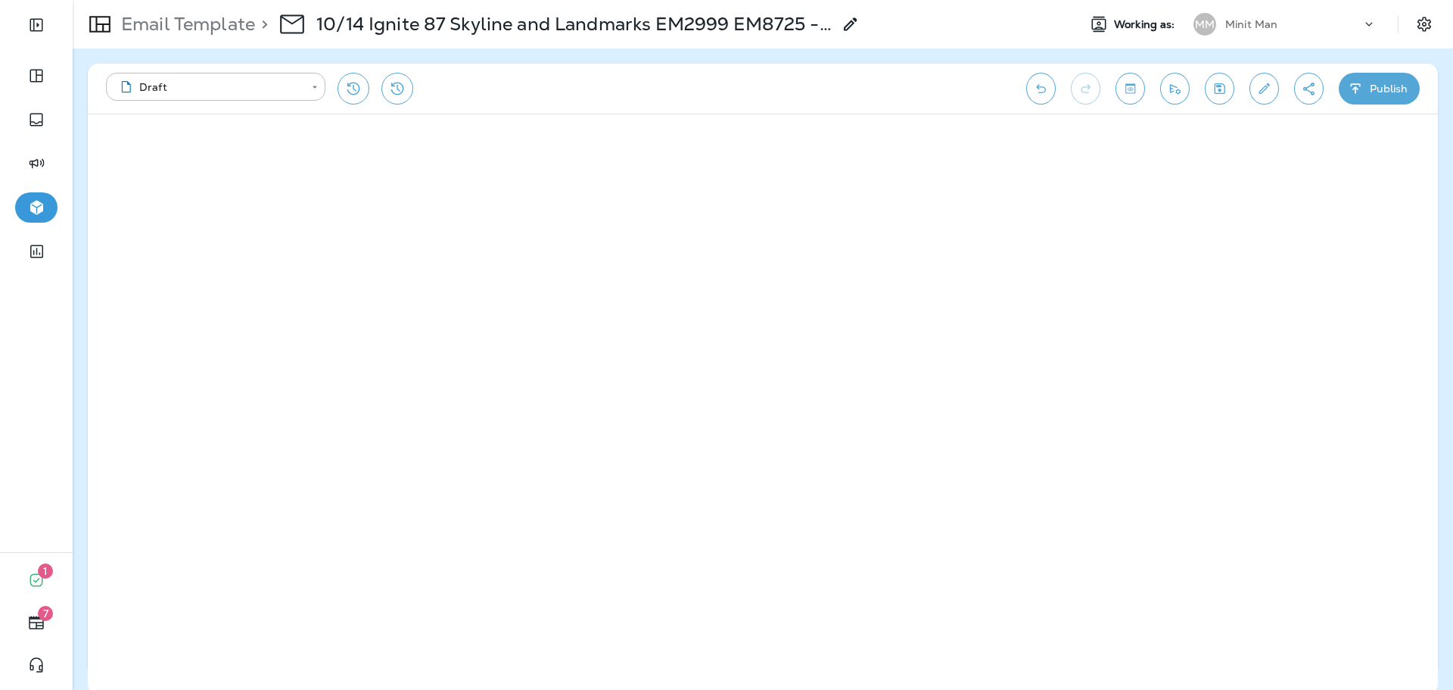
click at [1138, 92] on button "Toggle preview" at bounding box center [1131, 89] width 30 height 32
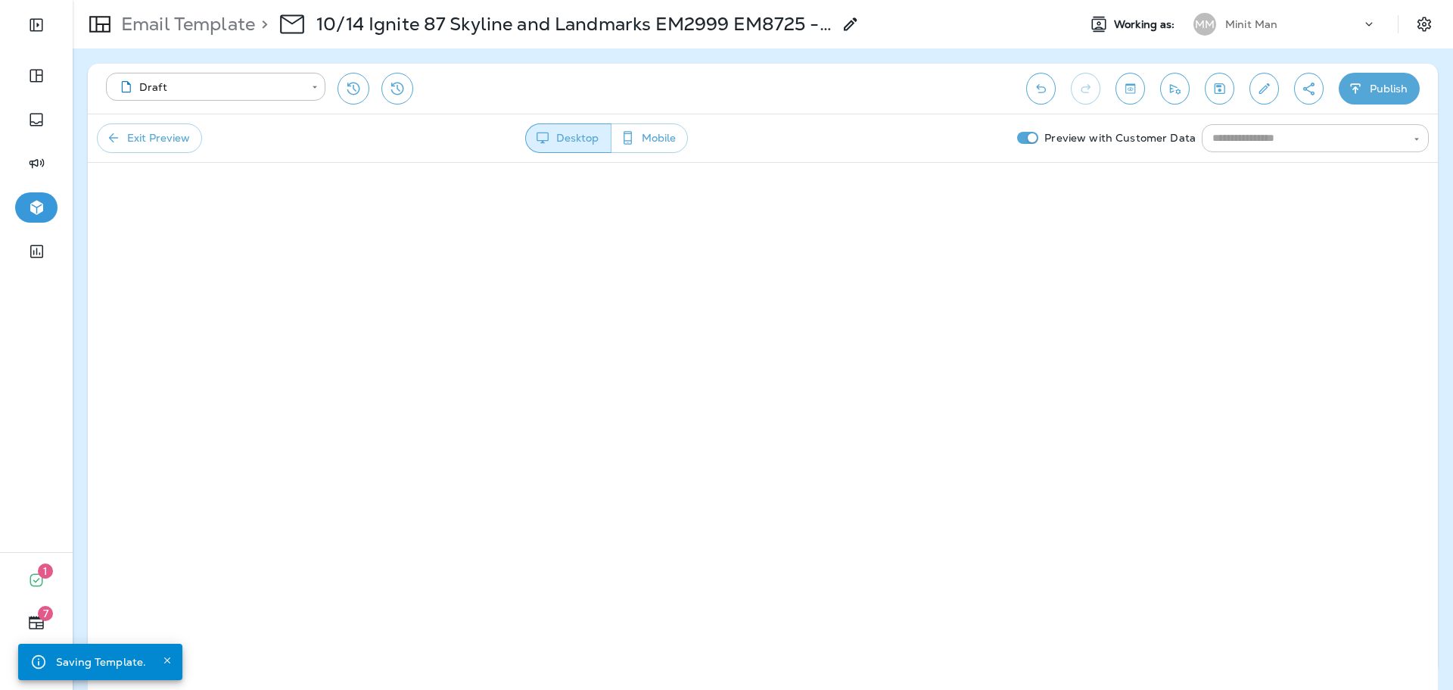
click at [1265, 135] on input "text" at bounding box center [1303, 138] width 193 height 19
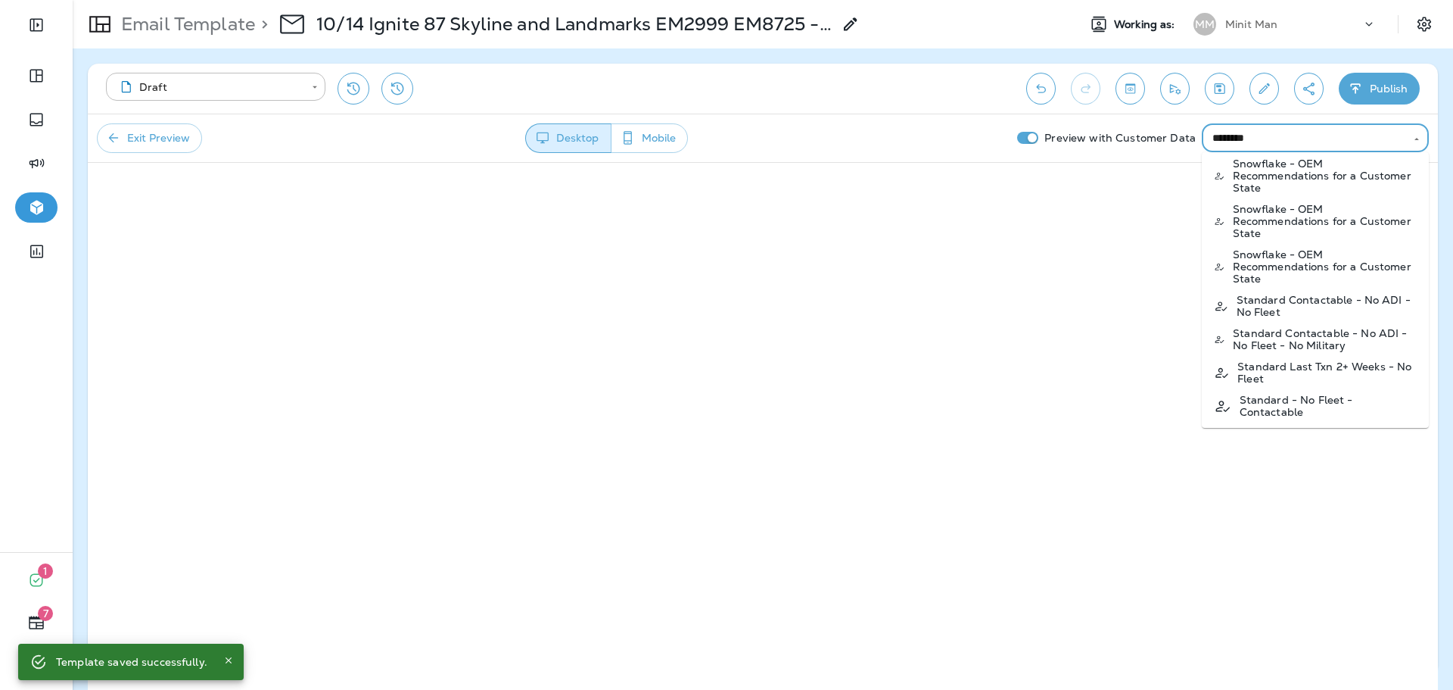
scroll to position [413, 0]
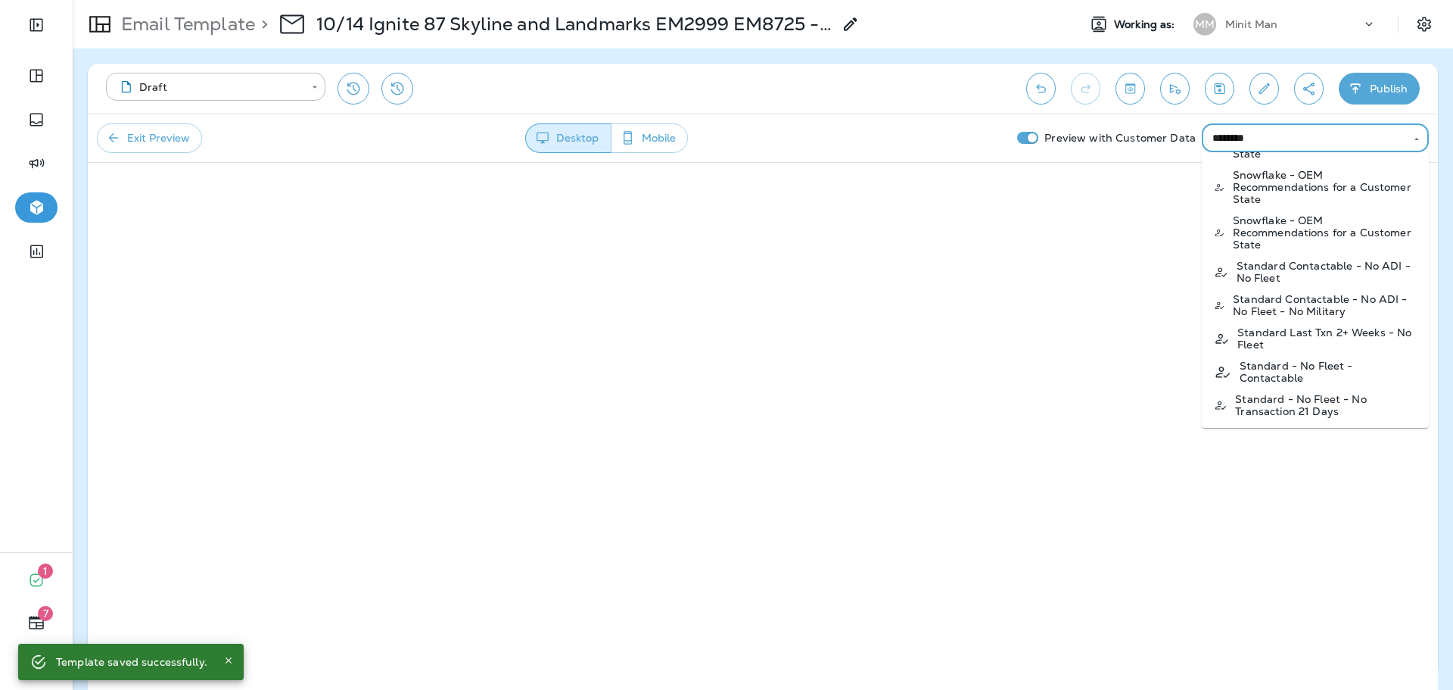
click at [1308, 376] on p "Standard - No Fleet - Contactable" at bounding box center [1328, 372] width 177 height 24
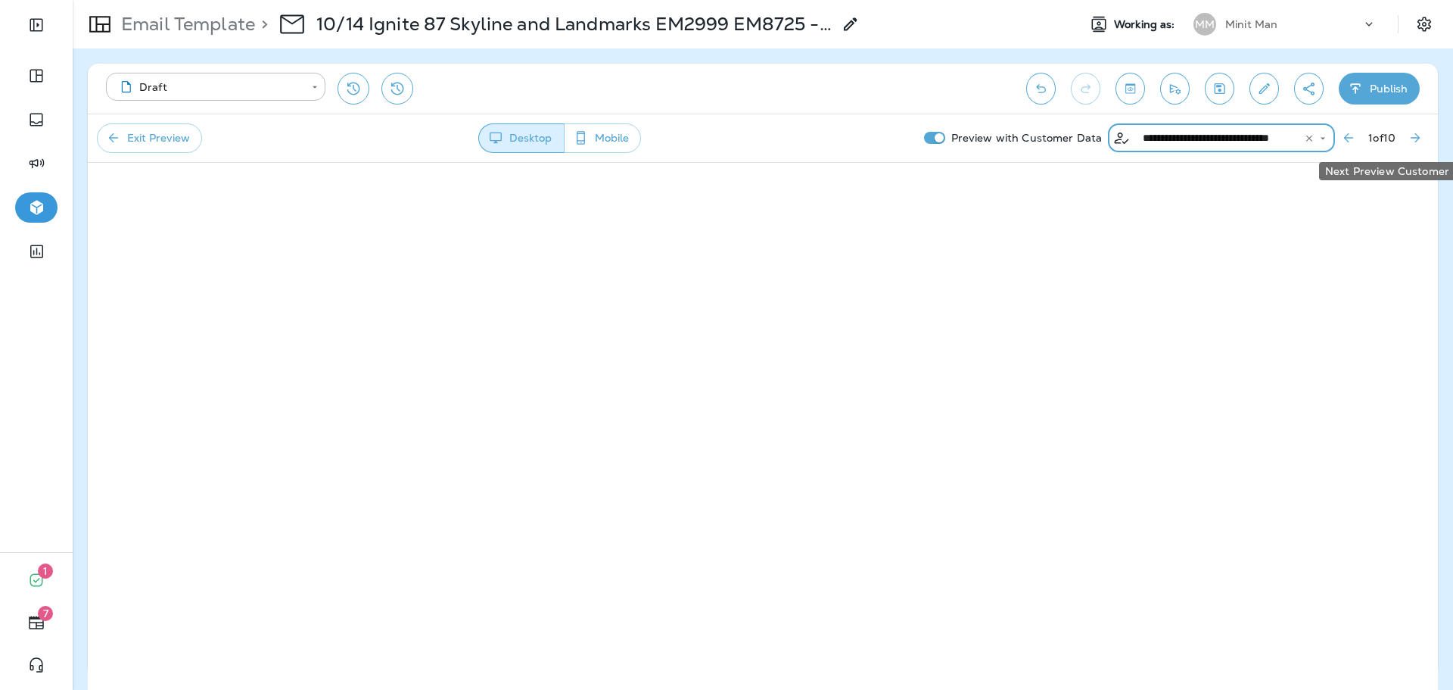
type input "**********"
click at [1415, 138] on icon "Next Preview Customer" at bounding box center [1415, 137] width 9 height 9
click at [1420, 135] on icon "Next Preview Customer" at bounding box center [1415, 137] width 15 height 15
click at [1412, 142] on icon "Next Preview Customer" at bounding box center [1415, 137] width 15 height 15
click at [1422, 129] on button "Next Preview Customer" at bounding box center [1415, 137] width 27 height 27
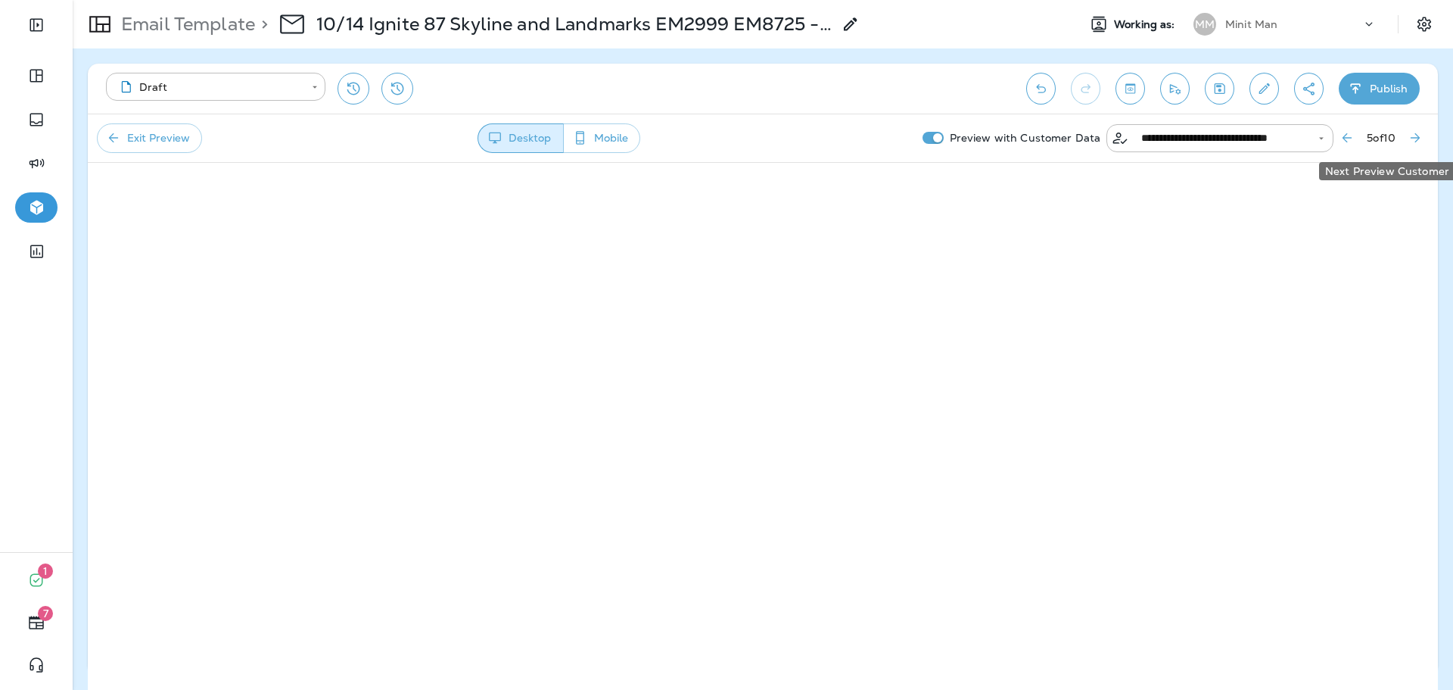
click at [1419, 130] on icon "Next Preview Customer" at bounding box center [1415, 137] width 15 height 15
click at [1415, 142] on icon "Next Preview Customer" at bounding box center [1415, 137] width 15 height 15
click at [137, 143] on button "Exit Preview" at bounding box center [149, 138] width 105 height 30
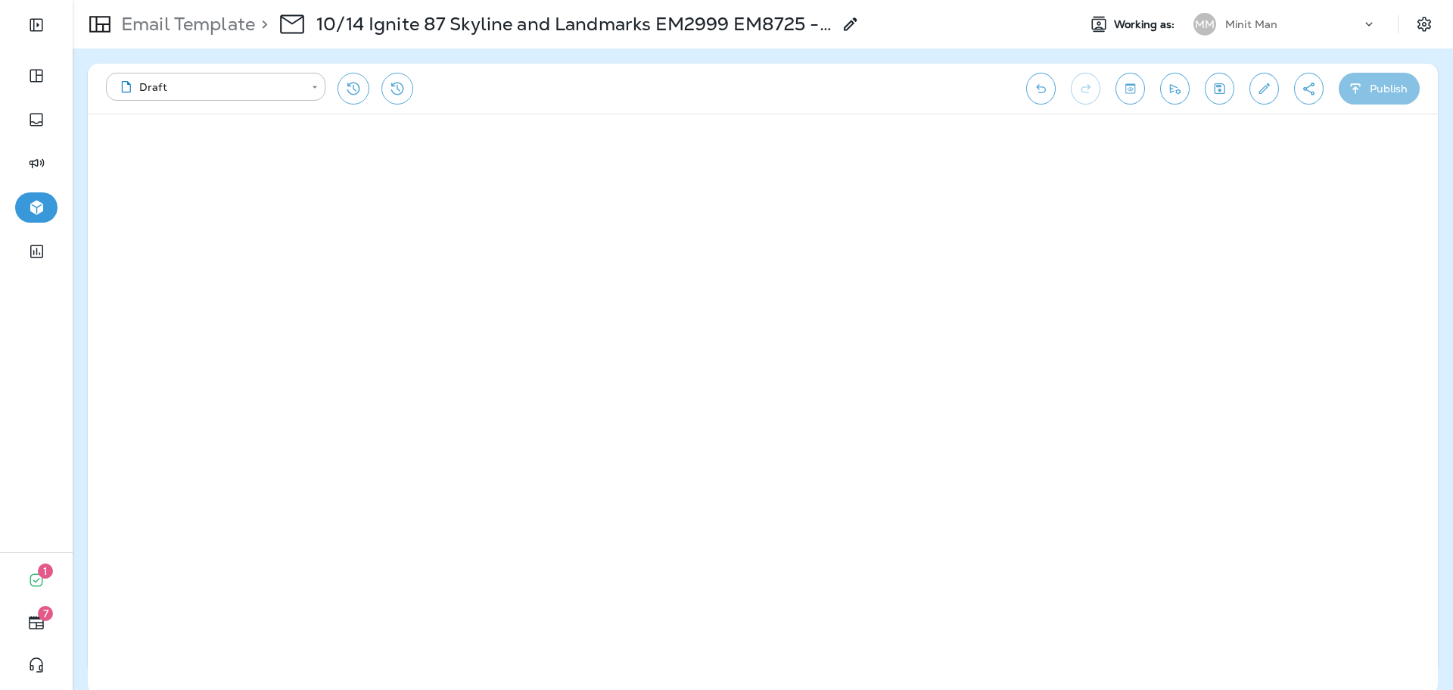
click at [1370, 79] on button "Publish" at bounding box center [1379, 89] width 81 height 32
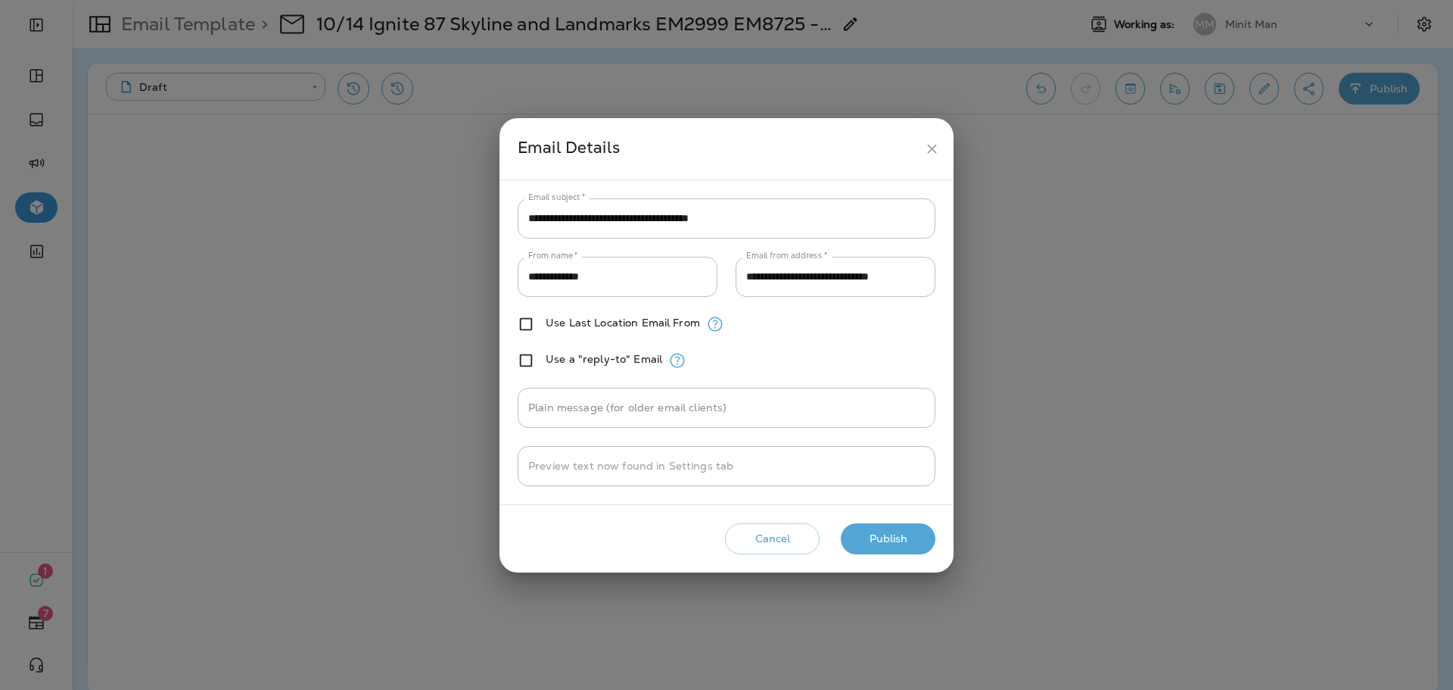
click at [901, 555] on div "Cancel Publish" at bounding box center [727, 538] width 430 height 43
click at [903, 548] on button "Publish" at bounding box center [888, 538] width 95 height 31
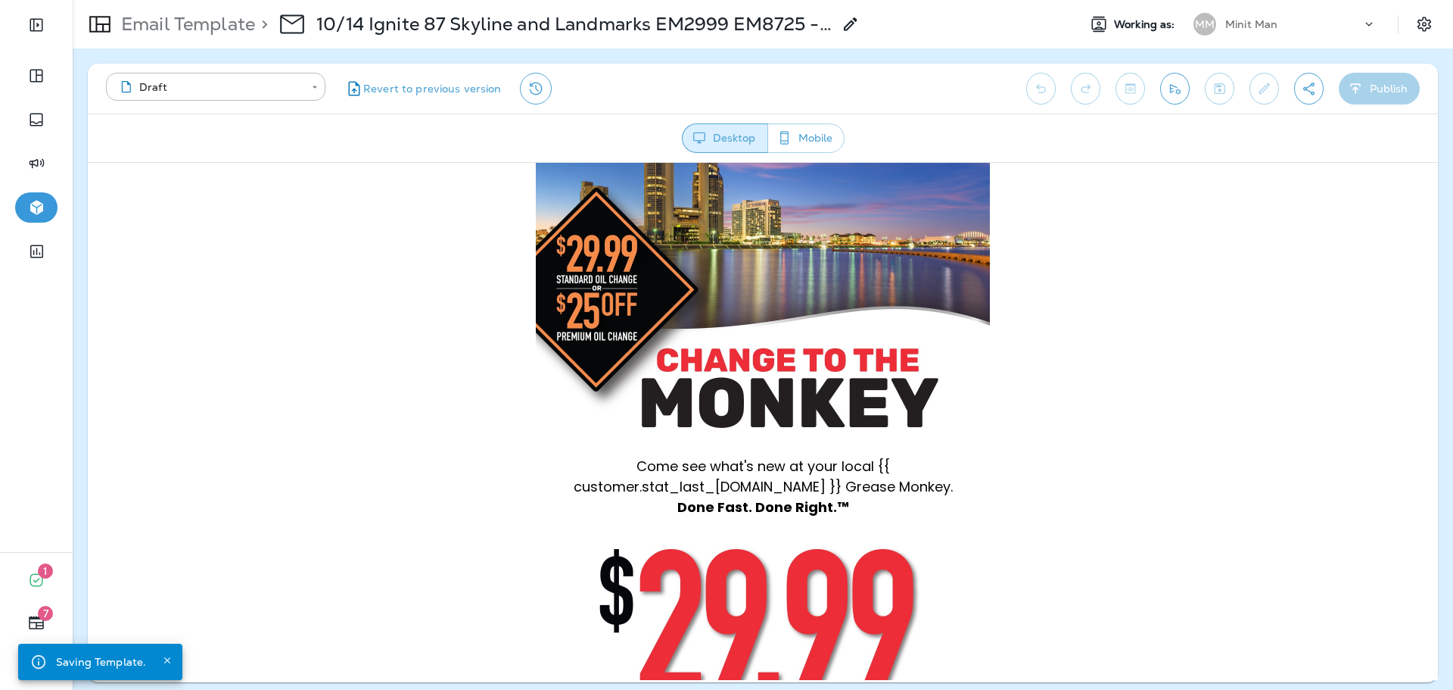
scroll to position [454, 0]
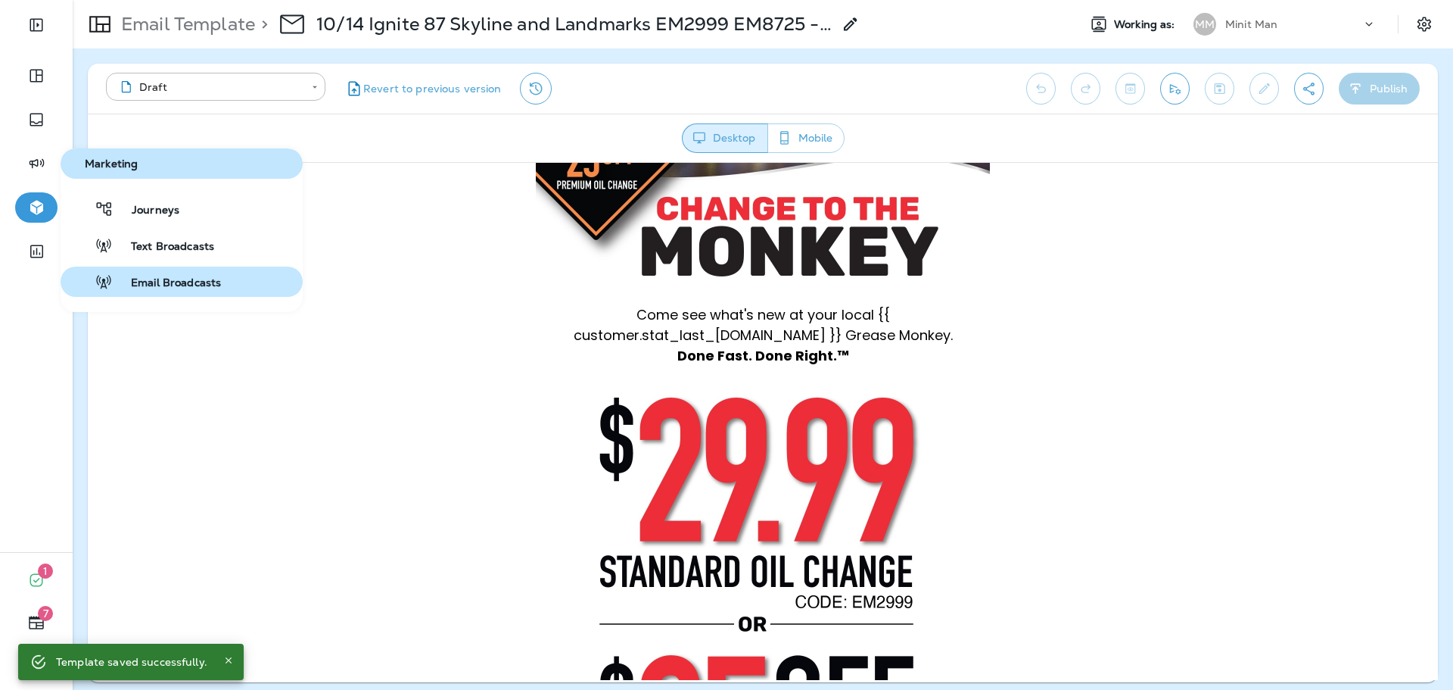
click at [176, 278] on span "Email Broadcasts" at bounding box center [167, 283] width 108 height 14
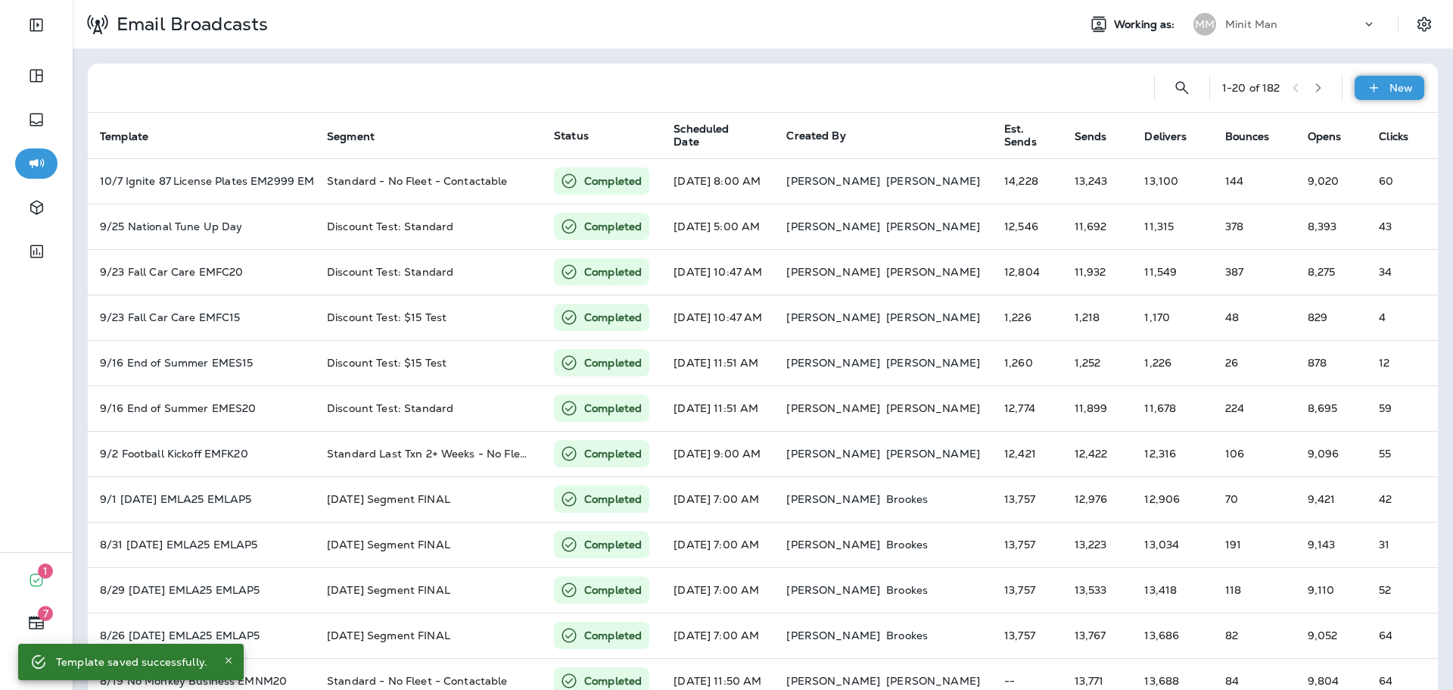
click at [1368, 86] on icon at bounding box center [1374, 87] width 16 height 15
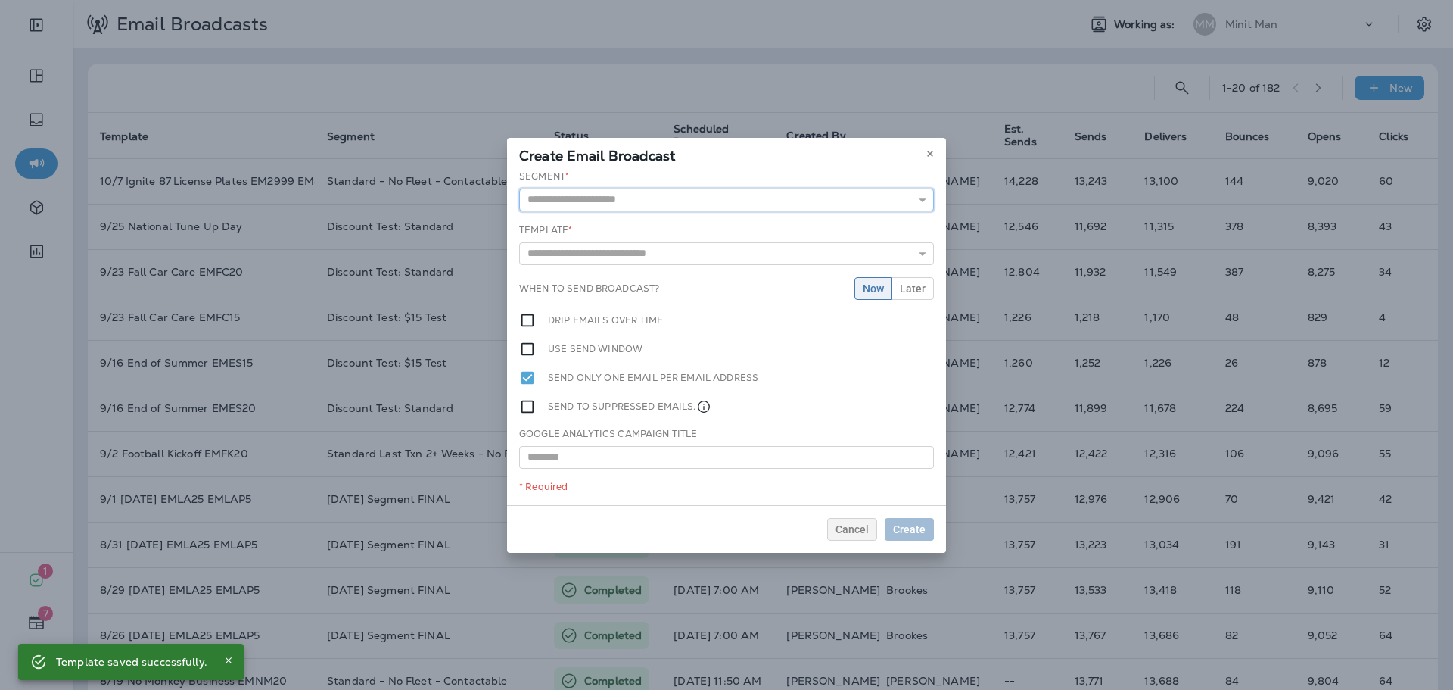
click at [730, 202] on input "text" at bounding box center [726, 199] width 415 height 23
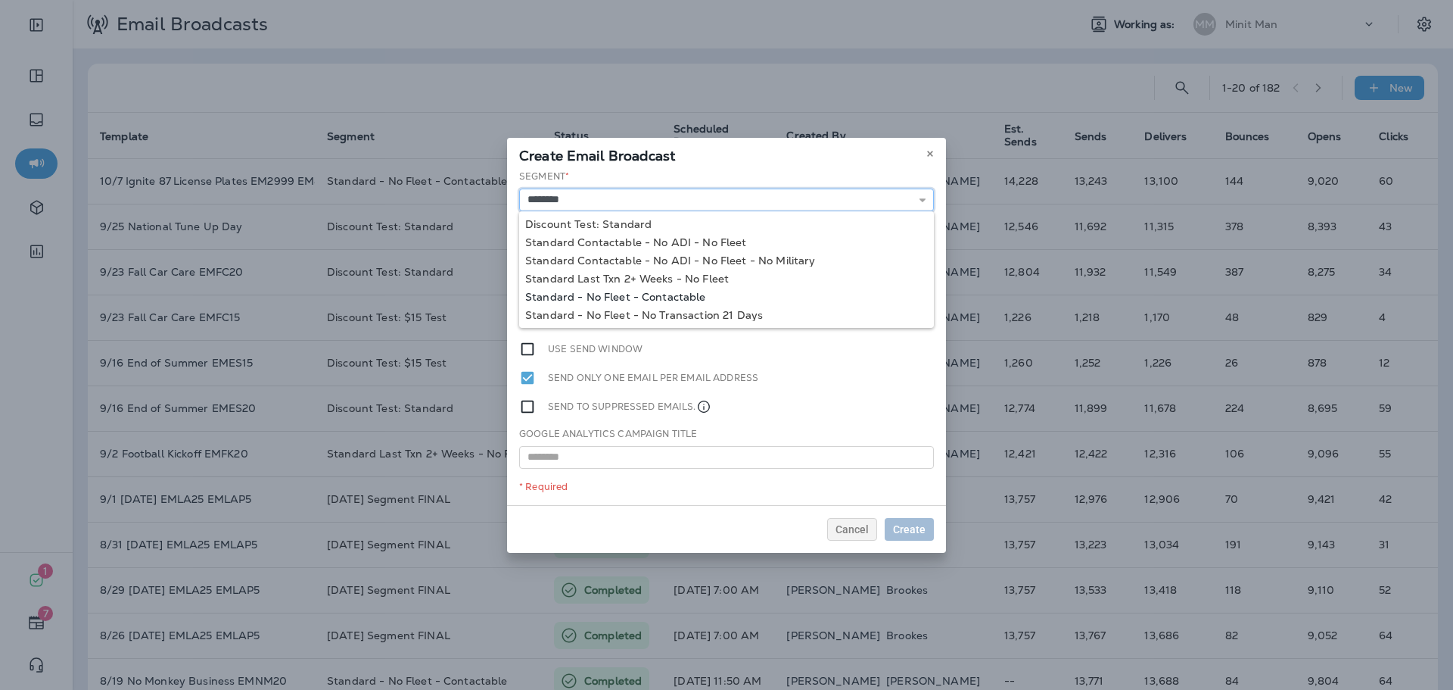
type input "**********"
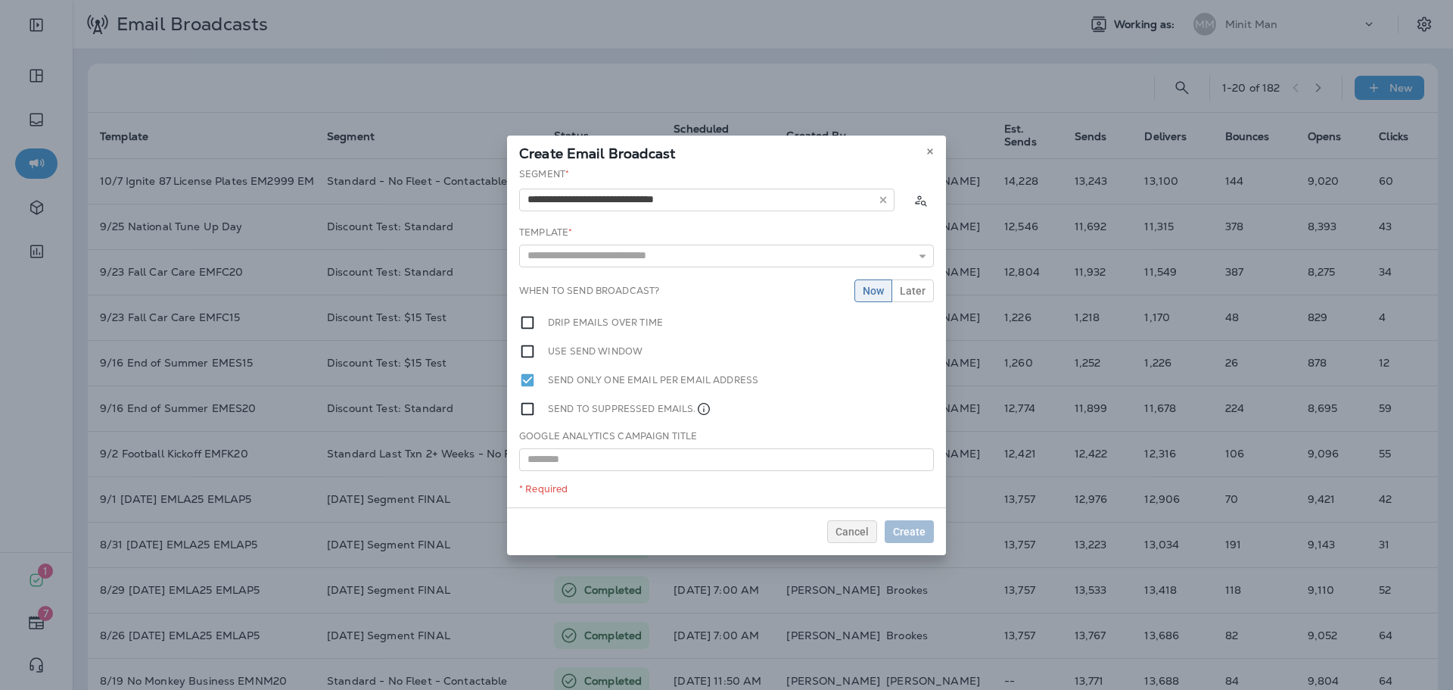
click at [708, 297] on div "**********" at bounding box center [726, 337] width 439 height 340
click at [695, 253] on input "text" at bounding box center [726, 255] width 415 height 23
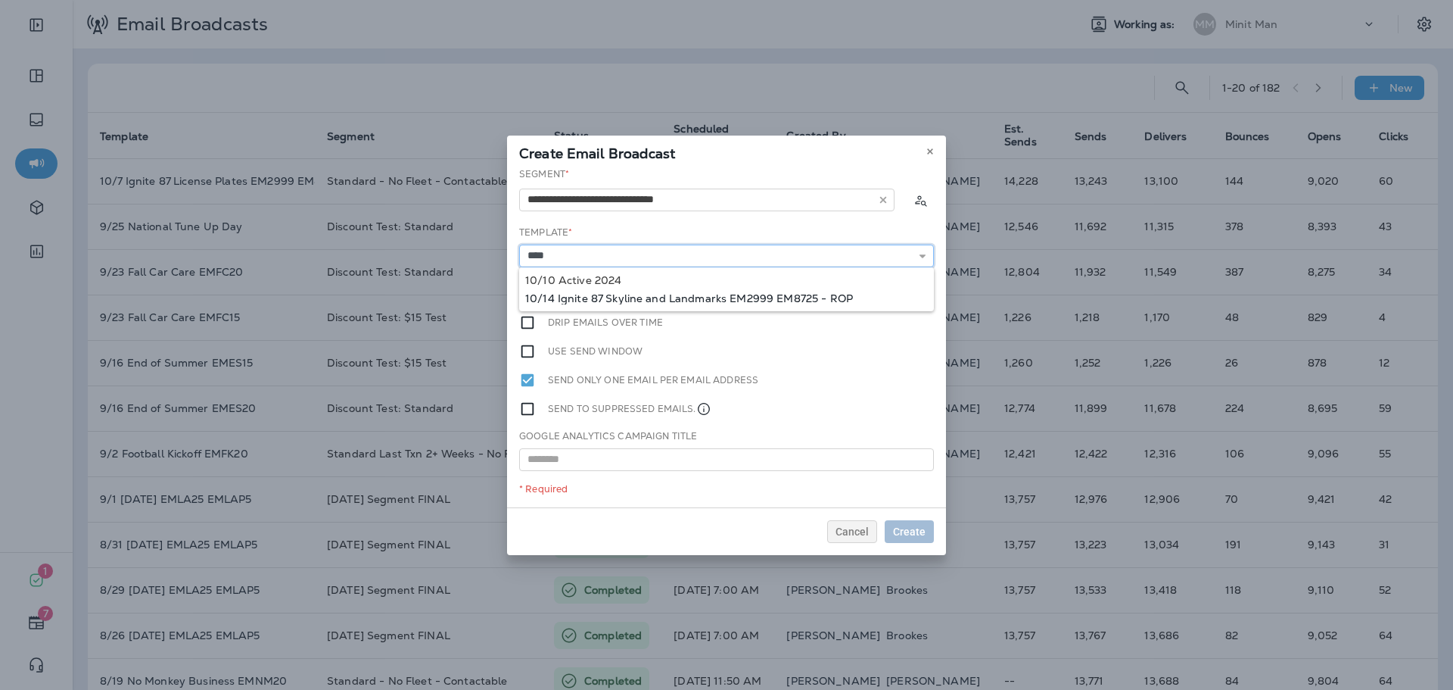
type input "**********"
click at [697, 300] on div "**********" at bounding box center [726, 337] width 439 height 340
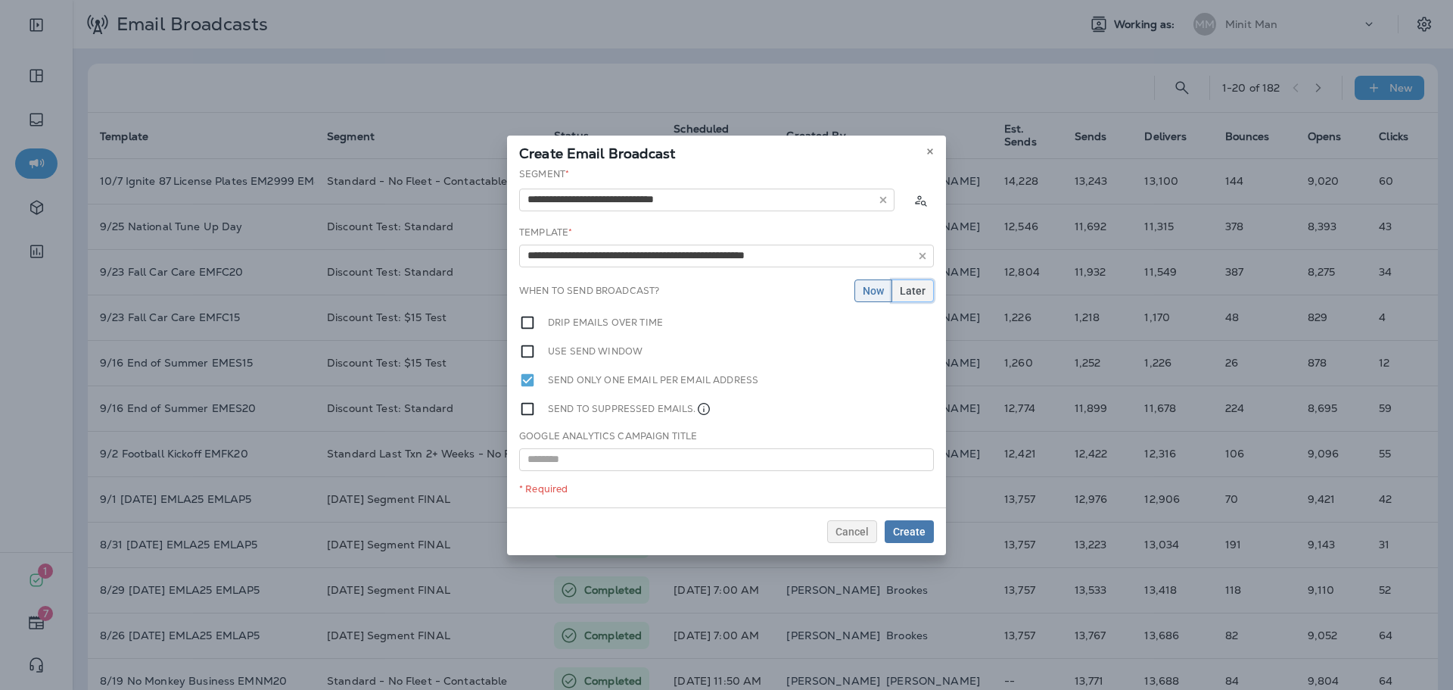
click at [901, 293] on span "Later" at bounding box center [913, 290] width 26 height 11
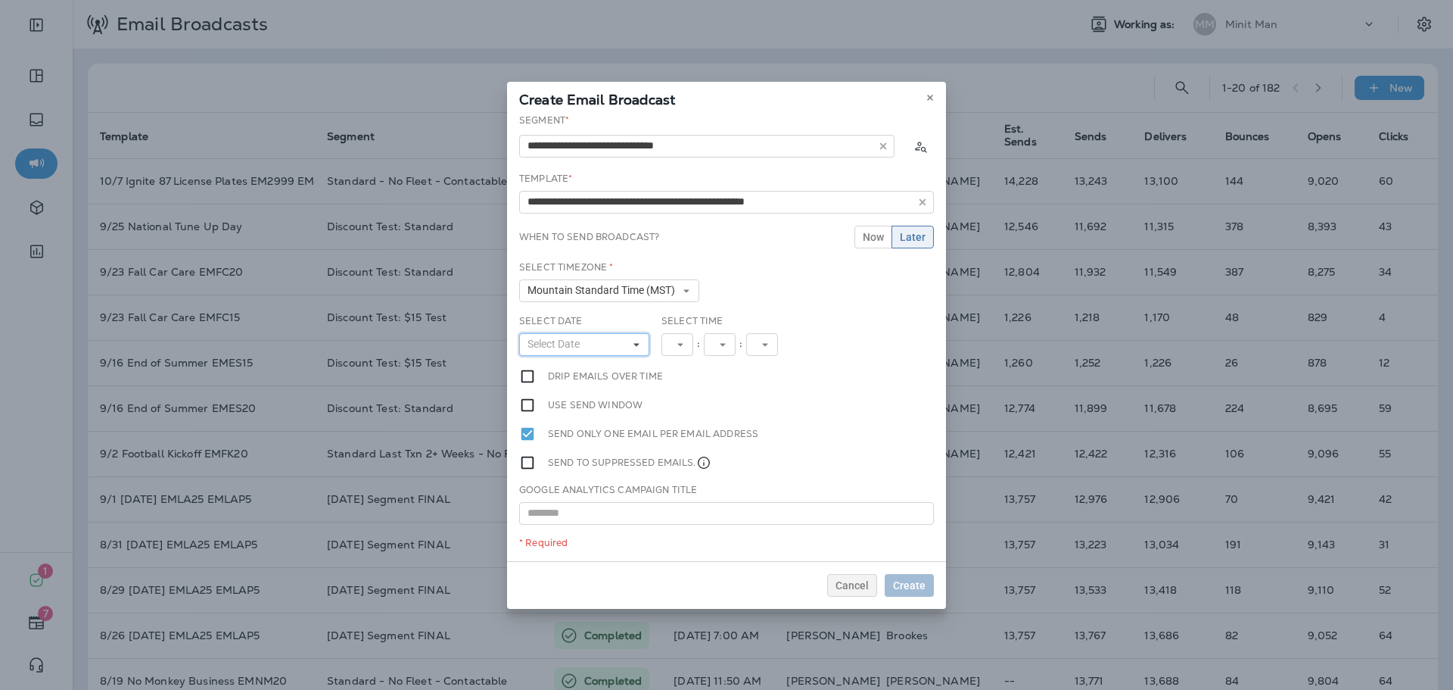
click at [565, 348] on span "Select Date" at bounding box center [557, 344] width 58 height 13
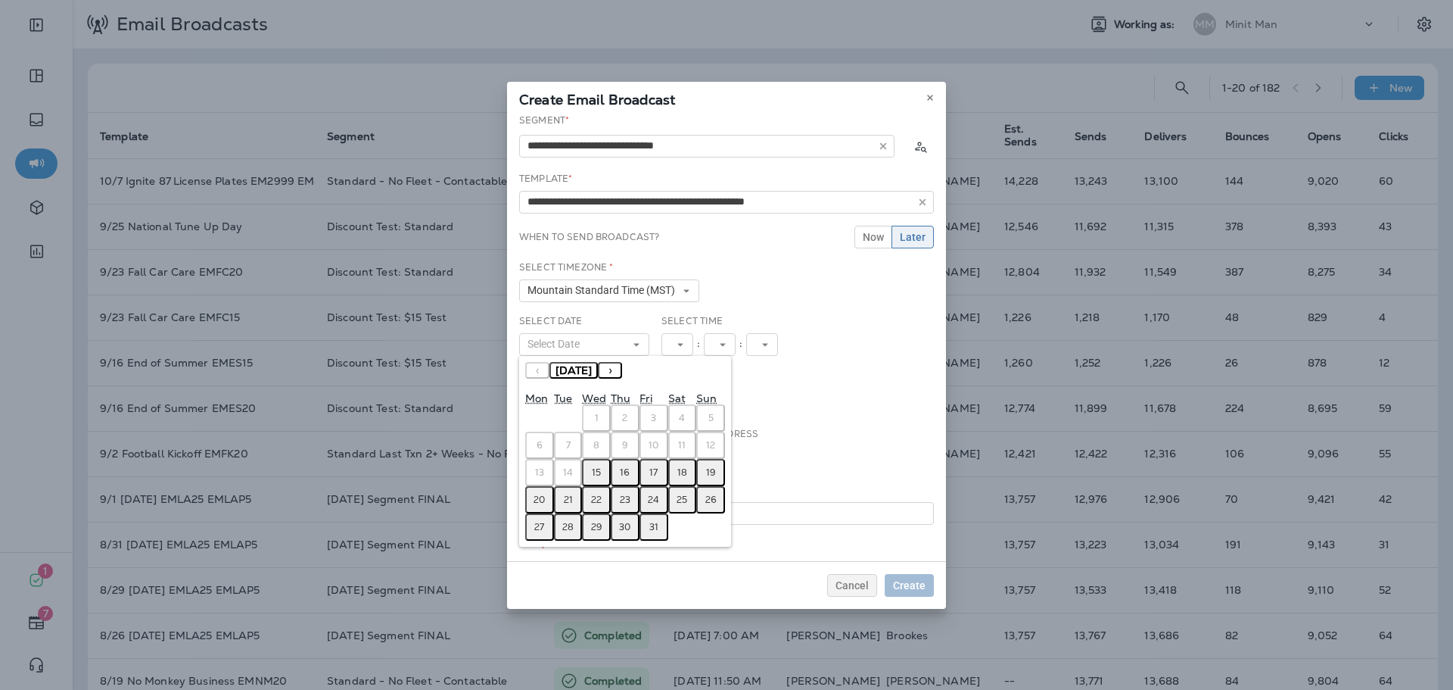
click at [603, 472] on button "15" at bounding box center [596, 472] width 29 height 27
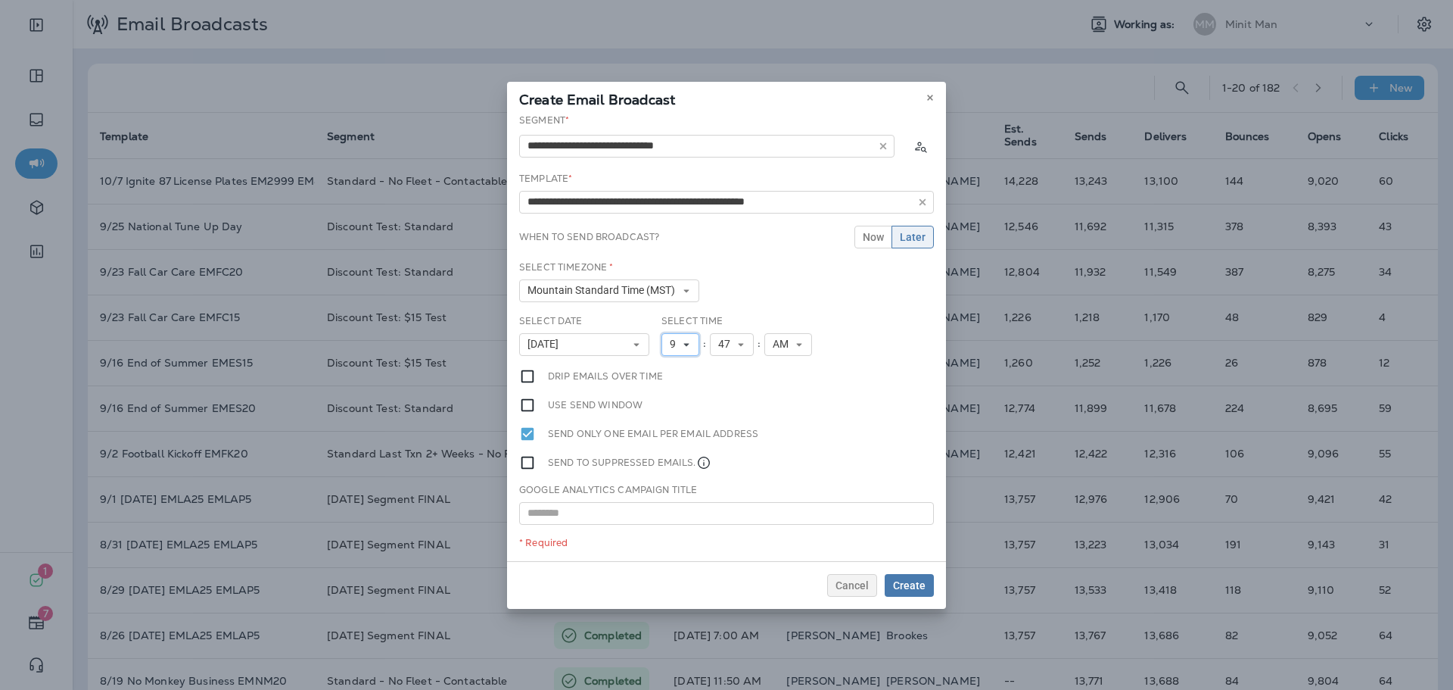
click at [690, 353] on button "9" at bounding box center [681, 344] width 38 height 23
click at [668, 550] on link "11" at bounding box center [681, 550] width 38 height 18
click at [732, 347] on span "47" at bounding box center [733, 344] width 18 height 13
click at [735, 369] on link "00" at bounding box center [738, 369] width 44 height 18
click at [914, 587] on span "Create" at bounding box center [909, 585] width 33 height 11
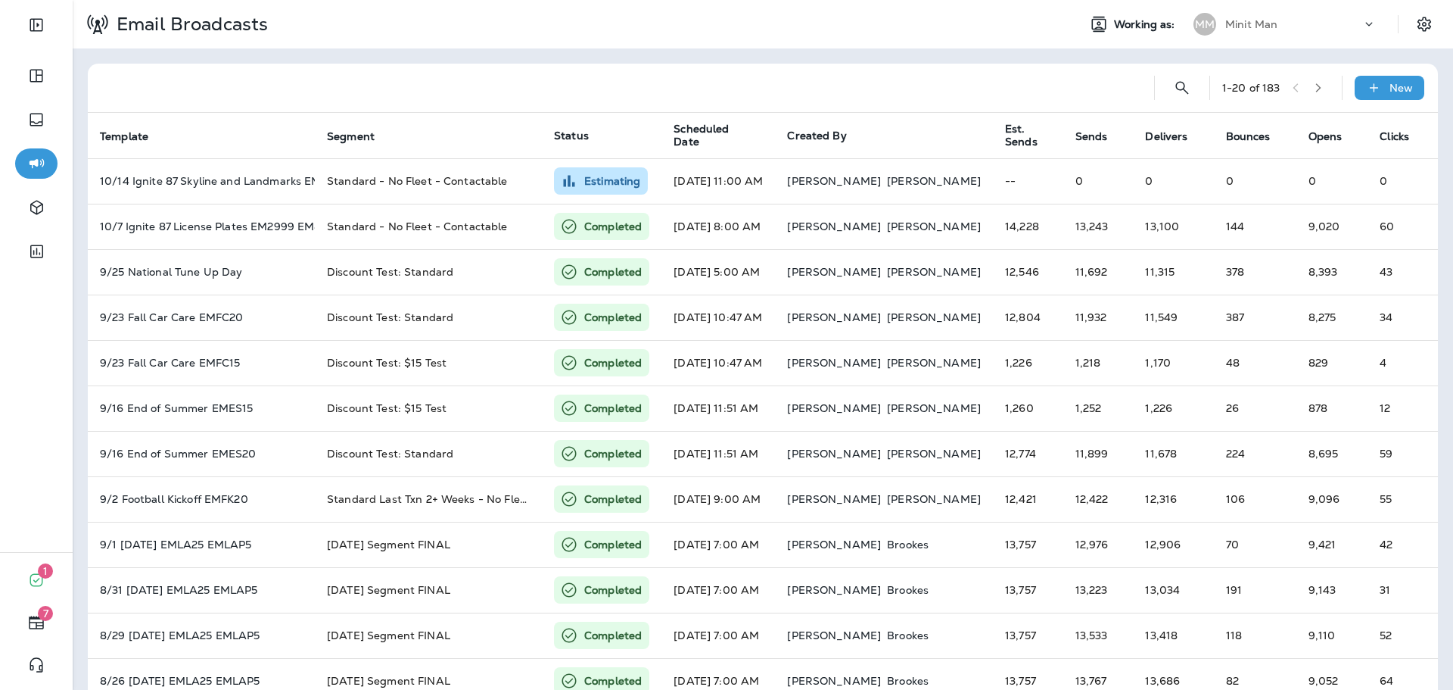
click at [1291, 31] on div "Minit Man" at bounding box center [1293, 24] width 136 height 23
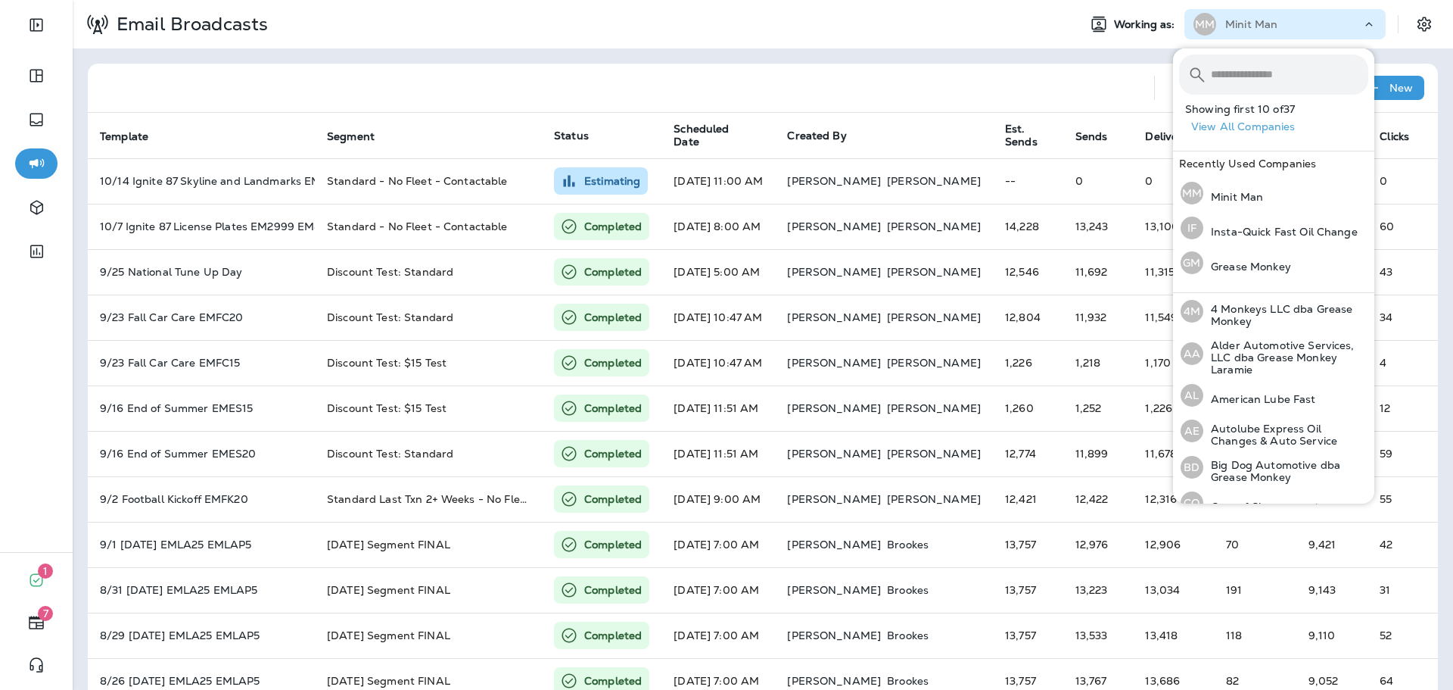
click at [1264, 67] on input "text" at bounding box center [1289, 74] width 157 height 40
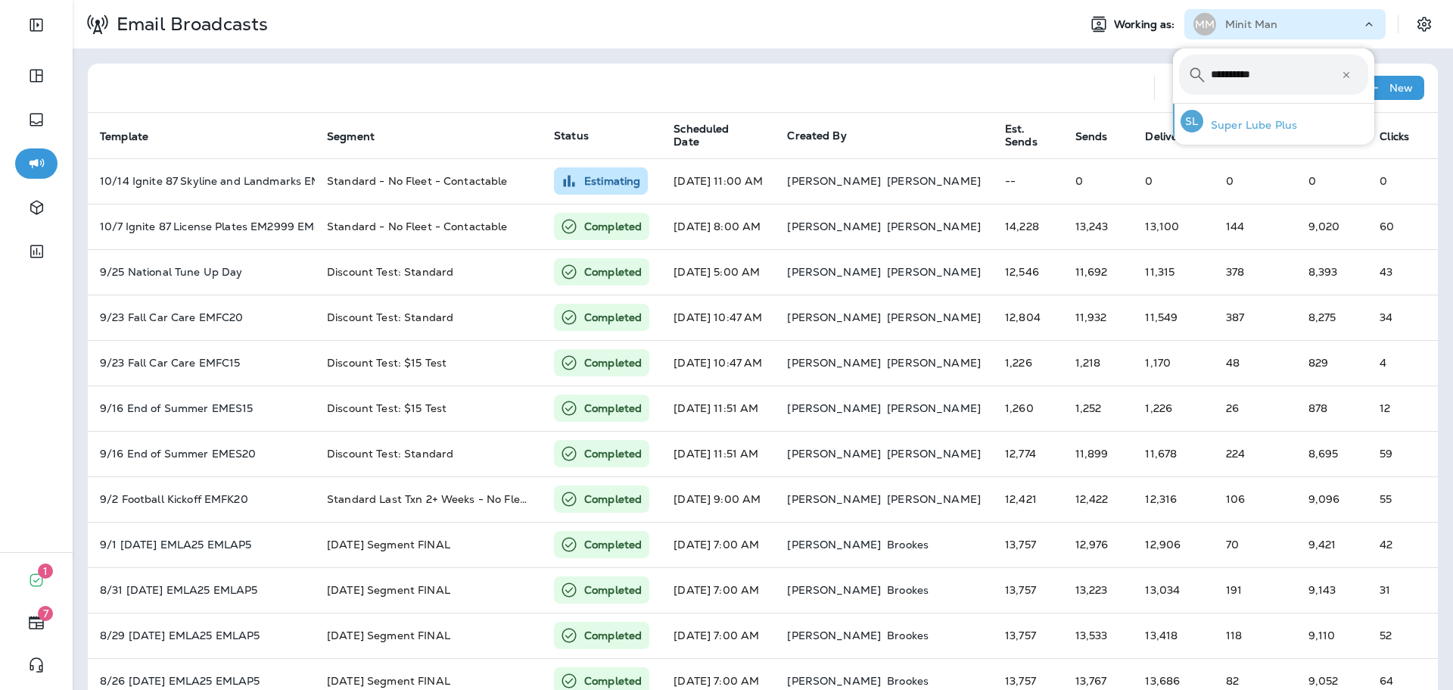
type input "**********"
click at [1285, 117] on div "SL Super Lube Plus" at bounding box center [1239, 121] width 129 height 35
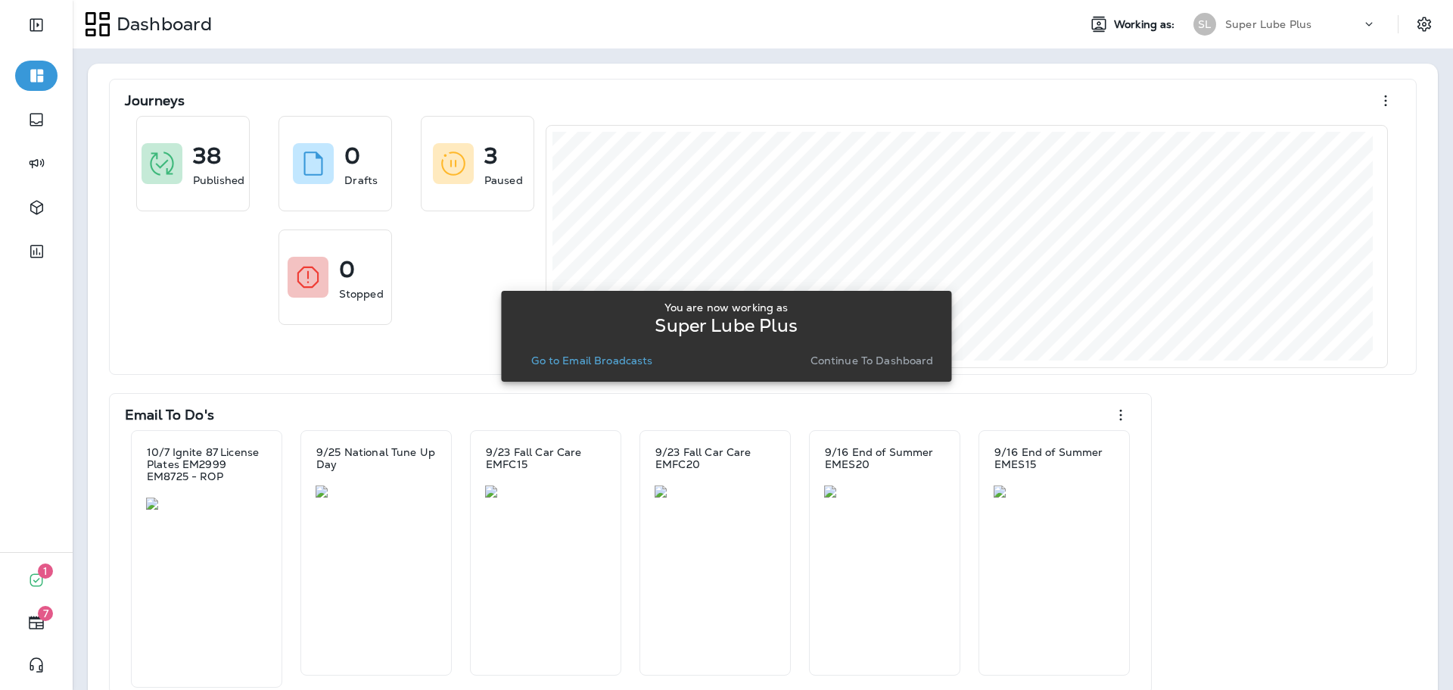
click at [868, 352] on button "Continue to Dashboard" at bounding box center [872, 360] width 135 height 21
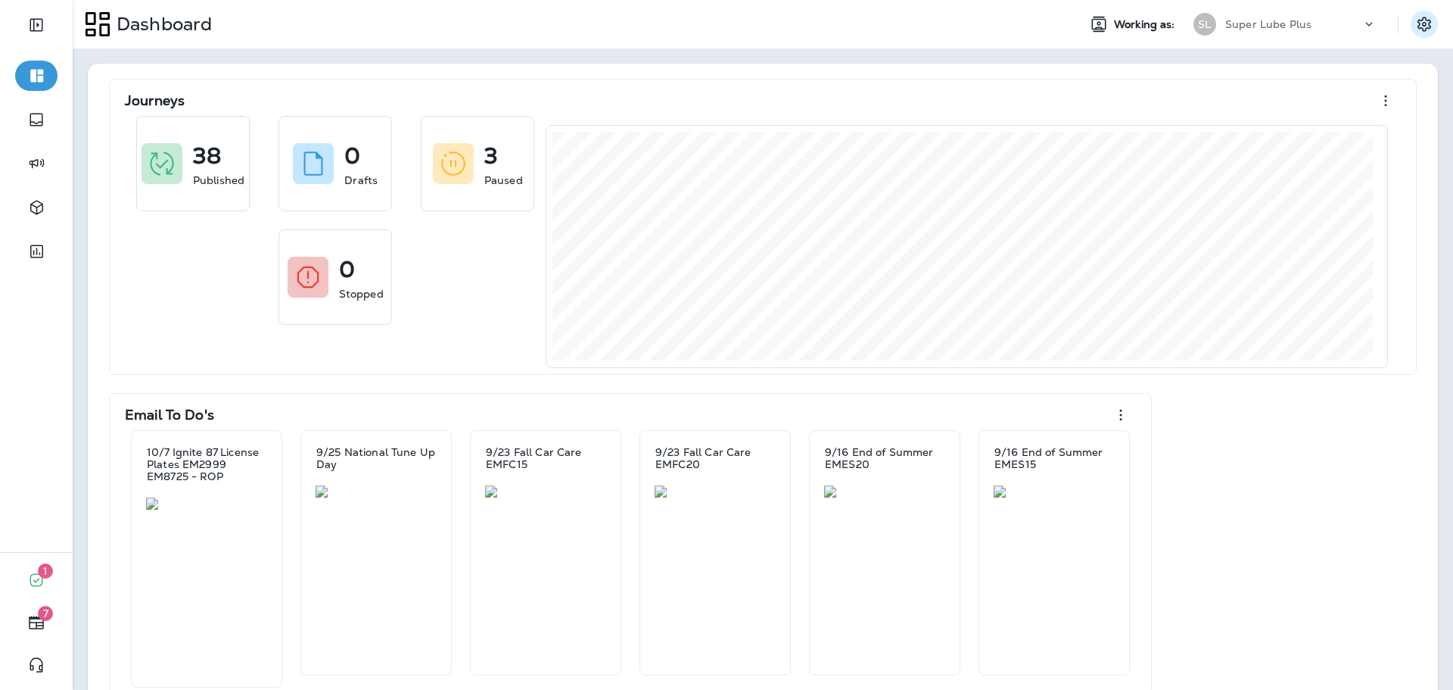
click at [1415, 31] on icon "Settings" at bounding box center [1424, 24] width 18 height 18
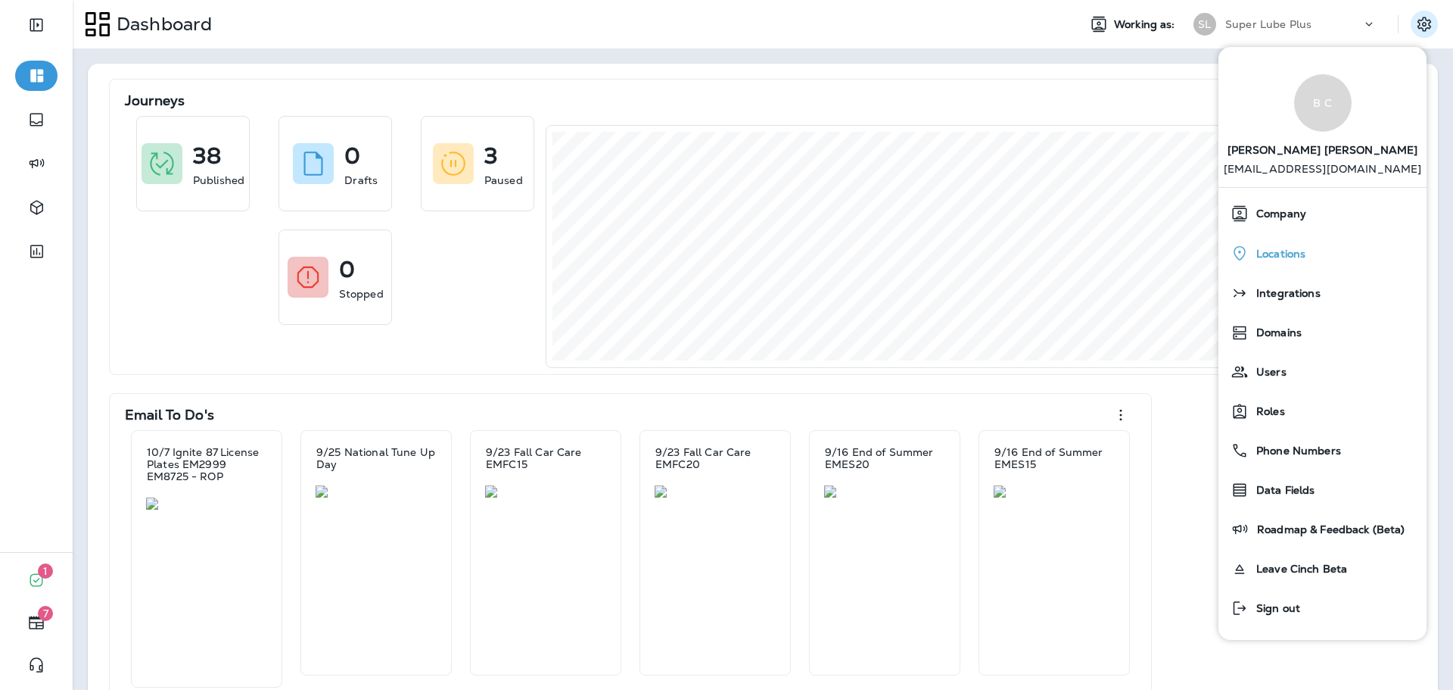
click at [1297, 257] on span "Locations" at bounding box center [1277, 254] width 57 height 13
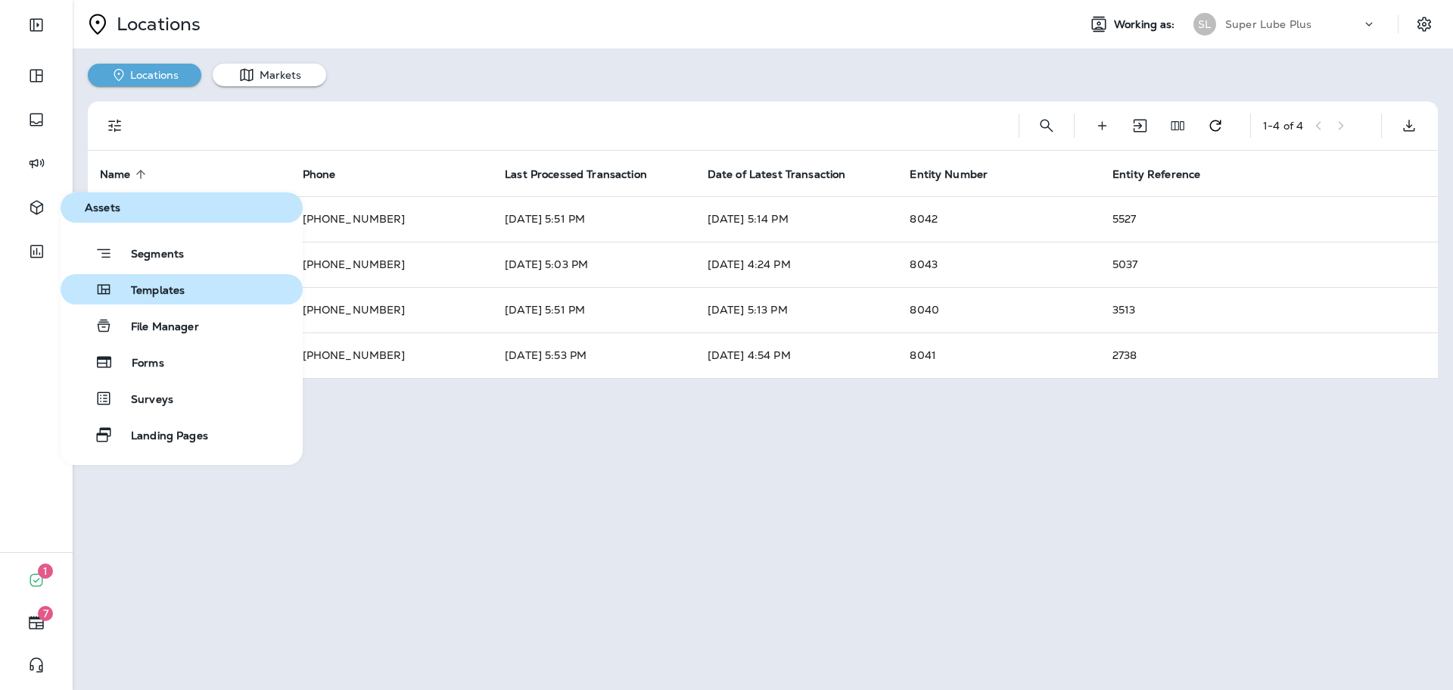
click at [157, 288] on span "Templates" at bounding box center [149, 291] width 72 height 14
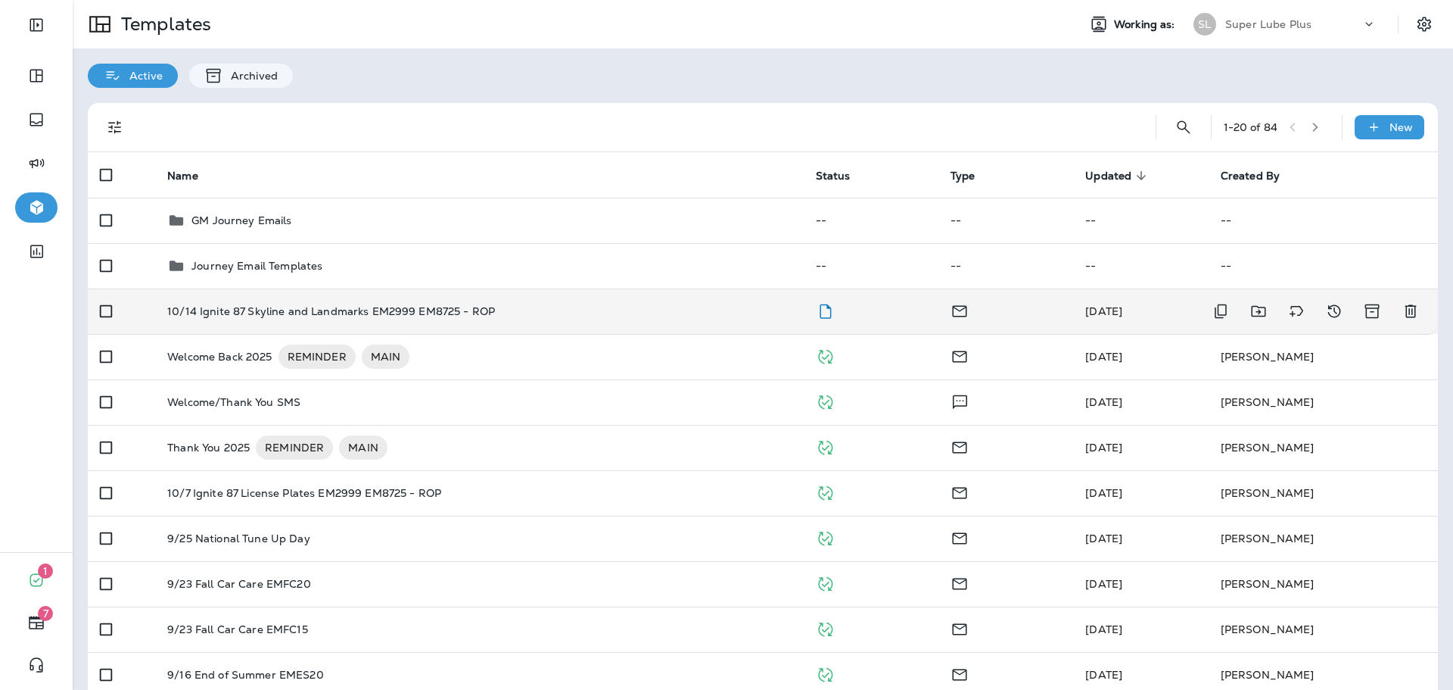
click at [553, 321] on td "10/14 Ignite 87 Skyline and Landmarks EM2999 EM8725 - ROP" at bounding box center [479, 310] width 648 height 45
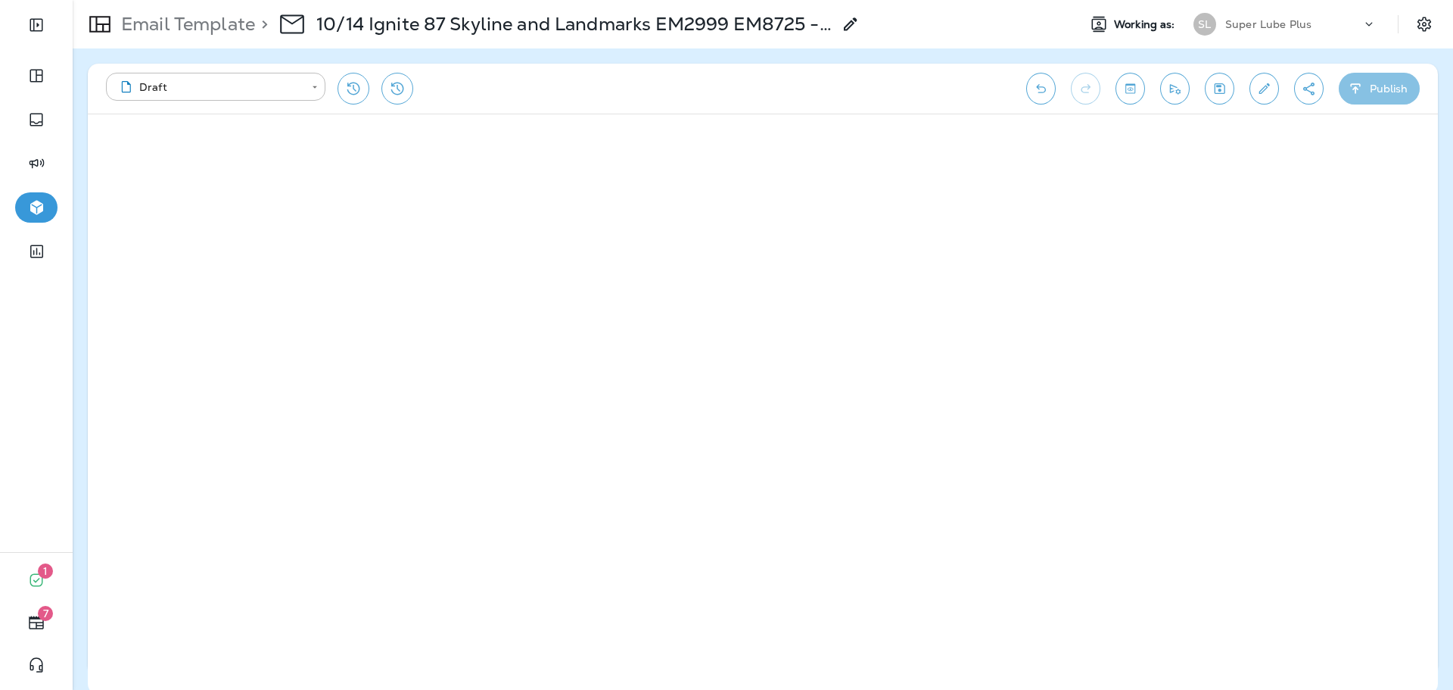
click at [1370, 86] on button "Publish" at bounding box center [1379, 89] width 81 height 32
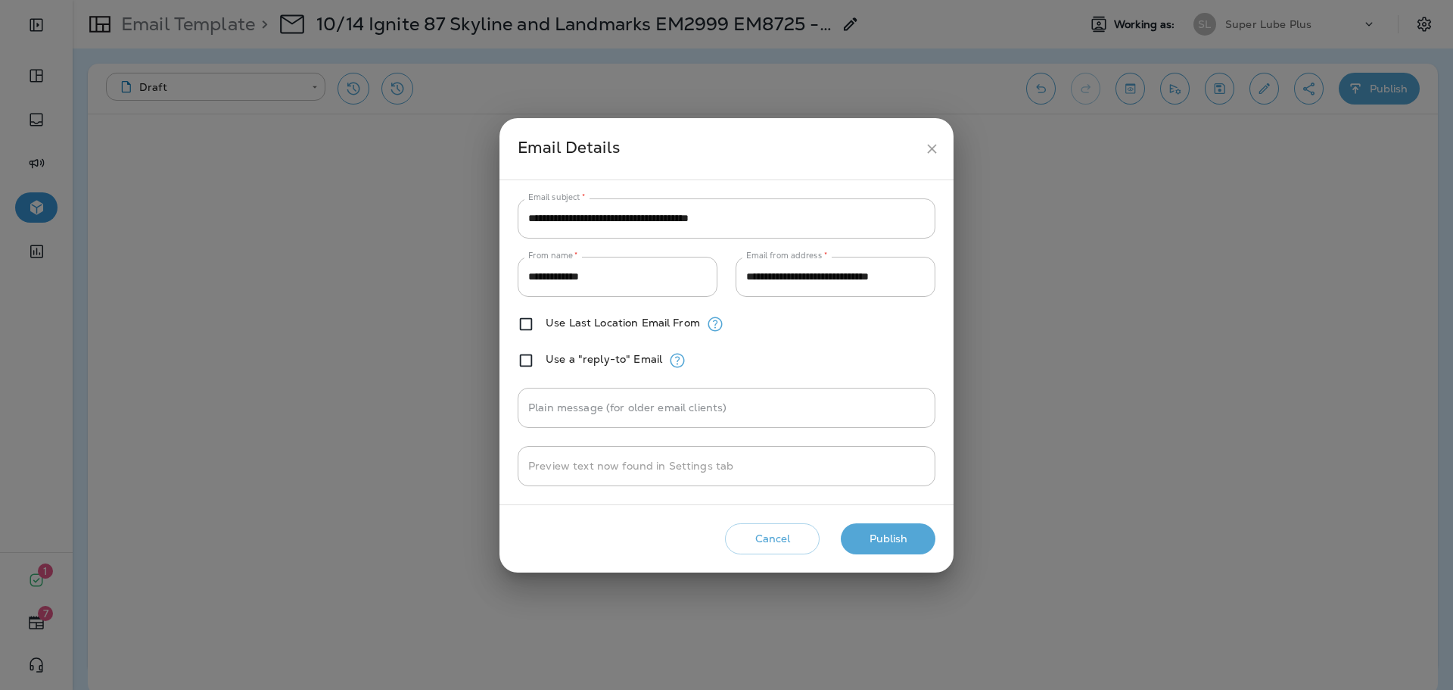
click at [889, 529] on button "Publish" at bounding box center [888, 538] width 95 height 31
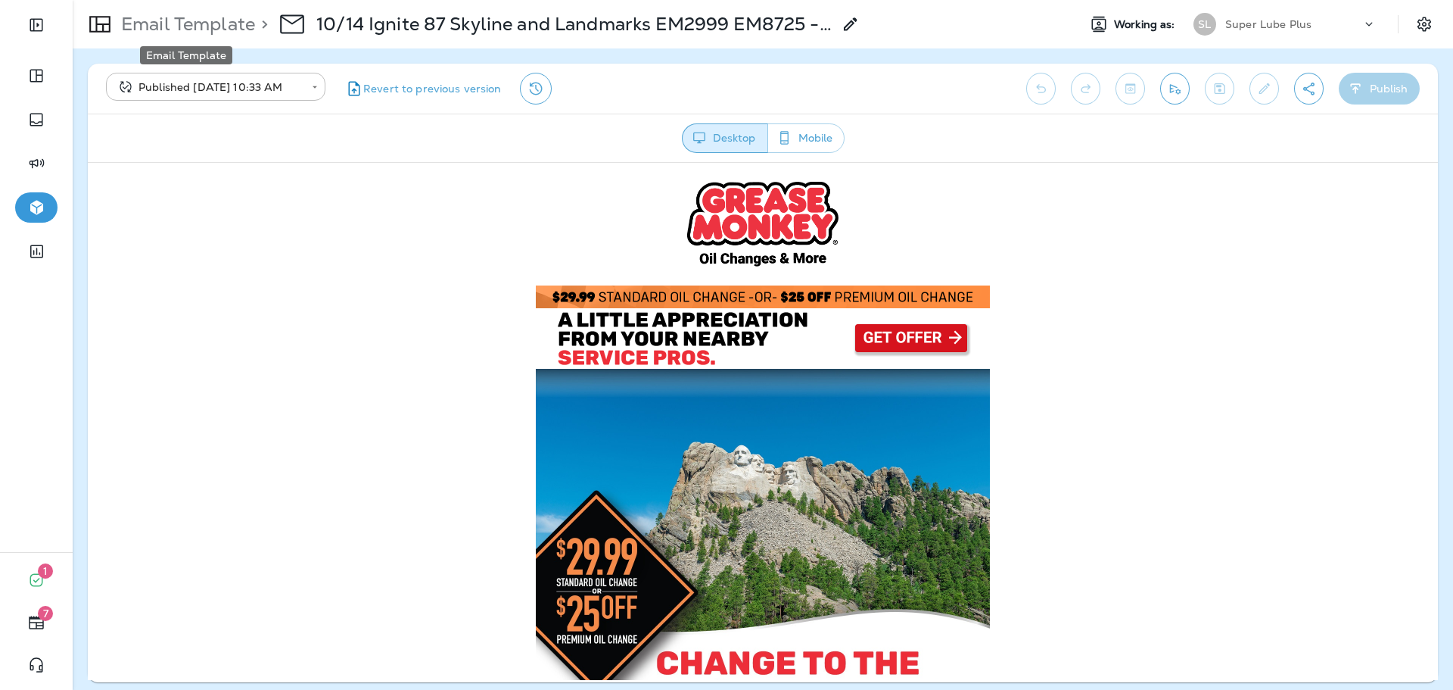
click at [209, 20] on p "Email Template" at bounding box center [185, 24] width 140 height 23
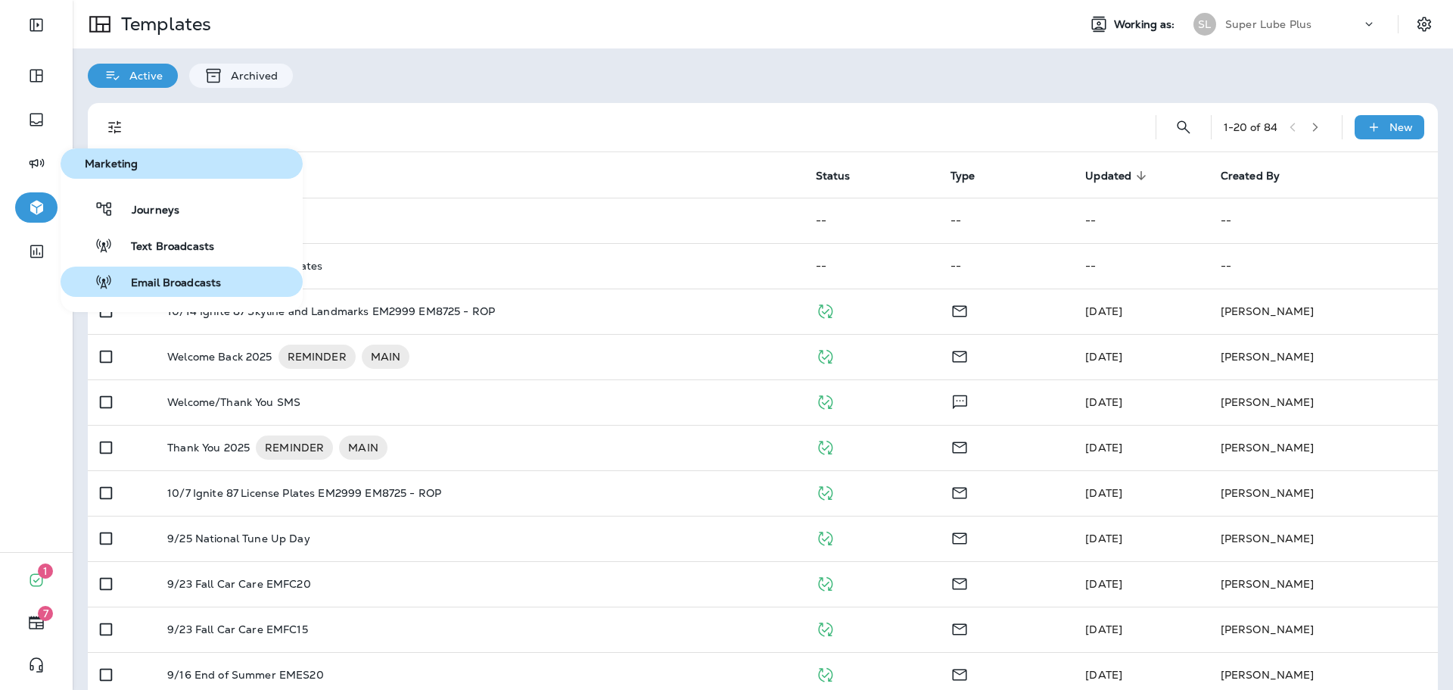
click at [180, 271] on button "Email Broadcasts" at bounding box center [182, 281] width 242 height 30
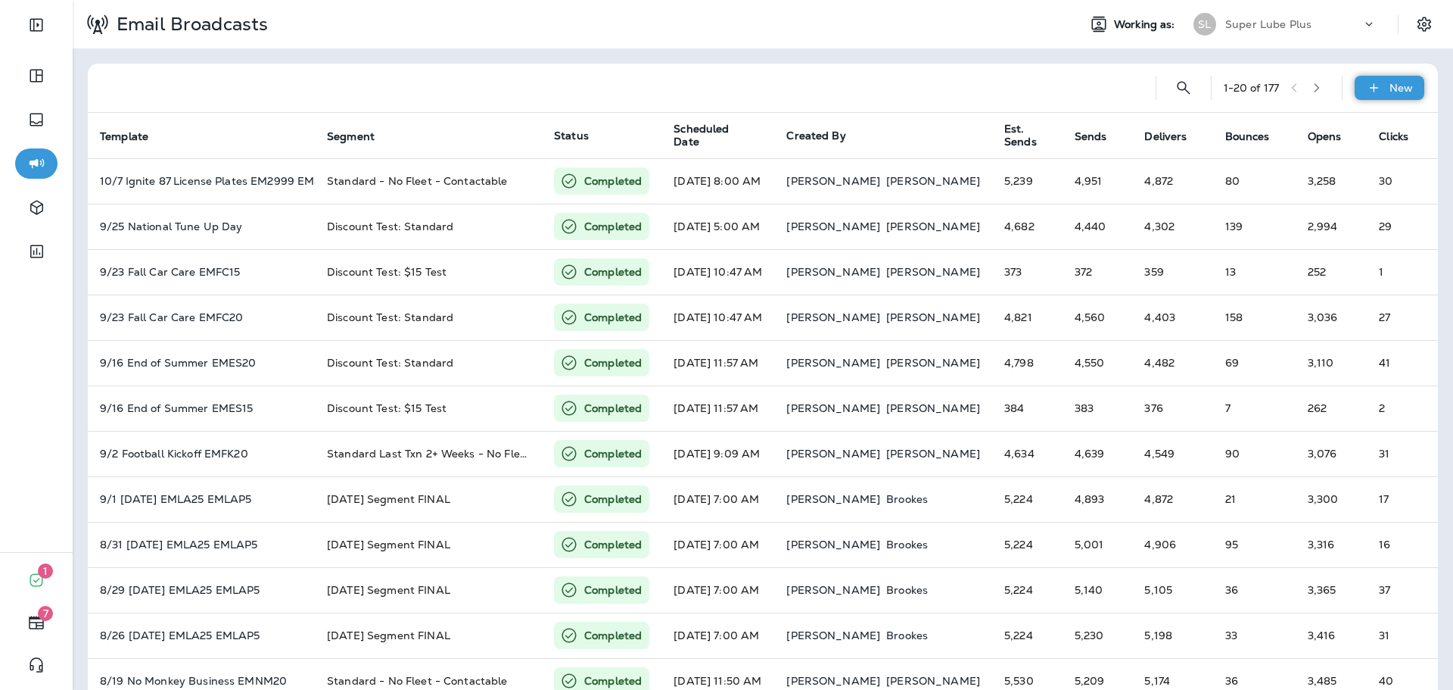
click at [1375, 95] on div "New" at bounding box center [1390, 88] width 70 height 24
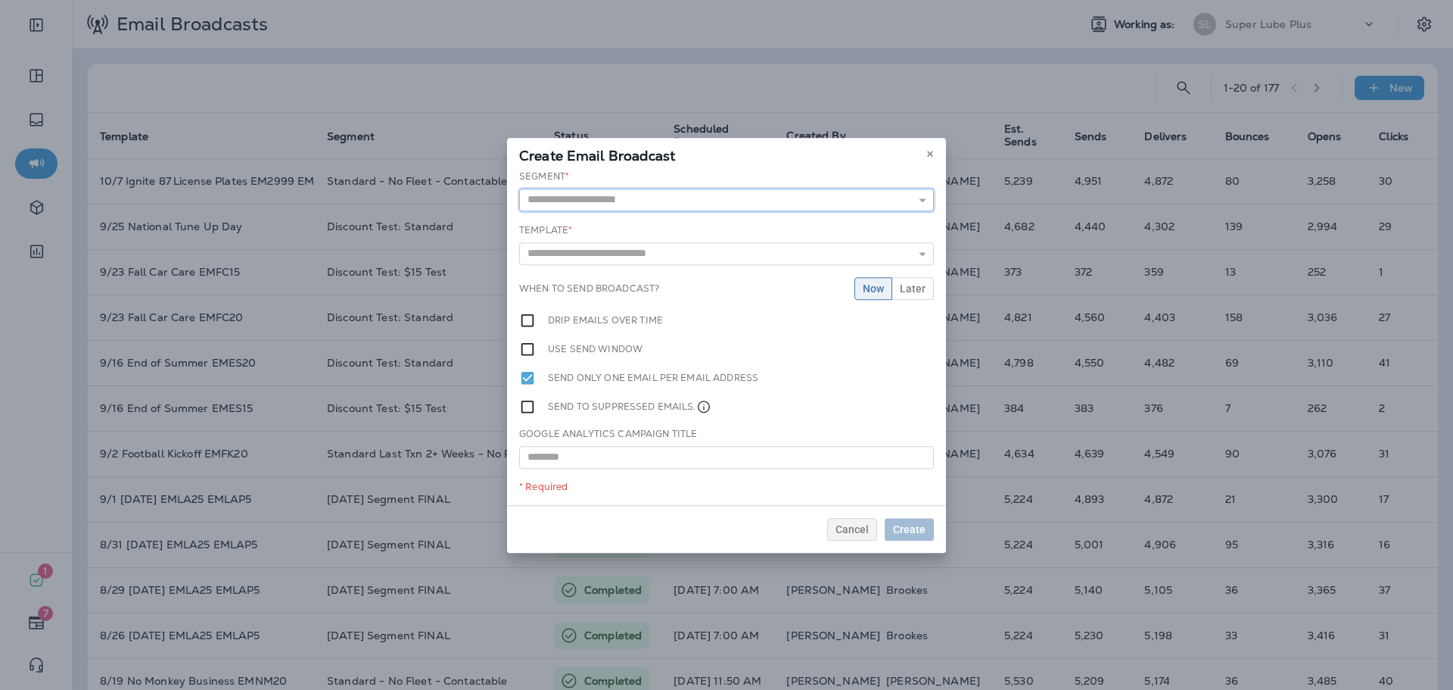
click at [805, 205] on input "text" at bounding box center [726, 199] width 415 height 23
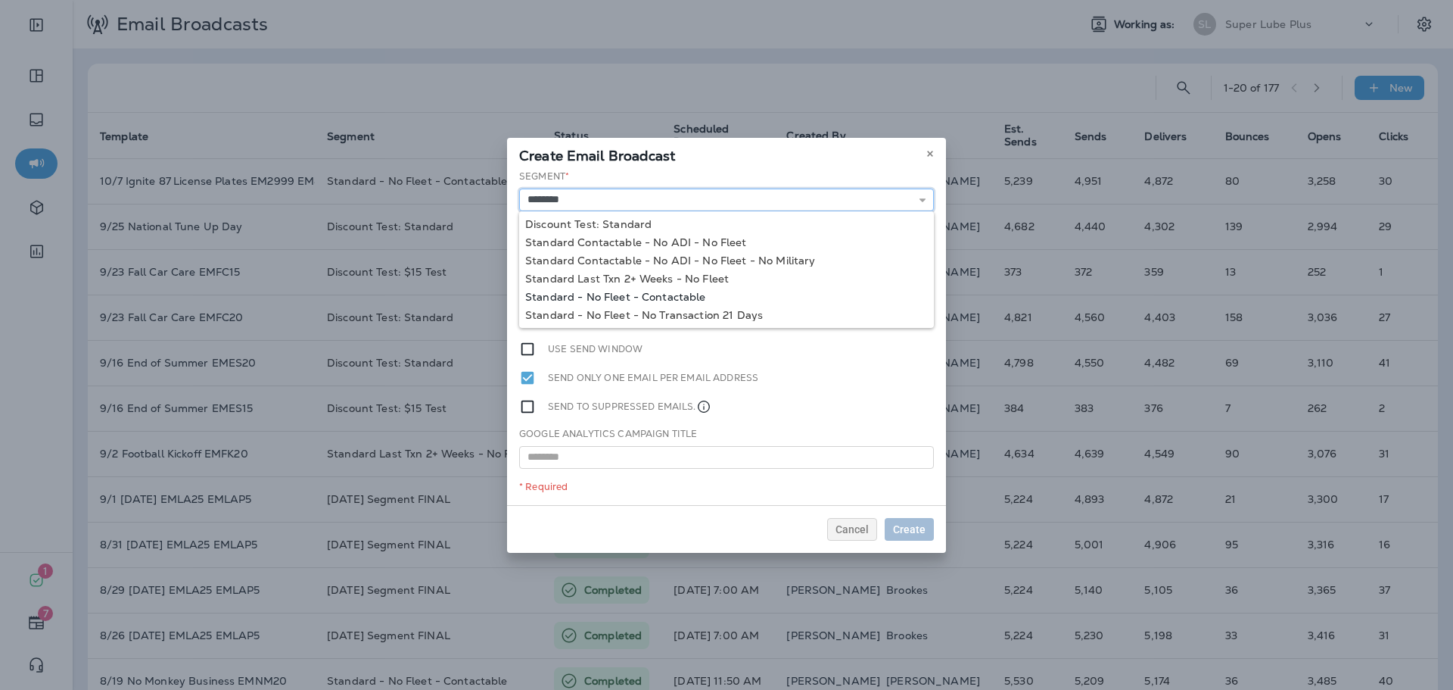
type input "**********"
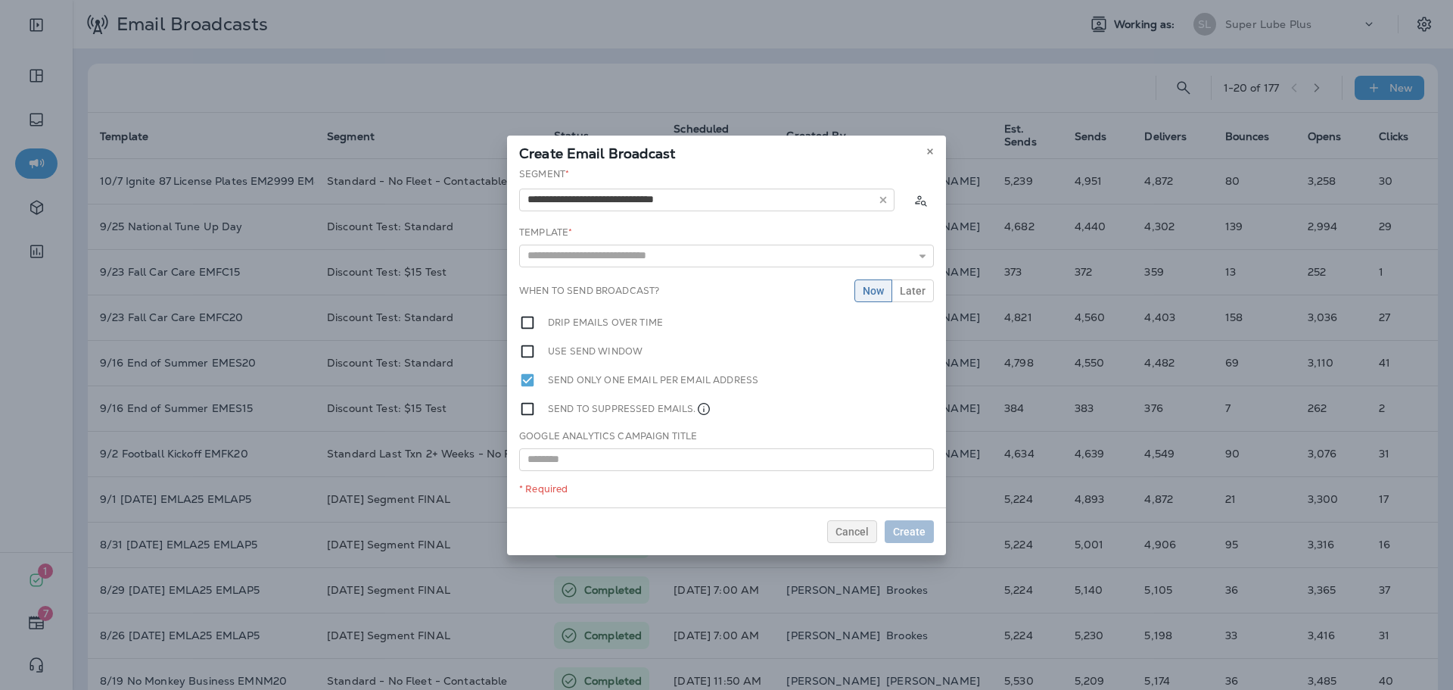
click at [601, 296] on div "**********" at bounding box center [726, 337] width 439 height 340
click at [633, 255] on input "text" at bounding box center [726, 255] width 415 height 23
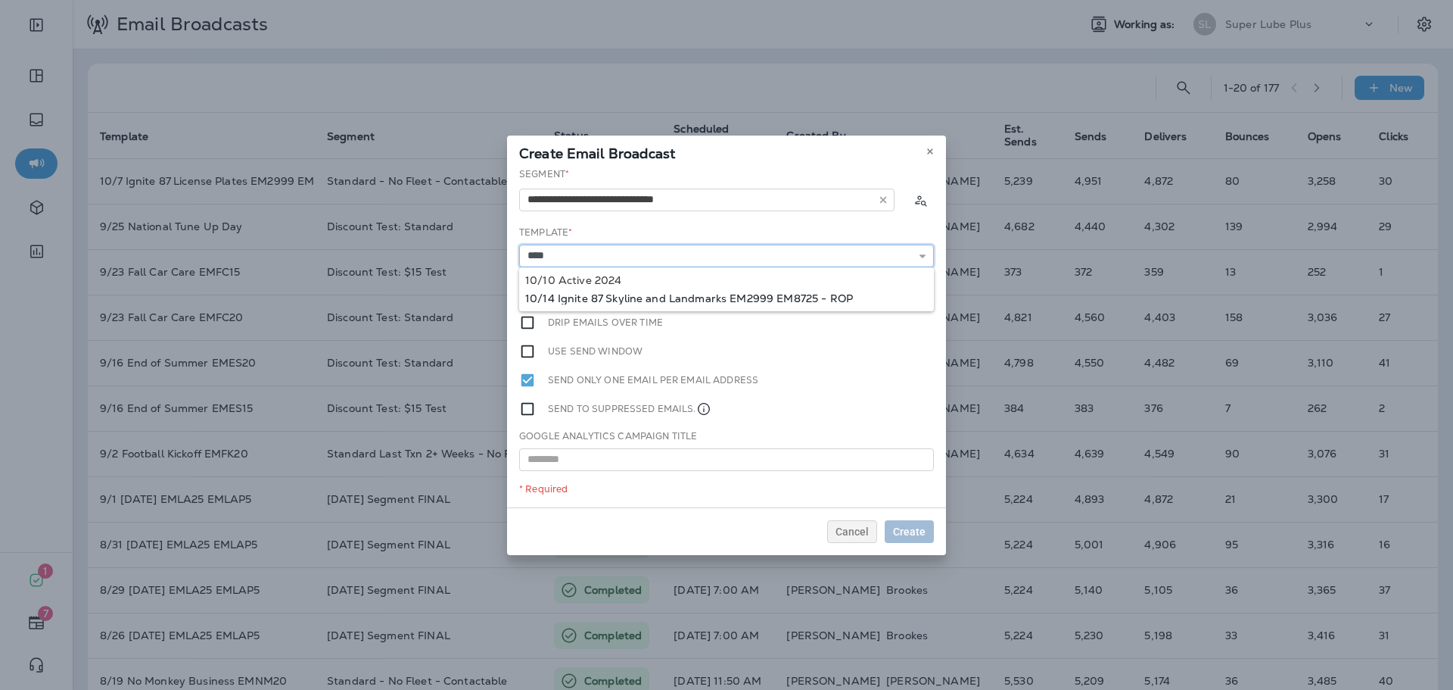
type input "**********"
click at [621, 300] on div "**********" at bounding box center [726, 337] width 439 height 340
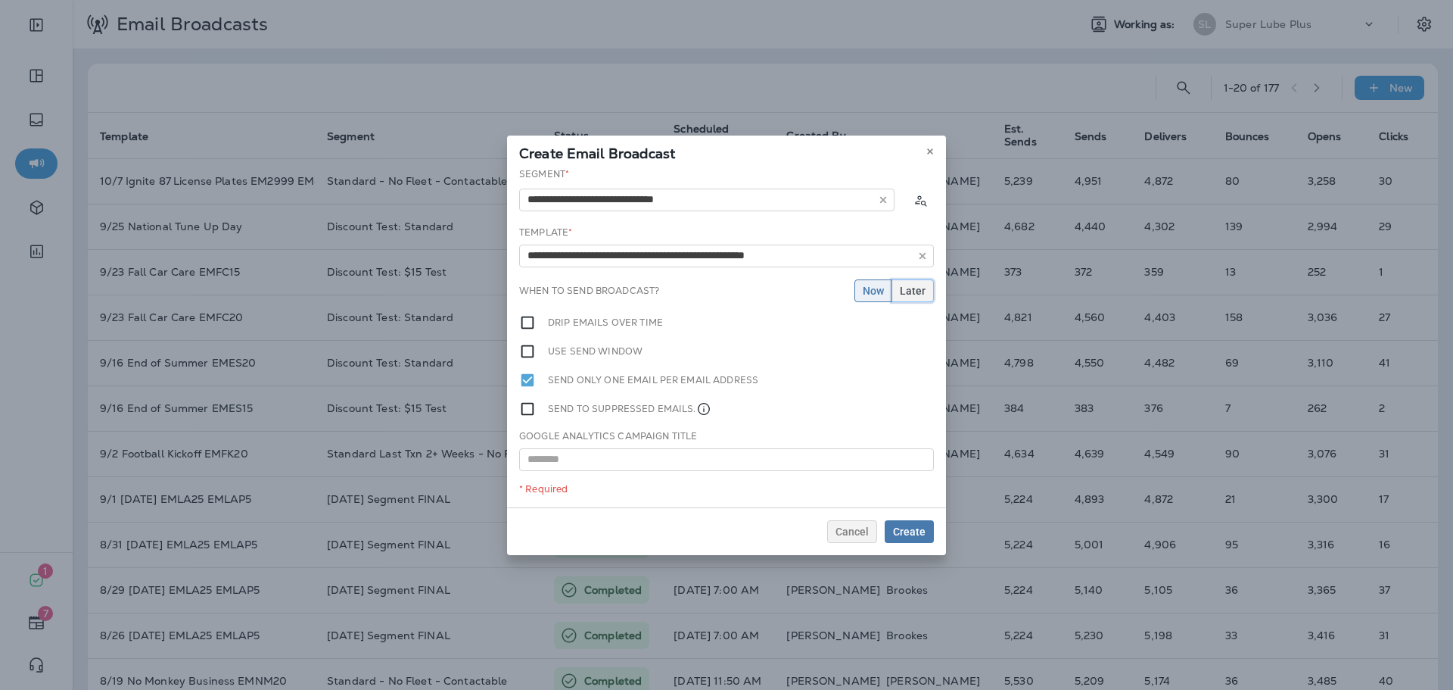
click at [916, 291] on span "Later" at bounding box center [913, 290] width 26 height 11
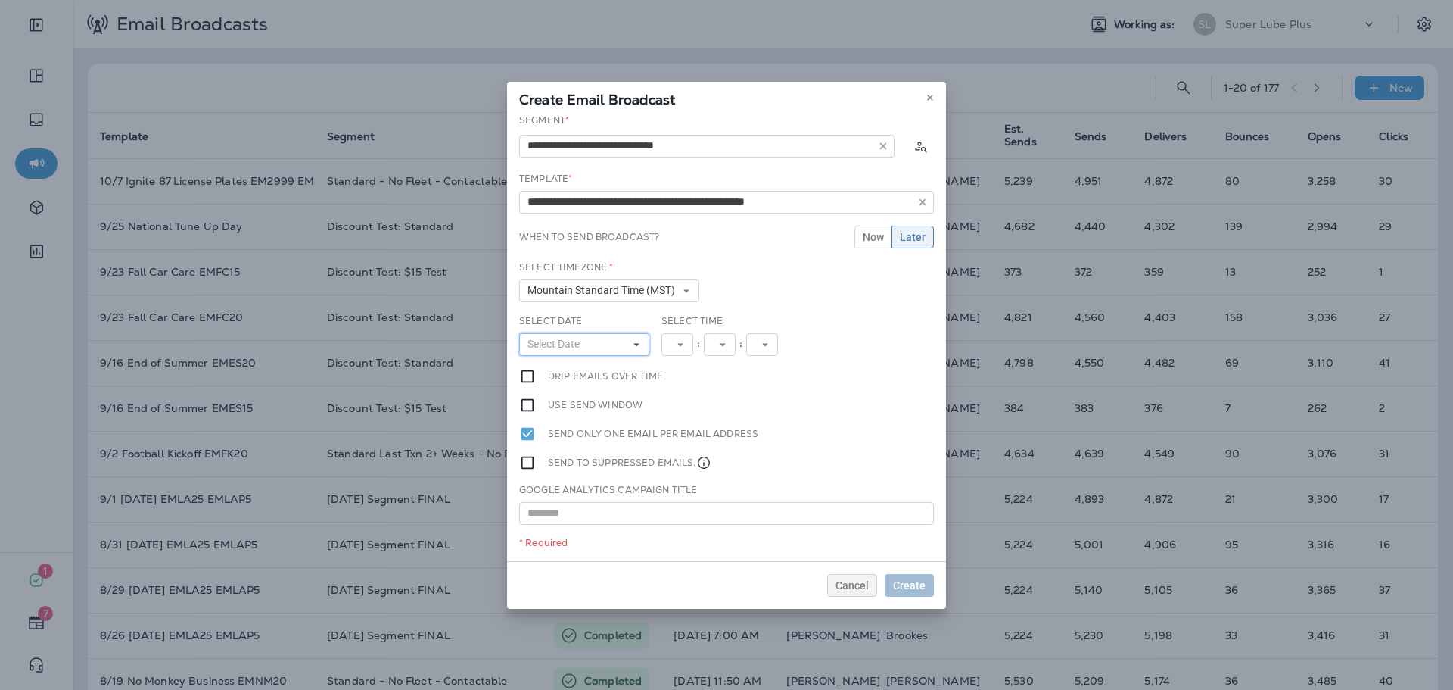
click at [627, 345] on button "Select Date" at bounding box center [584, 344] width 130 height 23
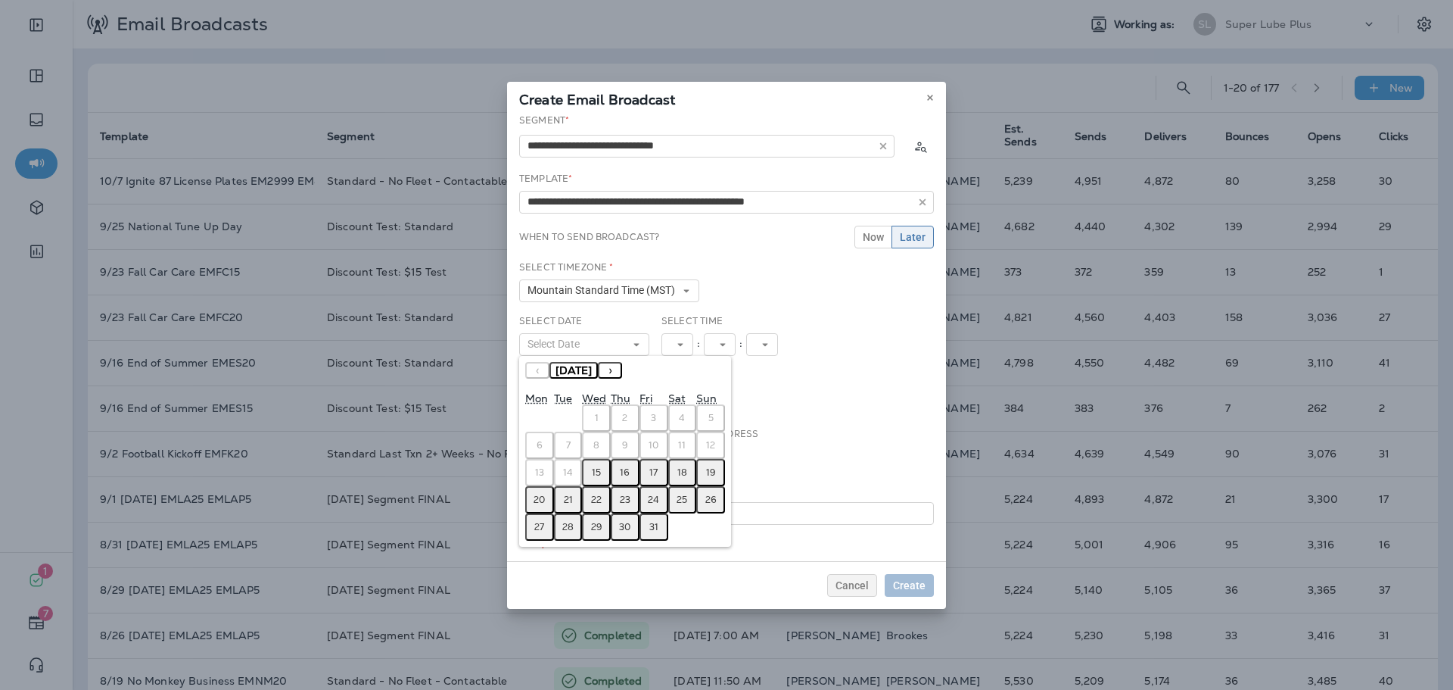
click at [602, 475] on button "15" at bounding box center [596, 472] width 29 height 27
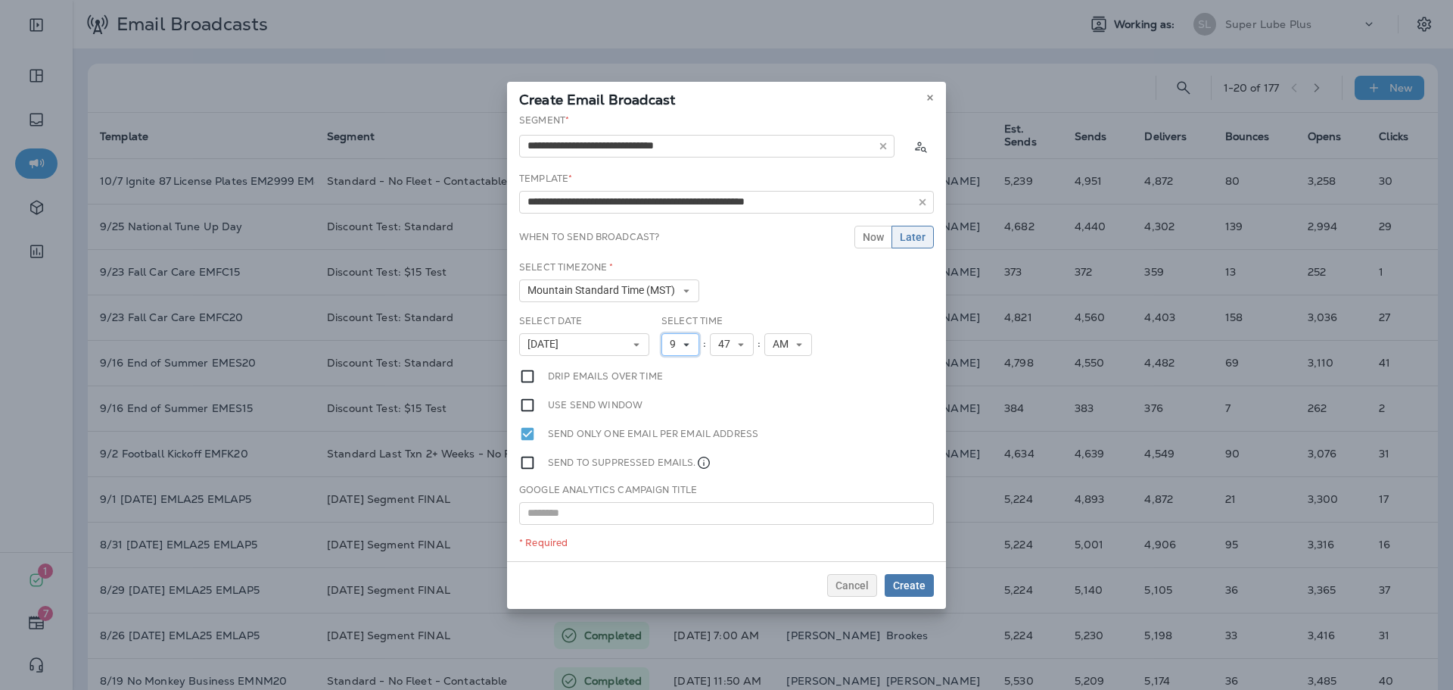
click at [682, 338] on button "9" at bounding box center [681, 344] width 38 height 23
click at [665, 553] on link "11" at bounding box center [681, 550] width 38 height 18
click at [735, 338] on span "47" at bounding box center [733, 344] width 18 height 13
click at [730, 367] on link "00" at bounding box center [738, 369] width 44 height 18
click at [916, 586] on span "Create" at bounding box center [909, 585] width 33 height 11
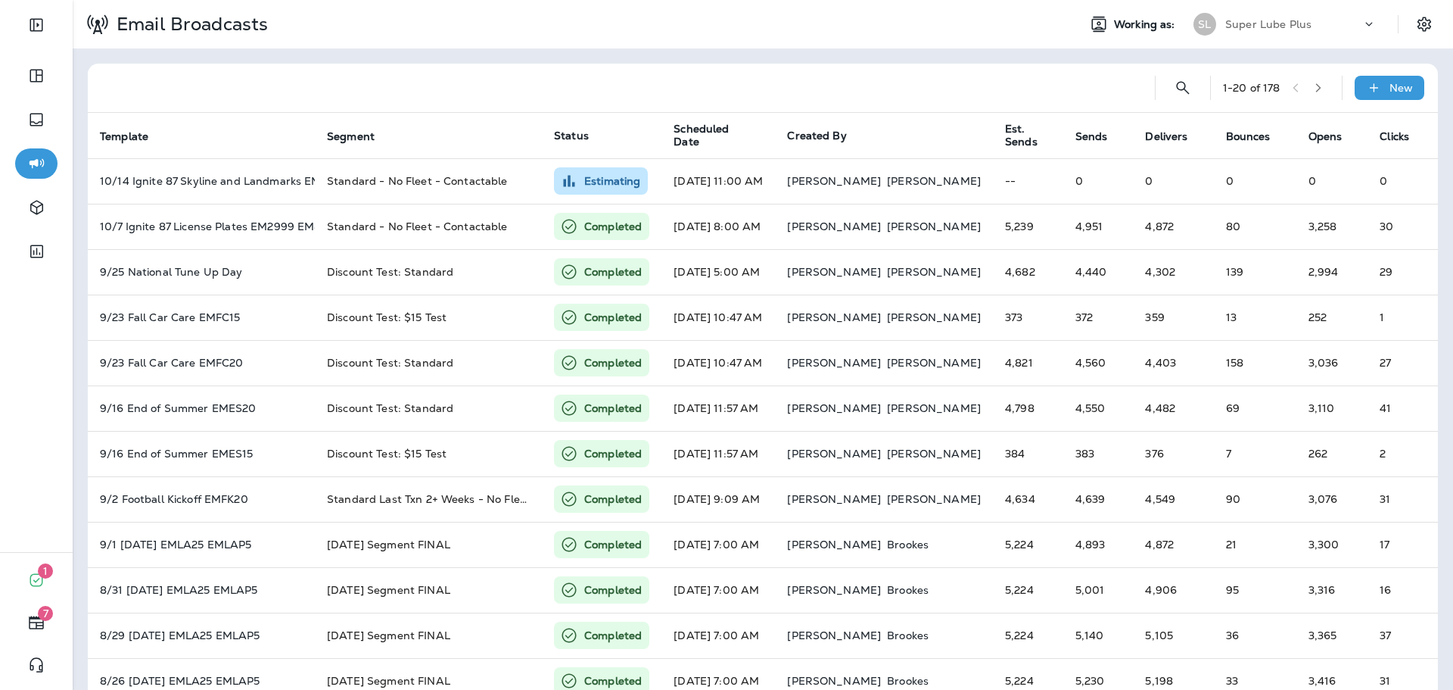
click at [1273, 36] on div "SL Super Lube Plus" at bounding box center [1285, 24] width 201 height 30
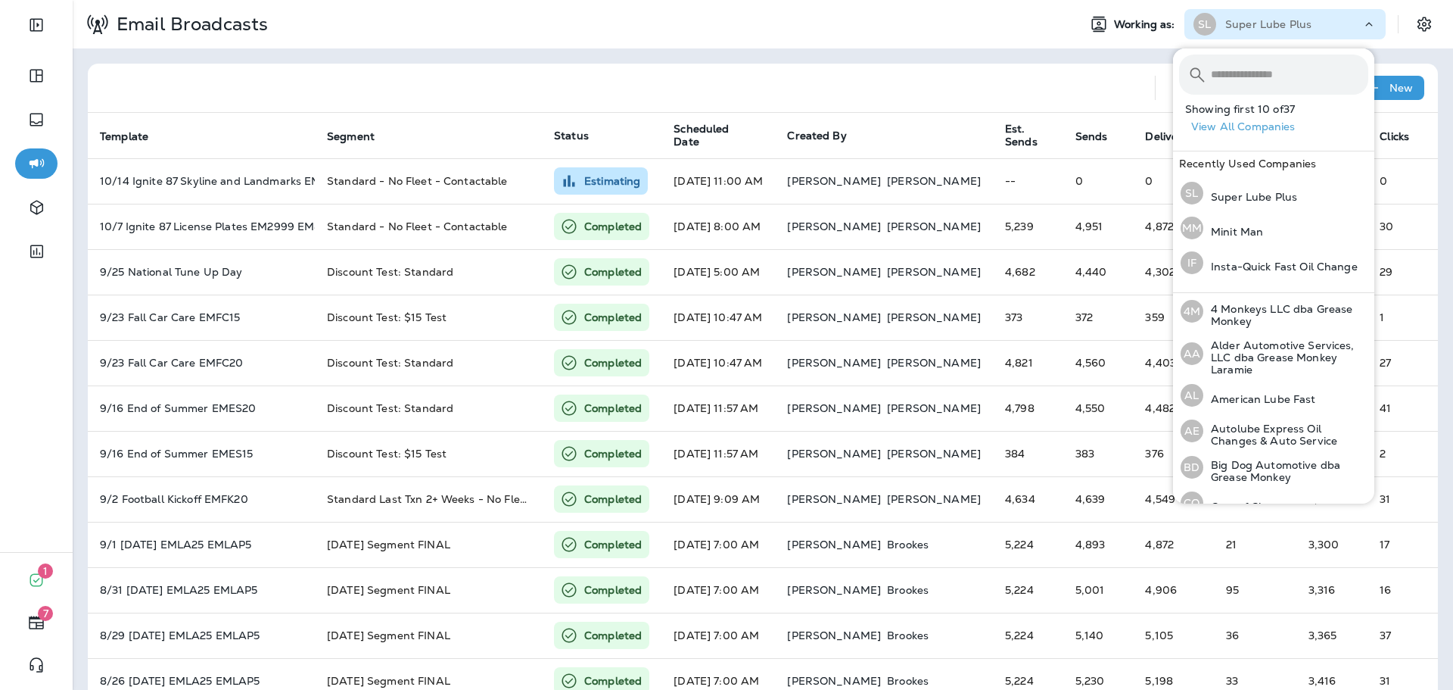
drag, startPoint x: 1273, startPoint y: 36, endPoint x: 1247, endPoint y: 67, distance: 40.8
click at [1247, 67] on input "text" at bounding box center [1289, 74] width 157 height 40
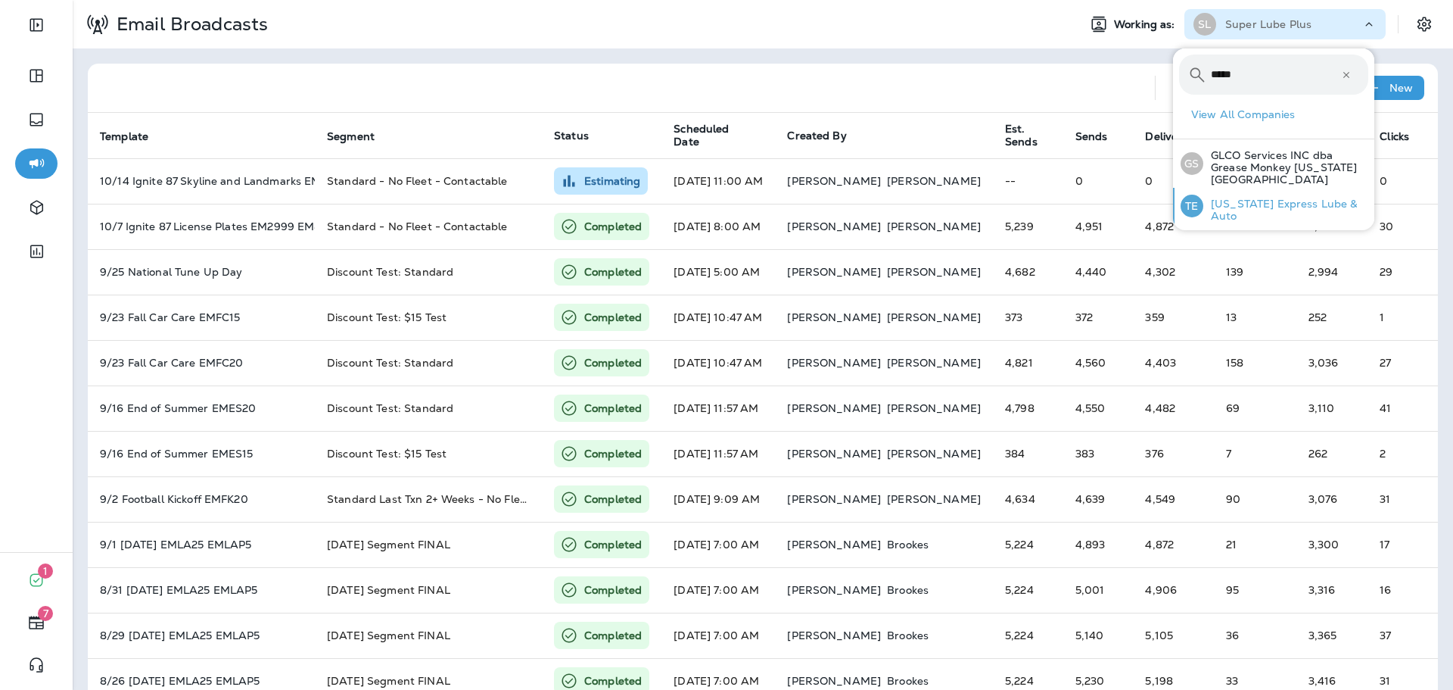
type input "*****"
click at [1282, 198] on p "Texas Express Lube & Auto" at bounding box center [1285, 210] width 165 height 24
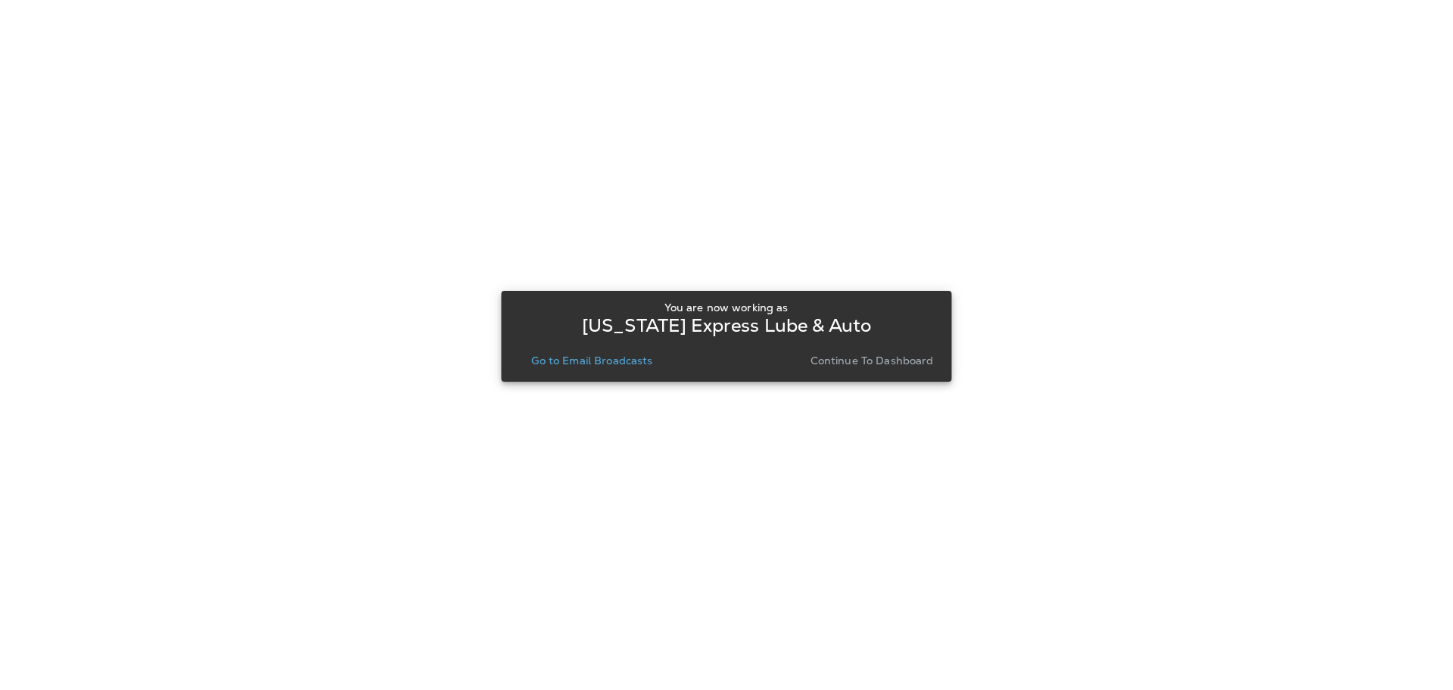
click at [616, 360] on p "Go to Email Broadcasts" at bounding box center [591, 360] width 121 height 12
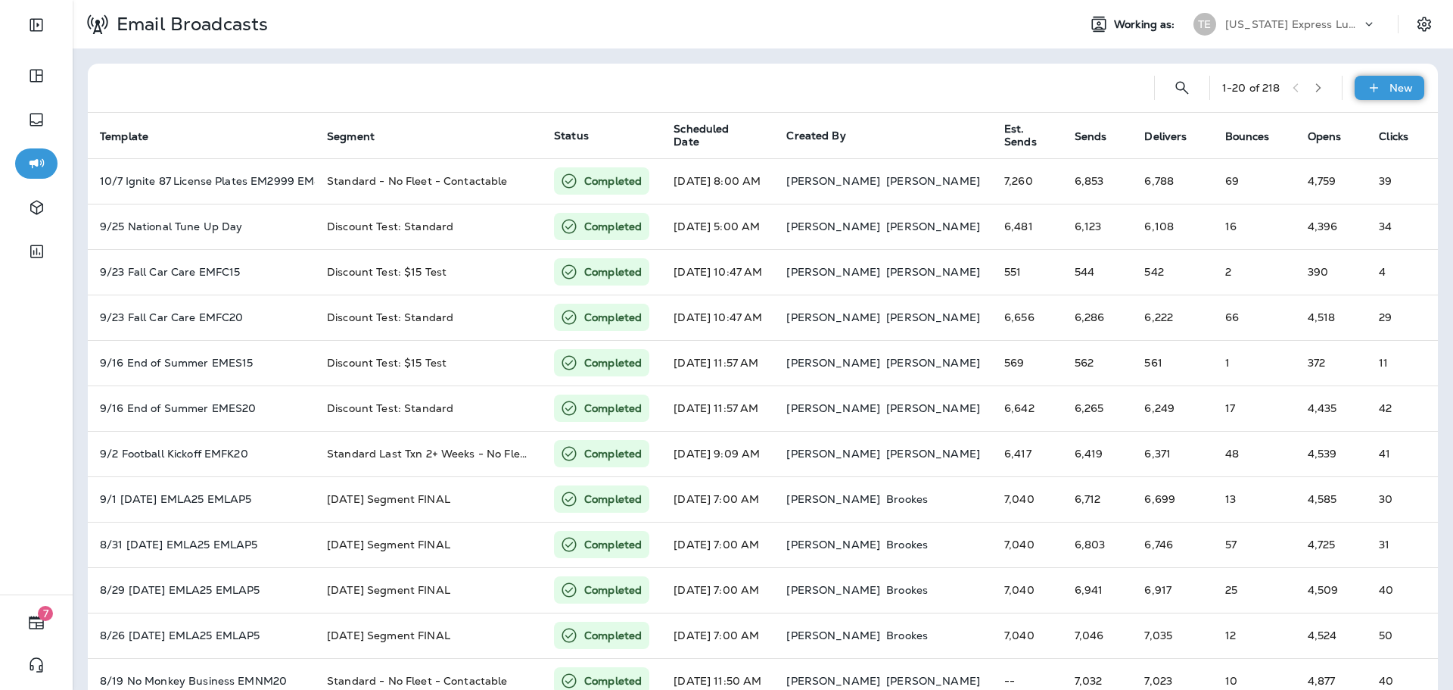
click at [1372, 91] on div "New" at bounding box center [1390, 88] width 70 height 24
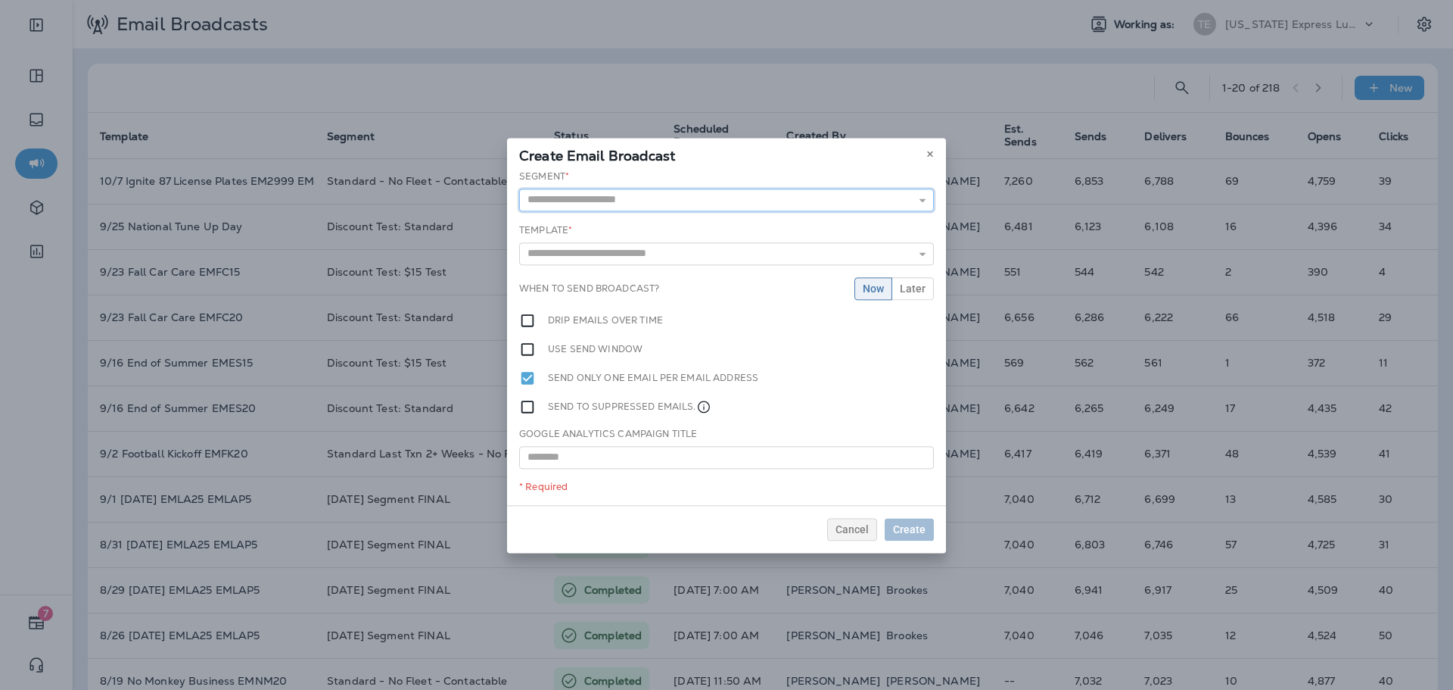
click at [649, 204] on input "text" at bounding box center [726, 199] width 415 height 23
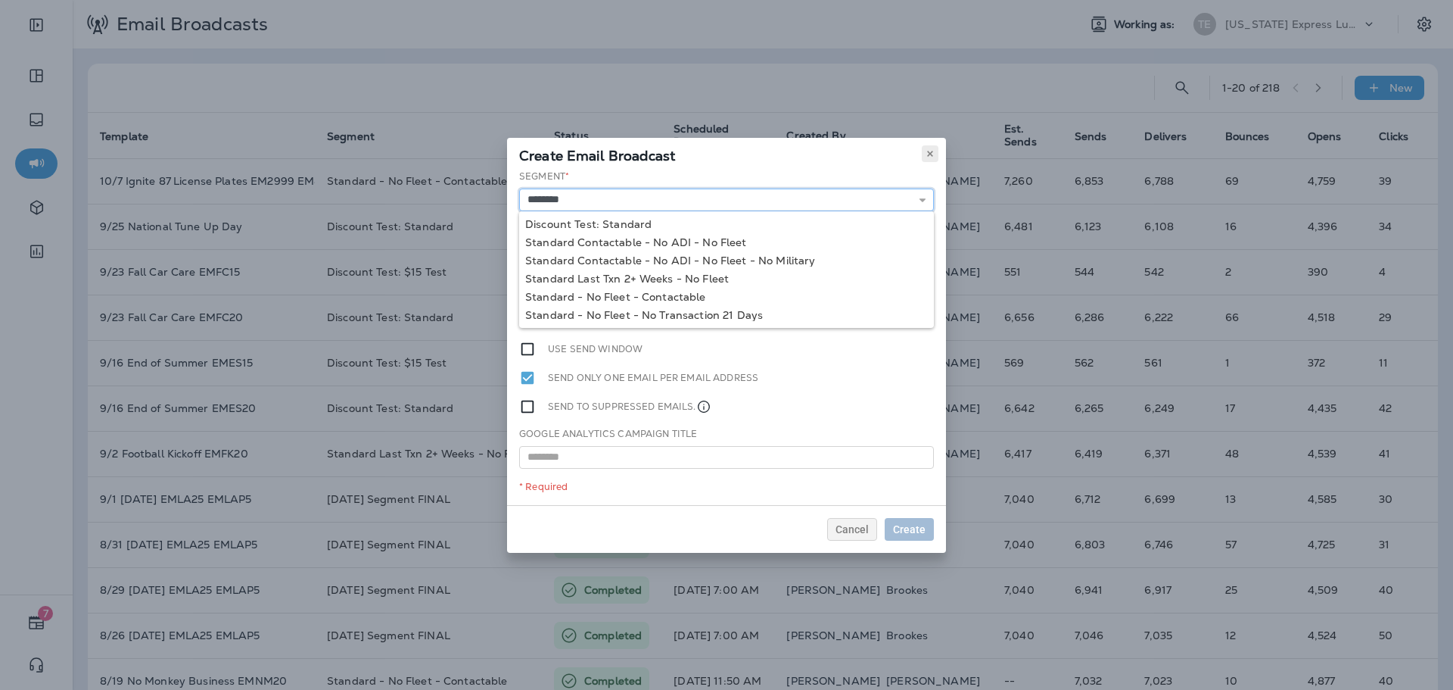
type input "********"
click at [925, 160] on button at bounding box center [930, 153] width 17 height 17
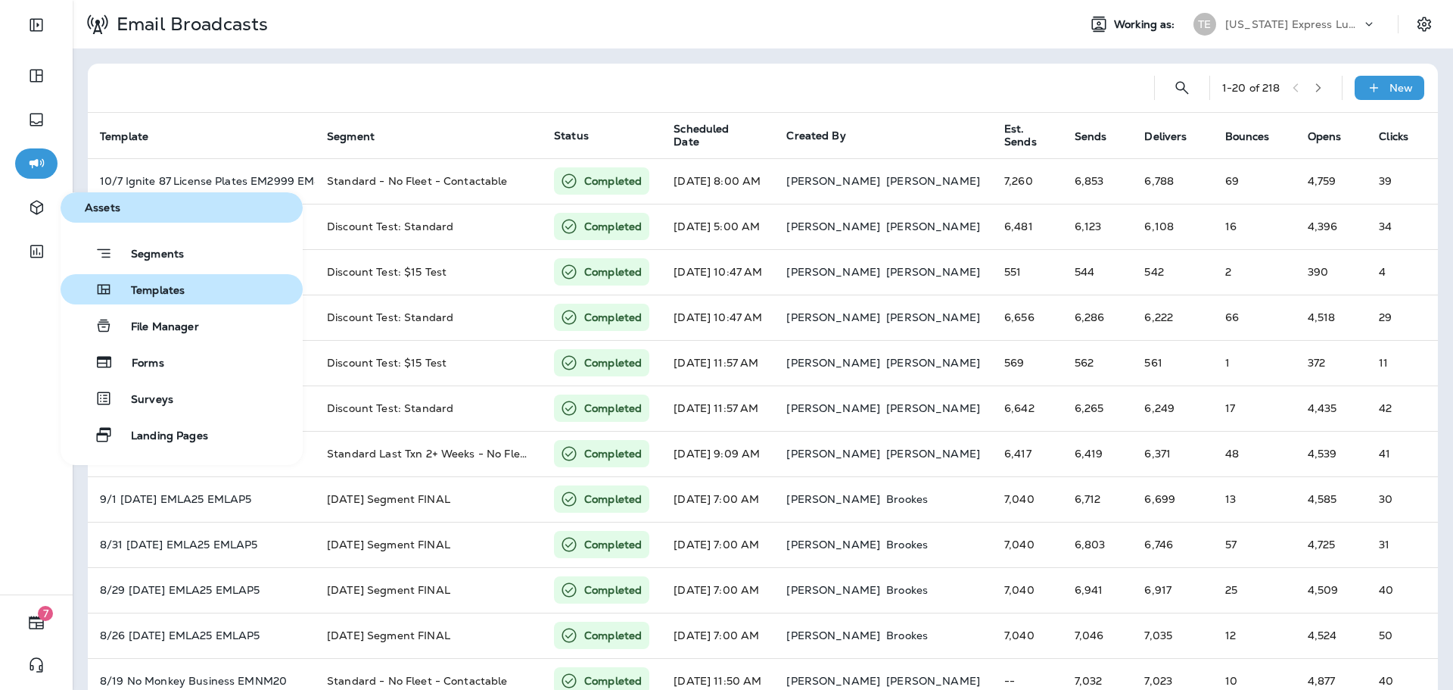
click at [154, 288] on span "Templates" at bounding box center [149, 291] width 72 height 14
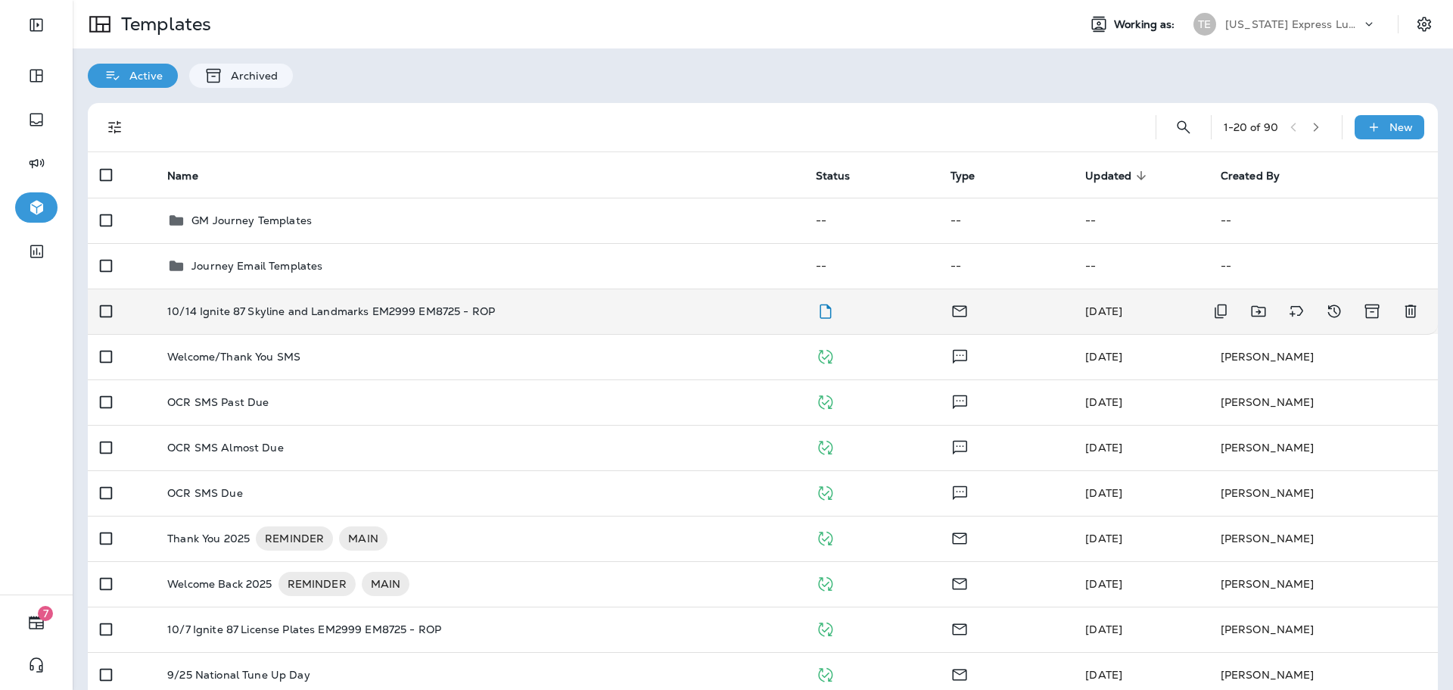
click at [713, 316] on div "10/14 Ignite 87 Skyline and Landmarks EM2999 EM8725 - ROP" at bounding box center [479, 311] width 624 height 12
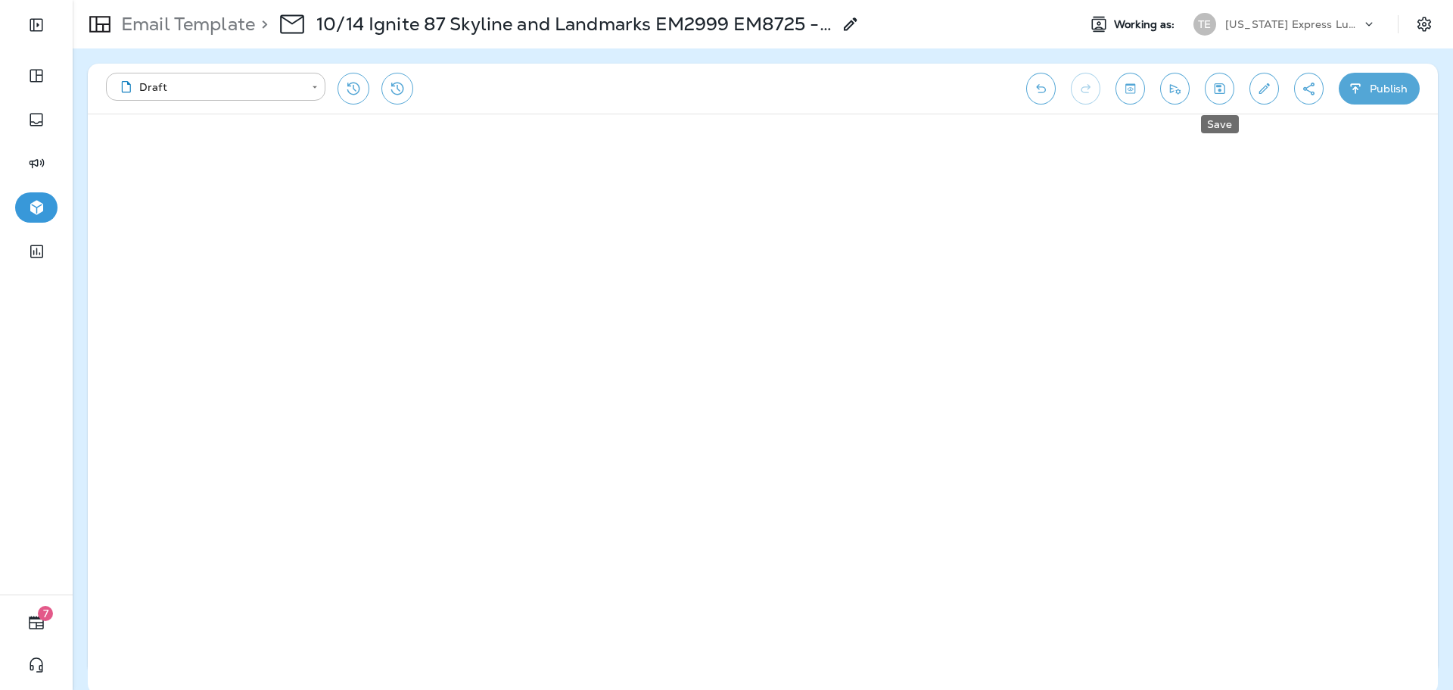
click at [1212, 93] on icon "Save" at bounding box center [1220, 88] width 16 height 15
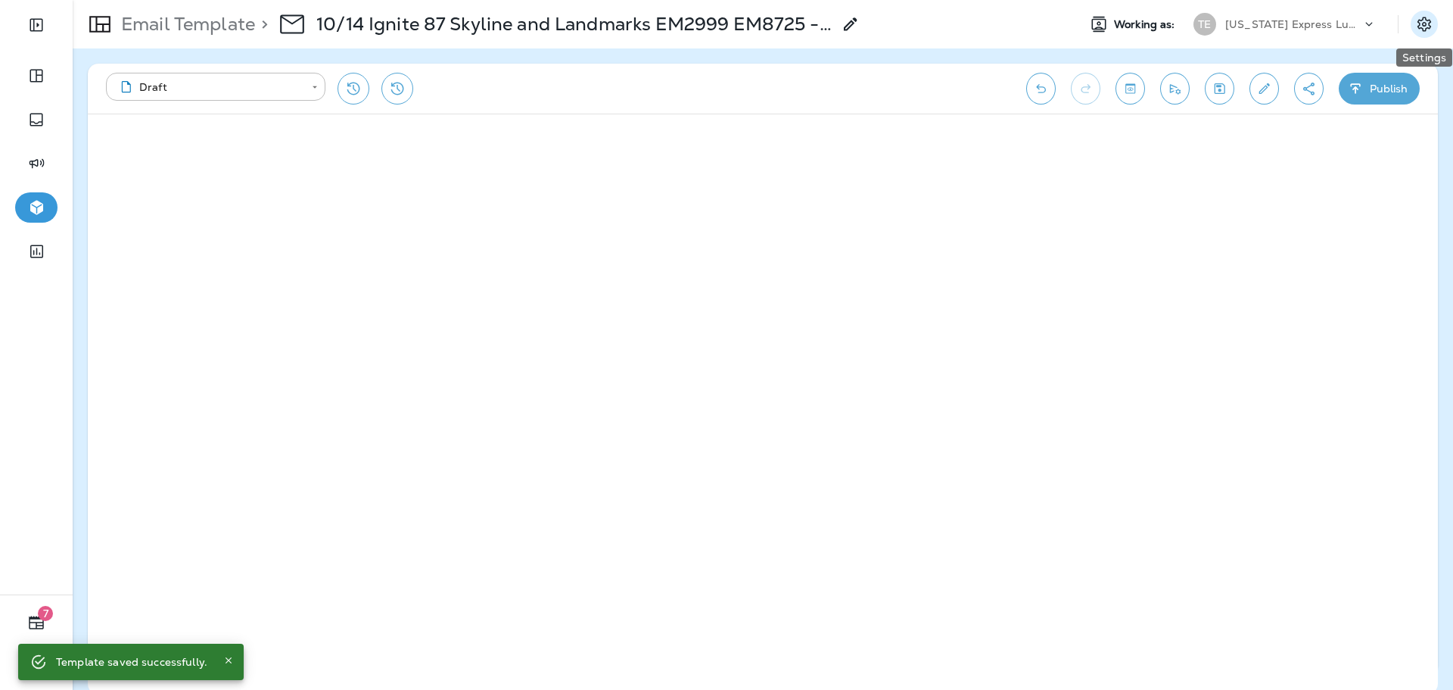
click at [1428, 26] on icon "Settings" at bounding box center [1424, 24] width 18 height 18
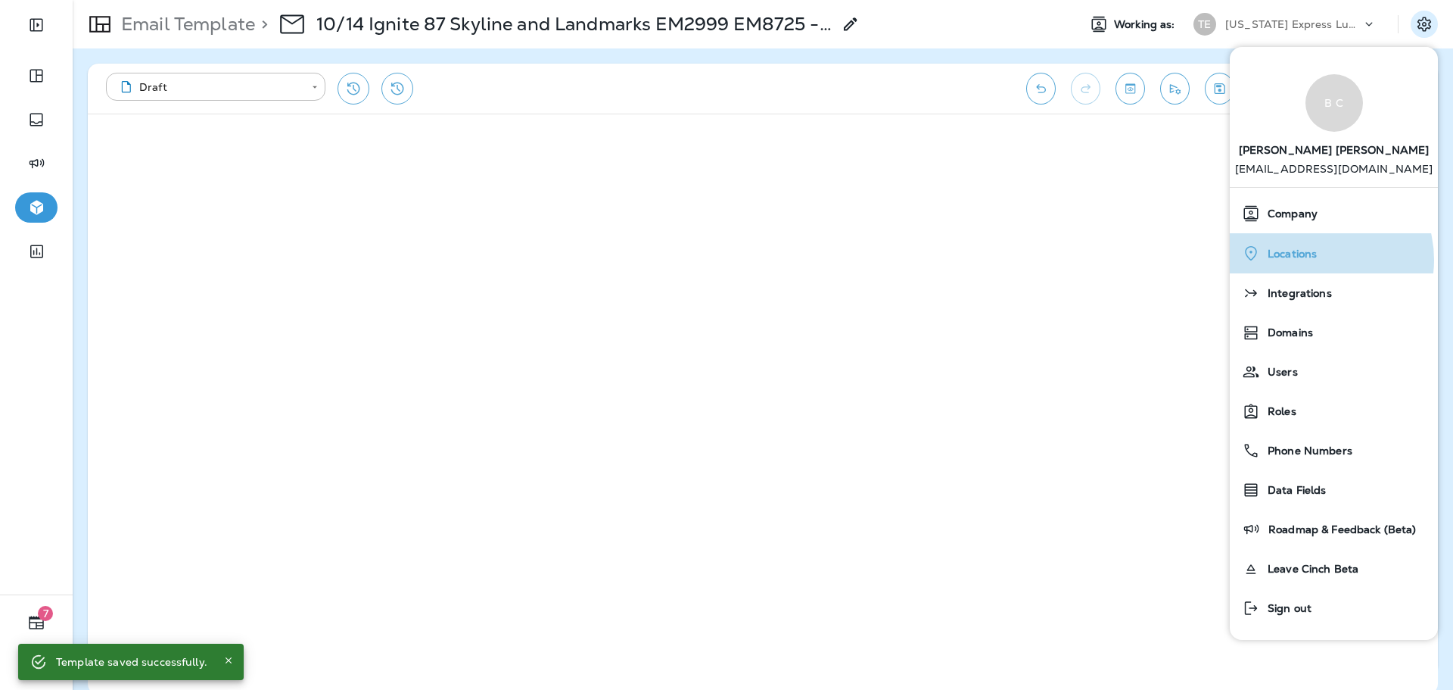
click at [1315, 260] on span "Locations" at bounding box center [1288, 254] width 57 height 13
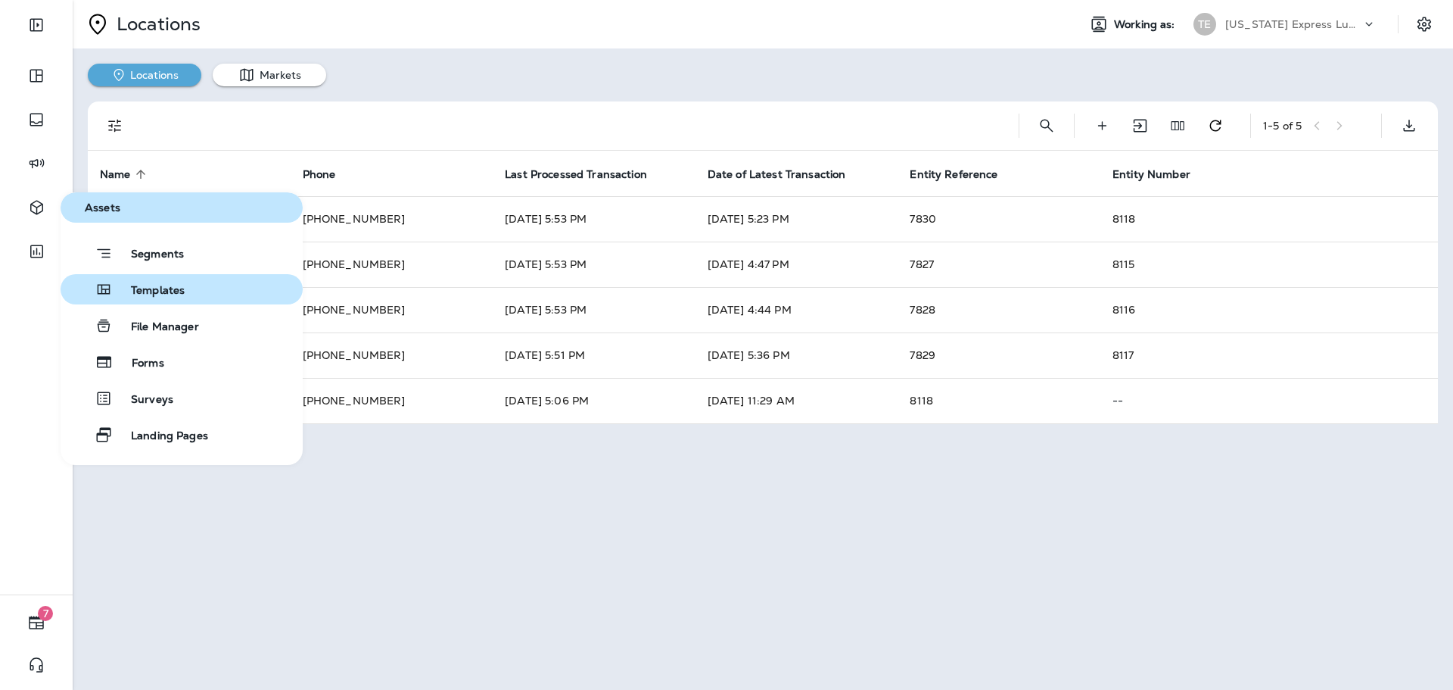
click at [182, 286] on span "Templates" at bounding box center [149, 291] width 72 height 14
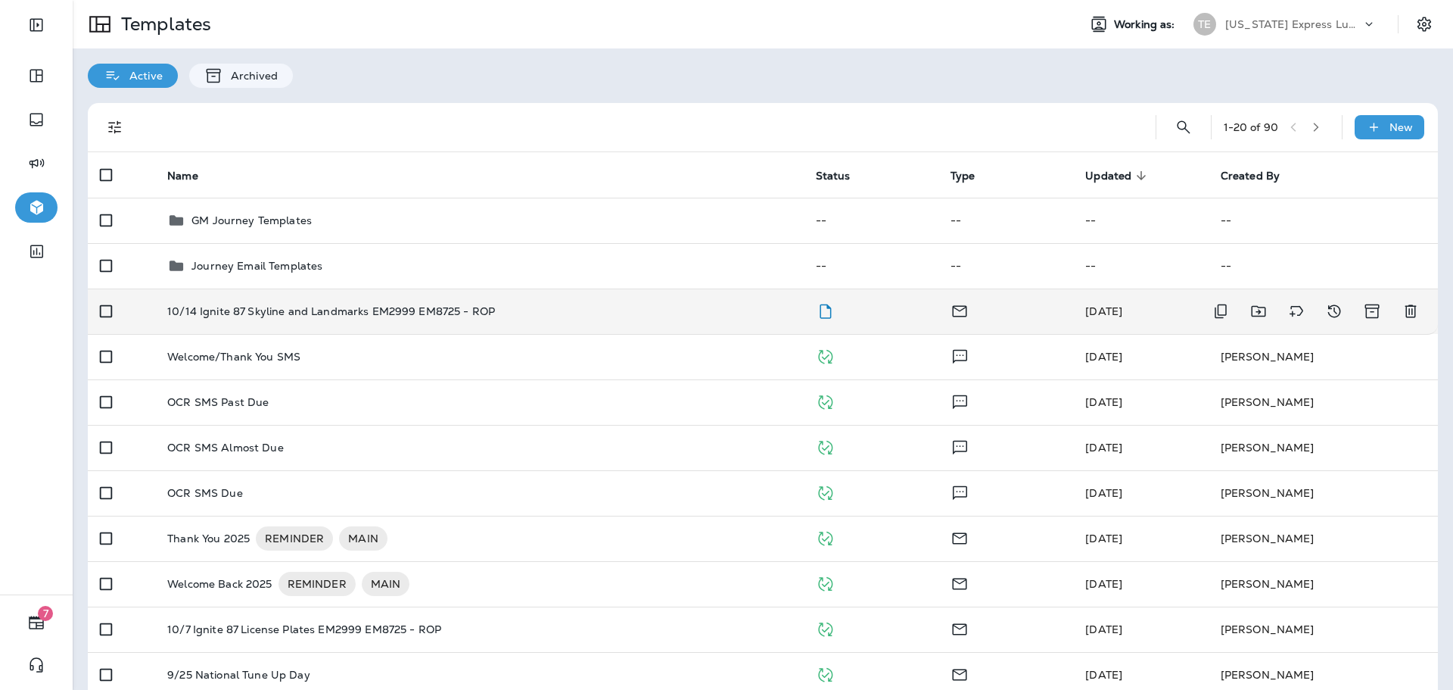
click at [742, 307] on div "10/14 Ignite 87 Skyline and Landmarks EM2999 EM8725 - ROP" at bounding box center [479, 311] width 624 height 12
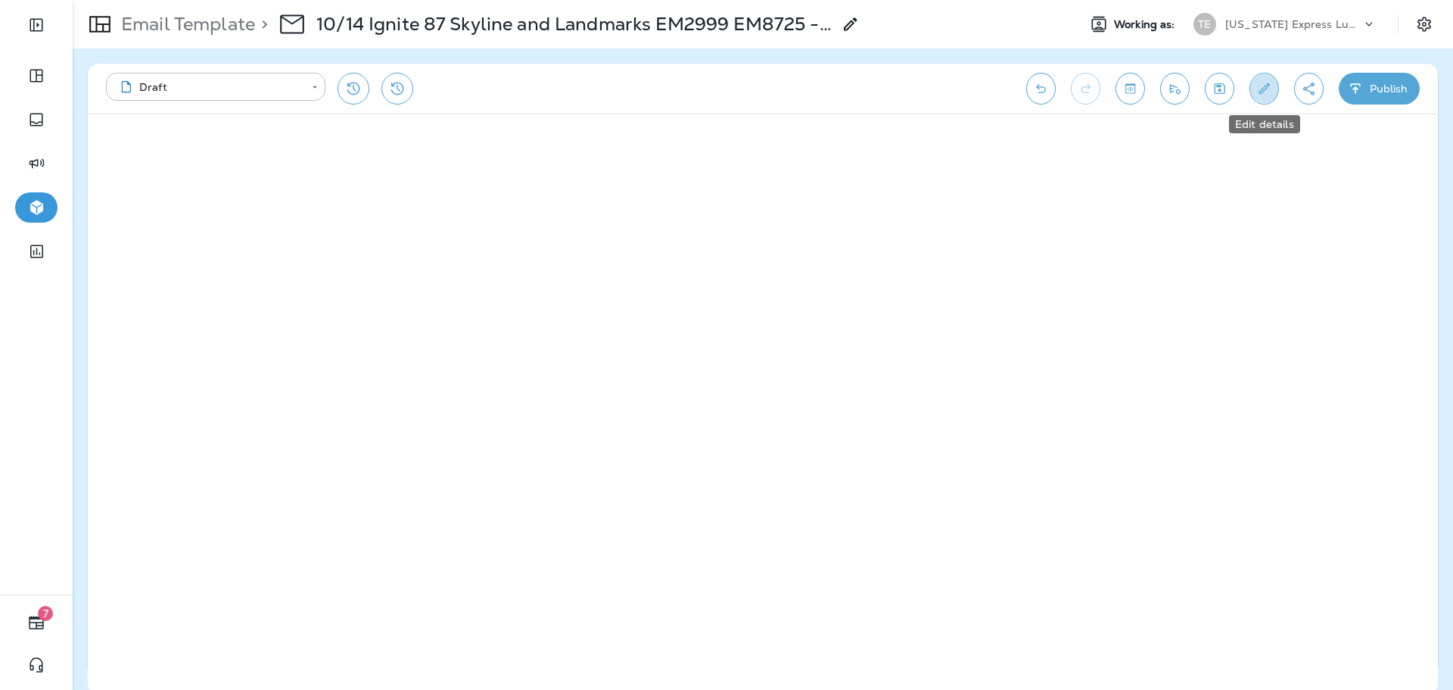
click at [1269, 90] on icon "Edit details" at bounding box center [1264, 88] width 16 height 15
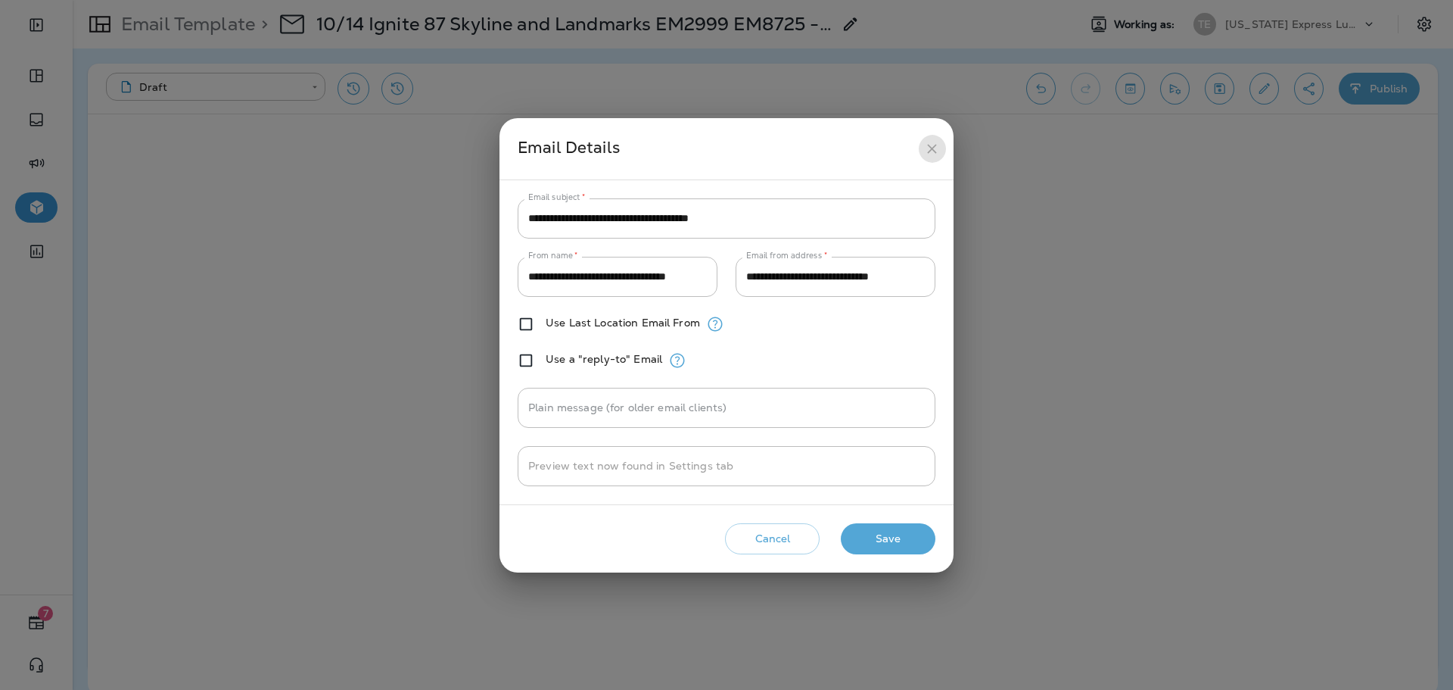
click at [940, 148] on button "close" at bounding box center [932, 149] width 28 height 28
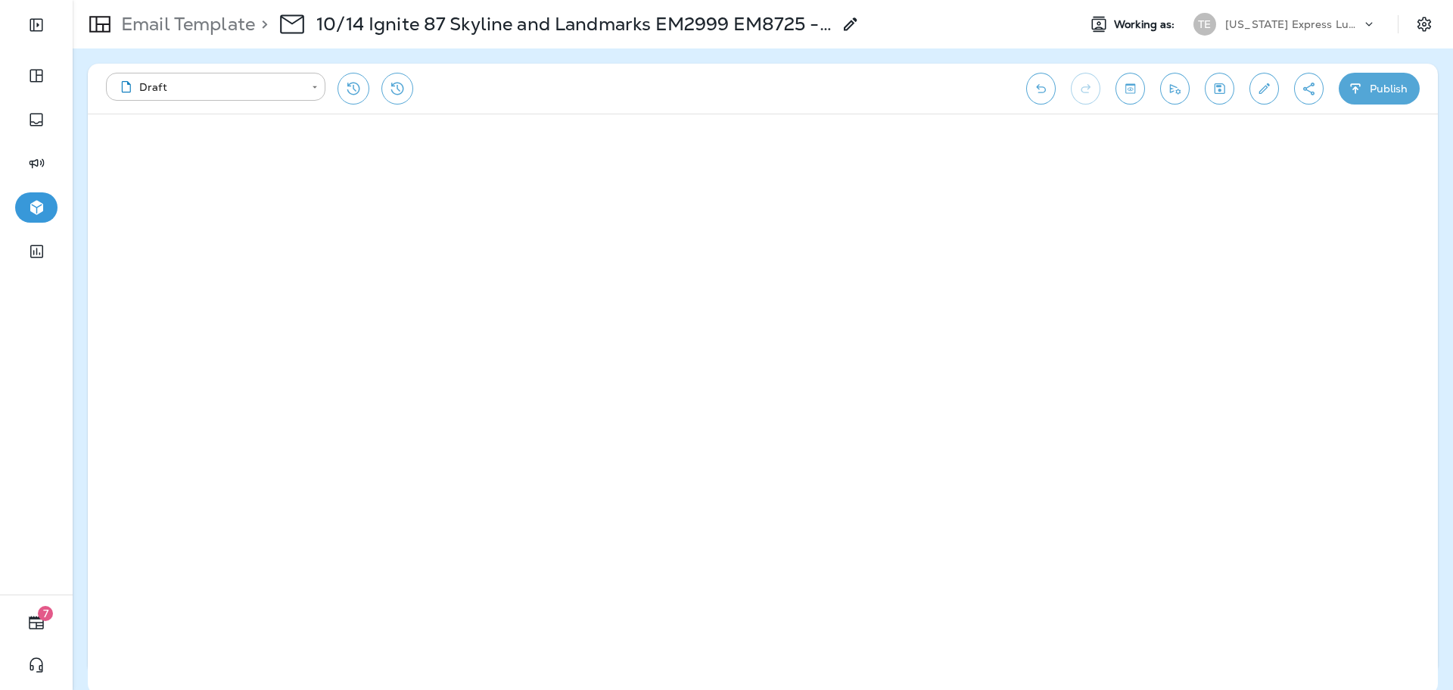
click at [1403, 76] on button "Publish" at bounding box center [1379, 89] width 81 height 32
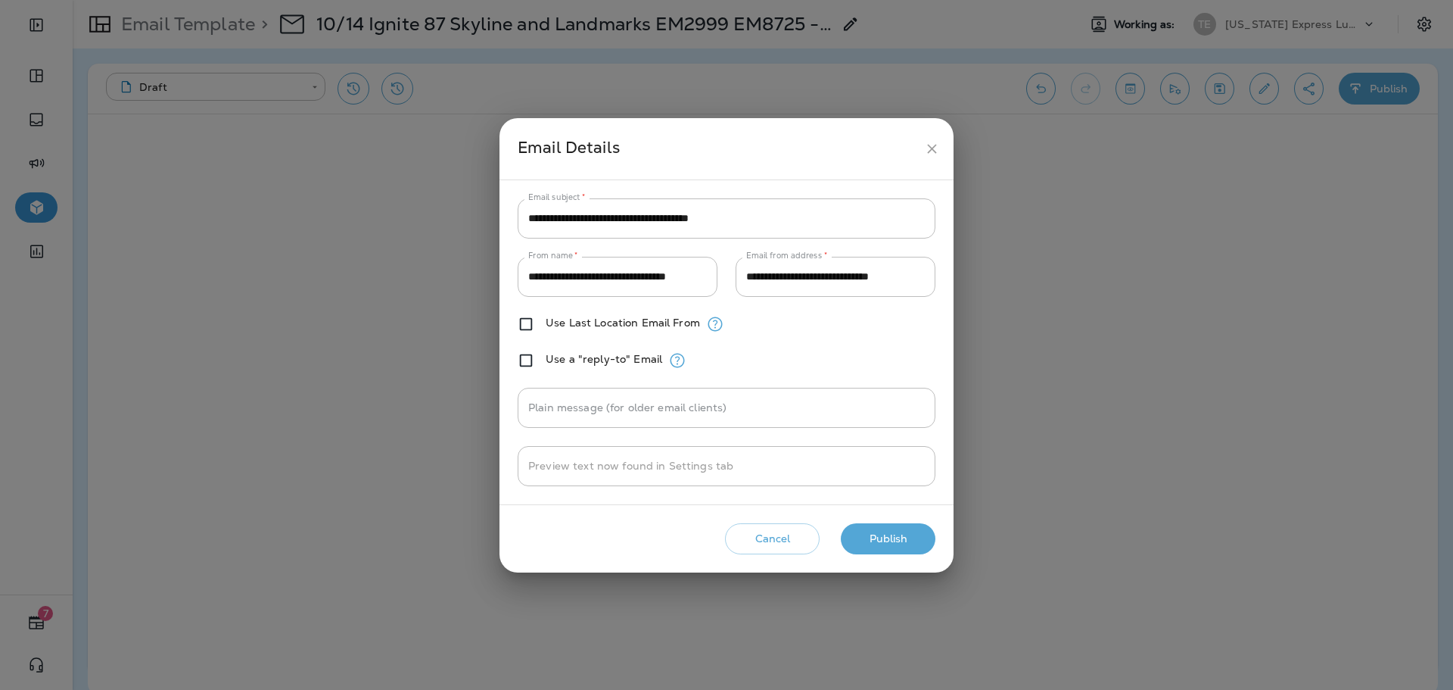
click at [912, 528] on button "Publish" at bounding box center [888, 538] width 95 height 31
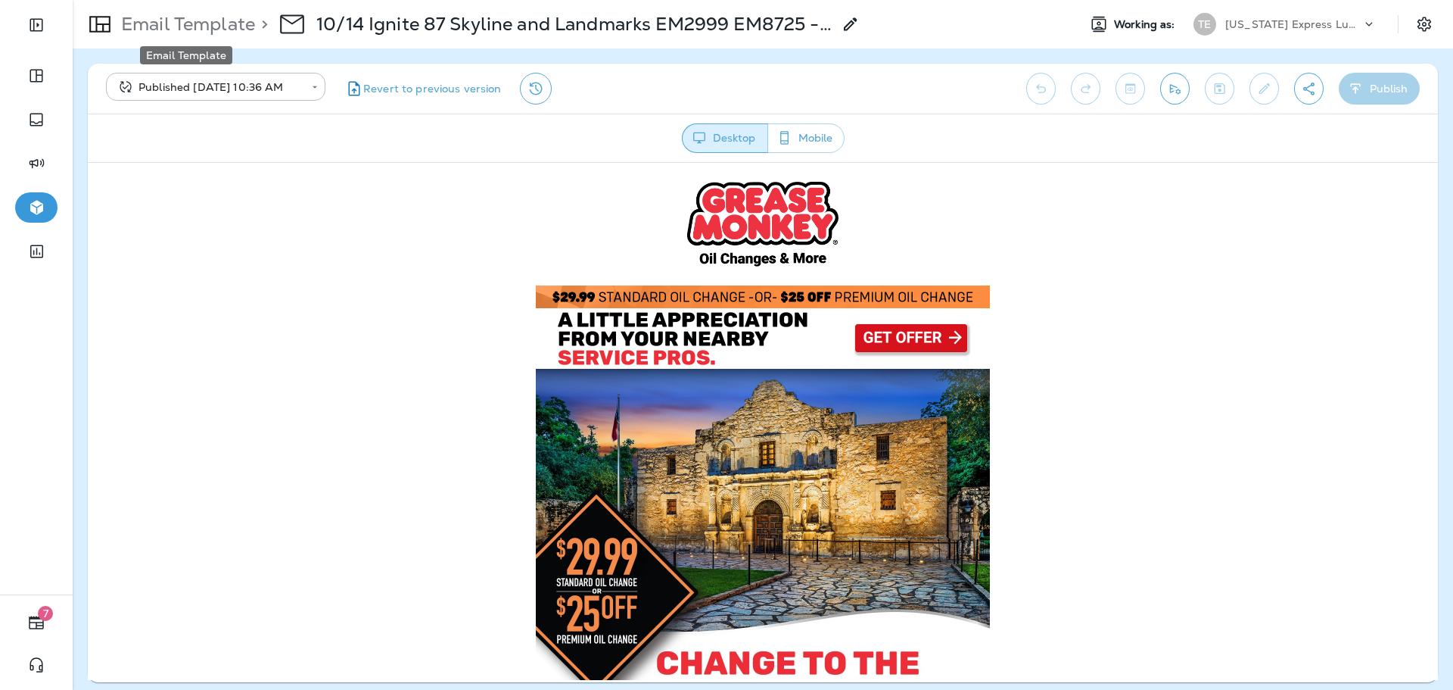
click at [199, 30] on p "Email Template" at bounding box center [185, 24] width 140 height 23
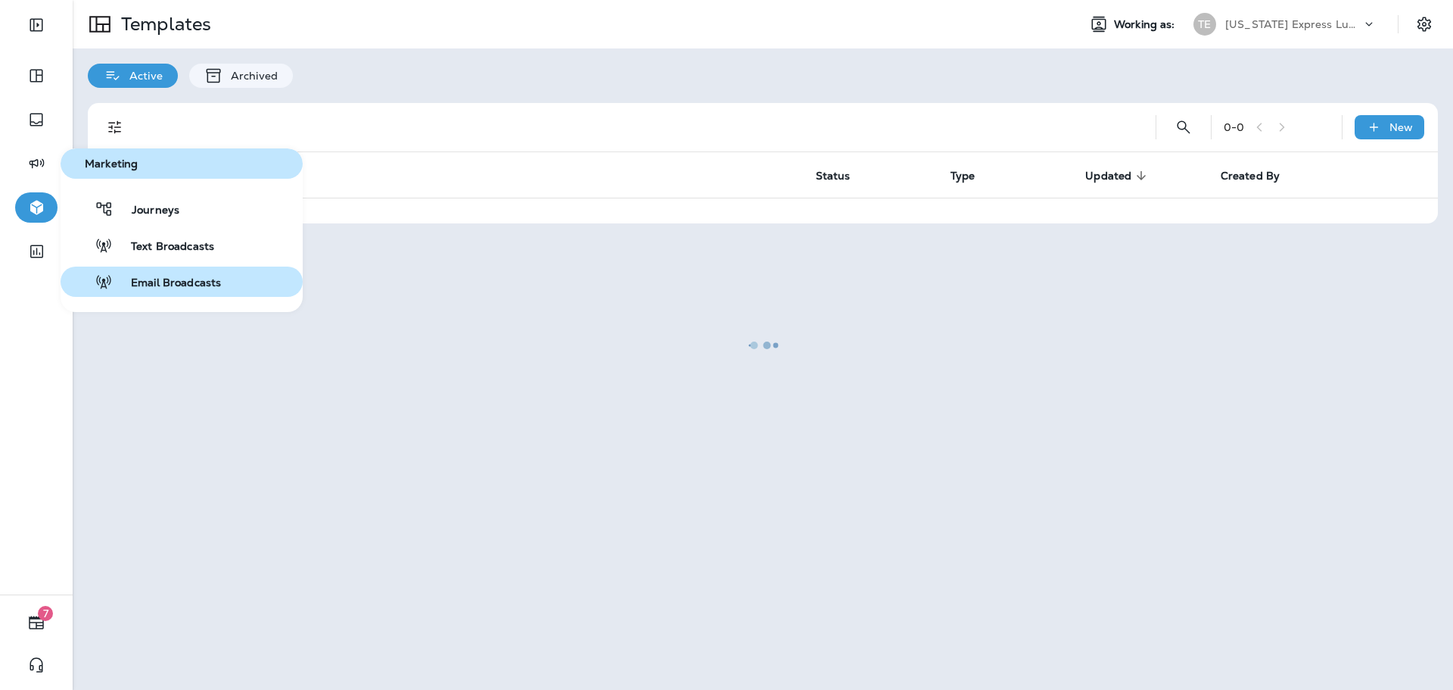
click at [179, 276] on span "Email Broadcasts" at bounding box center [167, 283] width 108 height 14
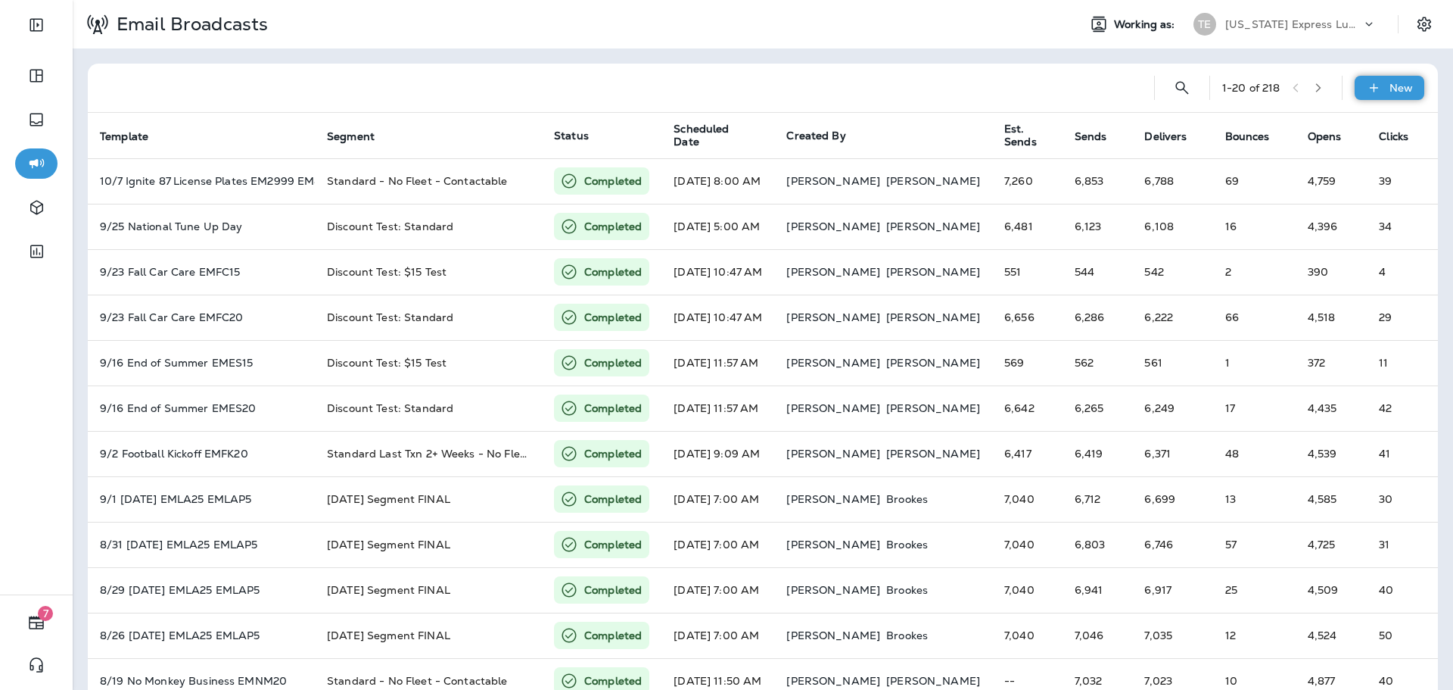
click at [1355, 92] on div "New" at bounding box center [1390, 88] width 70 height 24
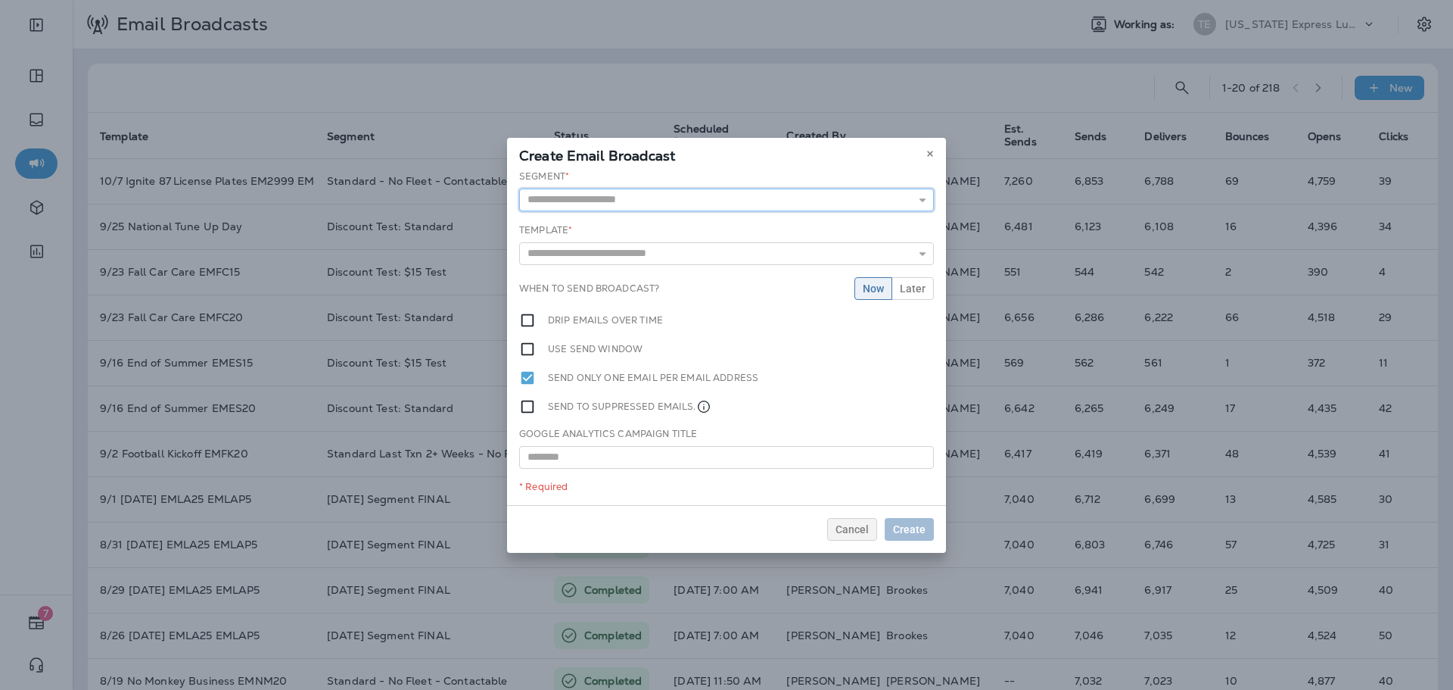
click at [812, 200] on input "text" at bounding box center [726, 199] width 415 height 23
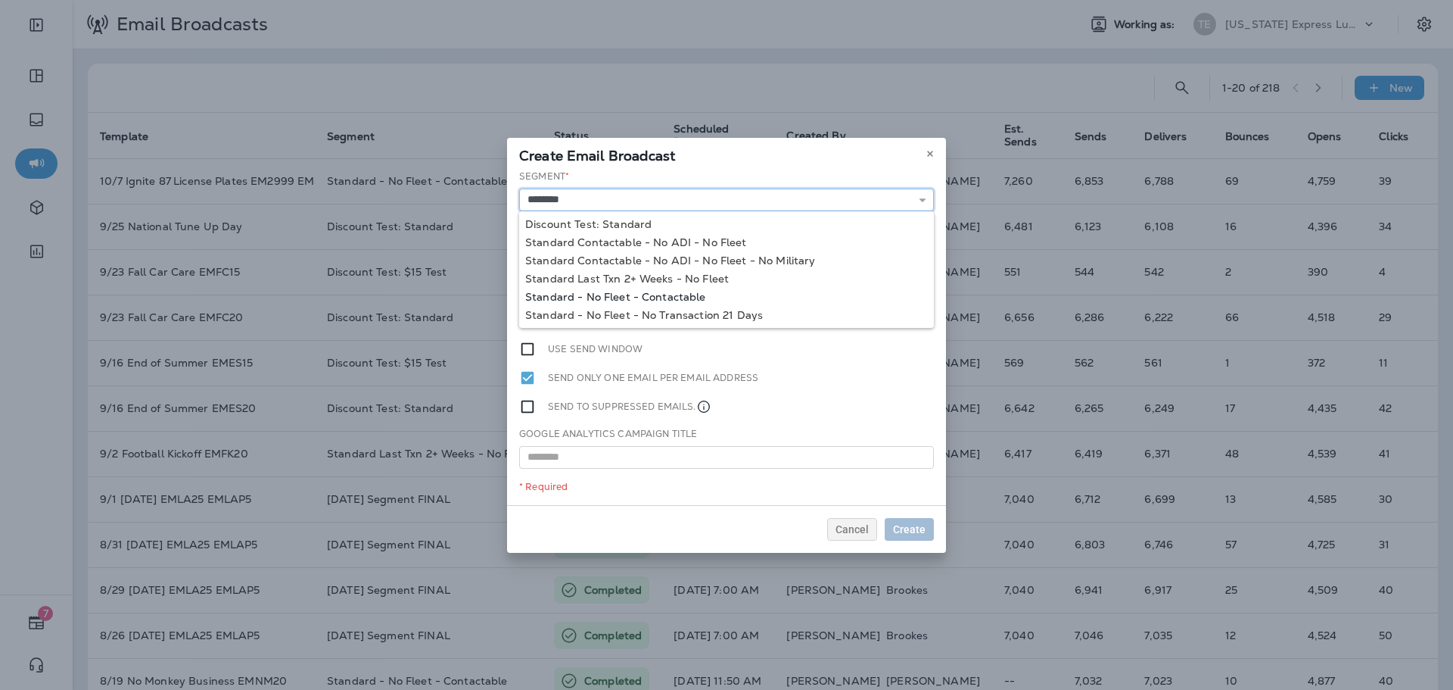
type input "**********"
click at [670, 298] on div "**********" at bounding box center [726, 337] width 439 height 335
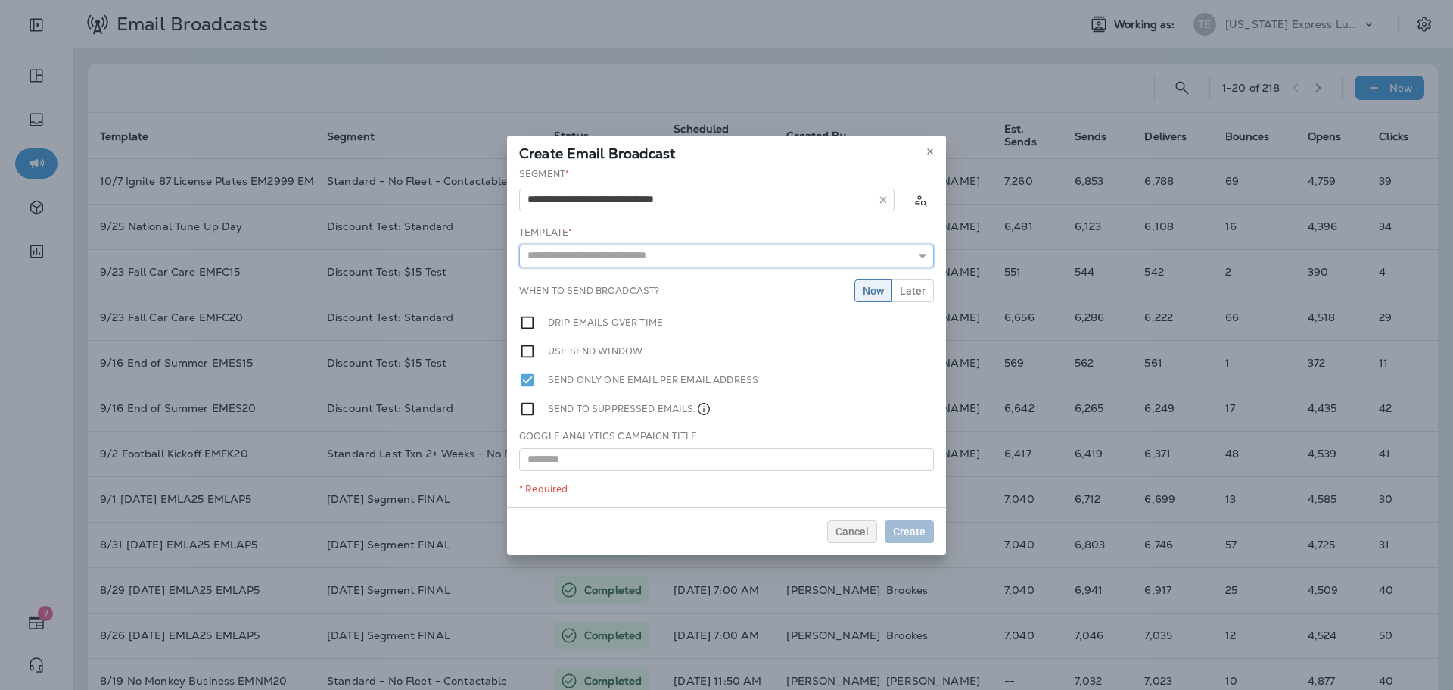
click at [690, 259] on input "text" at bounding box center [726, 255] width 415 height 23
type input "**********"
click at [703, 275] on div "**********" at bounding box center [726, 337] width 439 height 340
click at [905, 289] on span "Later" at bounding box center [913, 290] width 26 height 11
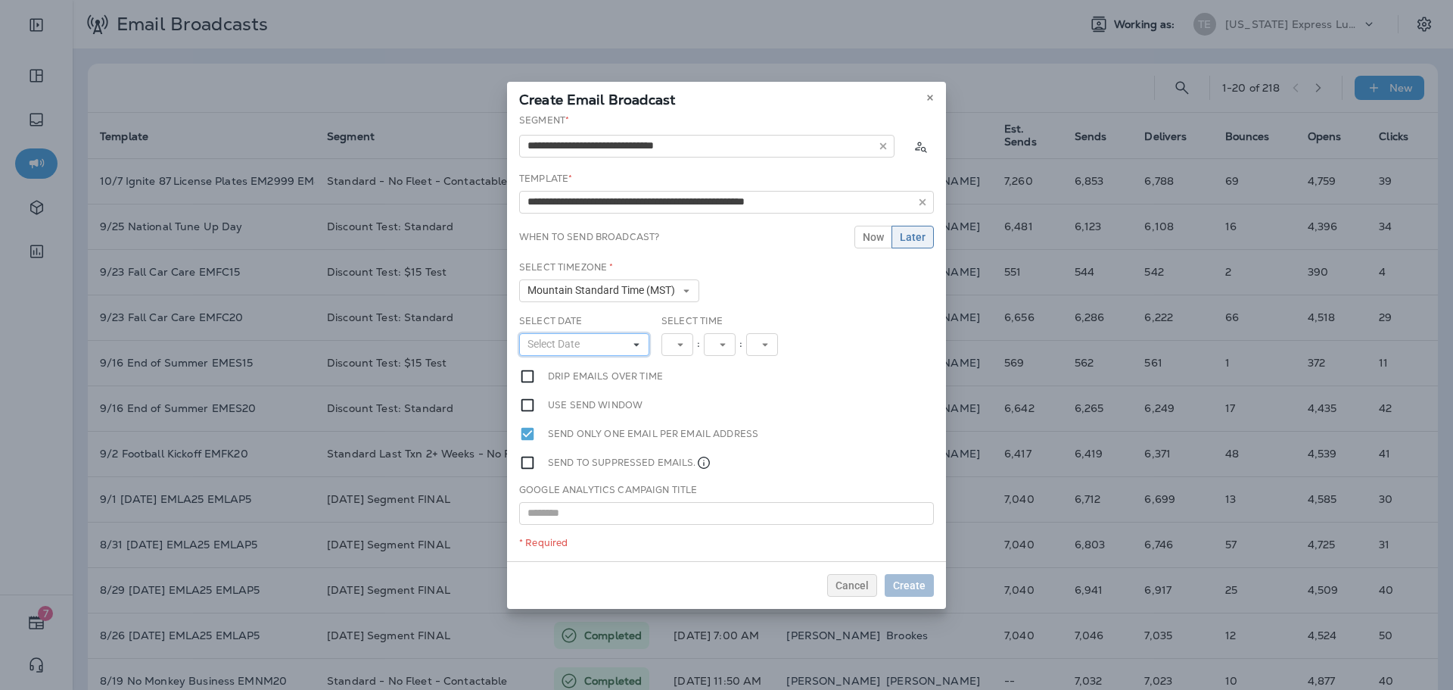
click at [628, 352] on button "Select Date" at bounding box center [584, 344] width 130 height 23
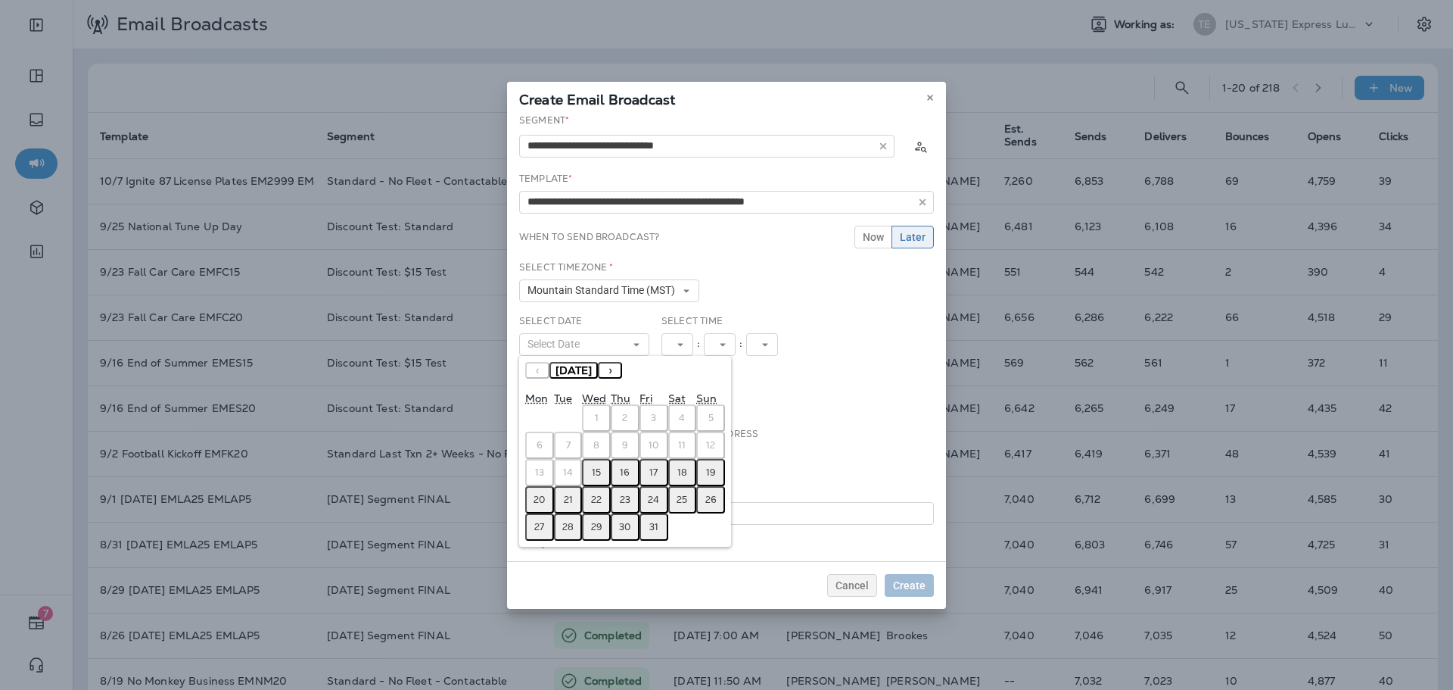
click at [605, 471] on button "15" at bounding box center [596, 472] width 29 height 27
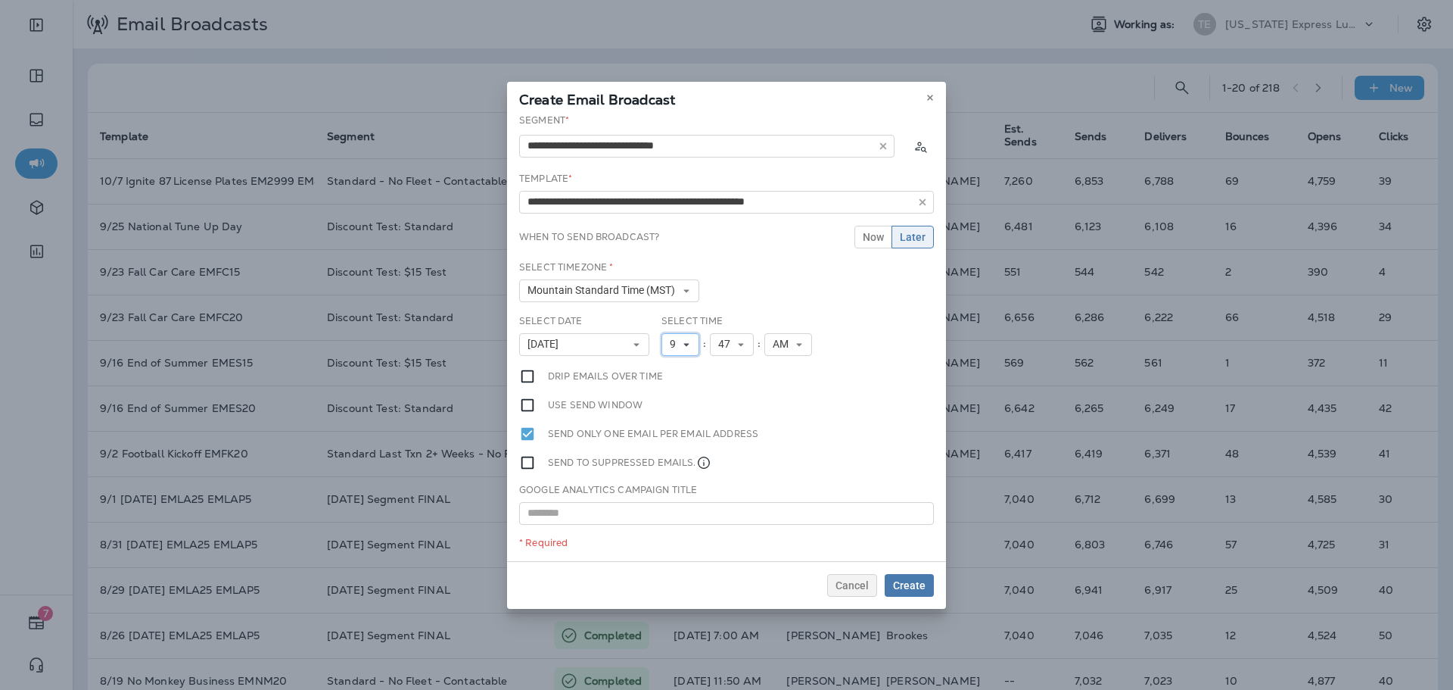
click at [675, 341] on span "9" at bounding box center [676, 344] width 12 height 13
drag, startPoint x: 674, startPoint y: 546, endPoint x: 683, endPoint y: 512, distance: 36.0
click at [674, 547] on link "11" at bounding box center [681, 550] width 38 height 18
click at [725, 344] on span "47" at bounding box center [733, 344] width 18 height 13
click at [736, 370] on link "00" at bounding box center [738, 369] width 44 height 18
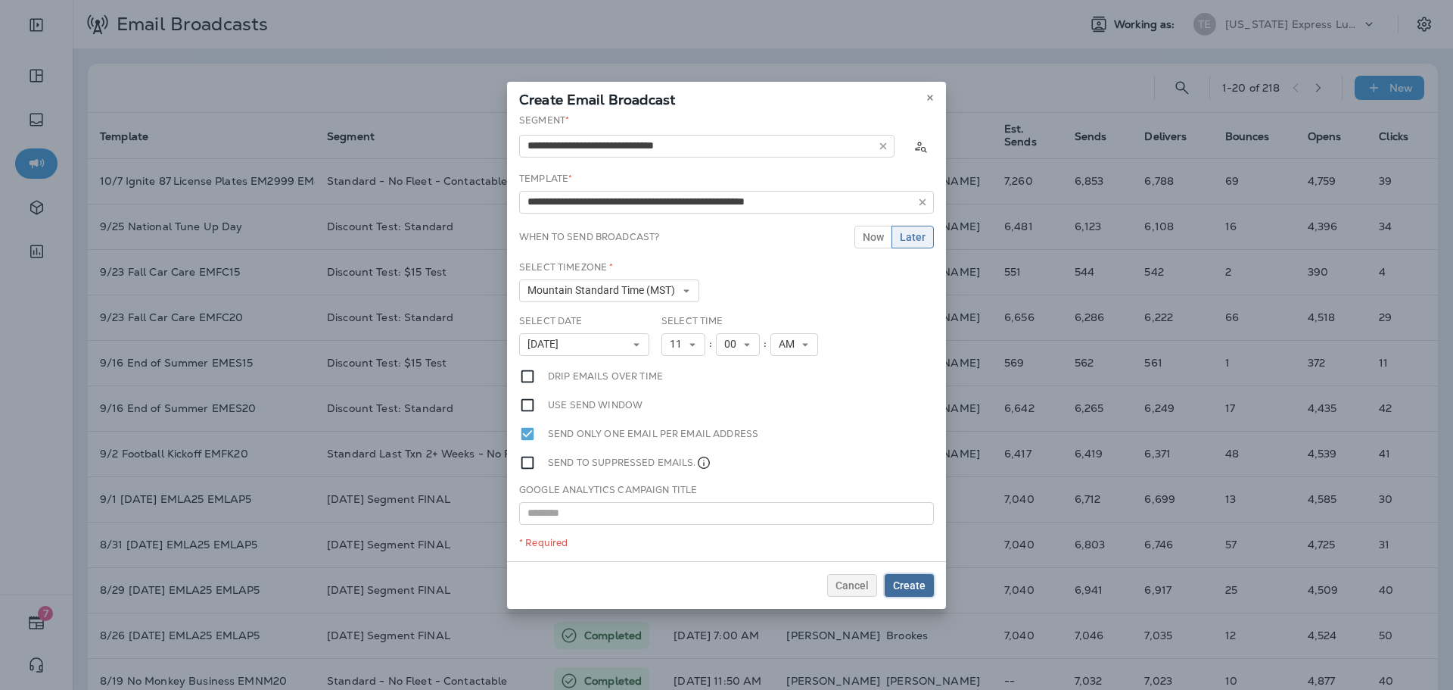
click at [905, 582] on span "Create" at bounding box center [909, 585] width 33 height 11
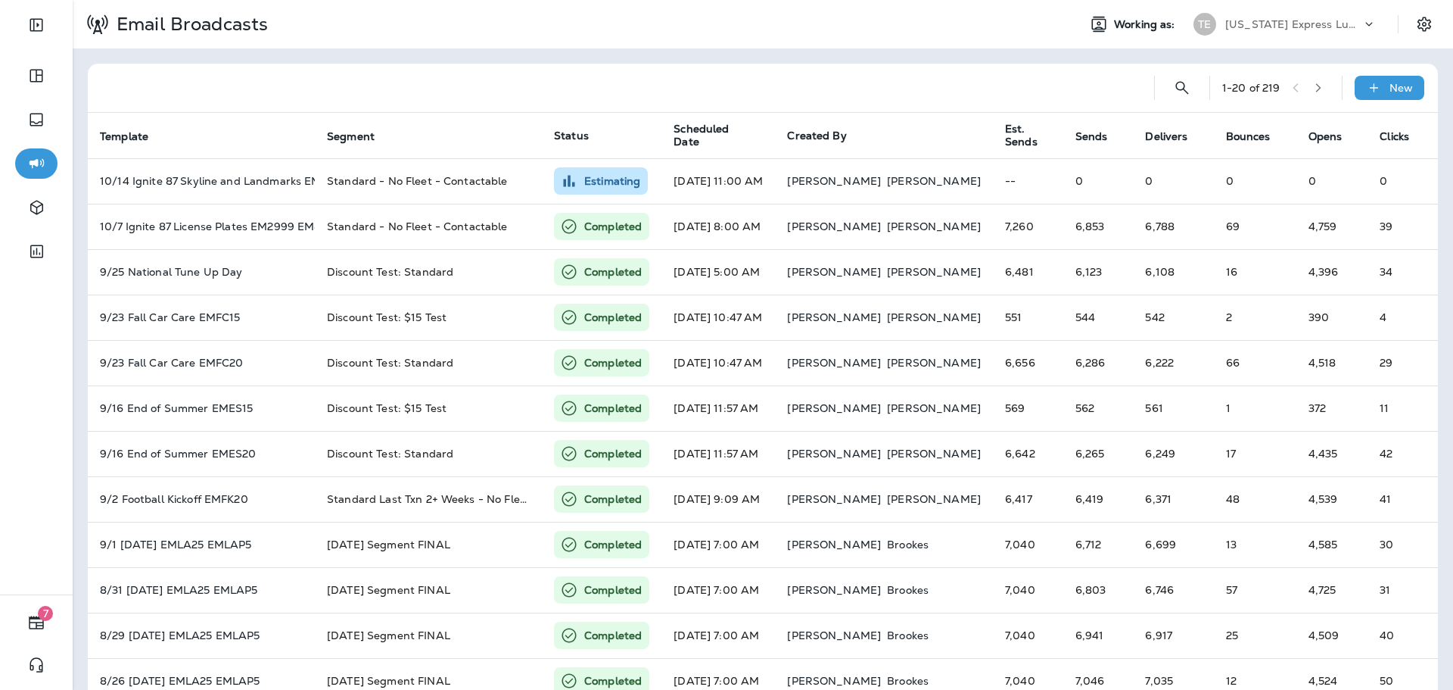
click at [1323, 18] on p "Texas Express Lube & Auto" at bounding box center [1293, 24] width 136 height 12
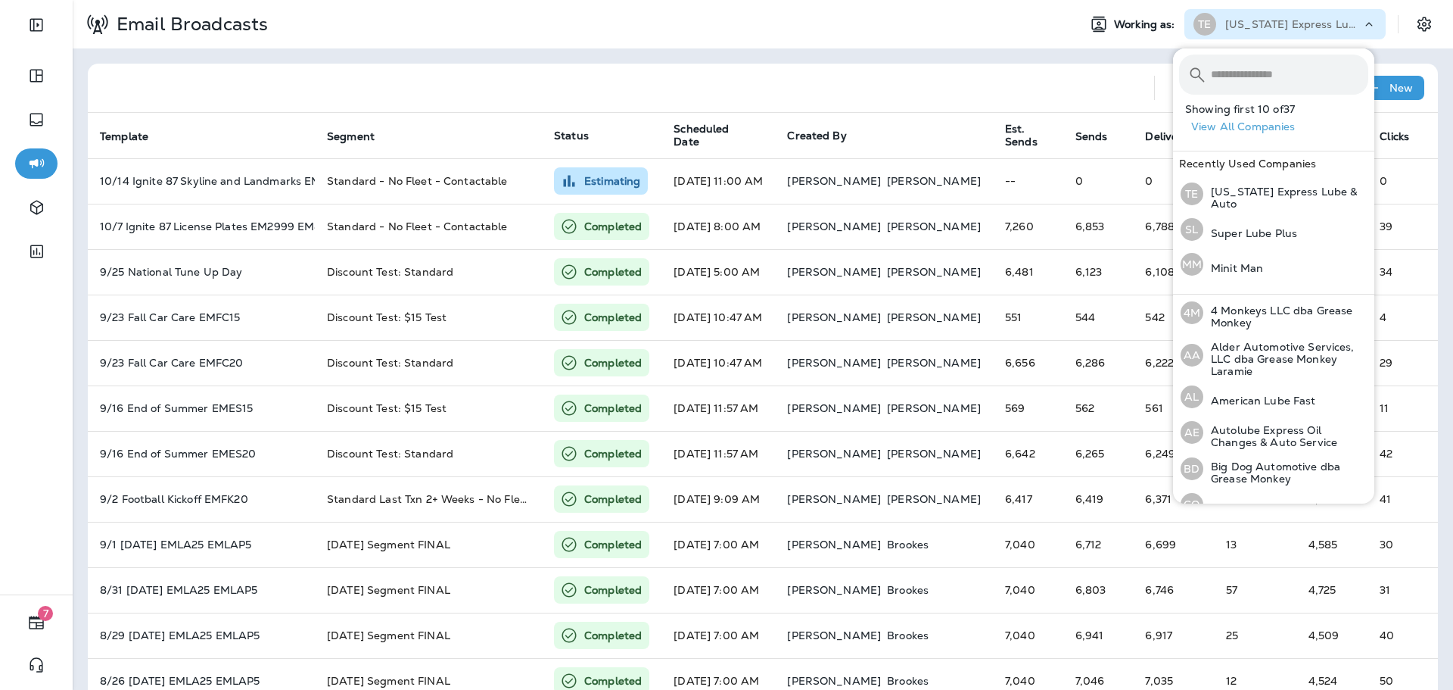
click at [1294, 70] on input "text" at bounding box center [1289, 74] width 157 height 40
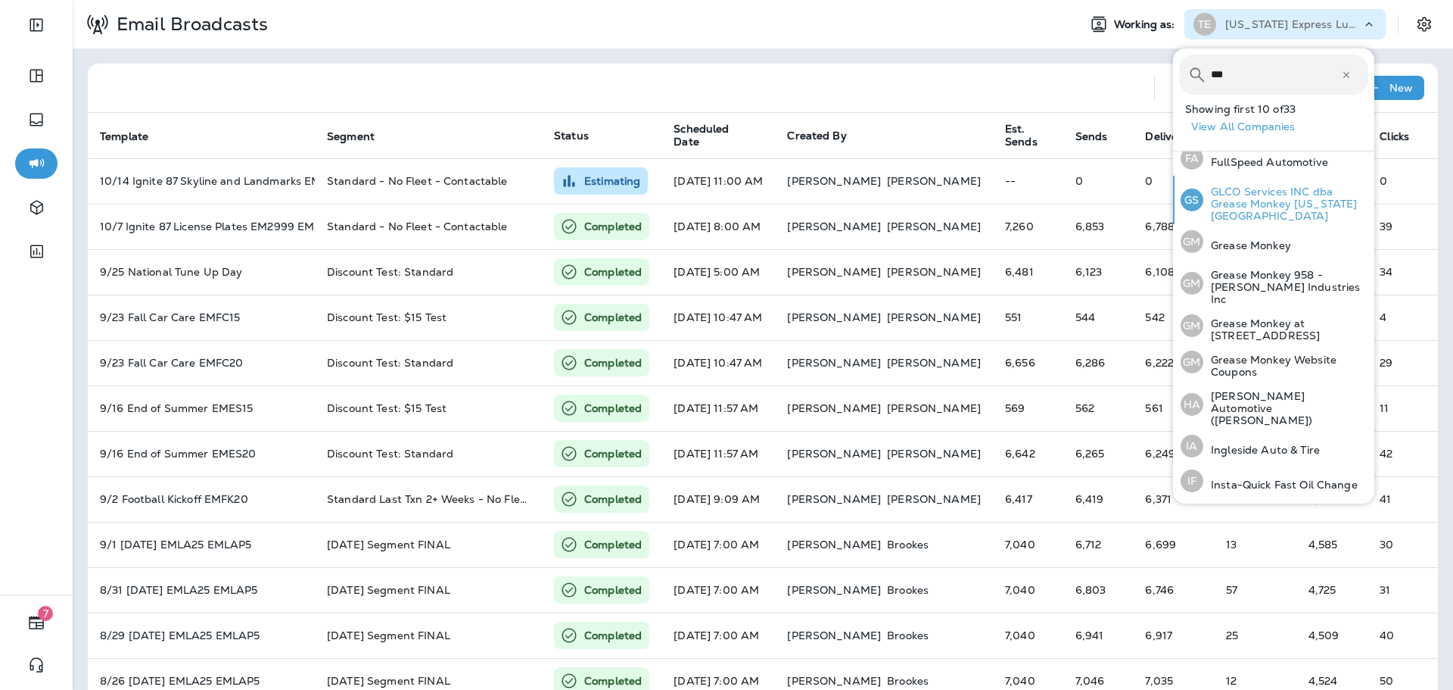
scroll to position [379, 0]
click at [1253, 68] on input "***" at bounding box center [1276, 74] width 130 height 40
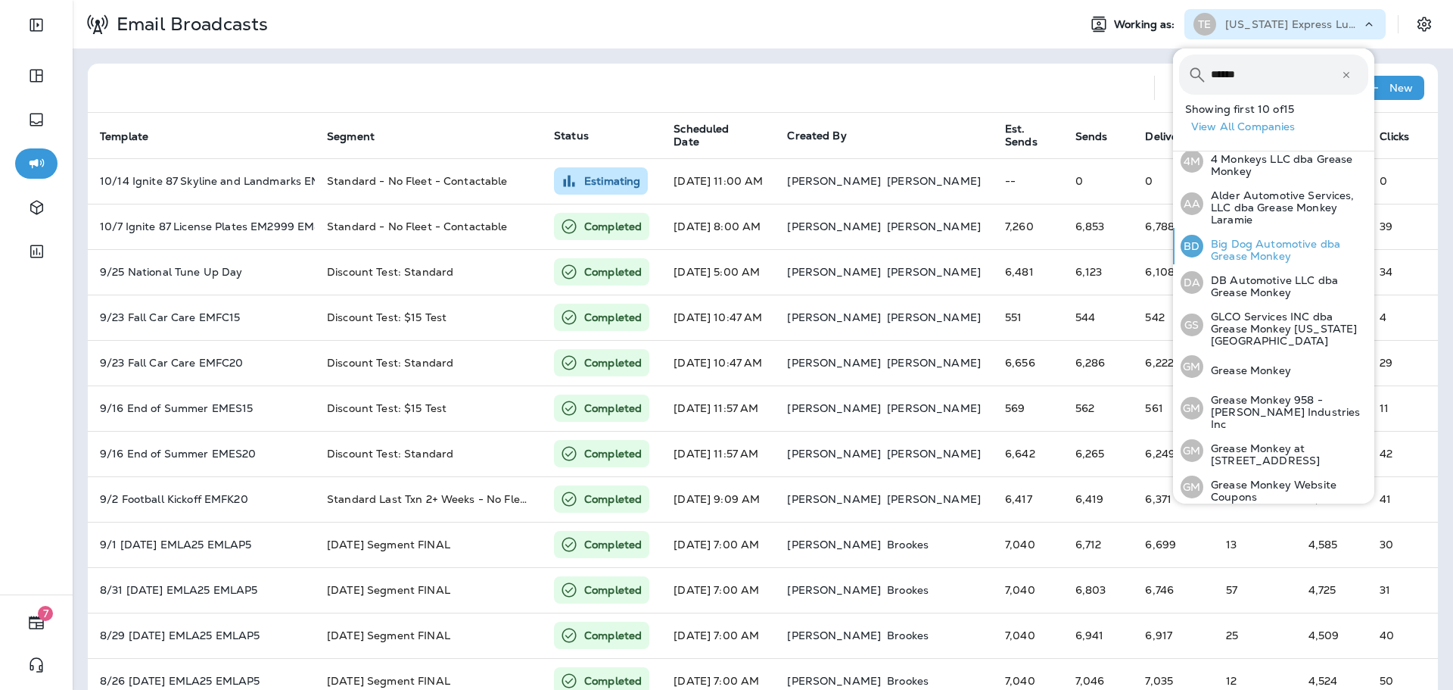
scroll to position [0, 0]
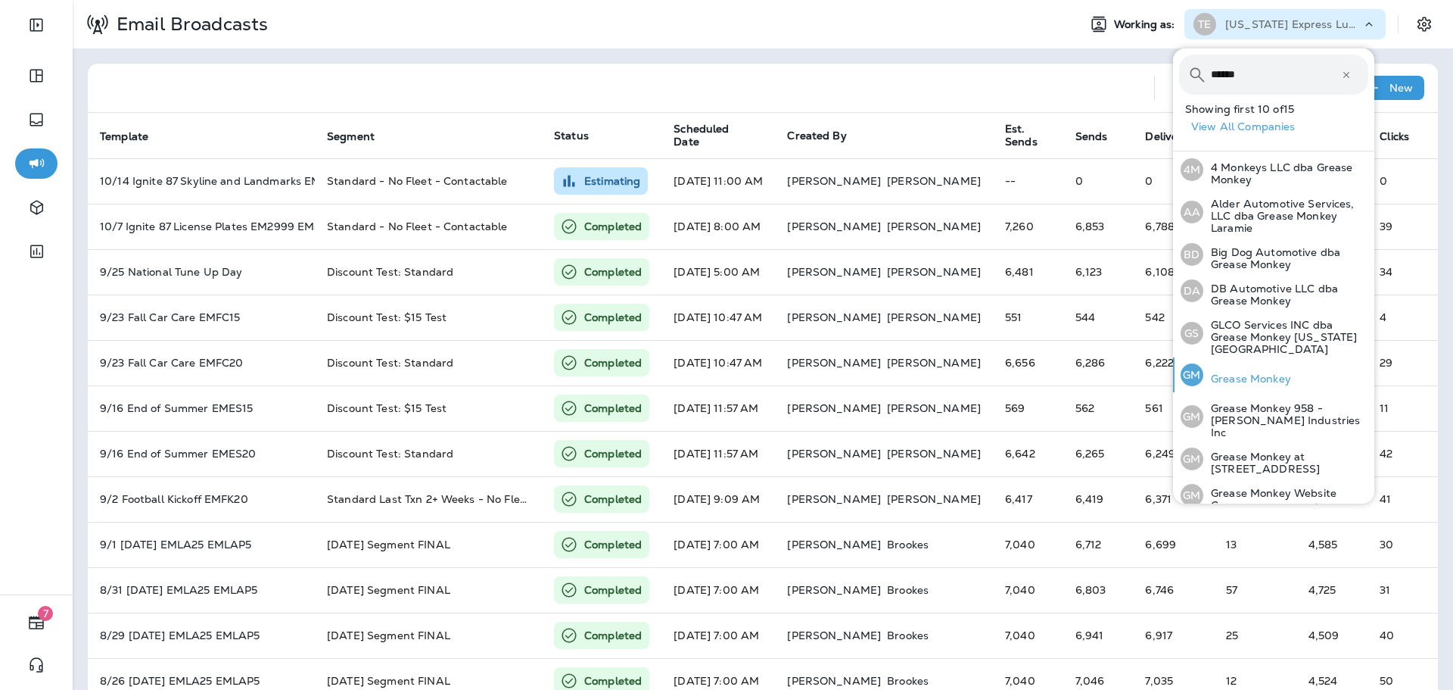
type input "******"
click at [1274, 372] on p "Grease Monkey" at bounding box center [1247, 378] width 88 height 12
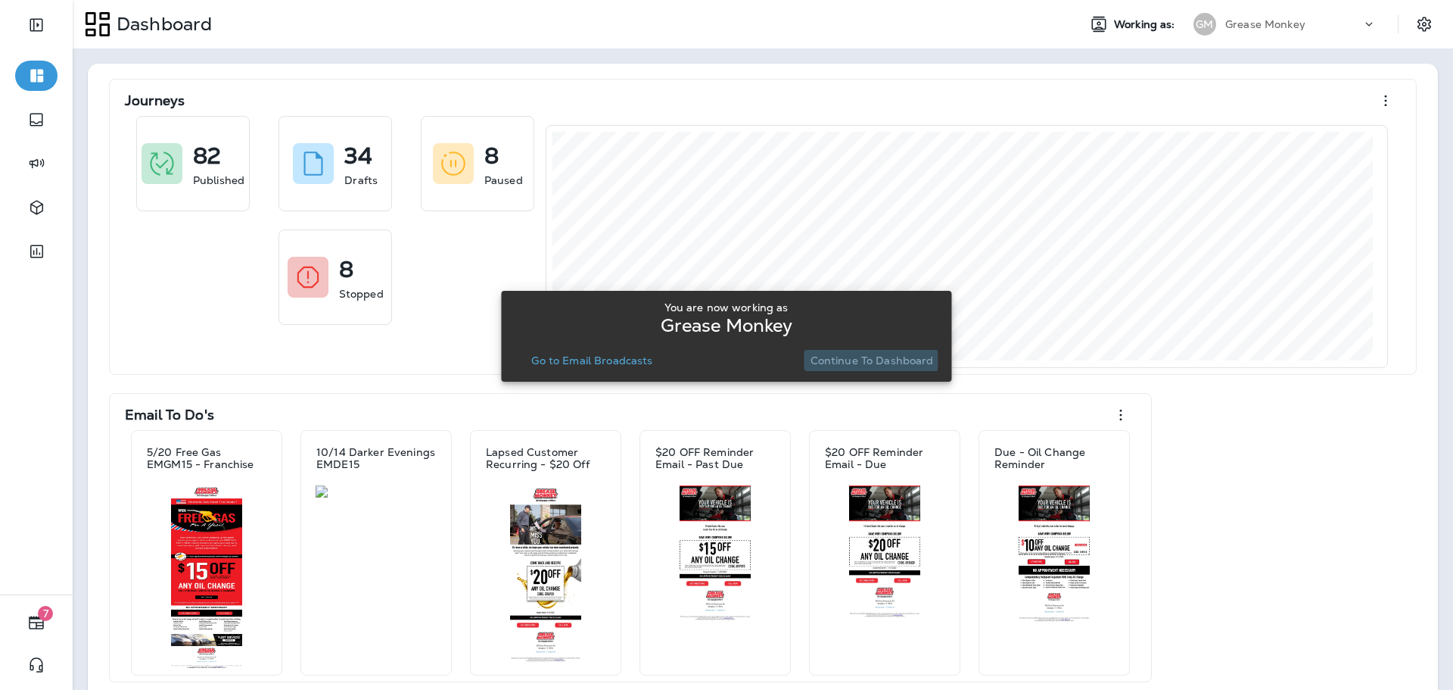
click at [830, 360] on p "Continue to Dashboard" at bounding box center [872, 360] width 123 height 12
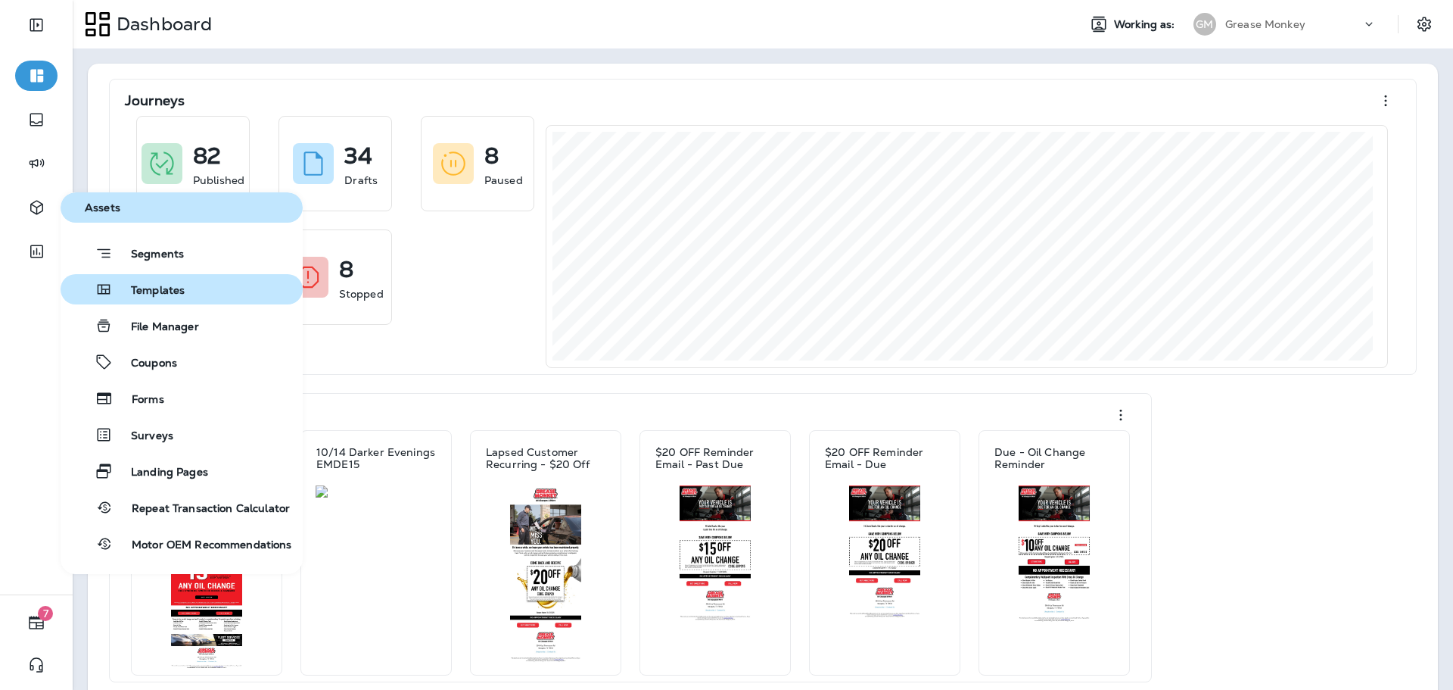
click at [175, 297] on span "Templates" at bounding box center [149, 291] width 72 height 14
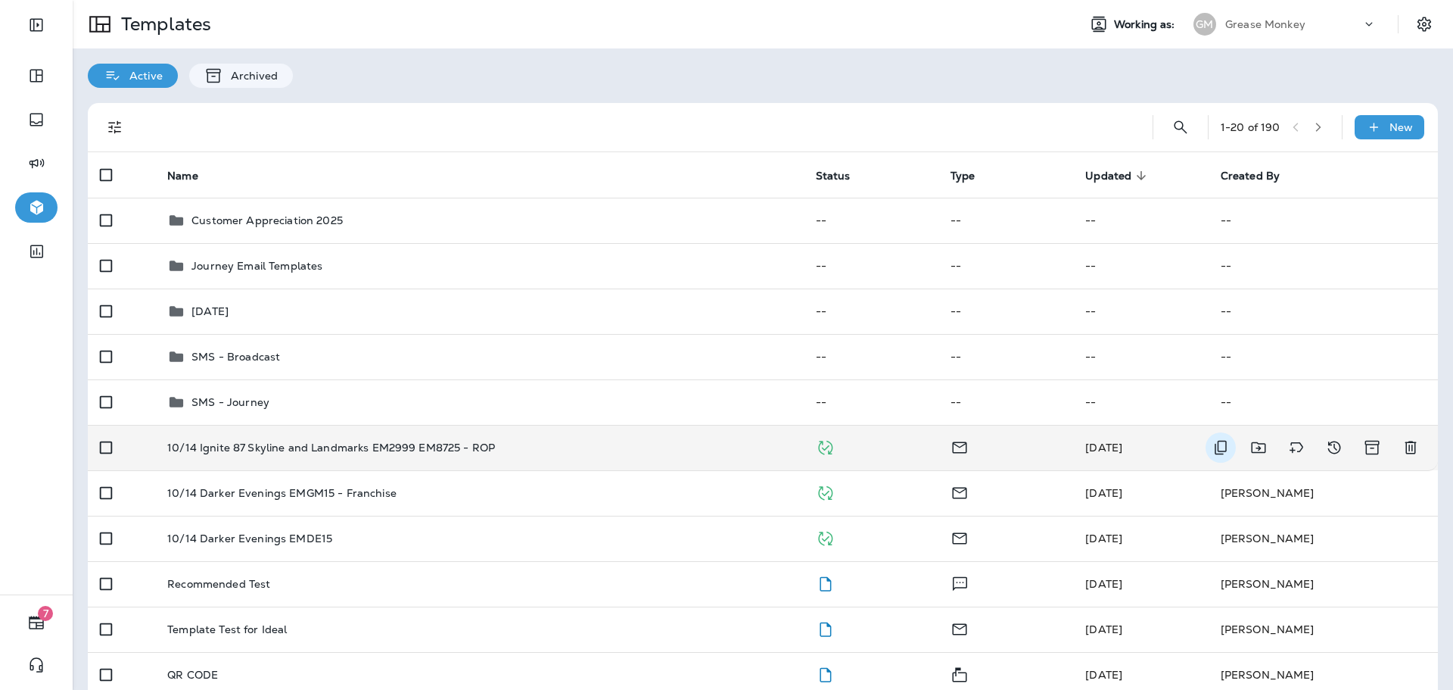
click at [1212, 448] on icon "Duplicate" at bounding box center [1221, 447] width 18 height 18
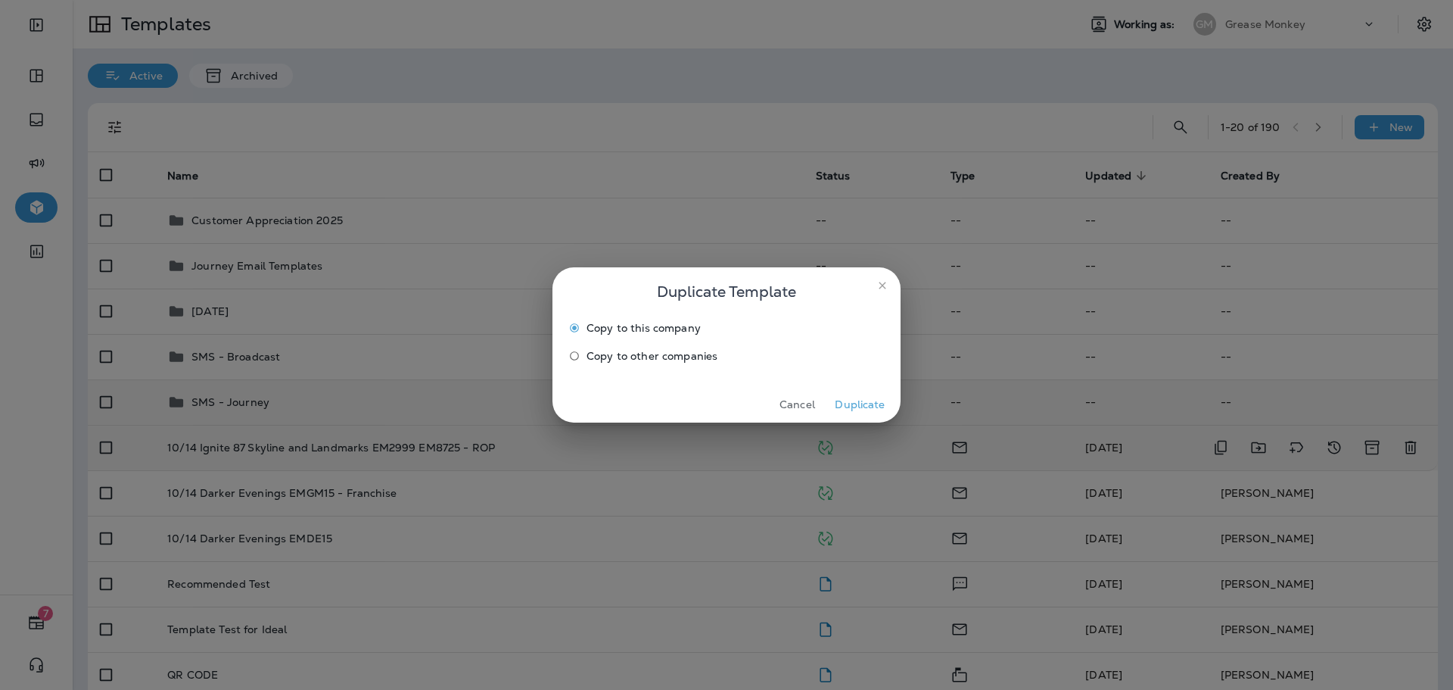
click at [852, 402] on button "Duplicate" at bounding box center [860, 404] width 57 height 23
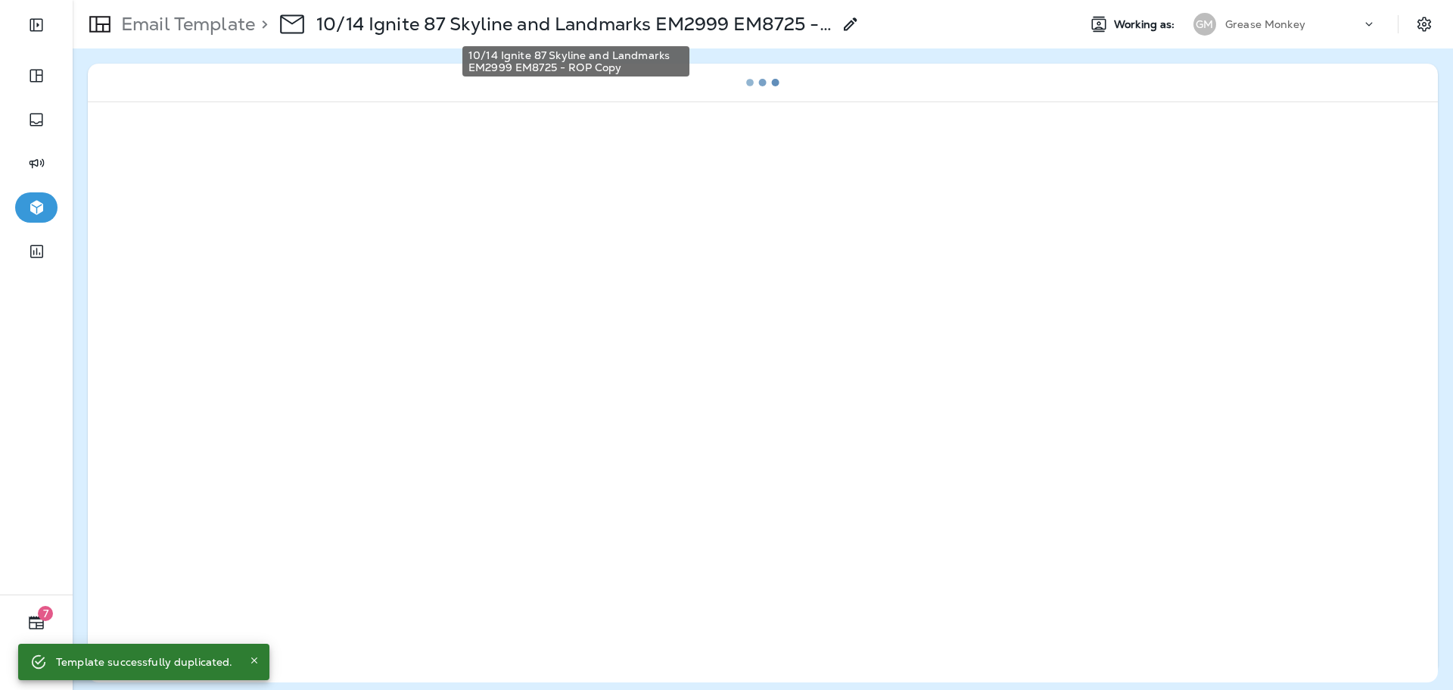
click at [529, 30] on p "10/14 Ignite 87 Skyline and Landmarks EM2999 EM8725 - ROP Copy" at bounding box center [574, 24] width 516 height 23
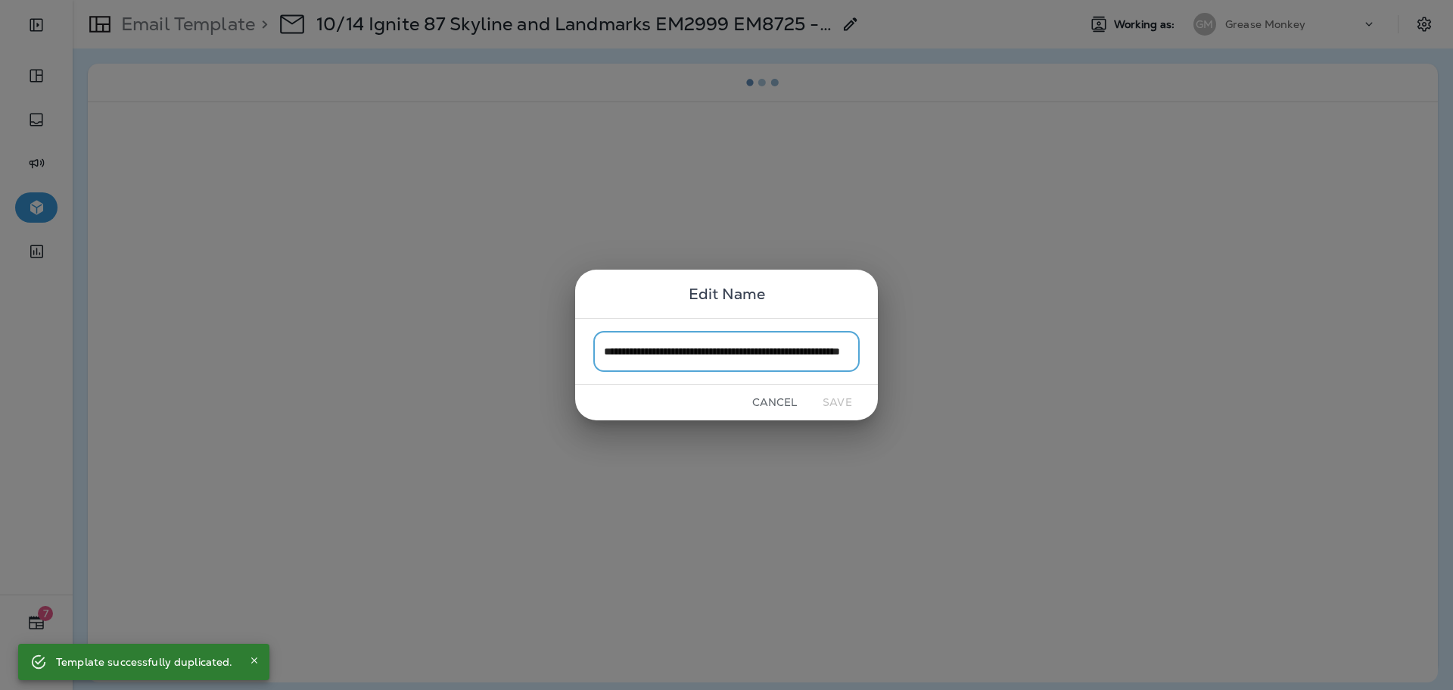
scroll to position [0, 107]
click at [807, 347] on input "**********" at bounding box center [726, 351] width 266 height 40
drag, startPoint x: 825, startPoint y: 347, endPoint x: 882, endPoint y: 347, distance: 56.8
click at [882, 347] on div "**********" at bounding box center [726, 345] width 1453 height 690
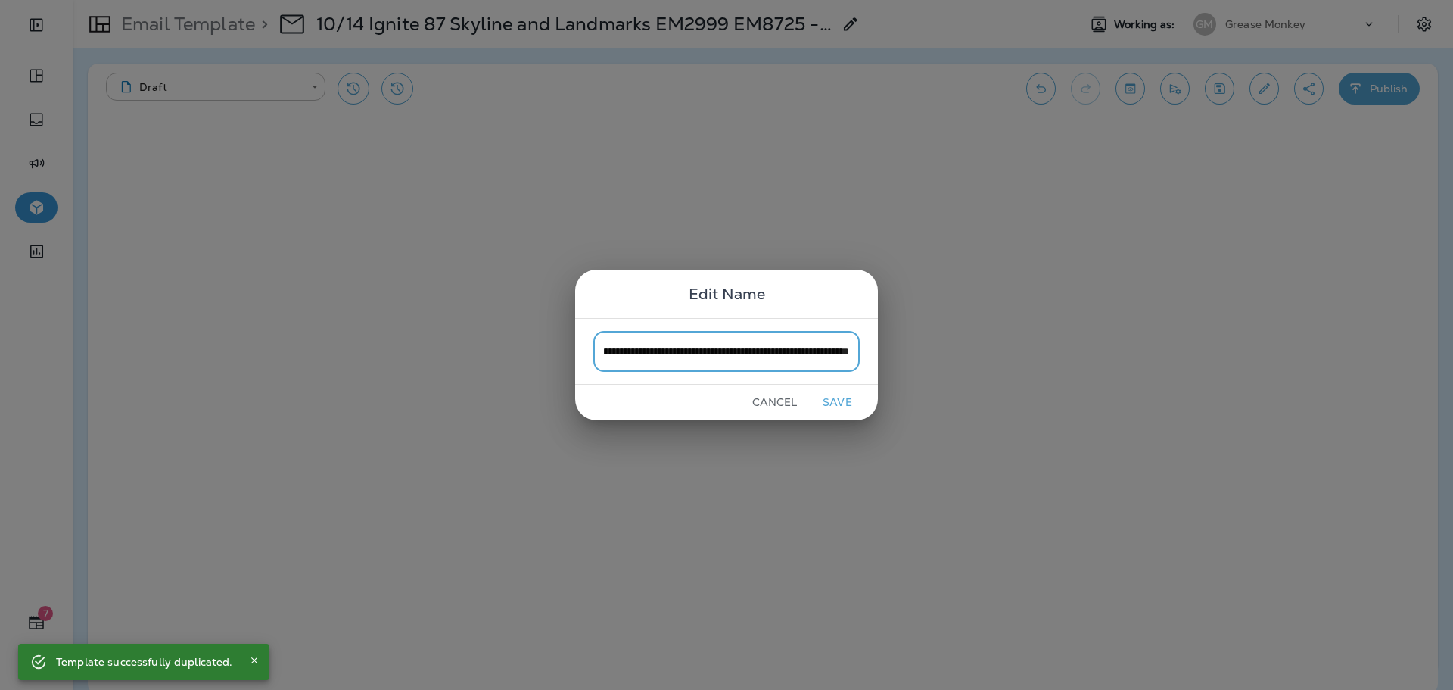
scroll to position [0, 117]
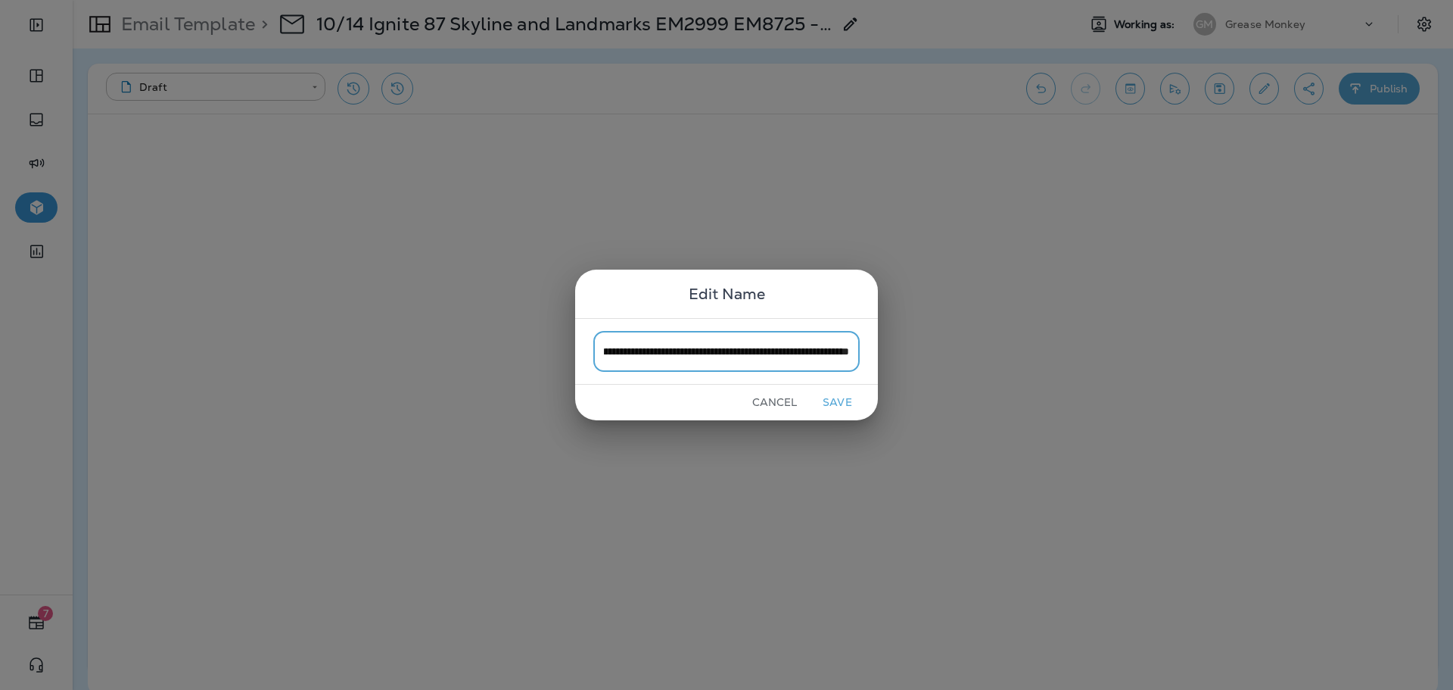
type input "**********"
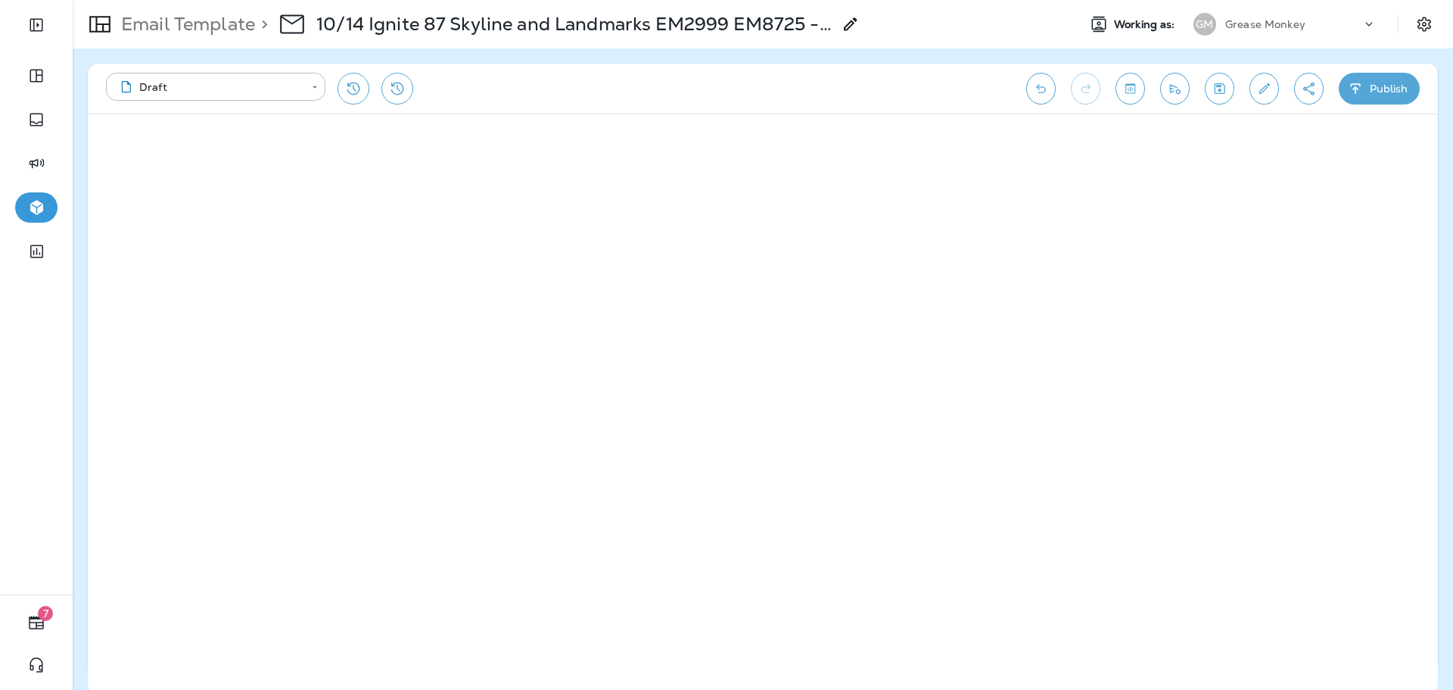
click at [213, 22] on p "Email Template" at bounding box center [185, 24] width 140 height 23
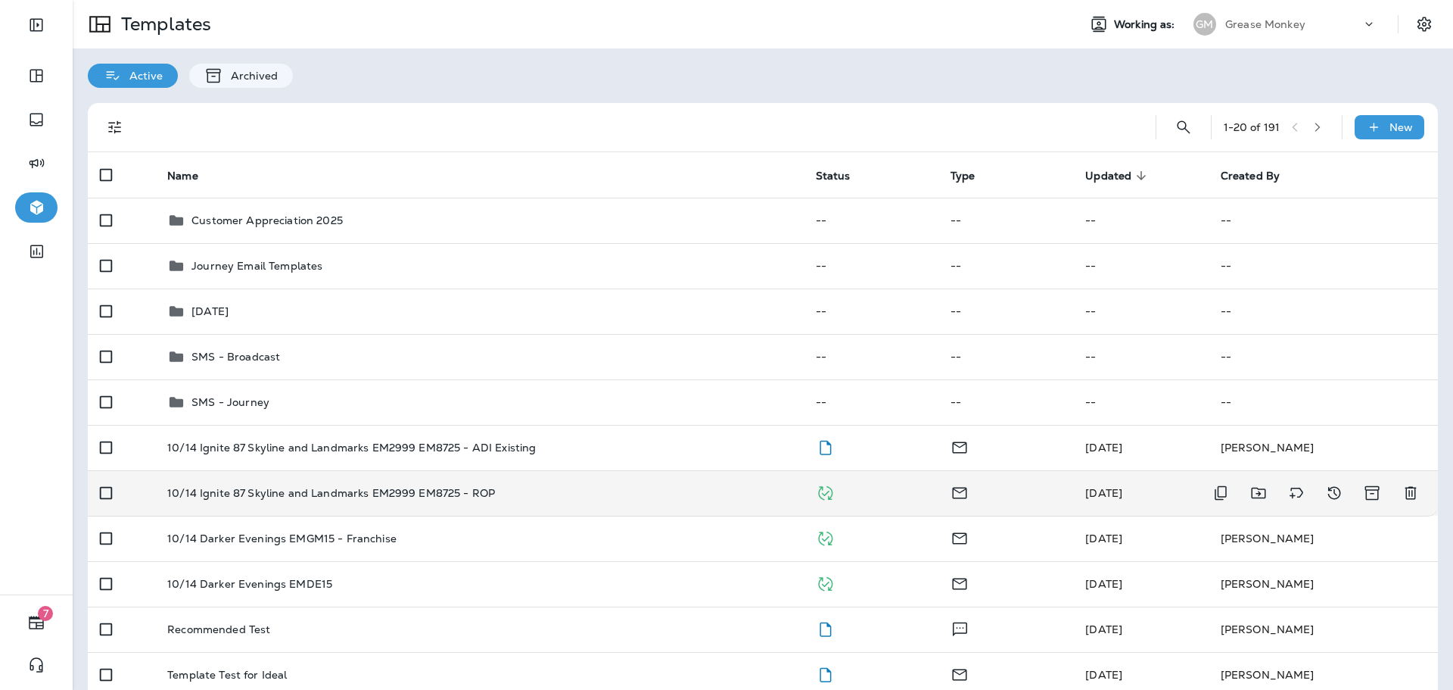
click at [434, 489] on p "10/14 Ignite 87 Skyline and Landmarks EM2999 EM8725 - ROP" at bounding box center [331, 493] width 328 height 12
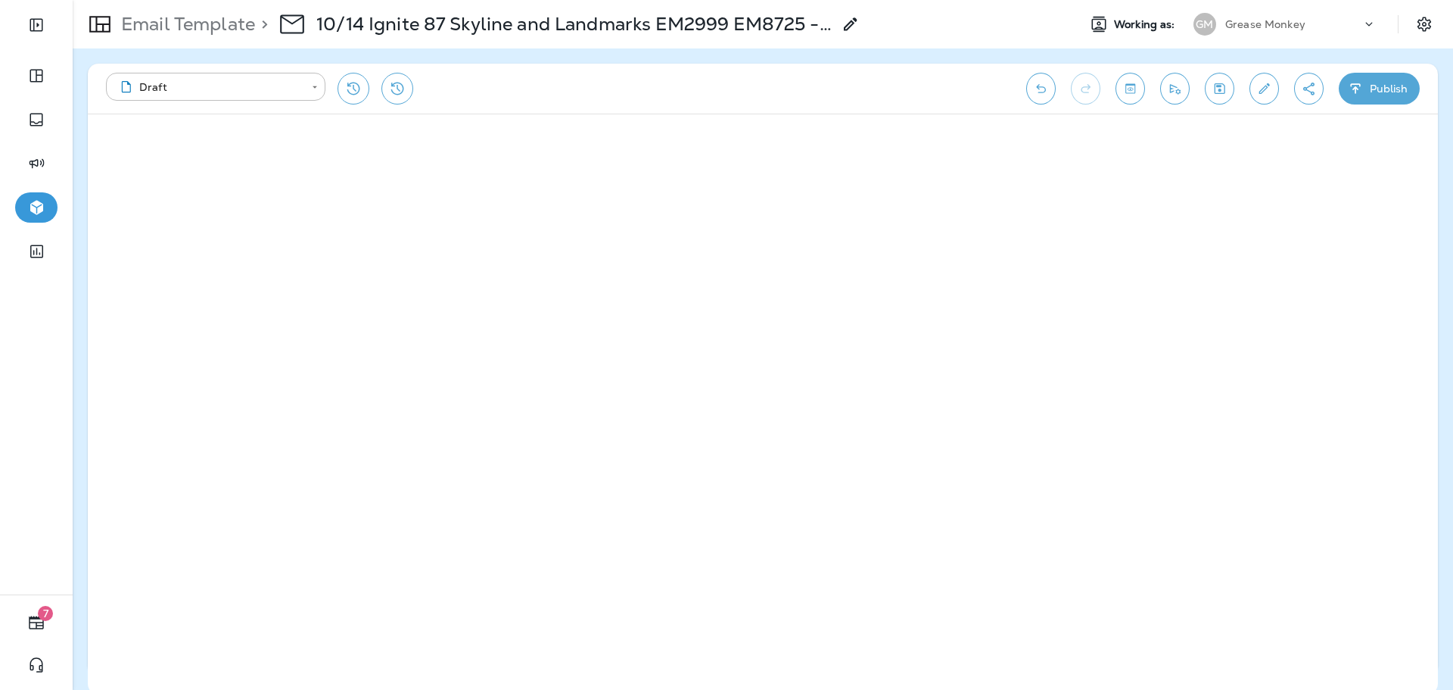
click at [1138, 86] on button "Toggle preview" at bounding box center [1131, 89] width 30 height 32
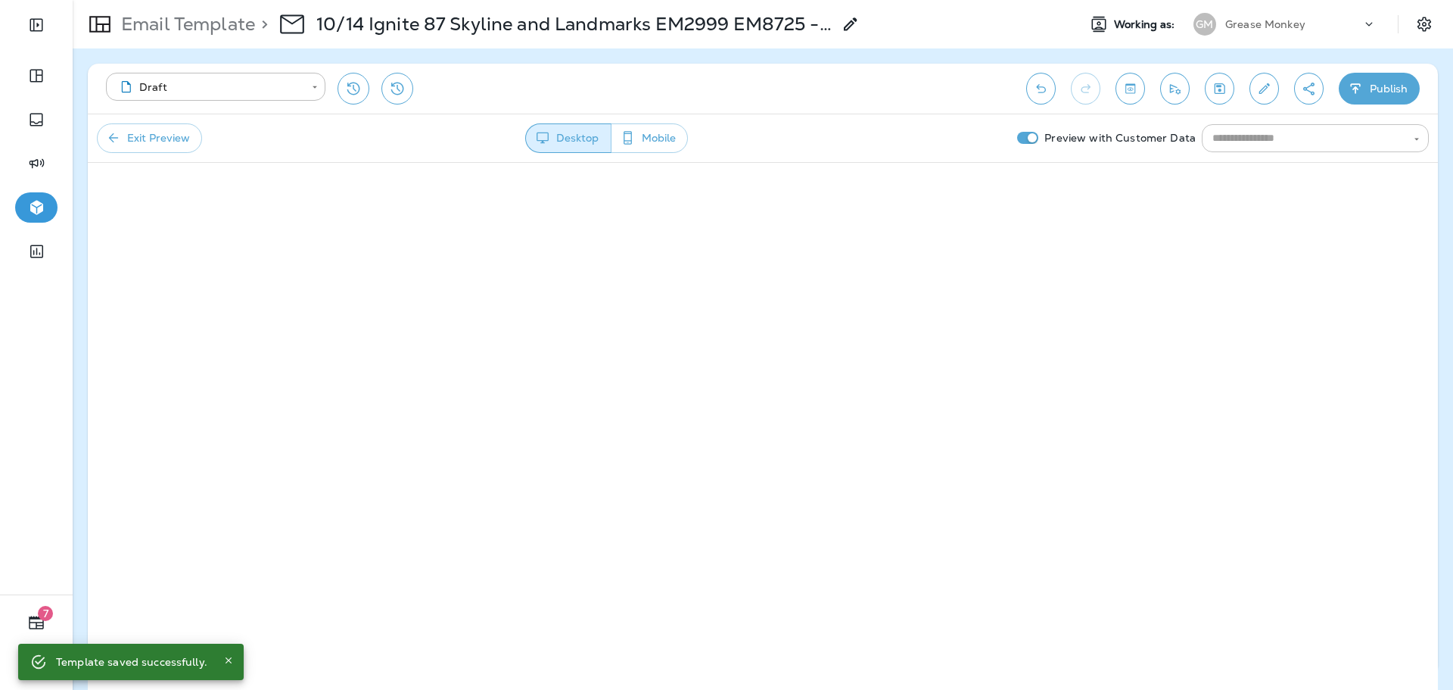
click at [1276, 150] on div "​" at bounding box center [1315, 138] width 227 height 28
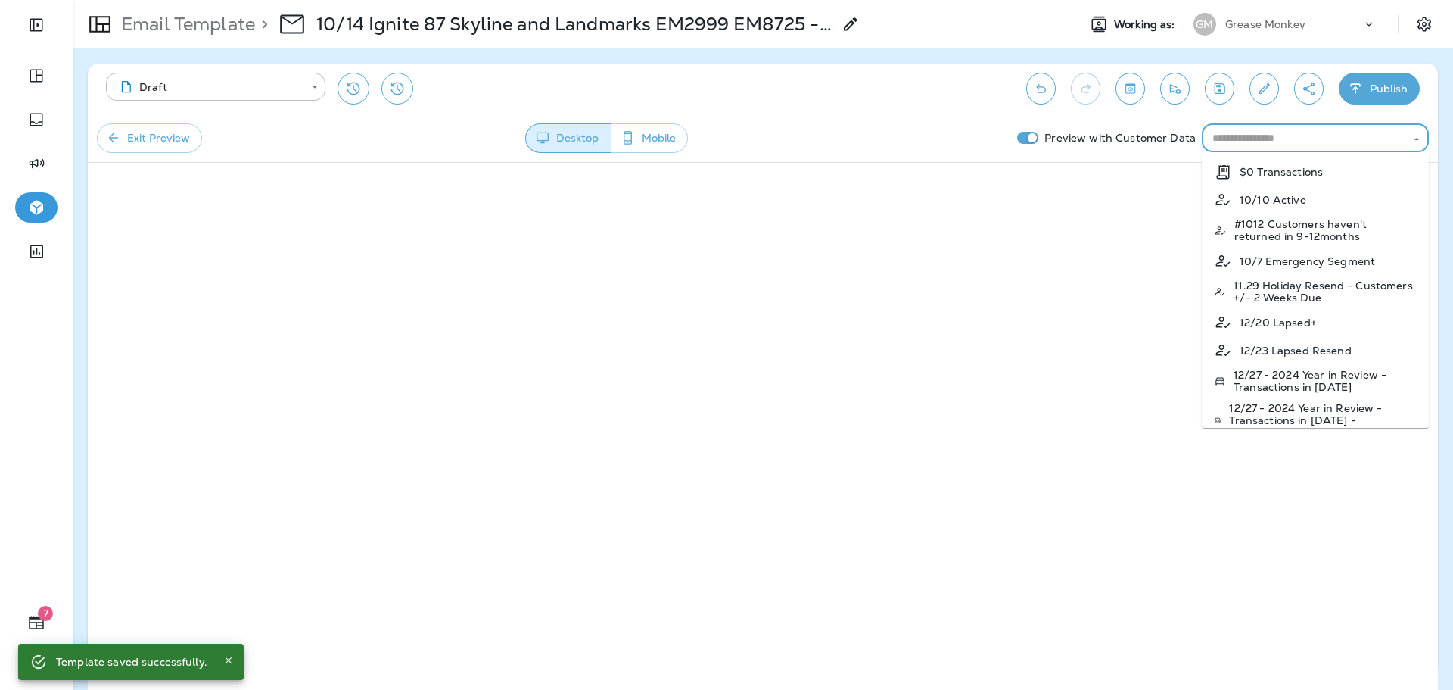
click at [1255, 139] on input "text" at bounding box center [1303, 138] width 193 height 19
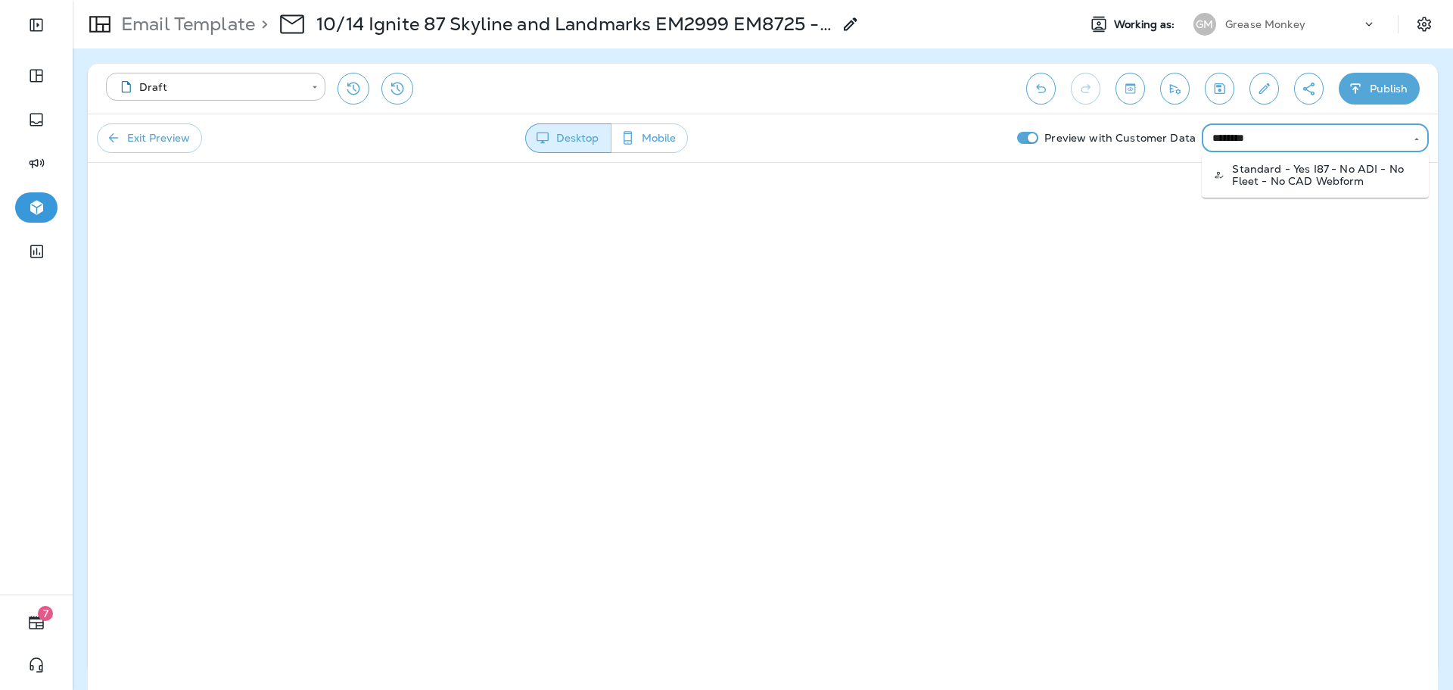
click at [1289, 170] on p "Standard - Yes I87 - No ADI - No Fleet - No CAD Webform" at bounding box center [1324, 175] width 185 height 24
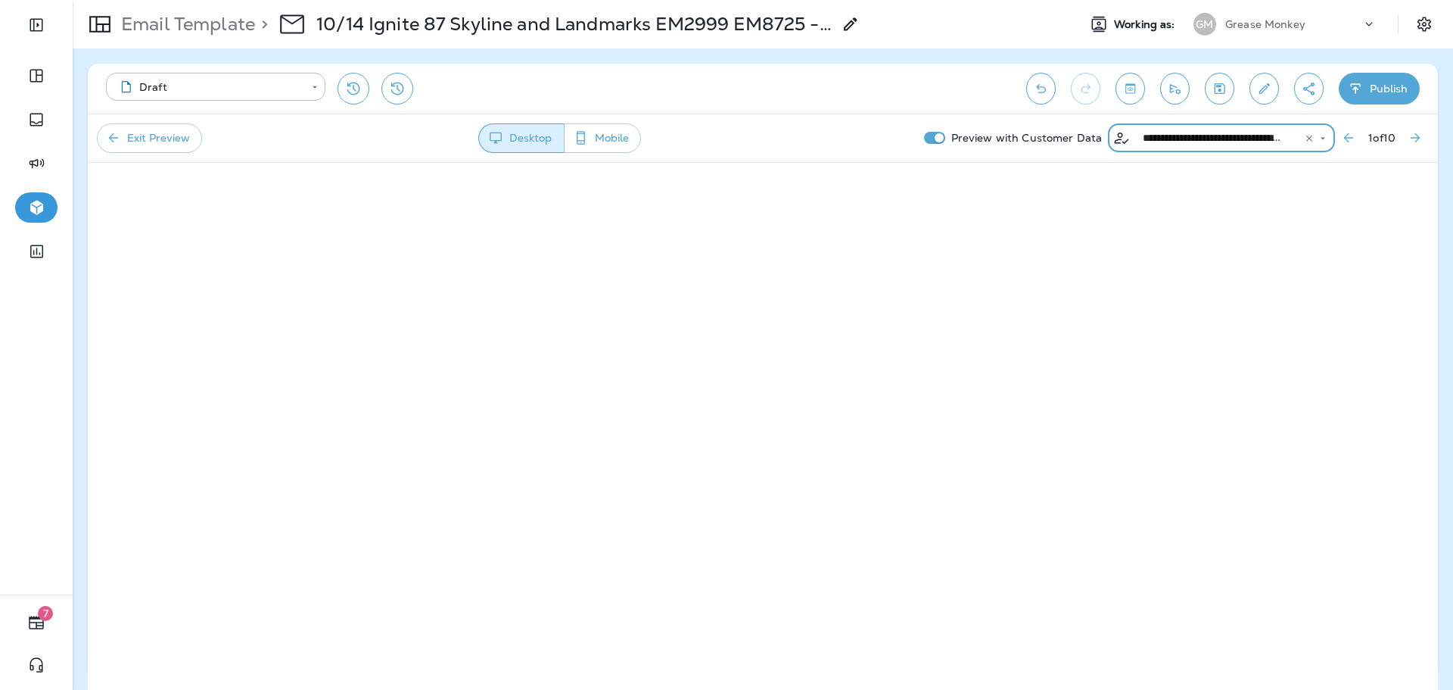
type input "**********"
click at [1411, 135] on icon "Next Preview Customer" at bounding box center [1415, 137] width 15 height 15
click at [1424, 132] on button "Next Preview Customer" at bounding box center [1415, 137] width 27 height 27
click at [1415, 129] on button "Next Preview Customer" at bounding box center [1415, 137] width 27 height 27
click at [1419, 135] on icon "Next Preview Customer" at bounding box center [1415, 137] width 15 height 15
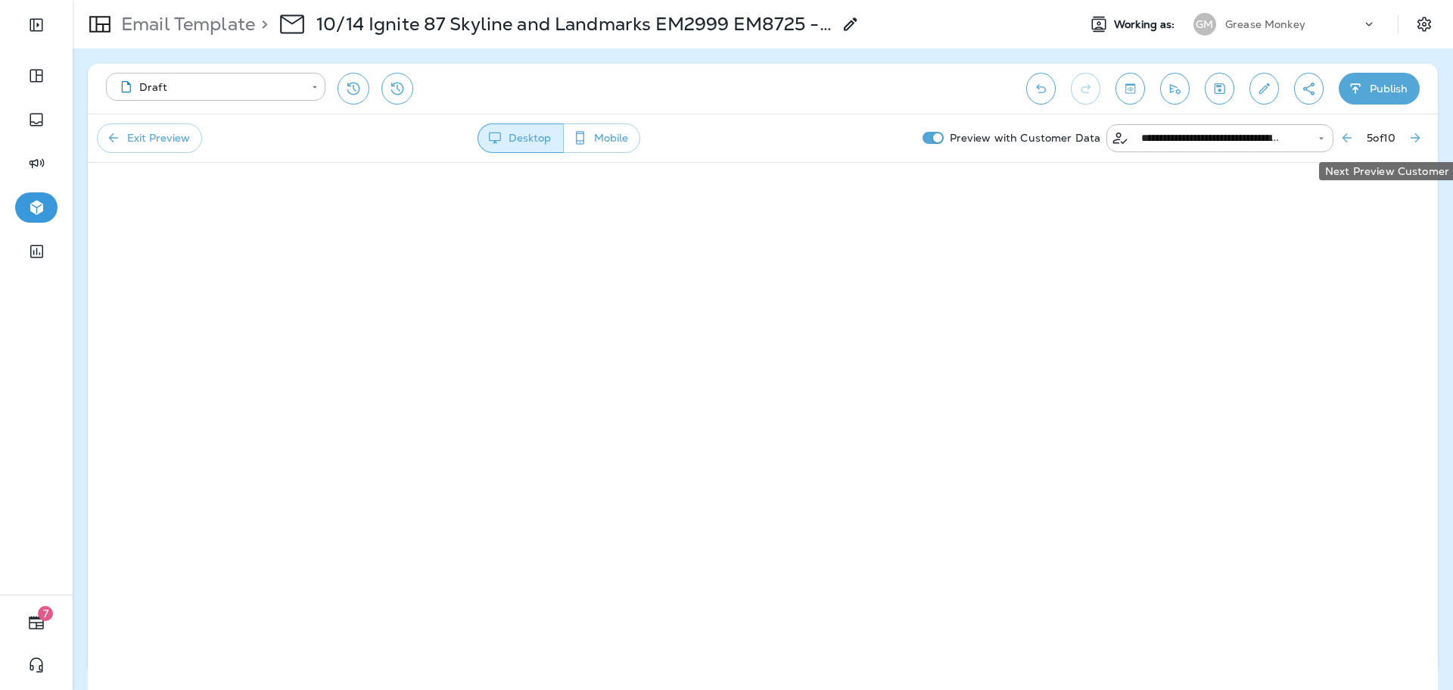
click at [1419, 135] on icon "Next Preview Customer" at bounding box center [1415, 137] width 15 height 15
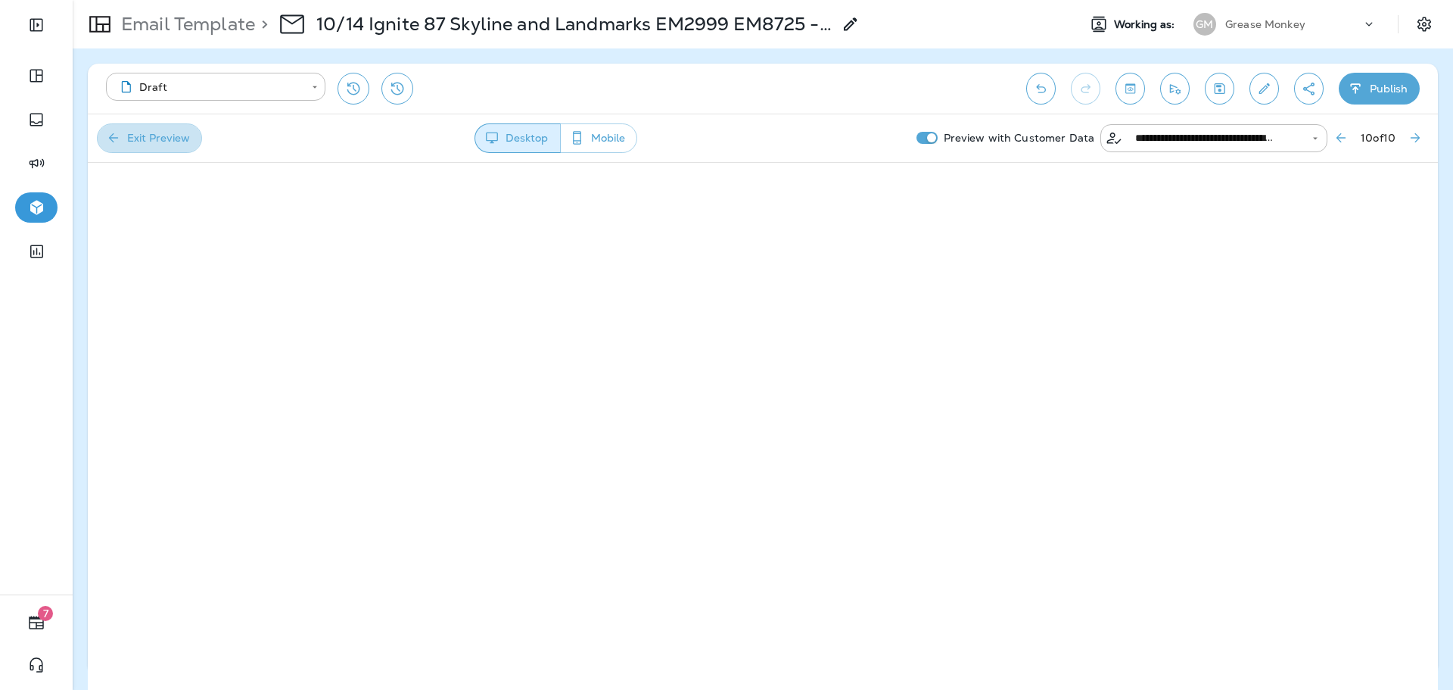
click at [167, 134] on button "Exit Preview" at bounding box center [149, 138] width 105 height 30
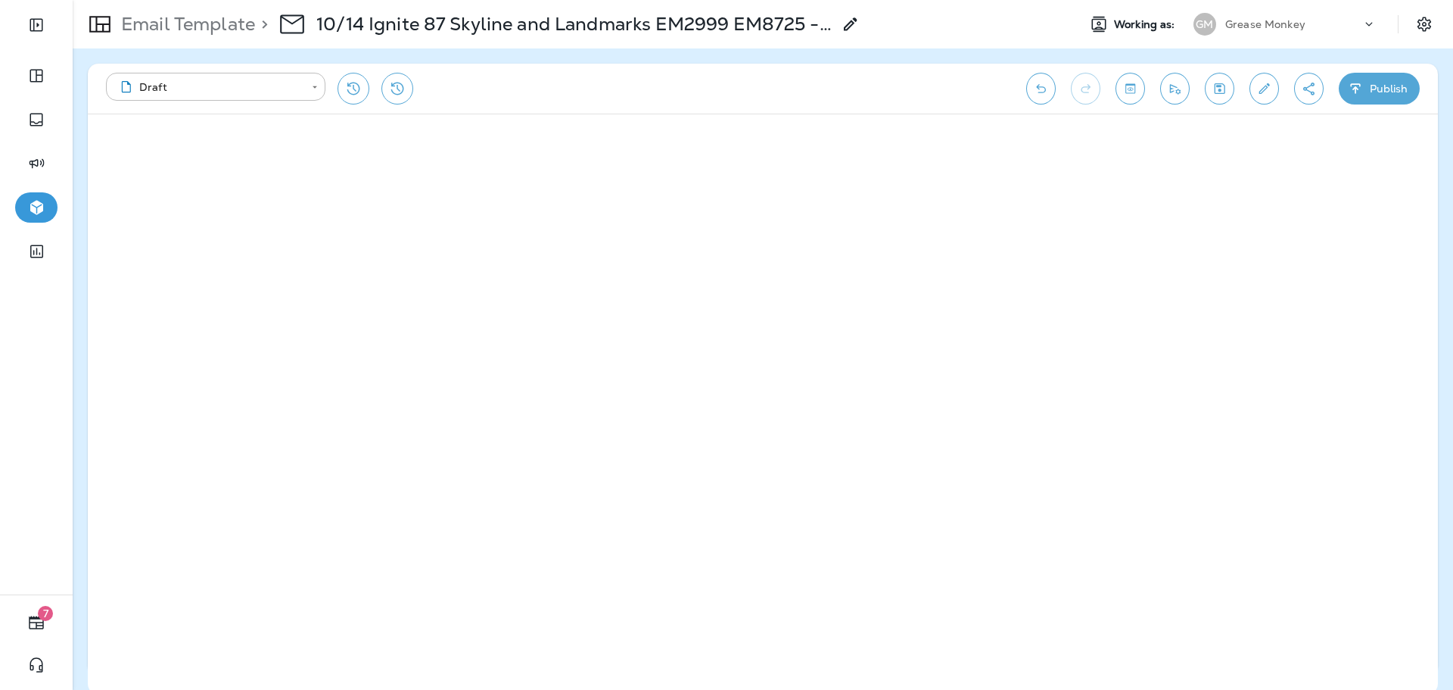
click at [852, 32] on icon at bounding box center [851, 24] width 18 height 18
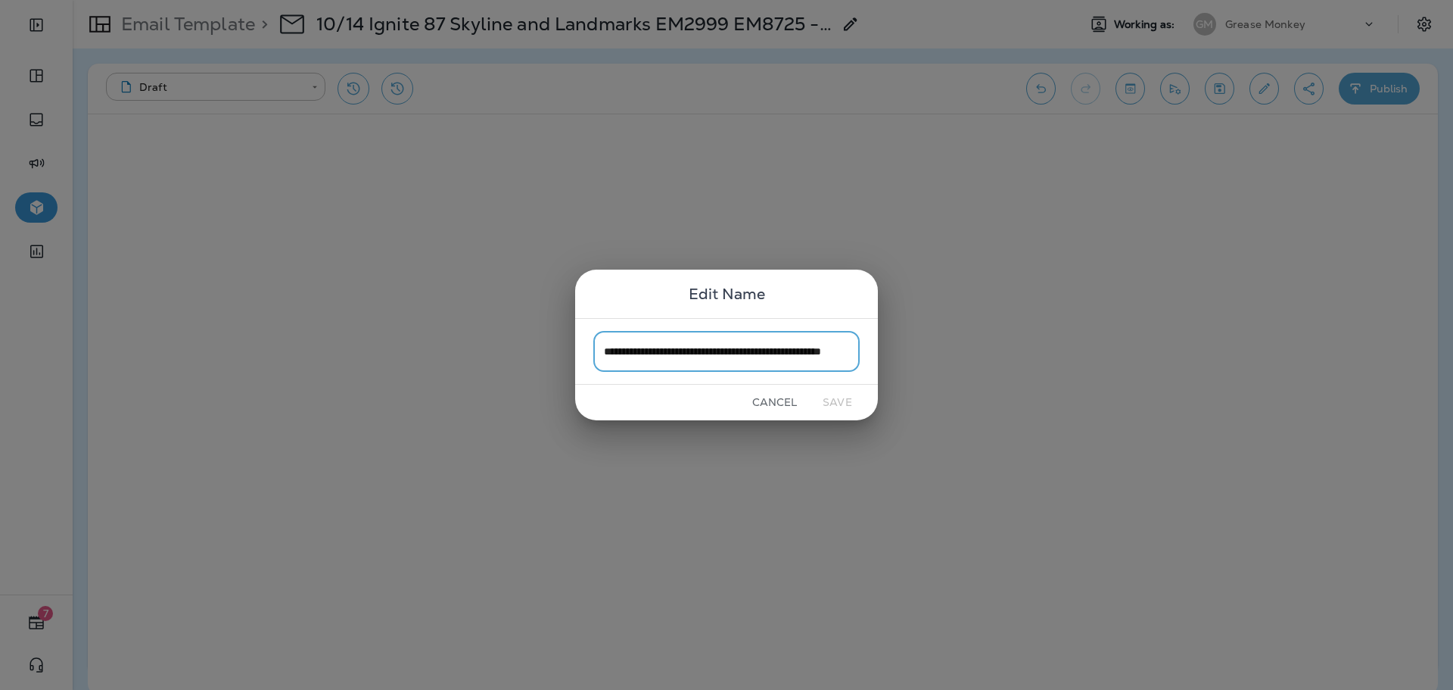
scroll to position [0, 78]
click at [823, 357] on input "**********" at bounding box center [726, 351] width 266 height 40
drag, startPoint x: 826, startPoint y: 357, endPoint x: 892, endPoint y: 354, distance: 66.7
click at [892, 354] on div "**********" at bounding box center [726, 345] width 1453 height 690
click at [793, 403] on button "Cancel" at bounding box center [774, 402] width 57 height 23
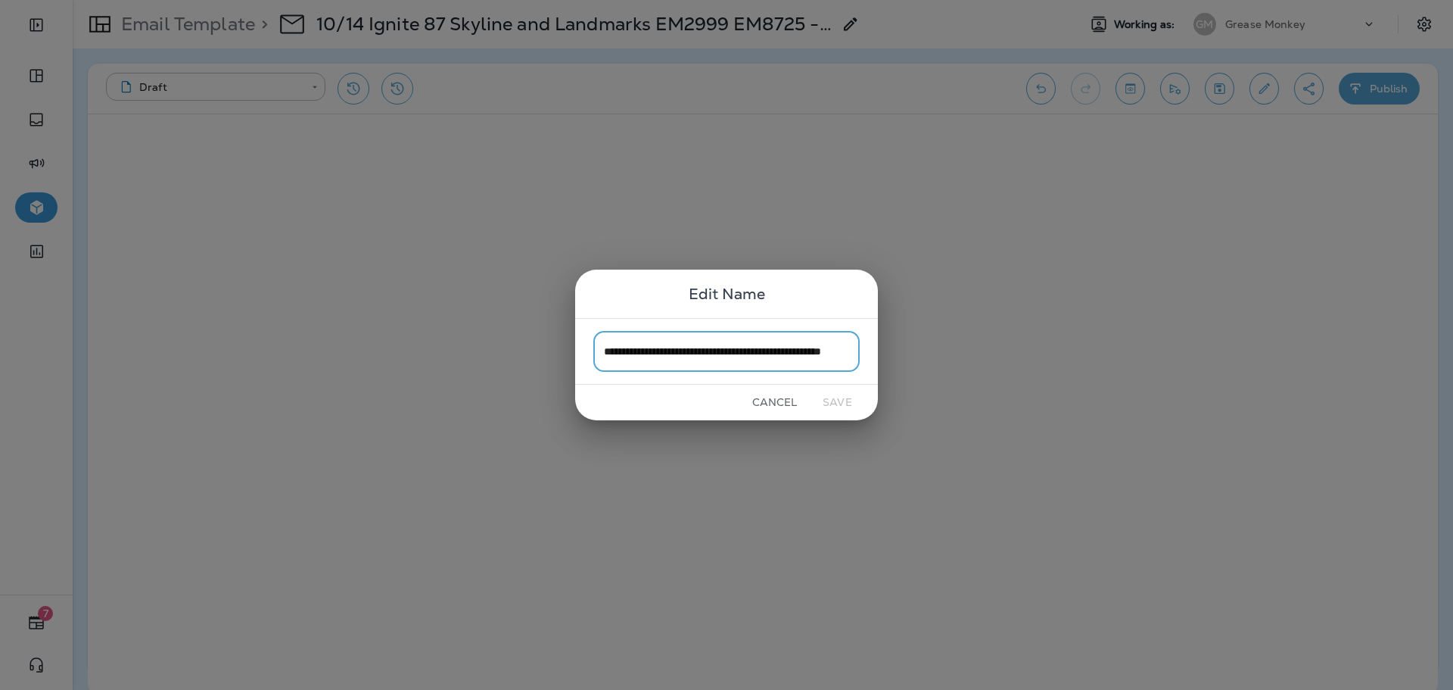
scroll to position [0, 0]
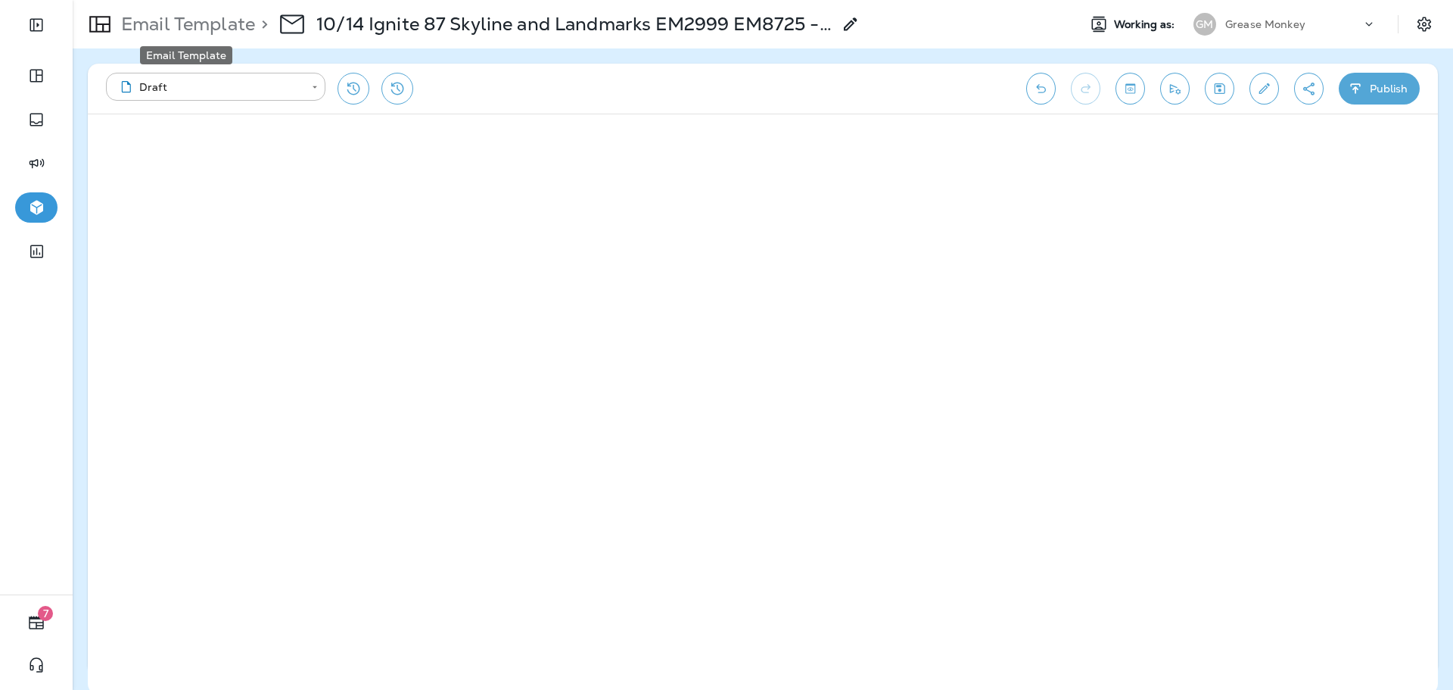
click at [188, 23] on p "Email Template" at bounding box center [185, 24] width 140 height 23
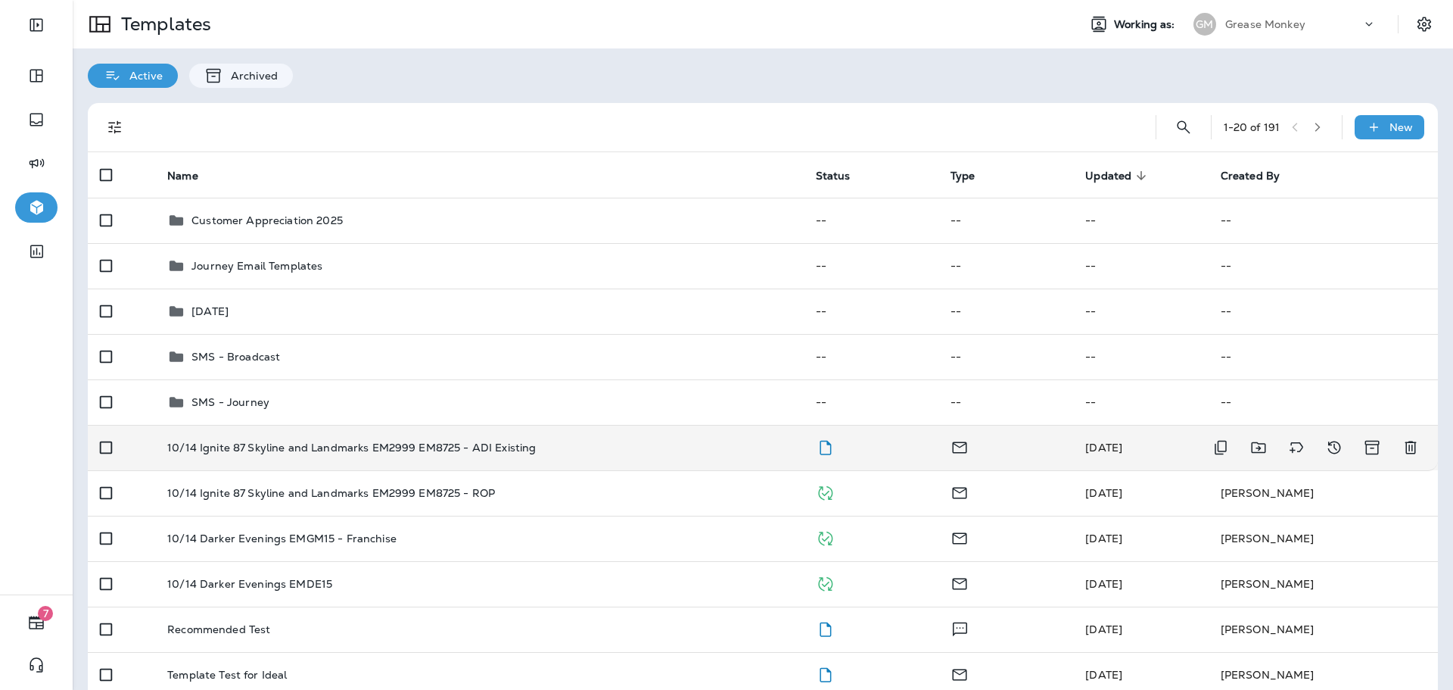
click at [537, 457] on td "10/14 Ignite 87 Skyline and Landmarks EM2999 EM8725 - ADI Existing" at bounding box center [479, 447] width 648 height 45
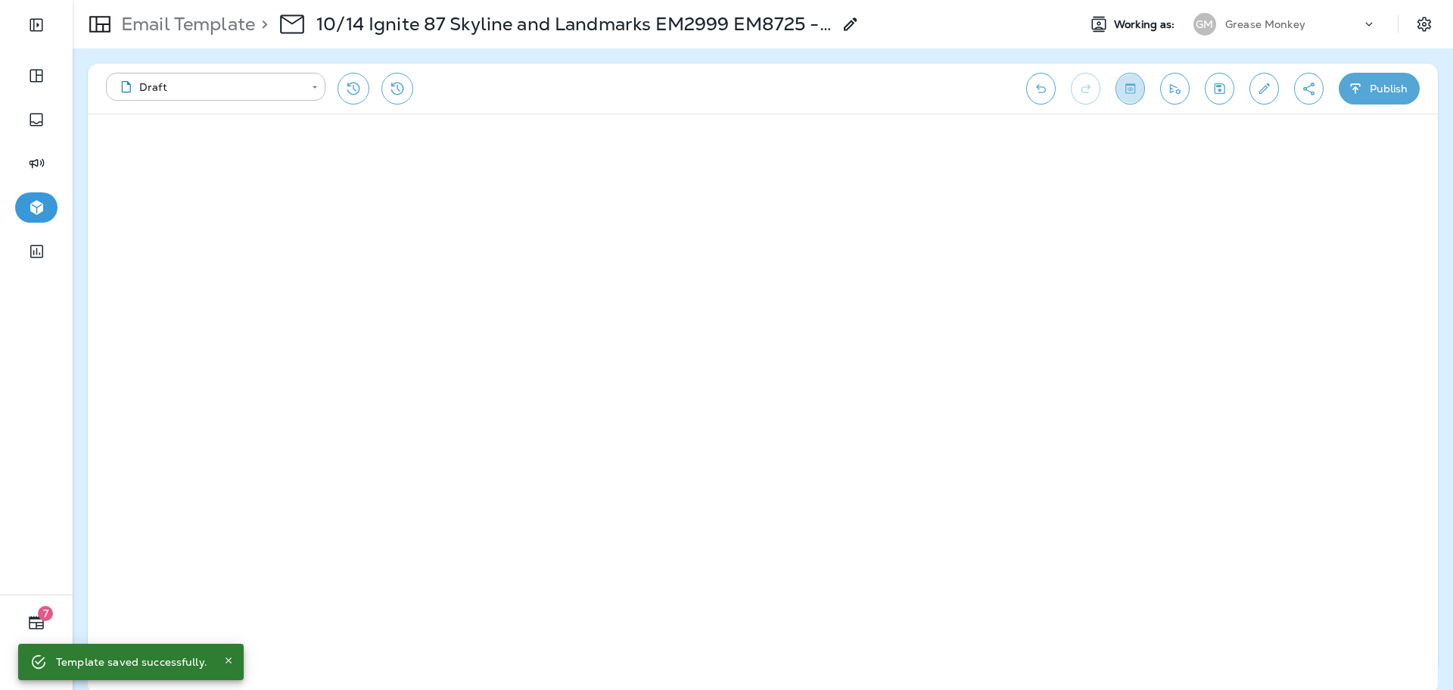
click at [1133, 93] on icon "Toggle preview" at bounding box center [1131, 88] width 10 height 10
click at [179, 136] on button "Exit Preview" at bounding box center [149, 138] width 105 height 30
click at [1368, 83] on button "Publish" at bounding box center [1379, 89] width 81 height 32
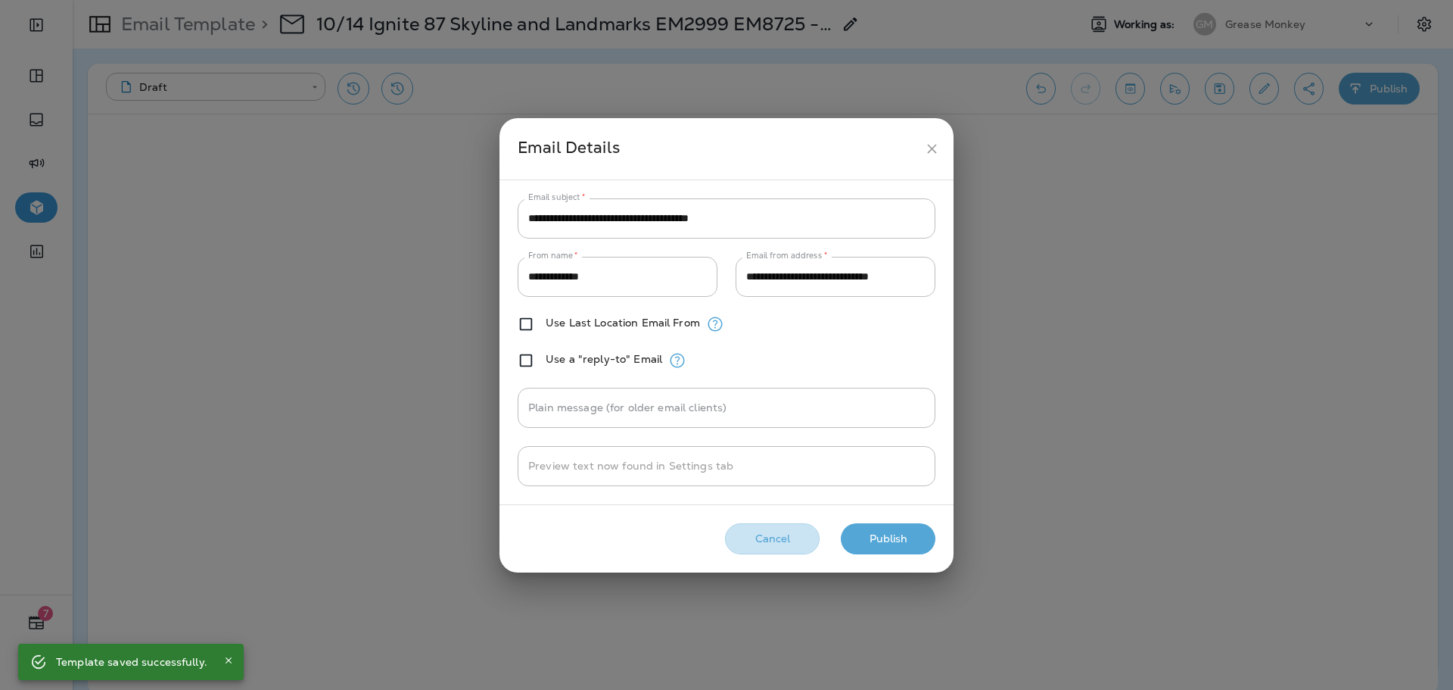
drag, startPoint x: 807, startPoint y: 532, endPoint x: 566, endPoint y: 334, distance: 311.9
click at [807, 531] on button "Cancel" at bounding box center [772, 538] width 95 height 31
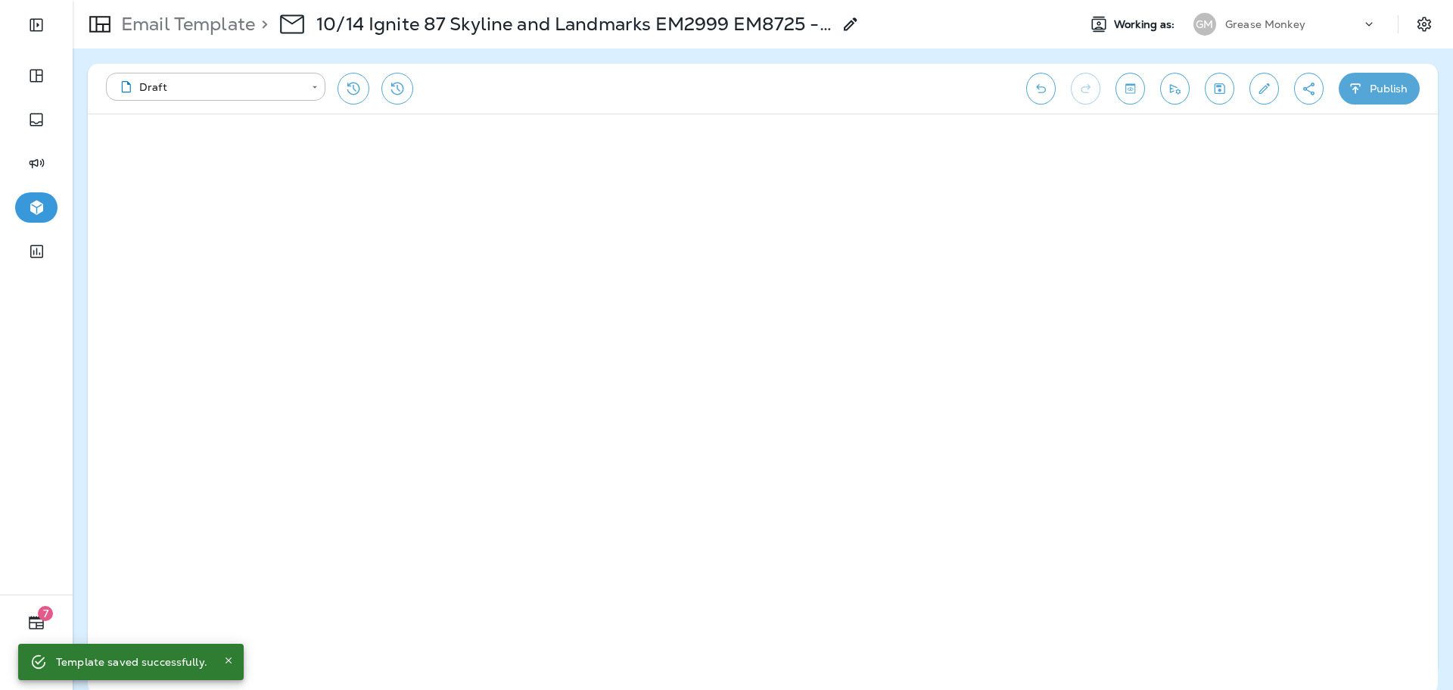
click at [1136, 92] on icon "Toggle preview" at bounding box center [1130, 88] width 16 height 15
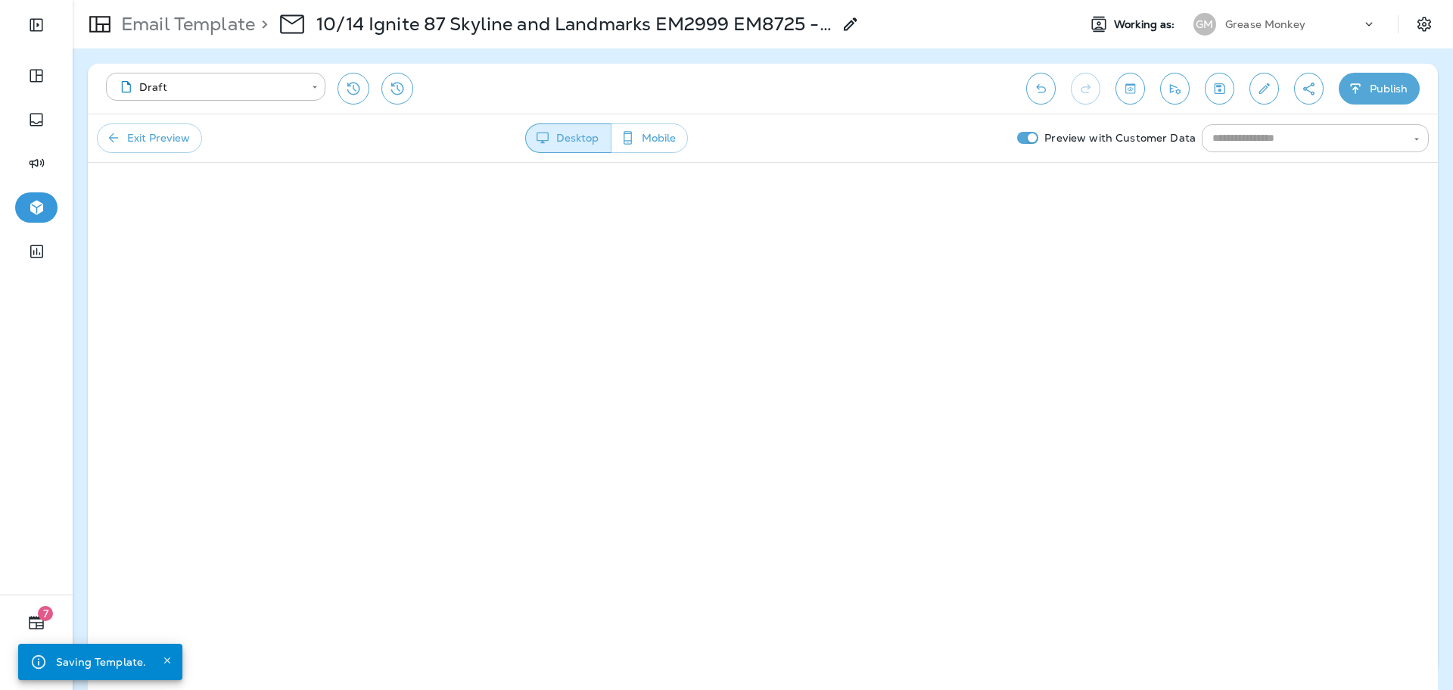
click at [1216, 139] on input "text" at bounding box center [1303, 138] width 193 height 19
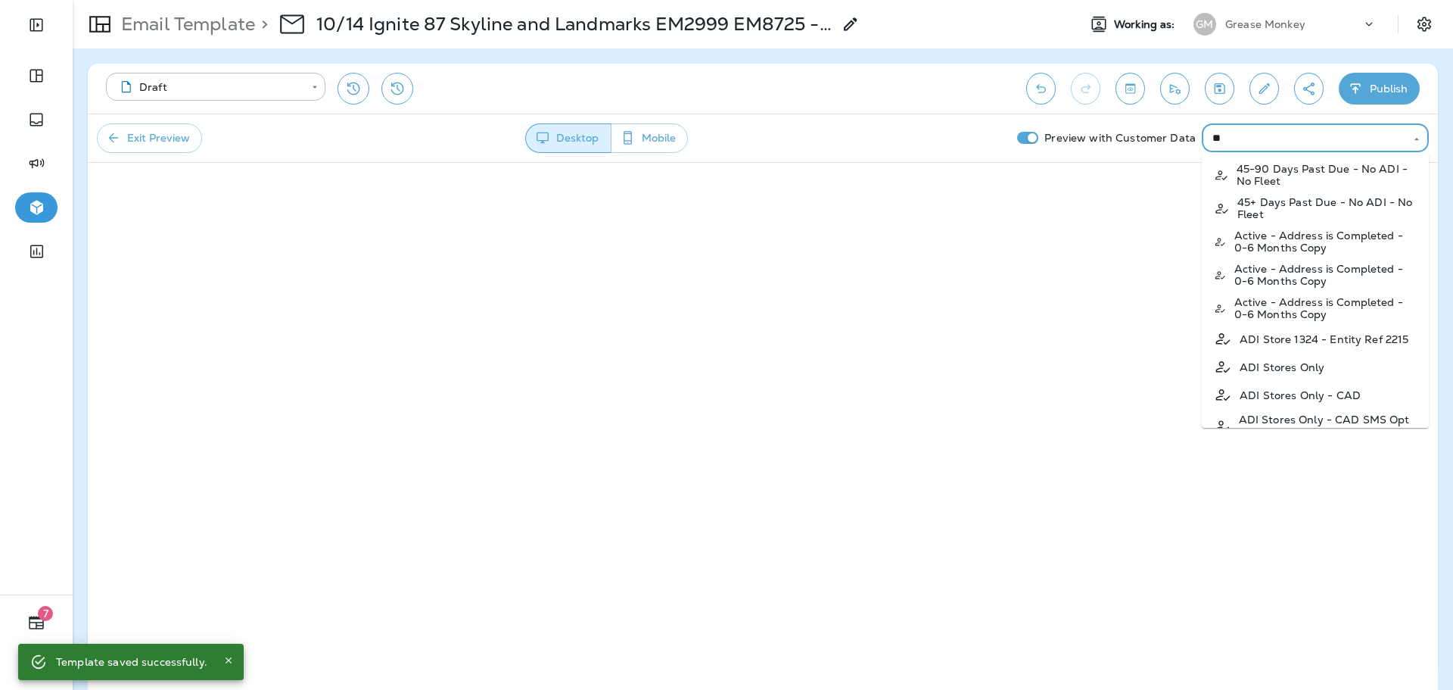
type input "*"
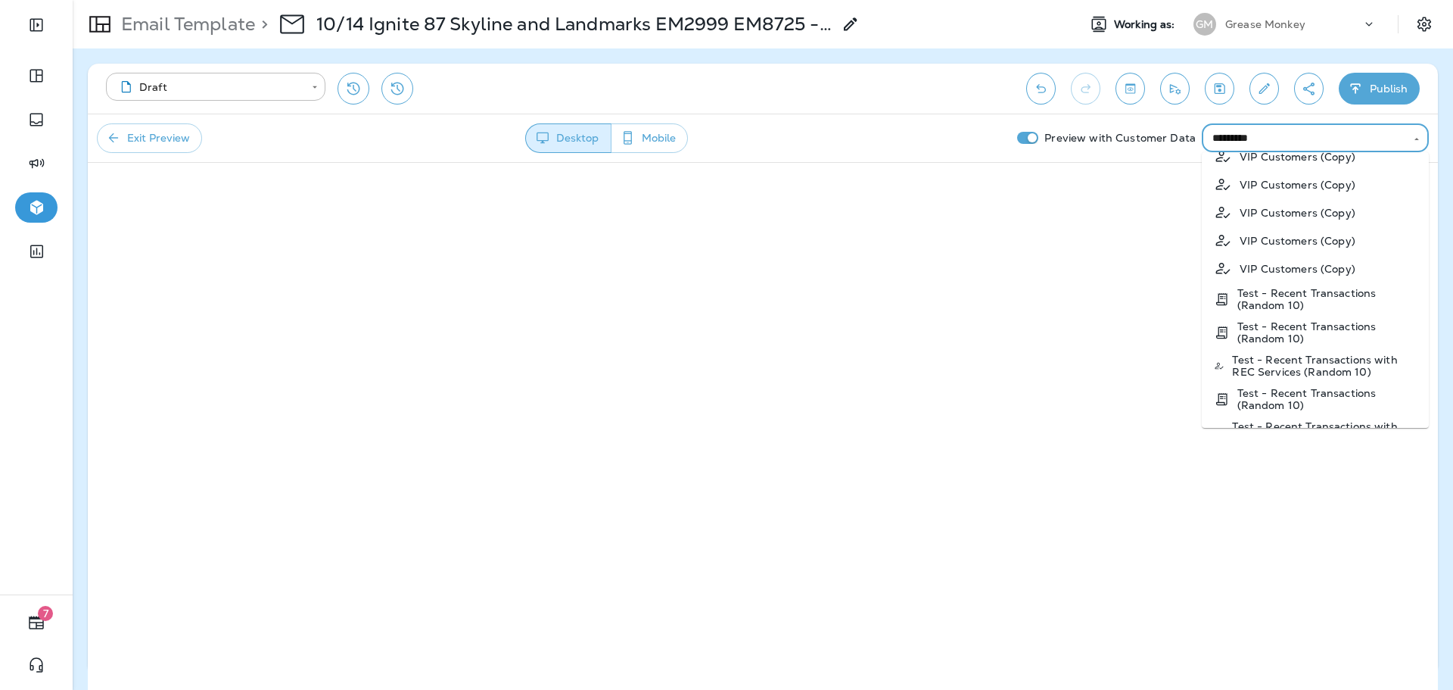
scroll to position [4079, 0]
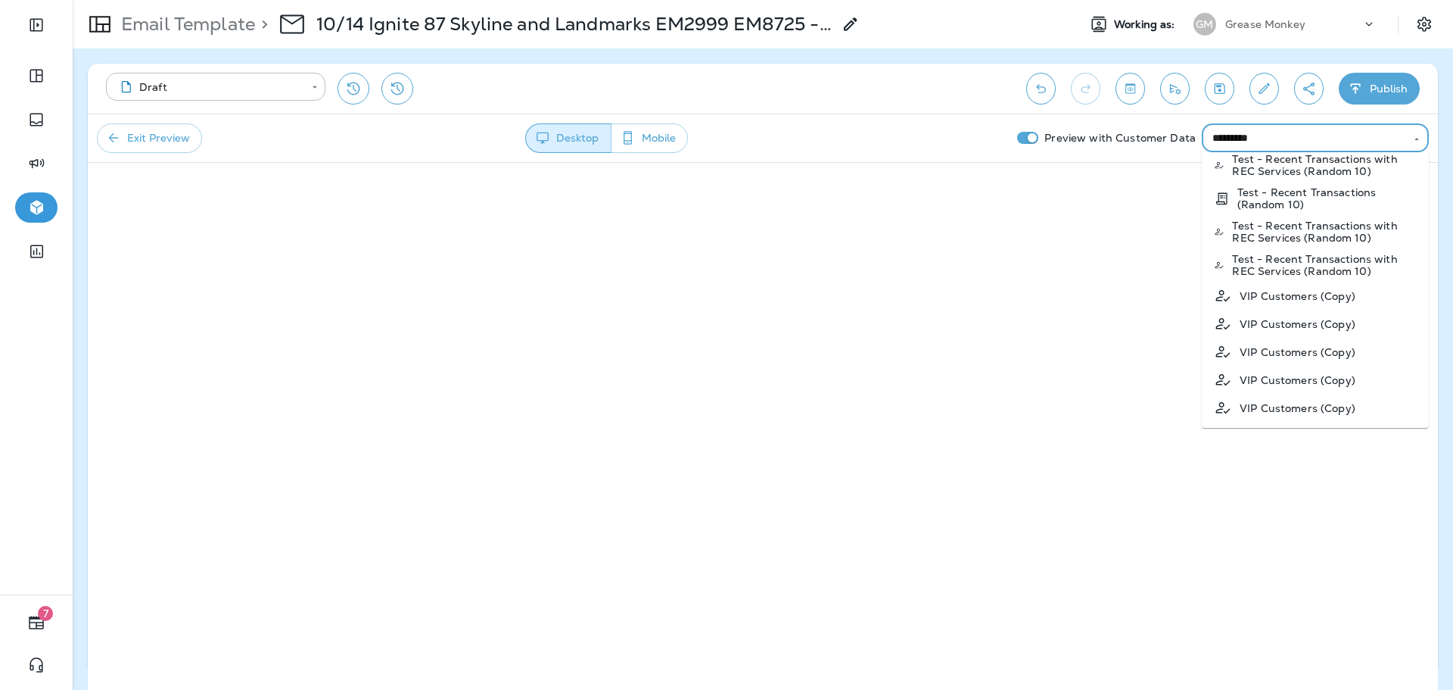
click at [1278, 142] on input "*********" at bounding box center [1303, 138] width 193 height 19
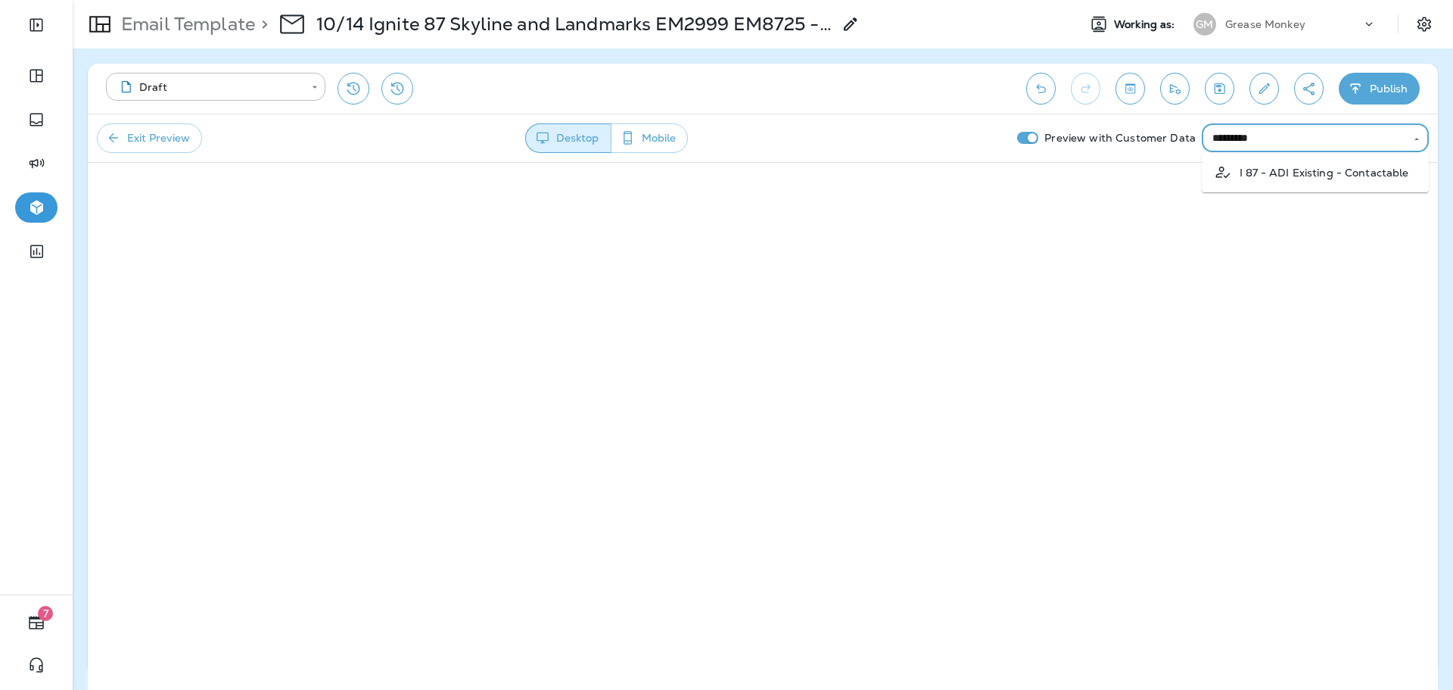
click at [1309, 170] on p "I 87 - ADI Existing - Contactable" at bounding box center [1325, 173] width 170 height 12
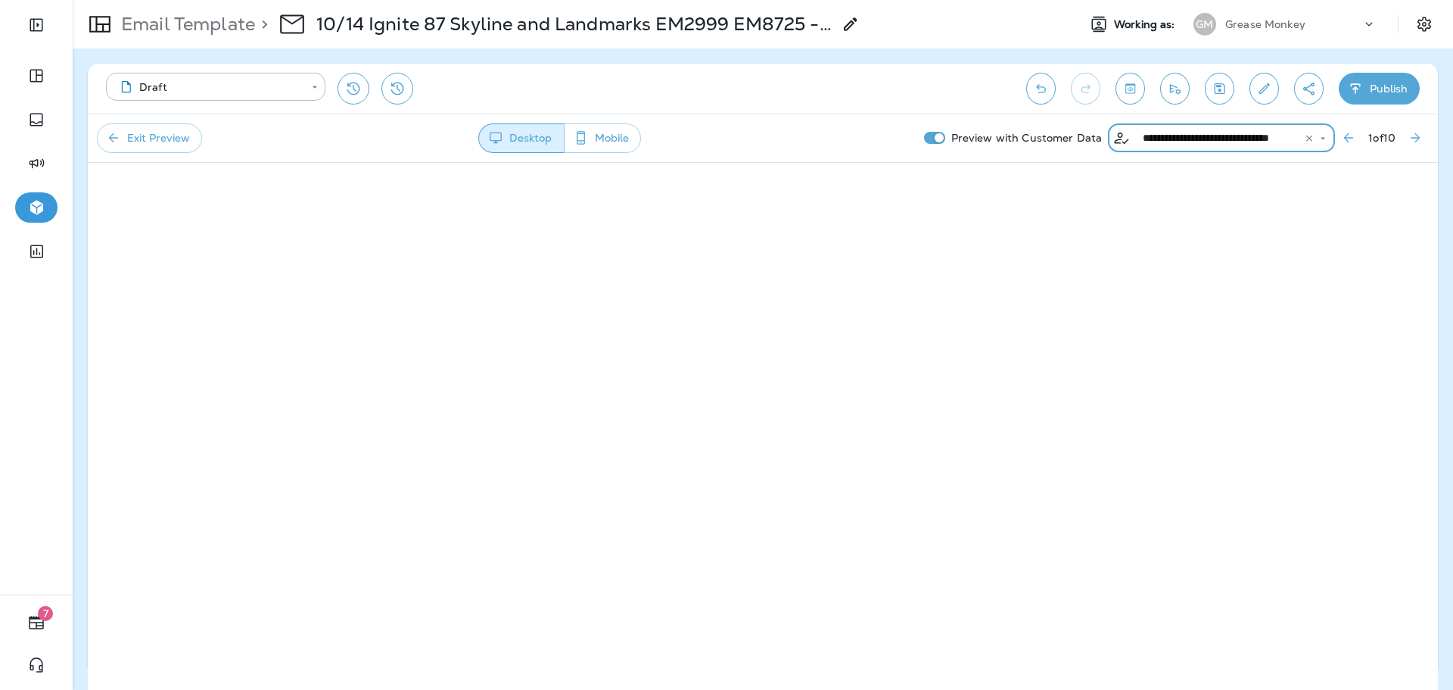
type input "**********"
click at [1423, 135] on button "Next Preview Customer" at bounding box center [1415, 137] width 27 height 27
click at [1422, 139] on icon "Next Preview Customer" at bounding box center [1415, 137] width 15 height 15
click at [1411, 136] on icon "Next Preview Customer" at bounding box center [1415, 137] width 15 height 15
click at [1412, 139] on icon "Next Preview Customer" at bounding box center [1415, 137] width 15 height 15
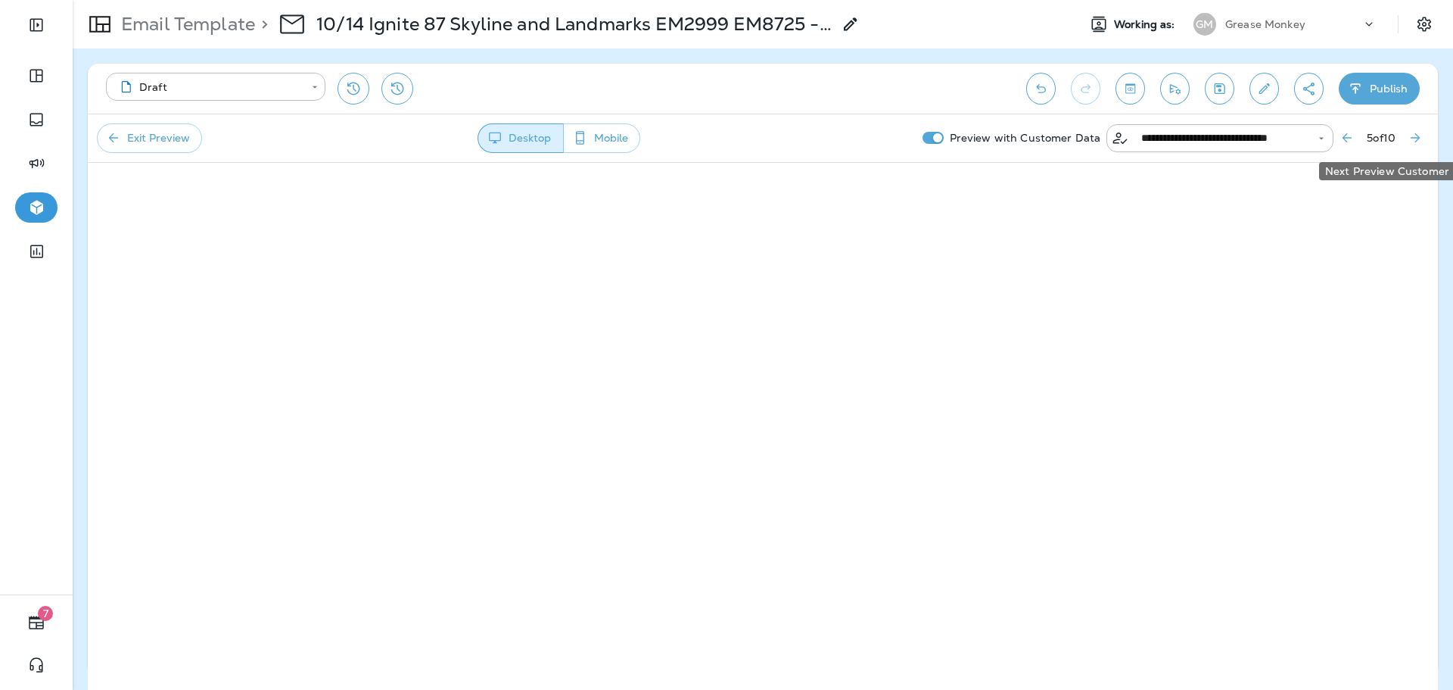
click at [1413, 141] on icon "Next Preview Customer" at bounding box center [1415, 137] width 15 height 15
click at [1361, 93] on icon "button" at bounding box center [1356, 88] width 16 height 15
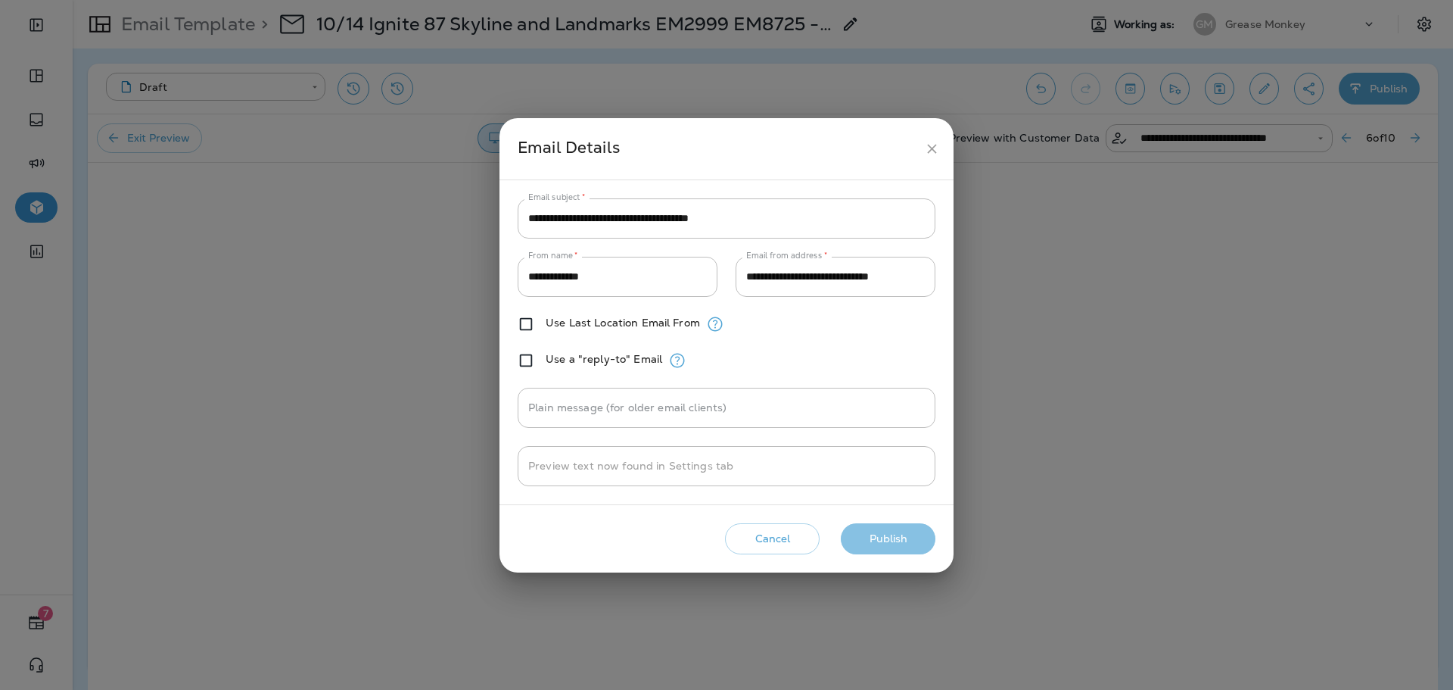
click at [880, 534] on button "Publish" at bounding box center [888, 538] width 95 height 31
click at [893, 545] on button "Publish" at bounding box center [888, 538] width 95 height 31
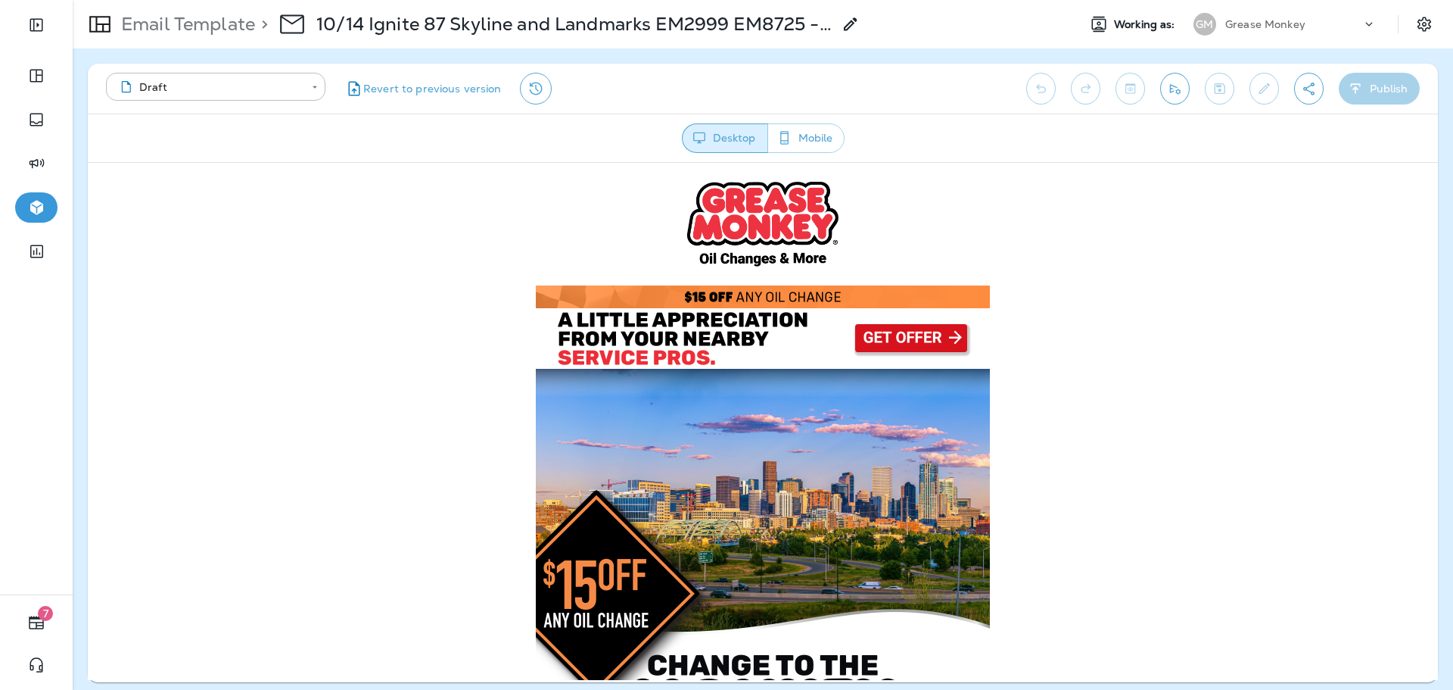
scroll to position [0, 0]
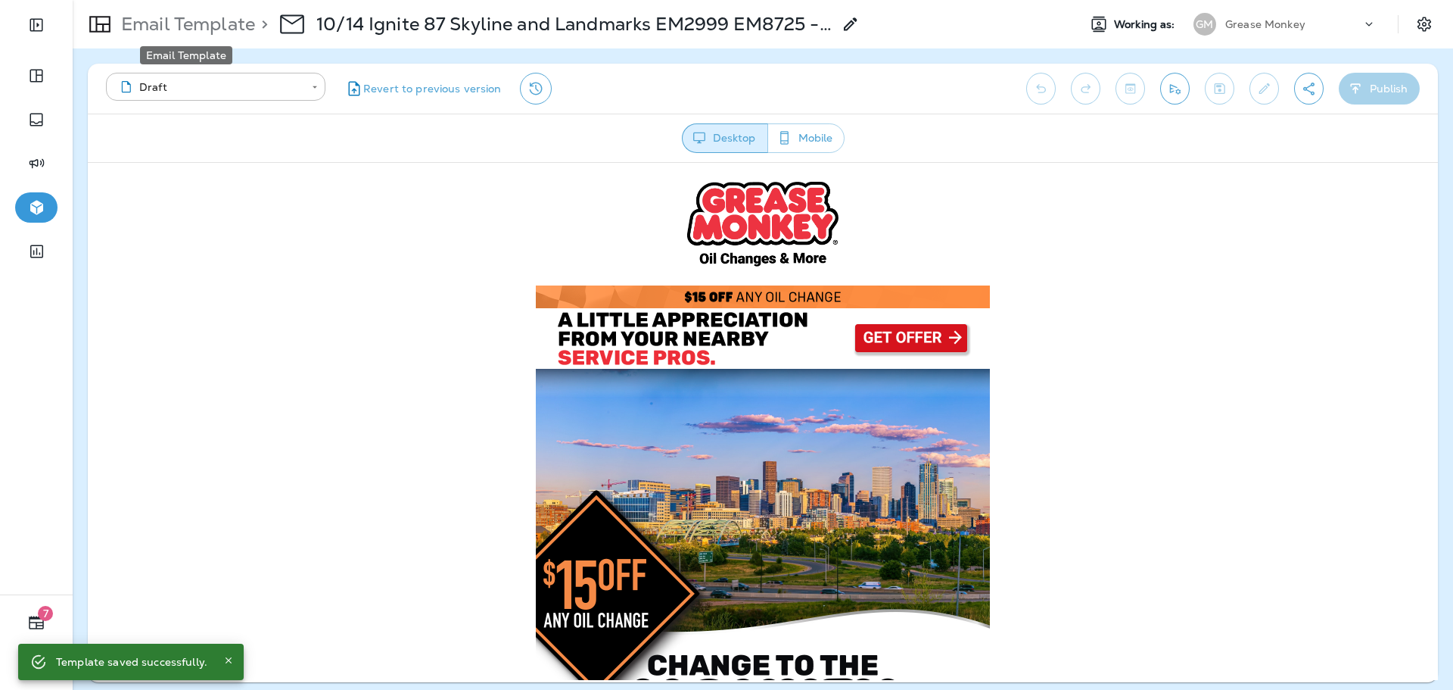
click at [234, 20] on p "Email Template" at bounding box center [185, 24] width 140 height 23
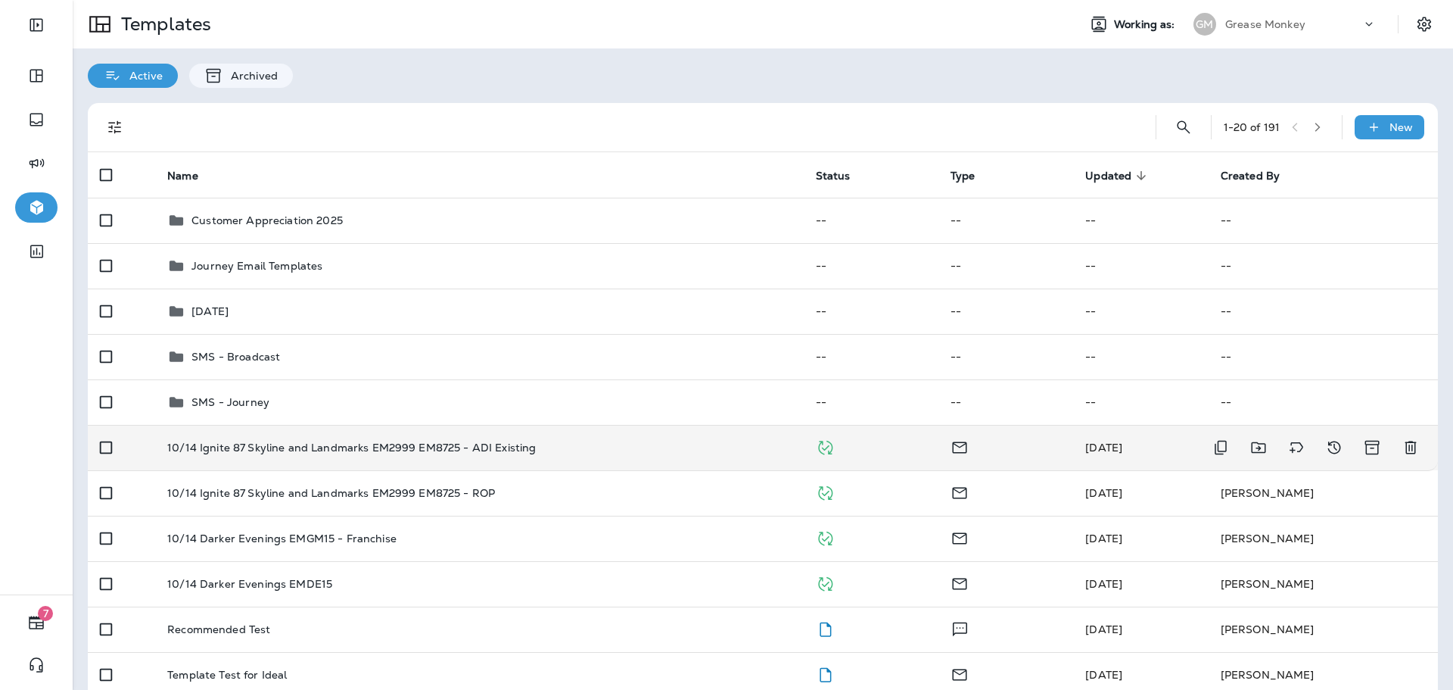
click at [546, 448] on div "10/14 Ignite 87 Skyline and Landmarks EM2999 EM8725 - ADI Existing" at bounding box center [479, 447] width 624 height 12
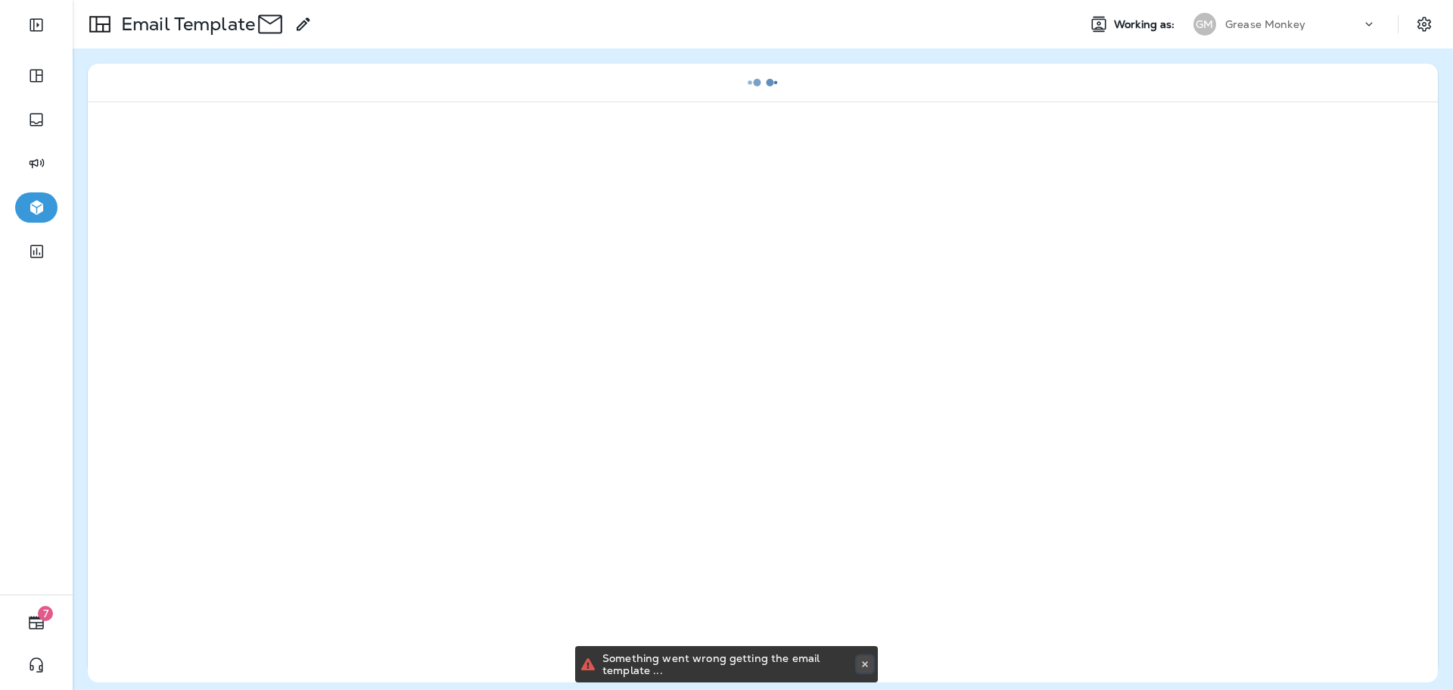
click at [870, 665] on button at bounding box center [865, 663] width 17 height 17
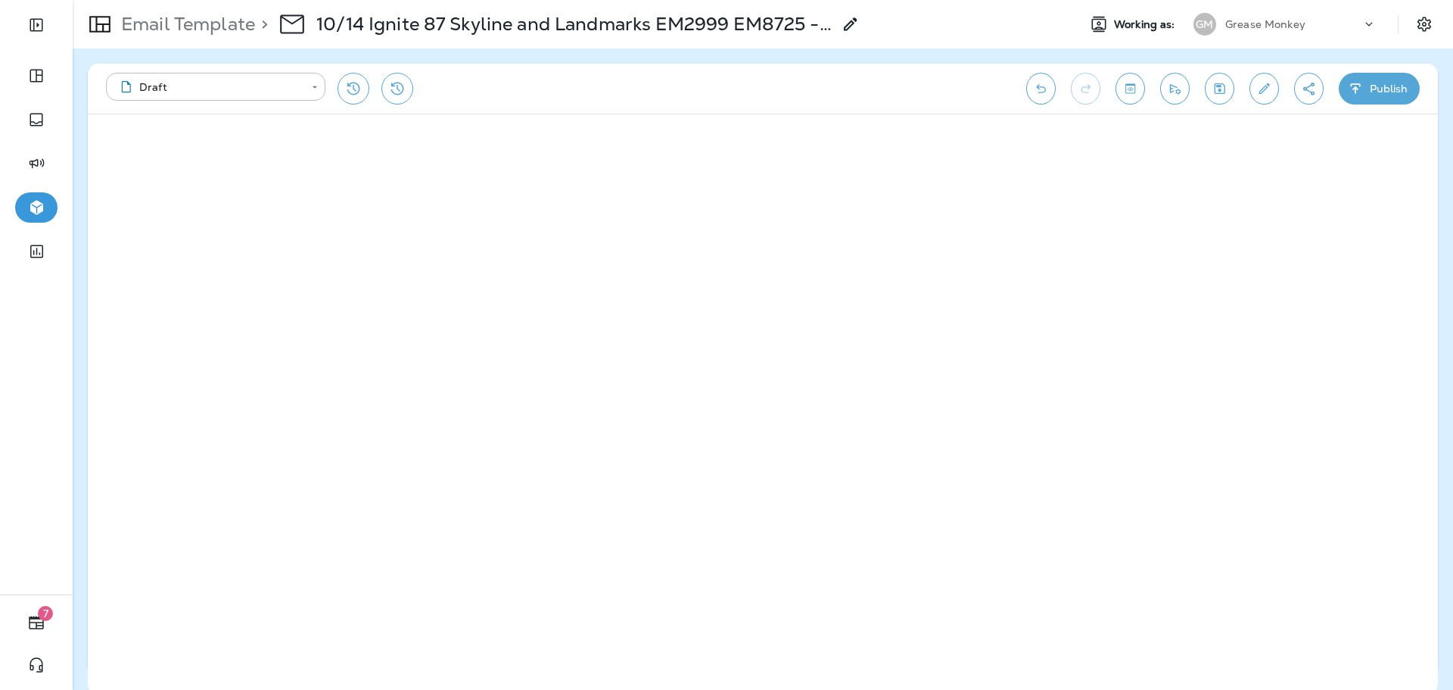
drag, startPoint x: 1132, startPoint y: 93, endPoint x: 1122, endPoint y: 164, distance: 71.9
click at [1132, 92] on icon "Toggle preview" at bounding box center [1130, 88] width 16 height 15
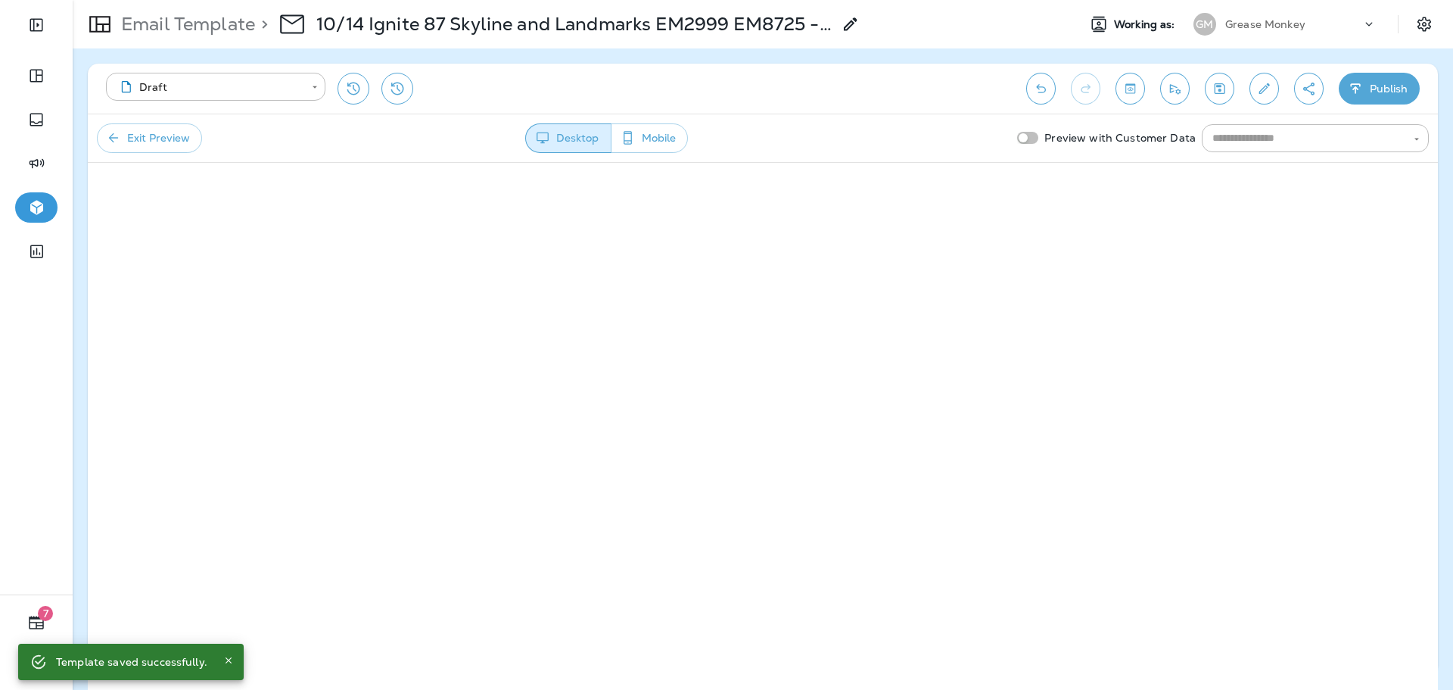
click at [195, 132] on button "Exit Preview" at bounding box center [149, 138] width 105 height 30
click at [1362, 87] on icon "button" at bounding box center [1356, 88] width 16 height 15
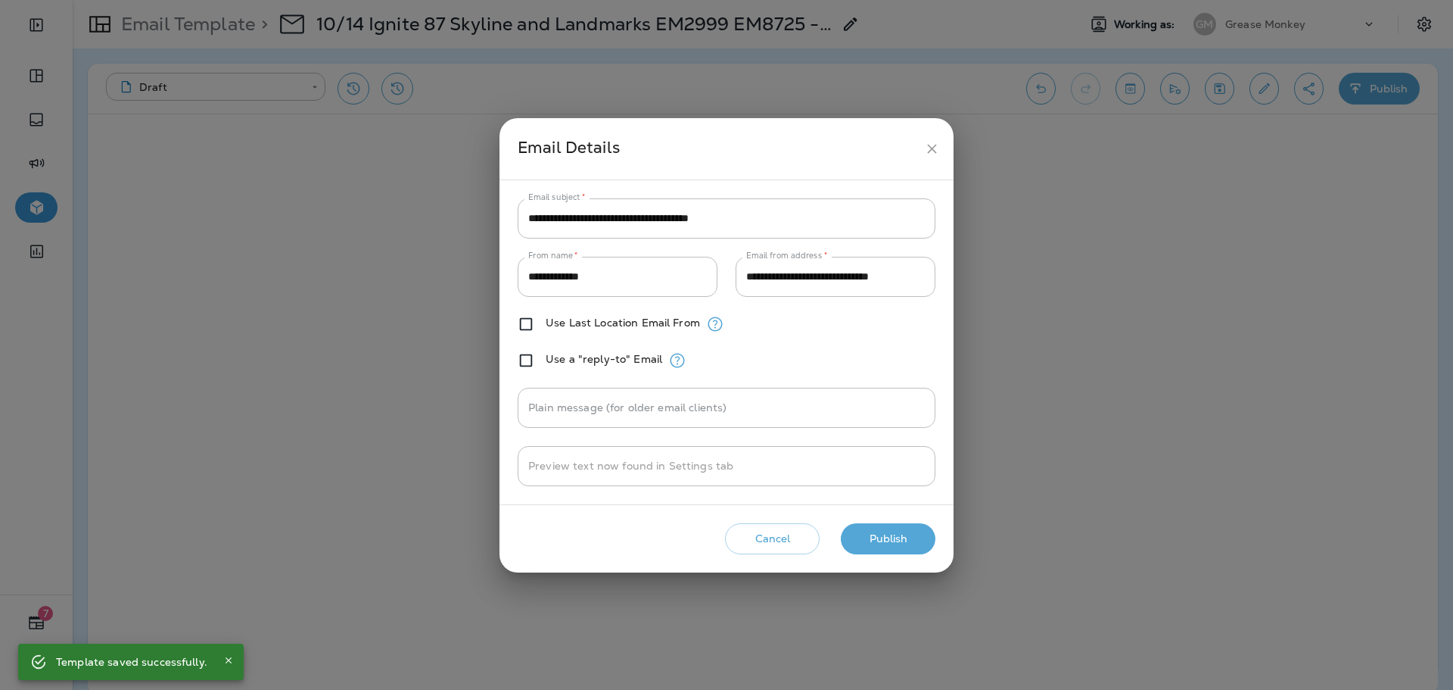
click at [911, 531] on button "Publish" at bounding box center [888, 538] width 95 height 31
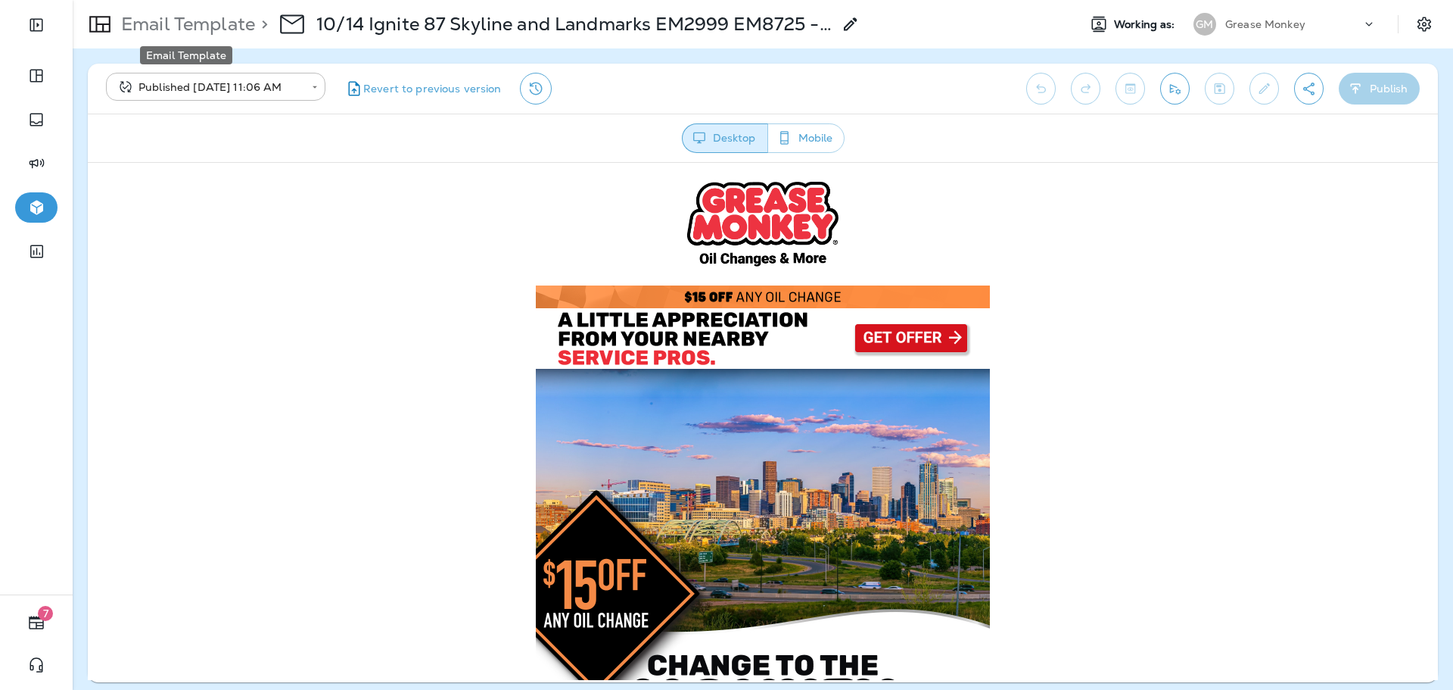
click at [193, 20] on p "Email Template" at bounding box center [185, 24] width 140 height 23
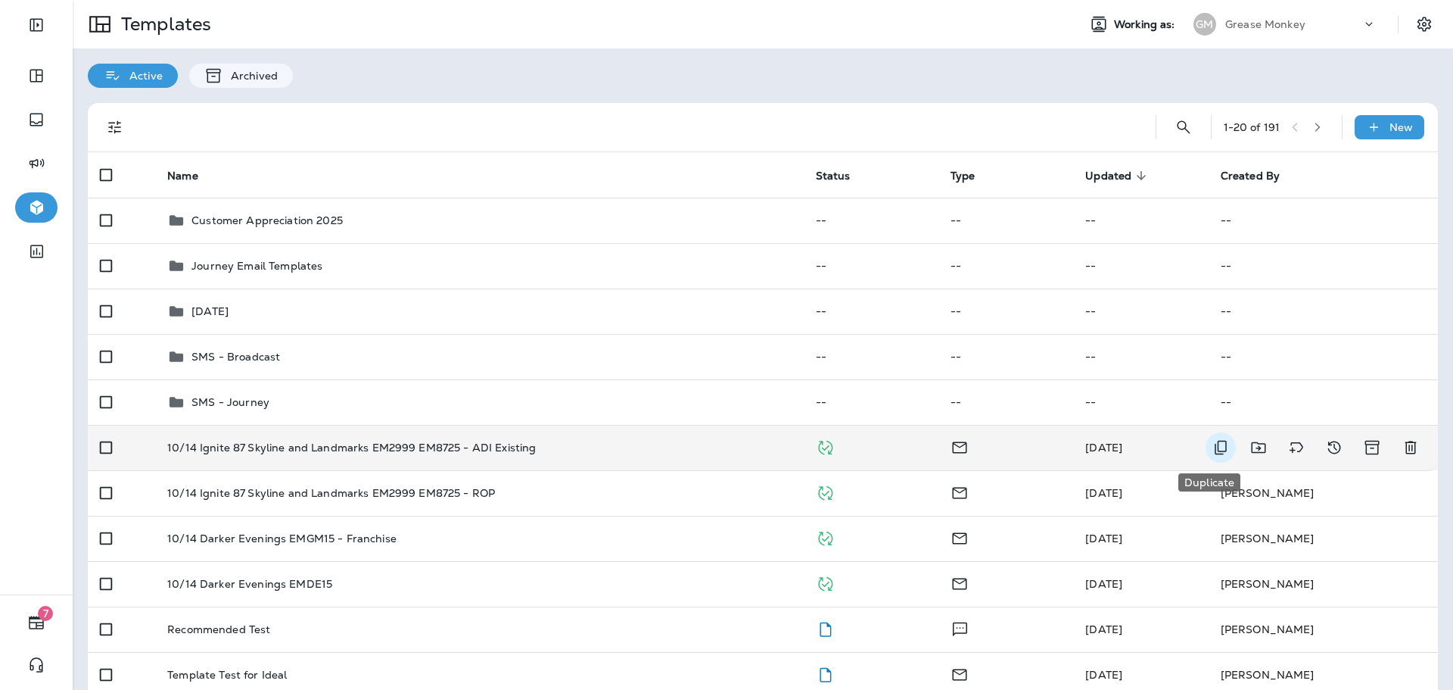
click at [1212, 445] on icon "Duplicate" at bounding box center [1221, 447] width 18 height 18
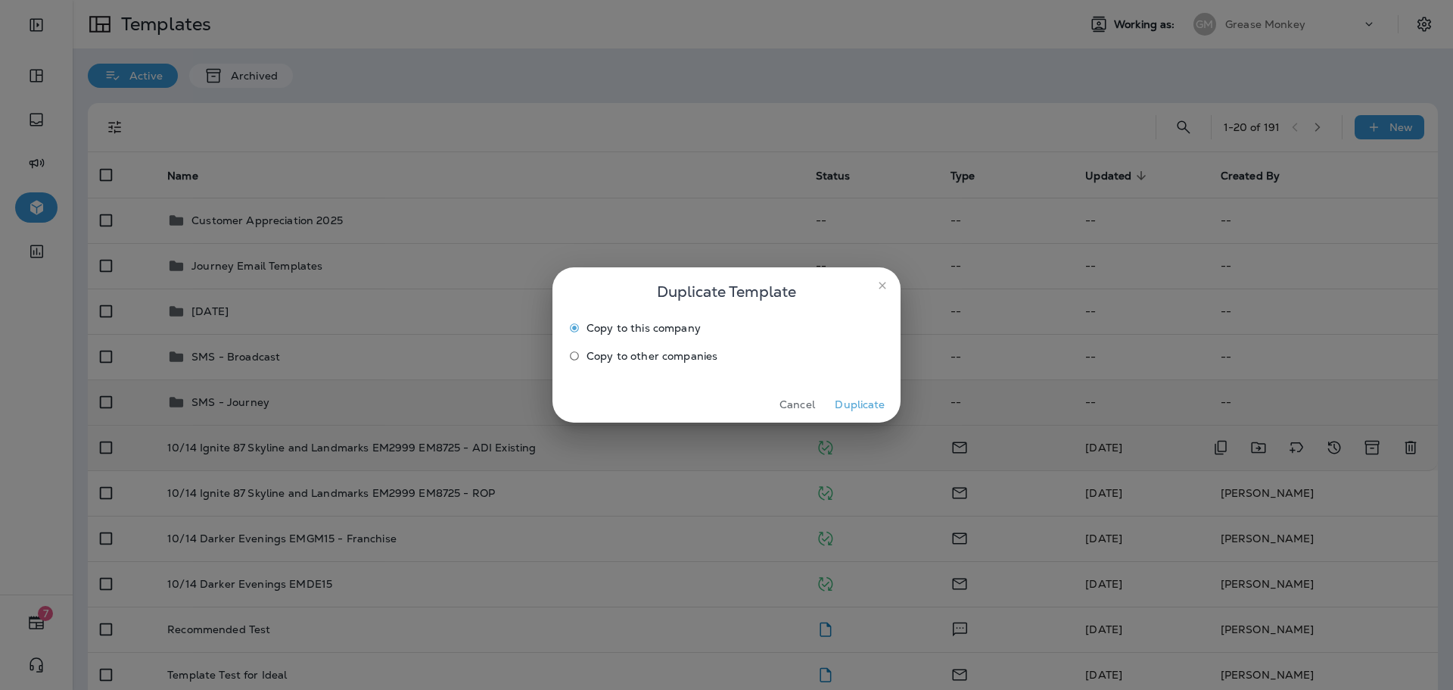
drag, startPoint x: 852, startPoint y: 400, endPoint x: 841, endPoint y: 400, distance: 10.6
click at [851, 398] on button "Duplicate" at bounding box center [860, 404] width 57 height 23
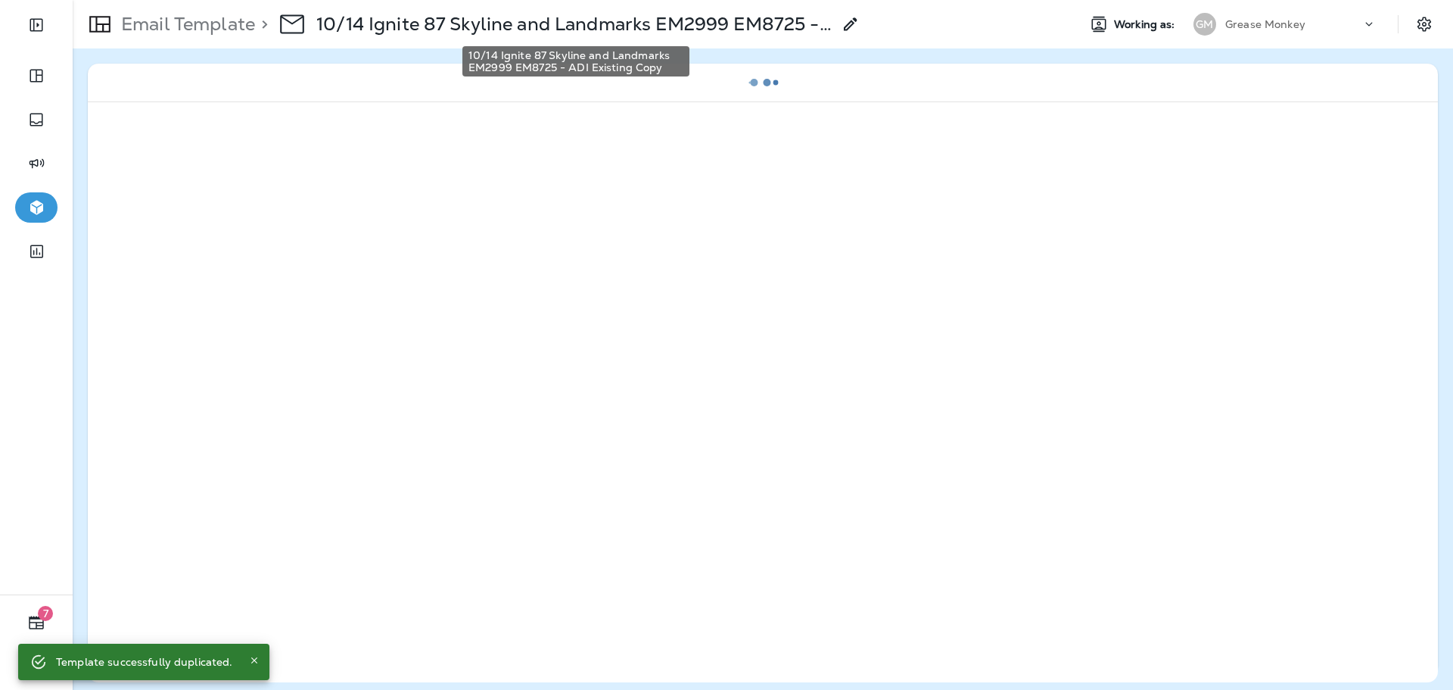
click at [557, 24] on p "10/14 Ignite 87 Skyline and Landmarks EM2999 EM8725 - ADI Existing Copy" at bounding box center [574, 24] width 516 height 23
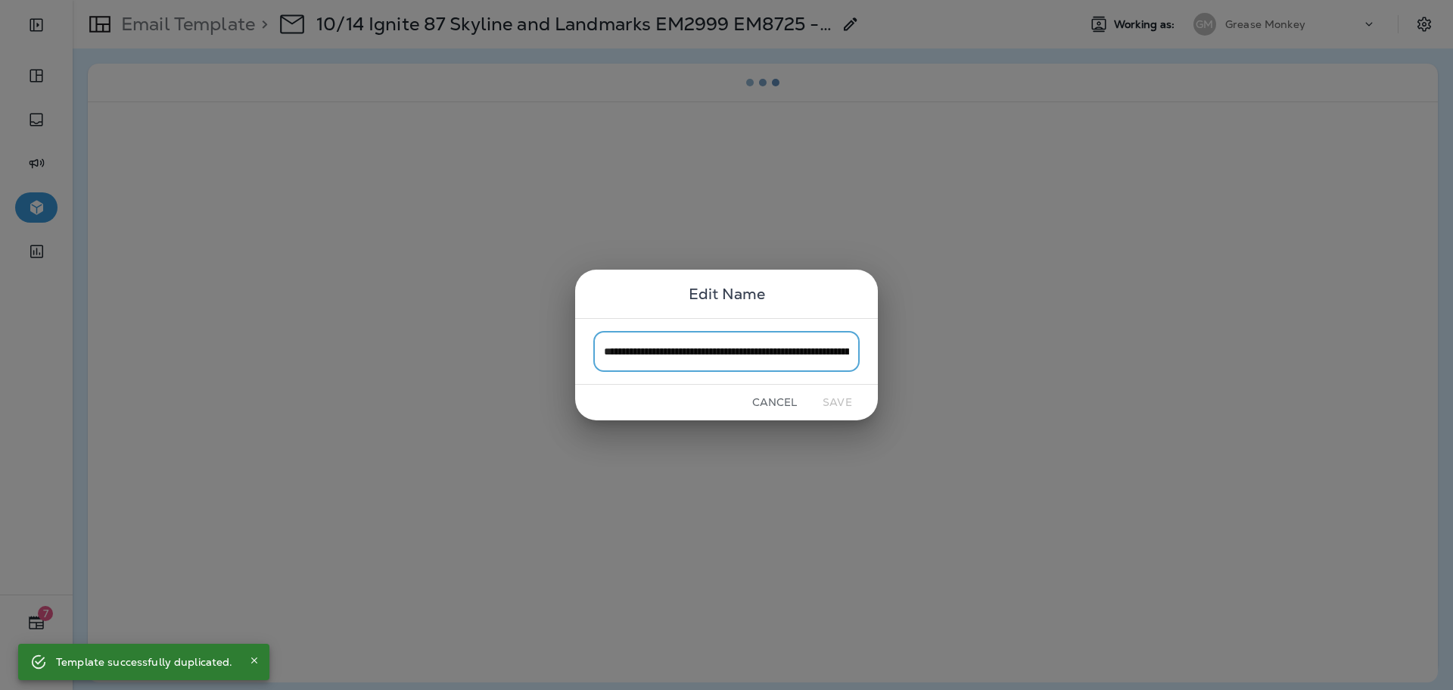
scroll to position [0, 147]
click at [805, 346] on input "**********" at bounding box center [726, 351] width 266 height 40
click at [817, 354] on input "**********" at bounding box center [726, 351] width 266 height 40
click at [845, 353] on input "**********" at bounding box center [726, 351] width 266 height 40
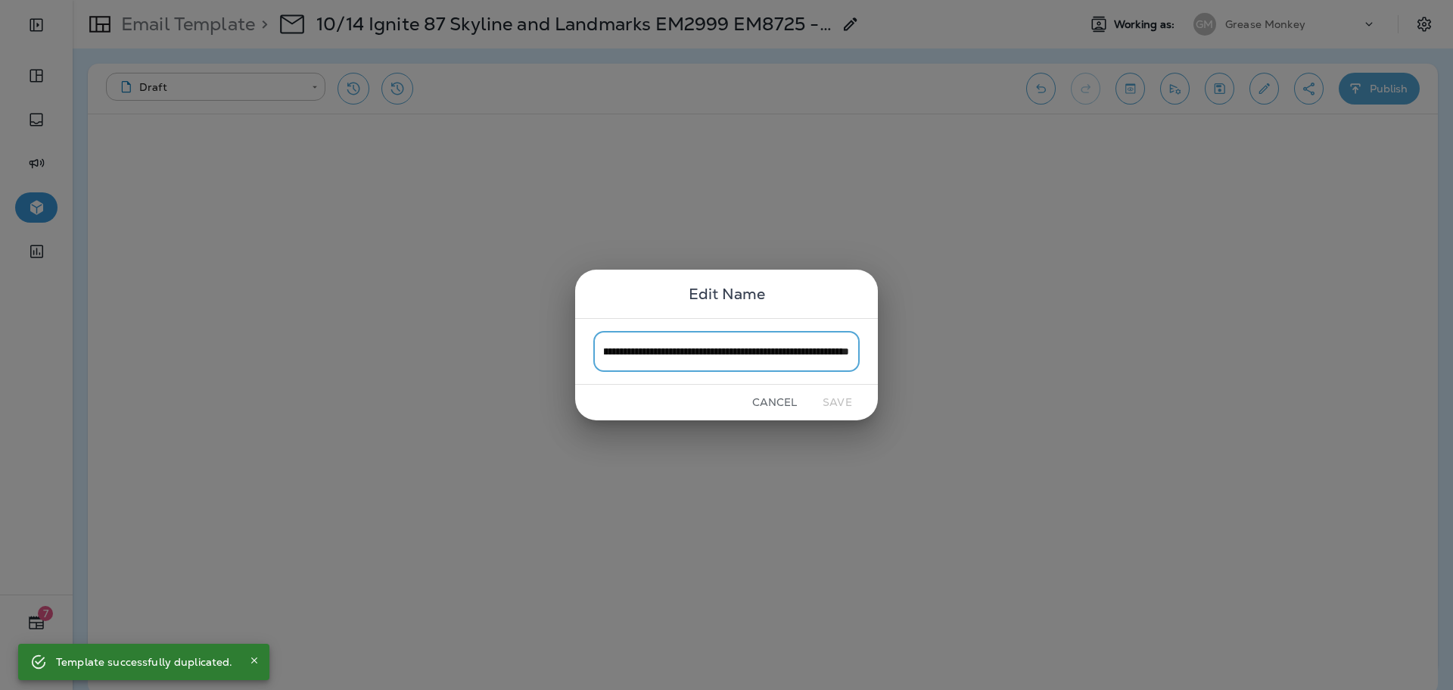
drag, startPoint x: 848, startPoint y: 354, endPoint x: 781, endPoint y: 360, distance: 67.6
click at [781, 360] on input "**********" at bounding box center [726, 351] width 266 height 40
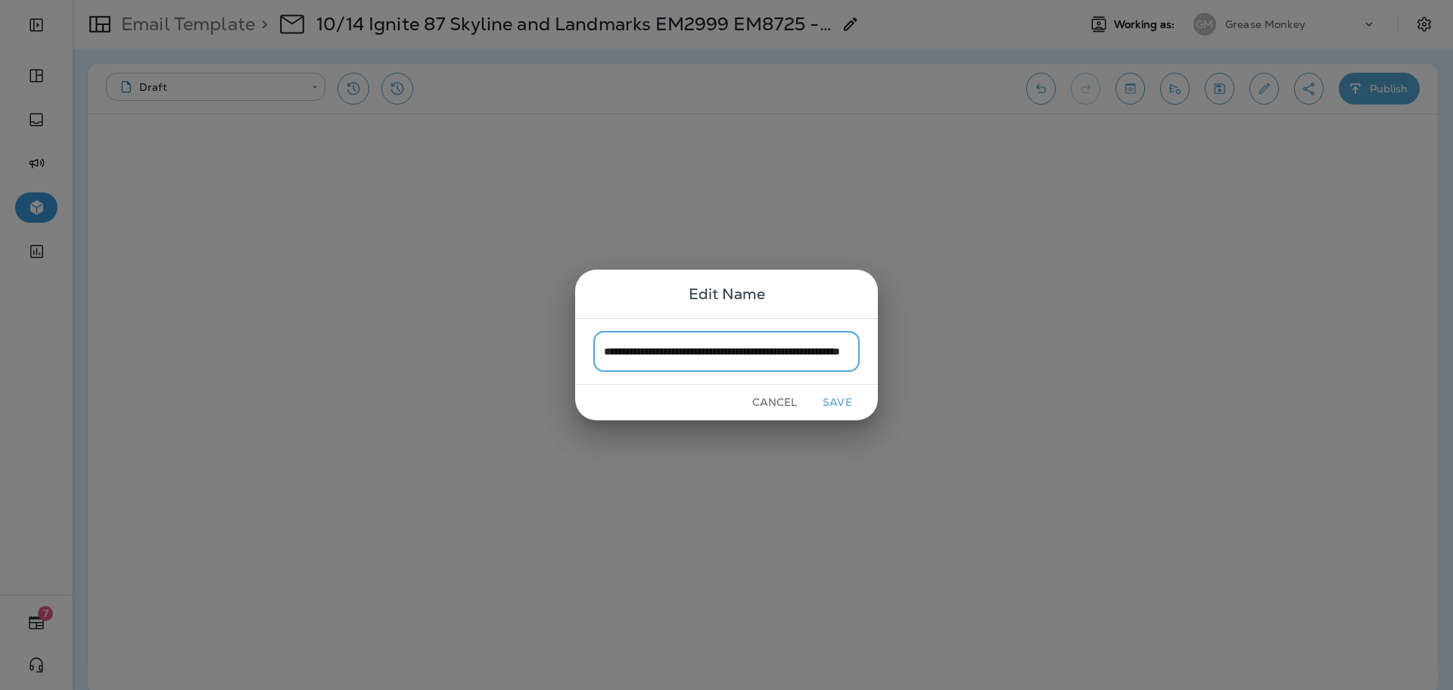
type input "**********"
click at [836, 401] on button "Save" at bounding box center [837, 402] width 57 height 23
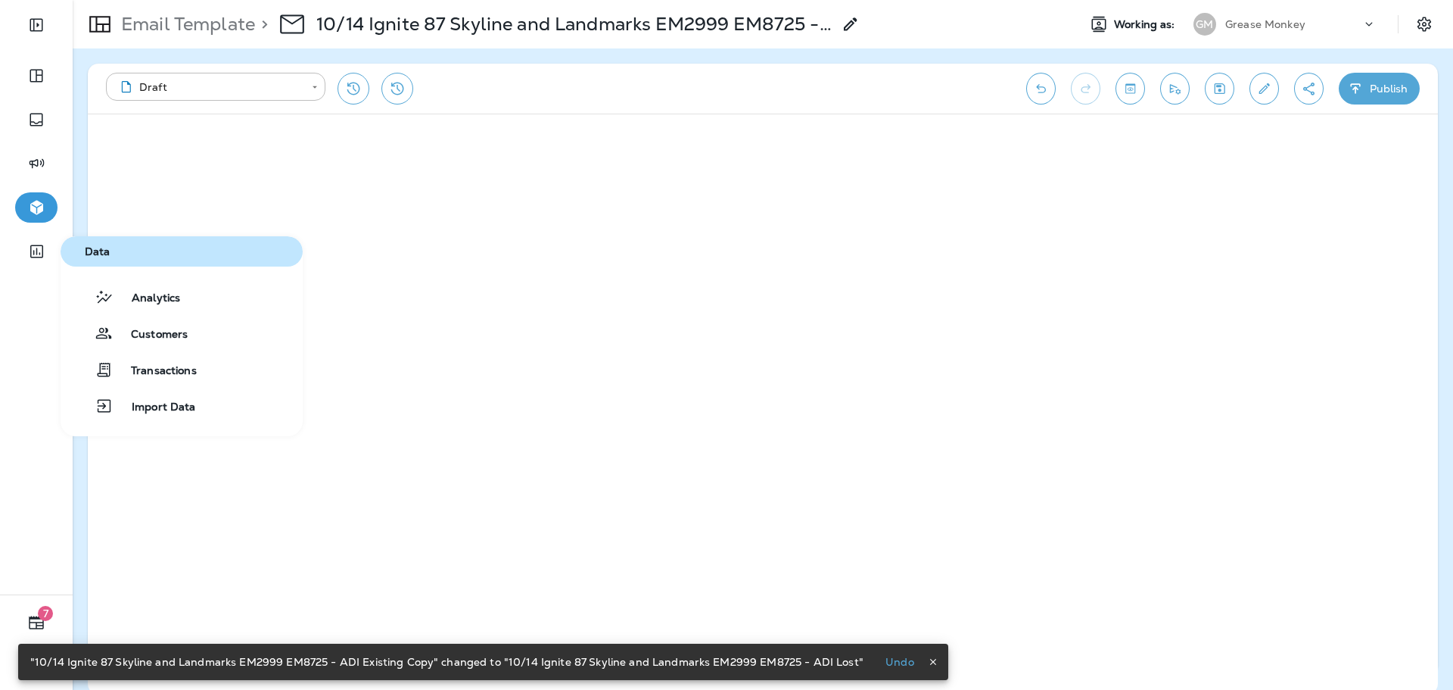
click at [143, 248] on span "Data" at bounding box center [182, 251] width 230 height 13
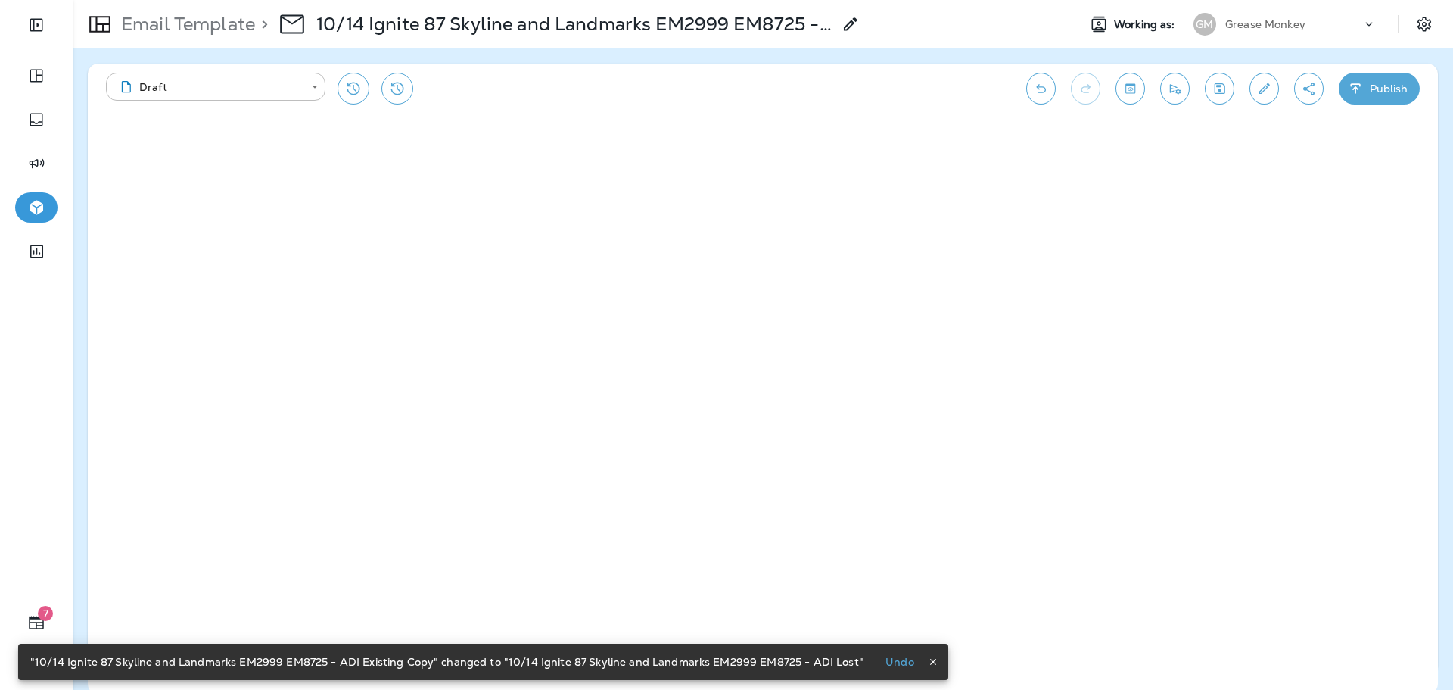
click at [928, 659] on icon "button" at bounding box center [933, 661] width 11 height 11
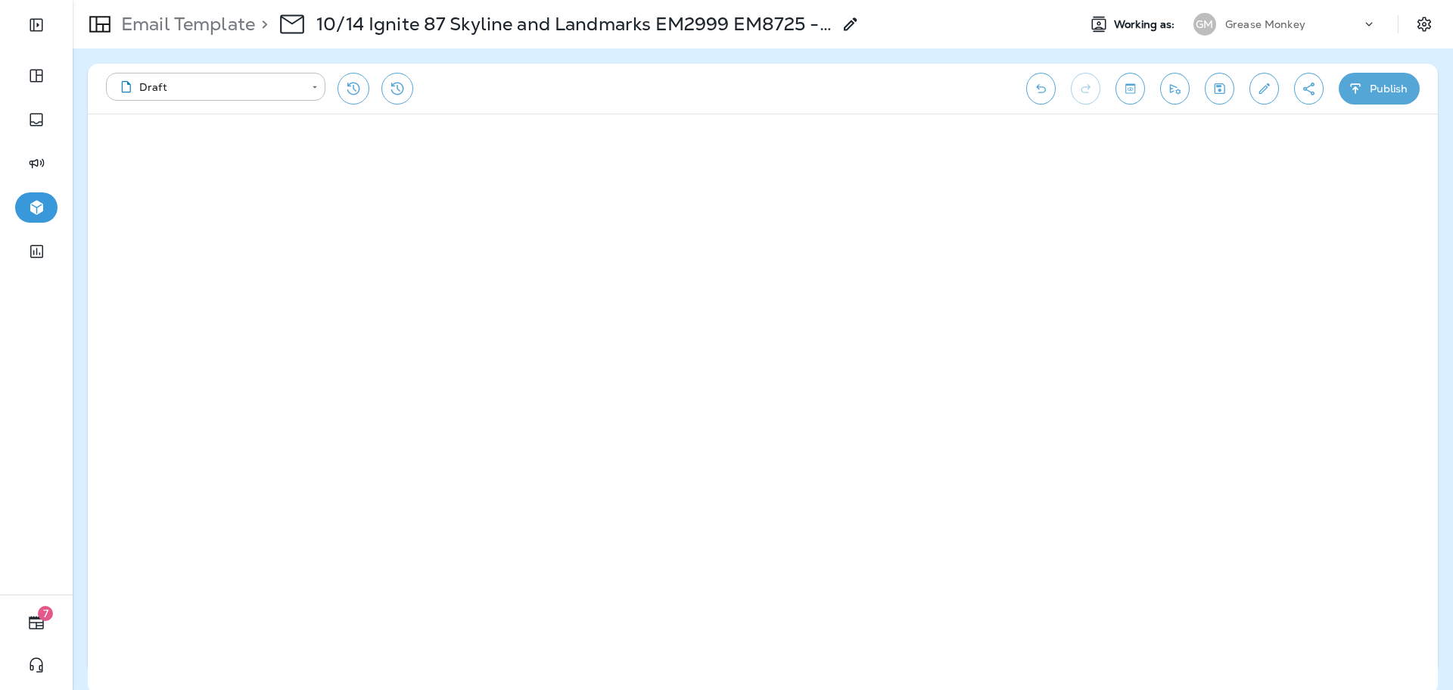
click at [783, 26] on p "10/14 Ignite 87 Skyline and Landmarks EM2999 EM8725 - ADI Lost" at bounding box center [574, 24] width 516 height 23
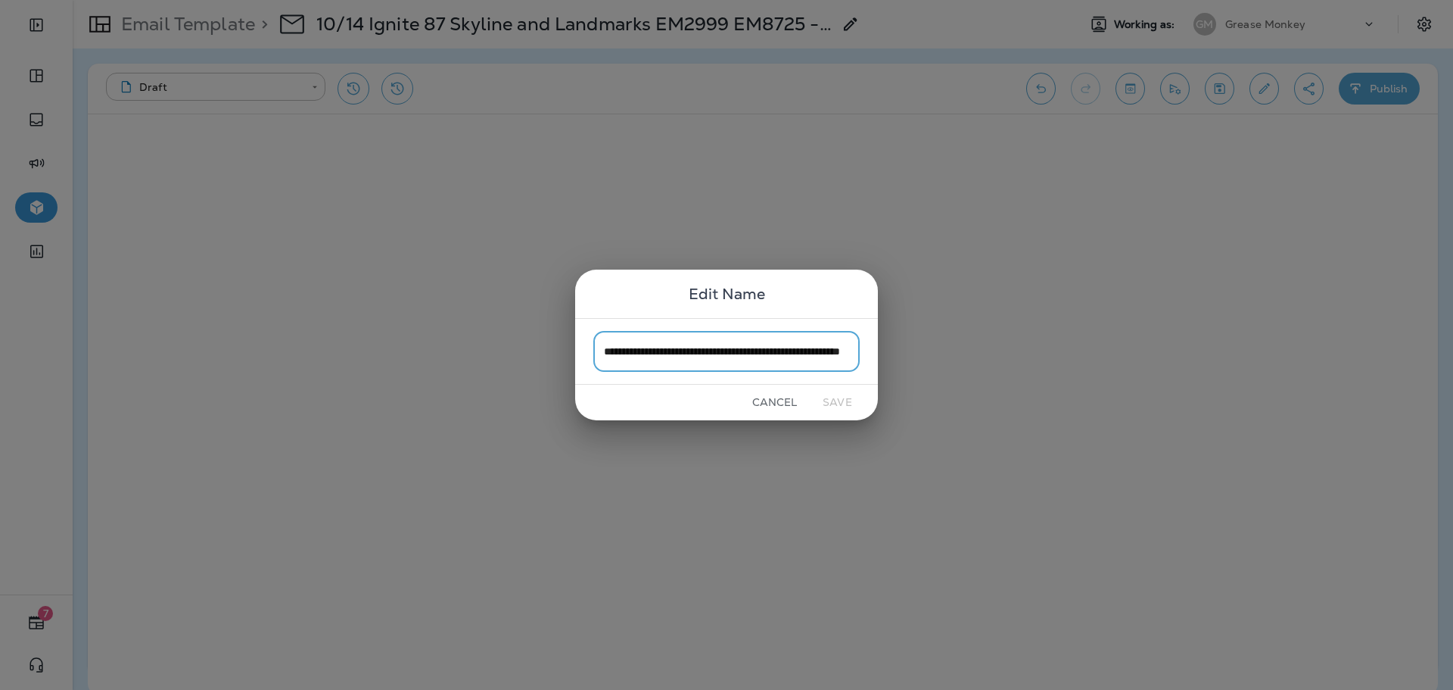
click at [961, 238] on div "**********" at bounding box center [726, 345] width 1453 height 690
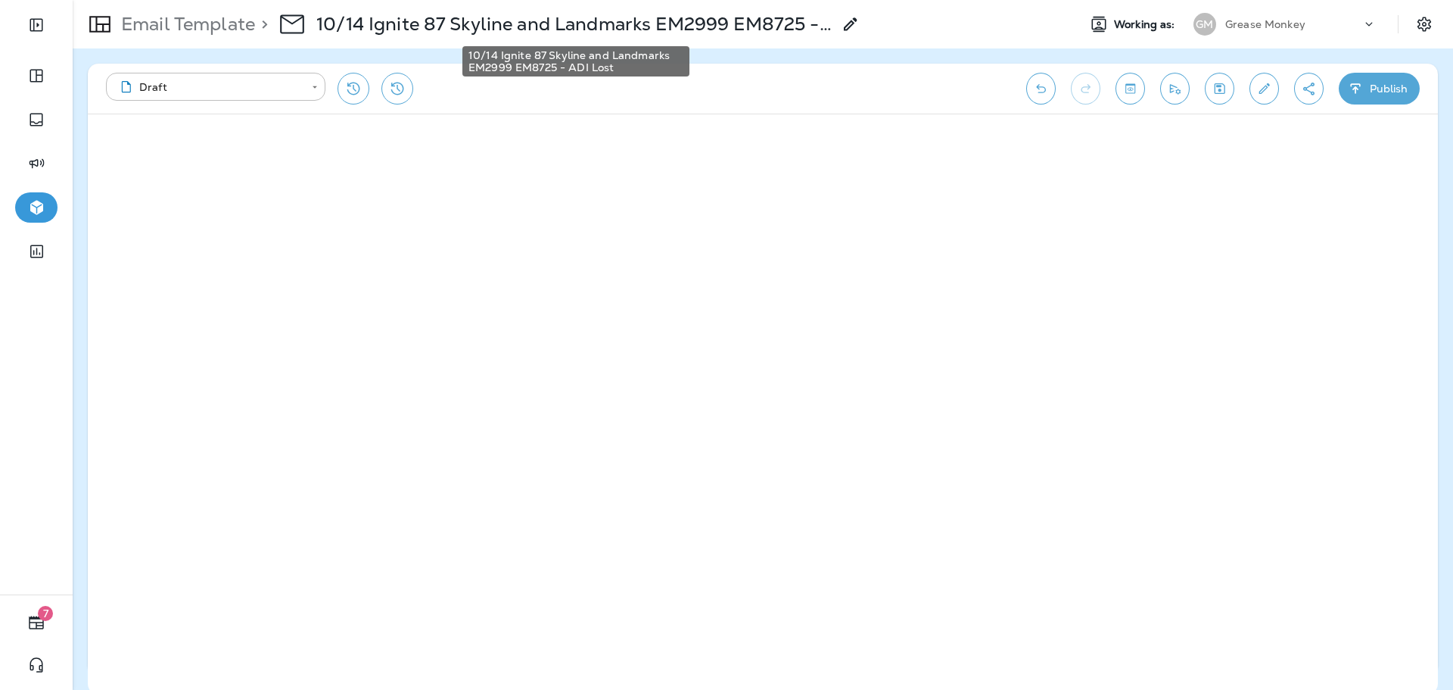
click at [562, 21] on p "10/14 Ignite 87 Skyline and Landmarks EM2999 EM8725 - ADI Lost" at bounding box center [574, 24] width 516 height 23
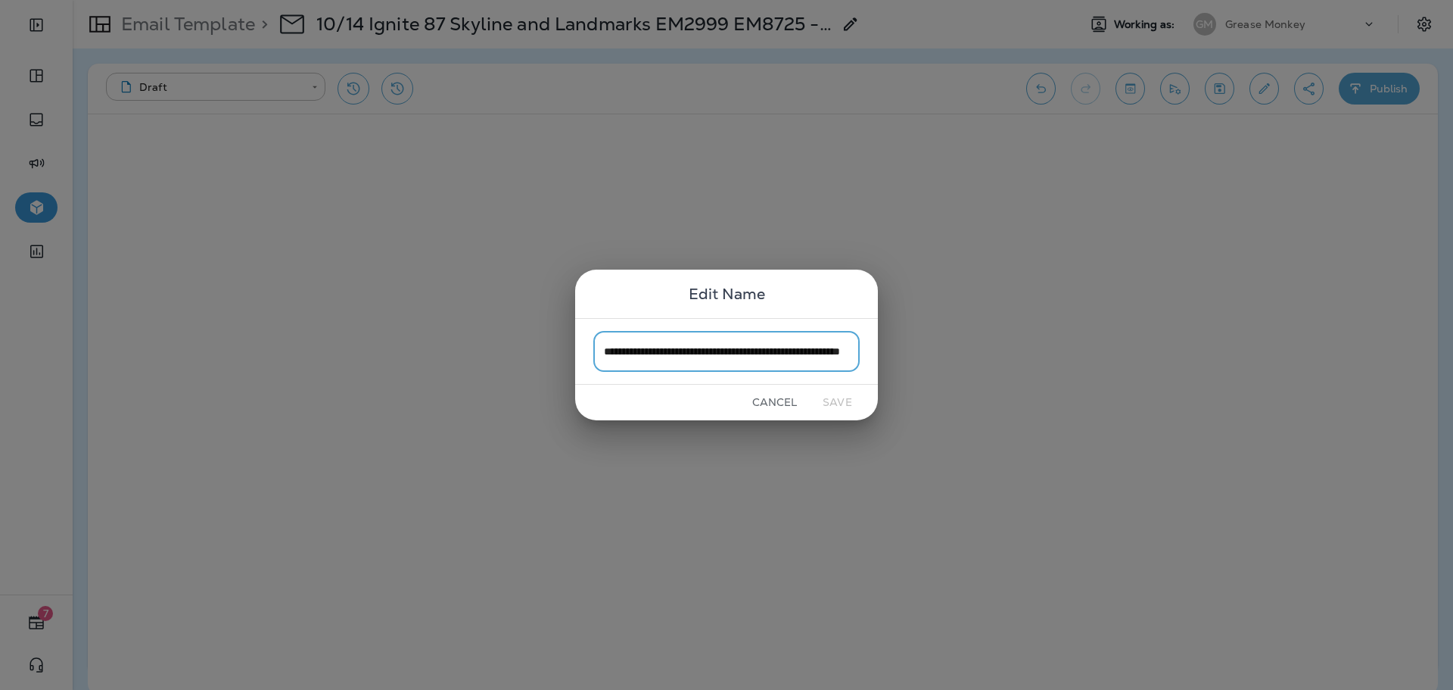
scroll to position [0, 99]
click at [758, 354] on input "**********" at bounding box center [726, 351] width 266 height 40
click at [740, 354] on input "**********" at bounding box center [726, 351] width 266 height 40
drag, startPoint x: 747, startPoint y: 350, endPoint x: 708, endPoint y: 353, distance: 38.7
click at [708, 353] on input "**********" at bounding box center [726, 351] width 266 height 40
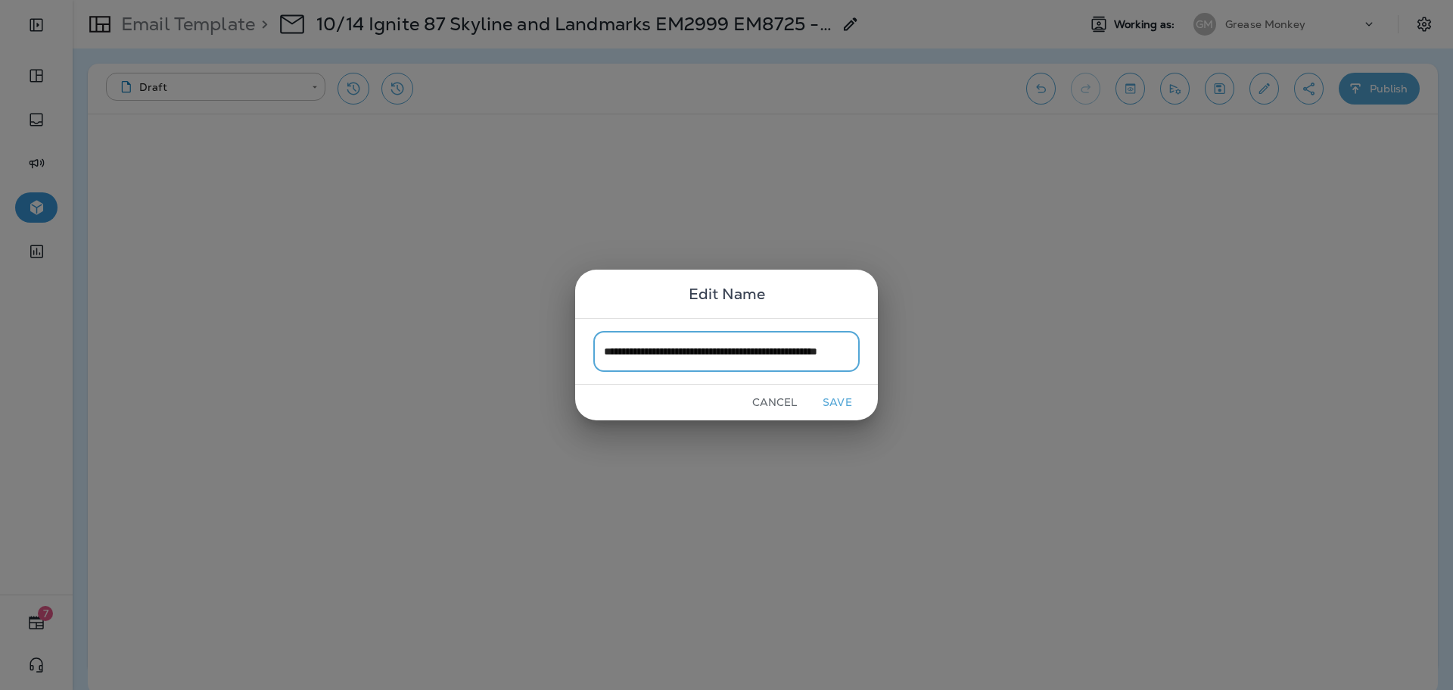
scroll to position [0, 55]
drag, startPoint x: 833, startPoint y: 350, endPoint x: 795, endPoint y: 349, distance: 38.6
click at [795, 349] on input "**********" at bounding box center [726, 351] width 266 height 40
drag, startPoint x: 634, startPoint y: 350, endPoint x: 864, endPoint y: 351, distance: 230.1
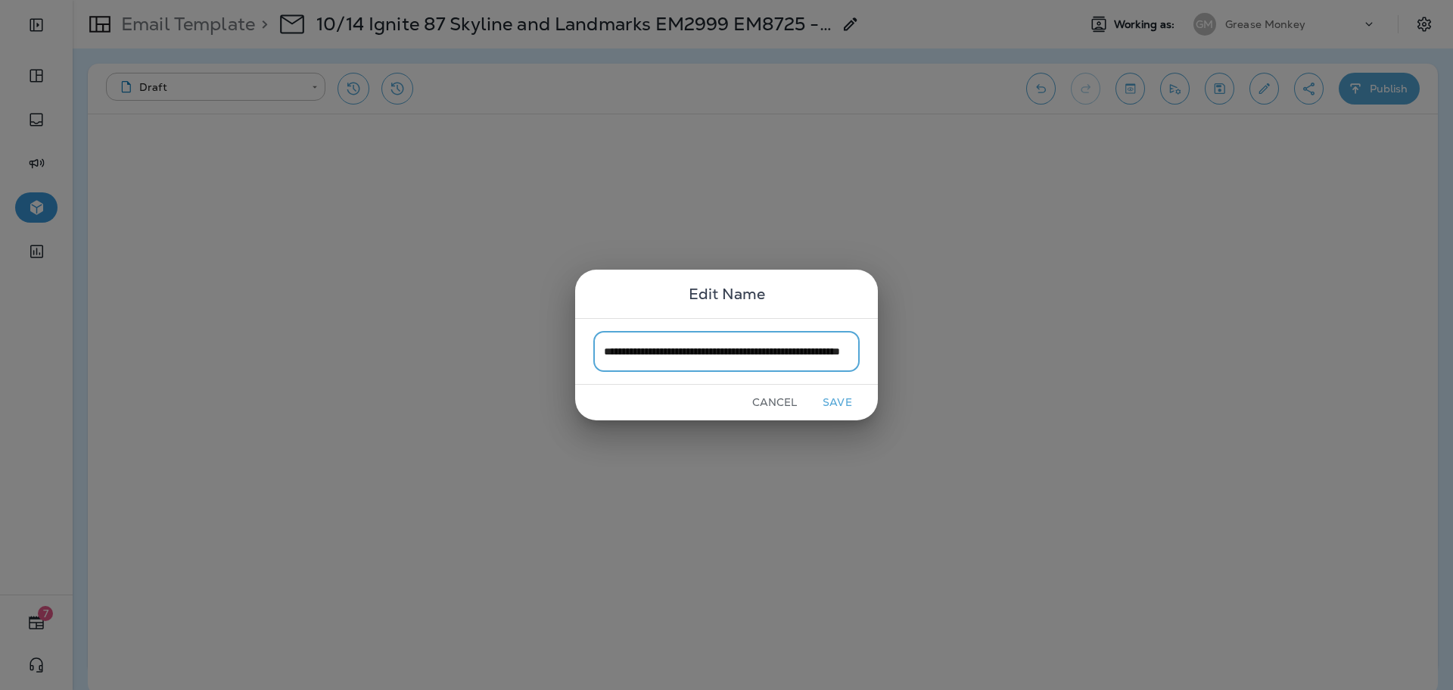
click at [864, 351] on div "**********" at bounding box center [726, 351] width 303 height 66
type input "**********"
click at [845, 400] on button "Save" at bounding box center [837, 402] width 57 height 23
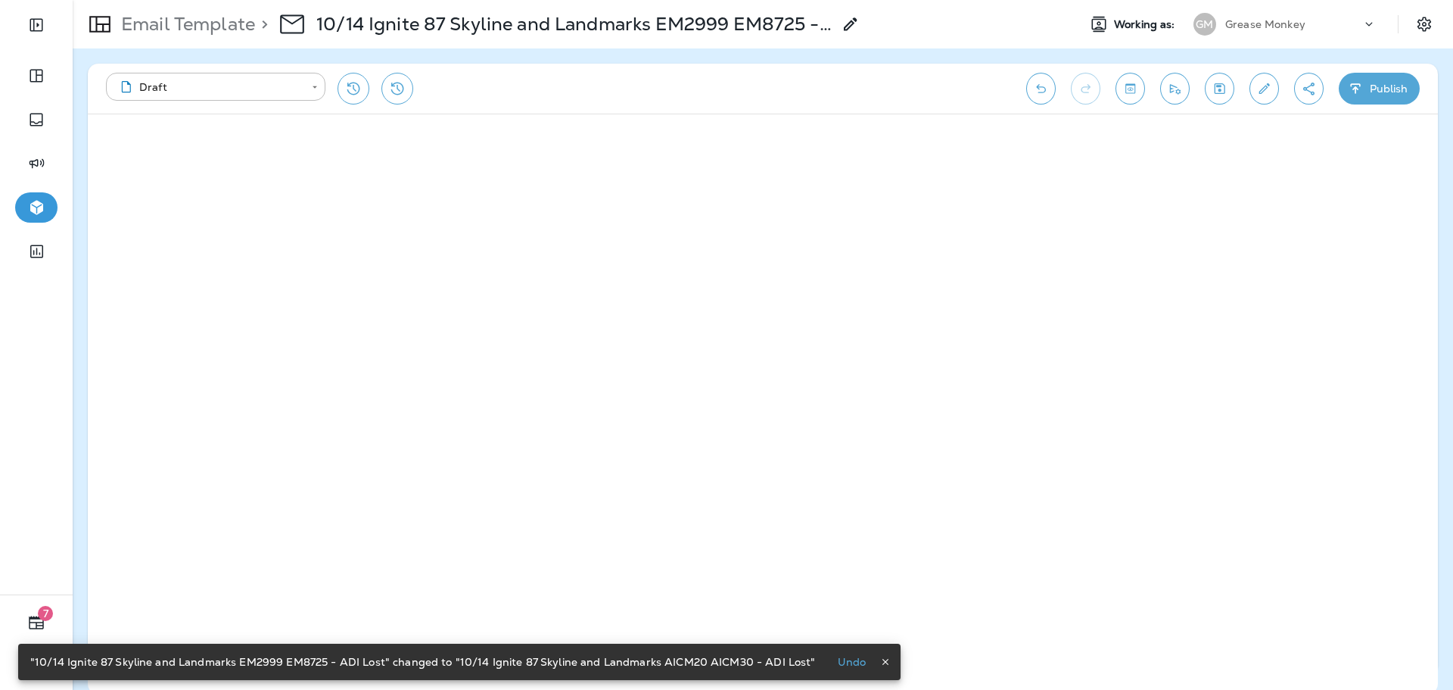
scroll to position [0, 0]
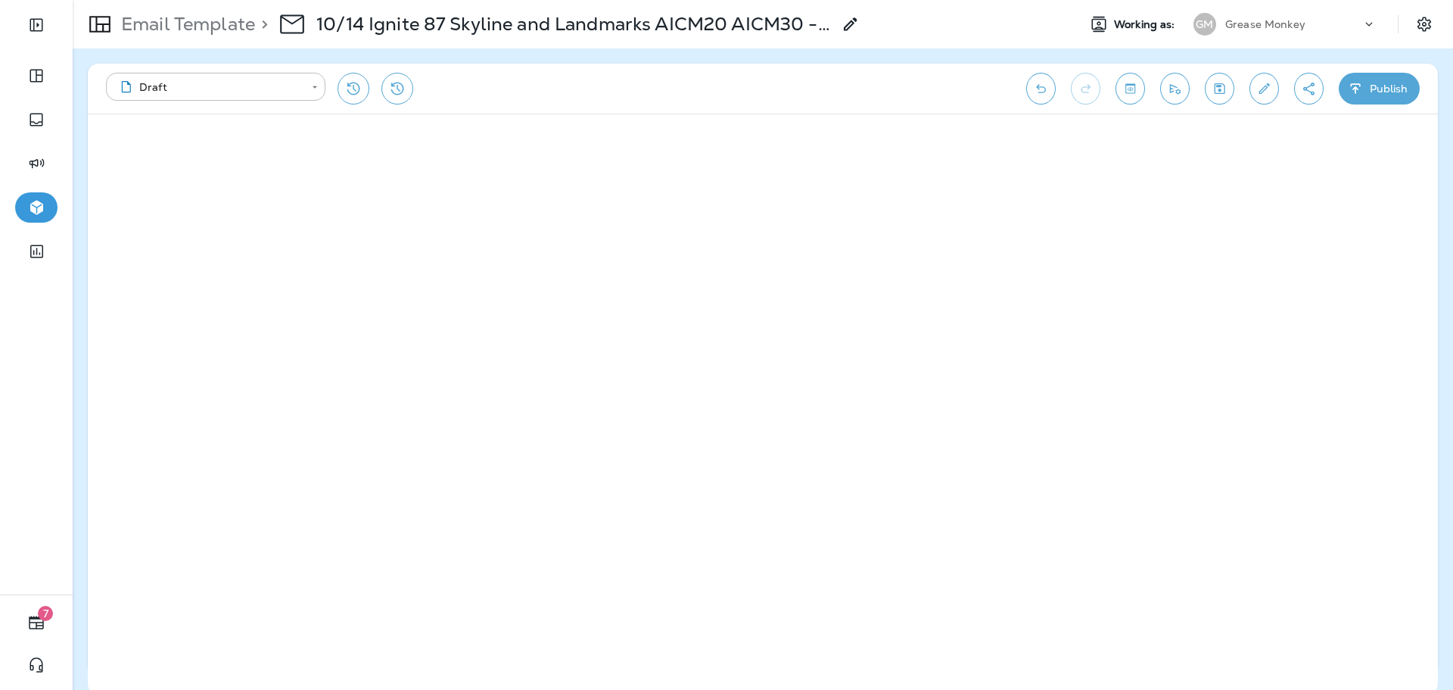
click at [1349, 26] on div "Grease Monkey" at bounding box center [1293, 24] width 136 height 23
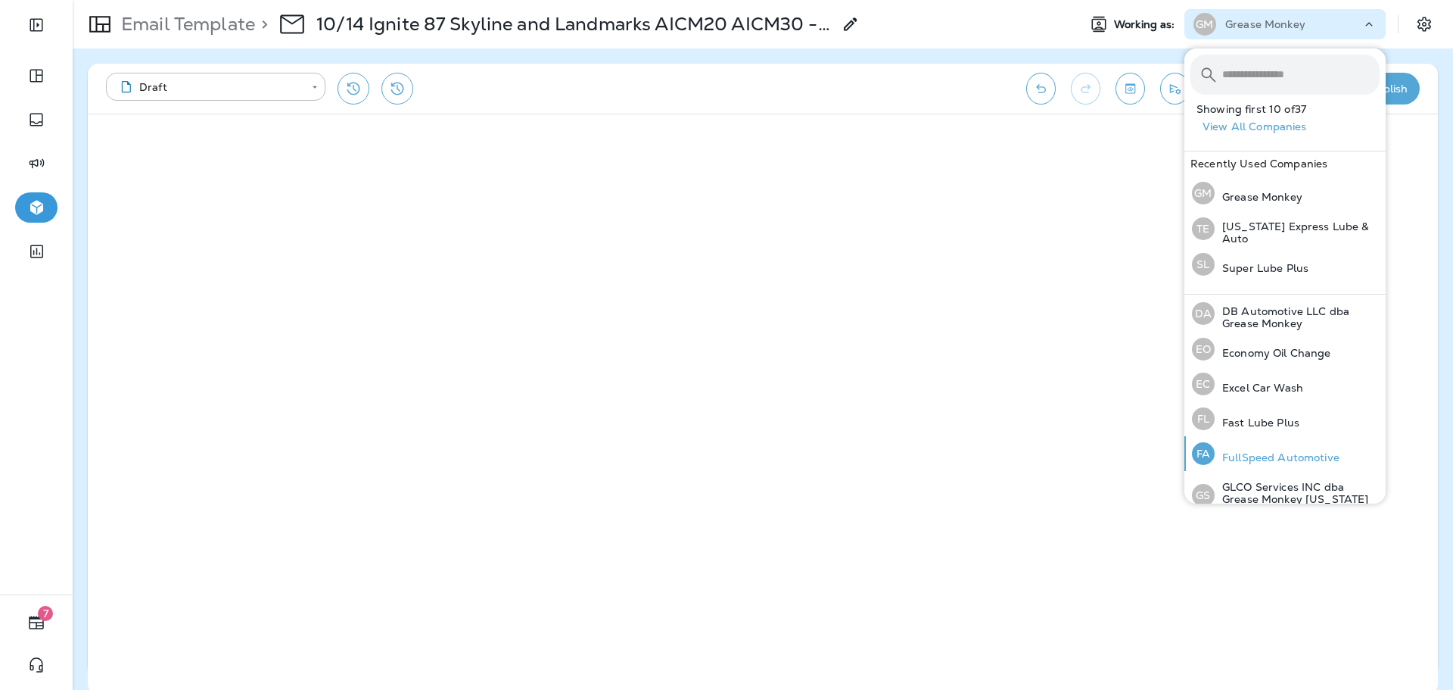
scroll to position [227, 0]
click at [923, 77] on div "**********" at bounding box center [558, 89] width 905 height 32
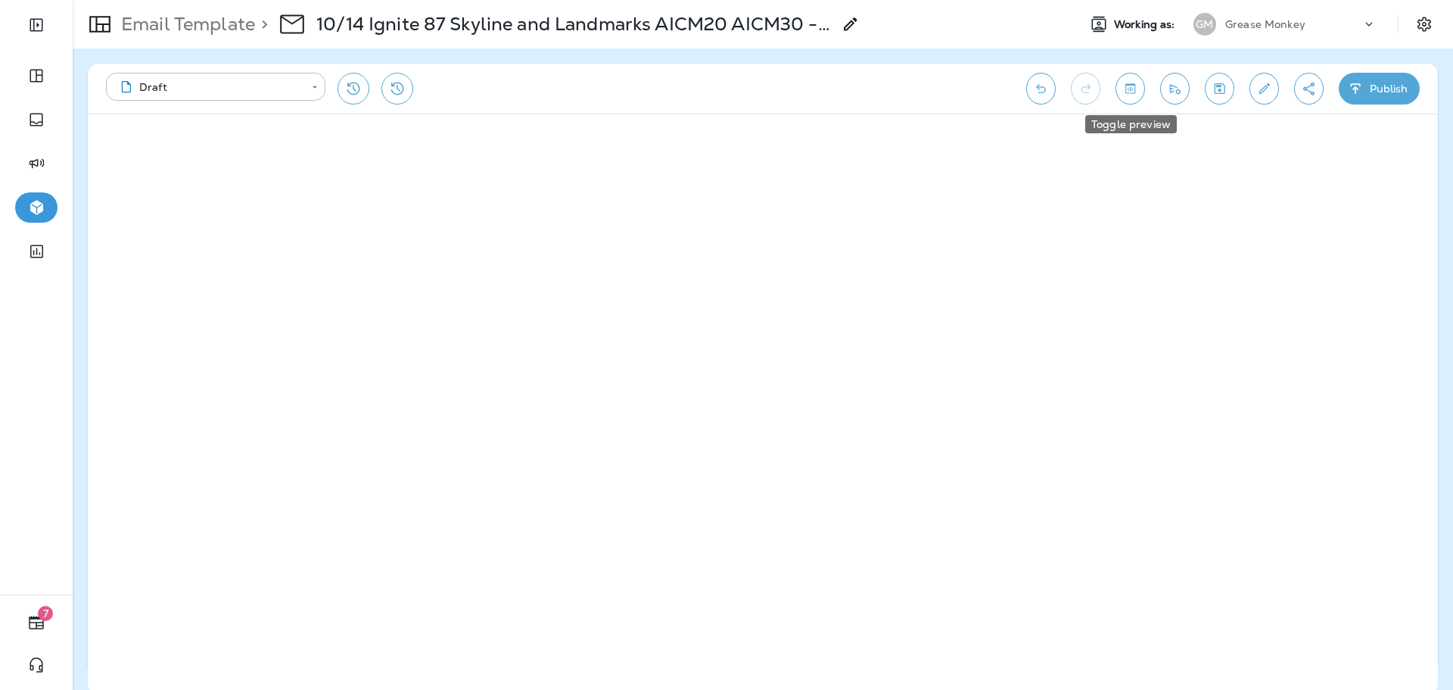
click at [1134, 89] on icon "Toggle preview" at bounding box center [1130, 88] width 16 height 15
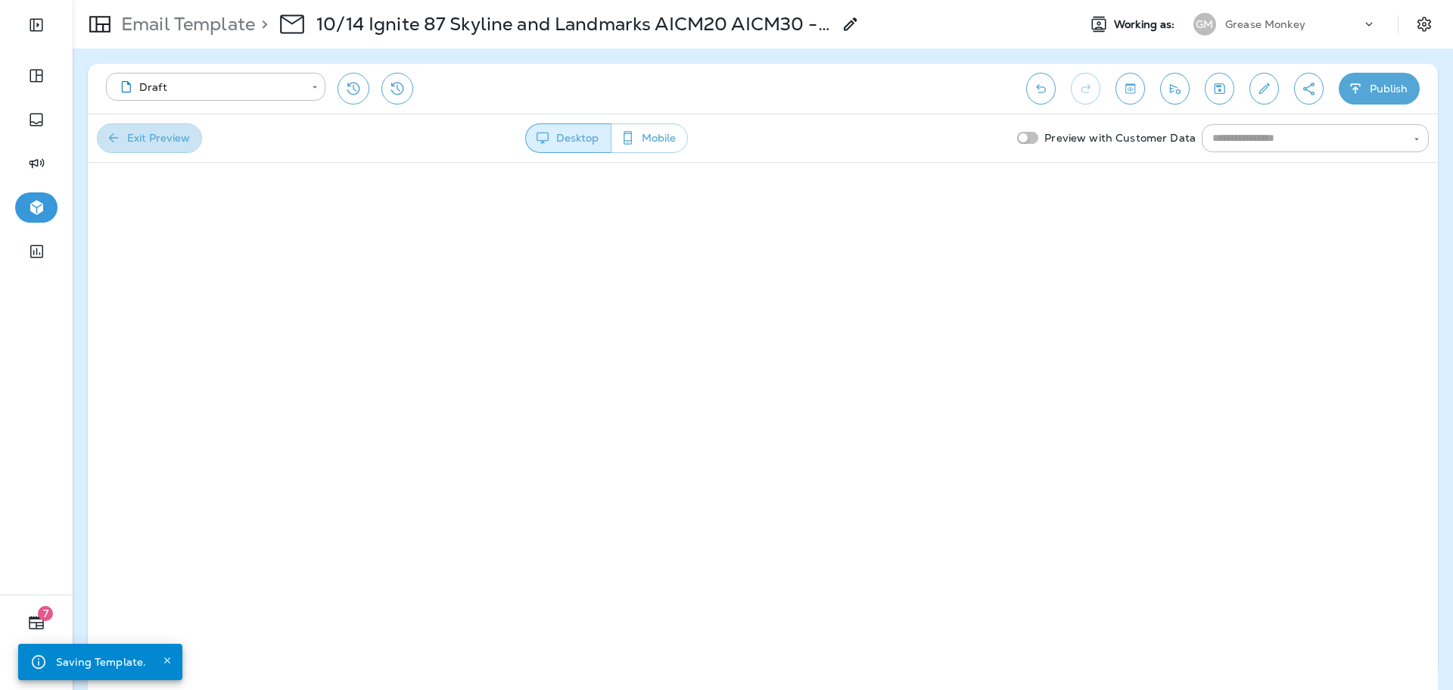
click at [156, 126] on button "Exit Preview" at bounding box center [149, 138] width 105 height 30
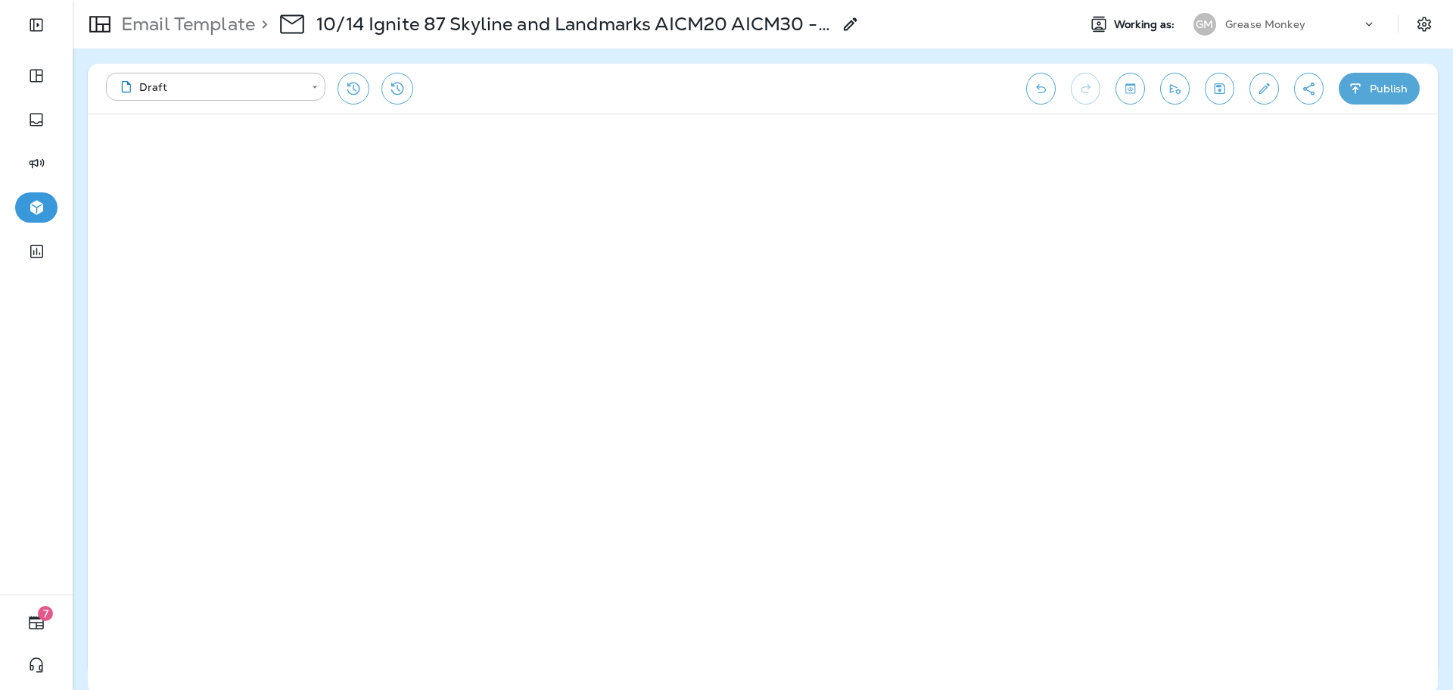
click at [1138, 96] on button "Toggle preview" at bounding box center [1131, 89] width 30 height 32
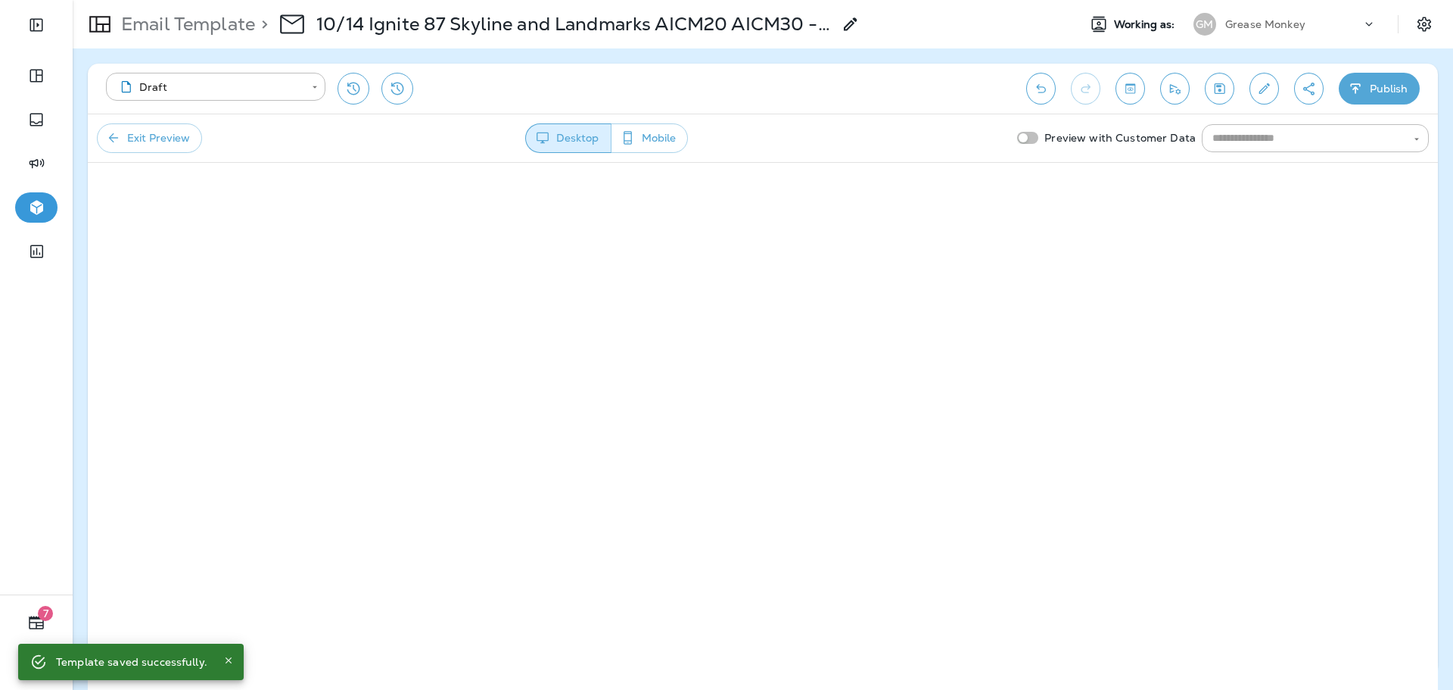
click at [1368, 91] on button "Publish" at bounding box center [1379, 89] width 81 height 32
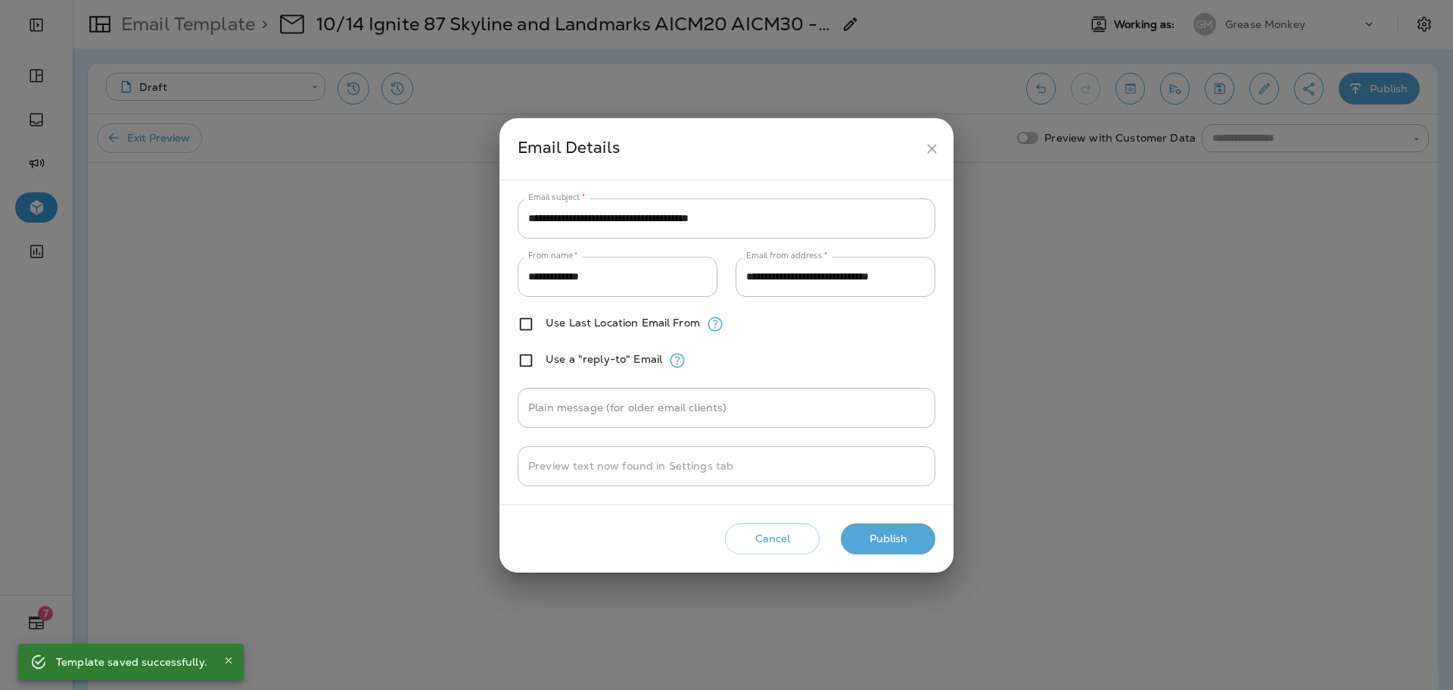
click at [882, 547] on button "Publish" at bounding box center [888, 538] width 95 height 31
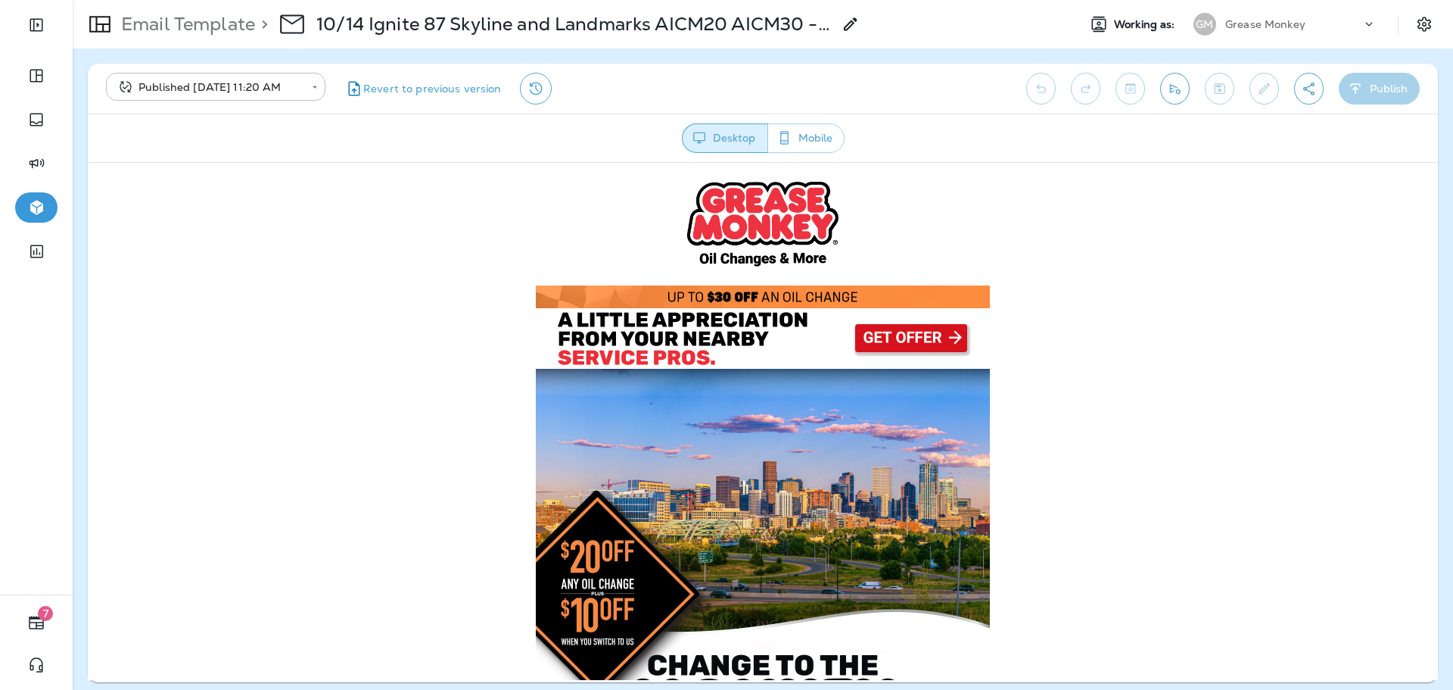
scroll to position [0, 0]
click at [182, 25] on p "Email Template" at bounding box center [185, 24] width 140 height 23
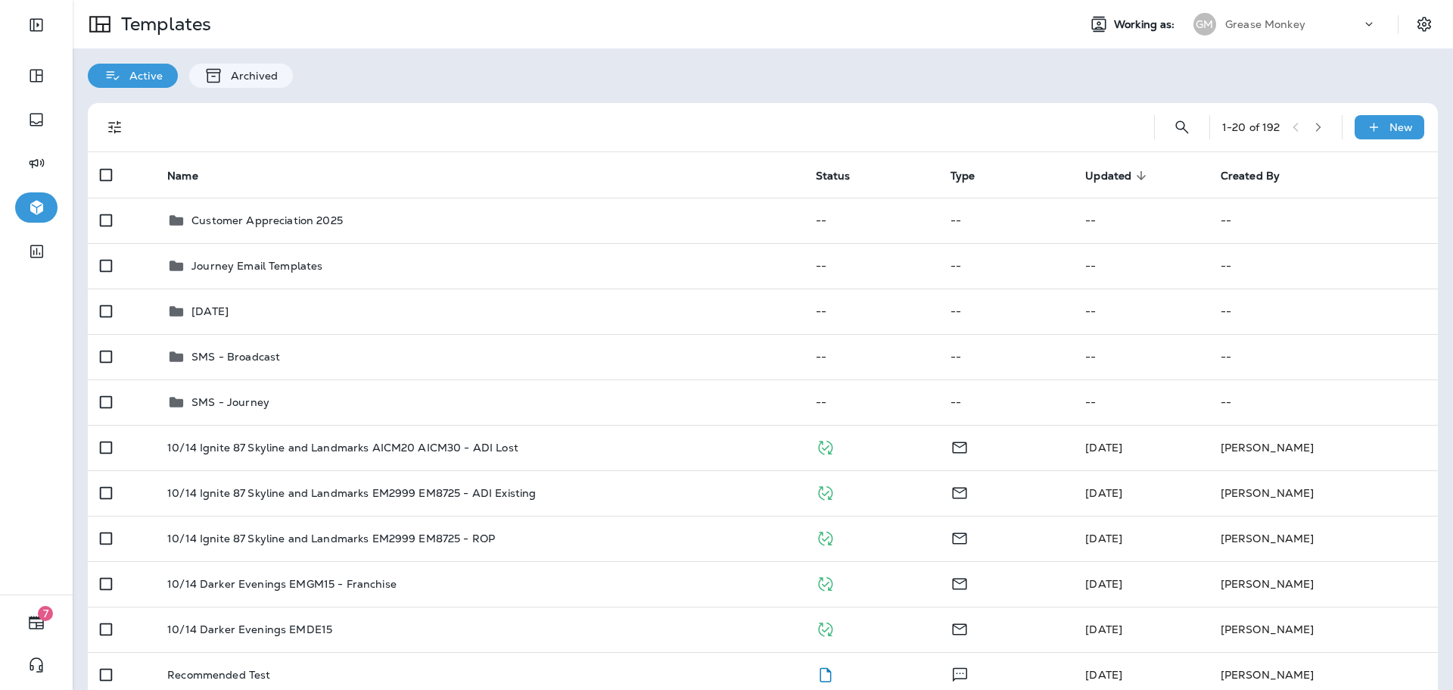
click at [1283, 26] on p "Grease Monkey" at bounding box center [1265, 24] width 80 height 12
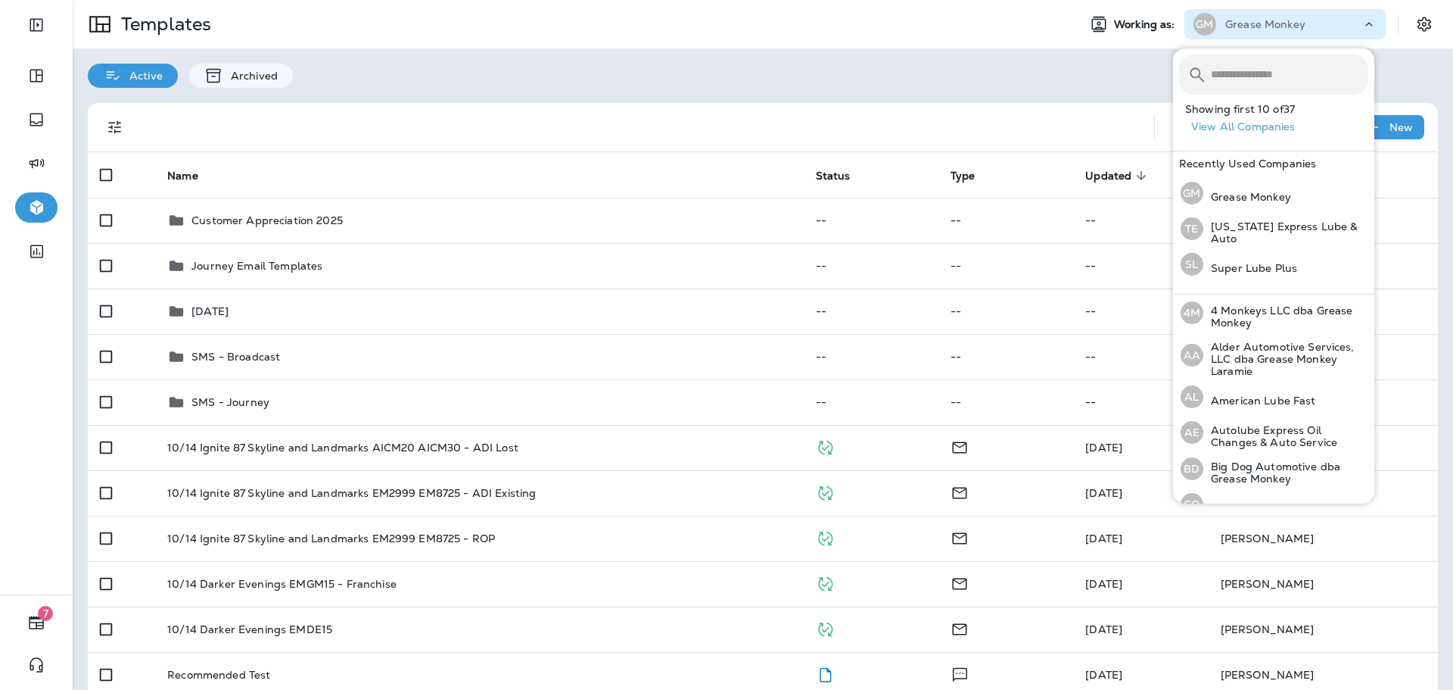
click at [1280, 64] on input "text" at bounding box center [1289, 74] width 157 height 40
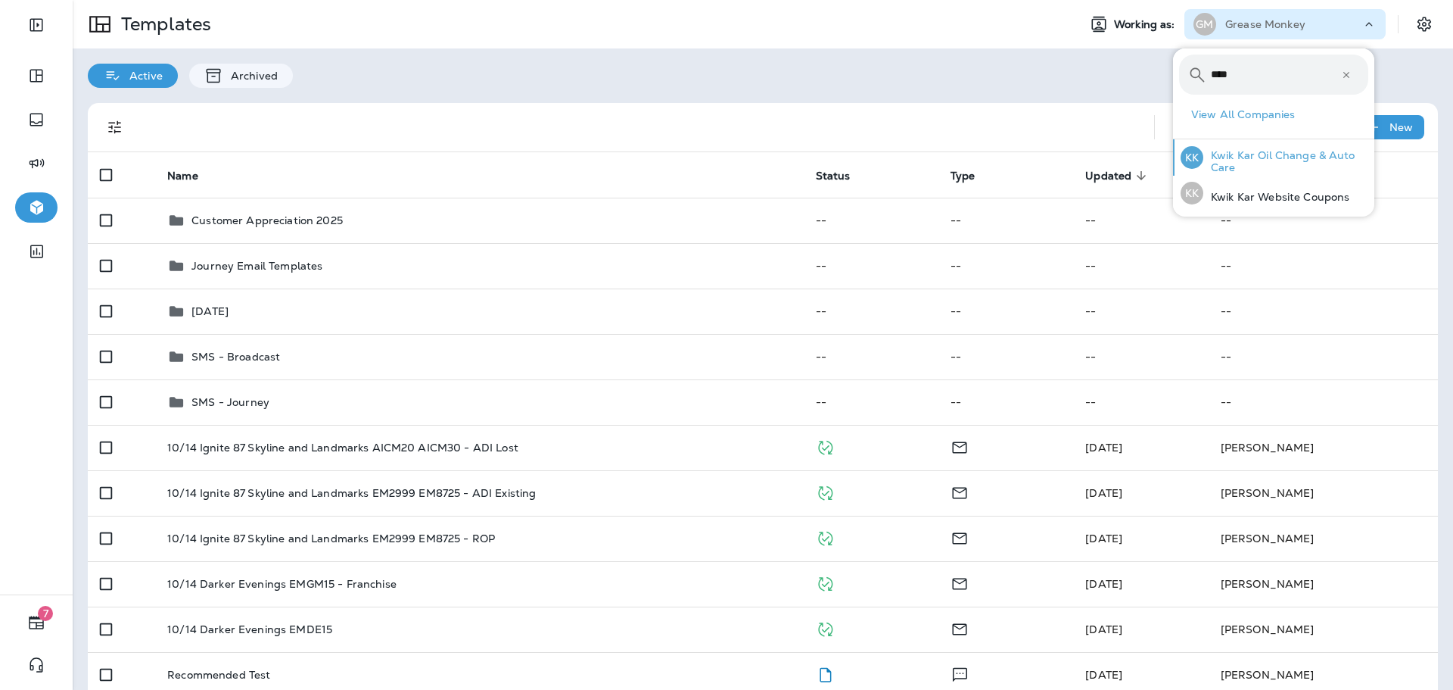
type input "****"
click at [1310, 170] on p "Kwik Kar Oil Change & Auto Care" at bounding box center [1285, 161] width 165 height 24
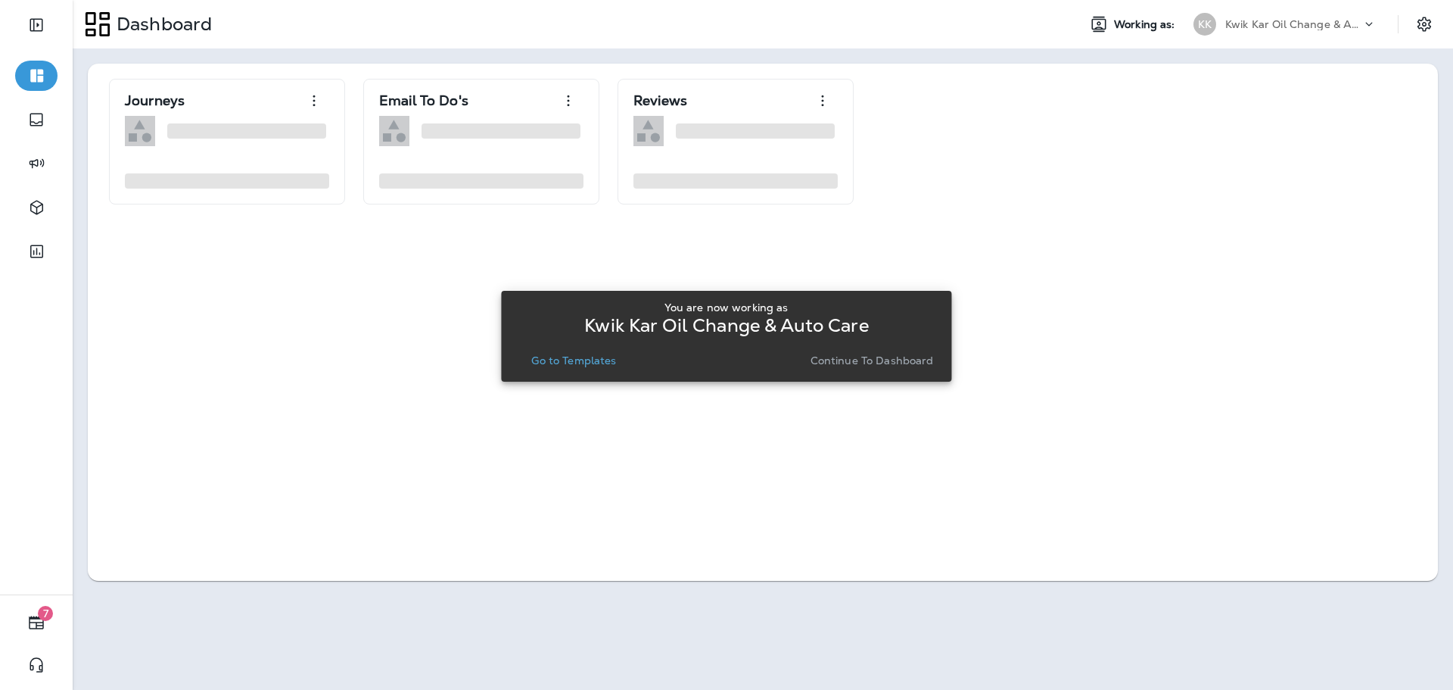
click at [841, 348] on div "You are now working as Kwik Kar Oil Change & Auto Care Go to Templates Continue…" at bounding box center [726, 336] width 426 height 70
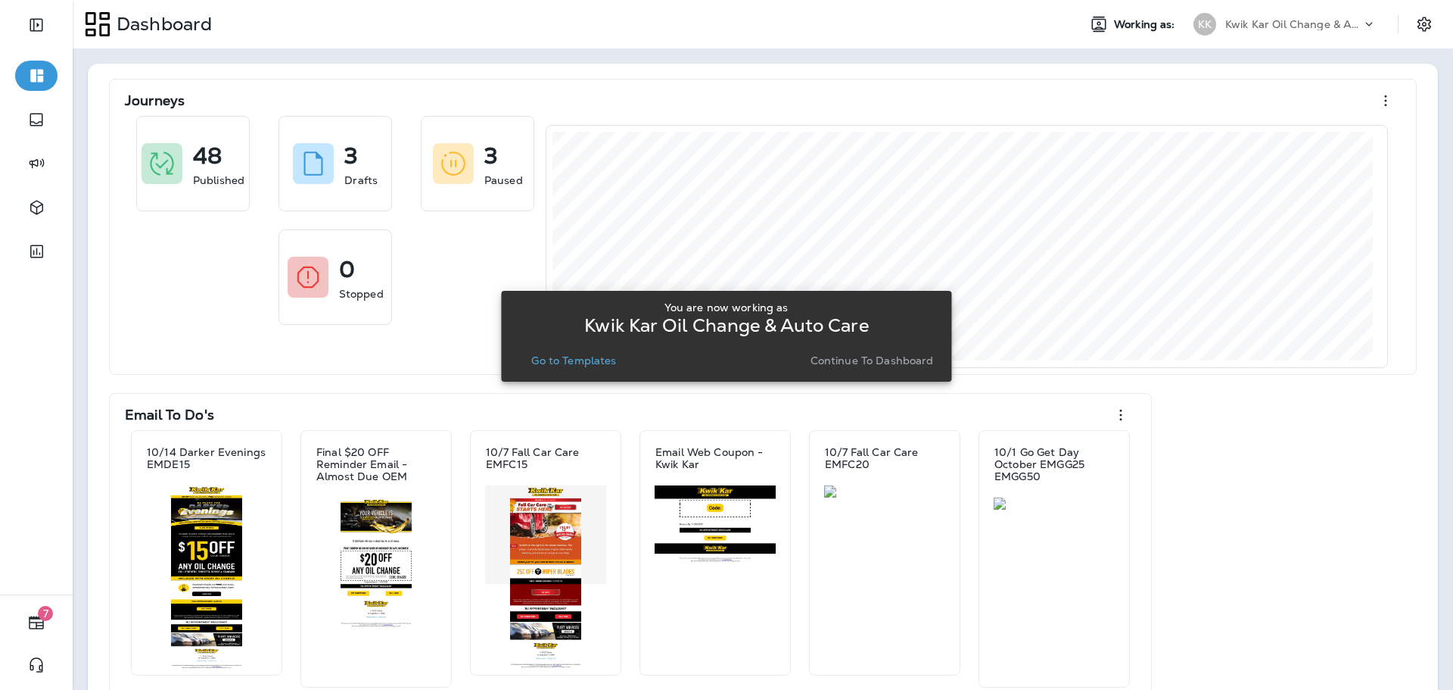
click at [844, 359] on p "Continue to Dashboard" at bounding box center [872, 360] width 123 height 12
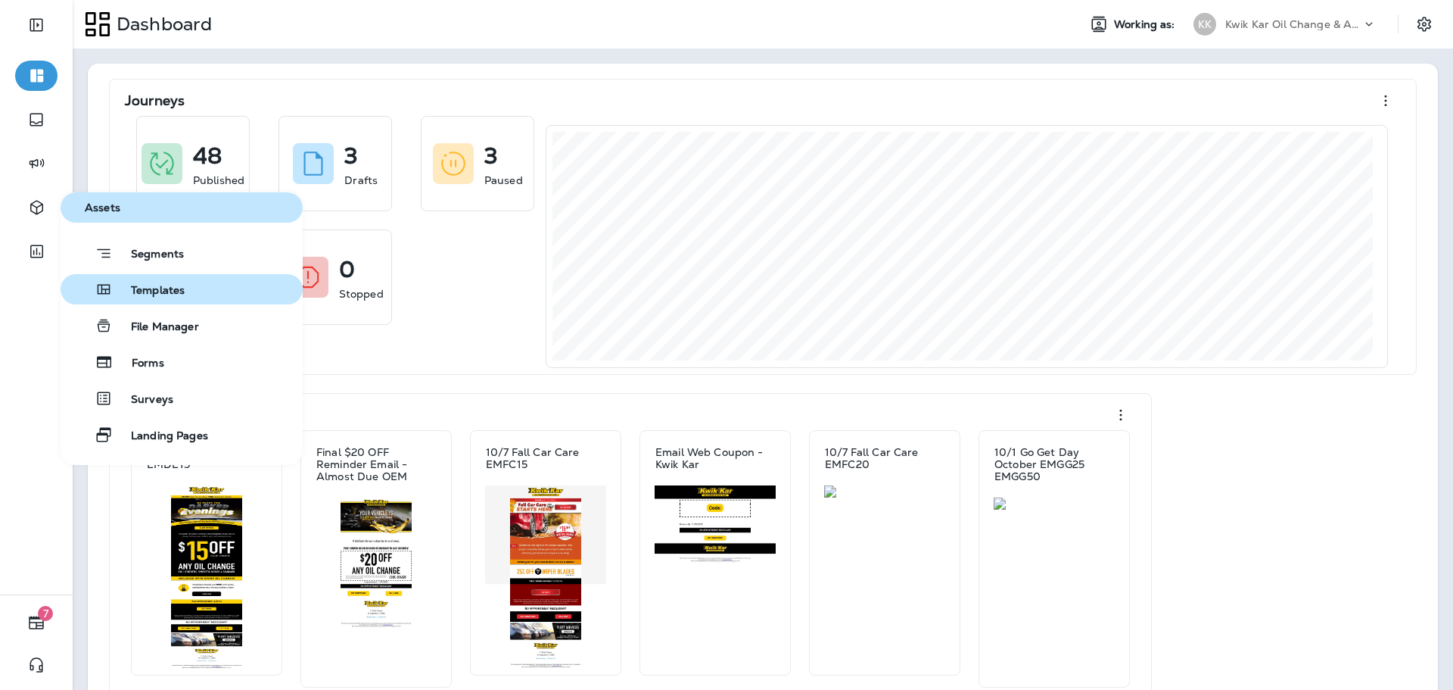
click at [142, 282] on div "Templates" at bounding box center [126, 289] width 118 height 18
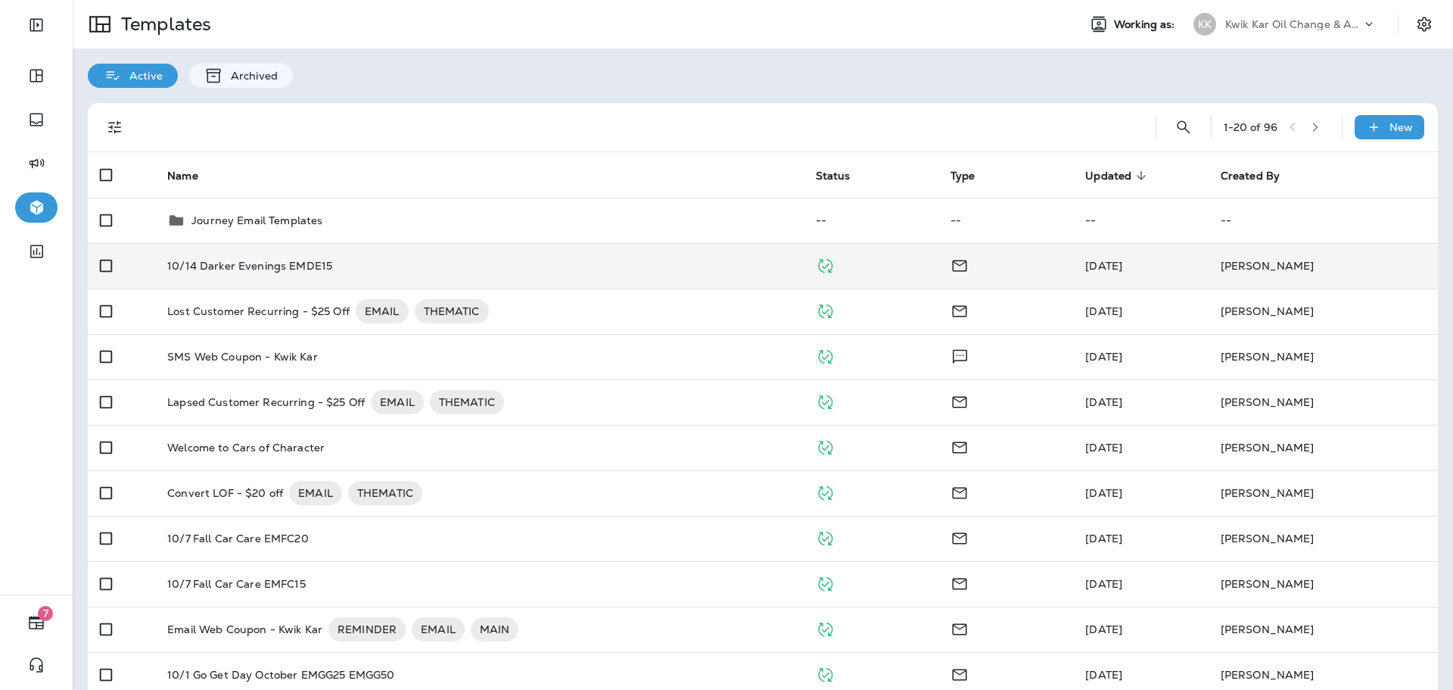
click at [356, 269] on div "10/14 Darker Evenings EMDE15" at bounding box center [479, 266] width 624 height 12
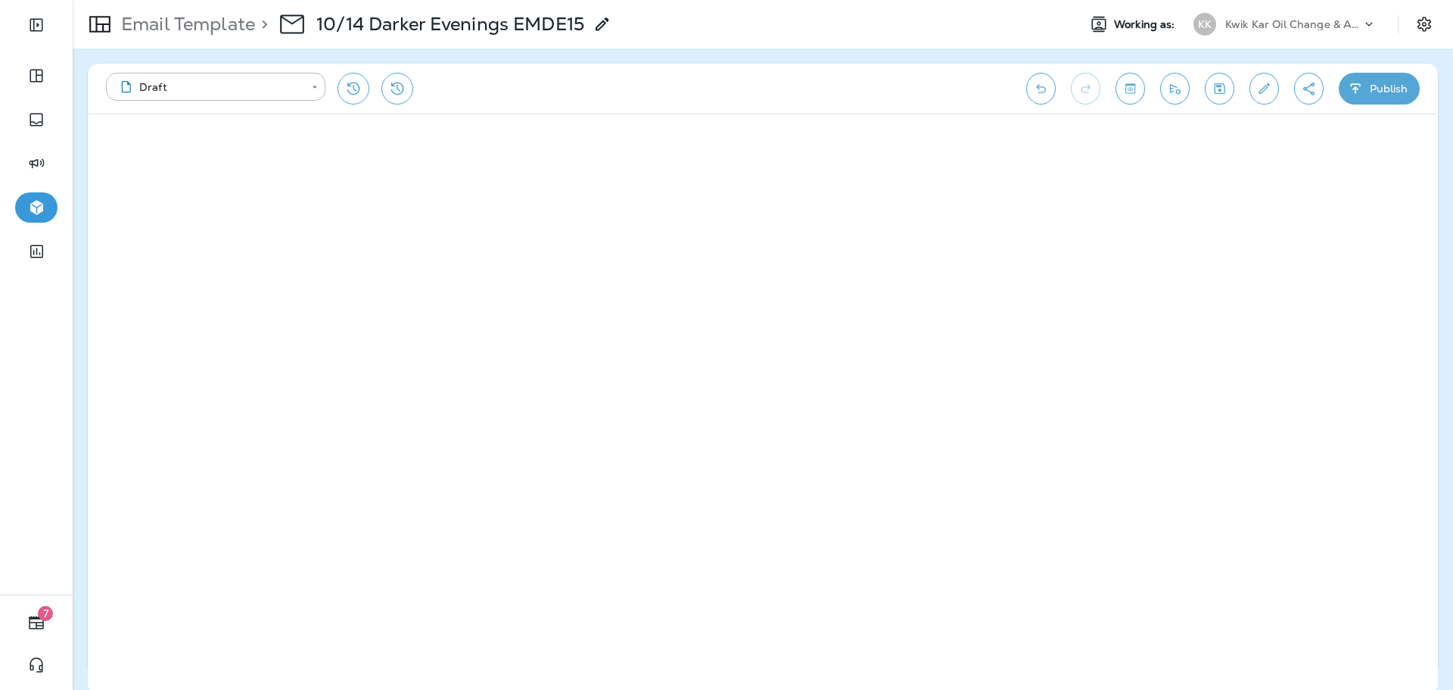
click at [1240, 22] on p "Kwik Kar Oil Change & Auto Care" at bounding box center [1293, 24] width 136 height 12
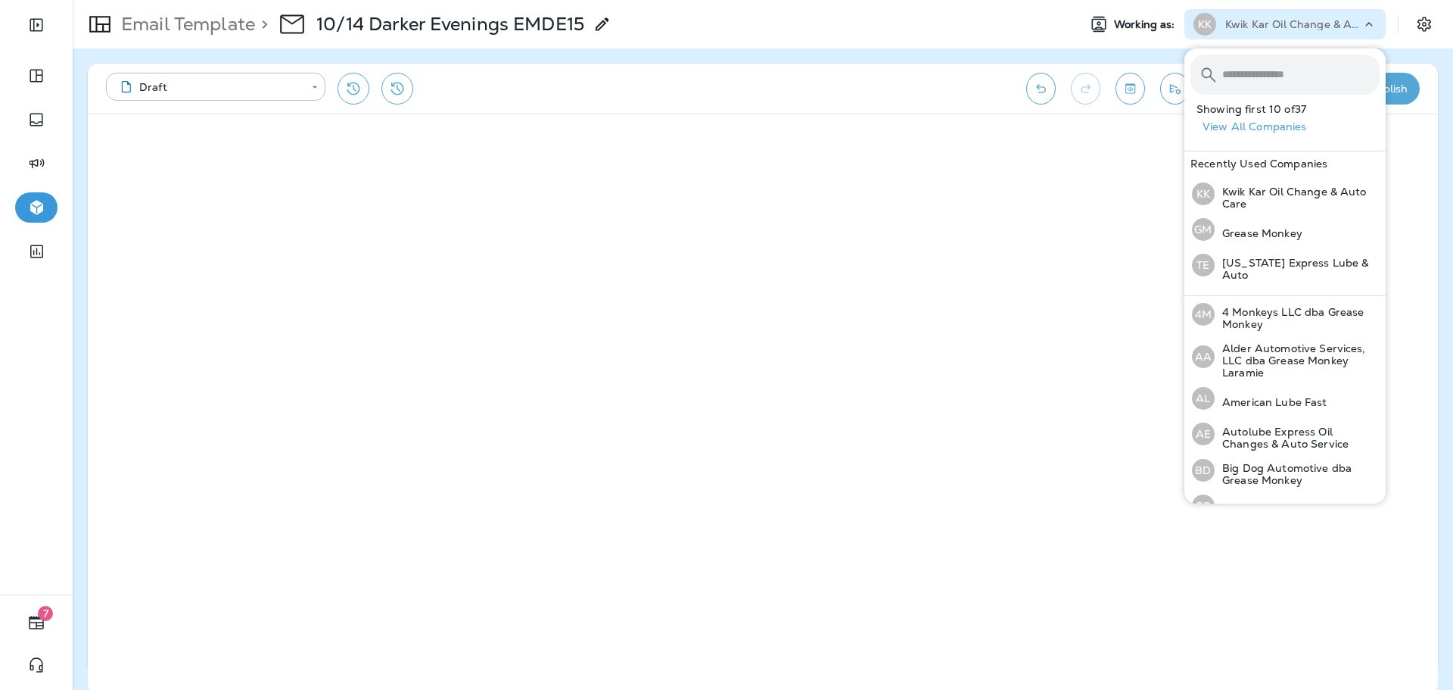
drag, startPoint x: 1240, startPoint y: 70, endPoint x: 1256, endPoint y: 61, distance: 18.3
click at [1240, 70] on input "text" at bounding box center [1300, 74] width 157 height 40
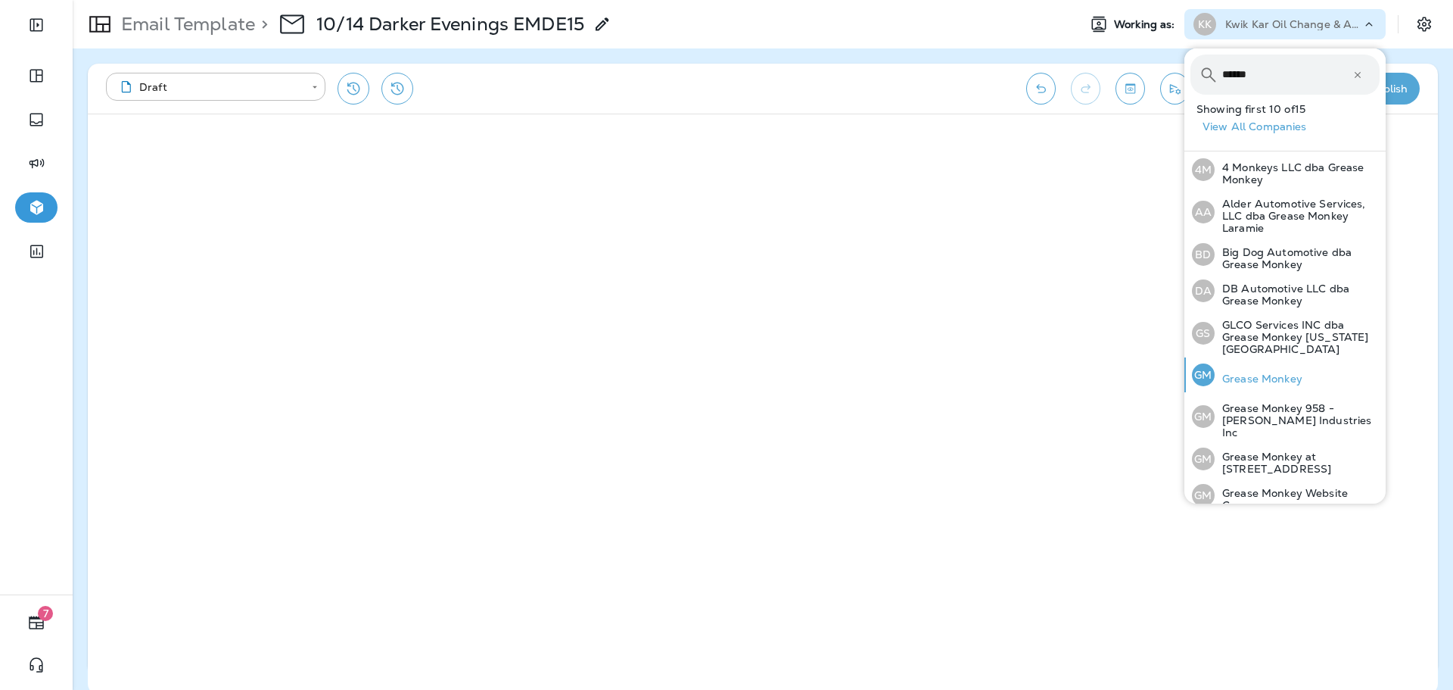
type input "******"
click at [1313, 373] on button "GM Grease Monkey" at bounding box center [1285, 374] width 201 height 35
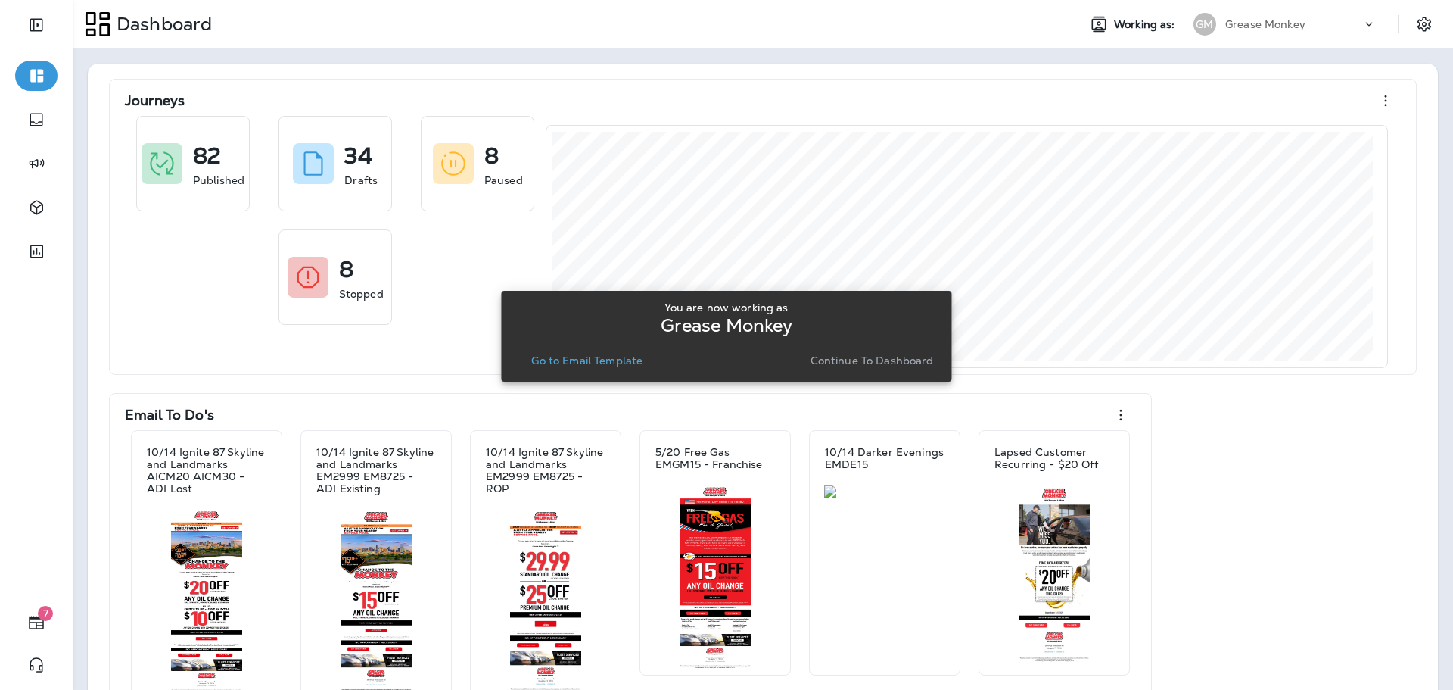
click at [890, 351] on button "Continue to Dashboard" at bounding box center [872, 360] width 135 height 21
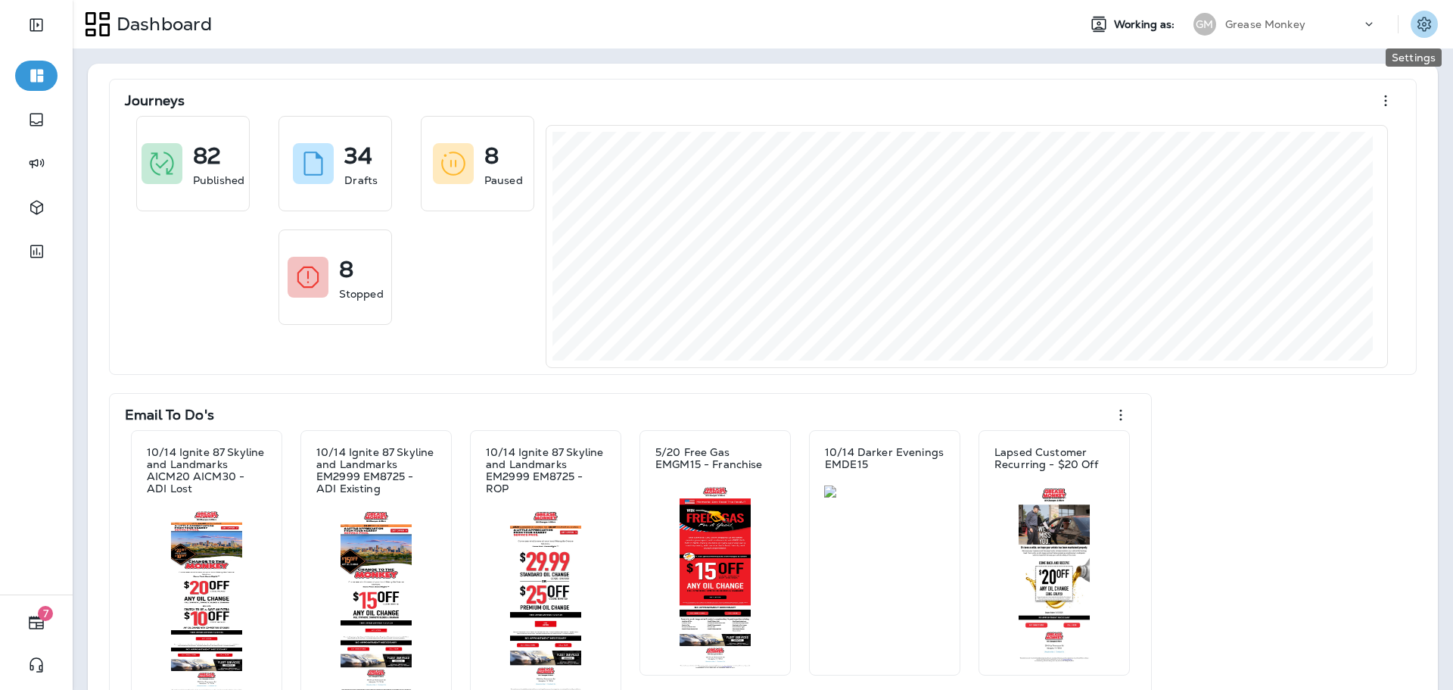
click at [1418, 29] on icon "Settings" at bounding box center [1425, 24] width 14 height 14
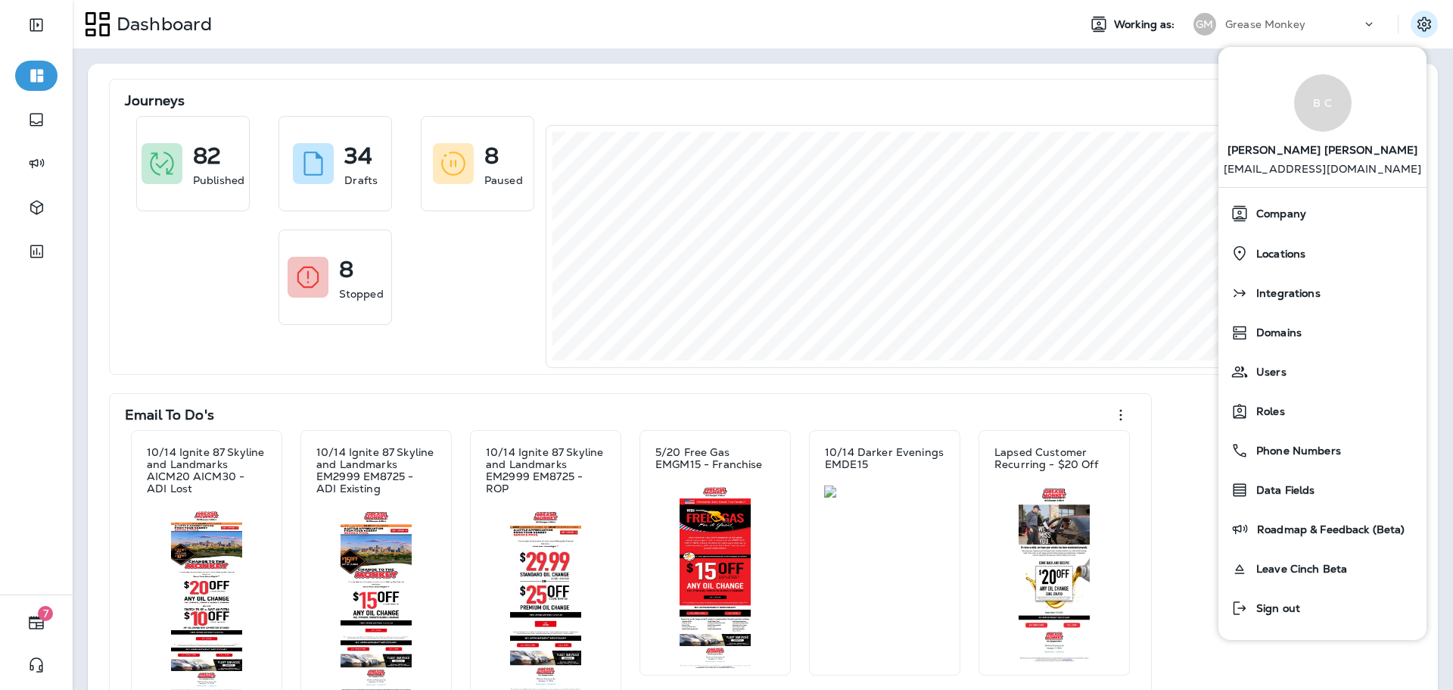
click at [1197, 54] on div "Journeys 82 Published 34 Drafts 8 Paused 8 Stopped Email To Do's 10/14 Ignite 8…" at bounding box center [763, 549] width 1381 height 1002
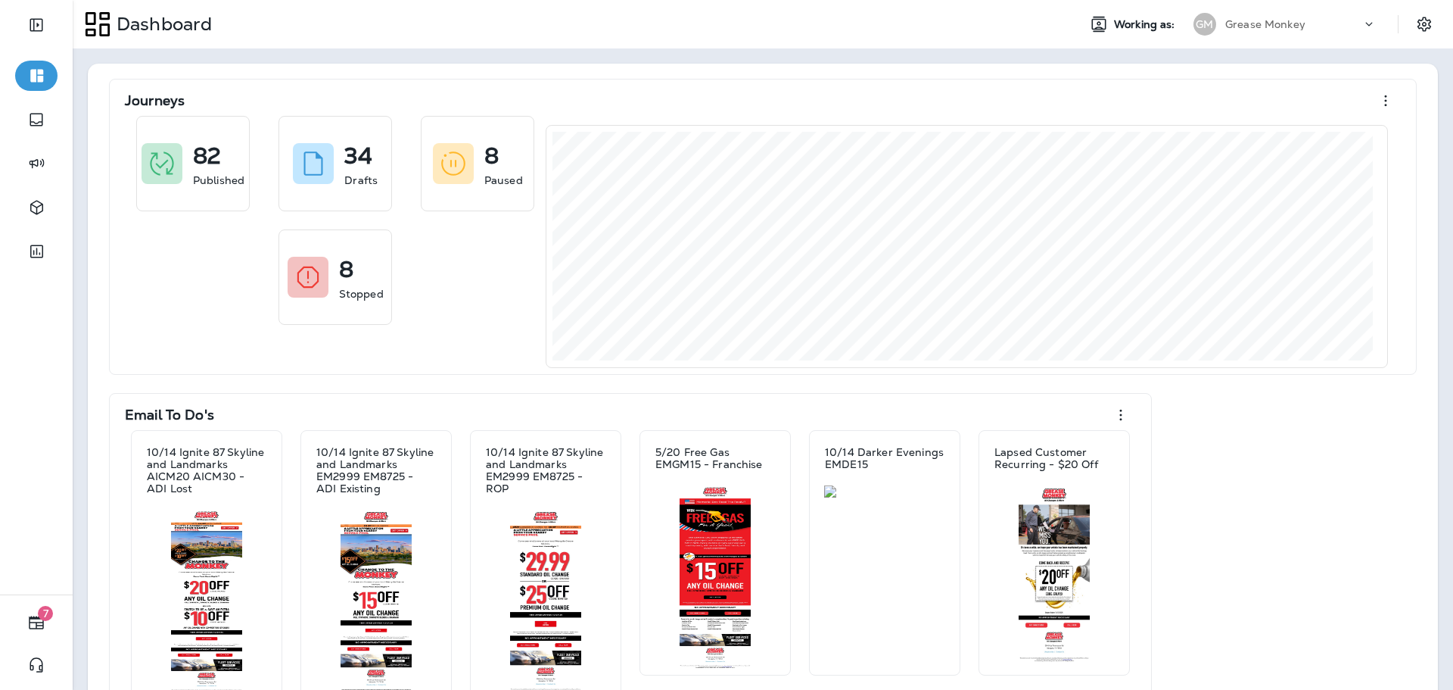
click at [1241, 30] on div "Grease Monkey" at bounding box center [1293, 24] width 136 height 23
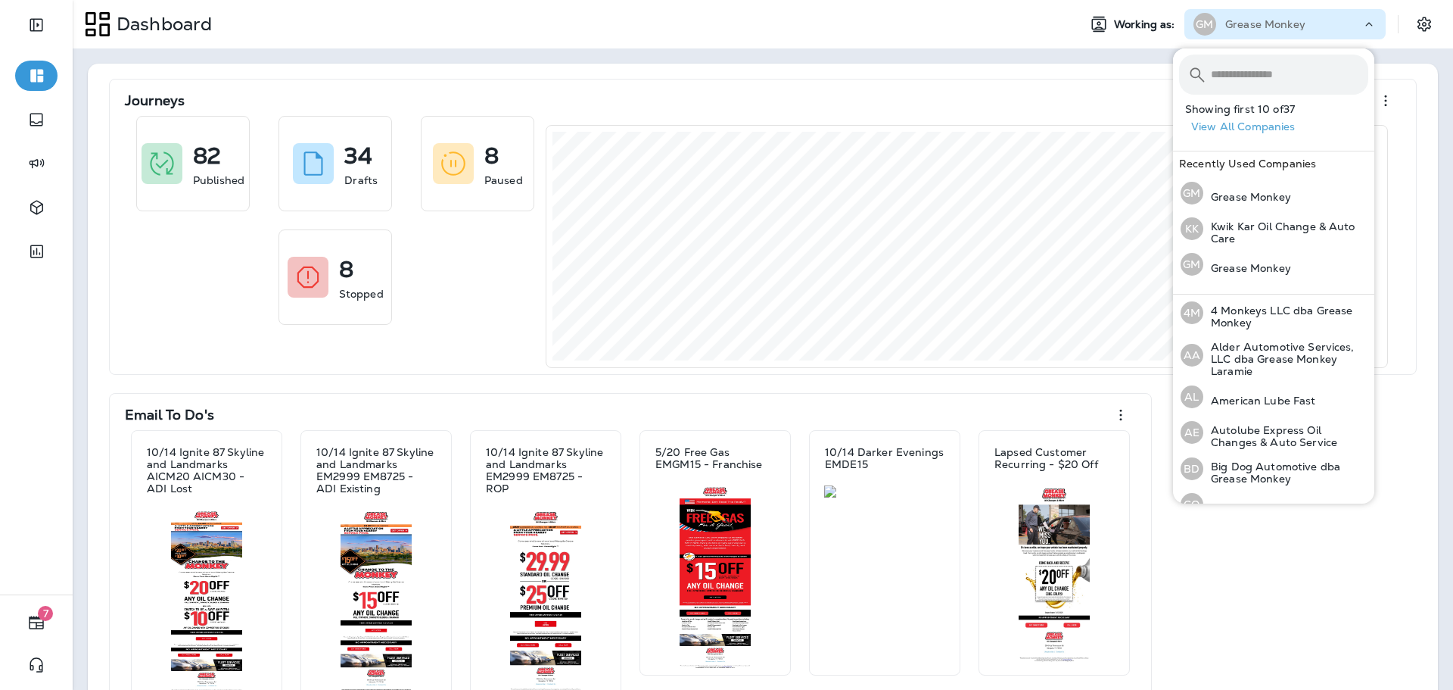
click at [1242, 61] on input "text" at bounding box center [1289, 74] width 157 height 40
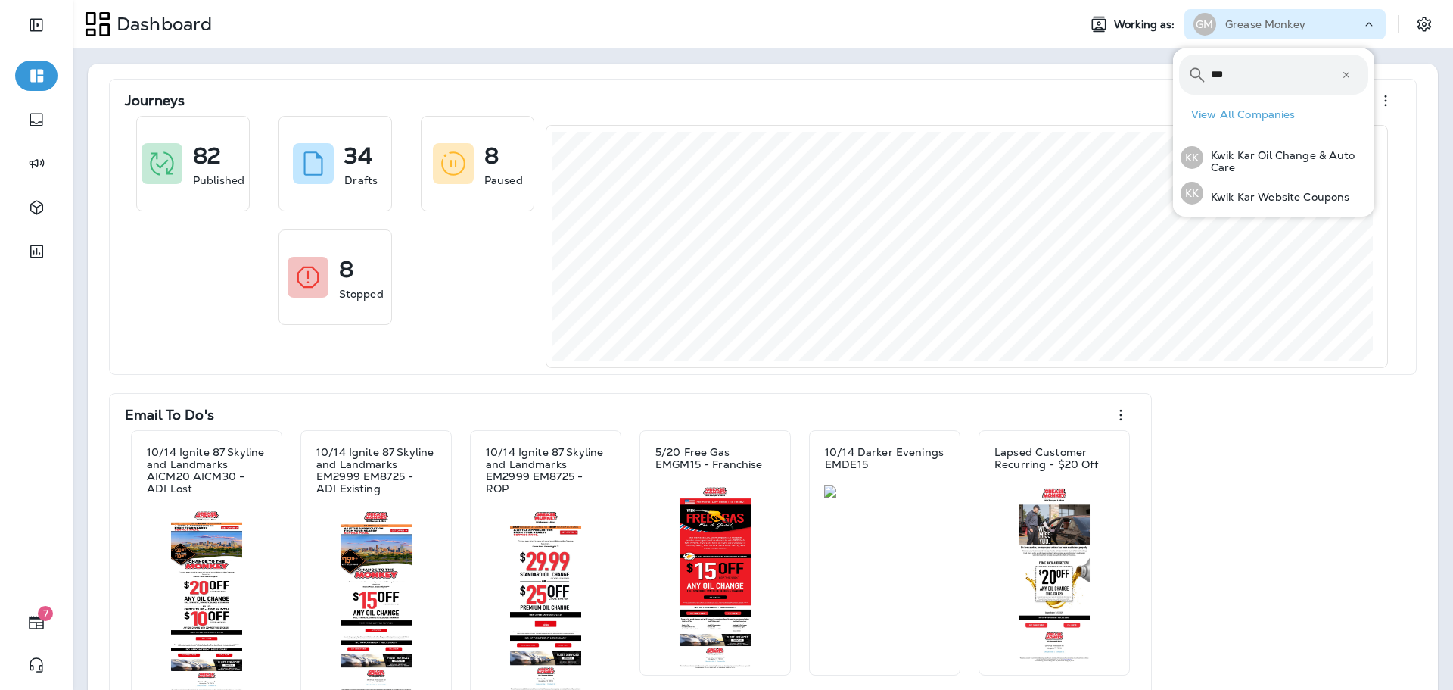
type input "****"
click at [1255, 160] on p "Kwik Kar Oil Change & Auto Care" at bounding box center [1285, 161] width 165 height 24
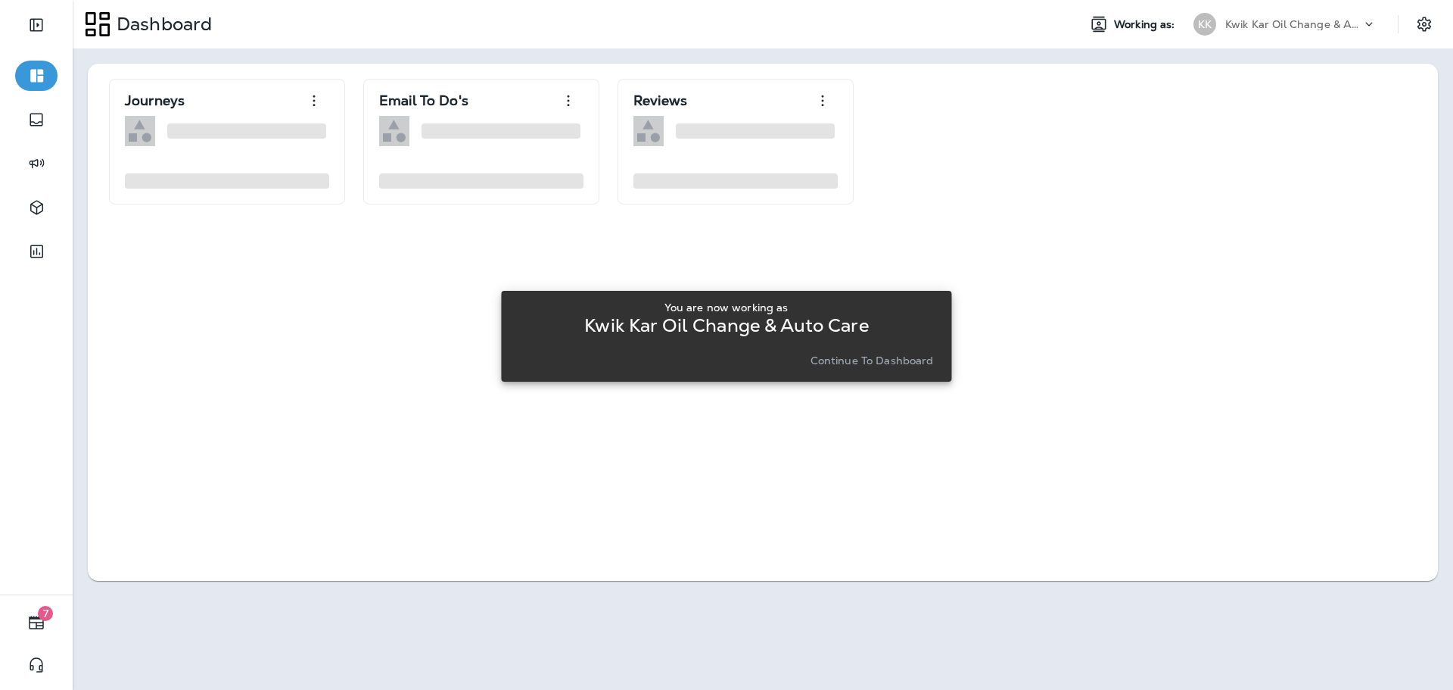
click at [897, 371] on div "You are now working as Kwik Kar Oil Change & Auto Care Continue to Dashboard" at bounding box center [726, 336] width 426 height 82
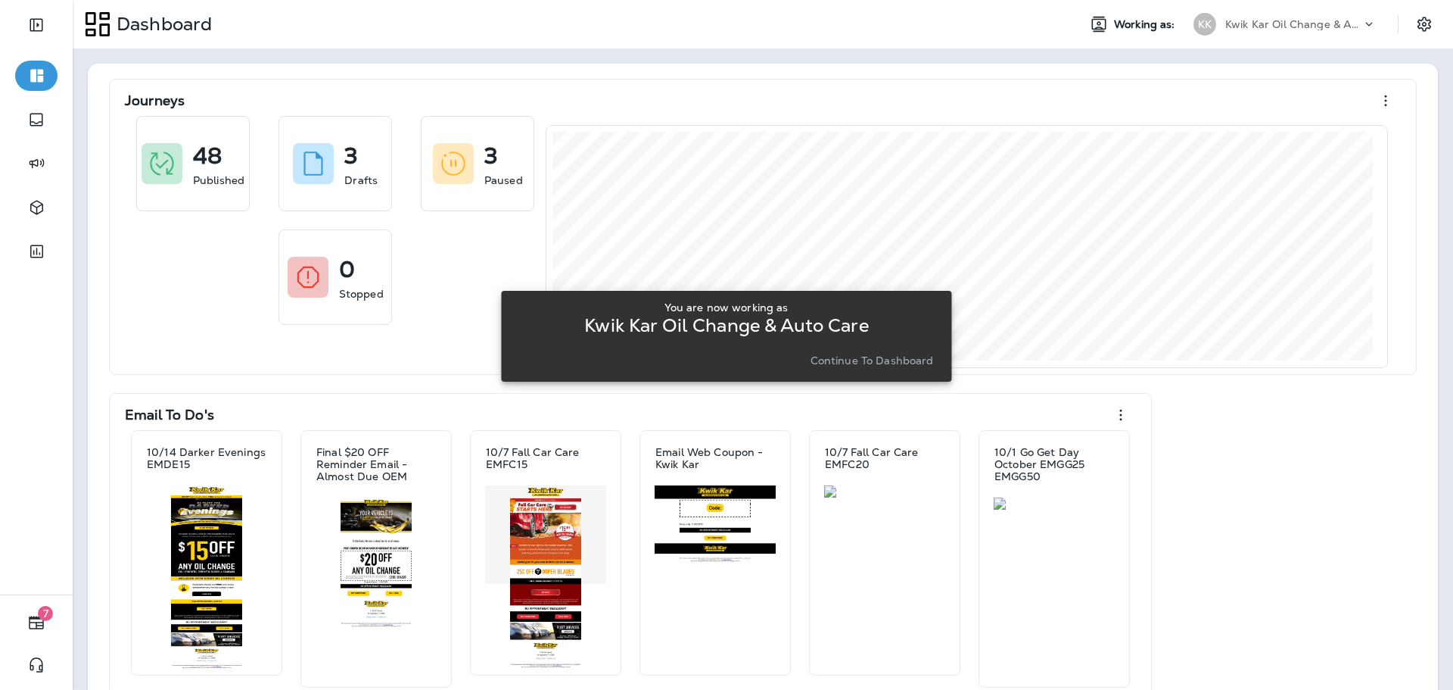
click at [887, 365] on p "Continue to Dashboard" at bounding box center [872, 360] width 123 height 12
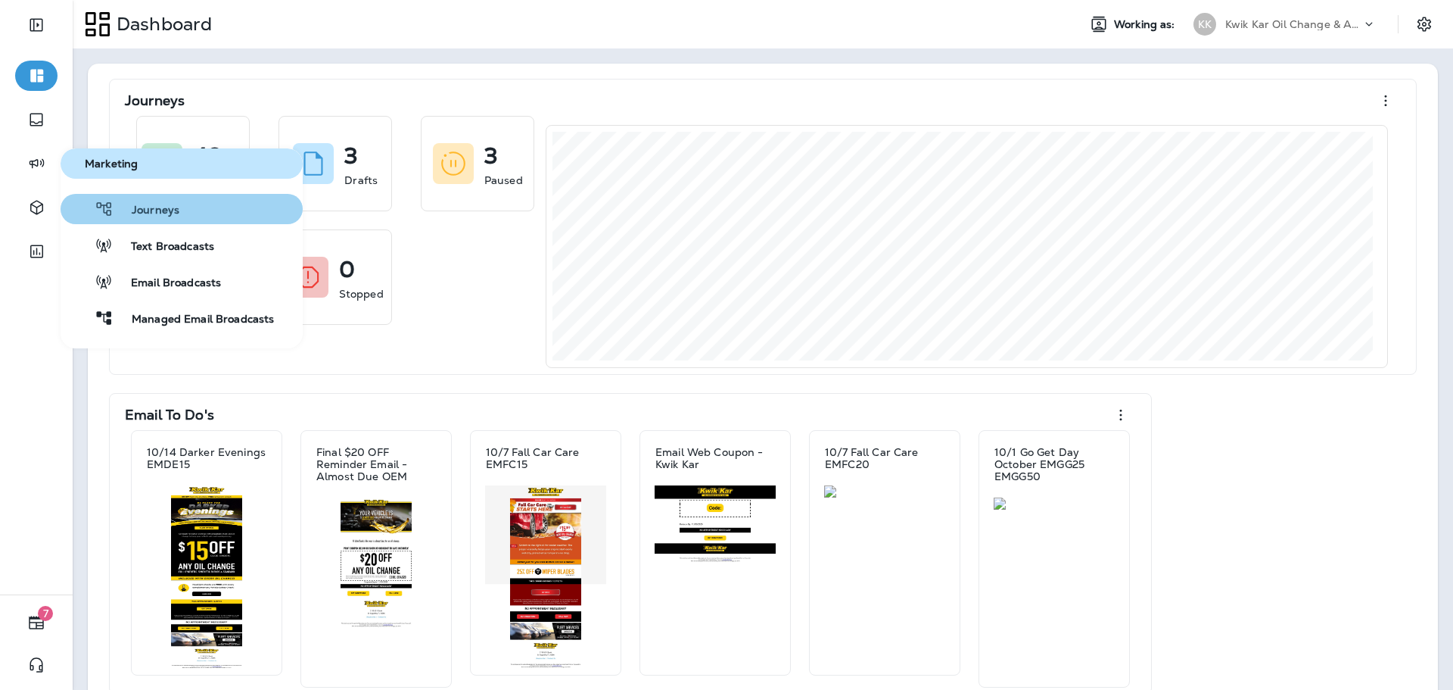
click at [133, 215] on span "Journeys" at bounding box center [147, 211] width 66 height 14
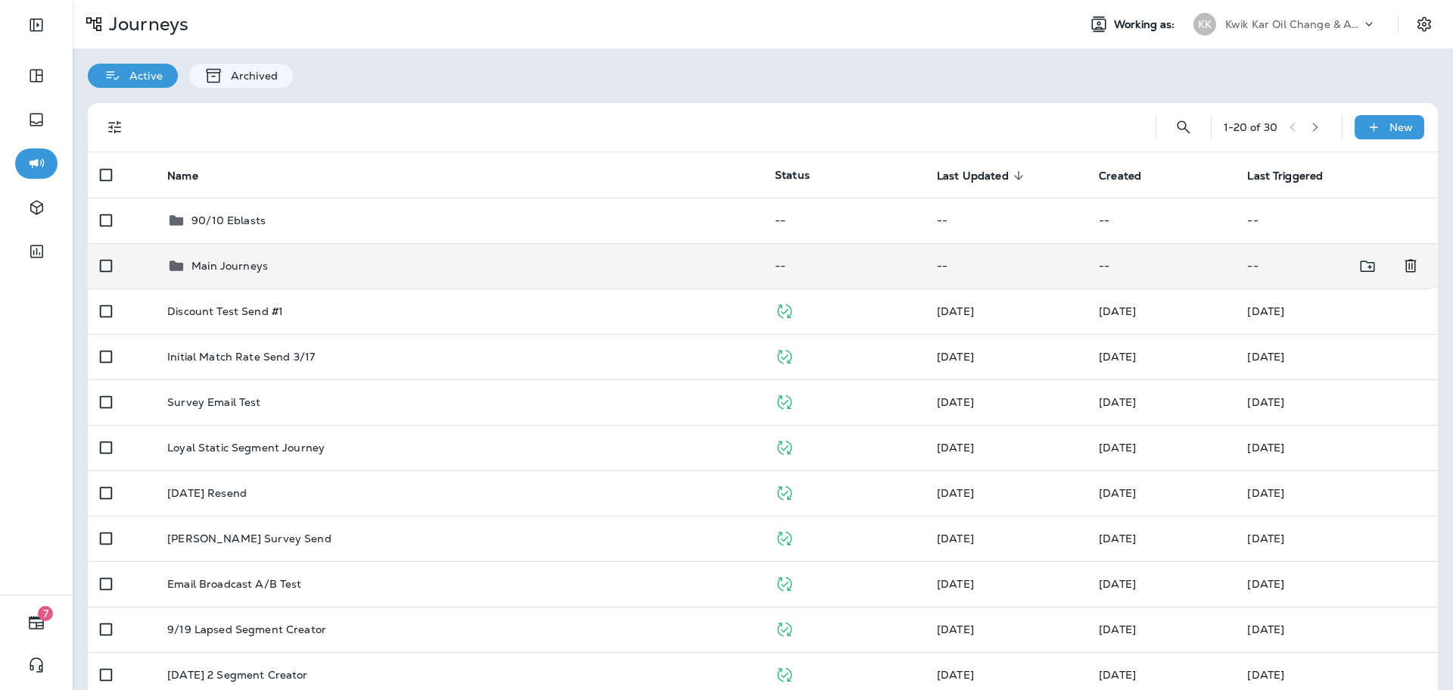
click at [356, 272] on div "Main Journeys" at bounding box center [459, 266] width 584 height 18
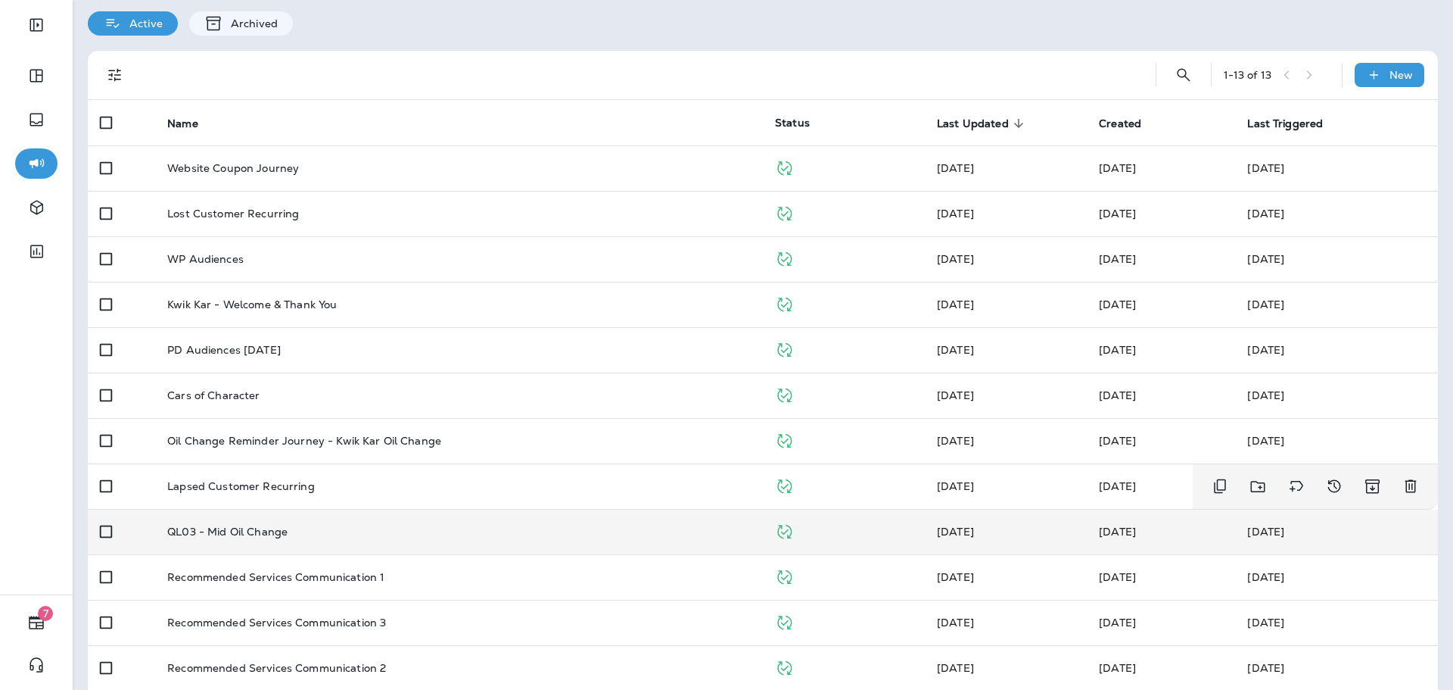
scroll to position [114, 0]
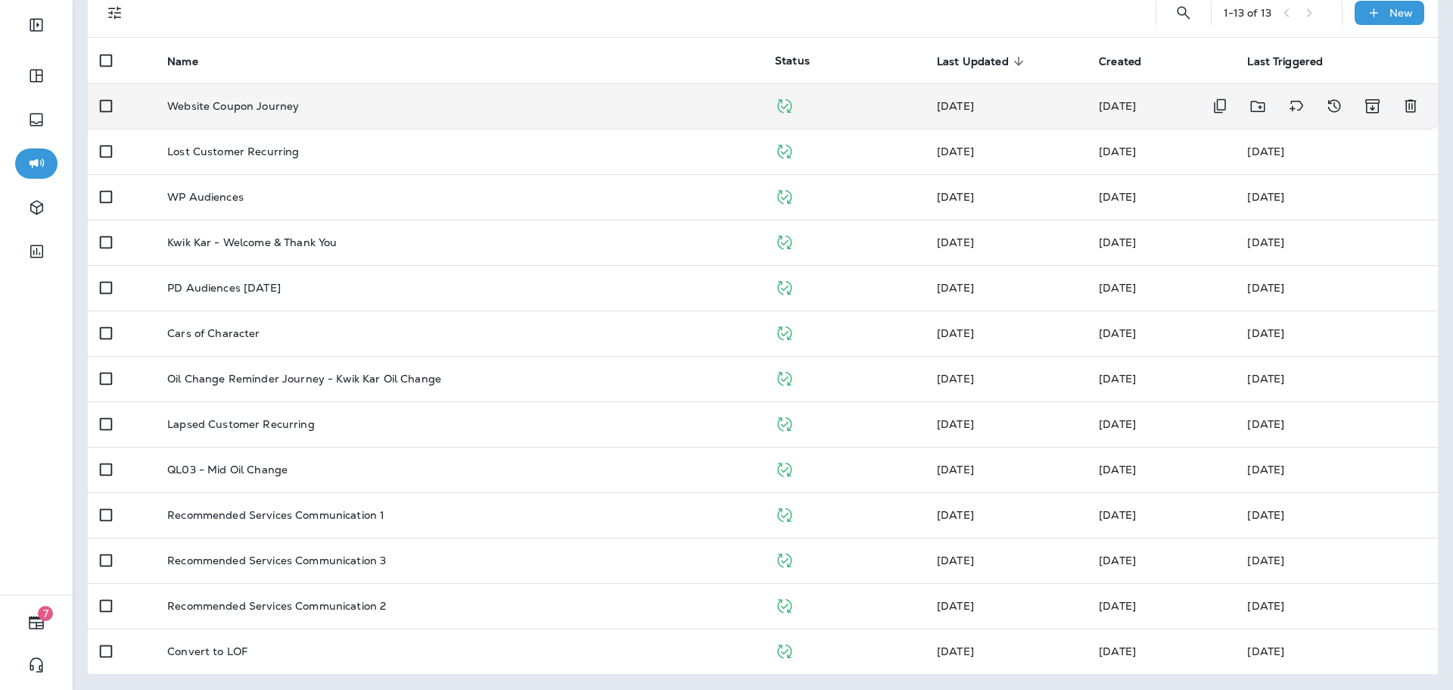
click at [325, 103] on div "Website Coupon Journey" at bounding box center [459, 106] width 584 height 12
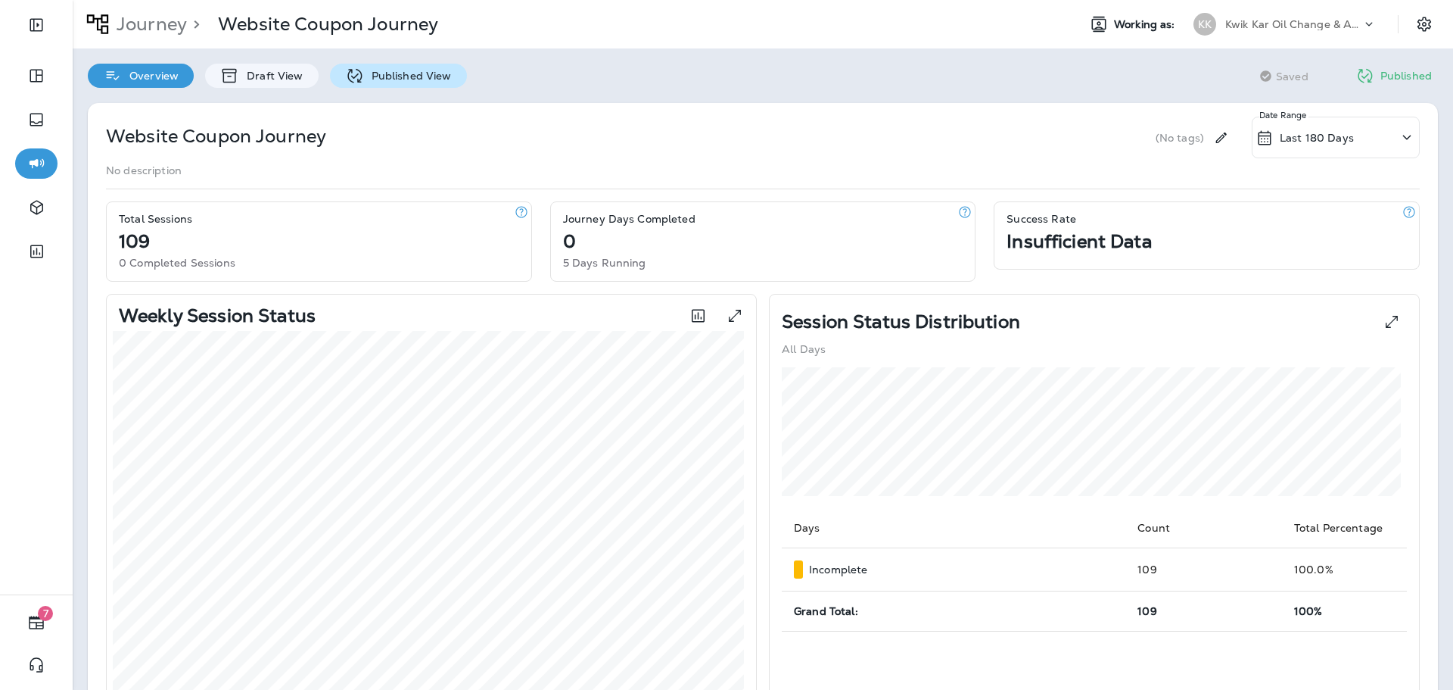
click at [389, 77] on p "Published View" at bounding box center [408, 76] width 88 height 12
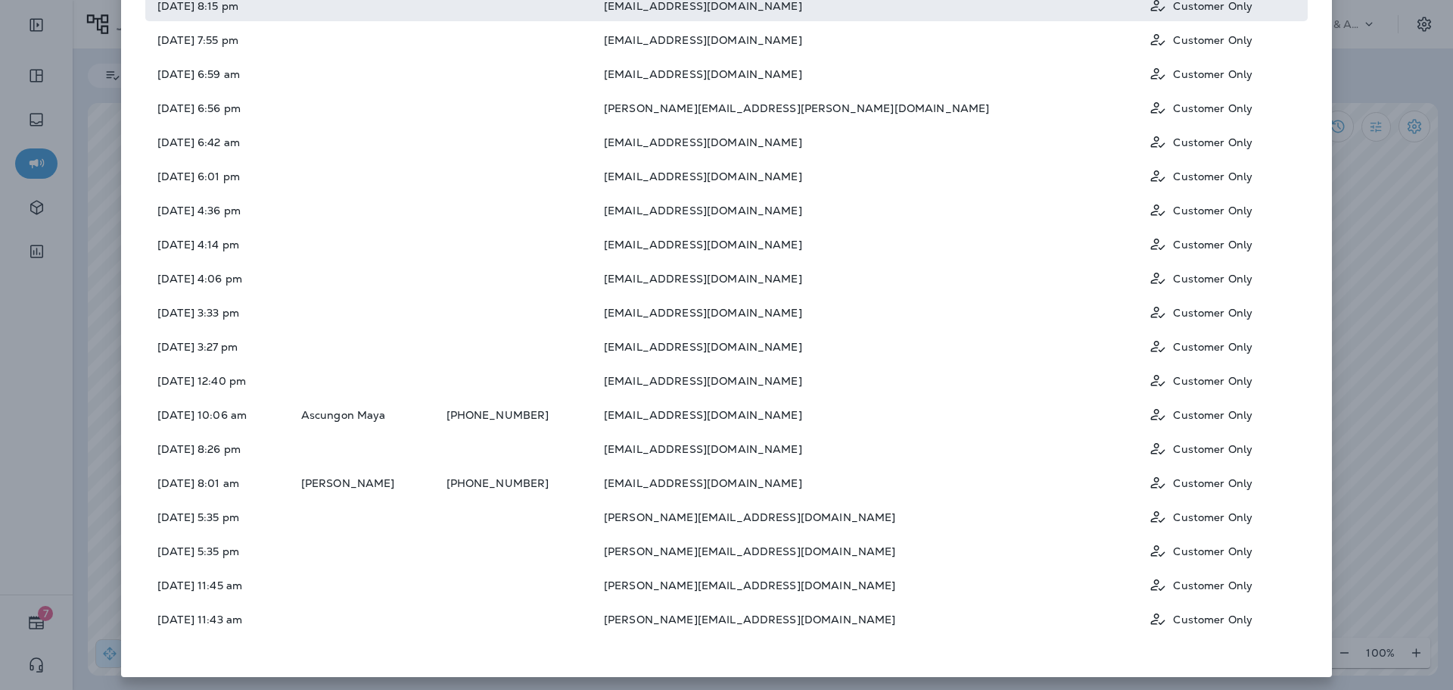
scroll to position [348, 0]
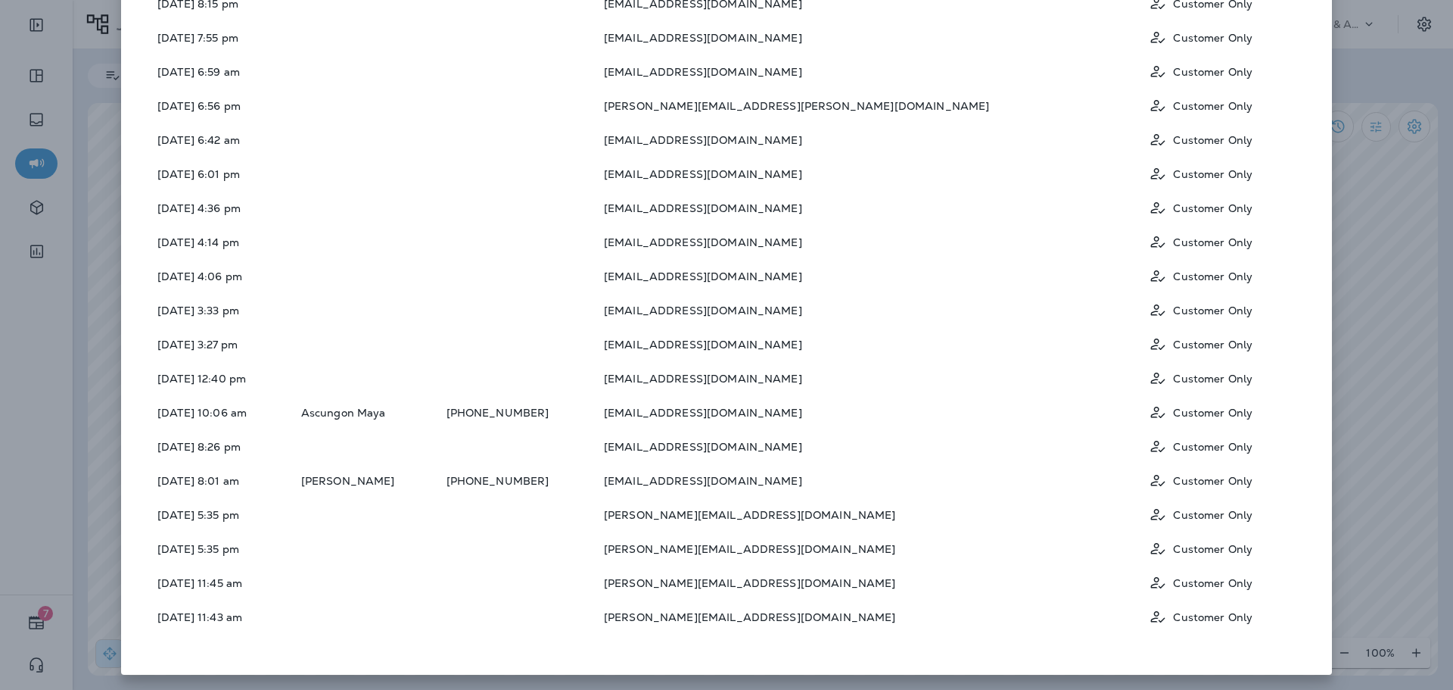
click at [1363, 291] on div "Customer List 10/08/2025 11:29 am to 10/15/2025 11:39 am Save this list Time En…" at bounding box center [726, 345] width 1453 height 690
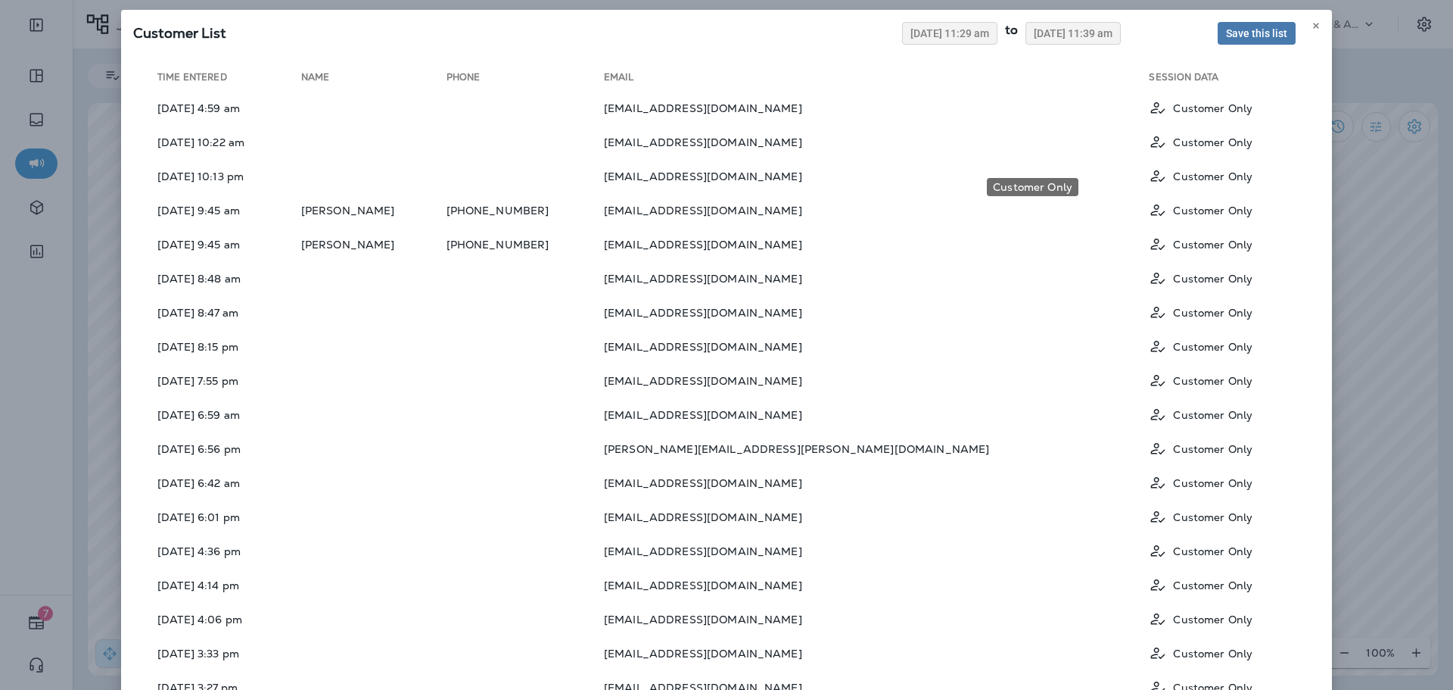
scroll to position [0, 0]
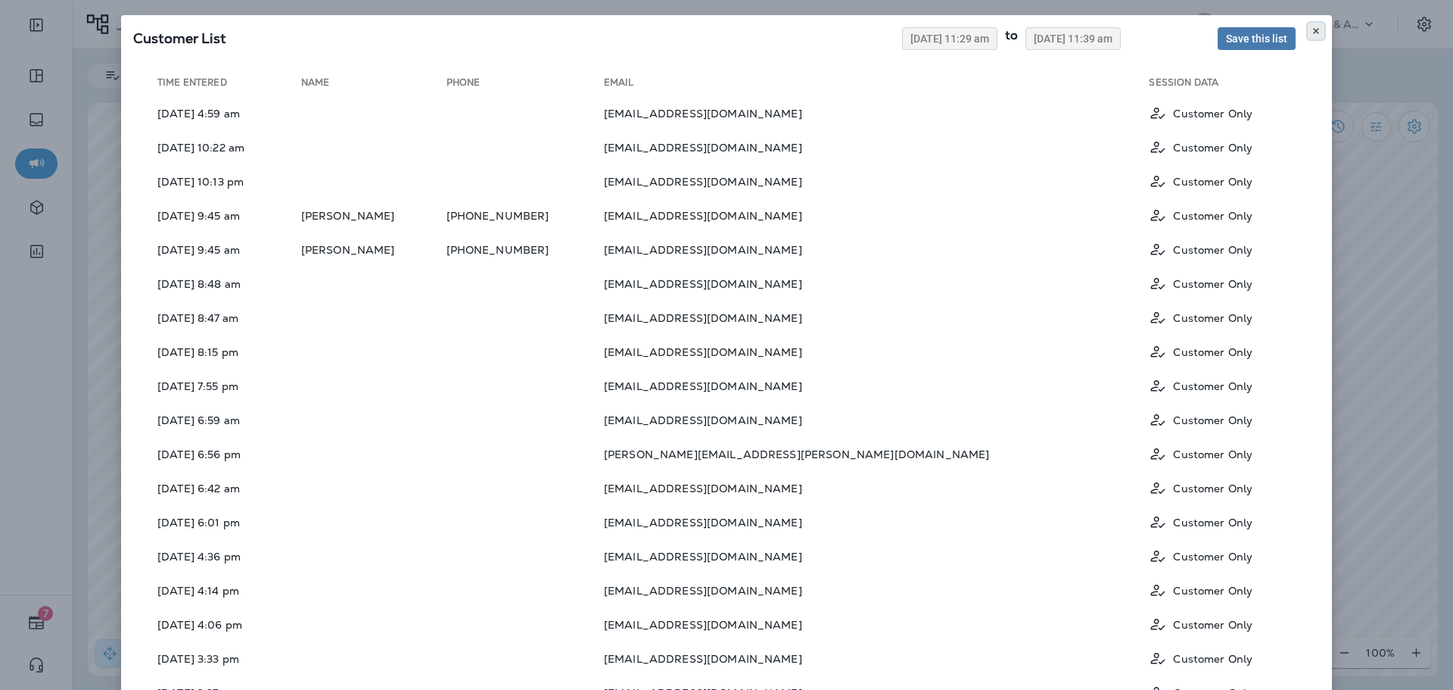
click at [1314, 26] on icon at bounding box center [1316, 30] width 9 height 9
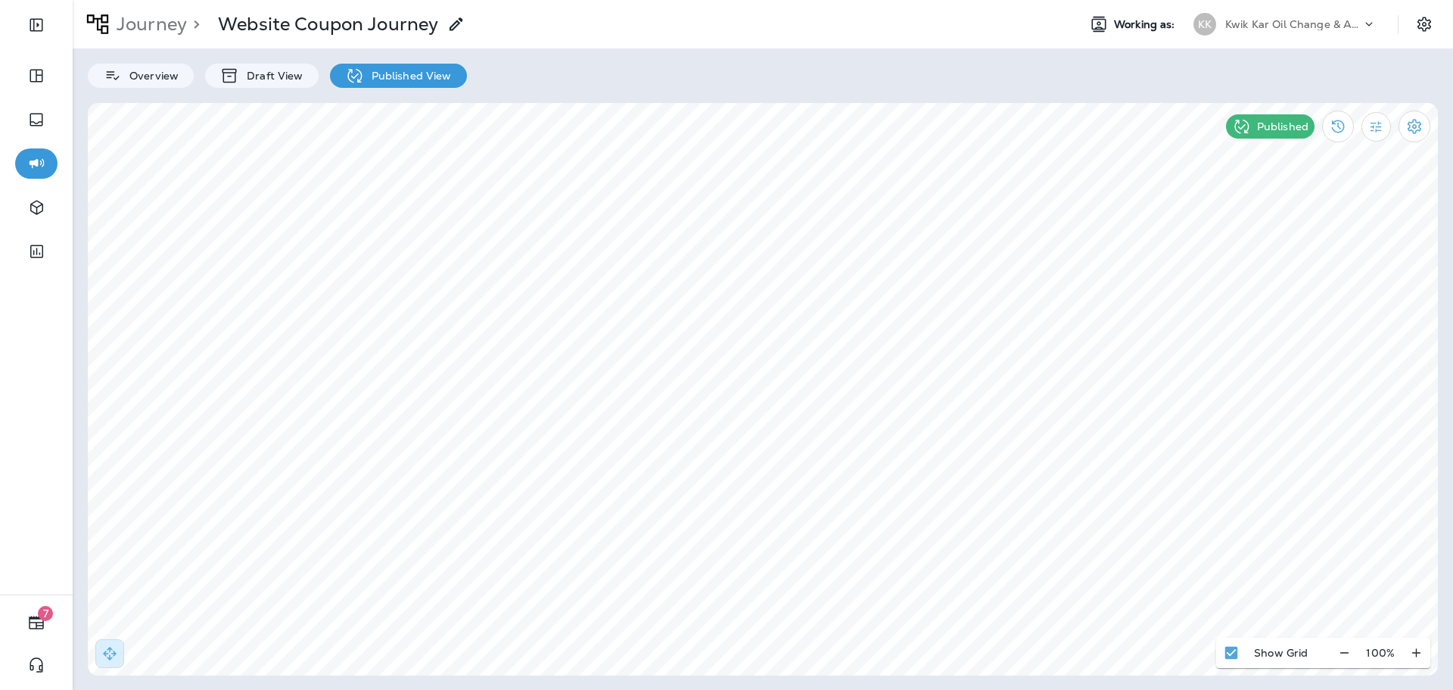
click at [1235, 14] on div "Kwik Kar Oil Change & Auto Care" at bounding box center [1293, 24] width 136 height 23
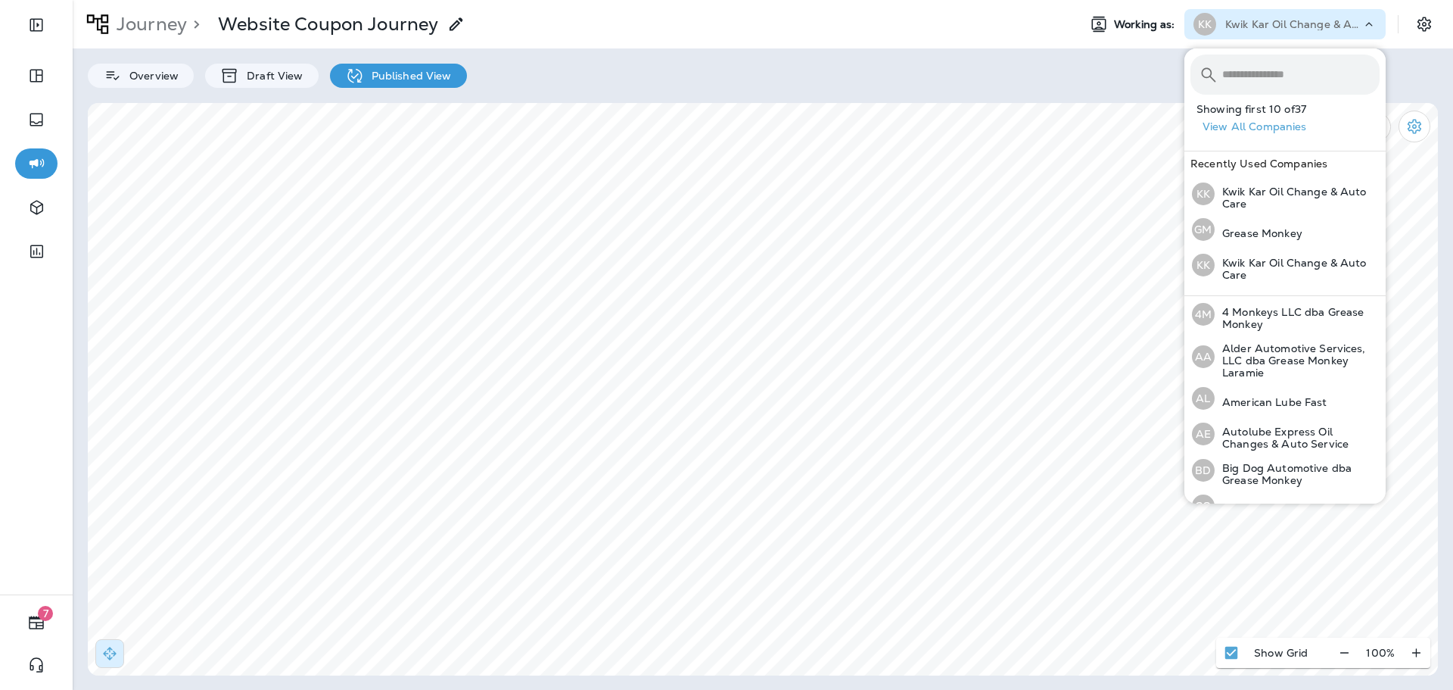
click at [1041, 67] on div "Overview Draft View Published View" at bounding box center [763, 67] width 1381 height 39
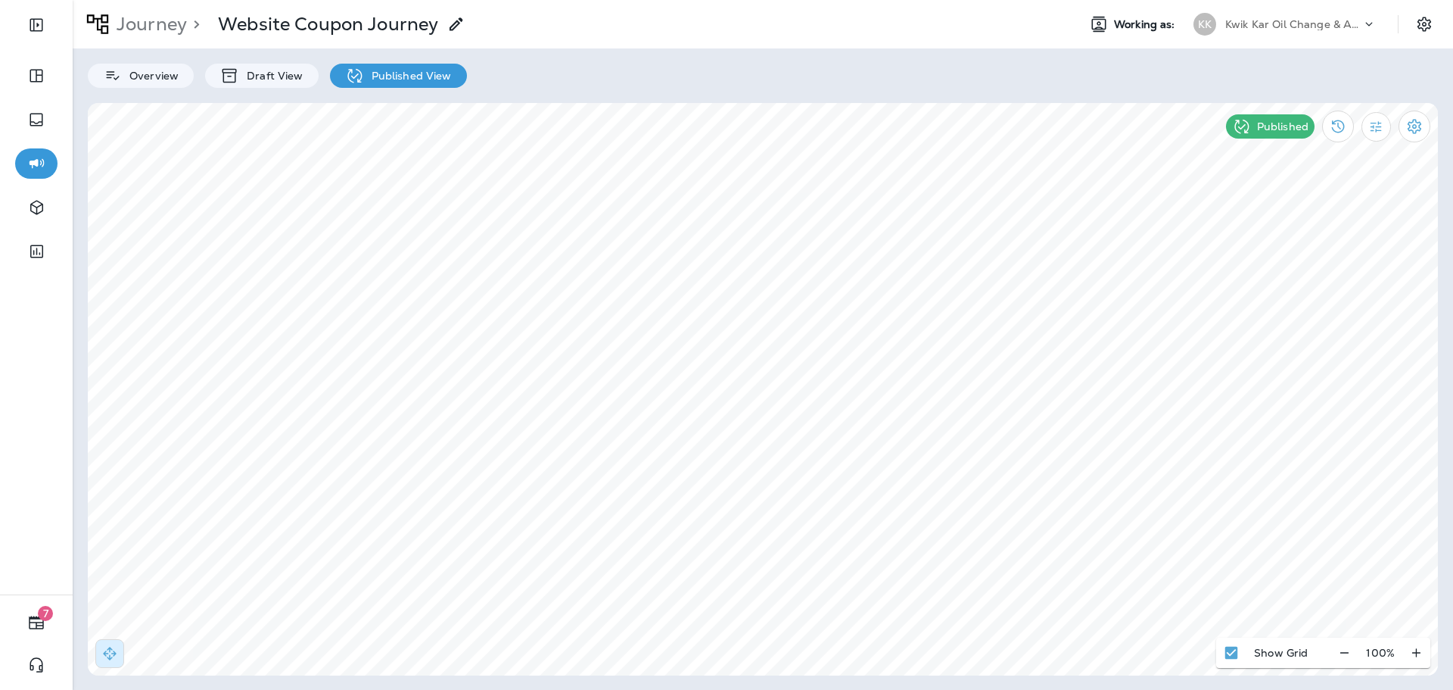
click at [1238, 31] on div "Kwik Kar Oil Change & Auto Care" at bounding box center [1293, 24] width 136 height 23
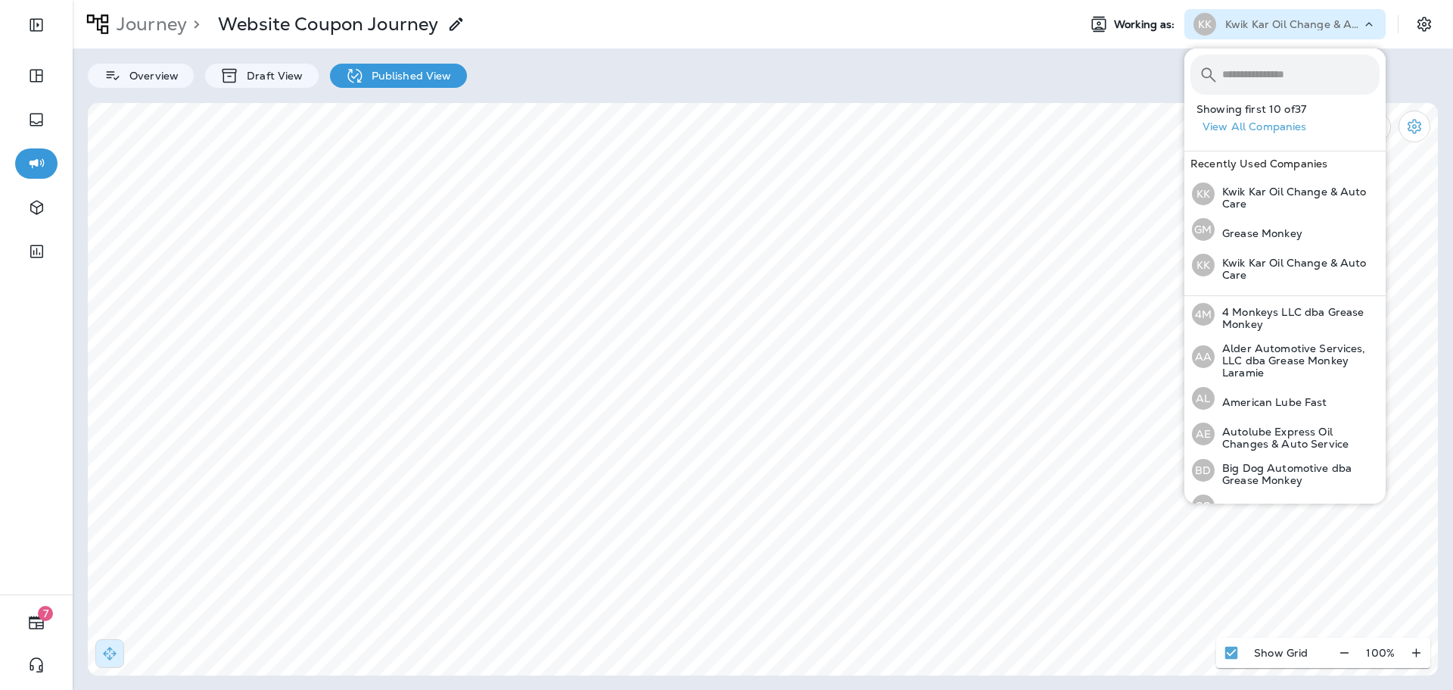
click at [1241, 67] on input "text" at bounding box center [1300, 74] width 157 height 40
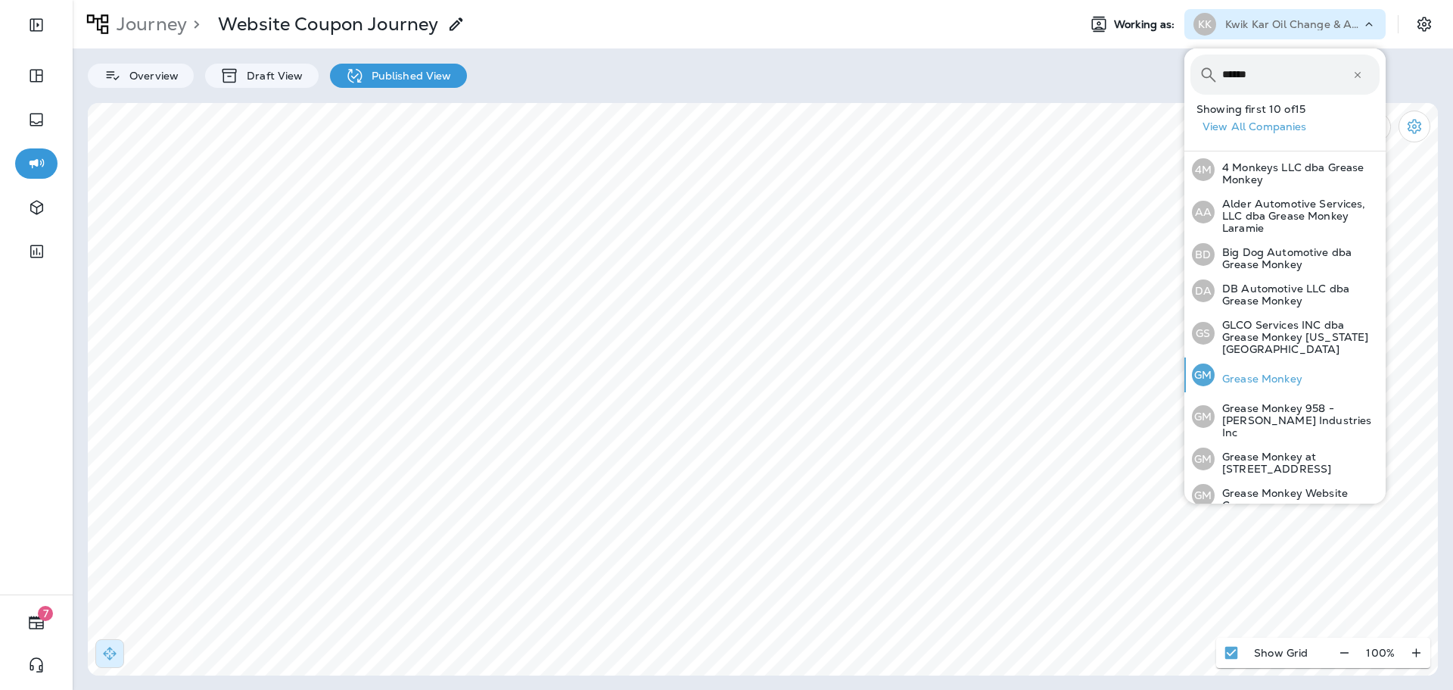
type input "******"
click at [1294, 375] on div "GM Grease Monkey" at bounding box center [1247, 374] width 123 height 35
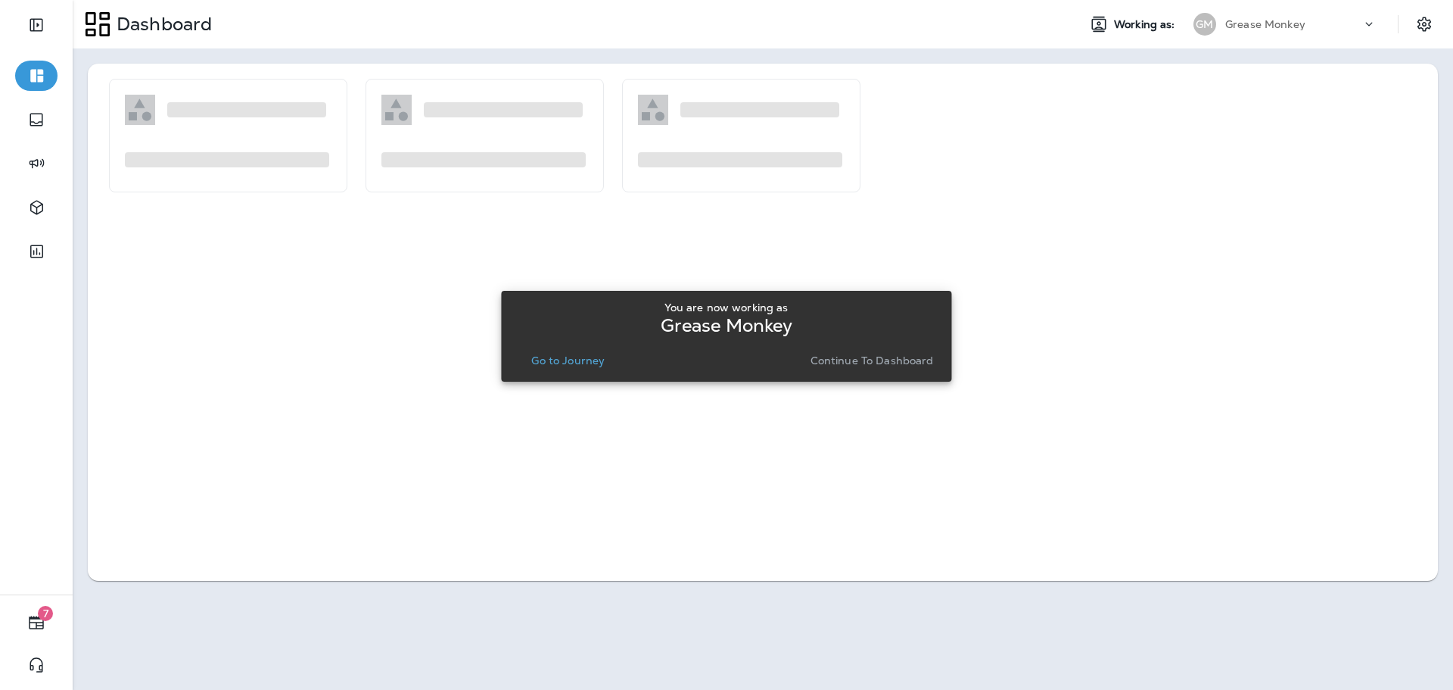
click at [596, 362] on p "Go to Journey" at bounding box center [567, 360] width 73 height 12
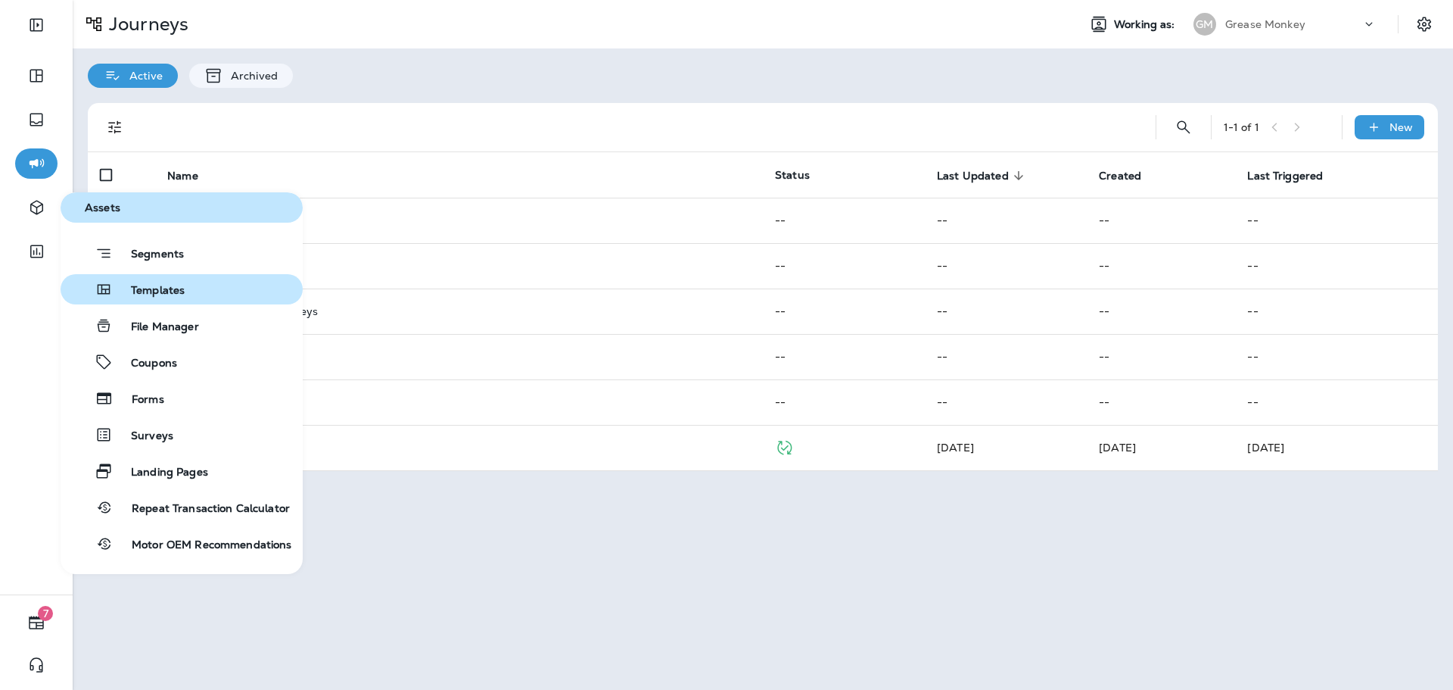
click at [204, 294] on button "Templates" at bounding box center [182, 289] width 242 height 30
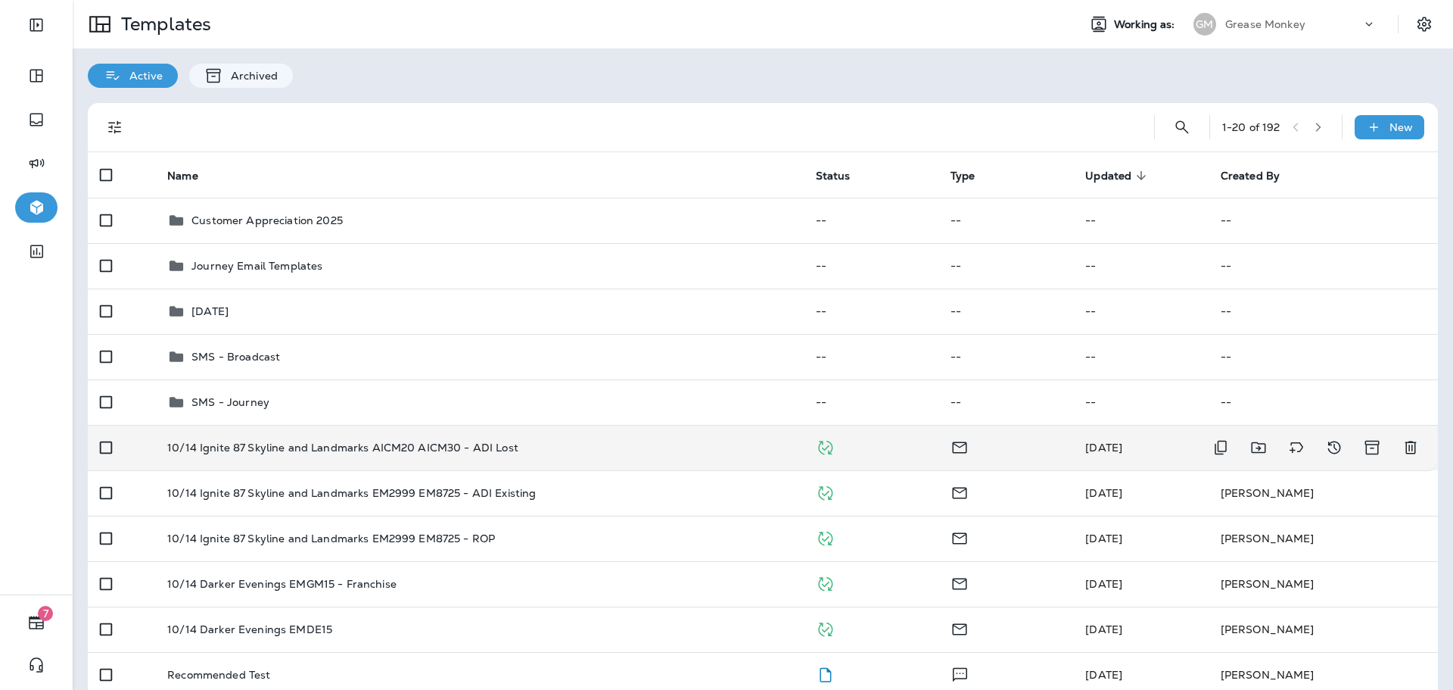
click at [624, 451] on div "10/14 Ignite 87 Skyline and Landmarks AICM20 AICM30 - ADI Lost" at bounding box center [479, 447] width 624 height 12
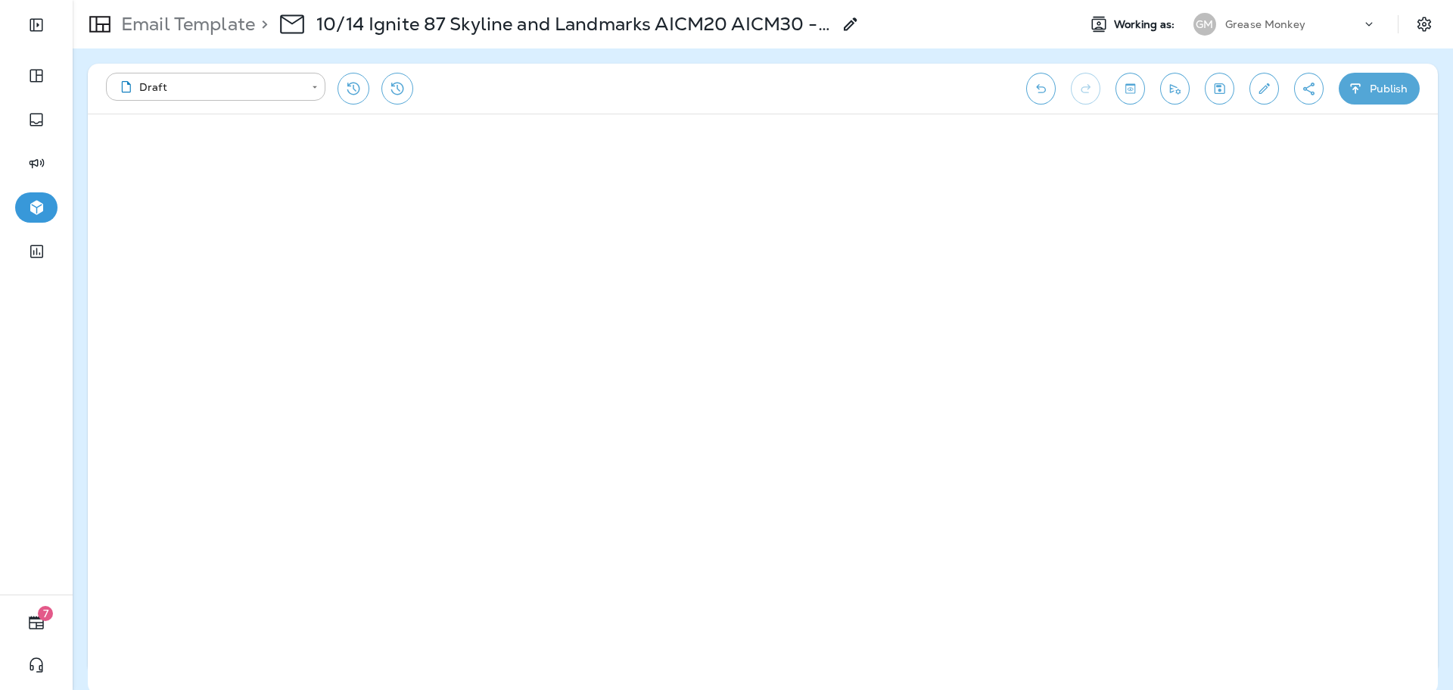
click at [854, 23] on use at bounding box center [850, 23] width 13 height 13
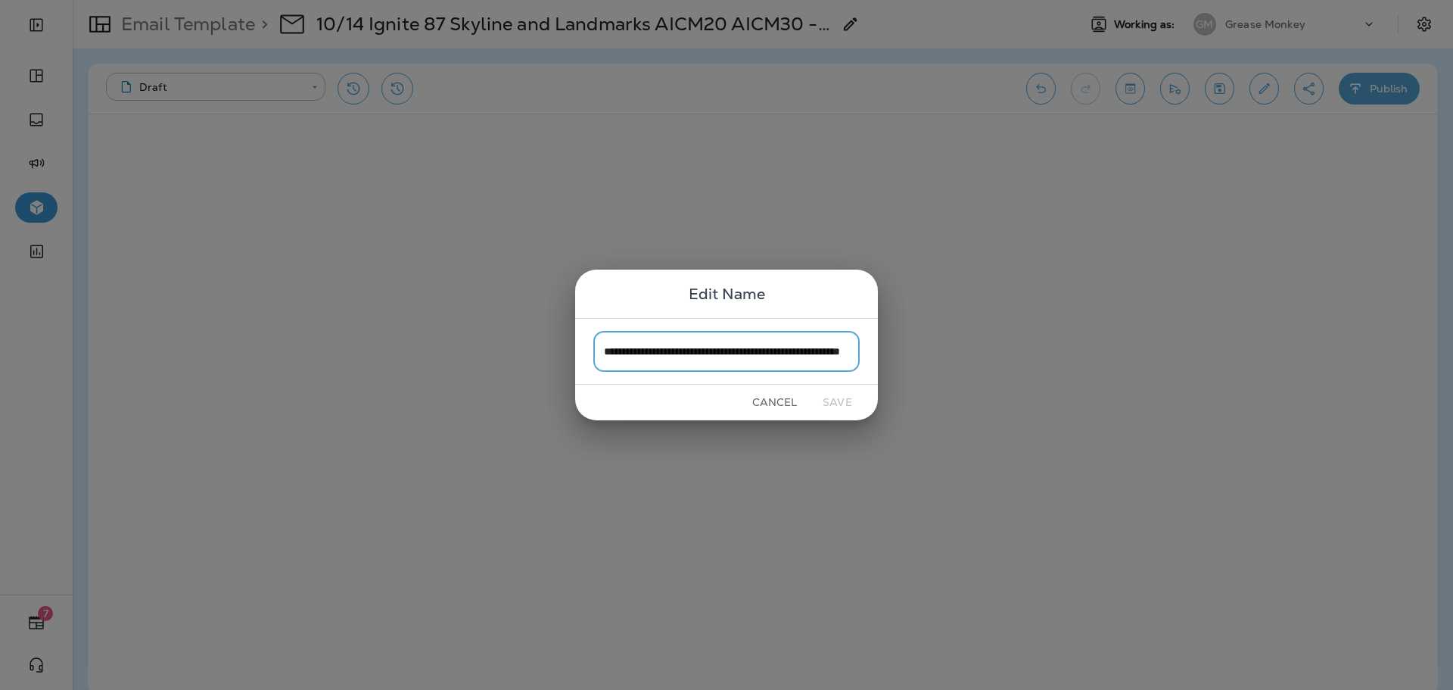
scroll to position [0, 98]
click at [776, 397] on button "Cancel" at bounding box center [774, 402] width 57 height 23
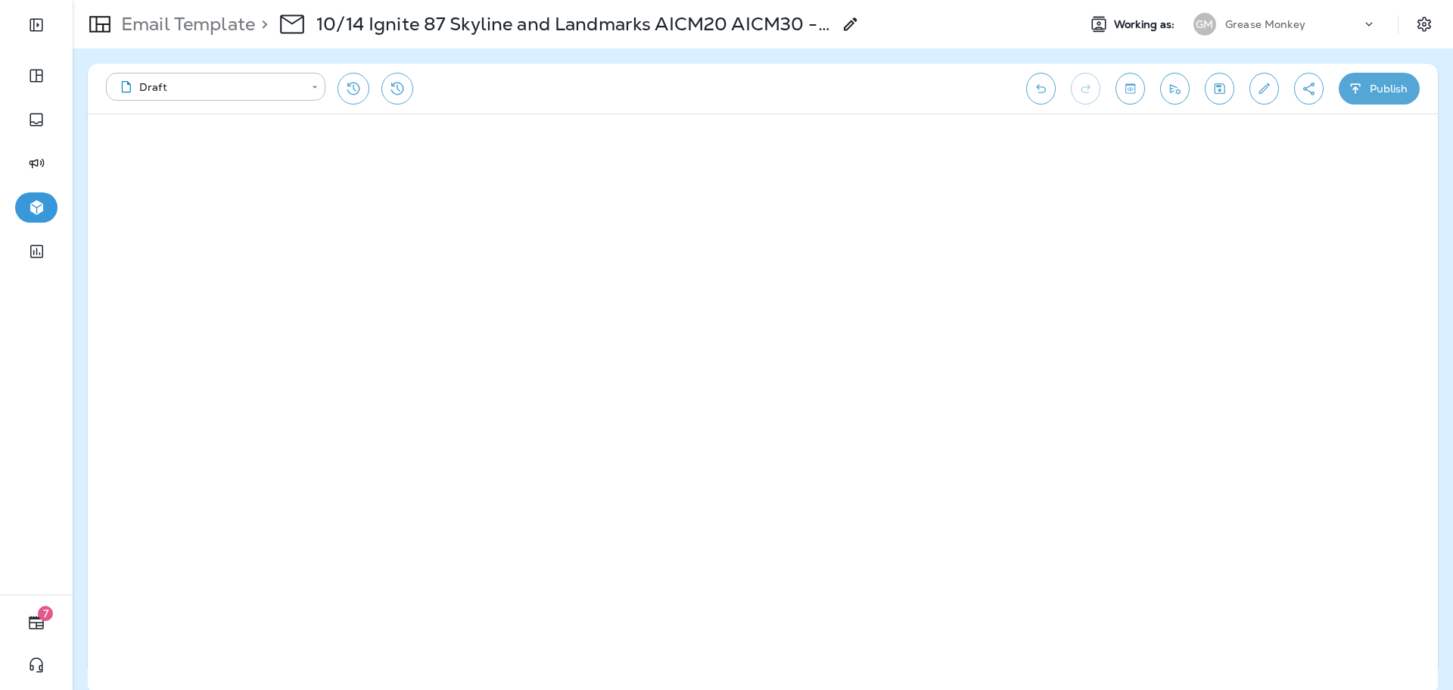
click at [1128, 80] on button "Toggle preview" at bounding box center [1131, 89] width 30 height 32
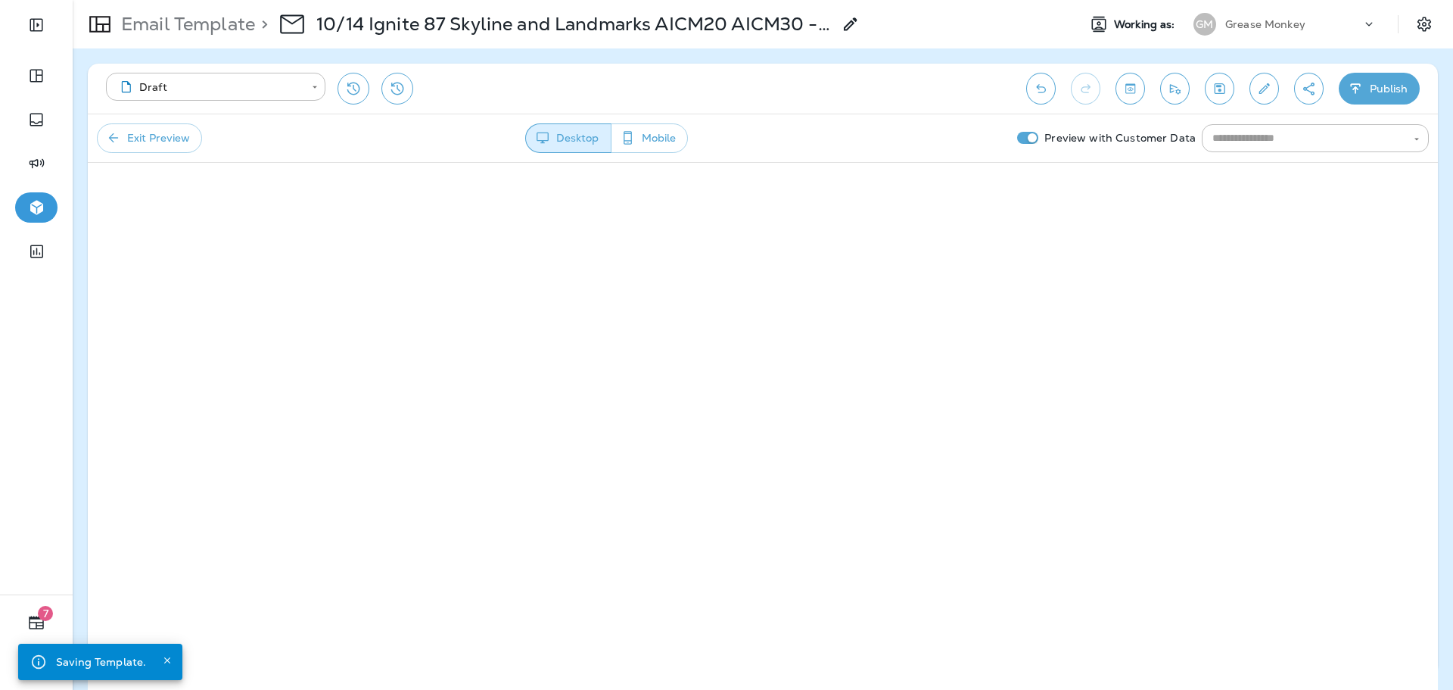
click at [1249, 161] on div "Exit Preview Desktop Mobile Preview with Customer Data ​" at bounding box center [763, 138] width 1350 height 48
click at [1253, 146] on input "text" at bounding box center [1303, 138] width 193 height 19
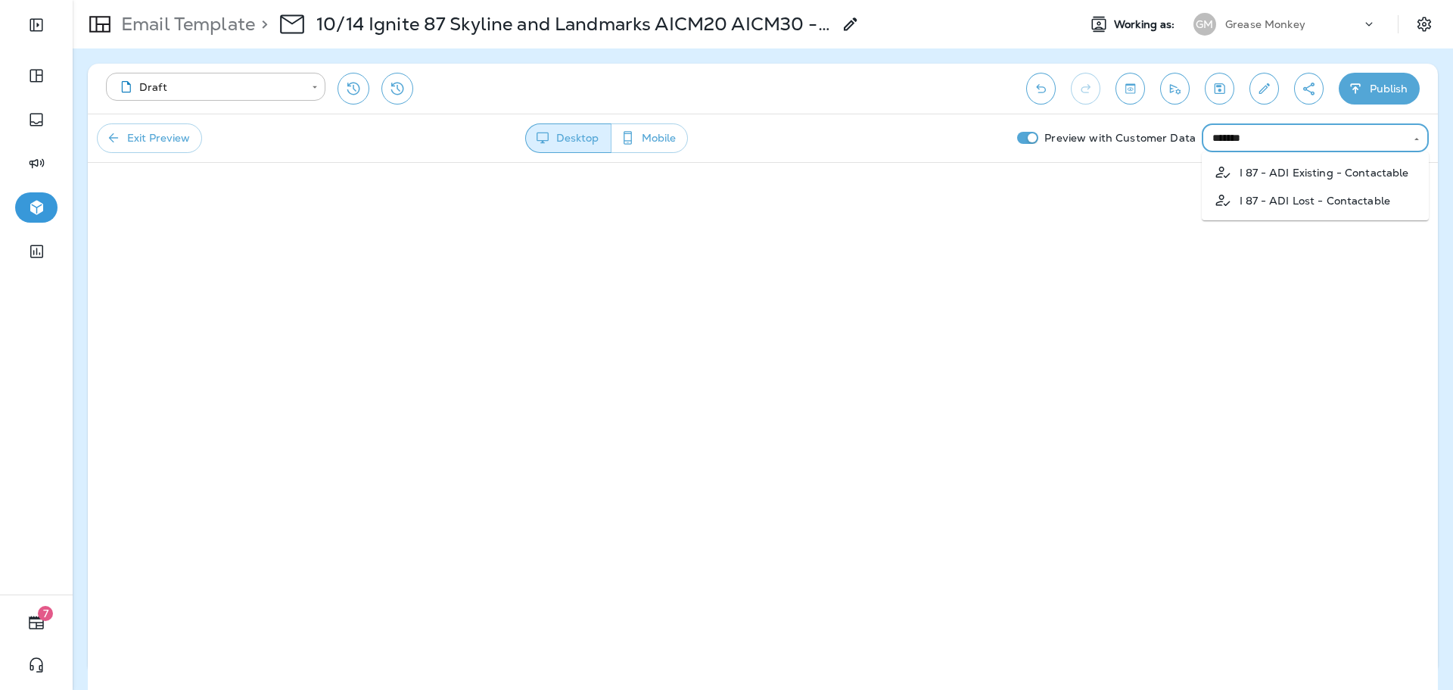
click at [1339, 202] on p "I 87 - ADI Lost - Contactable" at bounding box center [1315, 201] width 151 height 12
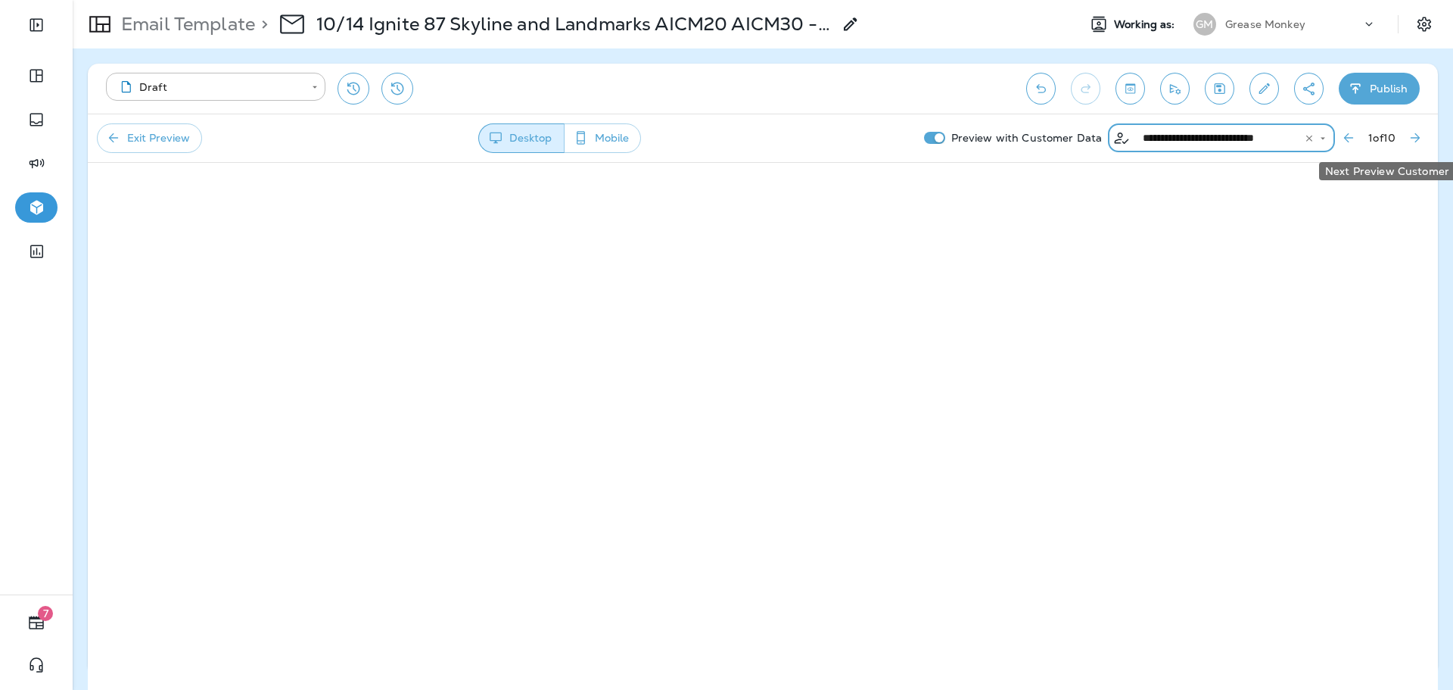
type input "**********"
click at [1414, 134] on icon "Next Preview Customer" at bounding box center [1415, 137] width 15 height 15
click at [1419, 133] on icon "Next Preview Customer" at bounding box center [1415, 137] width 15 height 15
click at [1391, 83] on button "Publish" at bounding box center [1379, 89] width 81 height 32
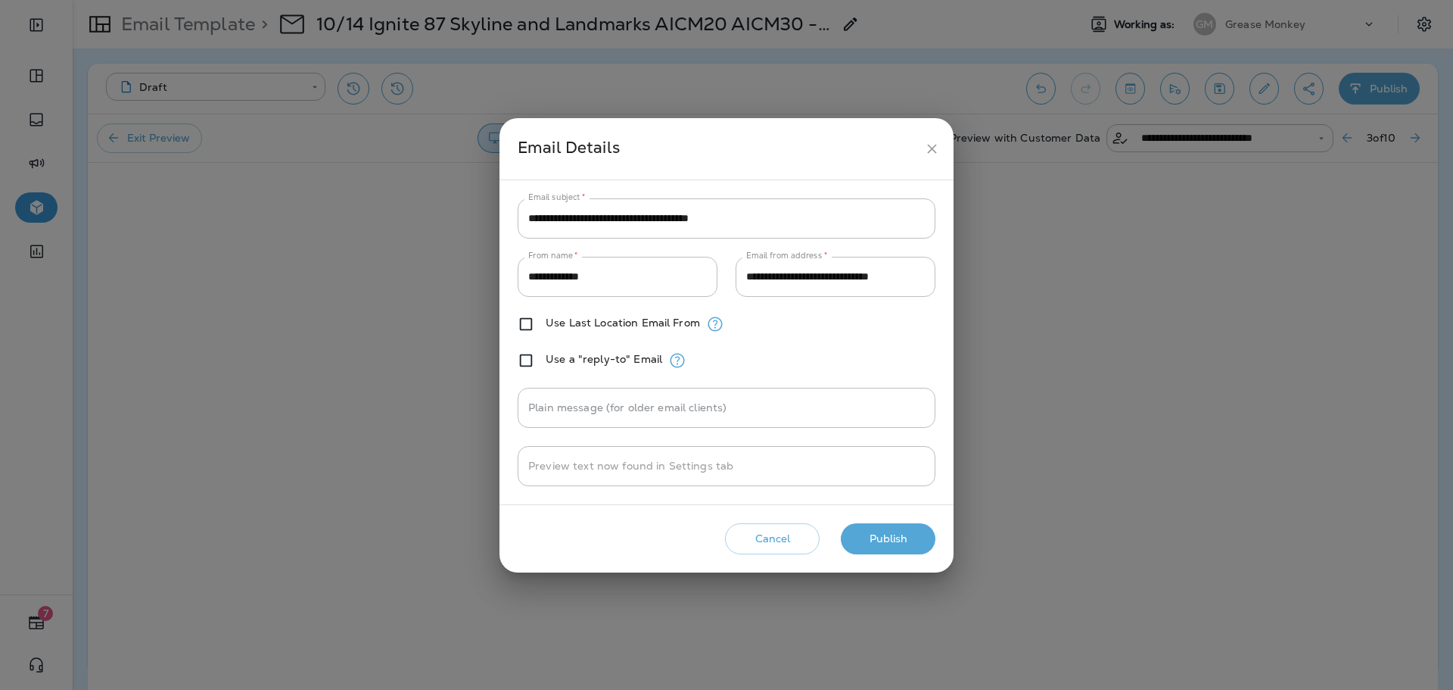
click at [915, 545] on button "Publish" at bounding box center [888, 538] width 95 height 31
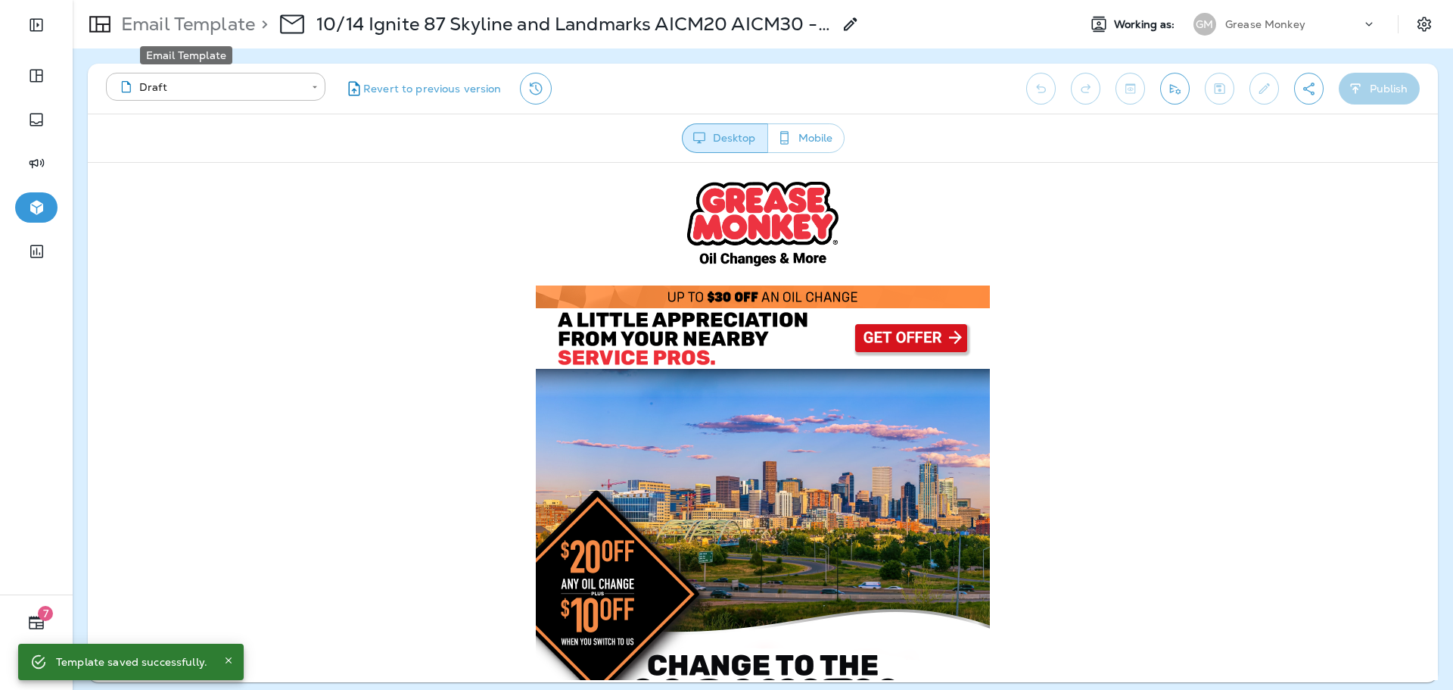
click at [168, 20] on p "Email Template" at bounding box center [185, 24] width 140 height 23
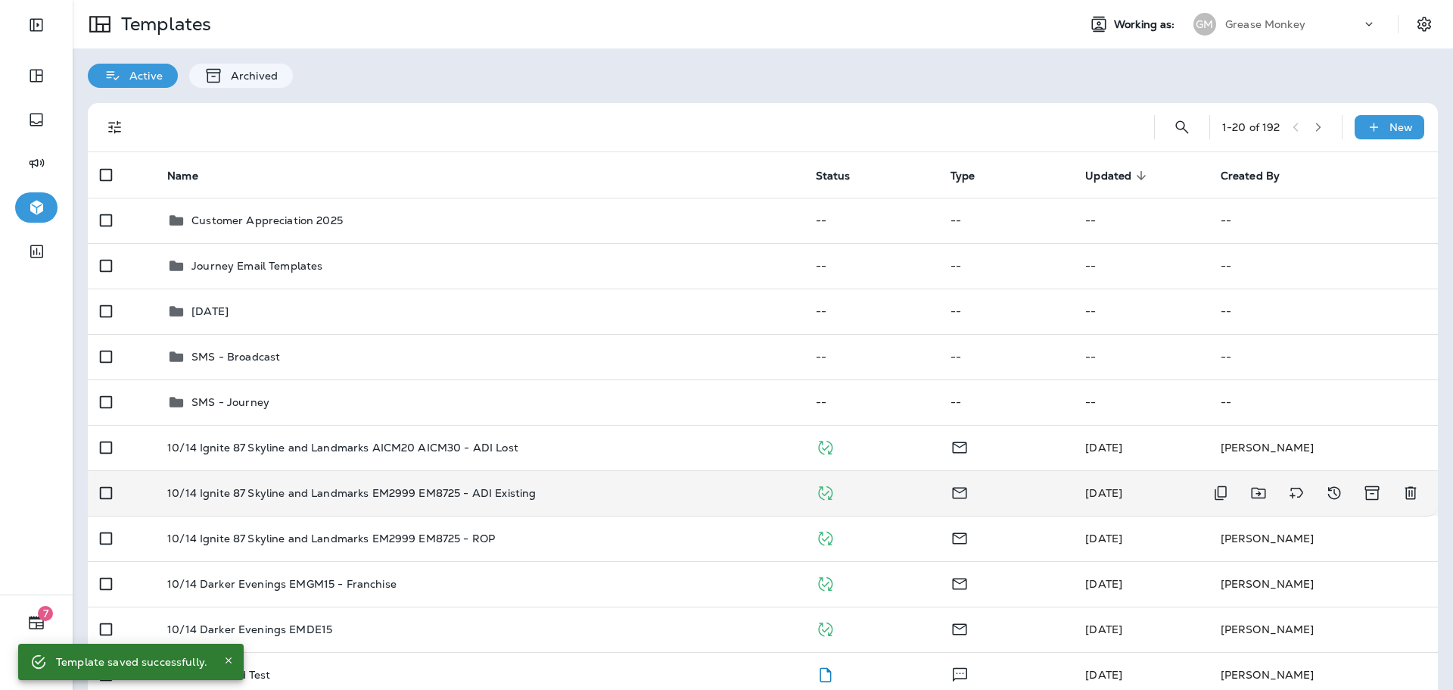
click at [658, 494] on div "10/14 Ignite 87 Skyline and Landmarks EM2999 EM8725 - ADI Existing" at bounding box center [479, 493] width 624 height 12
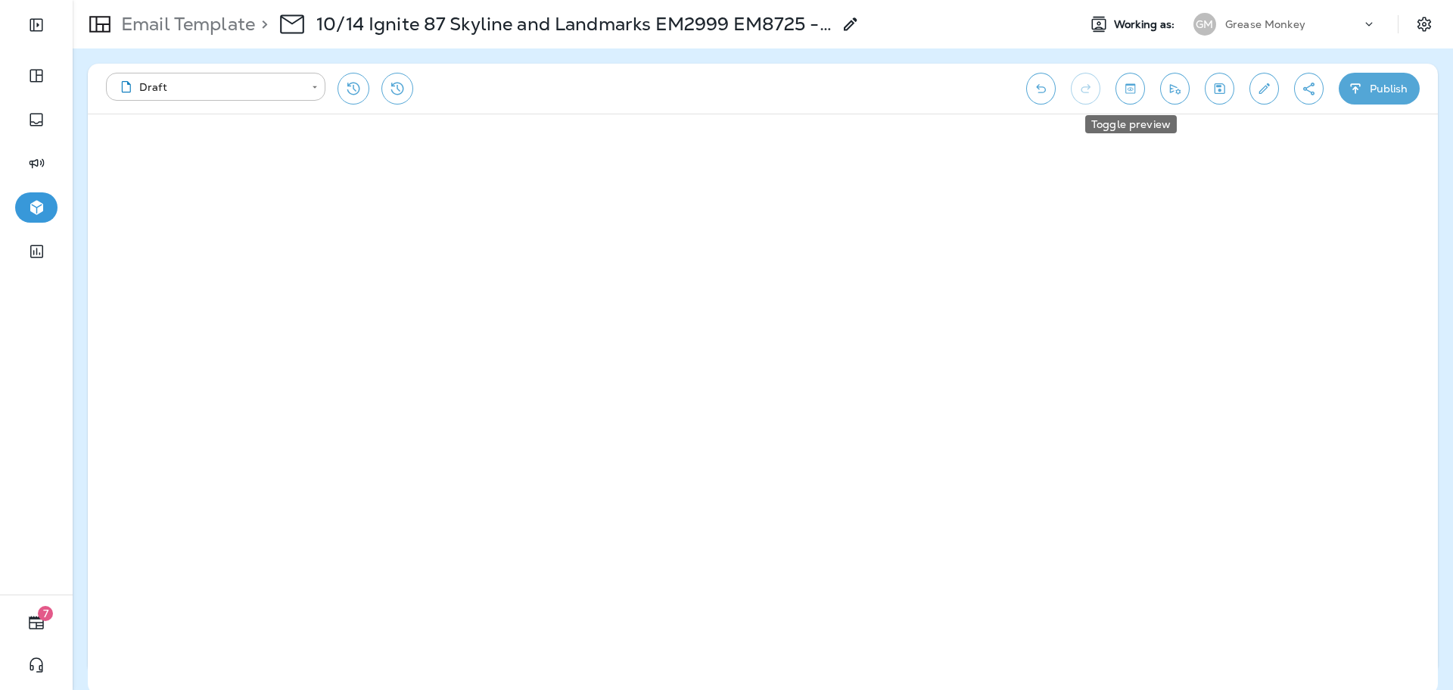
click at [1129, 88] on icon "Toggle preview" at bounding box center [1130, 88] width 16 height 15
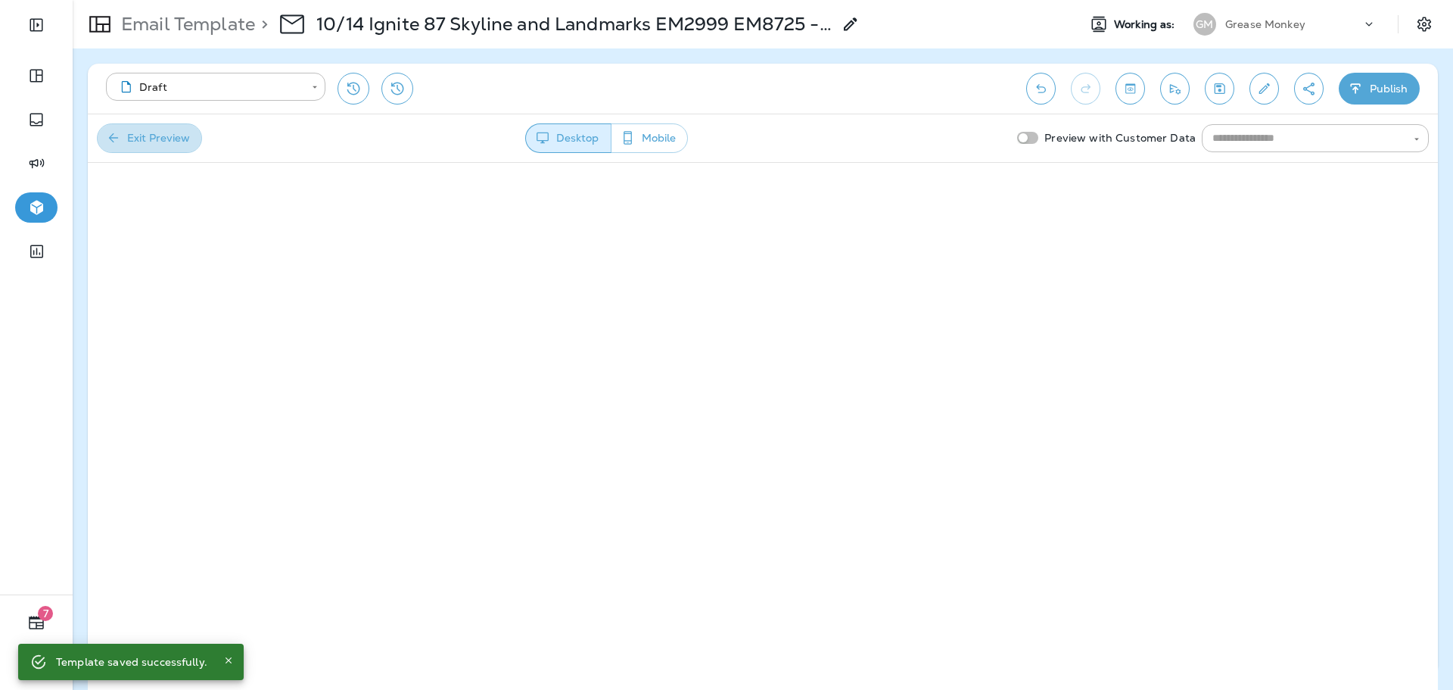
click at [191, 142] on button "Exit Preview" at bounding box center [149, 138] width 105 height 30
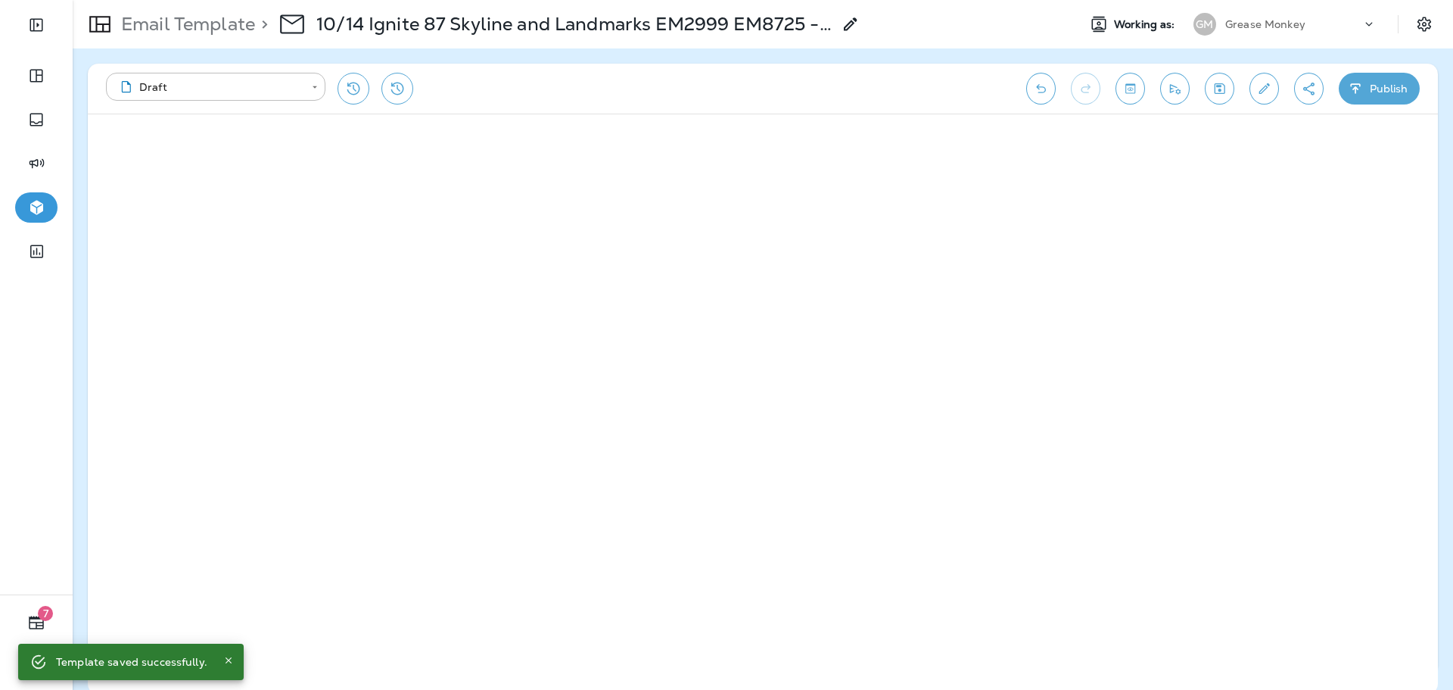
click at [1272, 82] on button "Edit details" at bounding box center [1265, 89] width 30 height 32
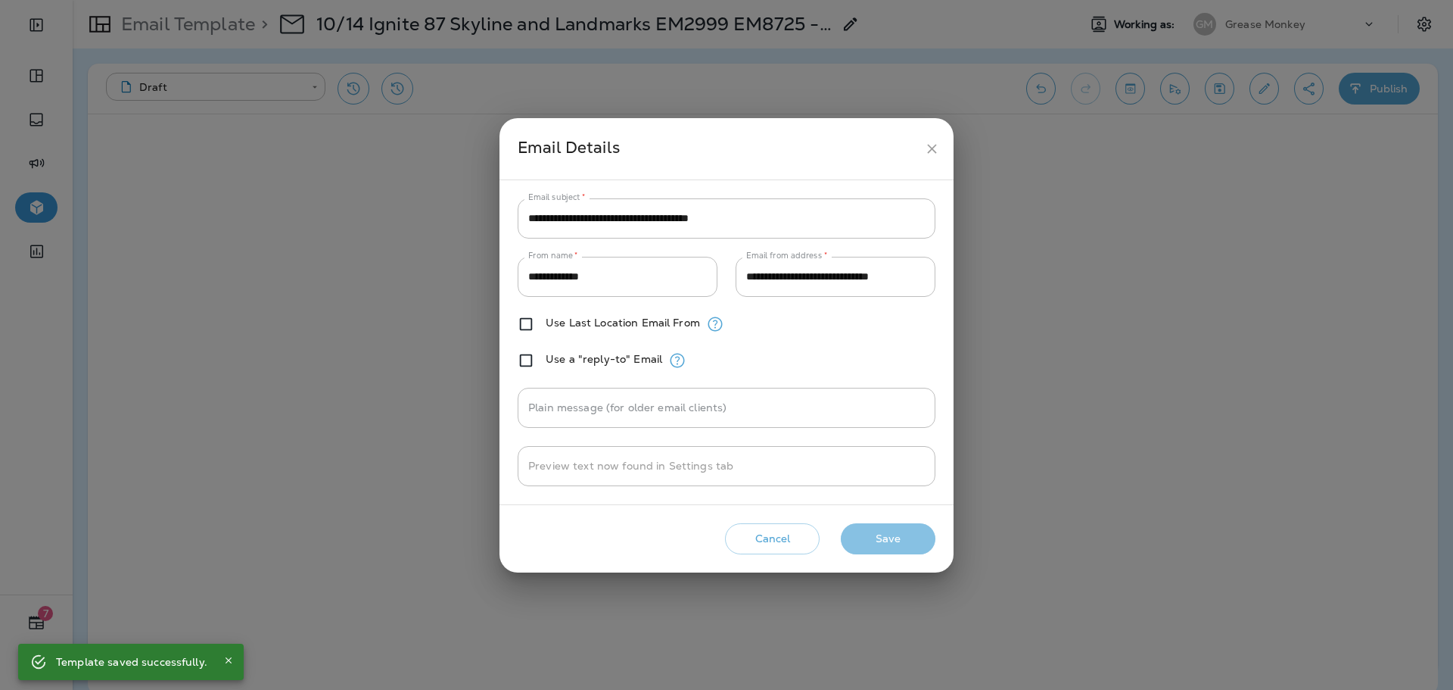
click at [914, 548] on button "Save" at bounding box center [888, 538] width 95 height 31
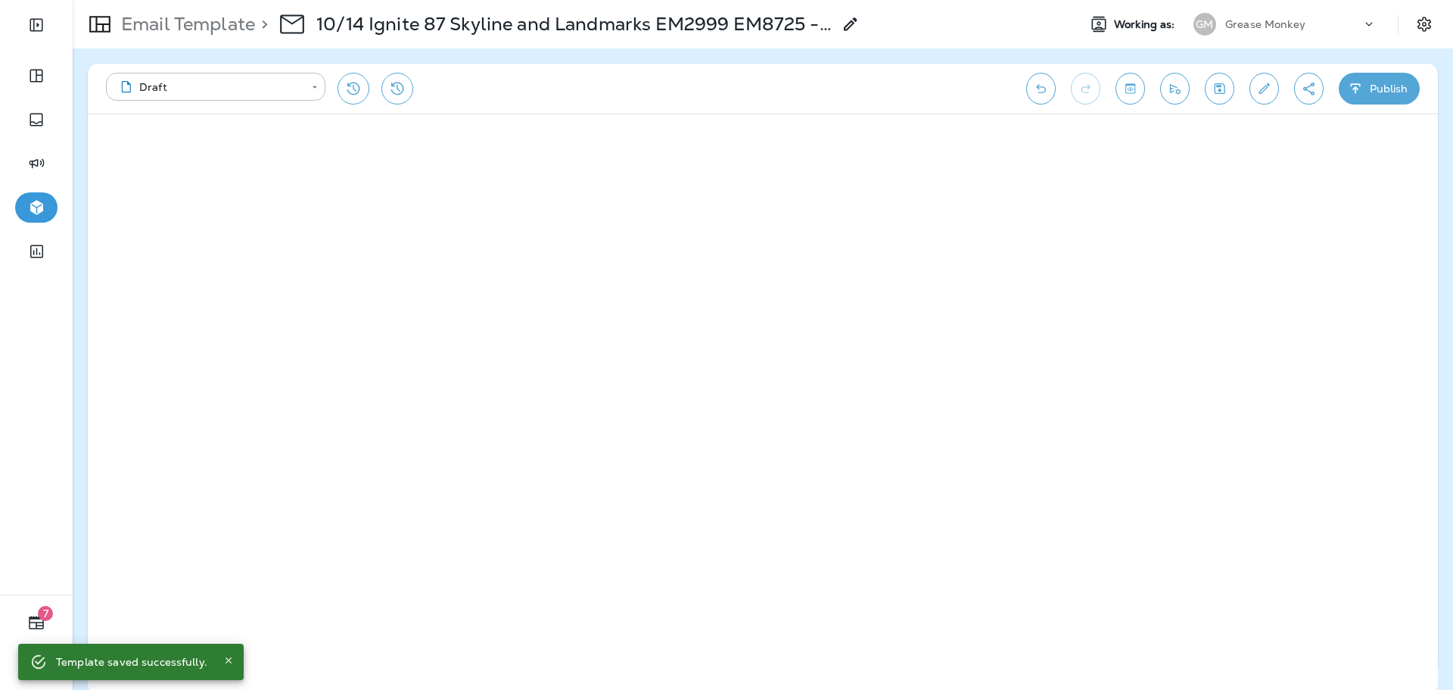
click at [1377, 90] on button "Publish" at bounding box center [1379, 89] width 81 height 32
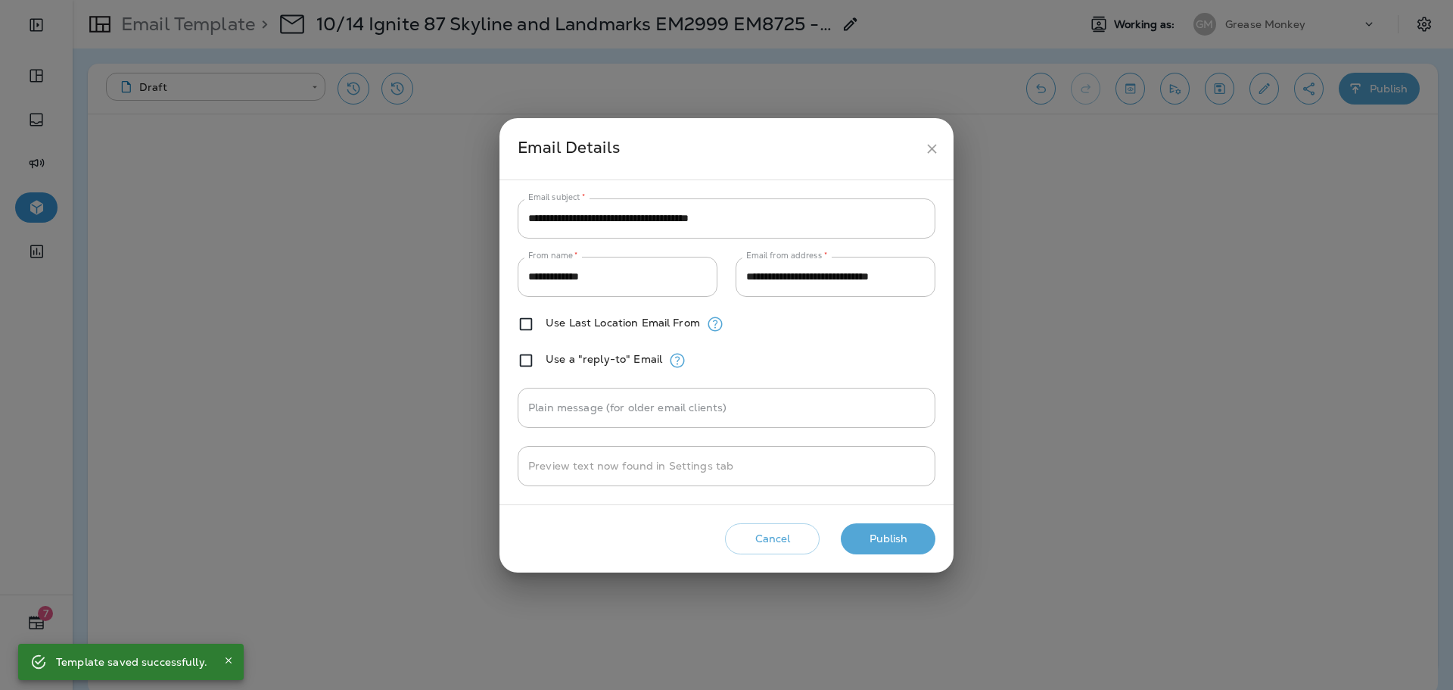
click at [865, 530] on button "Publish" at bounding box center [888, 538] width 95 height 31
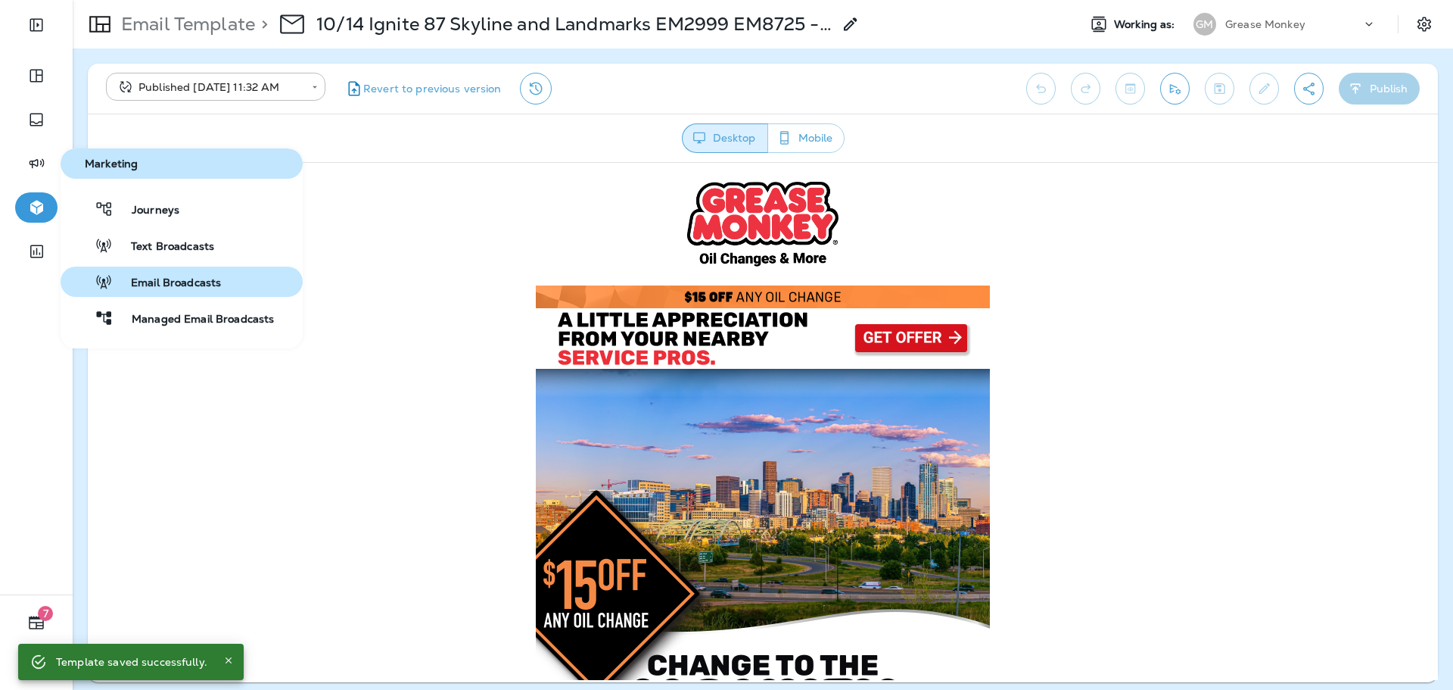
click at [206, 281] on span "Email Broadcasts" at bounding box center [167, 283] width 108 height 14
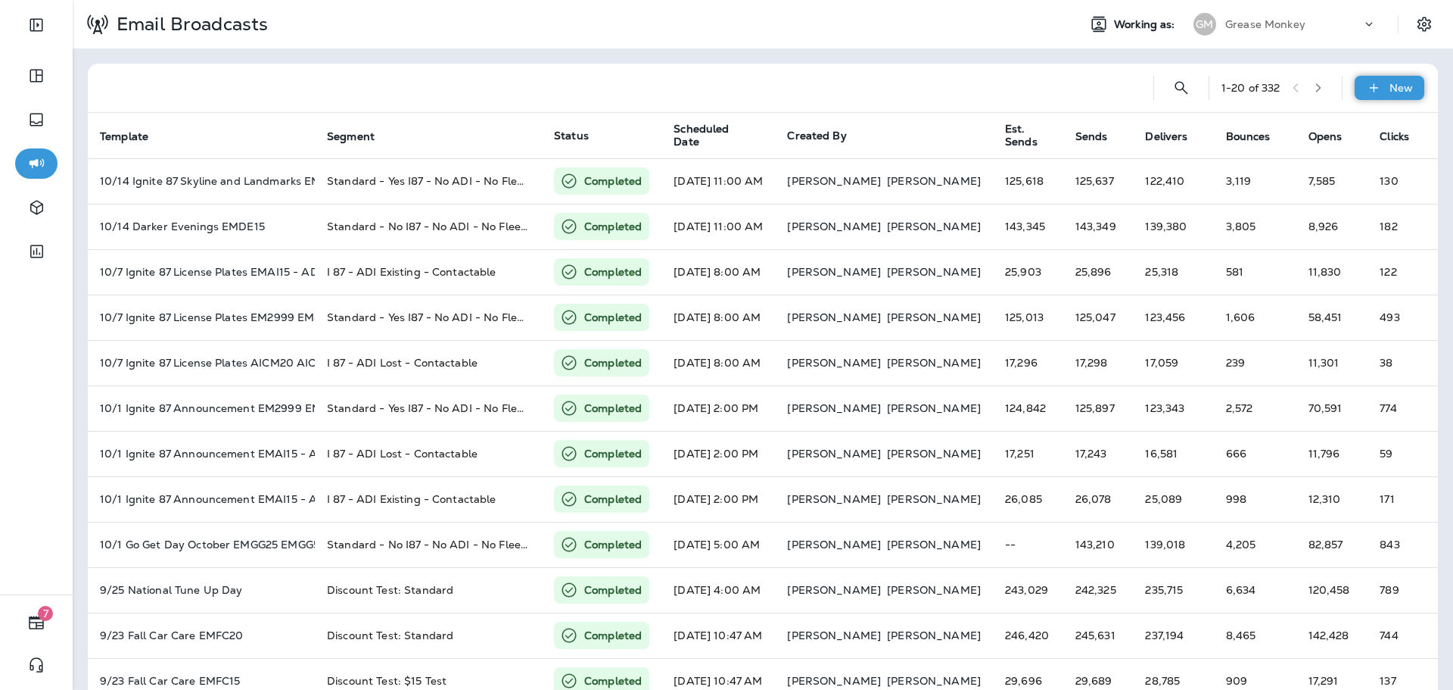
click at [1390, 83] on p "New" at bounding box center [1401, 88] width 23 height 12
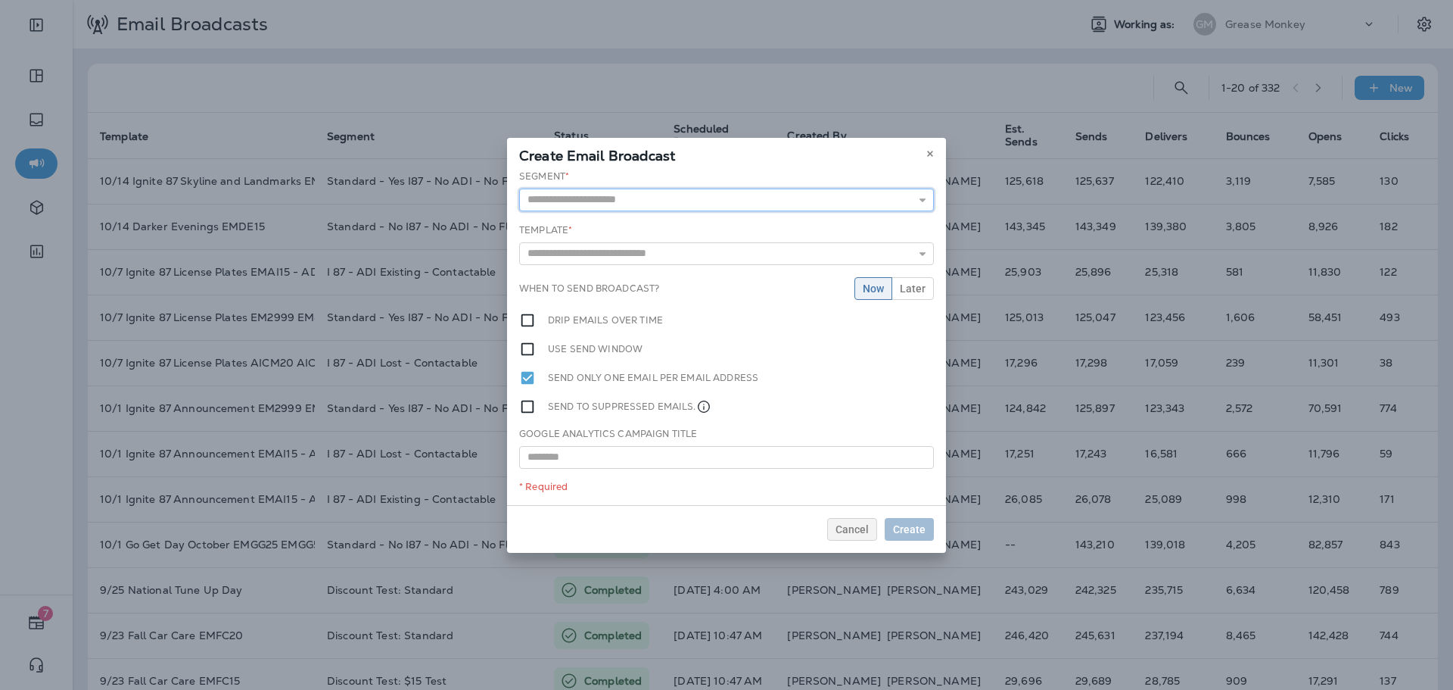
click at [754, 207] on input "text" at bounding box center [726, 199] width 415 height 23
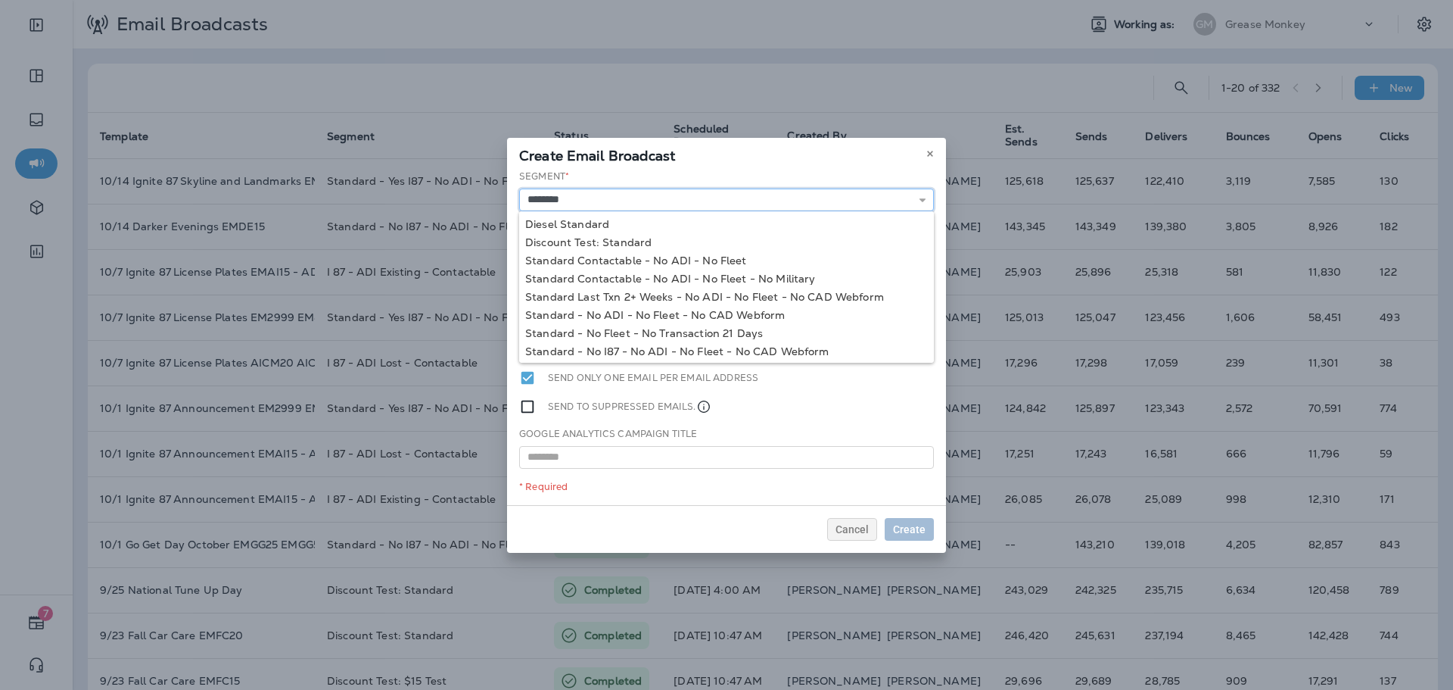
click at [731, 197] on input "********" at bounding box center [726, 199] width 415 height 23
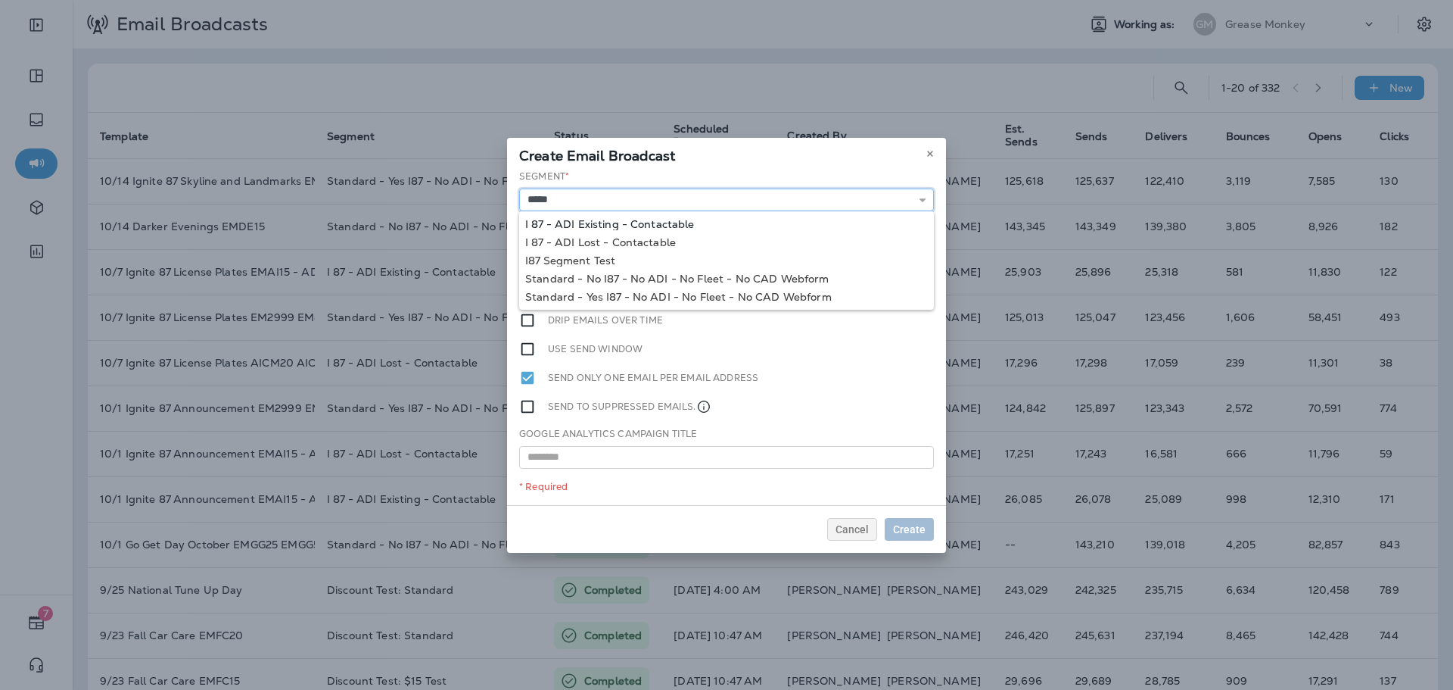
type input "**********"
click at [665, 220] on div "**********" at bounding box center [726, 337] width 439 height 335
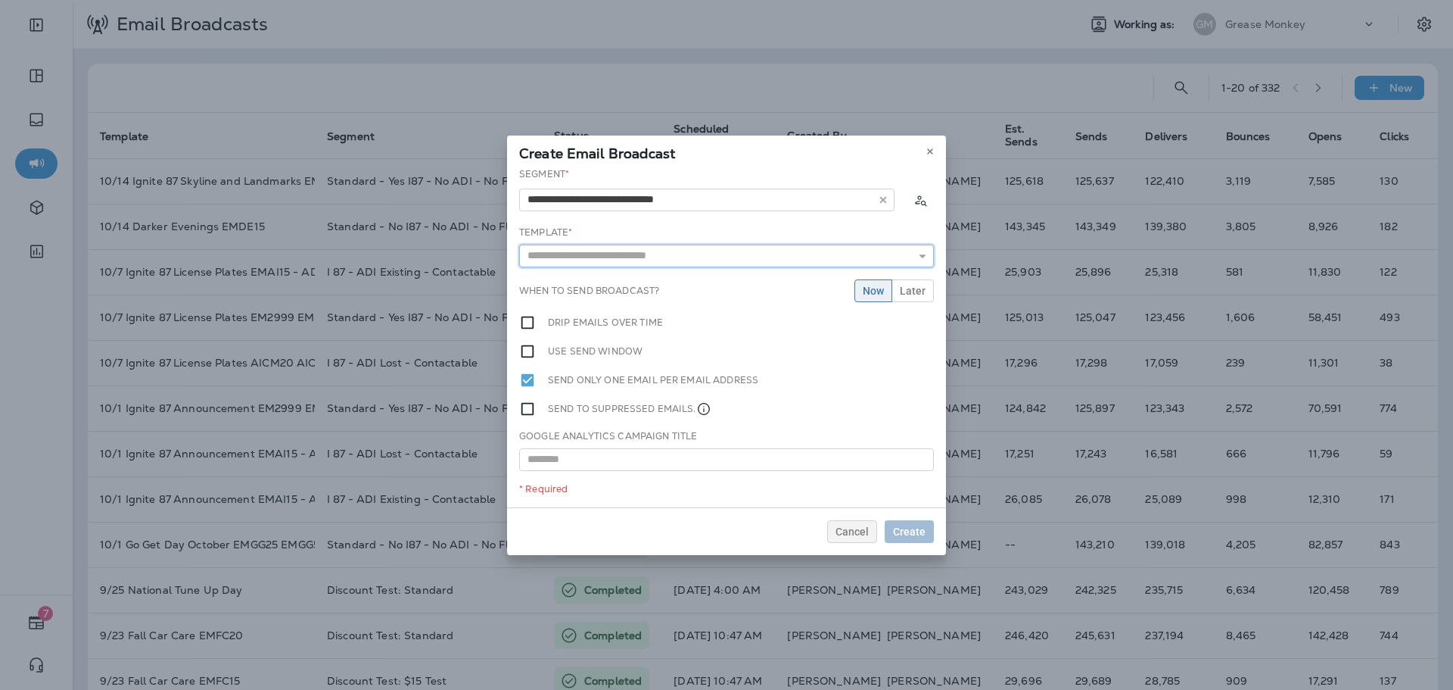
click at [820, 256] on input "text" at bounding box center [726, 255] width 415 height 23
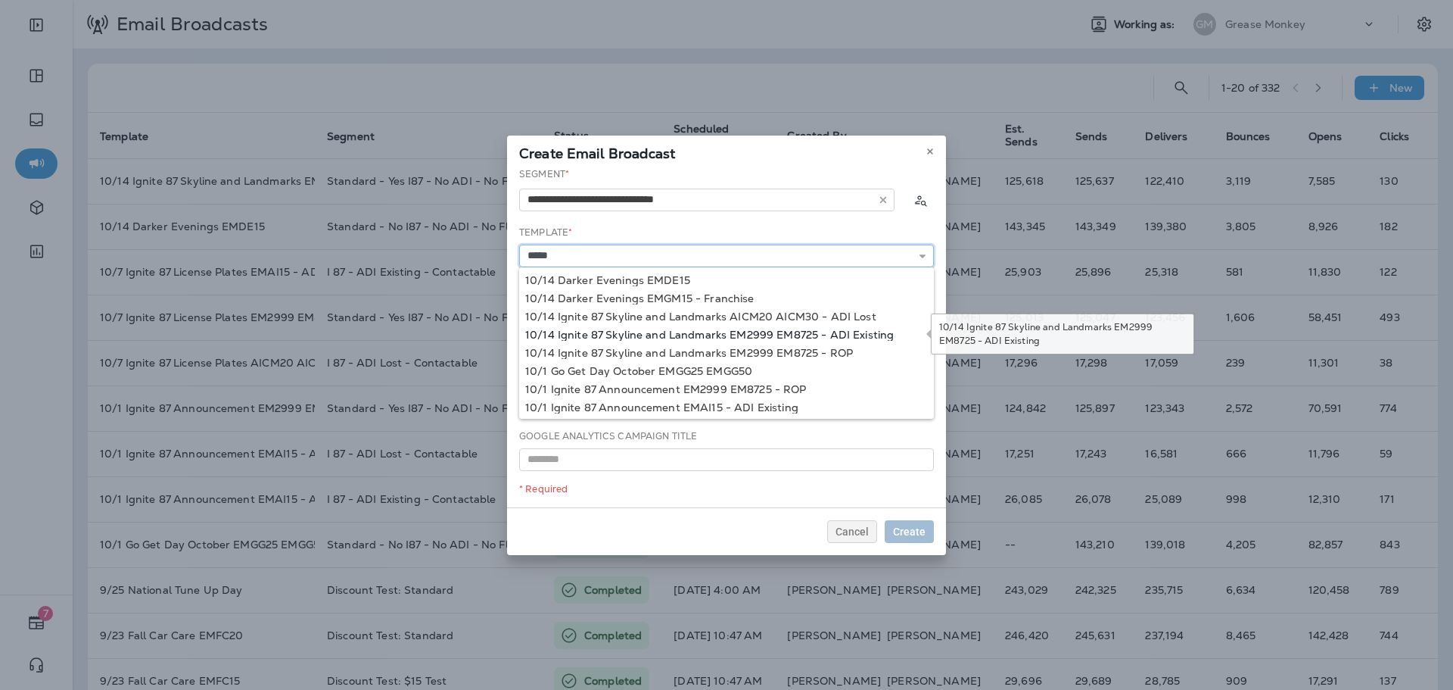
type input "**********"
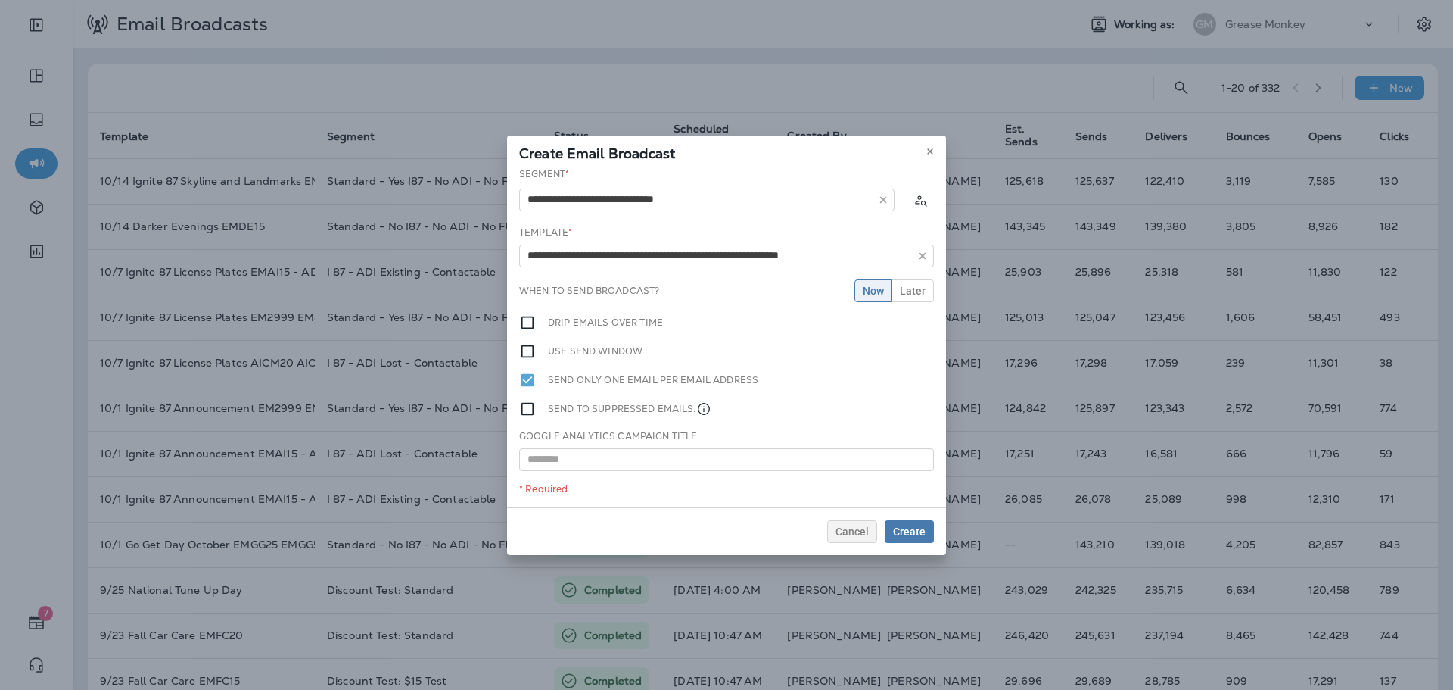
click at [859, 332] on div "**********" at bounding box center [726, 337] width 439 height 340
click at [908, 289] on span "Later" at bounding box center [913, 290] width 26 height 11
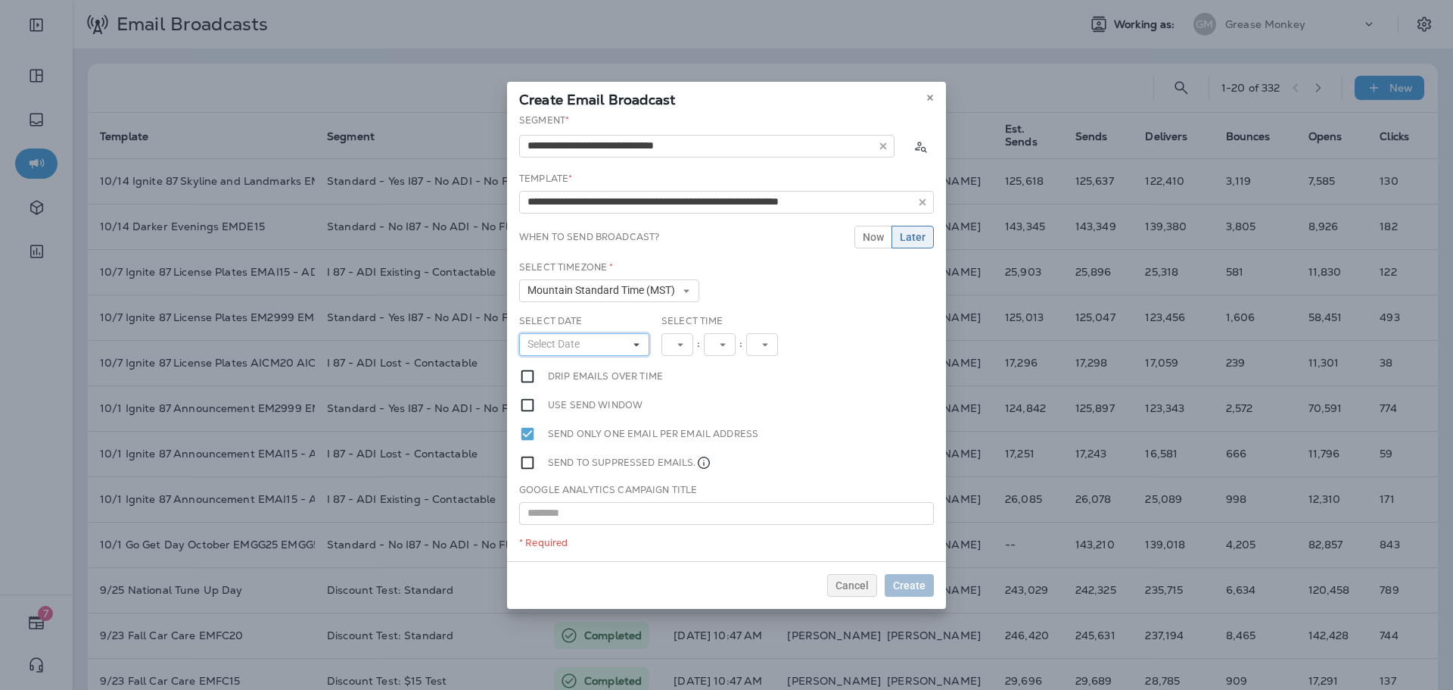
drag, startPoint x: 592, startPoint y: 335, endPoint x: 609, endPoint y: 378, distance: 47.2
click at [593, 335] on button "Select Date" at bounding box center [584, 344] width 130 height 23
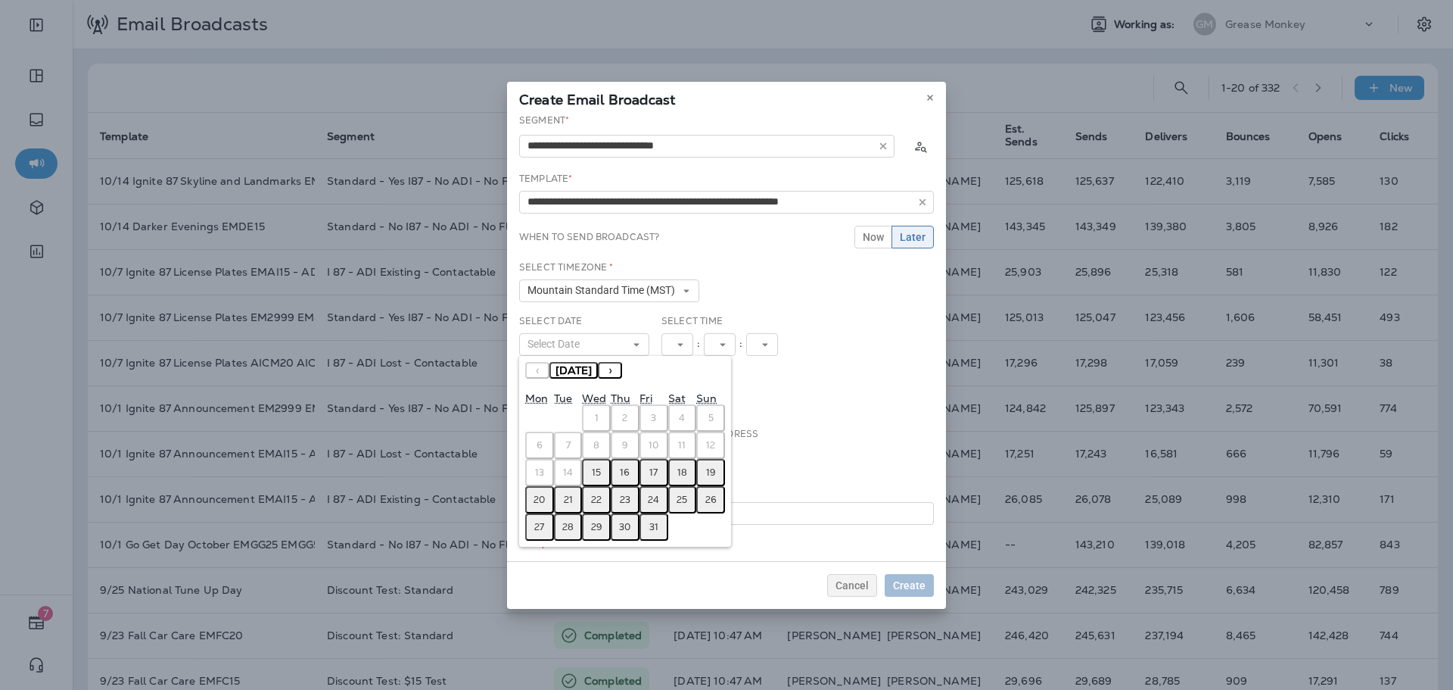
drag, startPoint x: 602, startPoint y: 472, endPoint x: 666, endPoint y: 390, distance: 103.6
click at [602, 470] on button "15" at bounding box center [596, 472] width 29 height 27
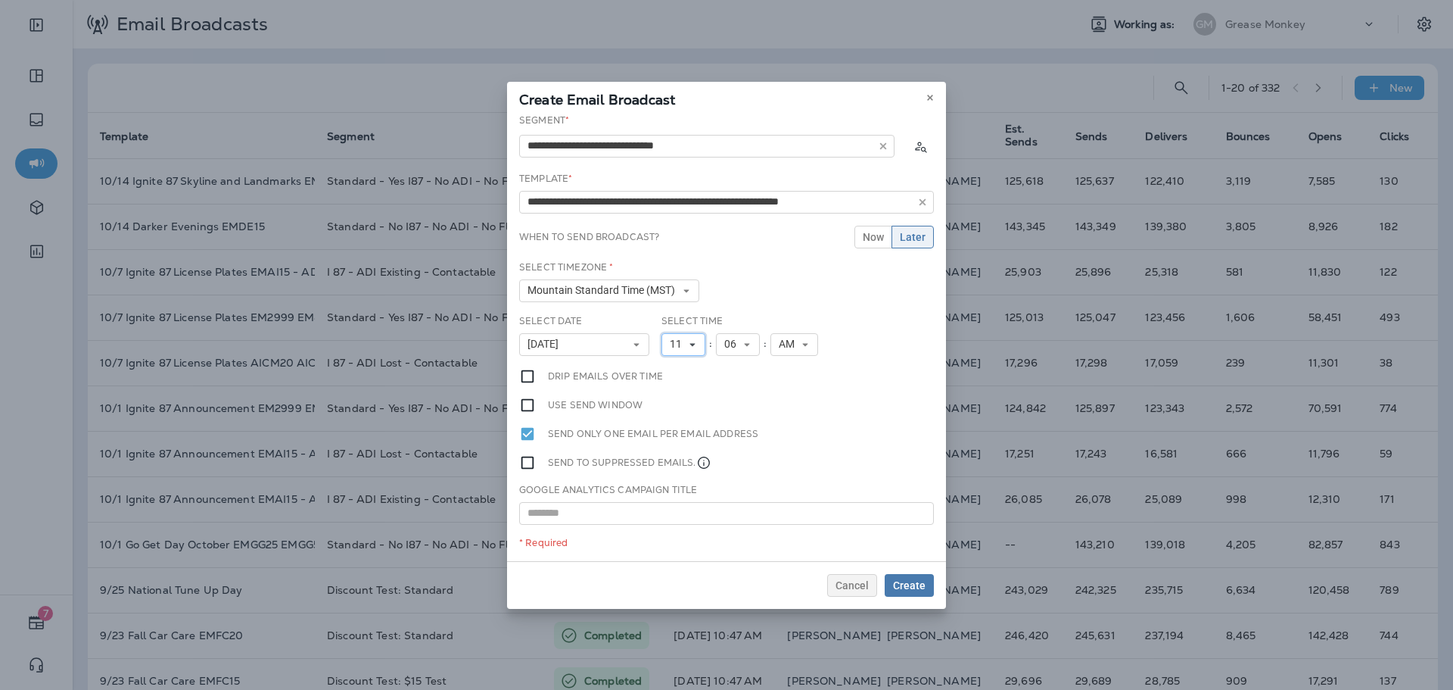
click at [684, 342] on span "11" at bounding box center [679, 344] width 18 height 13
drag, startPoint x: 684, startPoint y: 550, endPoint x: 706, endPoint y: 509, distance: 47.1
click at [685, 550] on link "12" at bounding box center [684, 555] width 44 height 18
click at [898, 574] on button "Create" at bounding box center [909, 585] width 49 height 23
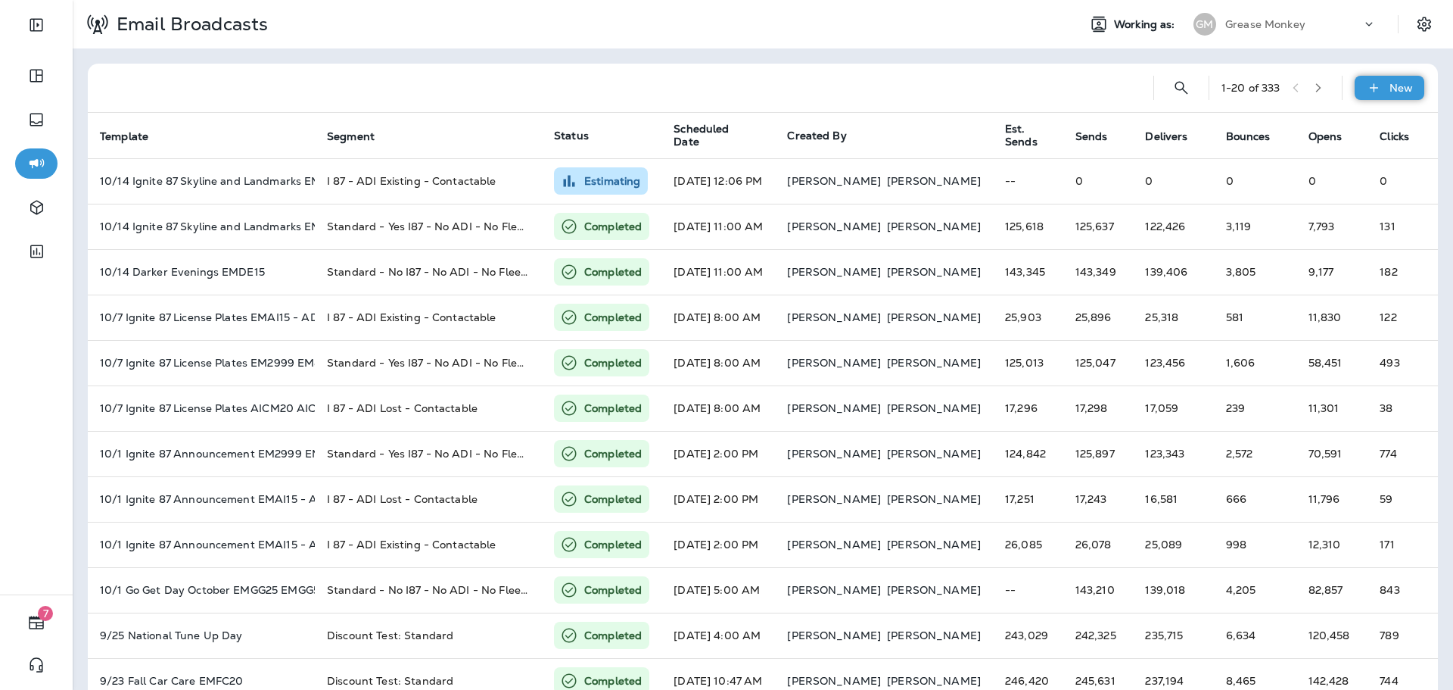
click at [1366, 92] on icon at bounding box center [1374, 87] width 16 height 15
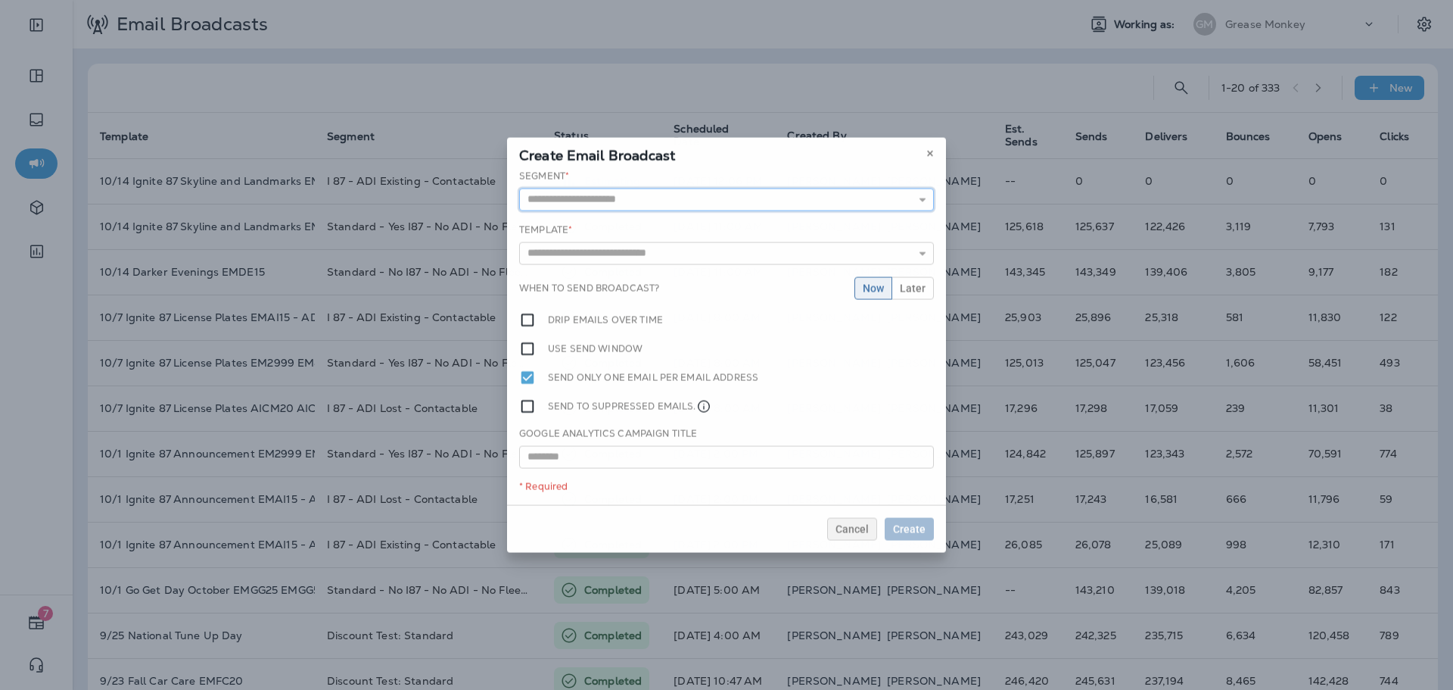
click at [804, 188] on input "text" at bounding box center [726, 199] width 415 height 23
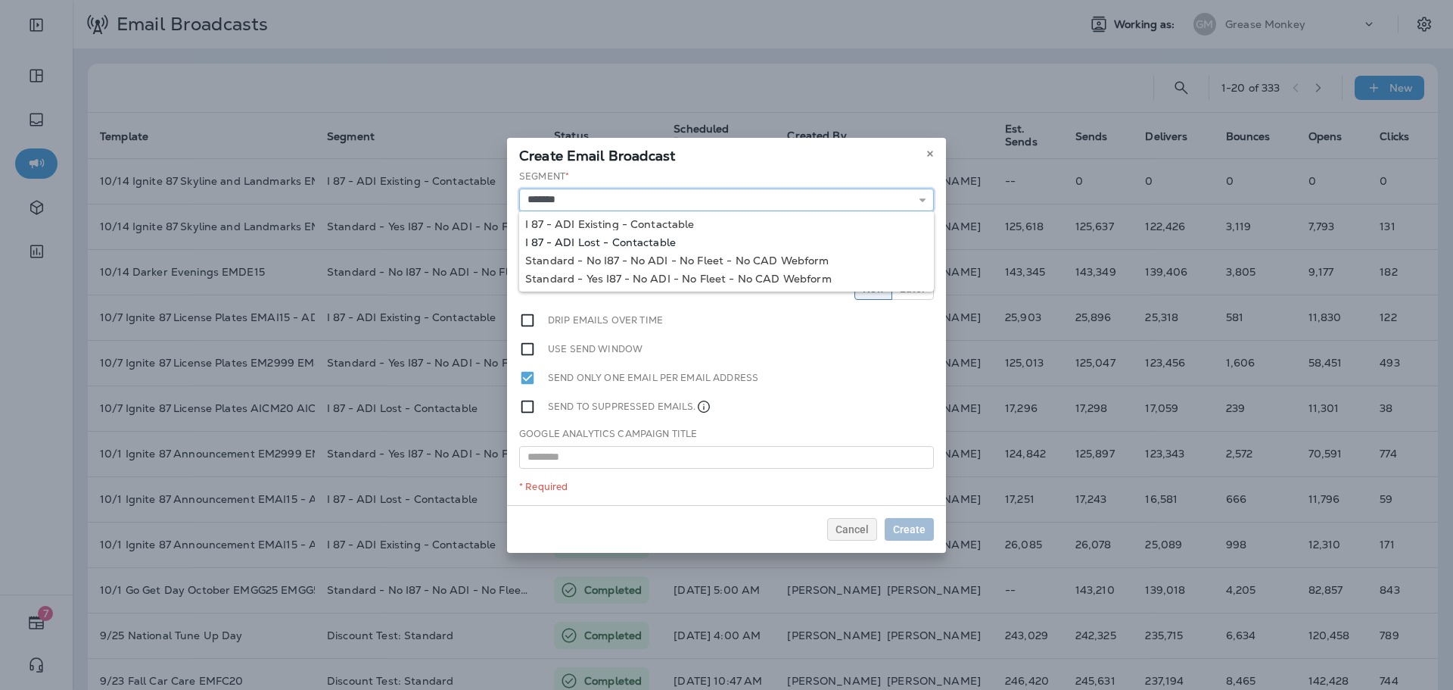
type input "**********"
click at [655, 241] on div "**********" at bounding box center [726, 337] width 439 height 335
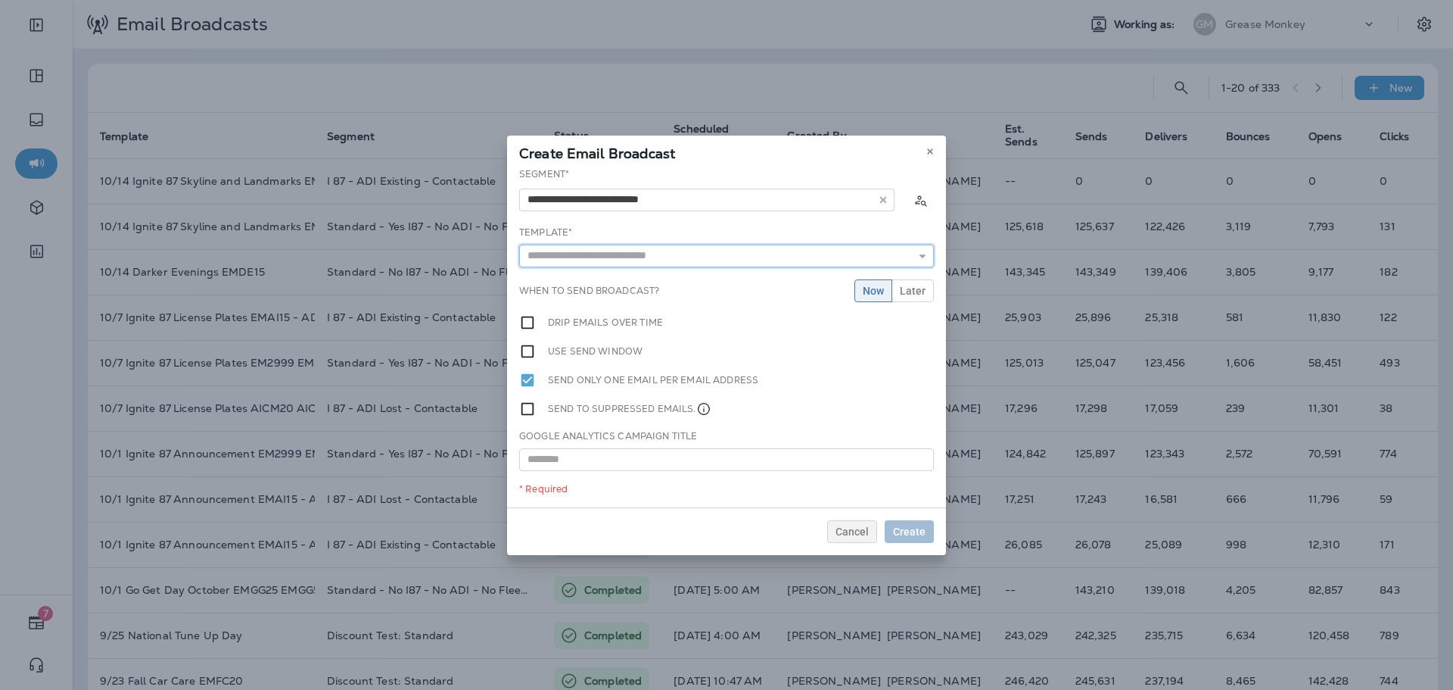
click at [890, 261] on input "text" at bounding box center [726, 255] width 415 height 23
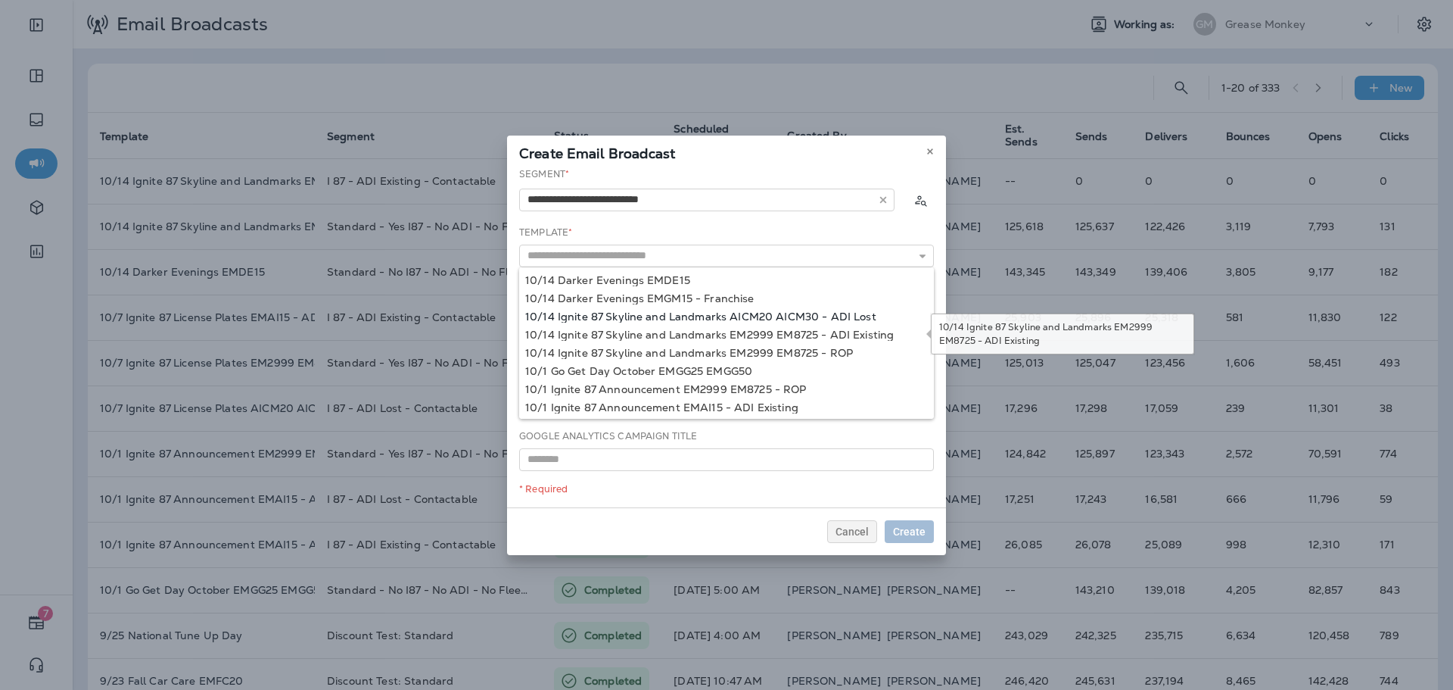
type input "**********"
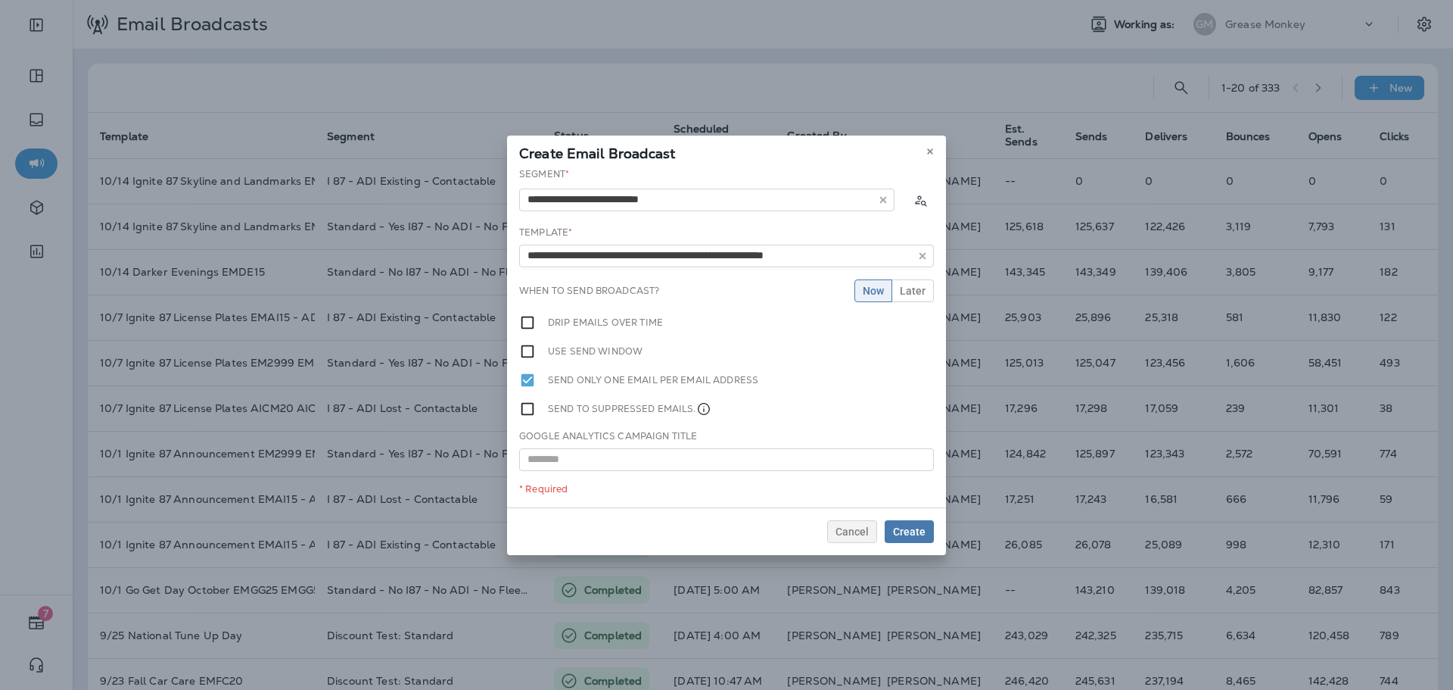
click at [846, 321] on div "**********" at bounding box center [726, 337] width 439 height 340
click at [917, 291] on span "Later" at bounding box center [913, 290] width 26 height 11
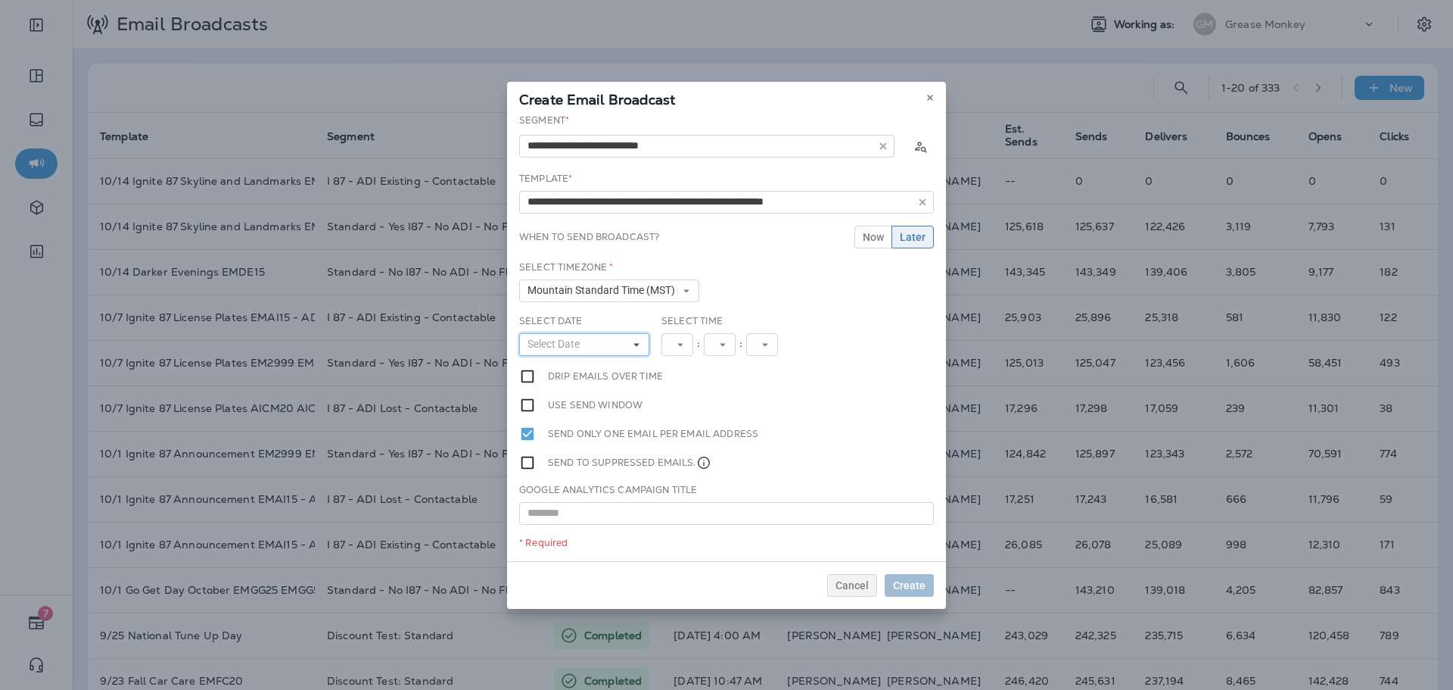
click at [615, 338] on button "Select Date" at bounding box center [584, 344] width 130 height 23
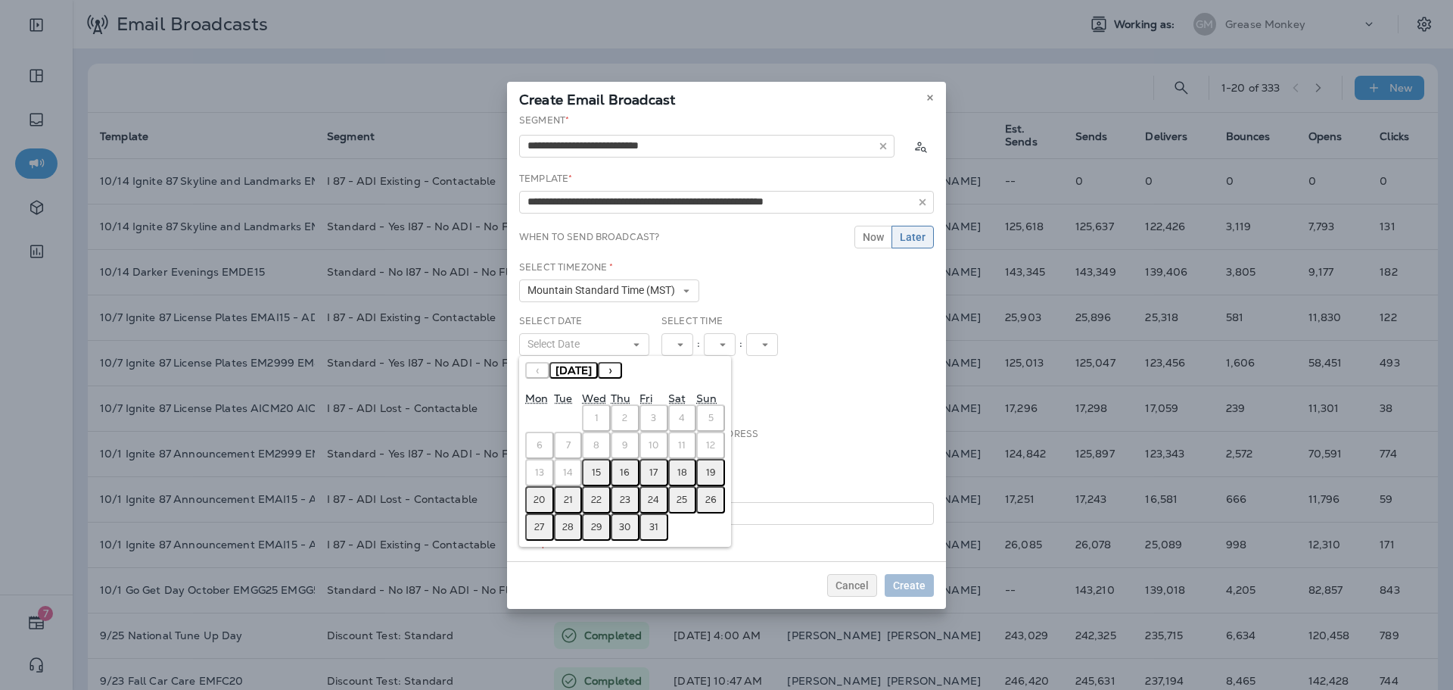
click at [600, 471] on abbr "15" at bounding box center [596, 472] width 9 height 12
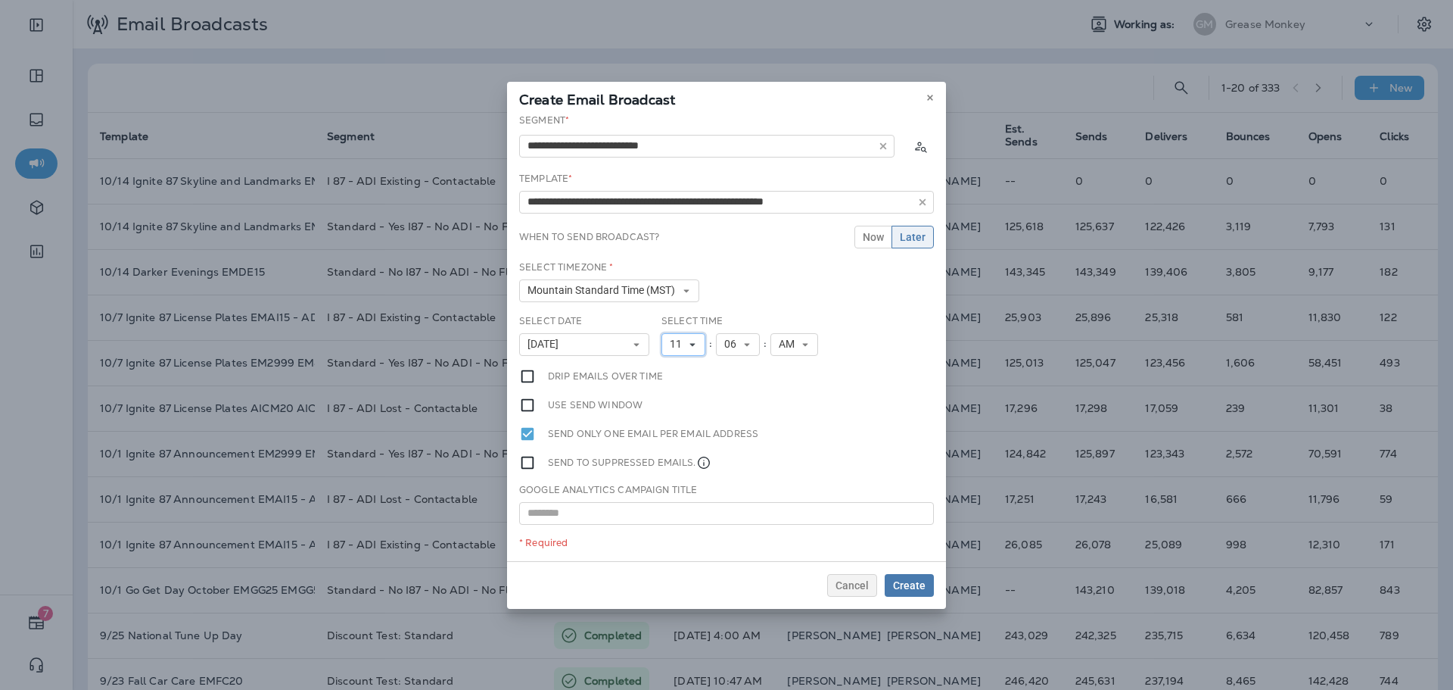
click at [683, 348] on span "11" at bounding box center [679, 344] width 18 height 13
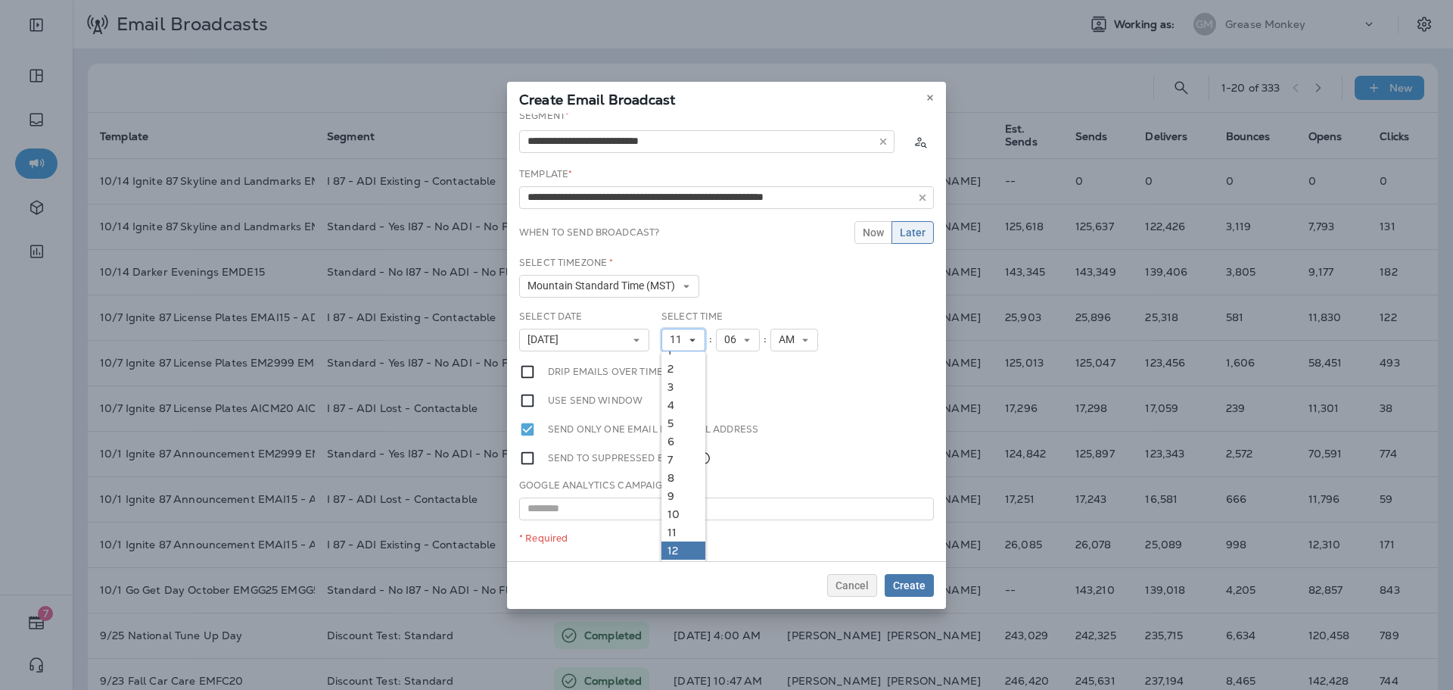
scroll to position [7, 0]
click at [678, 546] on link "12" at bounding box center [684, 548] width 44 height 18
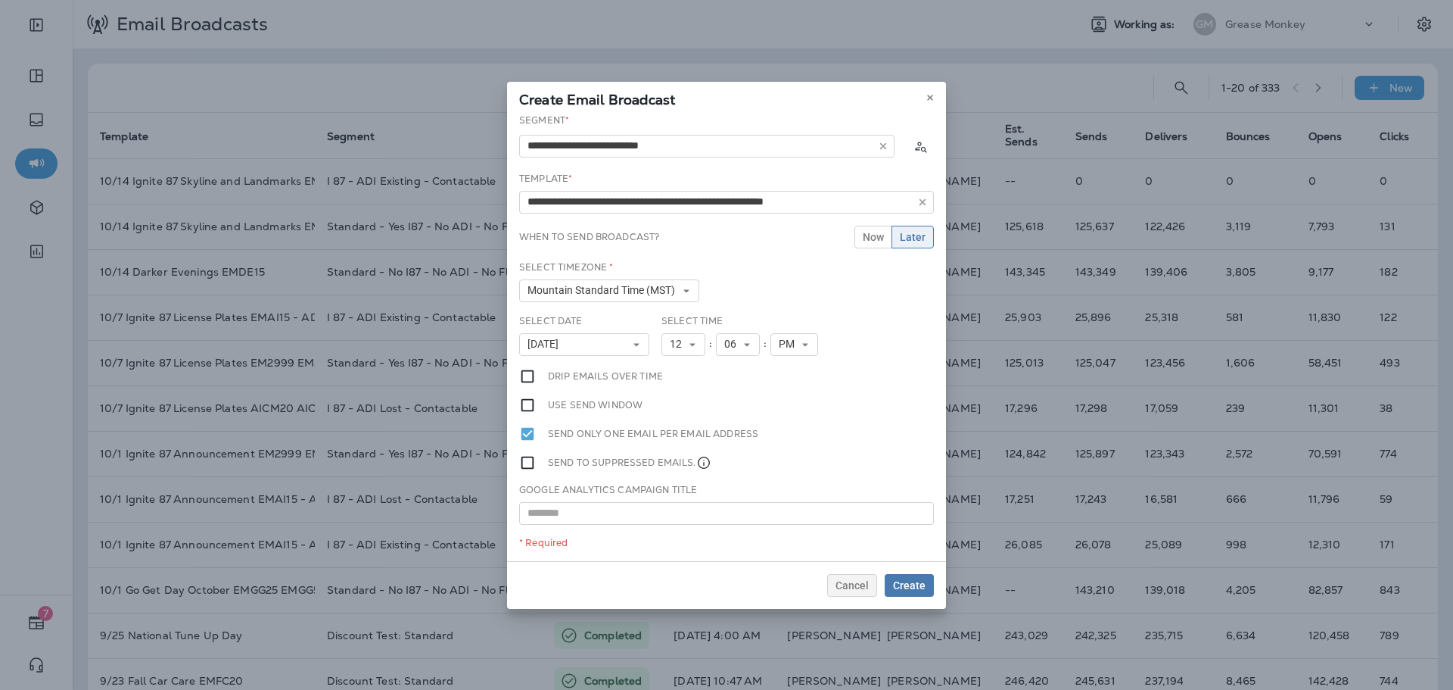
scroll to position [0, 0]
drag, startPoint x: 911, startPoint y: 579, endPoint x: 915, endPoint y: 550, distance: 29.8
click at [912, 580] on span "Create" at bounding box center [909, 585] width 33 height 11
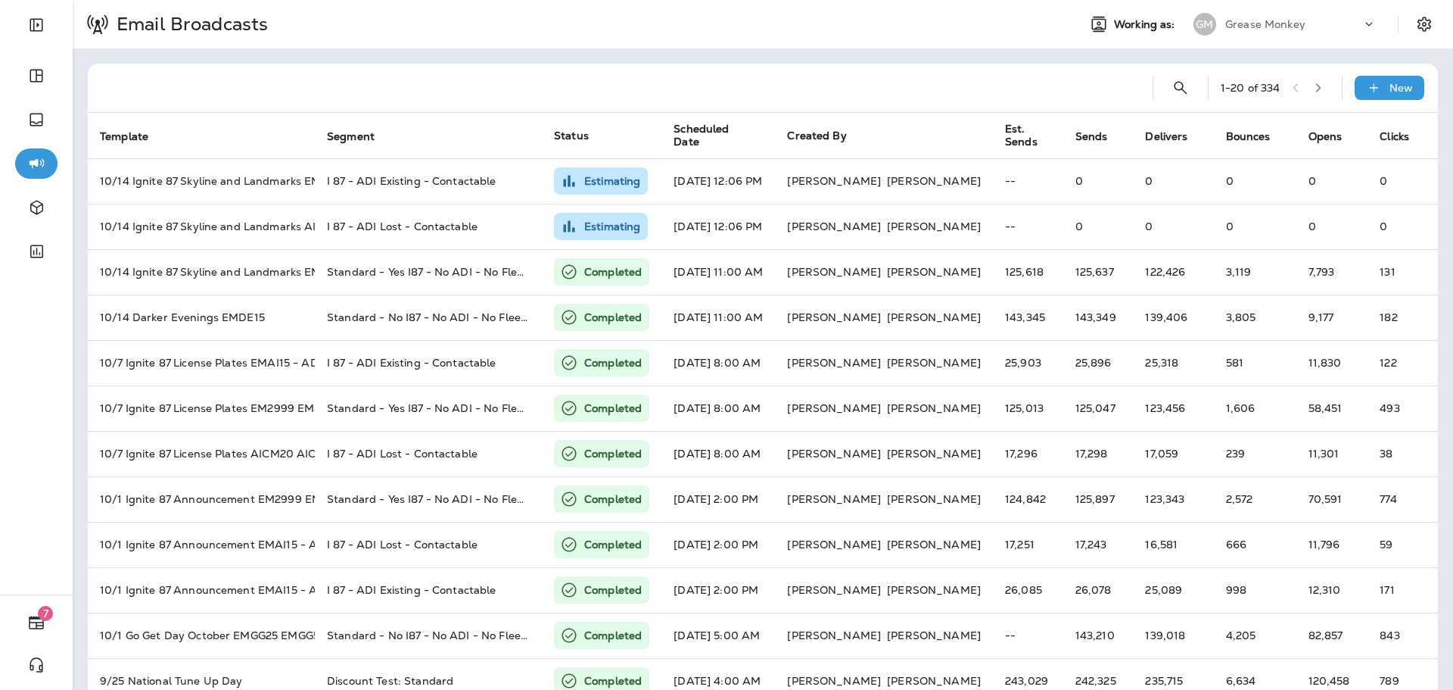
click at [940, 62] on div "1 - 20 of 334 New Template Segment Status Scheduled Date Created By Est. Sends …" at bounding box center [763, 565] width 1381 height 1034
click at [1247, 24] on p "Grease Monkey" at bounding box center [1265, 24] width 80 height 12
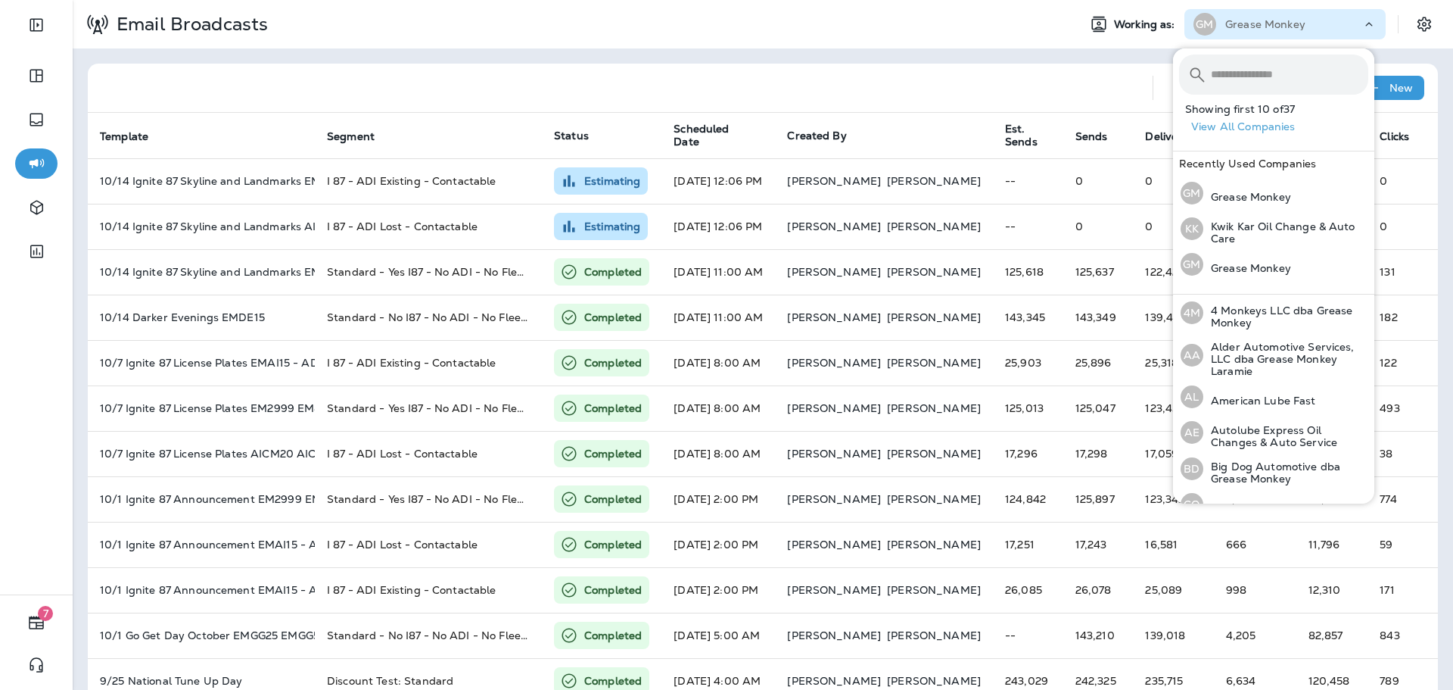
click at [1250, 71] on input "text" at bounding box center [1289, 74] width 157 height 40
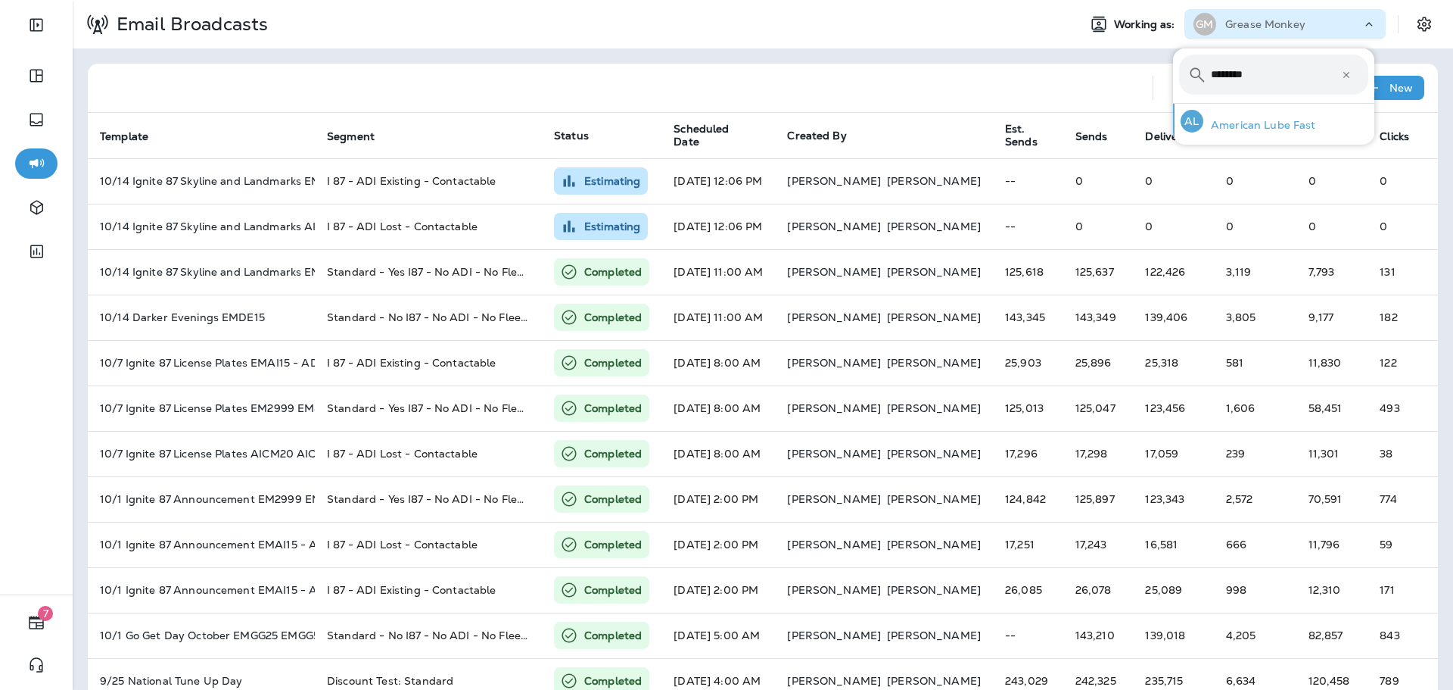
type input "********"
click at [1279, 131] on p "American Lube Fast" at bounding box center [1259, 125] width 113 height 12
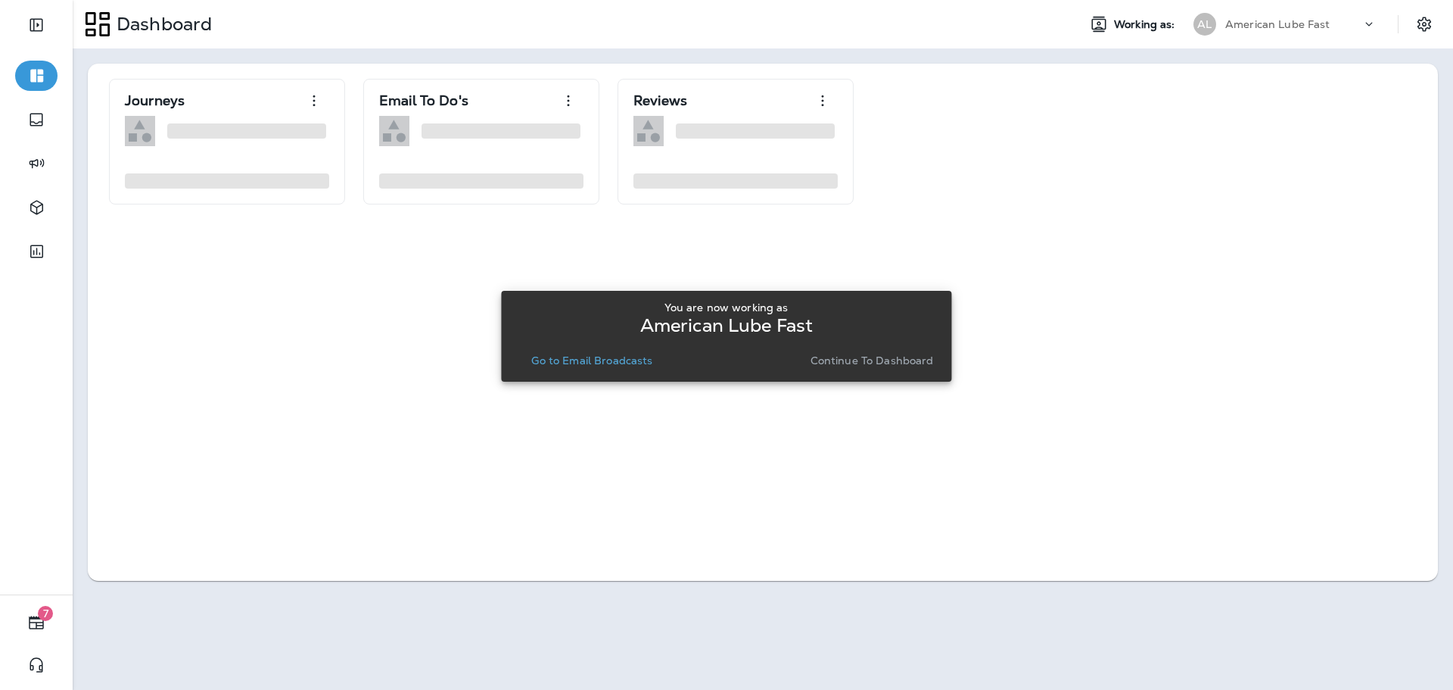
click at [884, 355] on p "Continue to Dashboard" at bounding box center [872, 360] width 123 height 12
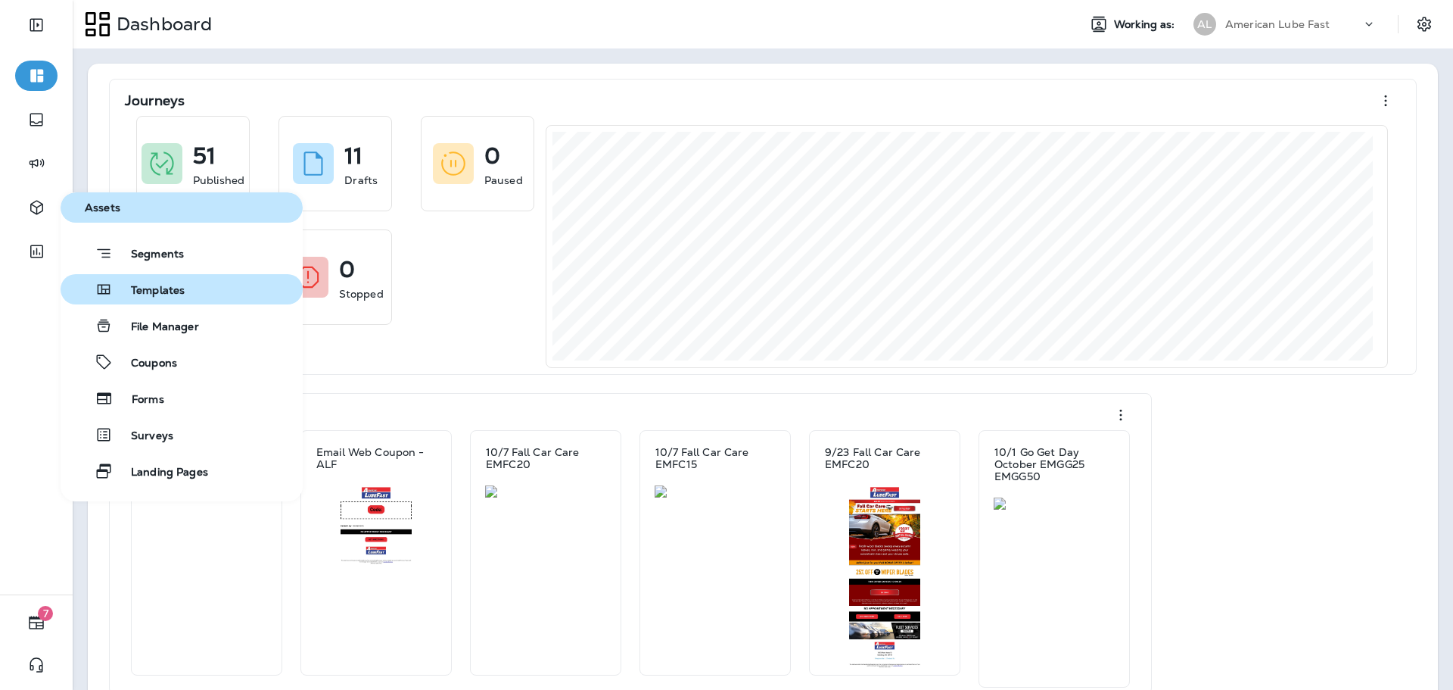
click at [139, 292] on span "Templates" at bounding box center [149, 291] width 72 height 14
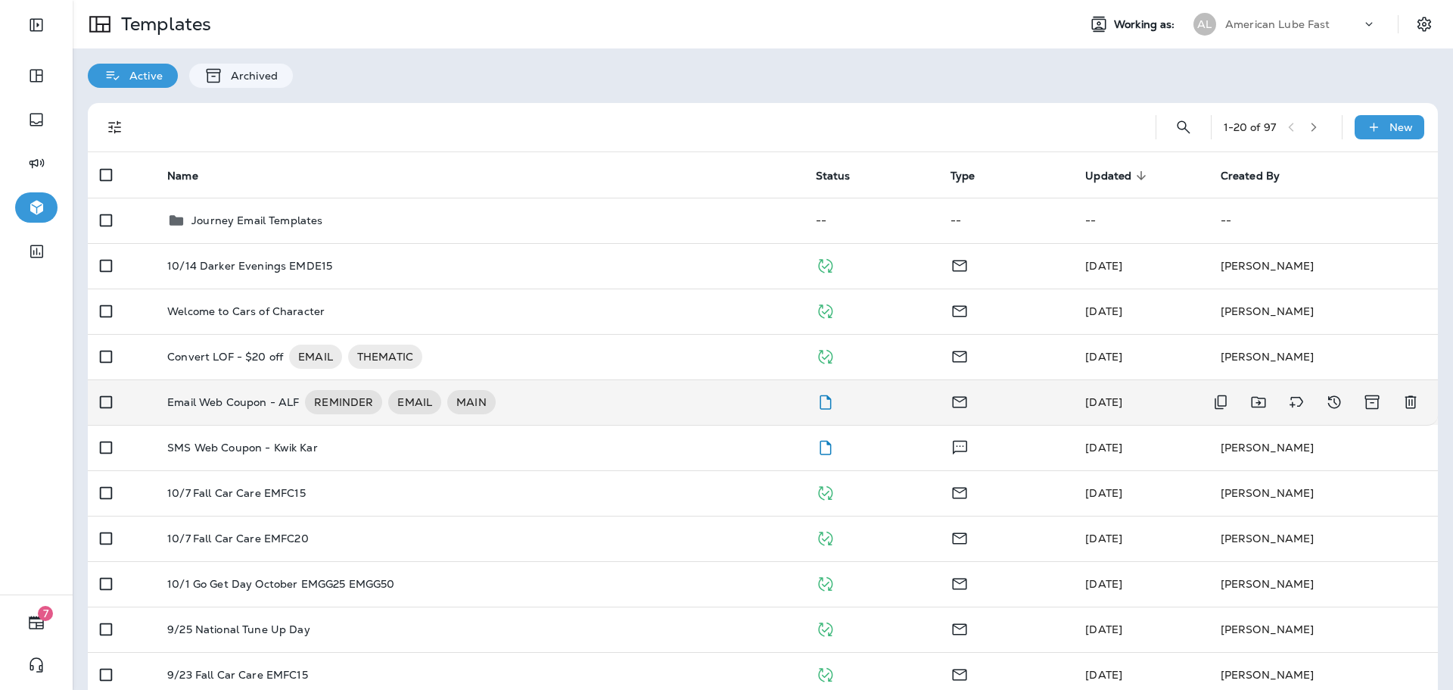
click at [646, 401] on div "Email Web Coupon - ALF REMINDER EMAIL MAIN" at bounding box center [479, 402] width 624 height 24
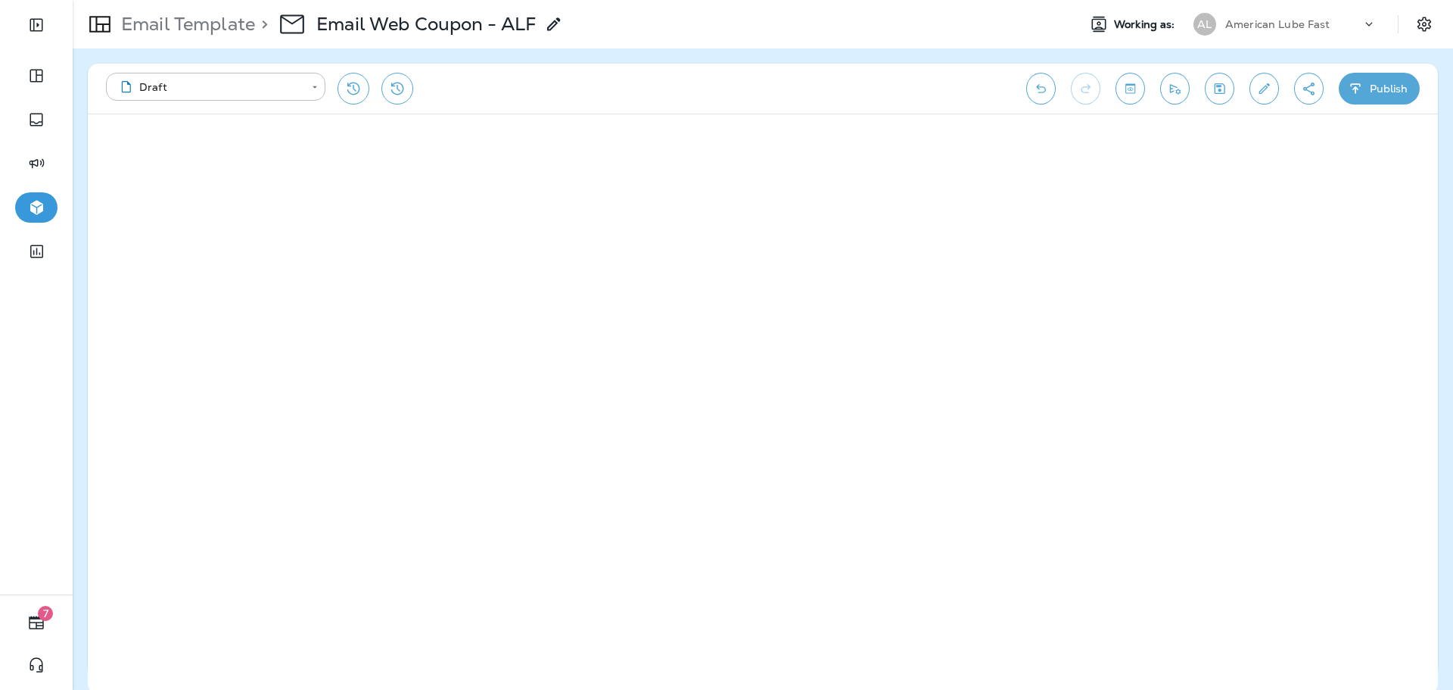
click at [1384, 97] on button "Publish" at bounding box center [1379, 89] width 81 height 32
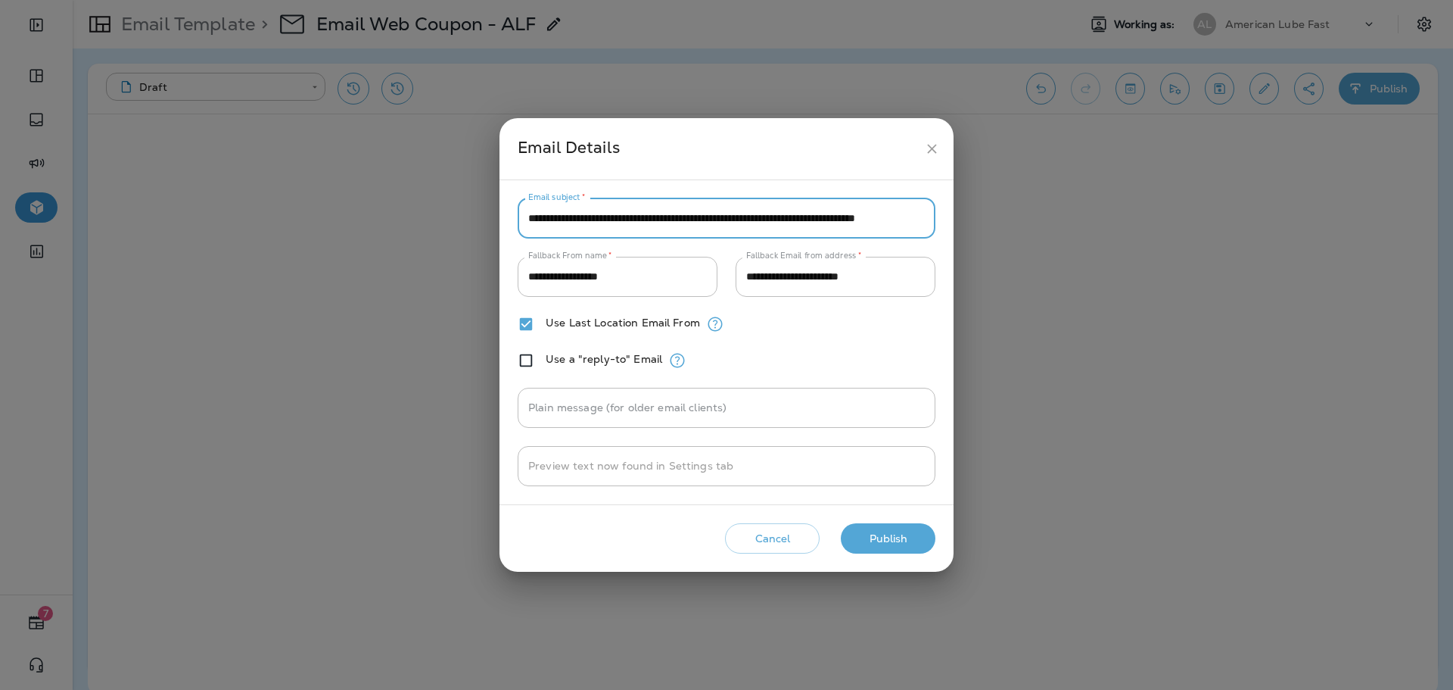
scroll to position [0, 71]
drag, startPoint x: 895, startPoint y: 212, endPoint x: 862, endPoint y: 218, distance: 33.8
click at [862, 218] on input "**********" at bounding box center [727, 218] width 418 height 40
click at [806, 516] on div "**********" at bounding box center [727, 345] width 454 height 454
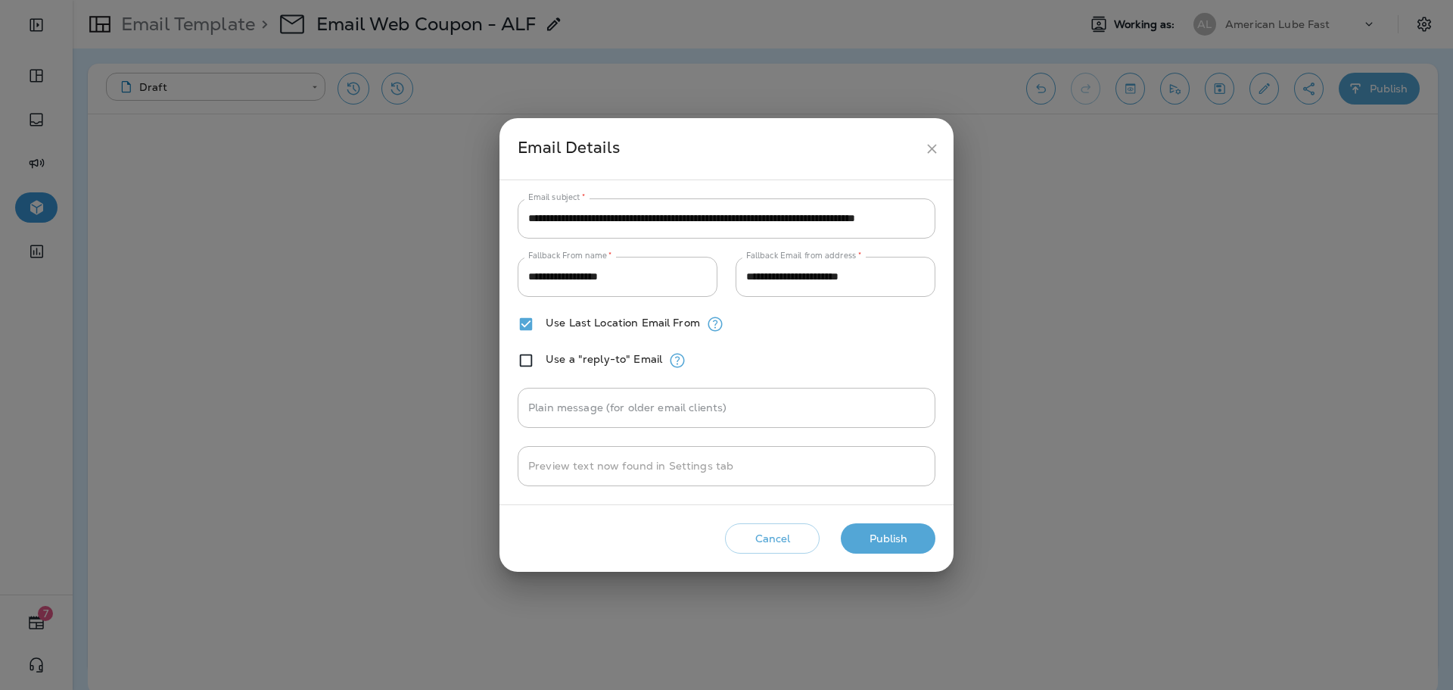
click at [806, 525] on button "Cancel" at bounding box center [772, 538] width 95 height 31
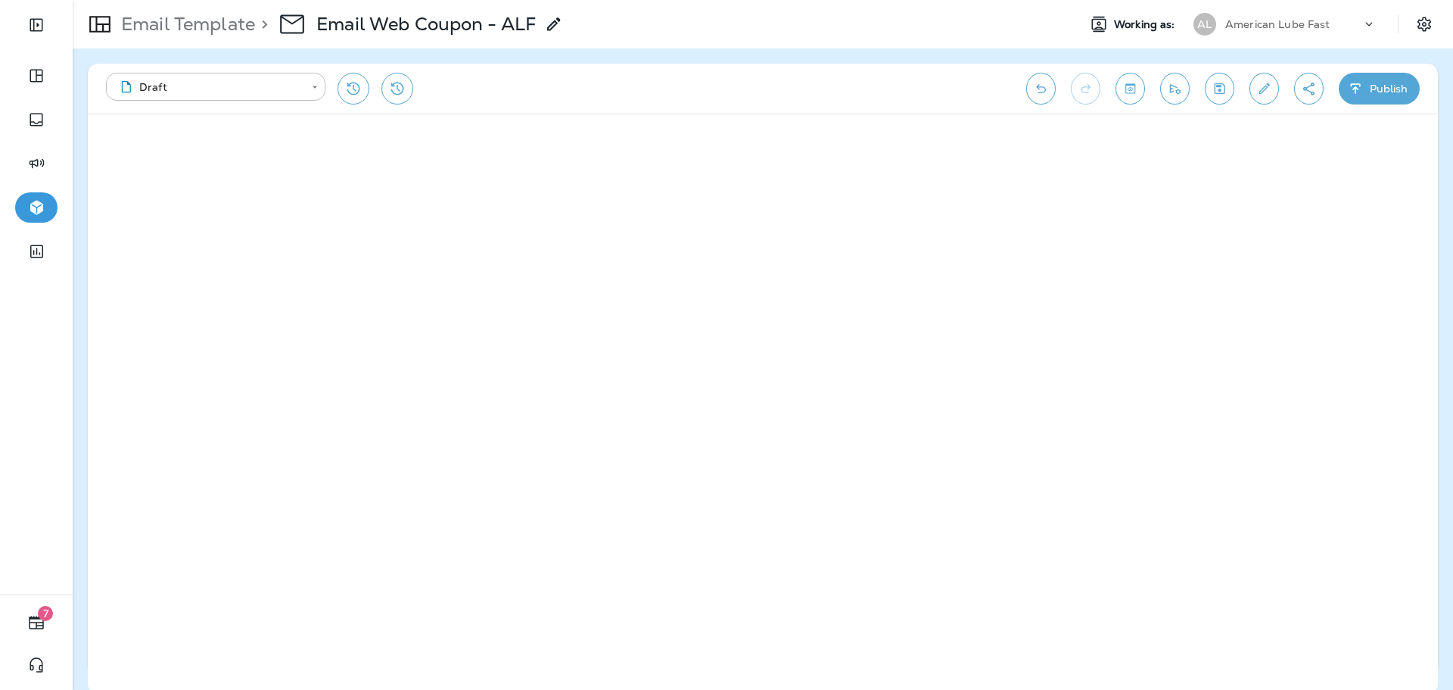
click at [1272, 85] on button "Edit details" at bounding box center [1265, 89] width 30 height 32
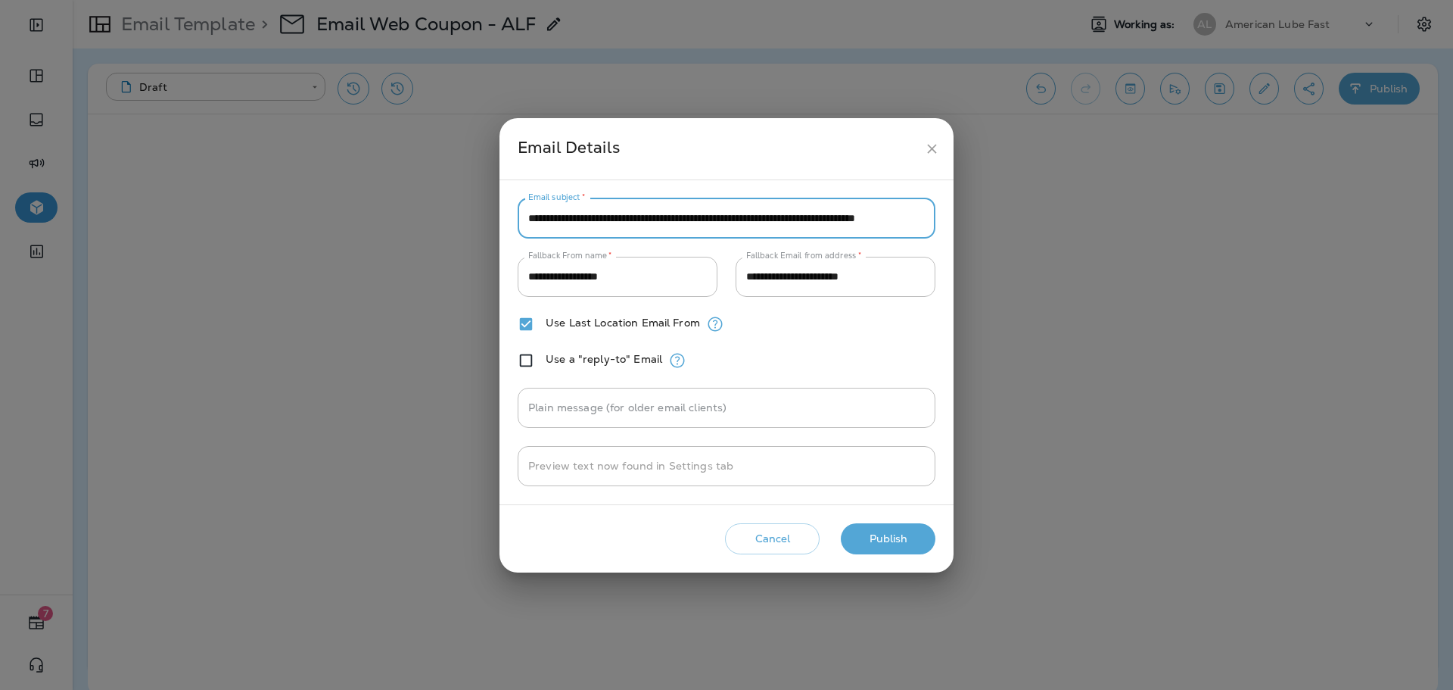
scroll to position [0, 71]
drag, startPoint x: 889, startPoint y: 216, endPoint x: 859, endPoint y: 220, distance: 29.8
click at [859, 220] on input "**********" at bounding box center [727, 218] width 418 height 40
type input "**********"
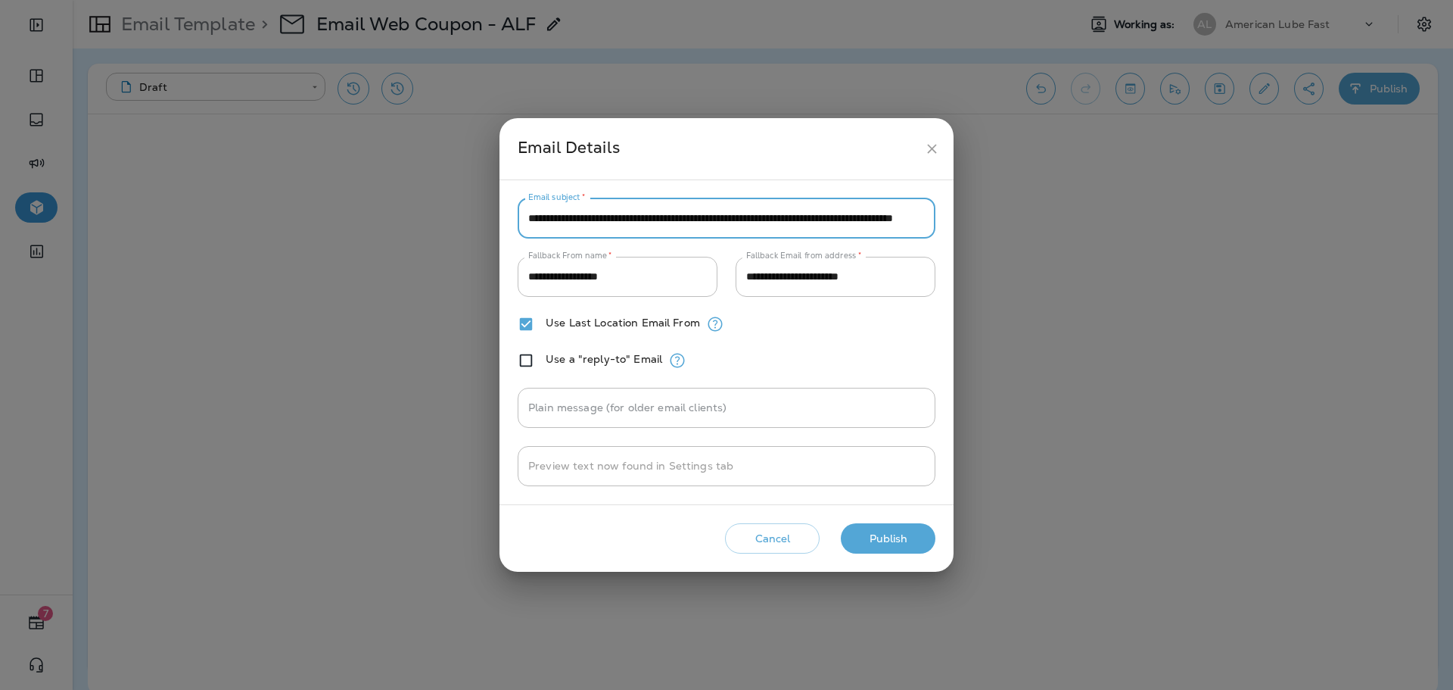
click at [878, 530] on button "Publish" at bounding box center [888, 538] width 95 height 31
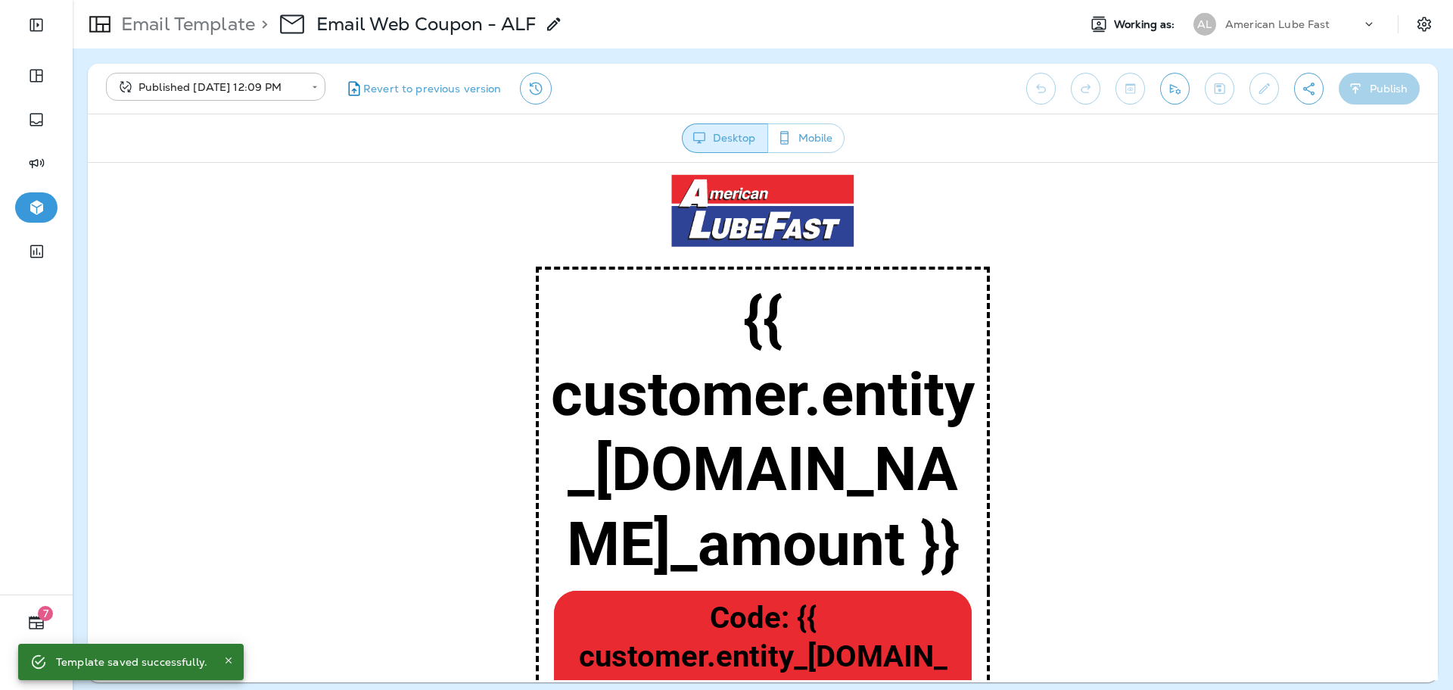
scroll to position [0, 0]
click at [213, 11] on div "Email Template > Email Web Coupon - ALF" at bounding box center [318, 24] width 490 height 42
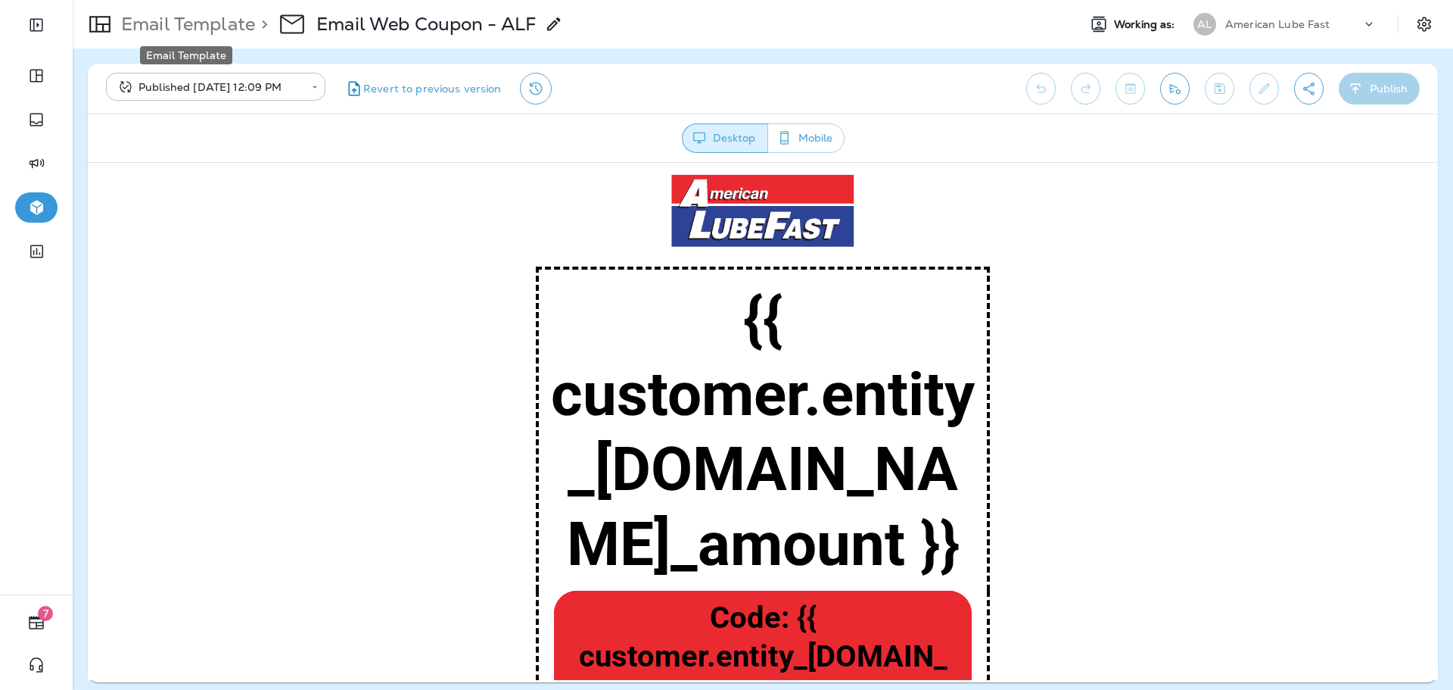
click at [223, 14] on p "Email Template" at bounding box center [185, 24] width 140 height 23
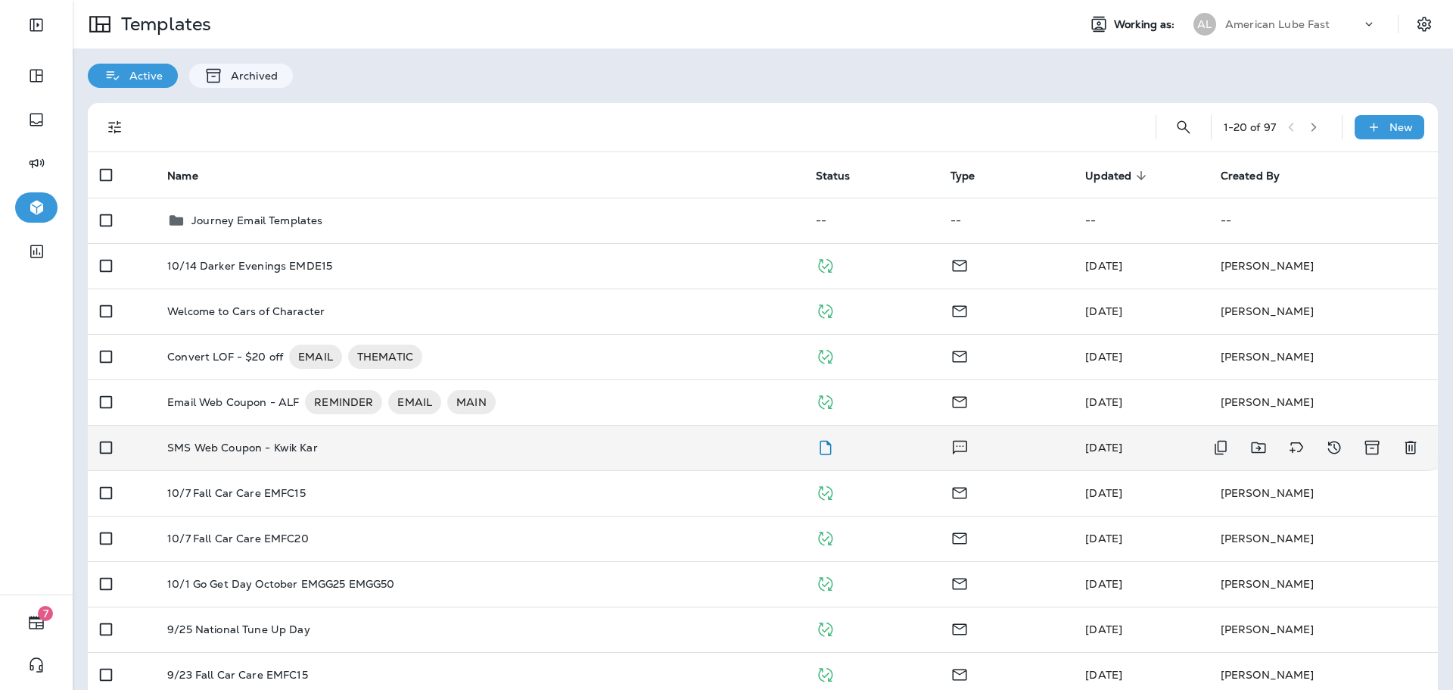
click at [688, 456] on td "SMS Web Coupon - Kwik Kar" at bounding box center [479, 447] width 648 height 45
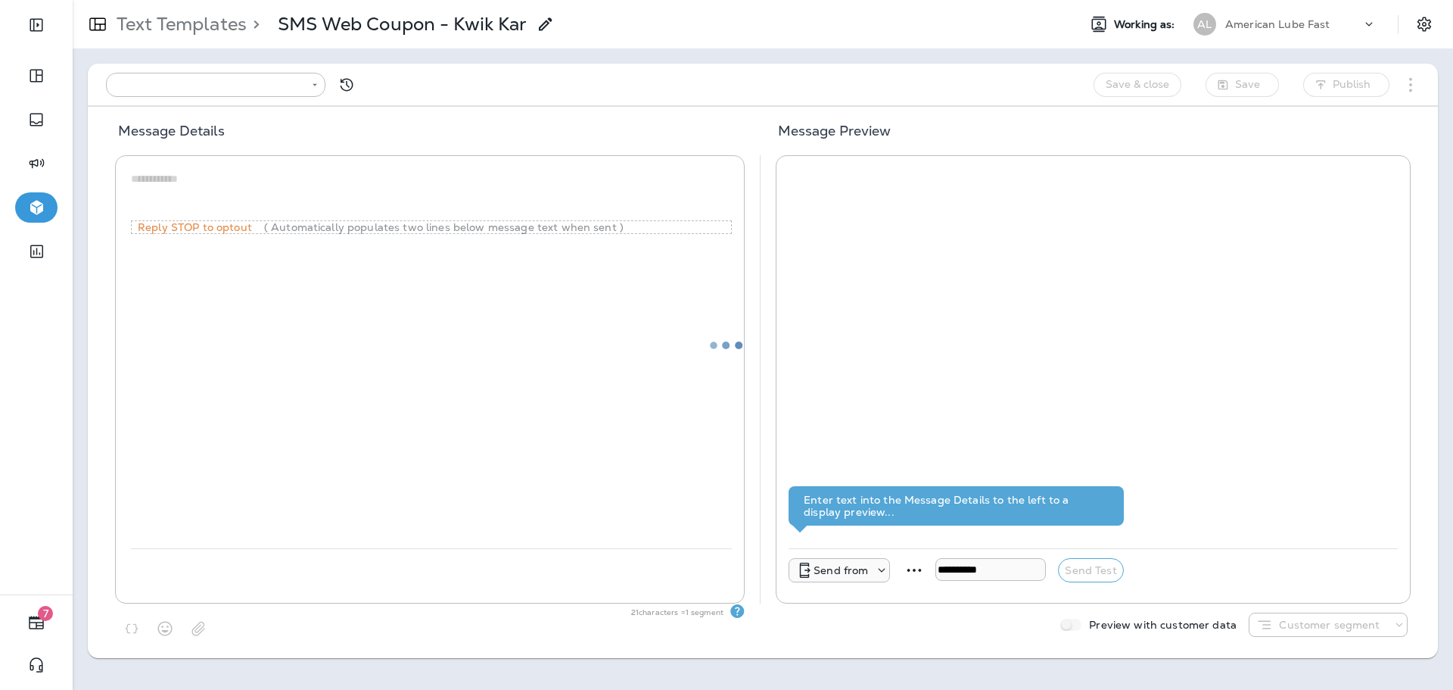
type input "**********"
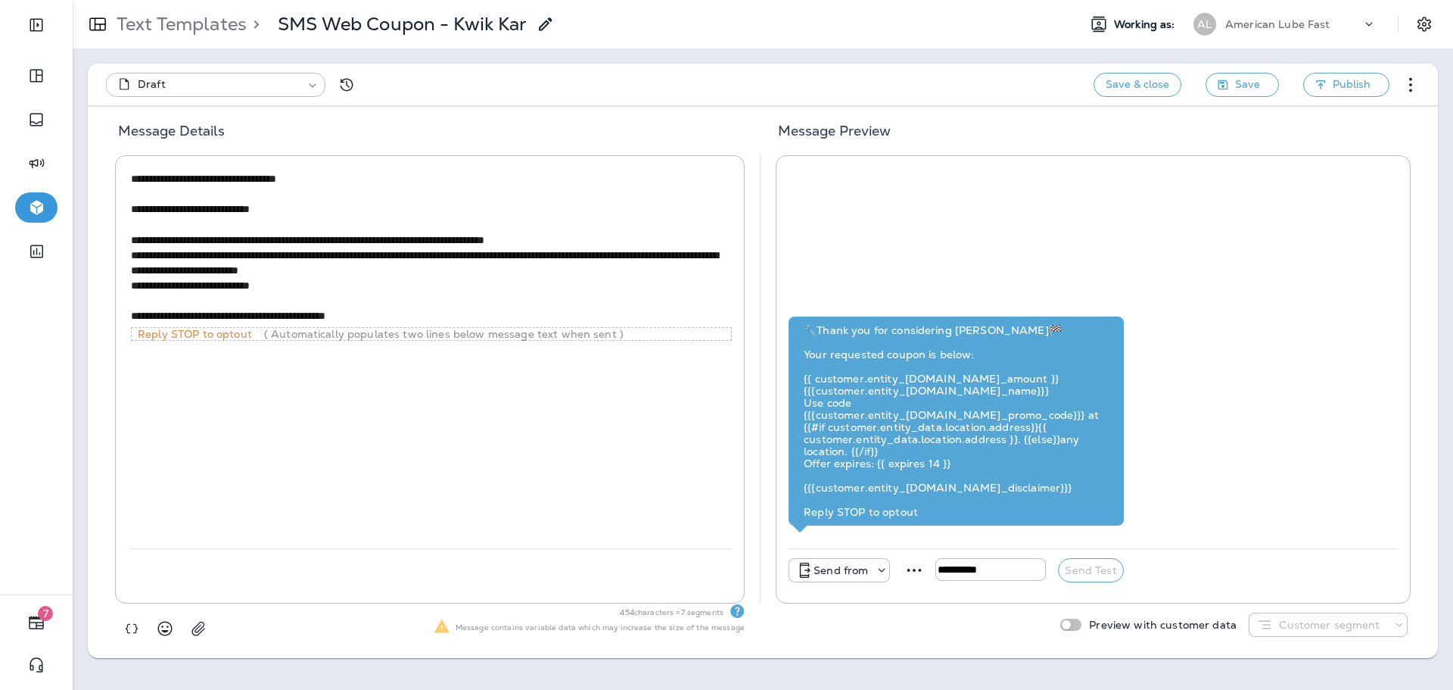
drag, startPoint x: 280, startPoint y: 181, endPoint x: 322, endPoint y: 185, distance: 41.8
click at [322, 185] on textarea "**********" at bounding box center [431, 247] width 601 height 152
type textarea "**********"
click at [1340, 90] on span "Publish" at bounding box center [1352, 84] width 38 height 19
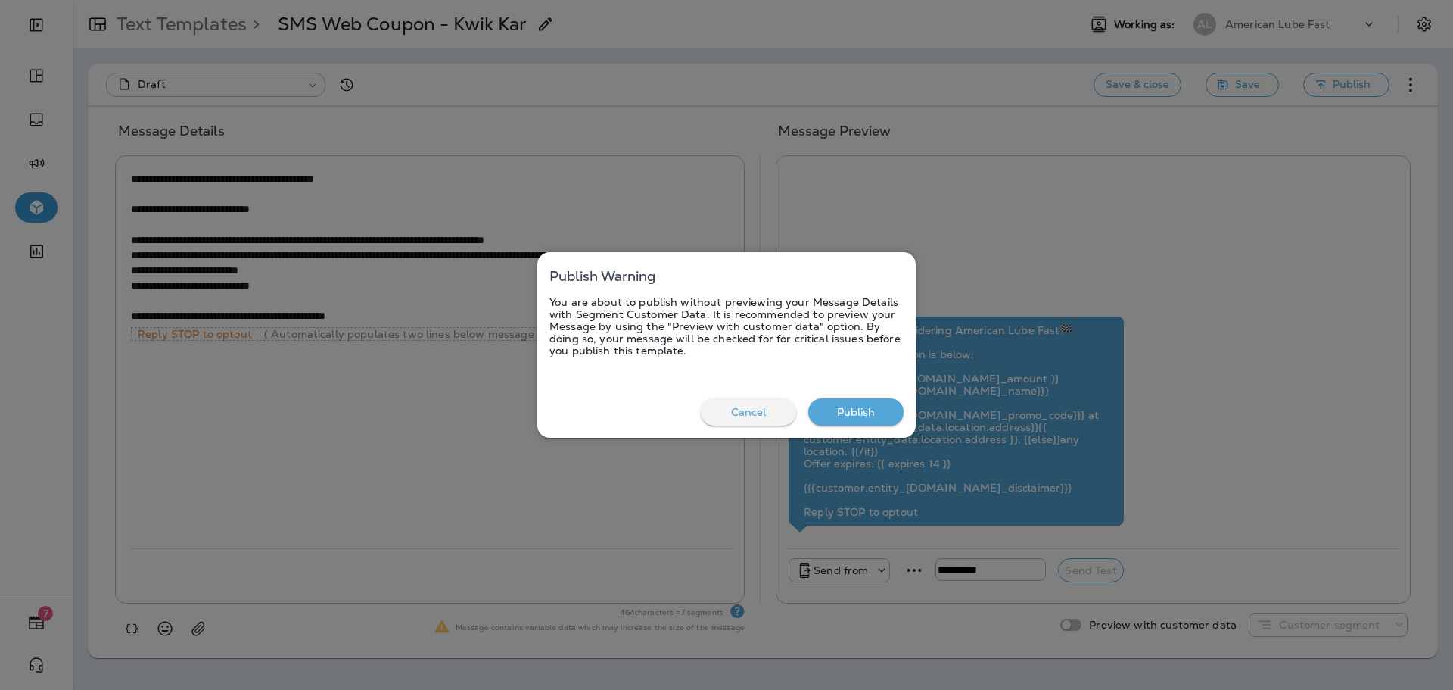
click at [862, 416] on button "Publish" at bounding box center [855, 412] width 95 height 28
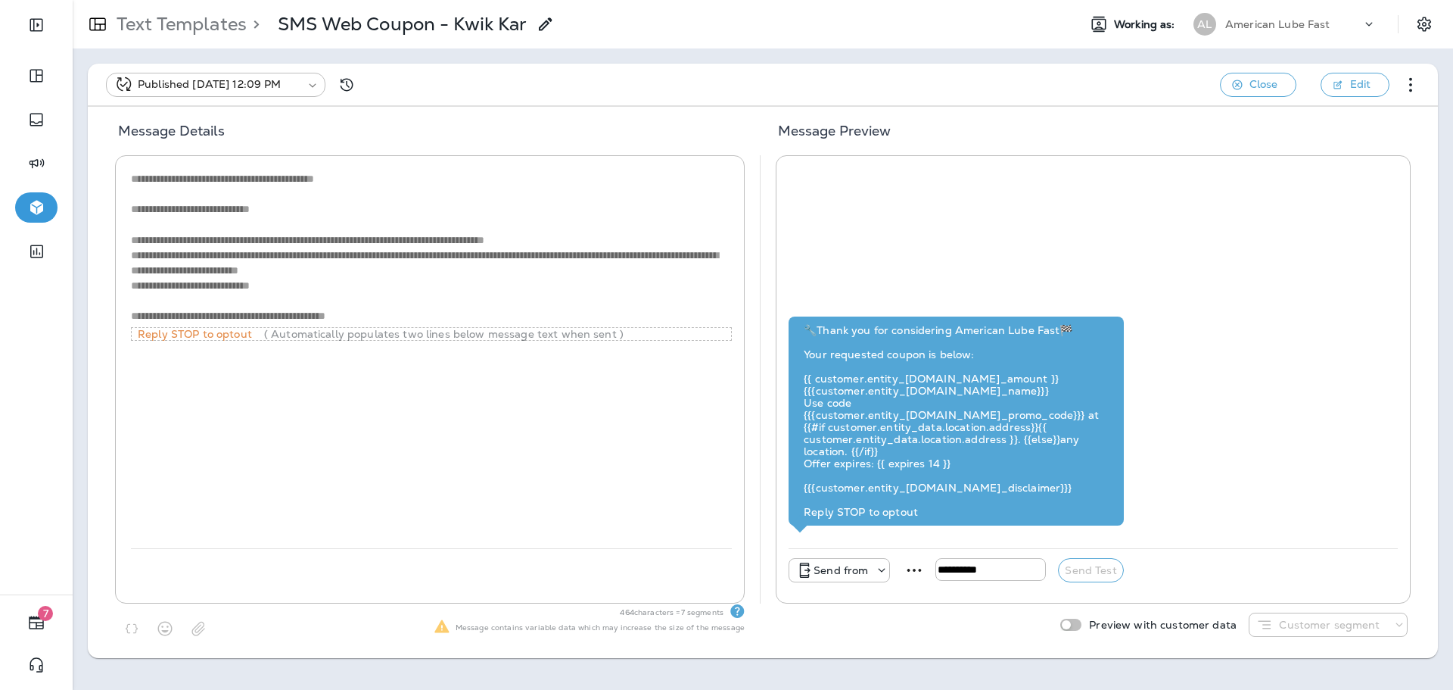
click at [583, 68] on div "**********" at bounding box center [763, 85] width 1350 height 42
click at [489, 26] on p "SMS Web Coupon - Kwik Kar" at bounding box center [403, 24] width 250 height 23
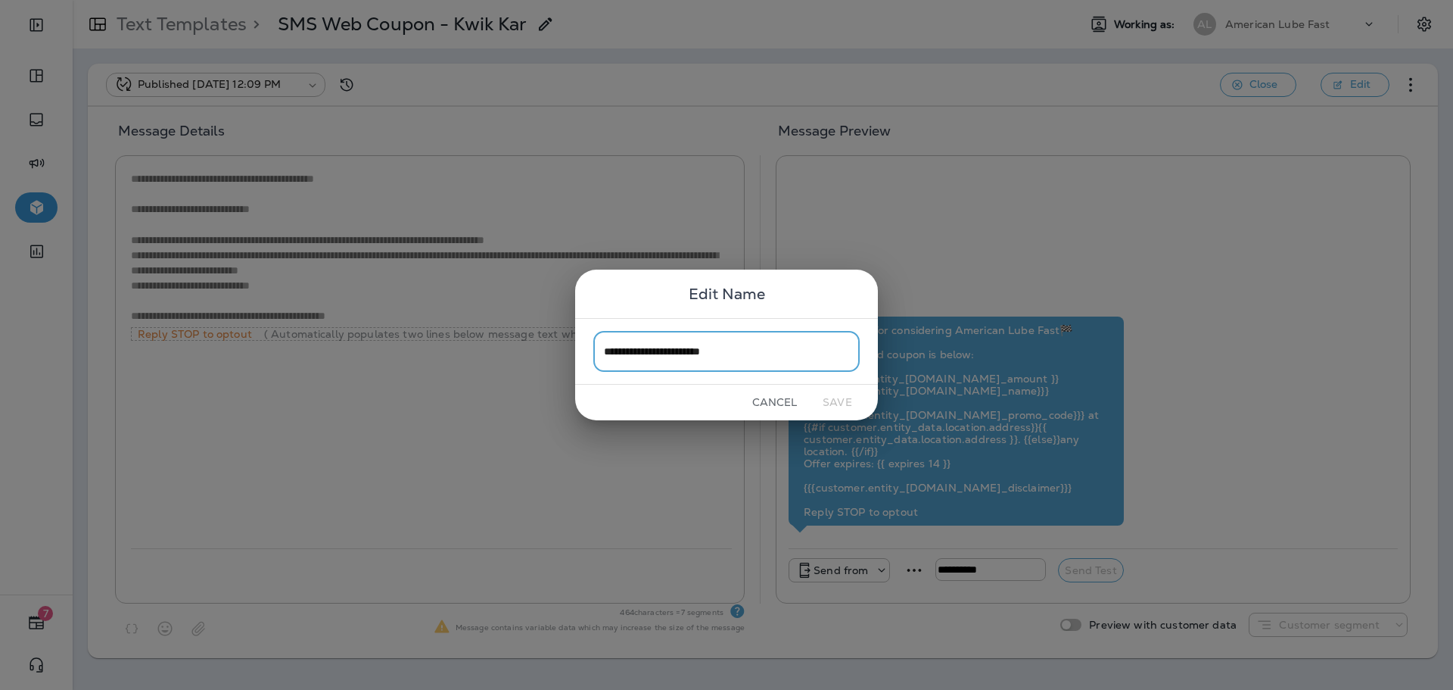
click at [747, 349] on input "**********" at bounding box center [726, 351] width 266 height 40
click at [759, 351] on input "**********" at bounding box center [726, 351] width 266 height 40
click at [734, 354] on input "**********" at bounding box center [726, 351] width 266 height 40
click at [755, 353] on input "**********" at bounding box center [726, 351] width 266 height 40
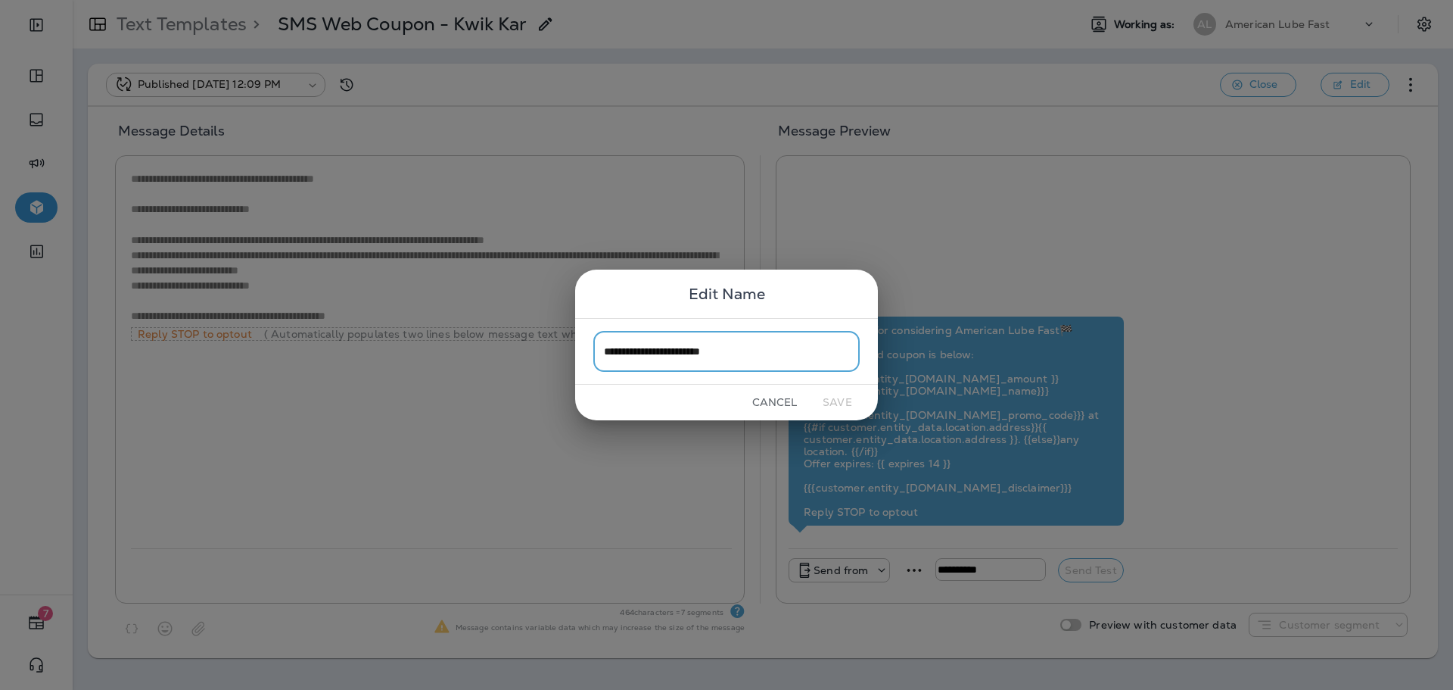
click at [755, 353] on input "**********" at bounding box center [726, 351] width 266 height 40
click at [741, 350] on input "**********" at bounding box center [726, 351] width 266 height 40
drag, startPoint x: 753, startPoint y: 350, endPoint x: 709, endPoint y: 356, distance: 44.2
click at [709, 356] on input "**********" at bounding box center [726, 351] width 266 height 40
type input "**********"
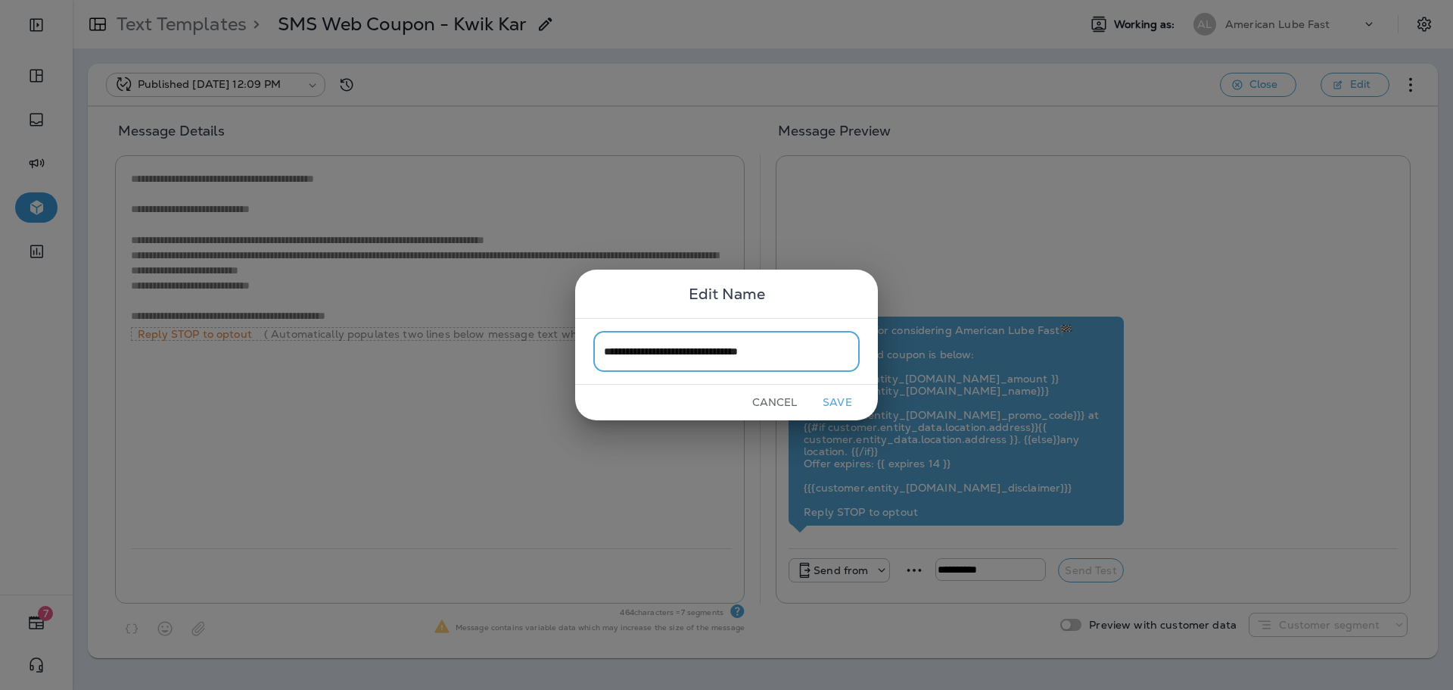
click at [814, 402] on button "Save" at bounding box center [837, 402] width 57 height 23
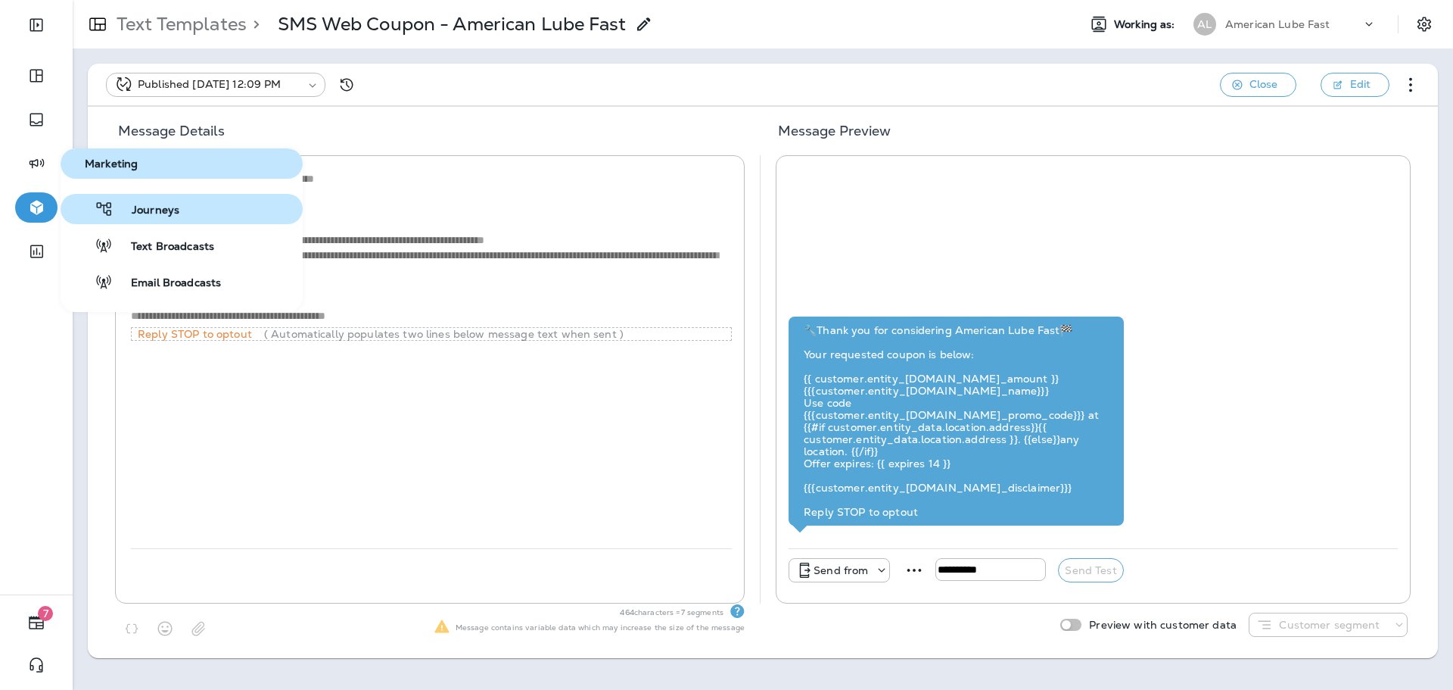
click at [185, 199] on button "Journeys" at bounding box center [182, 209] width 242 height 30
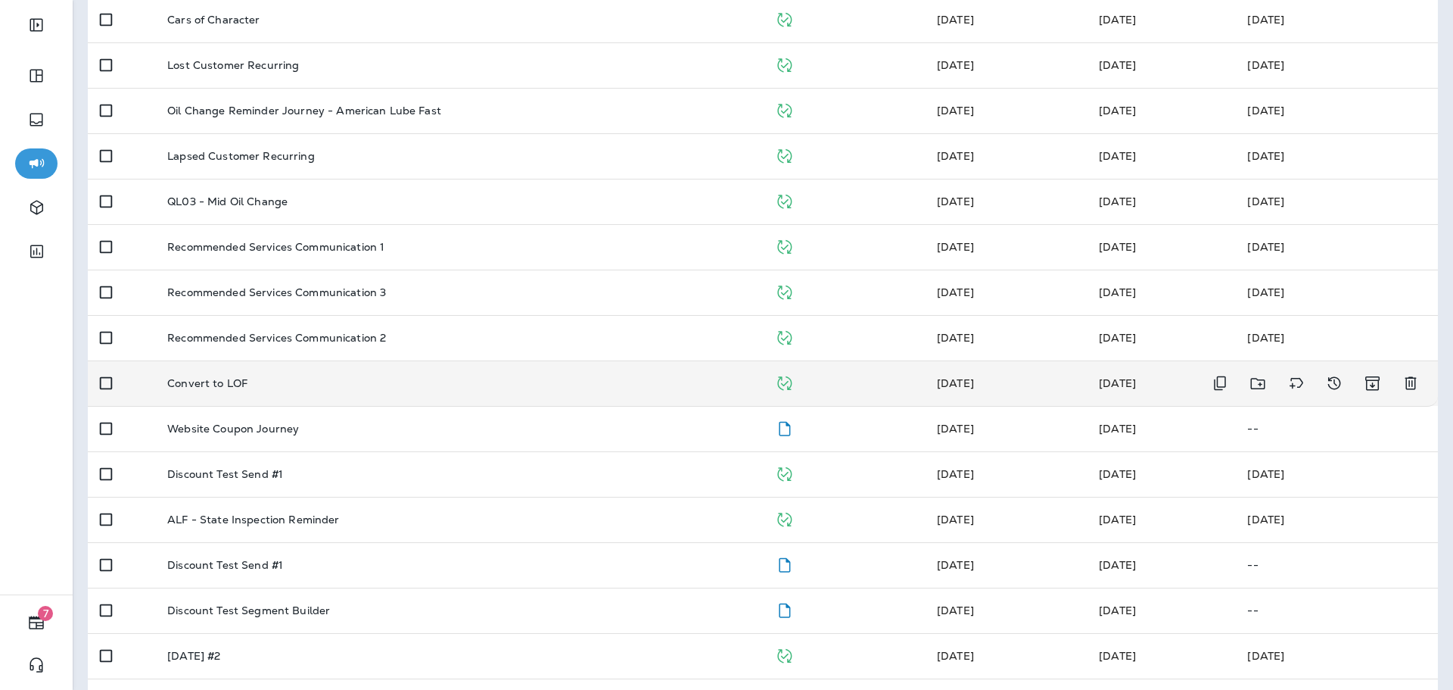
scroll to position [454, 0]
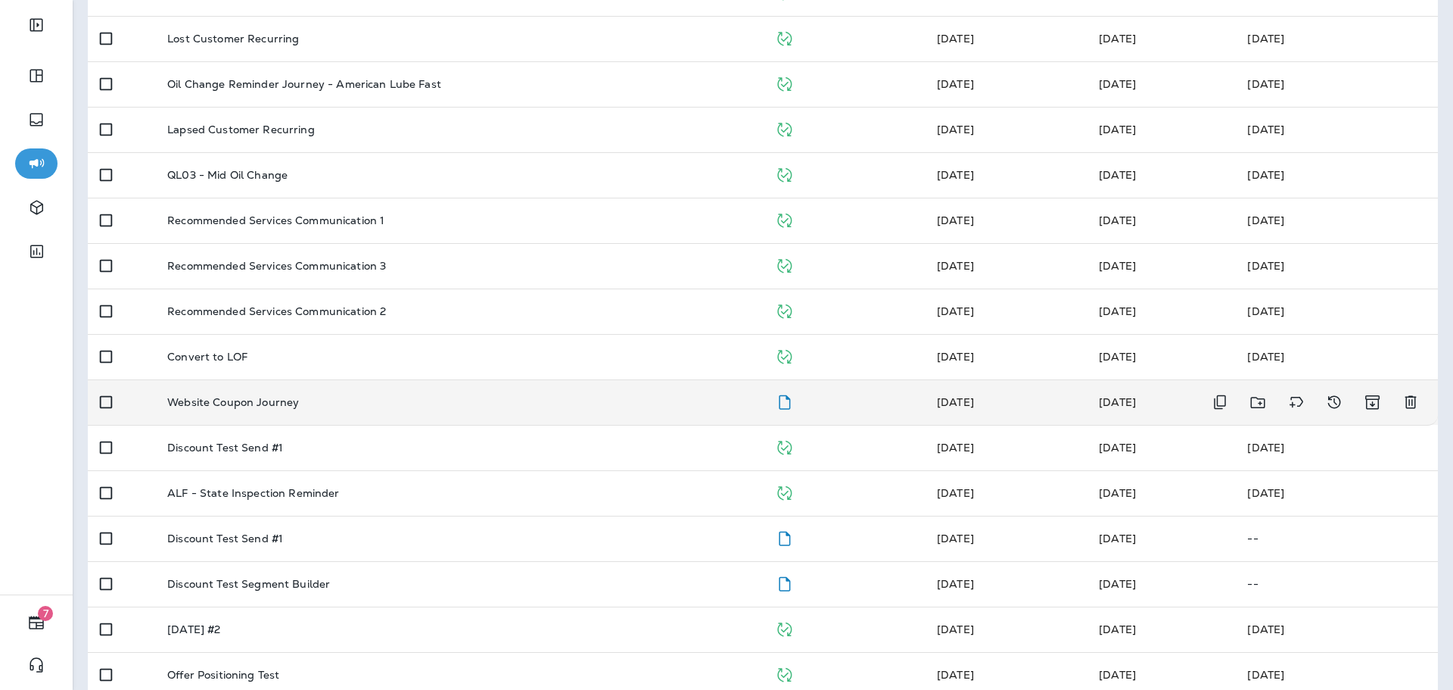
click at [304, 387] on td "Website Coupon Journey" at bounding box center [459, 401] width 608 height 45
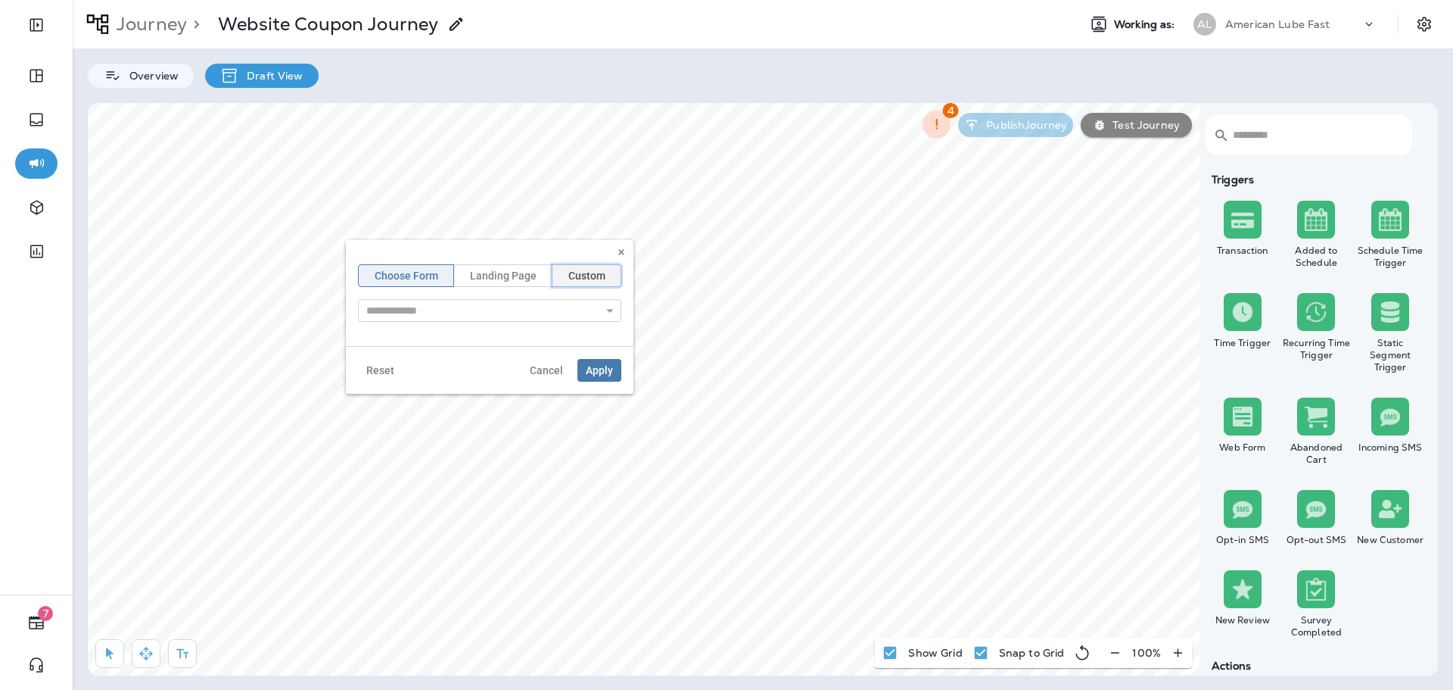
click at [584, 276] on span "Custom" at bounding box center [586, 275] width 37 height 11
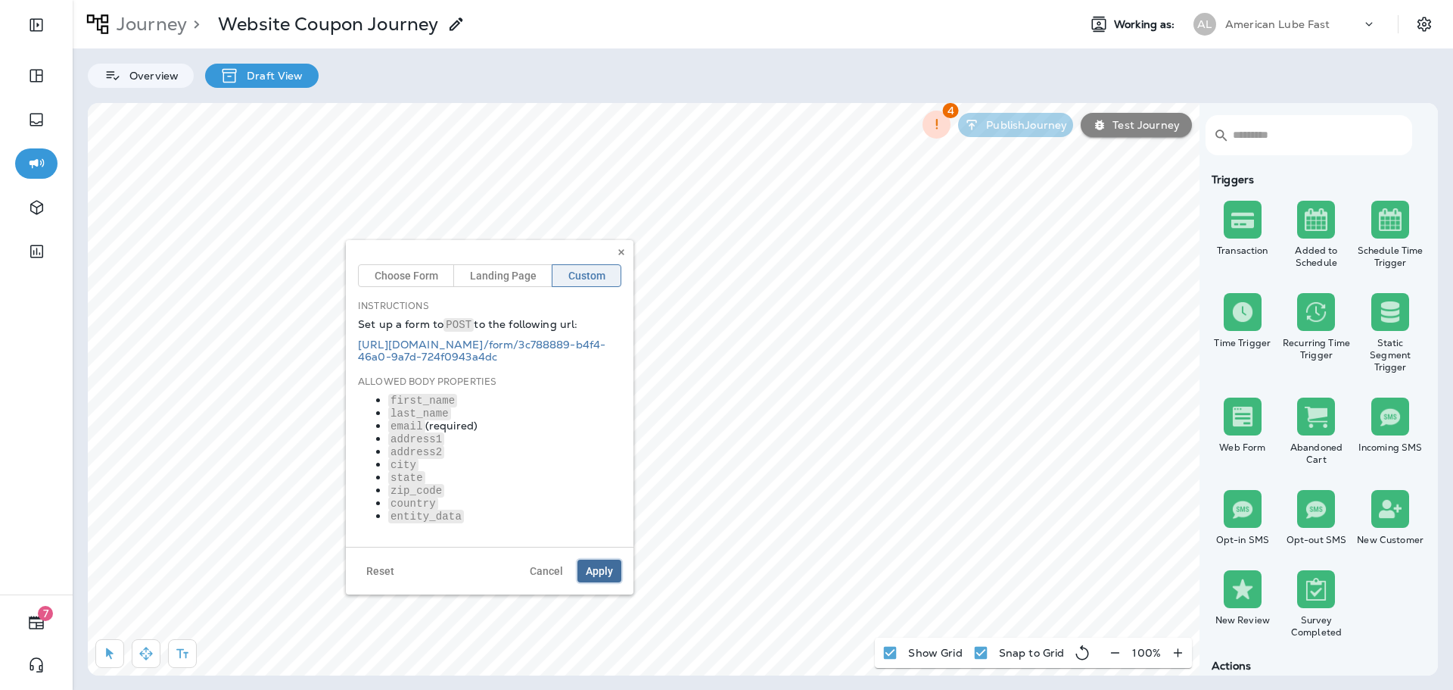
click at [597, 575] on span "Apply" at bounding box center [599, 570] width 27 height 11
click at [617, 253] on icon at bounding box center [621, 252] width 9 height 9
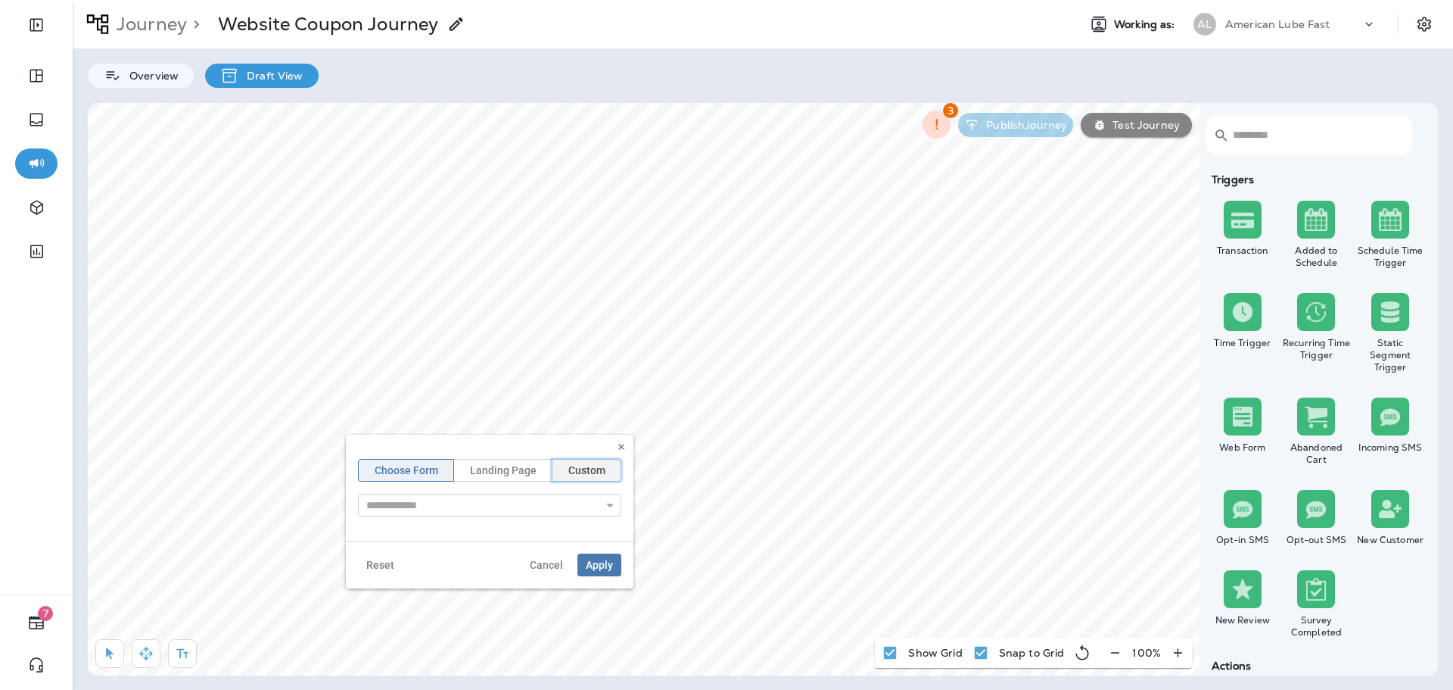
click at [583, 466] on span "Custom" at bounding box center [586, 470] width 37 height 11
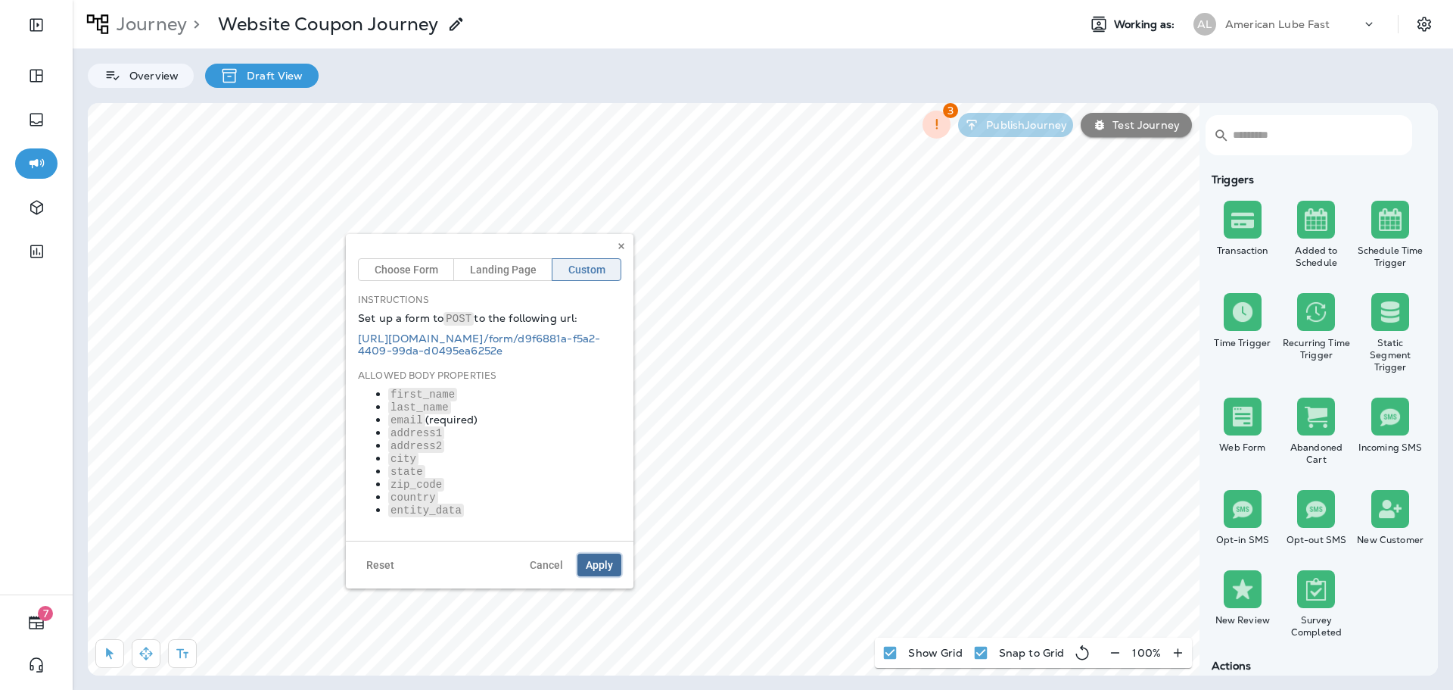
click at [601, 564] on span "Apply" at bounding box center [599, 564] width 27 height 11
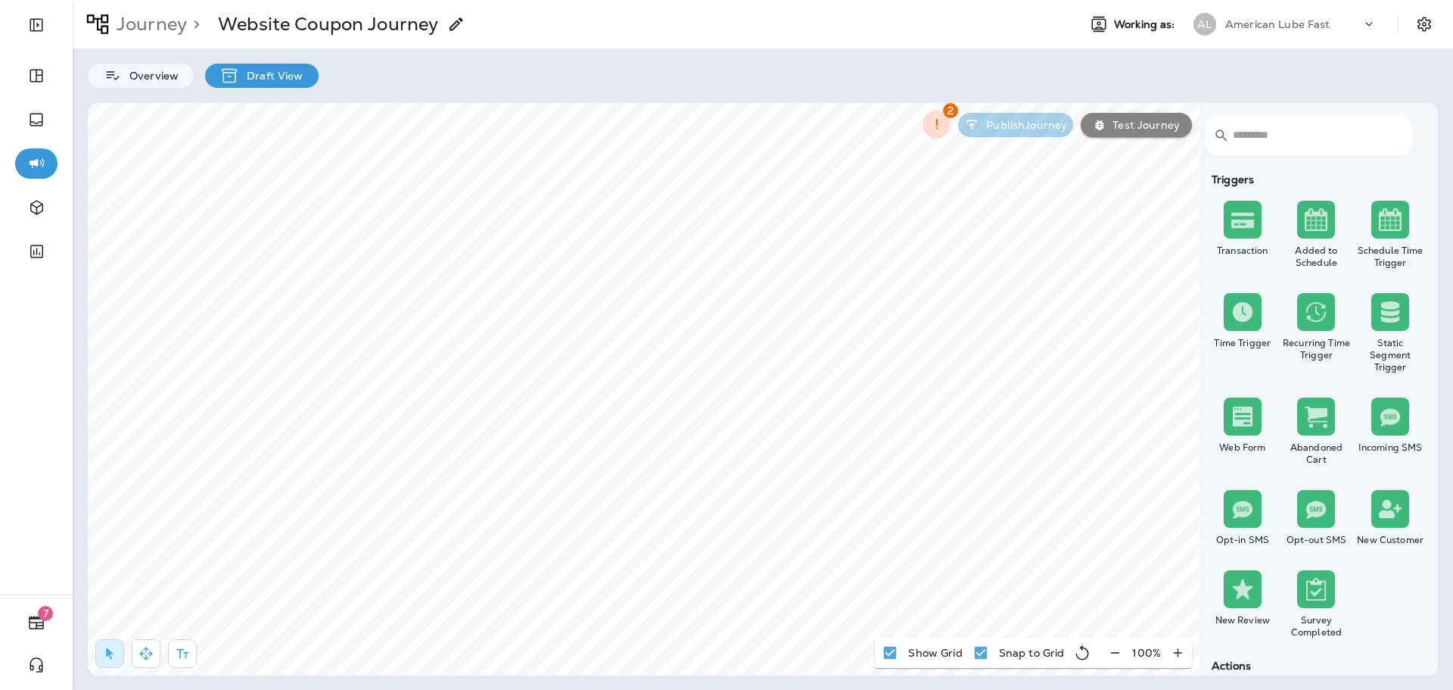
select select "***"
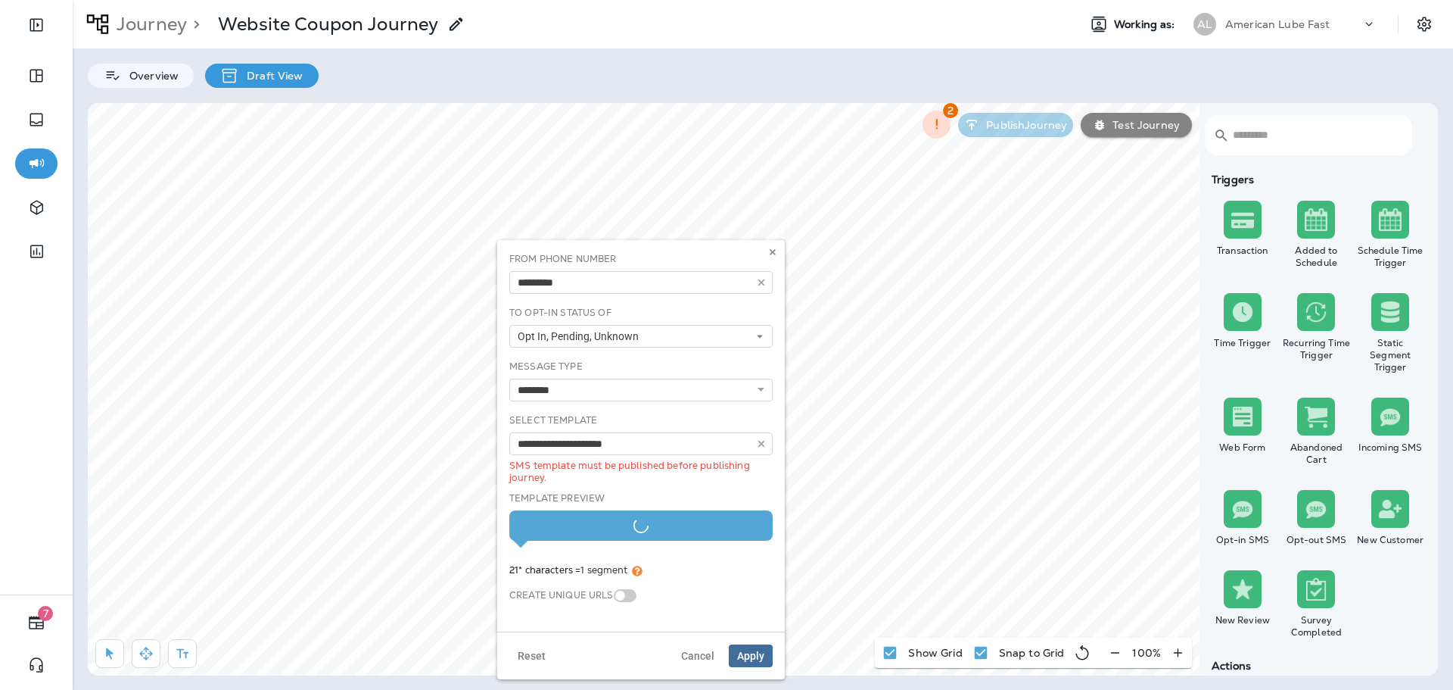
type input "**********"
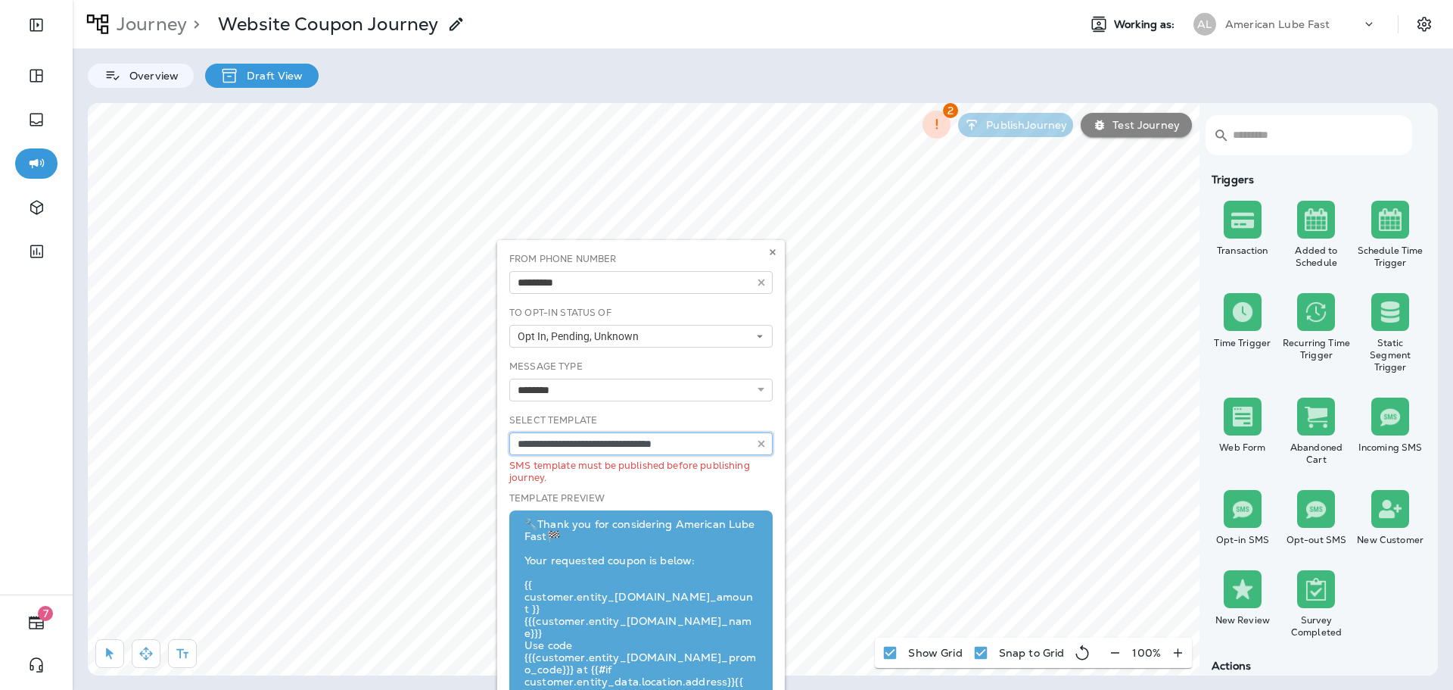
click at [715, 446] on input "**********" at bounding box center [640, 443] width 263 height 23
click at [720, 465] on div "**********" at bounding box center [641, 452] width 276 height 78
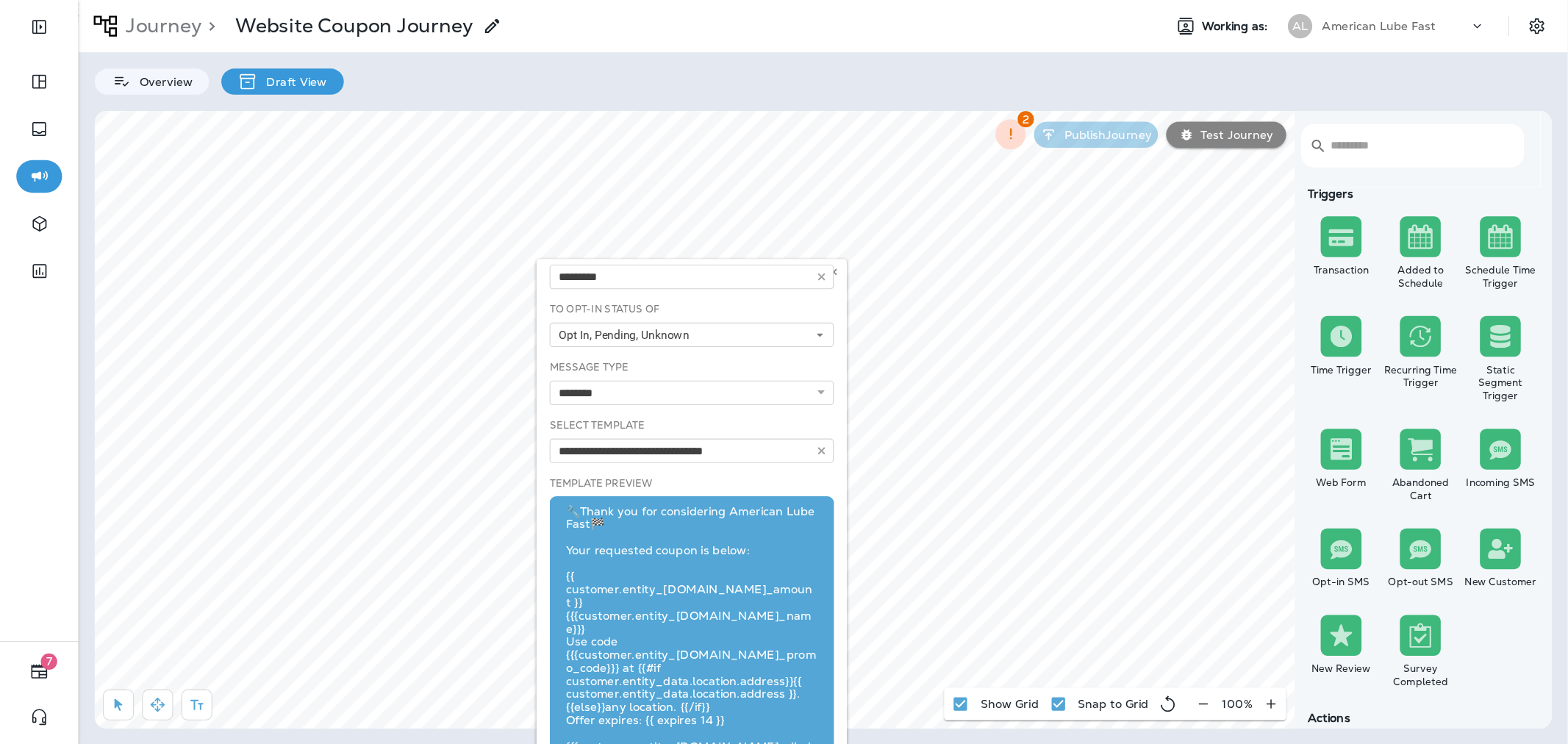
scroll to position [38, 0]
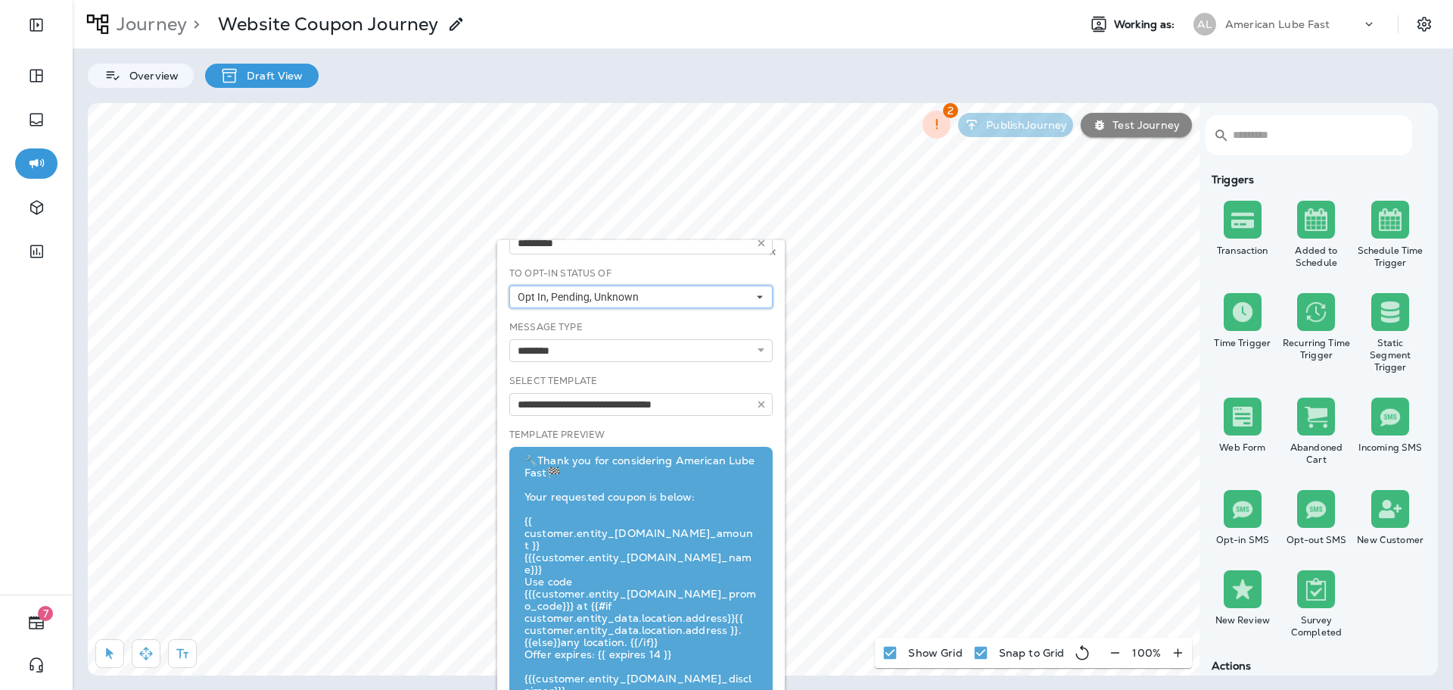
click at [755, 299] on icon at bounding box center [759, 296] width 9 height 9
click at [771, 297] on div "**********" at bounding box center [641, 529] width 288 height 579
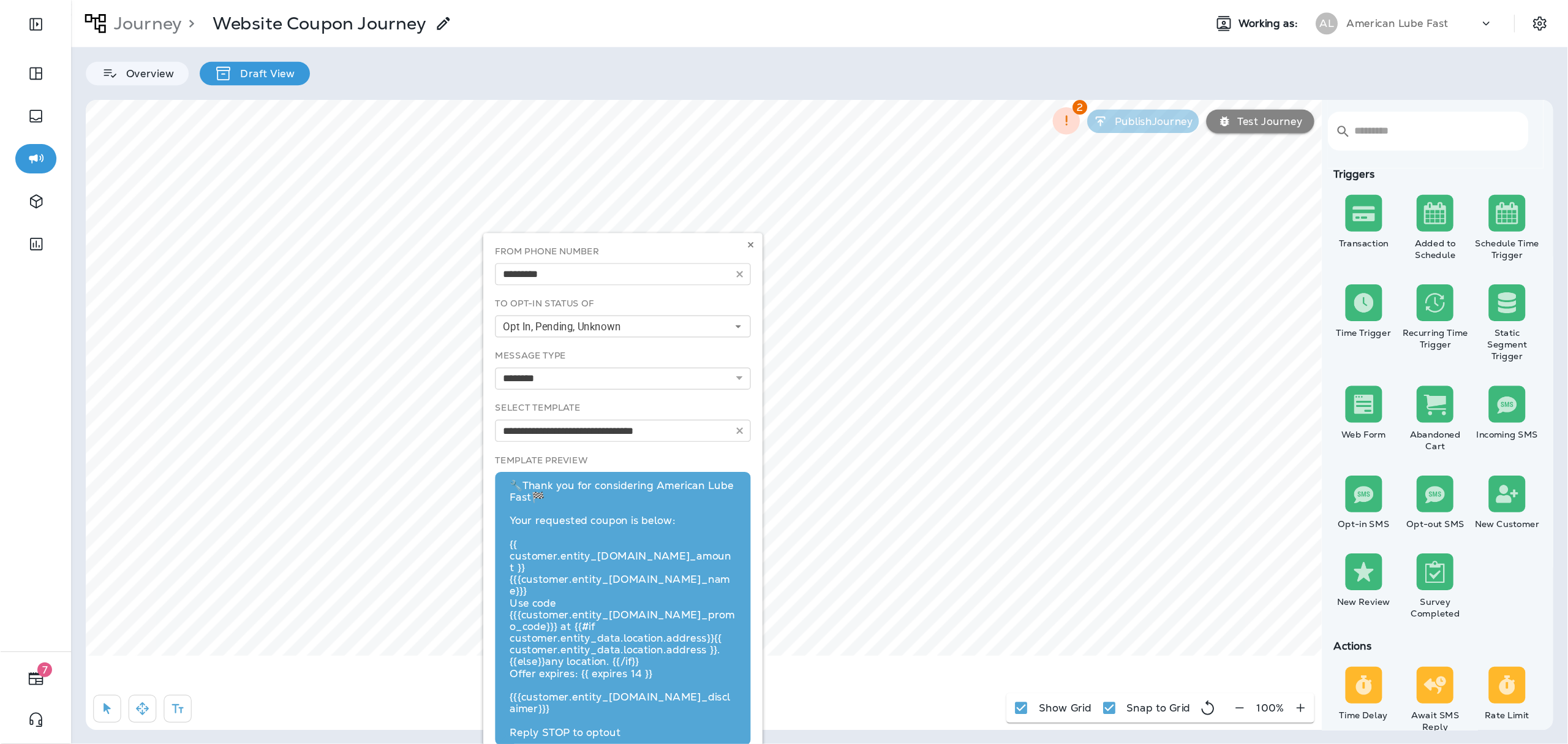
scroll to position [0, 0]
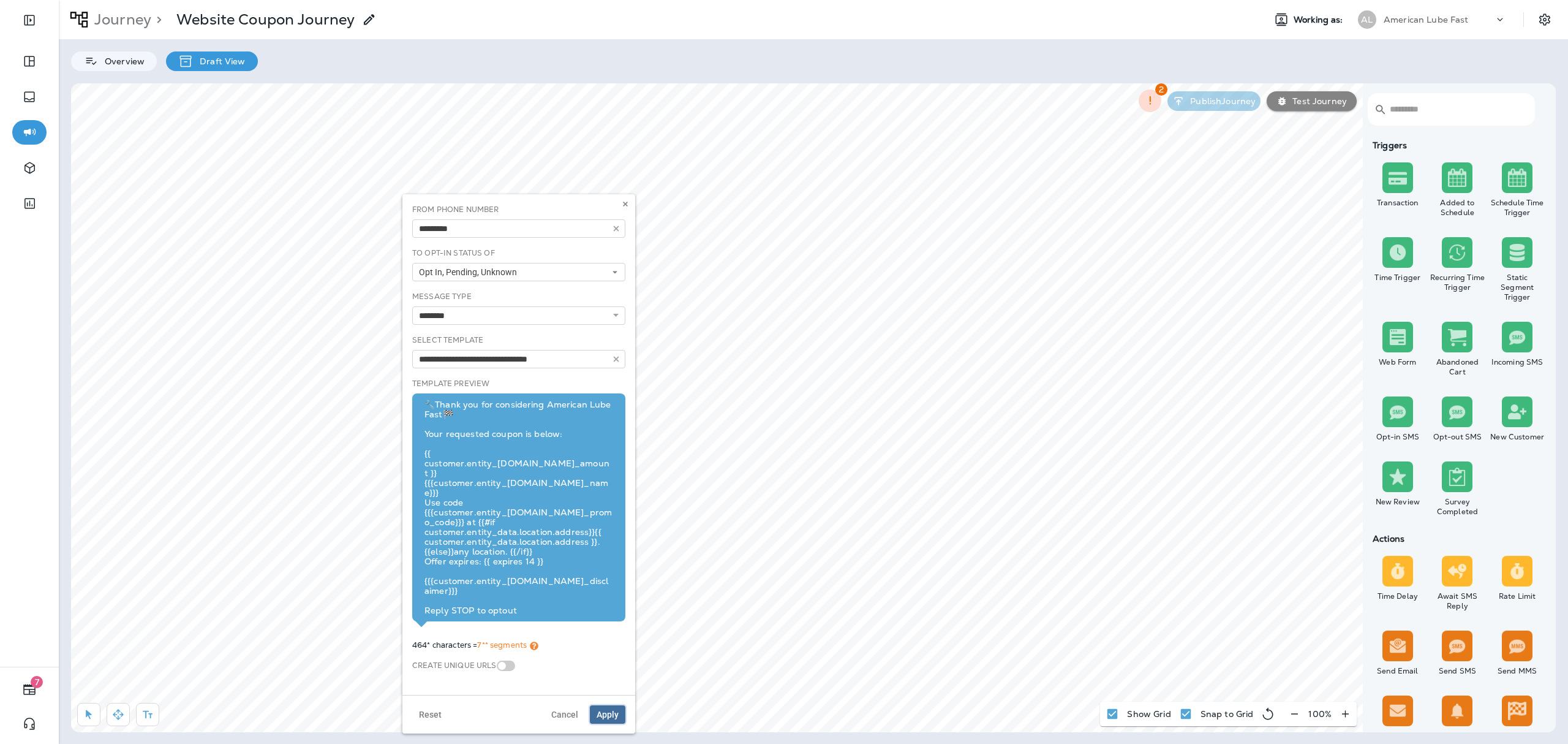
click at [606, 558] on span "Apply" at bounding box center [607, 714] width 22 height 9
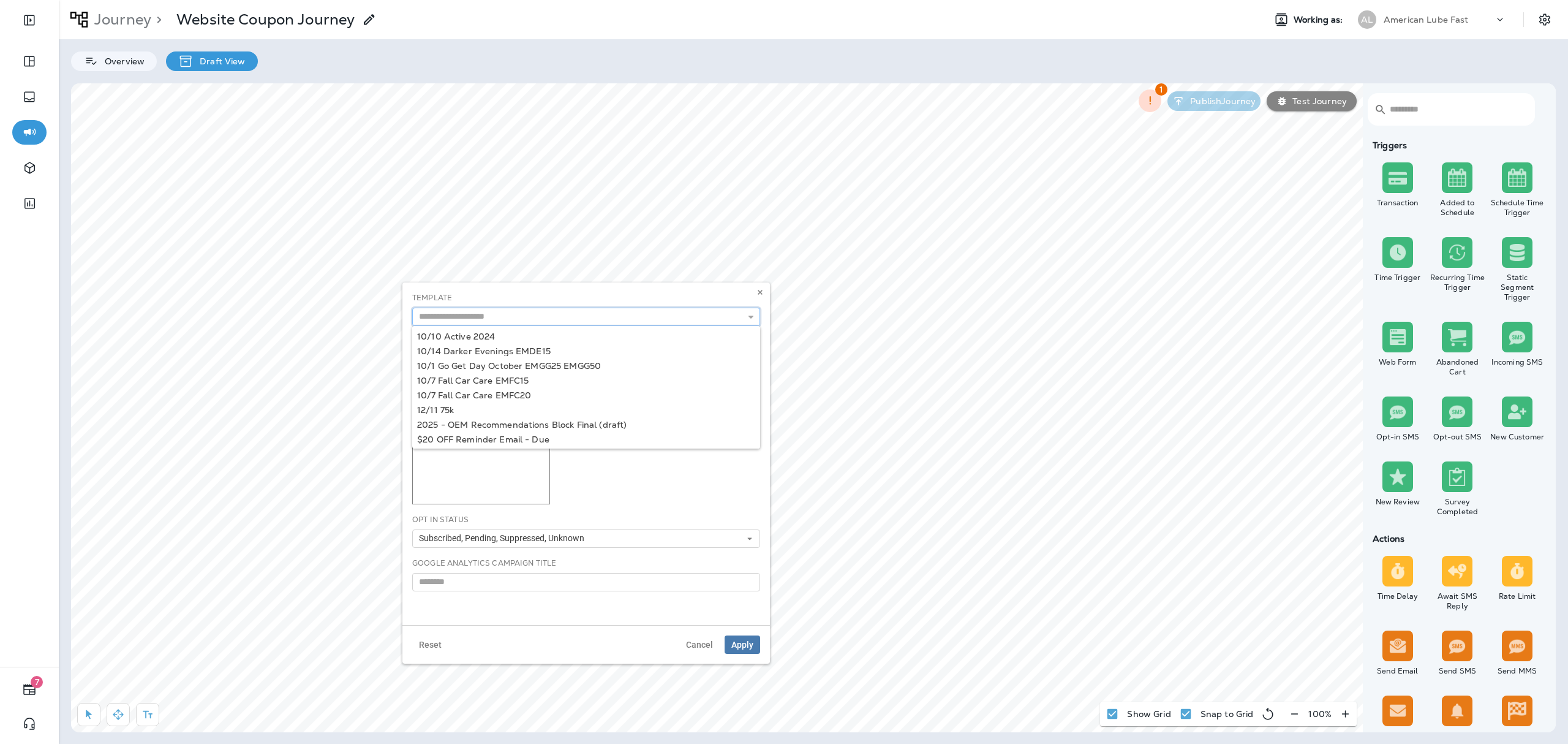
click at [566, 315] on input "text" at bounding box center [586, 317] width 348 height 19
type input "**********"
click at [502, 351] on div "**********" at bounding box center [586, 453] width 367 height 342
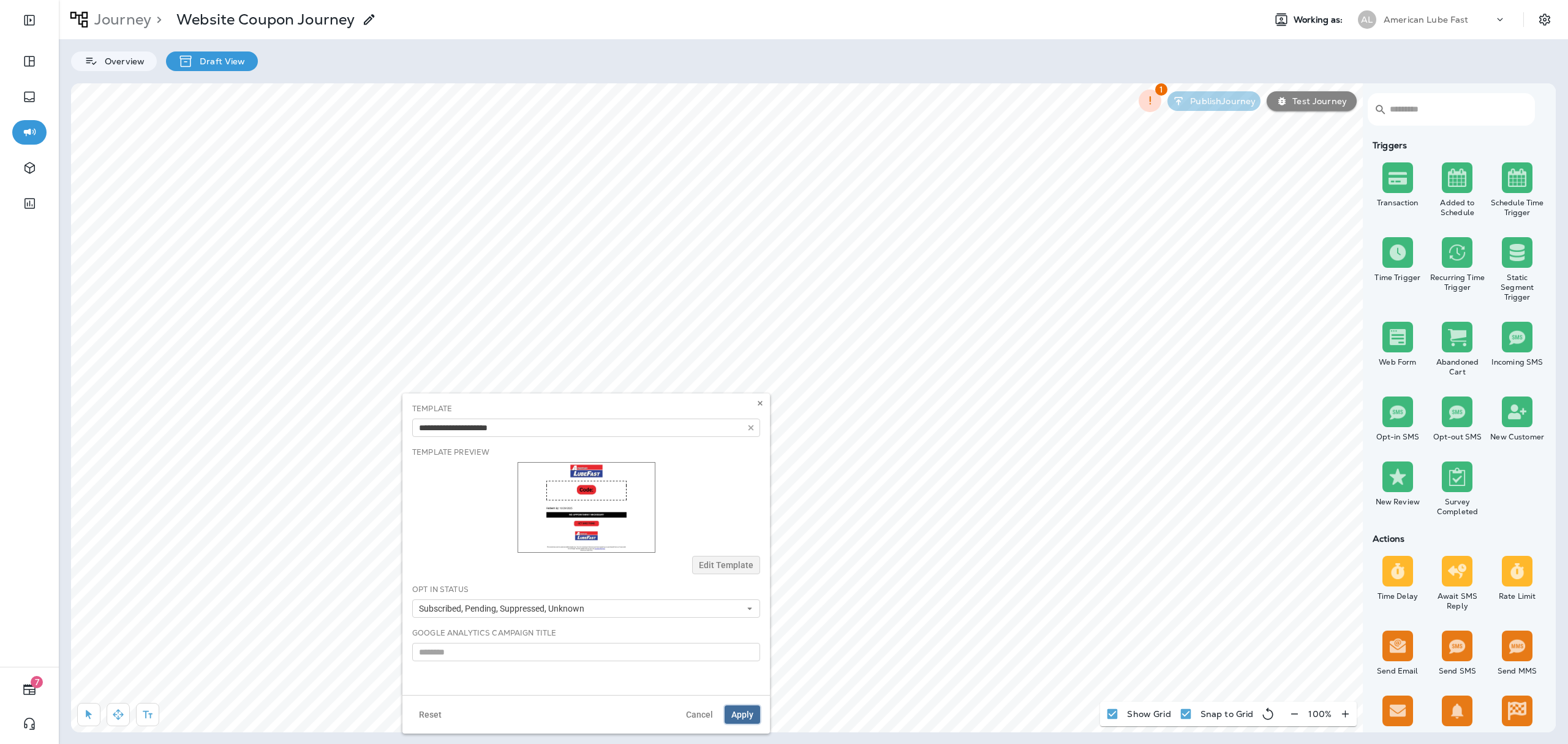
click at [747, 558] on span "Apply" at bounding box center [742, 714] width 22 height 9
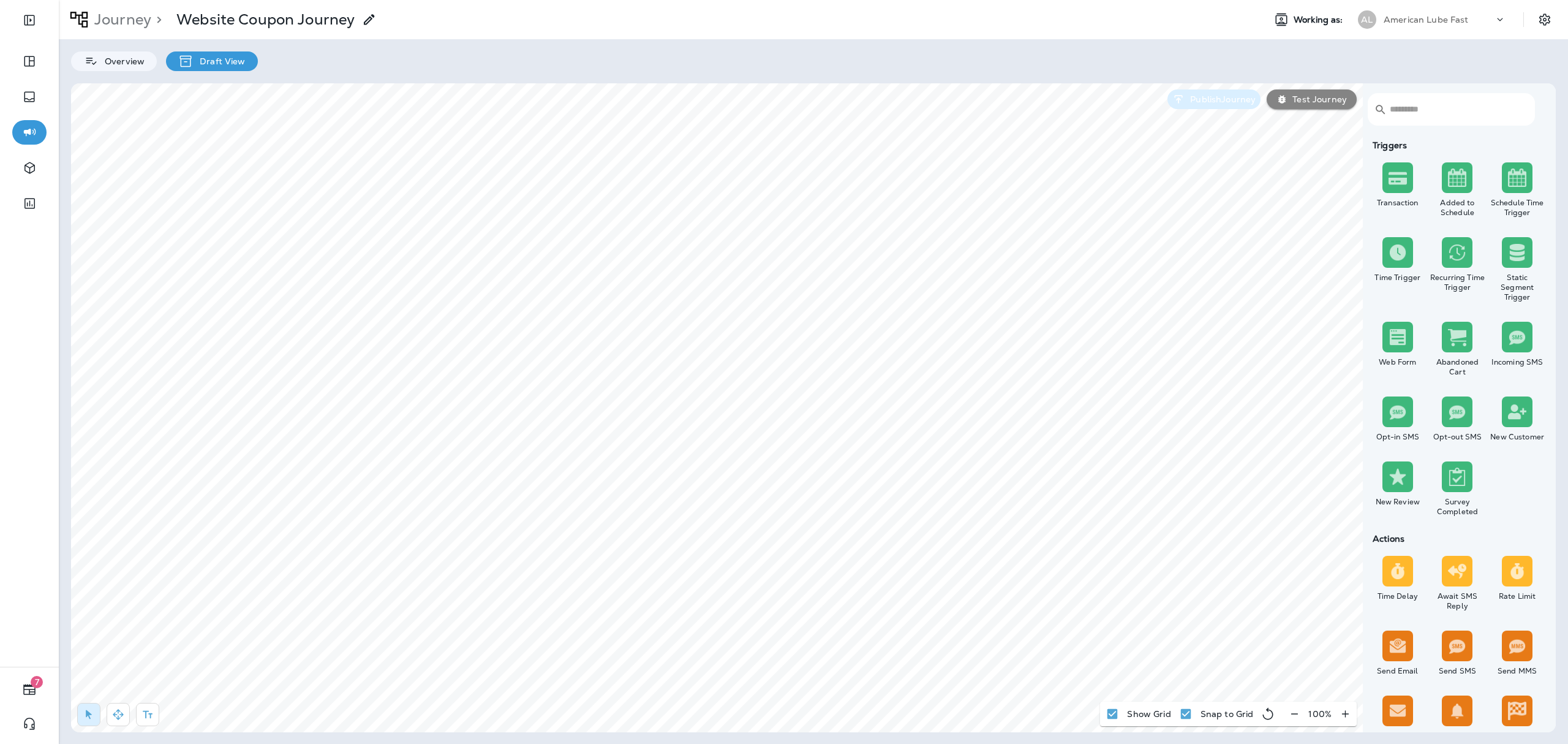
click at [1176, 95] on p "Publish Journey" at bounding box center [1220, 100] width 70 height 10
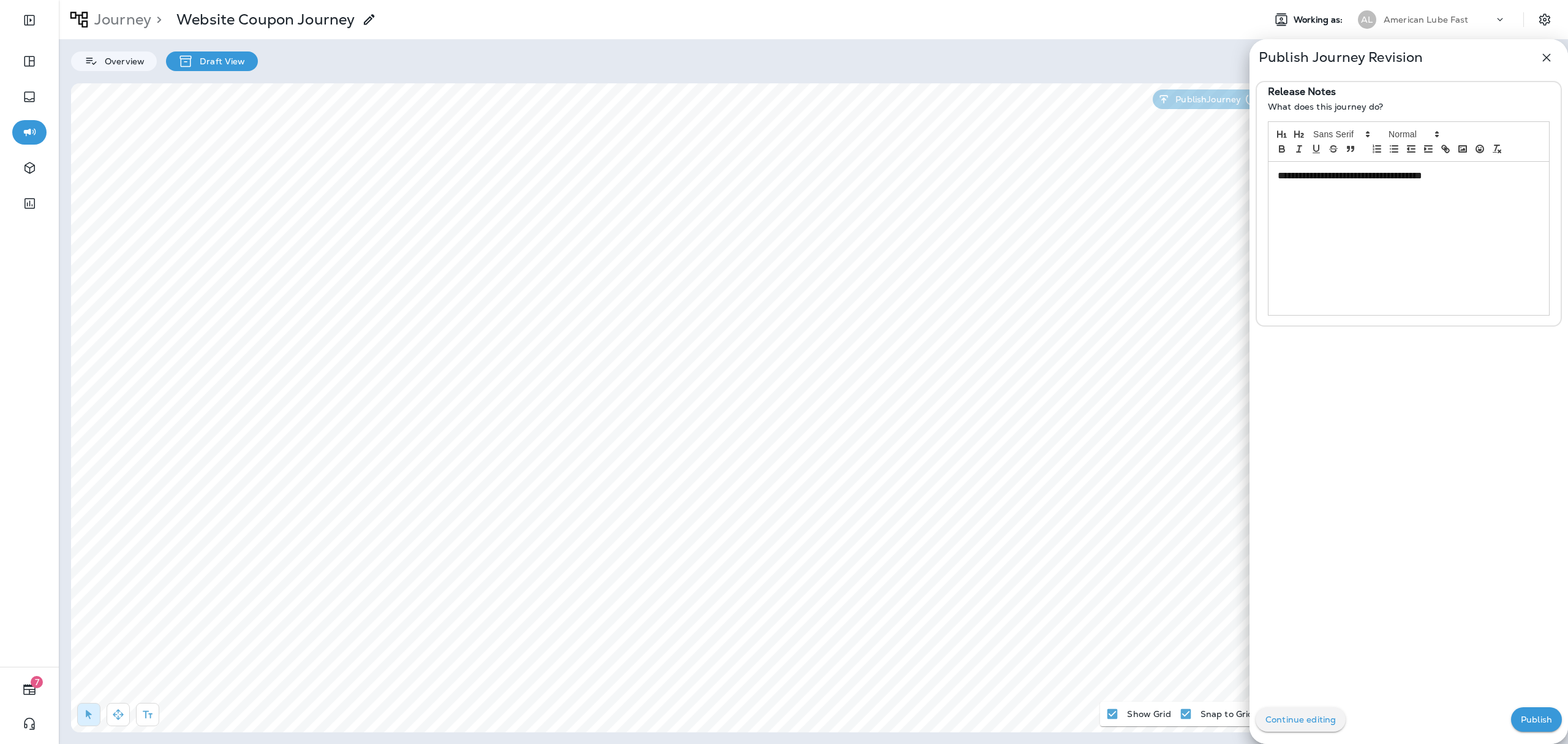
click at [1176, 558] on p "Publish" at bounding box center [1536, 720] width 32 height 10
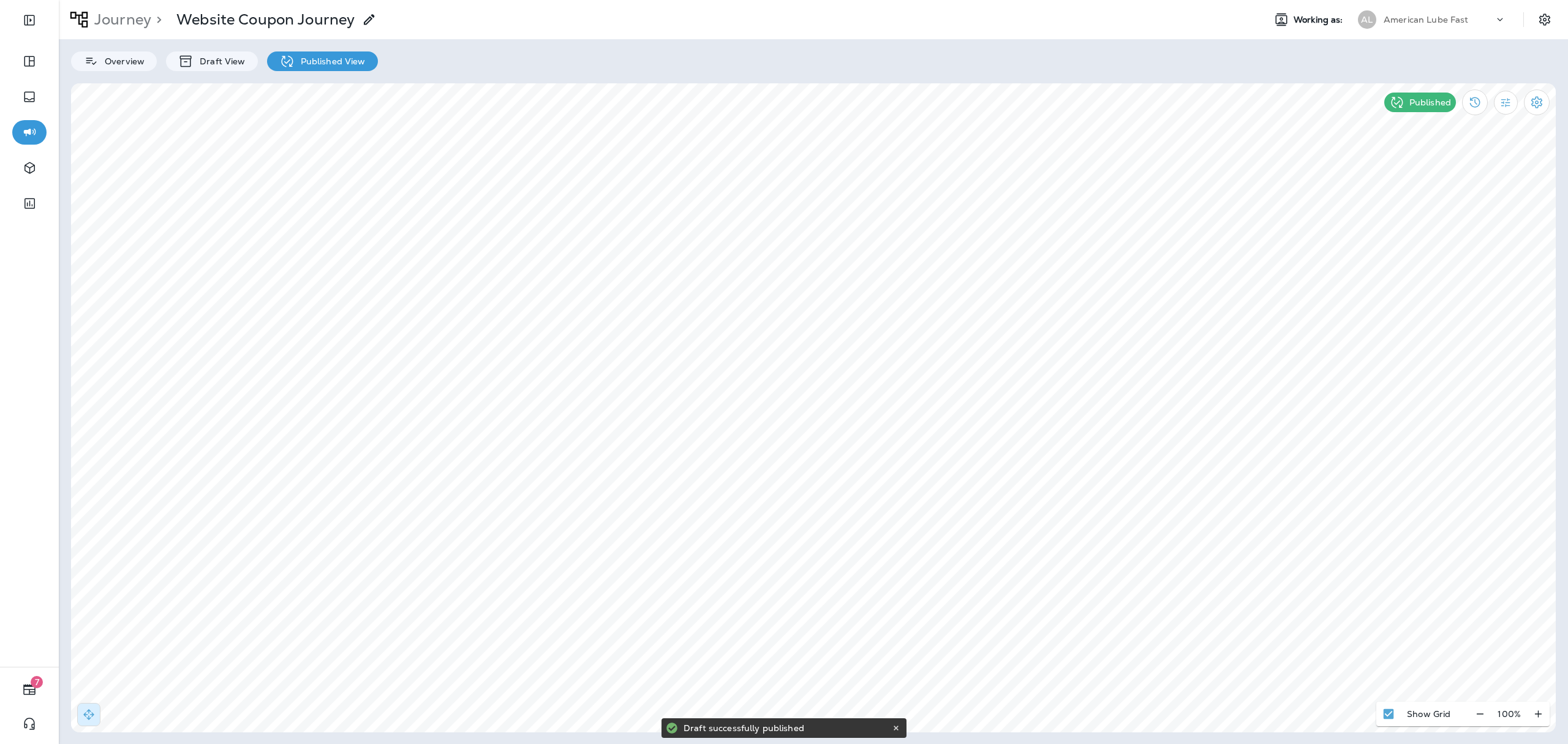
click at [1176, 22] on p "American Lube Fast" at bounding box center [1426, 19] width 85 height 10
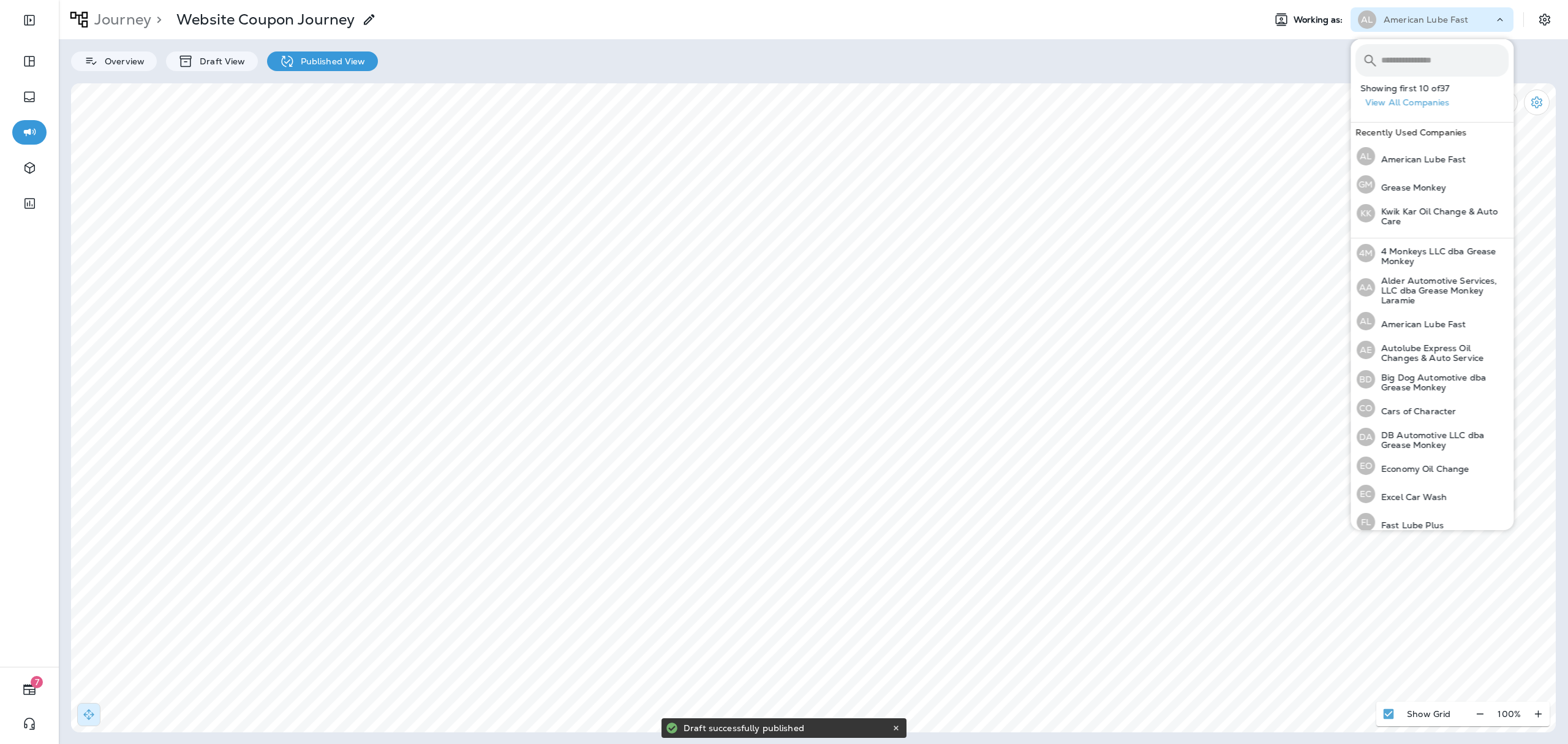
click at [1176, 62] on input "text" at bounding box center [1444, 60] width 127 height 32
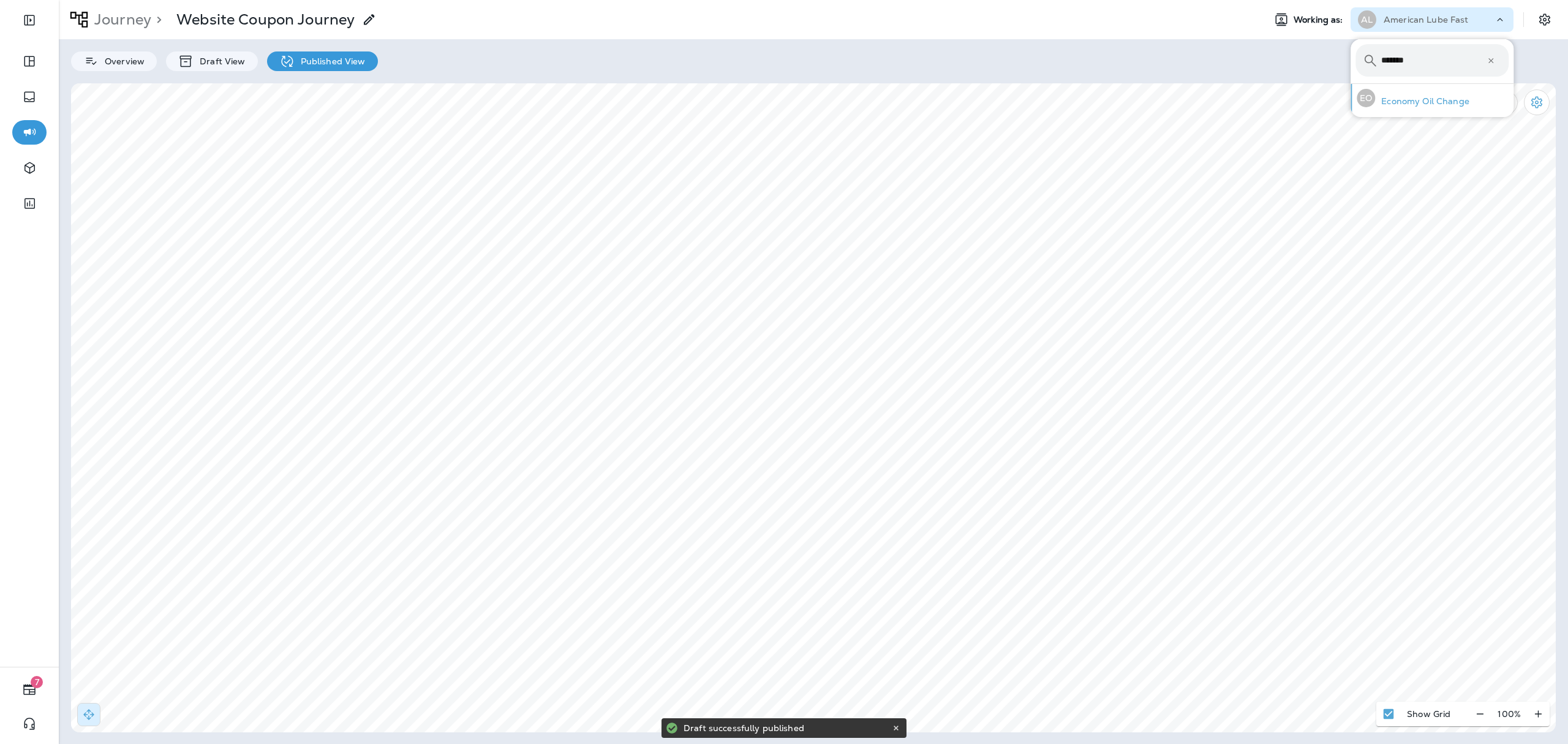
type input "*******"
click at [1176, 92] on div "EO Economy Oil Change" at bounding box center [1412, 98] width 122 height 28
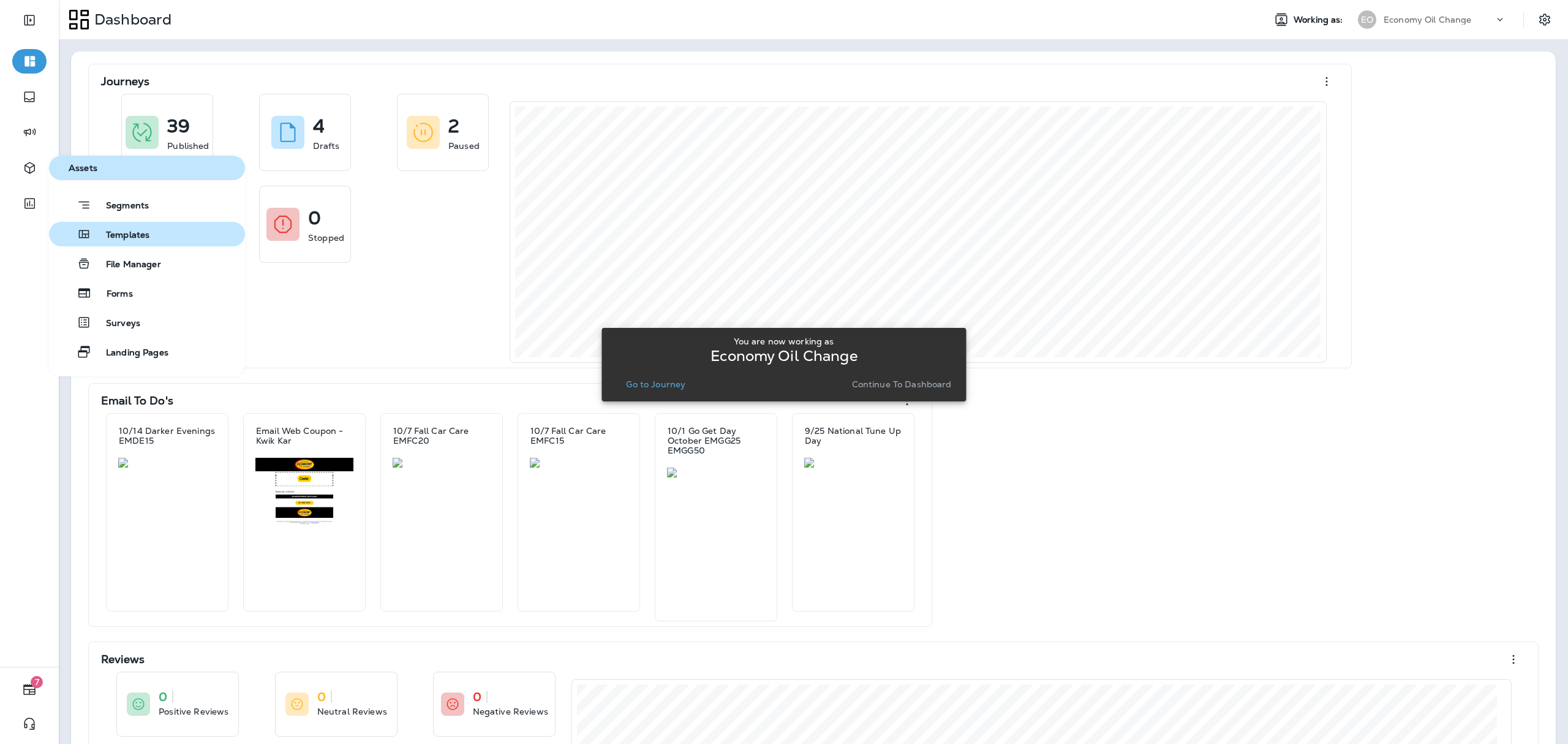
click at [125, 233] on span "Templates" at bounding box center [121, 236] width 58 height 11
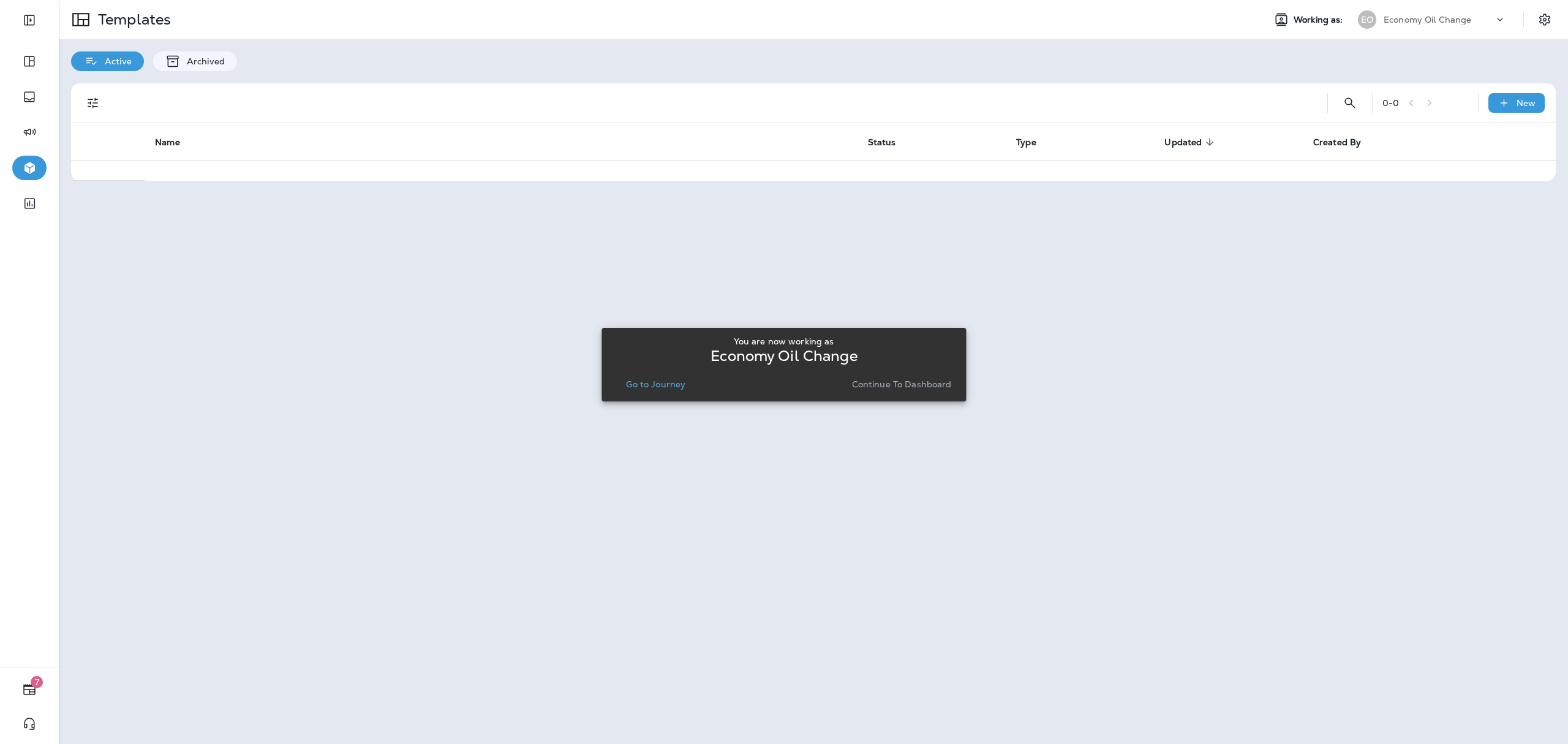
click at [903, 381] on p "Continue to Dashboard" at bounding box center [901, 385] width 100 height 10
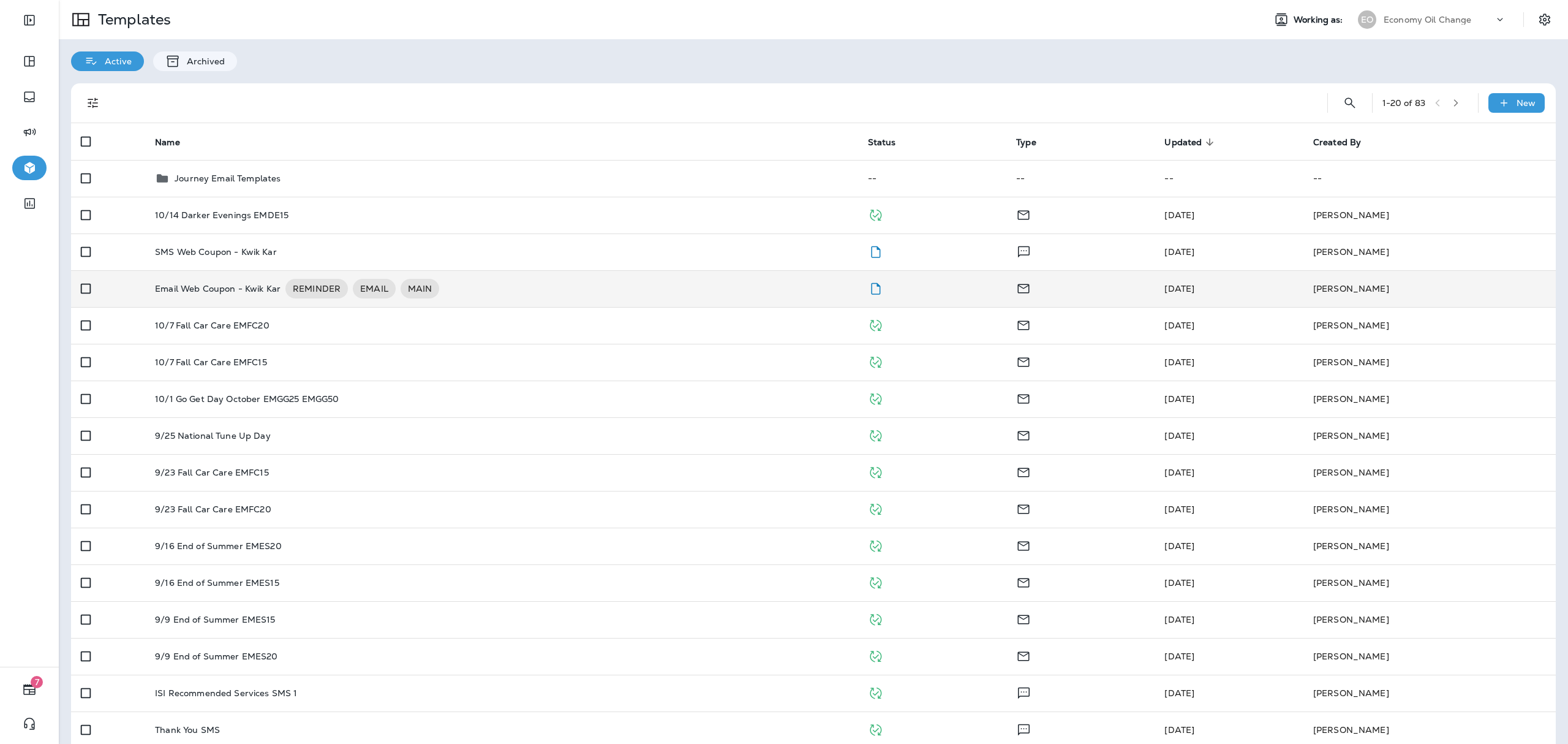
click at [672, 279] on div "Email Web Coupon - Kwik Kar REMINDER EMAIL MAIN" at bounding box center [501, 288] width 693 height 19
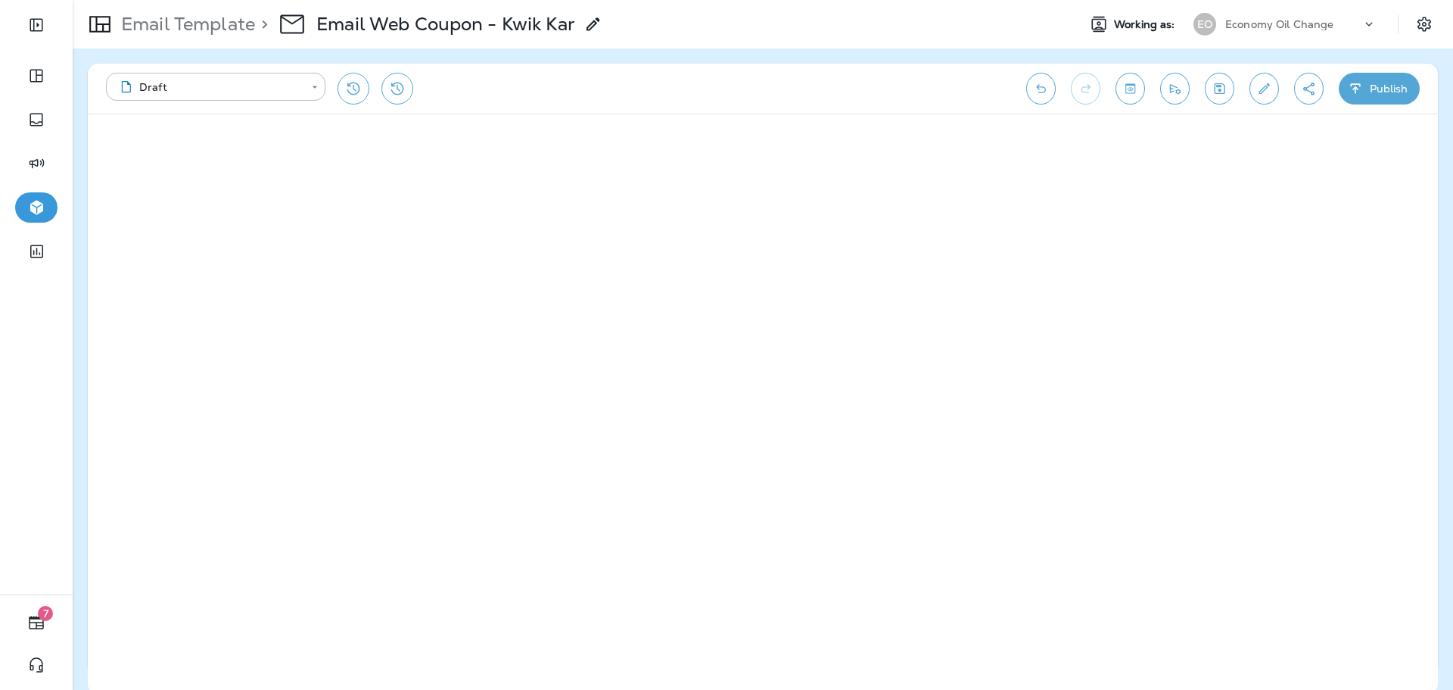
click at [606, 30] on div "Email Template > Email Web Coupon - Kwik Kar" at bounding box center [569, 24] width 993 height 42
click at [601, 25] on icon at bounding box center [593, 24] width 18 height 18
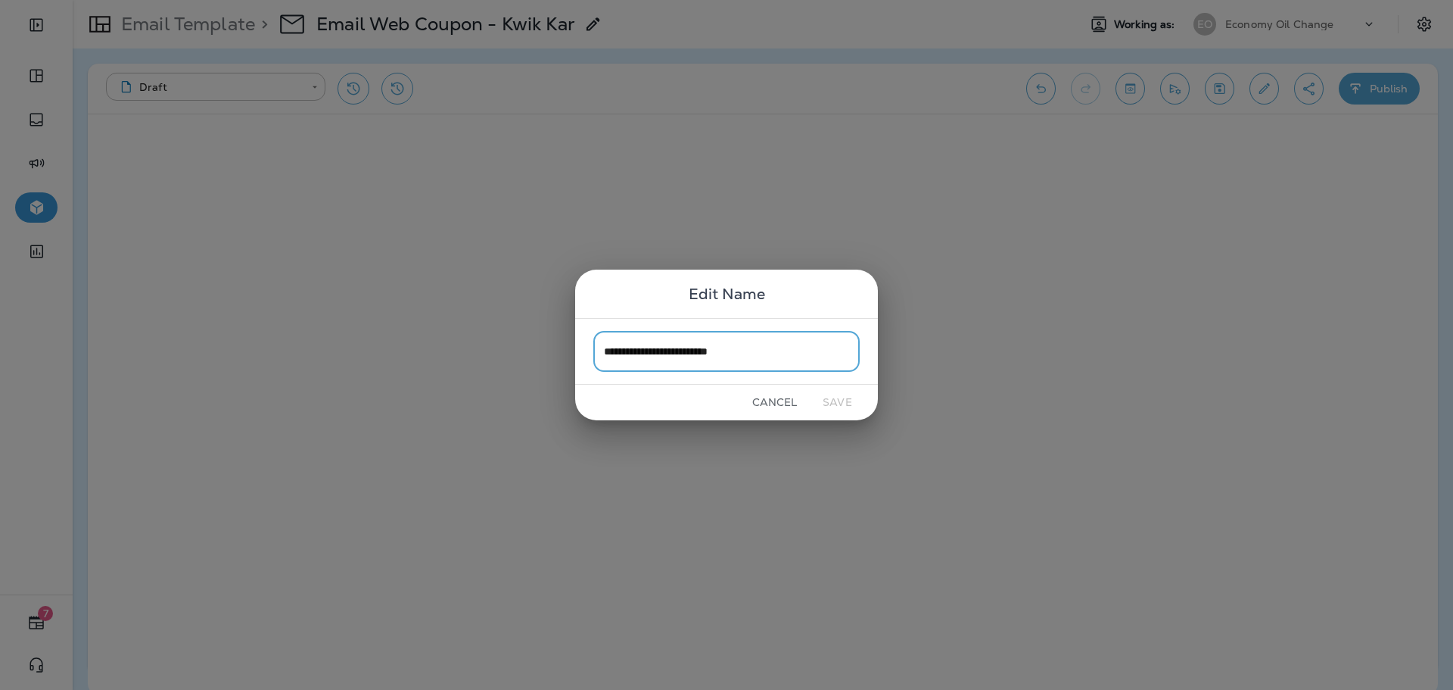
click at [752, 363] on input "**********" at bounding box center [726, 351] width 266 height 40
click at [753, 361] on input "**********" at bounding box center [726, 351] width 266 height 40
drag, startPoint x: 767, startPoint y: 350, endPoint x: 716, endPoint y: 357, distance: 51.3
click at [716, 357] on input "**********" at bounding box center [726, 351] width 266 height 40
type input "**********"
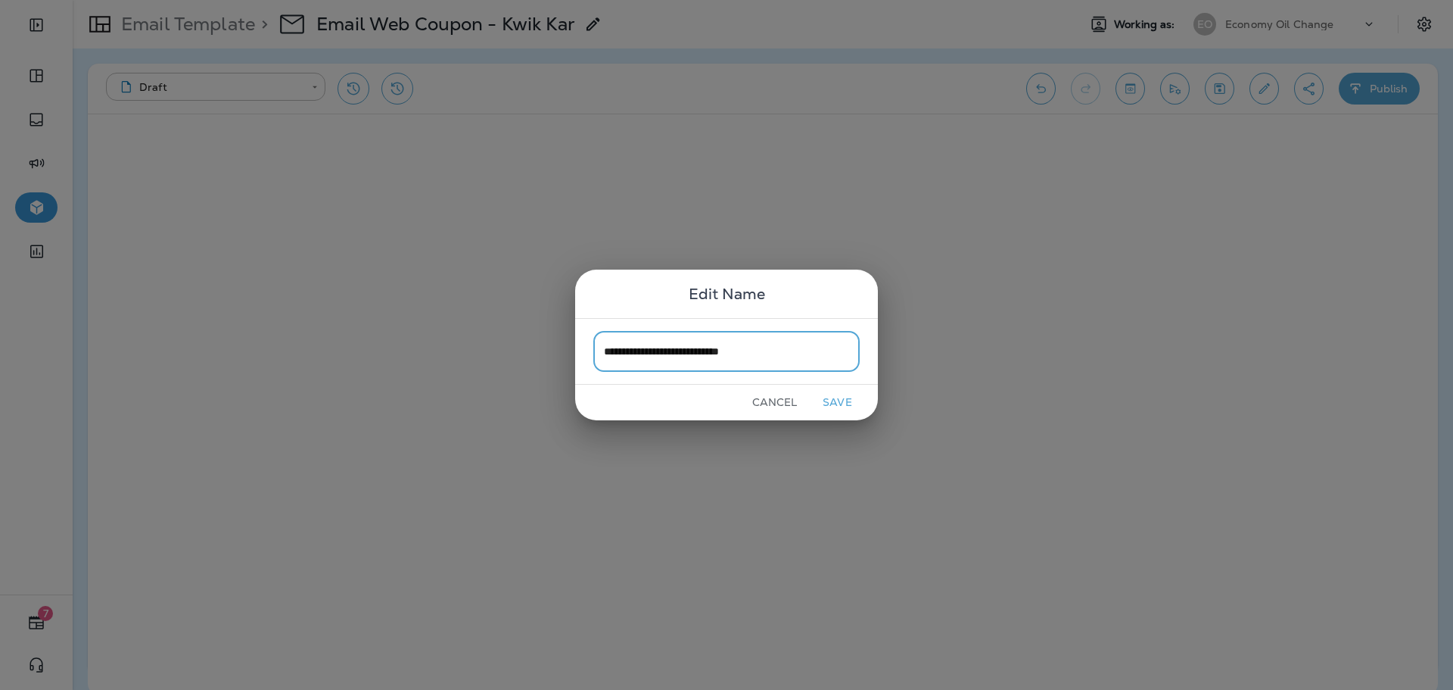
click at [838, 406] on button "Save" at bounding box center [837, 402] width 57 height 23
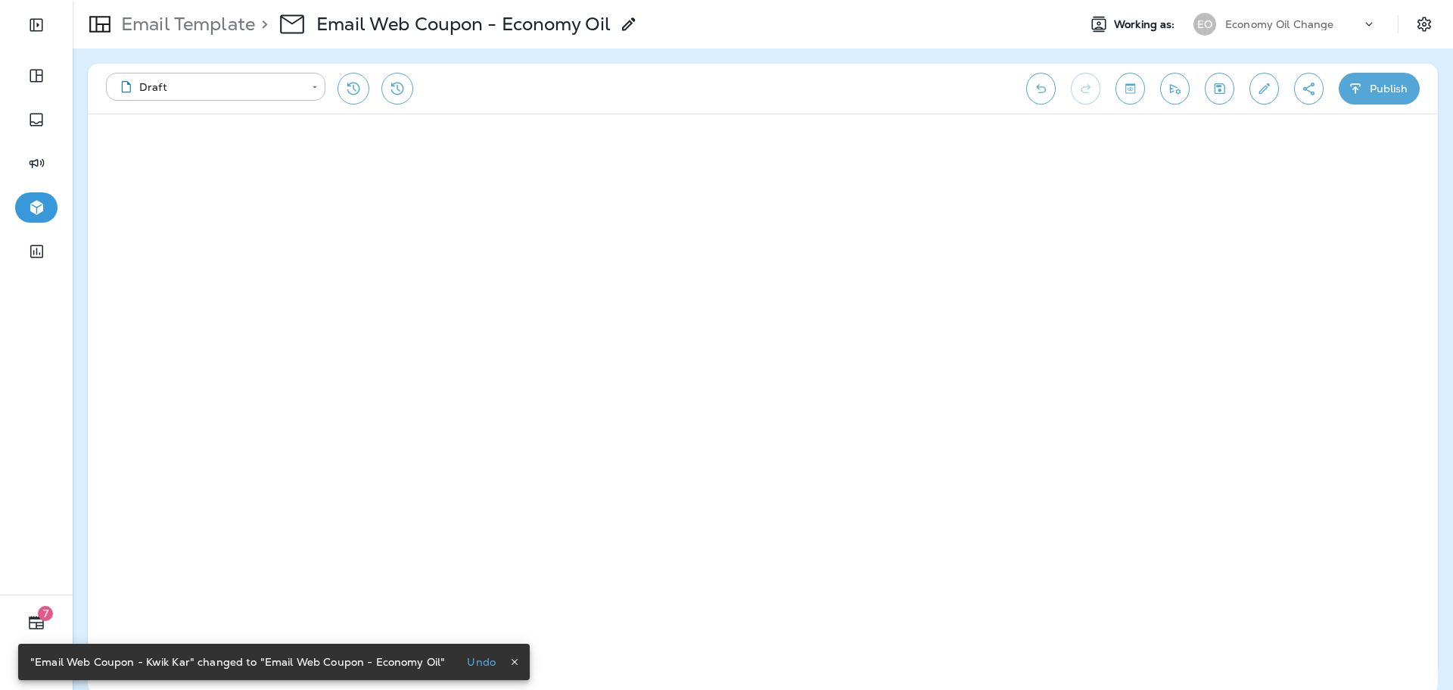
click at [1368, 86] on button "Publish" at bounding box center [1379, 89] width 81 height 32
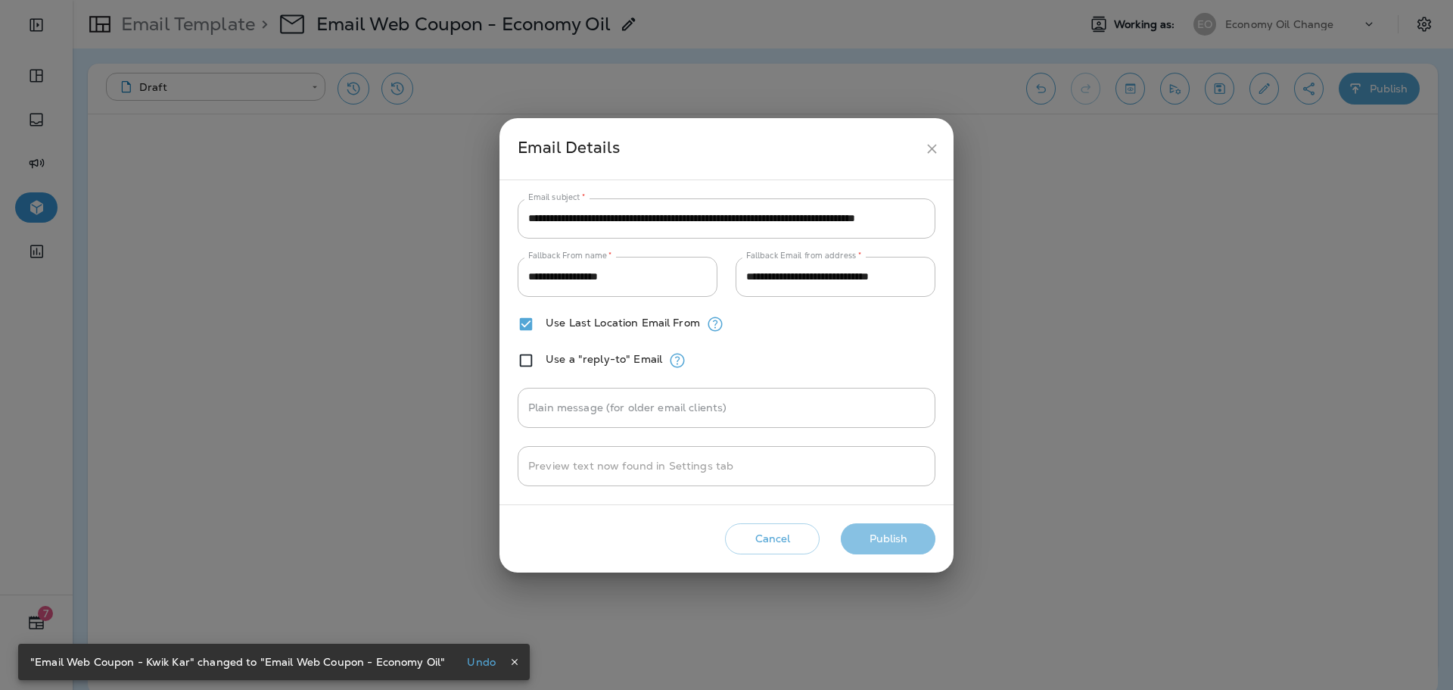
click at [893, 539] on button "Publish" at bounding box center [888, 538] width 95 height 31
